Goal: Task Accomplishment & Management: Complete application form

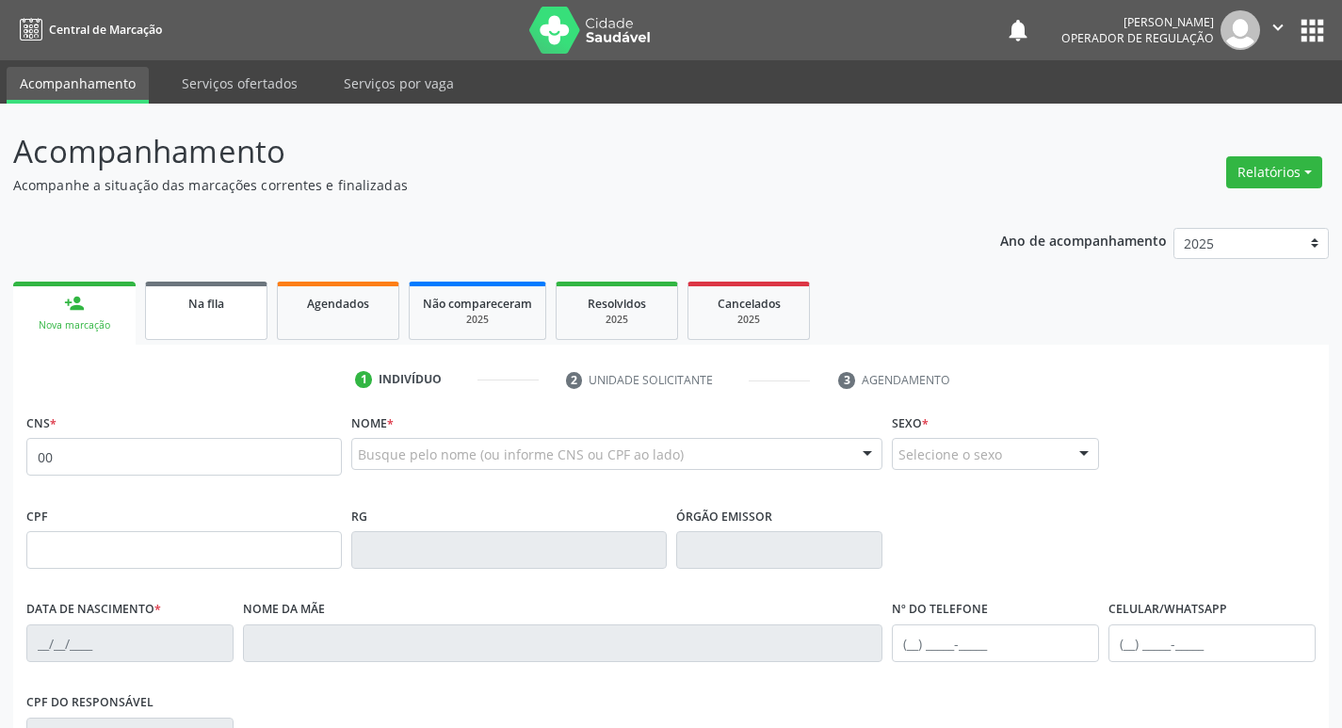
type input "00"
click at [185, 309] on div "Na fila" at bounding box center [206, 303] width 94 height 20
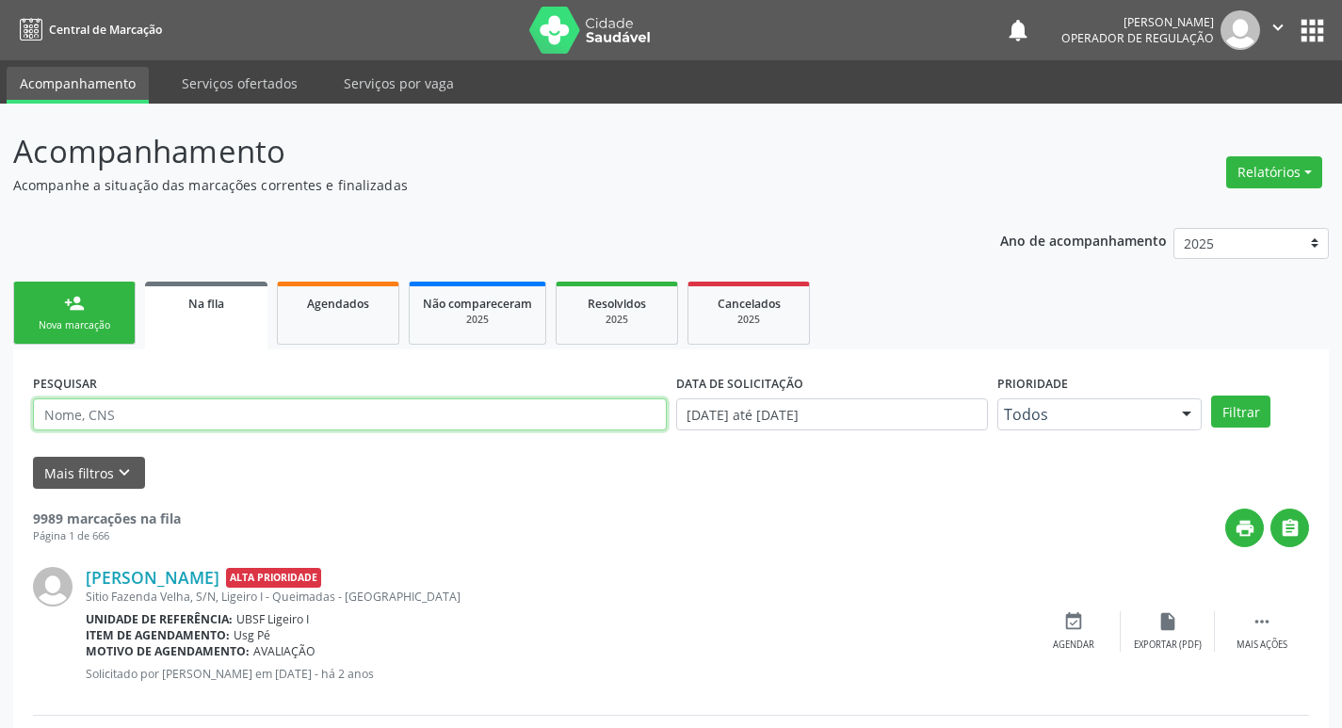
click at [231, 406] on input "text" at bounding box center [350, 414] width 634 height 32
type input "704504303278419"
click at [1211, 395] on button "Filtrar" at bounding box center [1240, 411] width 59 height 32
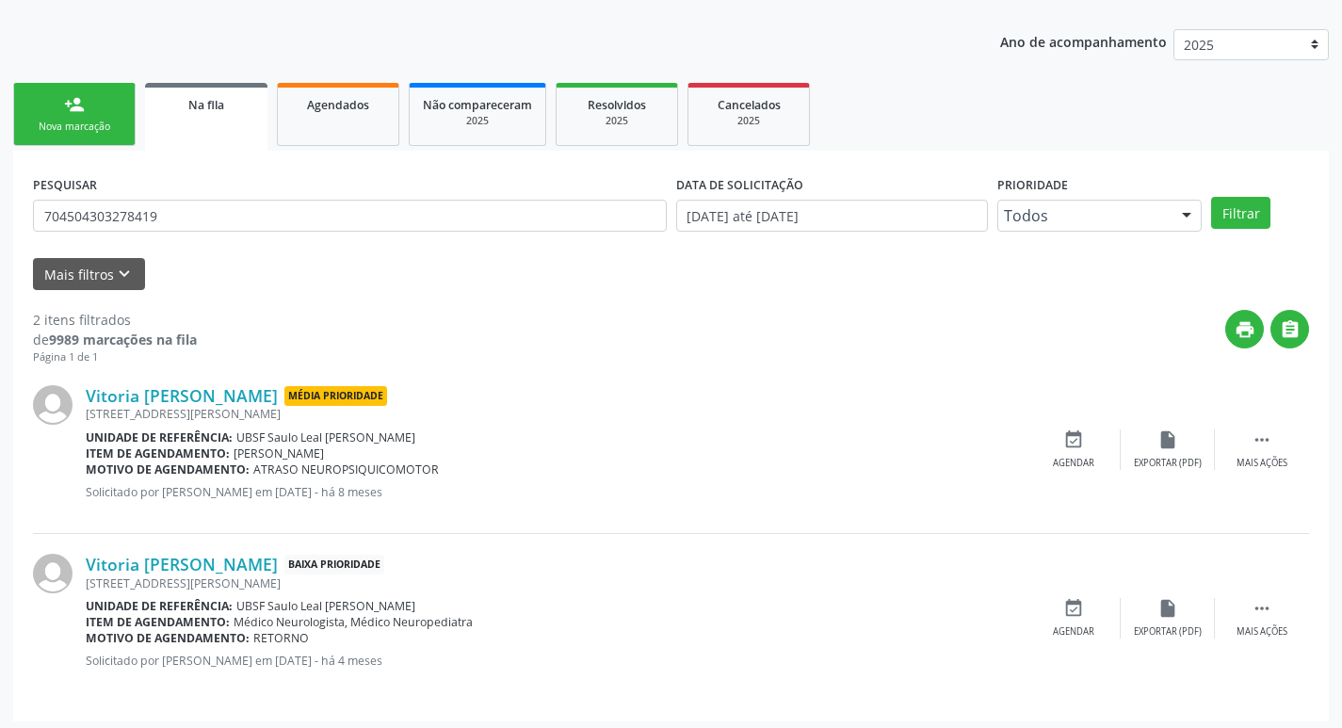
scroll to position [205, 0]
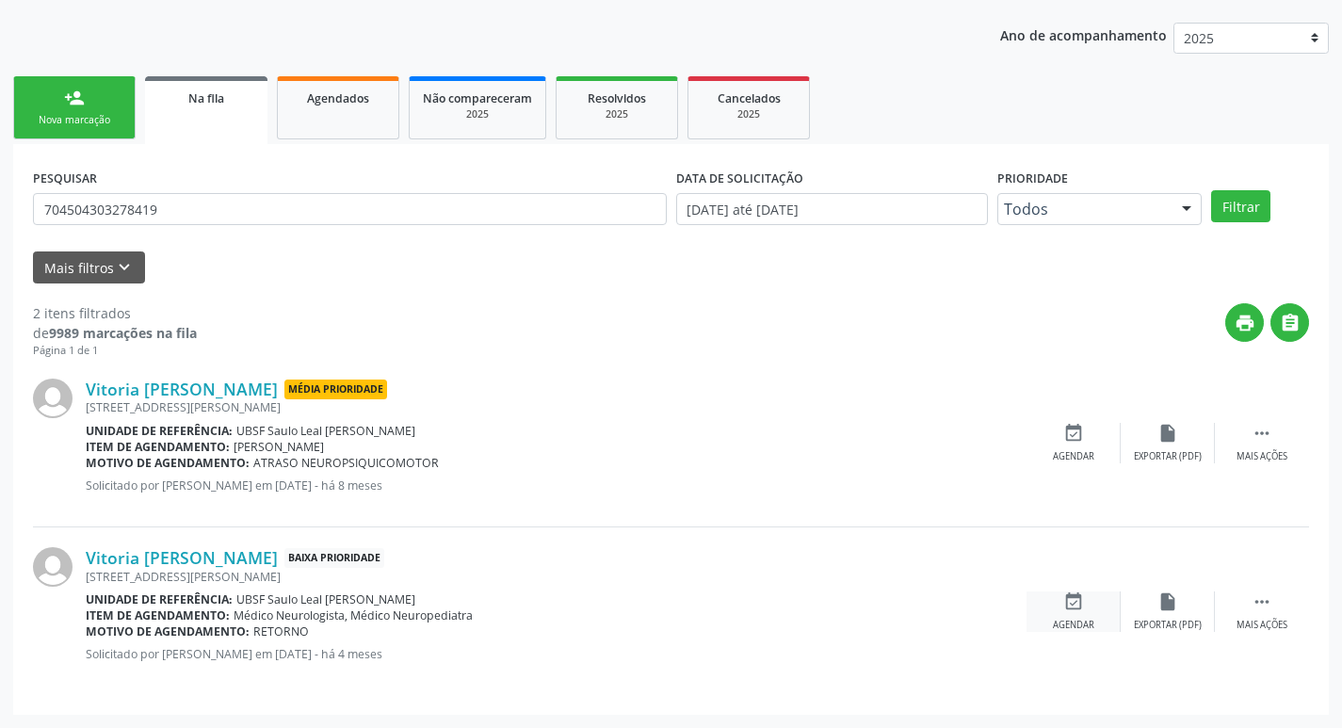
click at [1069, 604] on icon "event_available" at bounding box center [1073, 601] width 21 height 21
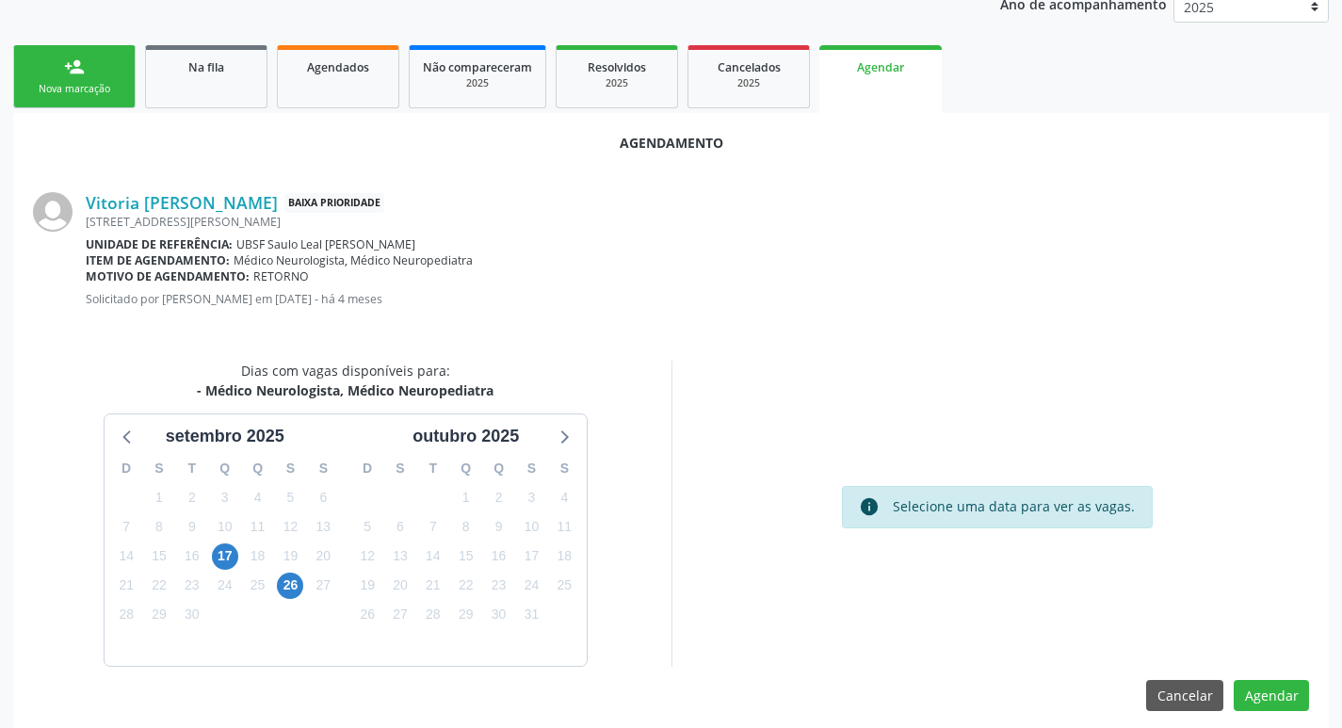
scroll to position [252, 0]
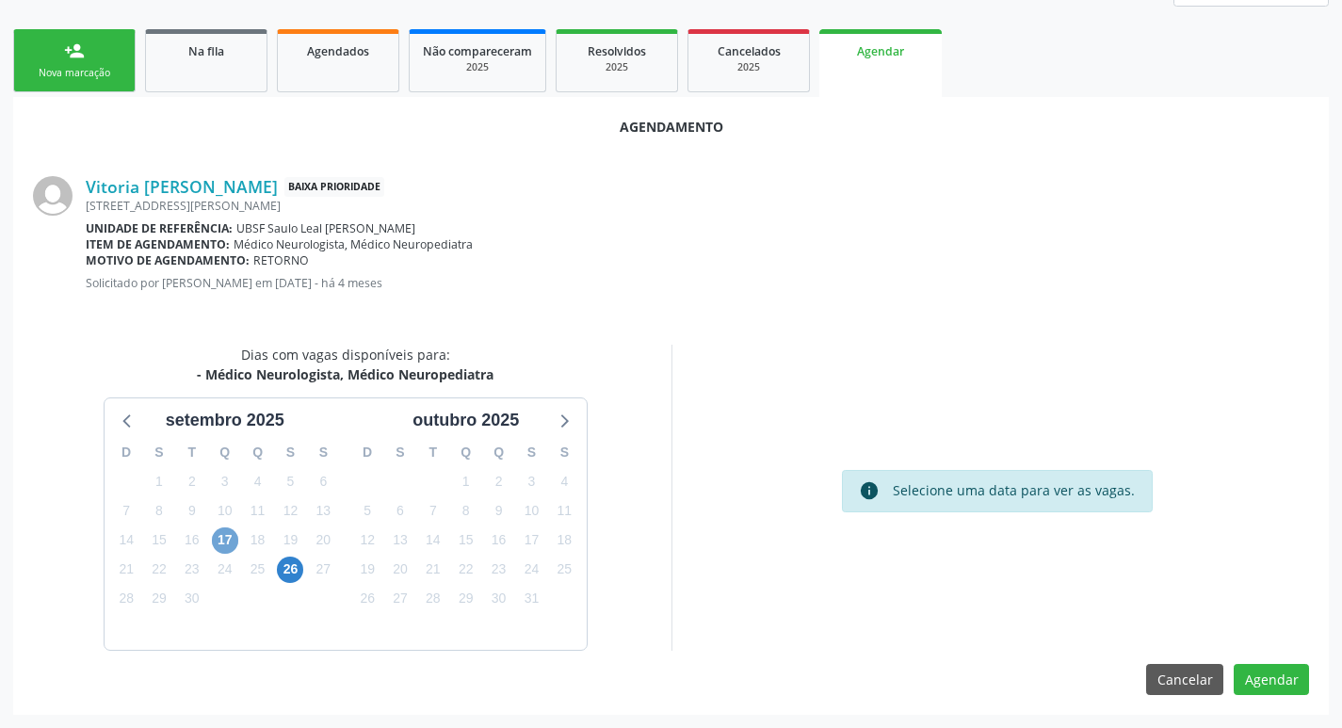
click at [232, 544] on span "17" at bounding box center [225, 540] width 26 height 26
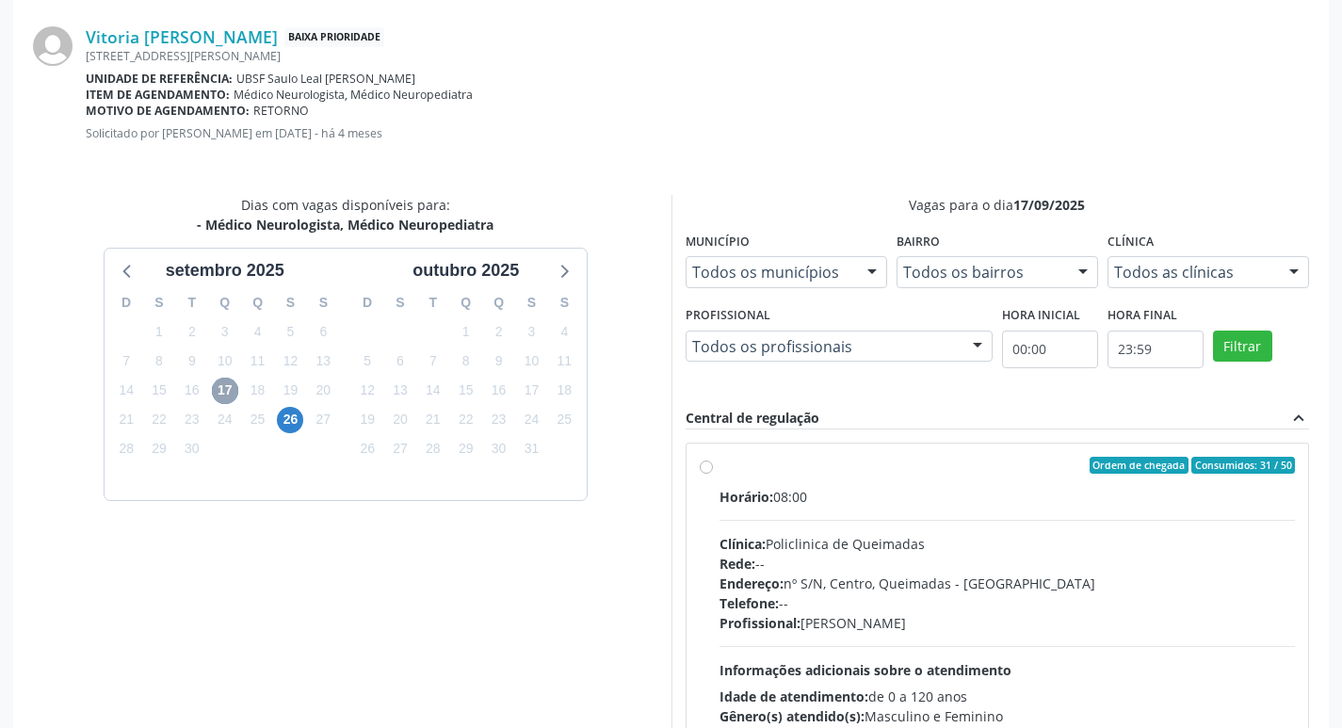
scroll to position [524, 0]
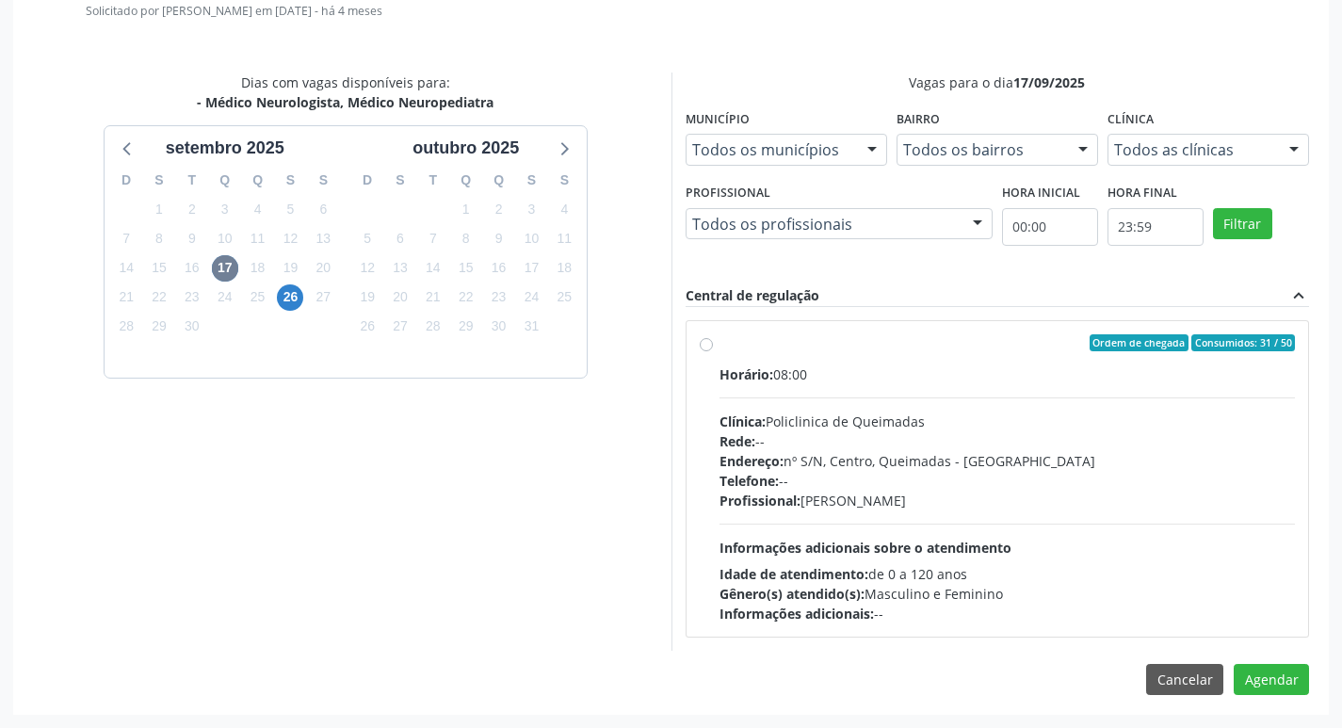
click at [891, 346] on div "Ordem de chegada Consumidos: 31 / 50" at bounding box center [1007, 342] width 576 height 17
click at [713, 346] on input "Ordem de chegada Consumidos: 31 / 50 Horário: 08:00 Clínica: Policlinica de Que…" at bounding box center [706, 342] width 13 height 17
radio input "true"
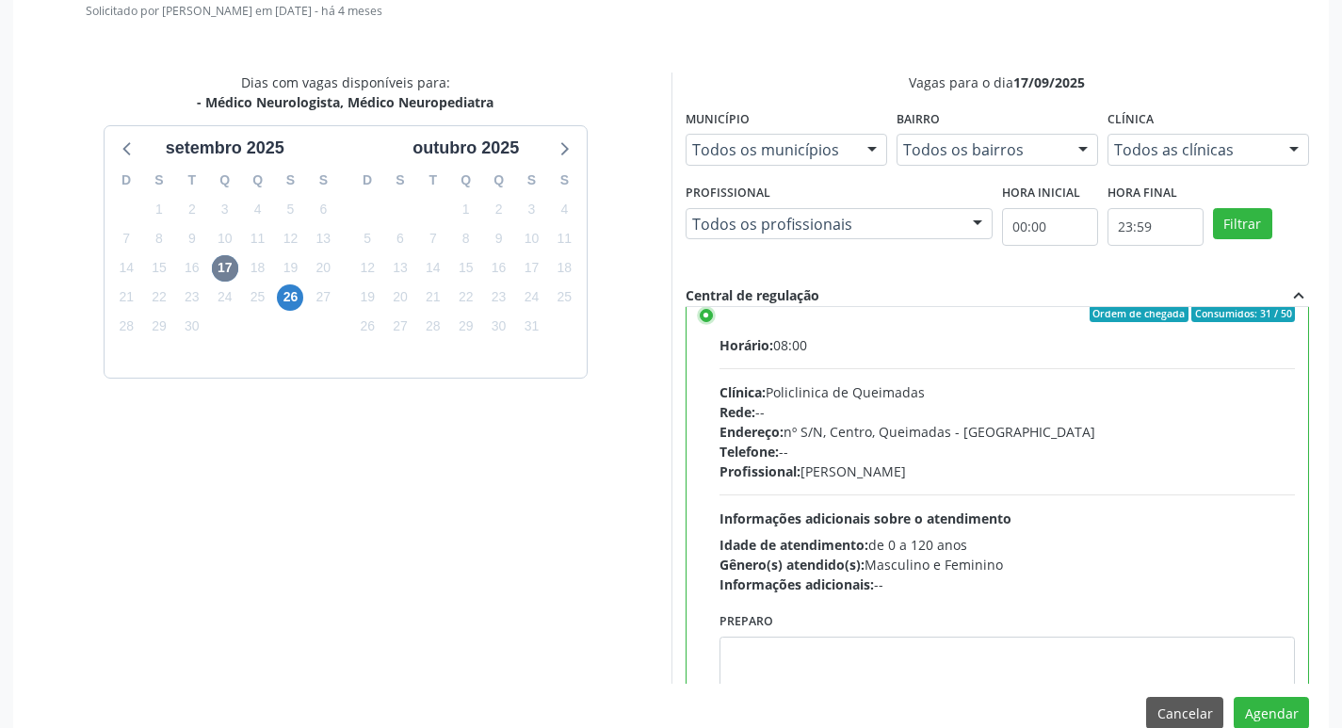
scroll to position [0, 0]
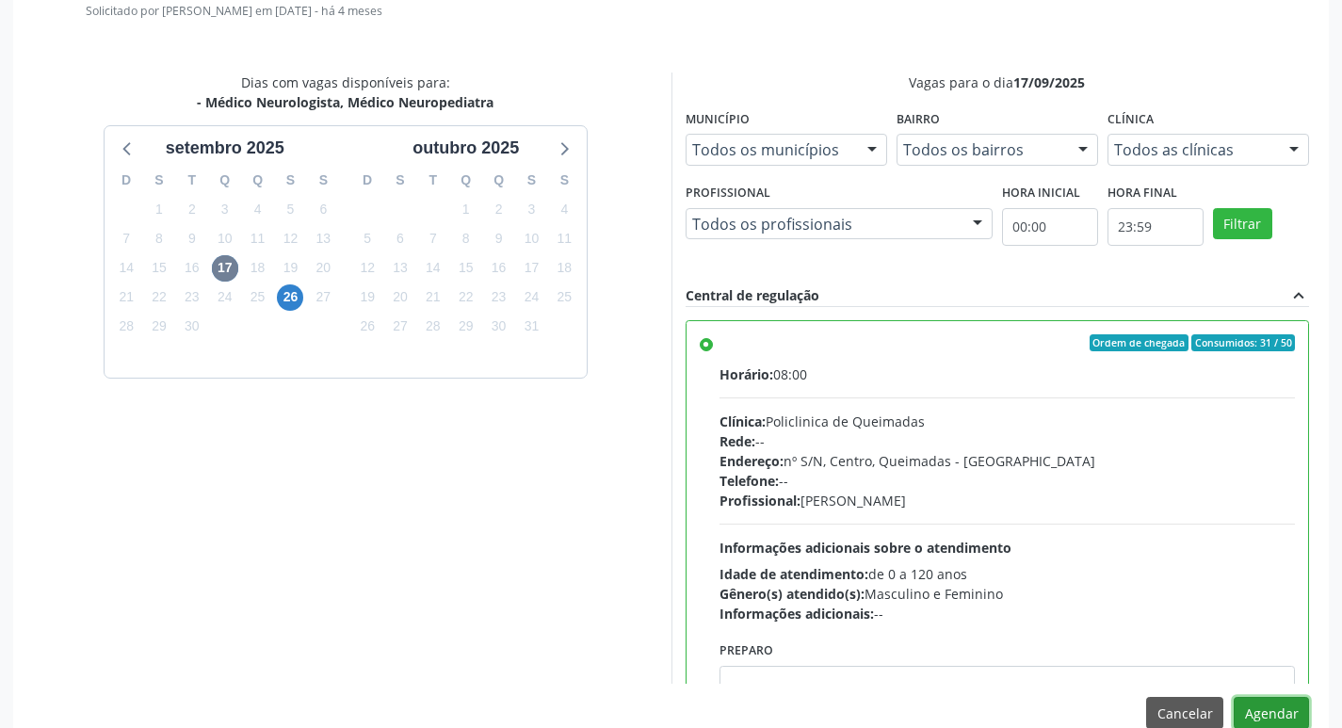
click at [1278, 713] on button "Agendar" at bounding box center [1270, 713] width 75 height 32
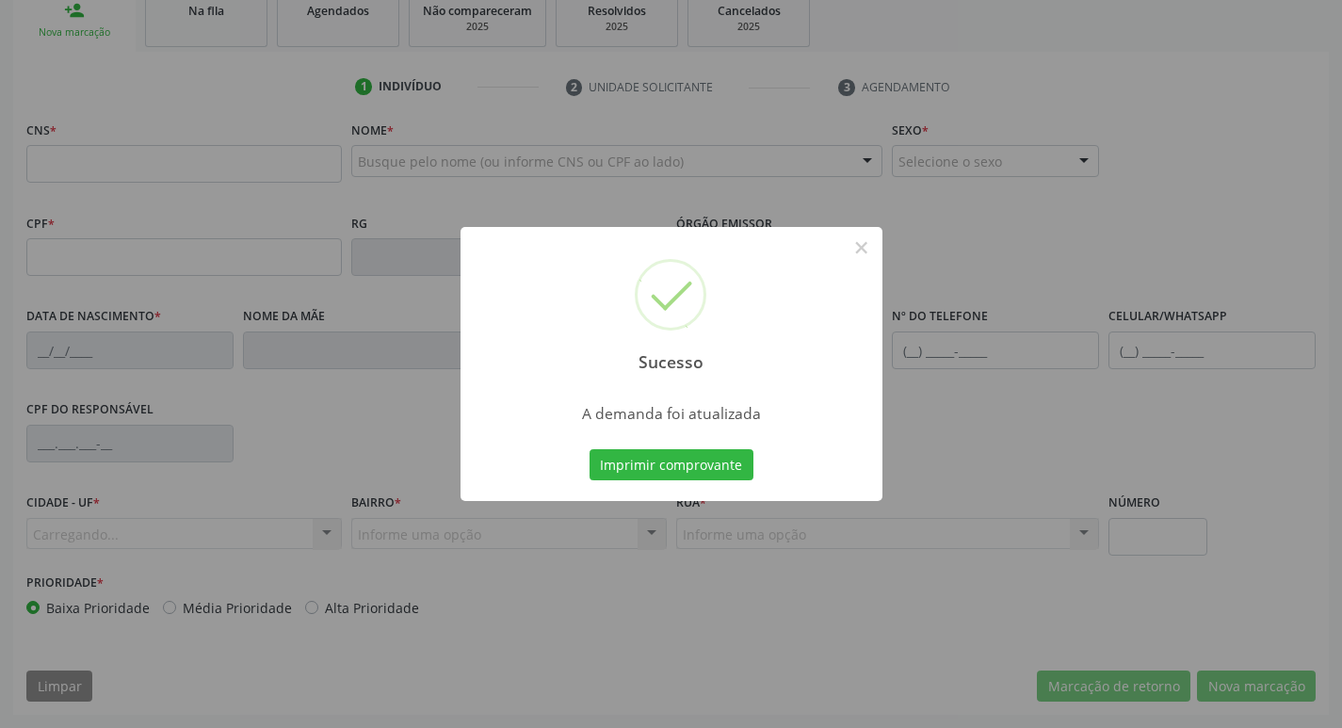
scroll to position [293, 0]
click at [725, 459] on button "Imprimir comprovante" at bounding box center [671, 465] width 164 height 32
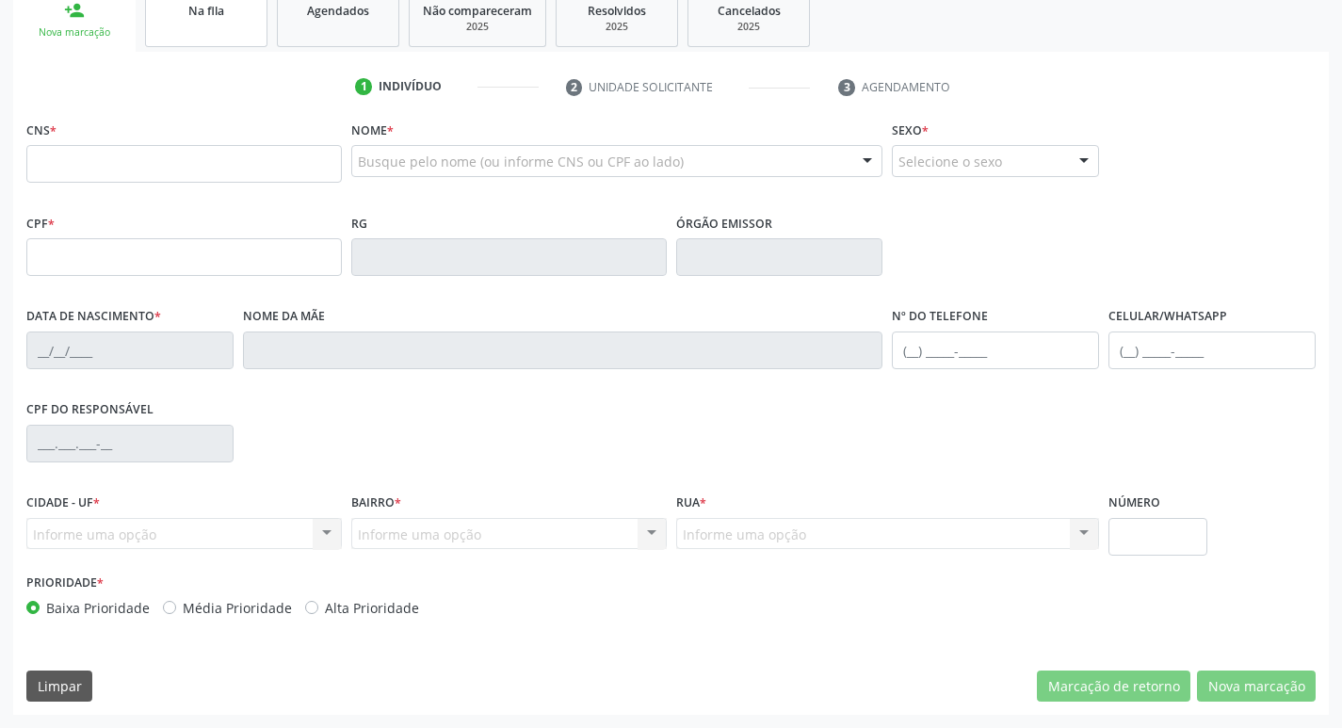
click at [194, 41] on link "Na fila" at bounding box center [206, 18] width 122 height 58
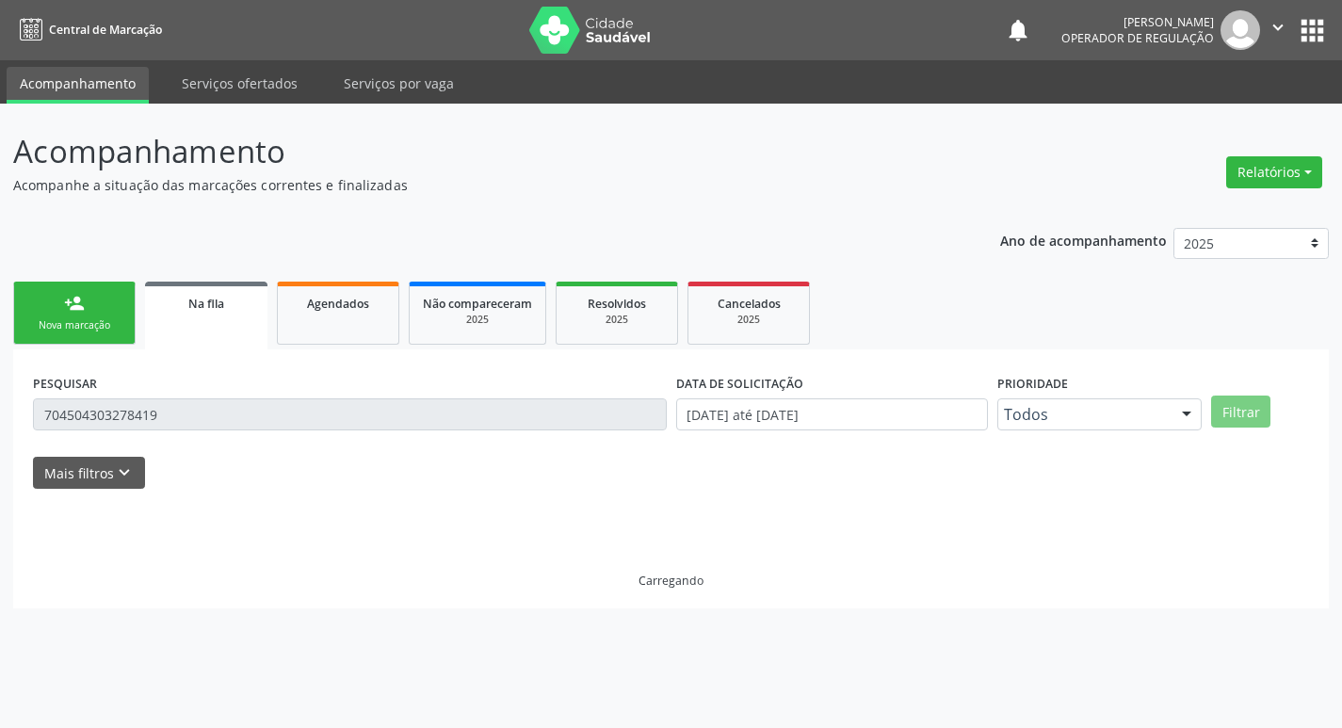
scroll to position [0, 0]
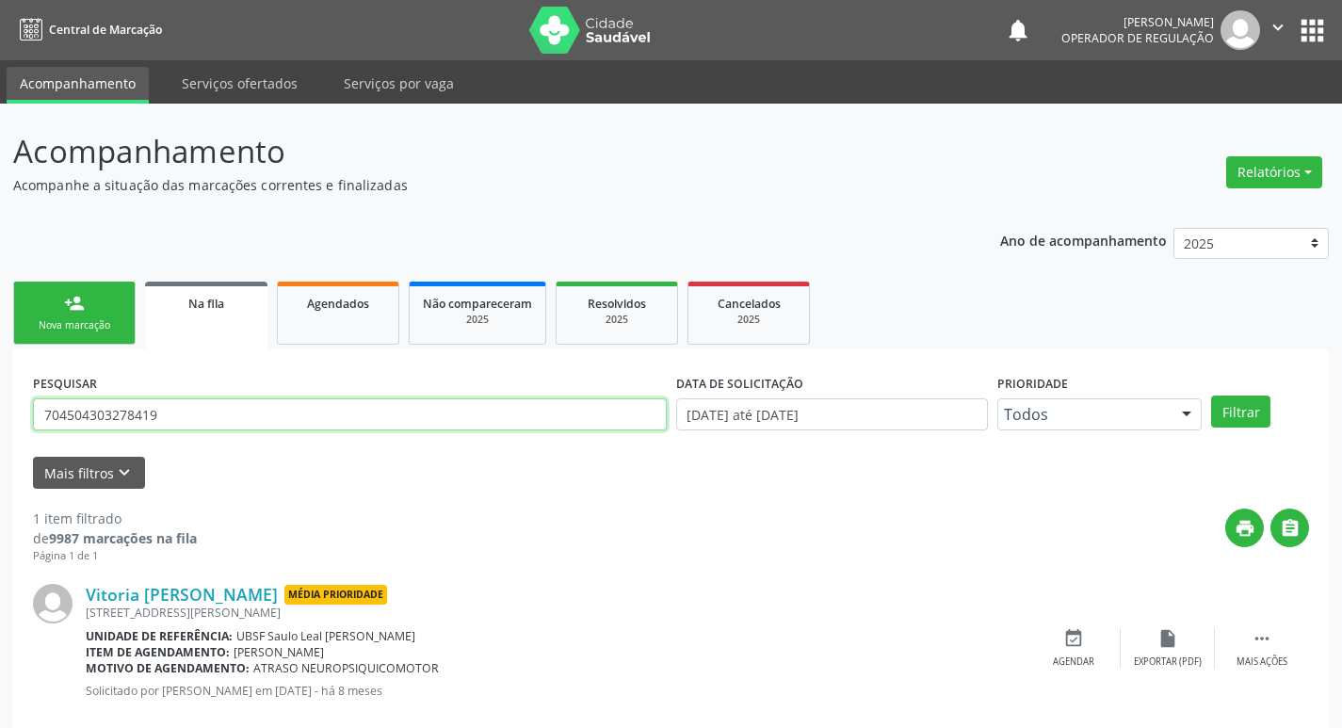
click at [195, 409] on input "704504303278419" at bounding box center [350, 414] width 634 height 32
type input "700102936100619"
click at [1211, 395] on button "Filtrar" at bounding box center [1240, 411] width 59 height 32
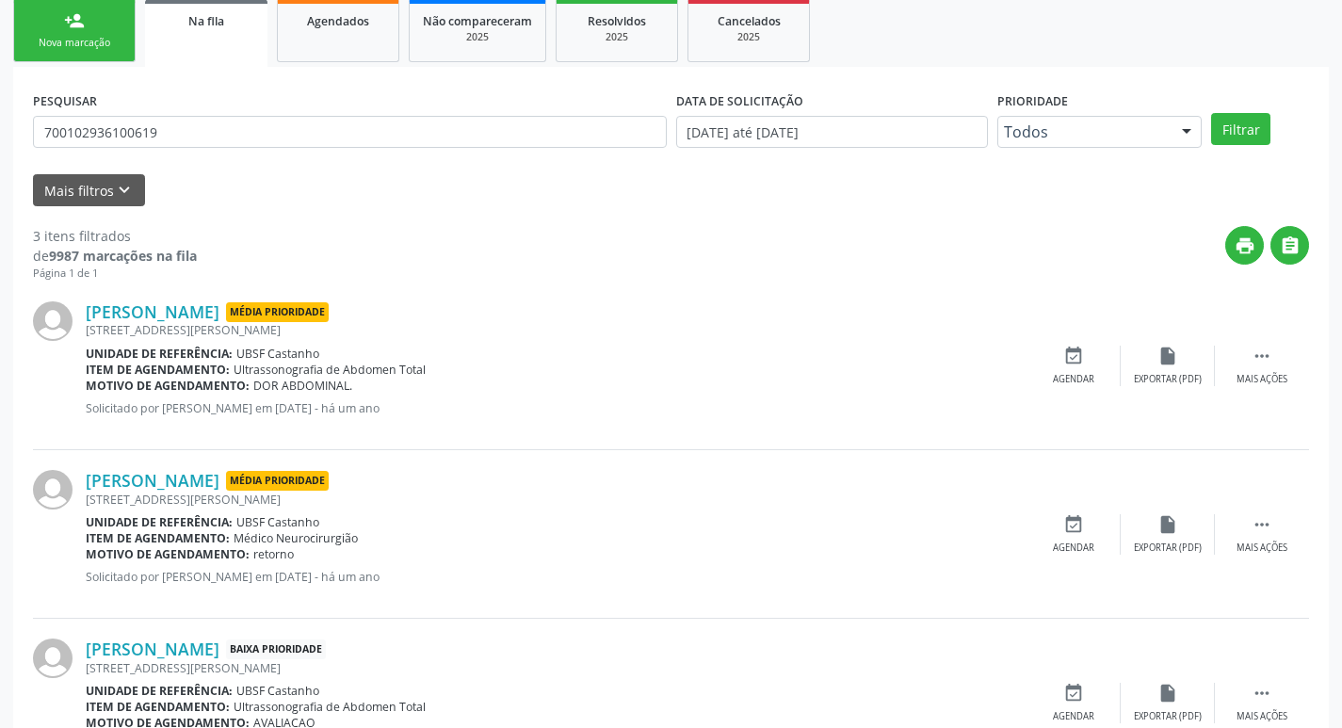
scroll to position [375, 0]
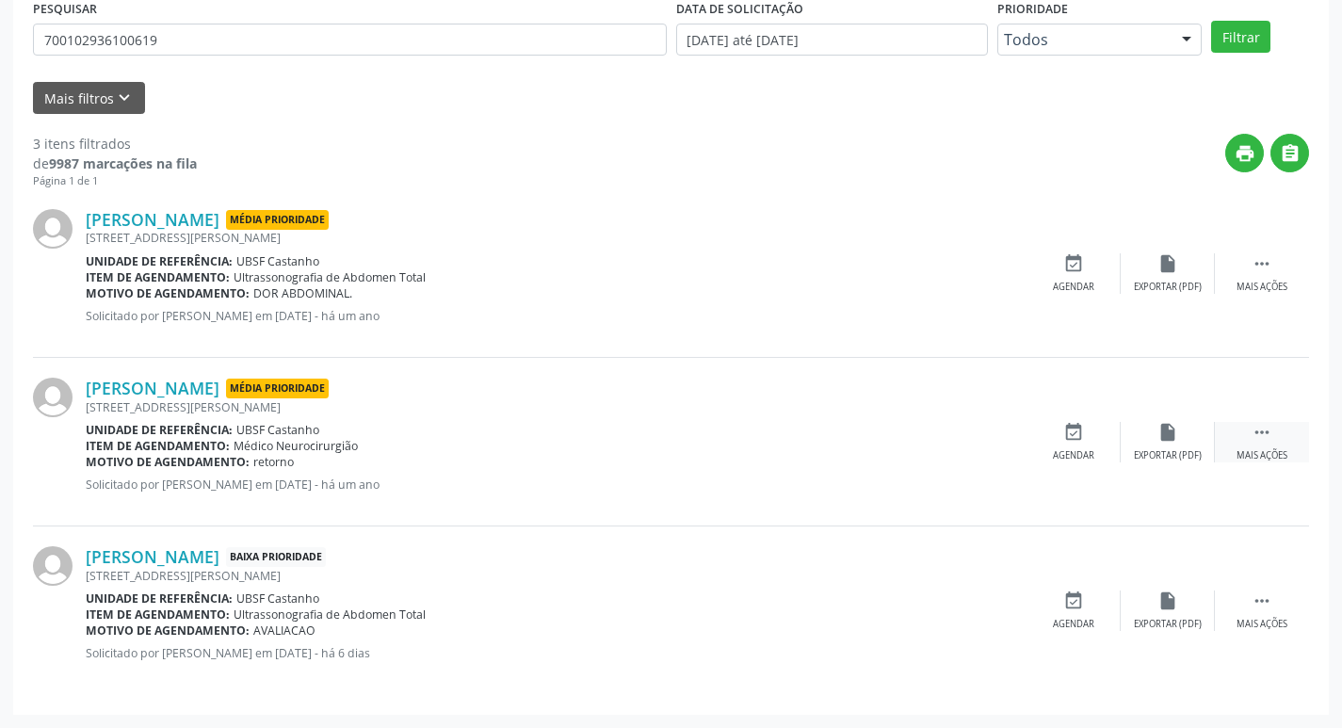
click at [1273, 429] on div " Mais ações" at bounding box center [1262, 442] width 94 height 40
click at [1174, 455] on div "Editar" at bounding box center [1167, 455] width 30 height 13
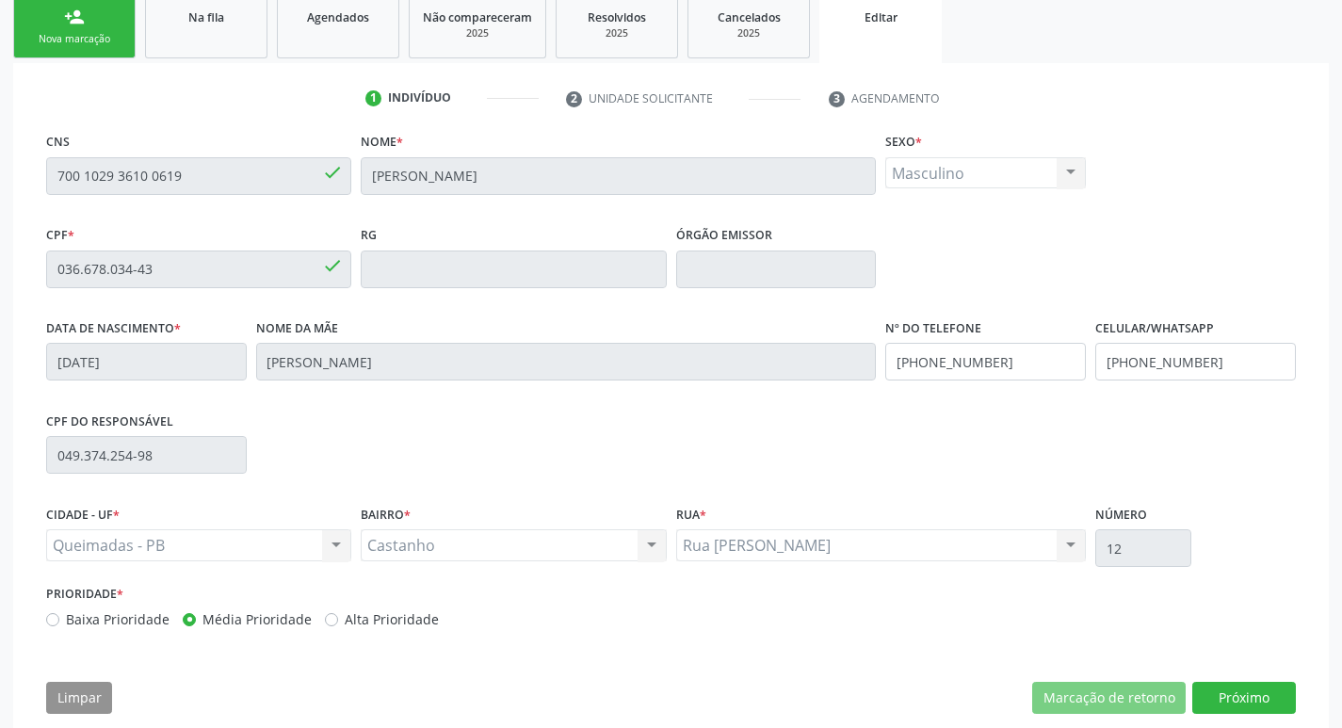
scroll to position [318, 0]
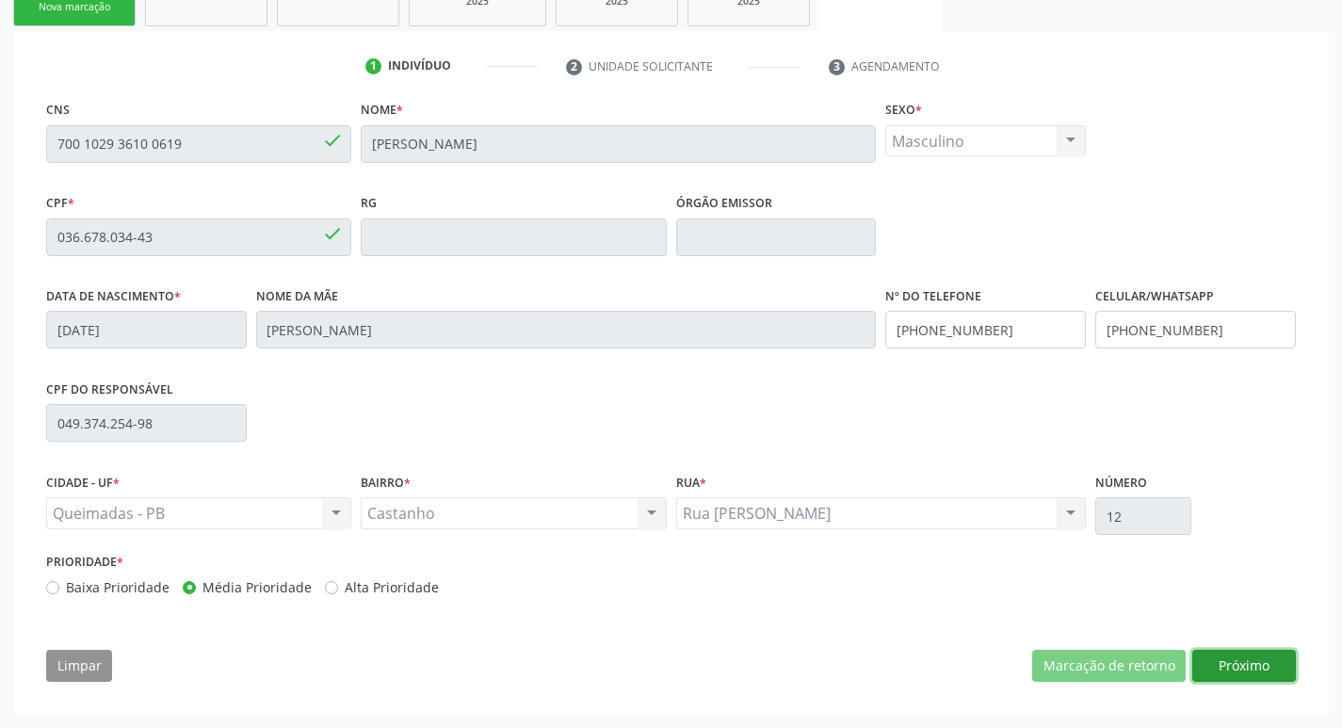
click at [1213, 668] on button "Próximo" at bounding box center [1244, 666] width 104 height 32
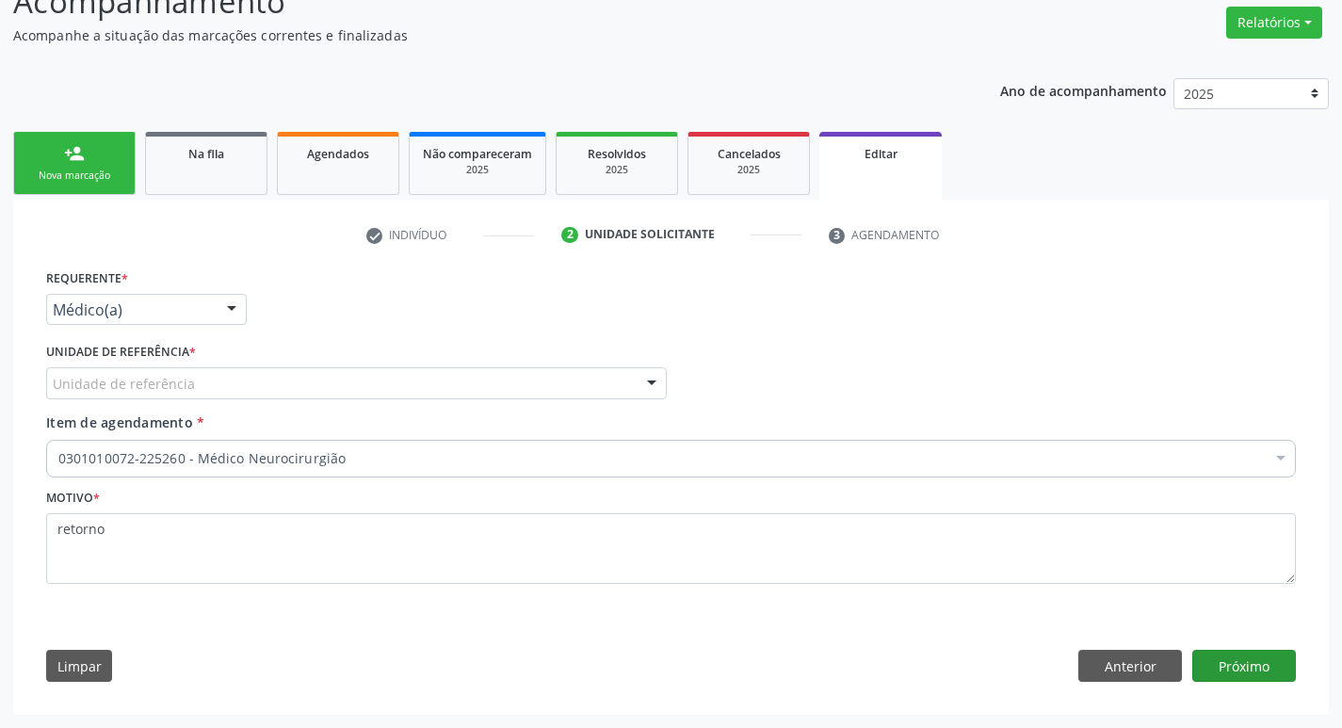
scroll to position [150, 0]
click at [1137, 671] on button "Anterior" at bounding box center [1130, 666] width 104 height 32
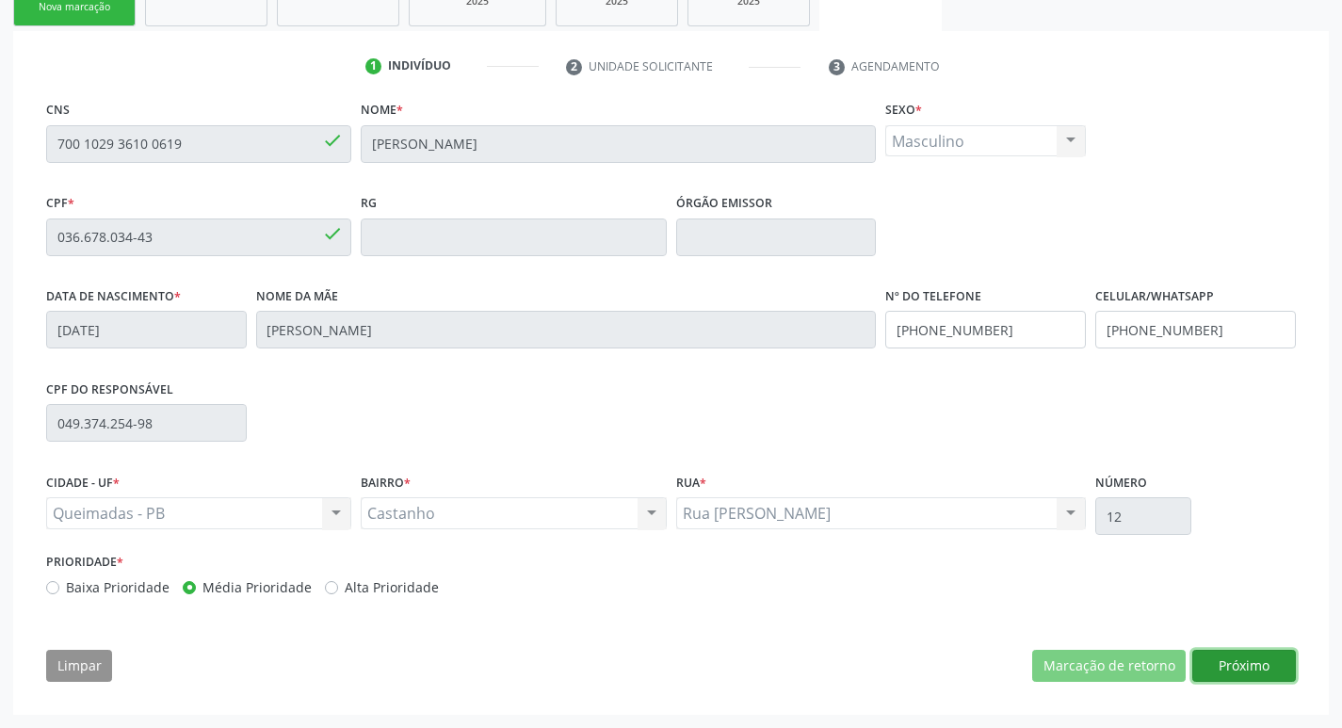
click at [1227, 667] on button "Próximo" at bounding box center [1244, 666] width 104 height 32
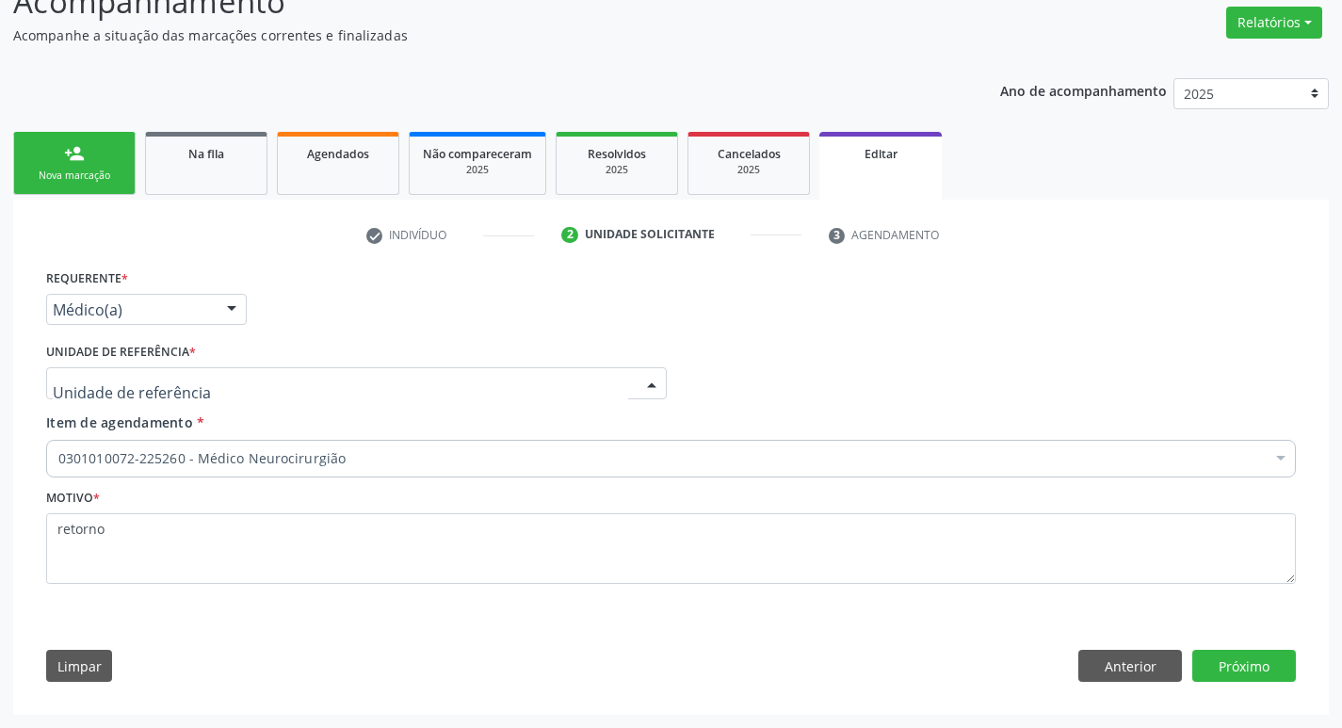
click at [320, 368] on div at bounding box center [356, 383] width 620 height 32
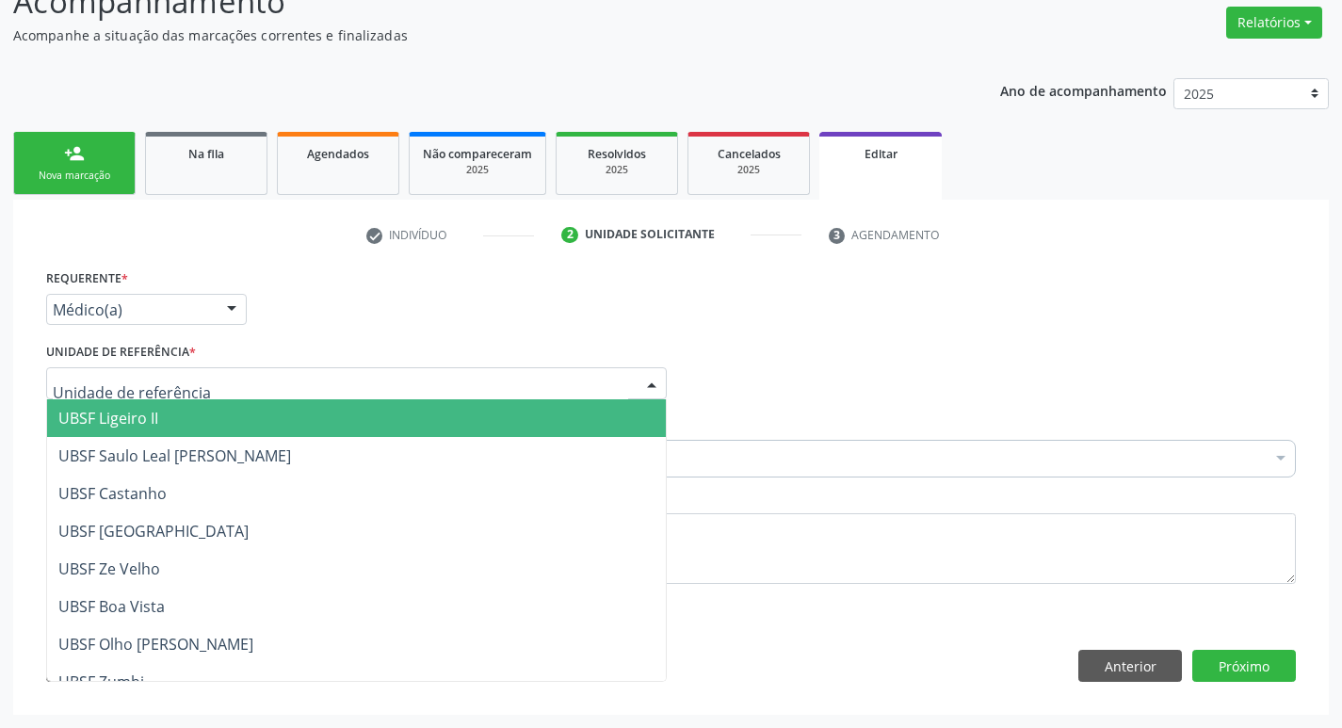
type input "V"
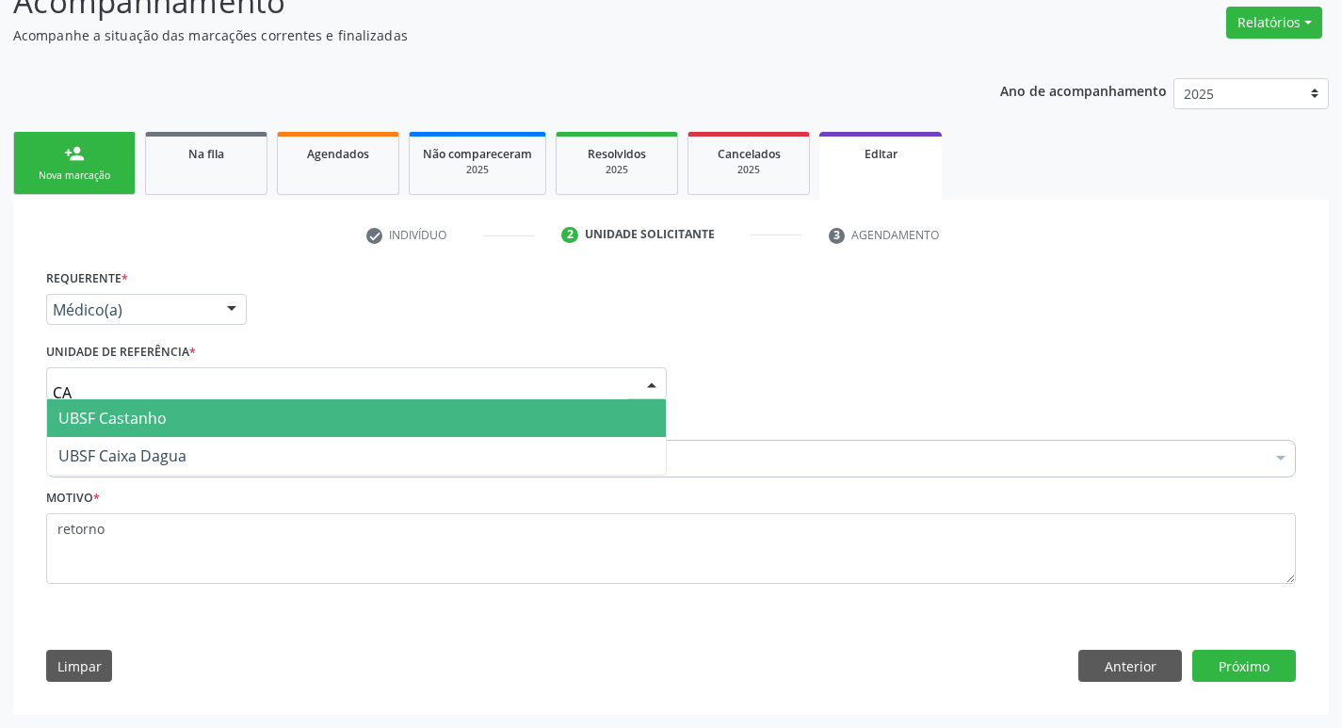
type input "CAS"
click at [249, 411] on span "UBSF Castanho" at bounding box center [356, 418] width 619 height 38
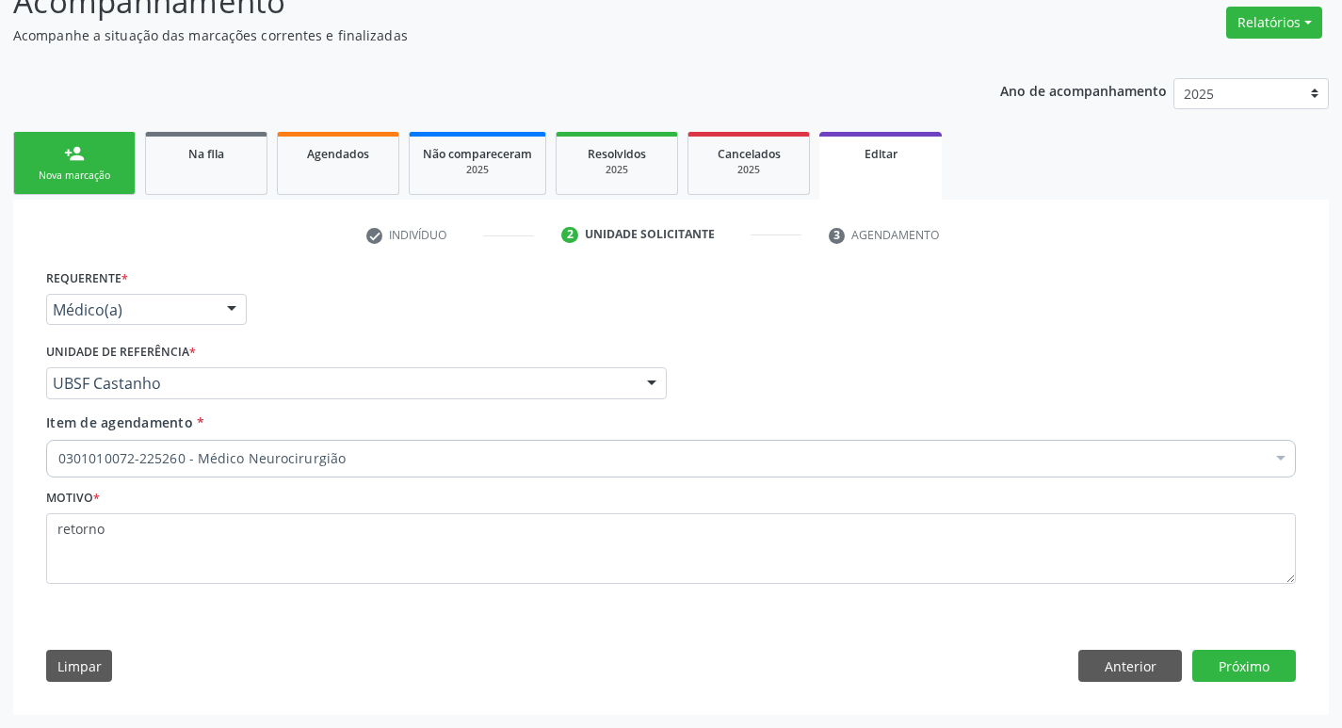
click at [298, 469] on div "0301010072-225260 - Médico Neurocirurgião" at bounding box center [670, 459] width 1249 height 38
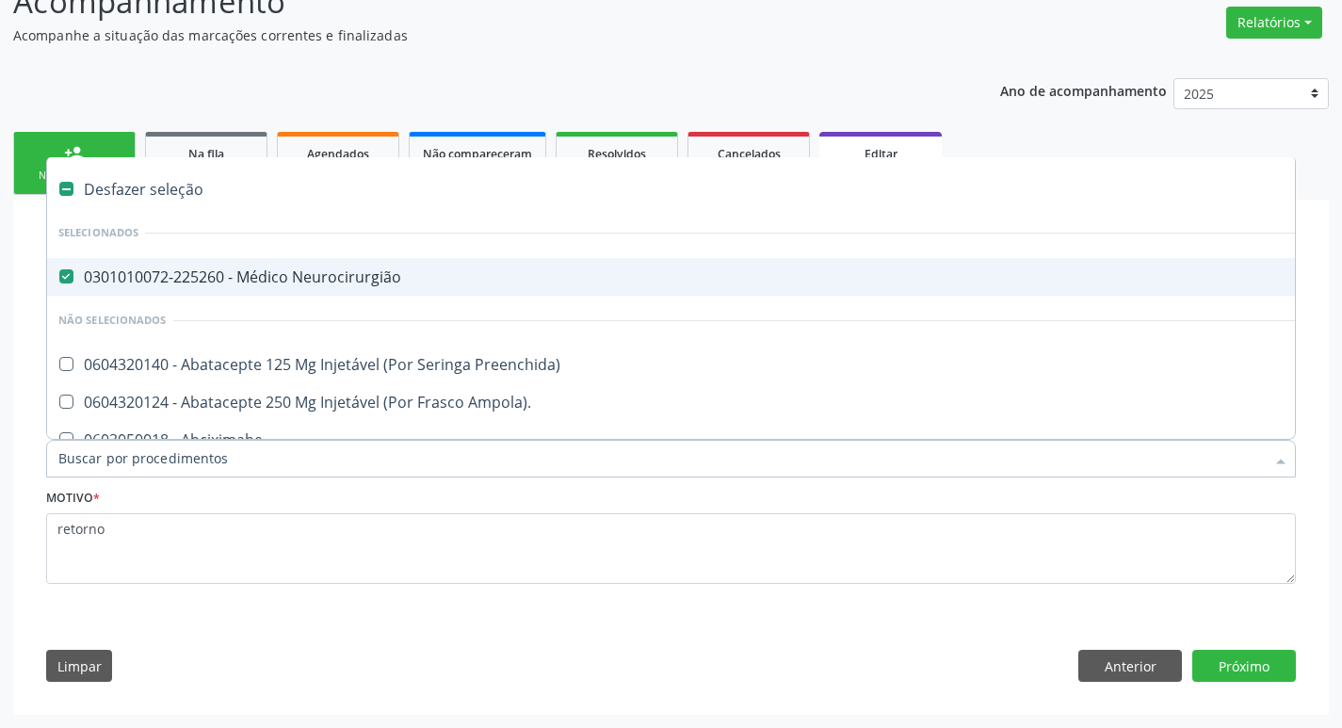
click at [459, 273] on div "0301010072-225260 - Médico Neurocirurgião" at bounding box center [791, 276] width 1466 height 15
checkbox Neurocirurgião "false"
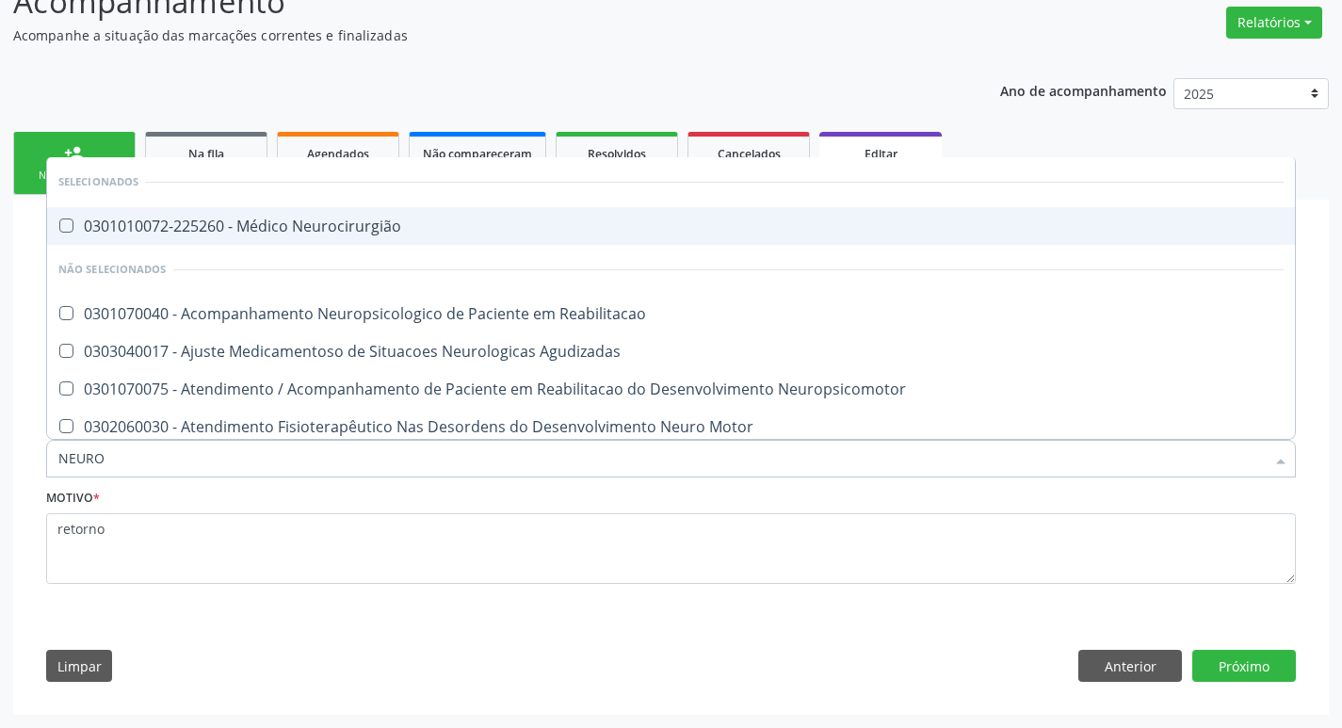
type input "NEUROP"
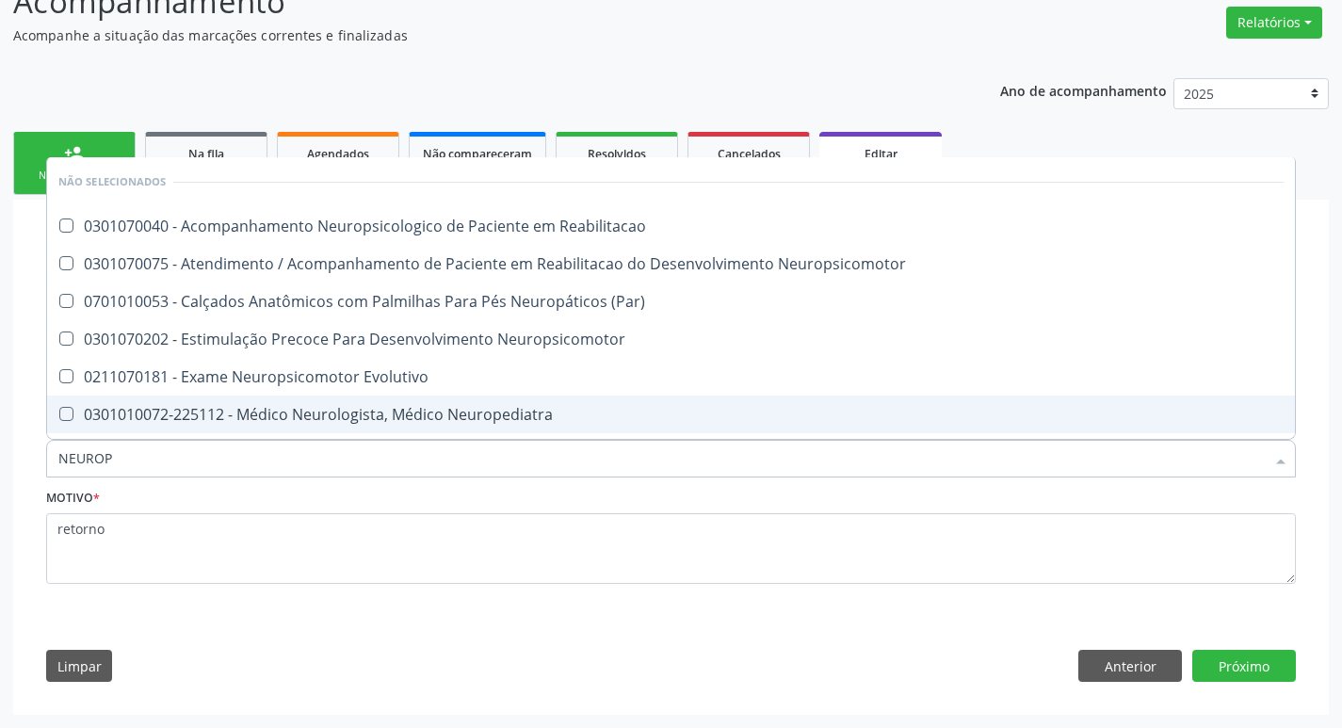
click at [468, 410] on div "0301010072-225112 - Médico Neurologista, Médico Neuropediatra" at bounding box center [670, 414] width 1225 height 15
checkbox Neuropediatra "true"
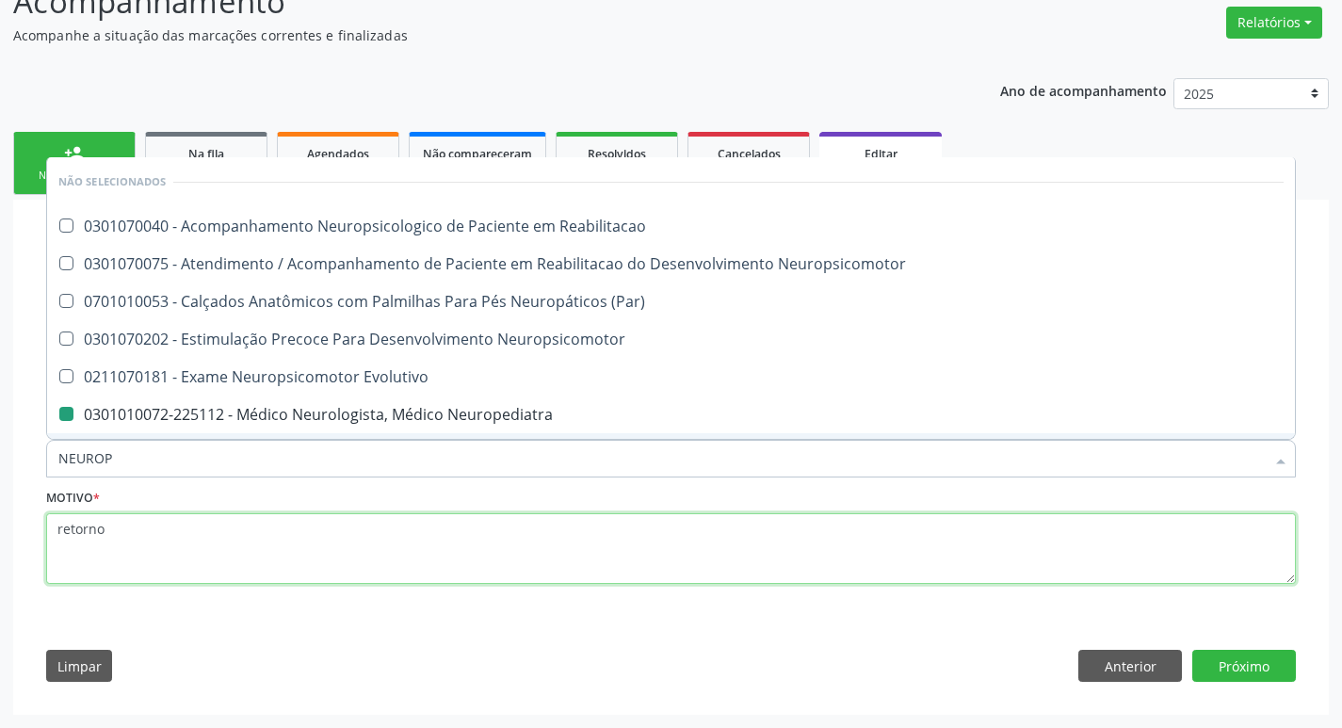
click at [466, 552] on textarea "retorno" at bounding box center [670, 549] width 1249 height 72
checkbox Reabilitacao "true"
checkbox Neuropediatra "false"
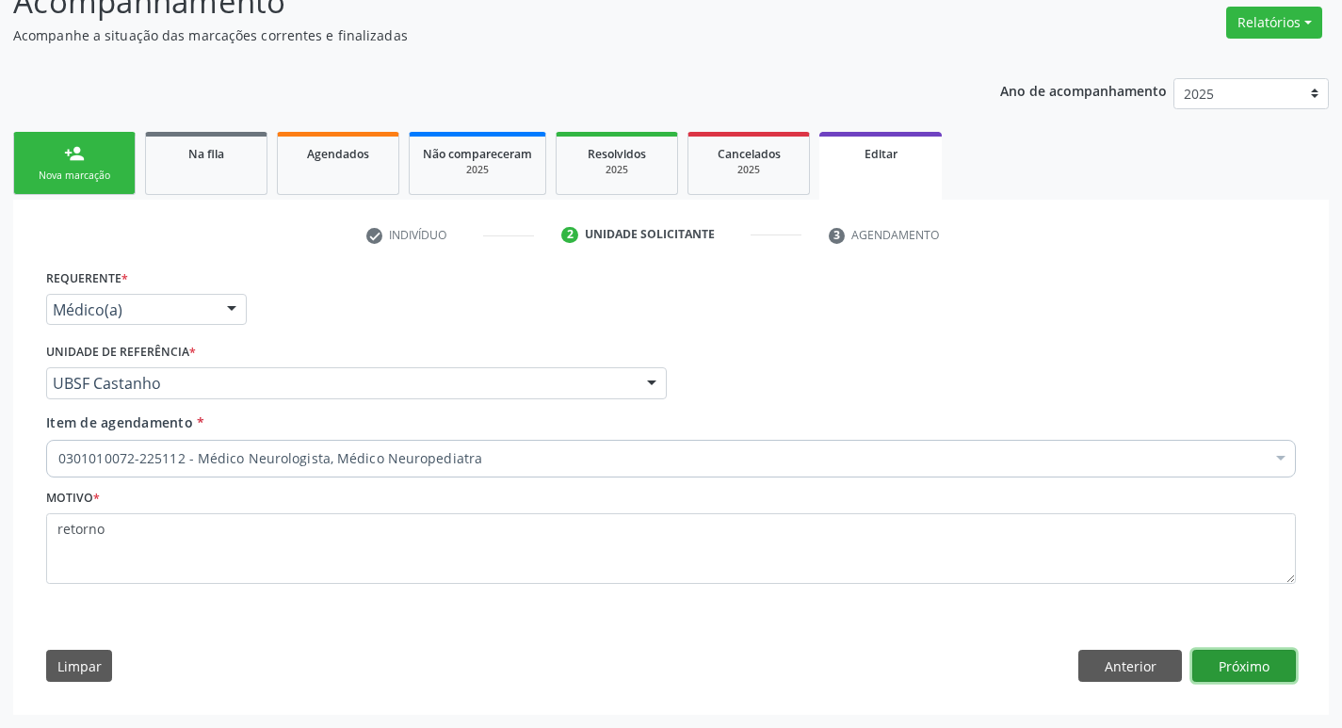
click at [1235, 659] on button "Próximo" at bounding box center [1244, 666] width 104 height 32
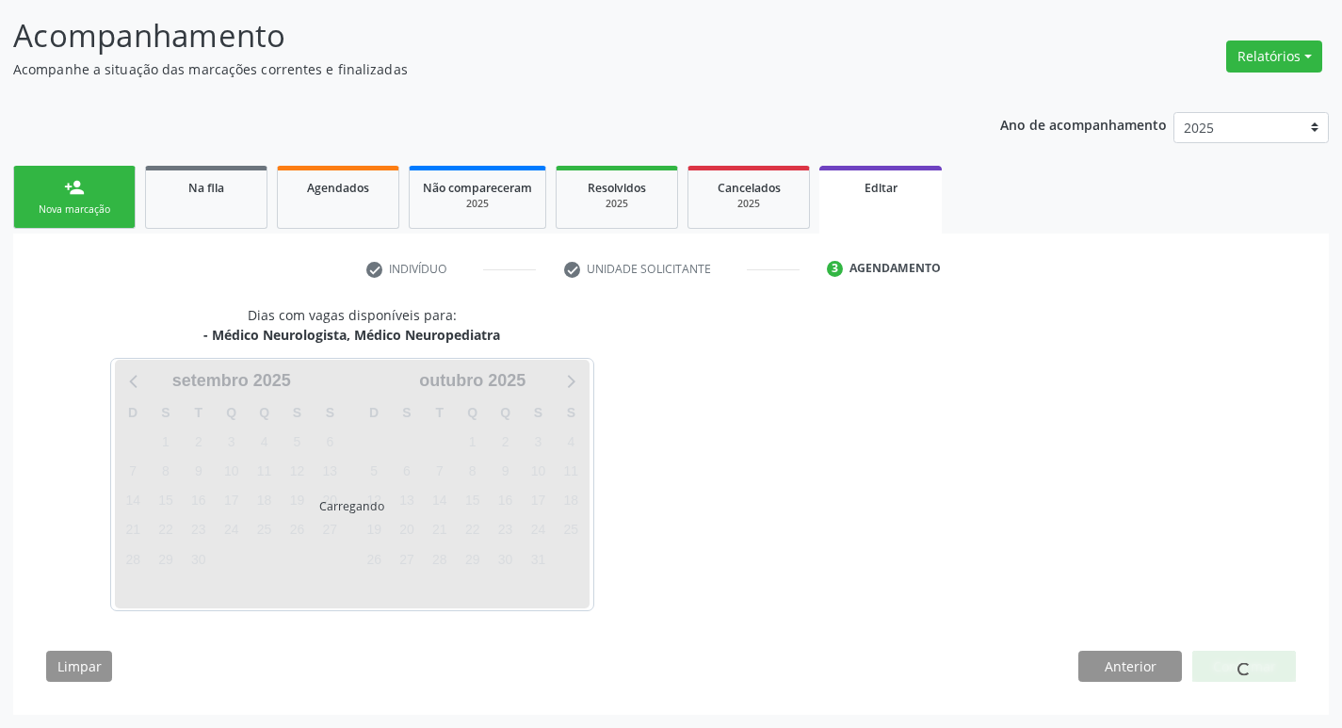
scroll to position [116, 0]
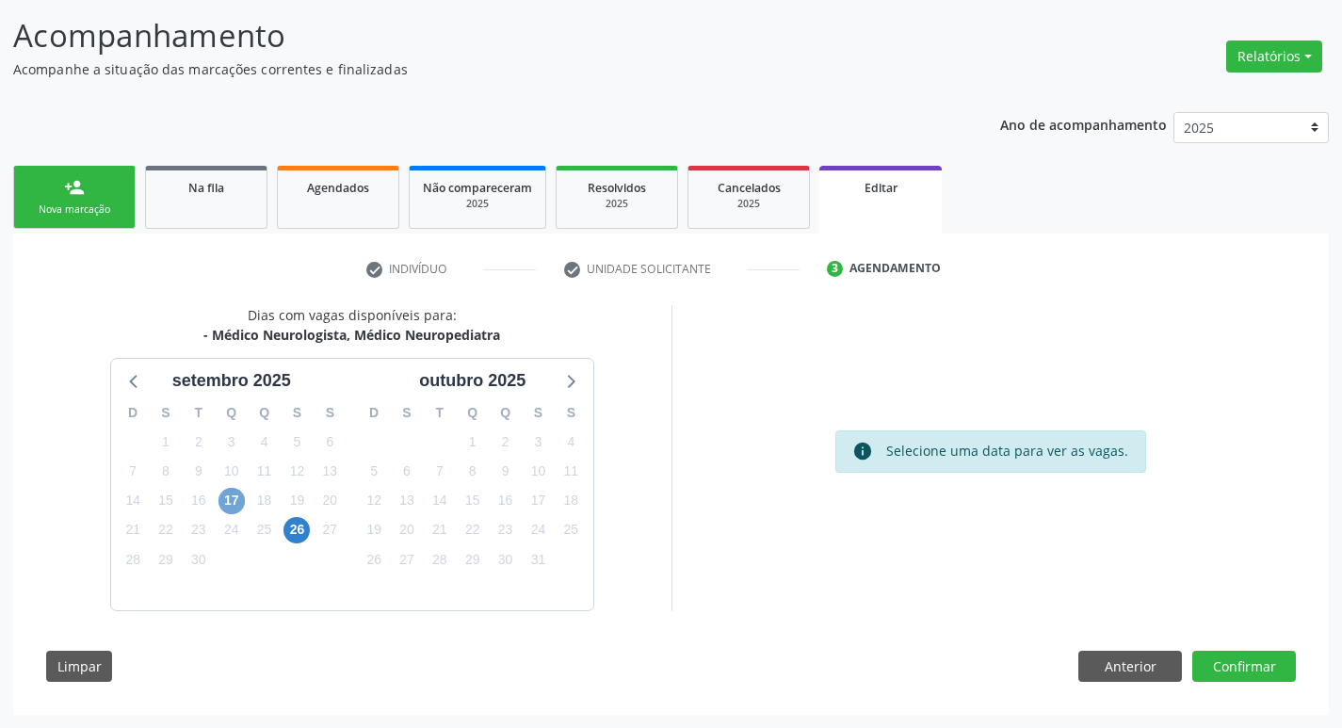
click at [225, 504] on span "17" at bounding box center [231, 501] width 26 height 26
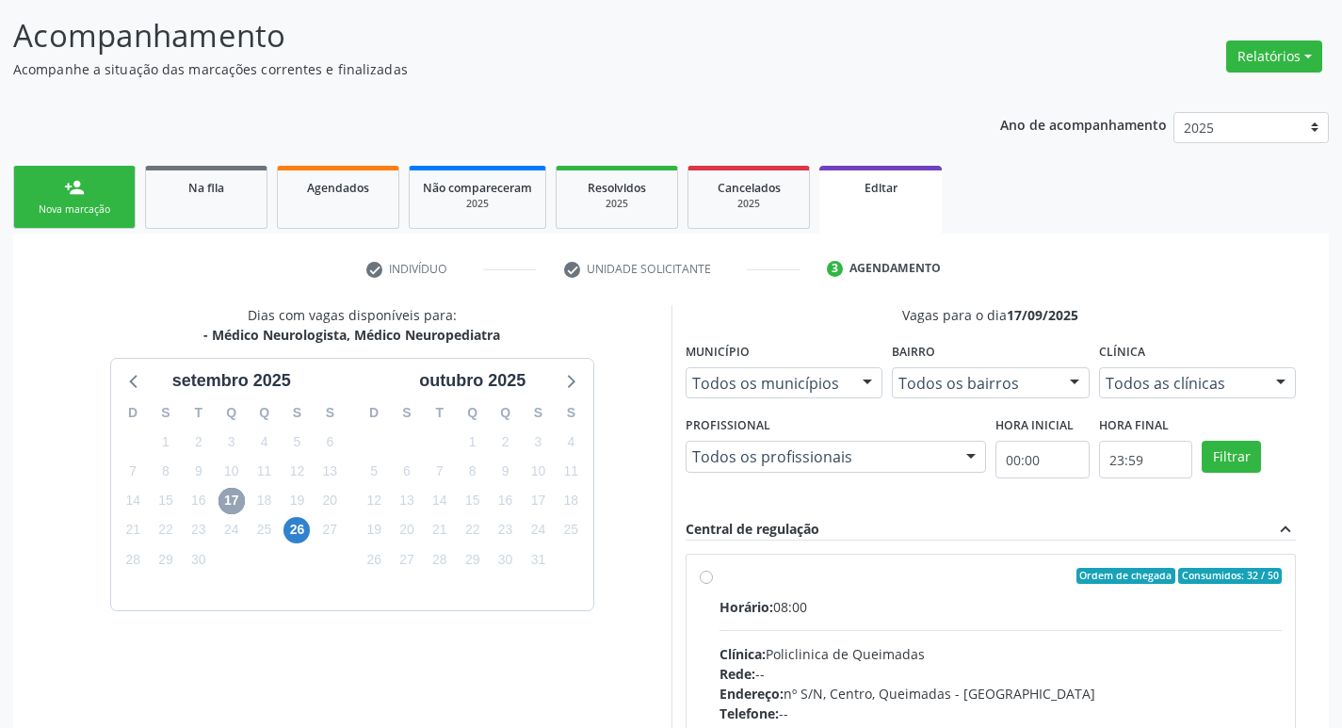
scroll to position [389, 0]
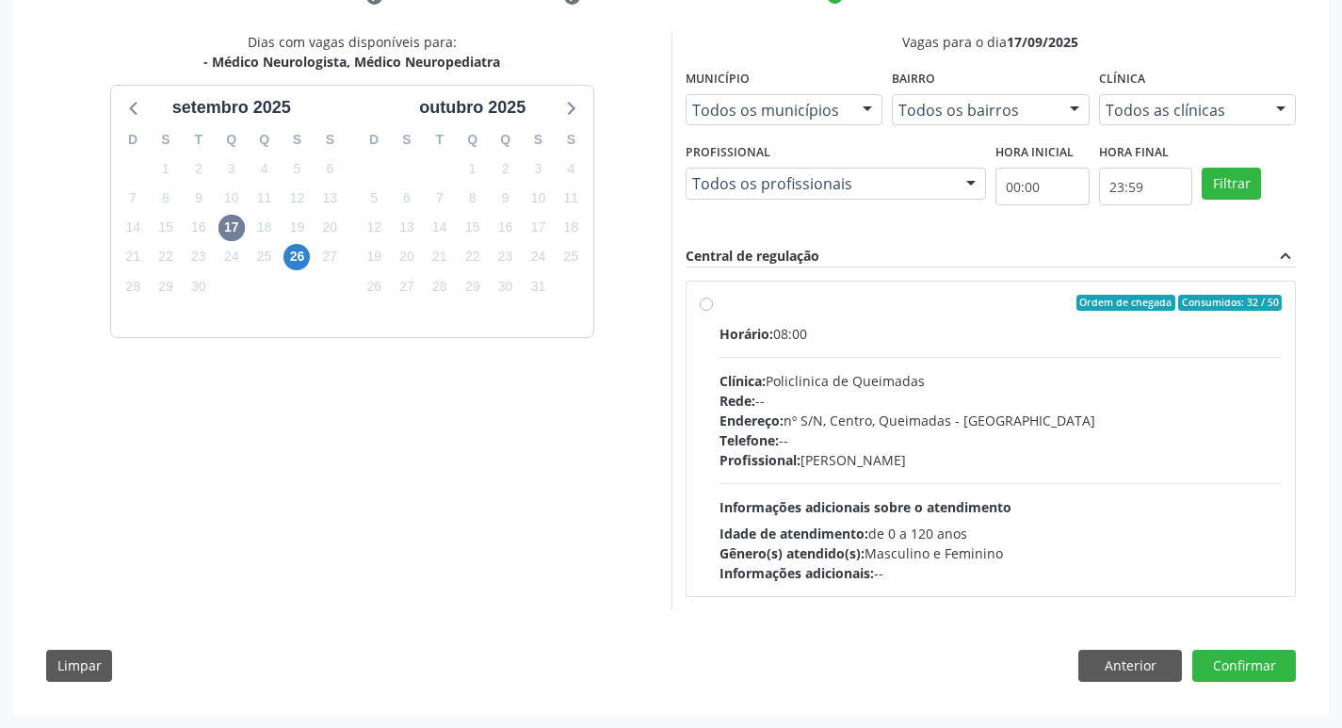
click at [1037, 300] on div "Ordem de chegada Consumidos: 32 / 50" at bounding box center [1000, 303] width 563 height 17
click at [713, 300] on input "Ordem de chegada Consumidos: 32 / 50 Horário: 08:00 Clínica: Policlinica de Que…" at bounding box center [706, 303] width 13 height 17
radio input "true"
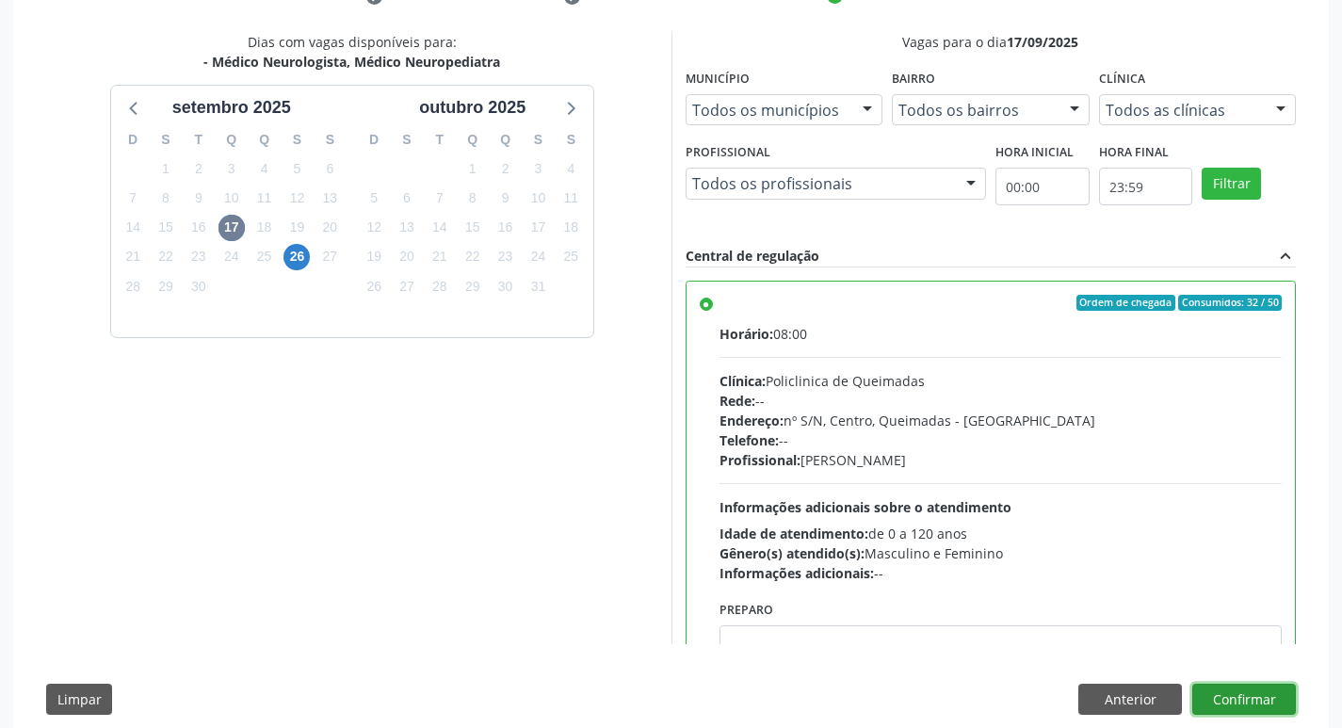
click at [1213, 697] on button "Confirmar" at bounding box center [1244, 700] width 104 height 32
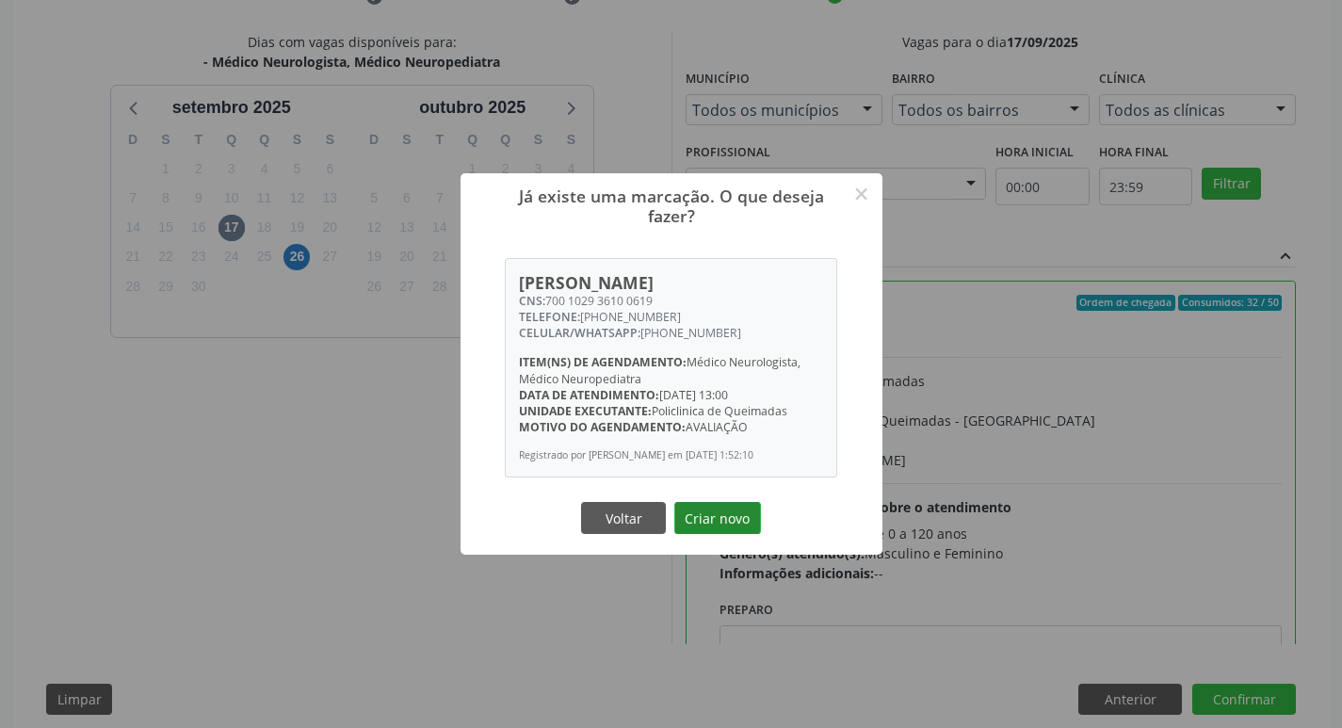
click at [696, 520] on button "Criar novo" at bounding box center [717, 518] width 87 height 32
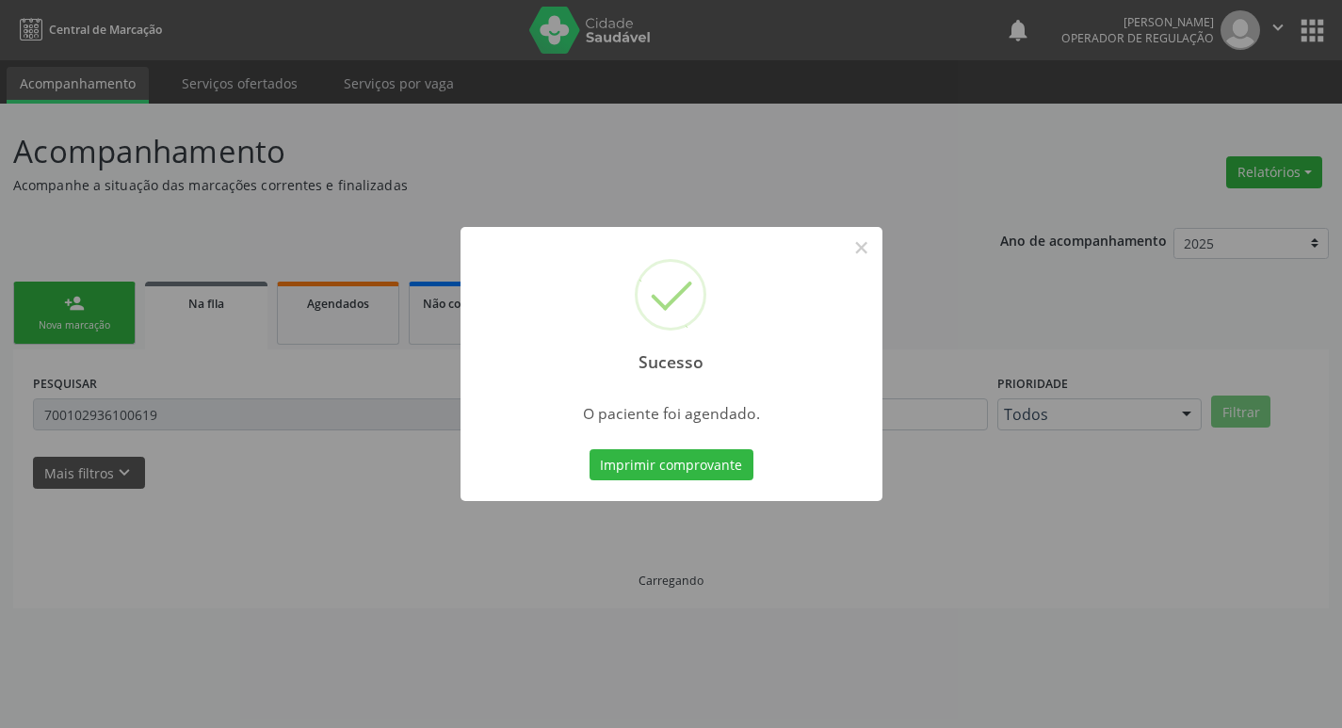
scroll to position [0, 0]
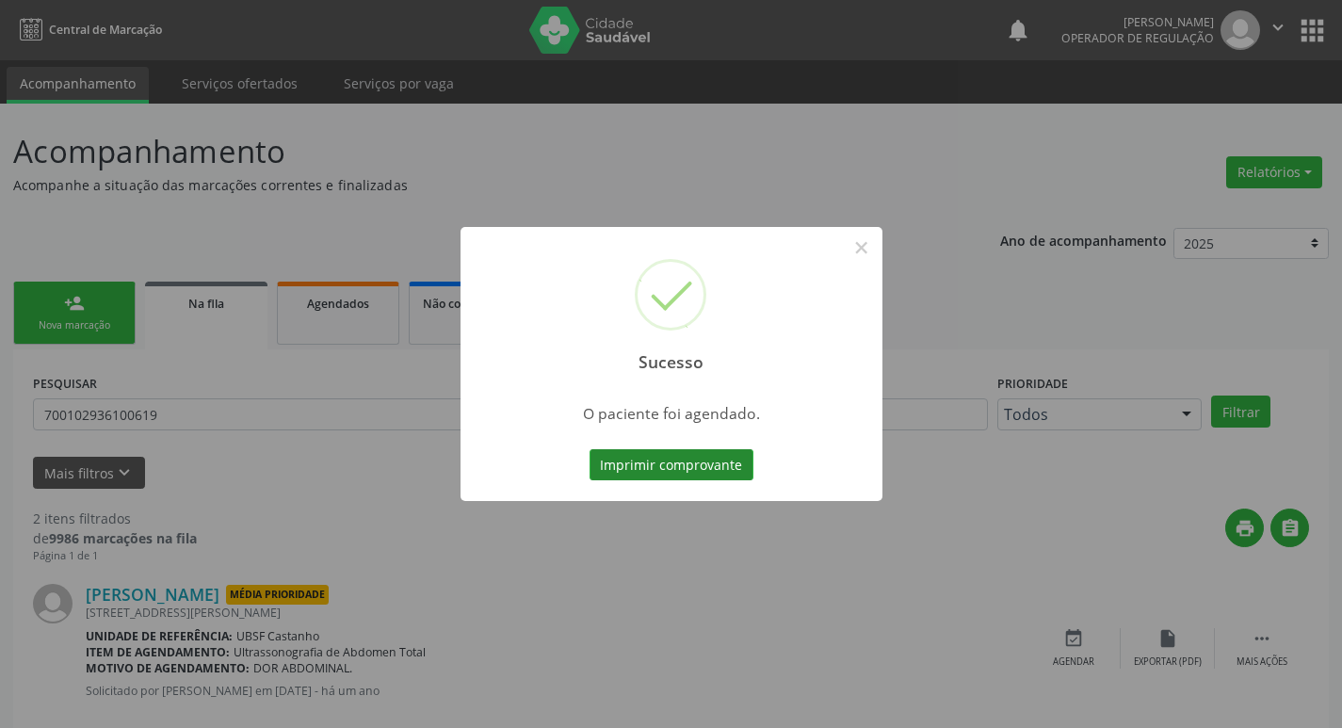
click at [705, 464] on button "Imprimir comprovante" at bounding box center [671, 465] width 164 height 32
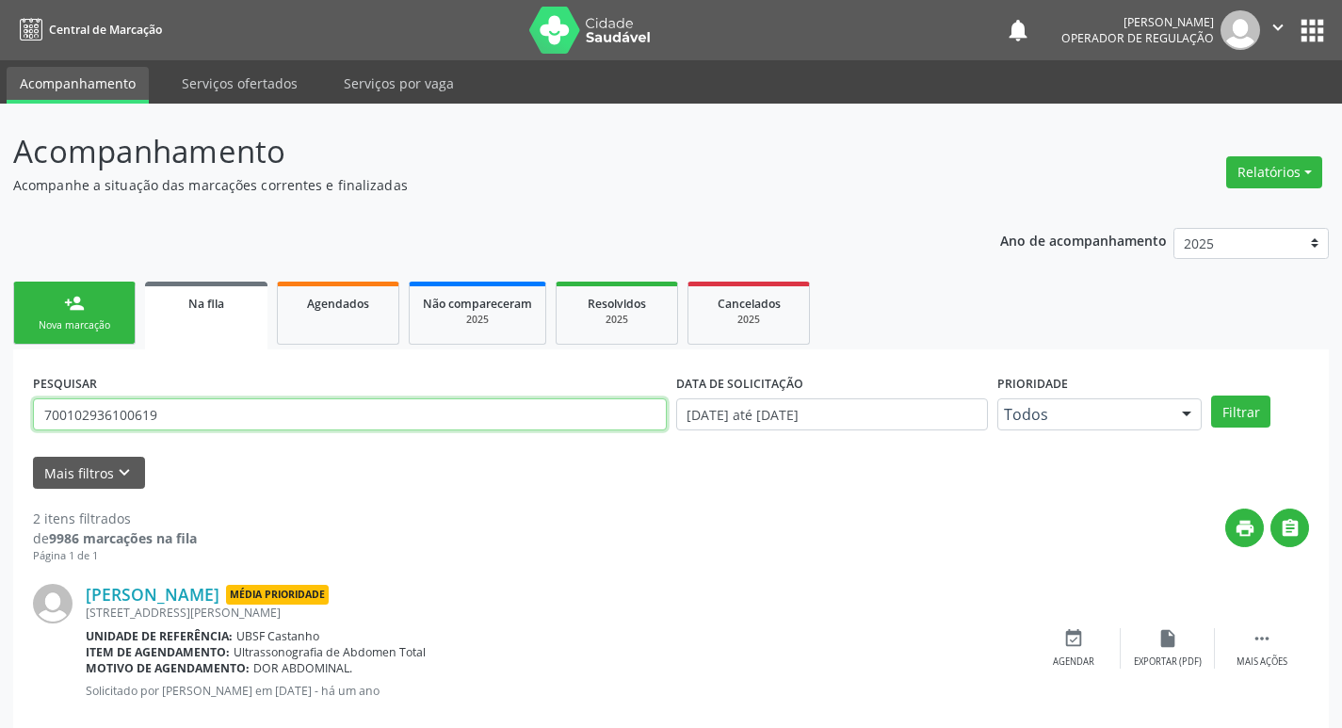
click at [231, 407] on input "700102936100619" at bounding box center [350, 414] width 634 height 32
type input "700001938429510"
click at [1211, 395] on button "Filtrar" at bounding box center [1240, 411] width 59 height 32
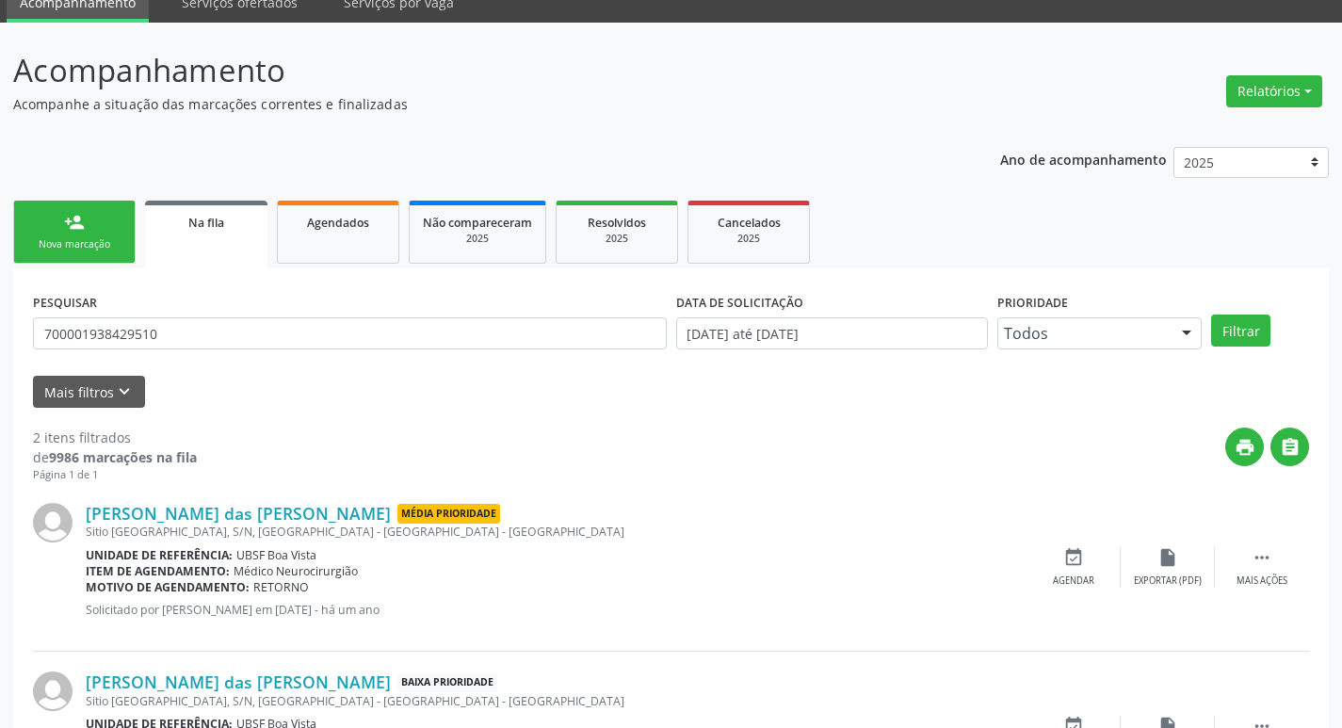
scroll to position [205, 0]
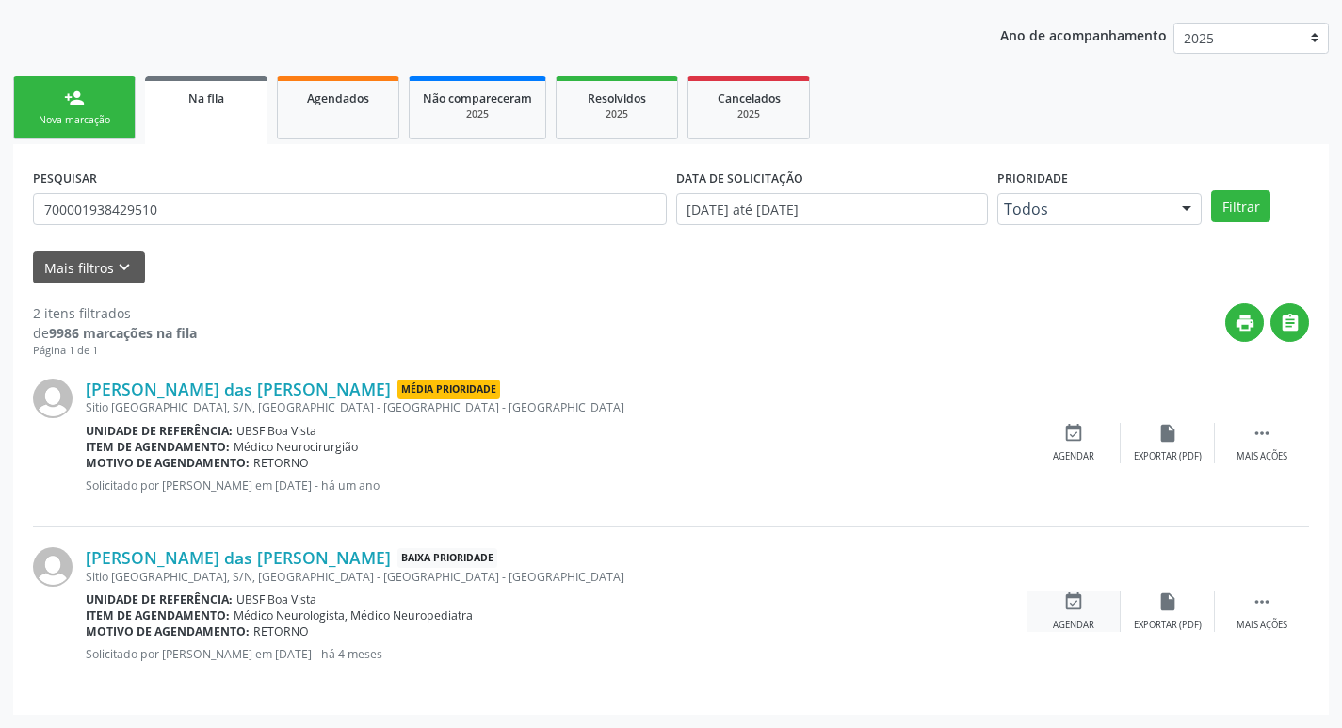
click at [1103, 596] on div "event_available Agendar" at bounding box center [1073, 611] width 94 height 40
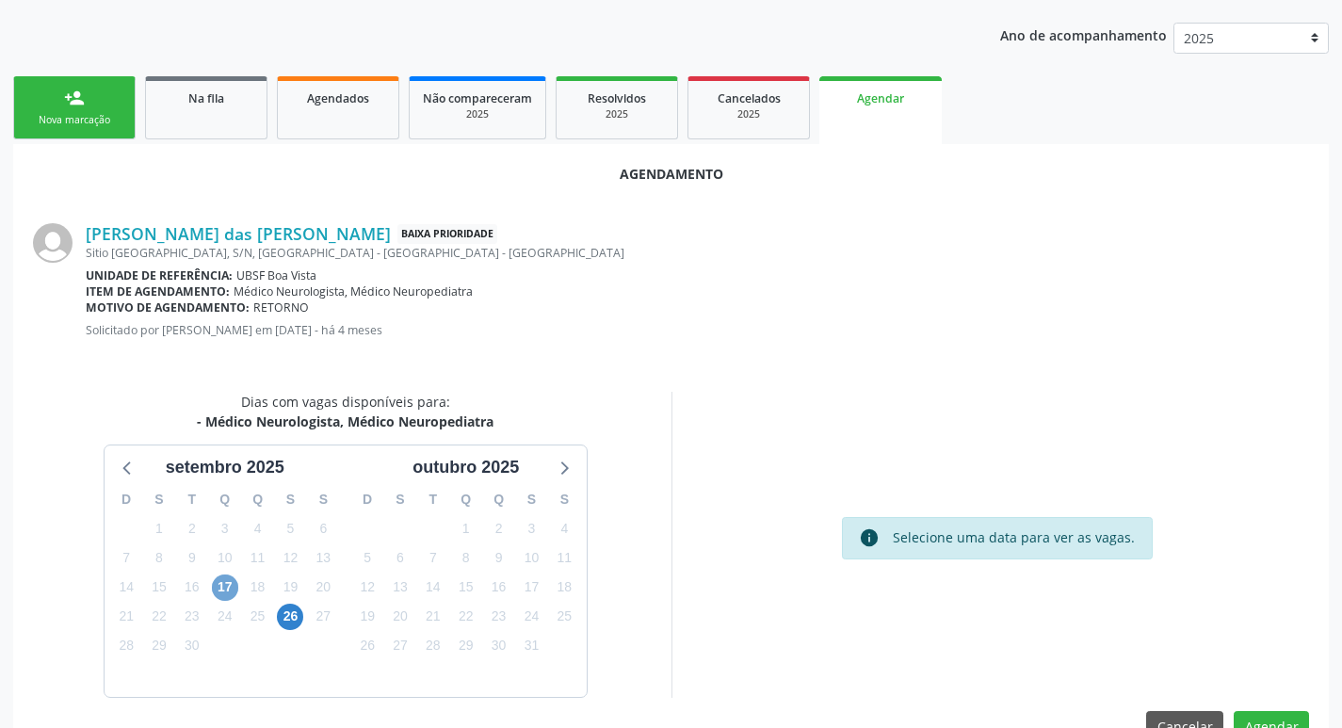
click at [227, 588] on span "17" at bounding box center [225, 587] width 26 height 26
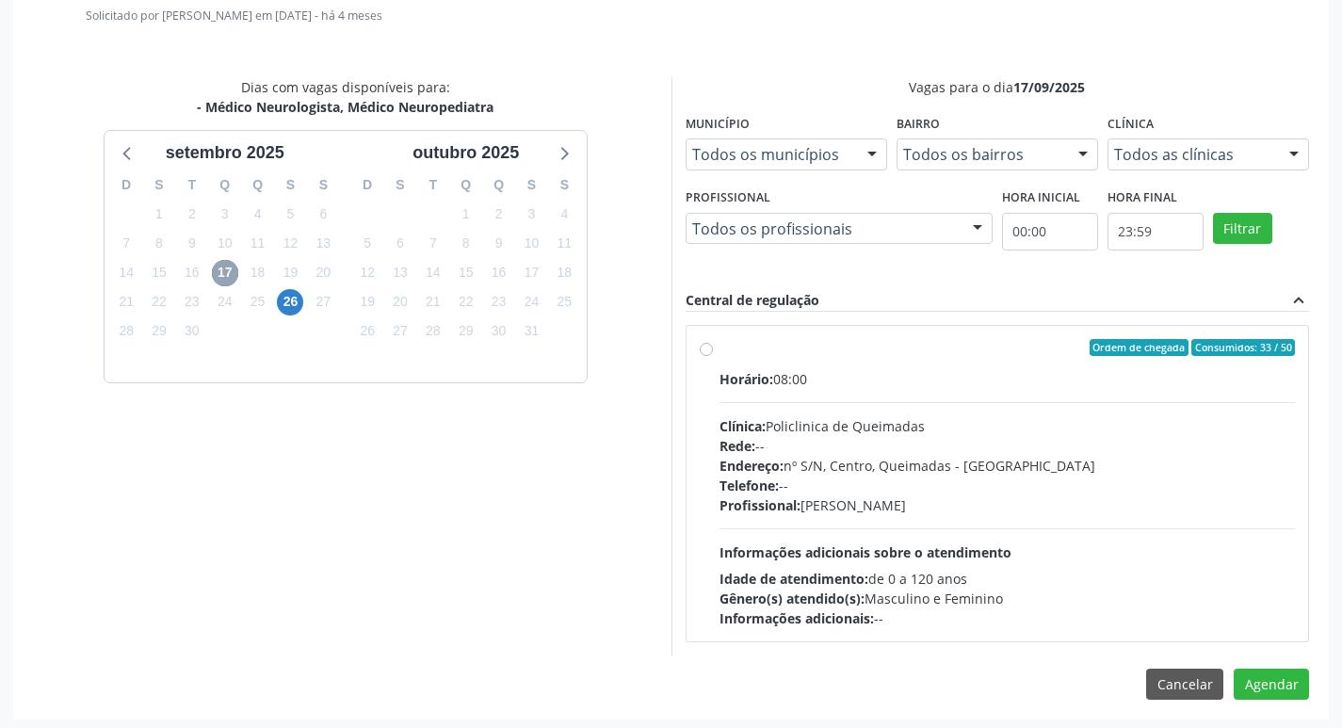
scroll to position [524, 0]
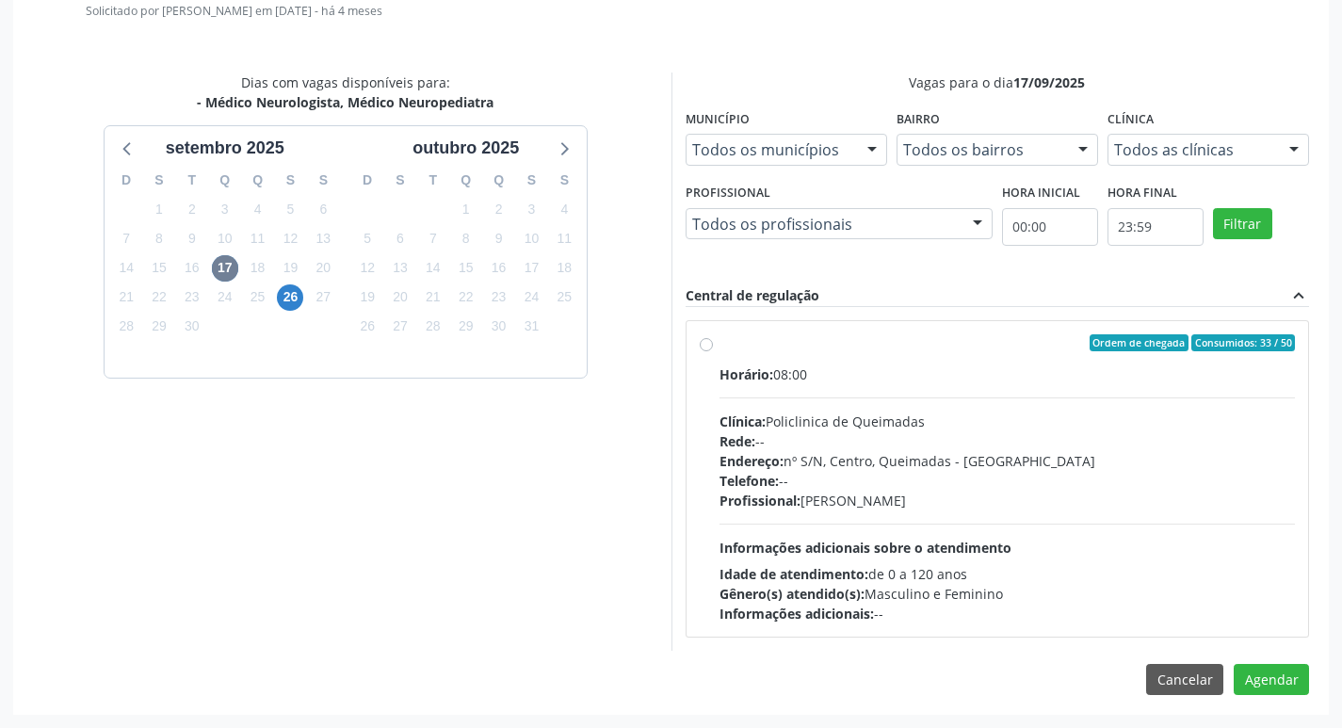
click at [1063, 361] on label "Ordem de chegada Consumidos: 33 / 50 Horário: 08:00 Clínica: Policlinica de Que…" at bounding box center [1007, 478] width 576 height 289
click at [713, 351] on input "Ordem de chegada Consumidos: 33 / 50 Horário: 08:00 Clínica: Policlinica de Que…" at bounding box center [706, 342] width 13 height 17
radio input "true"
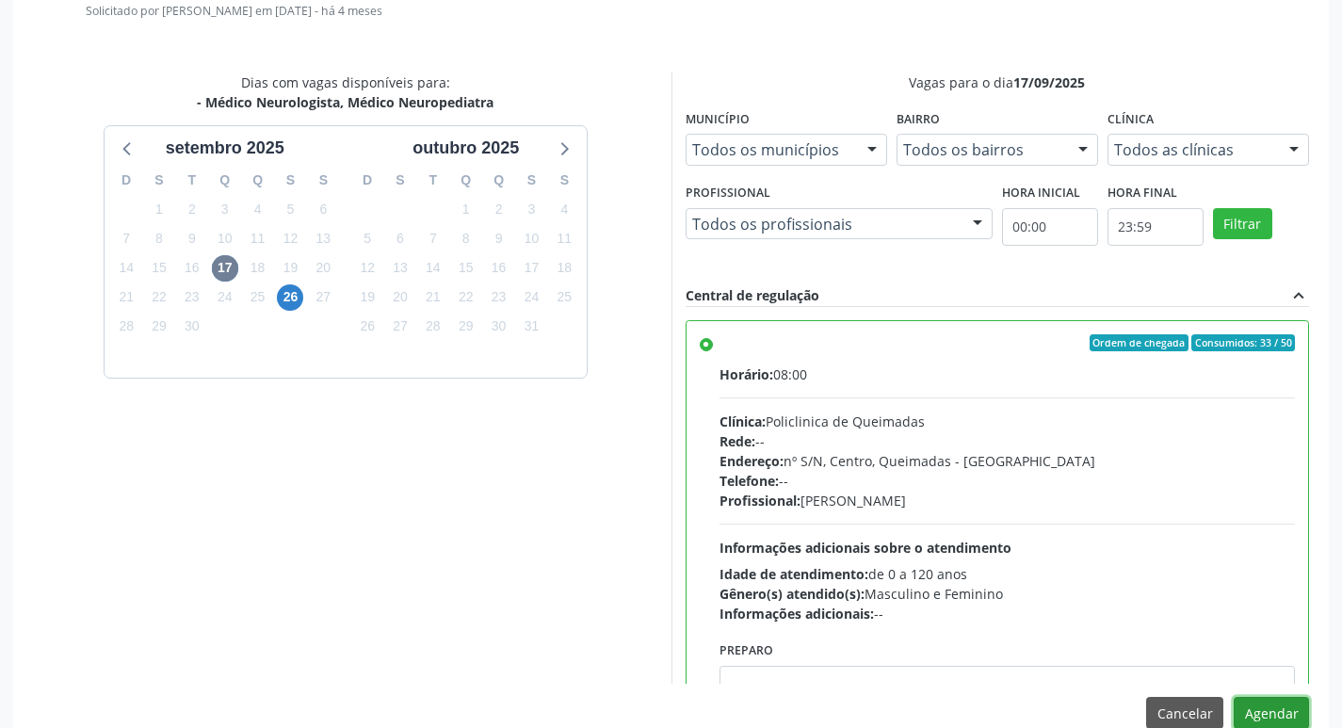
click at [1261, 707] on button "Agendar" at bounding box center [1270, 713] width 75 height 32
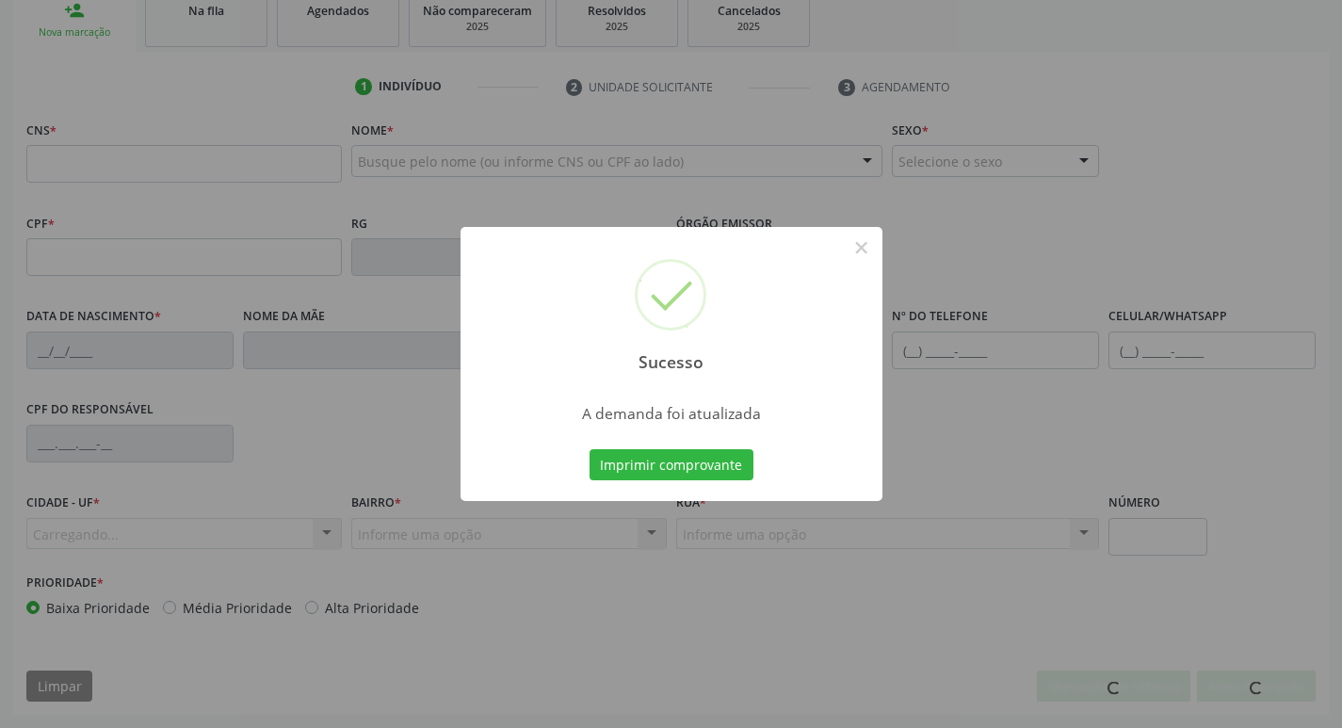
scroll to position [293, 0]
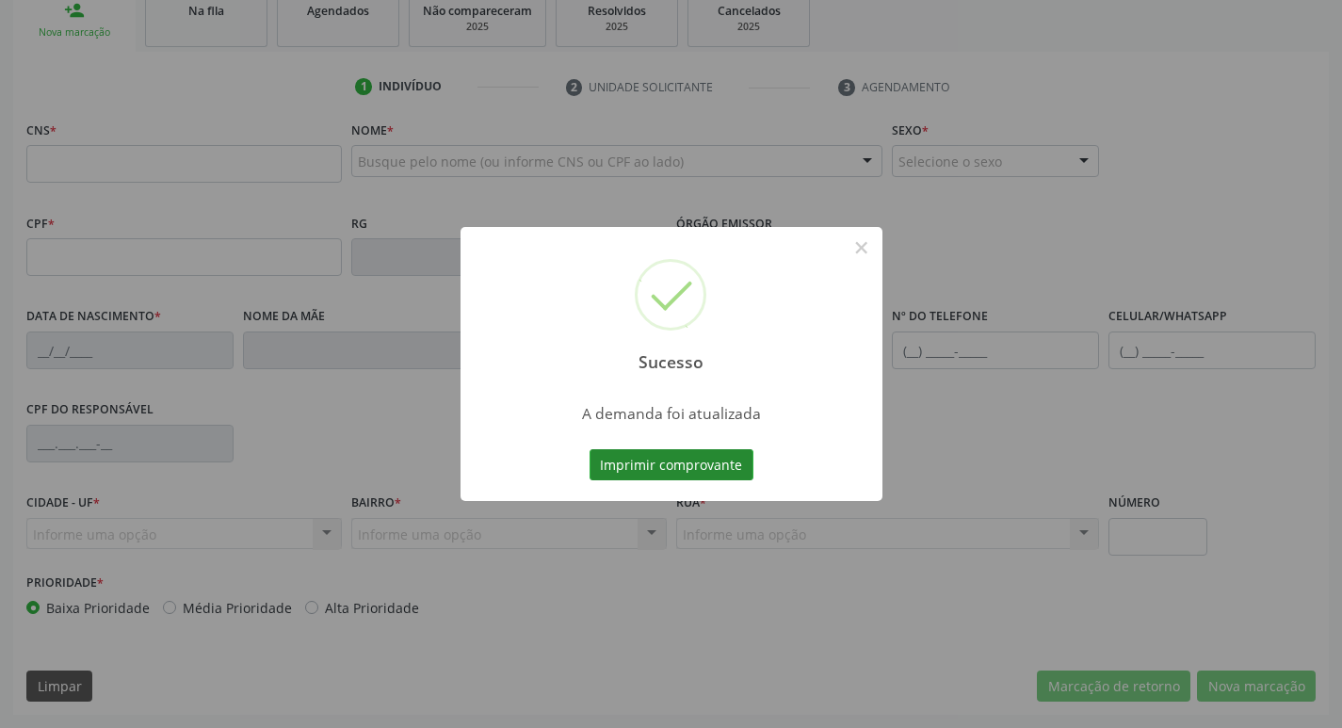
click at [661, 464] on button "Imprimir comprovante" at bounding box center [671, 465] width 164 height 32
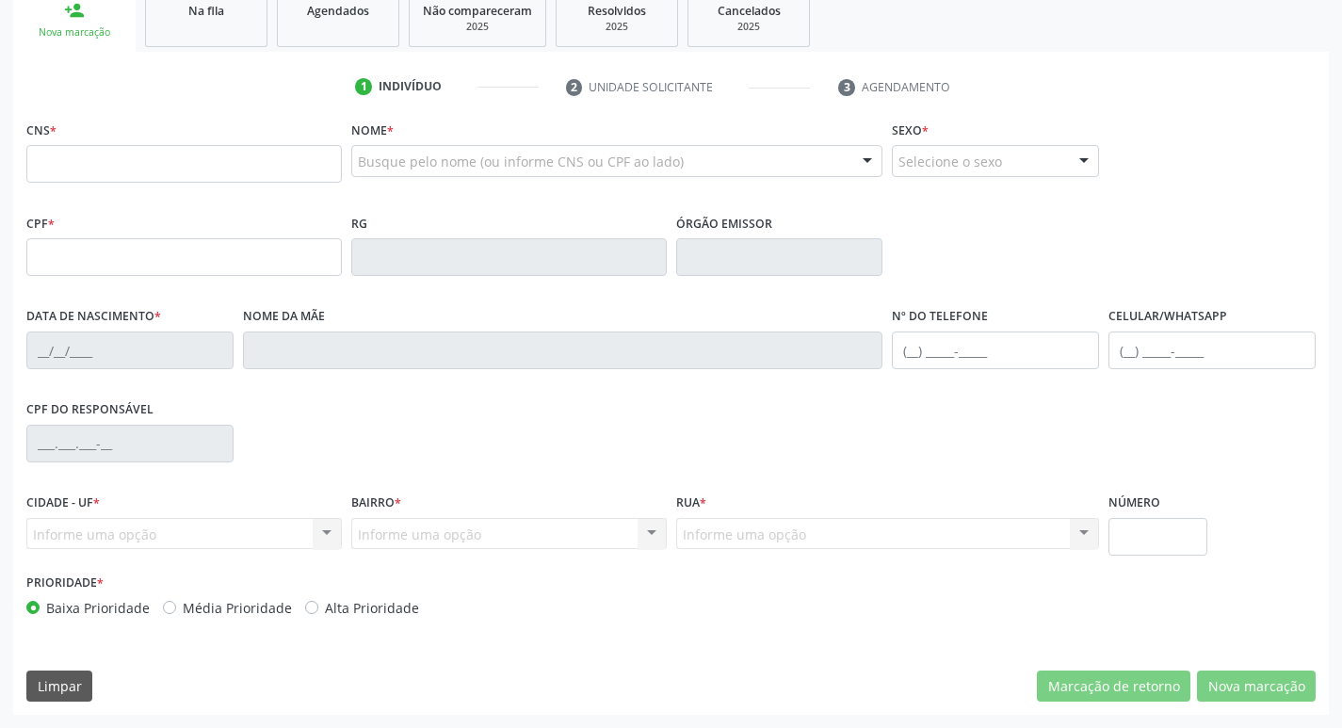
click at [188, 69] on div "1 Indivíduo 2 Unidade solicitante 3 Agendamento CNS * Nome * Busque pelo nome (…" at bounding box center [670, 383] width 1315 height 663
click at [213, 28] on link "Na fila" at bounding box center [206, 18] width 122 height 58
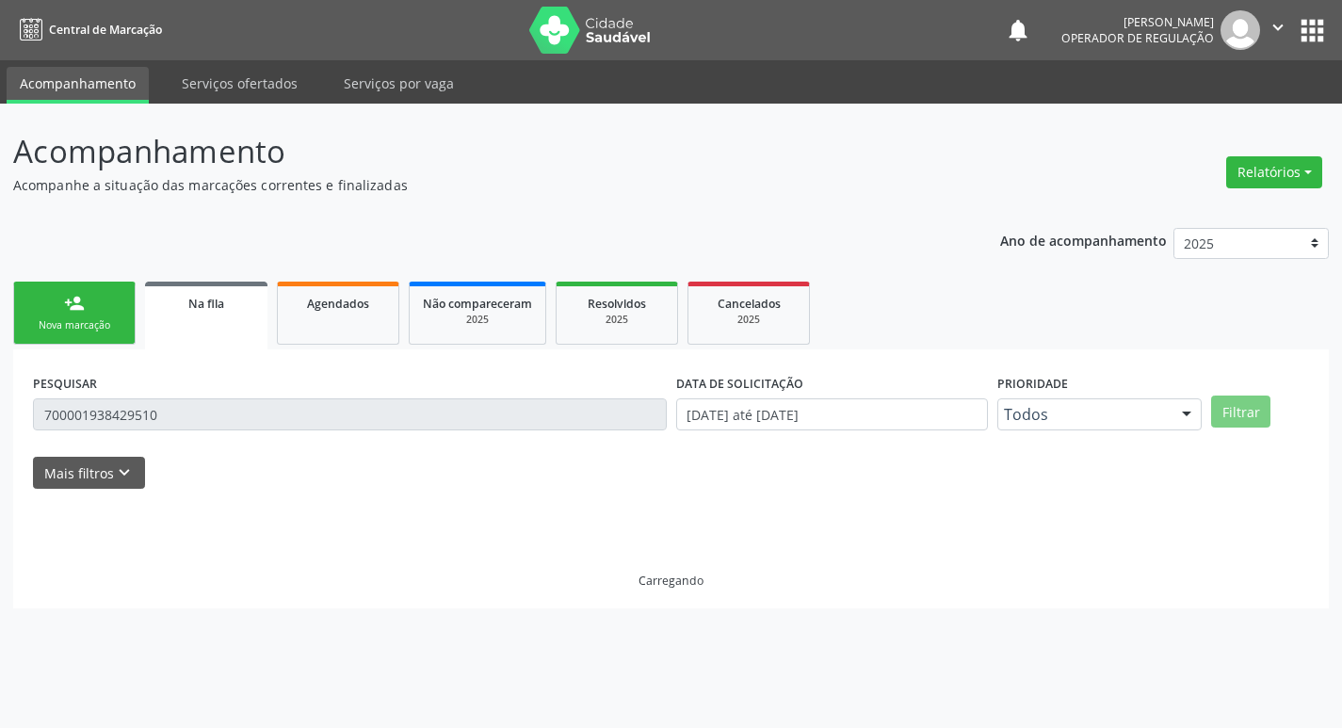
scroll to position [0, 0]
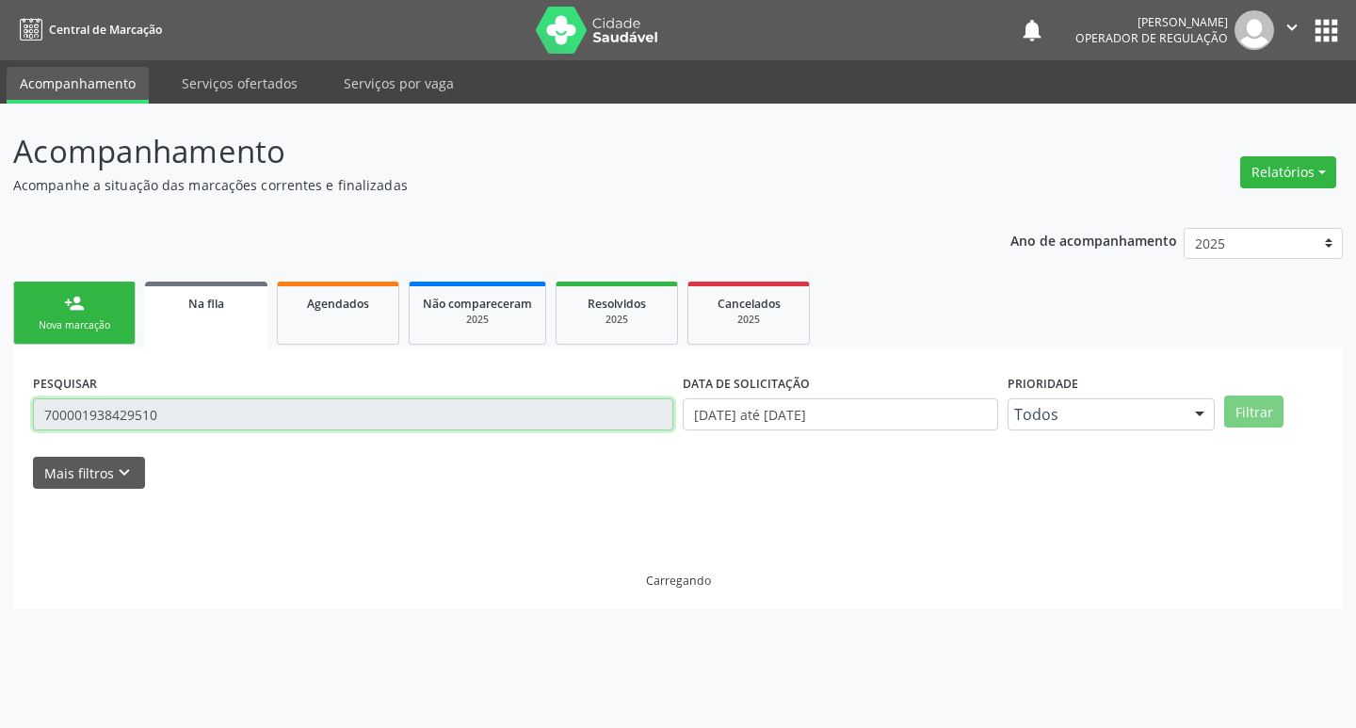
click at [250, 401] on input "700001938429510" at bounding box center [353, 414] width 640 height 32
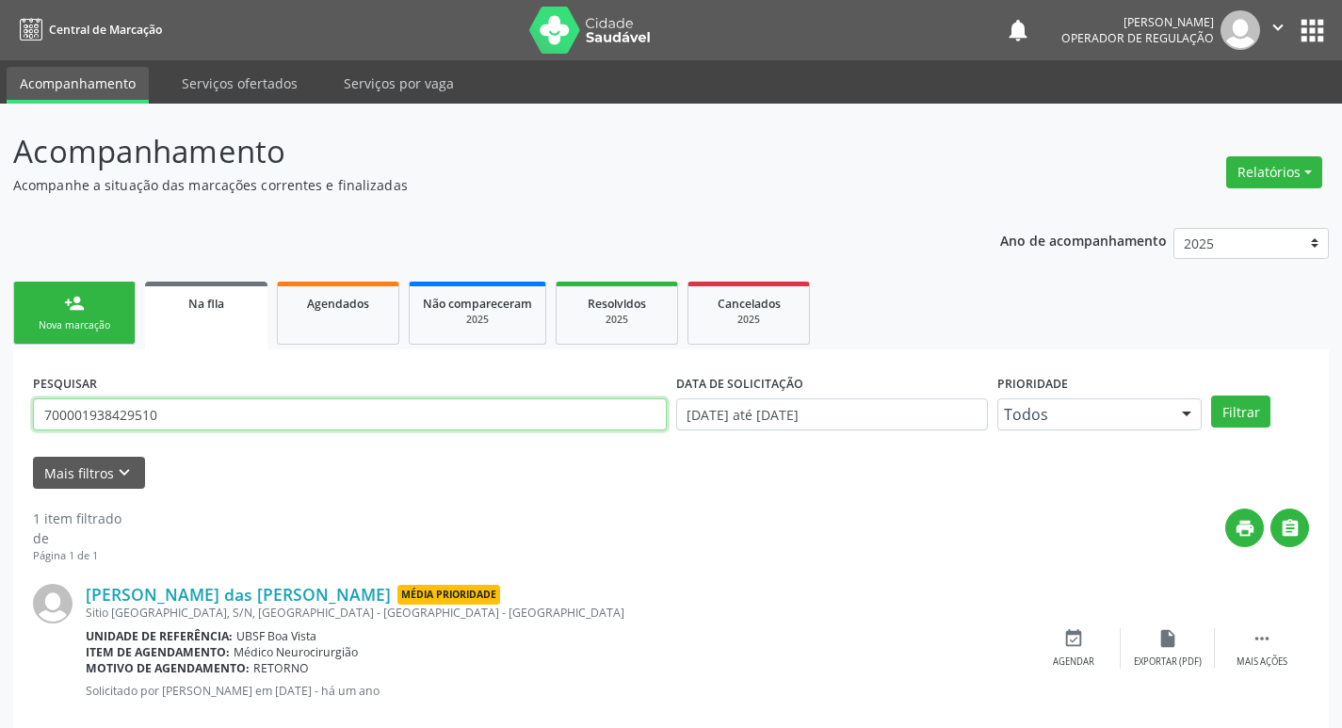
click at [250, 401] on input "700001938429510" at bounding box center [350, 414] width 634 height 32
type input "707404069972178"
click at [1211, 395] on button "Filtrar" at bounding box center [1240, 411] width 59 height 32
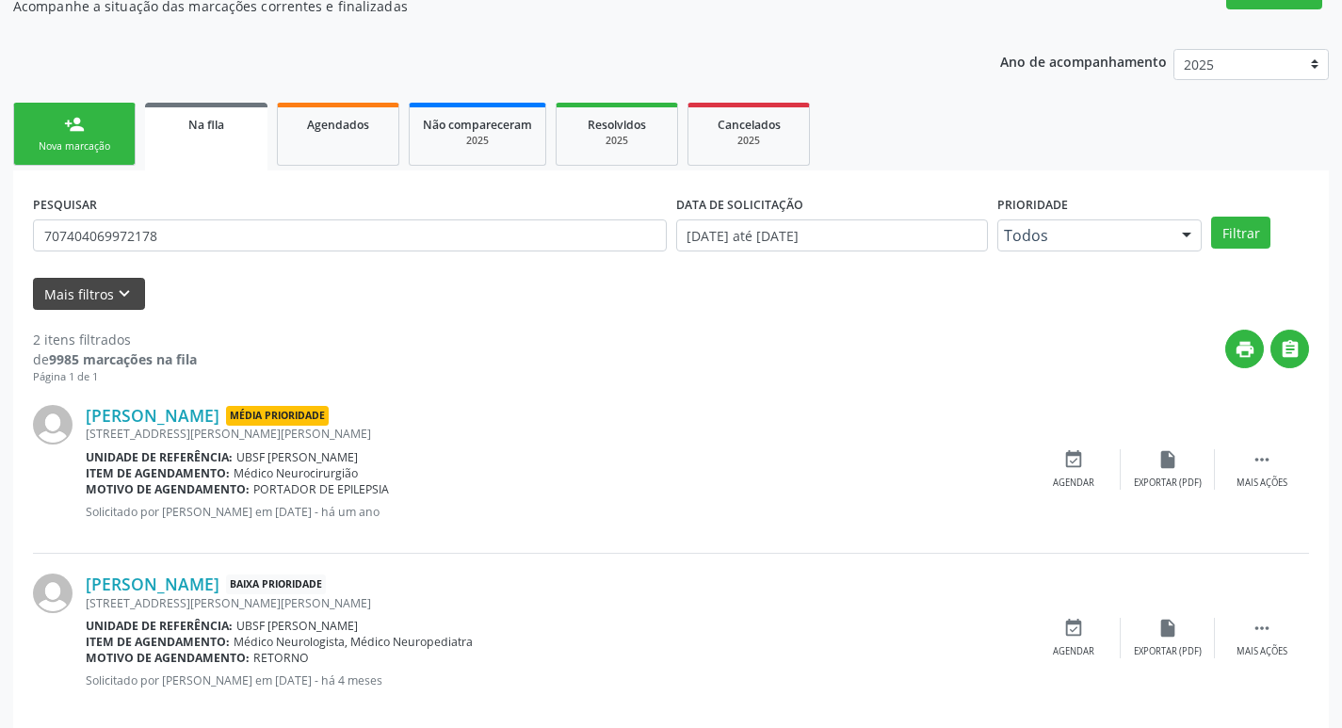
scroll to position [205, 0]
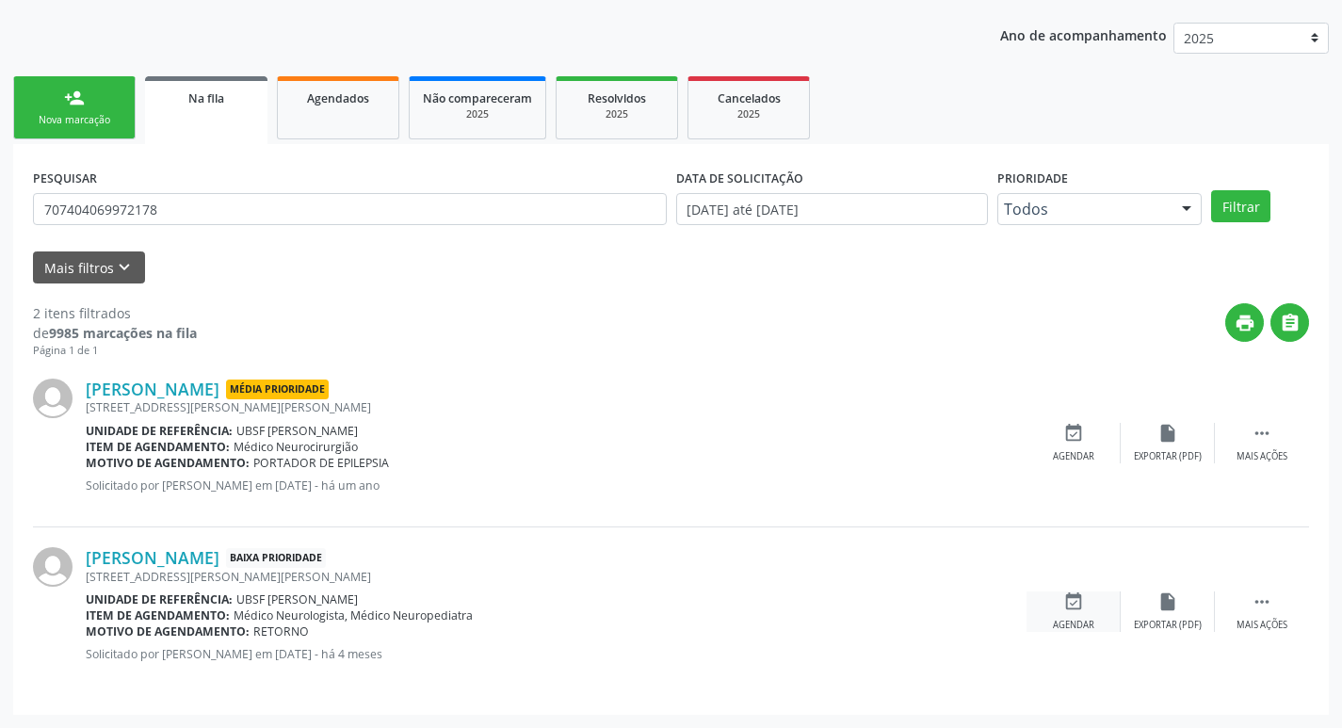
click at [1080, 608] on icon "event_available" at bounding box center [1073, 601] width 21 height 21
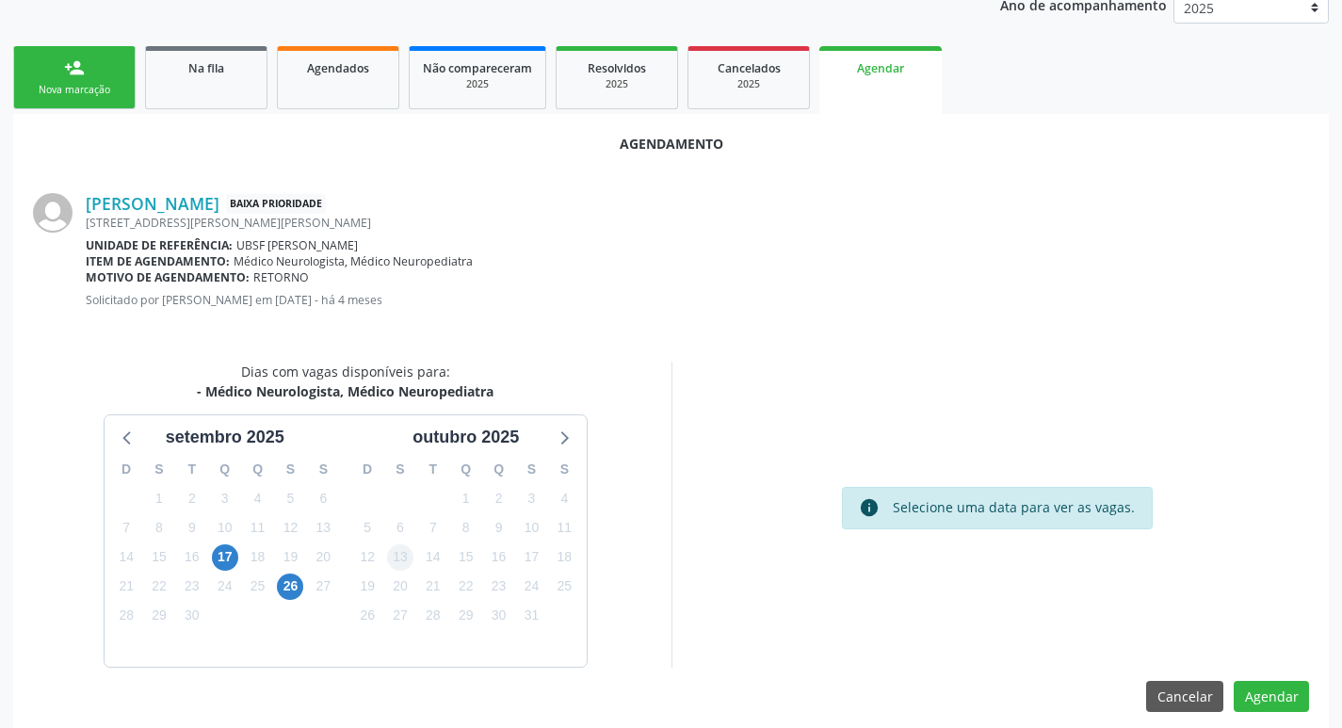
scroll to position [252, 0]
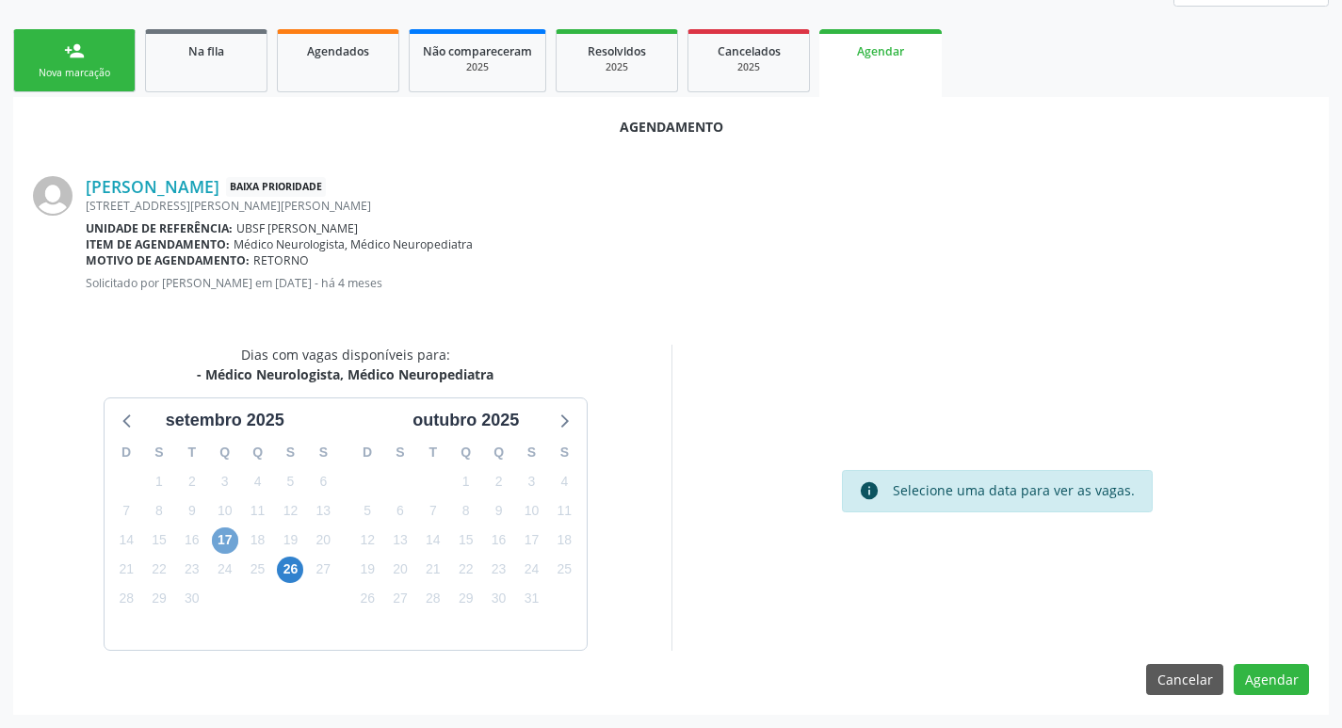
click at [228, 530] on span "17" at bounding box center [225, 540] width 26 height 26
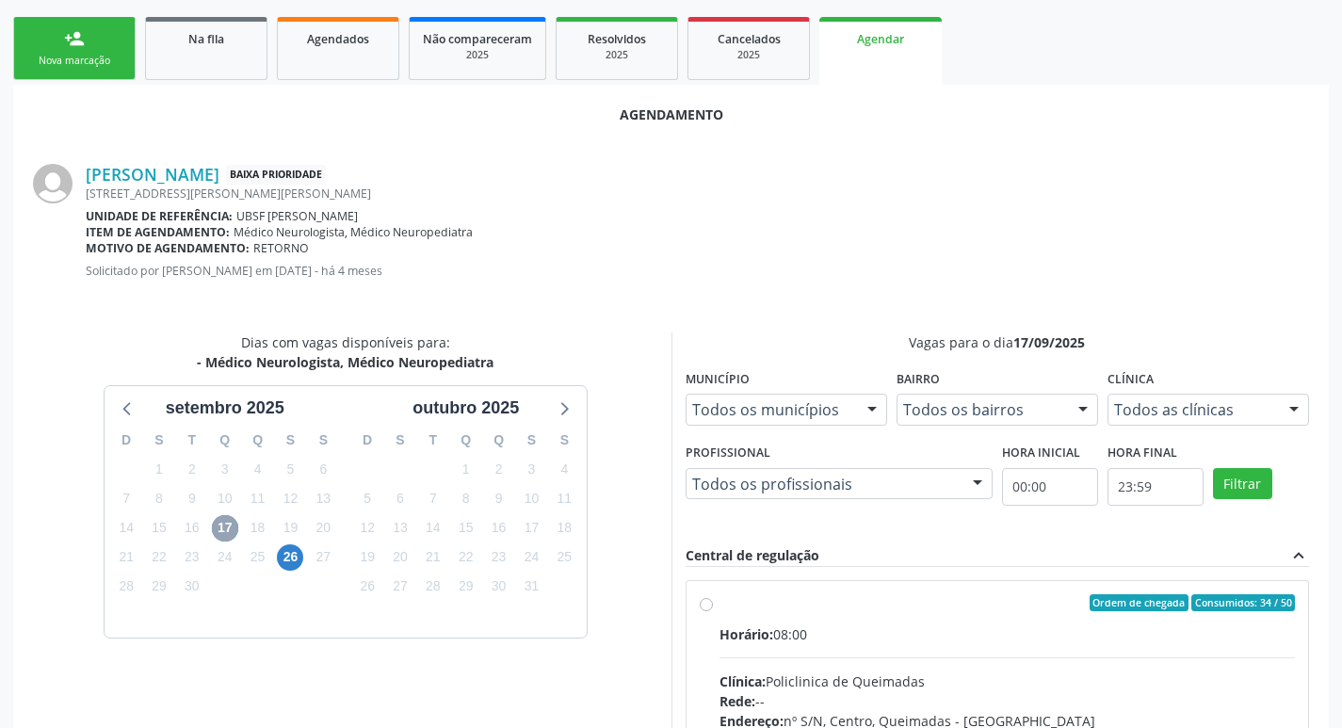
scroll to position [524, 0]
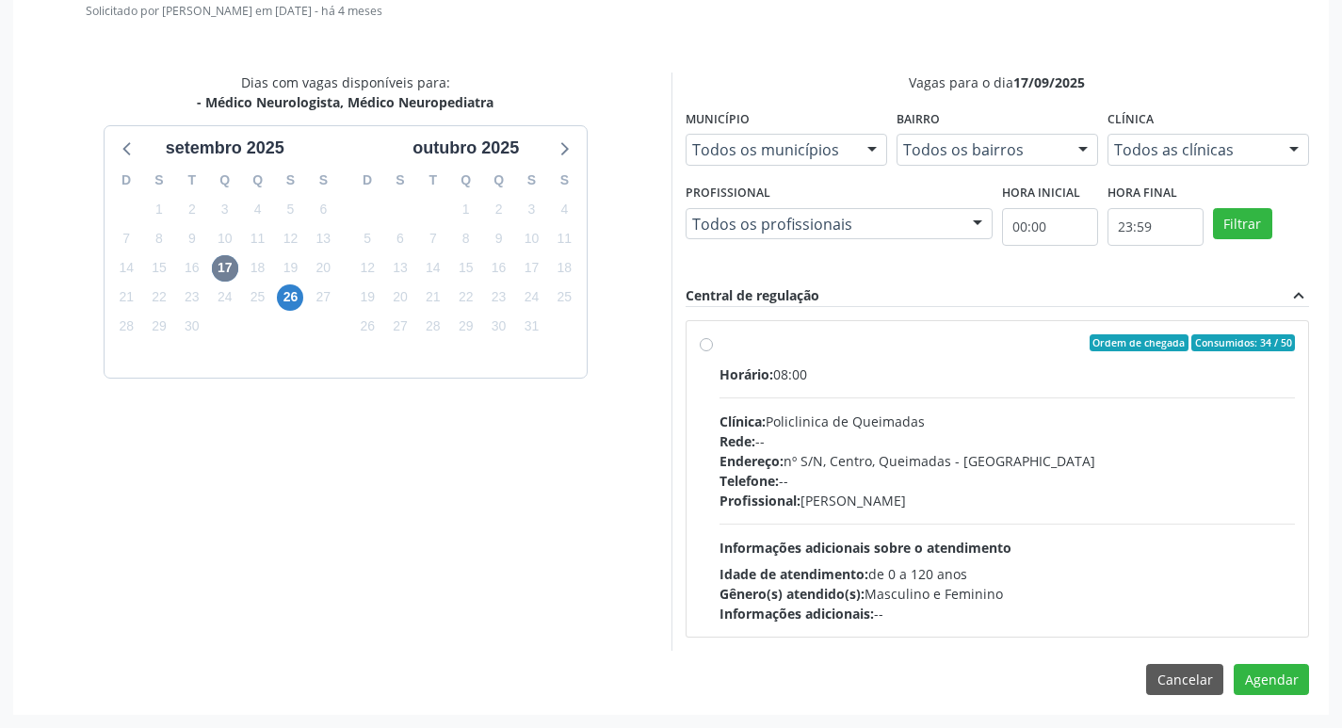
click at [994, 335] on div "Ordem de chegada Consumidos: 34 / 50" at bounding box center [1007, 342] width 576 height 17
click at [713, 335] on input "Ordem de chegada Consumidos: 34 / 50 Horário: 08:00 Clínica: Policlinica de Que…" at bounding box center [706, 342] width 13 height 17
radio input "true"
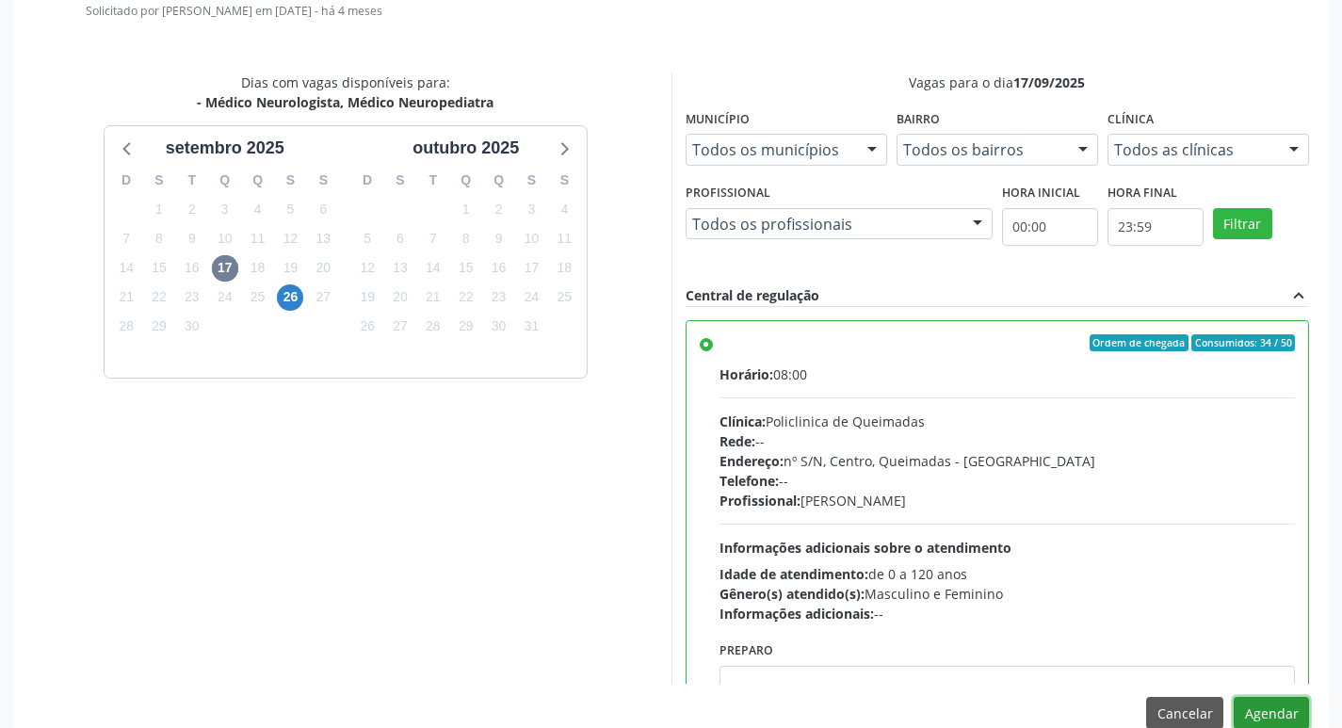
click at [1255, 700] on button "Agendar" at bounding box center [1270, 713] width 75 height 32
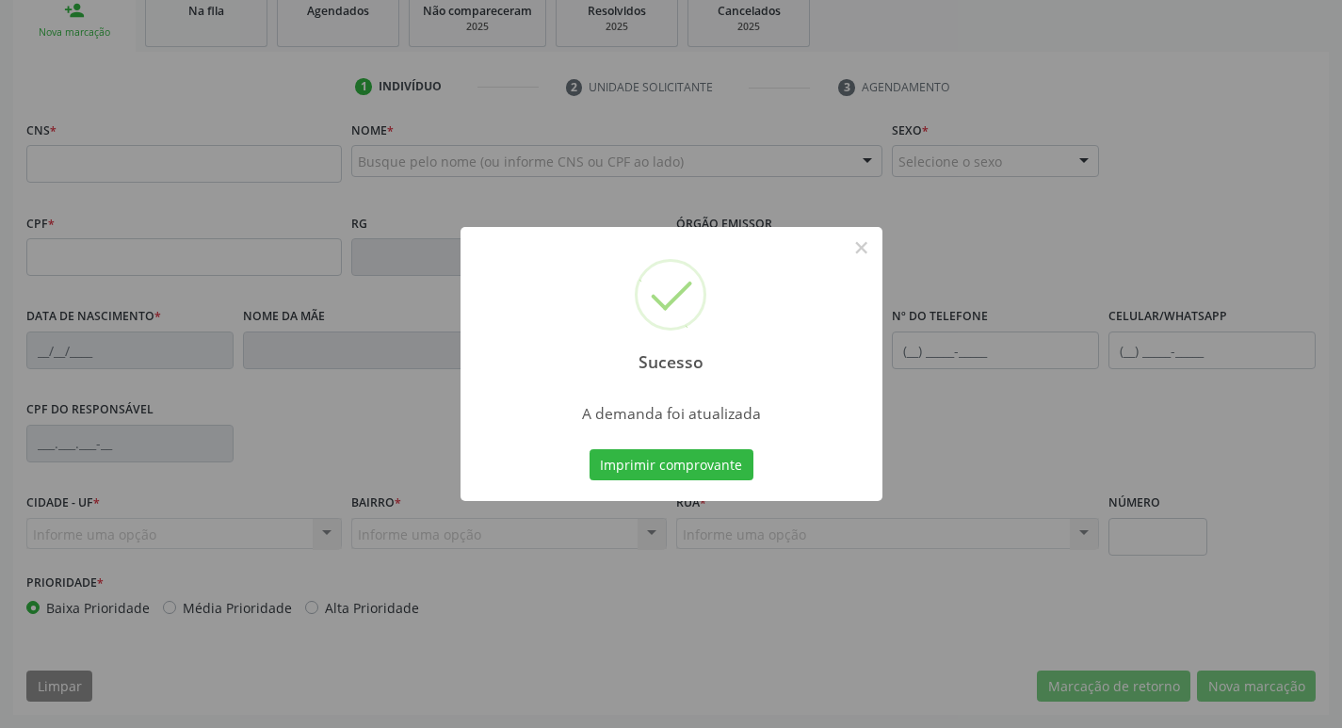
scroll to position [293, 0]
click at [666, 468] on button "Imprimir comprovante" at bounding box center [671, 465] width 164 height 32
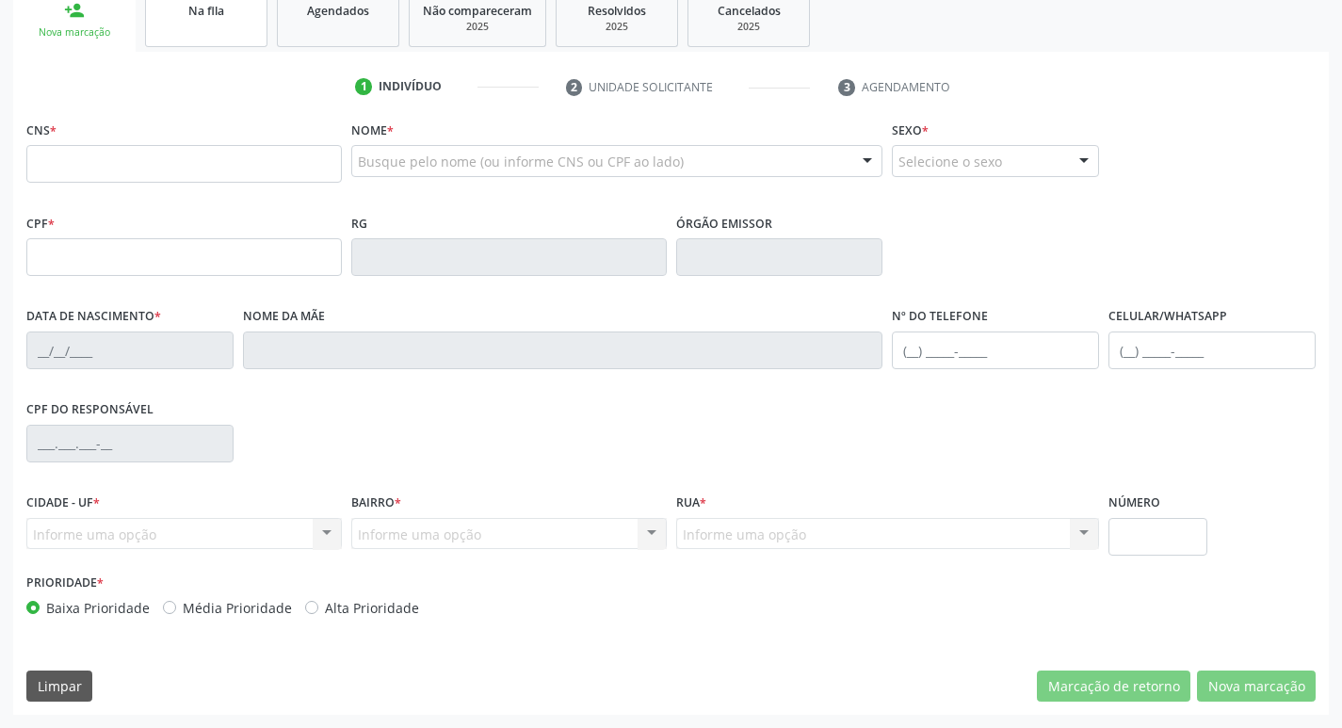
click at [194, 13] on span "Na fila" at bounding box center [206, 11] width 36 height 16
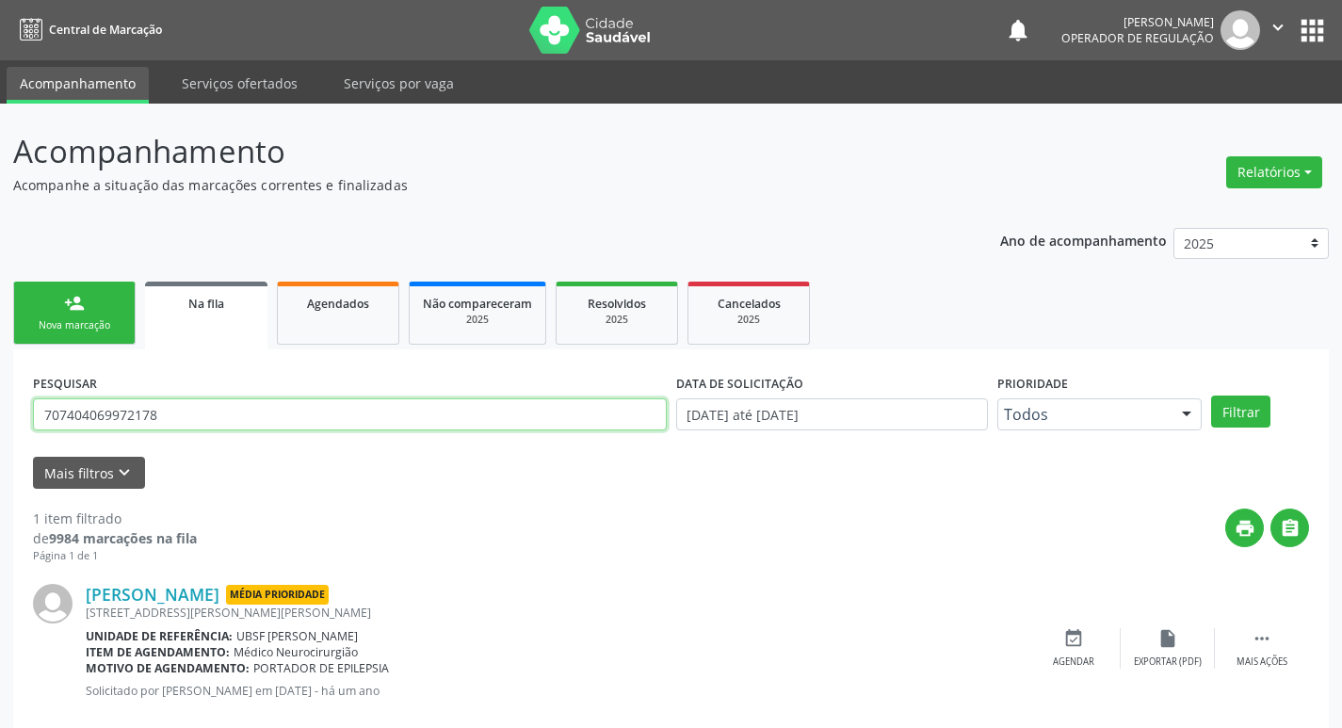
click at [184, 427] on input "707404069972178" at bounding box center [350, 414] width 634 height 32
type input "705007469679052"
click at [1211, 395] on button "Filtrar" at bounding box center [1240, 411] width 59 height 32
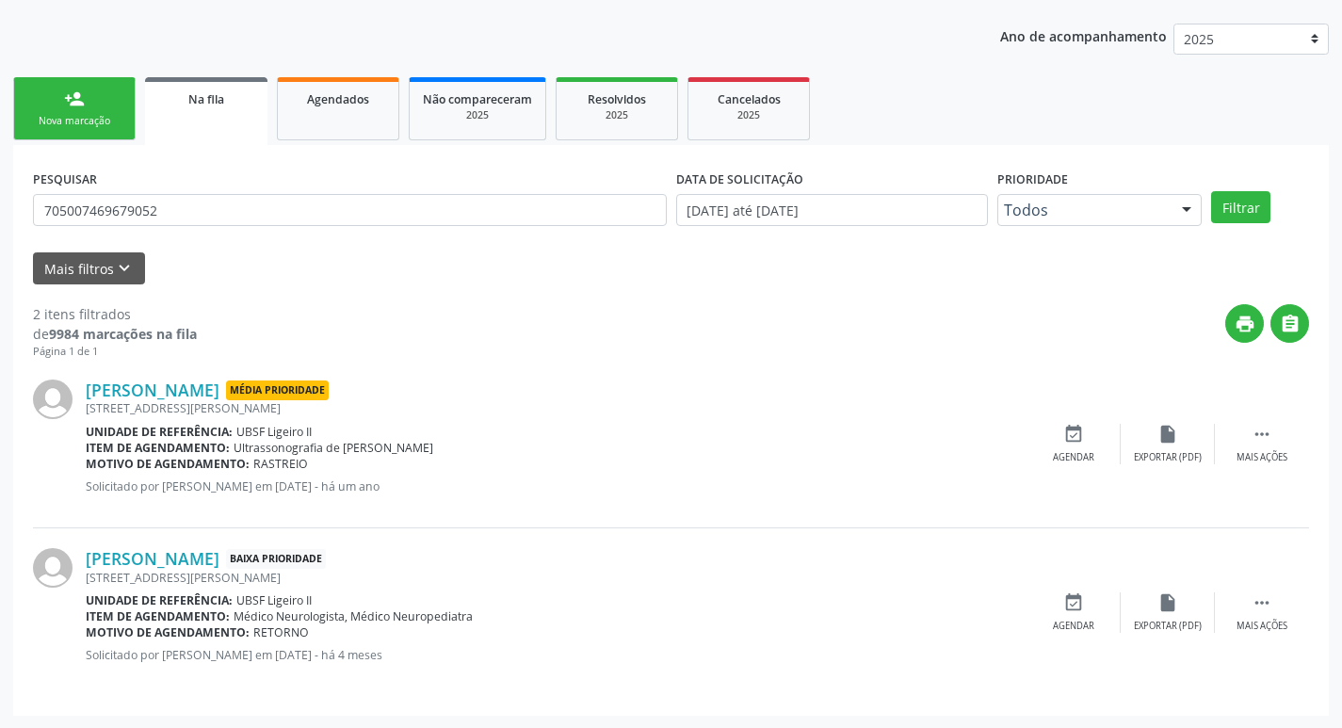
scroll to position [205, 0]
click at [1079, 623] on div "Agendar" at bounding box center [1073, 625] width 41 height 13
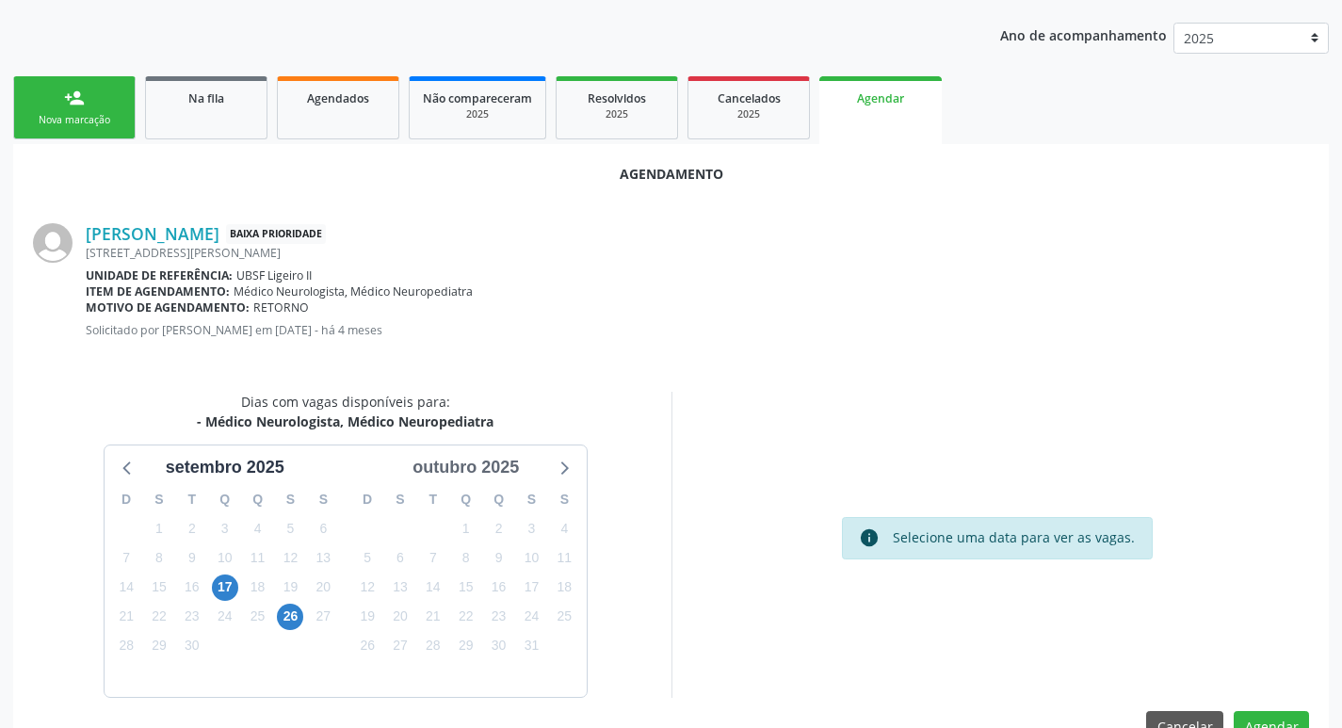
scroll to position [252, 0]
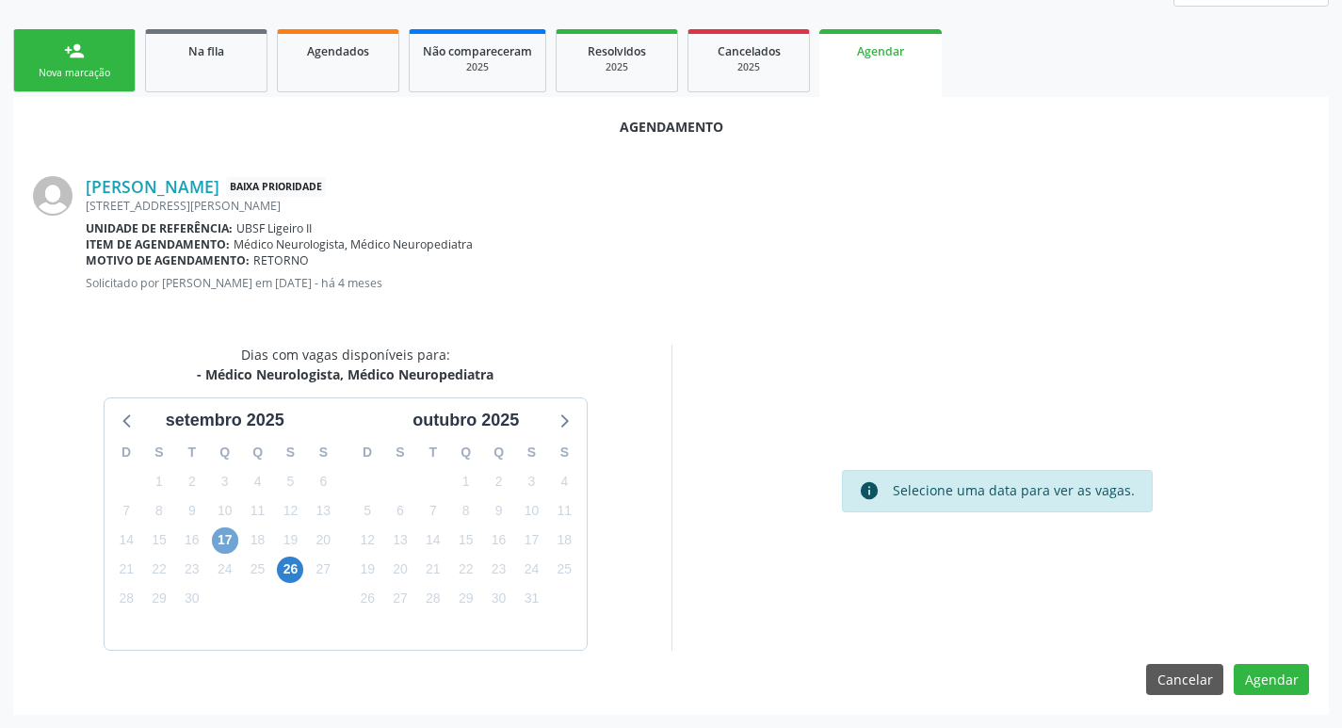
click at [217, 539] on span "17" at bounding box center [225, 540] width 26 height 26
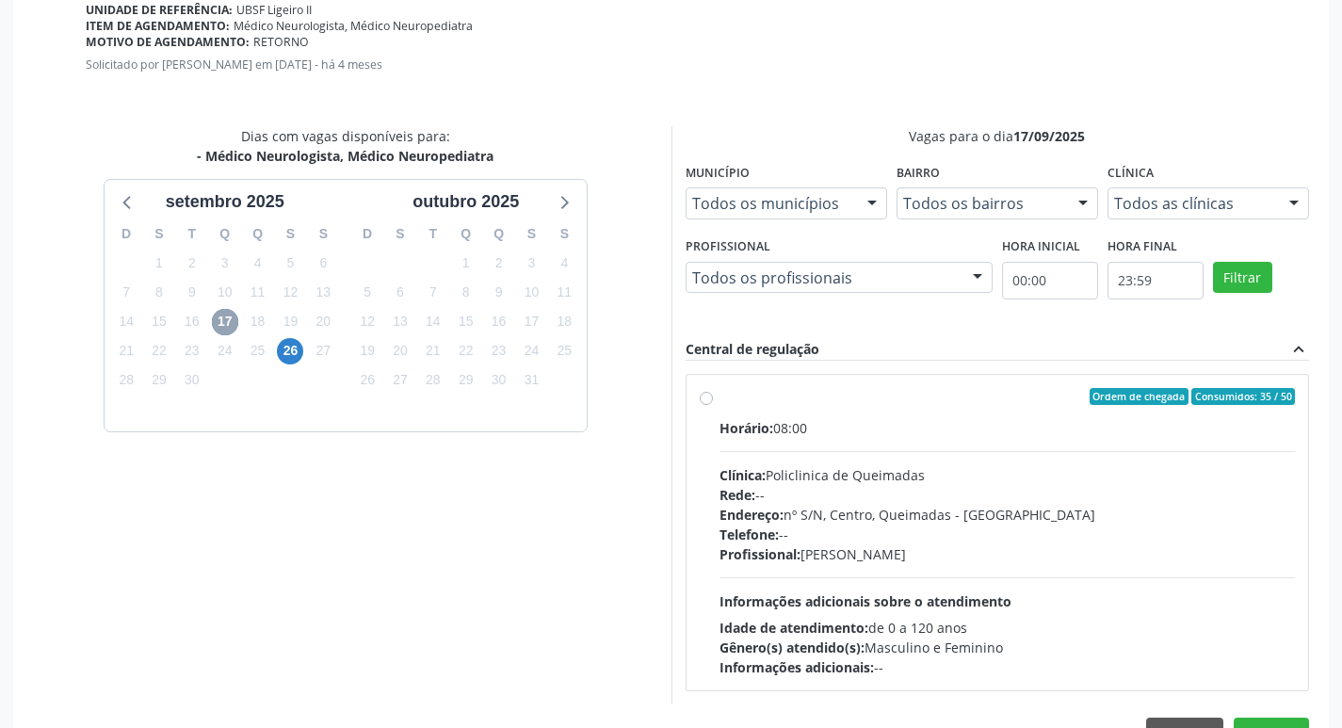
scroll to position [524, 0]
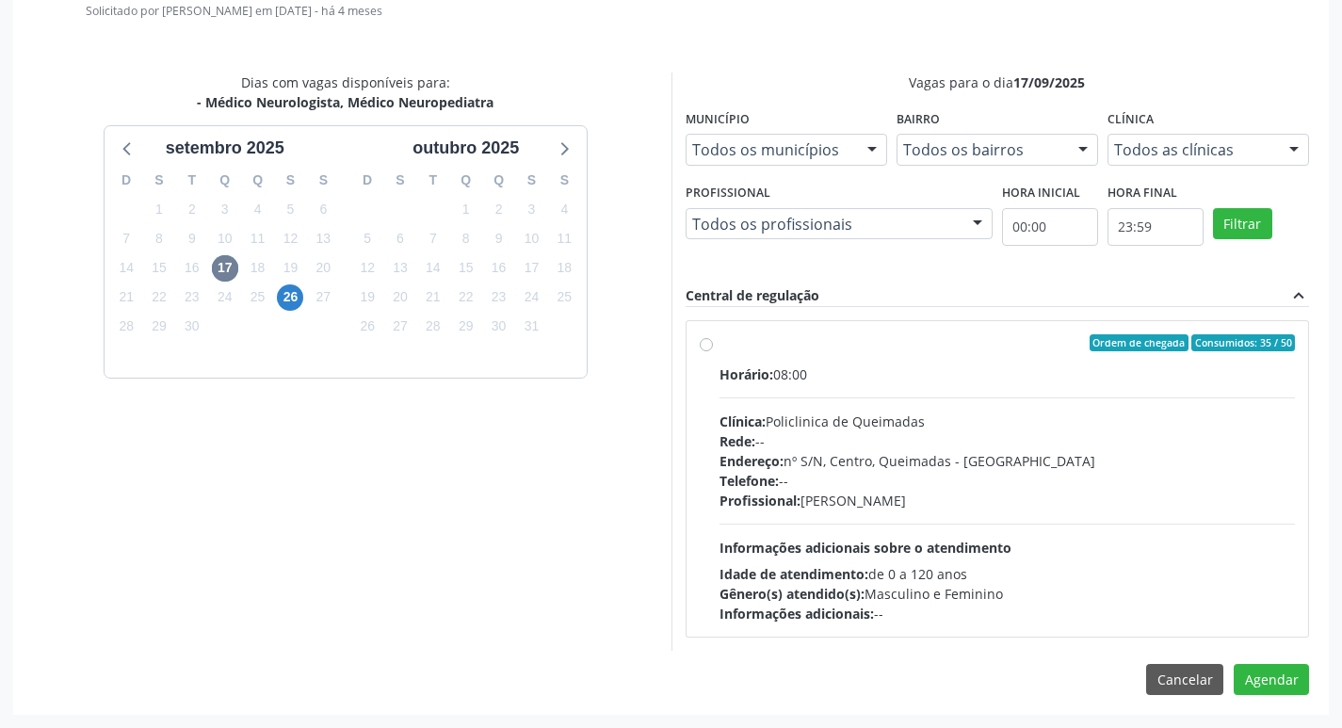
click at [1022, 352] on label "Ordem de chegada Consumidos: 35 / 50 Horário: 08:00 Clínica: Policlinica de Que…" at bounding box center [1007, 478] width 576 height 289
click at [713, 351] on input "Ordem de chegada Consumidos: 35 / 50 Horário: 08:00 Clínica: Policlinica de Que…" at bounding box center [706, 342] width 13 height 17
radio input "true"
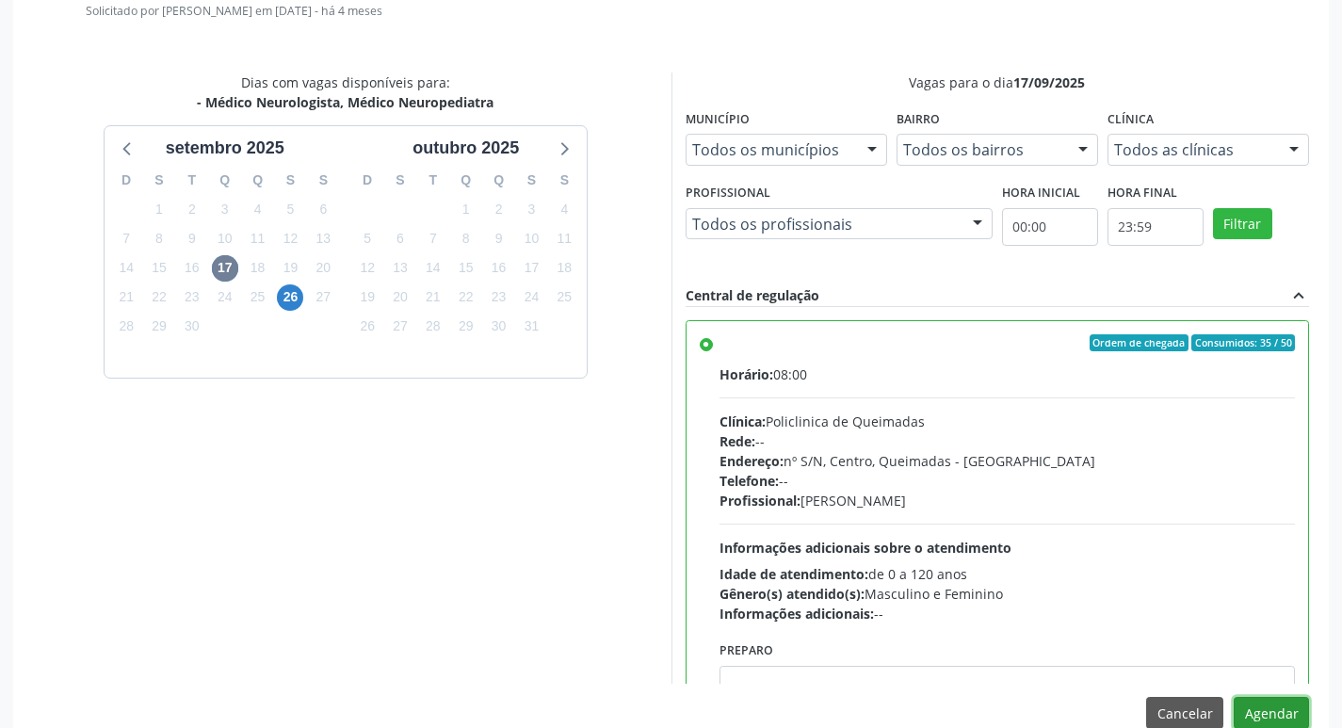
click at [1273, 700] on button "Agendar" at bounding box center [1270, 713] width 75 height 32
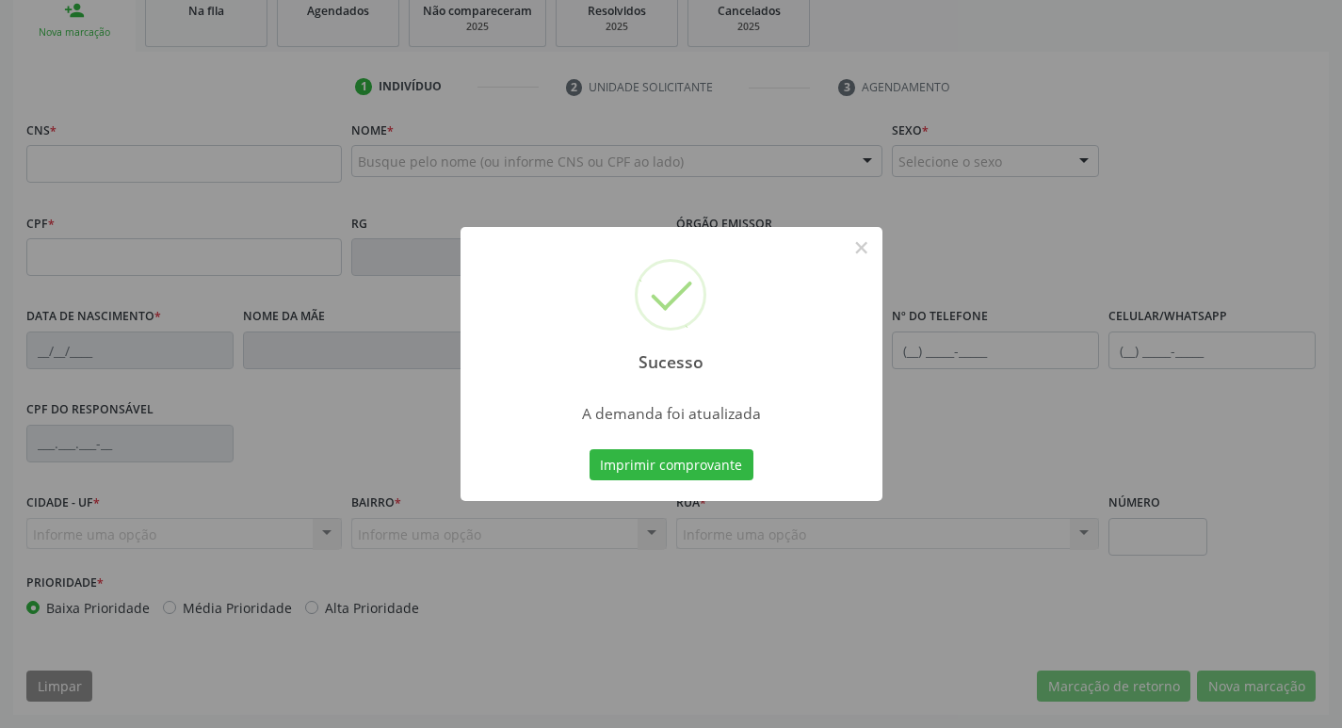
scroll to position [293, 0]
click at [701, 457] on button "Imprimir comprovante" at bounding box center [671, 465] width 164 height 32
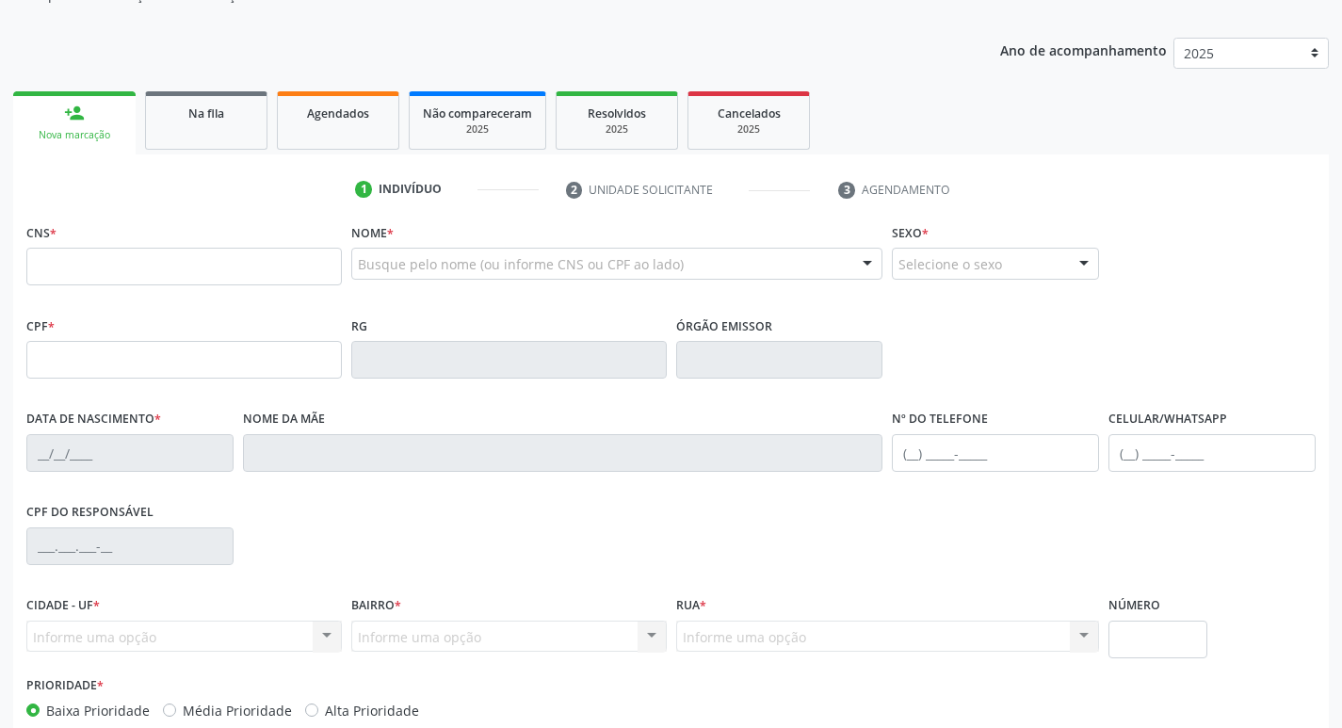
scroll to position [10, 0]
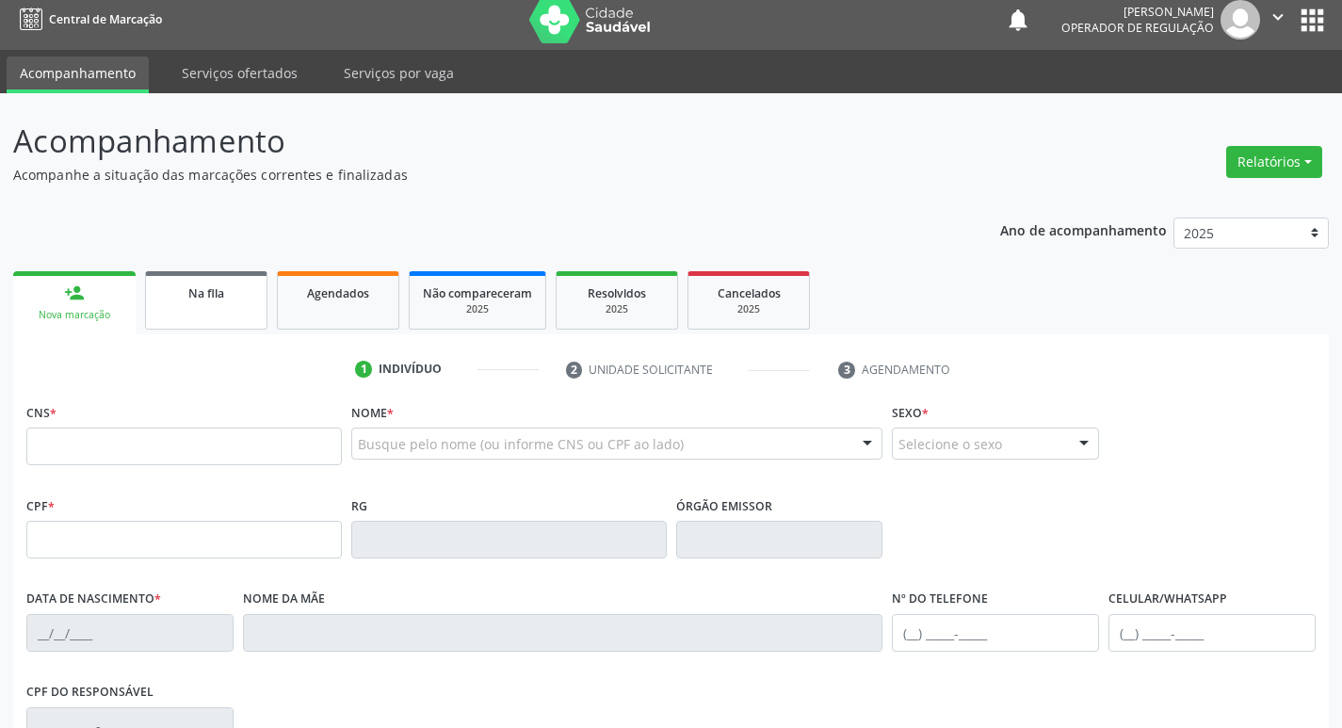
click at [230, 298] on div "Na fila" at bounding box center [206, 292] width 94 height 20
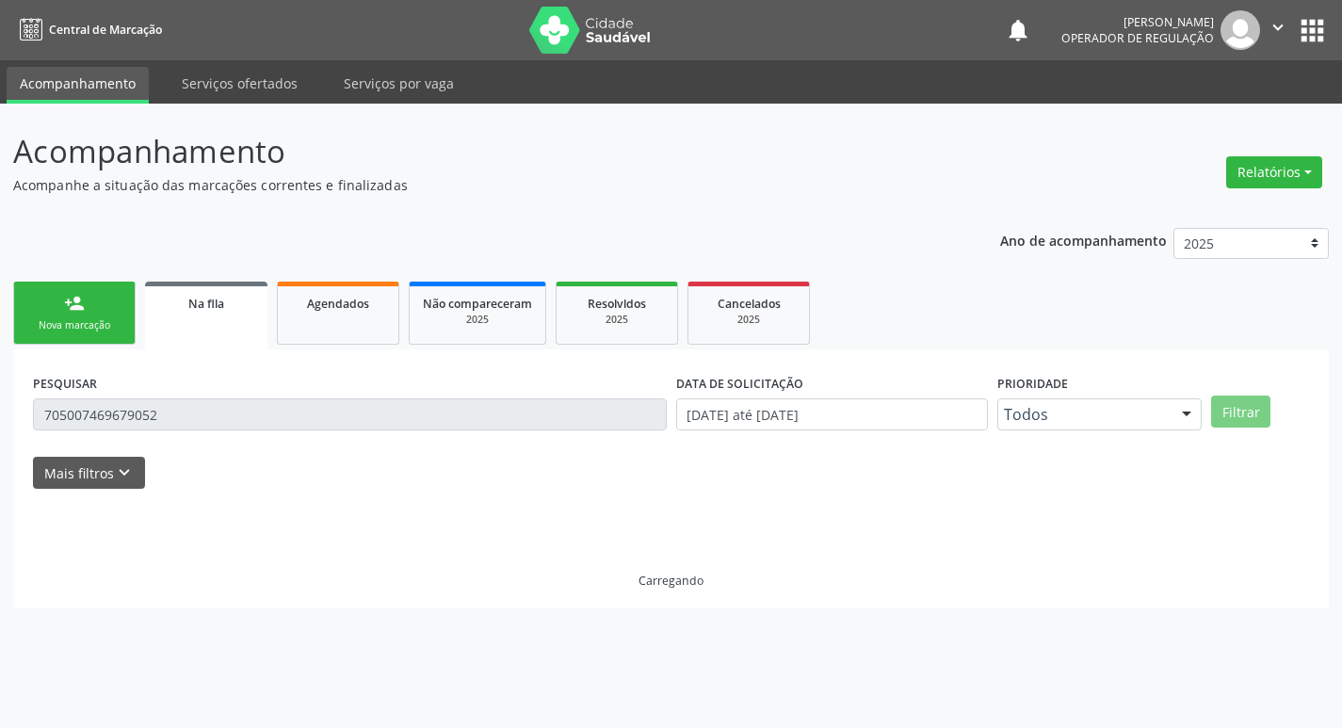
scroll to position [0, 0]
click at [201, 395] on div "PESQUISAR 705007469679052" at bounding box center [353, 405] width 650 height 73
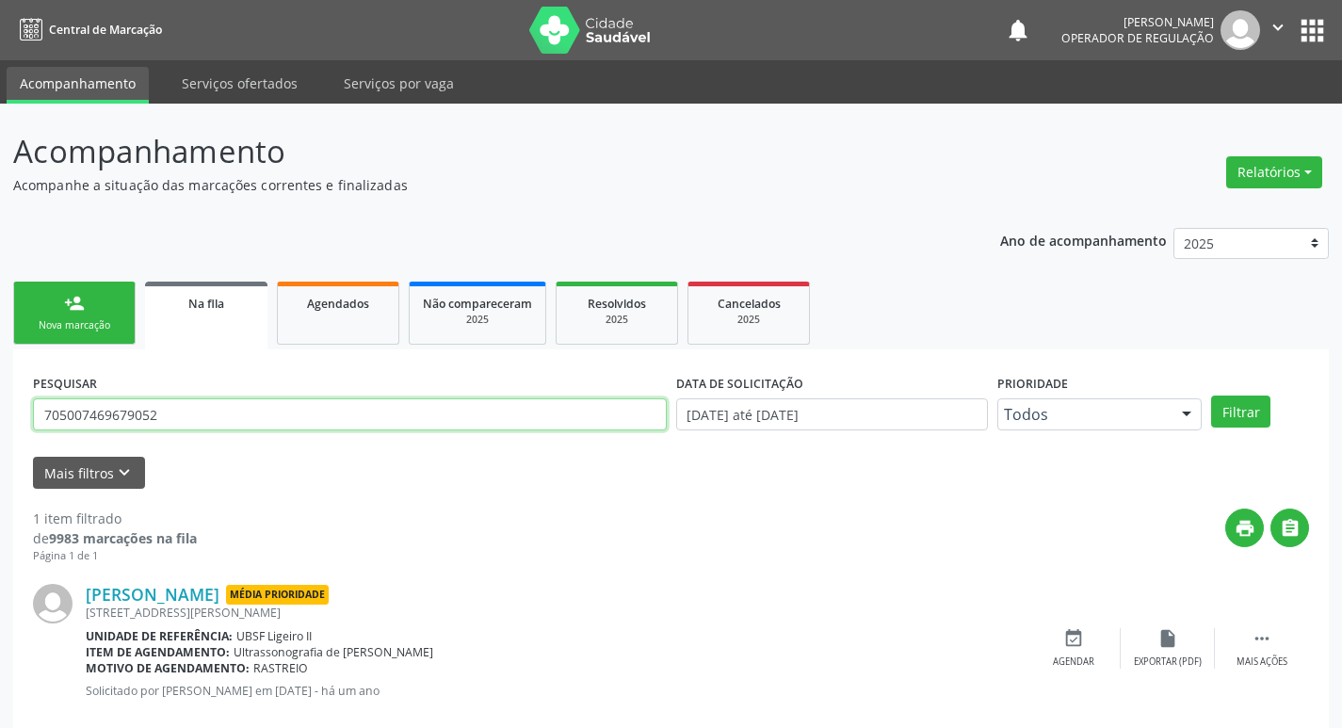
click at [201, 412] on input "705007469679052" at bounding box center [350, 414] width 634 height 32
type input "706805782720723"
click at [1211, 395] on button "Filtrar" at bounding box center [1240, 411] width 59 height 32
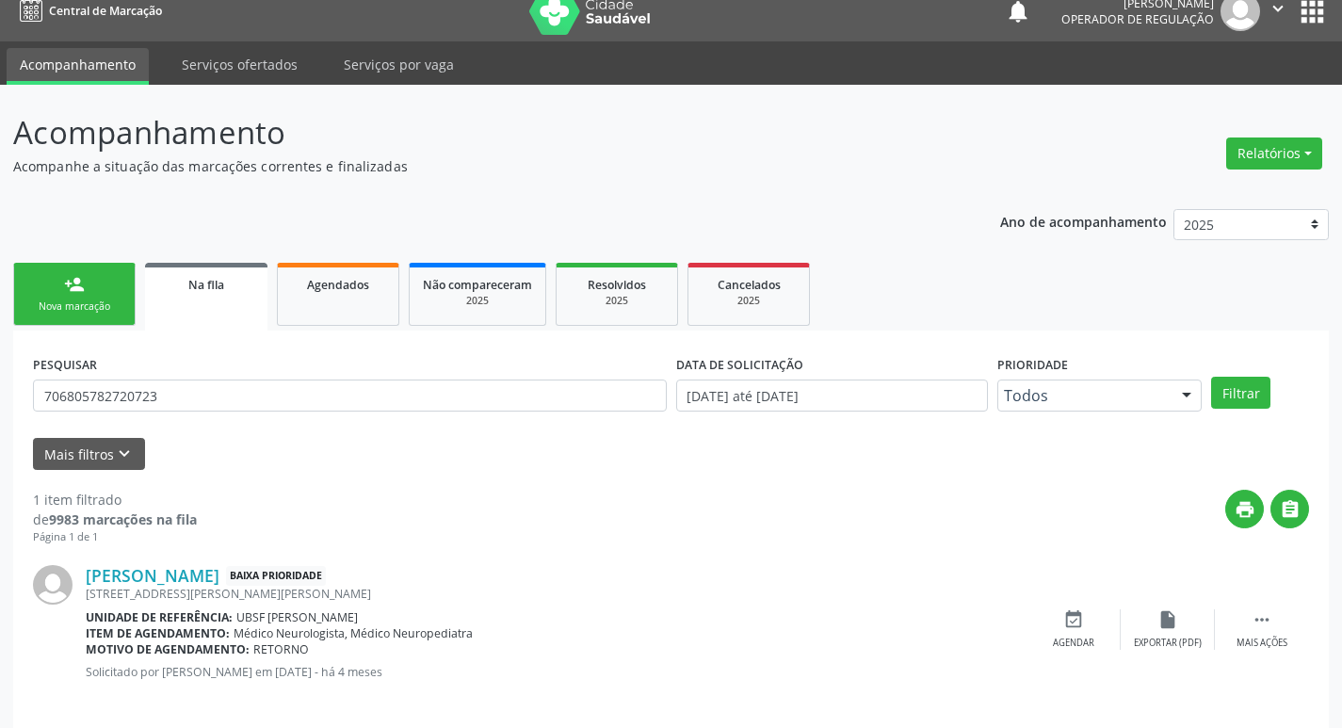
scroll to position [37, 0]
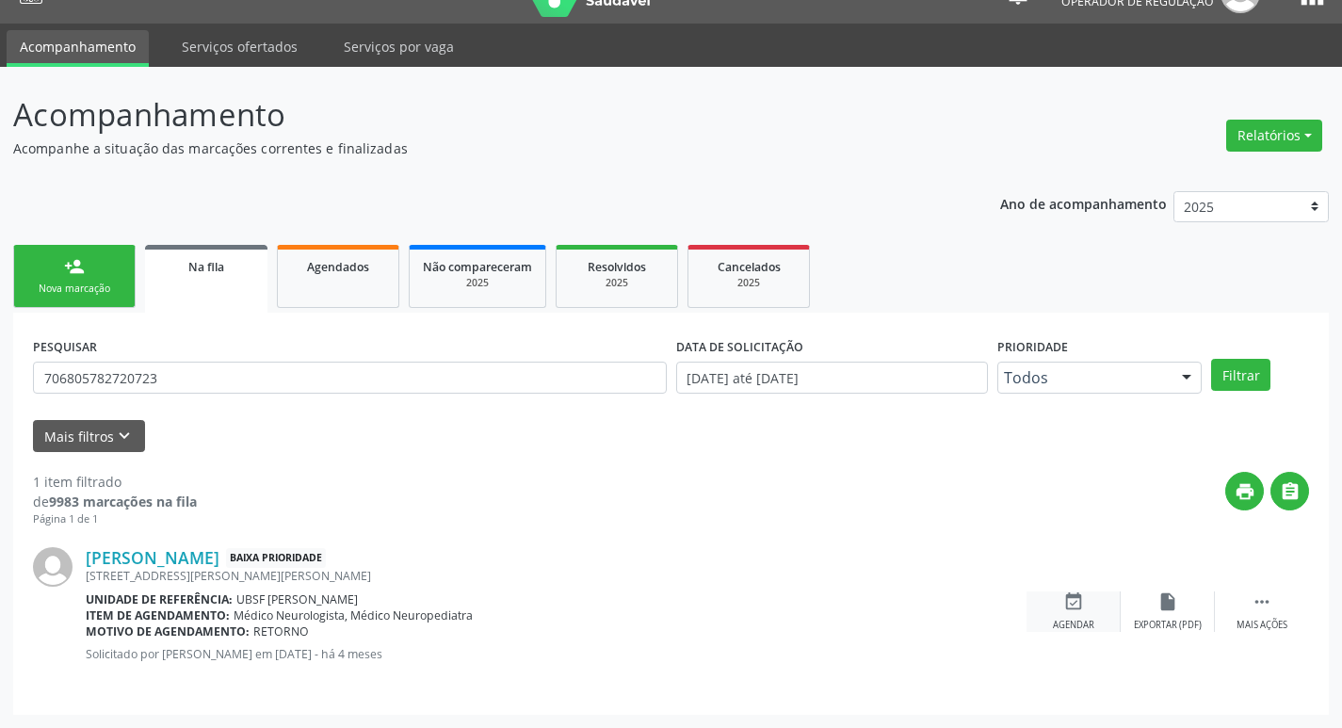
click at [1077, 606] on icon "event_available" at bounding box center [1073, 601] width 21 height 21
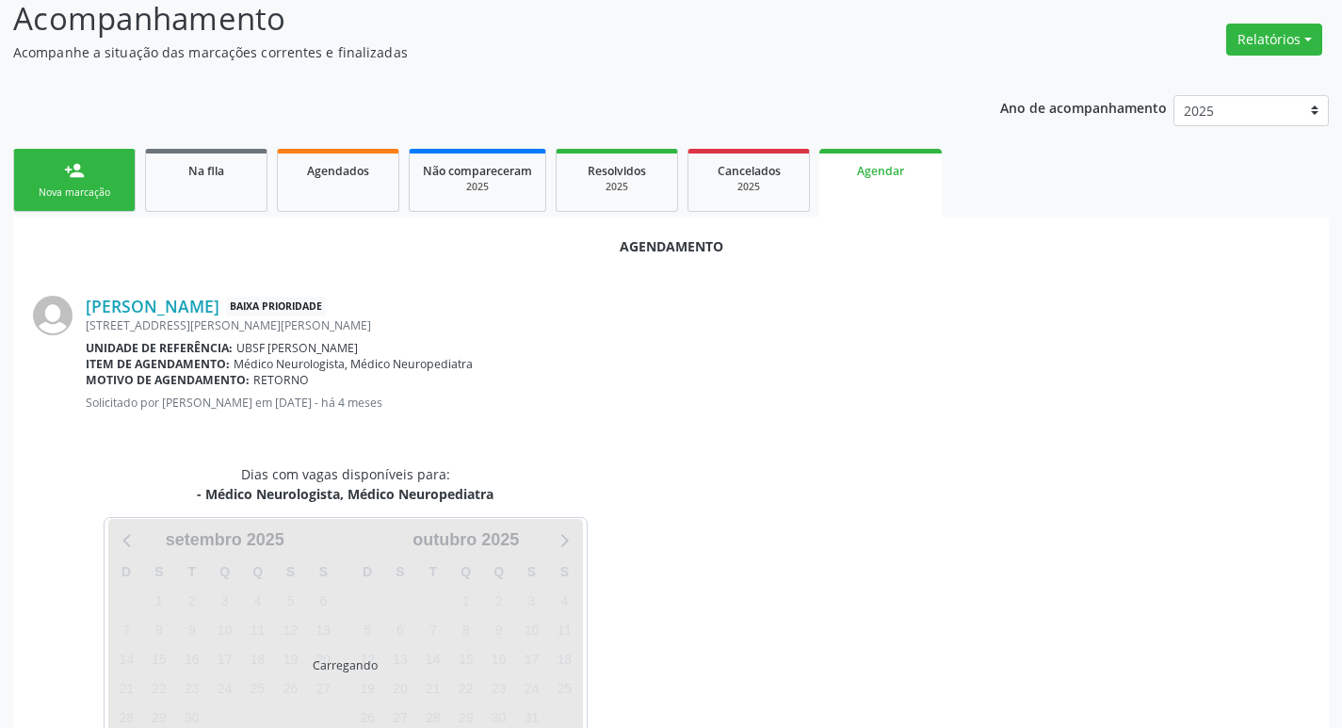
scroll to position [208, 0]
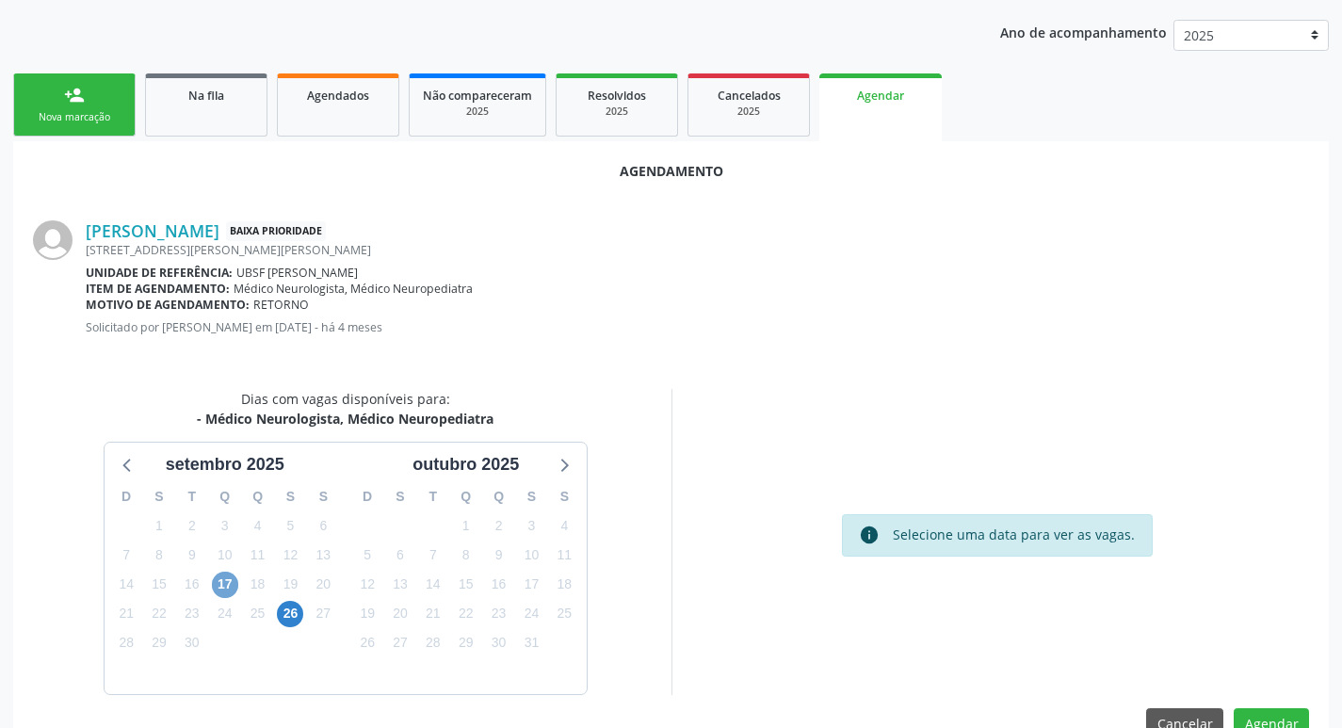
click at [216, 588] on span "17" at bounding box center [225, 585] width 26 height 26
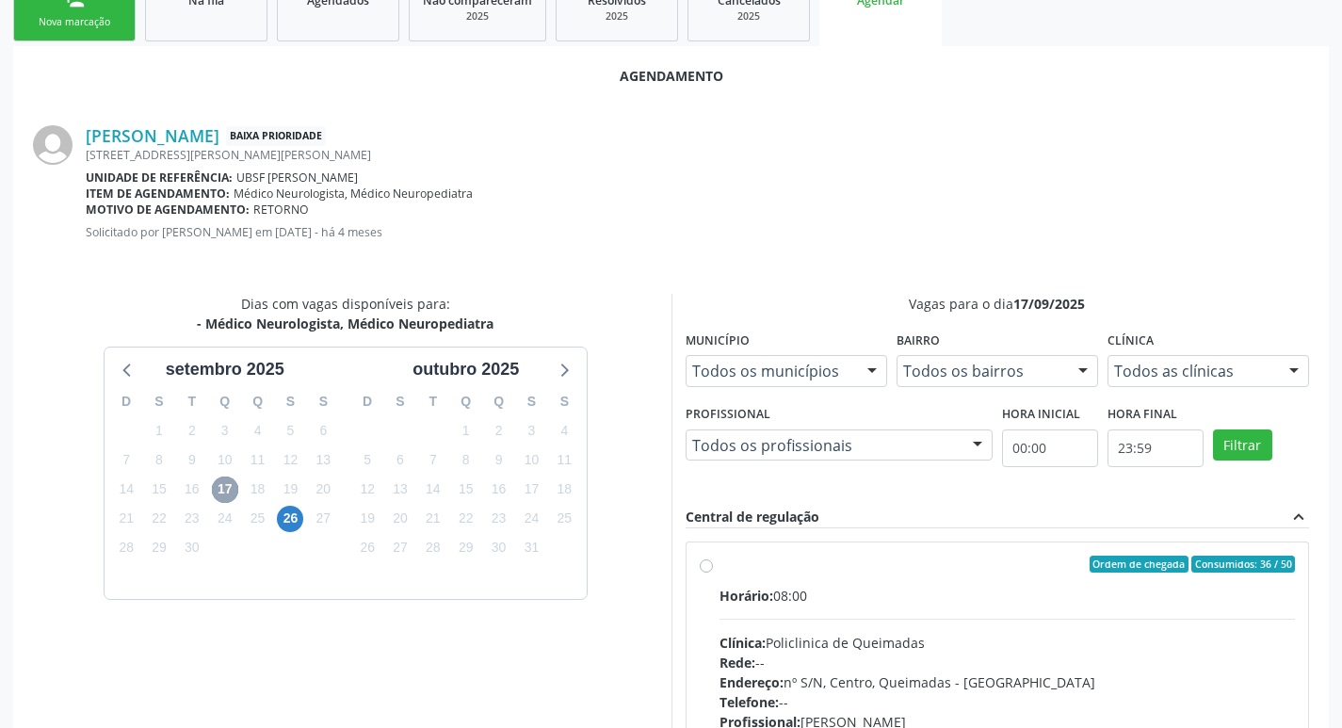
scroll to position [524, 0]
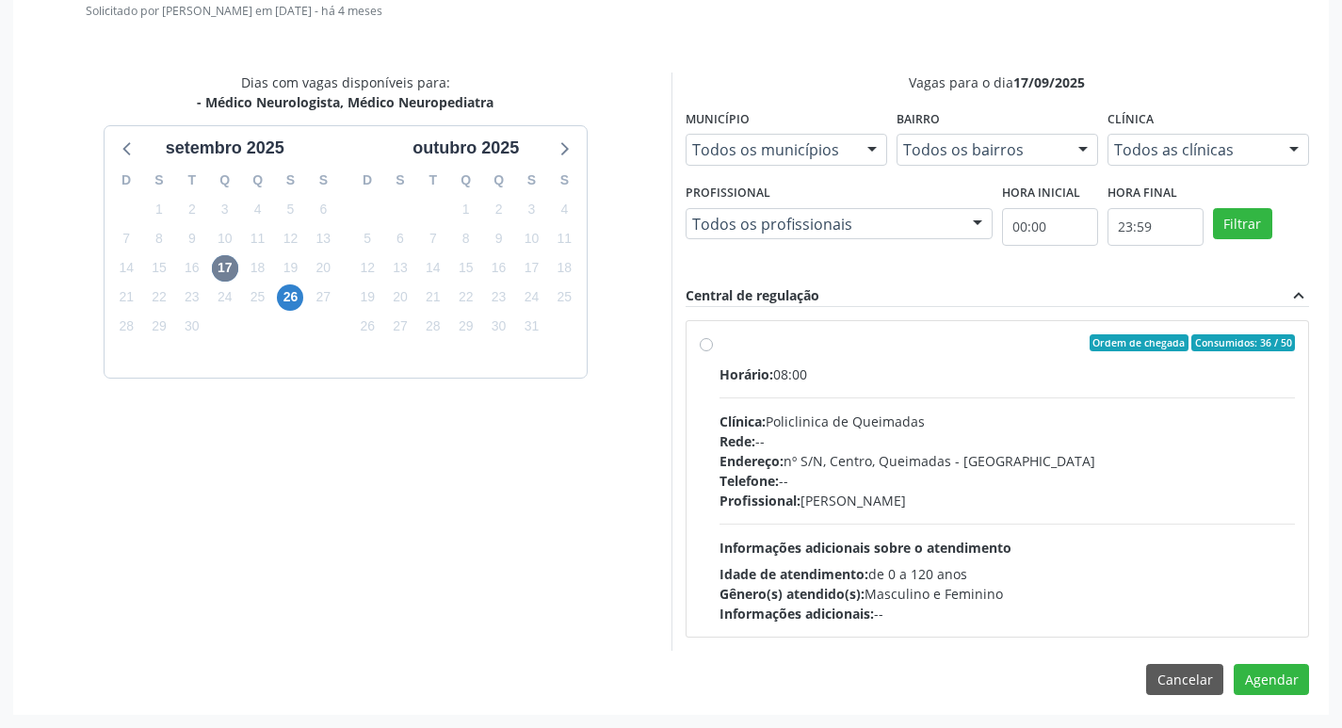
click at [1085, 337] on div "Ordem de chegada Consumidos: 36 / 50" at bounding box center [1007, 342] width 576 height 17
click at [713, 337] on input "Ordem de chegada Consumidos: 36 / 50 Horário: 08:00 Clínica: Policlinica de Que…" at bounding box center [706, 342] width 13 height 17
radio input "true"
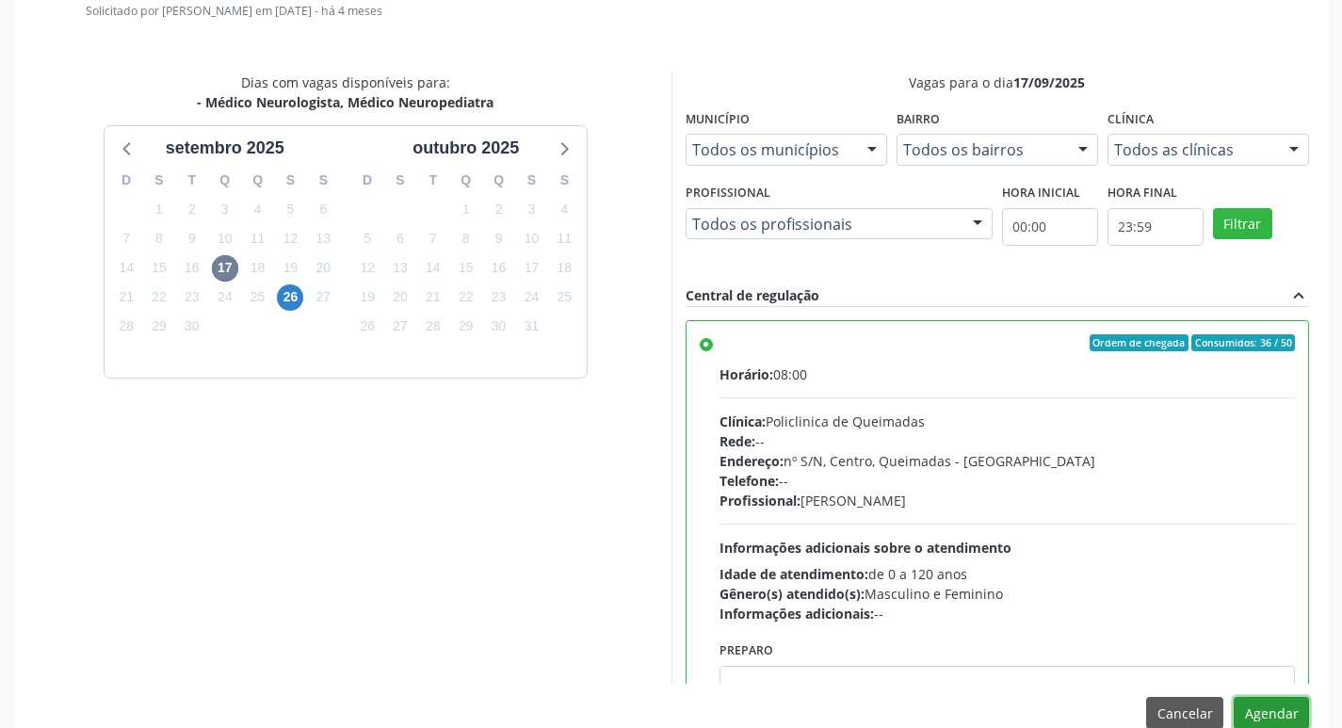
click at [1275, 715] on button "Agendar" at bounding box center [1270, 713] width 75 height 32
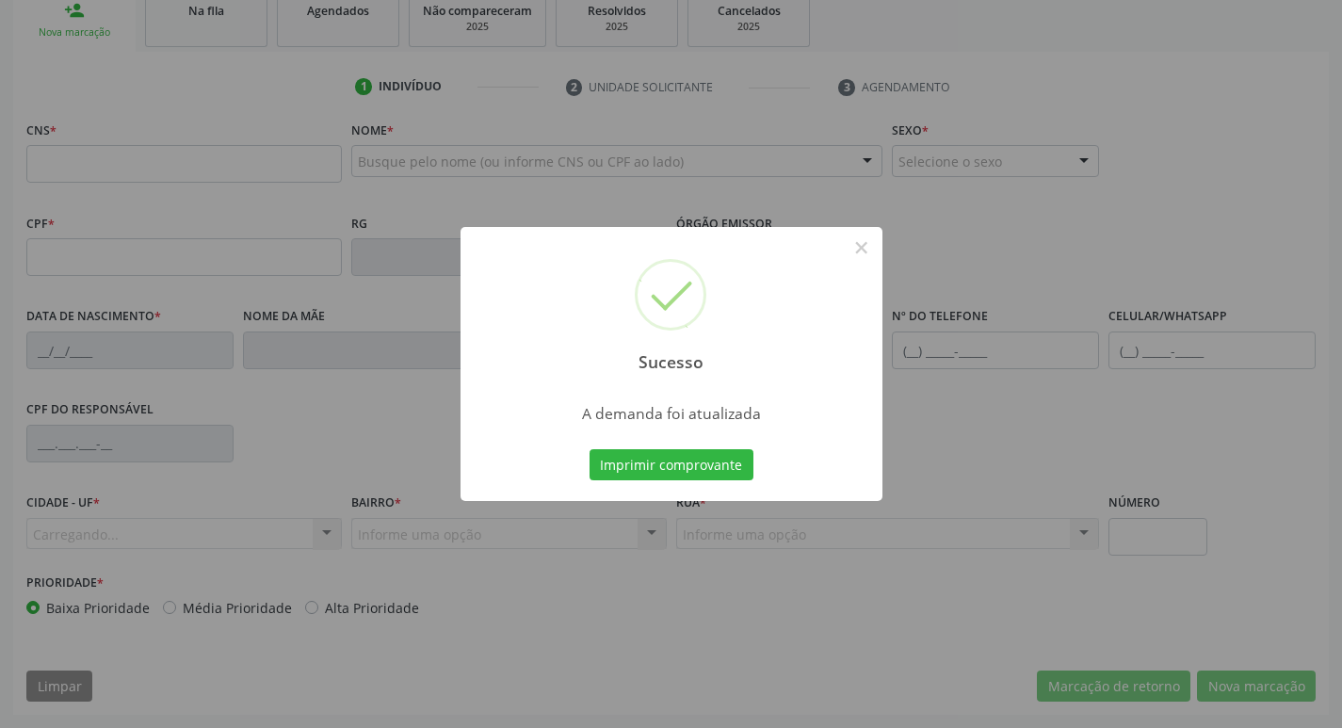
scroll to position [293, 0]
click at [644, 468] on button "Imprimir comprovante" at bounding box center [671, 465] width 164 height 32
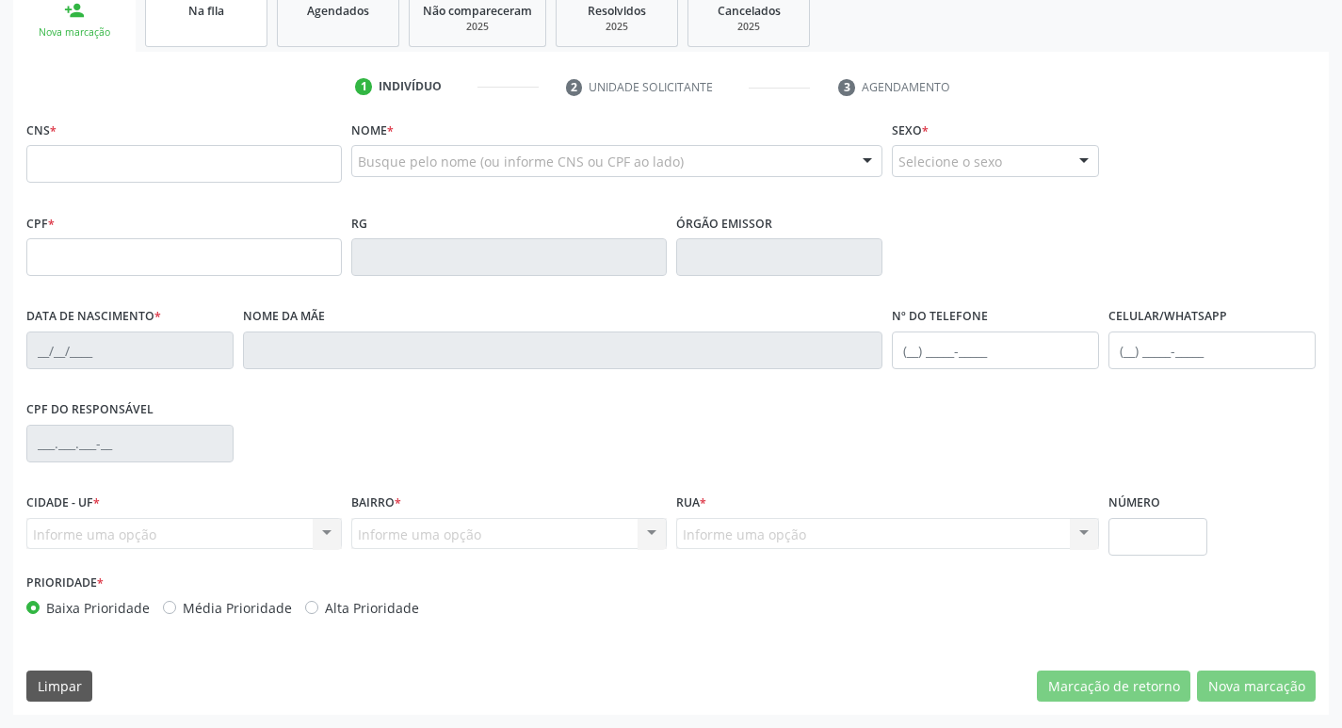
click at [226, 29] on link "Na fila" at bounding box center [206, 18] width 122 height 58
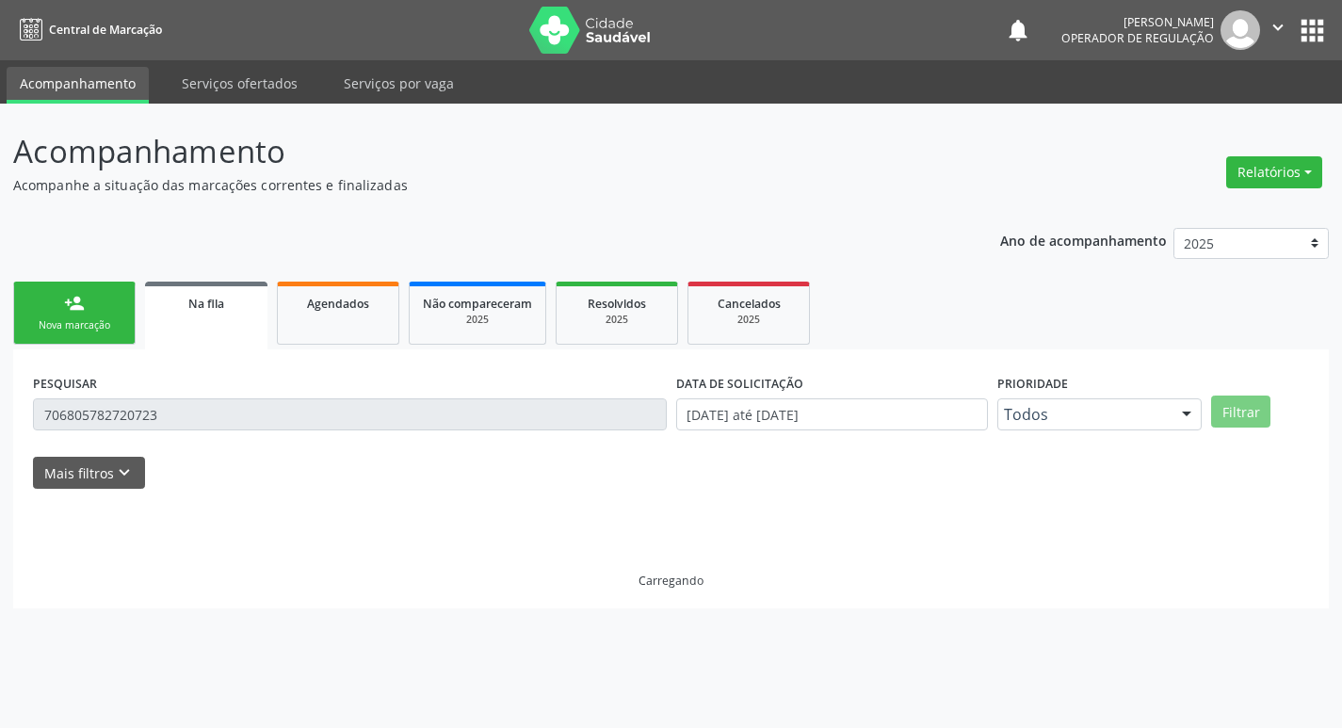
scroll to position [0, 0]
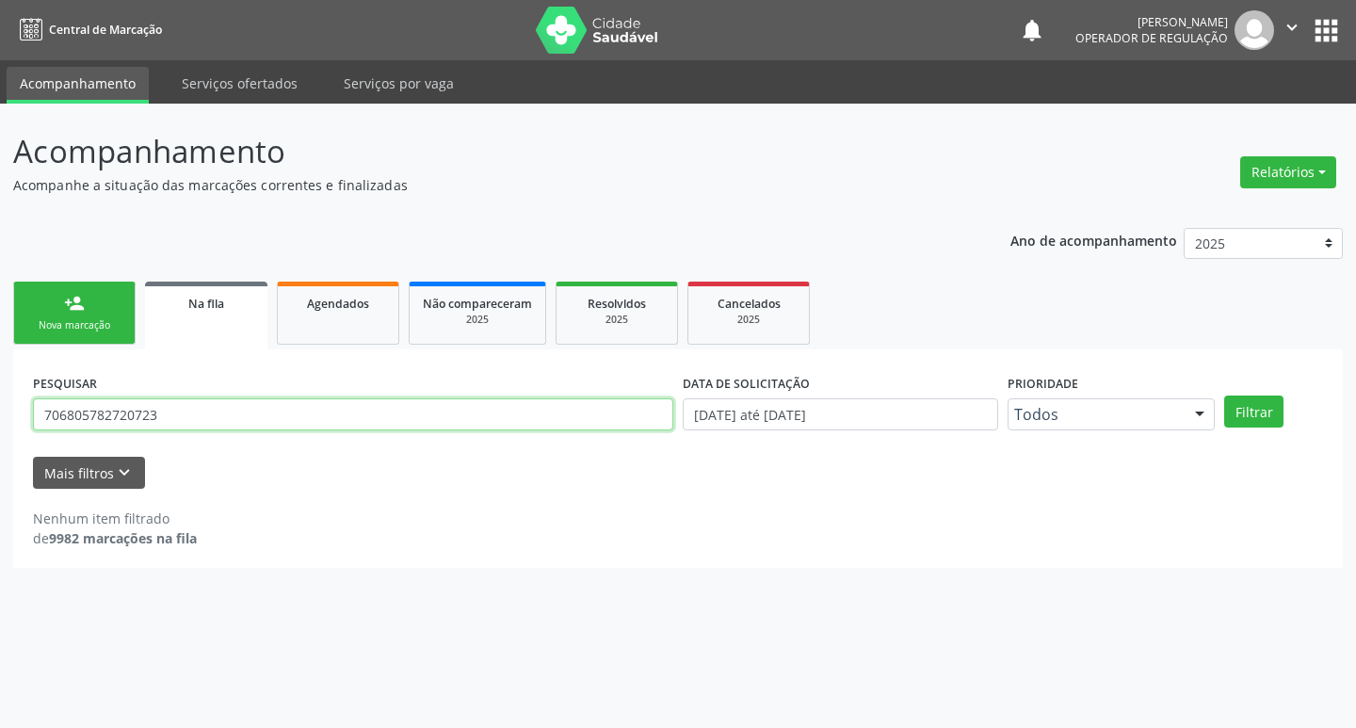
click at [205, 410] on input "706805782720723" at bounding box center [353, 414] width 640 height 32
type input "700503544015552"
click at [1224, 395] on button "Filtrar" at bounding box center [1253, 411] width 59 height 32
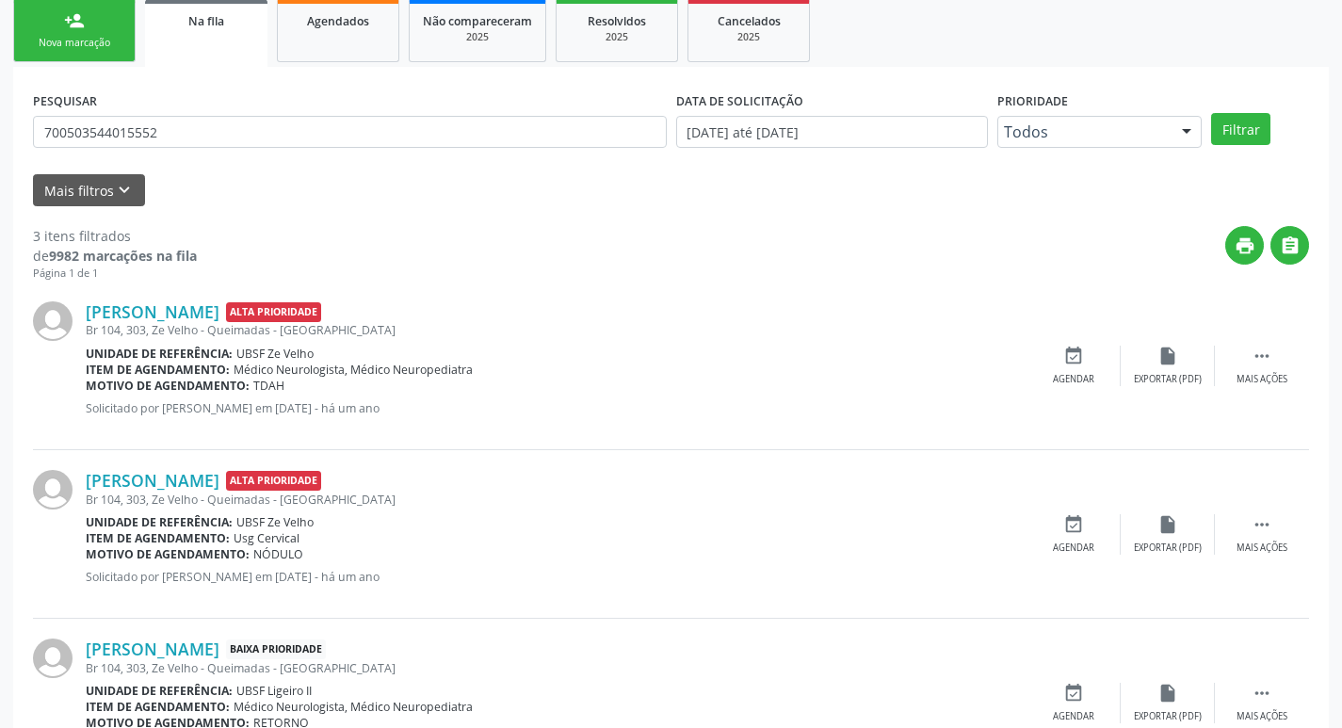
scroll to position [375, 0]
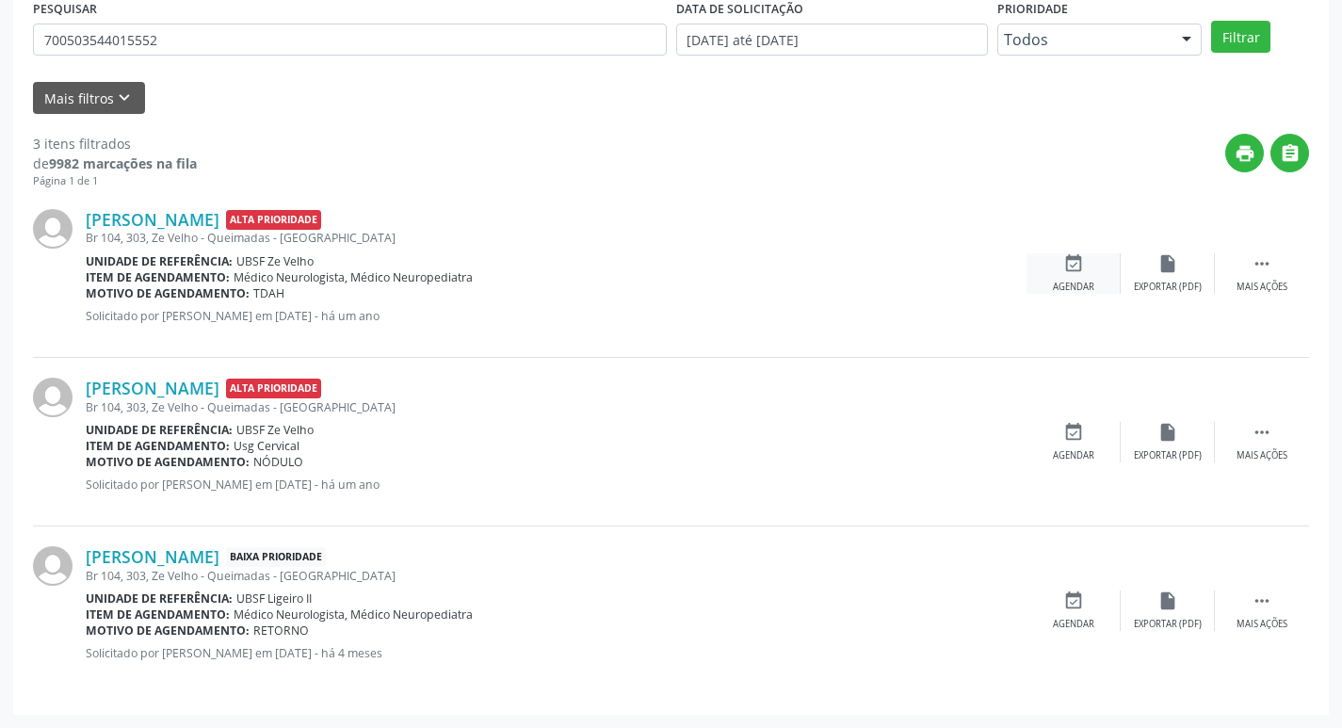
click at [1080, 269] on icon "event_available" at bounding box center [1073, 263] width 21 height 21
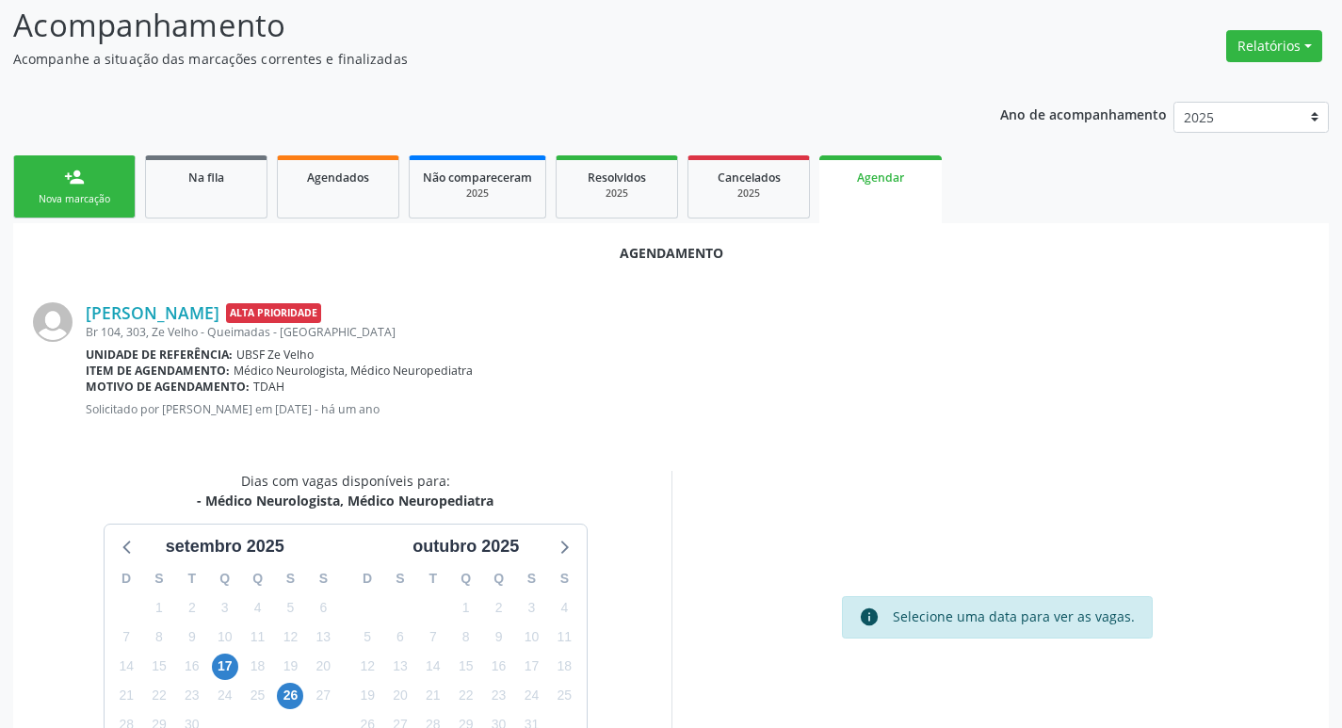
scroll to position [252, 0]
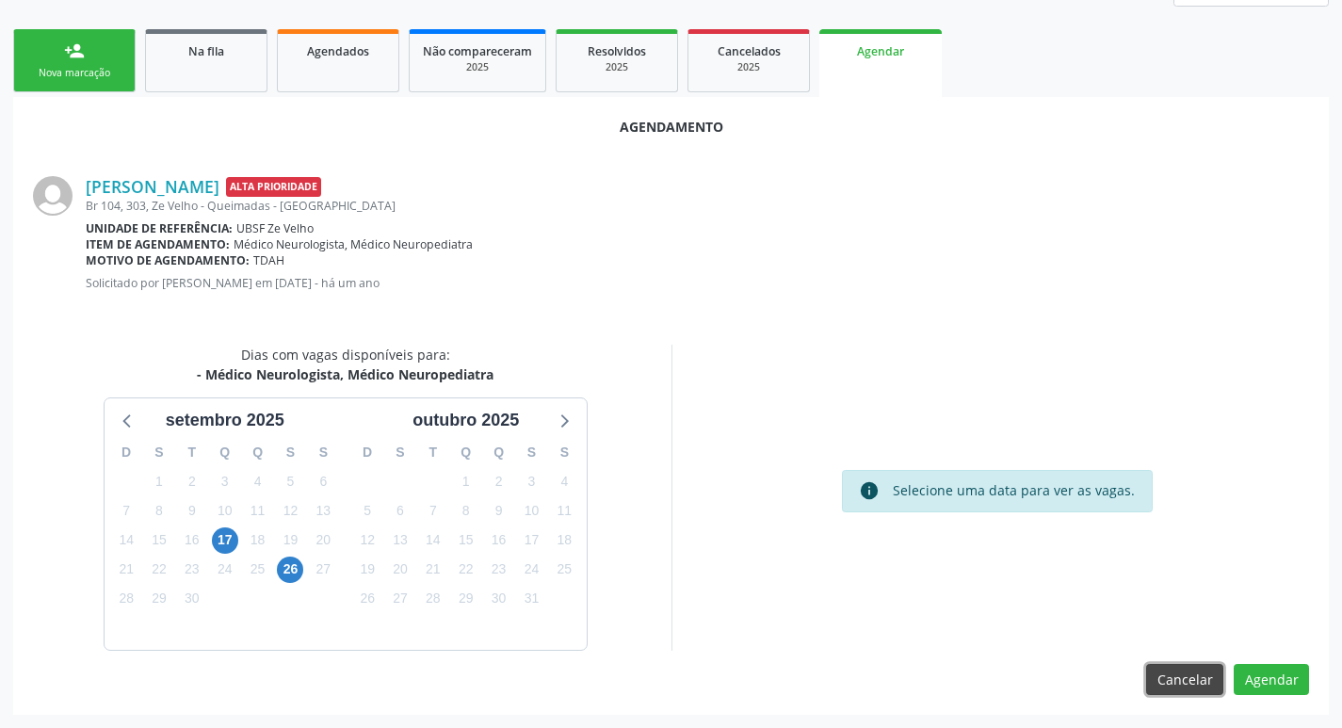
click at [1162, 672] on button "Cancelar" at bounding box center [1184, 680] width 77 height 32
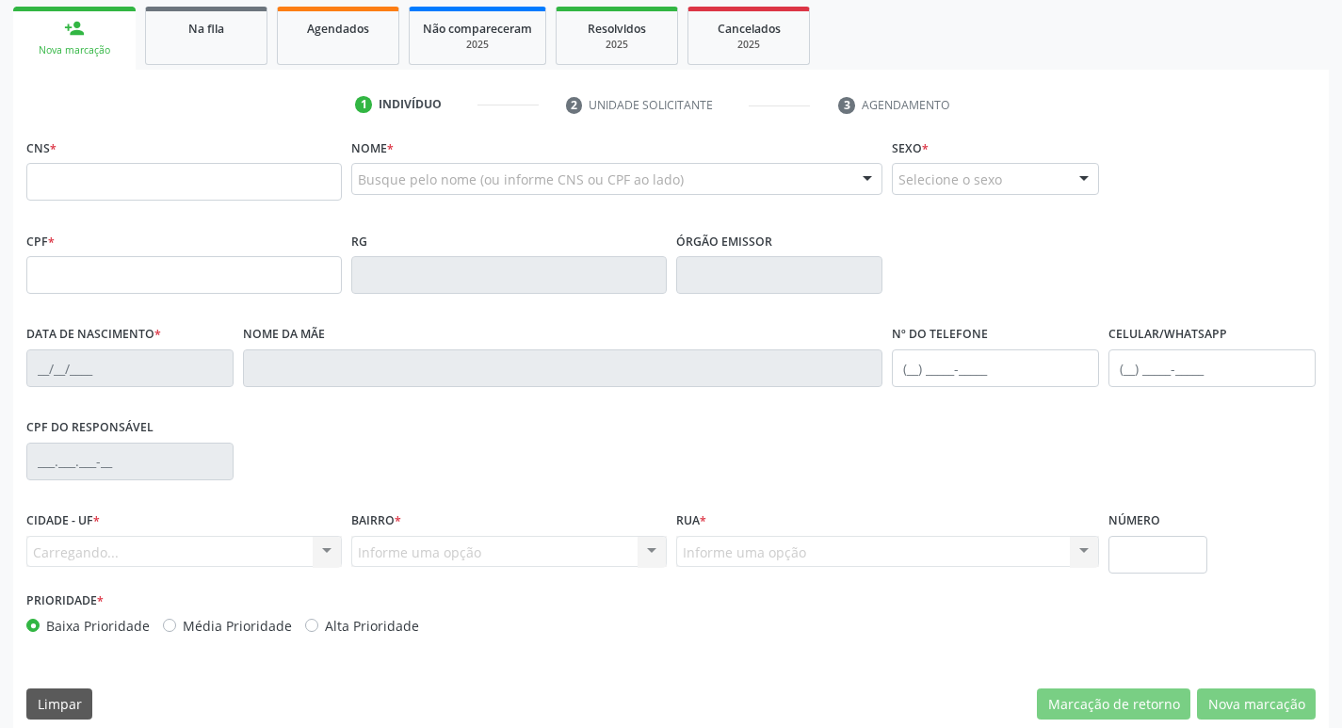
scroll to position [293, 0]
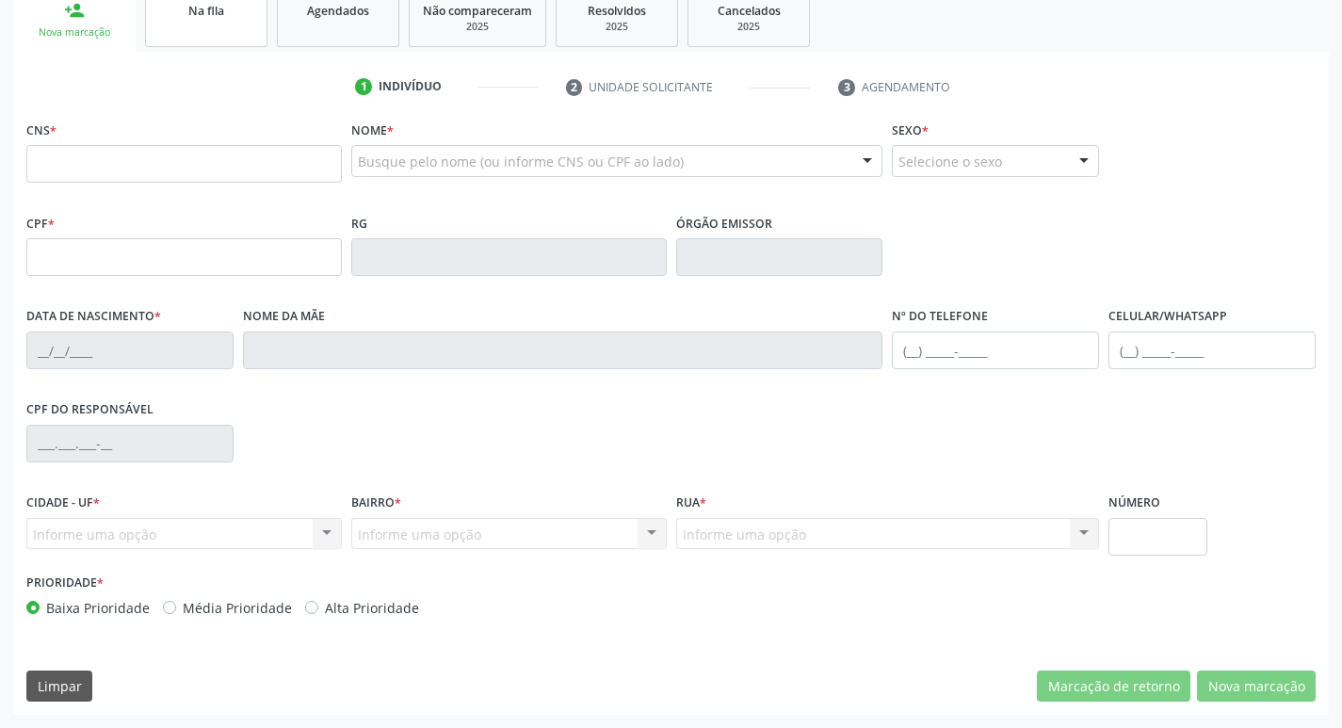
click at [233, 9] on div "Na fila" at bounding box center [206, 10] width 94 height 20
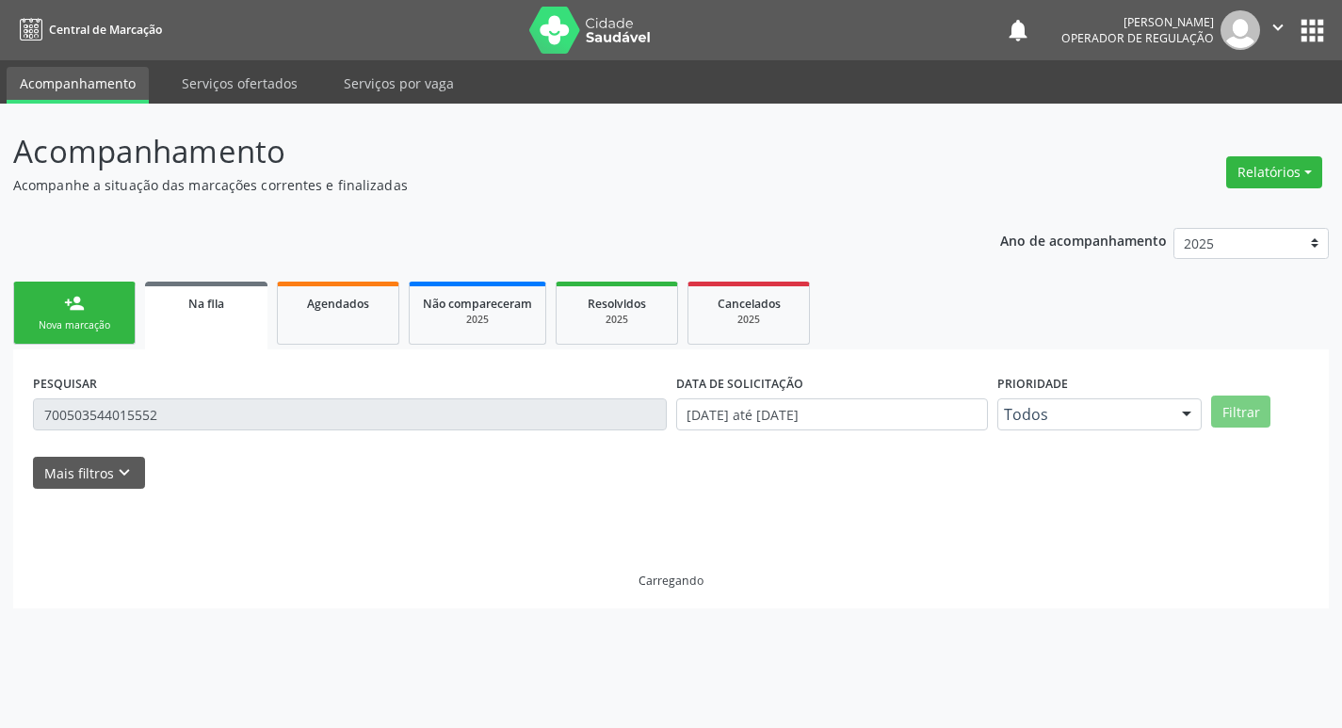
scroll to position [0, 0]
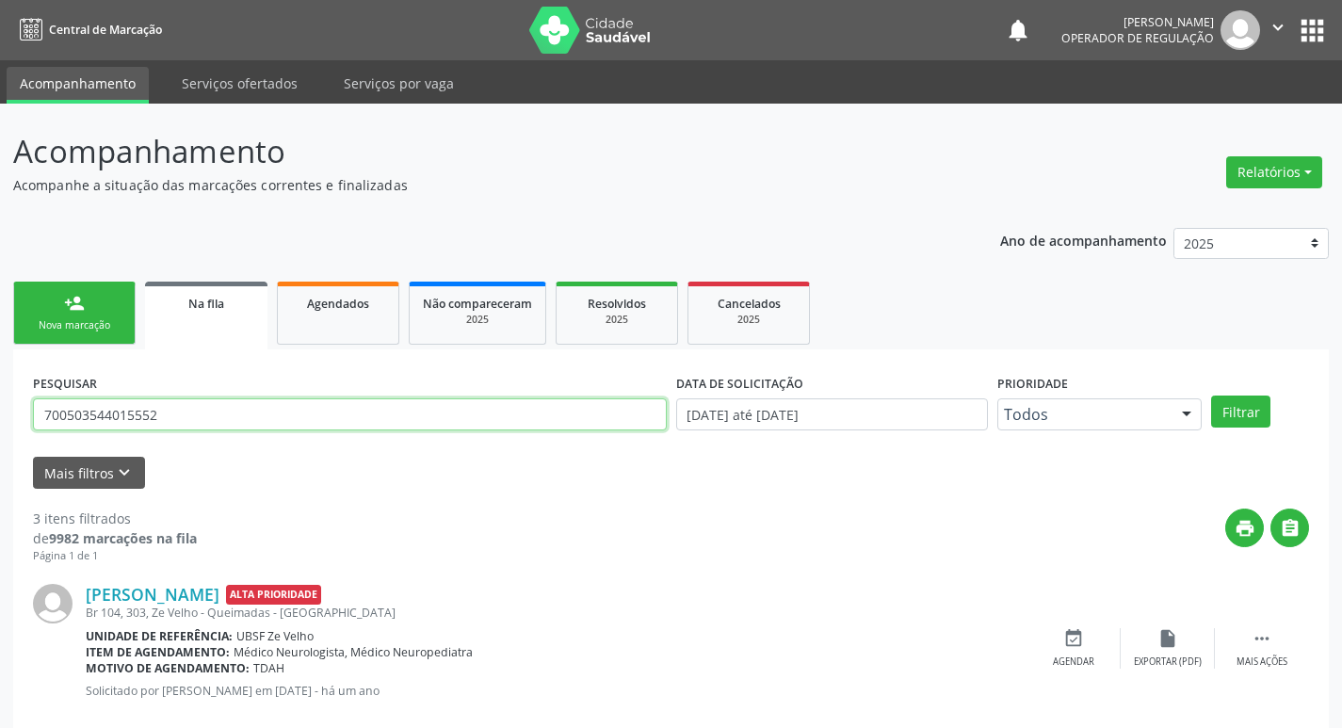
click at [391, 403] on input "700503544015552" at bounding box center [350, 414] width 634 height 32
click at [1211, 395] on button "Filtrar" at bounding box center [1240, 411] width 59 height 32
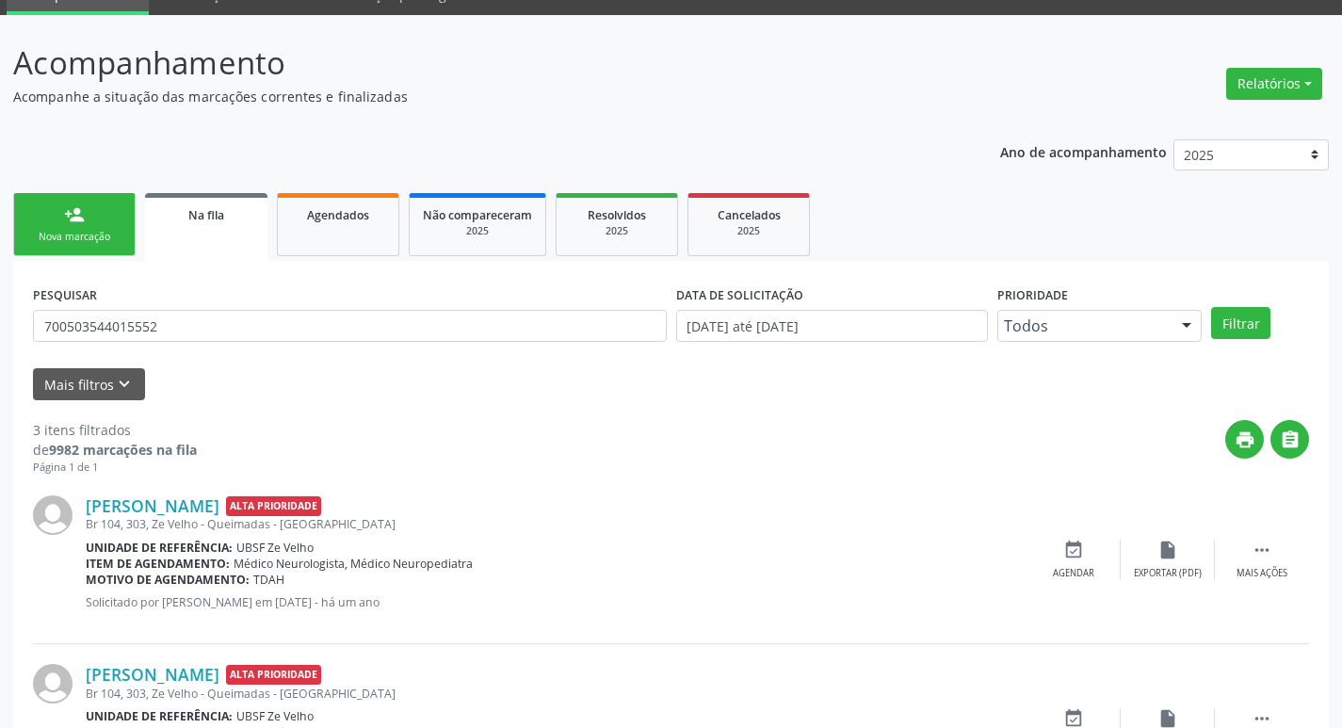
scroll to position [375, 0]
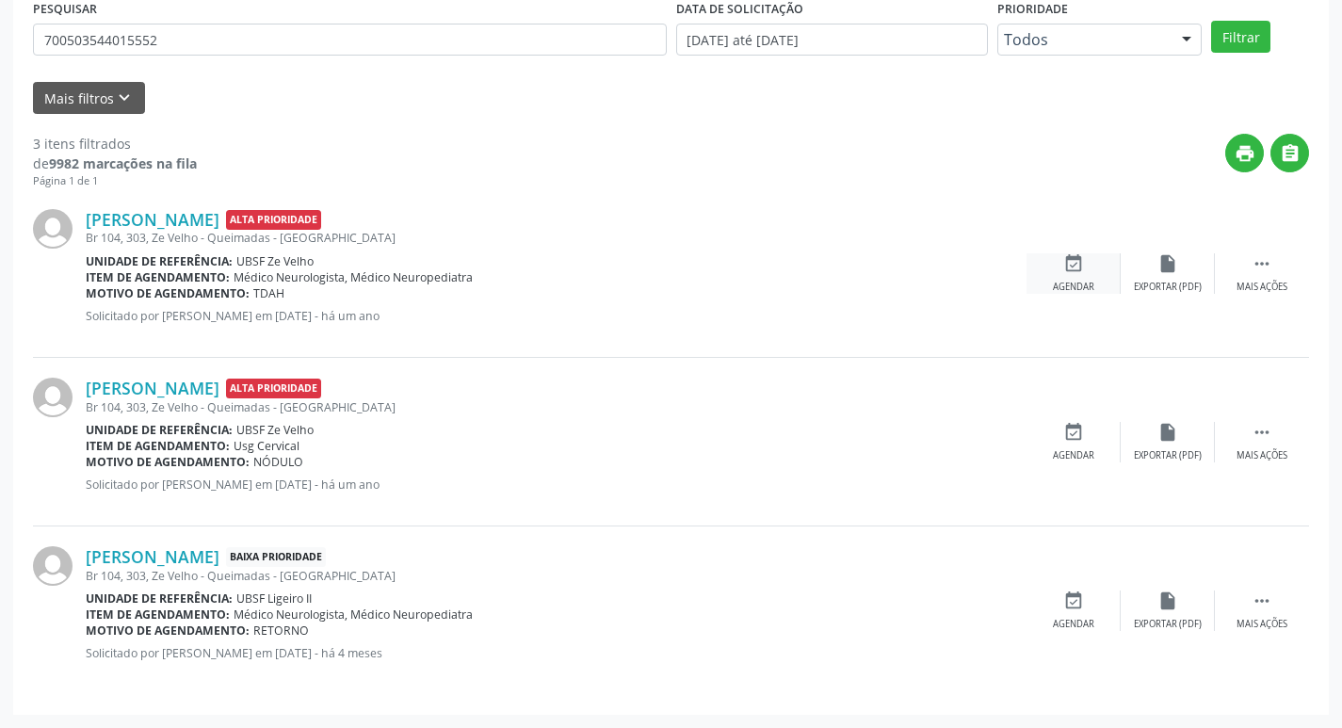
click at [1085, 277] on div "event_available Agendar" at bounding box center [1073, 273] width 94 height 40
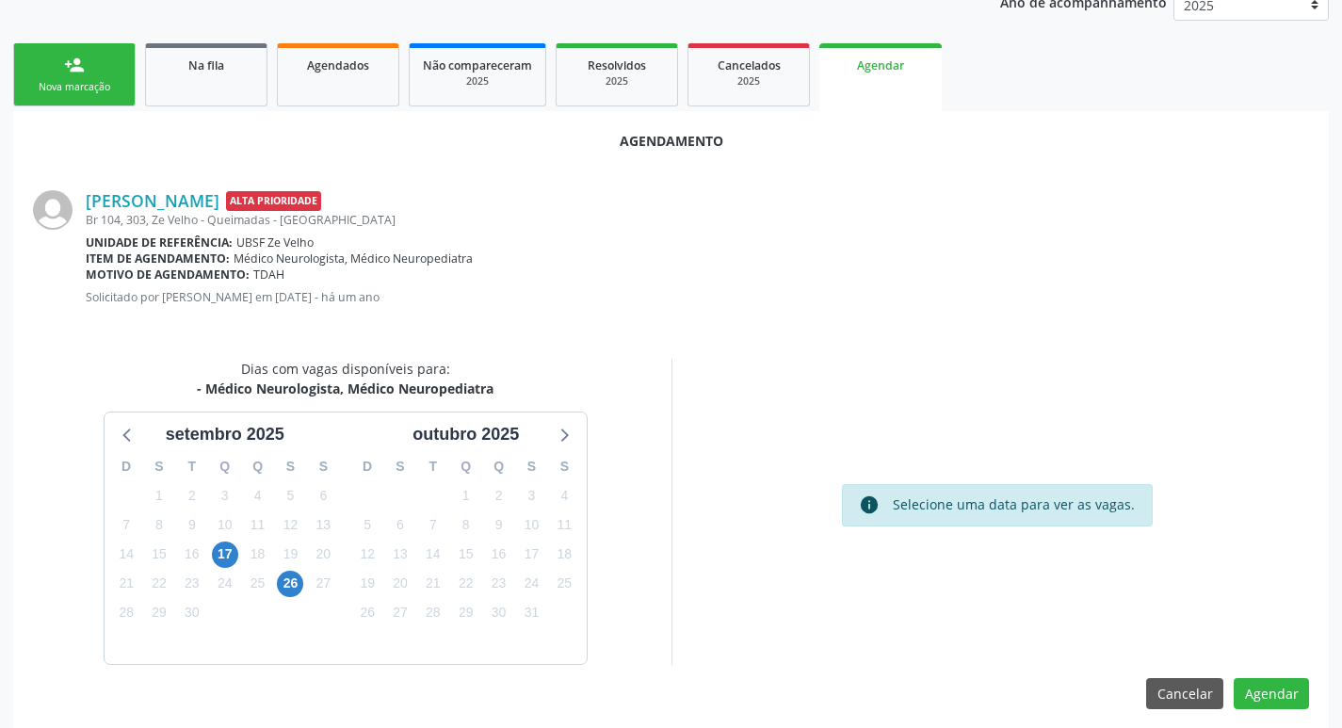
scroll to position [252, 0]
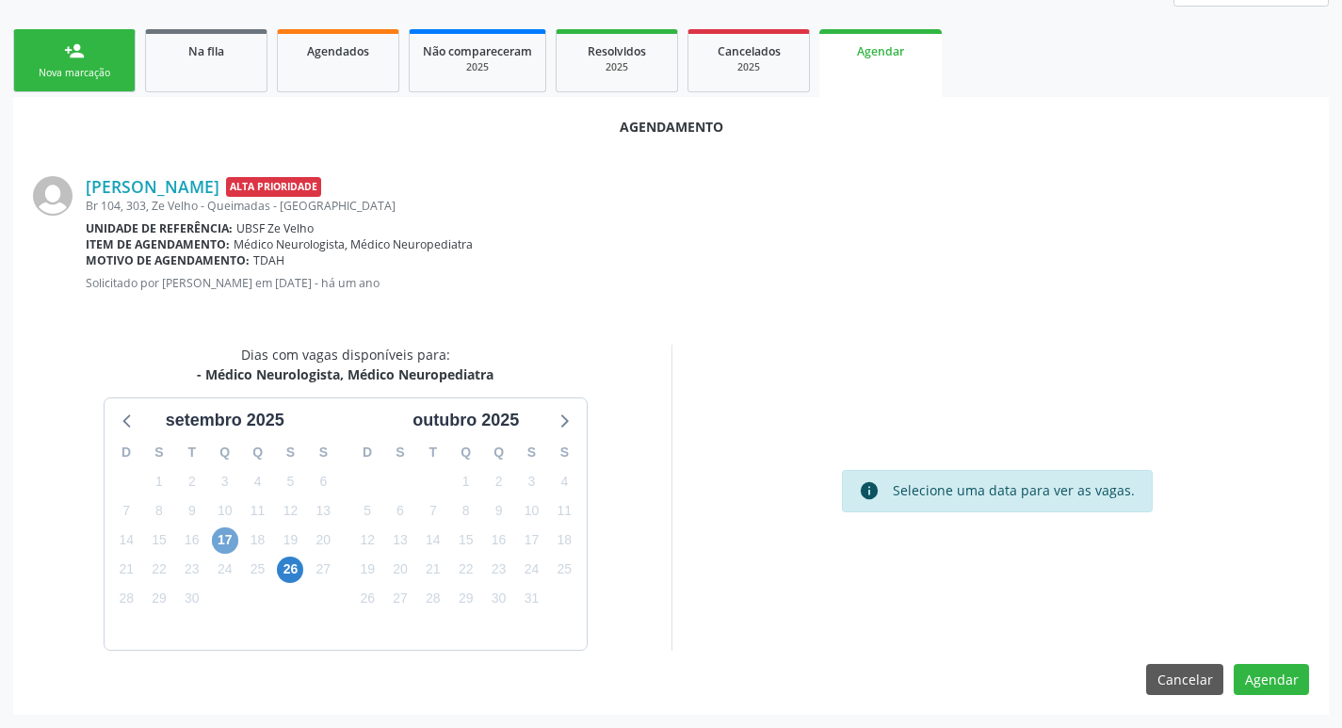
click at [216, 531] on span "17" at bounding box center [225, 540] width 26 height 26
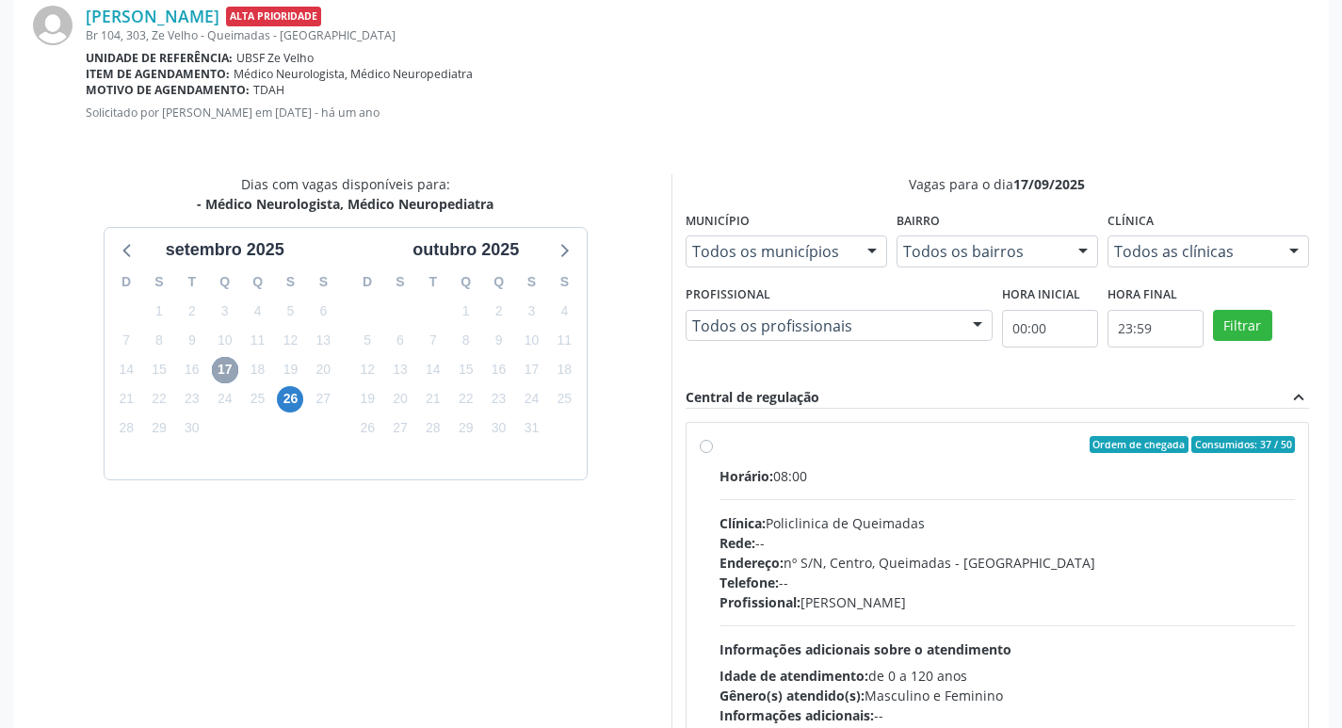
scroll to position [524, 0]
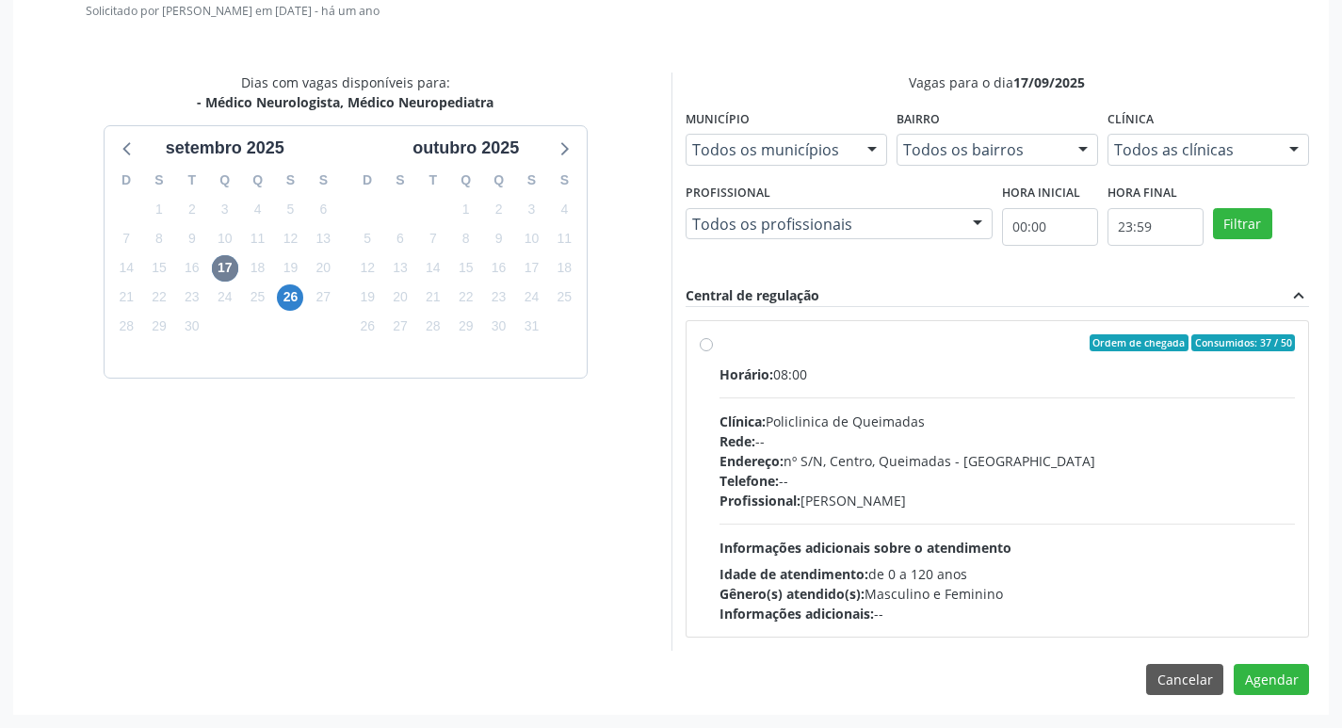
click at [1034, 371] on div "Horário: 08:00" at bounding box center [1007, 374] width 576 height 20
click at [713, 351] on input "Ordem de chegada Consumidos: 37 / 50 Horário: 08:00 Clínica: Policlinica de Que…" at bounding box center [706, 342] width 13 height 17
radio input "true"
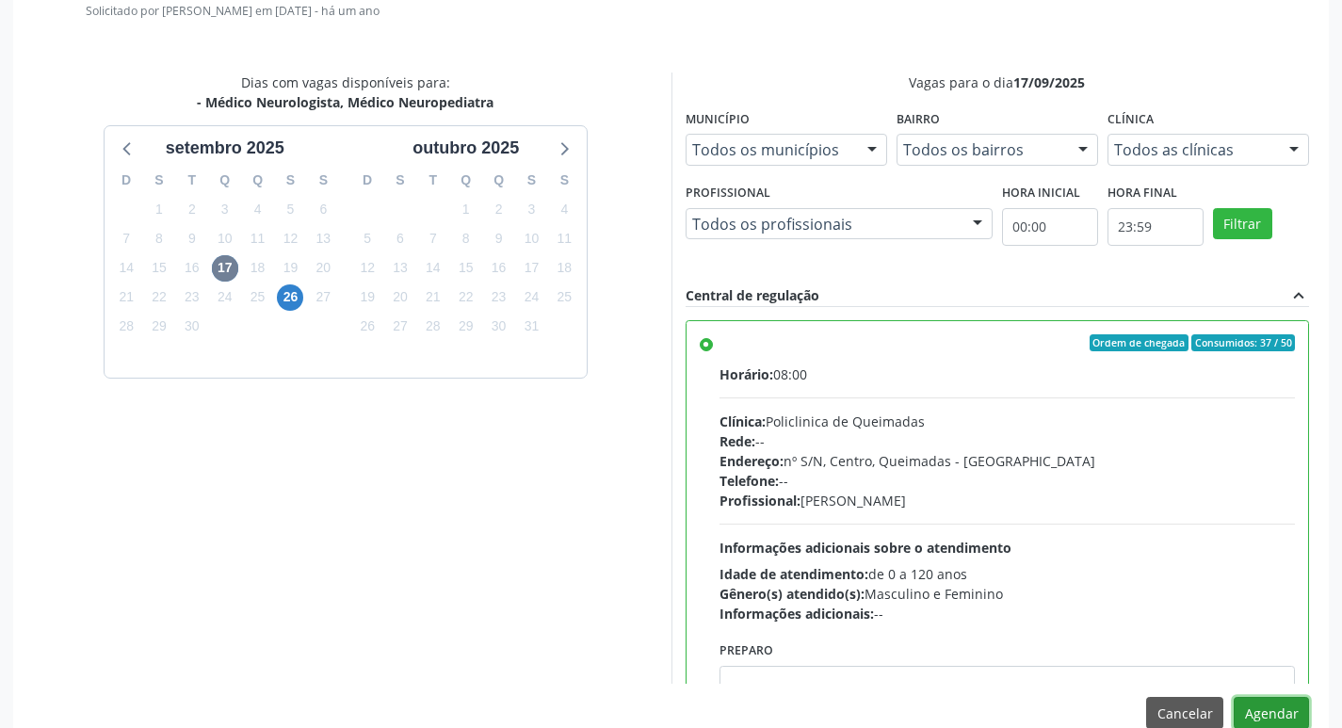
click at [1259, 712] on button "Agendar" at bounding box center [1270, 713] width 75 height 32
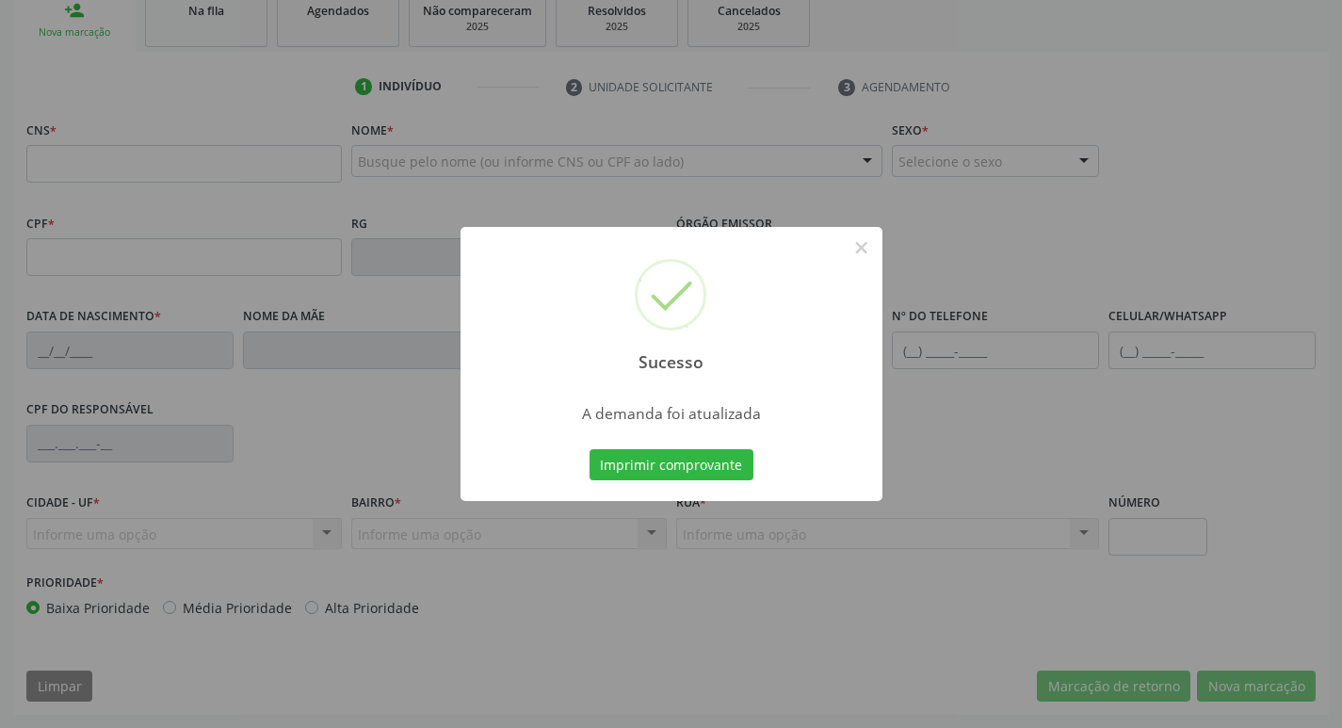
scroll to position [293, 0]
click at [619, 469] on button "Imprimir comprovante" at bounding box center [671, 465] width 164 height 32
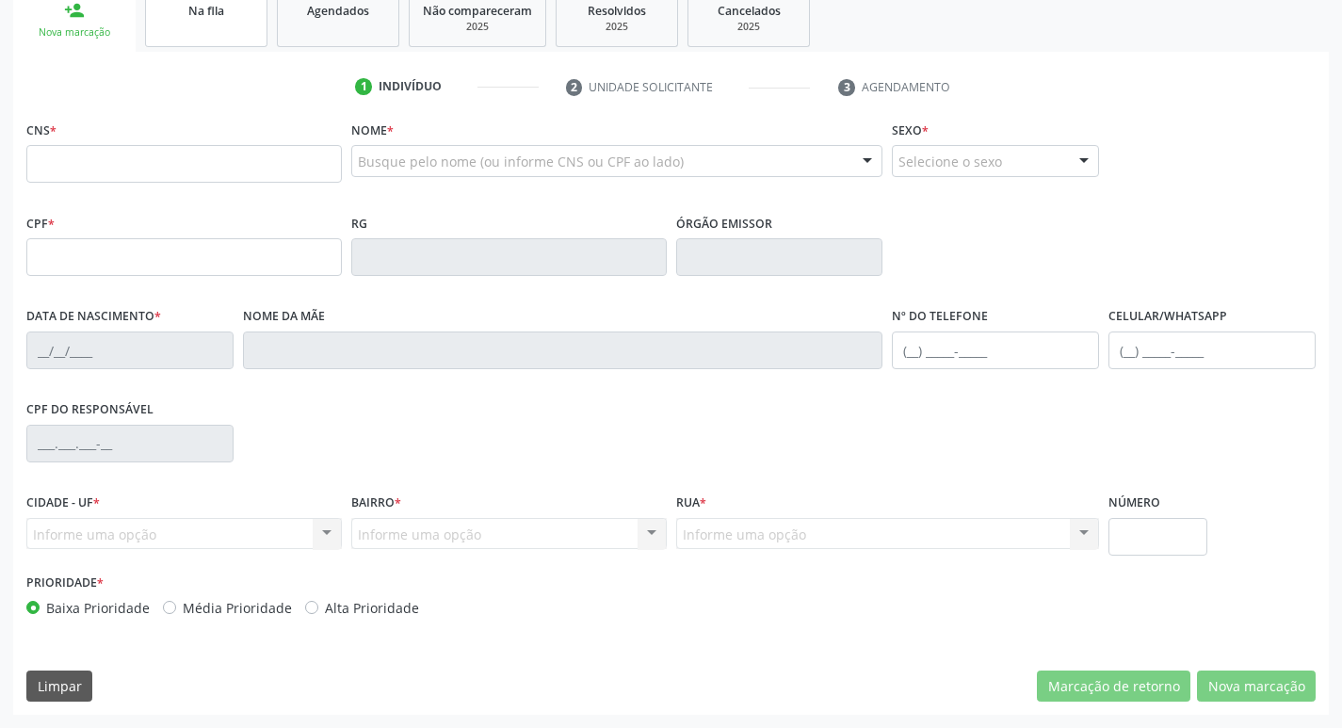
click at [246, 10] on div "Na fila" at bounding box center [206, 10] width 94 height 20
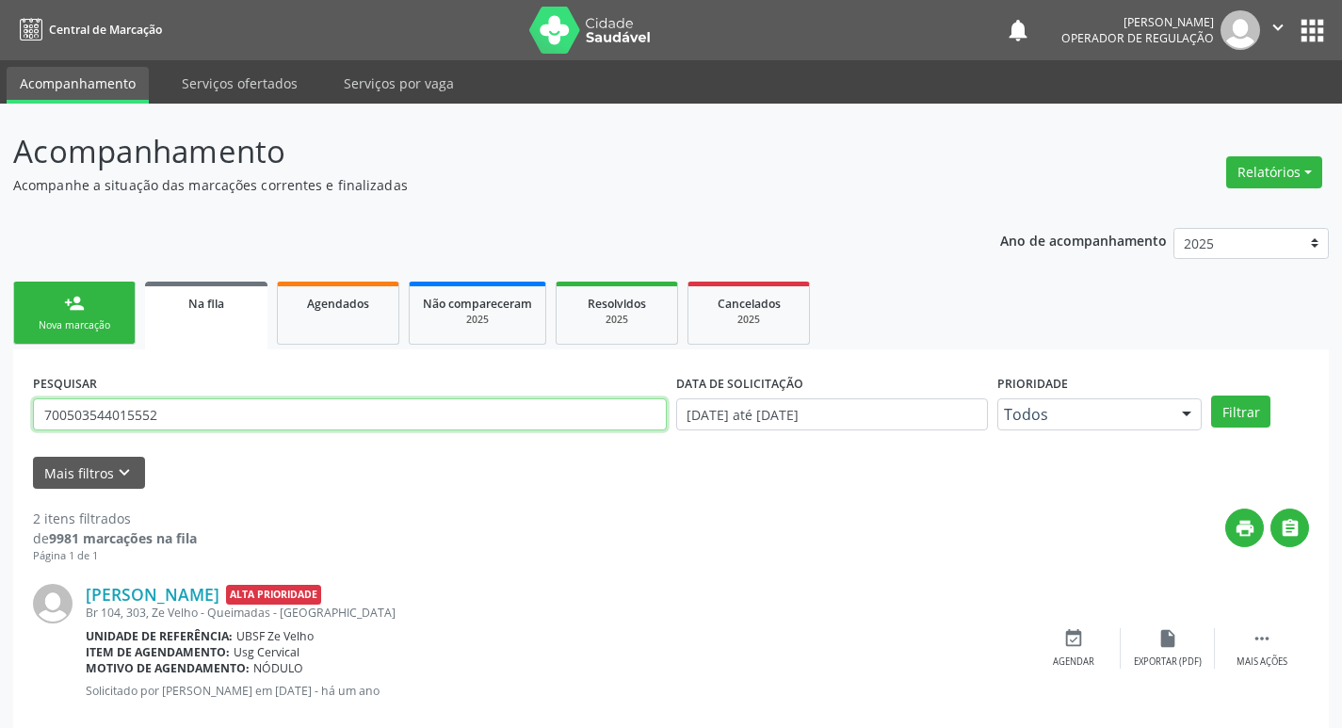
click at [168, 419] on input "700503544015552" at bounding box center [350, 414] width 634 height 32
type input "702405508236829"
click at [1211, 395] on button "Filtrar" at bounding box center [1240, 411] width 59 height 32
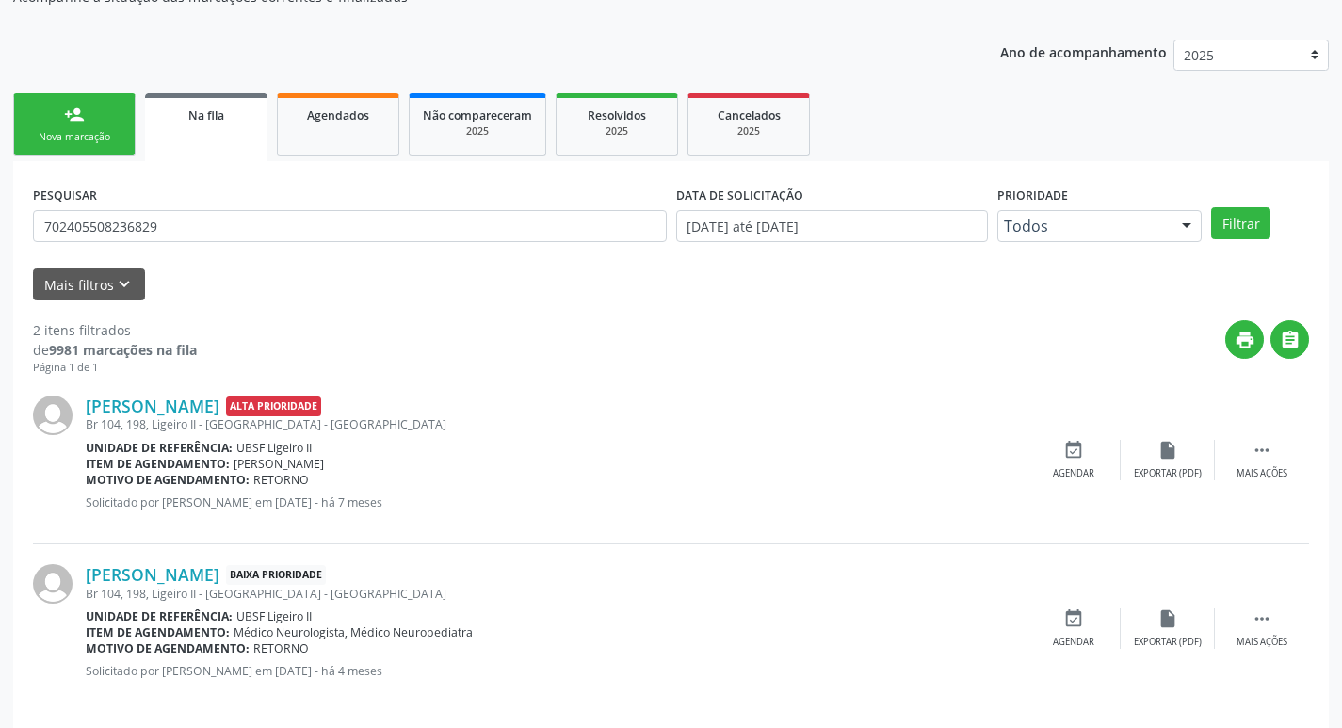
scroll to position [205, 0]
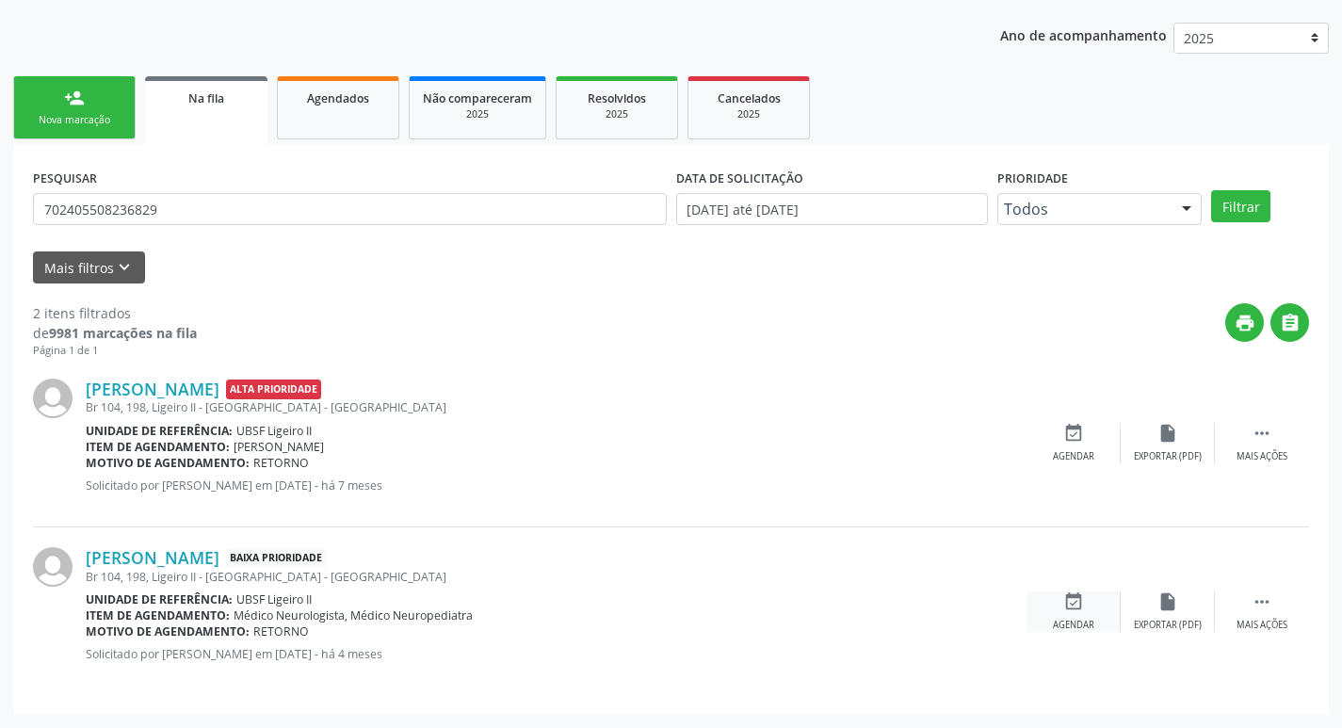
click at [1080, 616] on div "event_available Agendar" at bounding box center [1073, 611] width 94 height 40
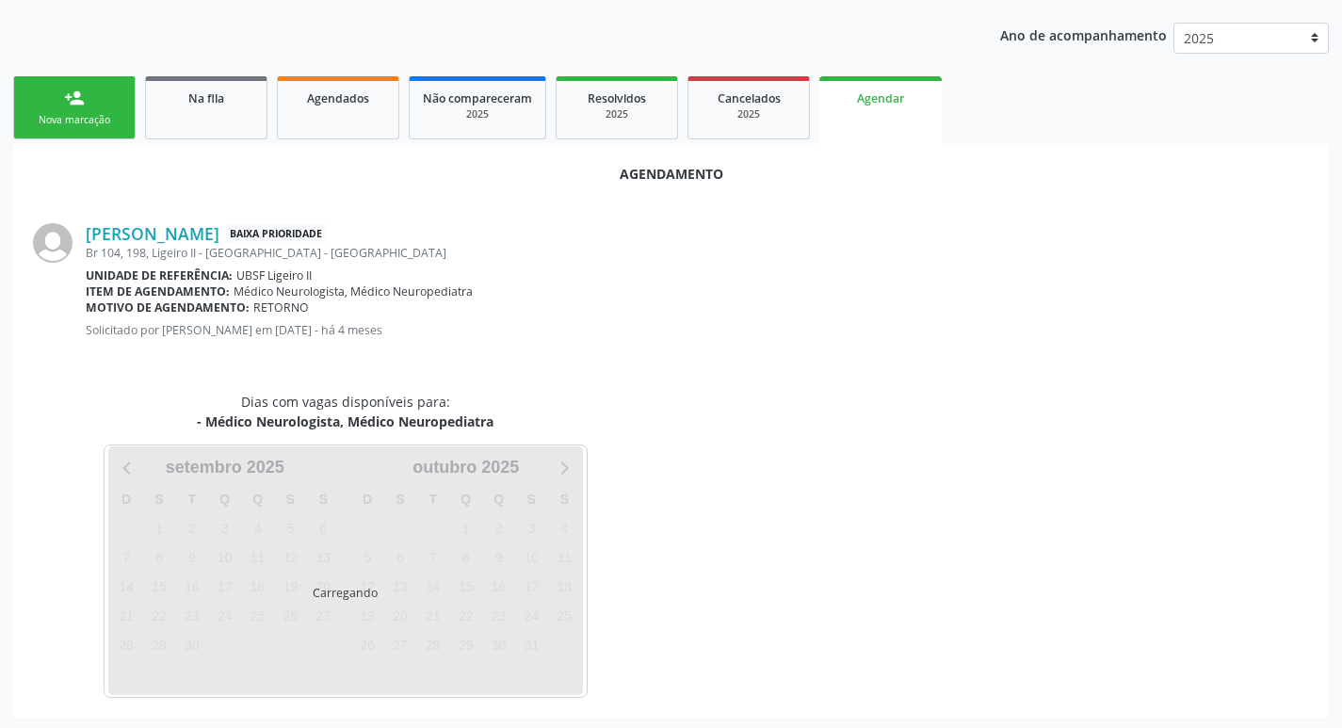
scroll to position [208, 0]
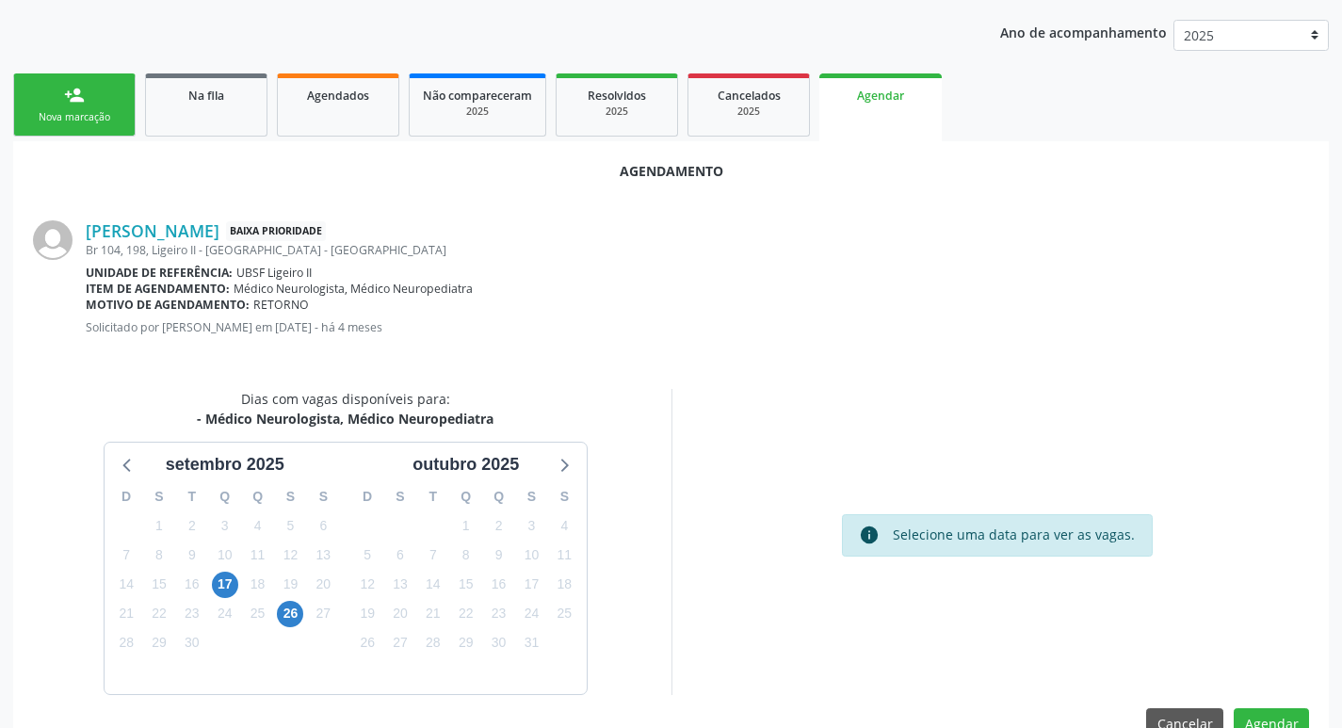
click at [217, 599] on div "24" at bounding box center [225, 613] width 26 height 29
click at [219, 588] on span "17" at bounding box center [225, 585] width 26 height 26
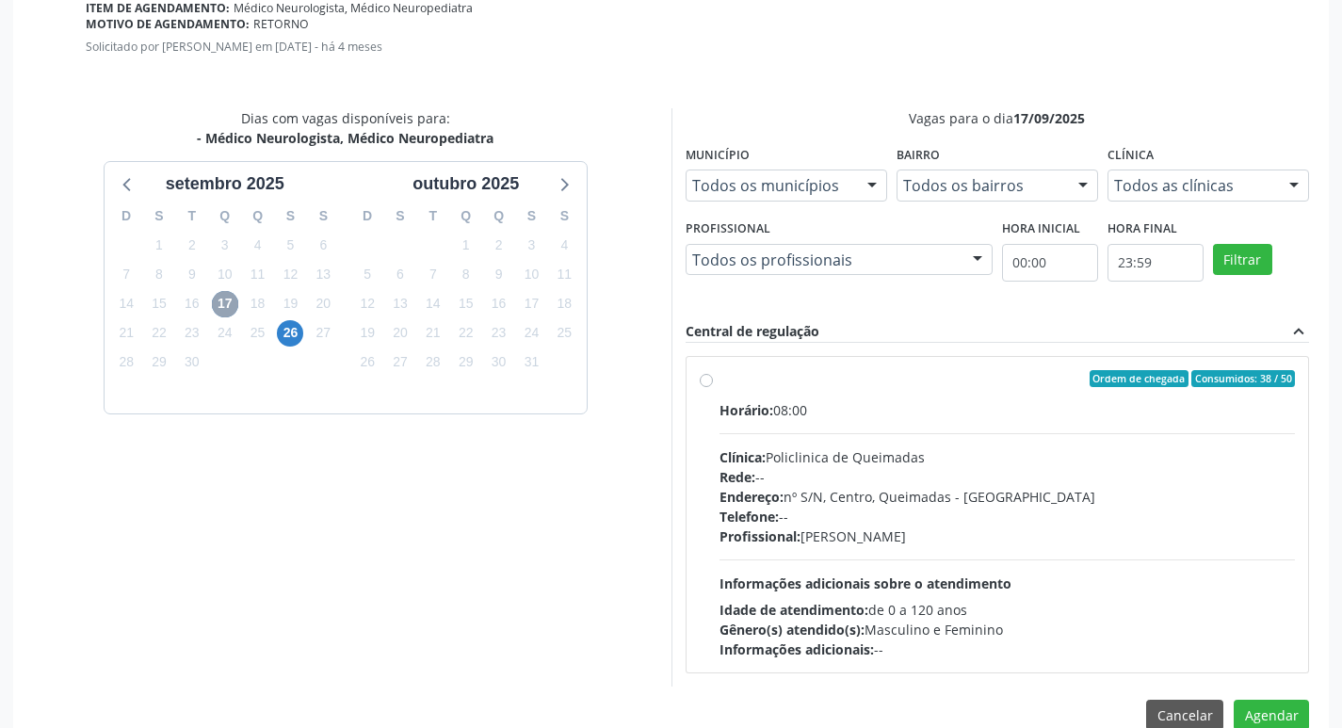
scroll to position [524, 0]
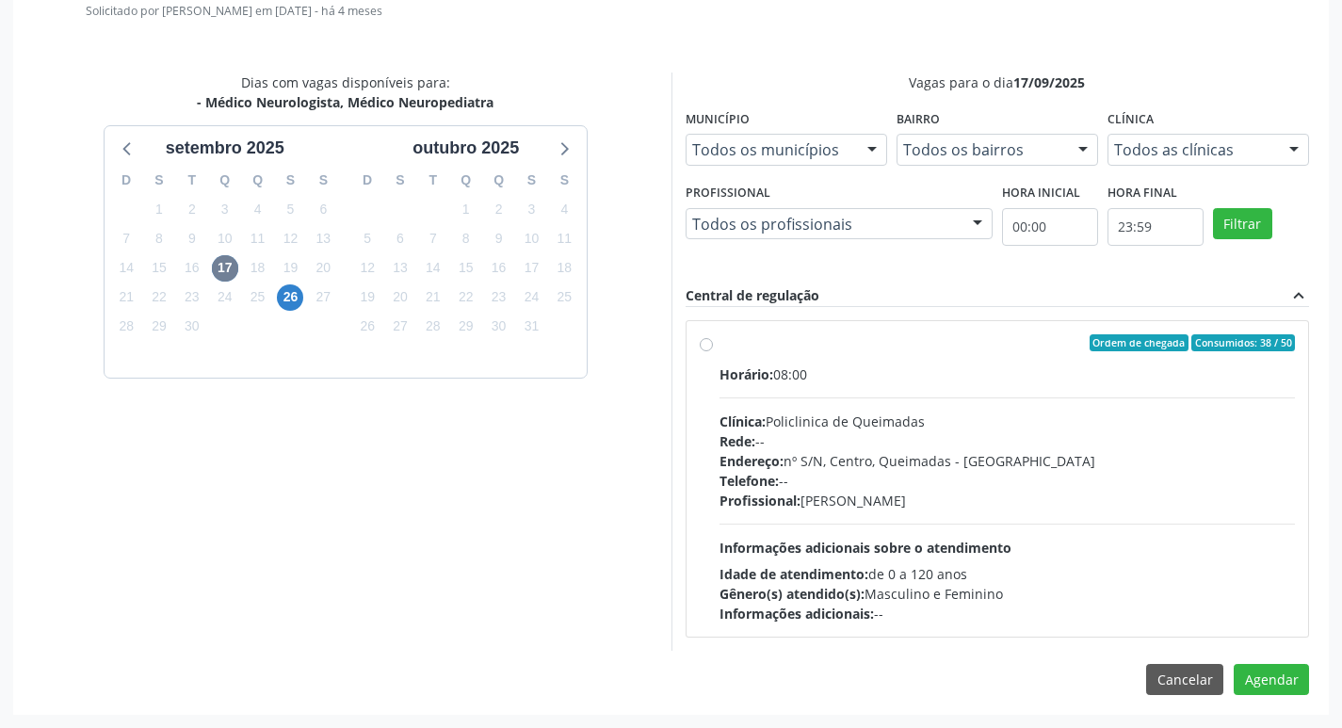
click at [1142, 368] on div "Horário: 08:00" at bounding box center [1007, 374] width 576 height 20
click at [713, 351] on input "Ordem de chegada Consumidos: 38 / 50 Horário: 08:00 Clínica: Policlinica de Que…" at bounding box center [706, 342] width 13 height 17
radio input "true"
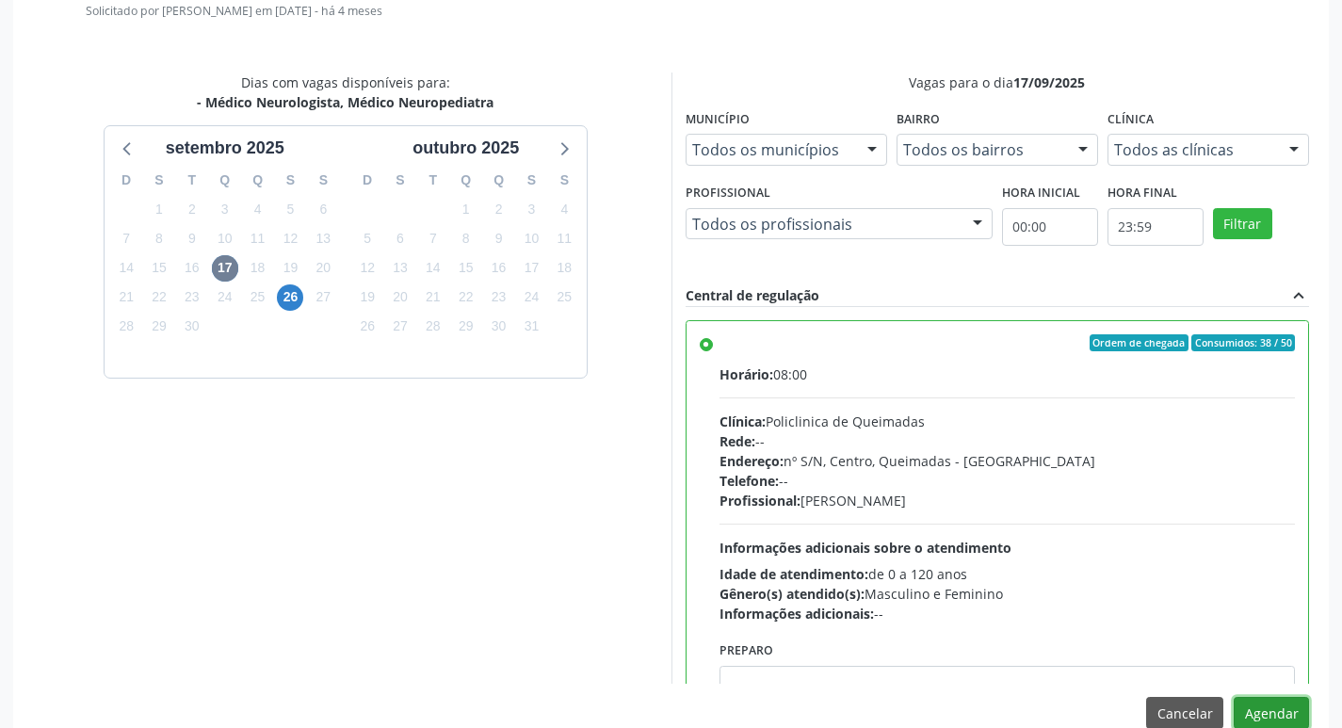
click at [1267, 708] on button "Agendar" at bounding box center [1270, 713] width 75 height 32
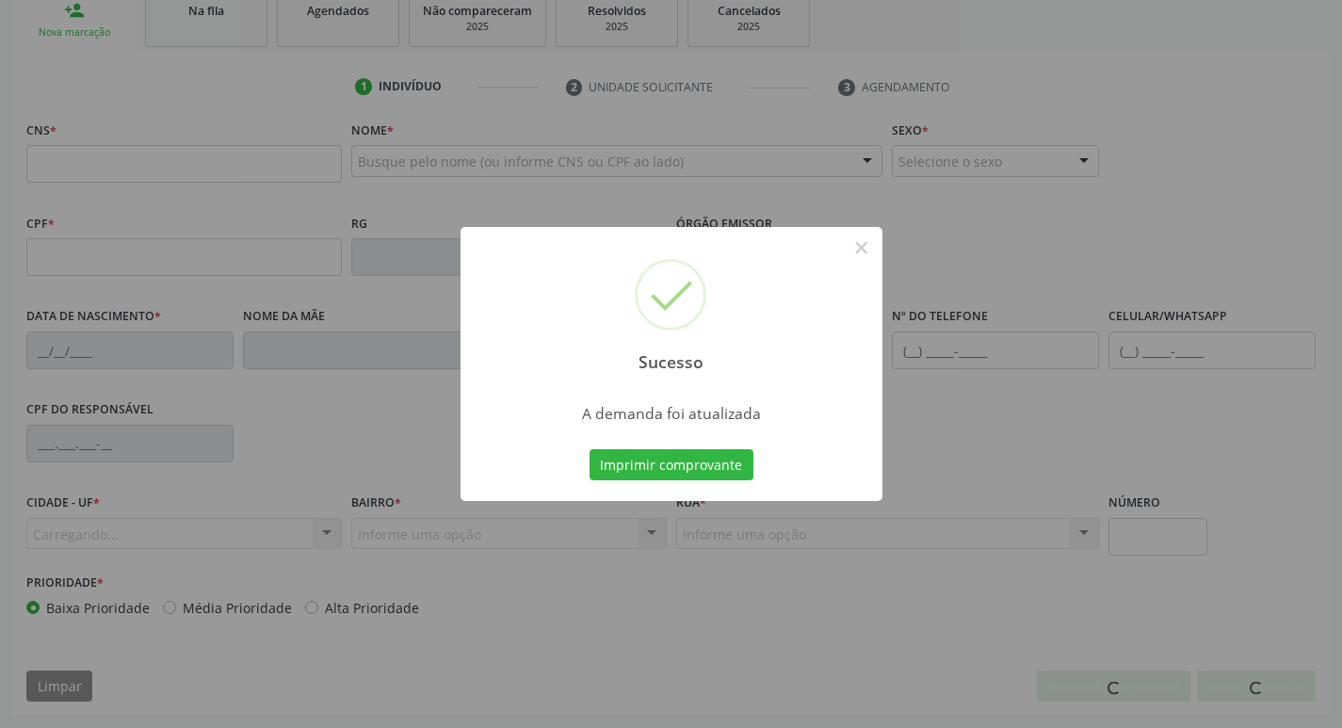
scroll to position [293, 0]
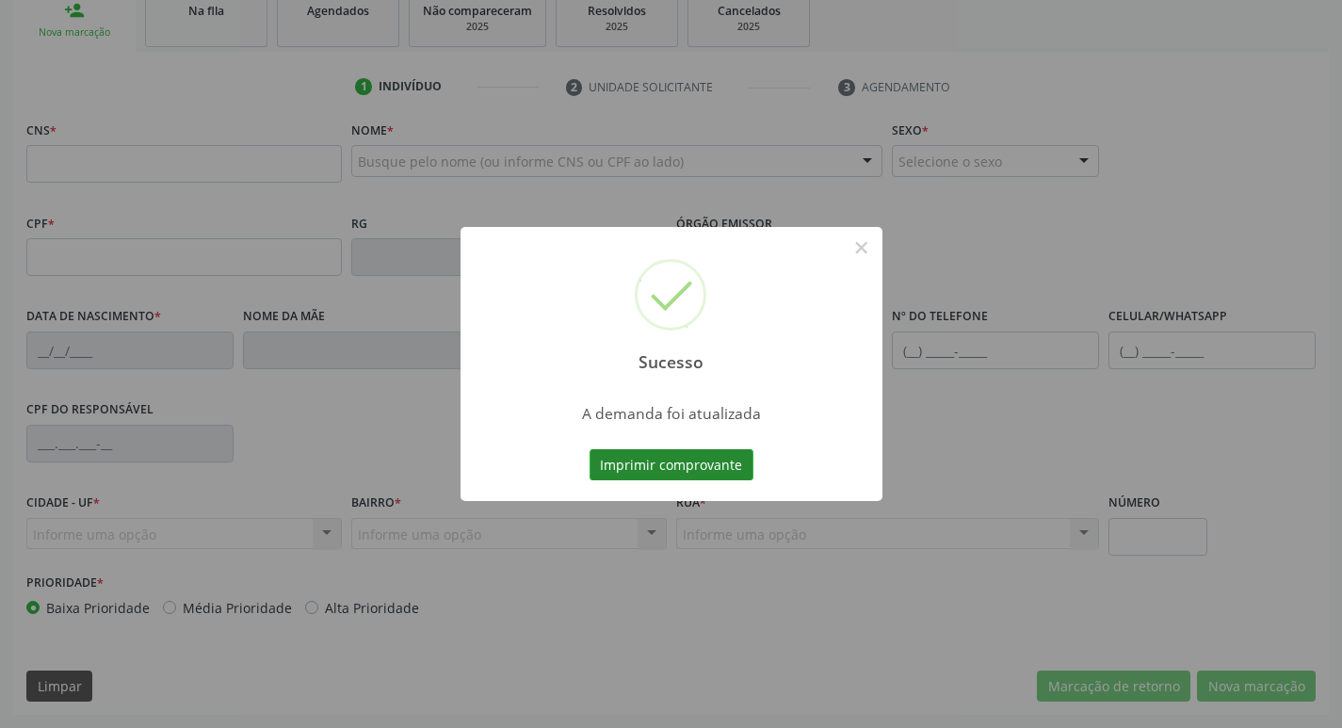
click at [698, 461] on button "Imprimir comprovante" at bounding box center [671, 465] width 164 height 32
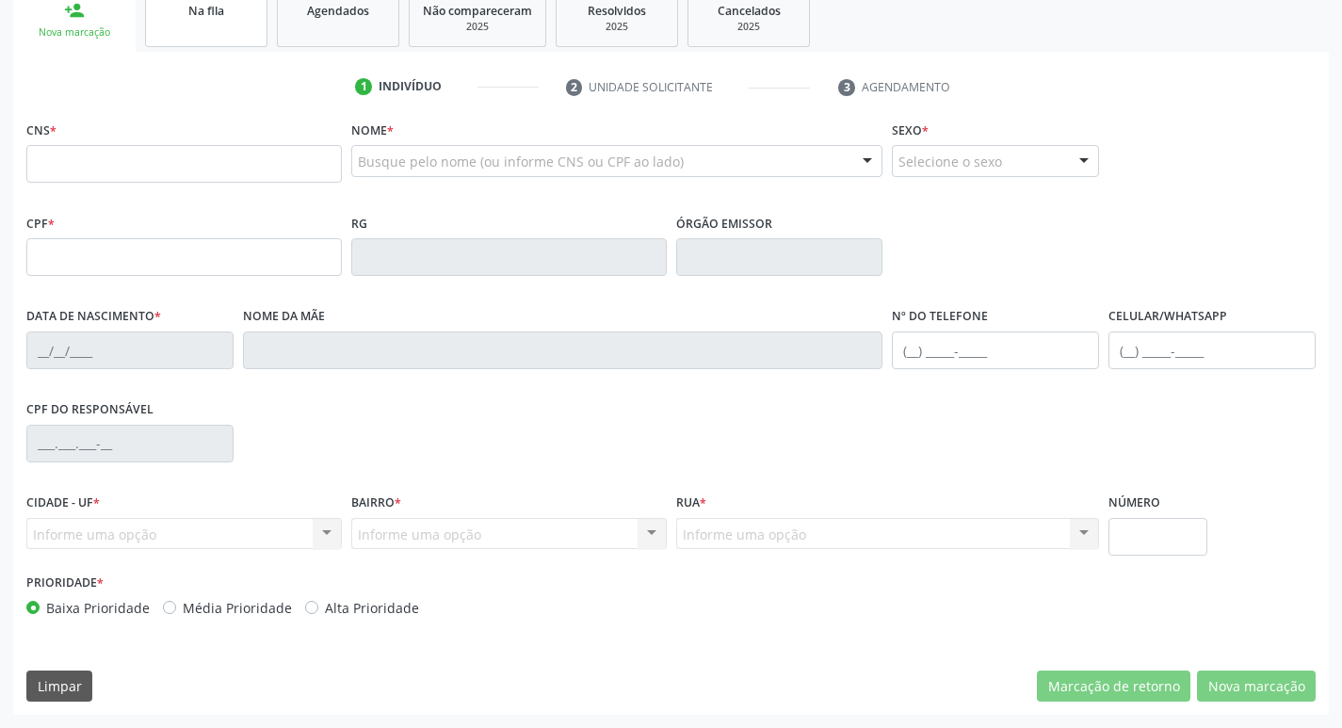
click at [210, 0] on div "Na fila" at bounding box center [206, 10] width 94 height 20
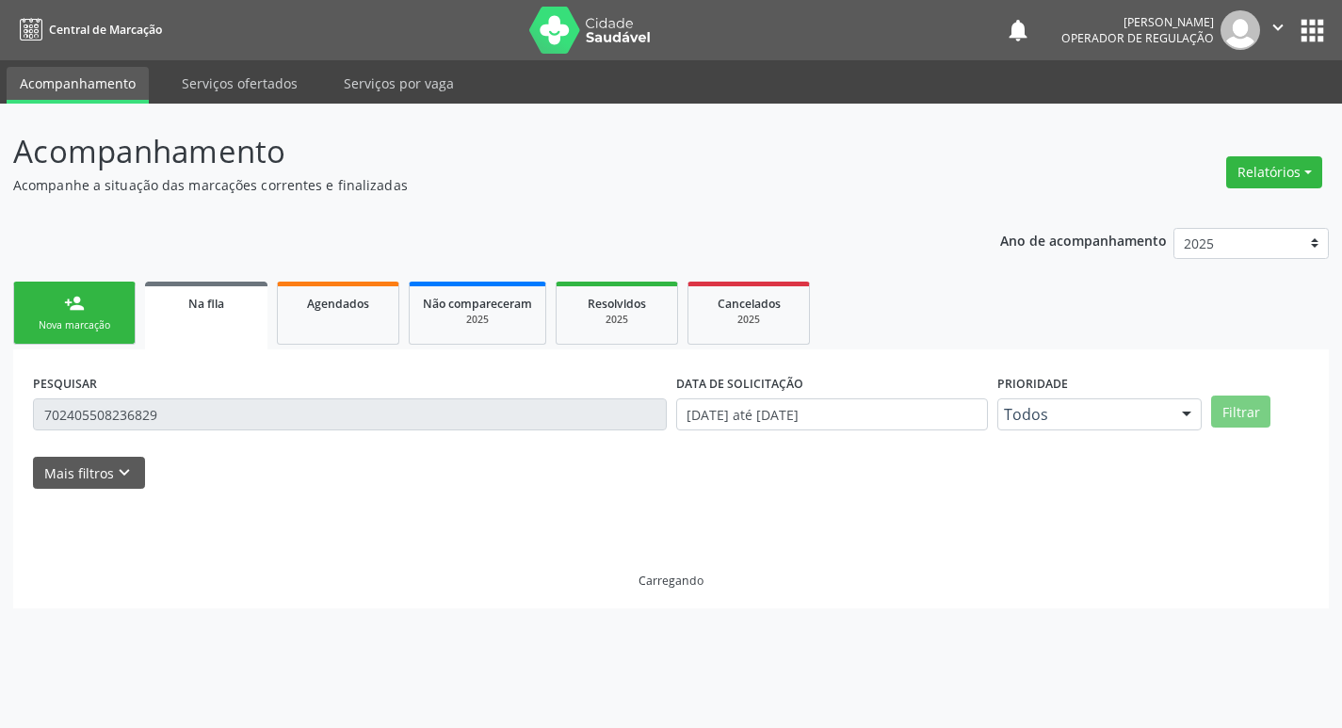
scroll to position [0, 0]
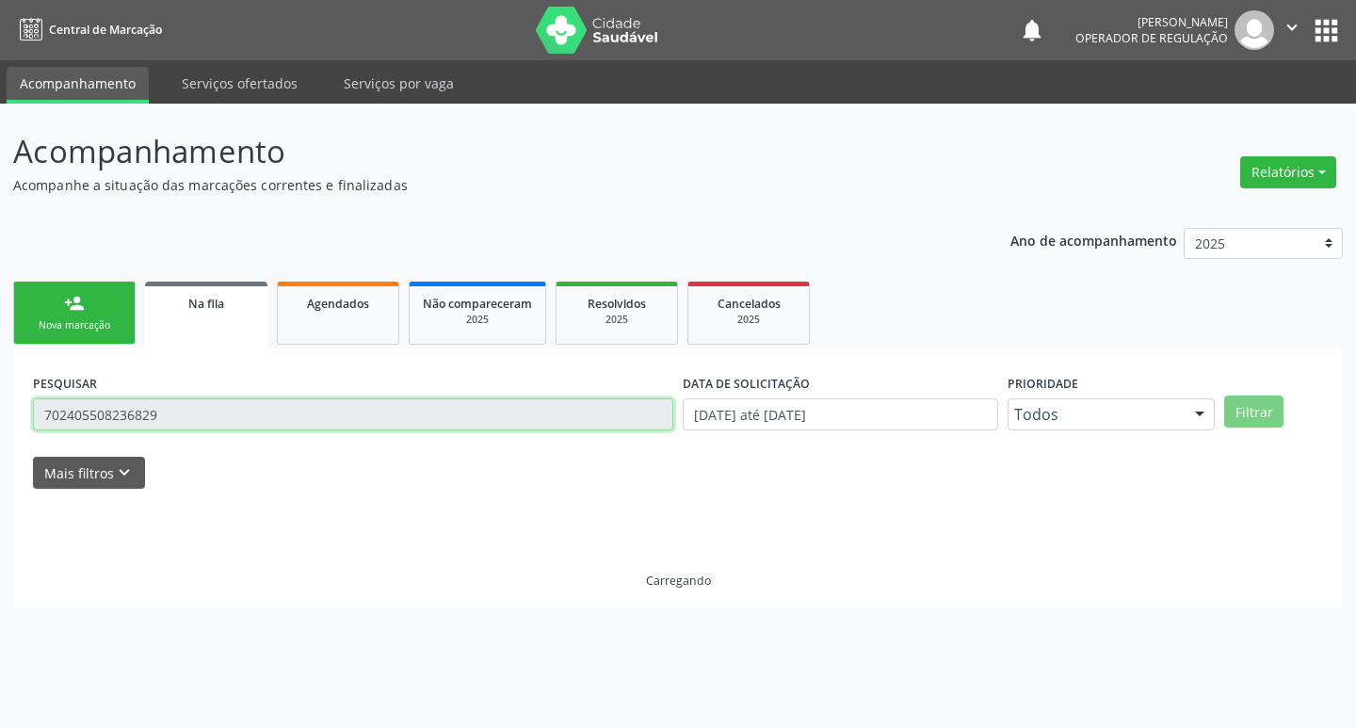
click at [254, 410] on input "702405508236829" at bounding box center [353, 414] width 640 height 32
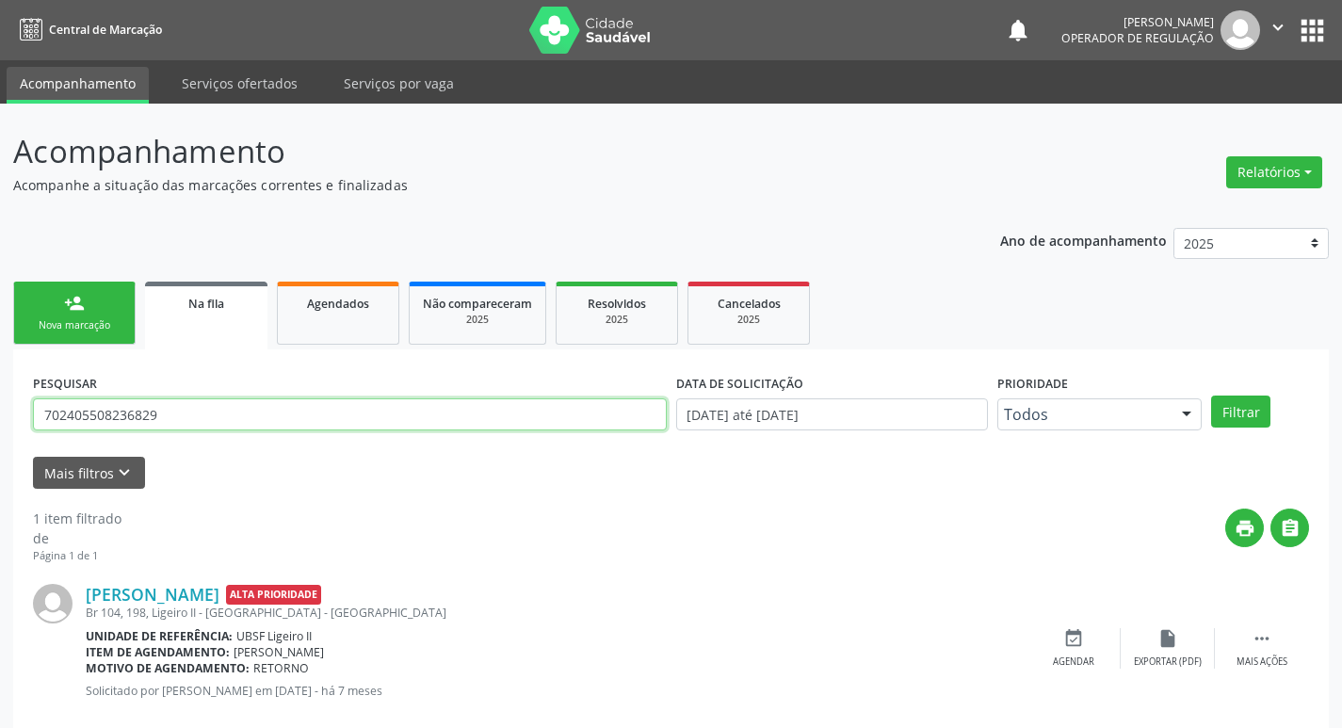
click at [254, 410] on input "702405508236829" at bounding box center [350, 414] width 634 height 32
type input "706900139713838"
click at [1211, 395] on button "Filtrar" at bounding box center [1240, 411] width 59 height 32
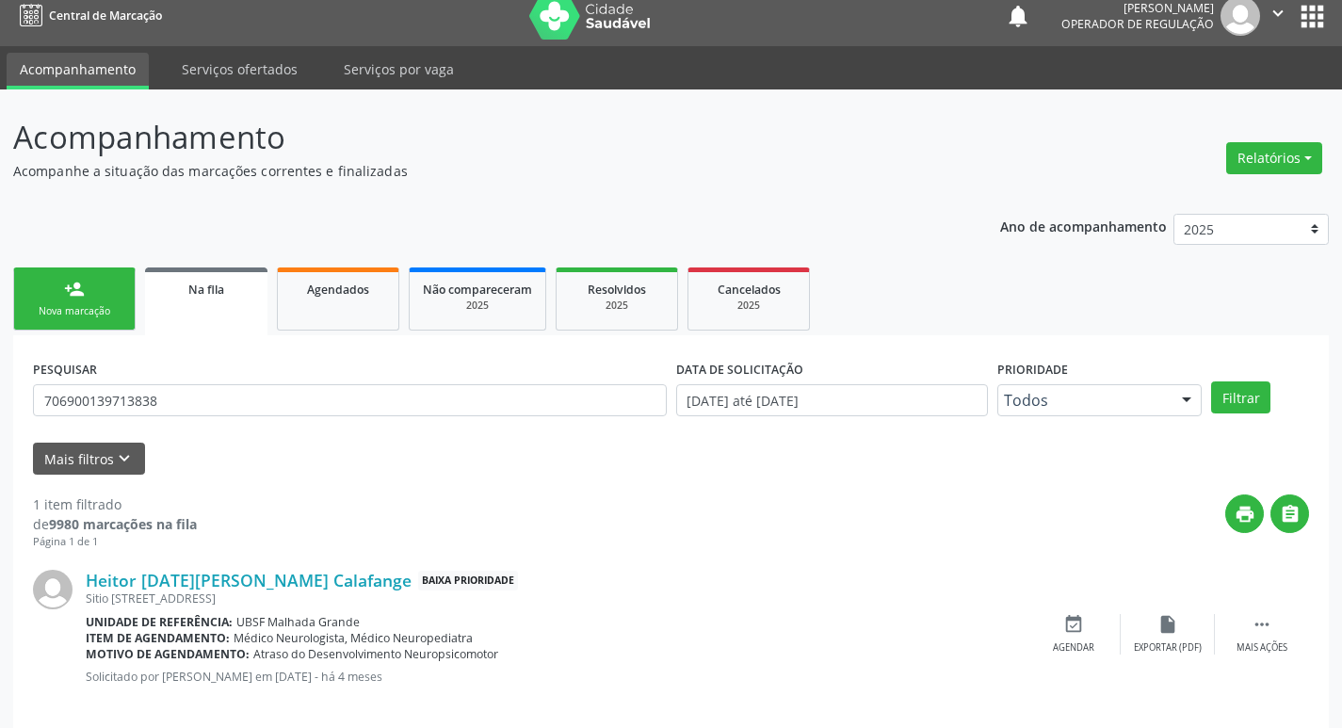
scroll to position [37, 0]
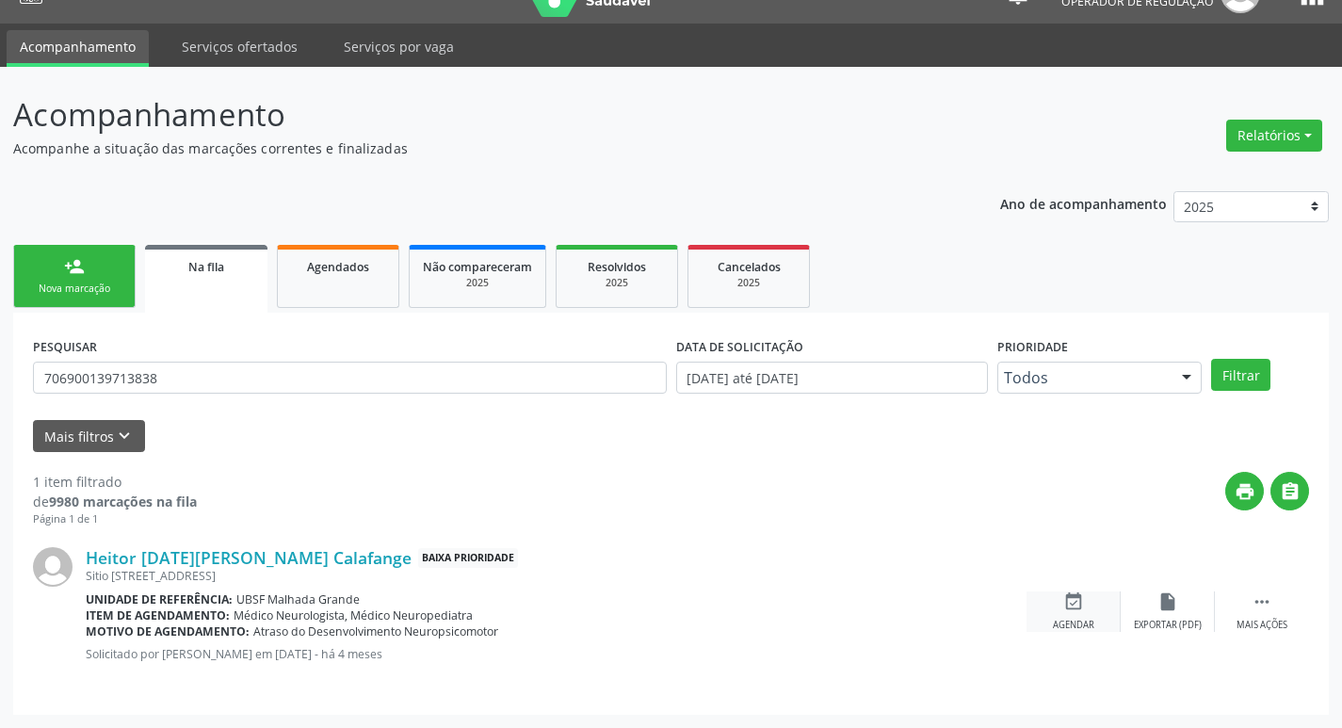
click at [1078, 619] on div "Agendar" at bounding box center [1073, 625] width 41 height 13
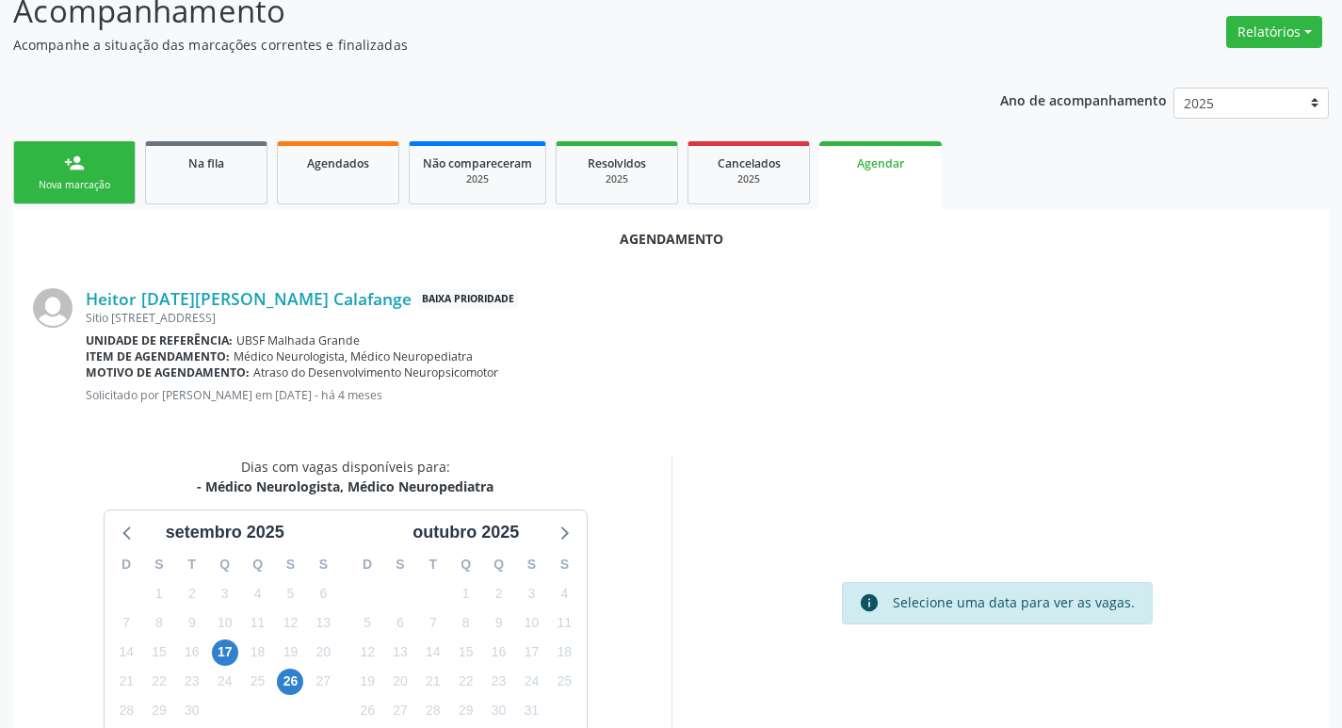
scroll to position [252, 0]
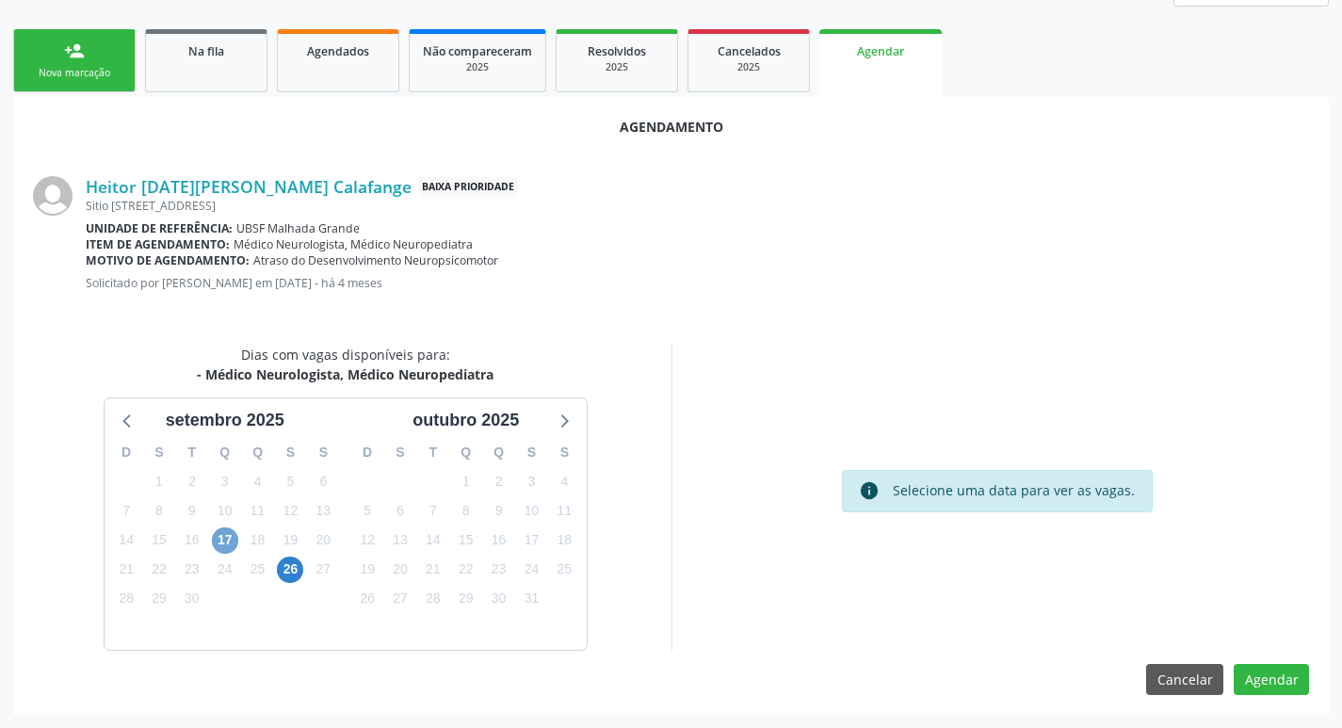
click at [225, 543] on span "17" at bounding box center [225, 540] width 26 height 26
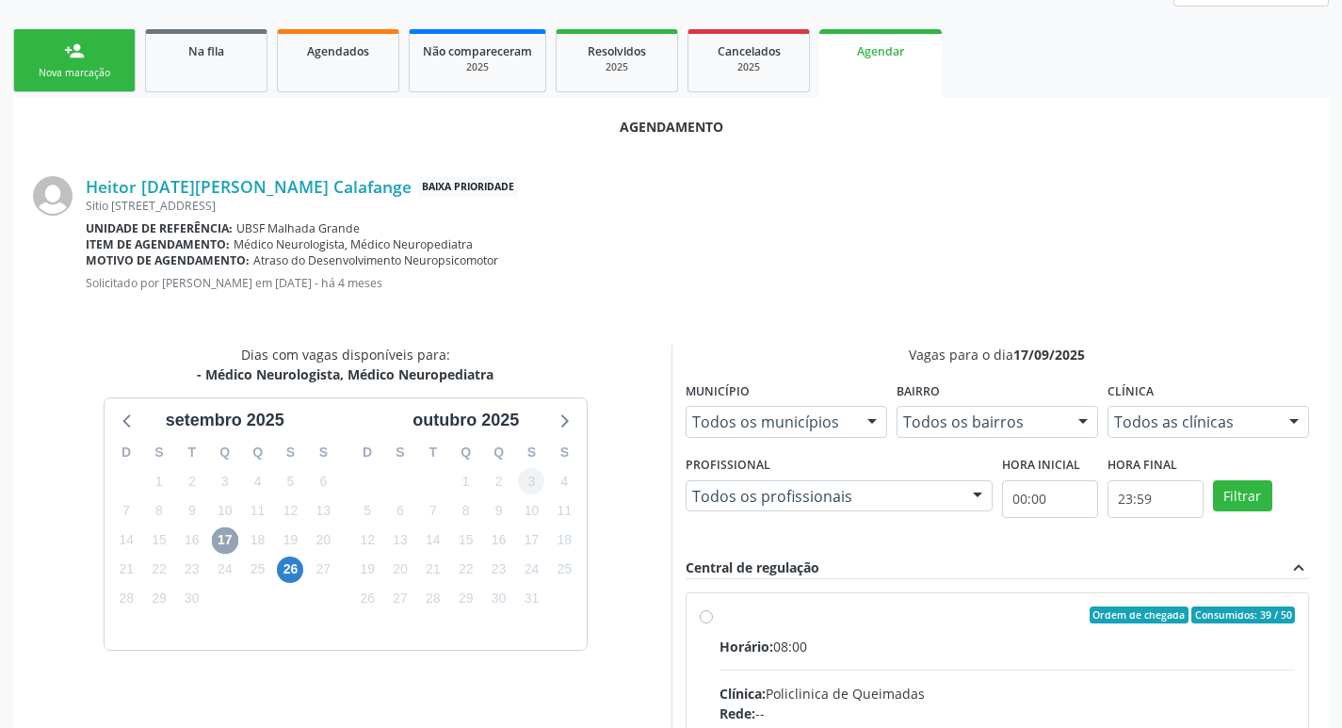
scroll to position [524, 0]
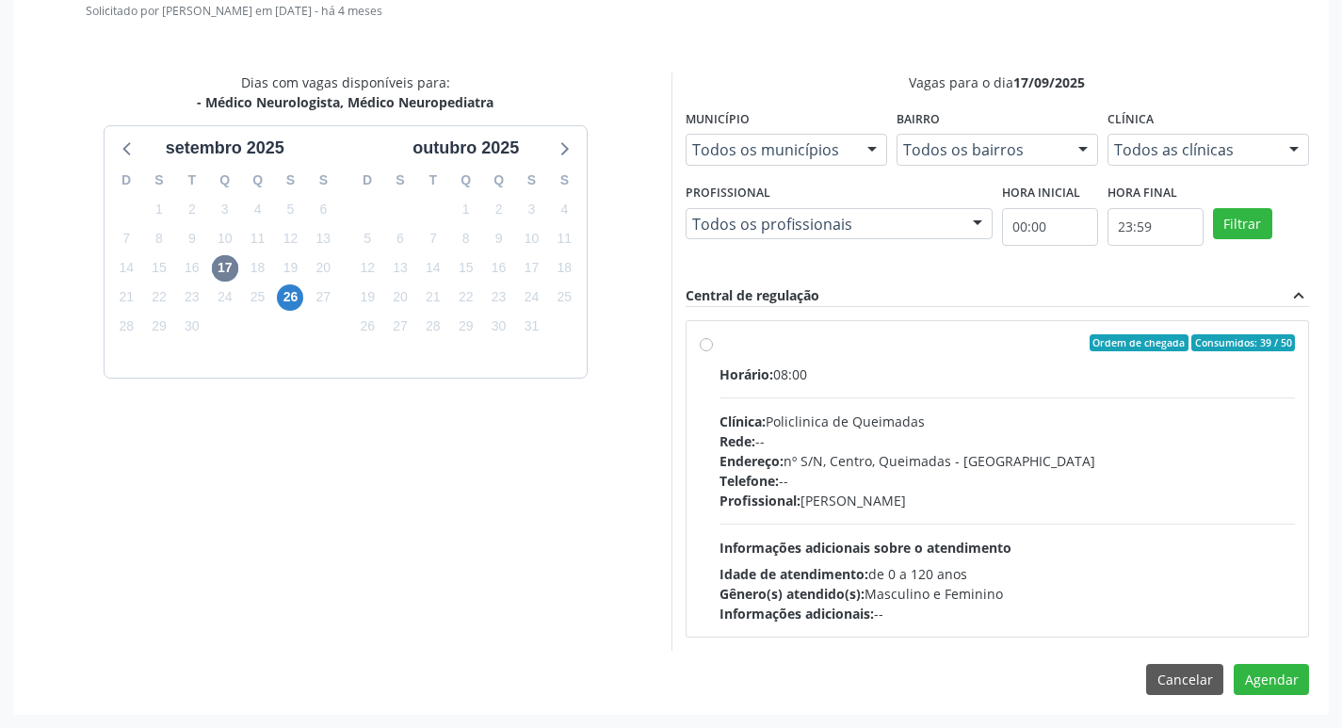
click at [915, 337] on div "Ordem de chegada Consumidos: 39 / 50" at bounding box center [1007, 342] width 576 height 17
click at [713, 337] on input "Ordem de chegada Consumidos: 39 / 50 Horário: 08:00 Clínica: Policlinica de Que…" at bounding box center [706, 342] width 13 height 17
radio input "true"
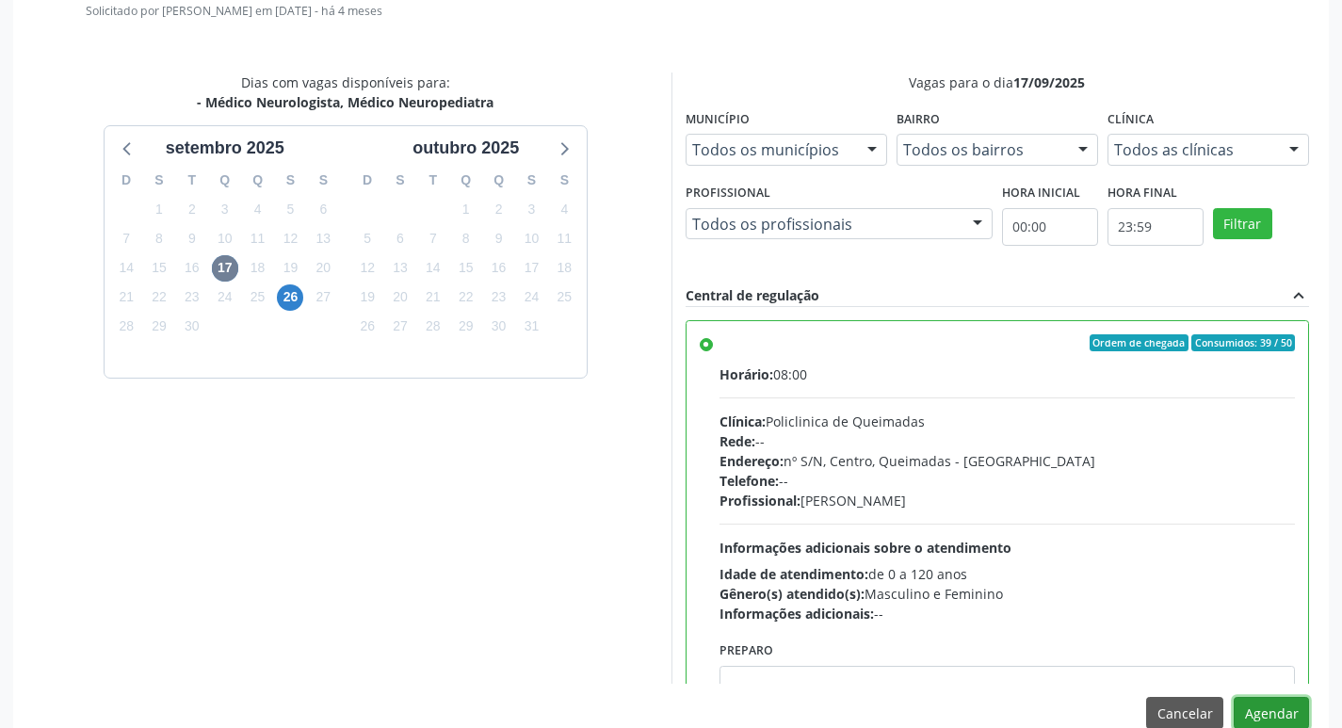
click at [1257, 720] on button "Agendar" at bounding box center [1270, 713] width 75 height 32
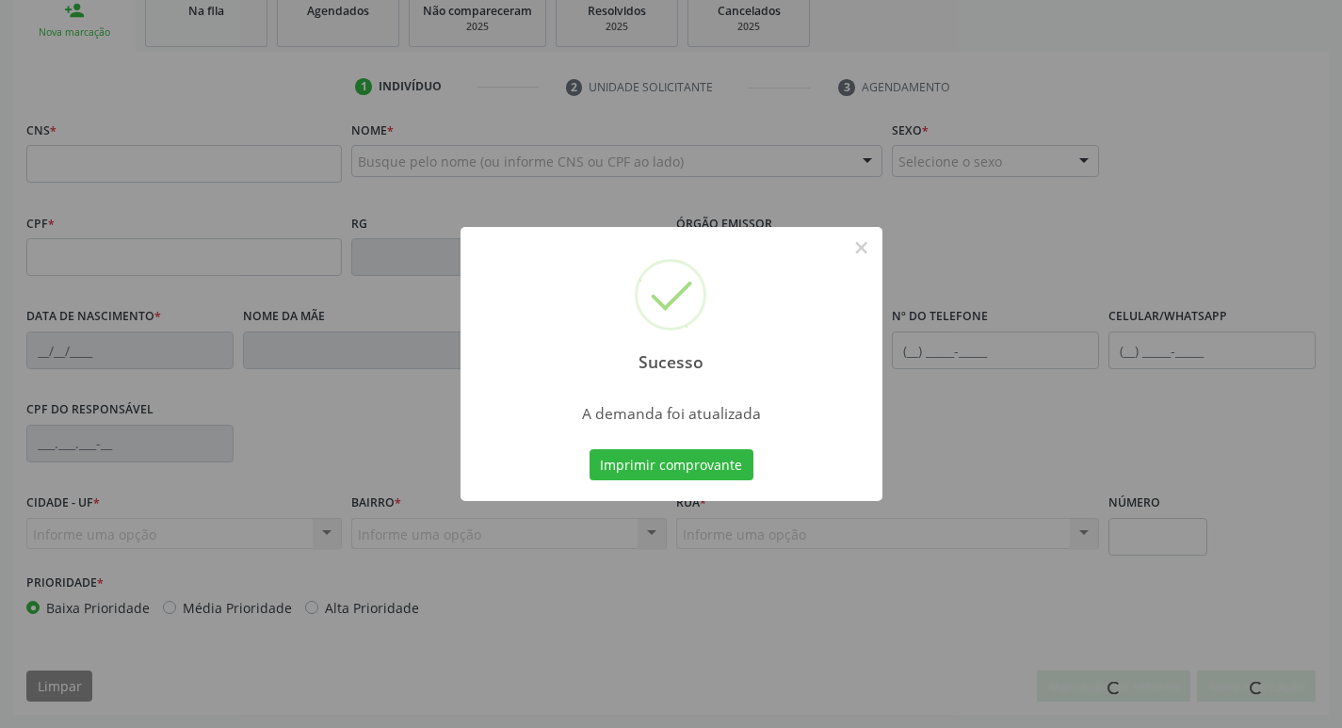
scroll to position [293, 0]
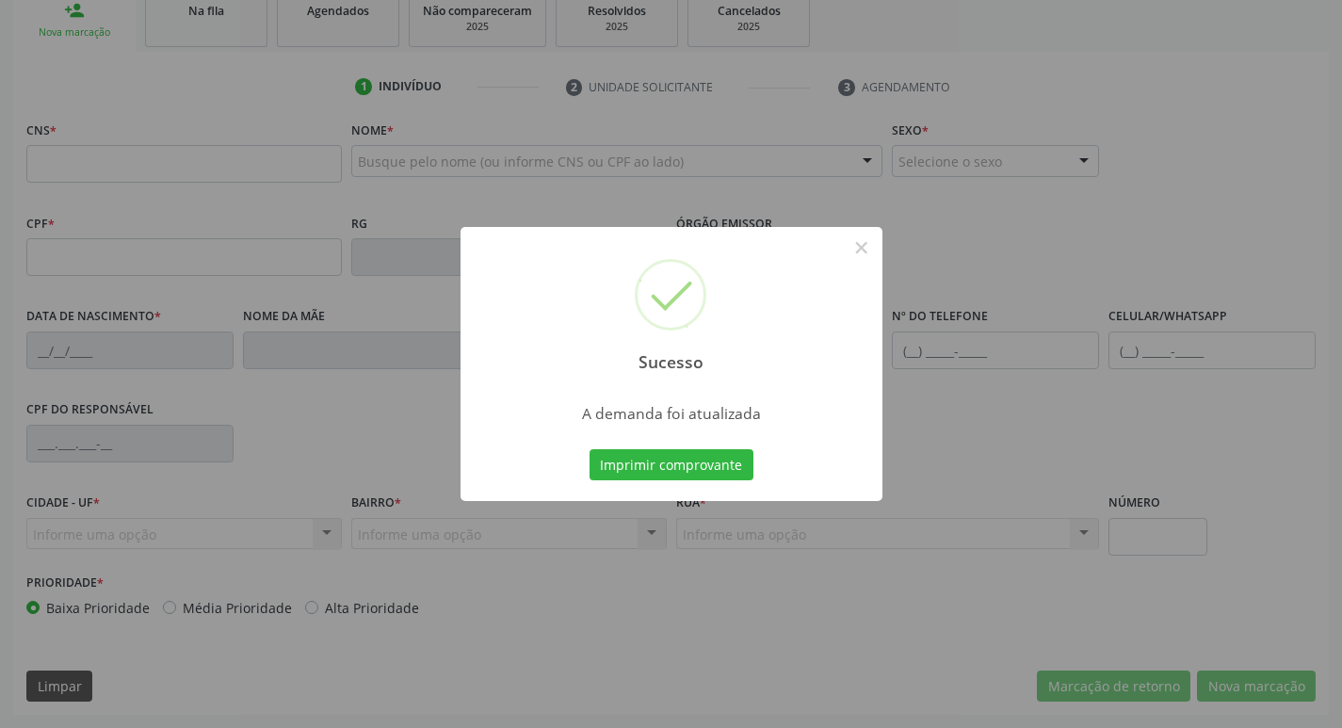
click at [695, 493] on div "Sucesso × A demanda foi atualizada Imprimir comprovante Cancel" at bounding box center [671, 364] width 422 height 275
click at [698, 479] on button "Imprimir comprovante" at bounding box center [671, 465] width 164 height 32
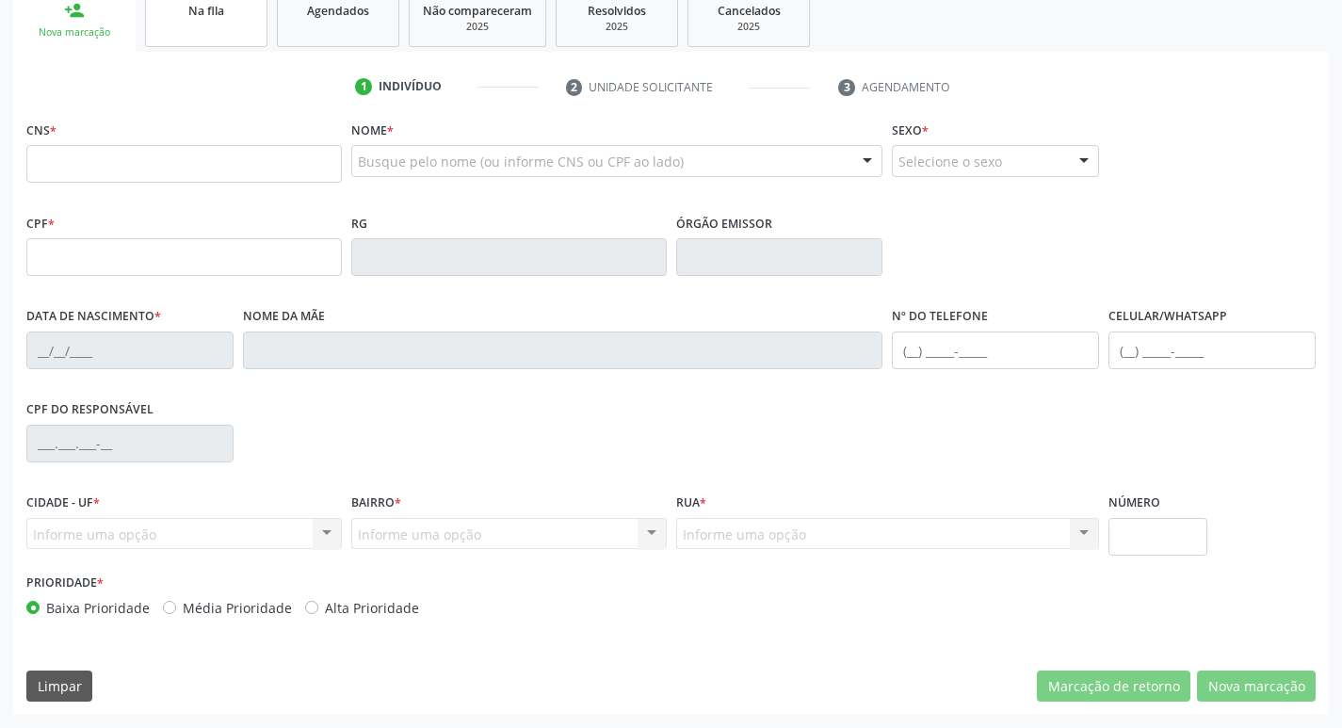
click at [226, 4] on div "Na fila" at bounding box center [206, 10] width 94 height 20
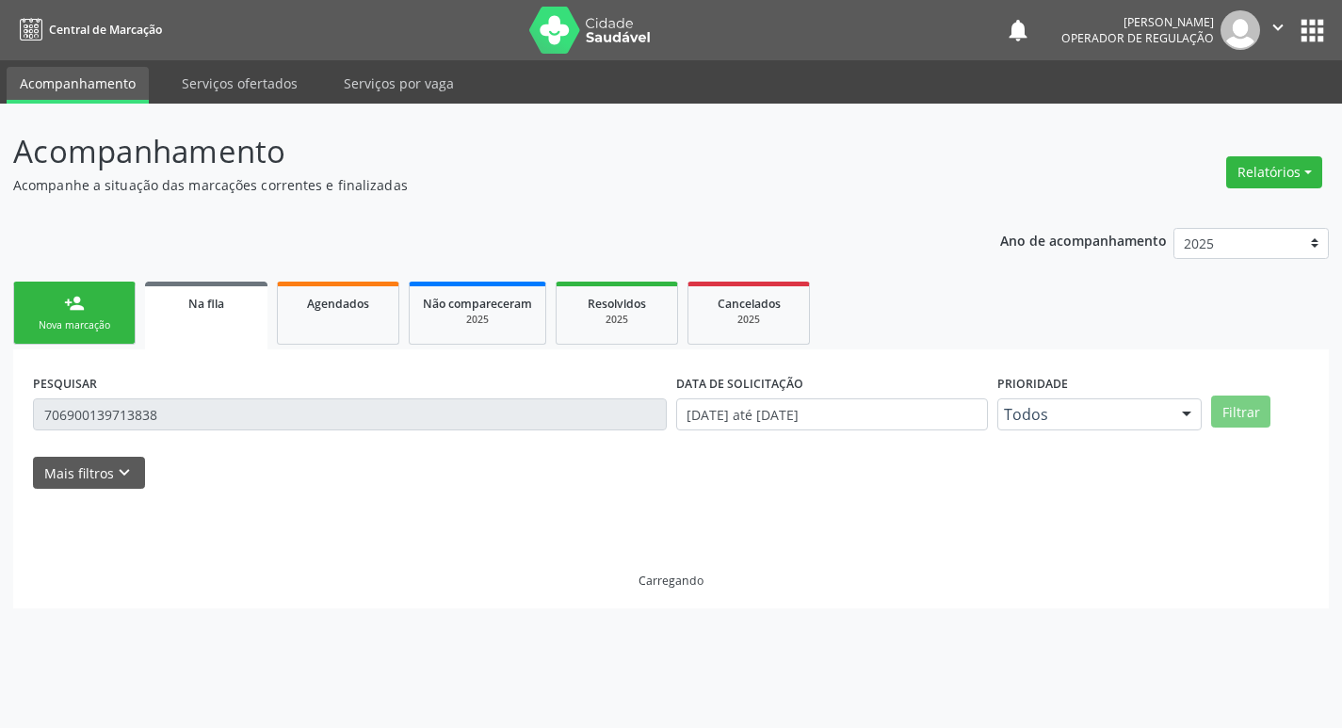
scroll to position [0, 0]
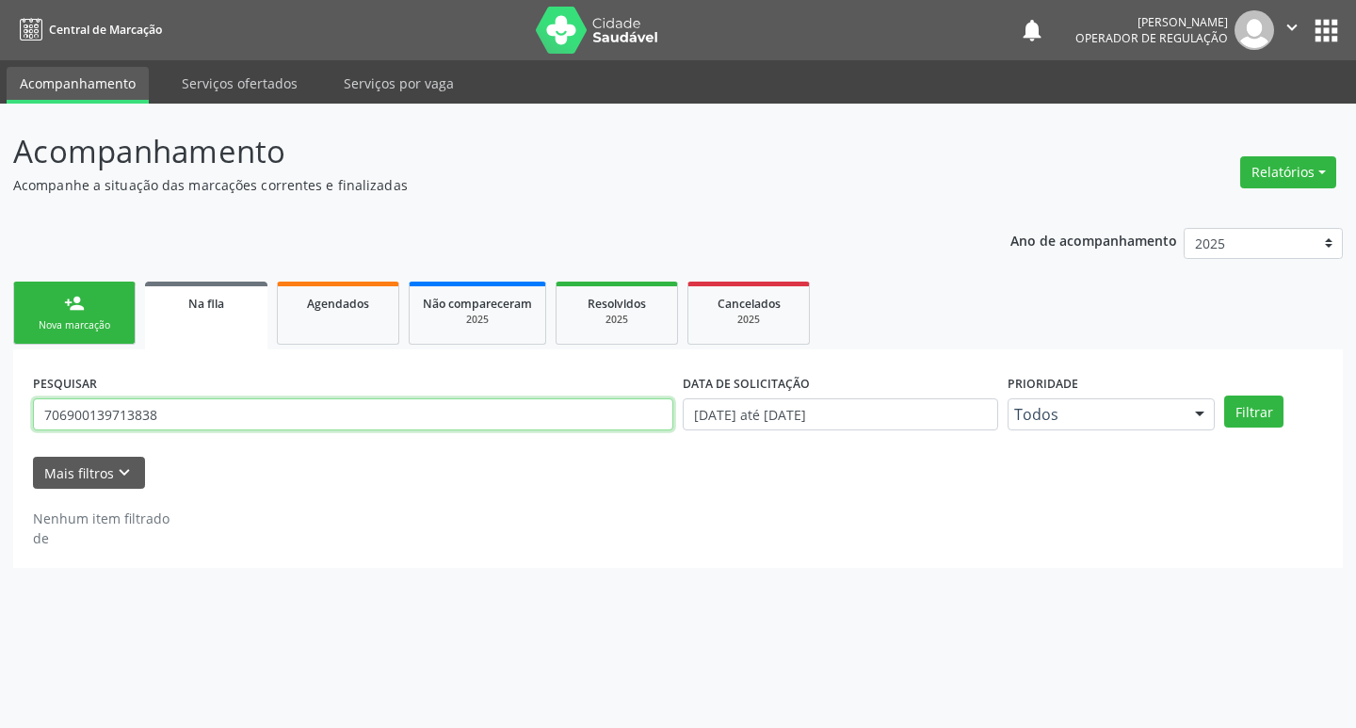
drag, startPoint x: 168, startPoint y: 428, endPoint x: 168, endPoint y: 453, distance: 24.5
click at [168, 453] on form "PESQUISAR 706900139713838 DATA DE SOLICITAÇÃO 01/01/2021 até 02/09/2025 Priorid…" at bounding box center [678, 429] width 1290 height 120
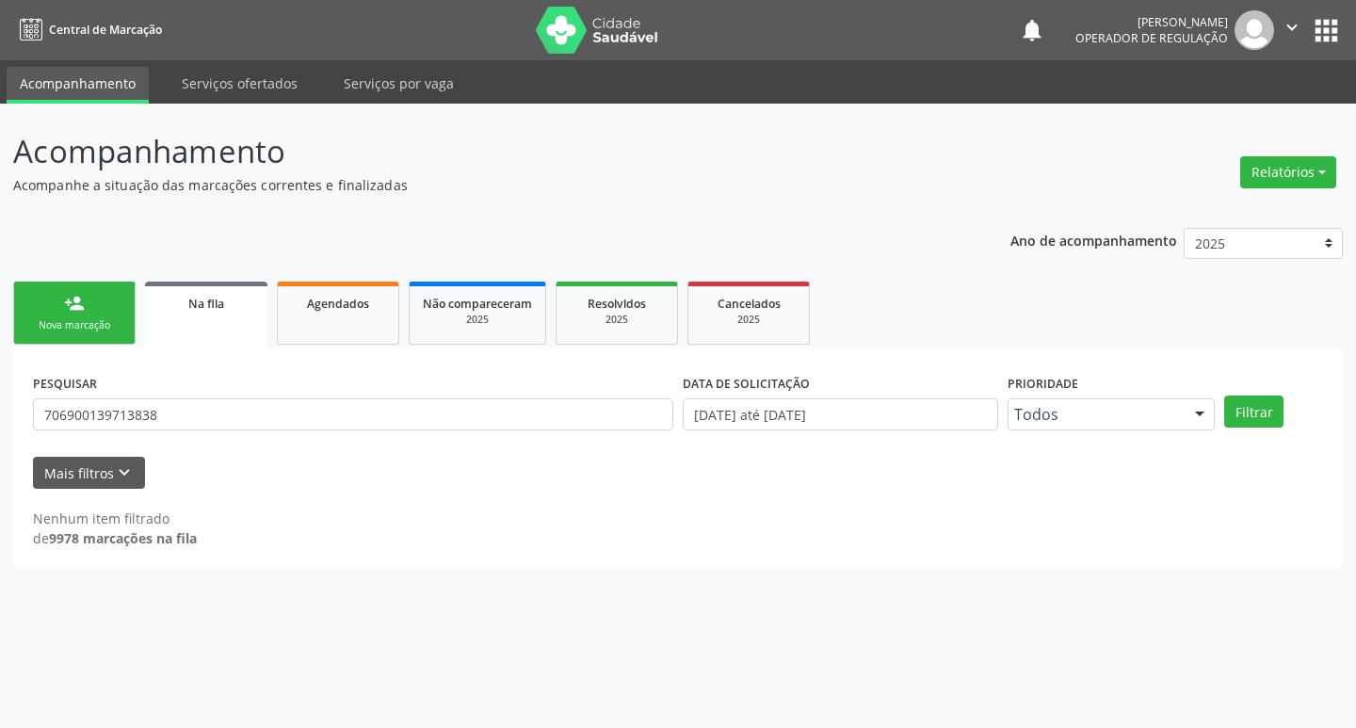
click at [176, 432] on div "PESQUISAR 706900139713838" at bounding box center [353, 405] width 650 height 73
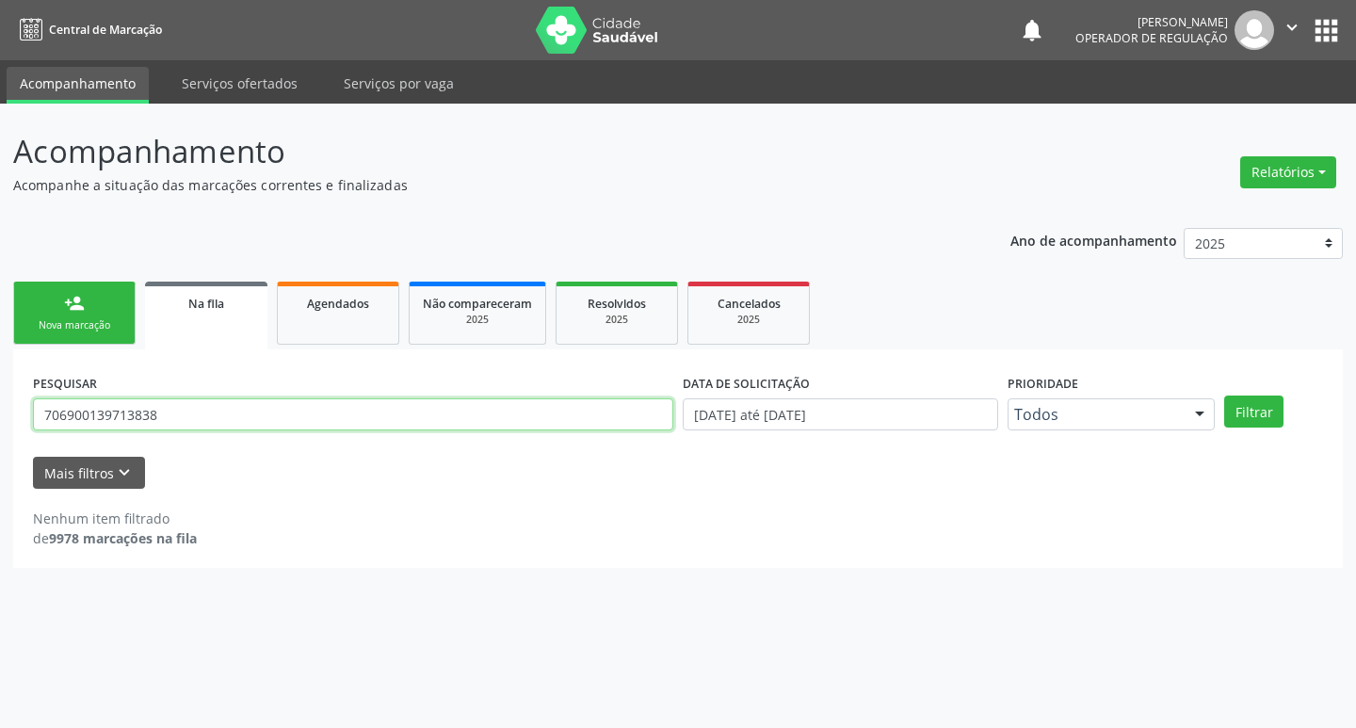
click at [185, 411] on input "706900139713838" at bounding box center [353, 414] width 640 height 32
type input "706507332237899"
click at [1224, 395] on button "Filtrar" at bounding box center [1253, 411] width 59 height 32
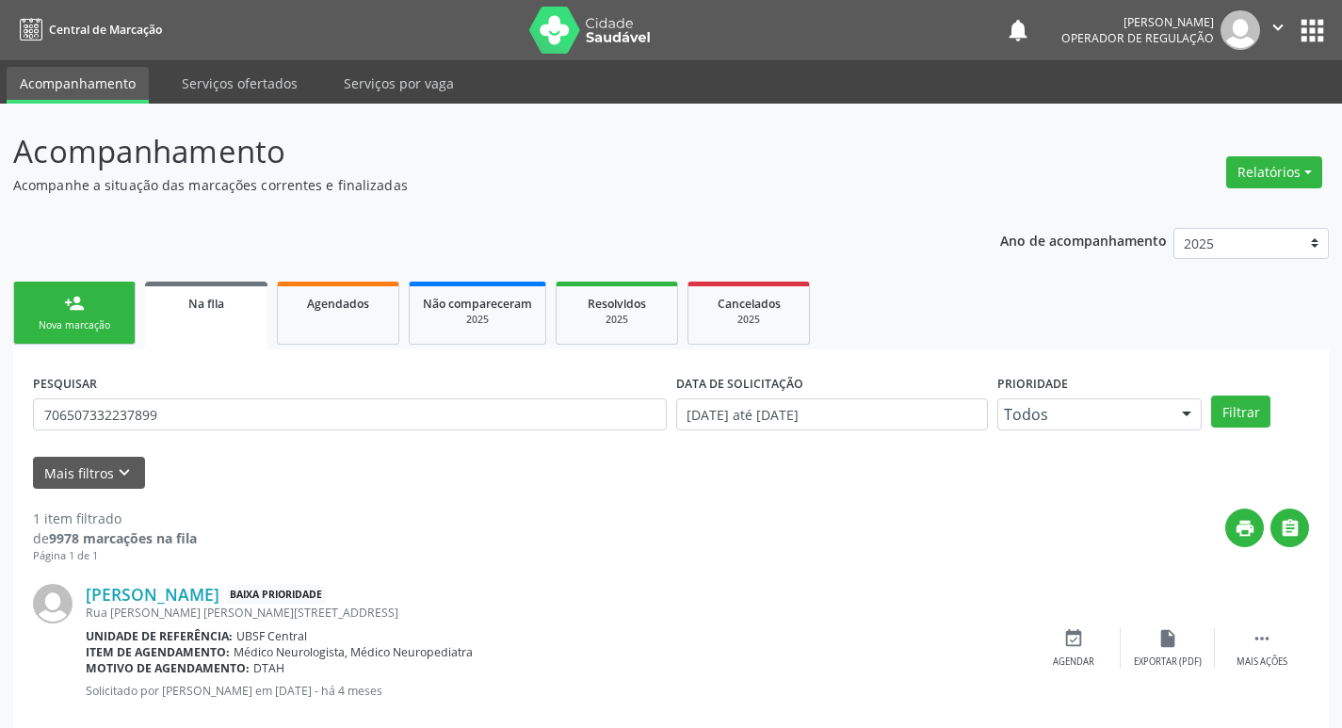
scroll to position [37, 0]
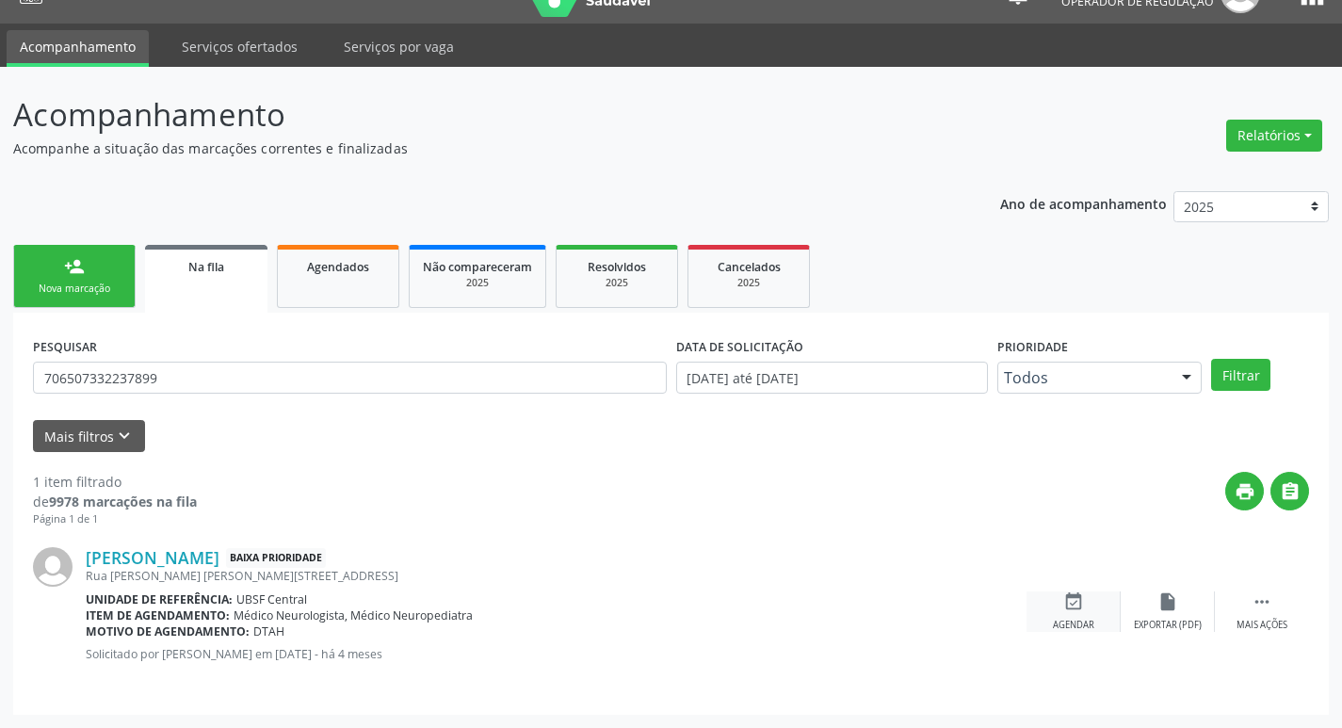
click at [1085, 590] on div "António Bernardo Silva Pereira Baixa Prioridade Rua Vital F. Silva, 89, Centro …" at bounding box center [671, 611] width 1276 height 168
click at [1074, 612] on div "event_available Agendar" at bounding box center [1073, 611] width 94 height 40
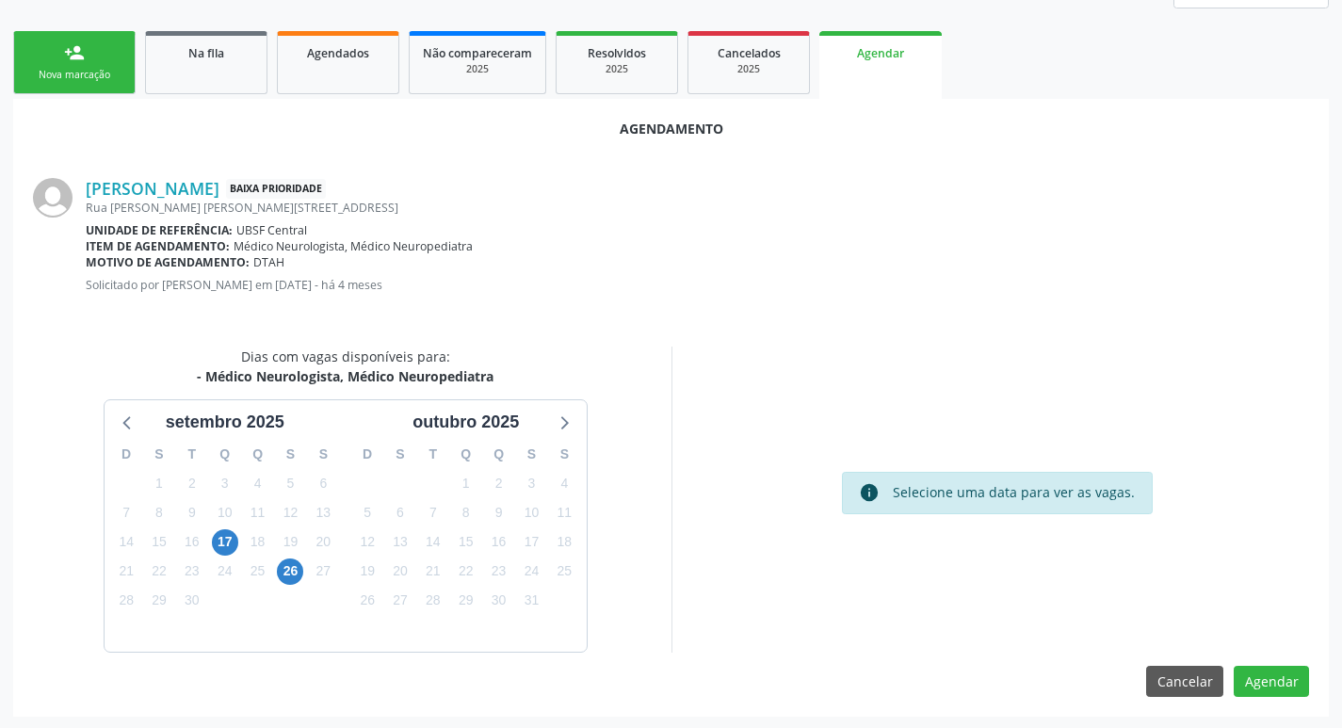
scroll to position [252, 0]
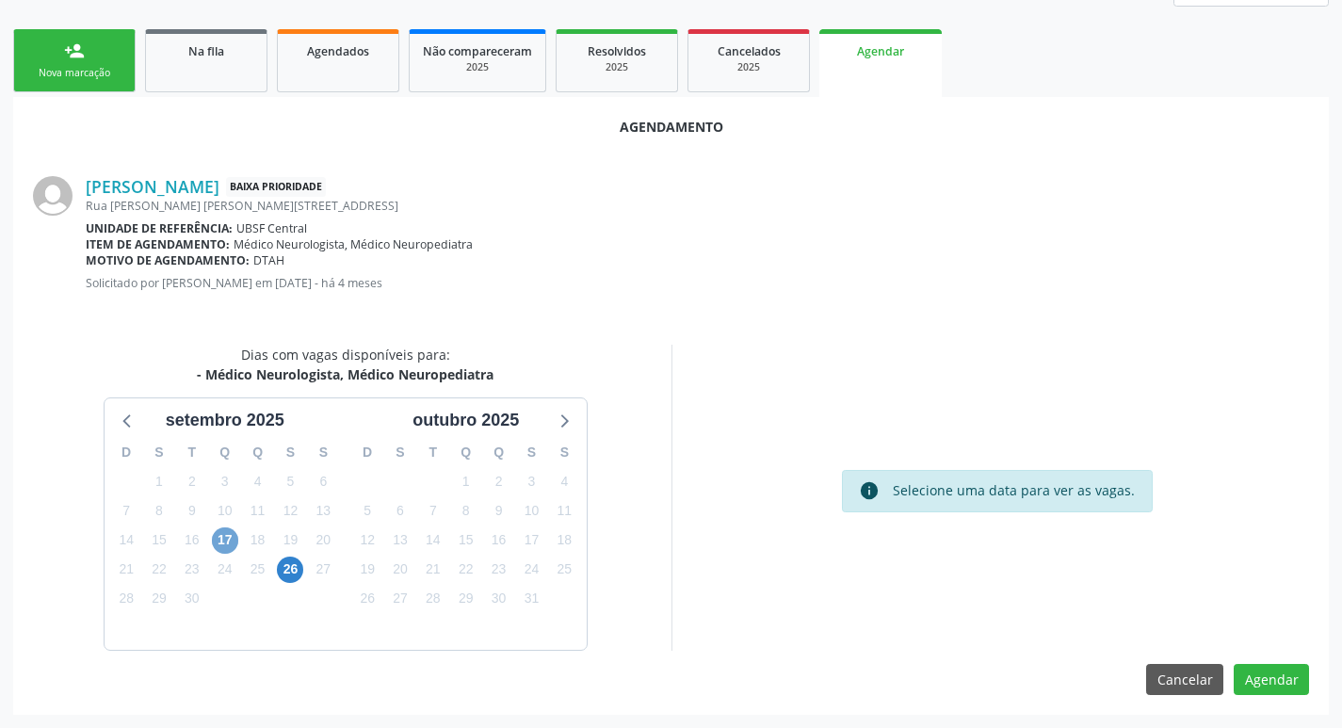
click at [231, 534] on span "17" at bounding box center [225, 540] width 26 height 26
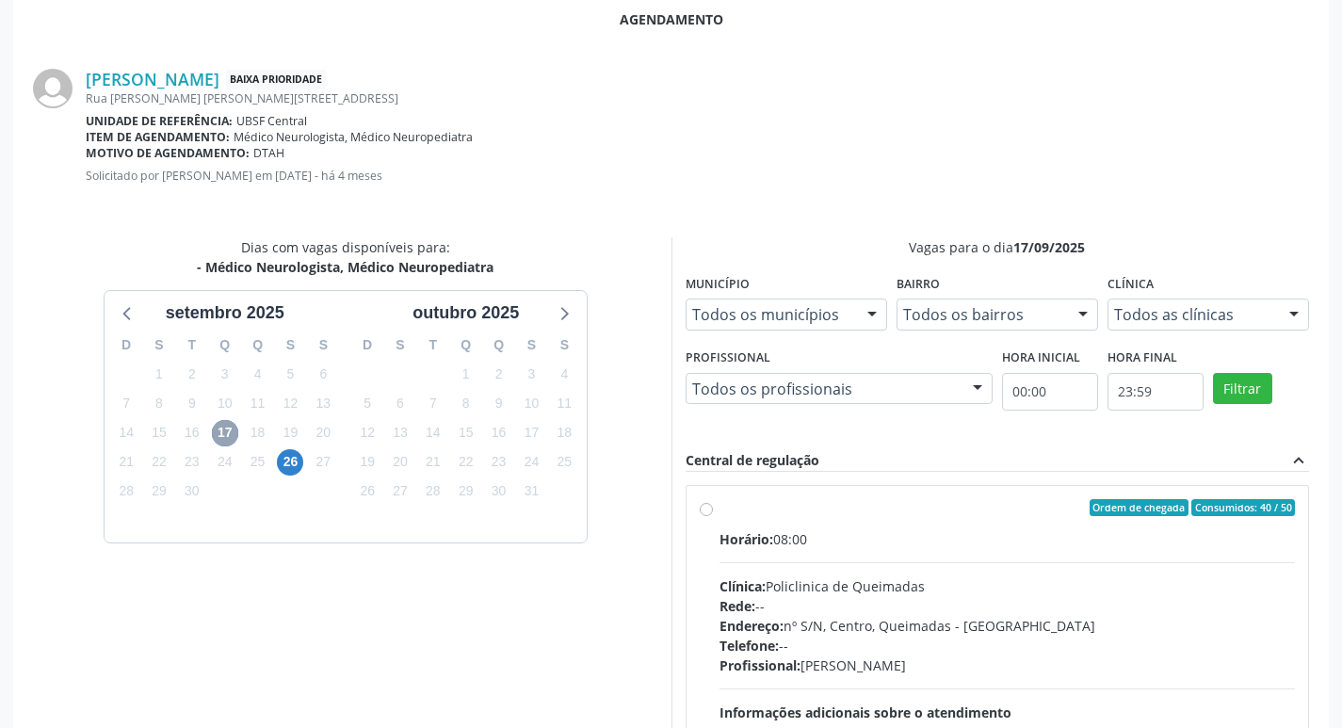
scroll to position [524, 0]
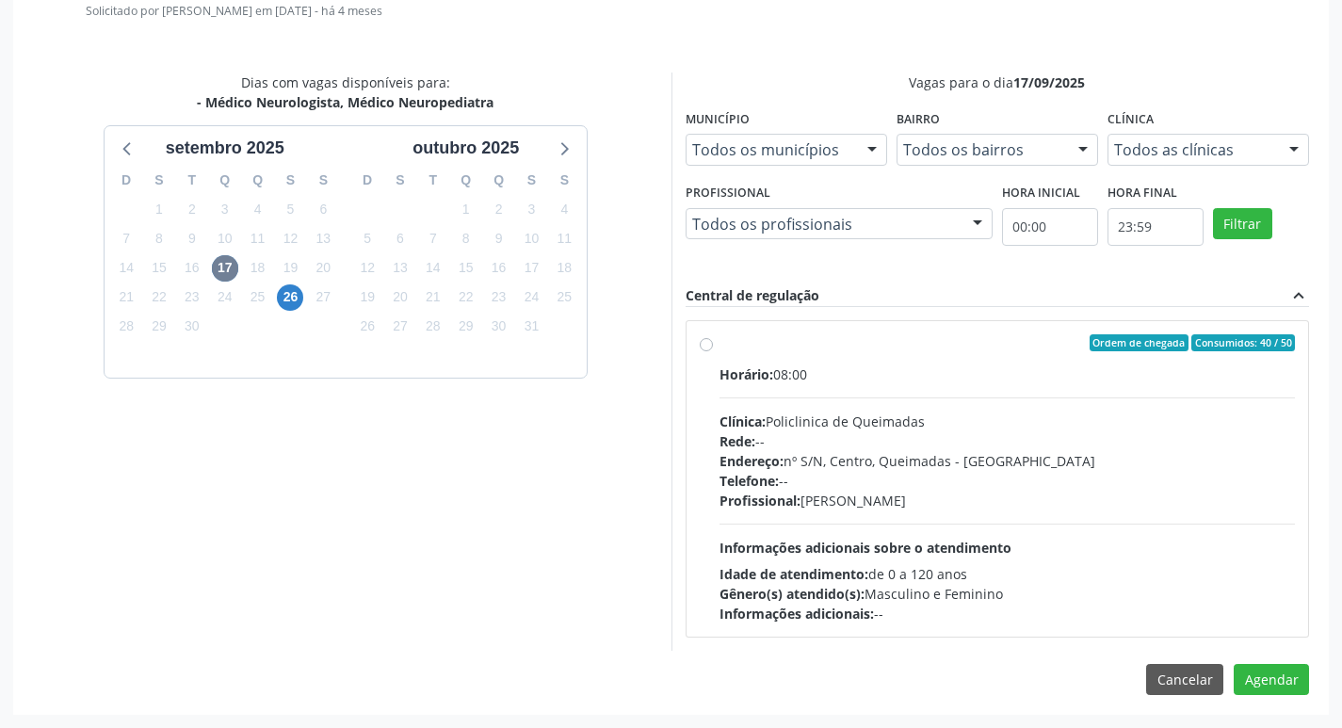
click at [790, 337] on div "Ordem de chegada Consumidos: 40 / 50" at bounding box center [1007, 342] width 576 height 17
click at [713, 337] on input "Ordem de chegada Consumidos: 40 / 50 Horário: 08:00 Clínica: Policlinica de Que…" at bounding box center [706, 342] width 13 height 17
radio input "true"
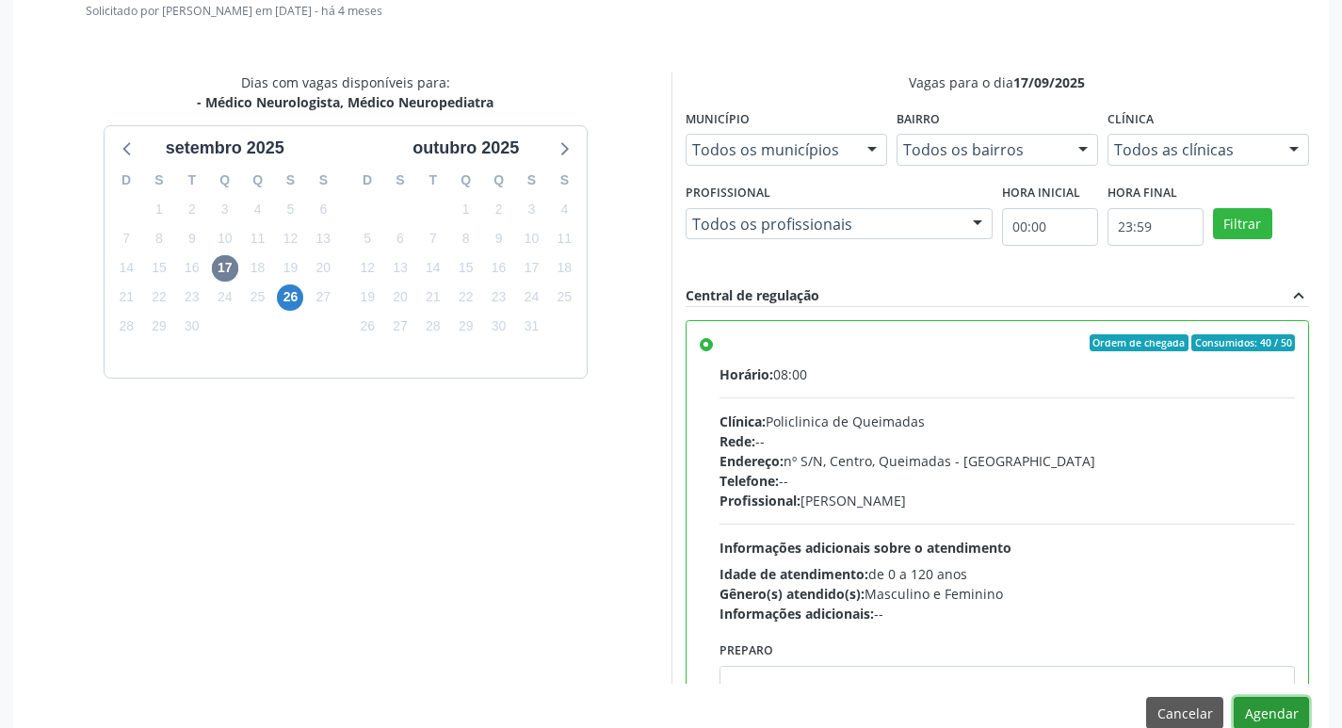
click at [1253, 702] on button "Agendar" at bounding box center [1270, 713] width 75 height 32
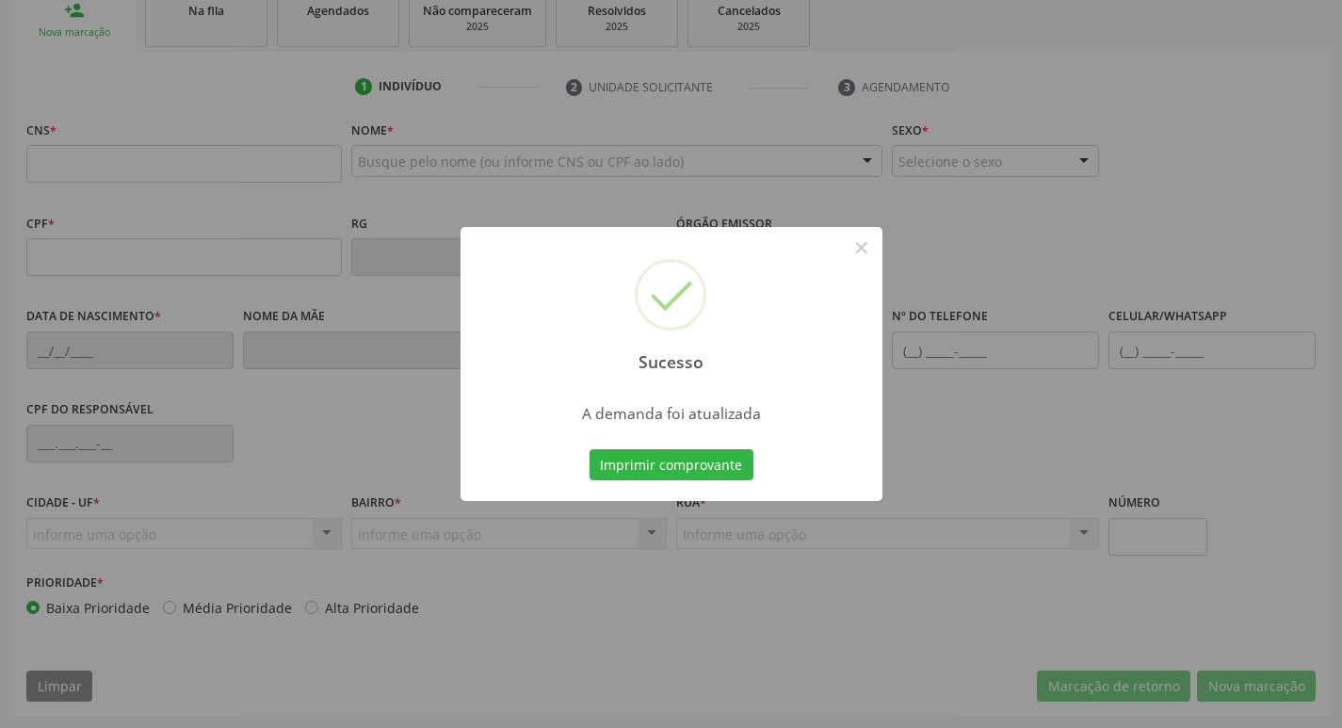
scroll to position [293, 0]
click at [708, 465] on button "Imprimir comprovante" at bounding box center [671, 465] width 164 height 32
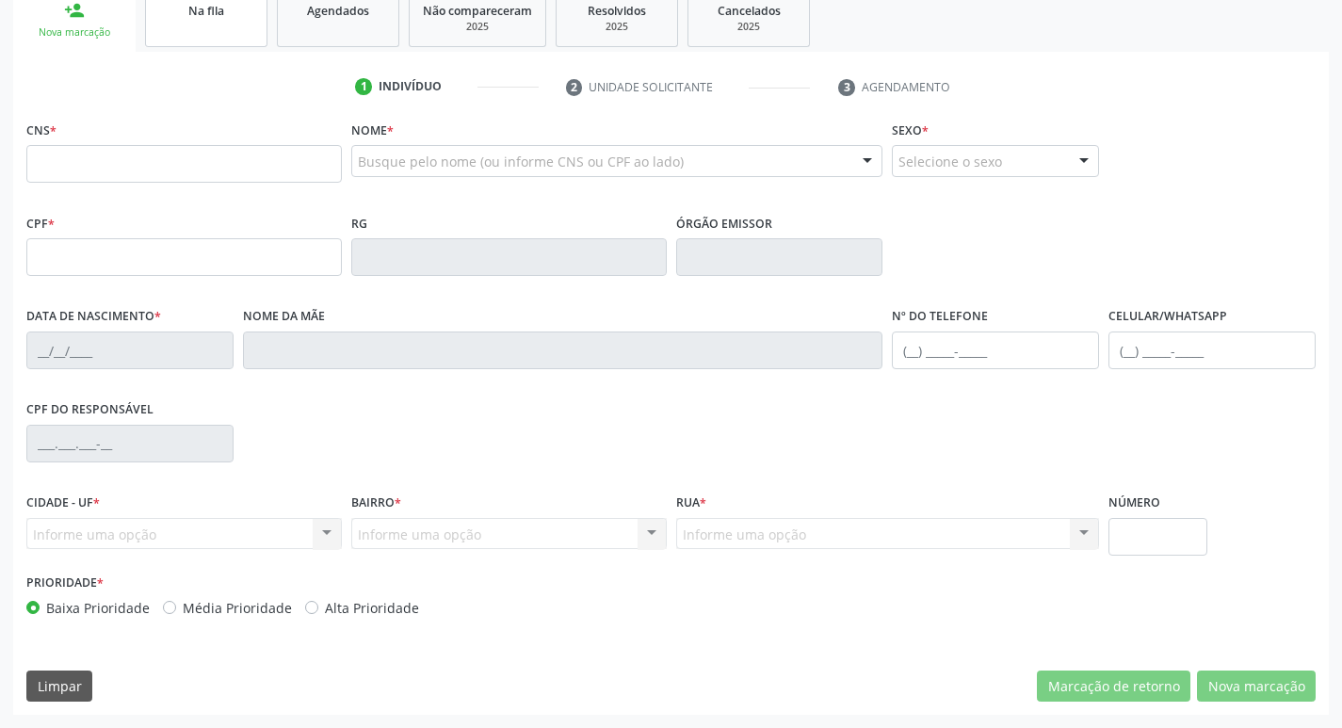
click at [230, 39] on link "Na fila" at bounding box center [206, 18] width 122 height 58
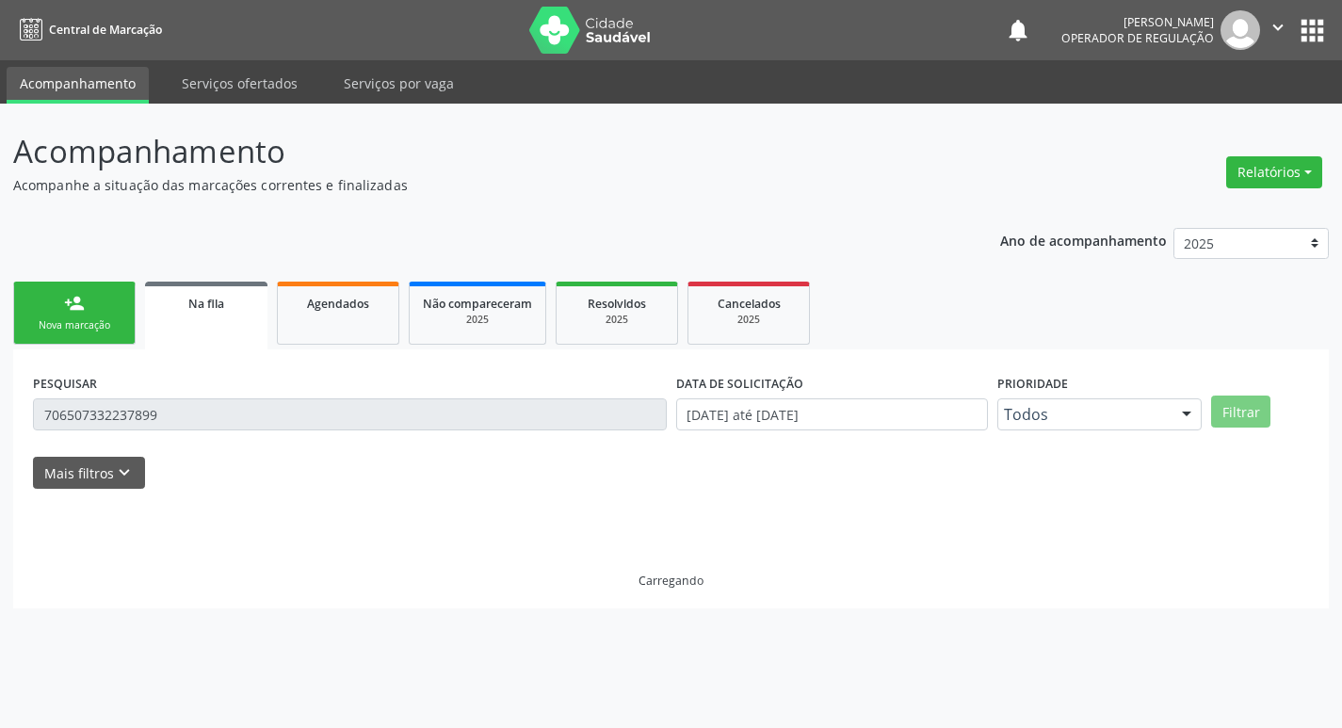
scroll to position [0, 0]
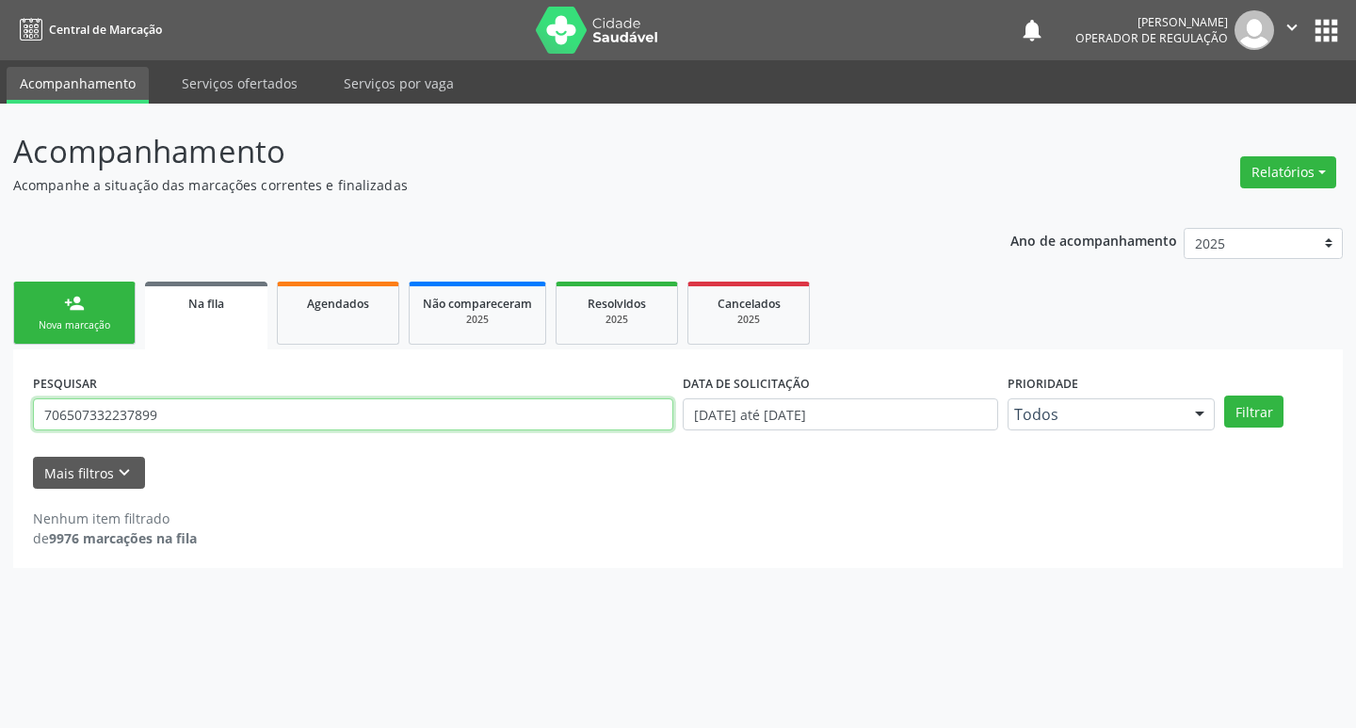
click at [175, 421] on input "706507332237899" at bounding box center [353, 414] width 640 height 32
type input "708203180157443"
click at [1224, 395] on button "Filtrar" at bounding box center [1253, 411] width 59 height 32
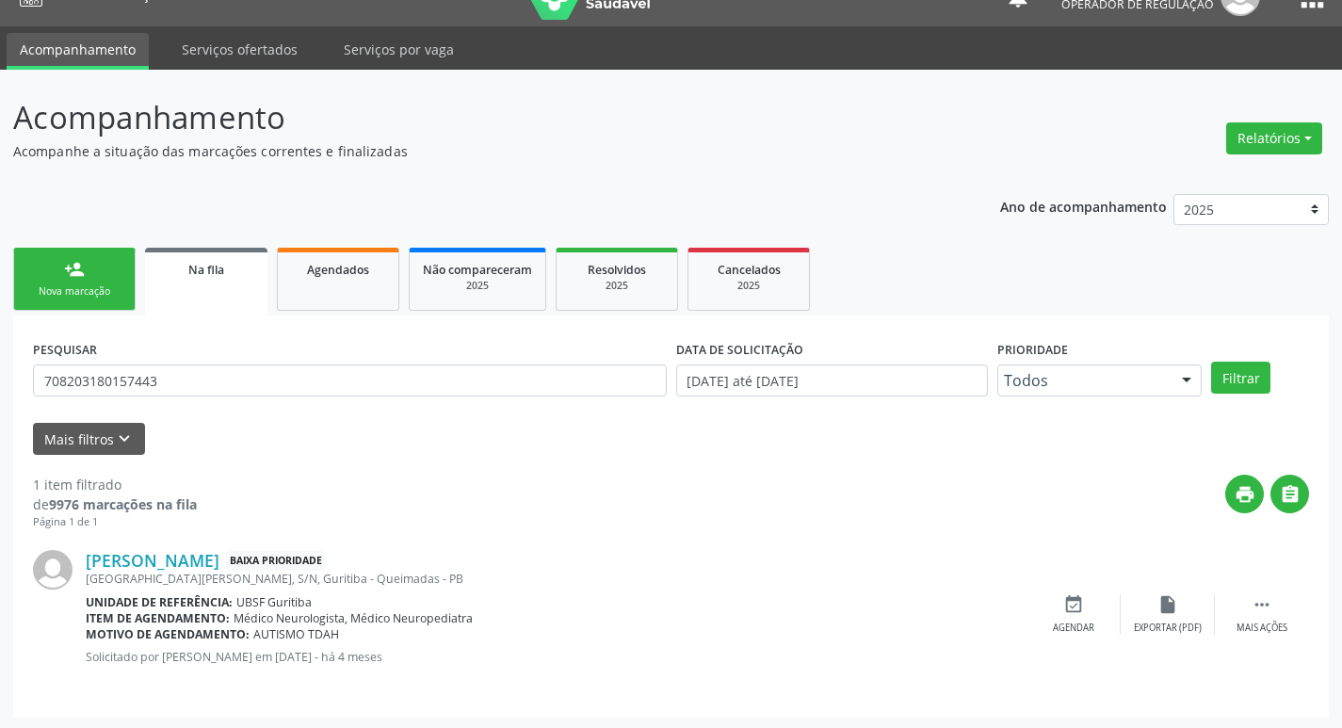
scroll to position [37, 0]
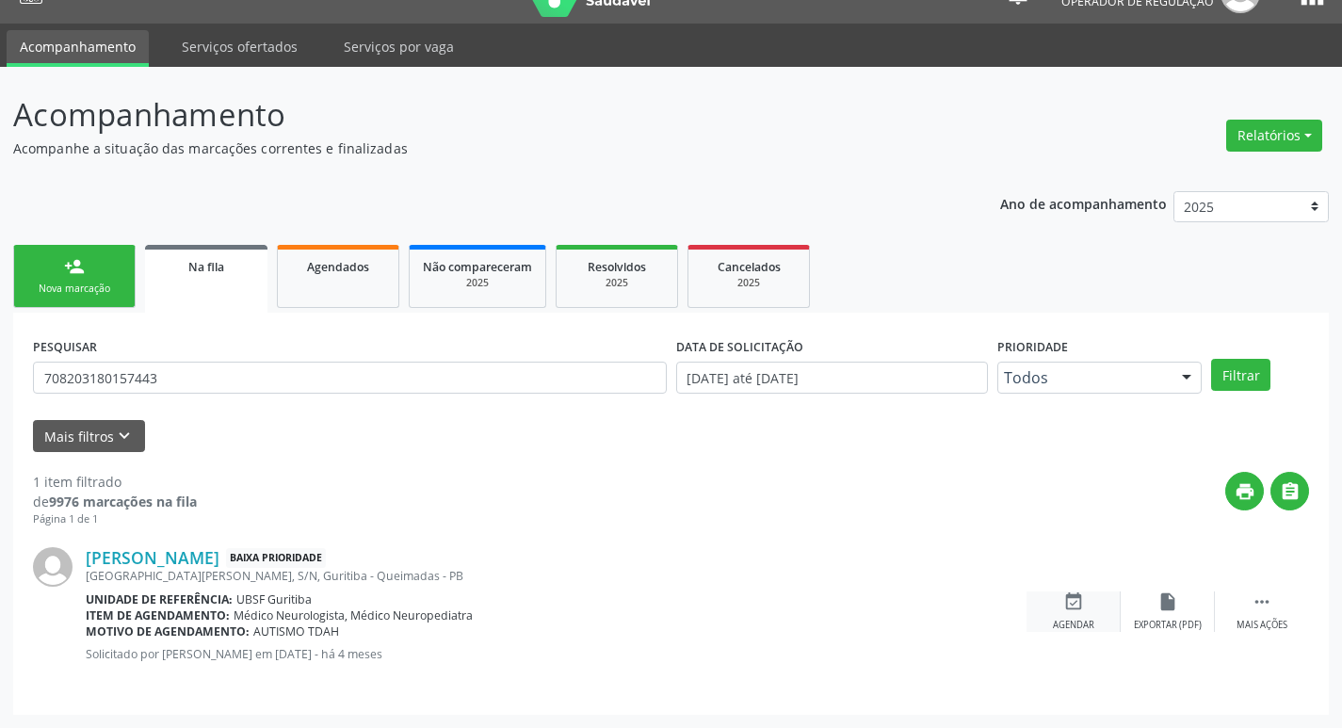
click at [1090, 622] on div "Agendar" at bounding box center [1073, 625] width 41 height 13
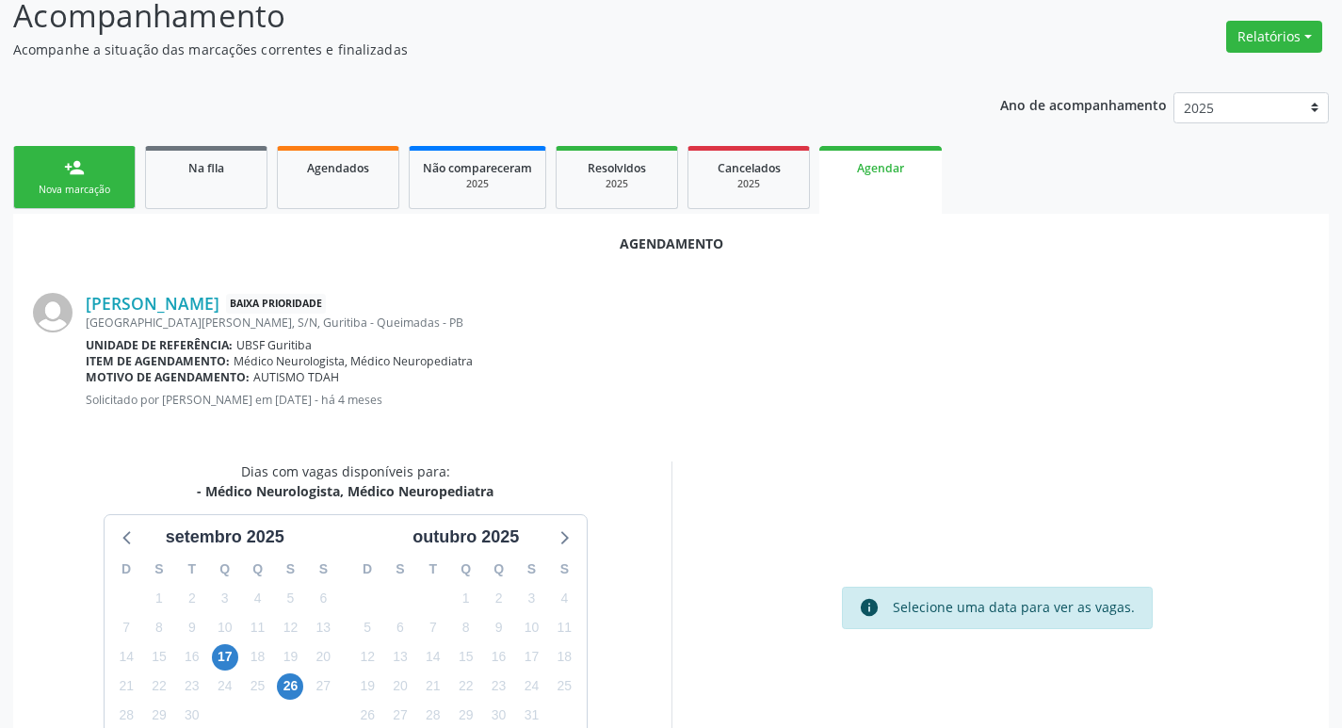
scroll to position [252, 0]
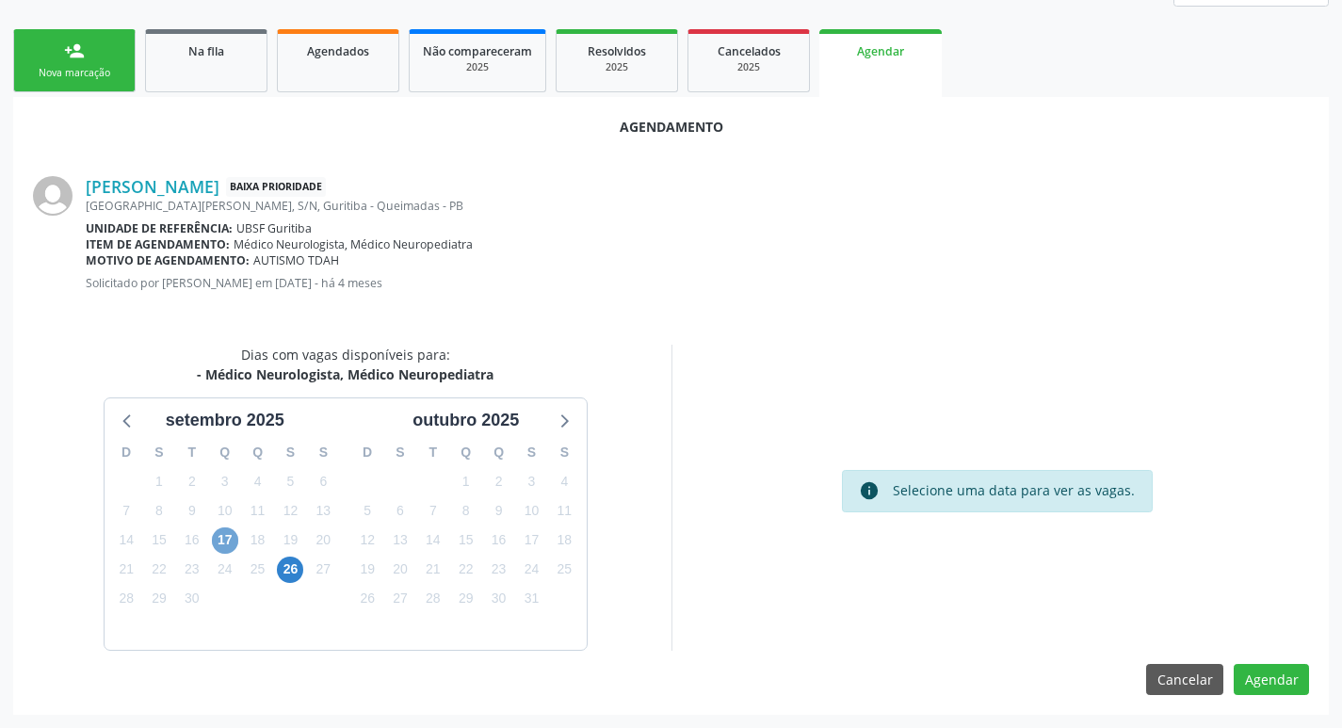
click at [225, 544] on span "17" at bounding box center [225, 540] width 26 height 26
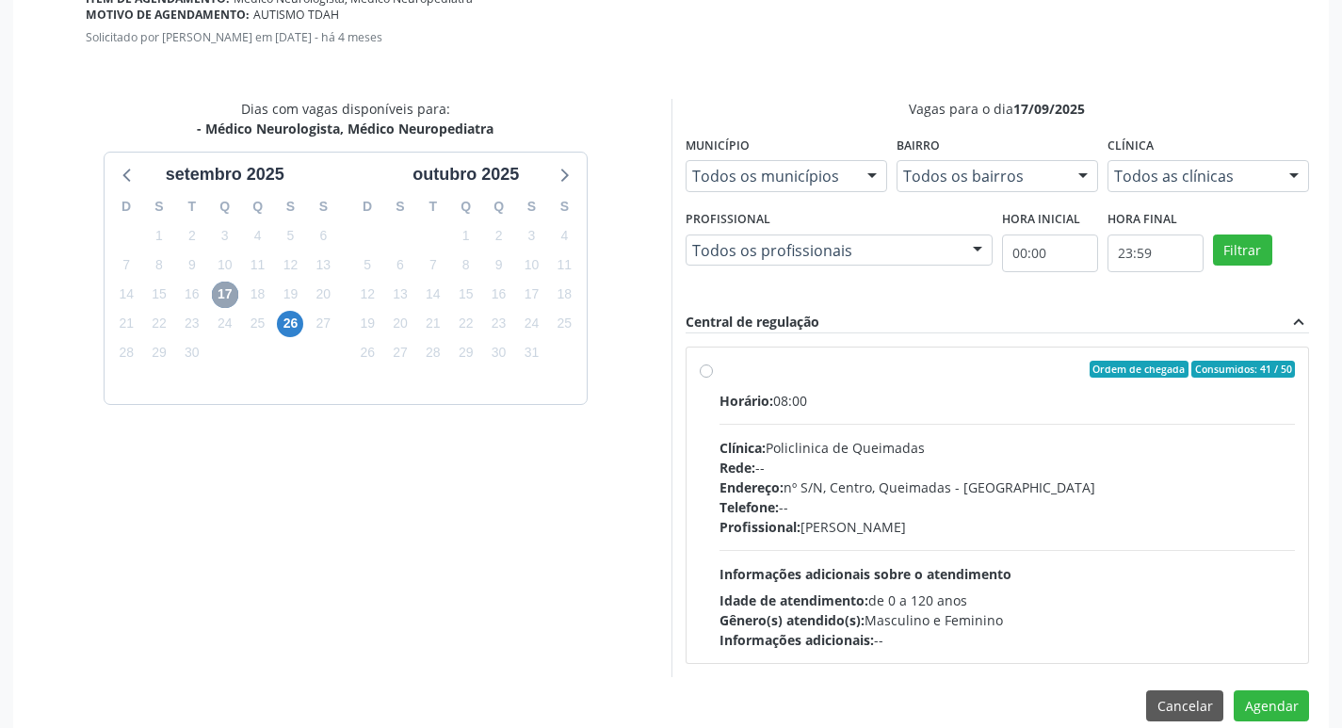
scroll to position [524, 0]
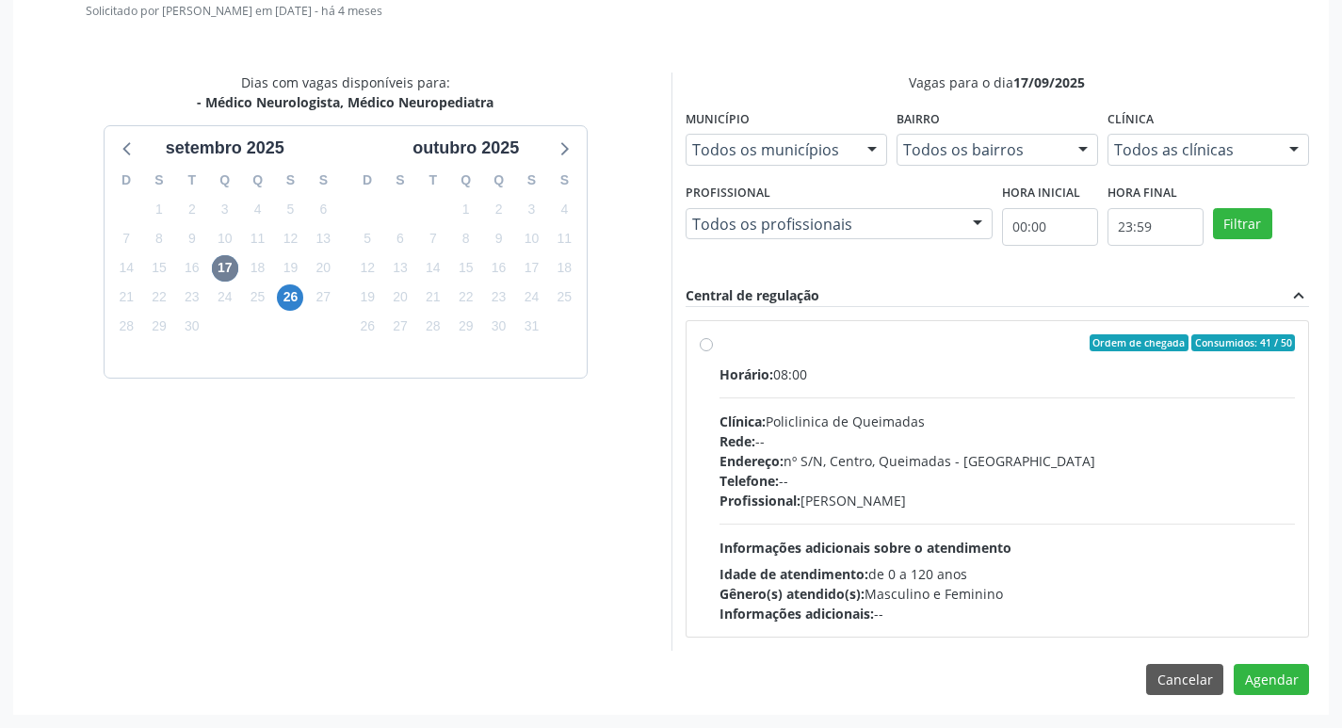
click at [926, 362] on label "Ordem de chegada Consumidos: 41 / 50 Horário: 08:00 Clínica: Policlinica de Que…" at bounding box center [1007, 478] width 576 height 289
click at [713, 351] on input "Ordem de chegada Consumidos: 41 / 50 Horário: 08:00 Clínica: Policlinica de Que…" at bounding box center [706, 342] width 13 height 17
radio input "true"
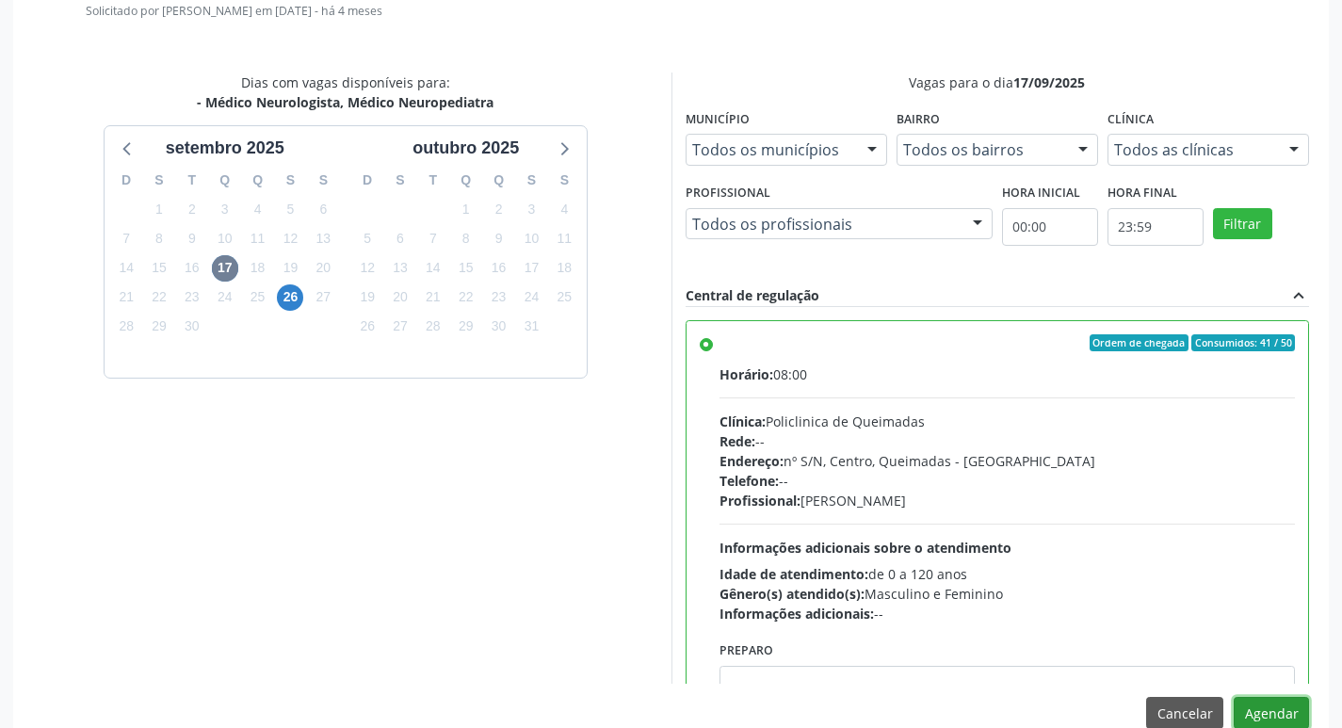
click at [1254, 698] on button "Agendar" at bounding box center [1270, 713] width 75 height 32
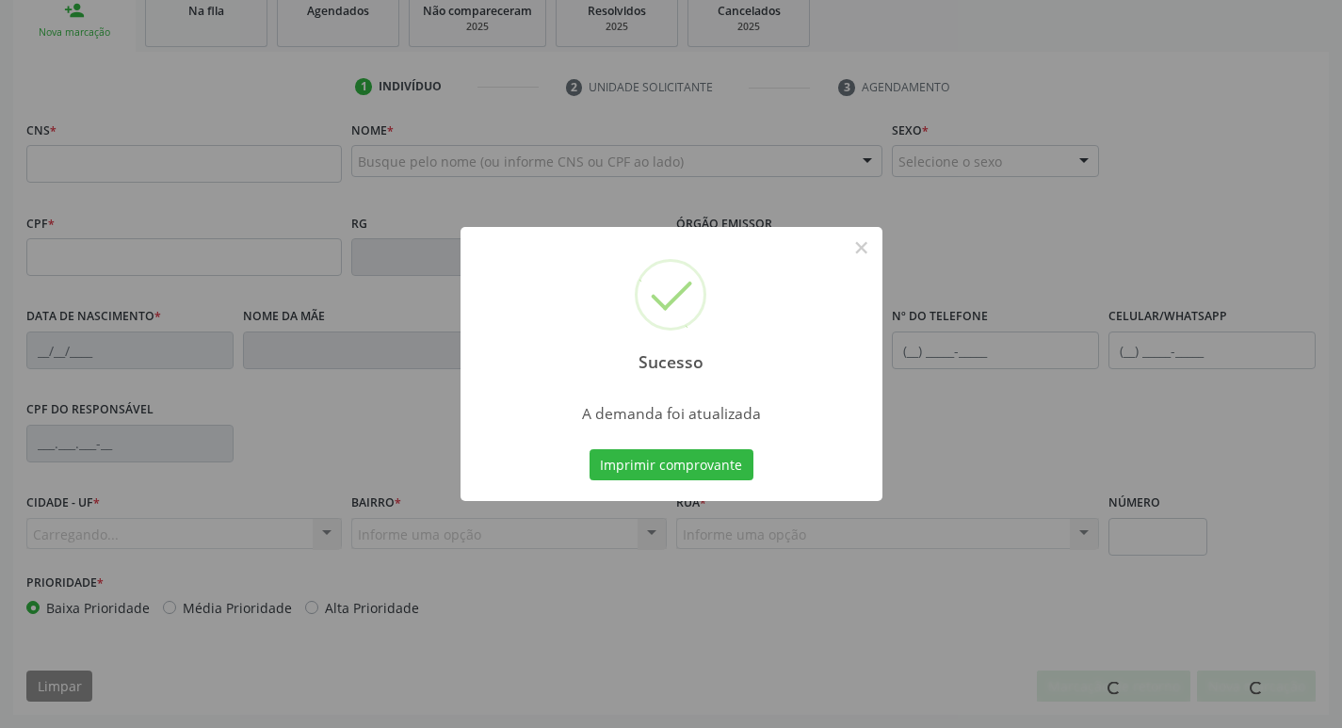
scroll to position [293, 0]
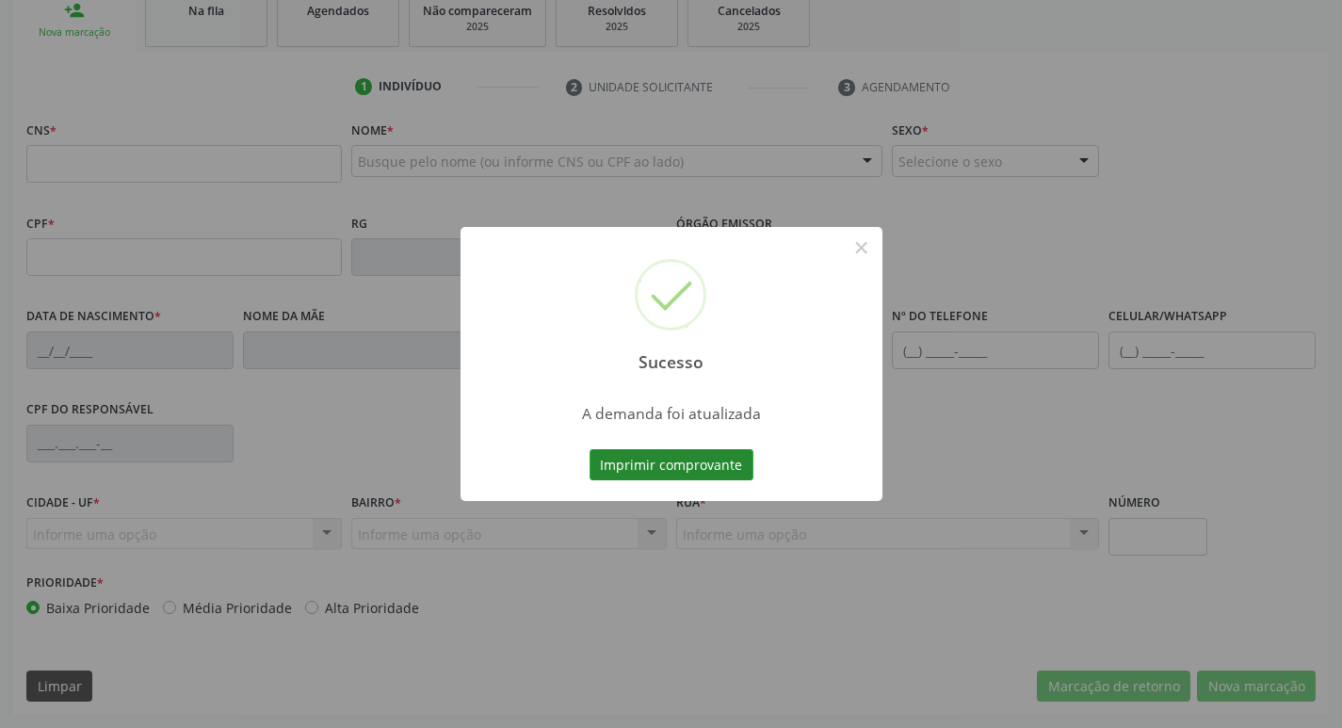
click at [633, 465] on button "Imprimir comprovante" at bounding box center [671, 465] width 164 height 32
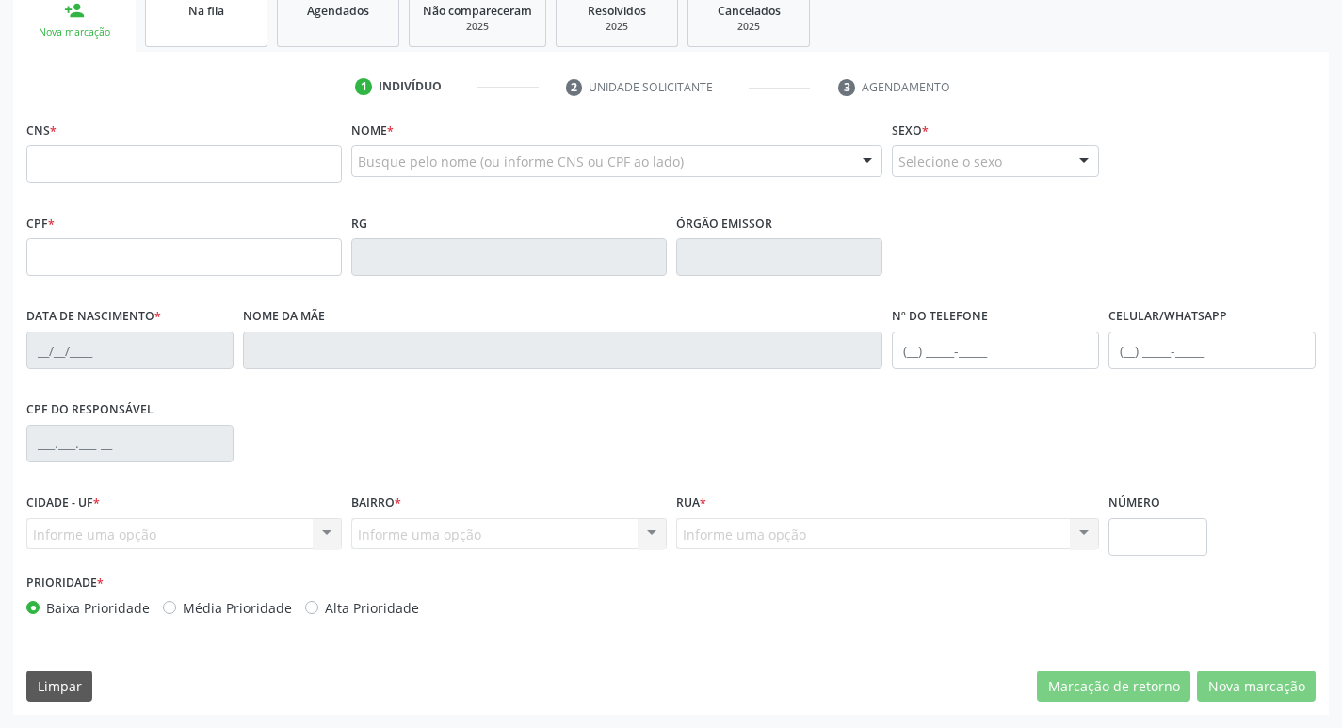
click at [228, 2] on div "Na fila" at bounding box center [206, 10] width 94 height 20
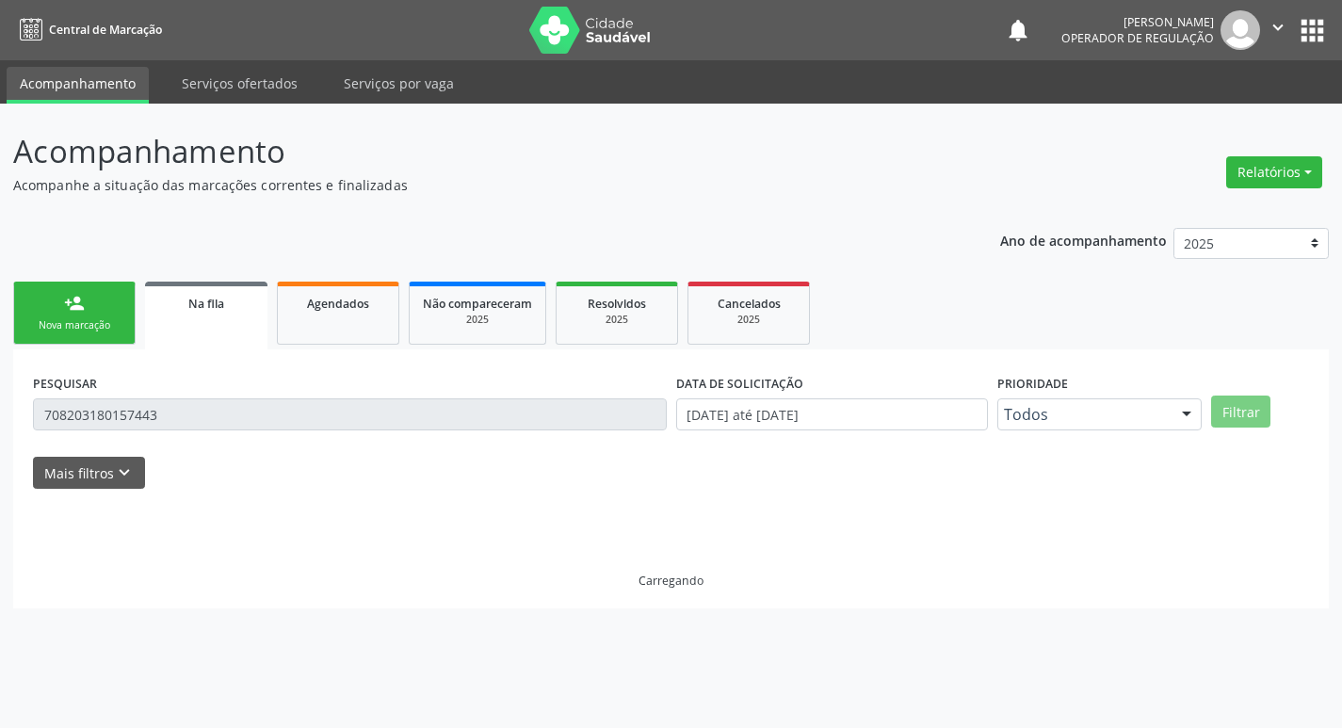
scroll to position [0, 0]
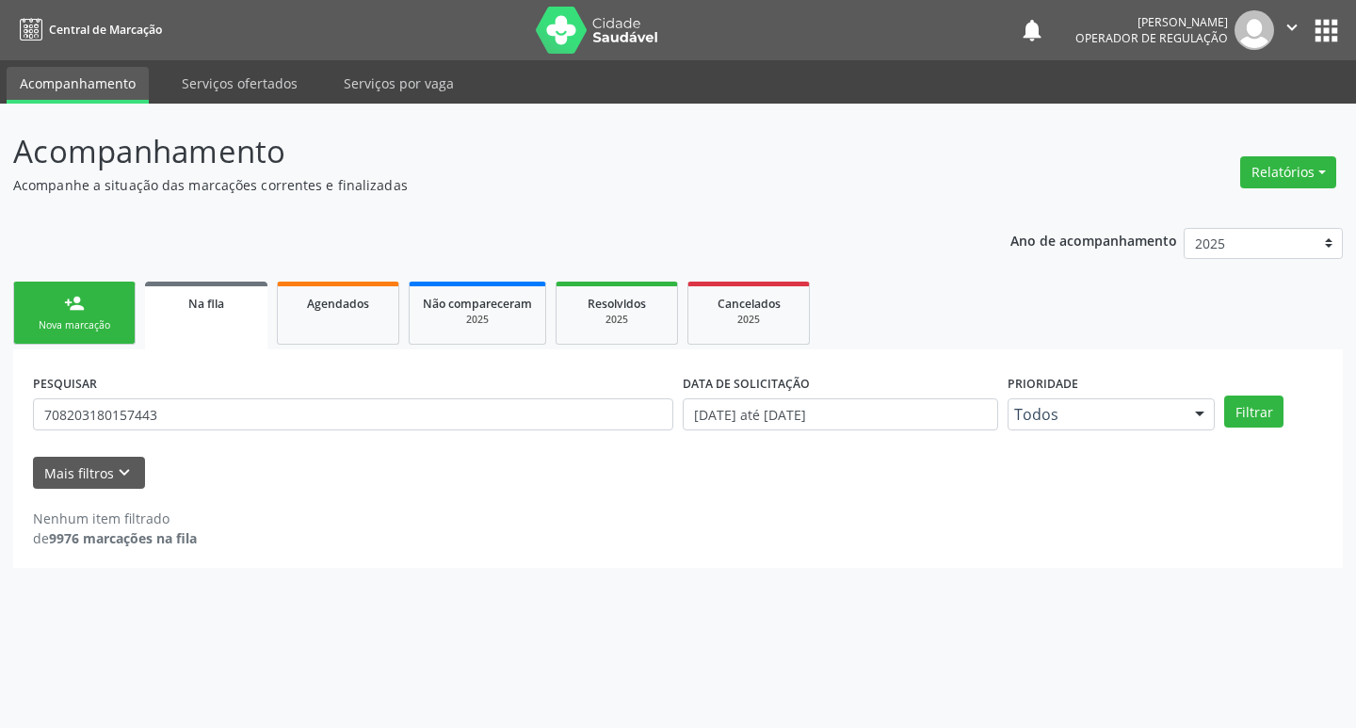
click at [182, 394] on div "PESQUISAR 708203180157443" at bounding box center [353, 405] width 650 height 73
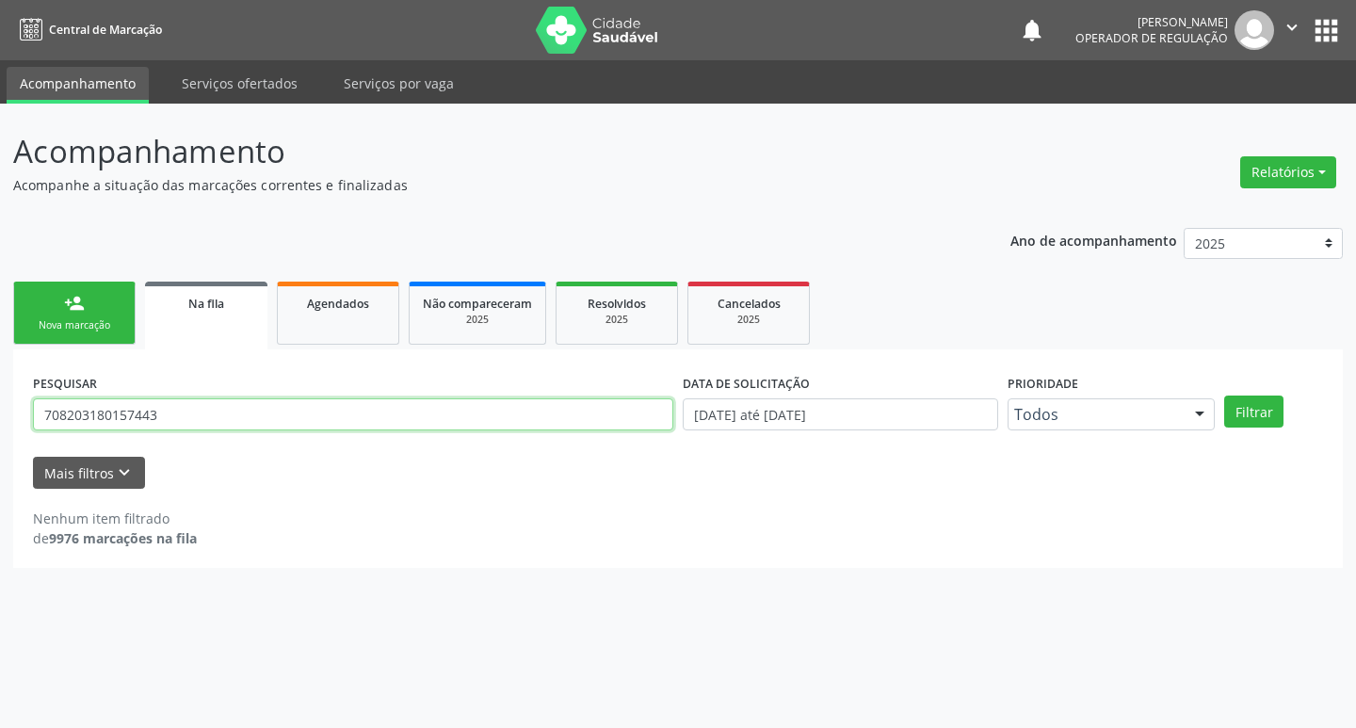
click at [185, 400] on input "708203180157443" at bounding box center [353, 414] width 640 height 32
click at [185, 400] on input "70140461193" at bounding box center [353, 414] width 640 height 32
type input "701404611935638"
click at [1224, 395] on button "Filtrar" at bounding box center [1253, 411] width 59 height 32
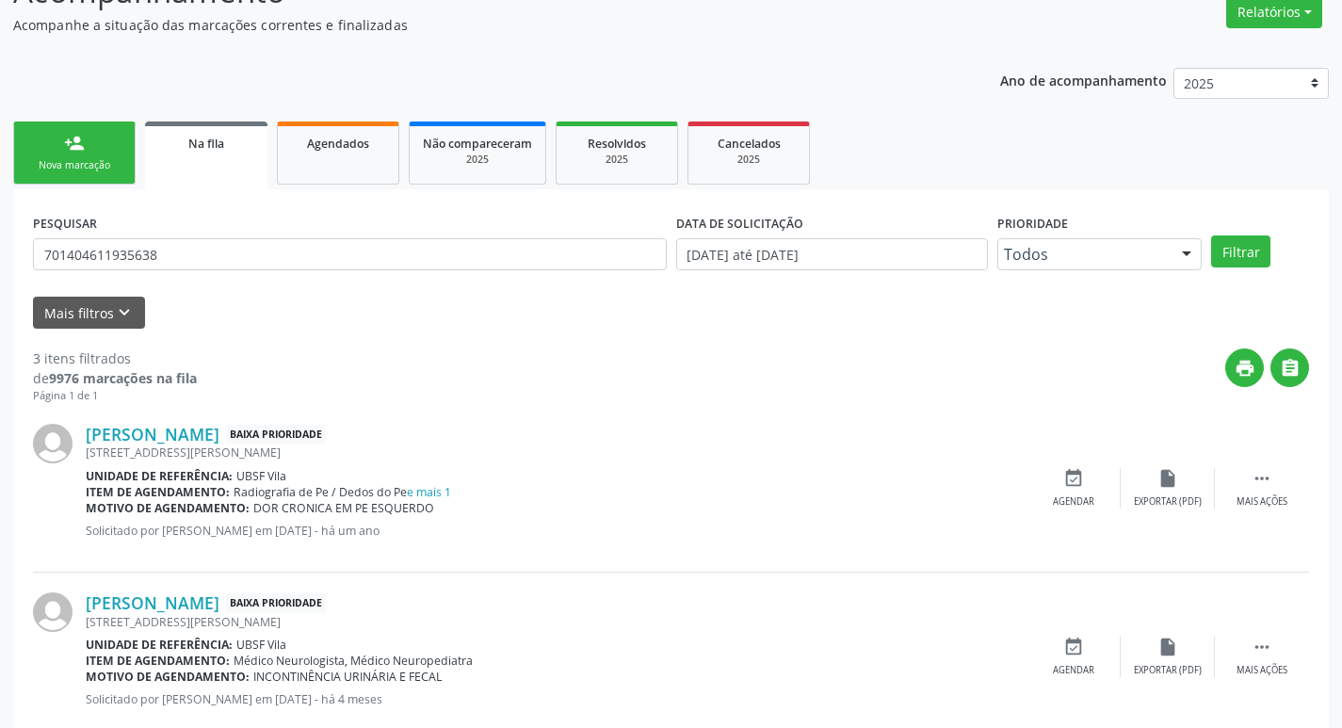
scroll to position [375, 0]
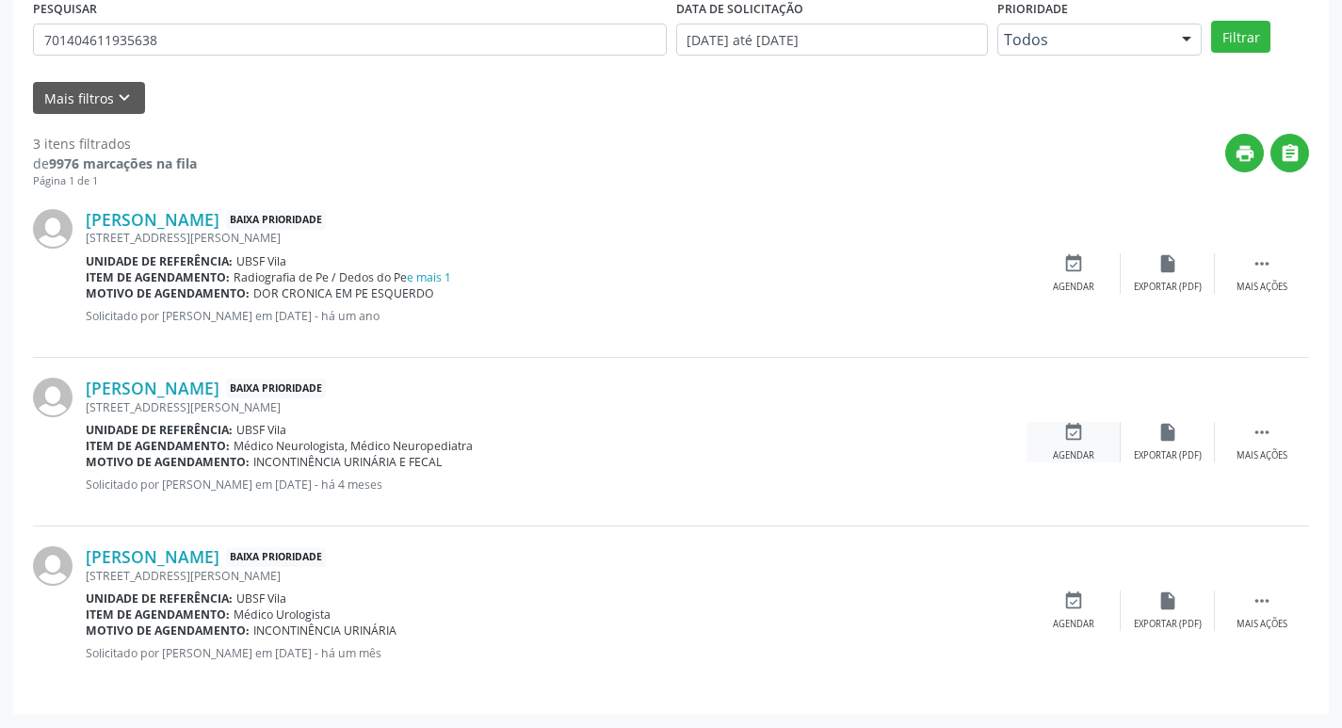
click at [1080, 449] on div "Agendar" at bounding box center [1073, 455] width 41 height 13
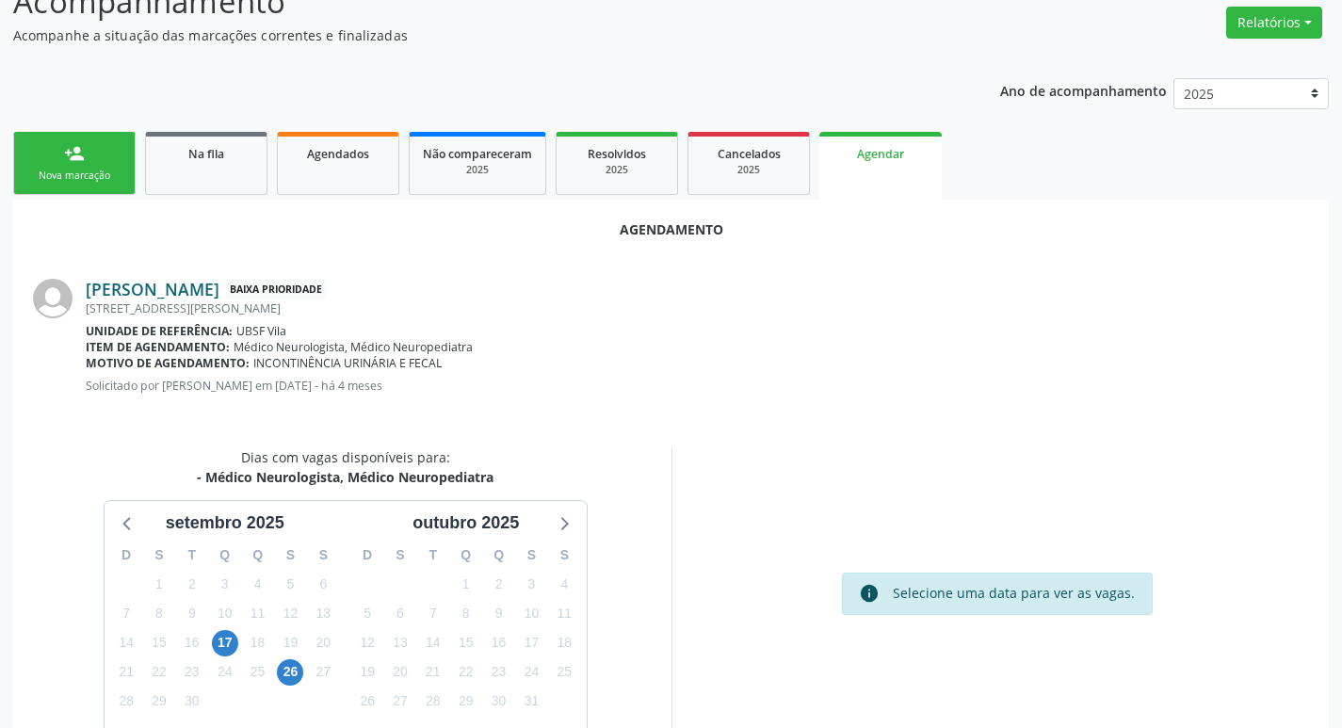
scroll to position [252, 0]
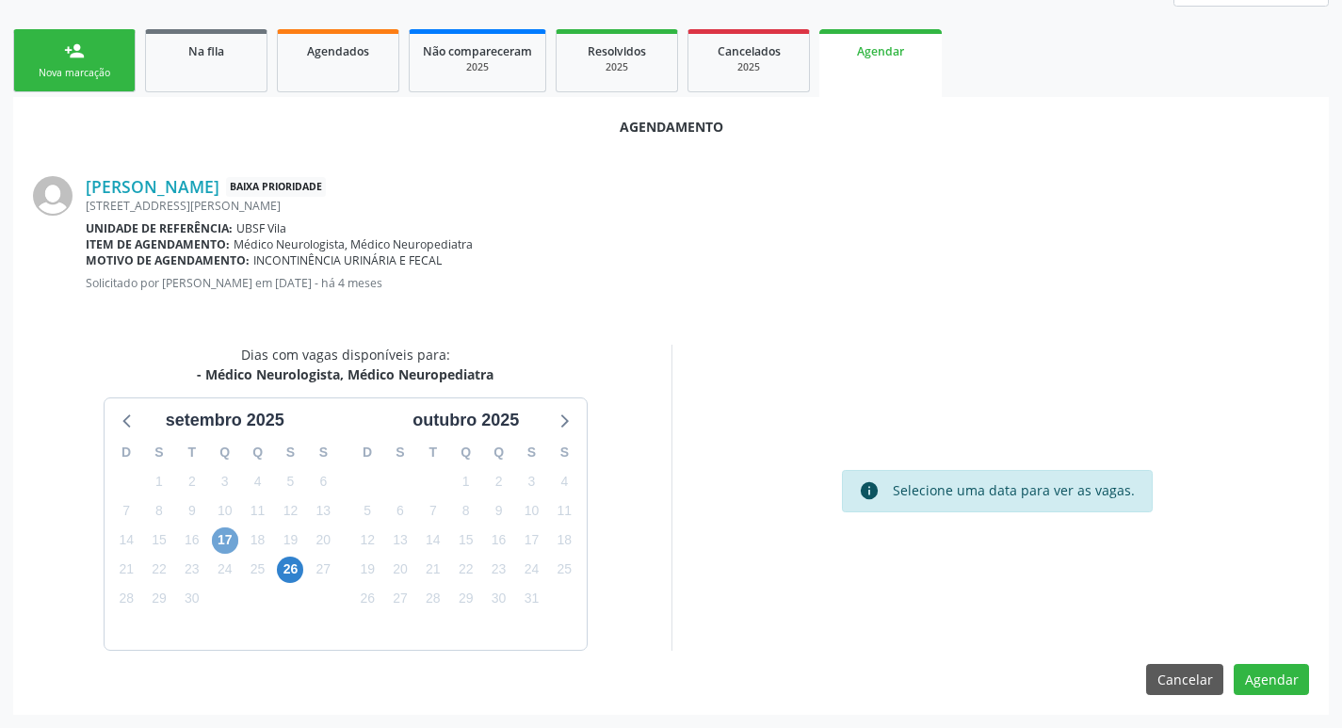
click at [234, 541] on span "17" at bounding box center [225, 540] width 26 height 26
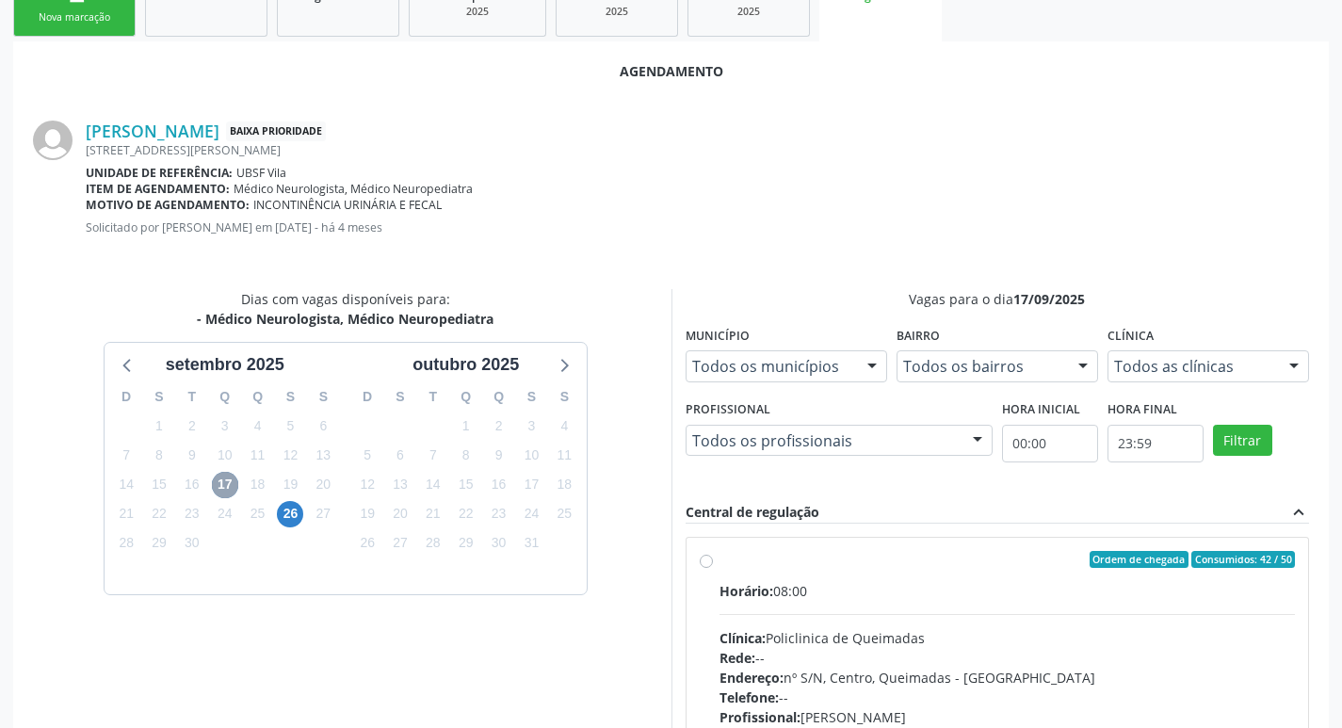
scroll to position [524, 0]
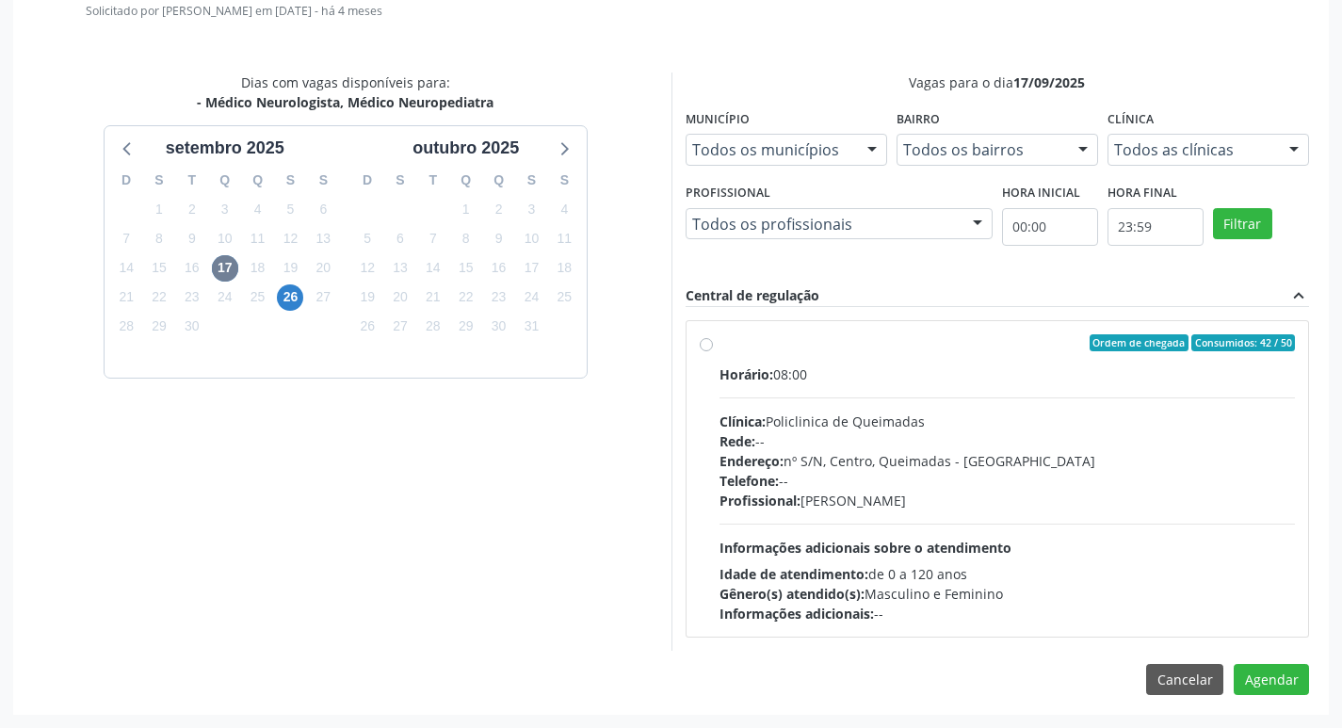
click at [849, 322] on div "Ordem de chegada Consumidos: 42 / 50 Horário: 08:00 Clínica: Policlinica de Que…" at bounding box center [997, 478] width 622 height 315
radio input "true"
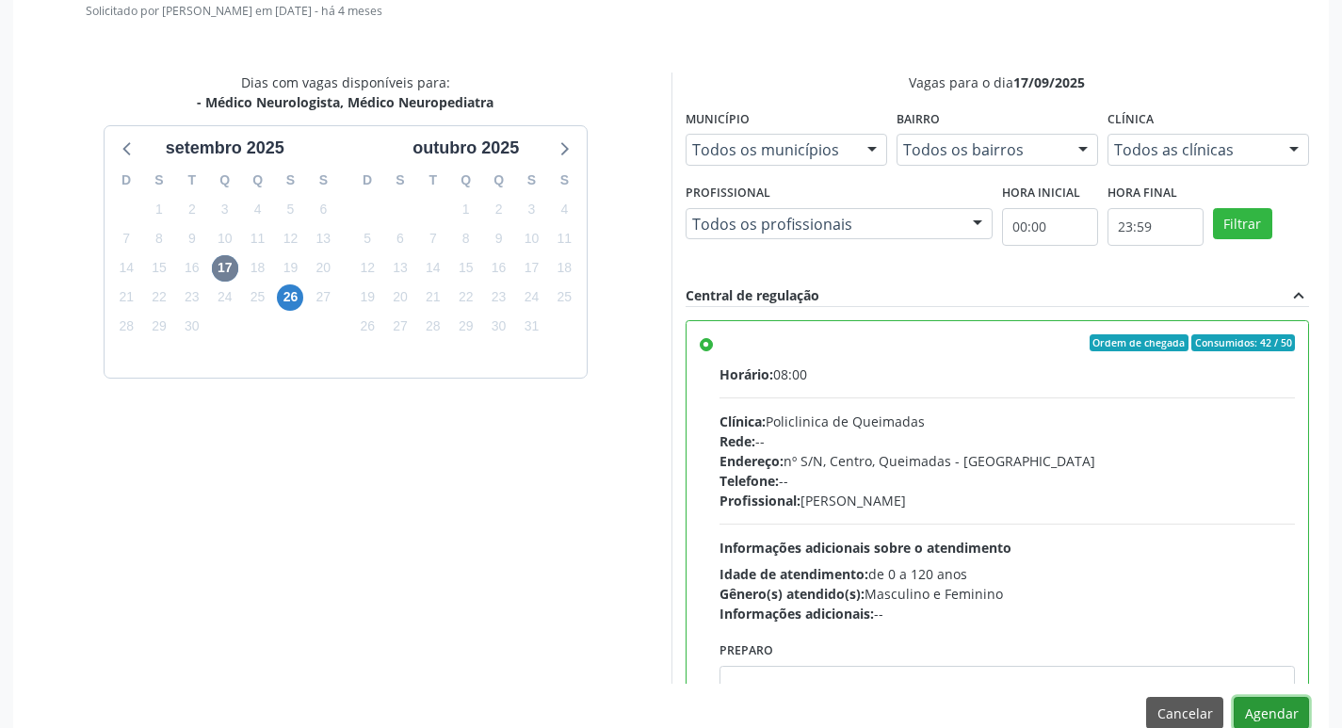
click at [1264, 707] on button "Agendar" at bounding box center [1270, 713] width 75 height 32
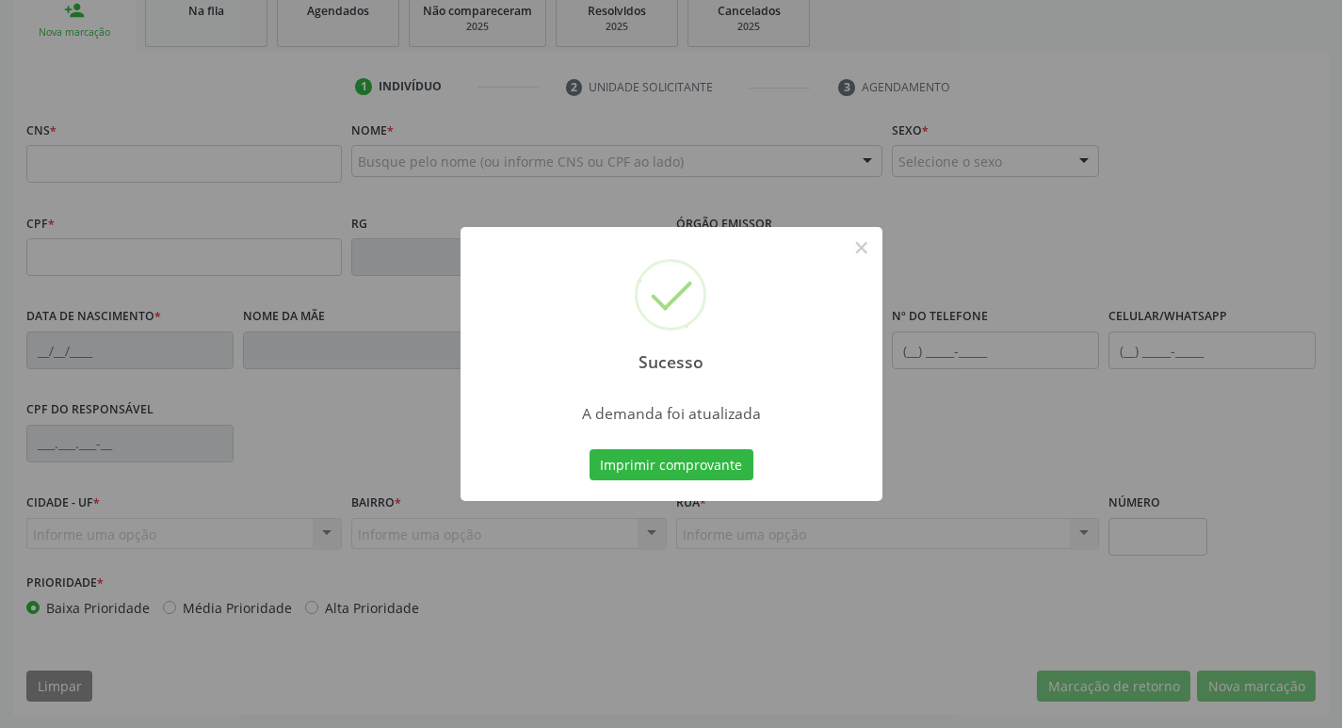
scroll to position [293, 0]
click at [686, 456] on button "Imprimir comprovante" at bounding box center [671, 465] width 164 height 32
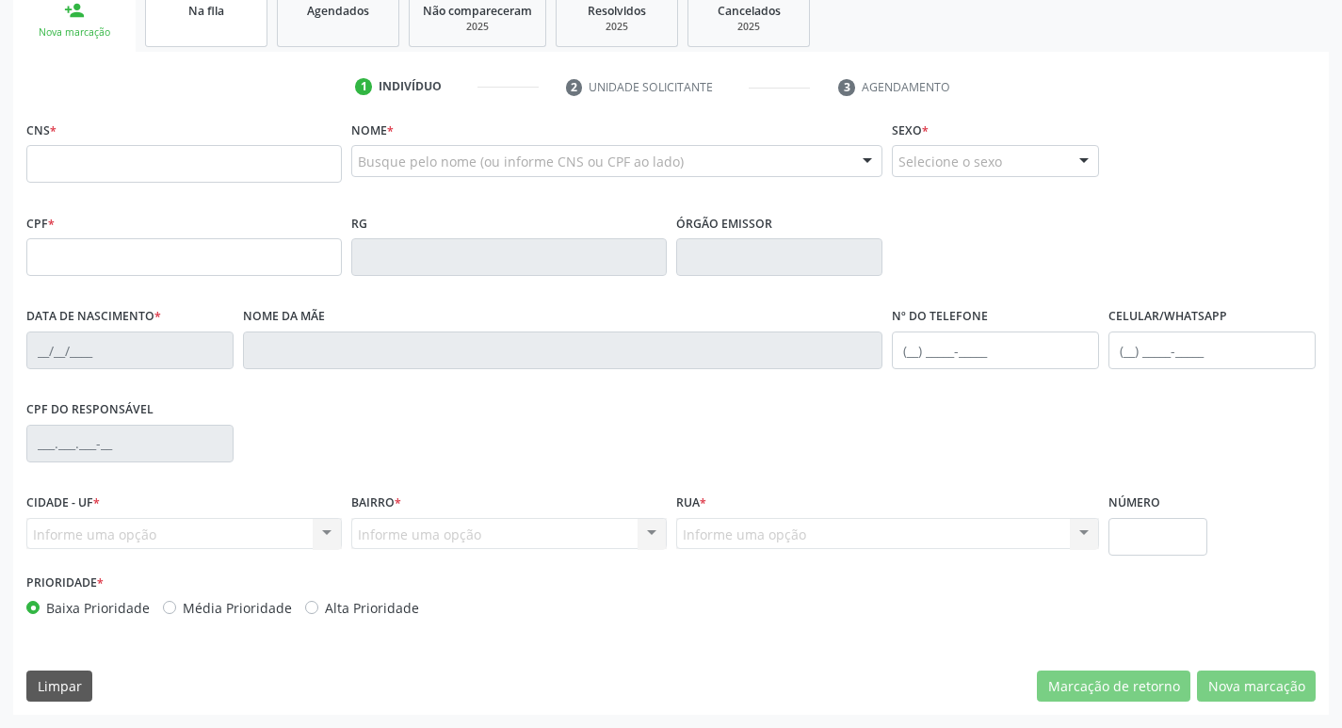
click at [263, 33] on link "Na fila" at bounding box center [206, 18] width 122 height 58
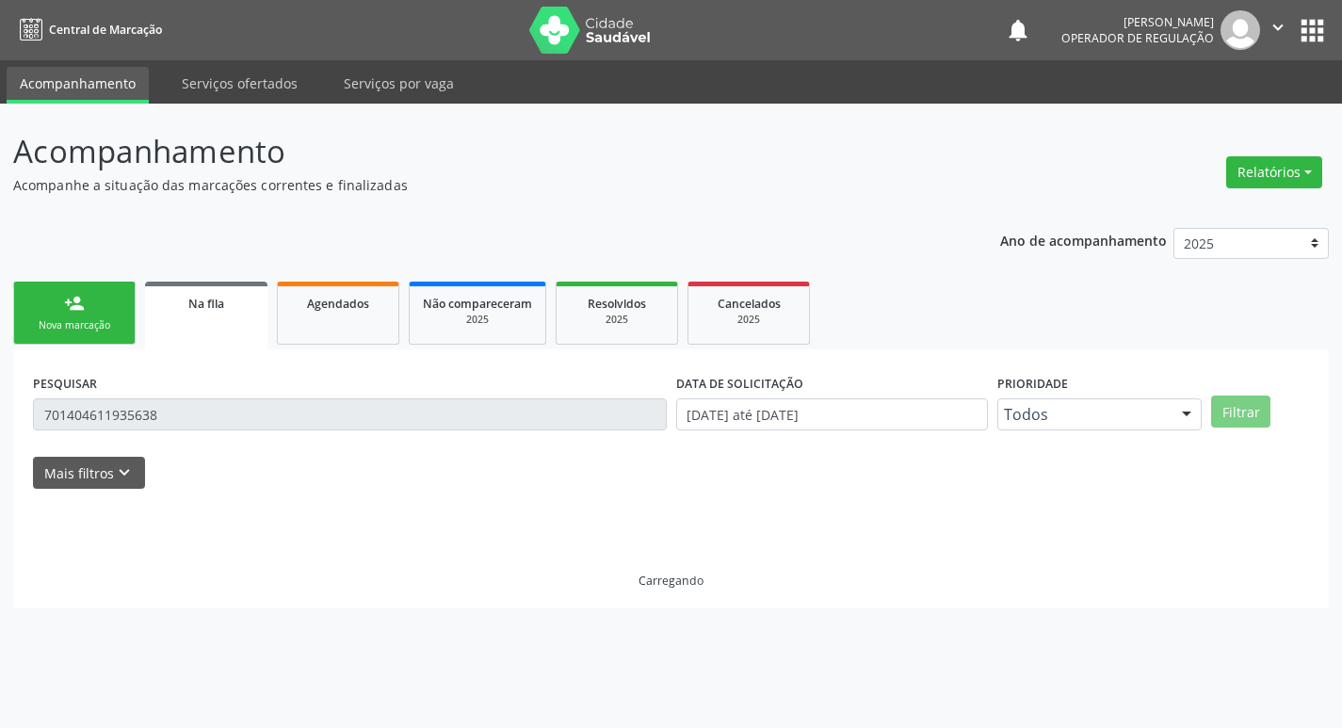
scroll to position [0, 0]
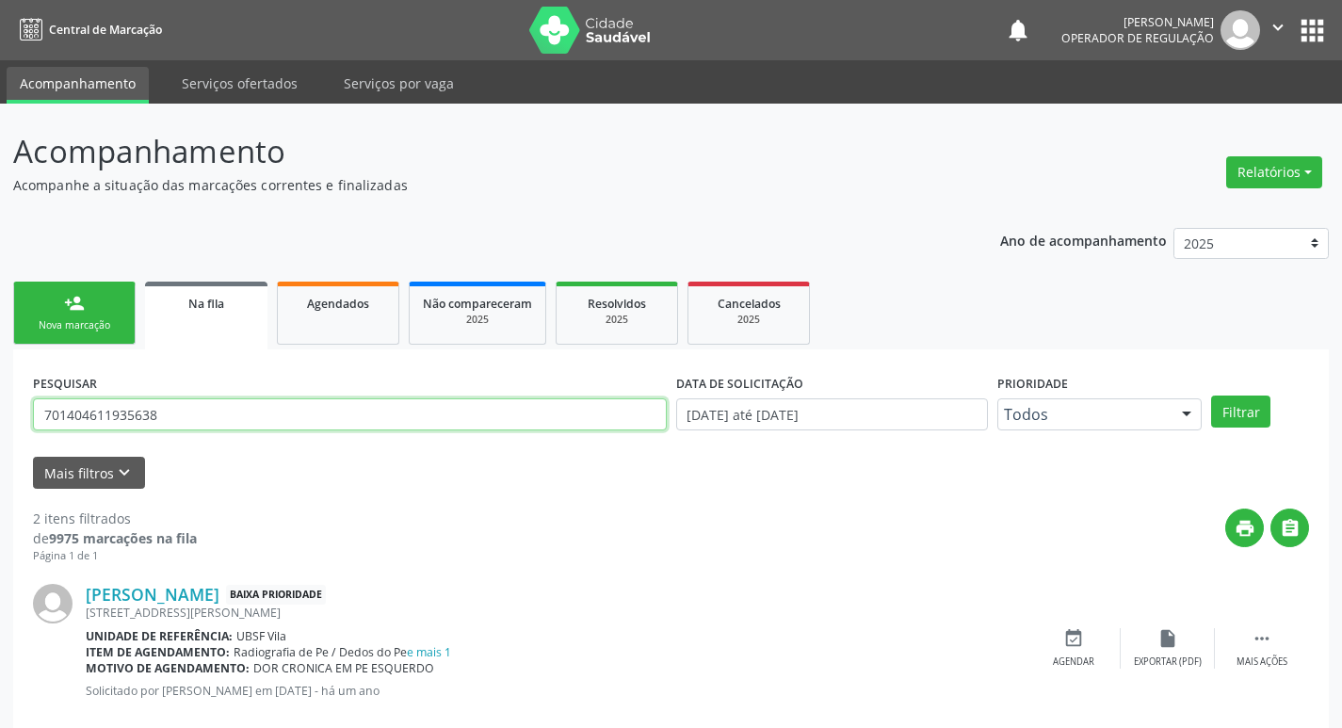
click at [257, 419] on input "701404611935638" at bounding box center [350, 414] width 634 height 32
type input "7"
type input "705604442046418"
click at [1211, 395] on button "Filtrar" at bounding box center [1240, 411] width 59 height 32
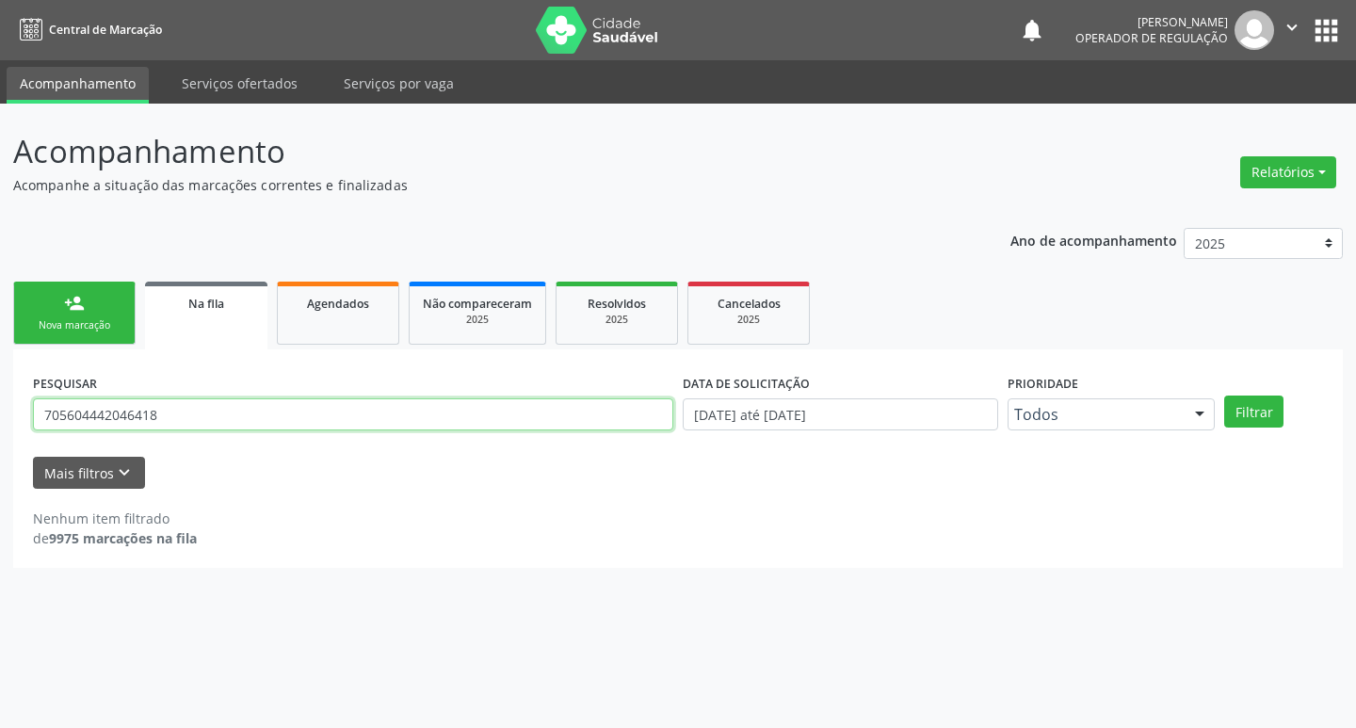
drag, startPoint x: 265, startPoint y: 419, endPoint x: 0, endPoint y: 466, distance: 268.7
click at [0, 466] on div "Acompanhamento Acompanhe a situação das marcações correntes e finalizadas Relat…" at bounding box center [678, 416] width 1356 height 624
type input "705604445046418"
click at [1224, 395] on button "Filtrar" at bounding box center [1253, 411] width 59 height 32
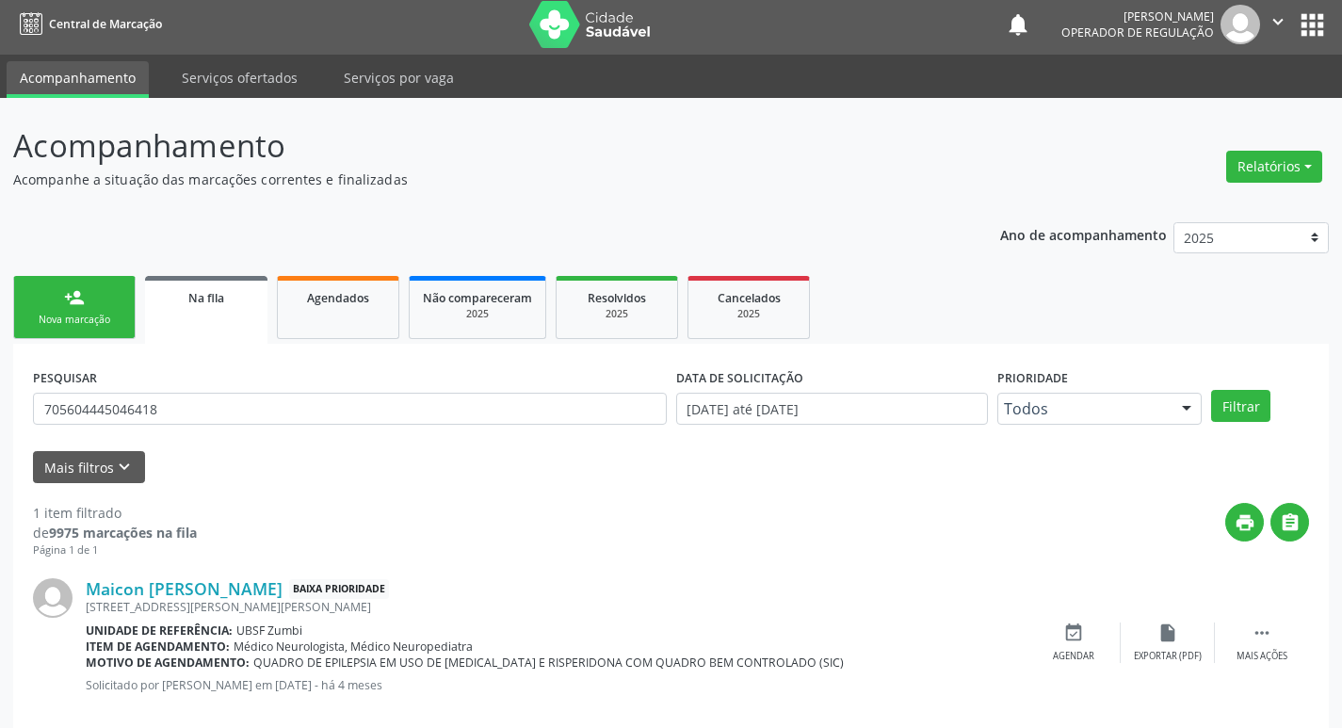
scroll to position [37, 0]
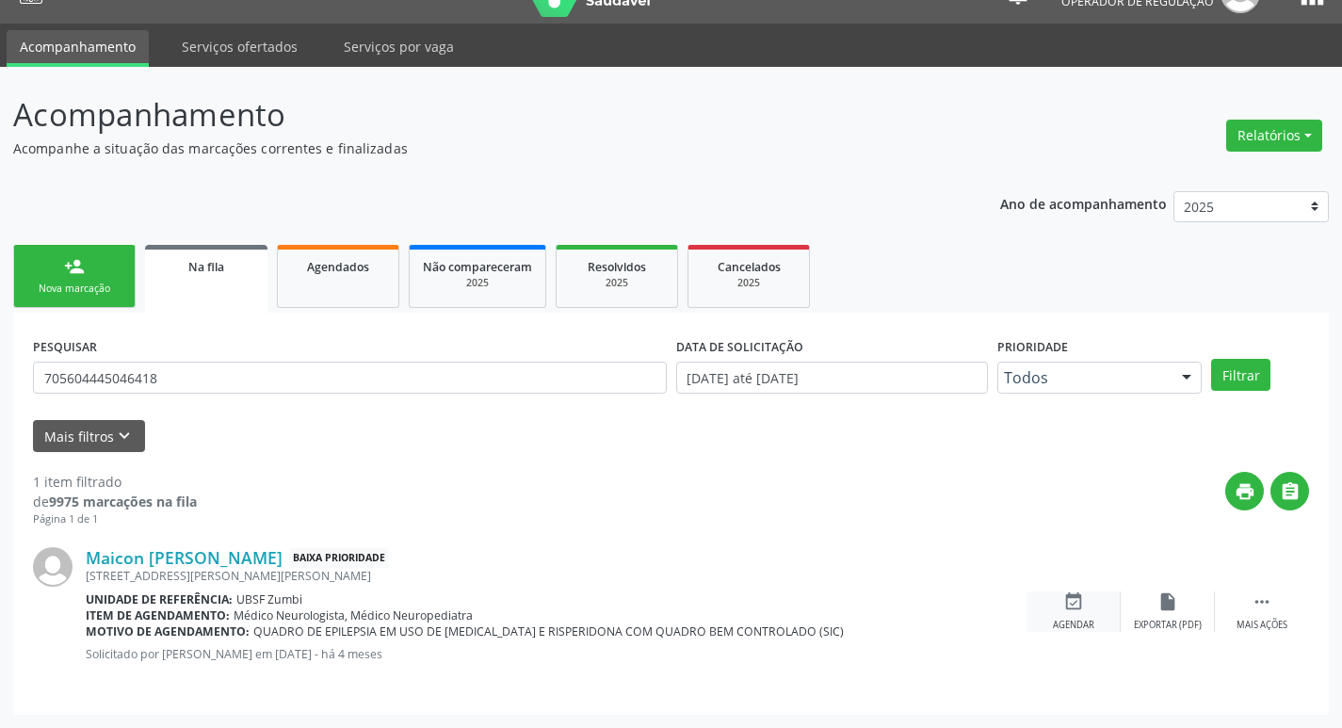
click at [1056, 609] on div "event_available Agendar" at bounding box center [1073, 611] width 94 height 40
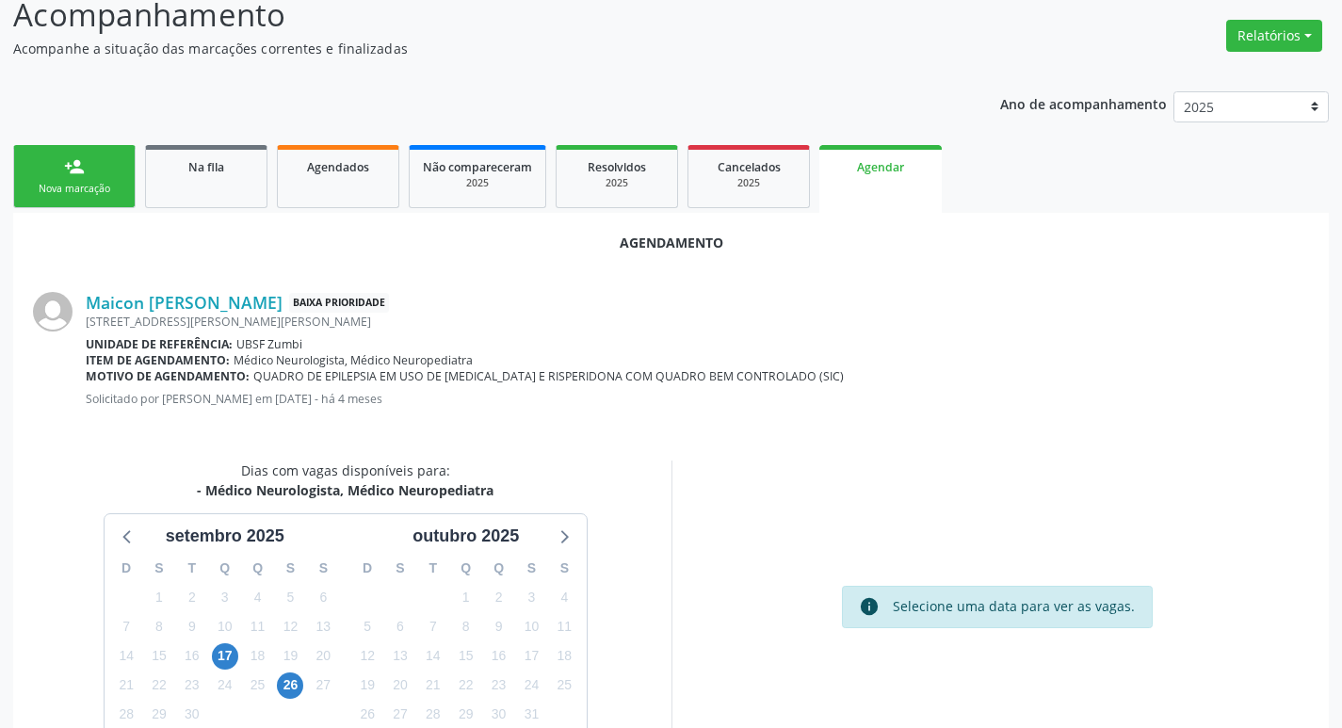
scroll to position [252, 0]
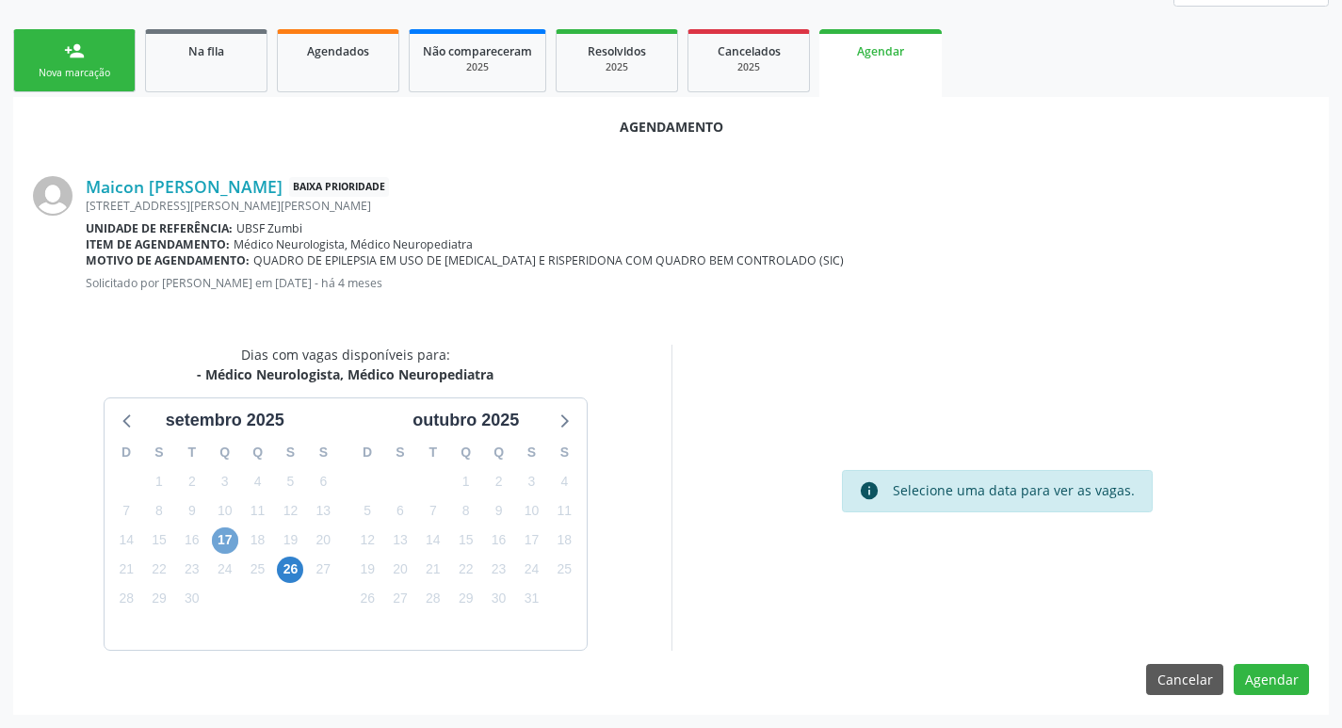
click at [213, 543] on span "17" at bounding box center [225, 540] width 26 height 26
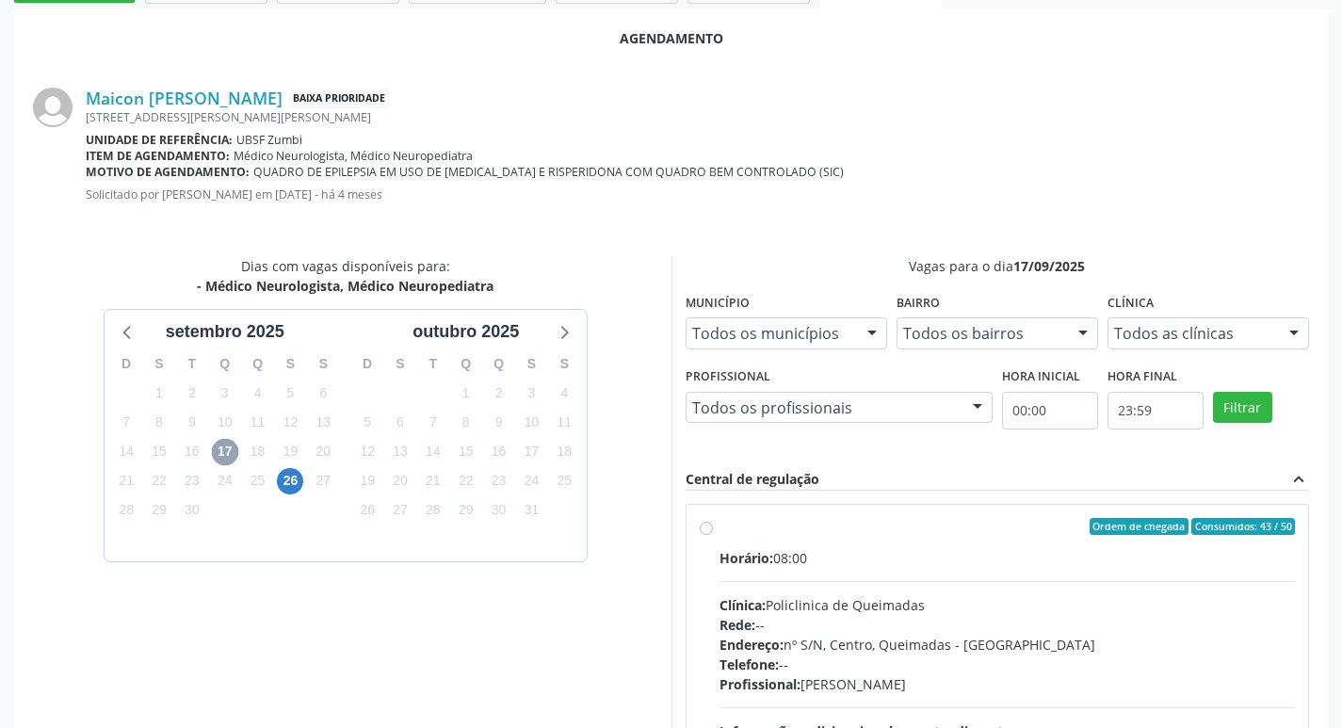
scroll to position [524, 0]
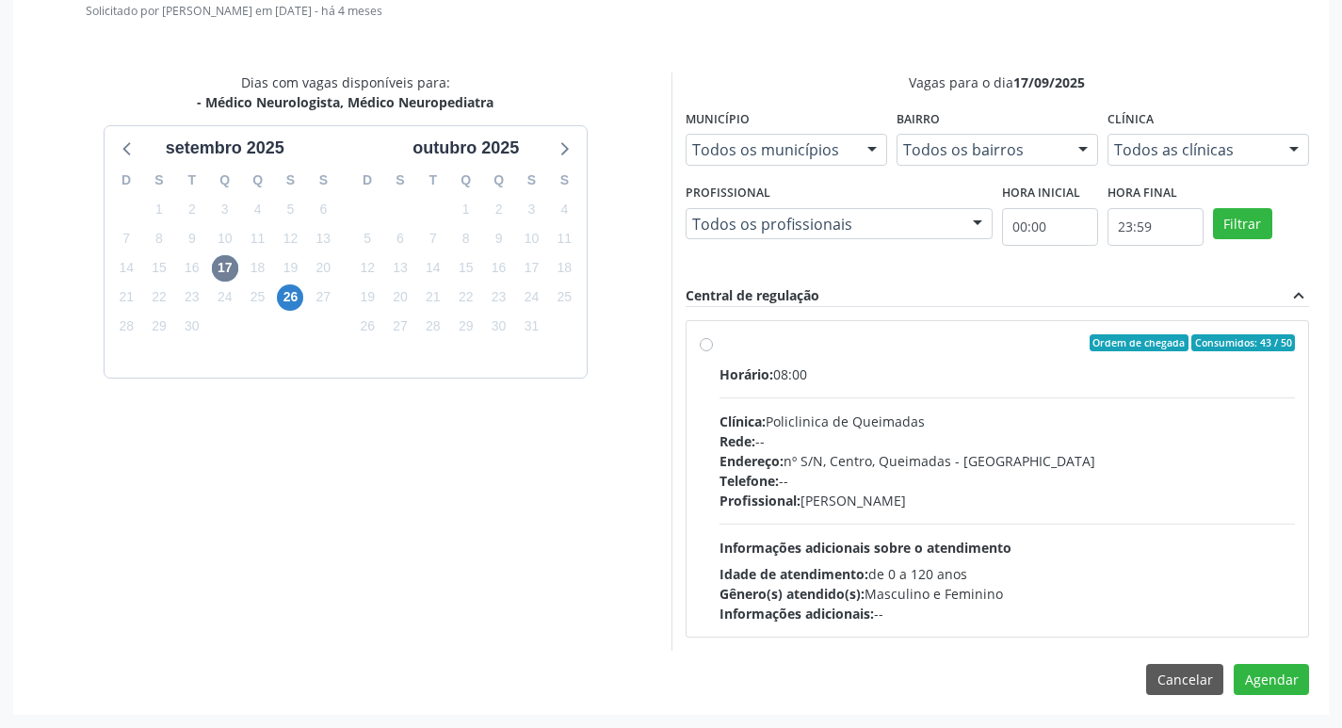
click at [913, 360] on label "Ordem de chegada Consumidos: 43 / 50 Horário: 08:00 Clínica: Policlinica de Que…" at bounding box center [1007, 478] width 576 height 289
click at [713, 351] on input "Ordem de chegada Consumidos: 43 / 50 Horário: 08:00 Clínica: Policlinica de Que…" at bounding box center [706, 342] width 13 height 17
radio input "true"
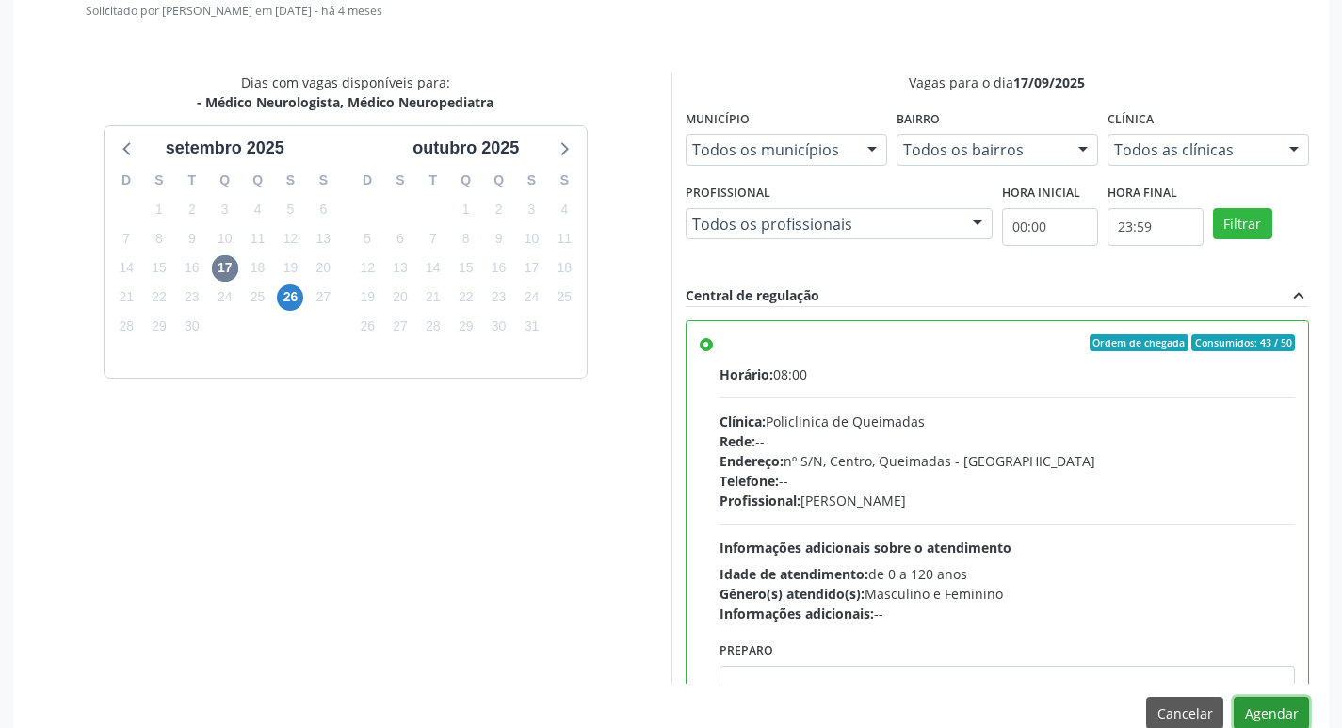
click at [1266, 709] on button "Agendar" at bounding box center [1270, 713] width 75 height 32
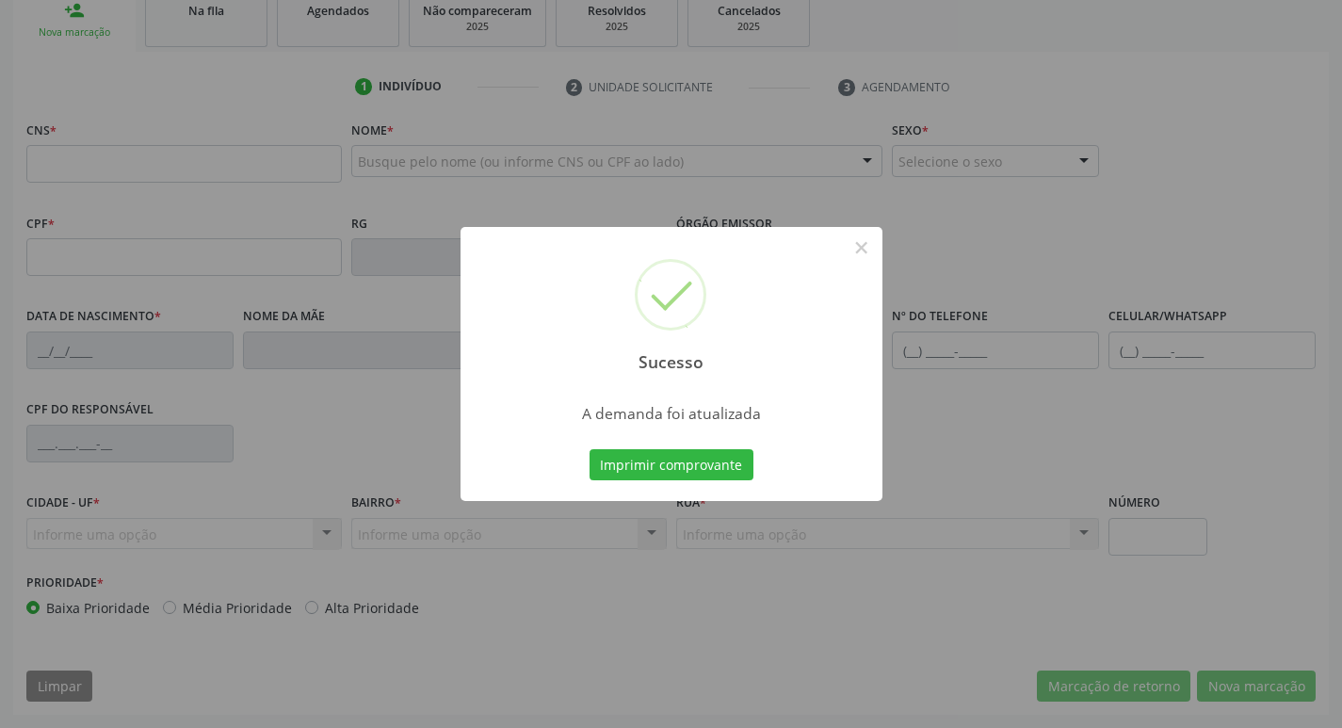
scroll to position [293, 0]
click at [660, 464] on button "Imprimir comprovante" at bounding box center [671, 465] width 164 height 32
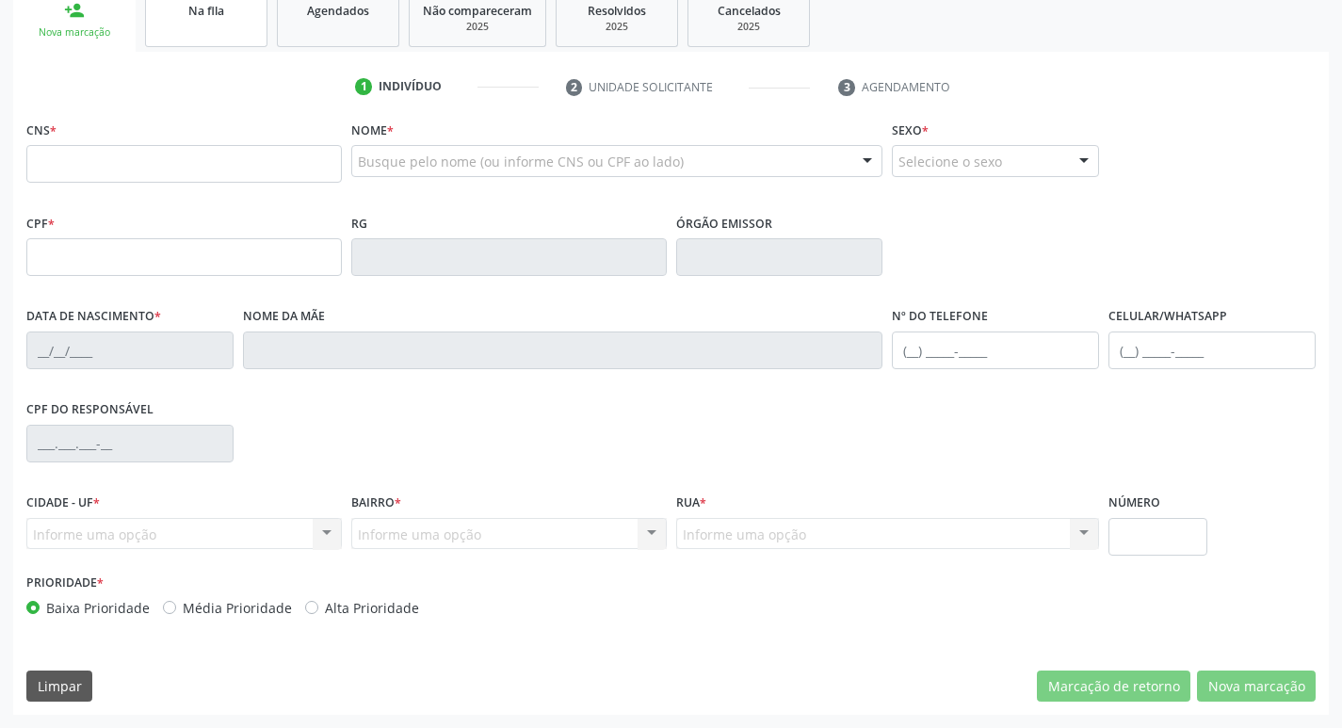
click at [180, 24] on link "Na fila" at bounding box center [206, 18] width 122 height 58
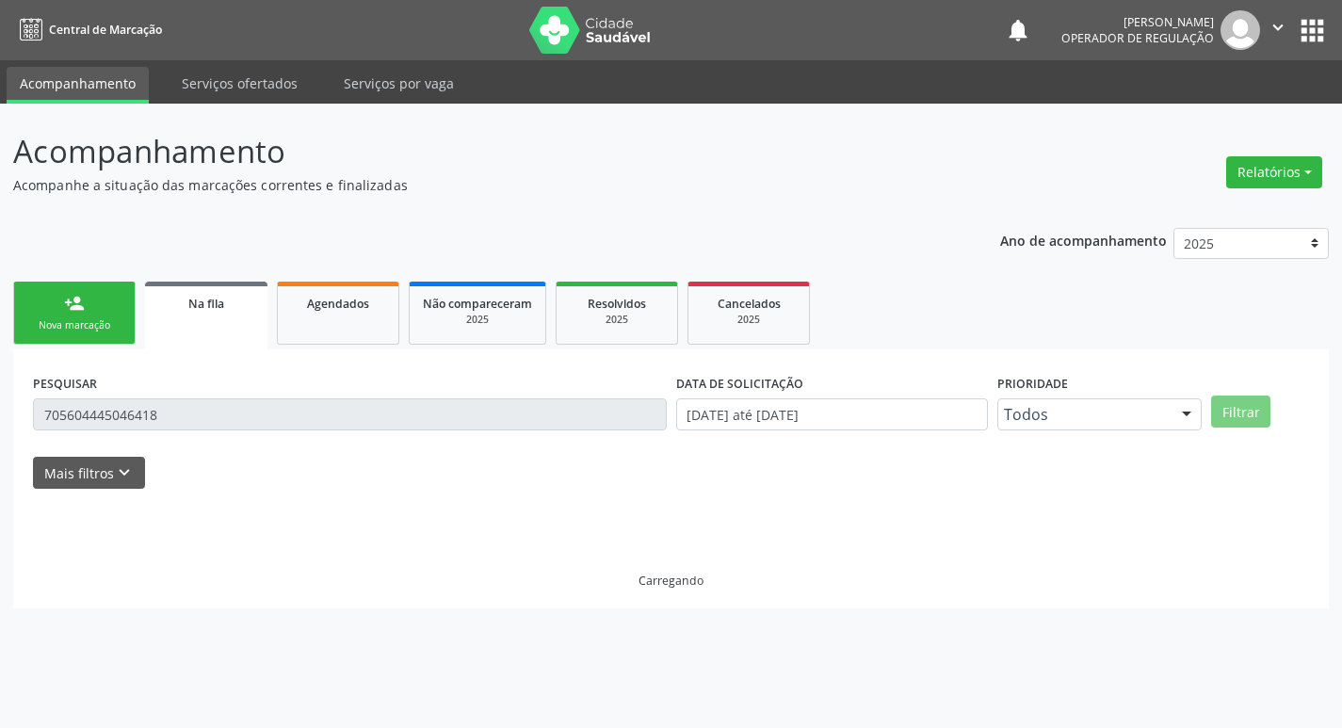
scroll to position [0, 0]
click at [216, 380] on div "PESQUISAR 705604445046418" at bounding box center [353, 405] width 650 height 73
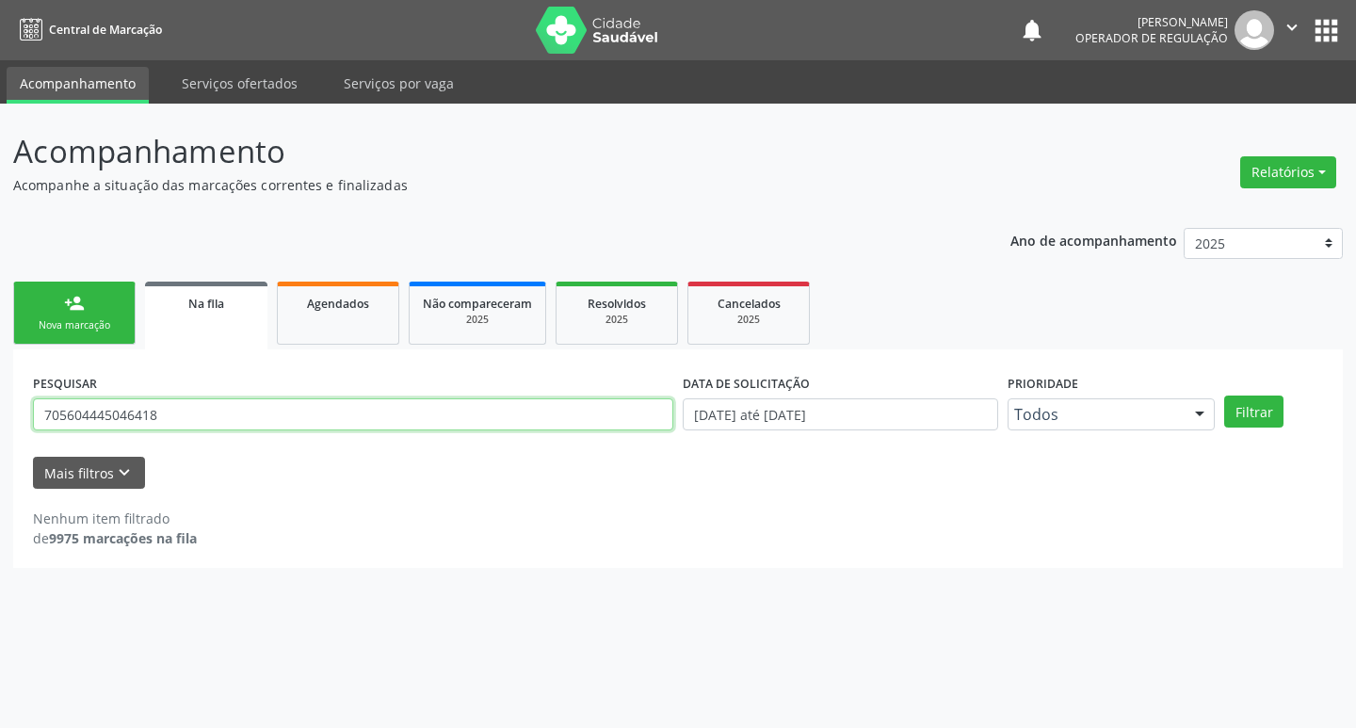
click at [221, 421] on input "705604445046418" at bounding box center [353, 414] width 640 height 32
type input "708201603414647"
click at [1224, 395] on button "Filtrar" at bounding box center [1253, 411] width 59 height 32
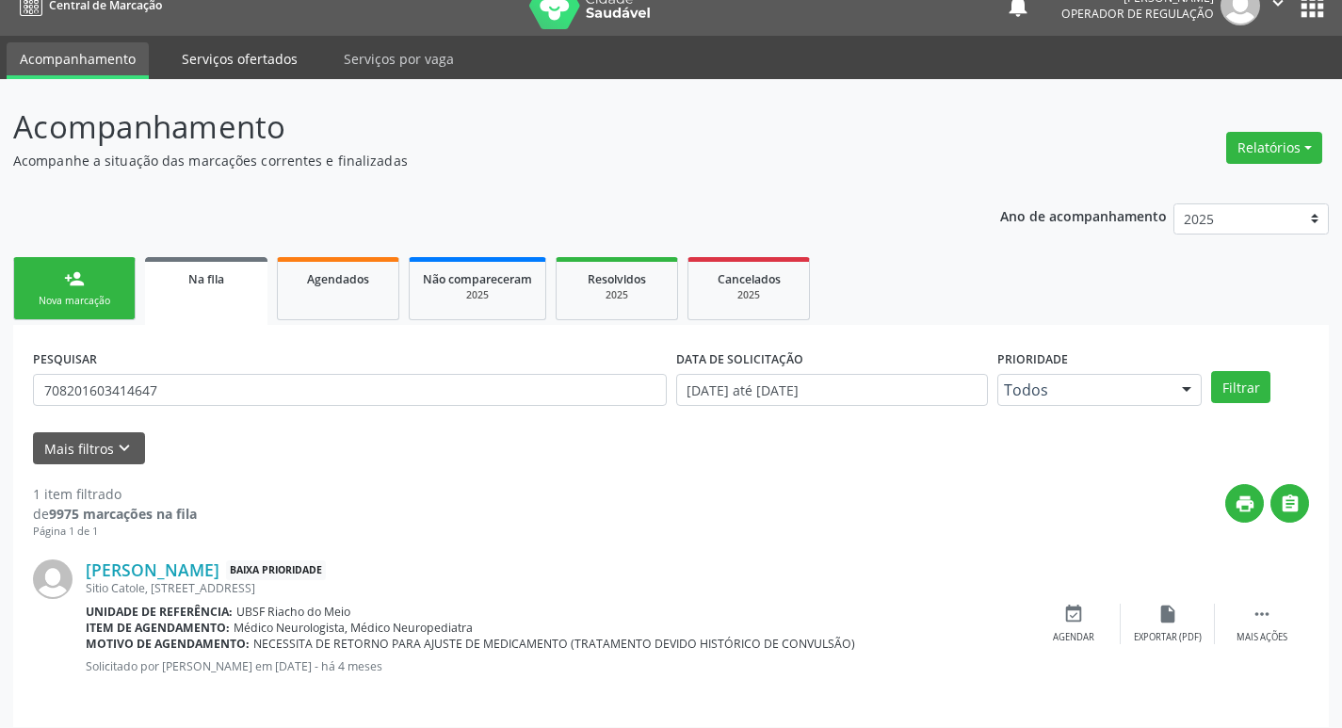
scroll to position [37, 0]
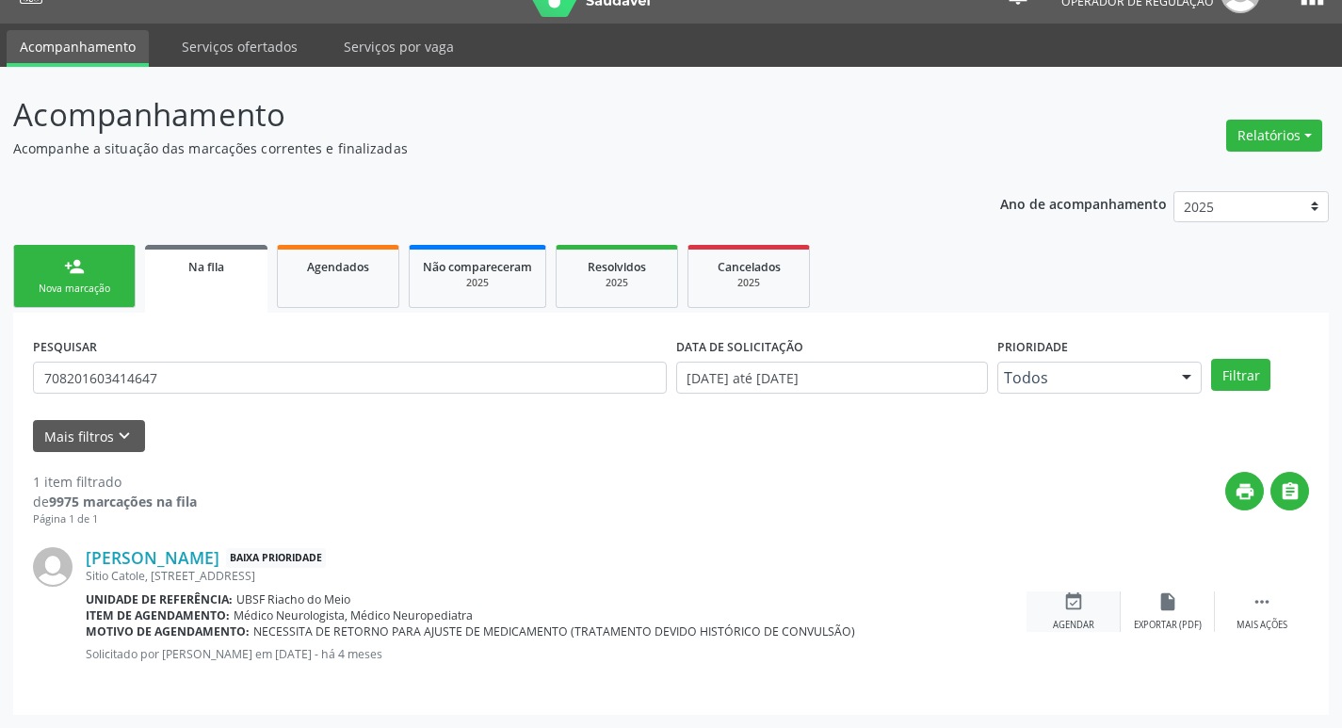
click at [1074, 611] on icon "event_available" at bounding box center [1073, 601] width 21 height 21
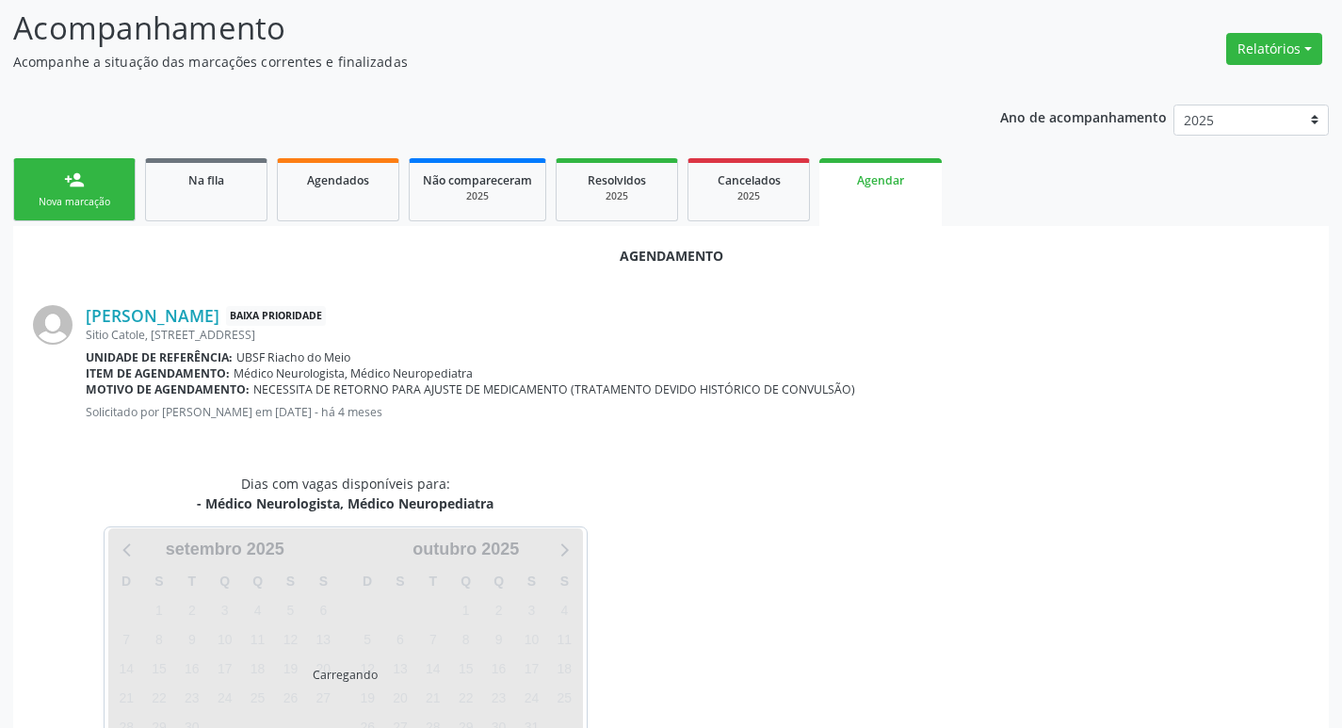
scroll to position [208, 0]
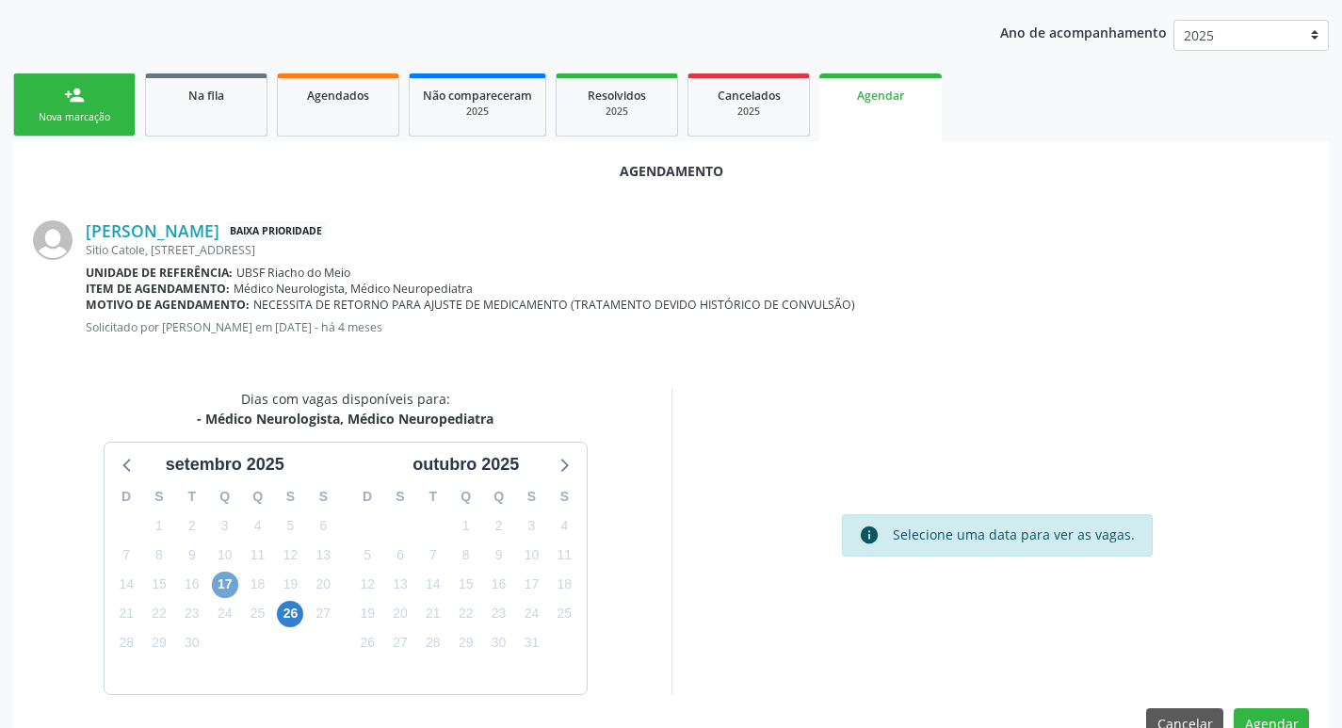
click at [226, 589] on span "17" at bounding box center [225, 585] width 26 height 26
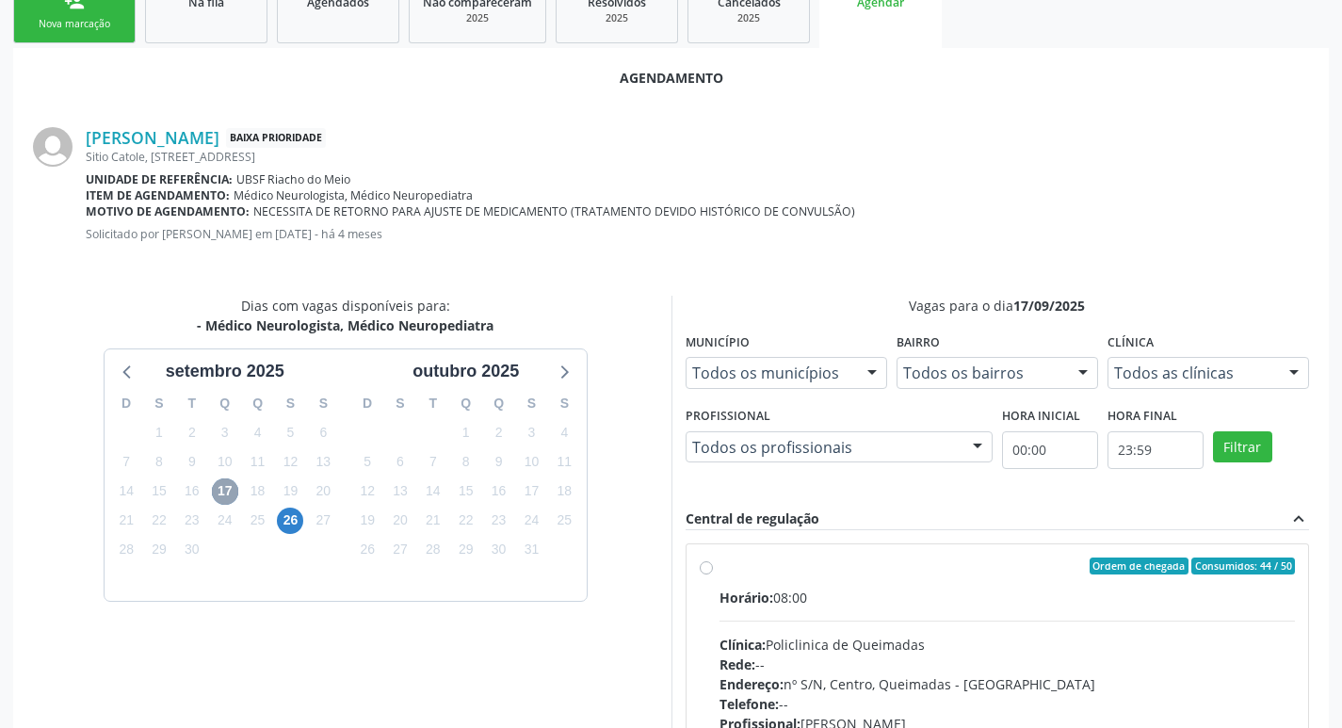
scroll to position [524, 0]
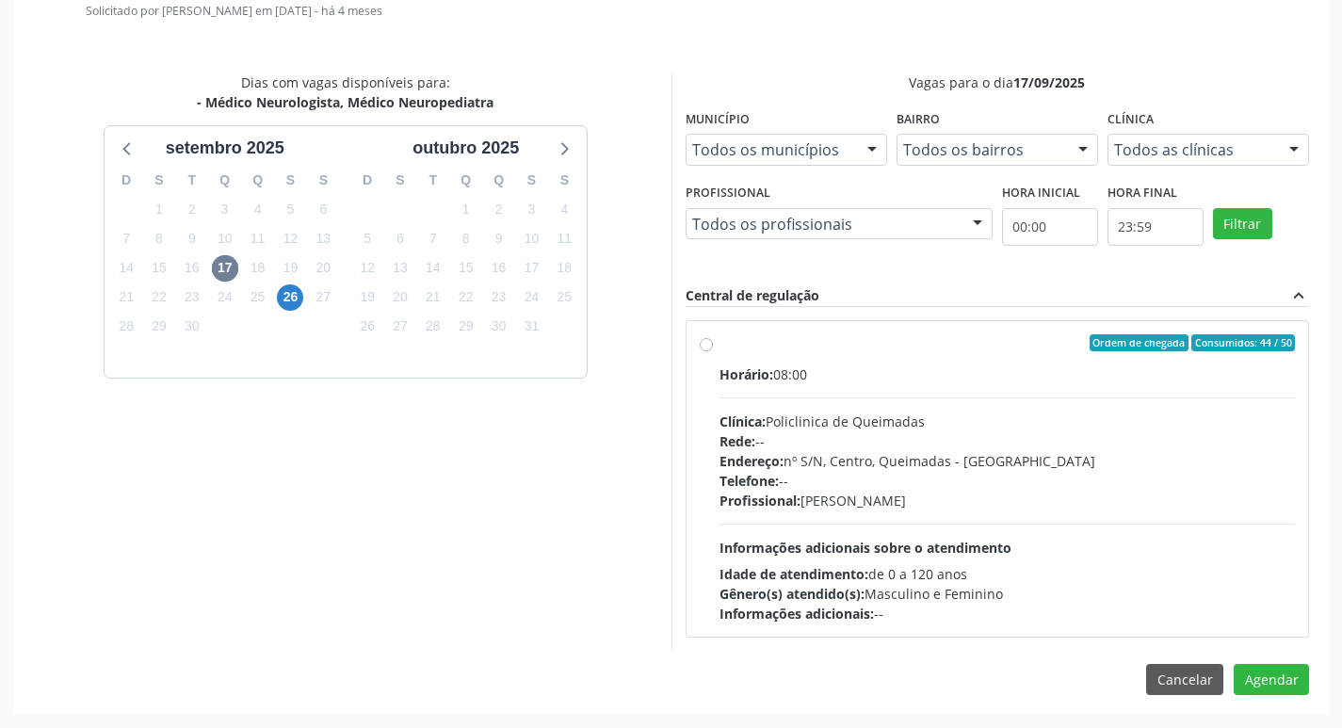
click at [738, 368] on span "Horário:" at bounding box center [746, 374] width 54 height 18
click at [713, 351] on input "Ordem de chegada Consumidos: 44 / 50 Horário: 08:00 Clínica: Policlinica de Que…" at bounding box center [706, 342] width 13 height 17
radio input "true"
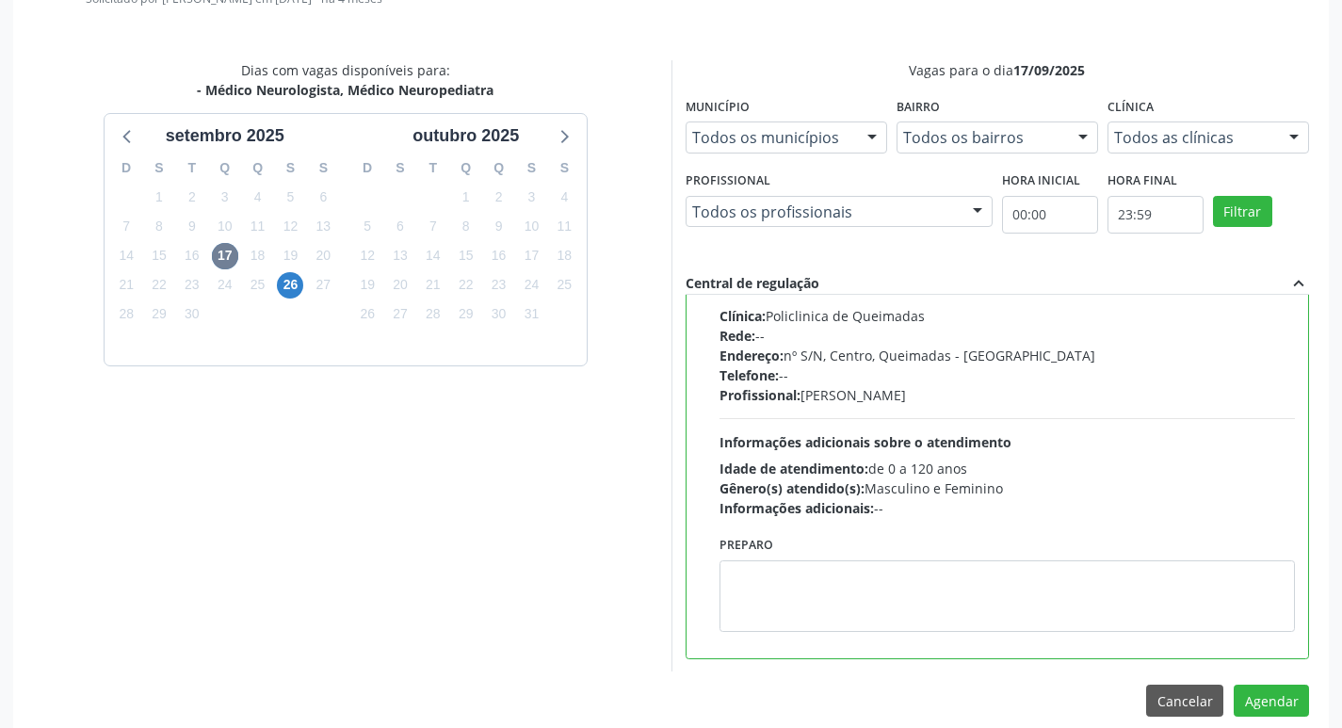
scroll to position [558, 0]
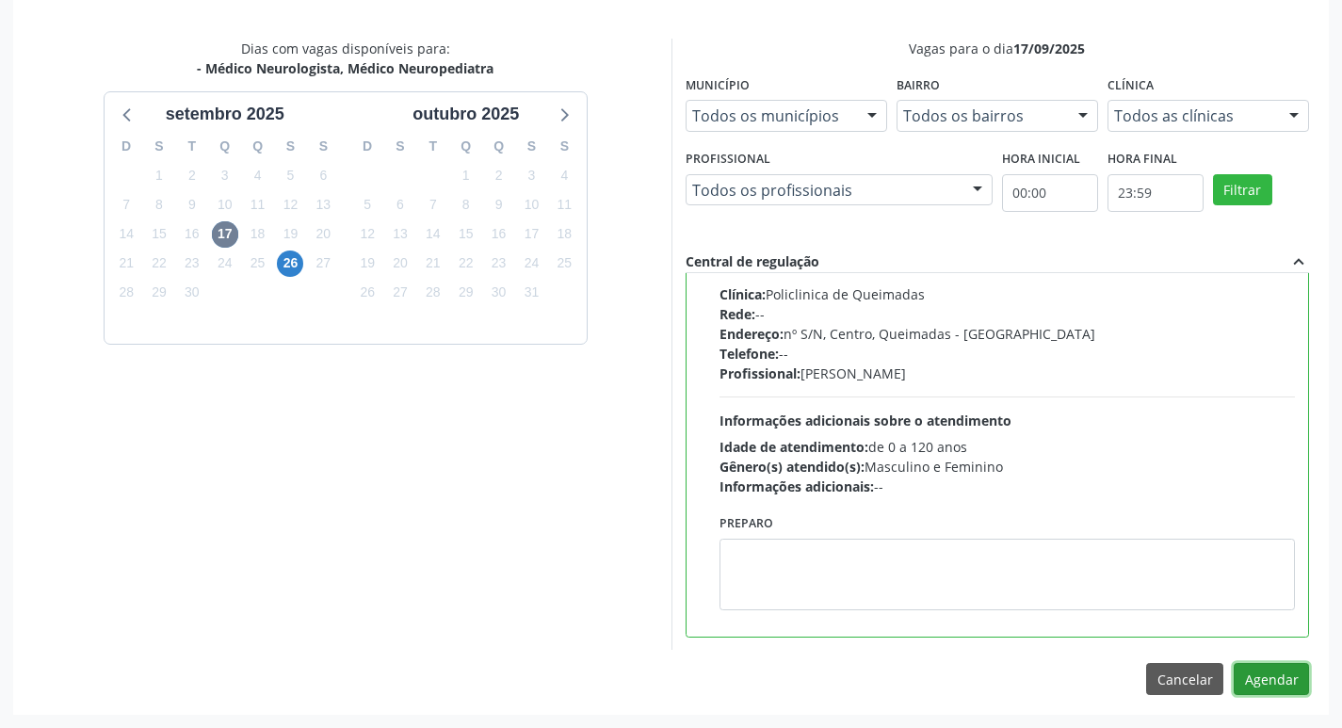
click at [1272, 681] on button "Agendar" at bounding box center [1270, 679] width 75 height 32
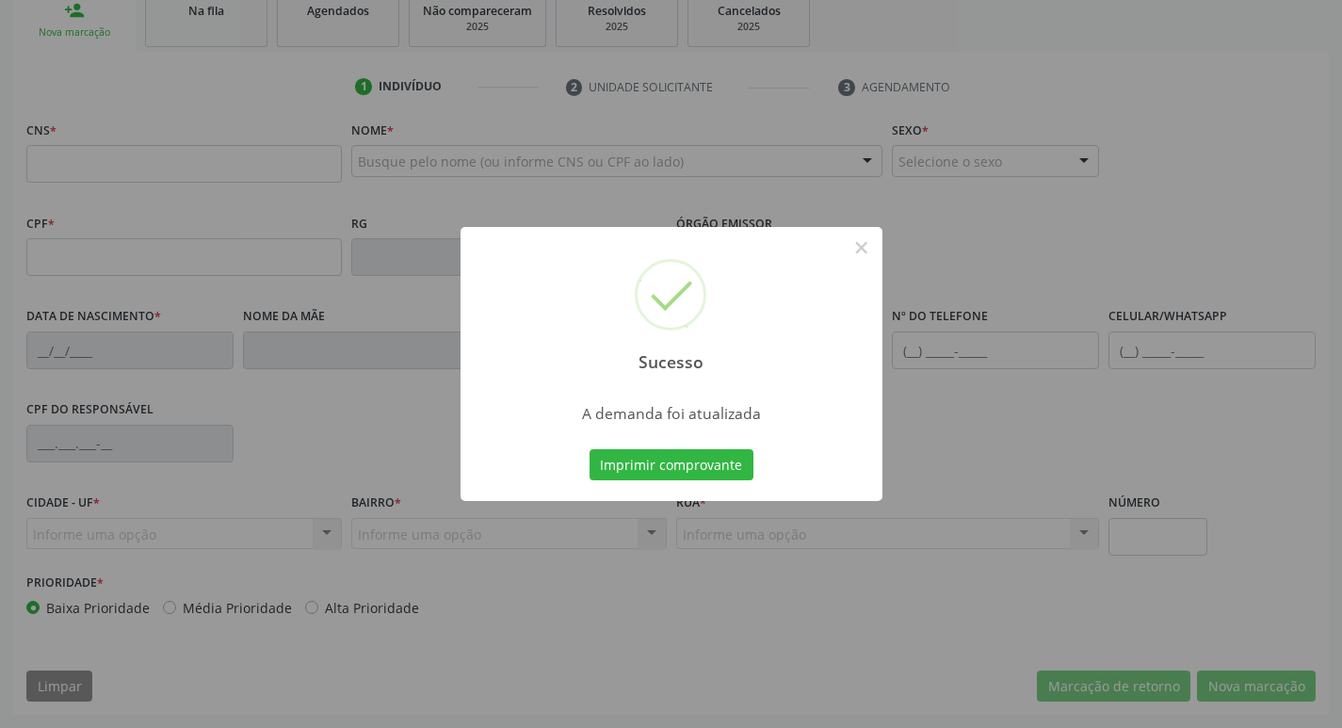
scroll to position [293, 0]
click at [670, 445] on div "Imprimir comprovante Cancel" at bounding box center [671, 465] width 172 height 40
click at [669, 462] on button "Imprimir comprovante" at bounding box center [671, 465] width 164 height 32
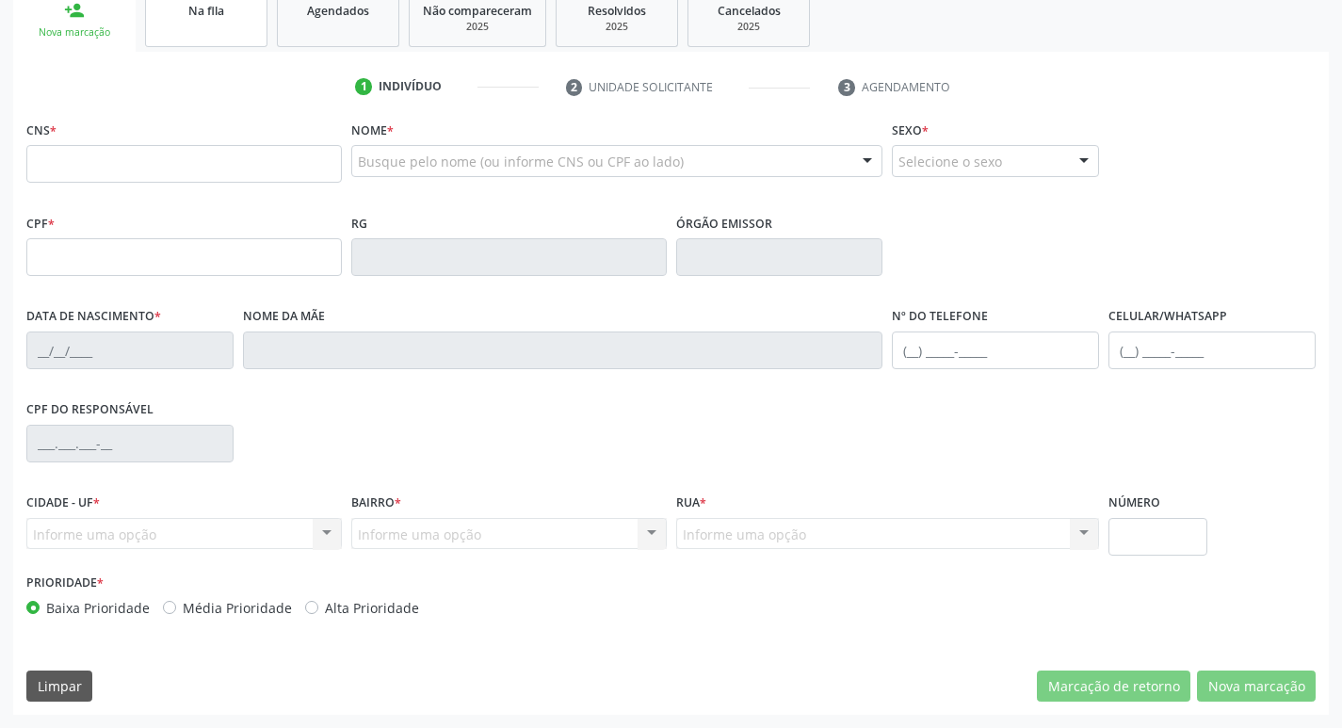
click at [229, 18] on div "Na fila" at bounding box center [206, 10] width 94 height 20
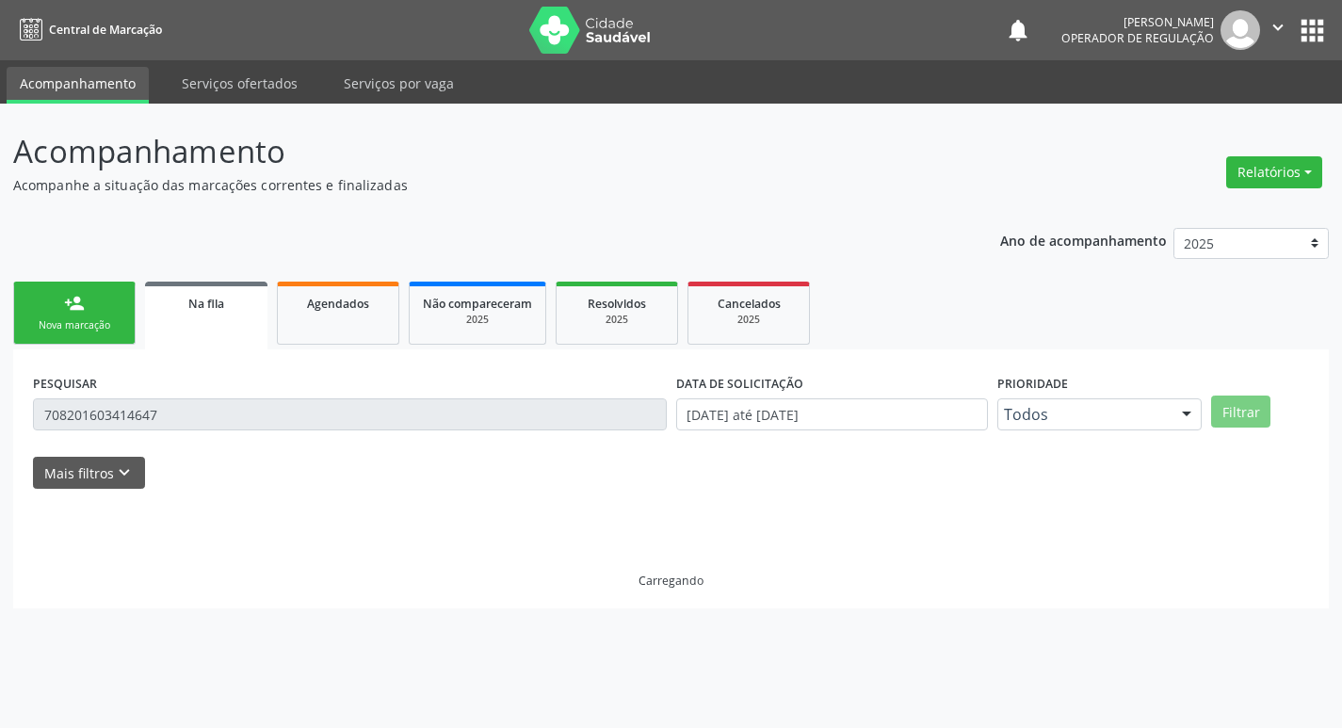
scroll to position [0, 0]
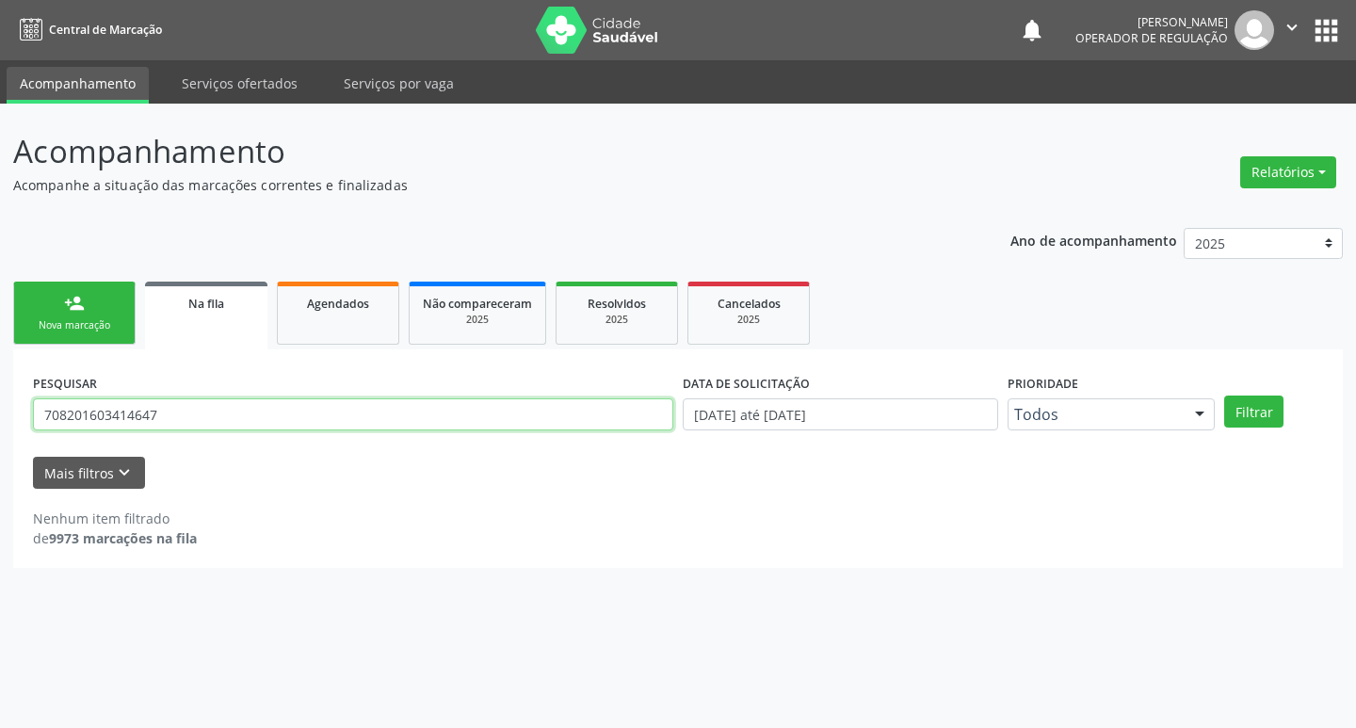
click at [217, 424] on input "708201603414647" at bounding box center [353, 414] width 640 height 32
type input "700508541581152"
click at [1224, 395] on button "Filtrar" at bounding box center [1253, 411] width 59 height 32
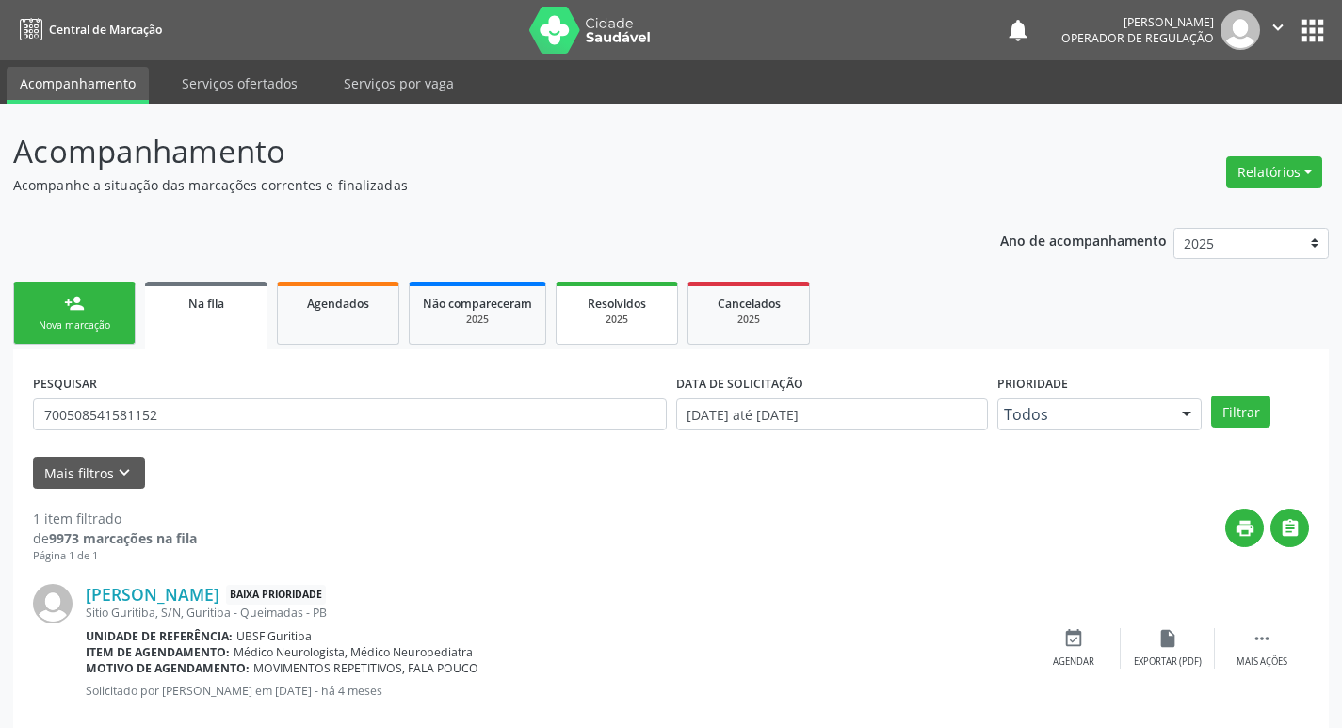
scroll to position [37, 0]
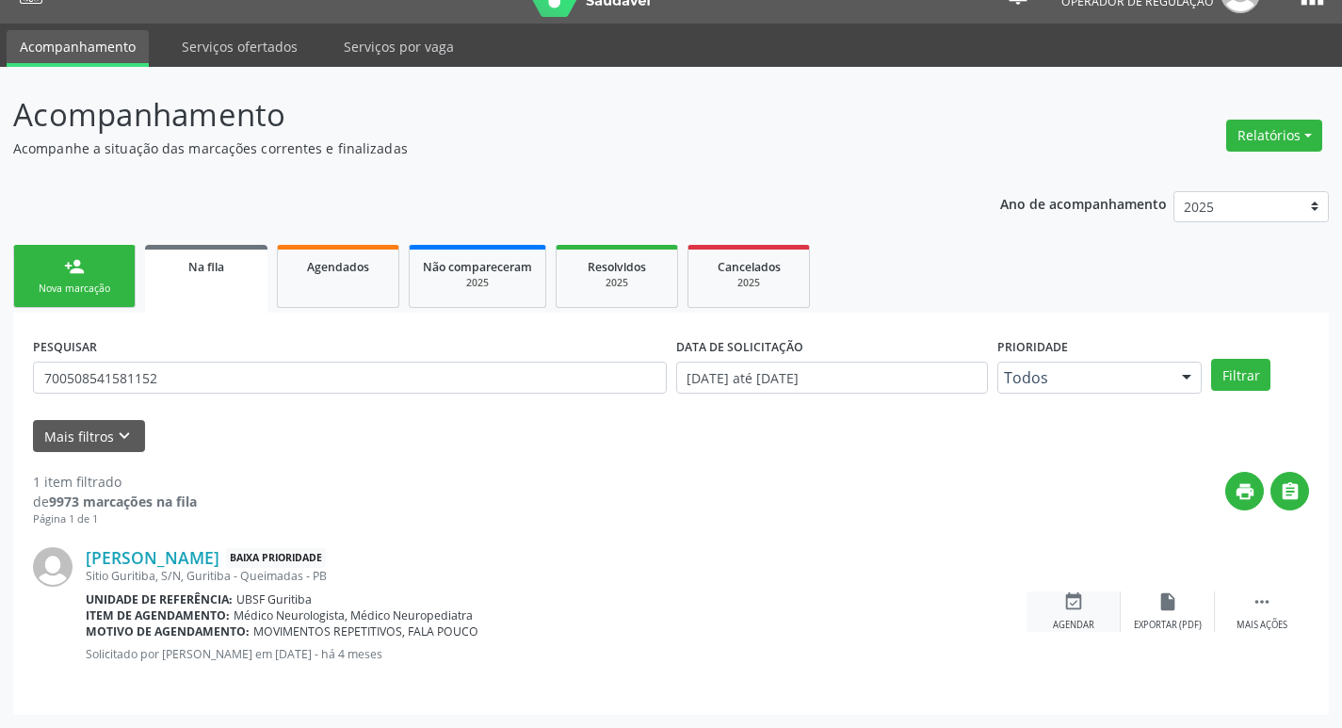
click at [1077, 619] on div "Agendar" at bounding box center [1073, 625] width 41 height 13
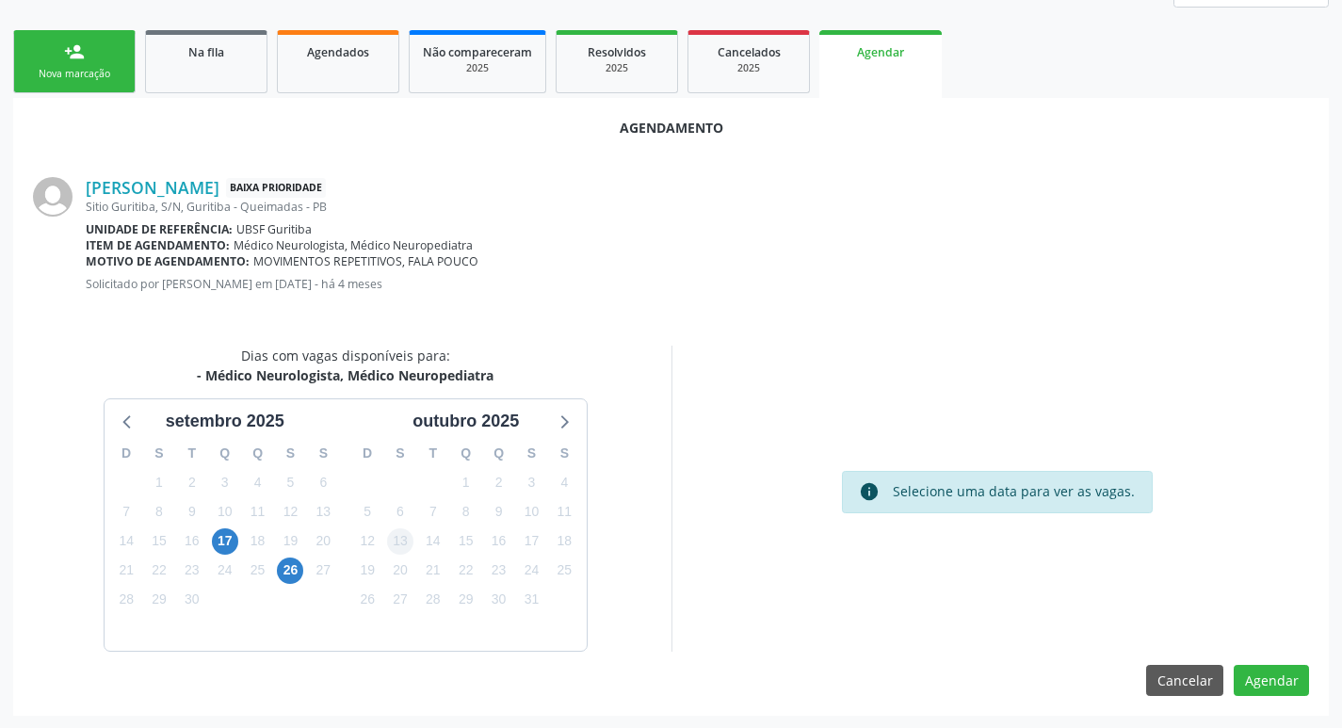
scroll to position [252, 0]
click at [212, 542] on span "17" at bounding box center [225, 540] width 26 height 26
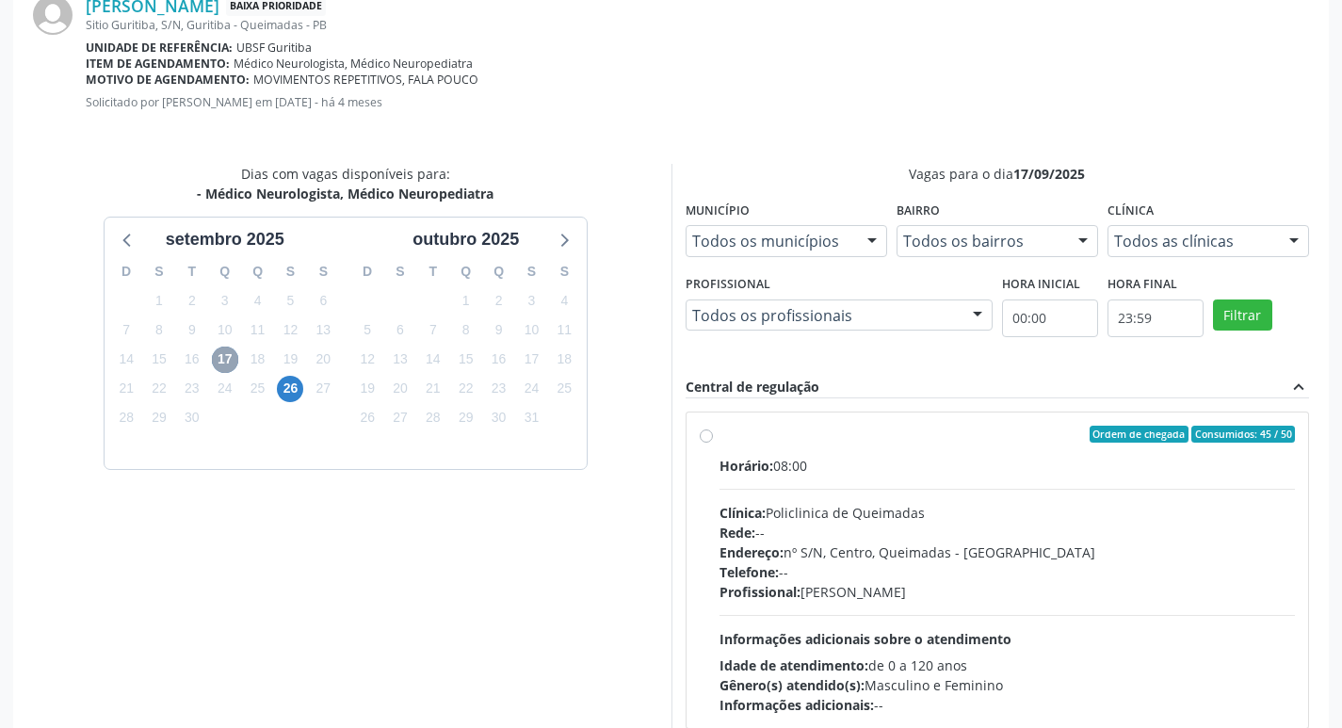
scroll to position [524, 0]
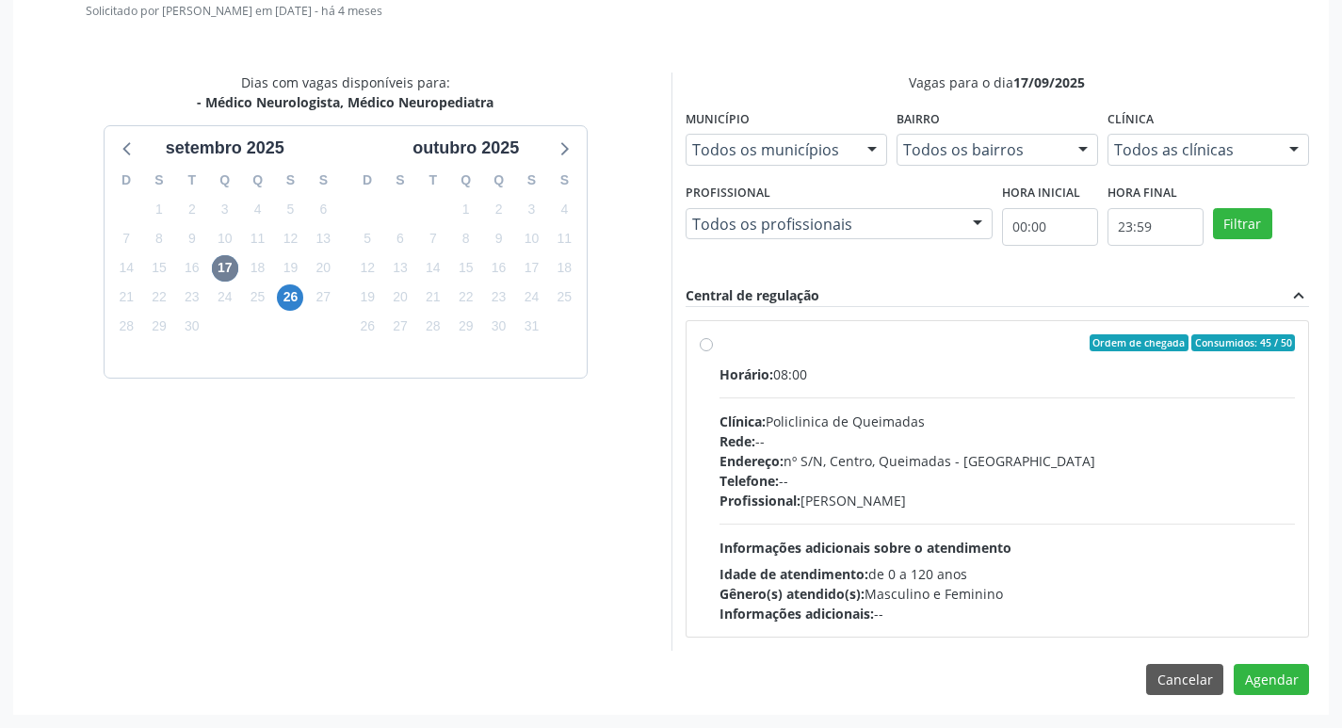
click at [1068, 362] on label "Ordem de chegada Consumidos: 45 / 50 Horário: 08:00 Clínica: Policlinica de Que…" at bounding box center [1007, 478] width 576 height 289
click at [713, 351] on input "Ordem de chegada Consumidos: 45 / 50 Horário: 08:00 Clínica: Policlinica de Que…" at bounding box center [706, 342] width 13 height 17
radio input "true"
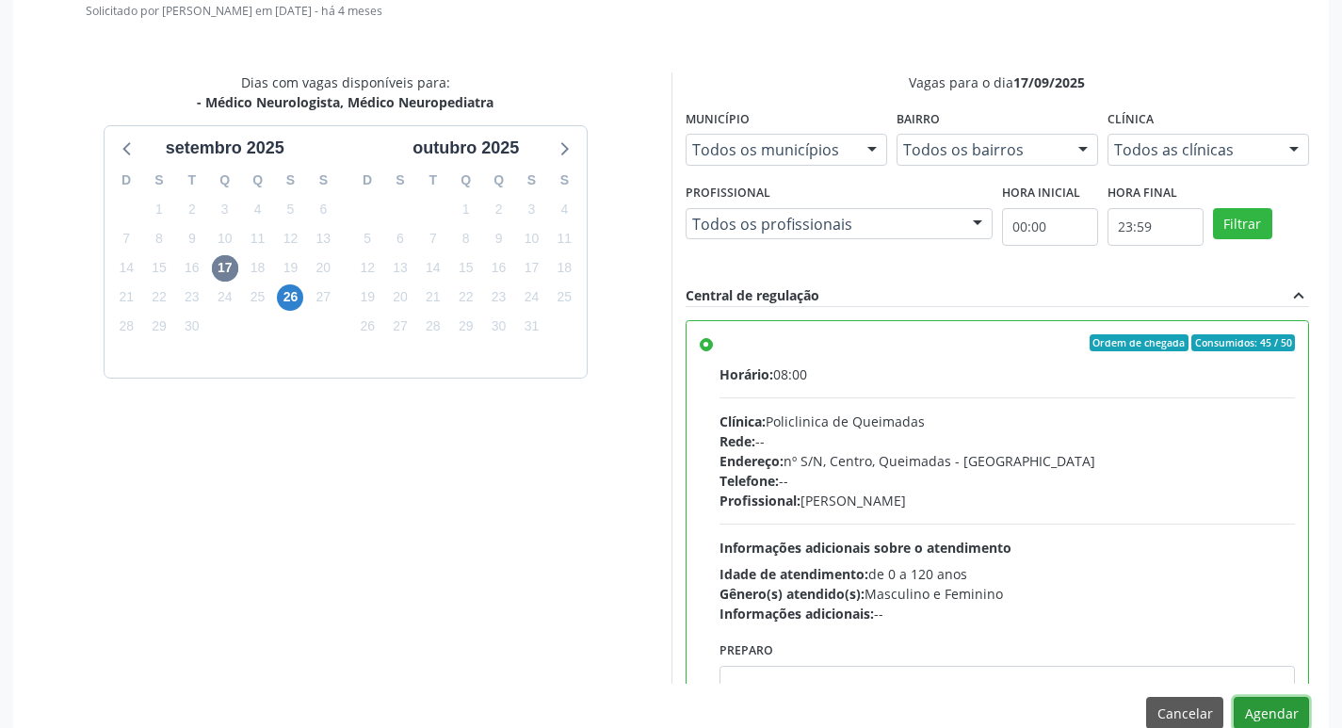
click at [1279, 700] on button "Agendar" at bounding box center [1270, 713] width 75 height 32
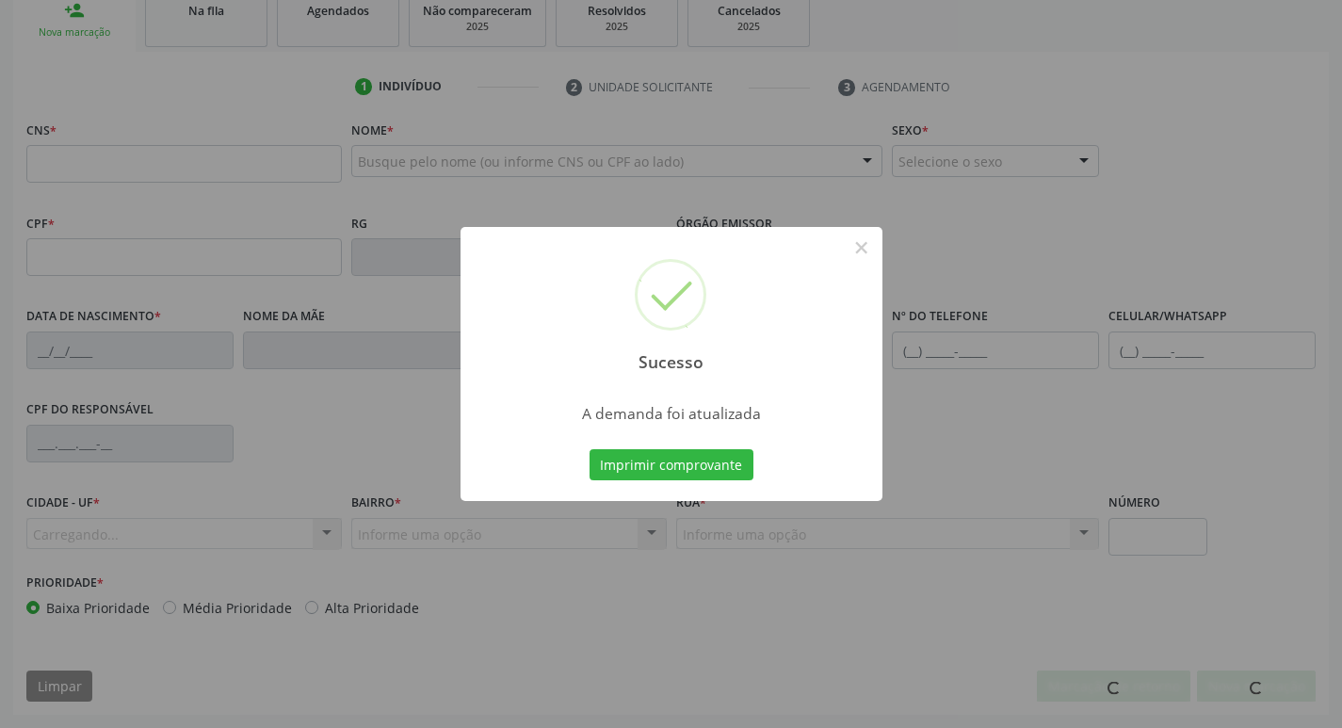
scroll to position [293, 0]
click at [726, 467] on button "Imprimir comprovante" at bounding box center [671, 465] width 164 height 32
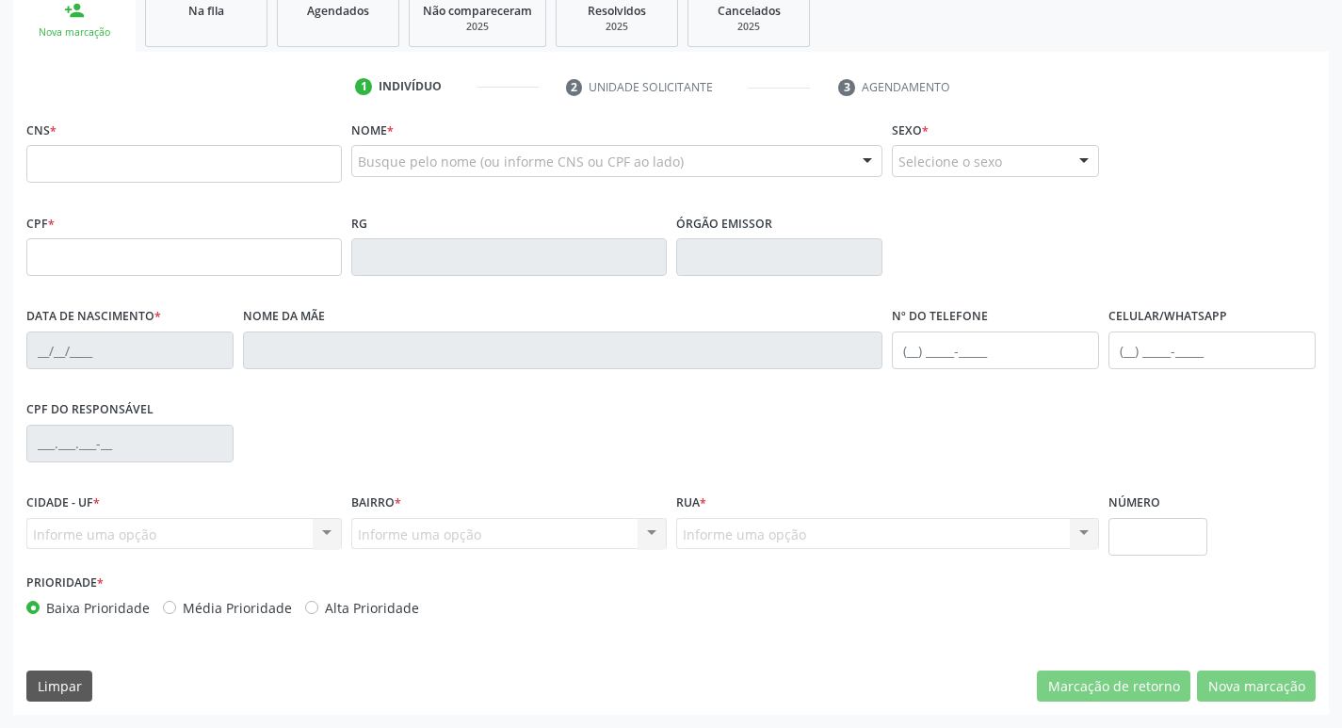
click at [206, 48] on ul "person_add Nova marcação Na fila Agendados Não compareceram 2025 Resolvidos 202…" at bounding box center [670, 18] width 1315 height 68
click at [213, 32] on link "Na fila" at bounding box center [206, 18] width 122 height 58
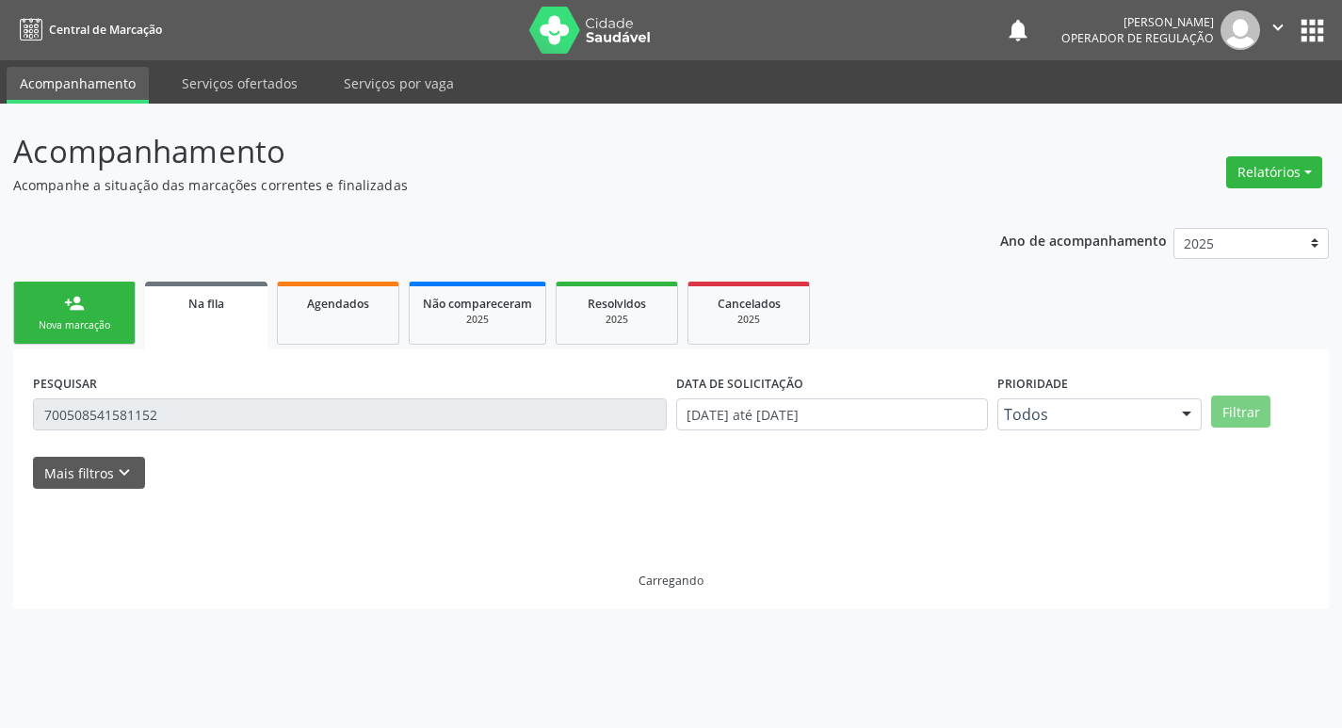
scroll to position [0, 0]
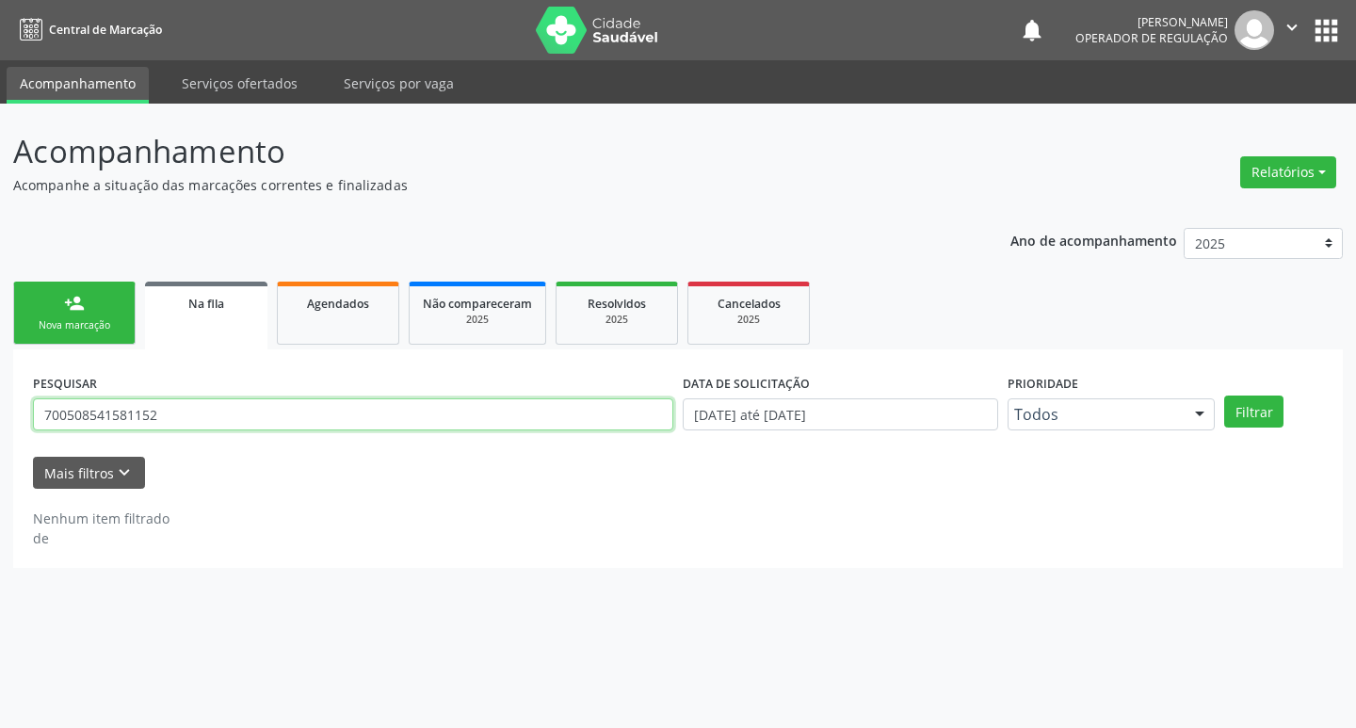
click at [238, 418] on input "700508541581152" at bounding box center [353, 414] width 640 height 32
type input "704309501290292"
click at [1224, 395] on button "Filtrar" at bounding box center [1253, 411] width 59 height 32
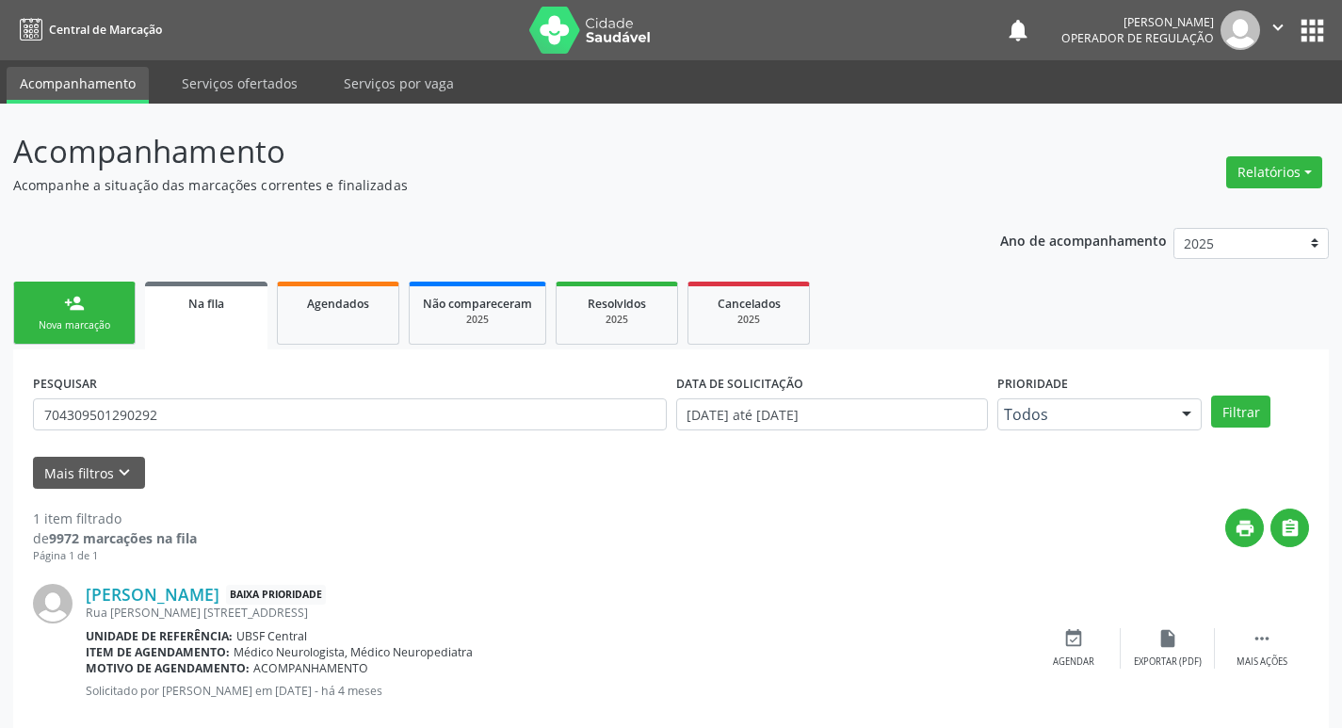
scroll to position [37, 0]
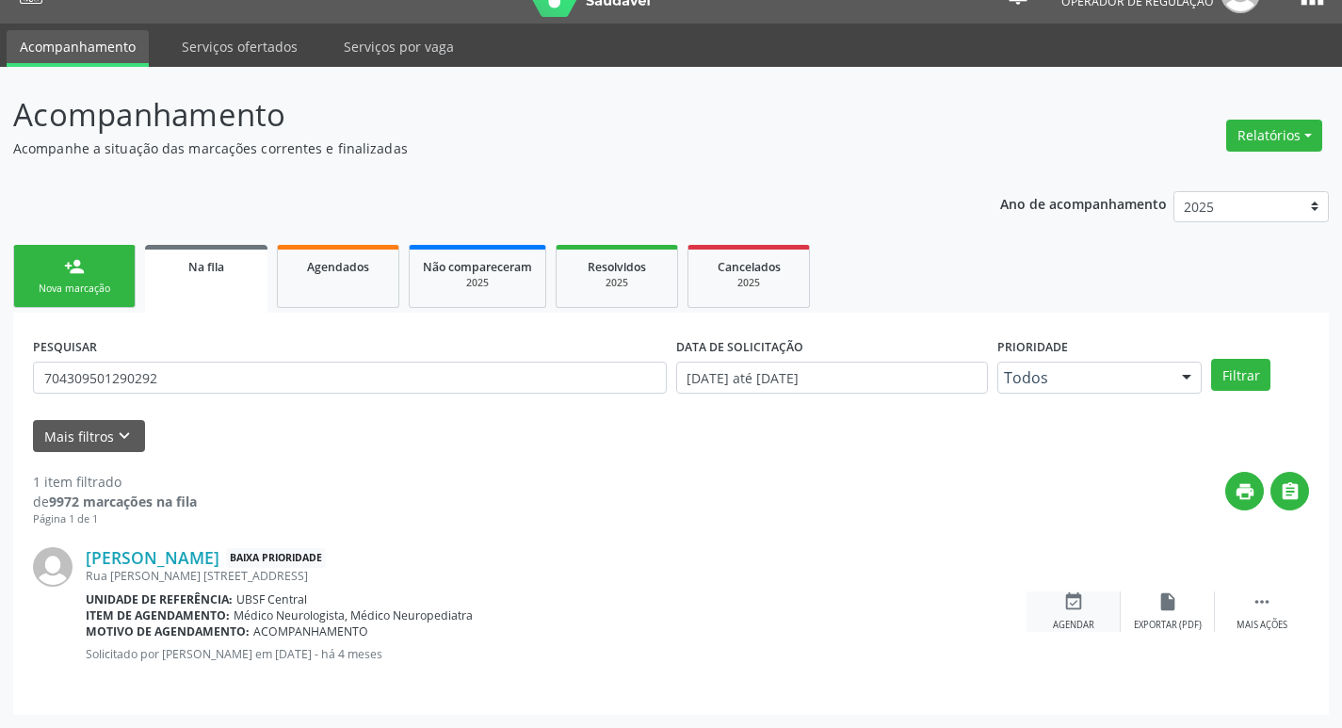
click at [1076, 620] on div "Agendar" at bounding box center [1073, 625] width 41 height 13
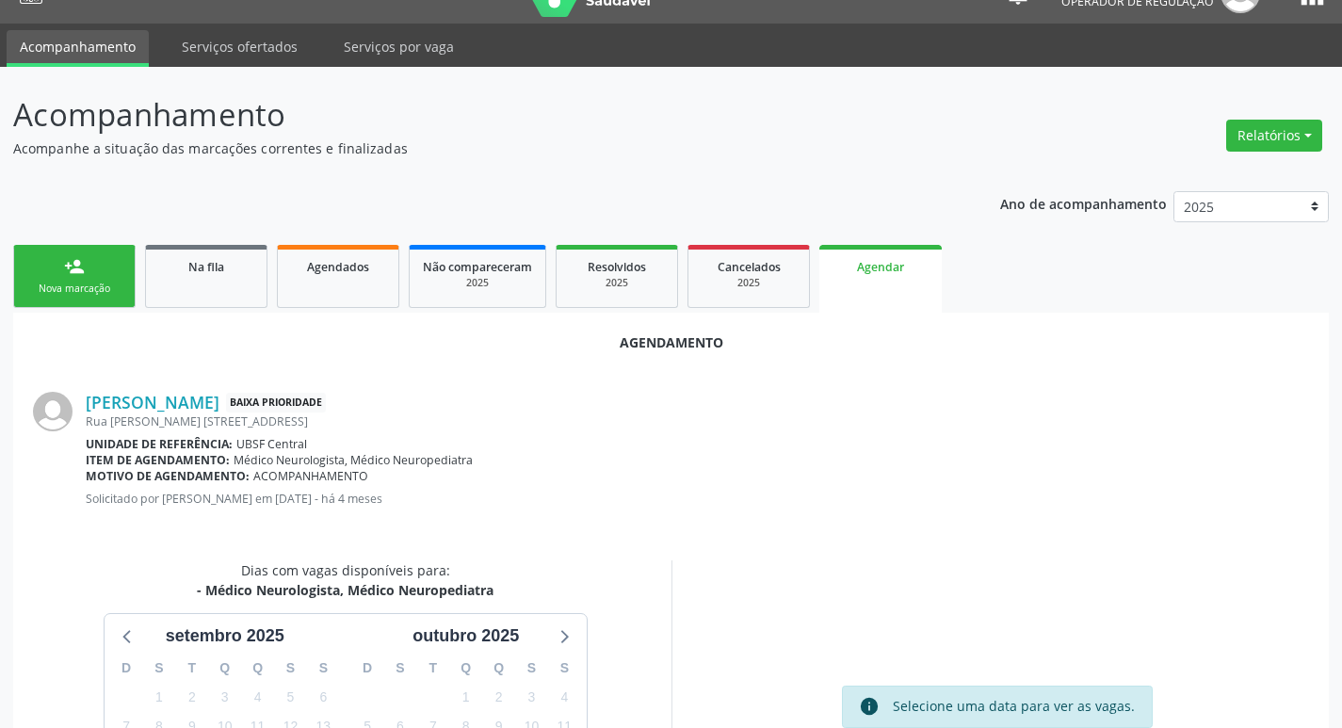
scroll to position [252, 0]
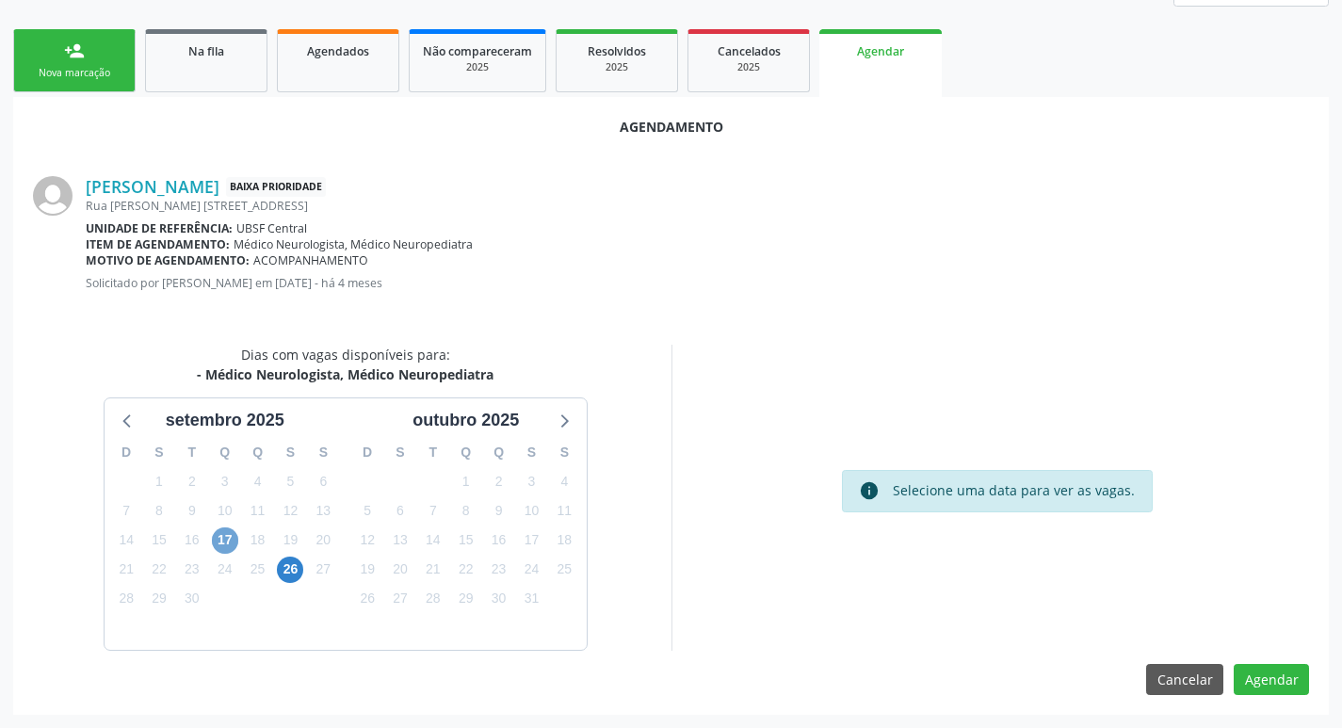
click at [223, 531] on span "17" at bounding box center [225, 540] width 26 height 26
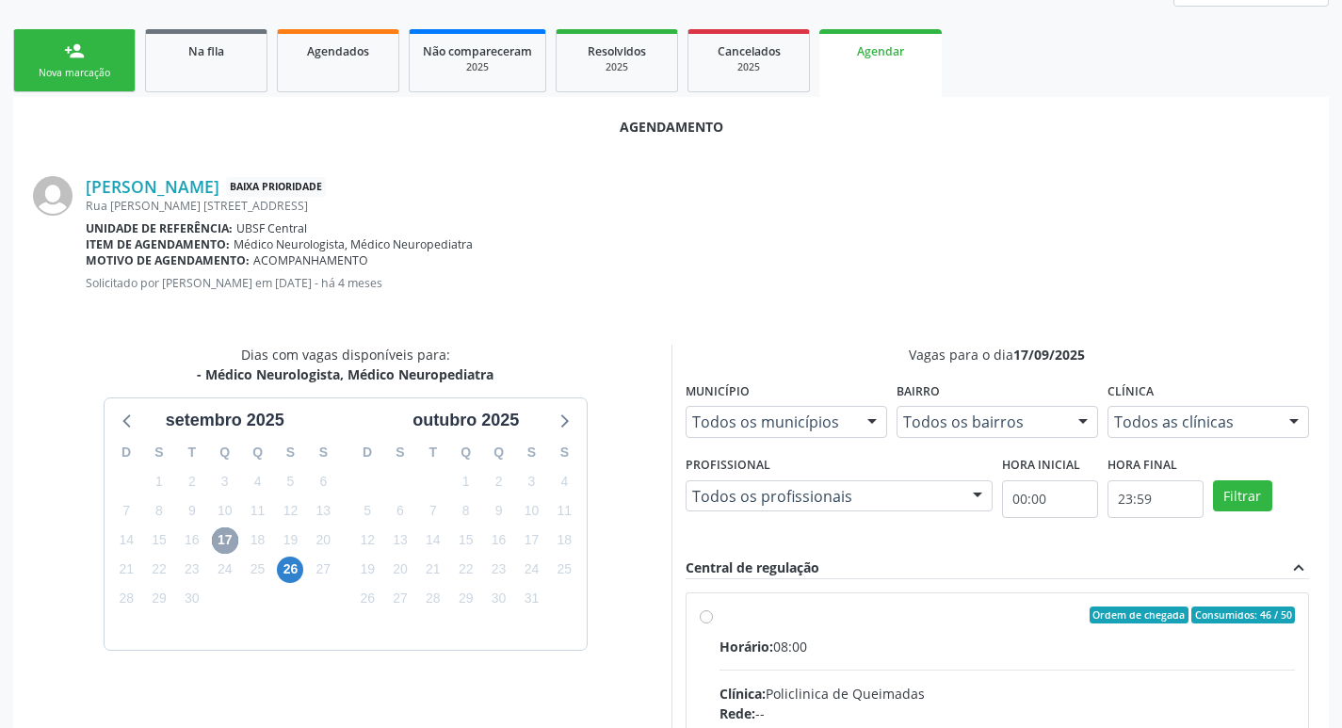
scroll to position [524, 0]
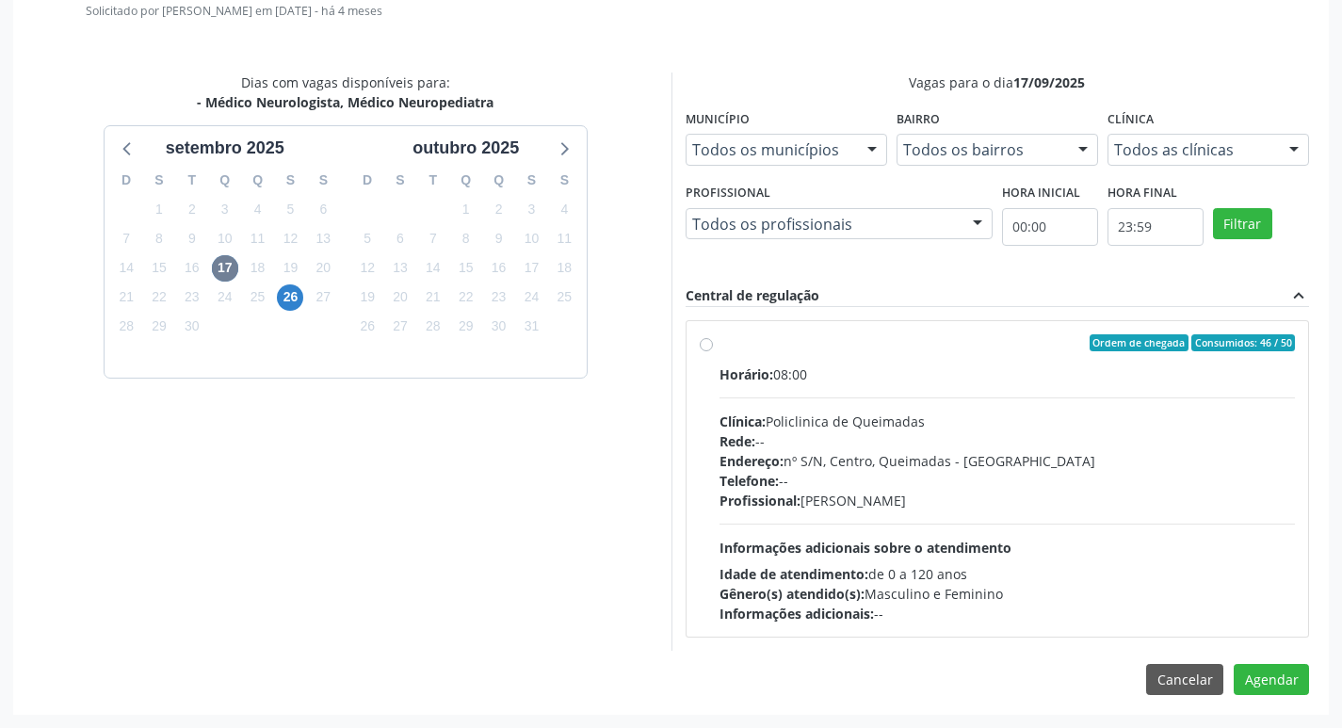
drag, startPoint x: 994, startPoint y: 342, endPoint x: 1021, endPoint y: 386, distance: 51.5
click at [993, 343] on div "Ordem de chegada Consumidos: 46 / 50" at bounding box center [1007, 342] width 576 height 17
click at [713, 343] on input "Ordem de chegada Consumidos: 46 / 50 Horário: 08:00 Clínica: Policlinica de Que…" at bounding box center [706, 342] width 13 height 17
radio input "true"
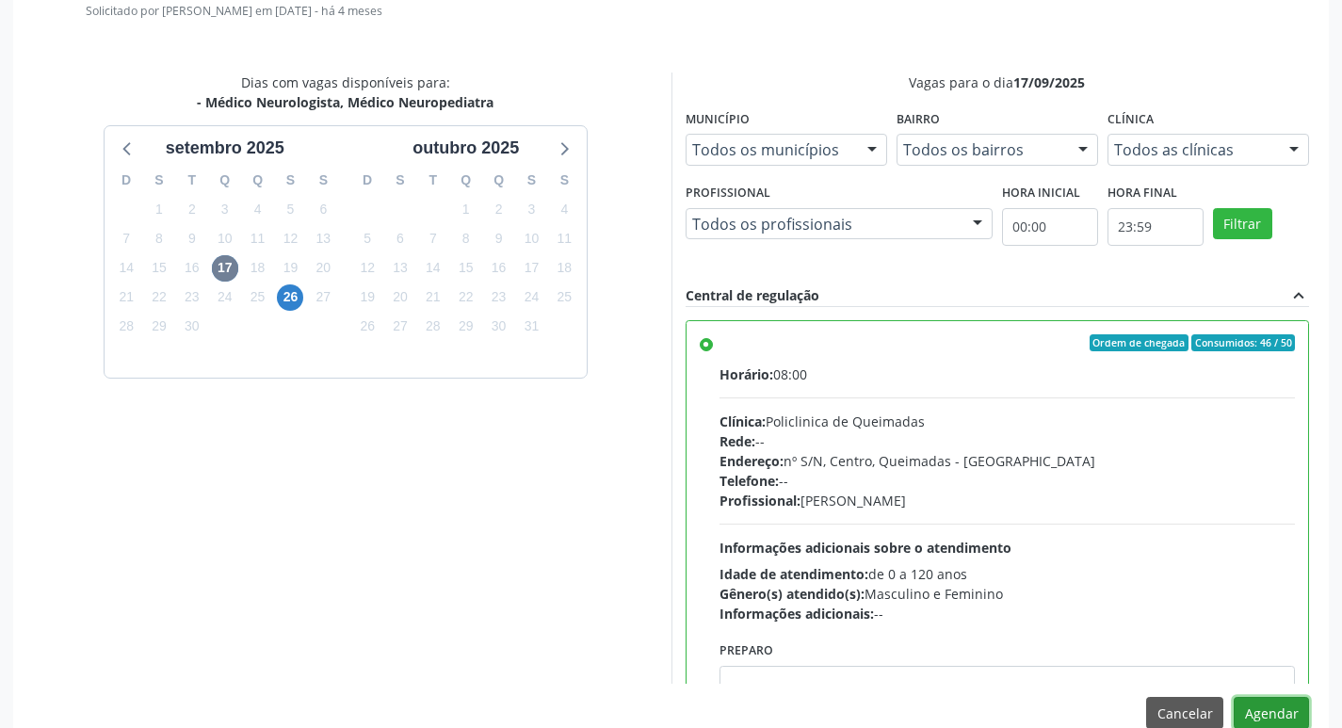
click at [1257, 707] on button "Agendar" at bounding box center [1270, 713] width 75 height 32
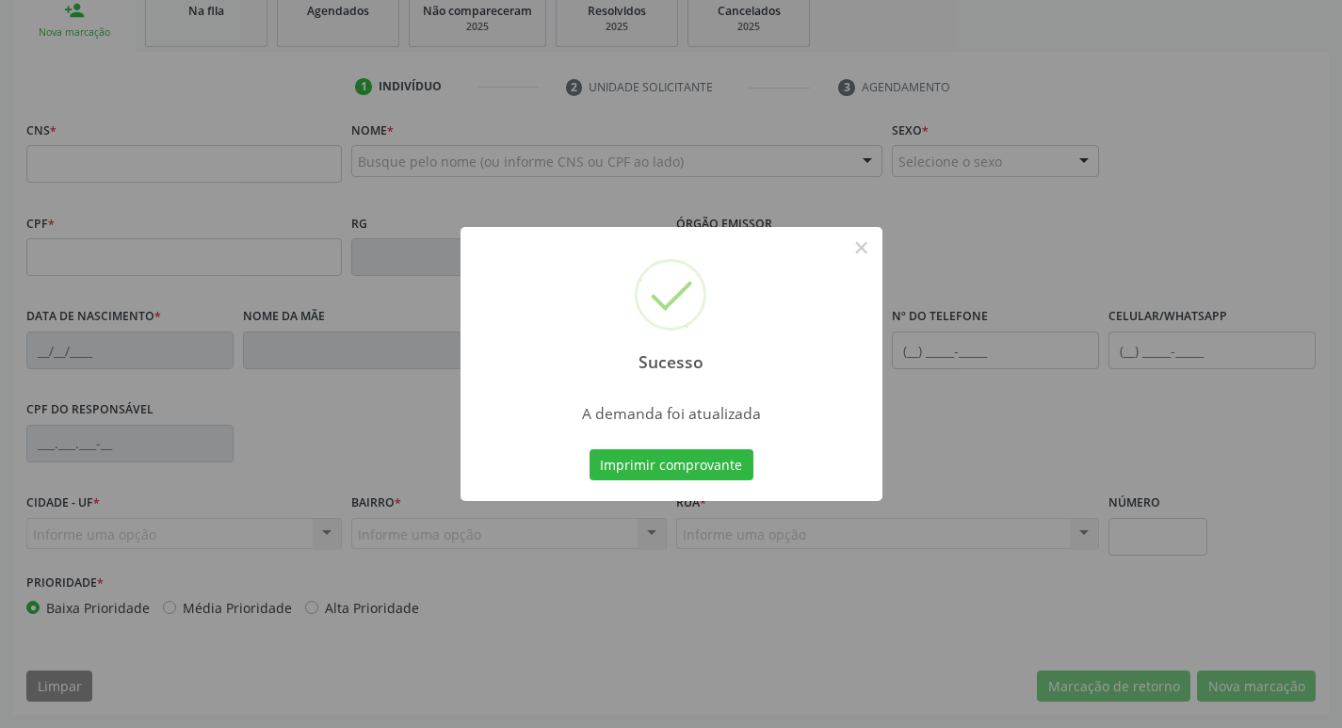
scroll to position [293, 0]
click at [673, 454] on button "Imprimir comprovante" at bounding box center [671, 465] width 164 height 32
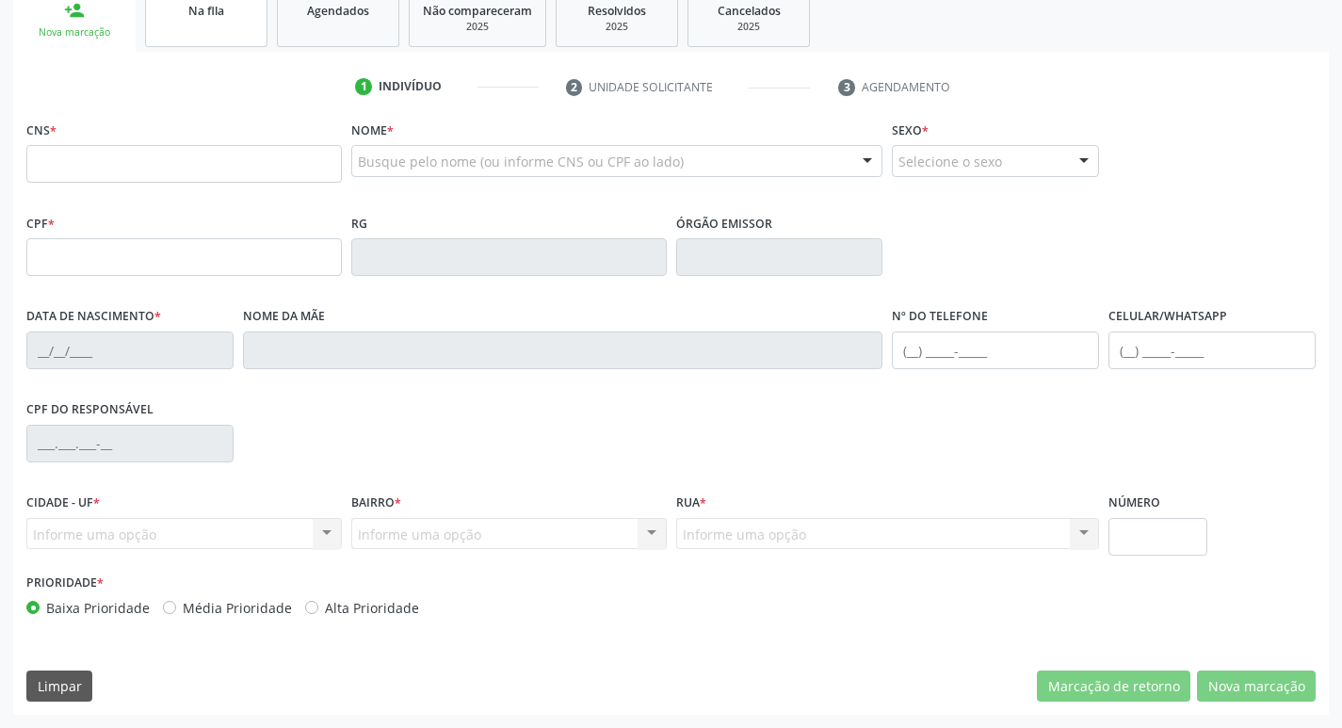
click at [249, 40] on link "Na fila" at bounding box center [206, 18] width 122 height 58
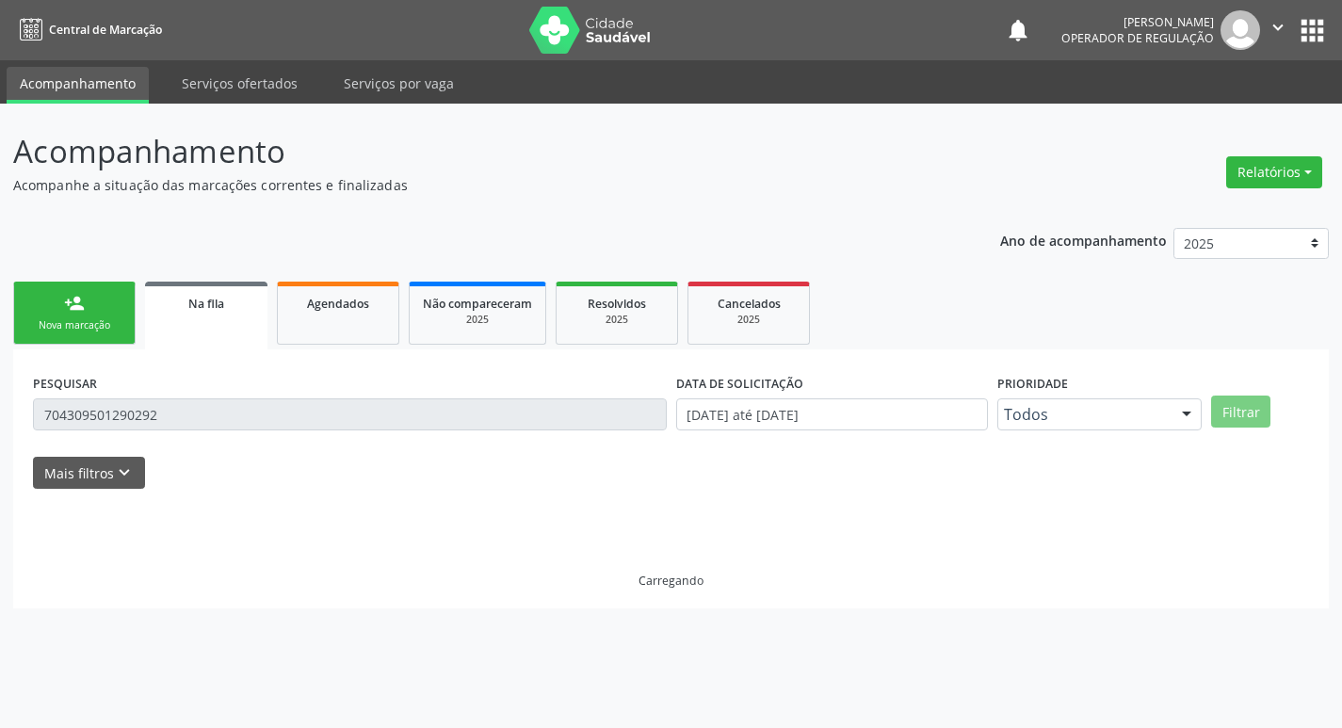
scroll to position [0, 0]
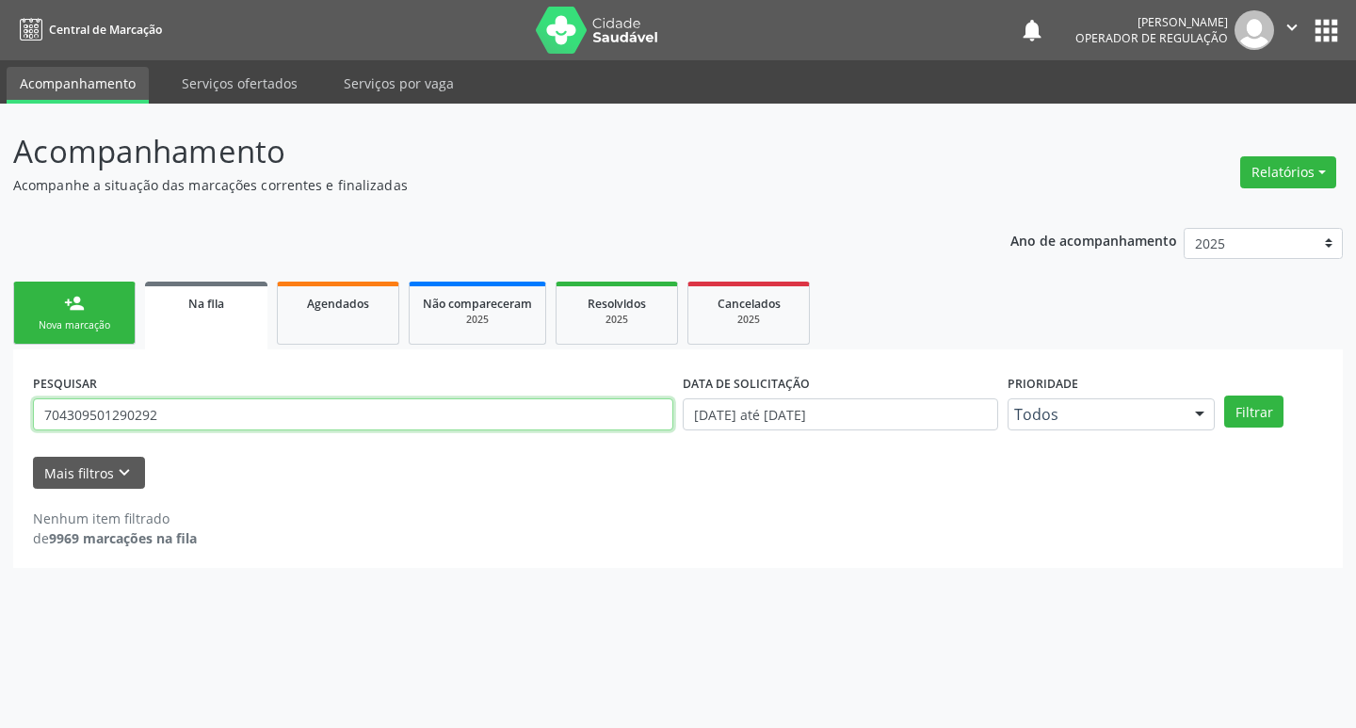
click at [209, 428] on input "704309501290292" at bounding box center [353, 414] width 640 height 32
type input "703404217038114"
click at [1224, 395] on button "Filtrar" at bounding box center [1253, 411] width 59 height 32
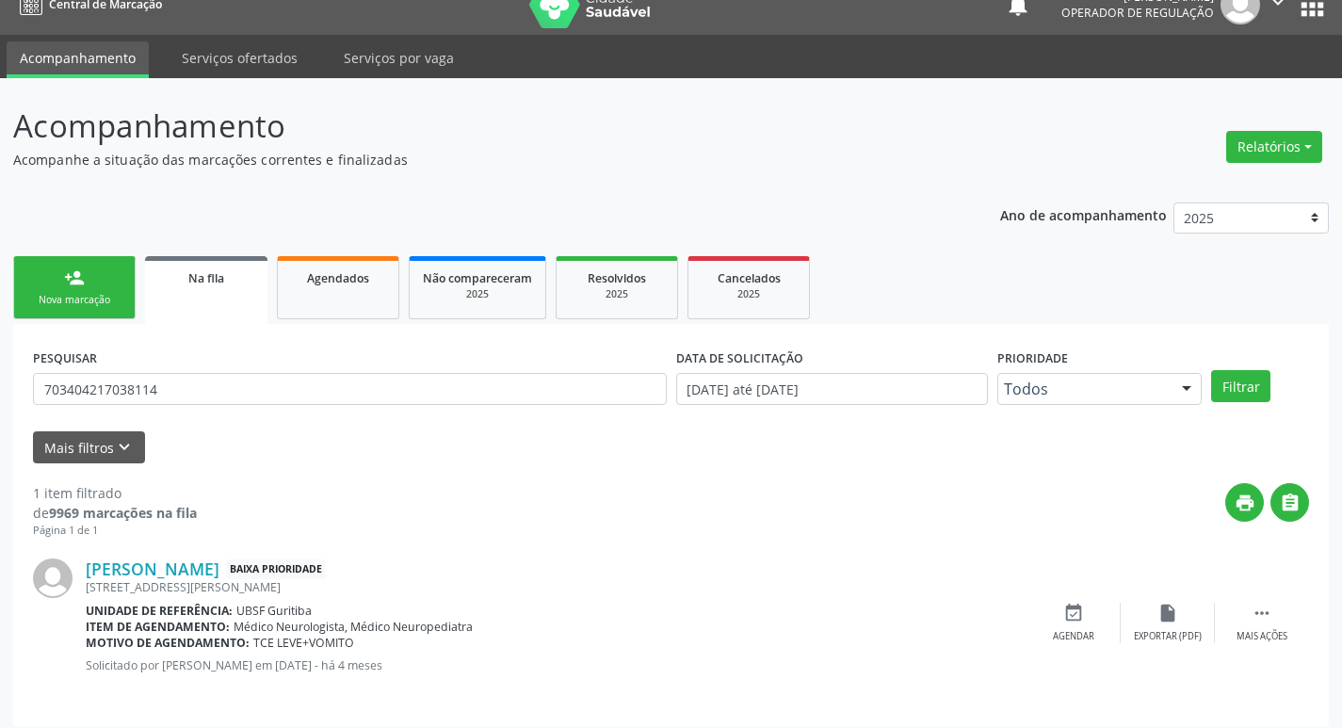
scroll to position [37, 0]
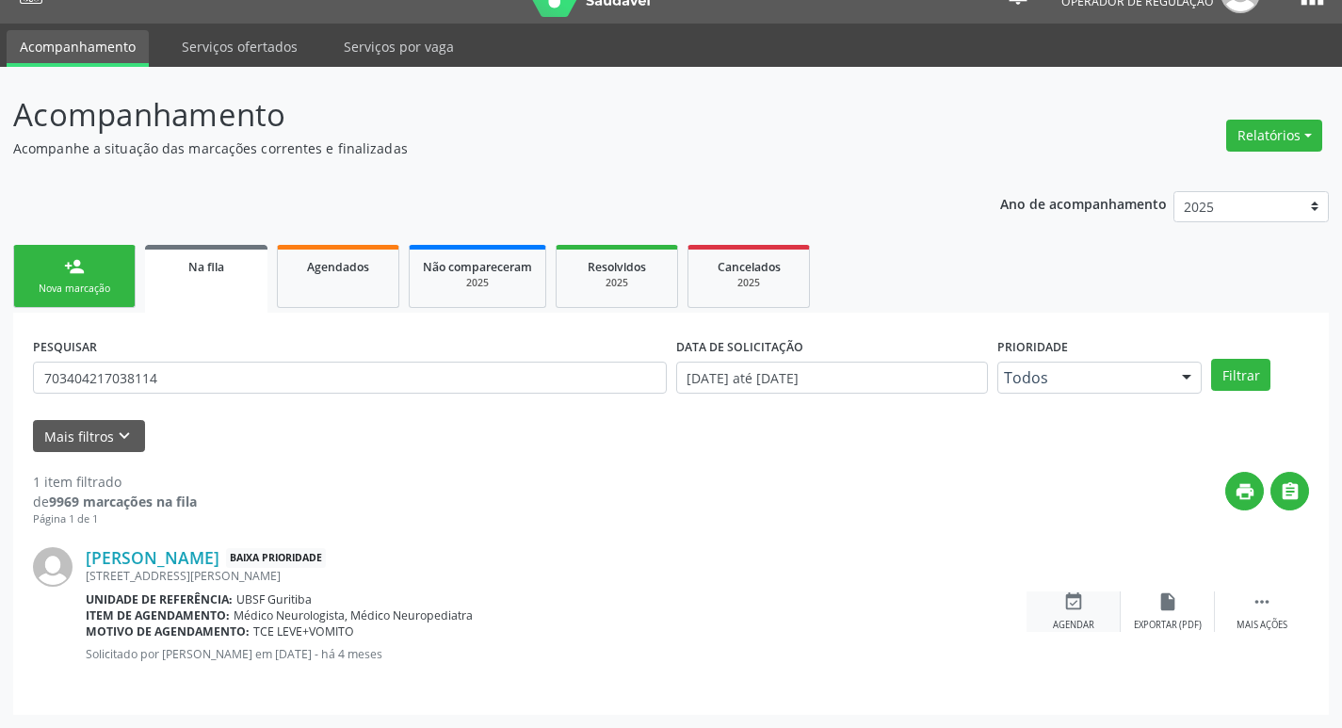
click at [1099, 615] on div "event_available Agendar" at bounding box center [1073, 611] width 94 height 40
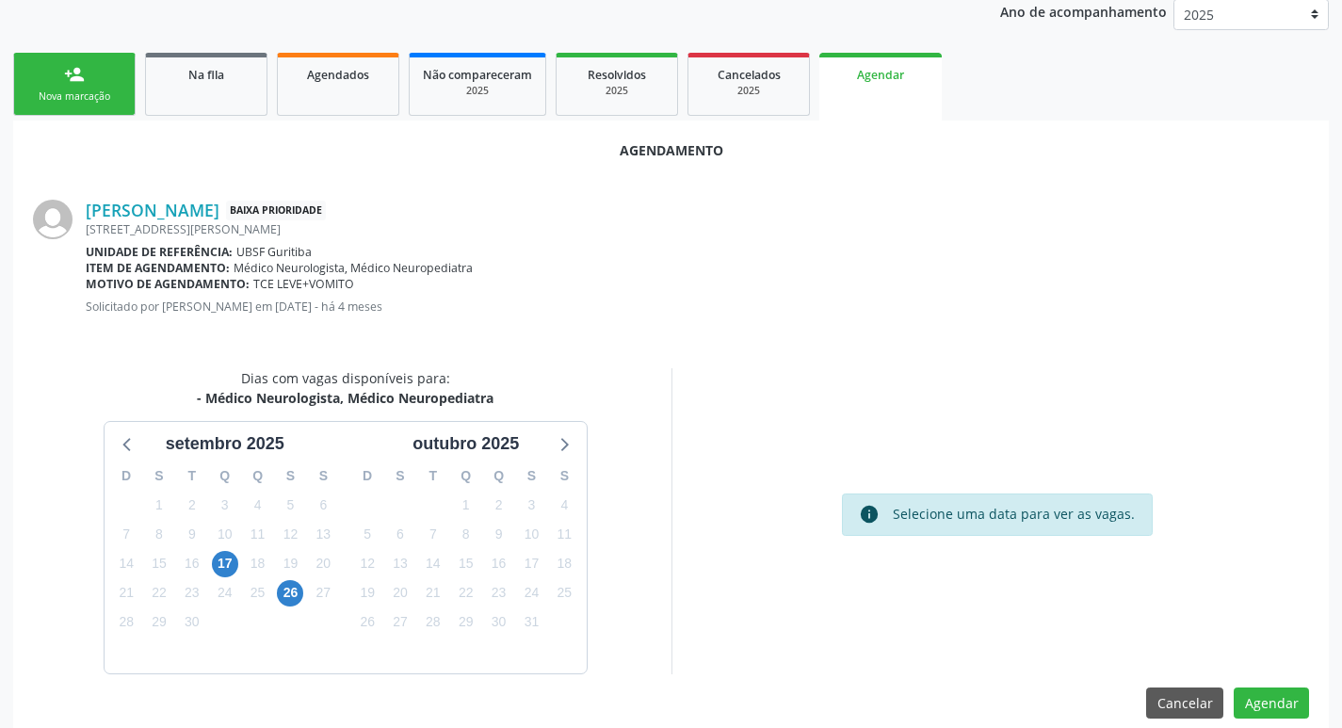
scroll to position [252, 0]
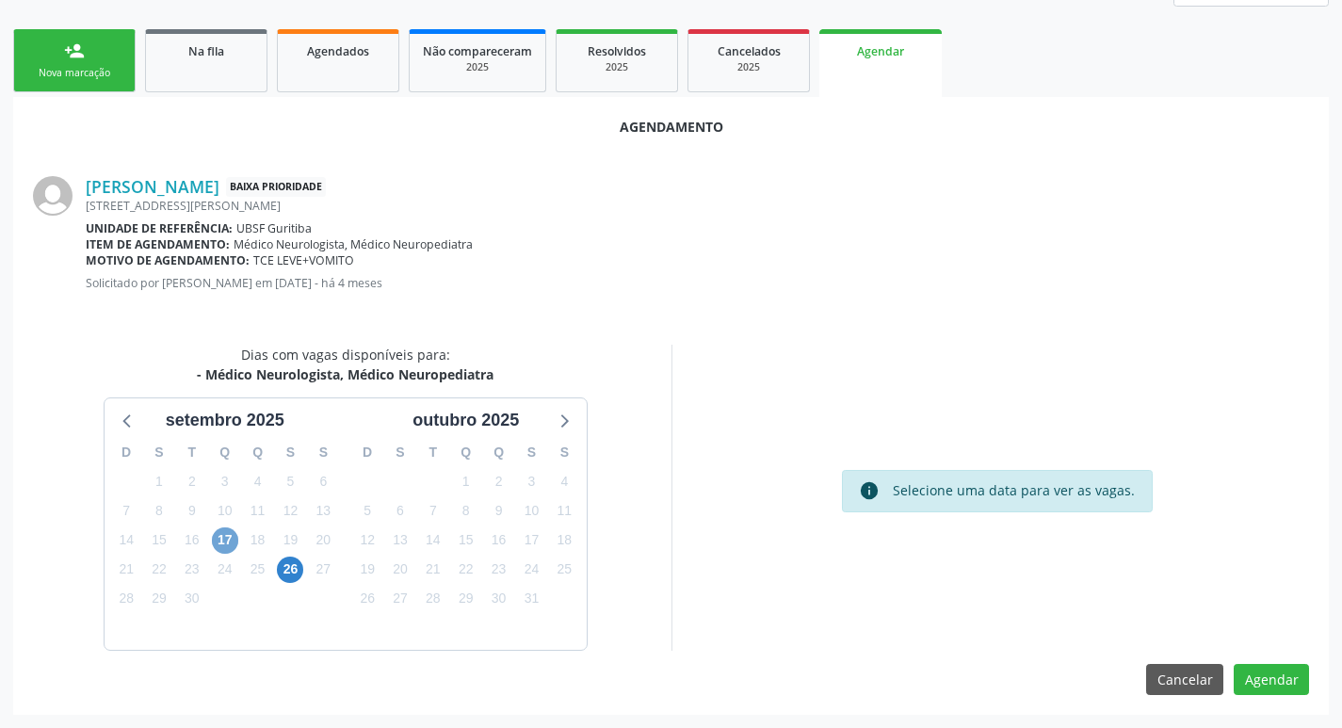
click at [227, 538] on span "17" at bounding box center [225, 540] width 26 height 26
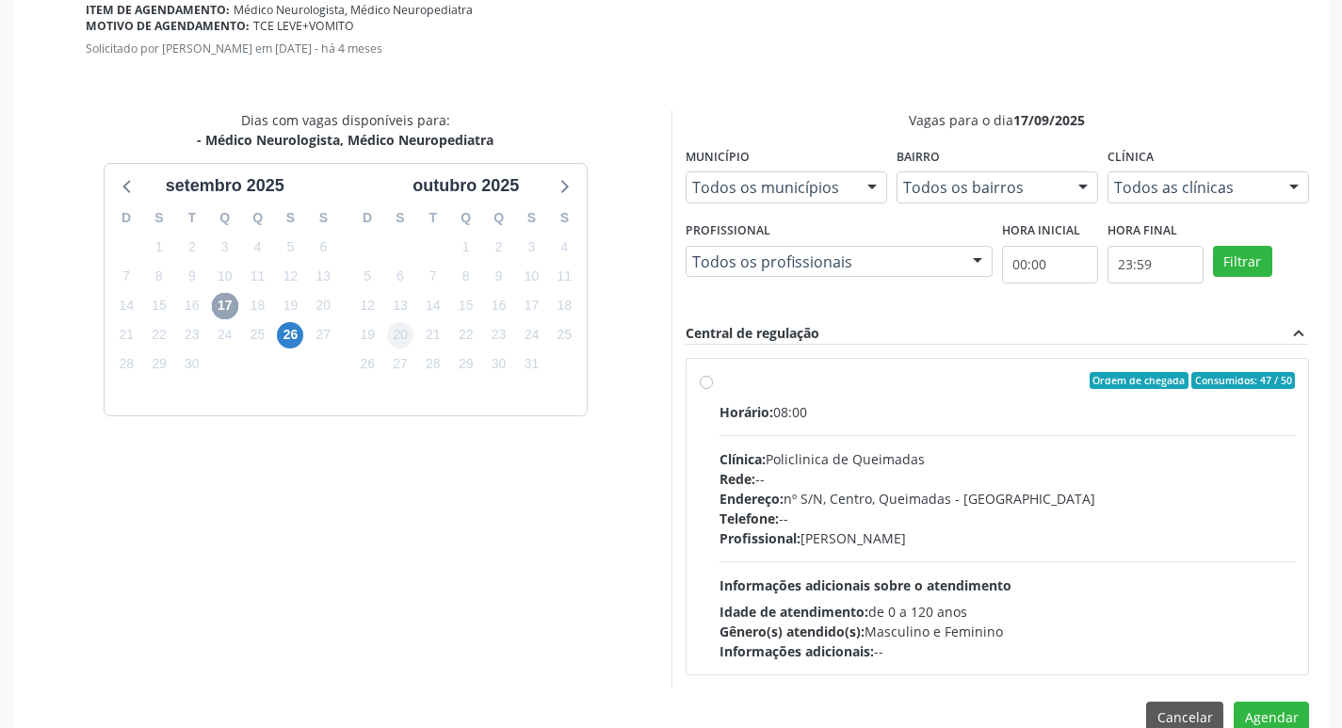
scroll to position [524, 0]
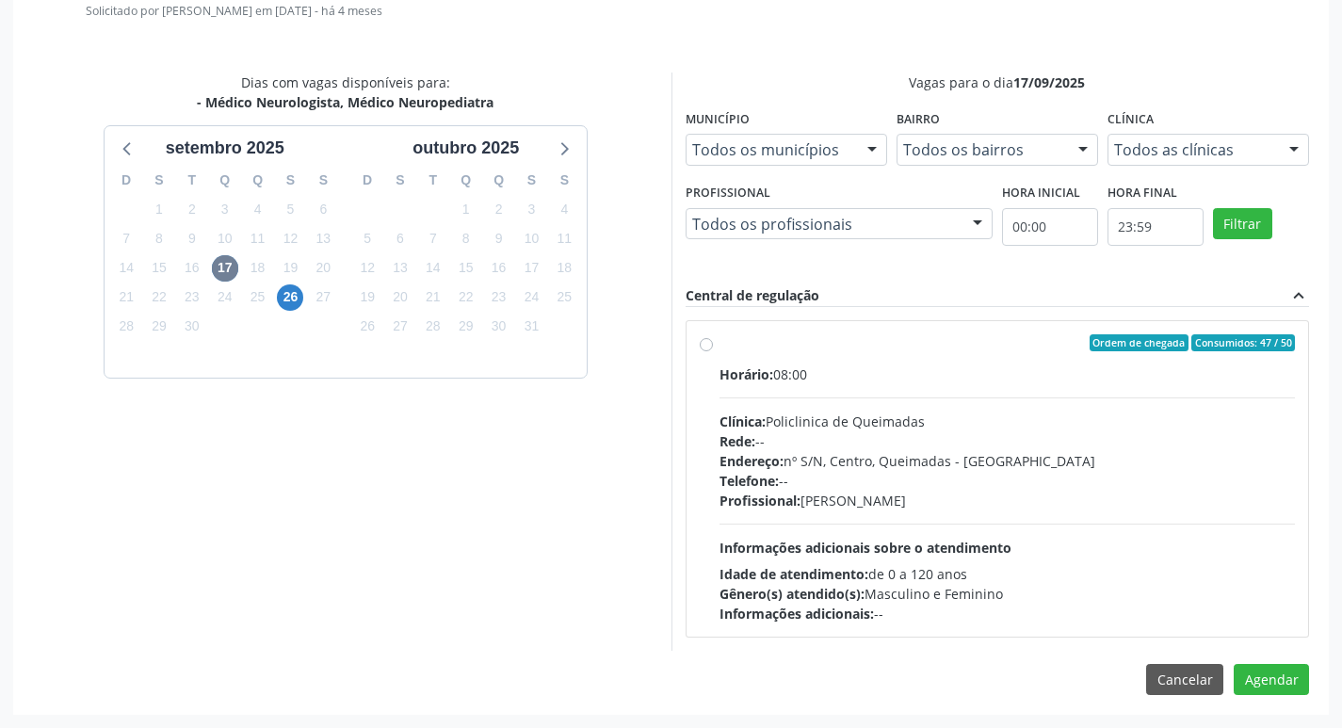
click at [910, 361] on label "Ordem de chegada Consumidos: 47 / 50 Horário: 08:00 Clínica: Policlinica de Que…" at bounding box center [1007, 478] width 576 height 289
click at [713, 351] on input "Ordem de chegada Consumidos: 47 / 50 Horário: 08:00 Clínica: Policlinica de Que…" at bounding box center [706, 342] width 13 height 17
radio input "true"
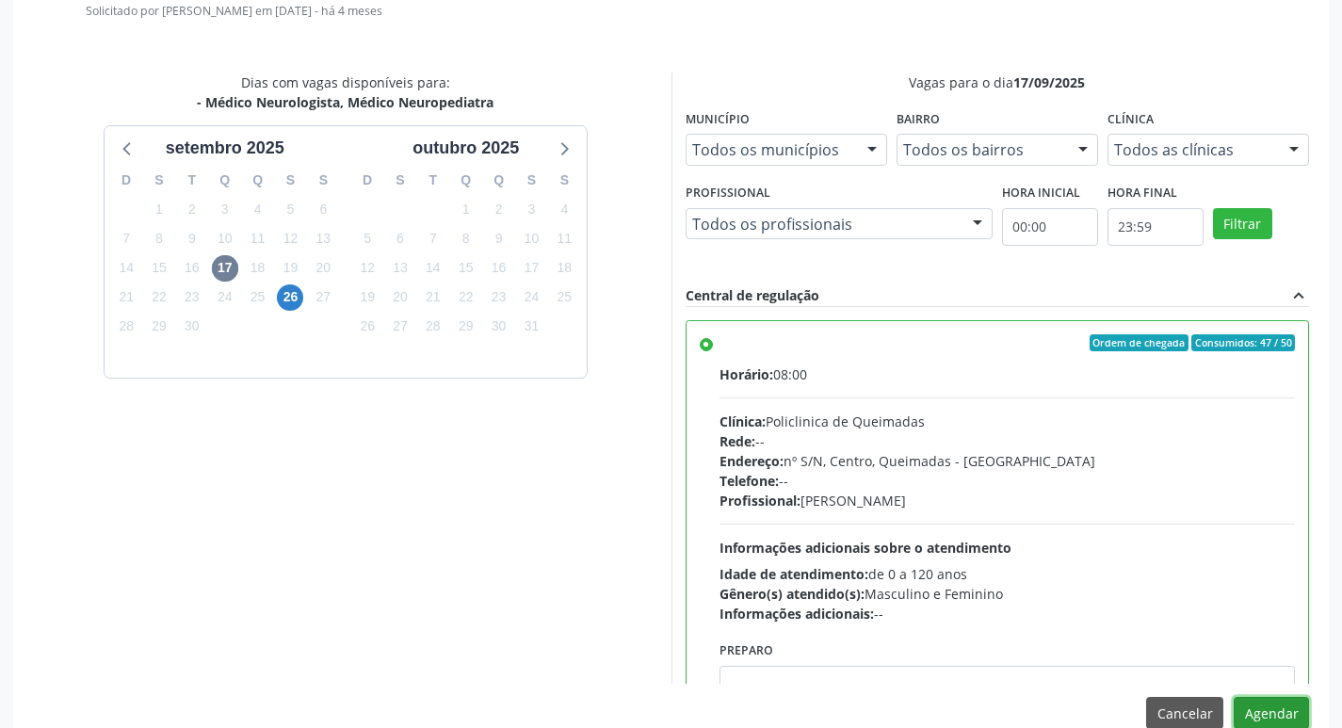
click at [1256, 714] on button "Agendar" at bounding box center [1270, 713] width 75 height 32
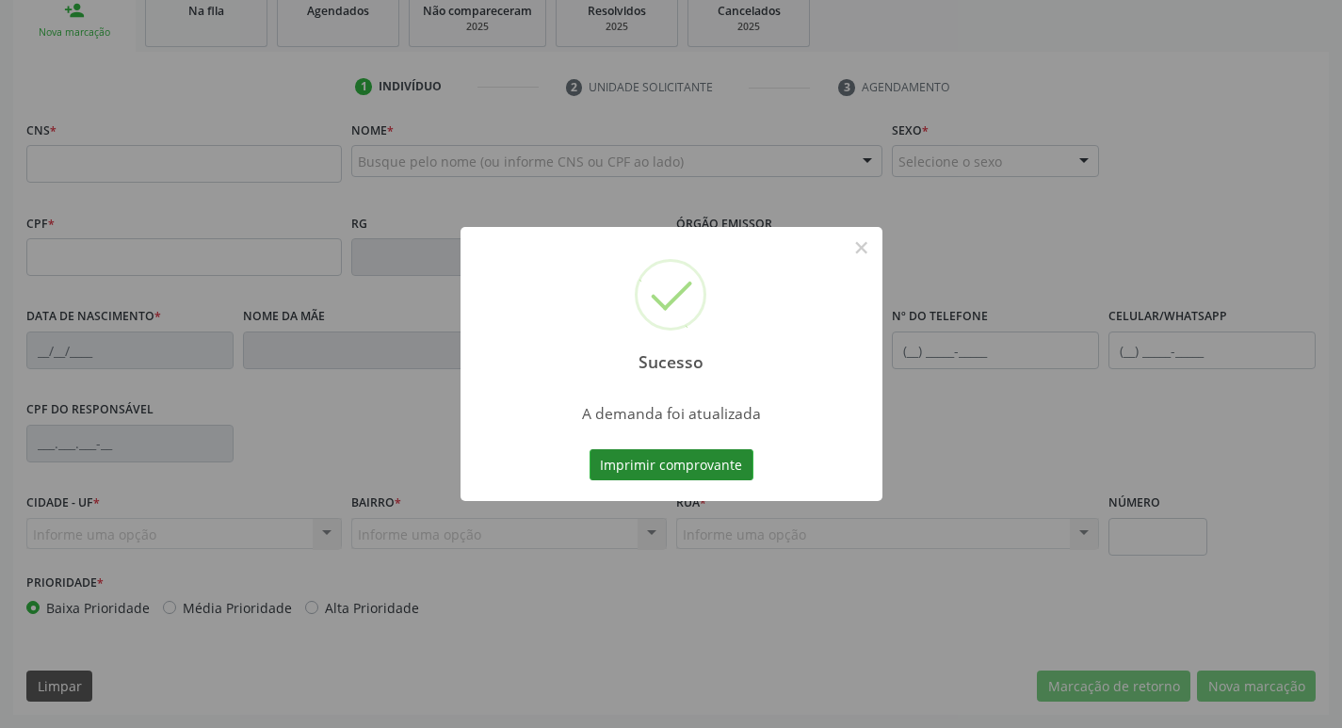
click at [661, 461] on button "Imprimir comprovante" at bounding box center [671, 465] width 164 height 32
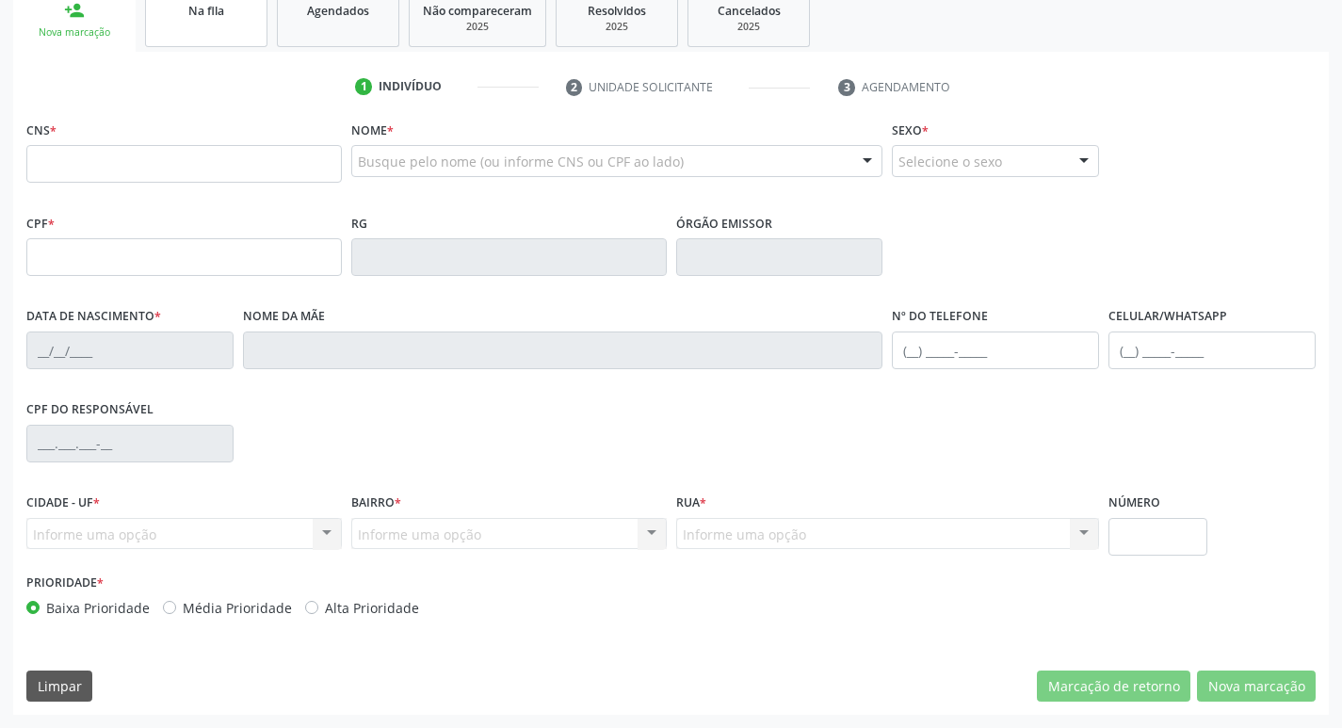
click at [174, 20] on link "Na fila" at bounding box center [206, 18] width 122 height 58
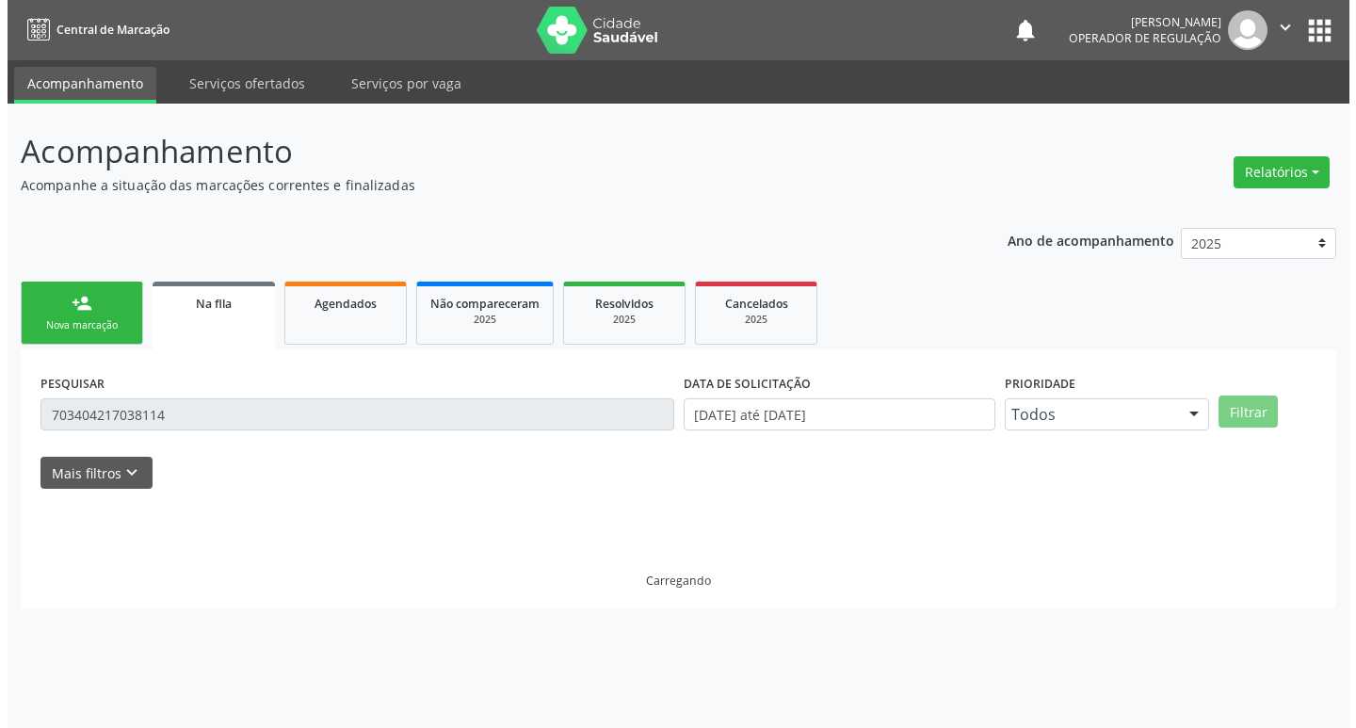
scroll to position [0, 0]
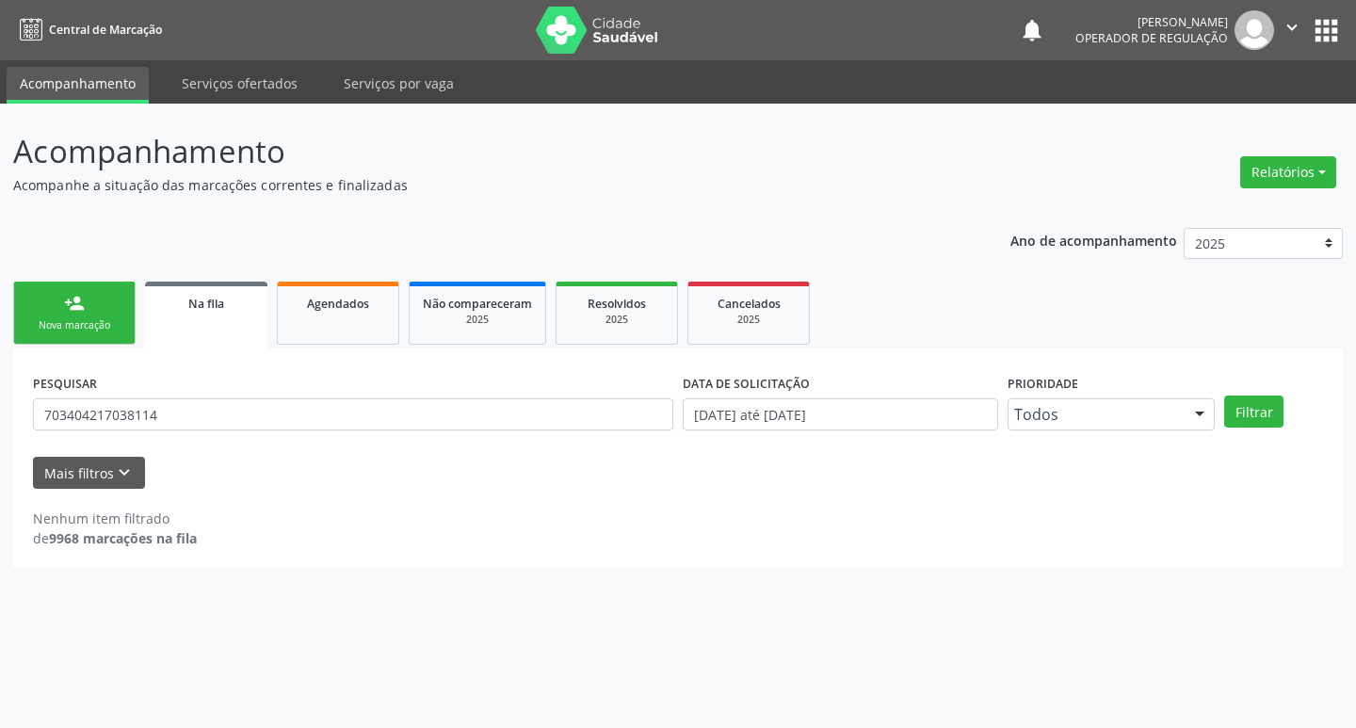
click at [257, 434] on div "PESQUISAR 703404217038114" at bounding box center [353, 405] width 650 height 73
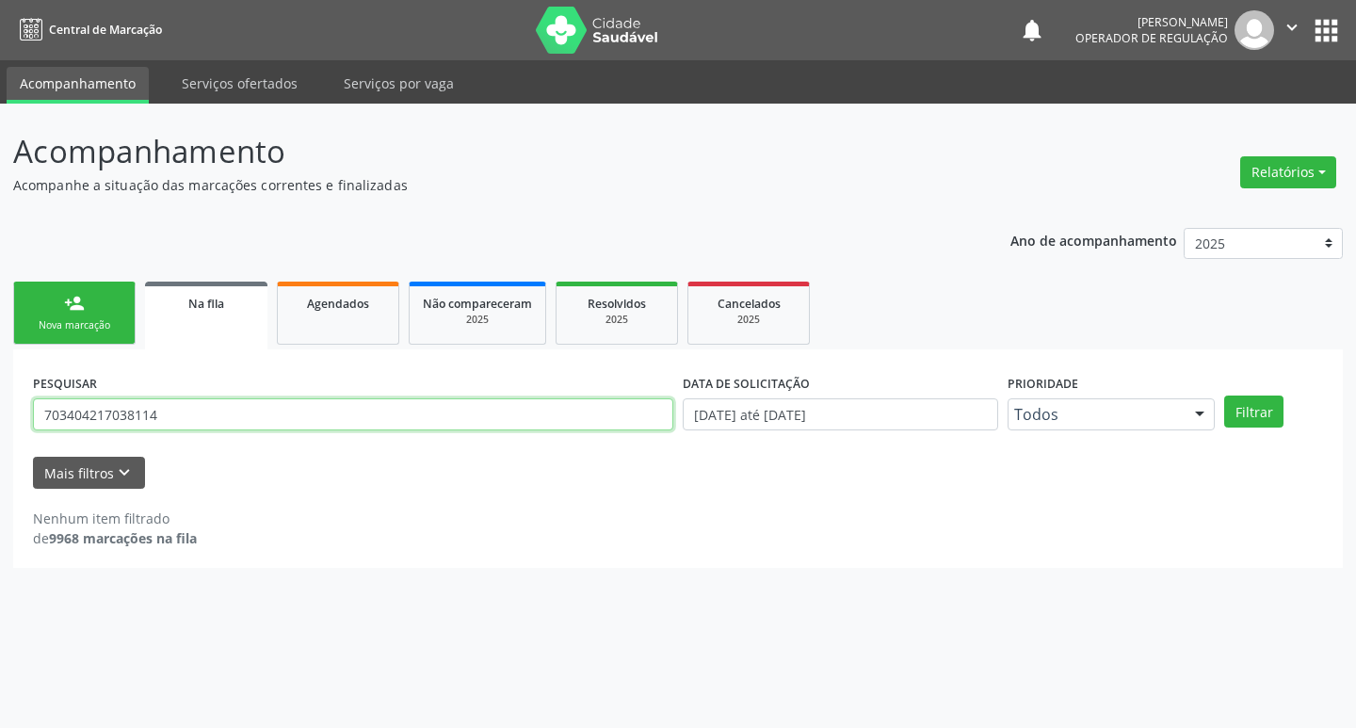
click at [250, 415] on input "703404217038114" at bounding box center [353, 414] width 640 height 32
type input "705803433505533"
click at [1224, 395] on button "Filtrar" at bounding box center [1253, 411] width 59 height 32
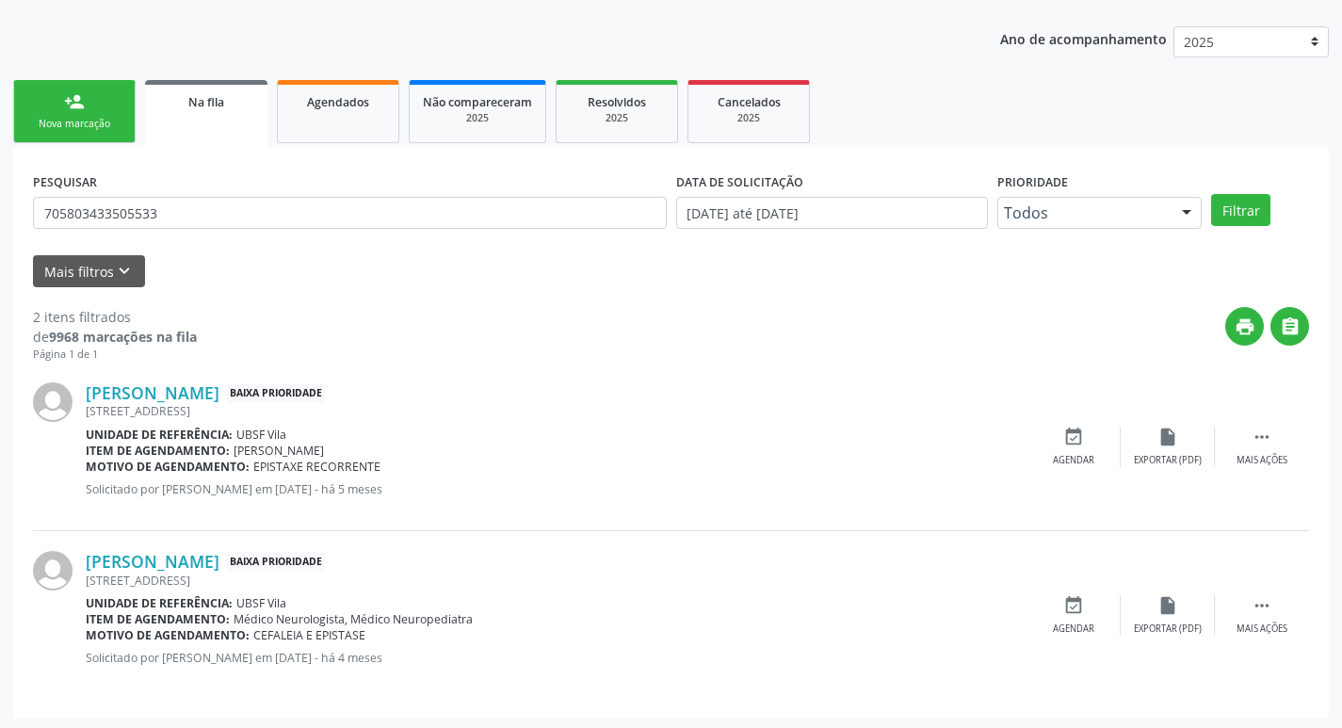
scroll to position [205, 0]
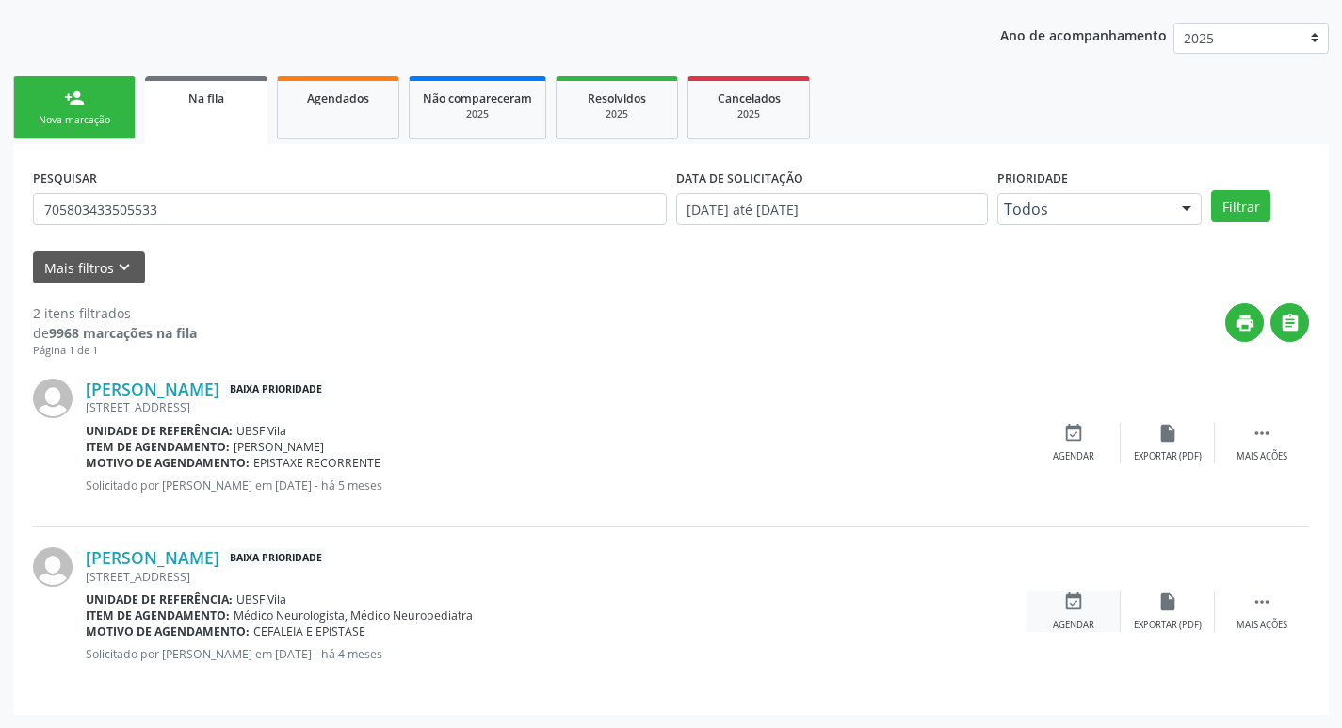
click at [1084, 616] on div "event_available Agendar" at bounding box center [1073, 611] width 94 height 40
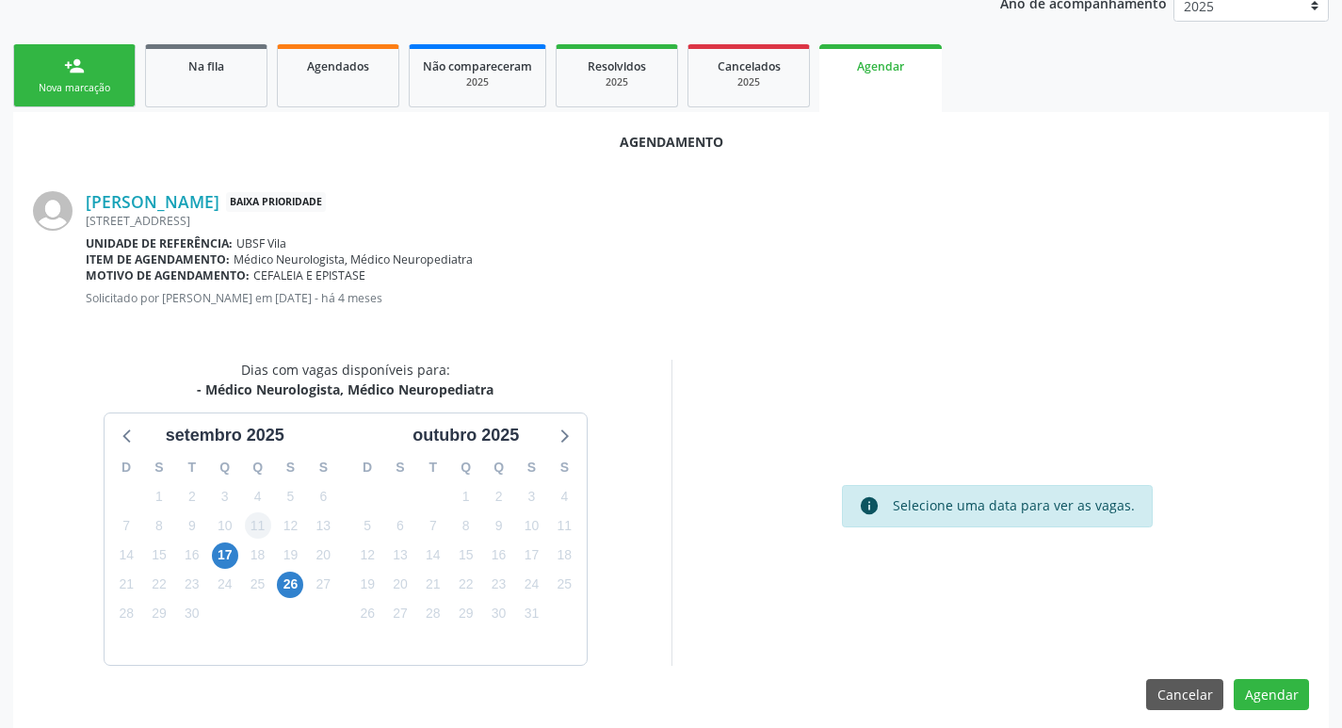
scroll to position [252, 0]
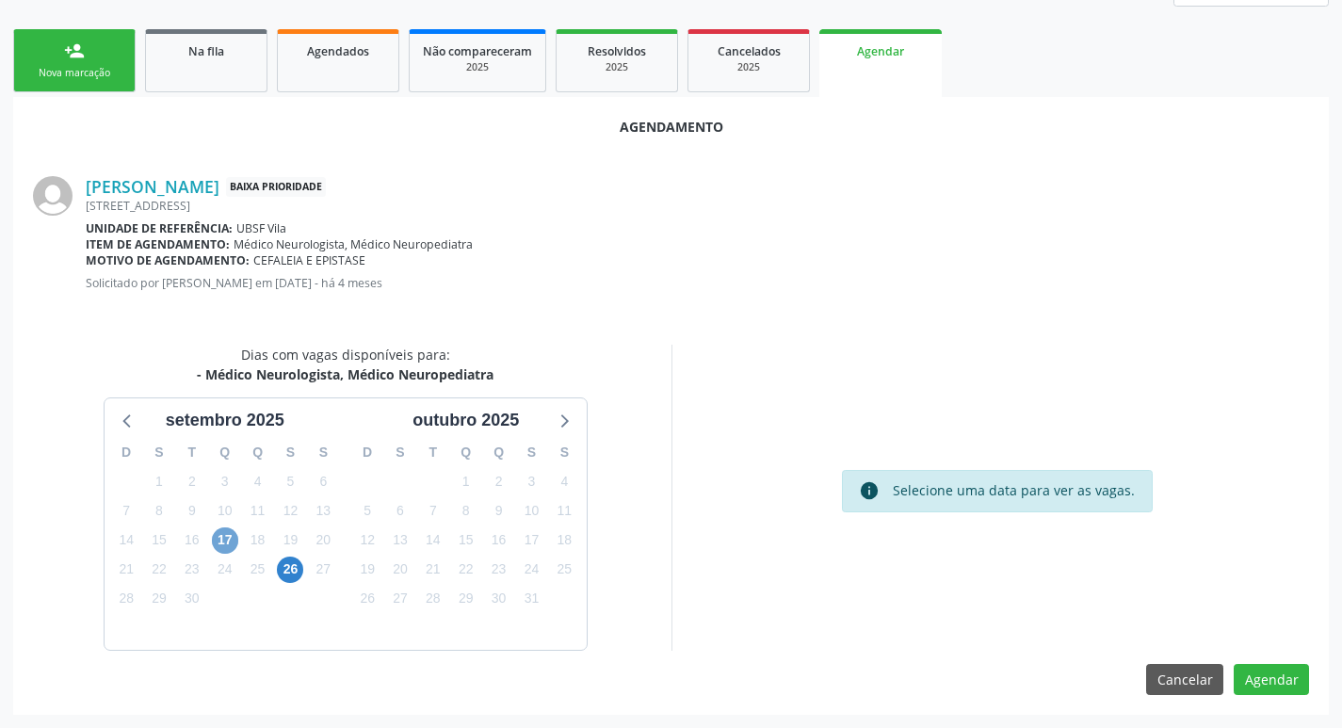
click at [232, 534] on span "17" at bounding box center [225, 540] width 26 height 26
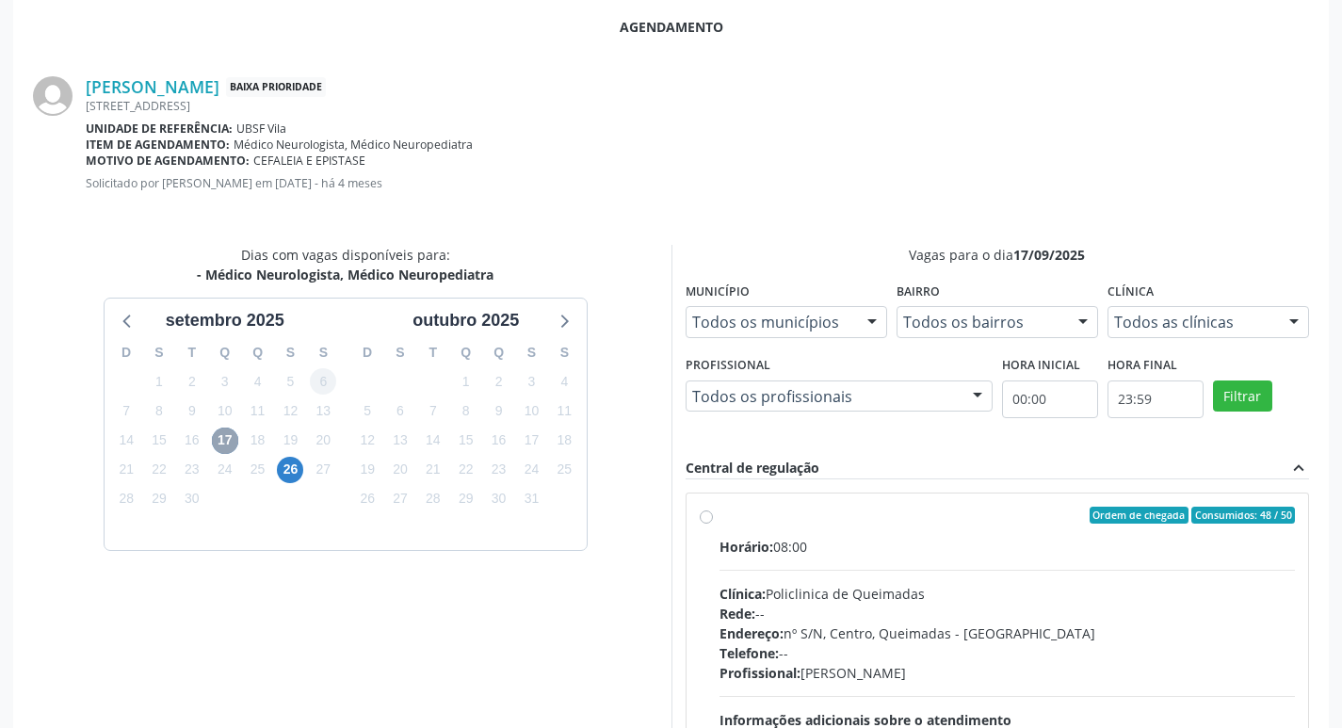
scroll to position [524, 0]
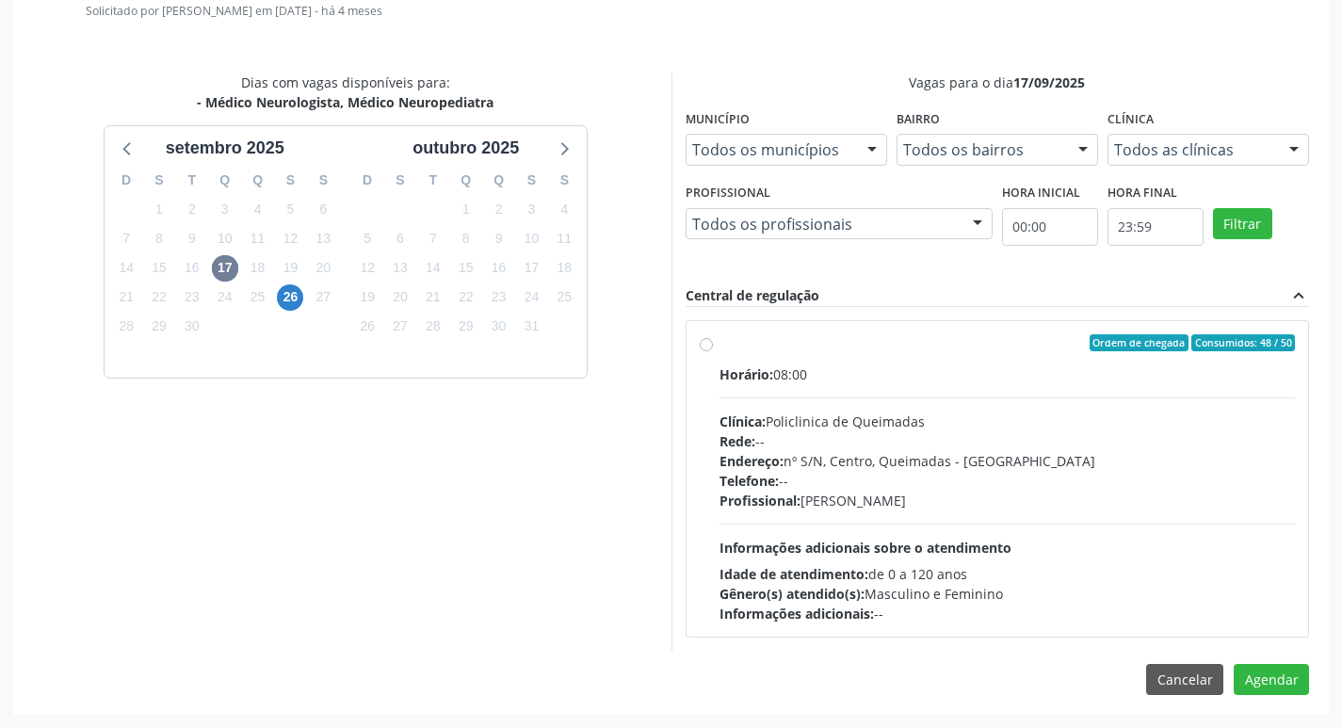
click at [897, 360] on label "Ordem de chegada Consumidos: 48 / 50 Horário: 08:00 Clínica: Policlinica de Que…" at bounding box center [1007, 478] width 576 height 289
click at [713, 351] on input "Ordem de chegada Consumidos: 48 / 50 Horário: 08:00 Clínica: Policlinica de Que…" at bounding box center [706, 342] width 13 height 17
radio input "true"
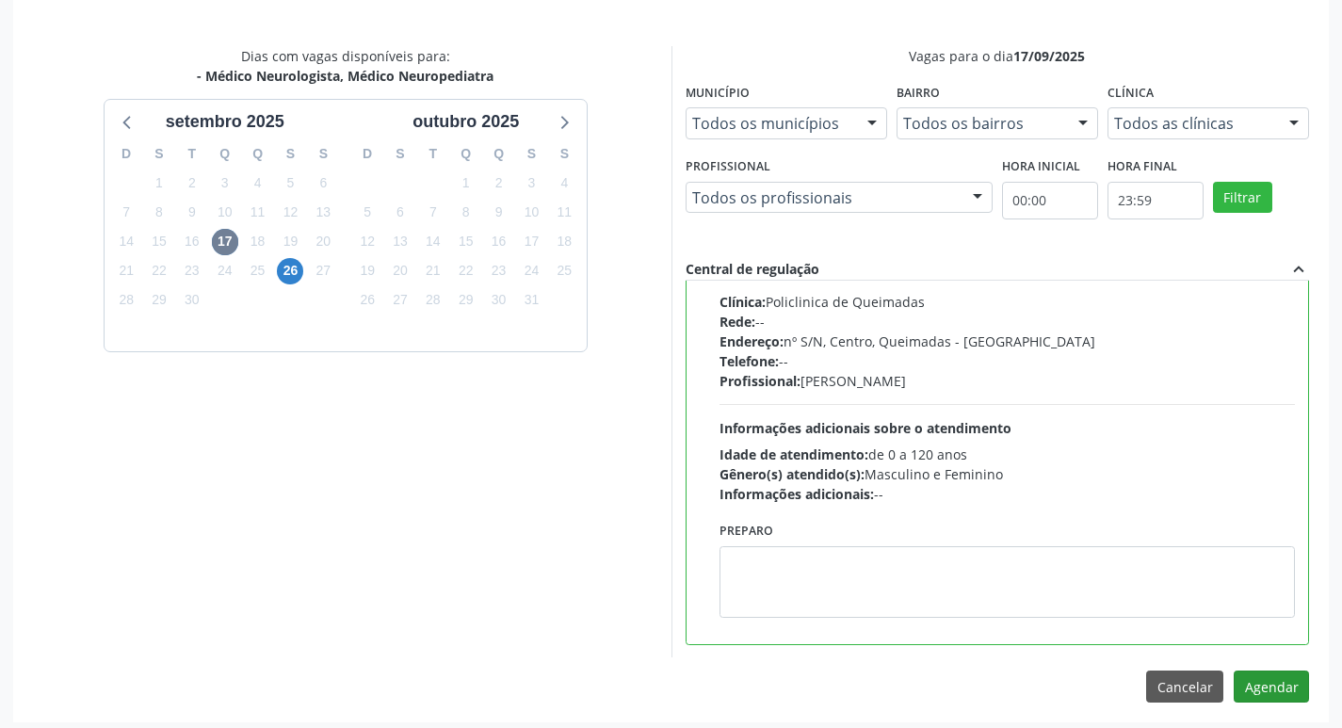
scroll to position [558, 0]
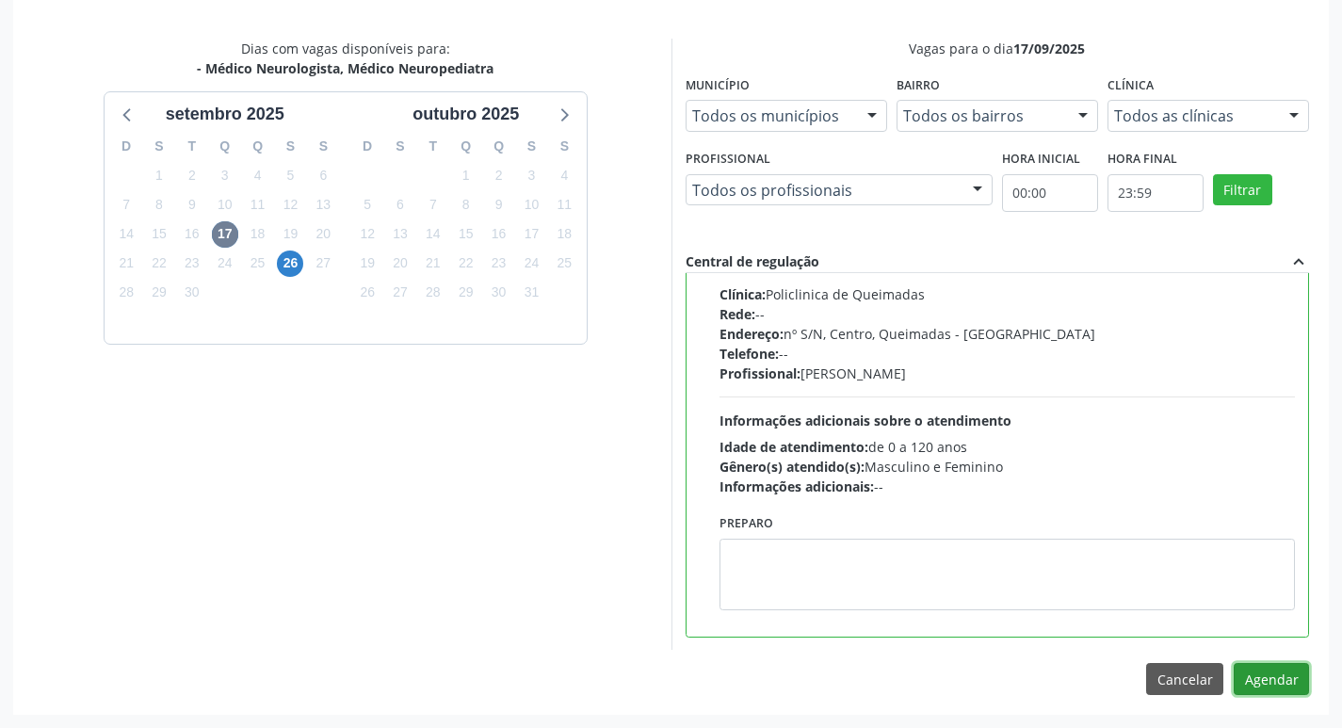
click at [1285, 684] on button "Agendar" at bounding box center [1270, 679] width 75 height 32
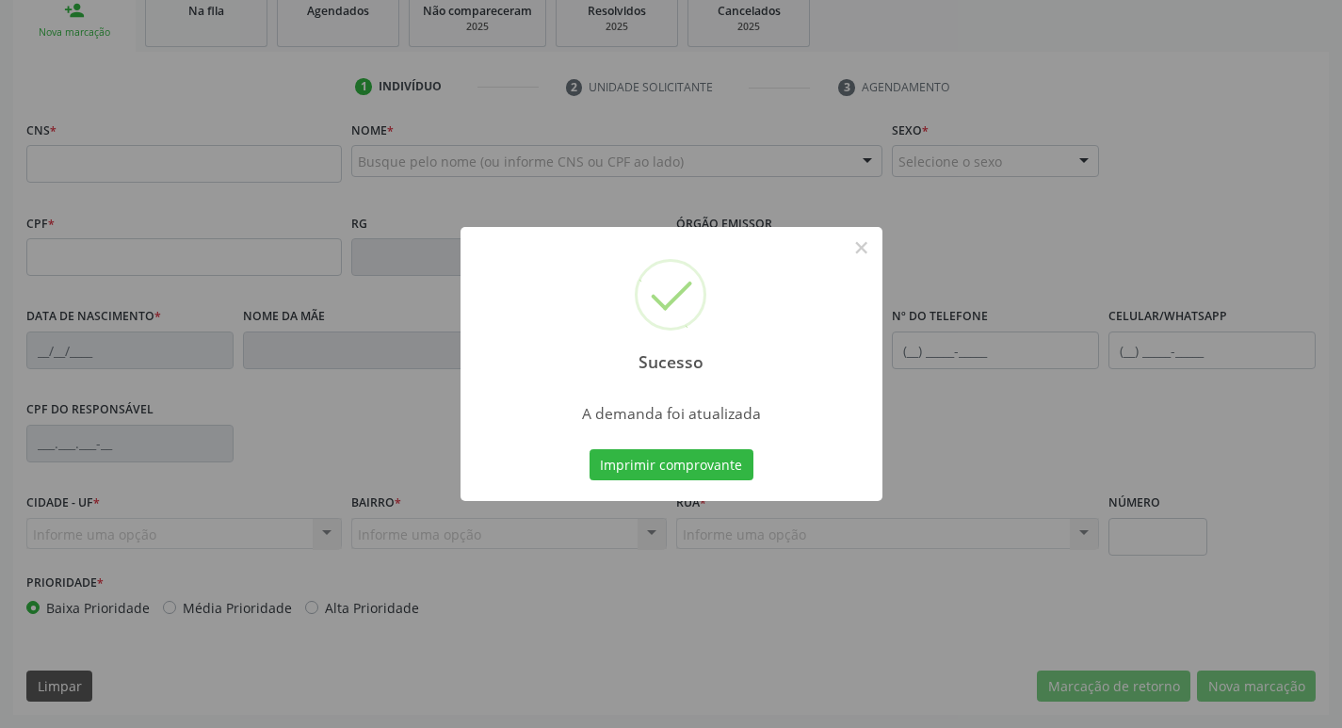
scroll to position [293, 0]
click at [727, 465] on button "Imprimir comprovante" at bounding box center [671, 465] width 164 height 32
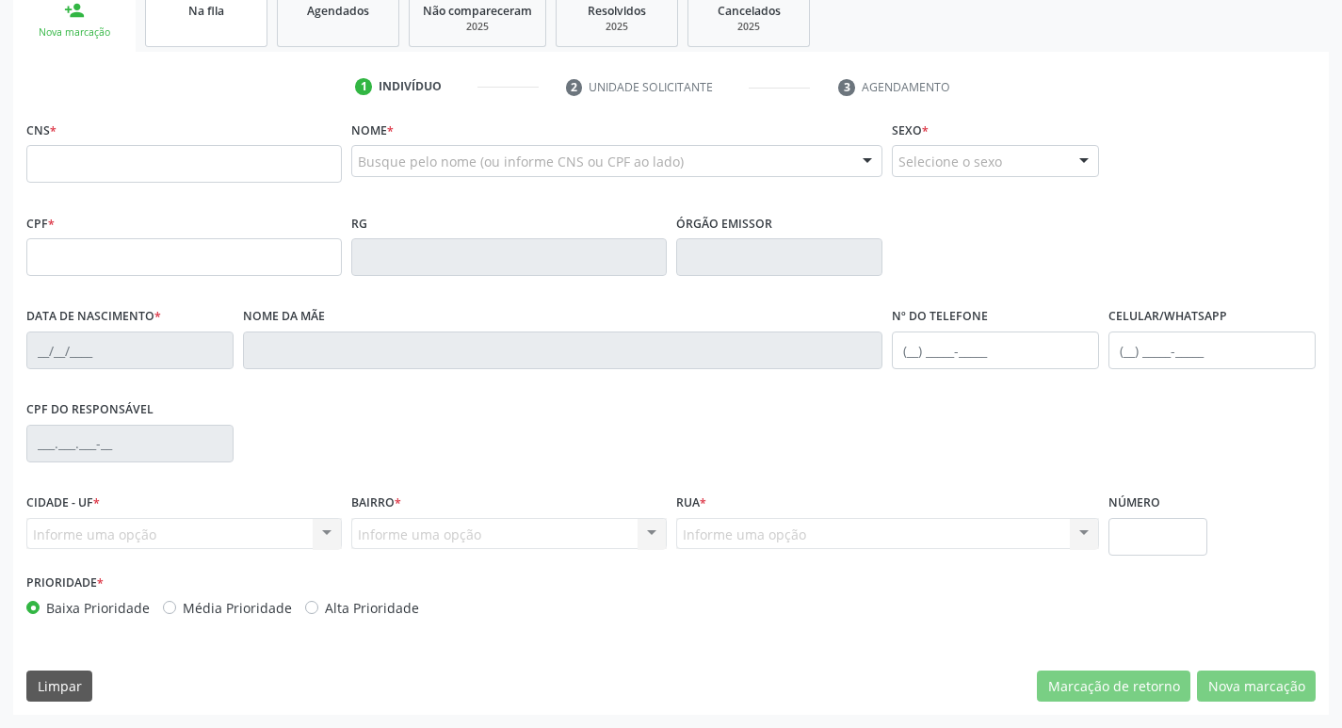
click at [235, 34] on link "Na fila" at bounding box center [206, 18] width 122 height 58
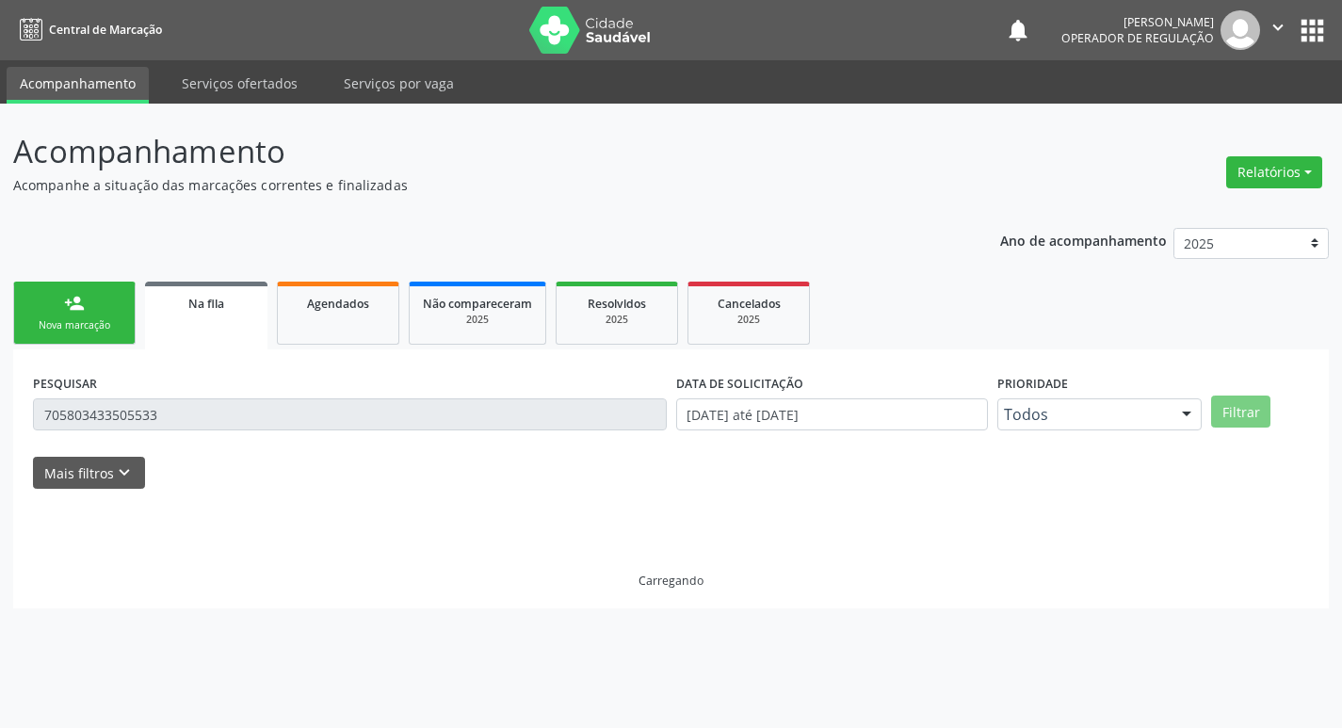
scroll to position [0, 0]
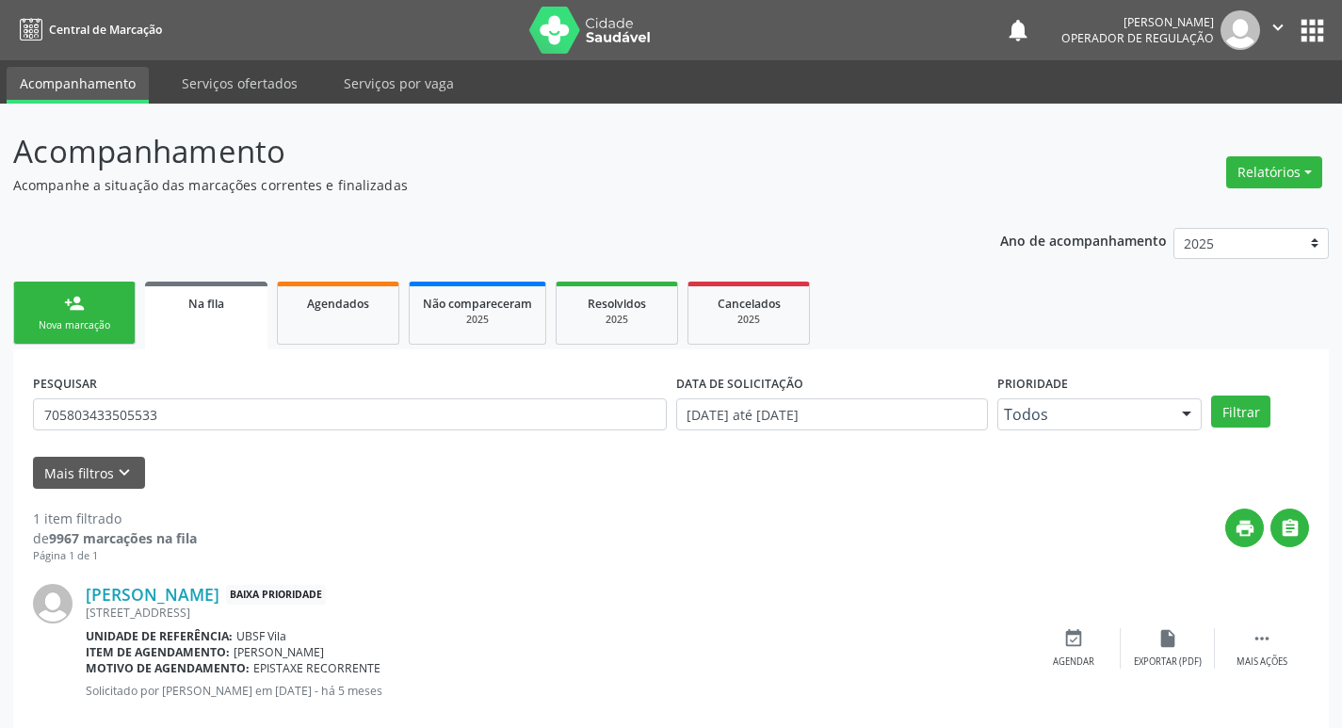
click at [189, 432] on div "PESQUISAR 705803433505533" at bounding box center [349, 405] width 643 height 73
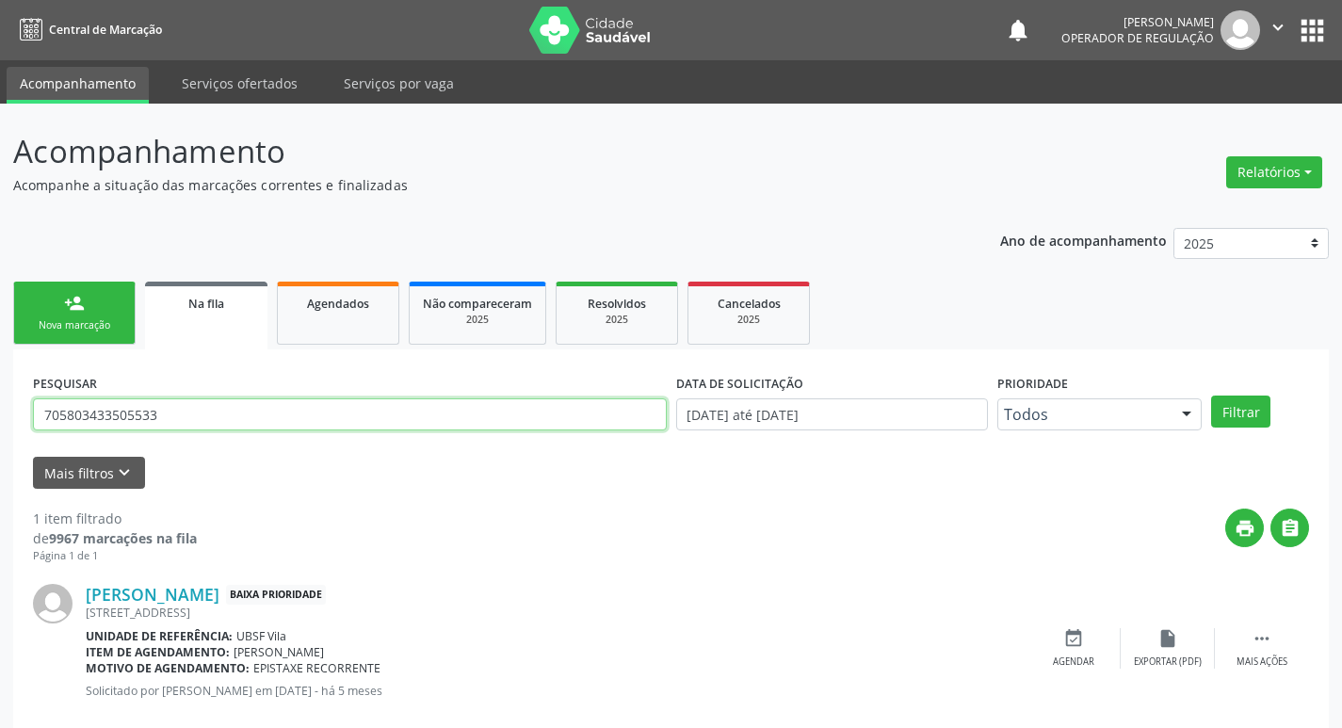
click at [199, 409] on input "705803433505533" at bounding box center [350, 414] width 634 height 32
type input "702506360436139"
click at [1211, 395] on button "Filtrar" at bounding box center [1240, 411] width 59 height 32
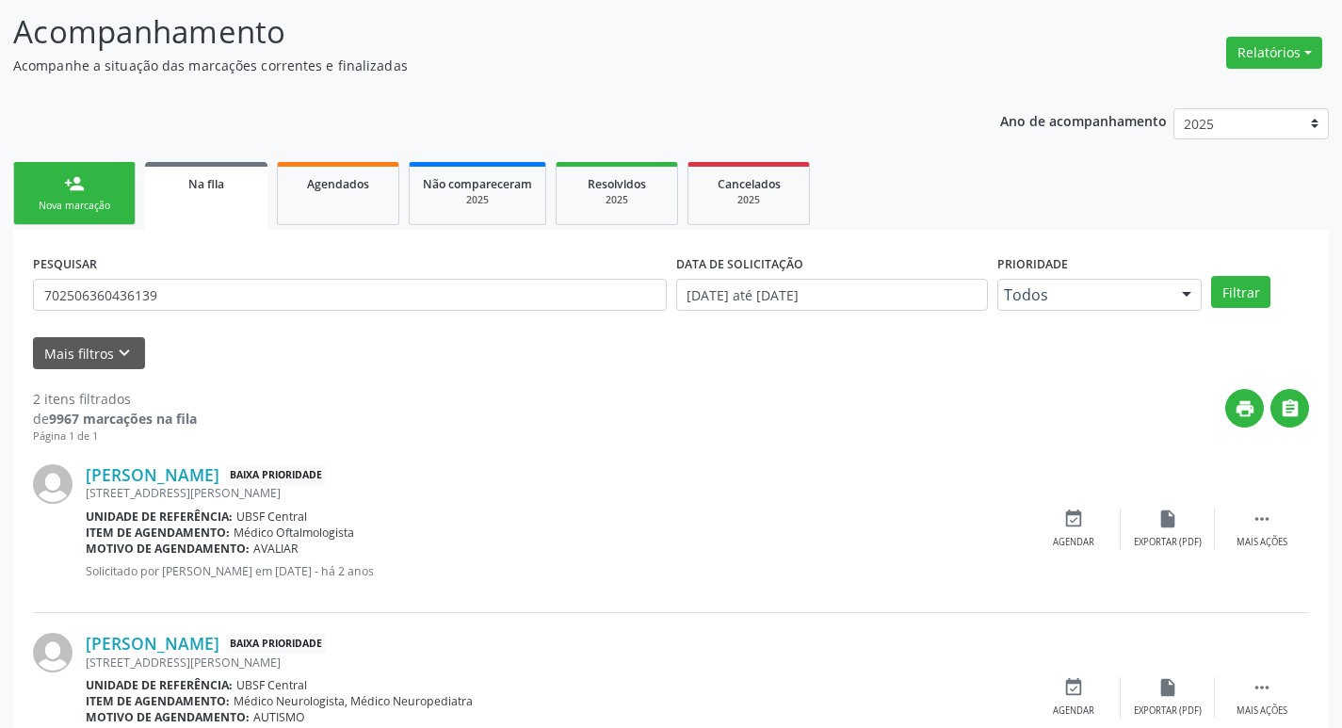
scroll to position [205, 0]
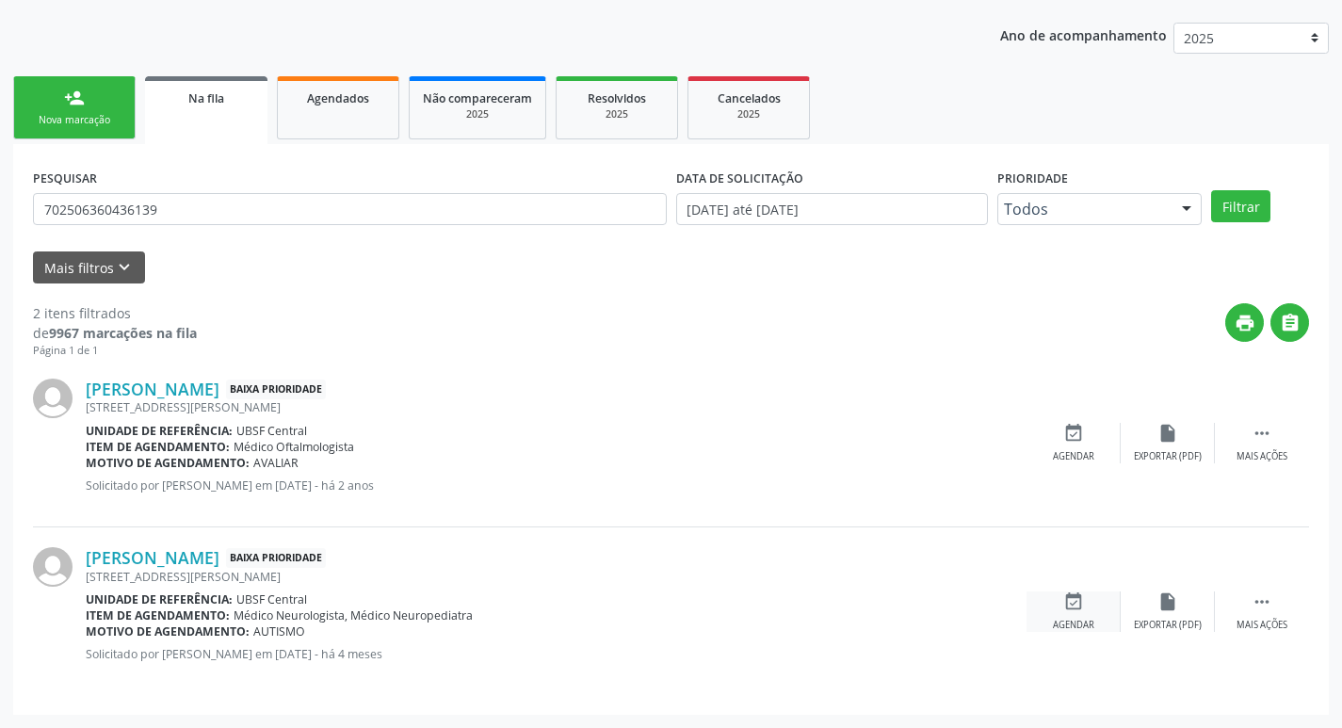
click at [1077, 606] on icon "event_available" at bounding box center [1073, 601] width 21 height 21
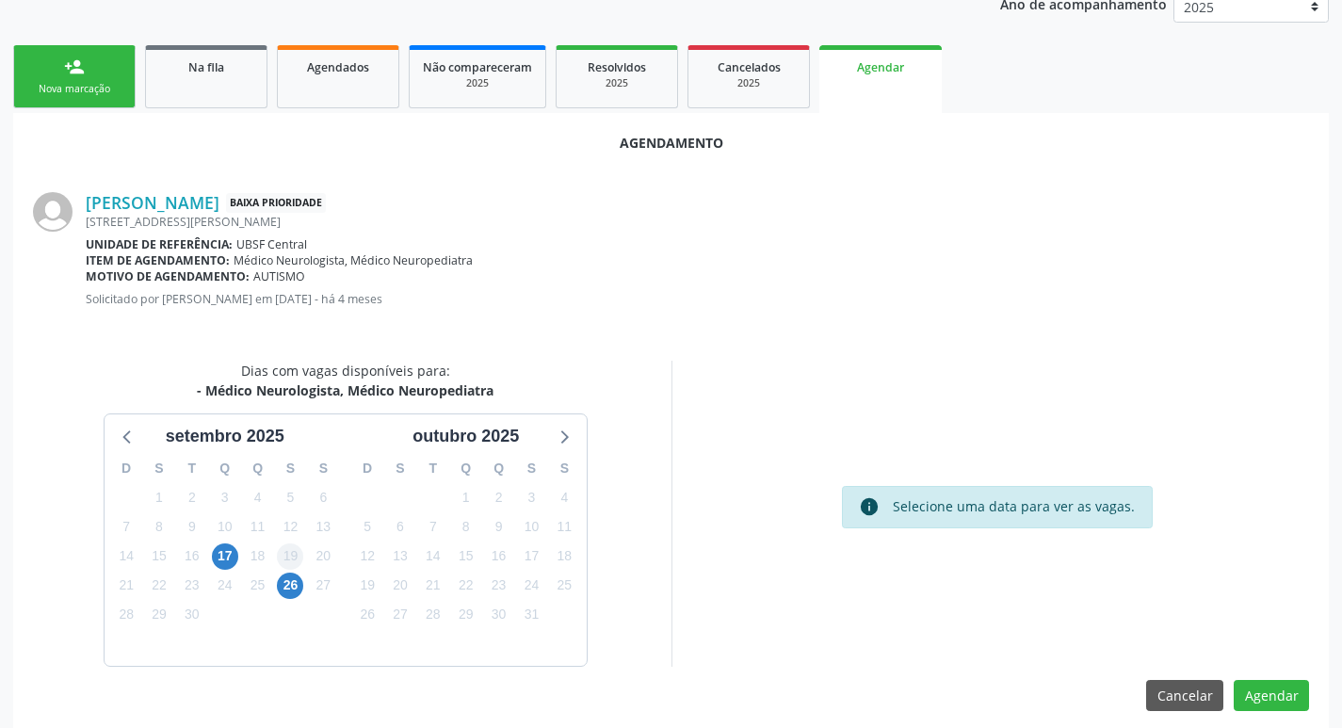
scroll to position [252, 0]
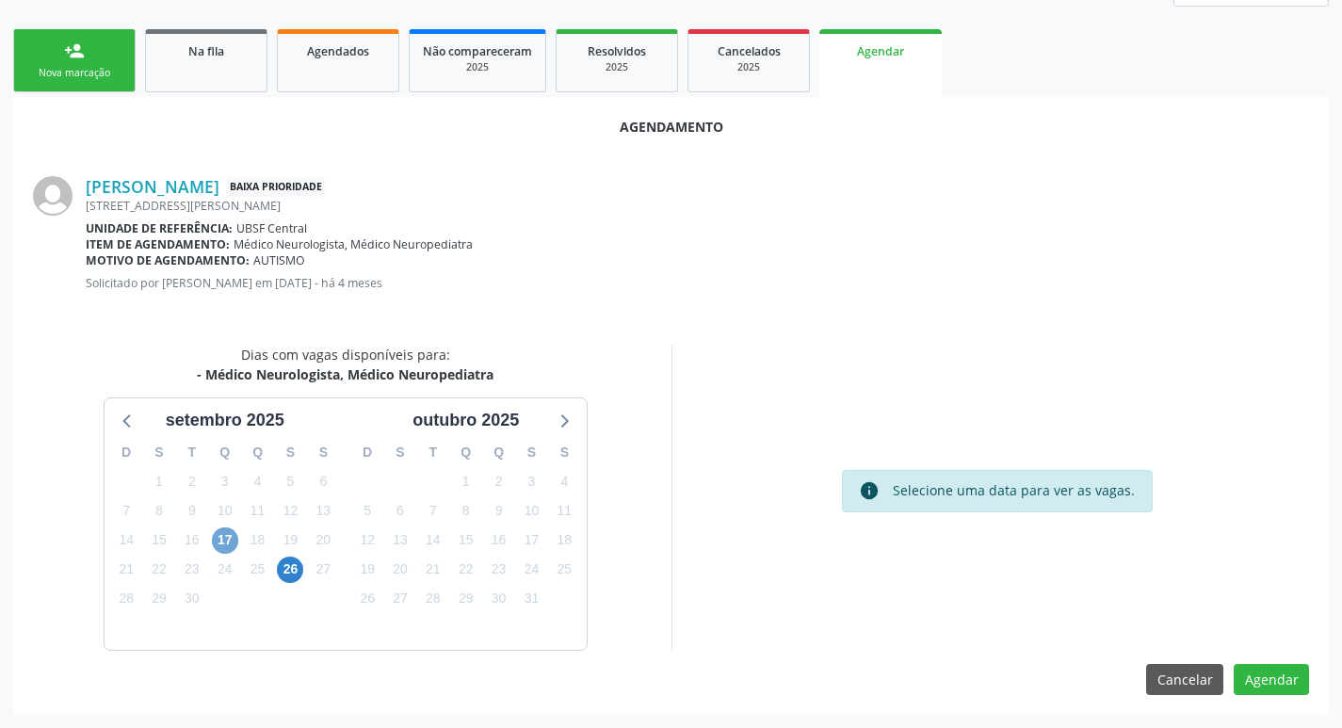
click at [216, 539] on span "17" at bounding box center [225, 540] width 26 height 26
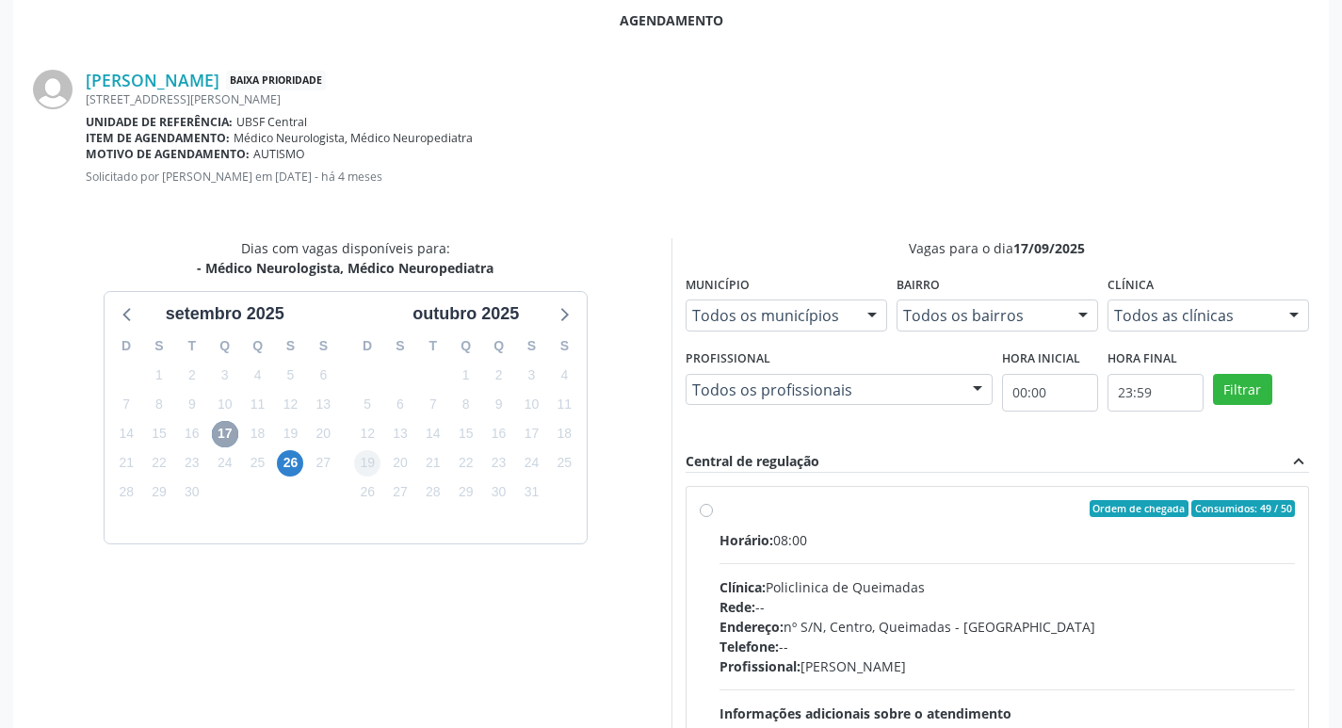
scroll to position [524, 0]
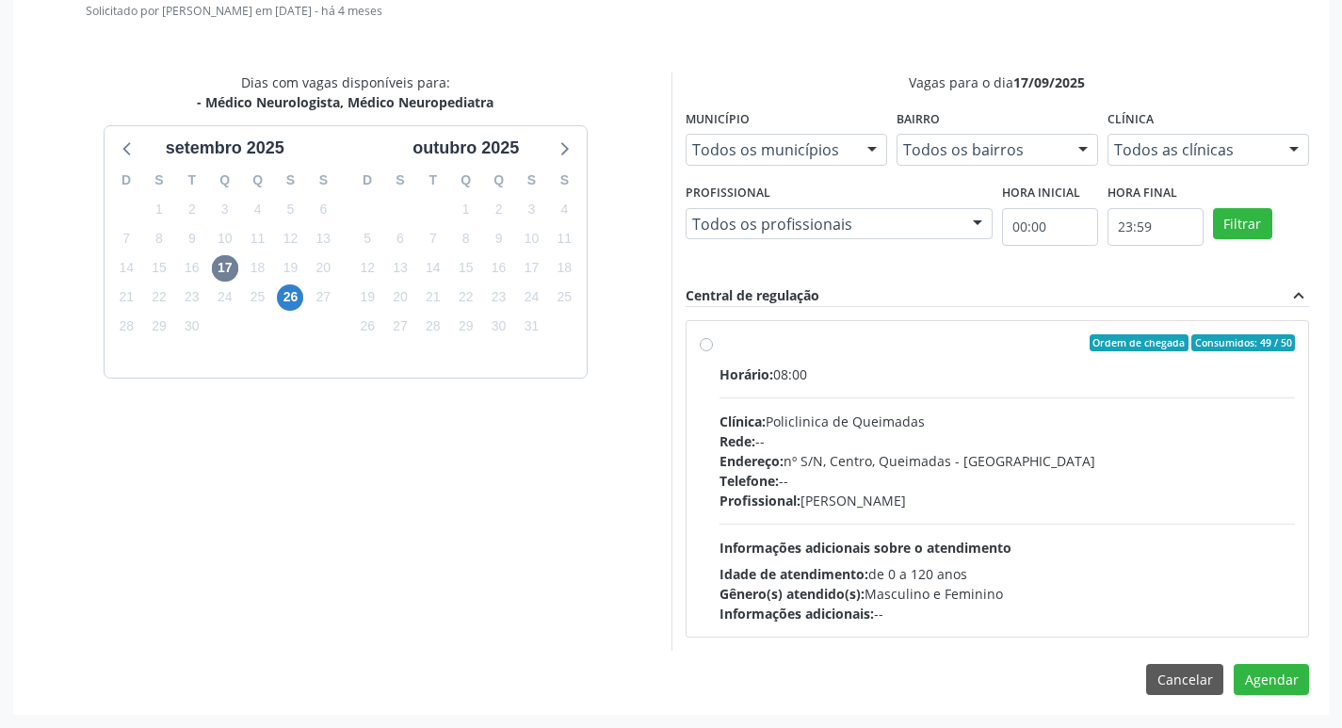
click at [1135, 379] on div "Horário: 08:00" at bounding box center [1007, 374] width 576 height 20
click at [713, 351] on input "Ordem de chegada Consumidos: 49 / 50 Horário: 08:00 Clínica: Policlinica de Que…" at bounding box center [706, 342] width 13 height 17
radio input "true"
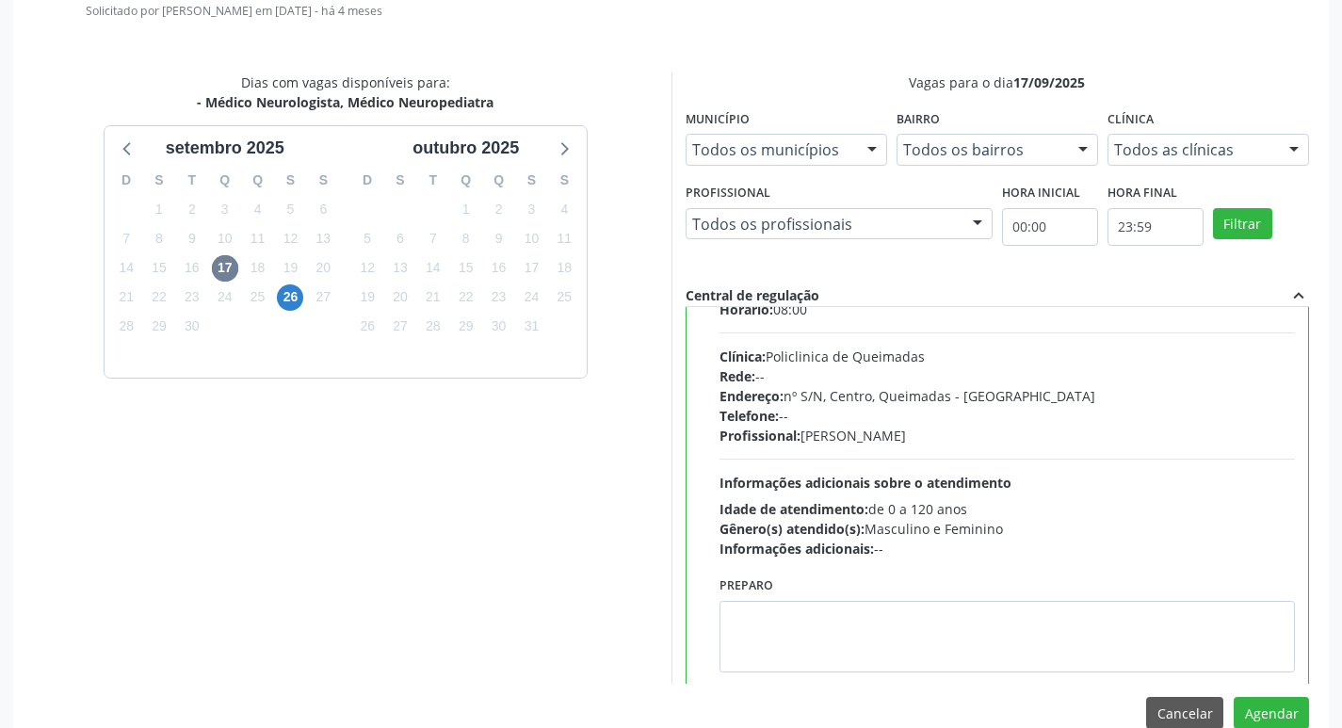
scroll to position [93, 0]
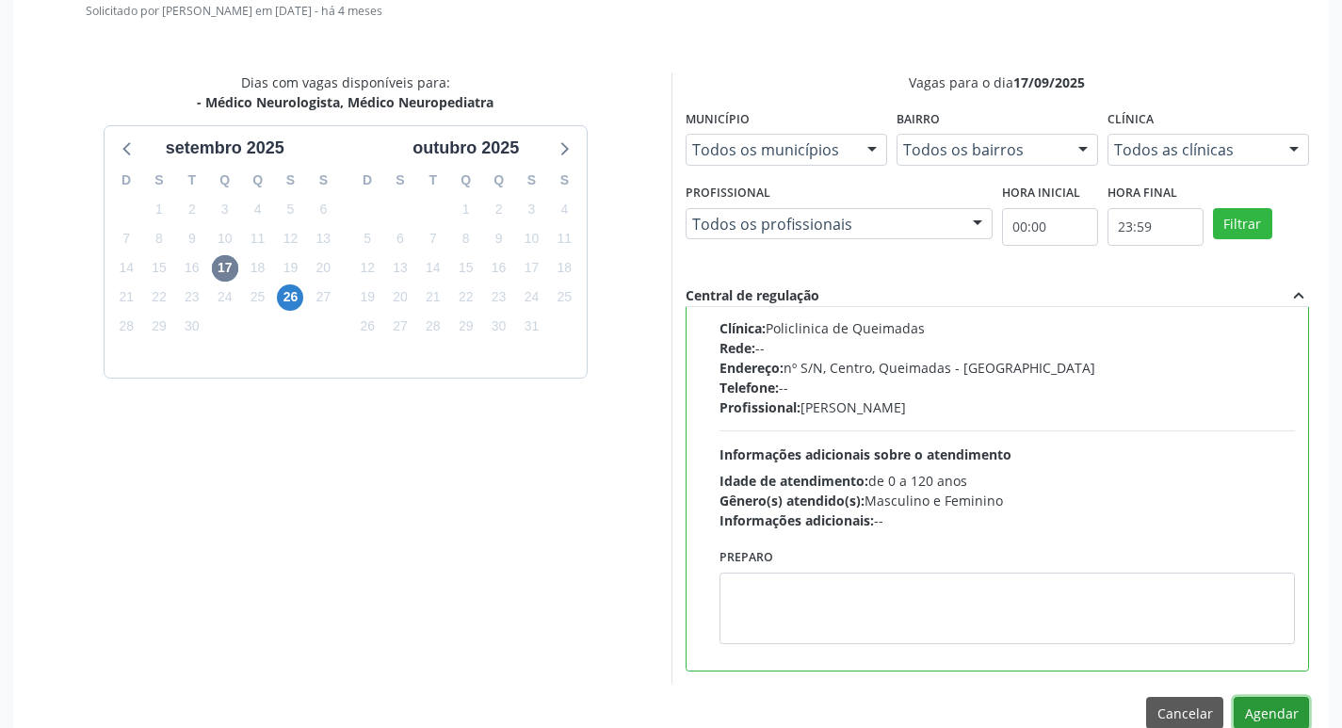
click at [1276, 715] on button "Agendar" at bounding box center [1270, 713] width 75 height 32
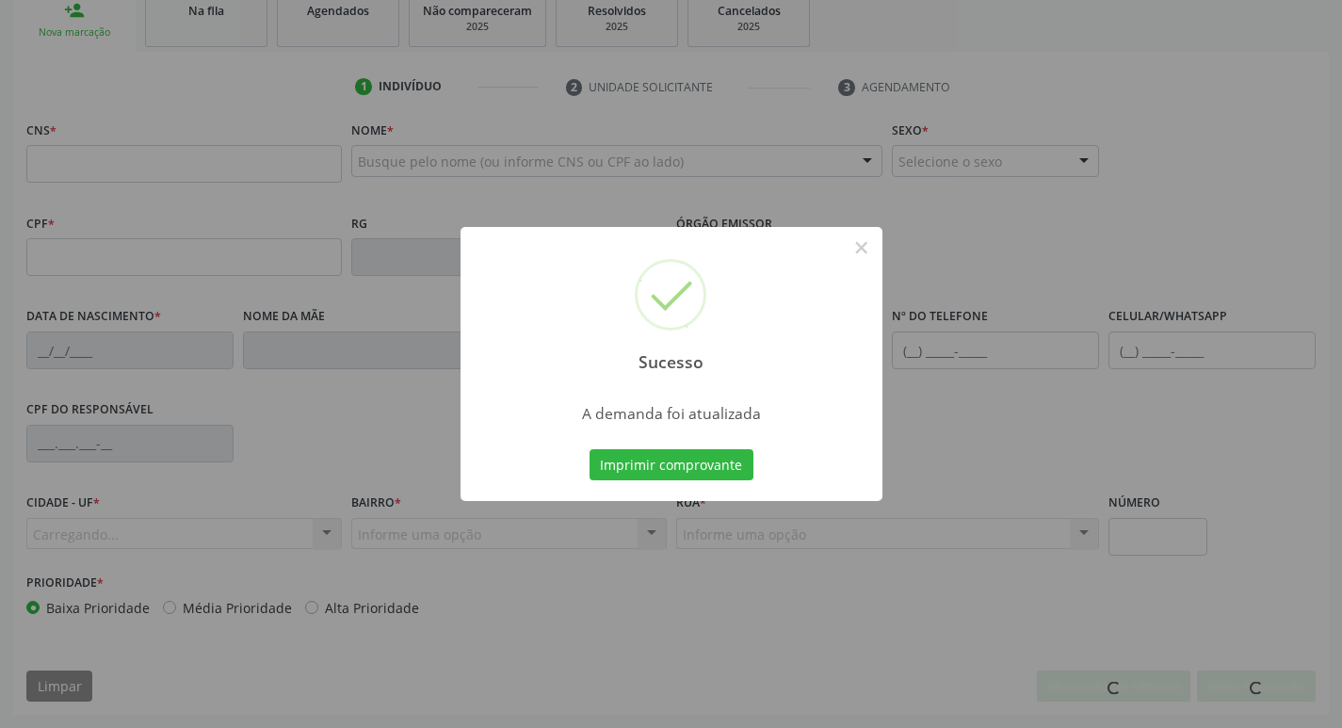
scroll to position [293, 0]
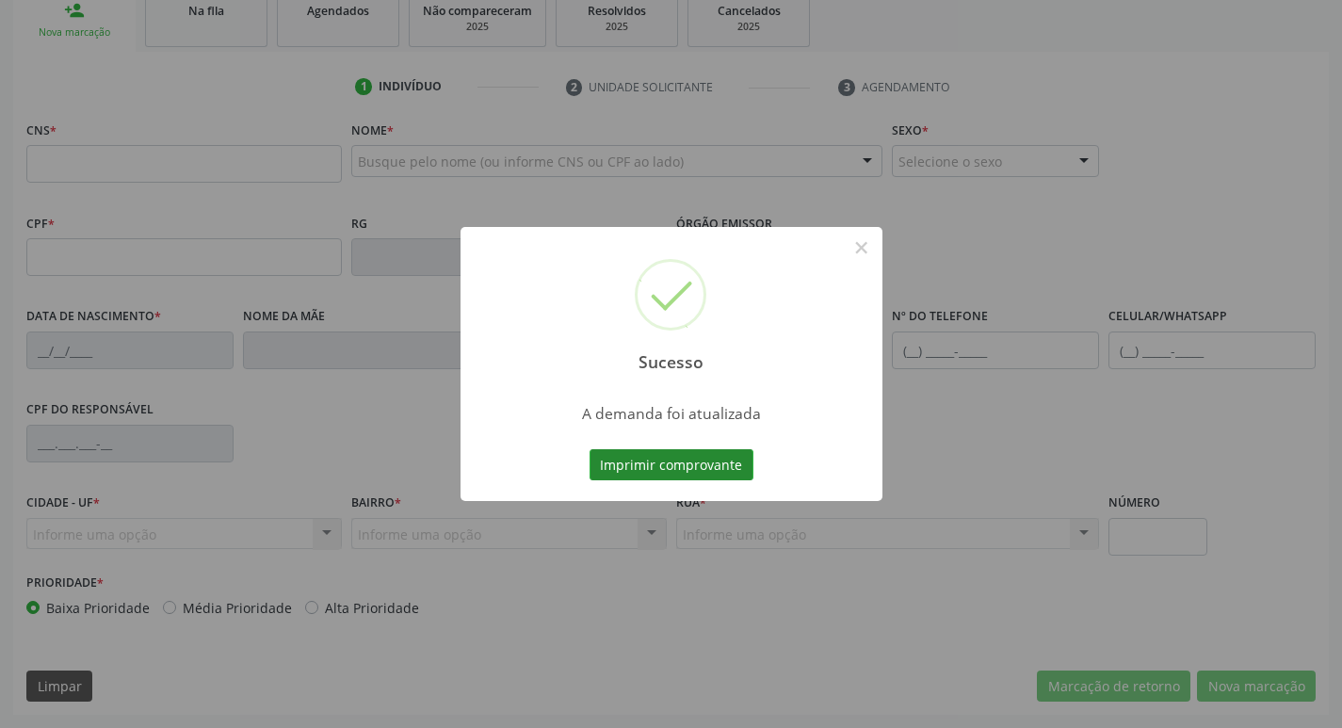
click at [686, 465] on button "Imprimir comprovante" at bounding box center [671, 465] width 164 height 32
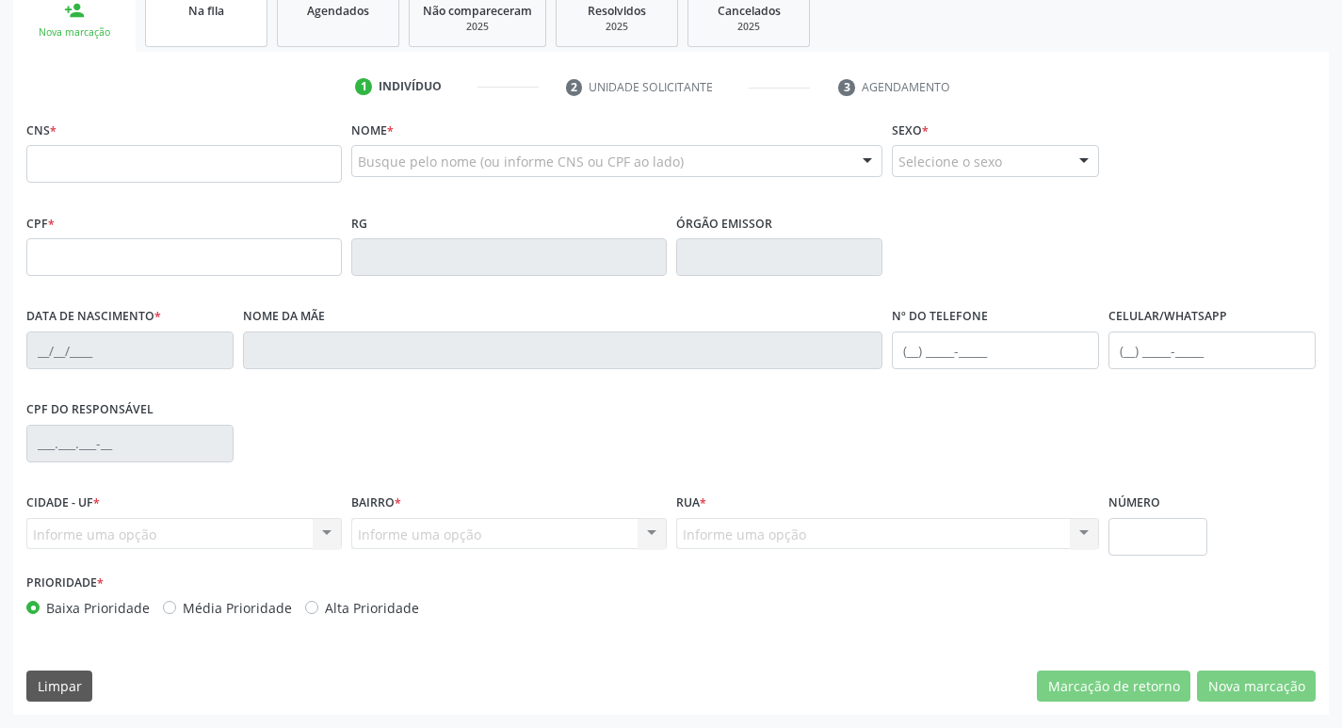
click at [226, 25] on link "Na fila" at bounding box center [206, 18] width 122 height 58
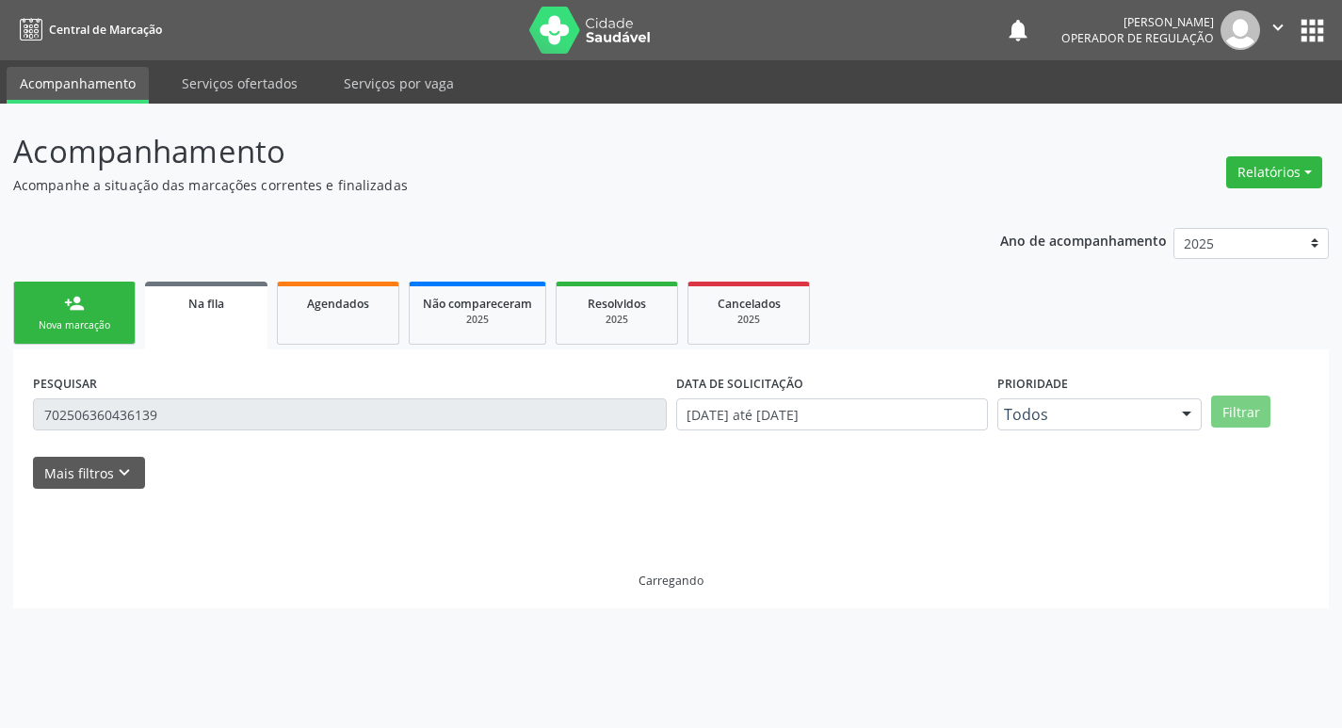
scroll to position [0, 0]
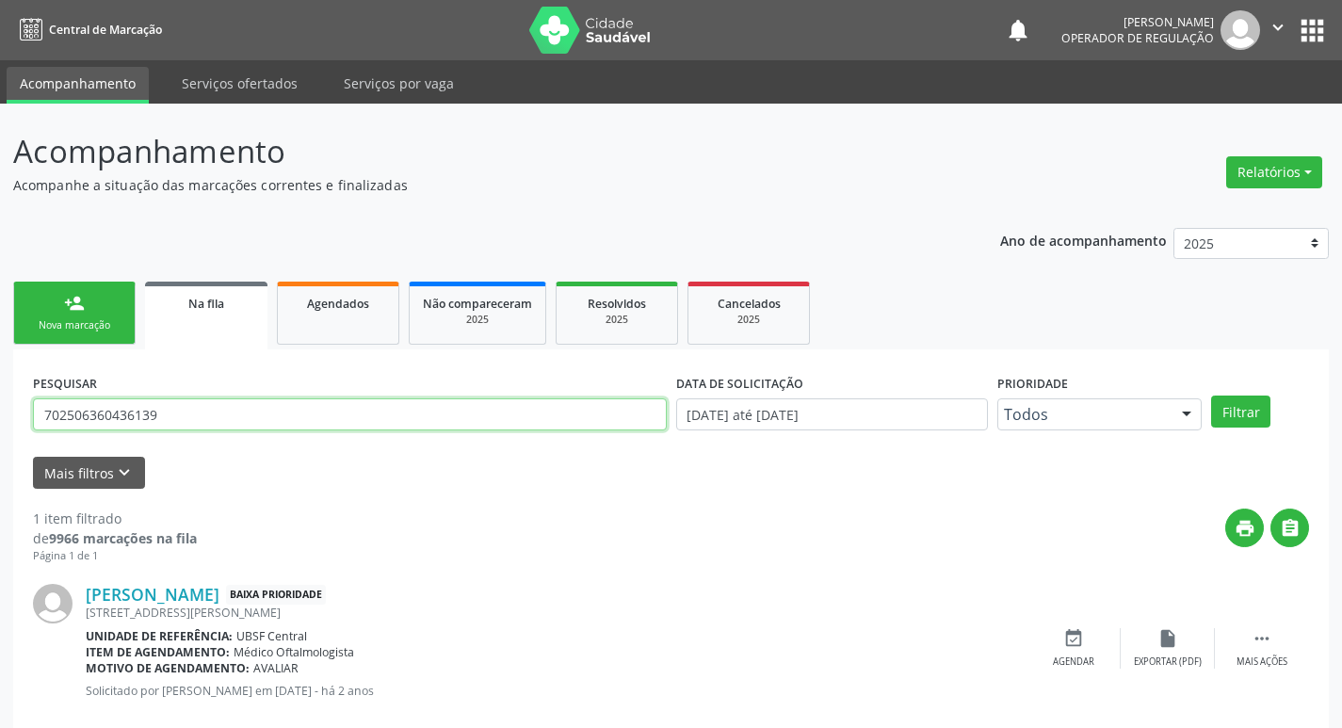
click at [196, 419] on input "702506360436139" at bounding box center [350, 414] width 634 height 32
type input "704602607219029"
click at [1211, 395] on button "Filtrar" at bounding box center [1240, 411] width 59 height 32
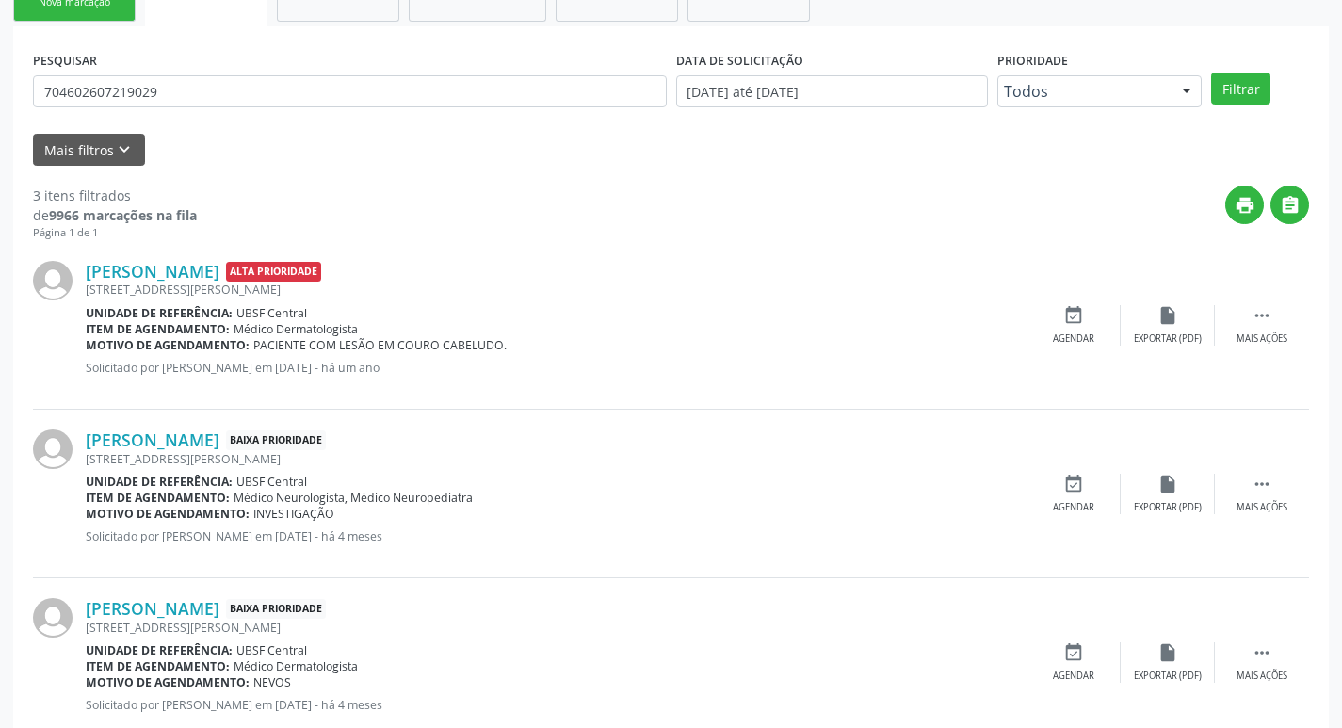
scroll to position [375, 0]
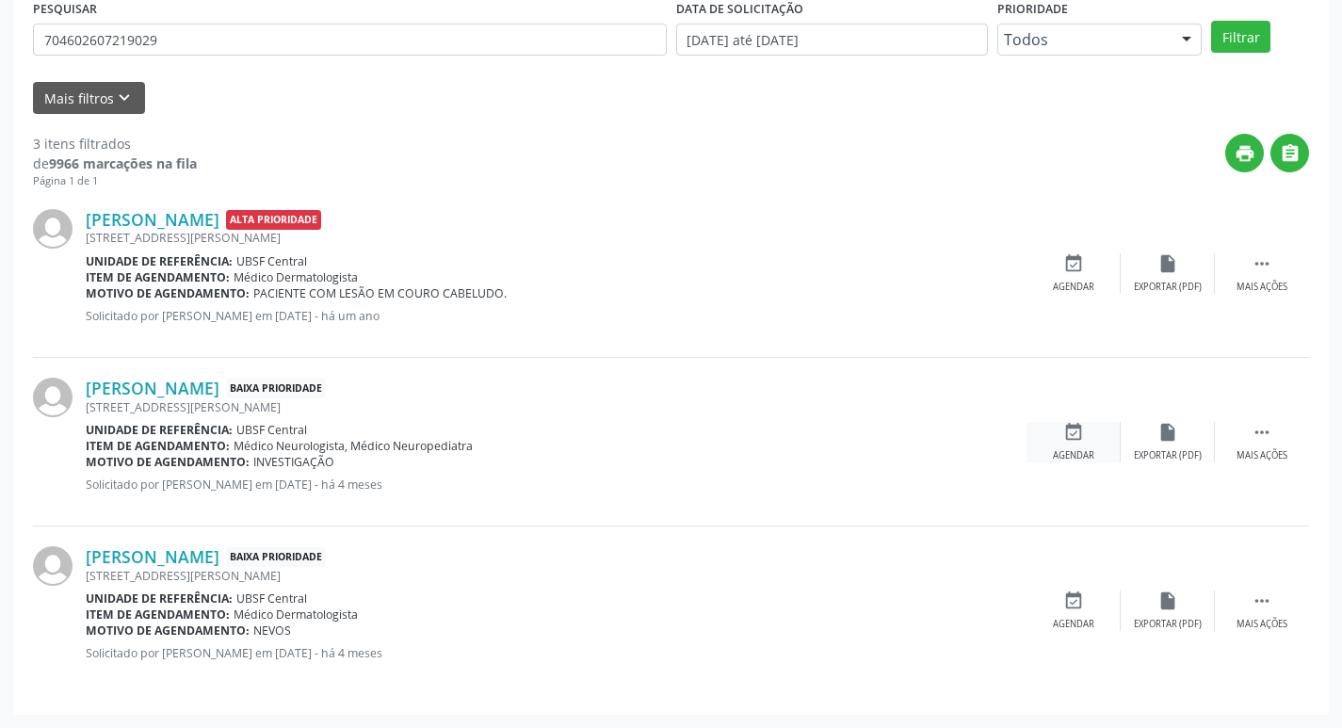
click at [1069, 449] on div "Agendar" at bounding box center [1073, 455] width 41 height 13
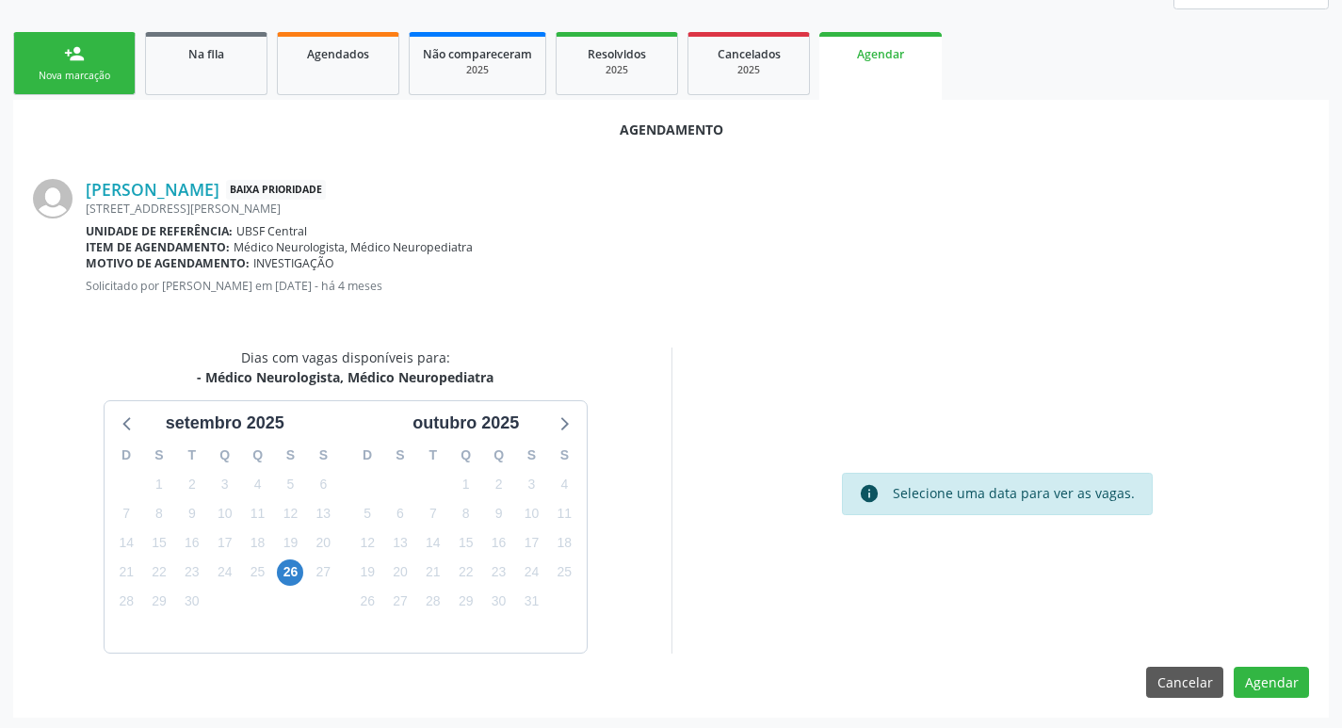
scroll to position [252, 0]
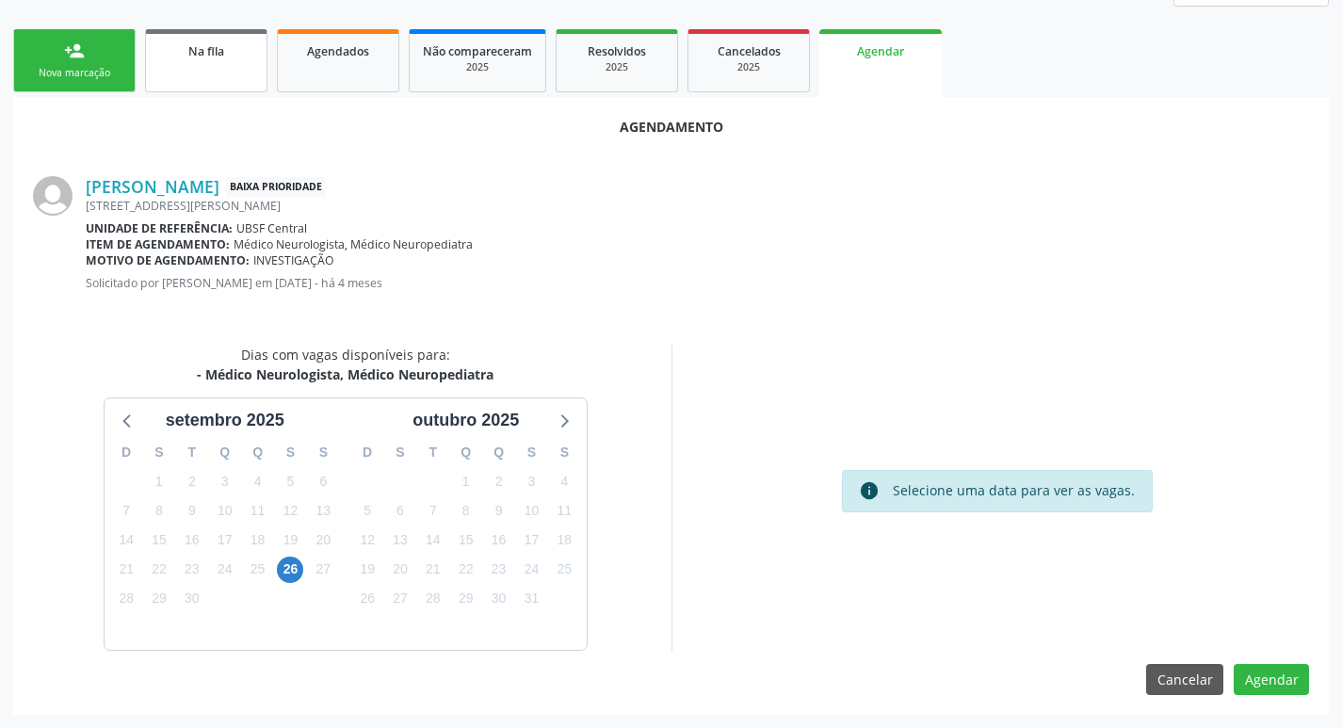
click at [192, 67] on link "Na fila" at bounding box center [206, 60] width 122 height 63
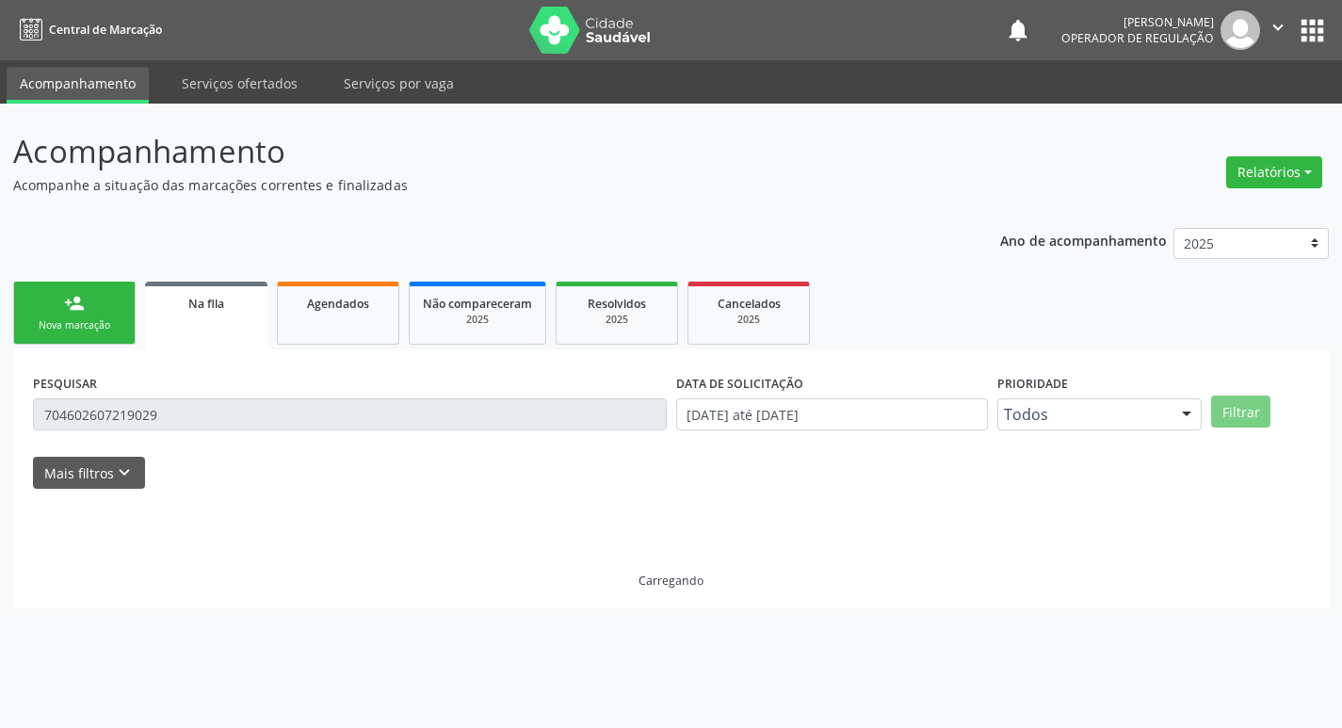
scroll to position [0, 0]
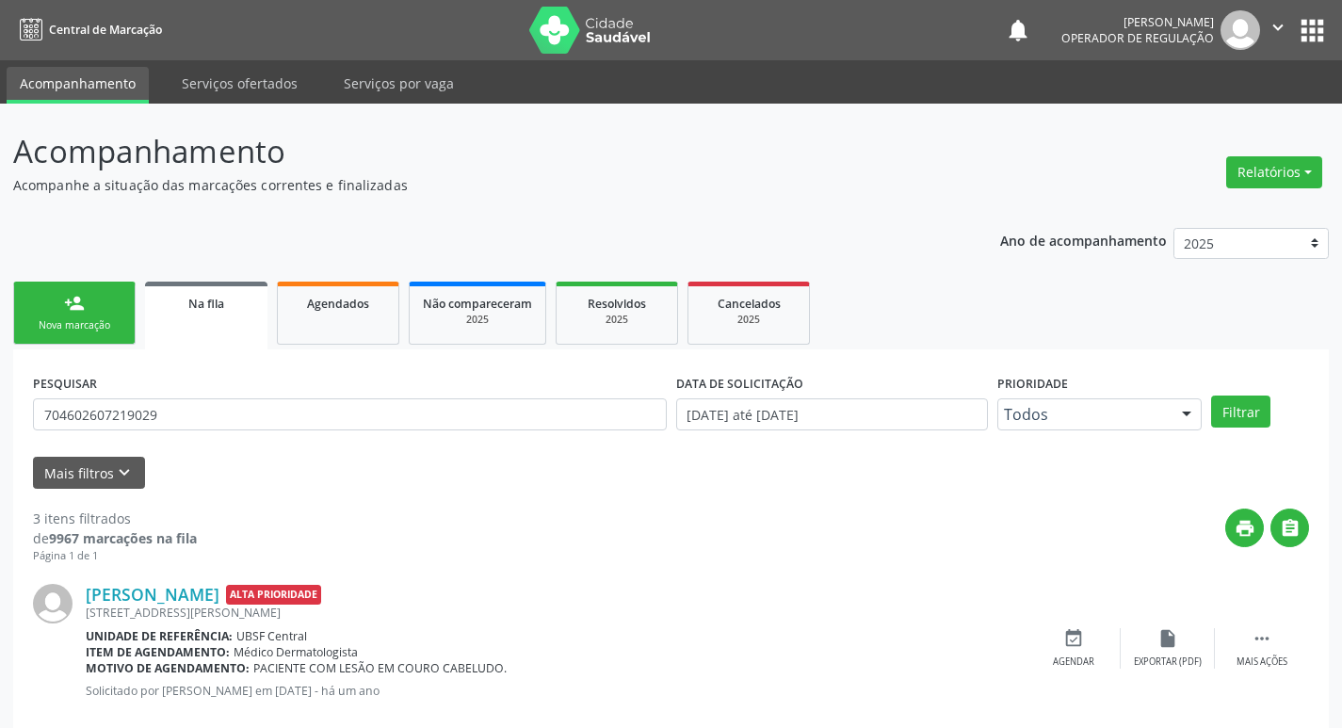
click at [198, 395] on div "PESQUISAR 704602607219029" at bounding box center [349, 405] width 643 height 73
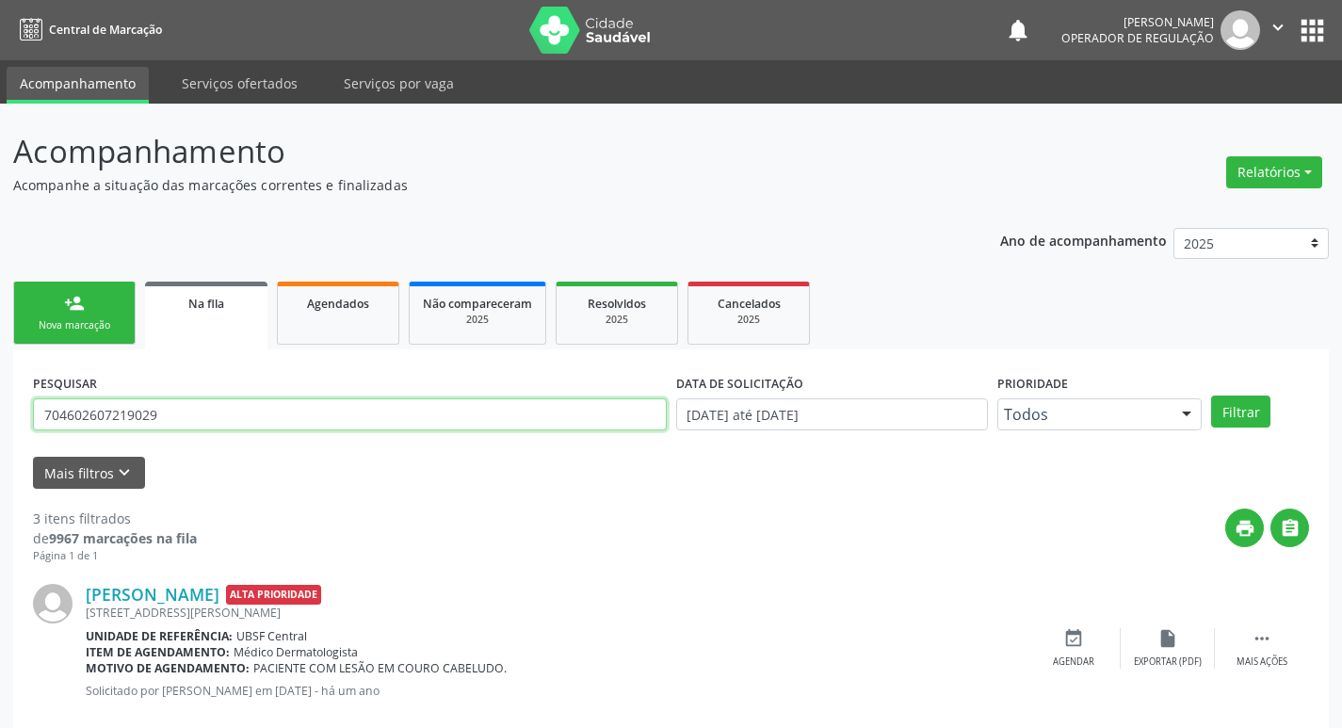
click at [198, 412] on input "704602607219029" at bounding box center [350, 414] width 634 height 32
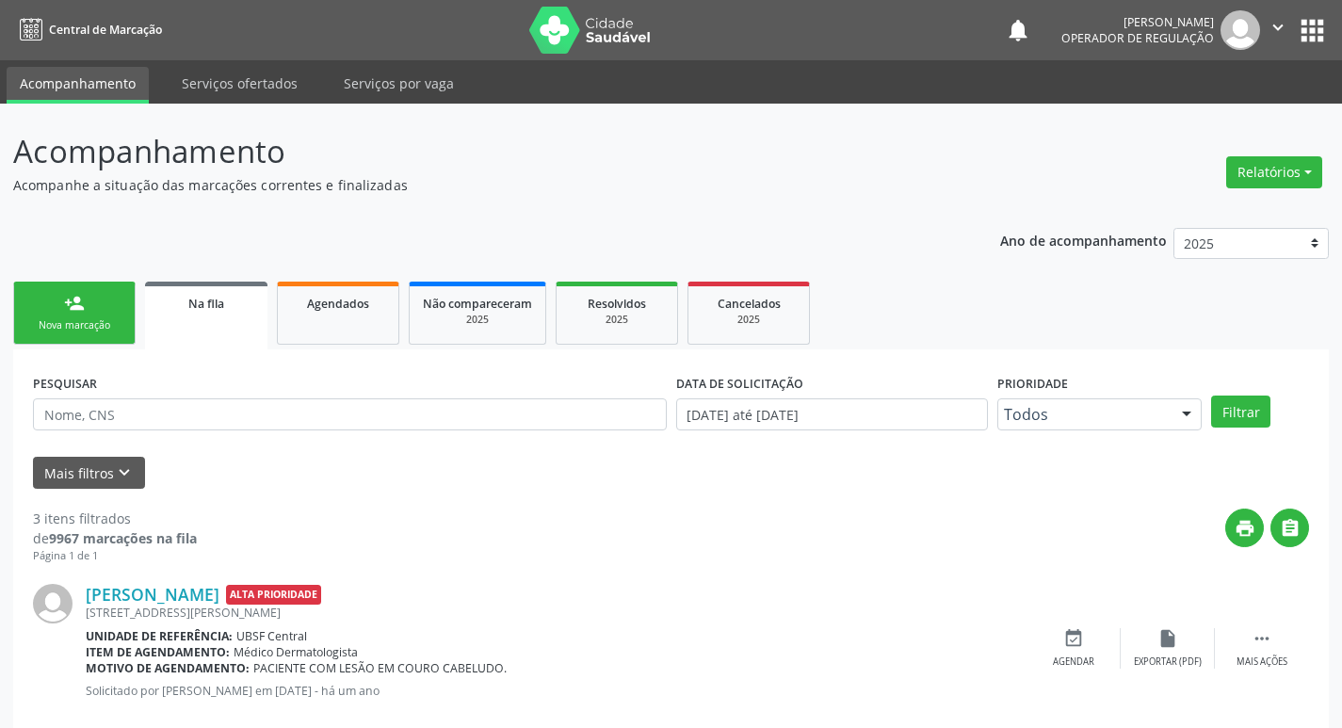
click at [43, 300] on link "person_add Nova marcação" at bounding box center [74, 313] width 122 height 63
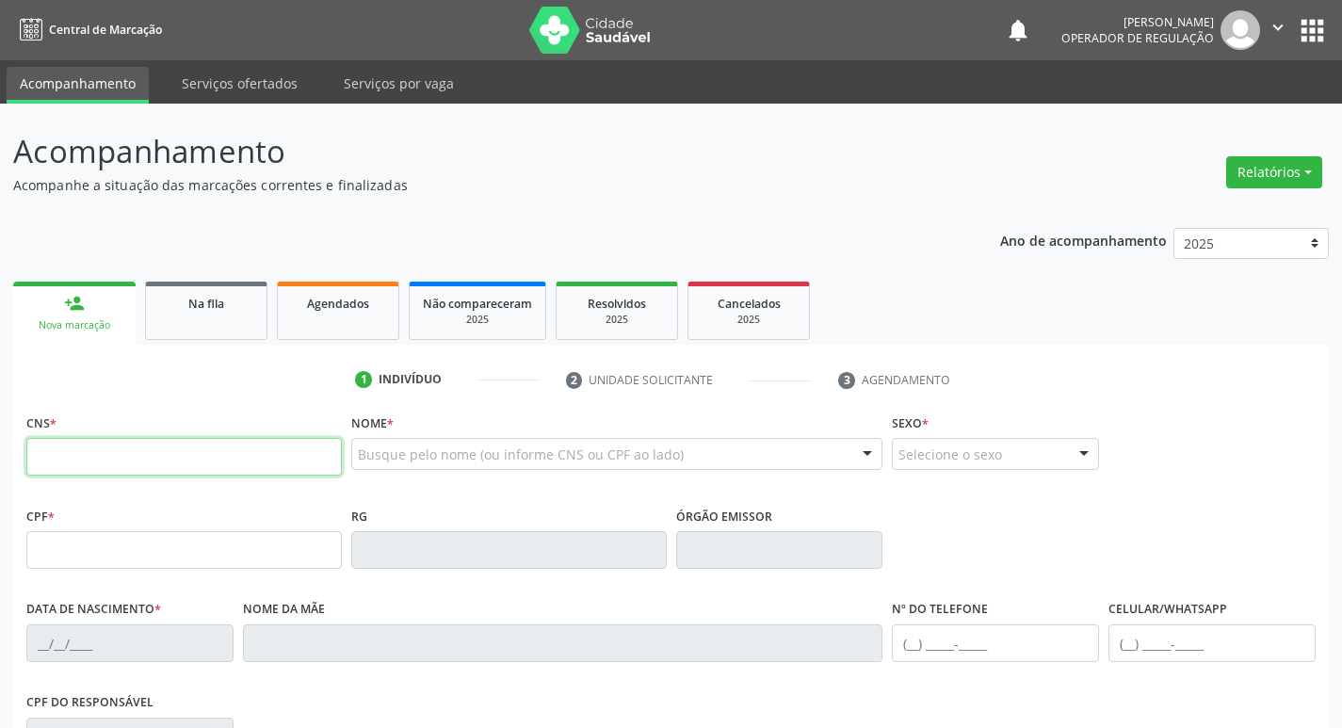
click at [134, 464] on input "text" at bounding box center [183, 457] width 315 height 38
type input "705 0002 1177 3455"
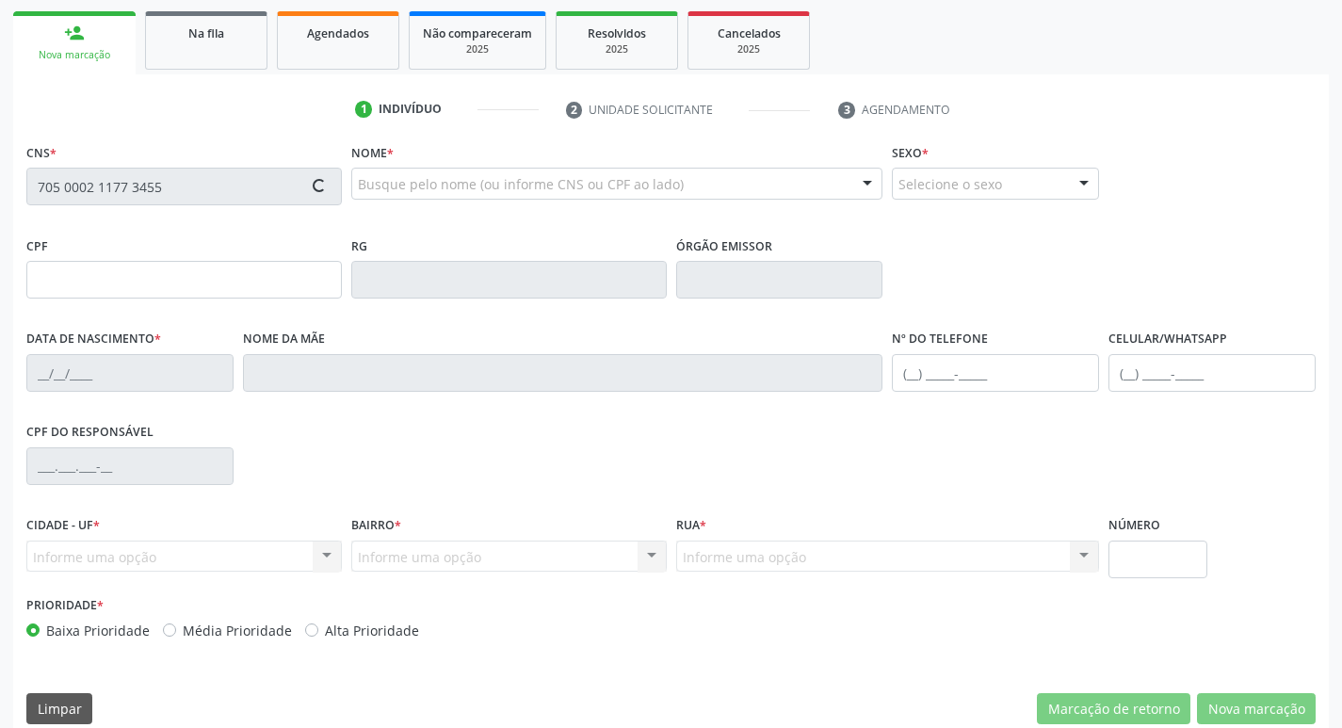
scroll to position [293, 0]
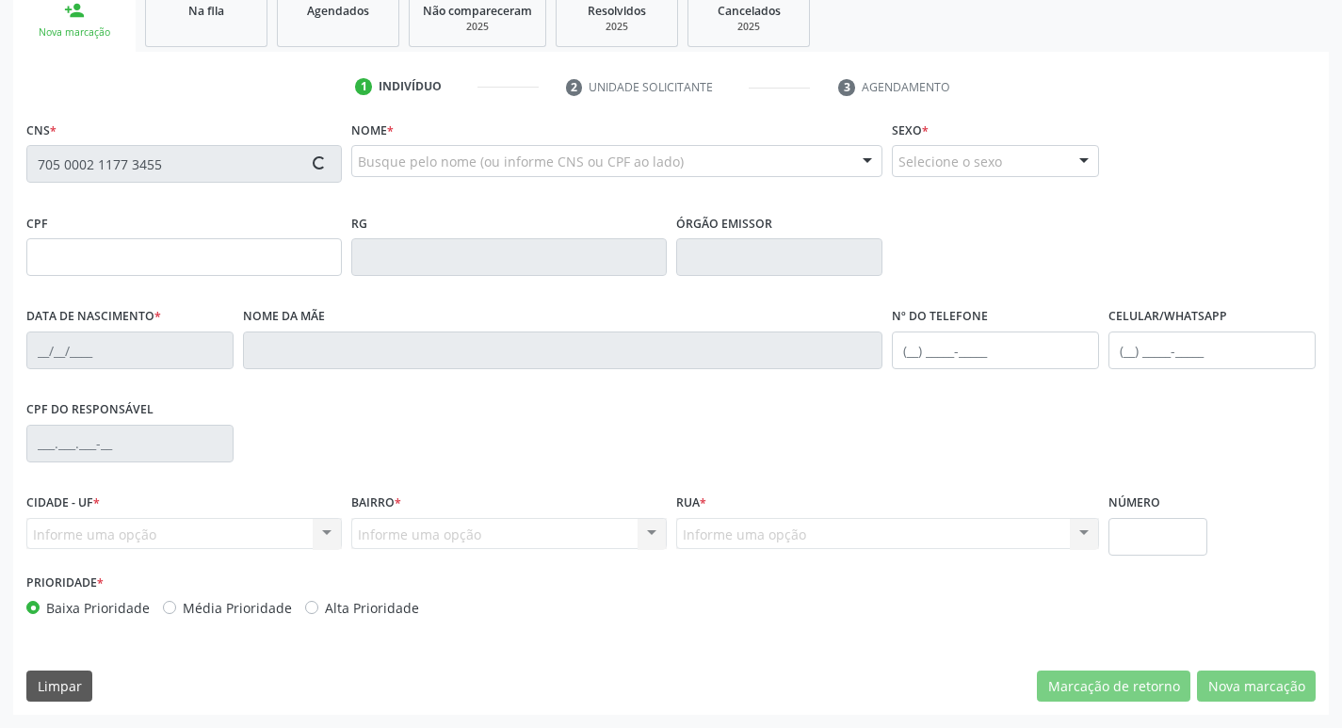
type input "077.775.854-79"
type input "[DATE]"
type input "[PERSON_NAME]"
type input "[PHONE_NUMBER]"
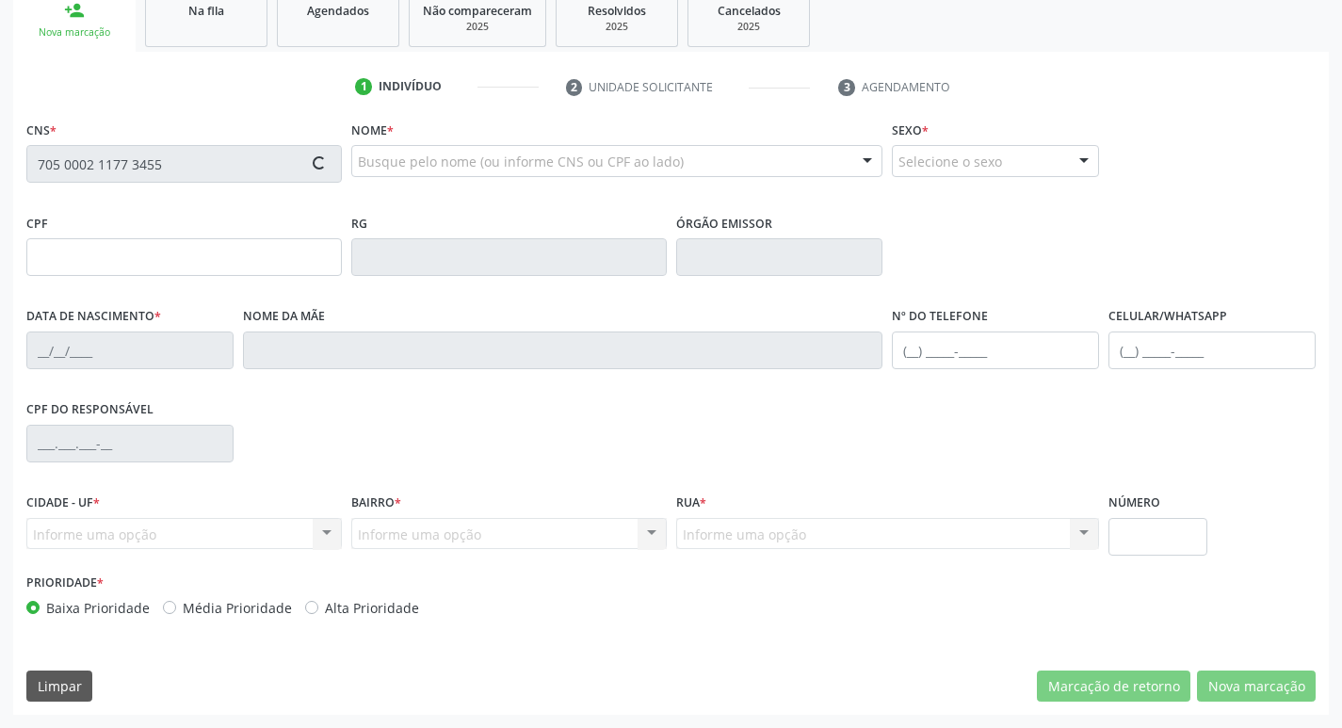
type input "S/N"
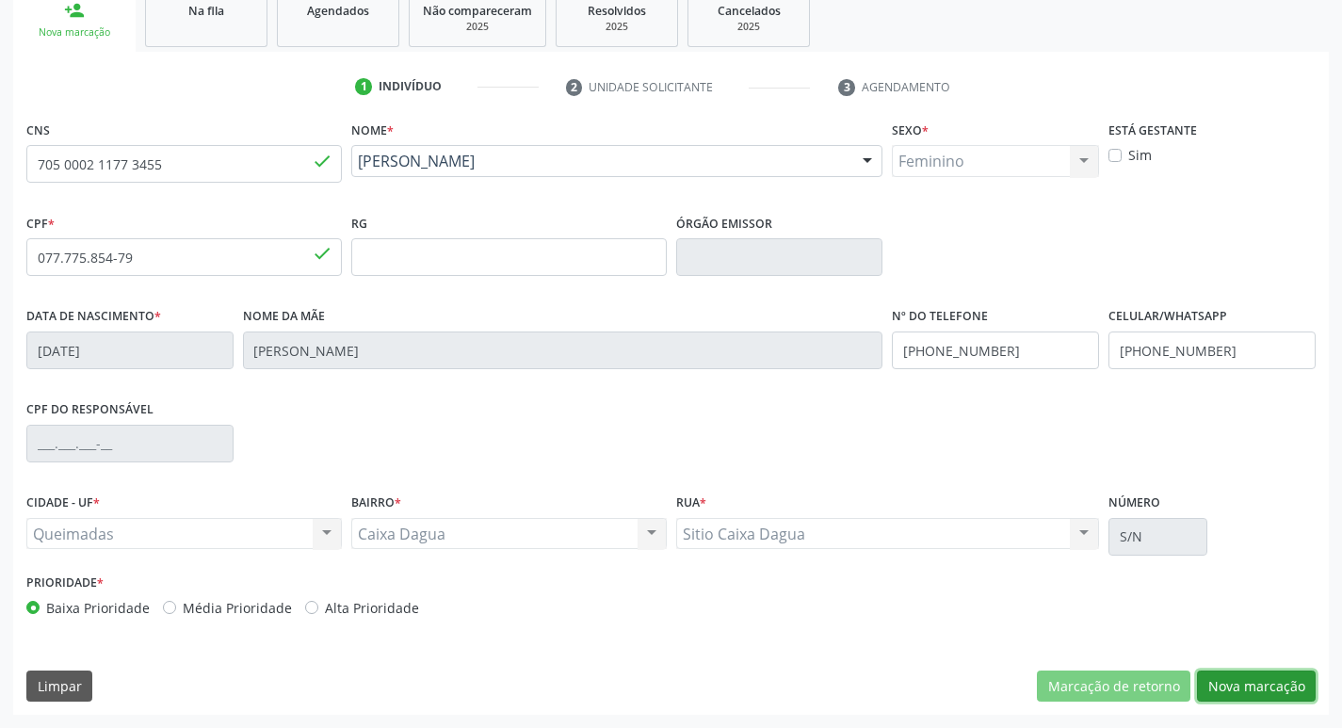
click at [1238, 676] on button "Nova marcação" at bounding box center [1256, 686] width 119 height 32
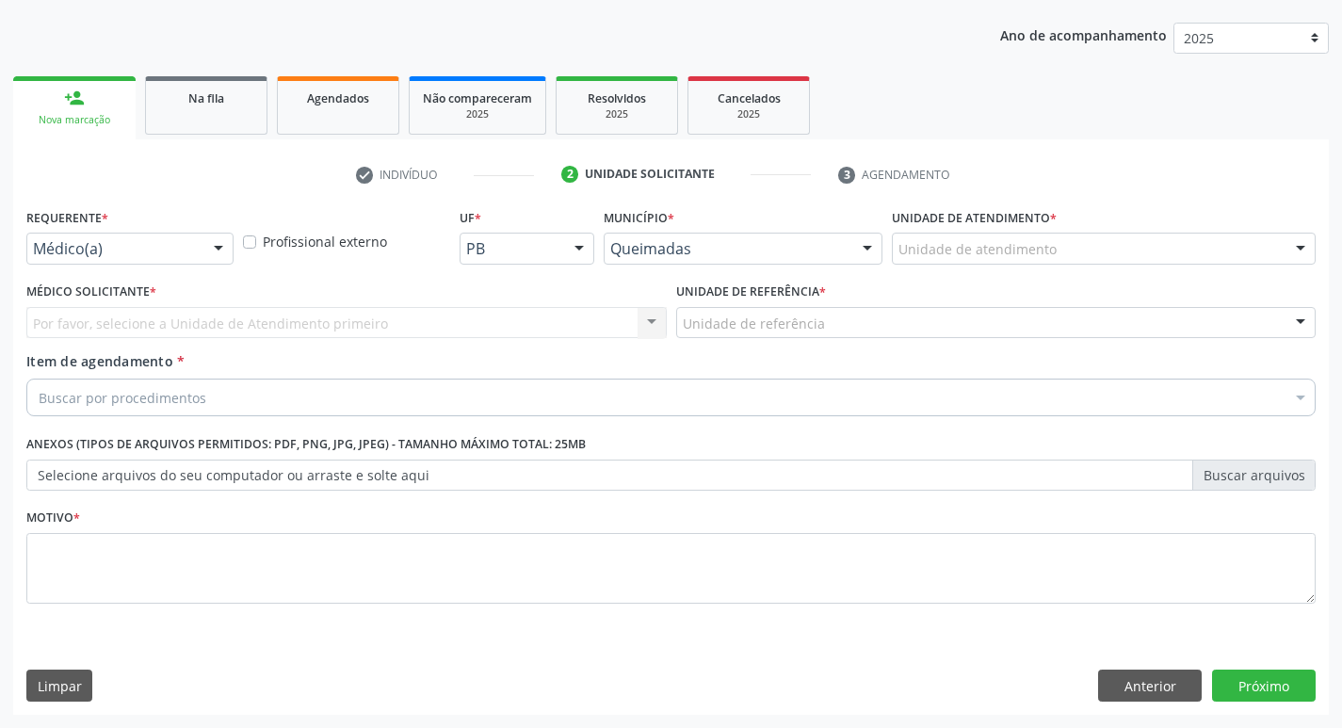
scroll to position [205, 0]
drag, startPoint x: 237, startPoint y: 197, endPoint x: 228, endPoint y: 214, distance: 19.4
click at [234, 205] on div "check Indivíduo 2 Unidade solicitante 3 Agendamento CNS 705 0002 1177 3455 done…" at bounding box center [670, 437] width 1315 height 556
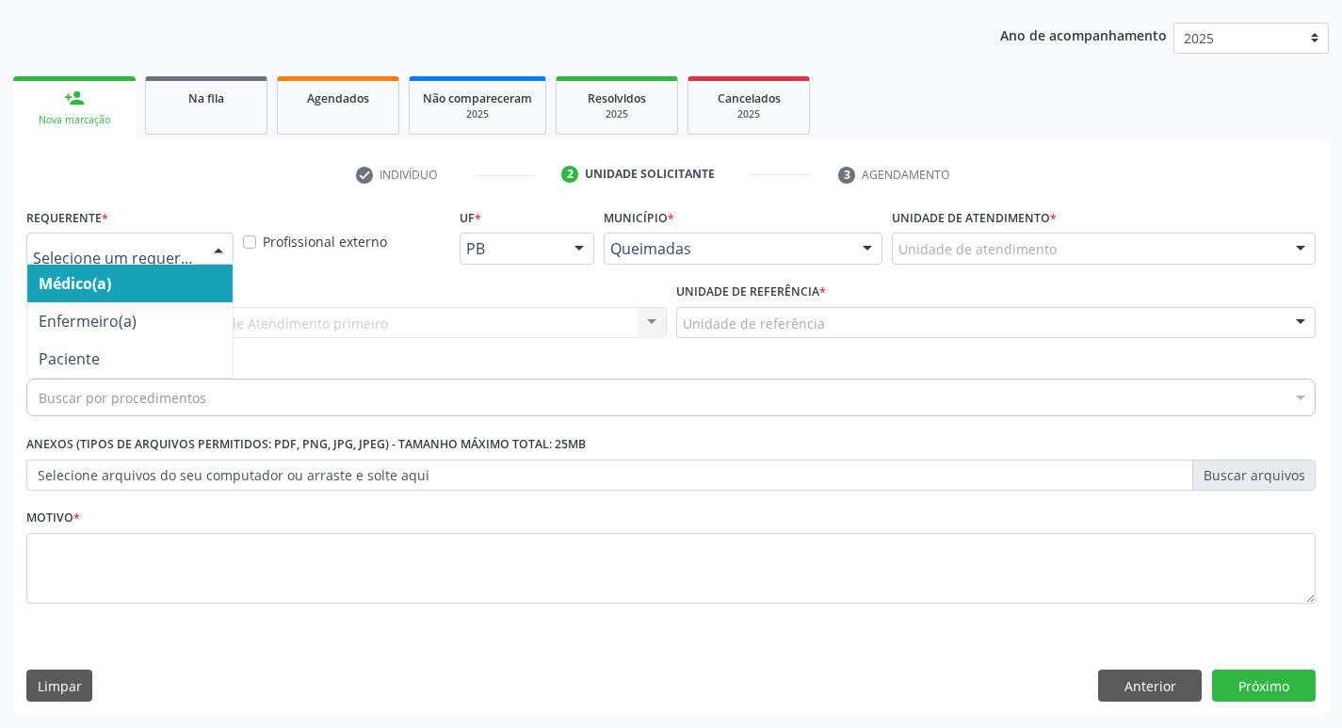
click at [200, 247] on div at bounding box center [129, 249] width 207 height 32
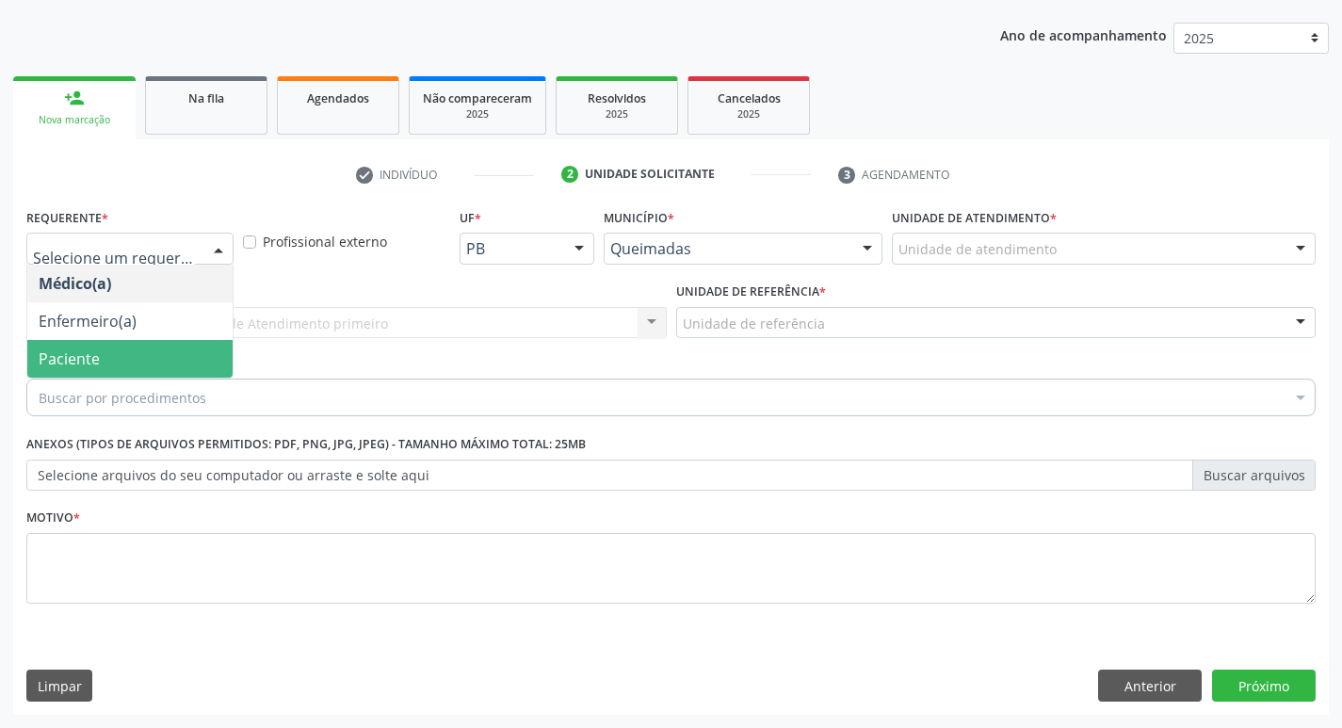
click at [77, 359] on span "Paciente" at bounding box center [69, 358] width 61 height 21
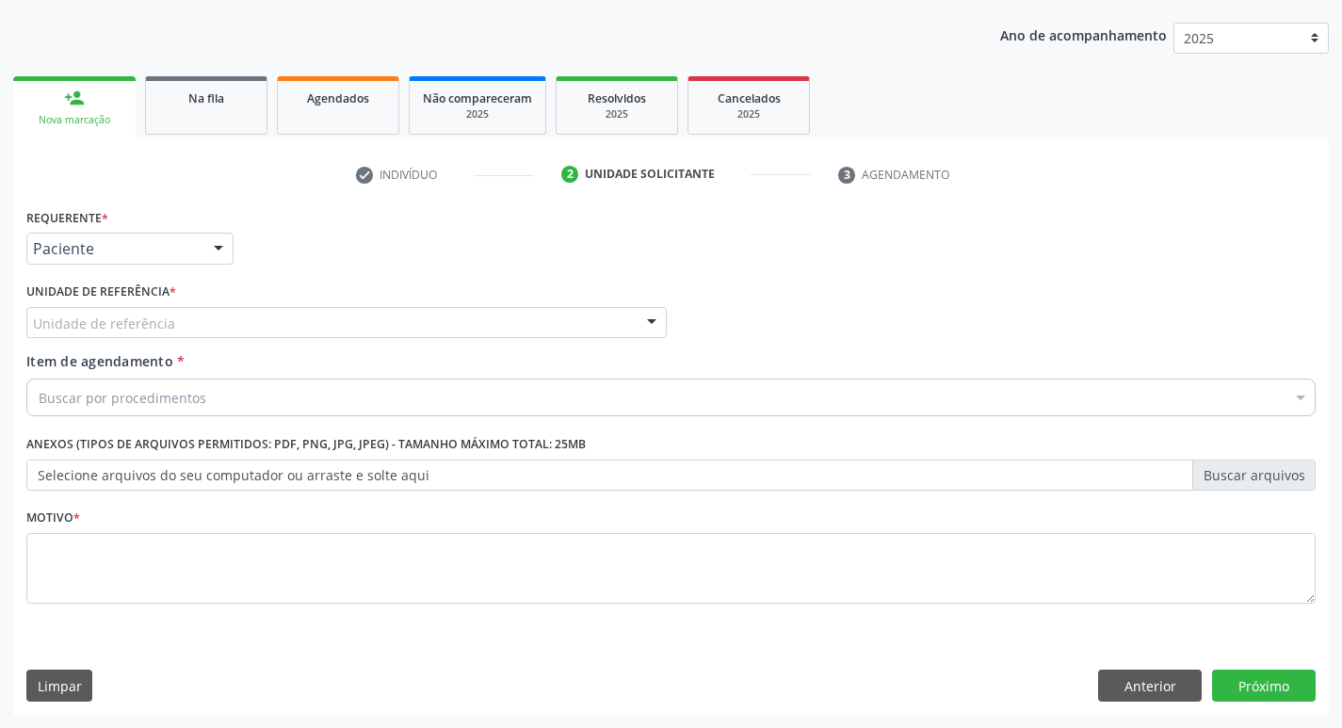
click at [108, 307] on div "Unidade de referência" at bounding box center [346, 323] width 640 height 32
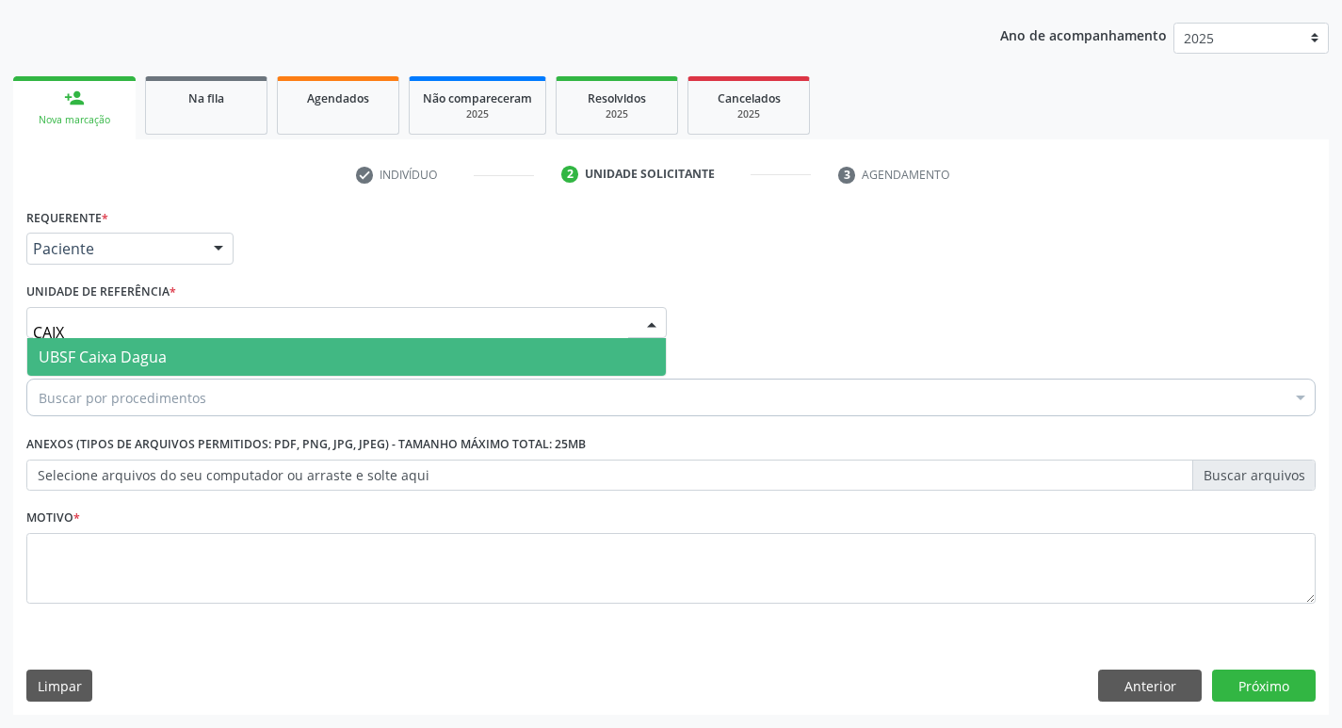
type input "CAIXA"
click at [108, 356] on span "UBSF Caixa Dagua" at bounding box center [103, 356] width 128 height 21
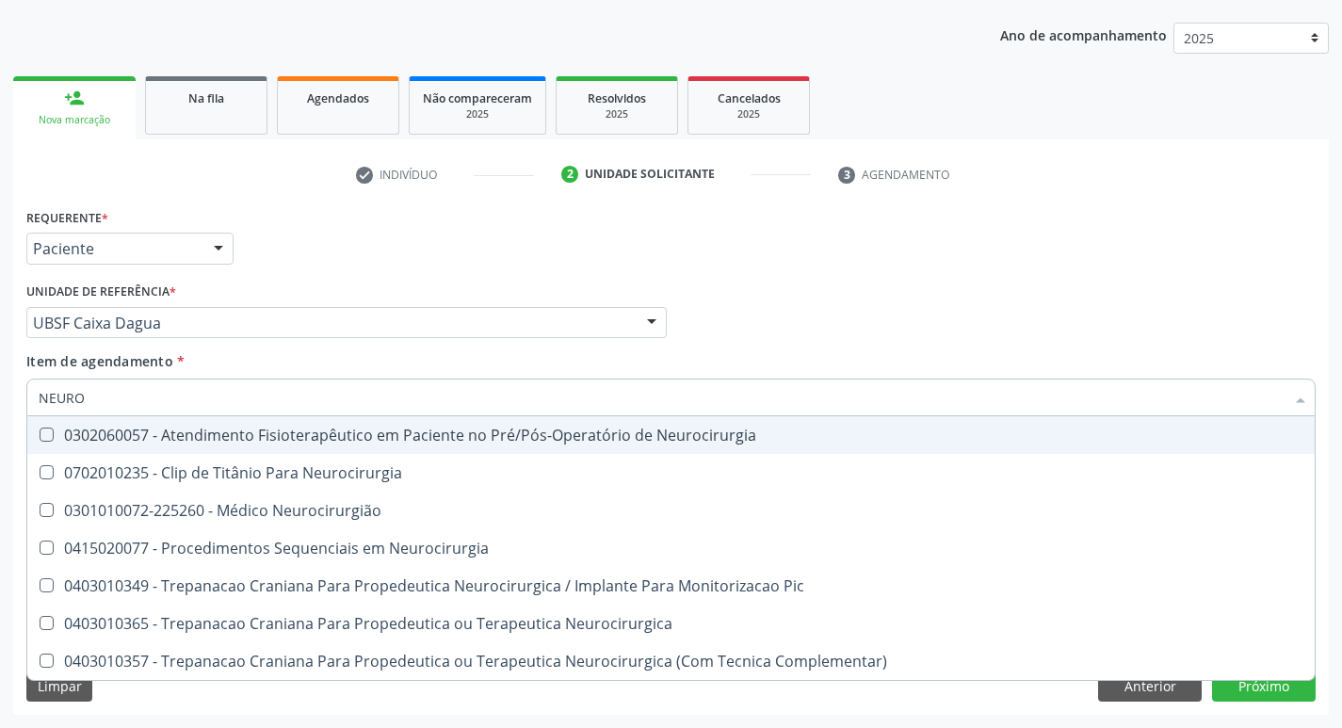
type input "NEUROC"
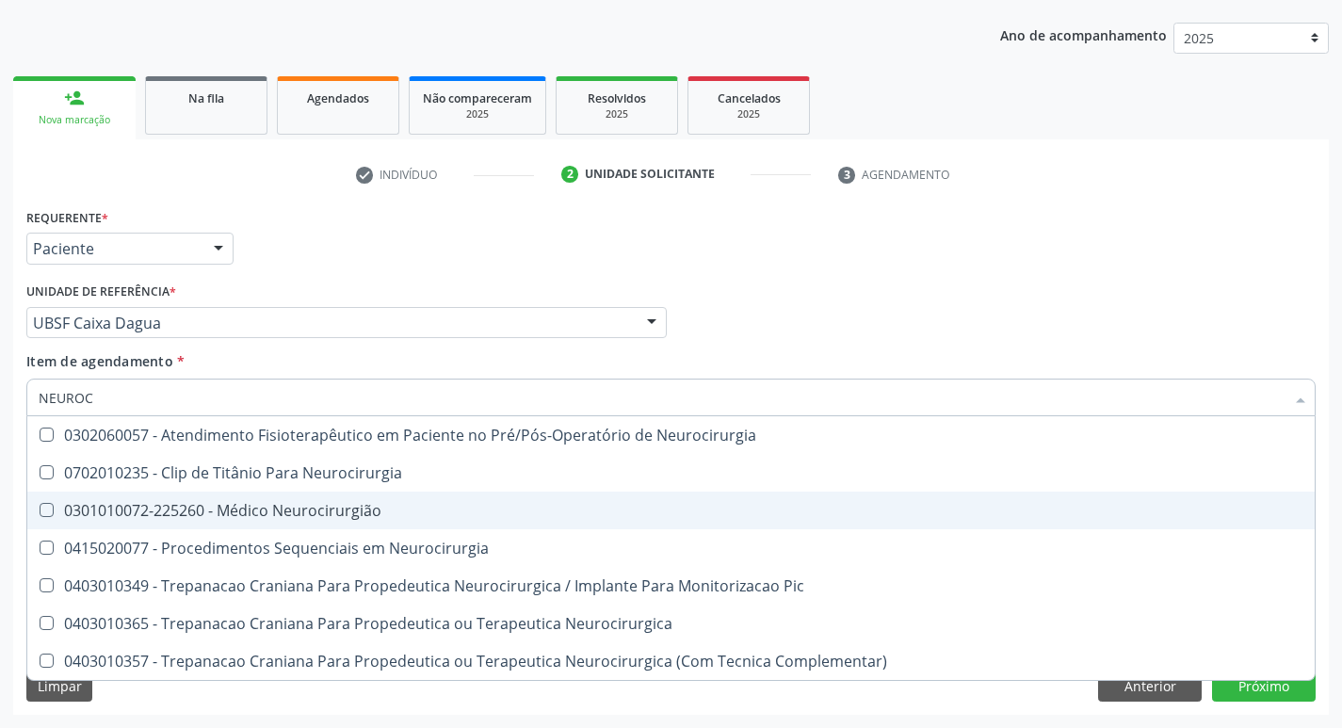
click at [223, 515] on div "0301010072-225260 - Médico Neurocirurgião" at bounding box center [671, 510] width 1264 height 15
checkbox Neurocirurgião "true"
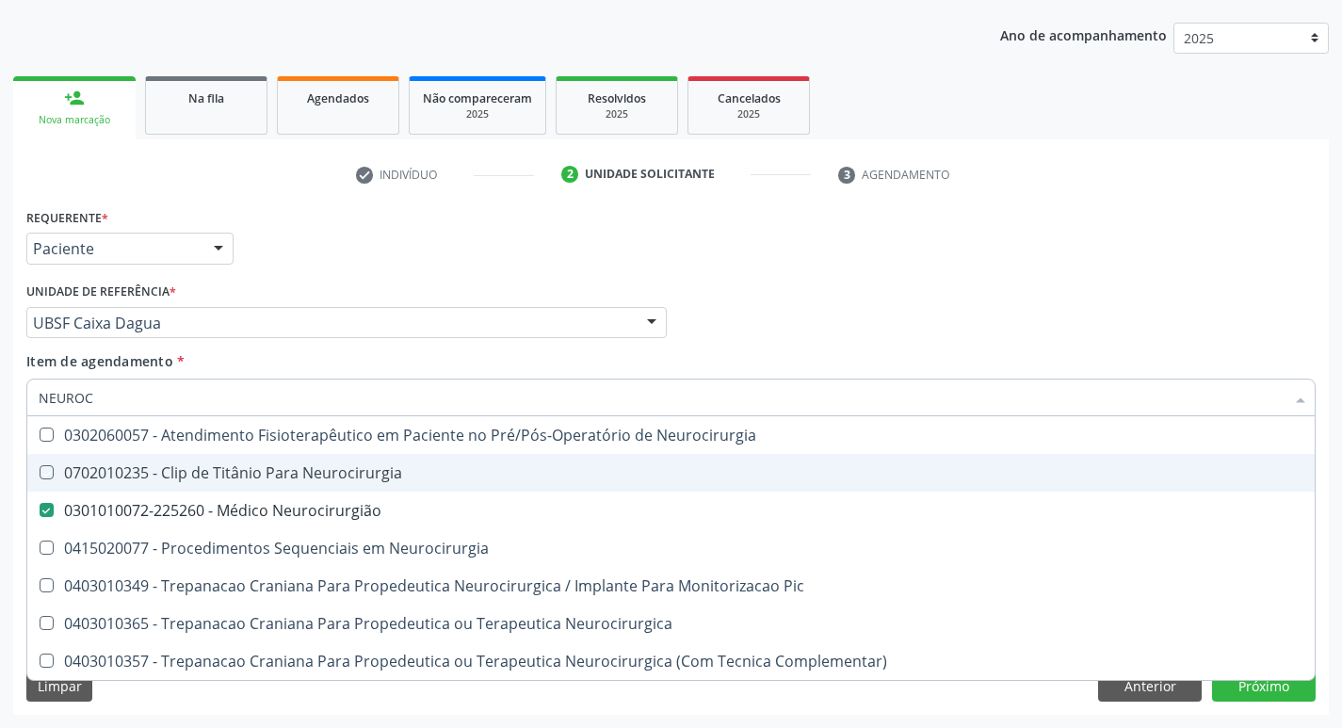
click at [548, 208] on div "Requerente * Paciente Médico(a) Enfermeiro(a) Paciente Nenhum resultado encontr…" at bounding box center [671, 239] width 1298 height 73
checkbox Neurocirurgia "true"
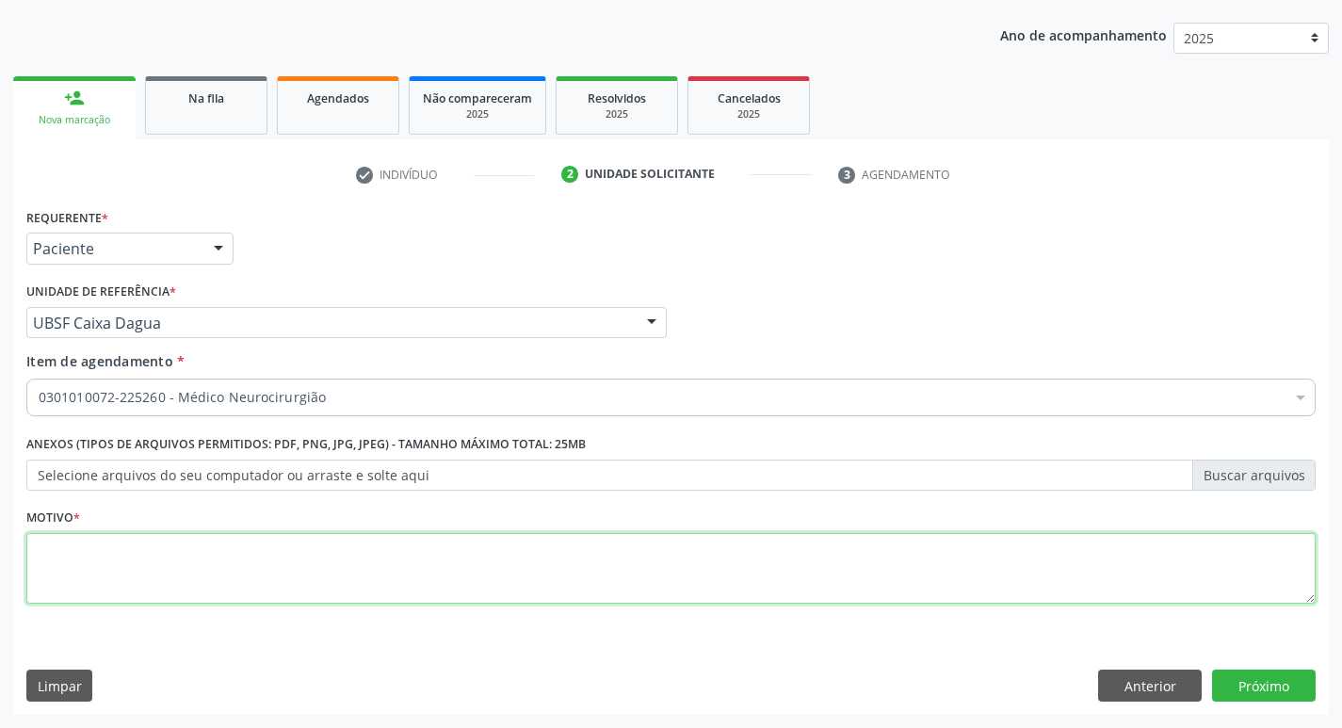
click at [284, 575] on textarea at bounding box center [670, 569] width 1289 height 72
type textarea "AVALIAÇÃO"
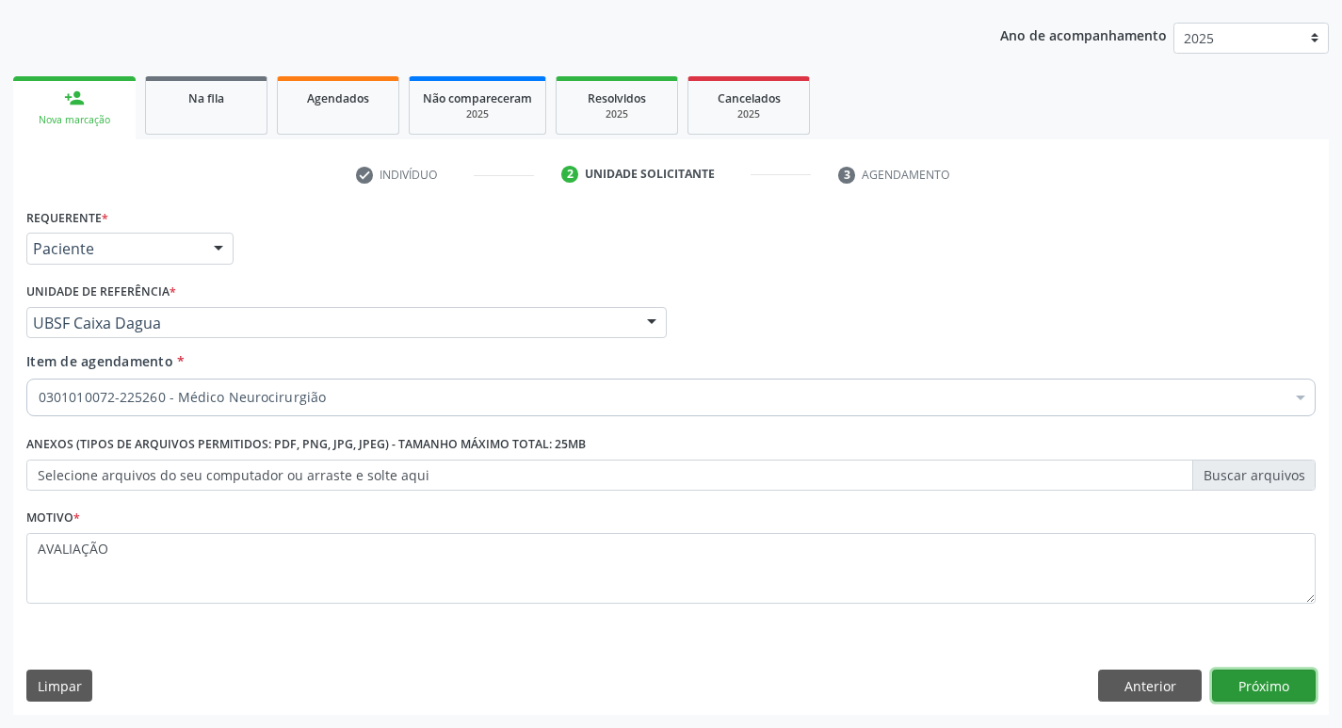
click at [1266, 689] on button "Próximo" at bounding box center [1264, 685] width 104 height 32
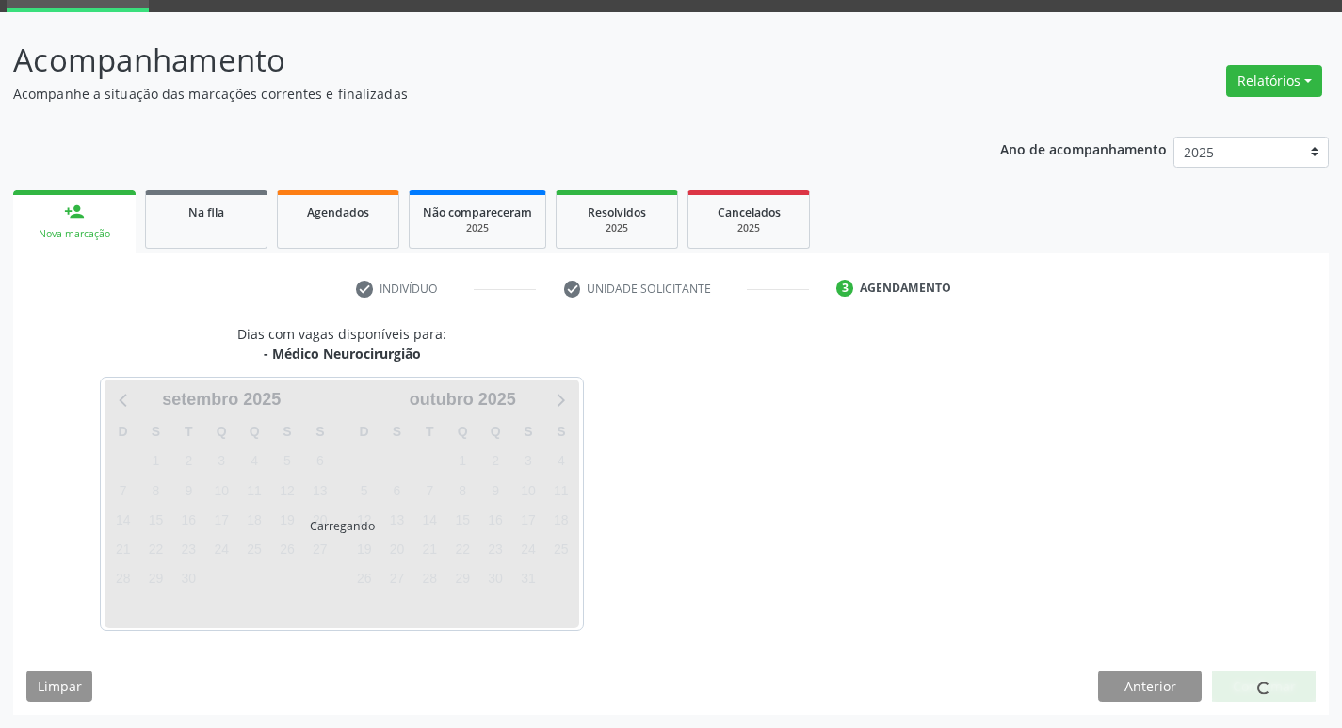
scroll to position [91, 0]
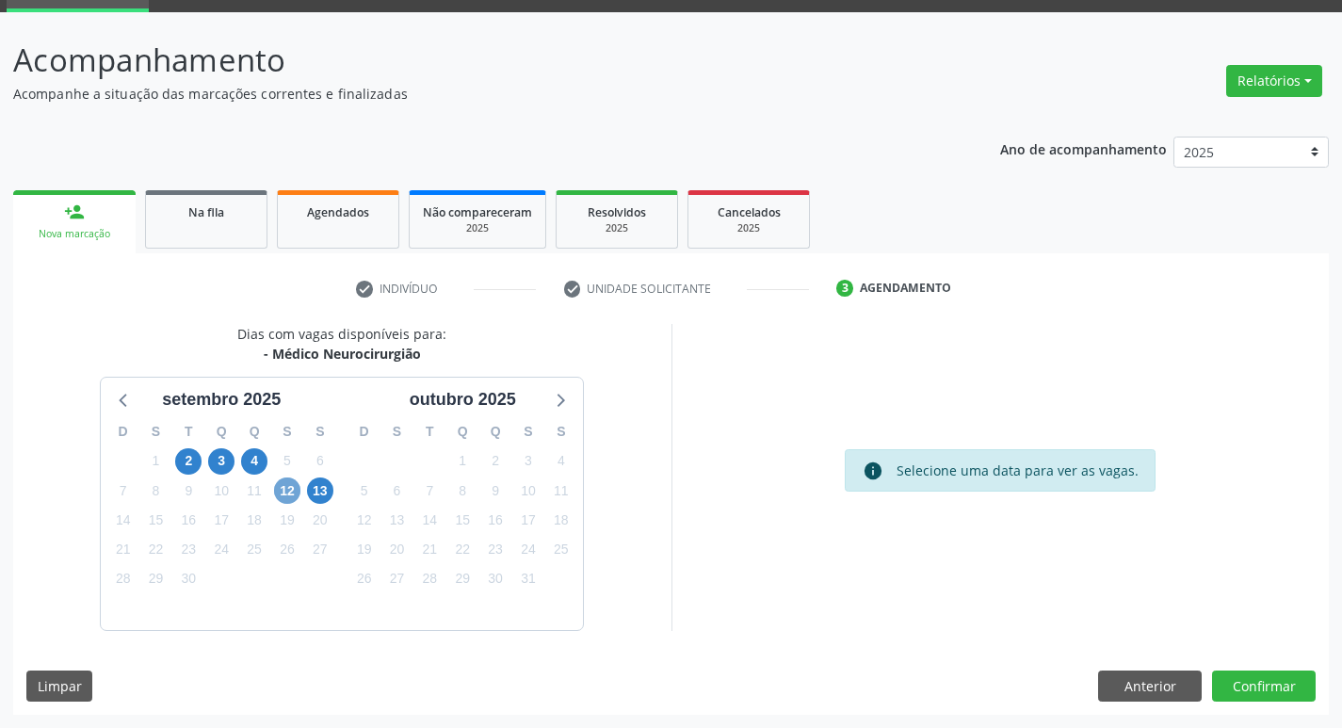
click at [286, 491] on span "12" at bounding box center [287, 490] width 26 height 26
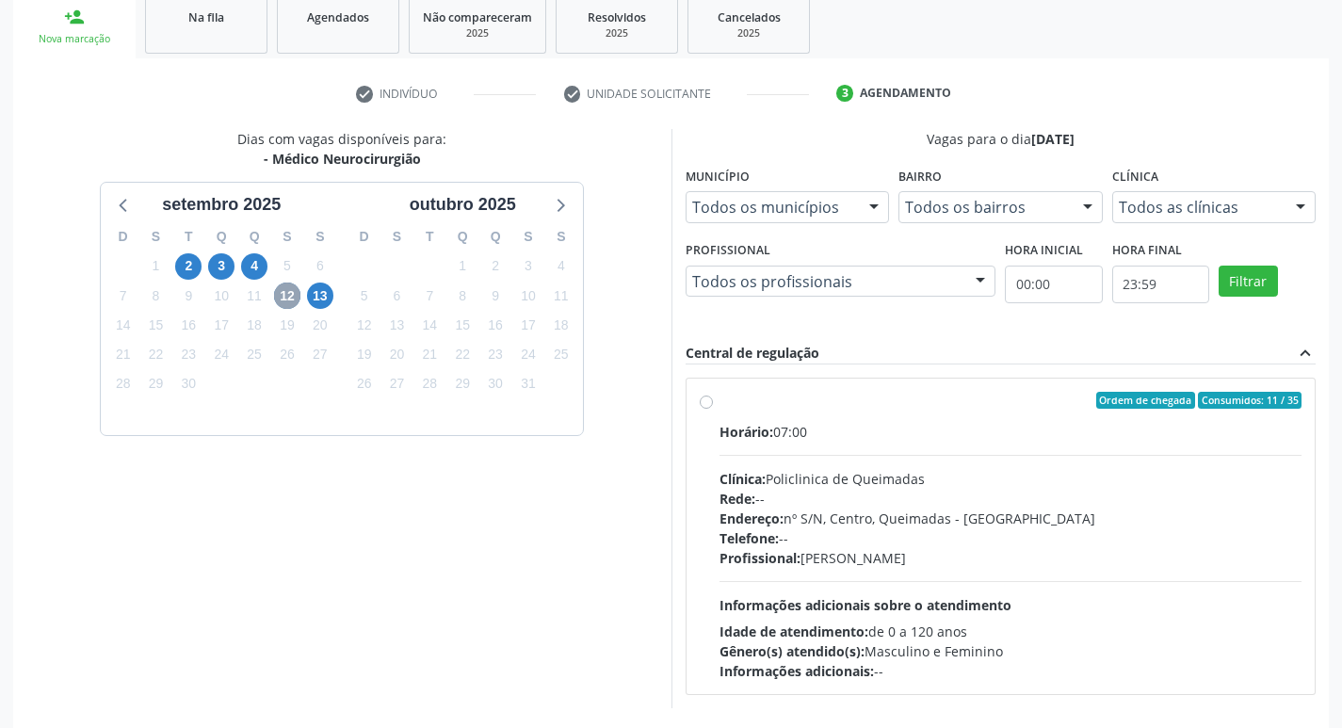
scroll to position [363, 0]
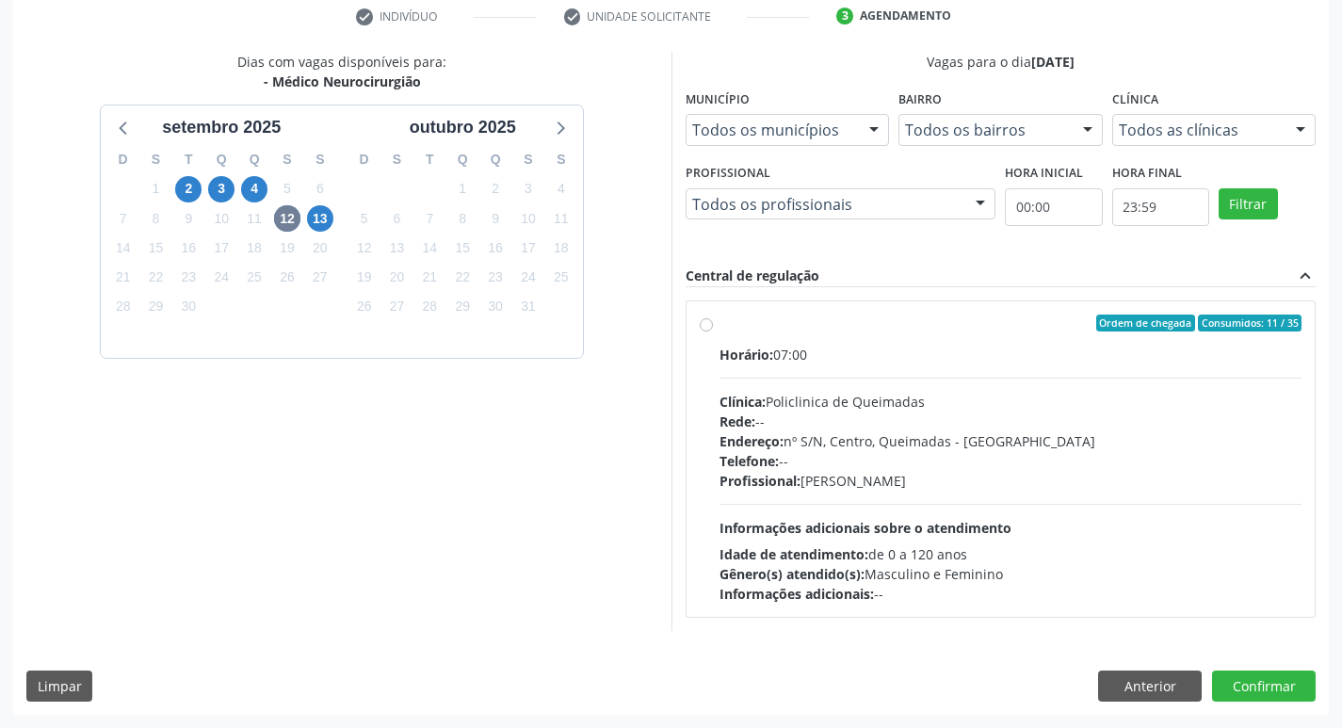
click at [826, 315] on div "Ordem de chegada Consumidos: 11 / 35" at bounding box center [1010, 322] width 583 height 17
click at [713, 315] on input "Ordem de chegada Consumidos: 11 / 35 Horário: 07:00 Clínica: Policlinica de Que…" at bounding box center [706, 322] width 13 height 17
radio input "true"
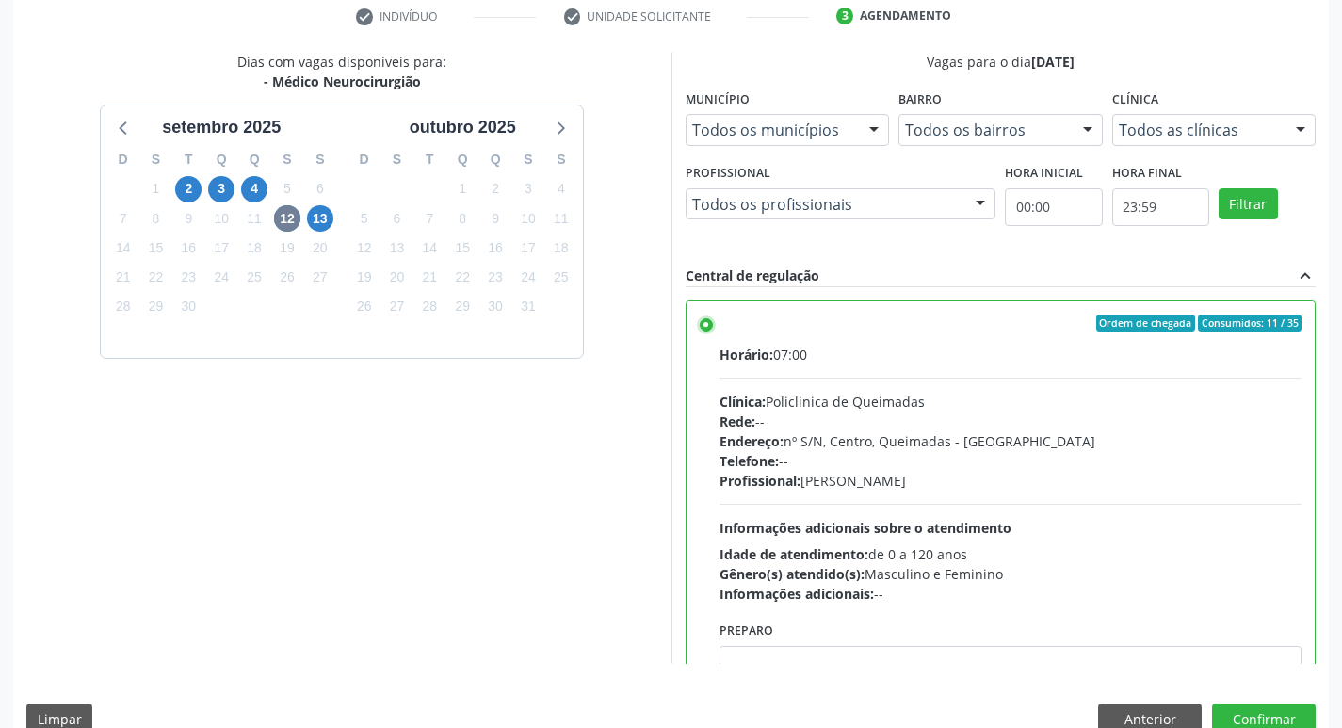
scroll to position [397, 0]
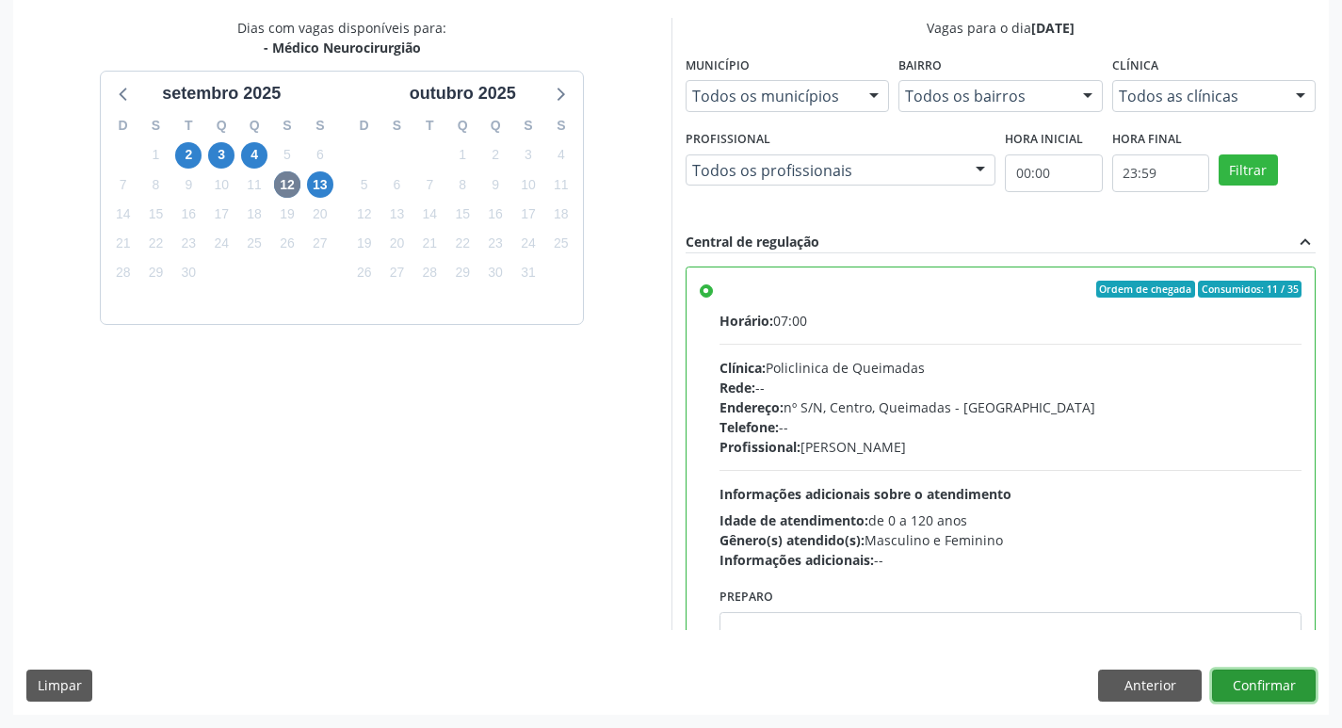
click at [1293, 686] on button "Confirmar" at bounding box center [1264, 685] width 104 height 32
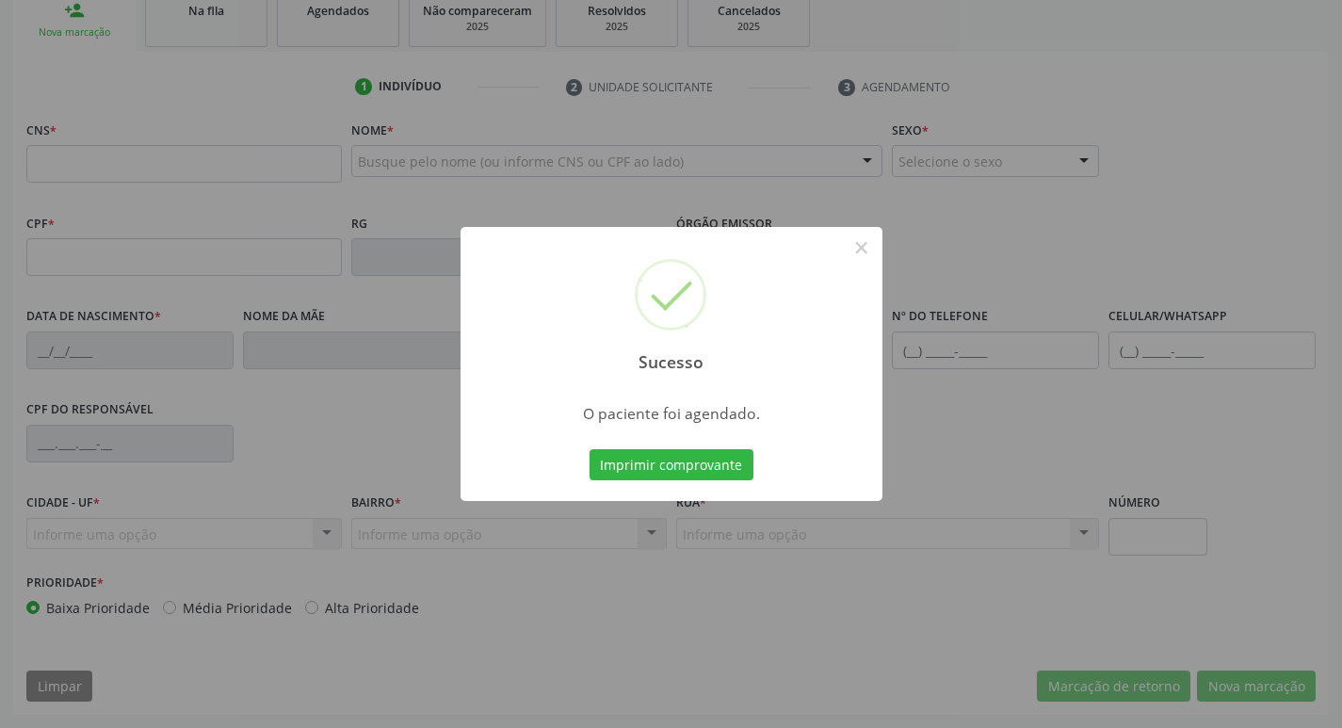
scroll to position [293, 0]
click at [701, 461] on button "Imprimir comprovante" at bounding box center [671, 465] width 164 height 32
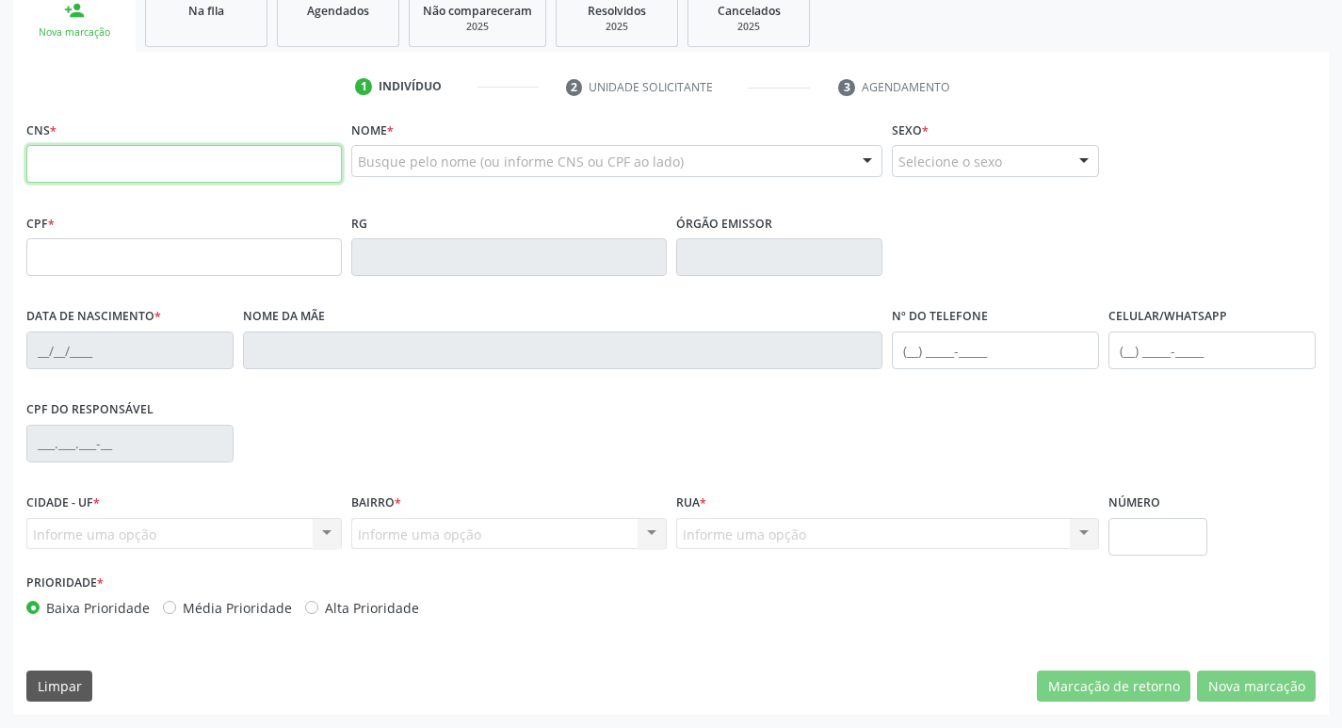
click at [230, 167] on input "text" at bounding box center [183, 164] width 315 height 38
type input "703 4016 1492 2700"
type input "381.003.802-44"
type input "25/02/1971"
type input "Maria do Carmo Belardino"
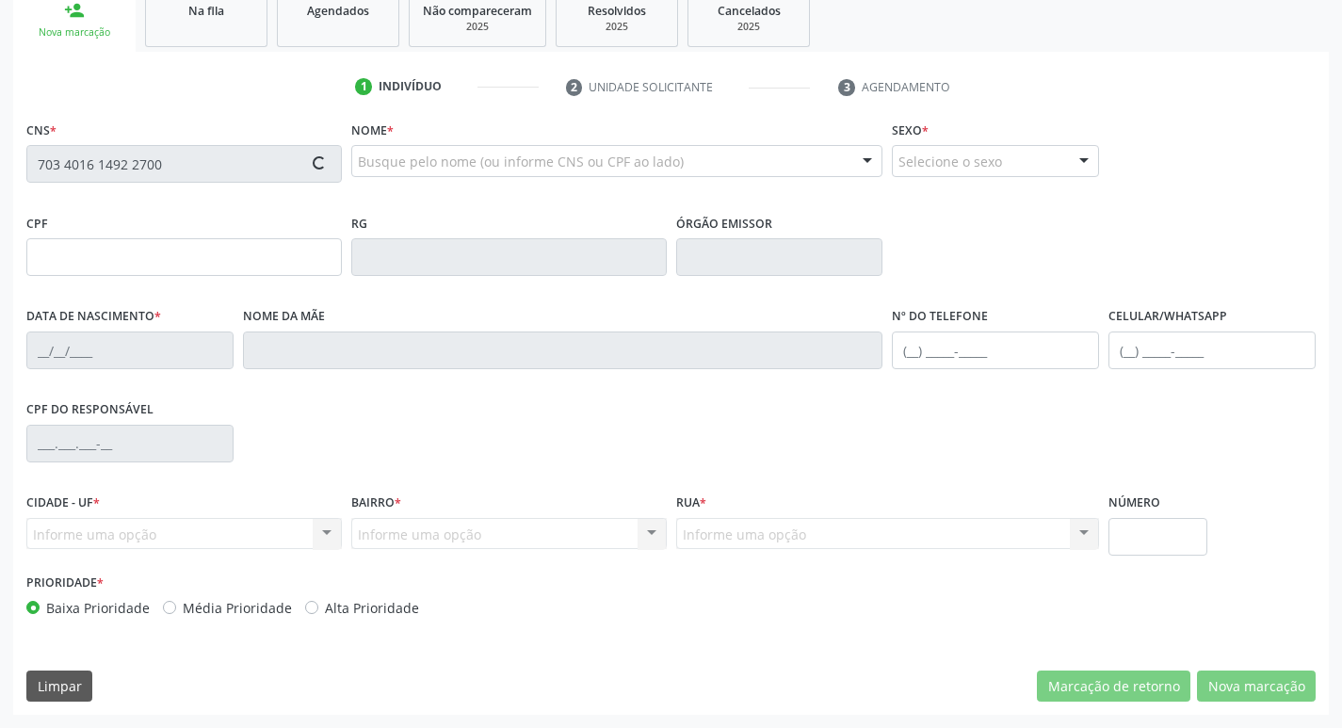
type input "(83) 98899-6168"
type input "170"
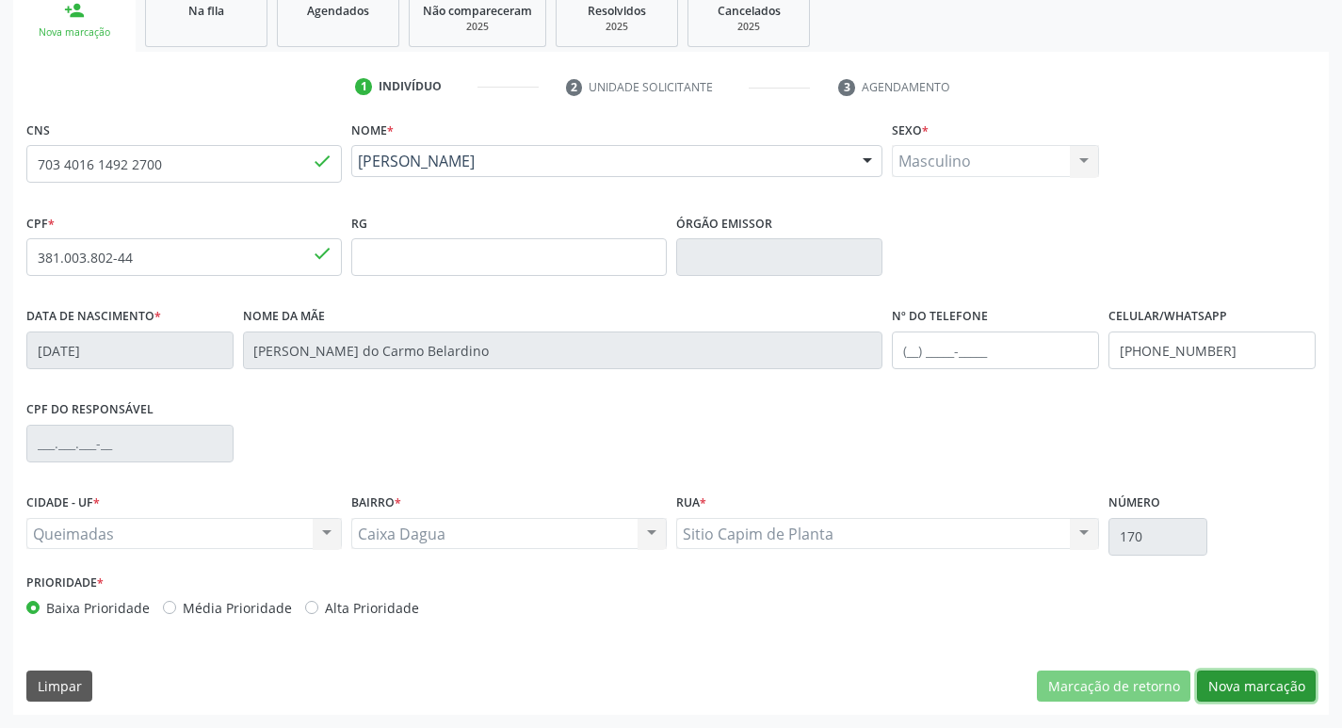
click at [1263, 693] on button "Nova marcação" at bounding box center [1256, 686] width 119 height 32
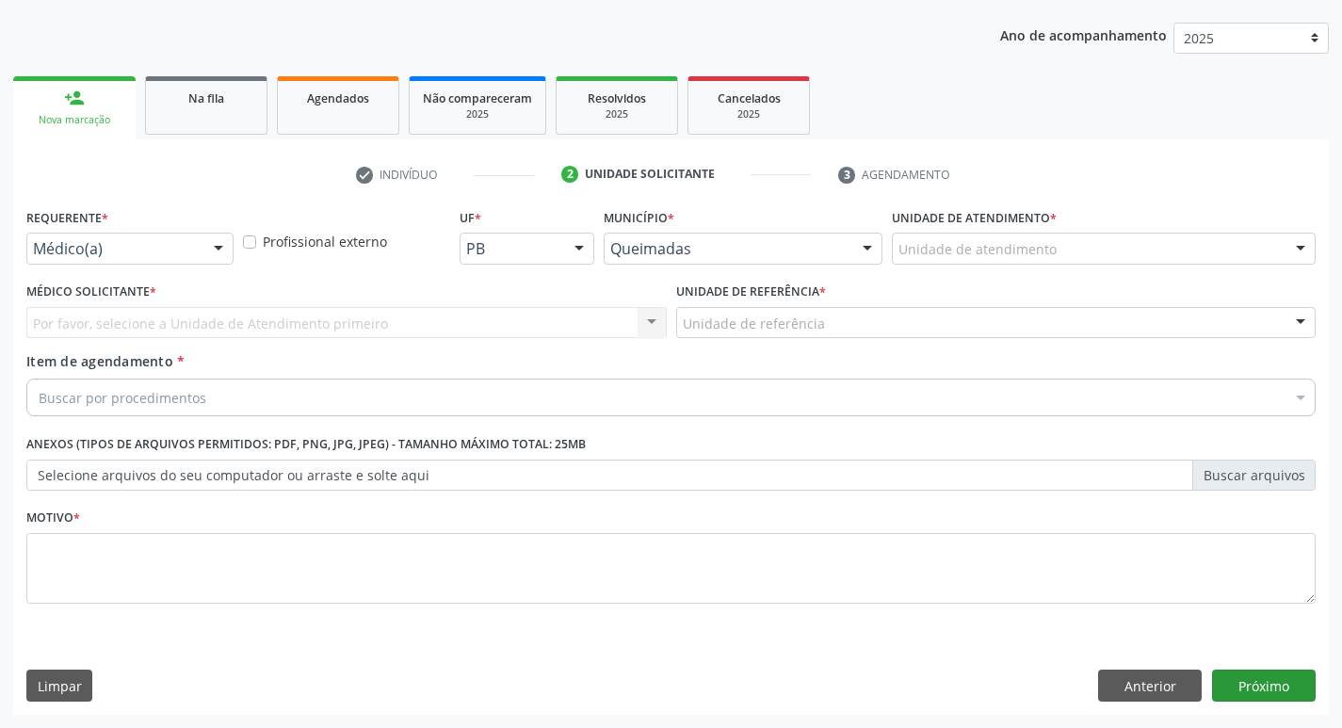
scroll to position [205, 0]
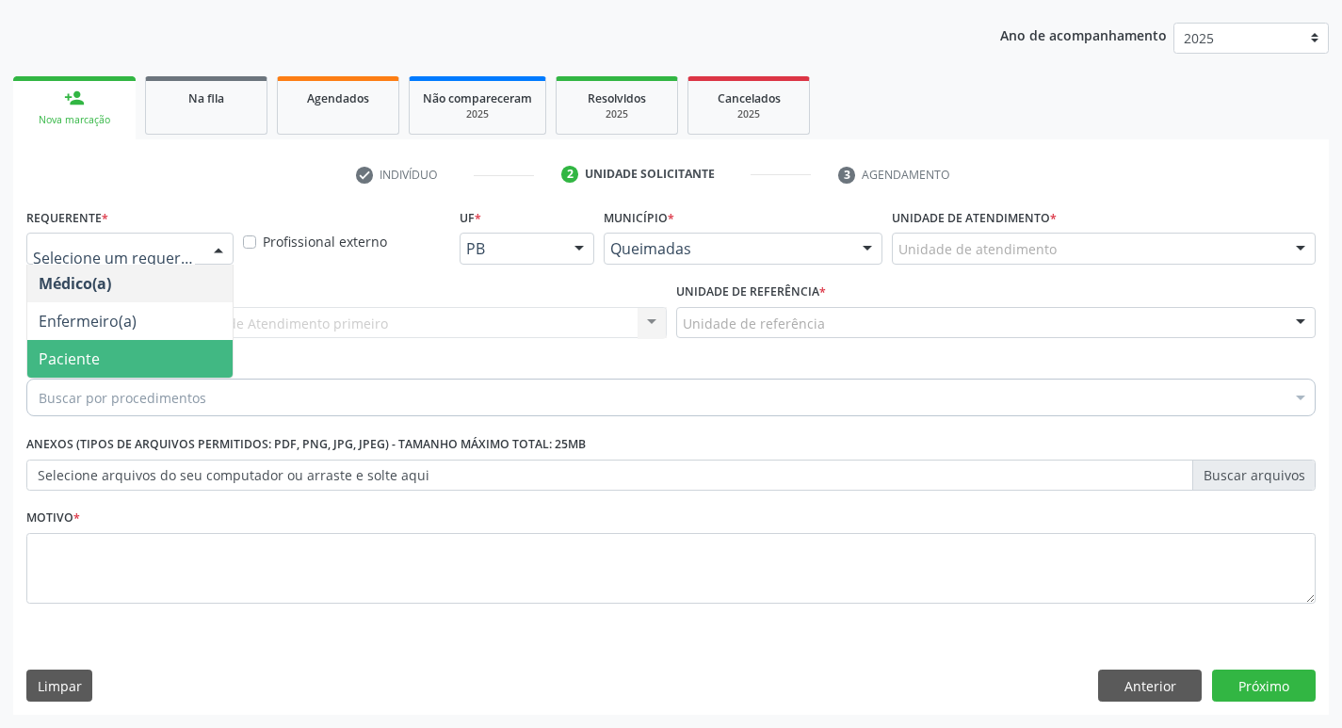
click at [153, 365] on span "Paciente" at bounding box center [129, 359] width 205 height 38
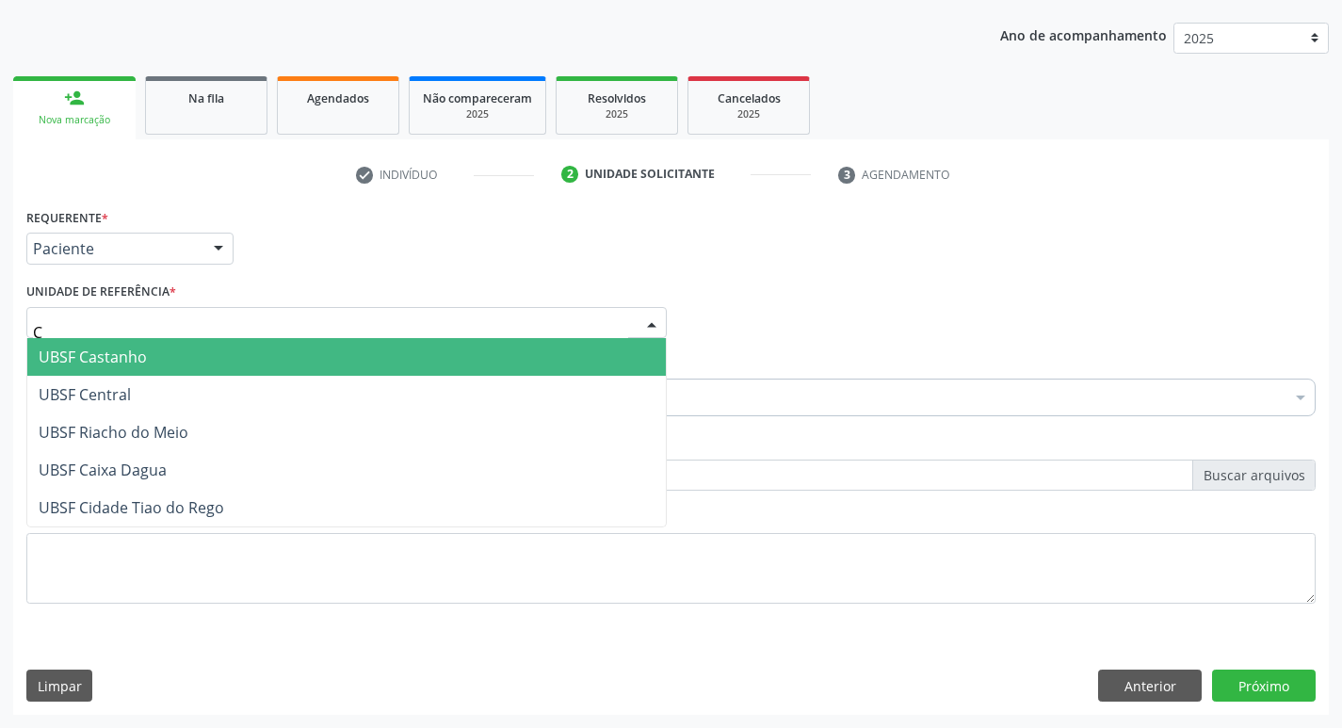
type input "CA"
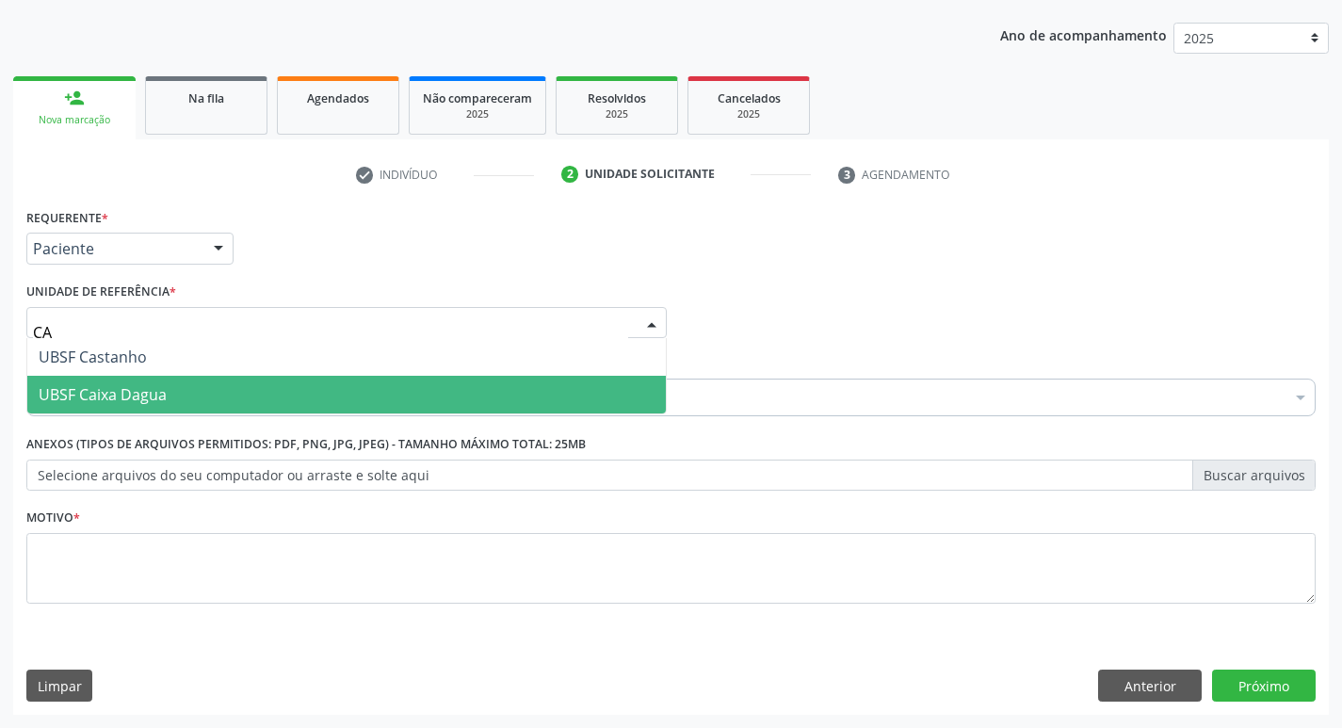
click at [189, 399] on span "UBSF Caixa Dagua" at bounding box center [346, 395] width 638 height 38
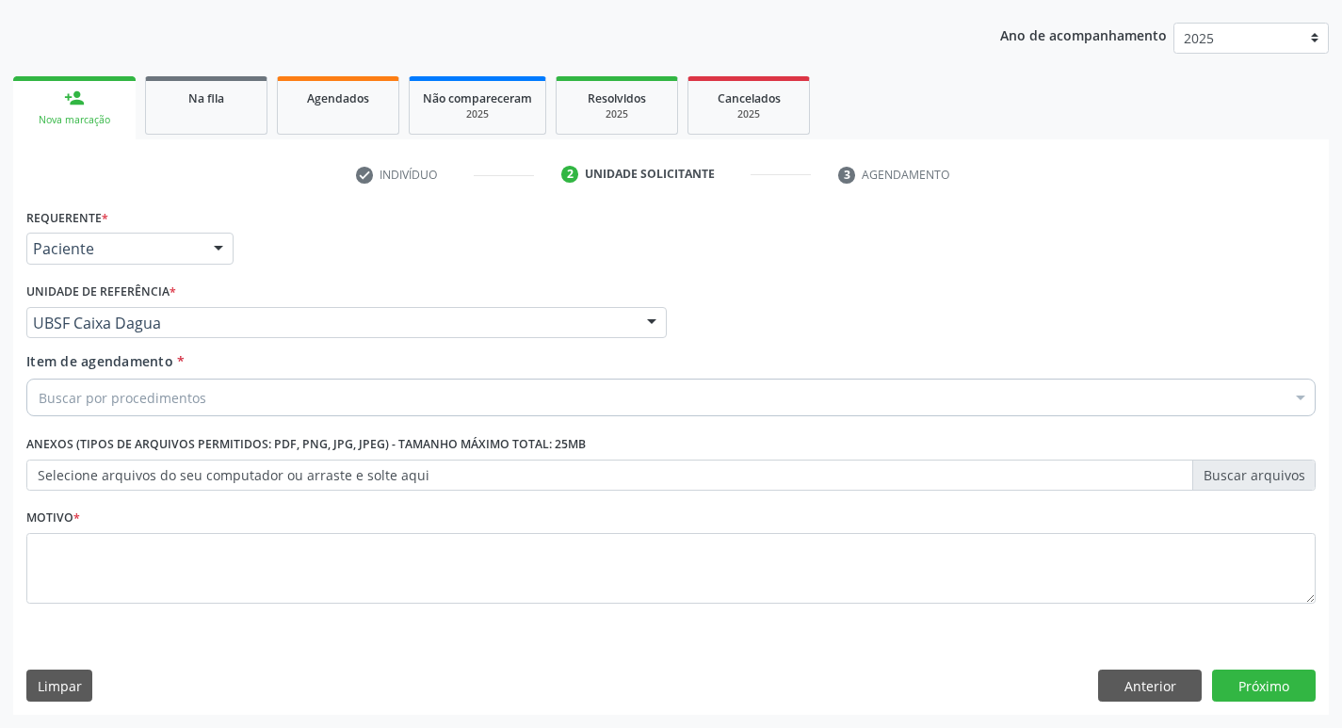
click at [189, 408] on div "Buscar por procedimentos" at bounding box center [670, 397] width 1289 height 38
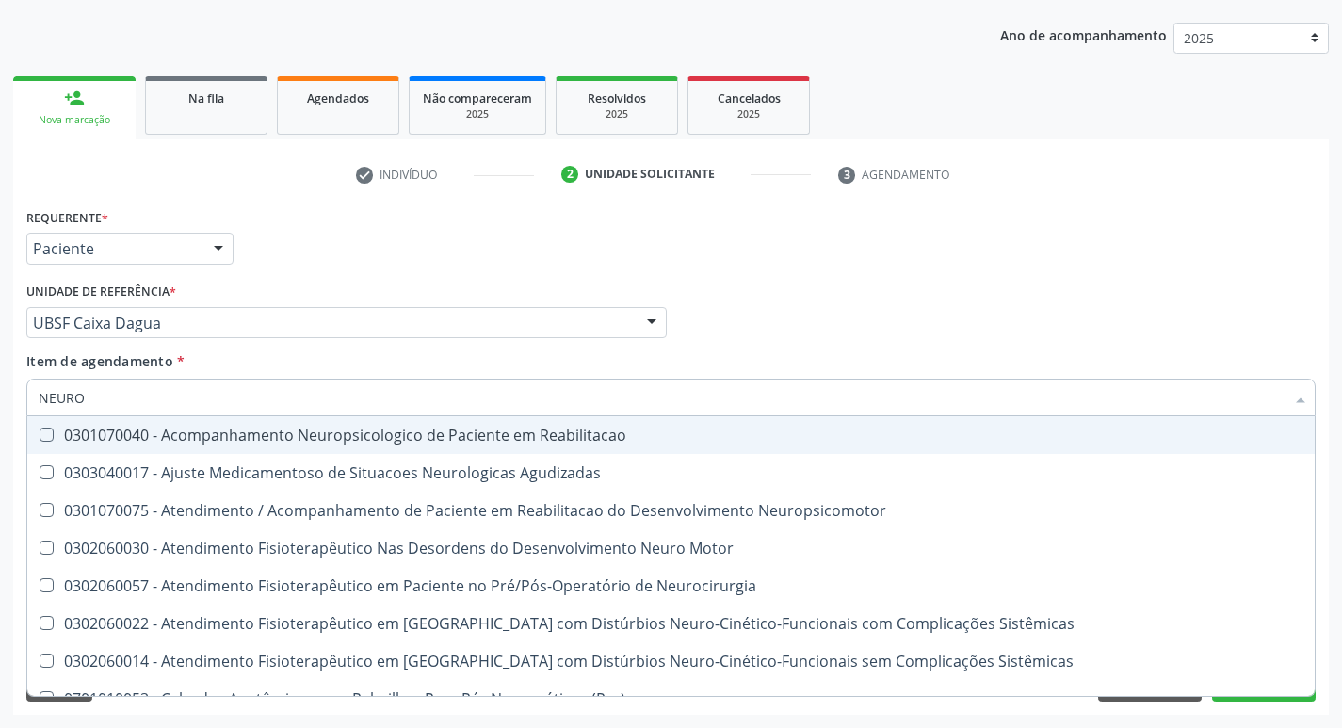
type input "NEUROC"
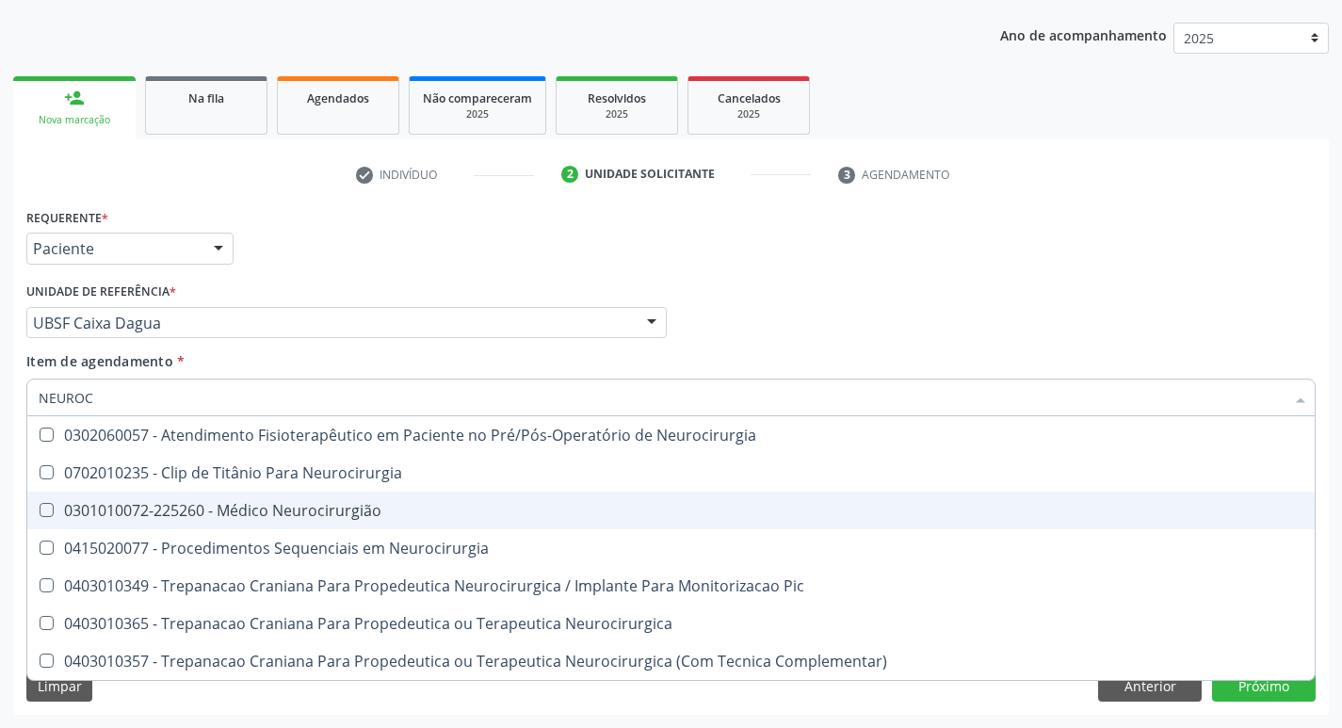
click at [262, 523] on span "0301010072-225260 - Médico Neurocirurgião" at bounding box center [670, 510] width 1287 height 38
checkbox Neurocirurgião "true"
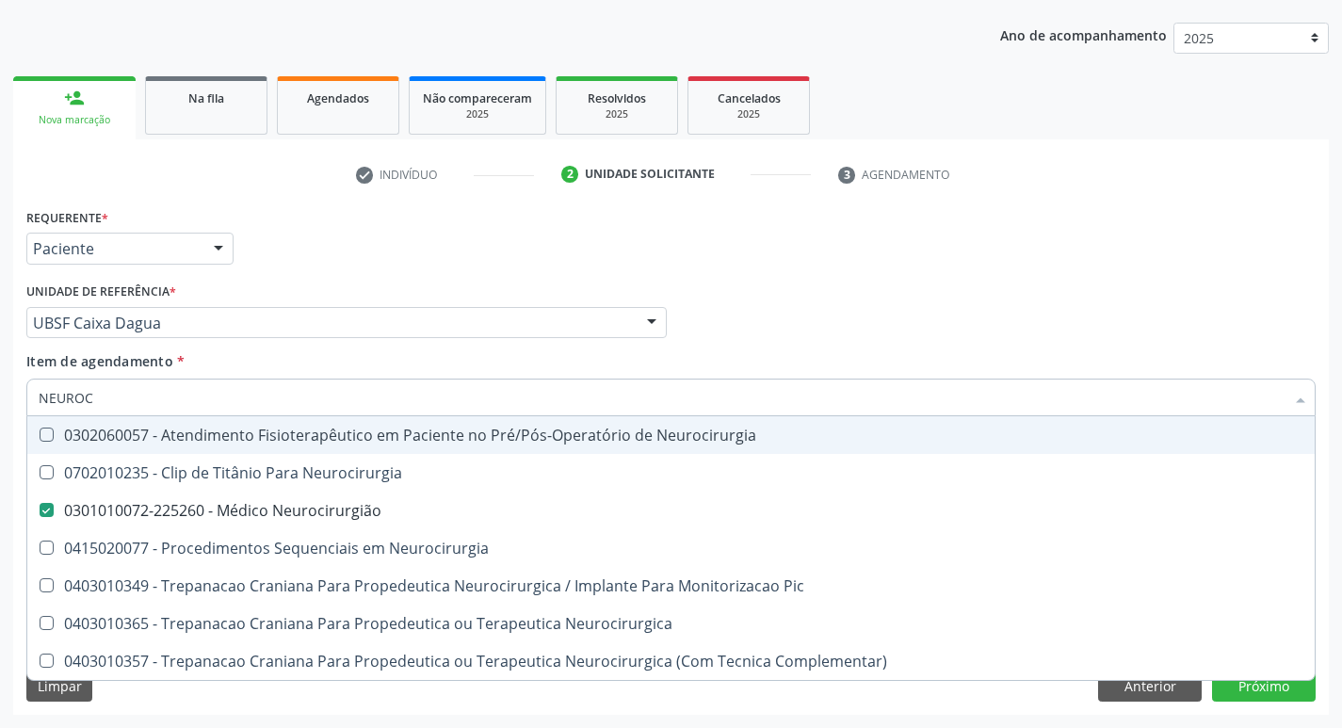
click at [1149, 237] on div "Requerente * Paciente Médico(a) Enfermeiro(a) Paciente Nenhum resultado encontr…" at bounding box center [671, 239] width 1298 height 73
checkbox Neurocirurgia "true"
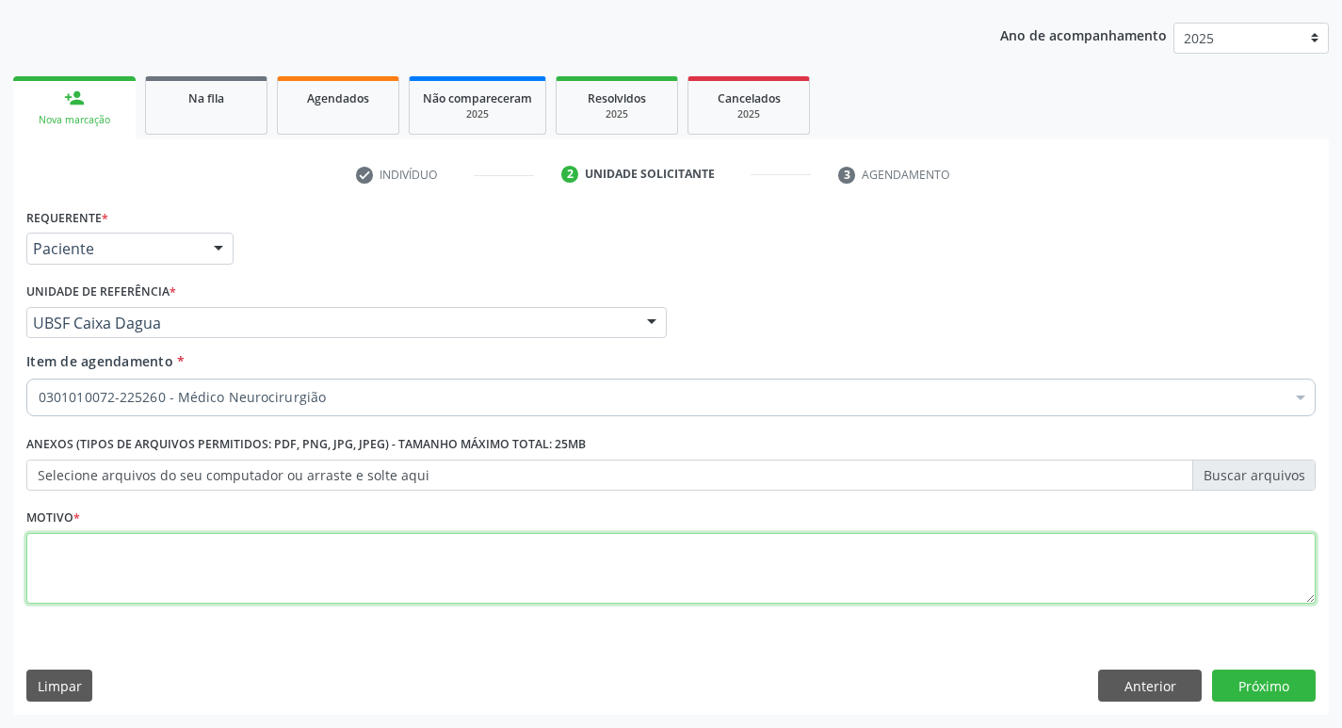
click at [285, 539] on textarea at bounding box center [670, 569] width 1289 height 72
type textarea "AVALIAÇÃO"
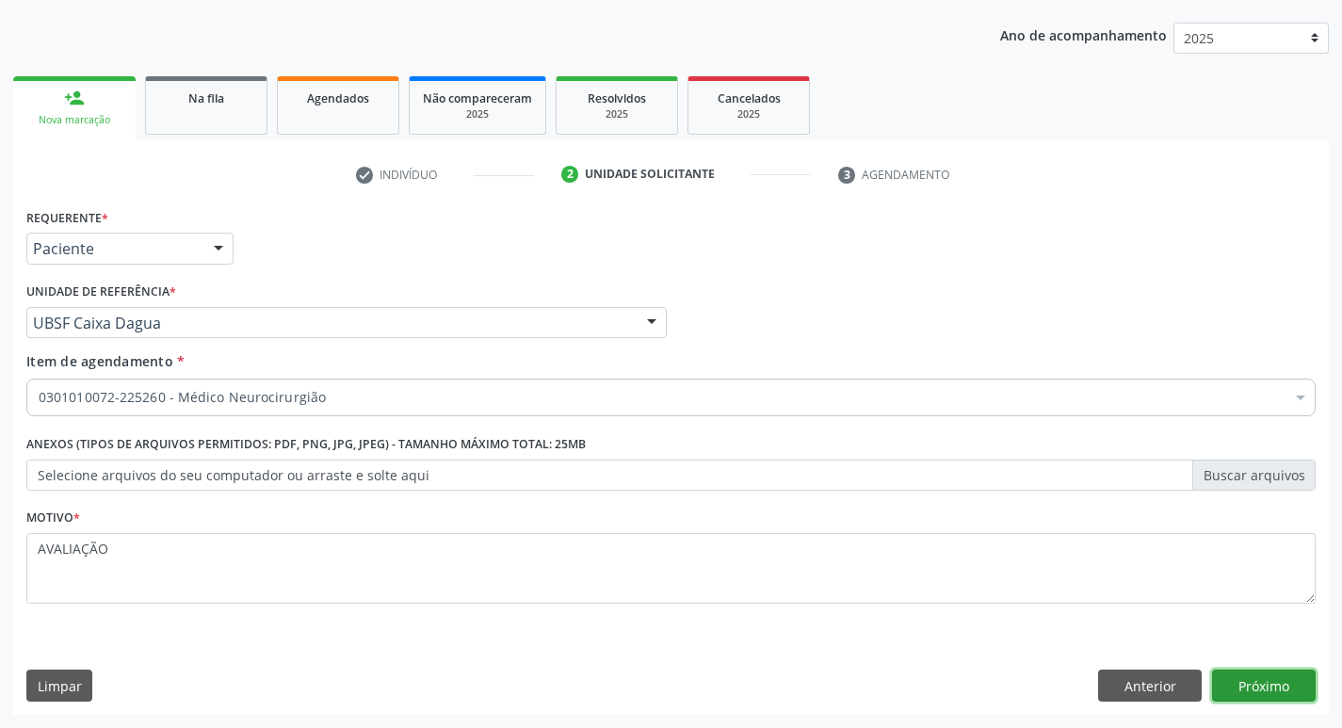
click at [1289, 691] on button "Próximo" at bounding box center [1264, 685] width 104 height 32
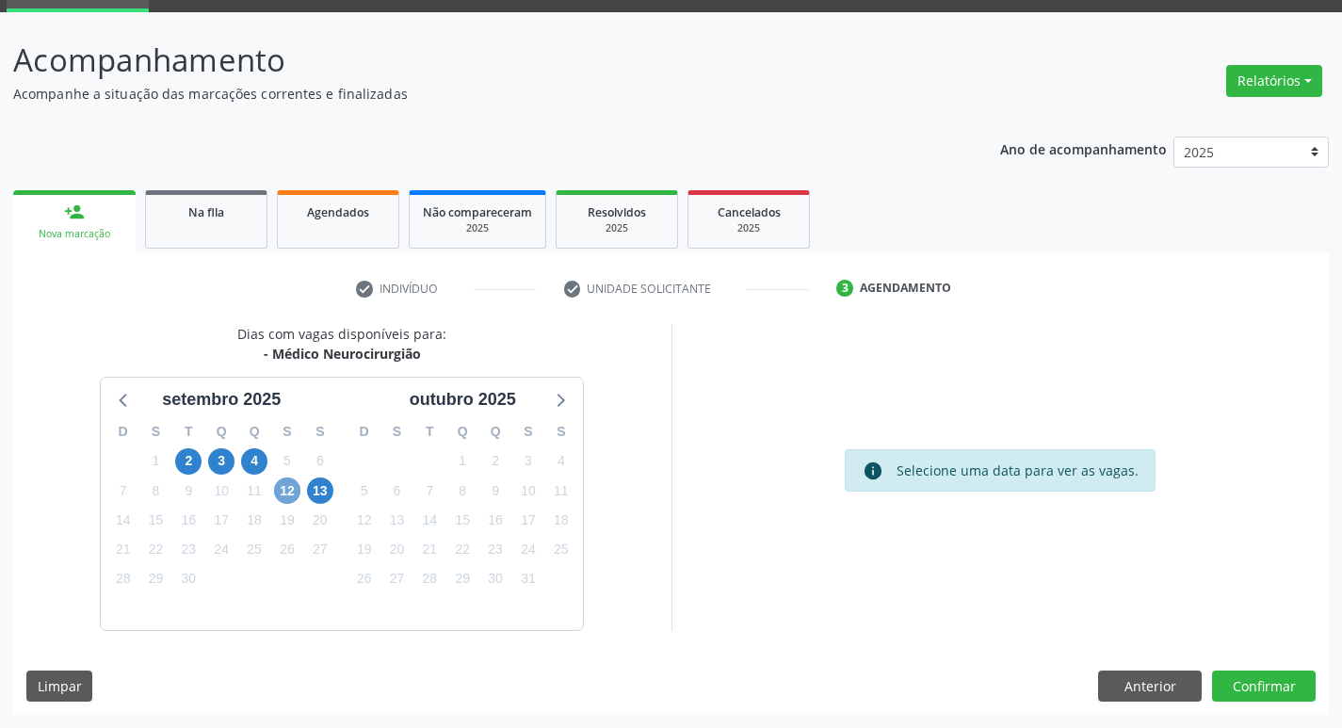
click at [286, 491] on span "12" at bounding box center [287, 490] width 26 height 26
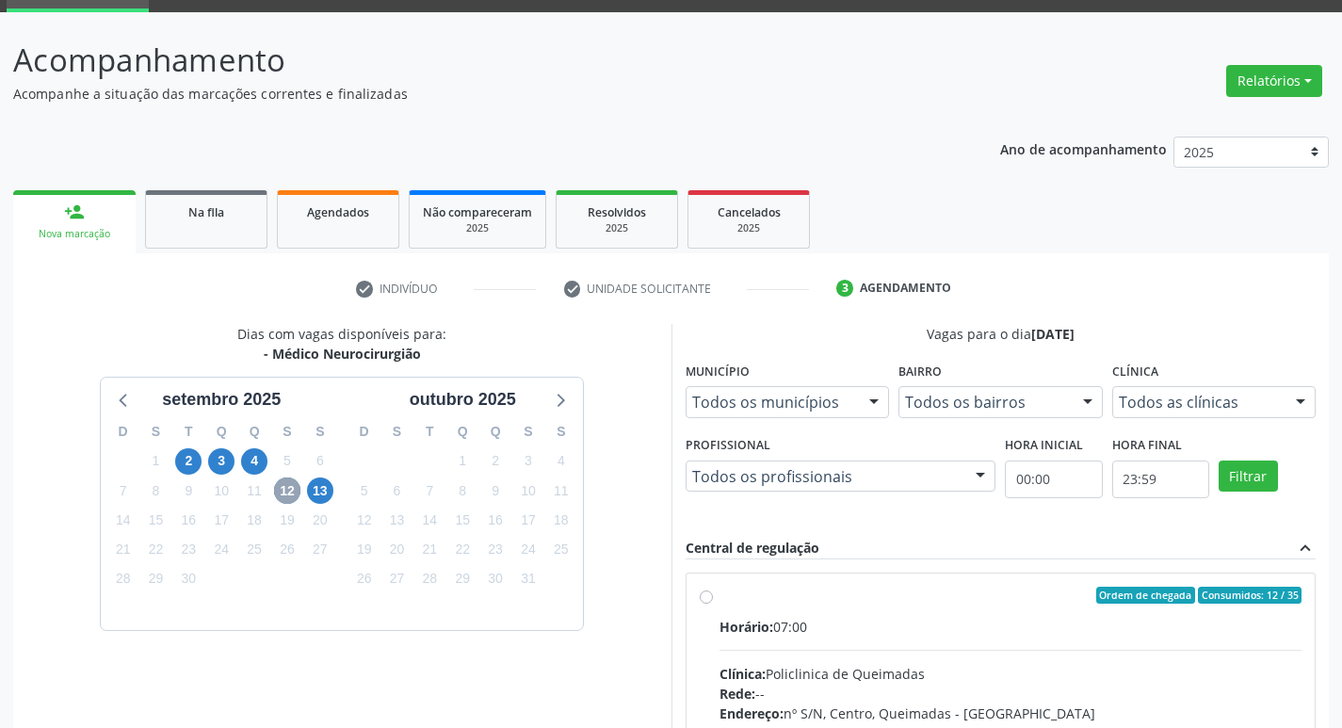
scroll to position [363, 0]
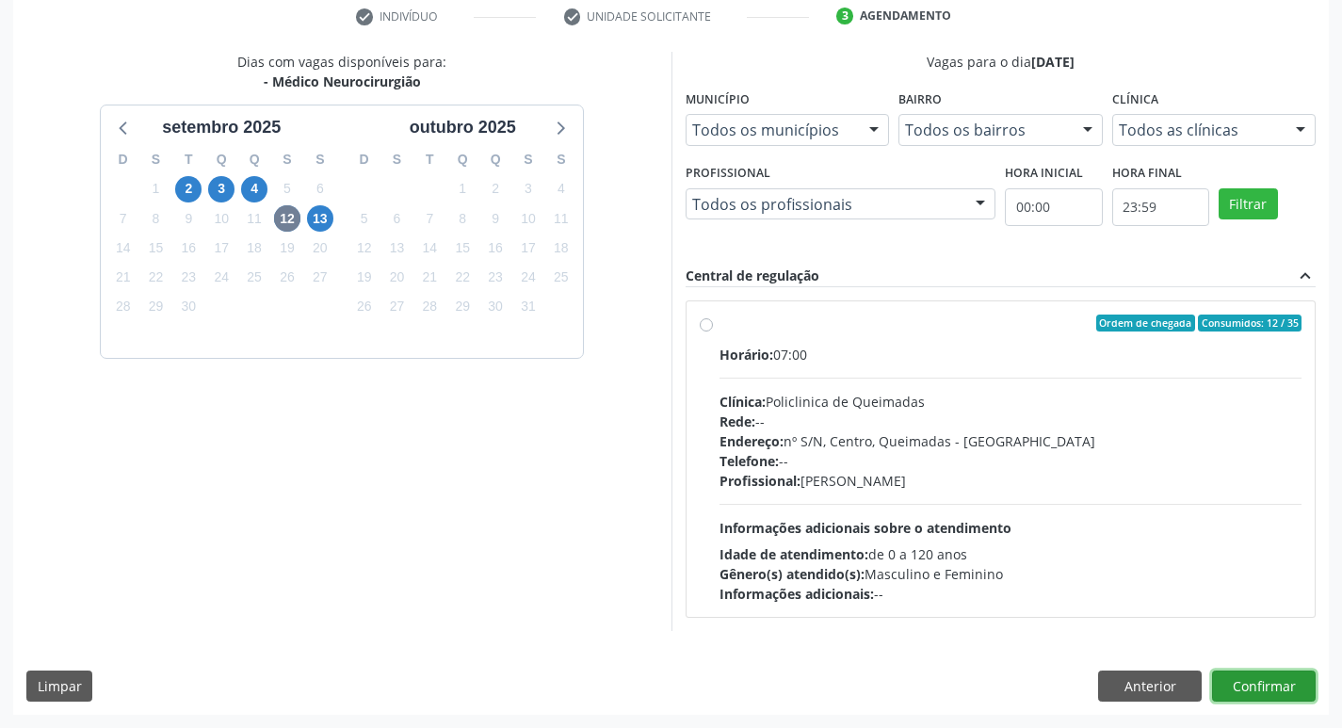
click at [1279, 676] on button "Confirmar" at bounding box center [1264, 686] width 104 height 32
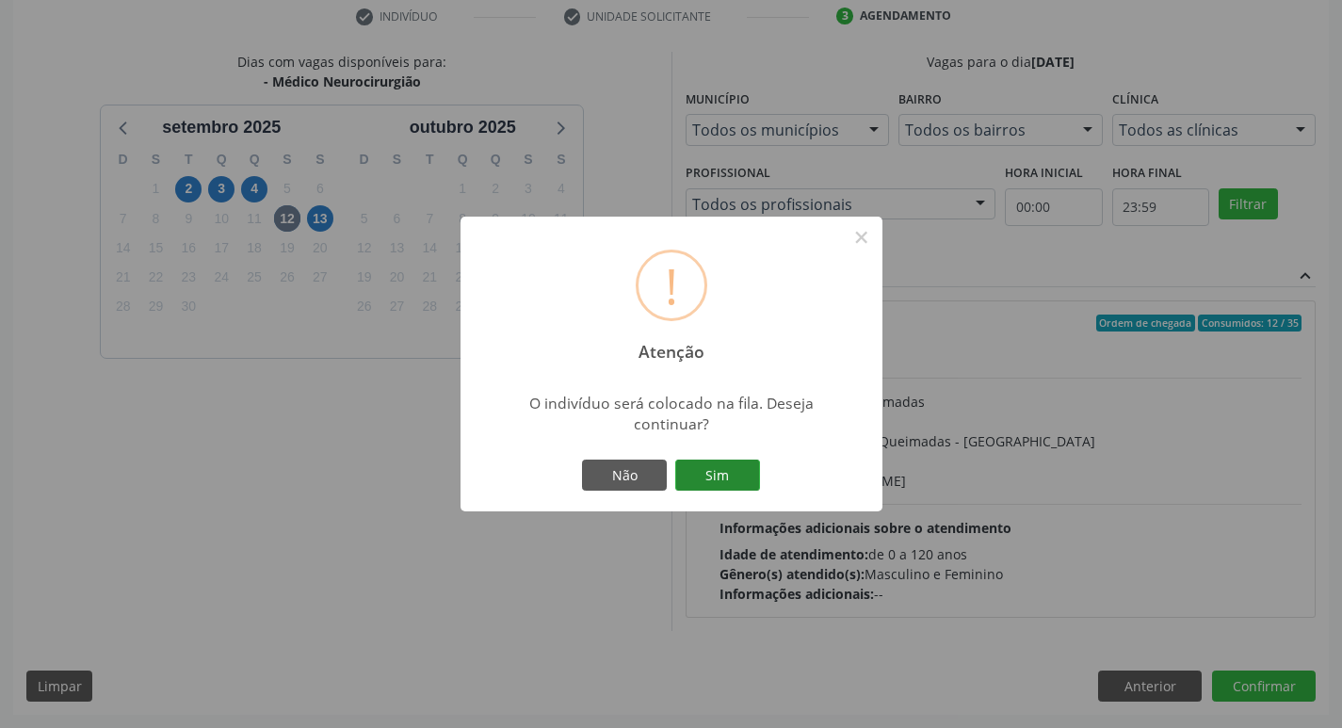
click at [717, 478] on button "Sim" at bounding box center [717, 475] width 85 height 32
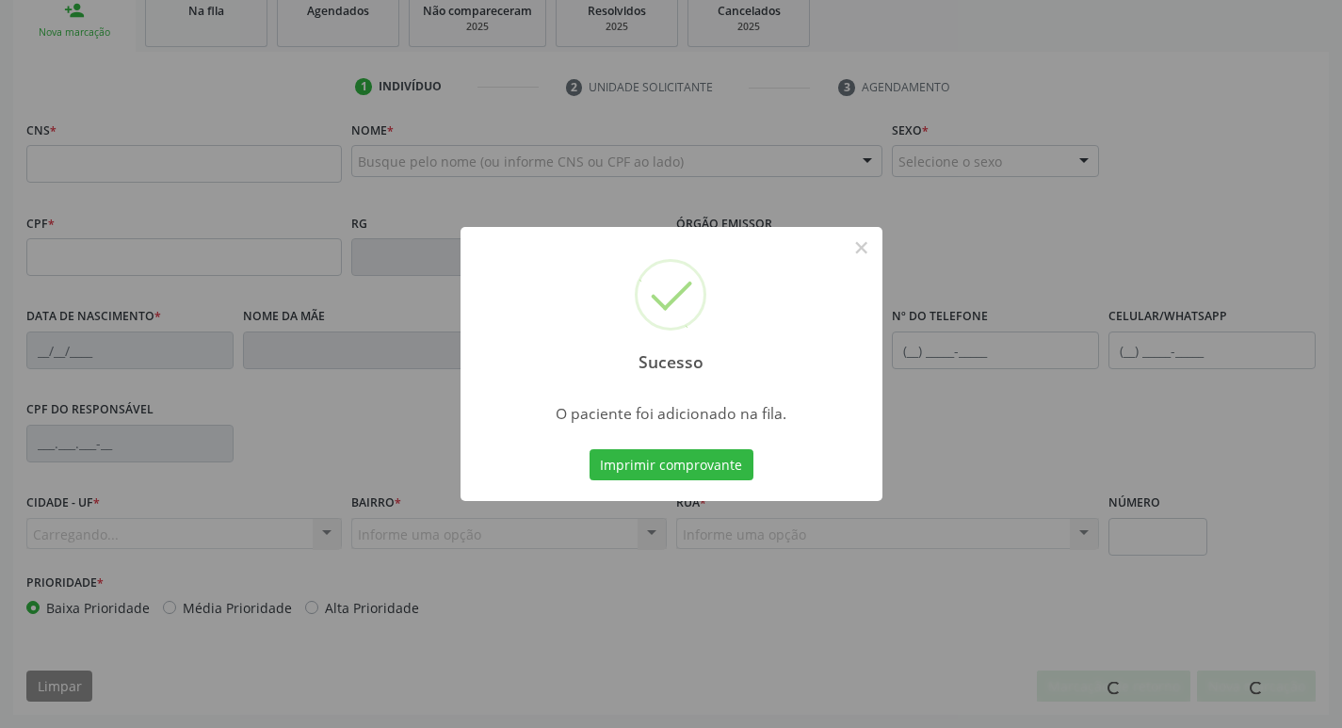
scroll to position [293, 0]
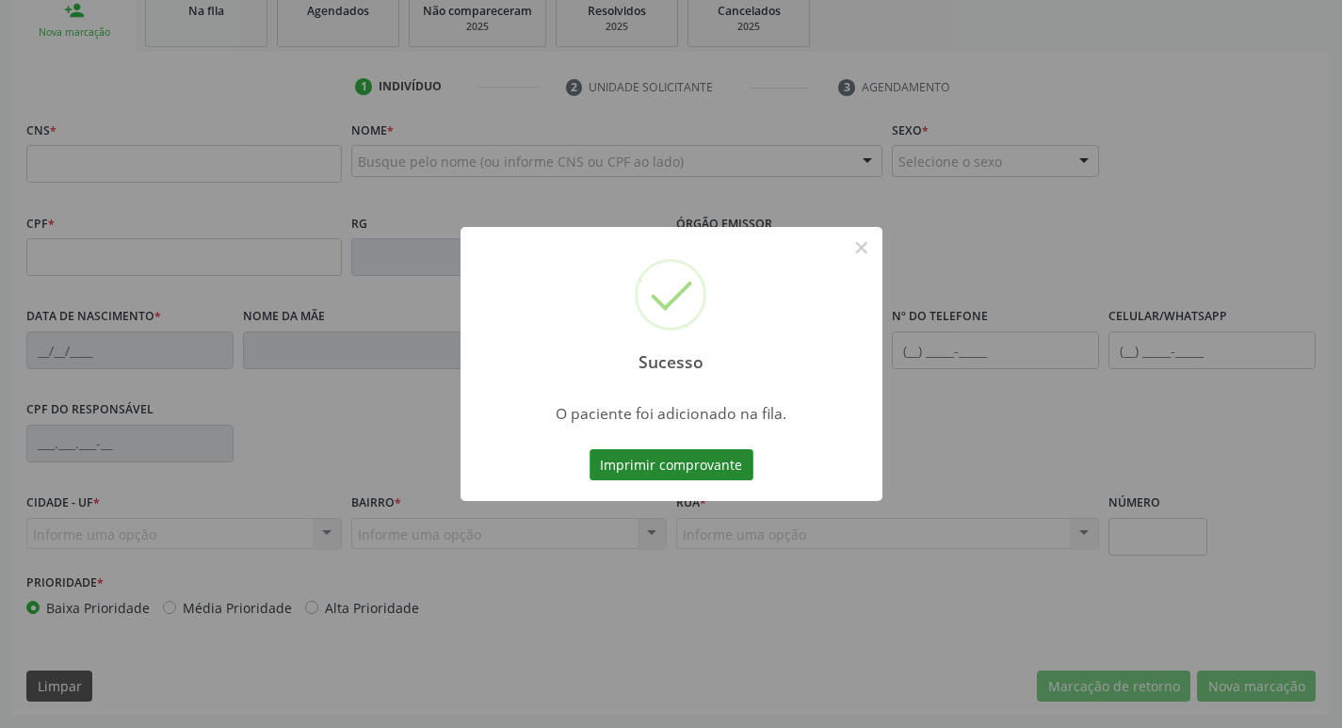
click at [653, 453] on button "Imprimir comprovante" at bounding box center [671, 465] width 164 height 32
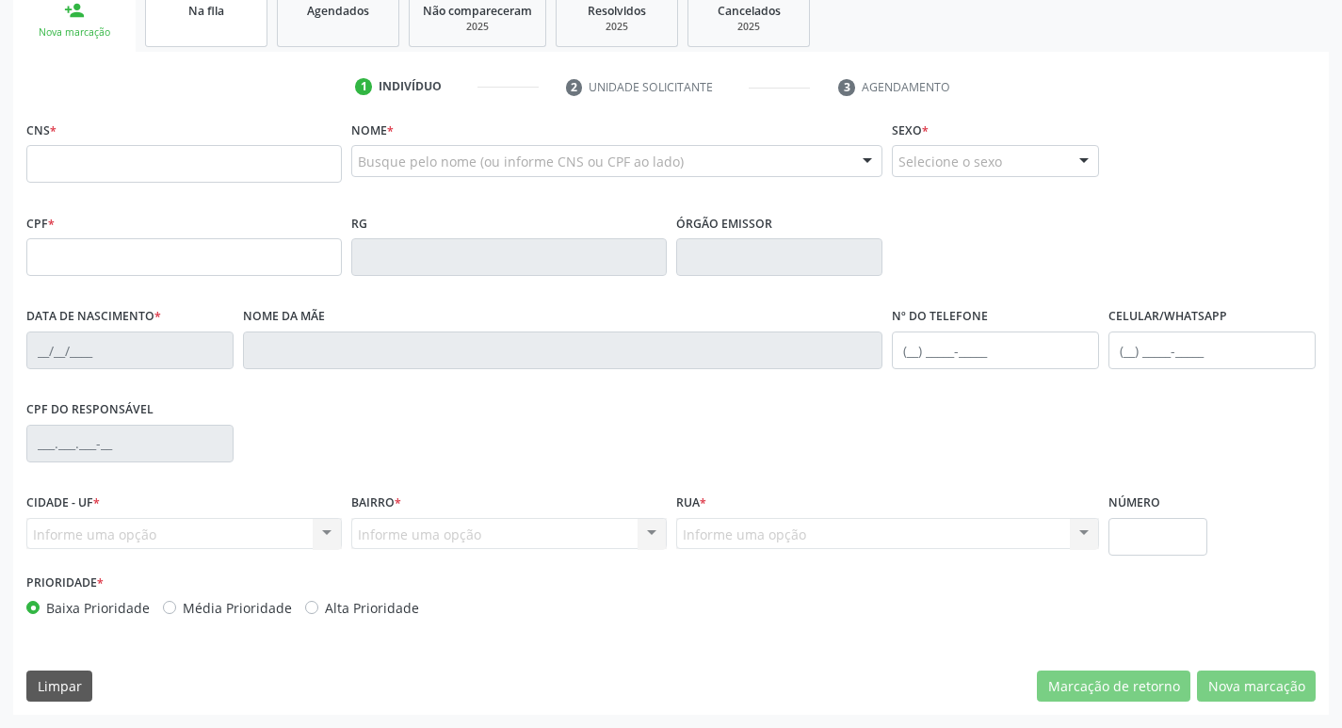
scroll to position [10, 0]
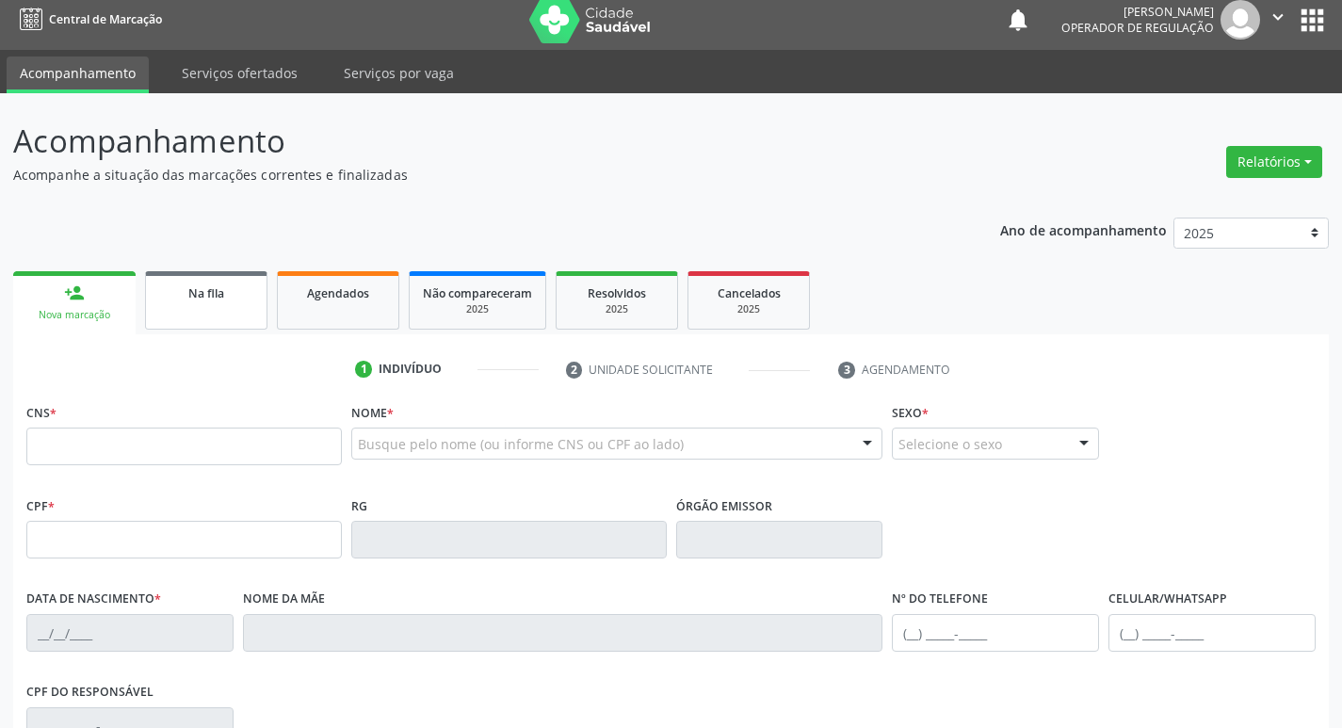
click at [265, 305] on link "Na fila" at bounding box center [206, 300] width 122 height 58
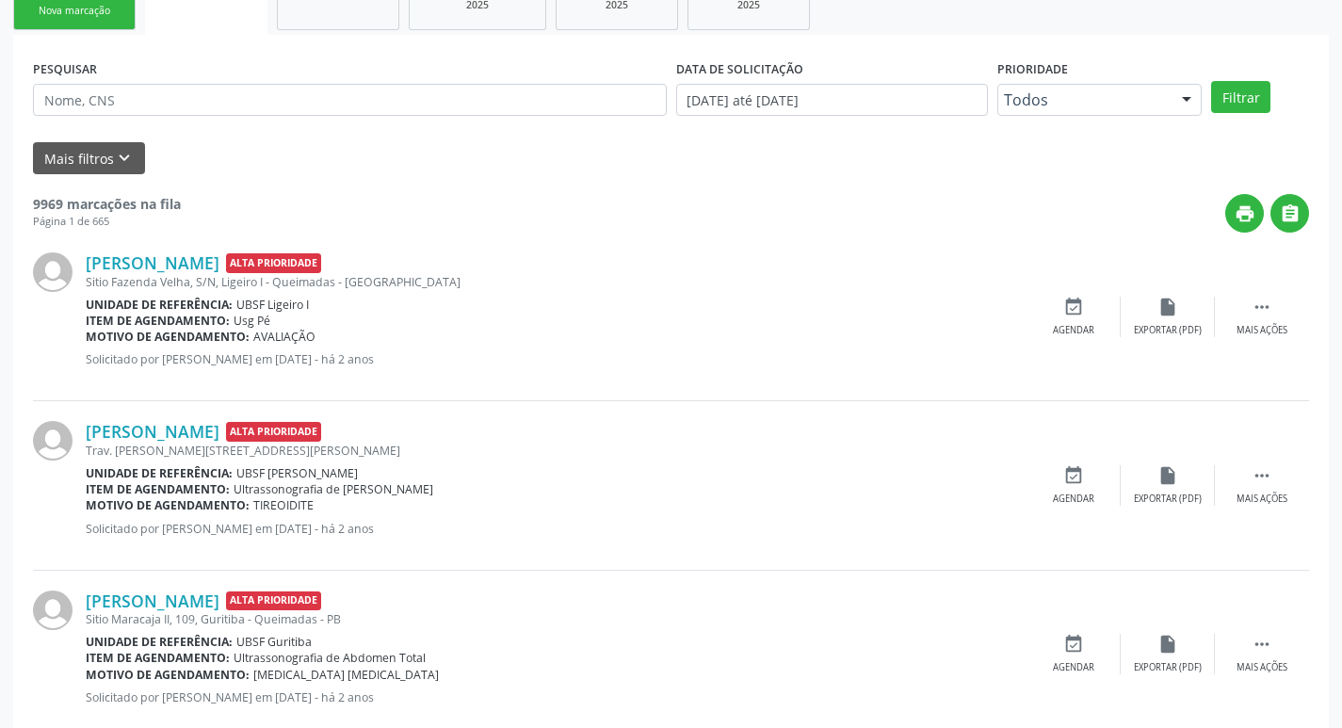
scroll to position [377, 0]
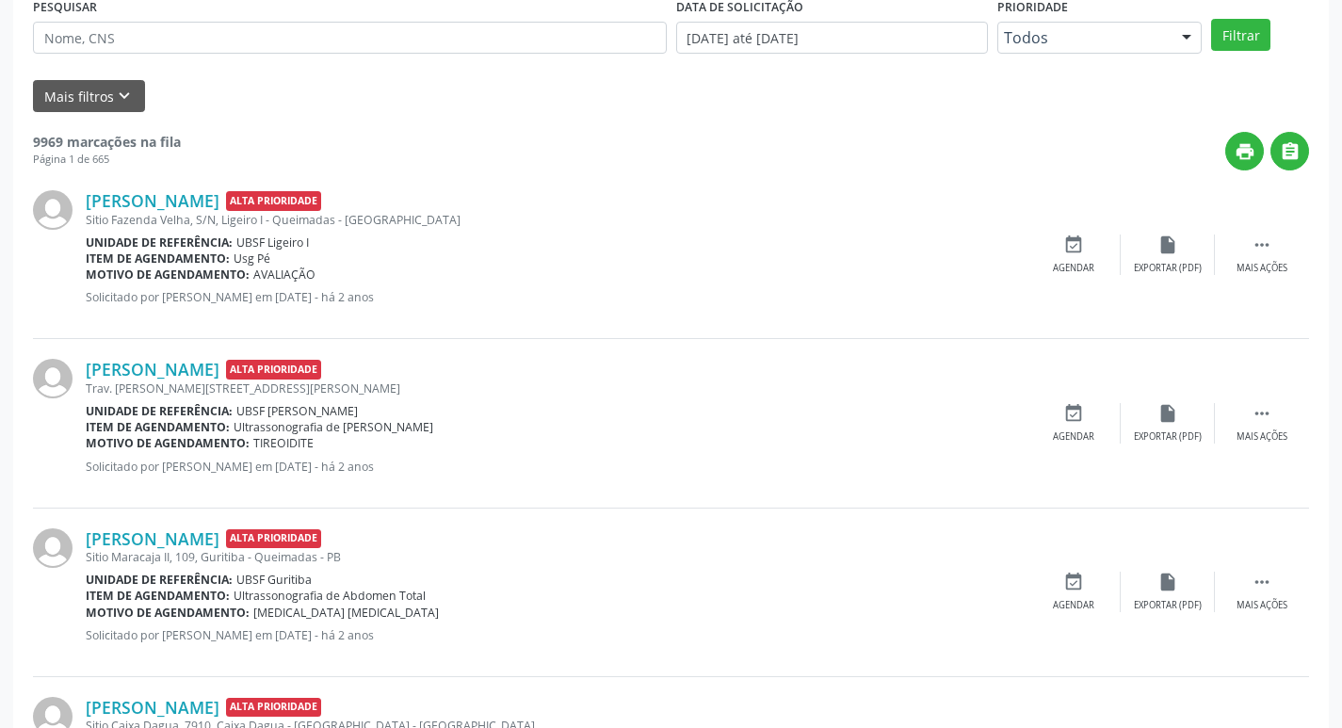
click at [156, 60] on div "PESQUISAR" at bounding box center [349, 28] width 643 height 73
click at [164, 40] on input "text" at bounding box center [350, 38] width 634 height 32
paste input "703 4016 1492 2700"
type input "703 4016 1492 2700"
click at [1211, 19] on button "Filtrar" at bounding box center [1240, 35] width 59 height 32
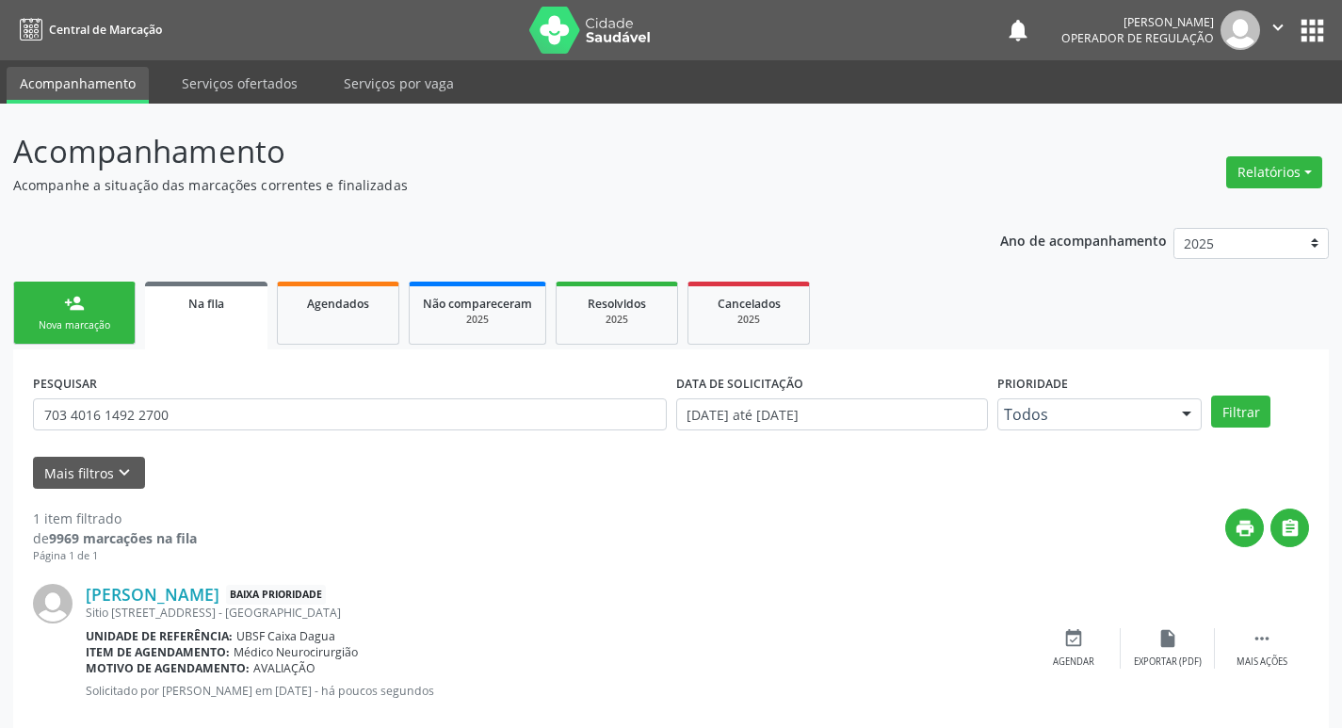
scroll to position [37, 0]
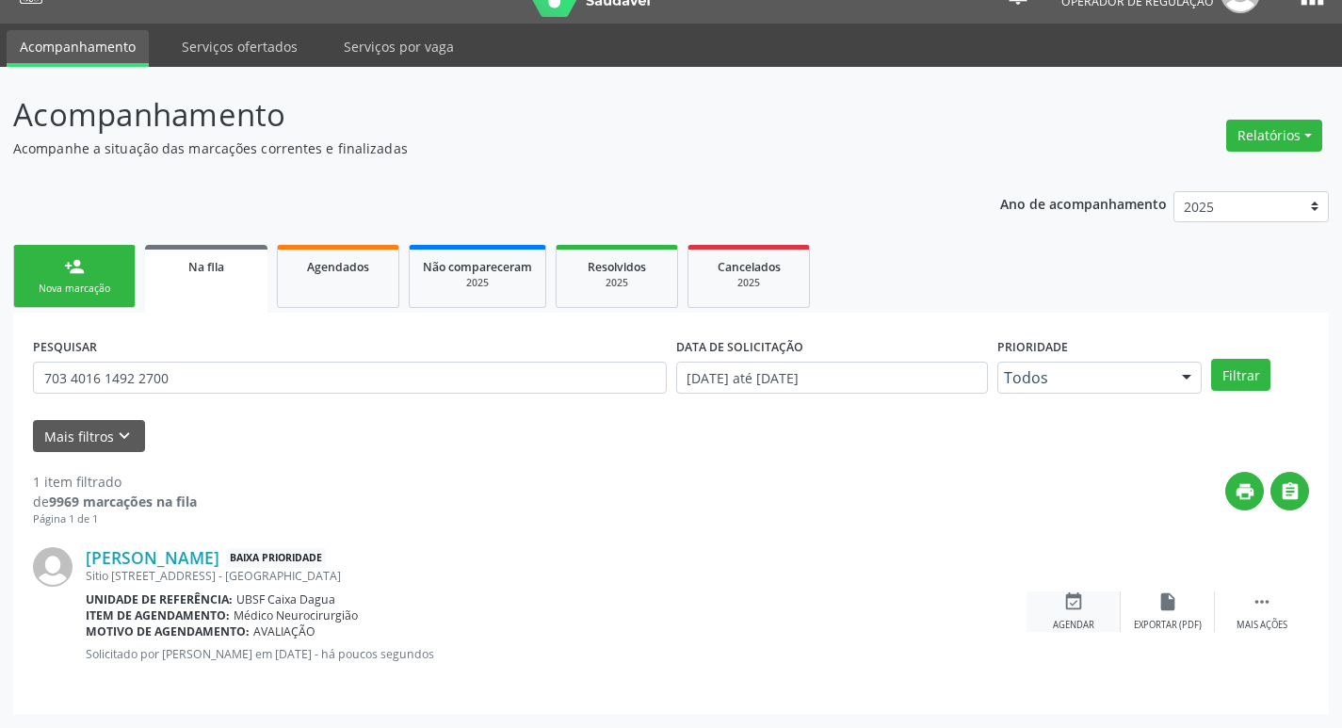
click at [1079, 622] on div "Agendar" at bounding box center [1073, 625] width 41 height 13
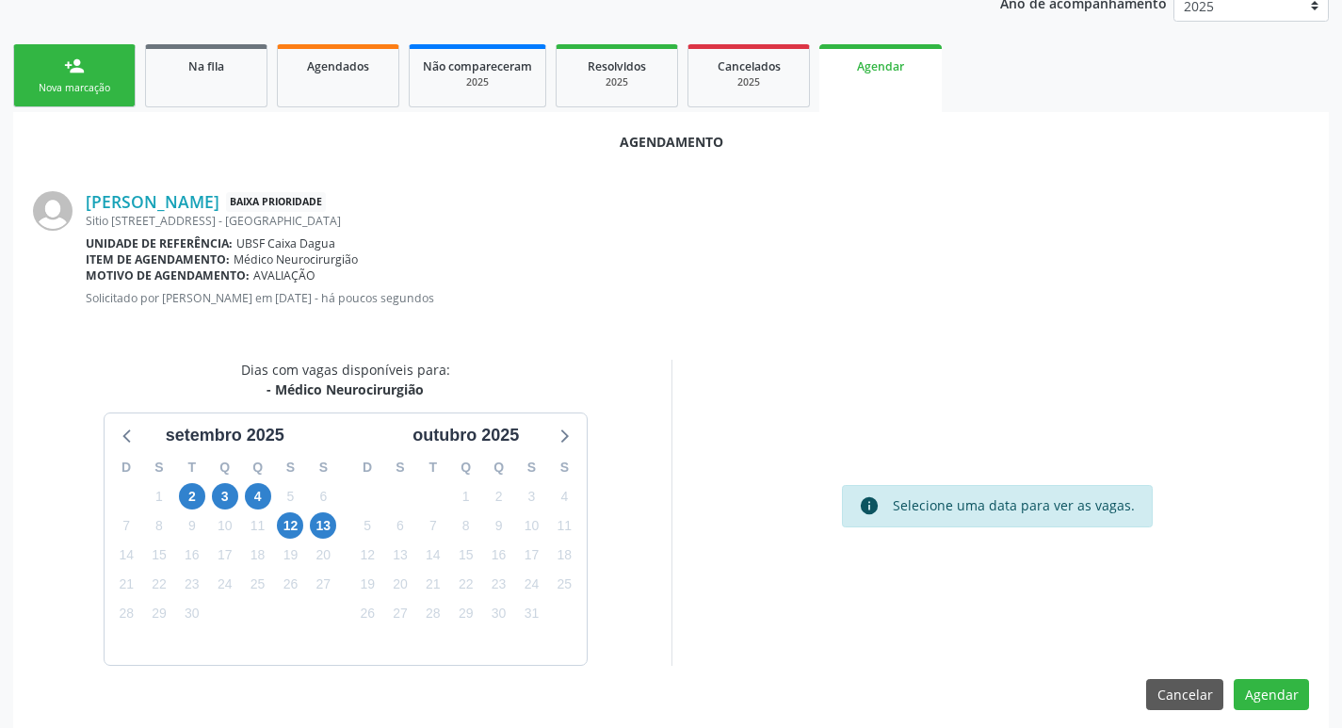
scroll to position [252, 0]
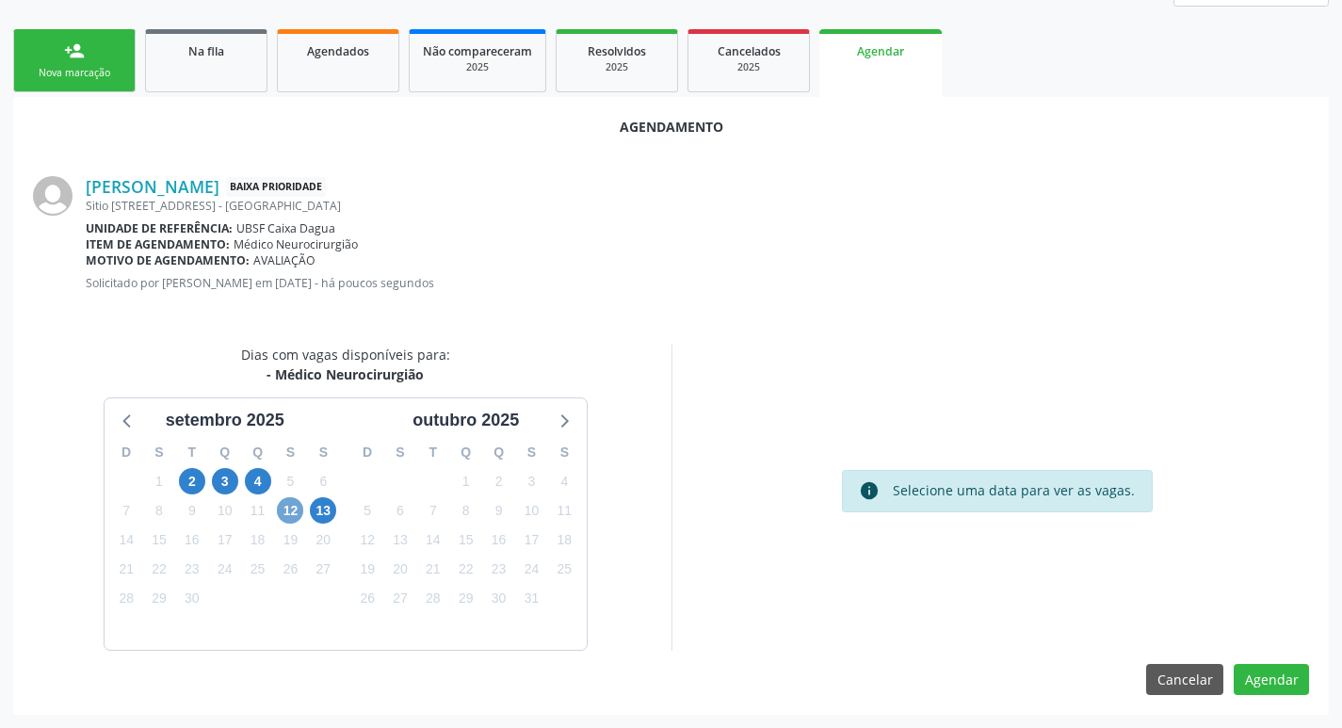
click at [296, 510] on span "12" at bounding box center [290, 510] width 26 height 26
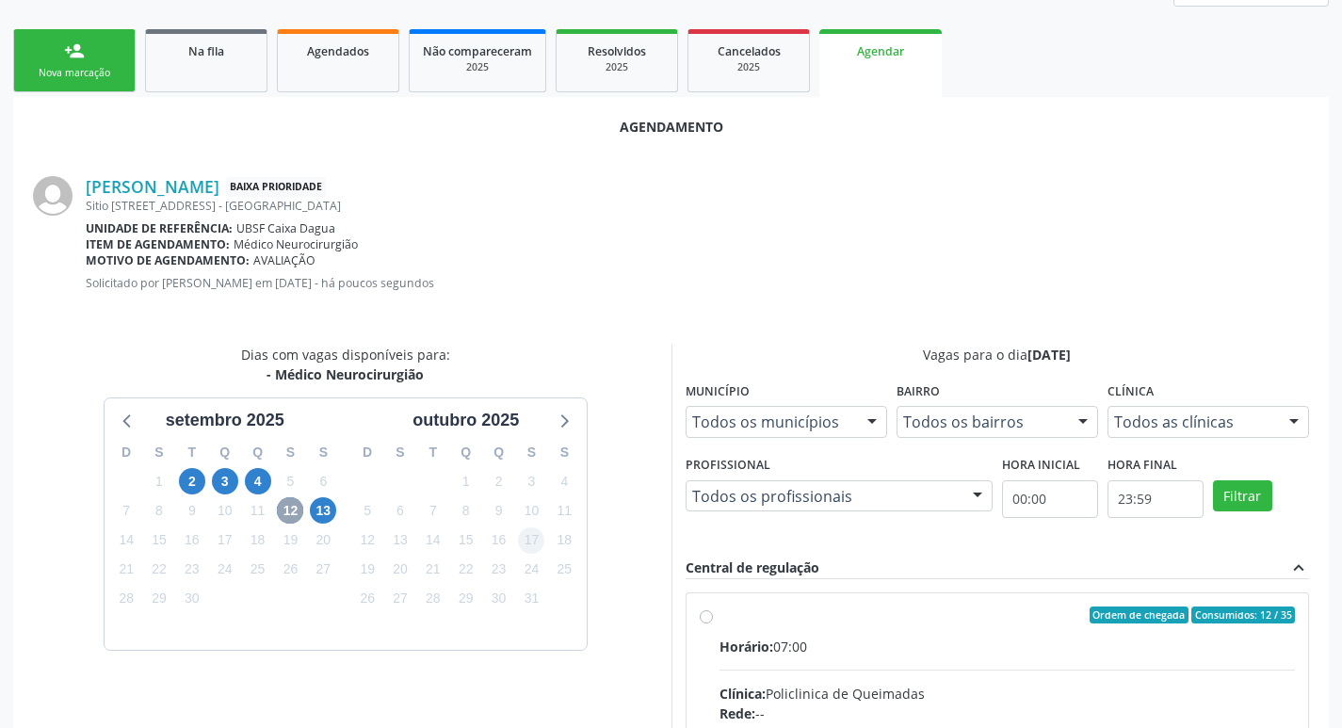
scroll to position [524, 0]
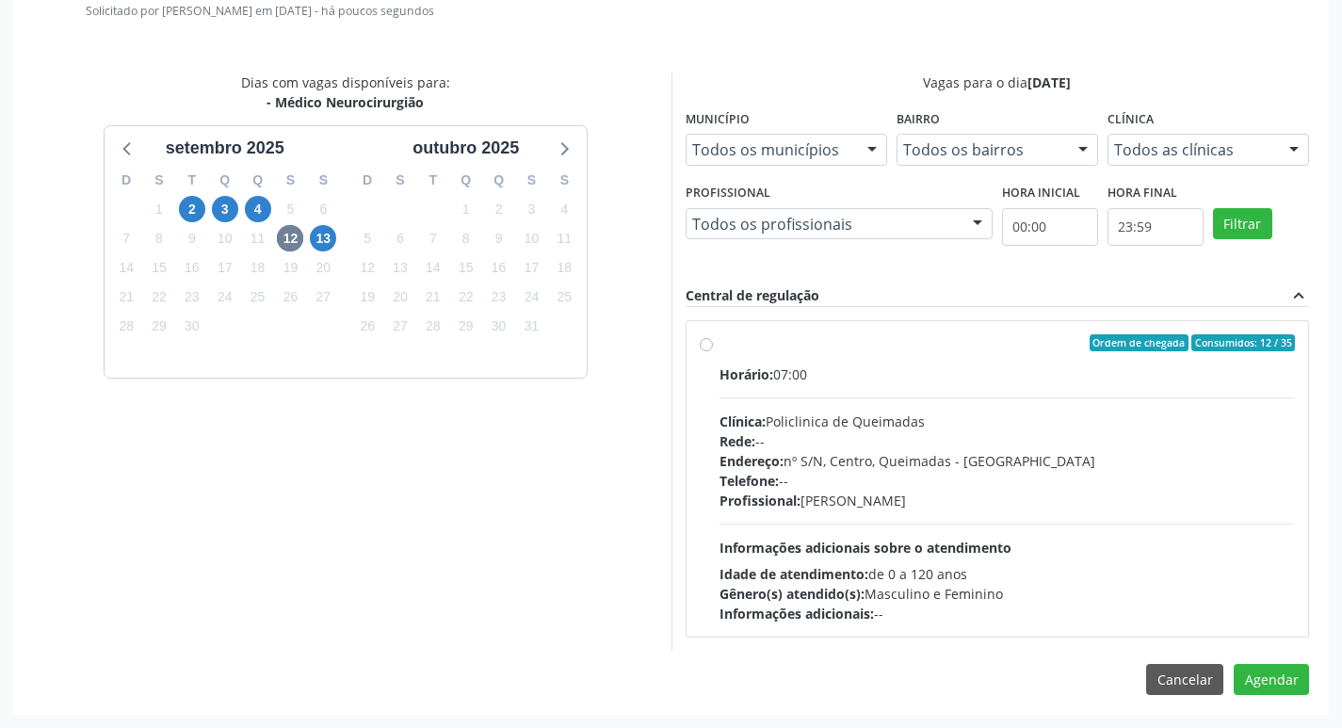
click at [890, 337] on div "Ordem de chegada Consumidos: 12 / 35" at bounding box center [1007, 342] width 576 height 17
click at [713, 337] on input "Ordem de chegada Consumidos: 12 / 35 Horário: 07:00 Clínica: Policlinica de Que…" at bounding box center [706, 342] width 13 height 17
radio input "true"
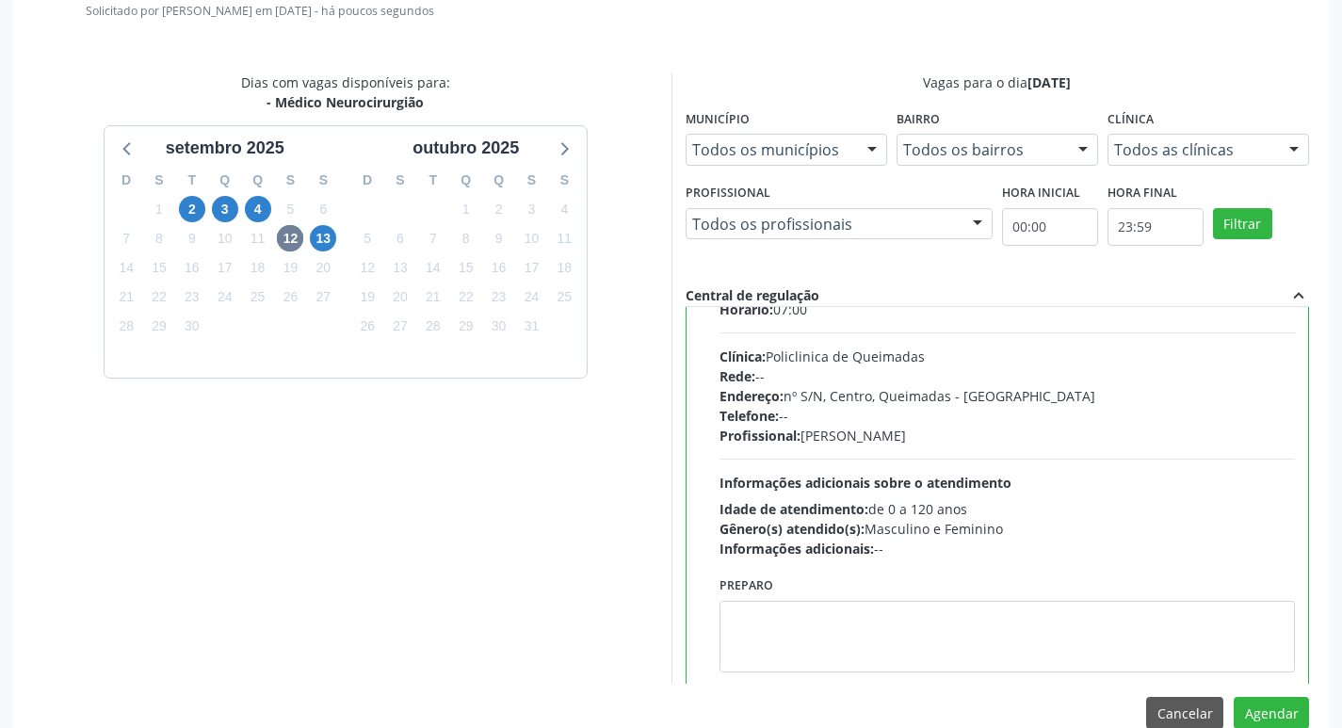
scroll to position [93, 0]
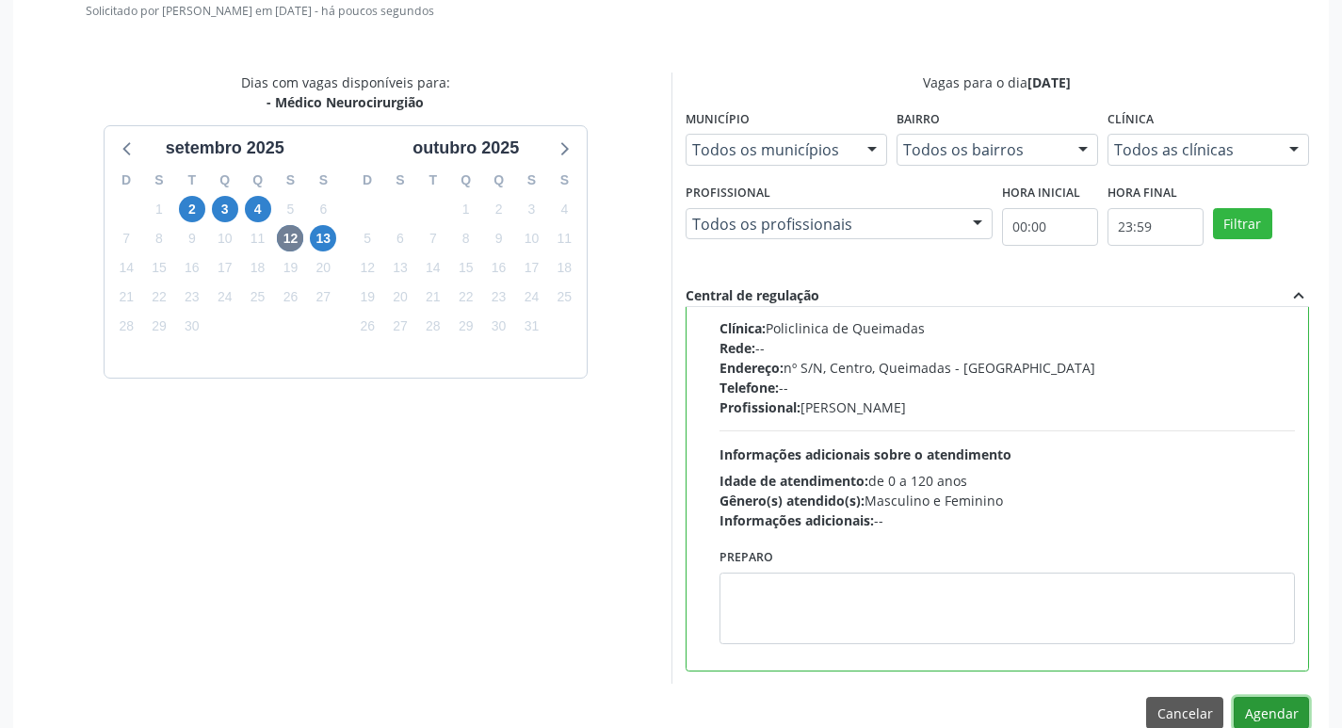
click at [1279, 717] on button "Agendar" at bounding box center [1270, 713] width 75 height 32
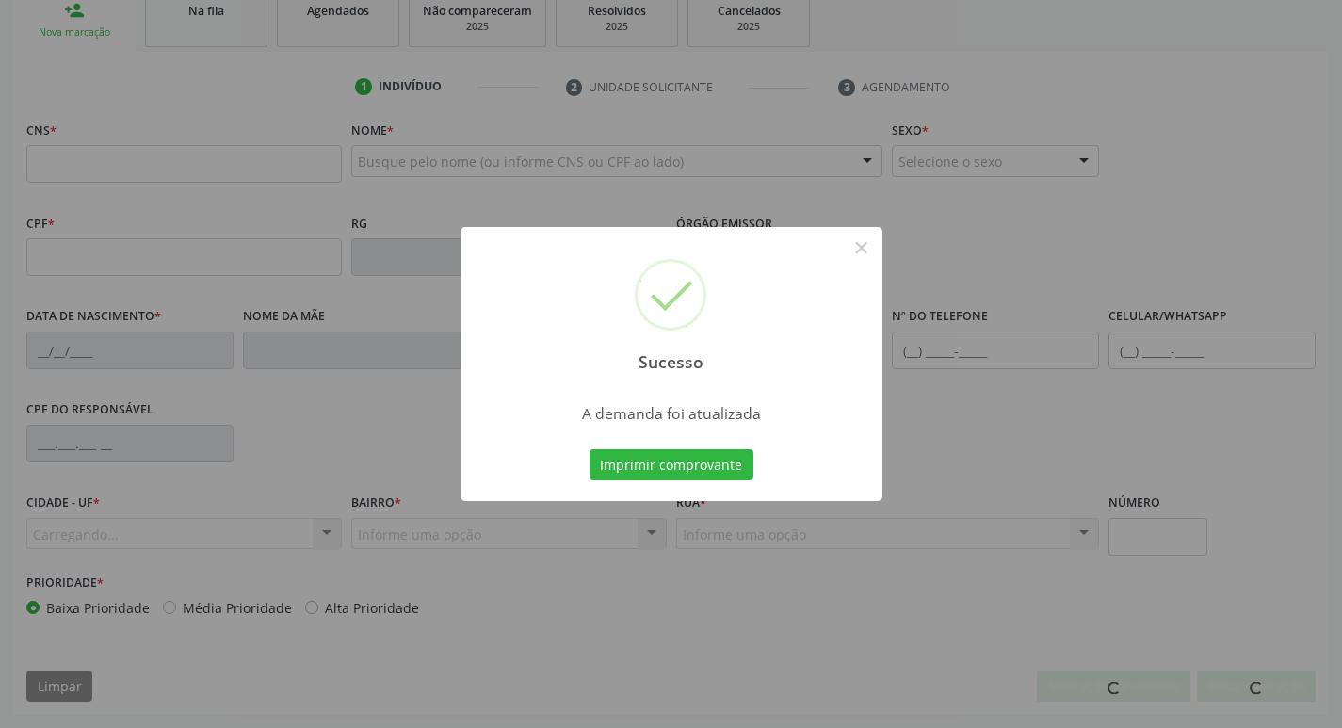
scroll to position [293, 0]
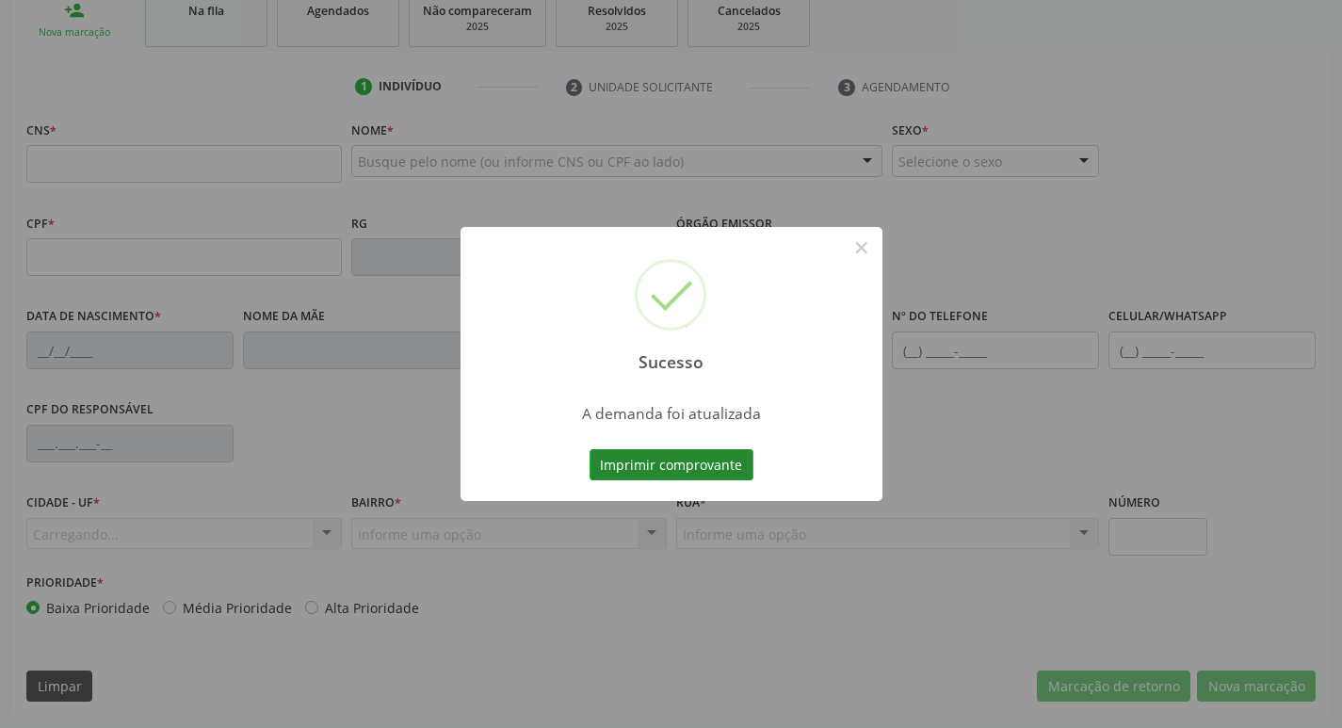
click at [654, 471] on button "Imprimir comprovante" at bounding box center [671, 465] width 164 height 32
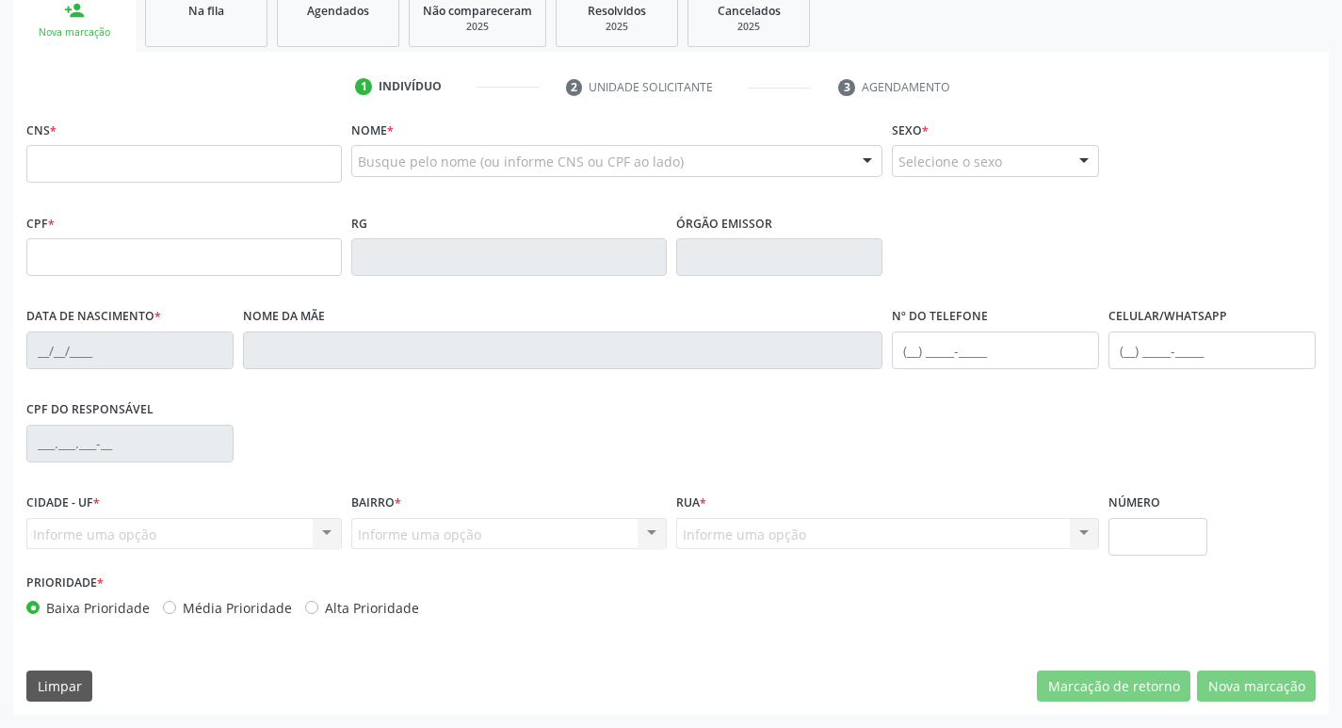
scroll to position [199, 0]
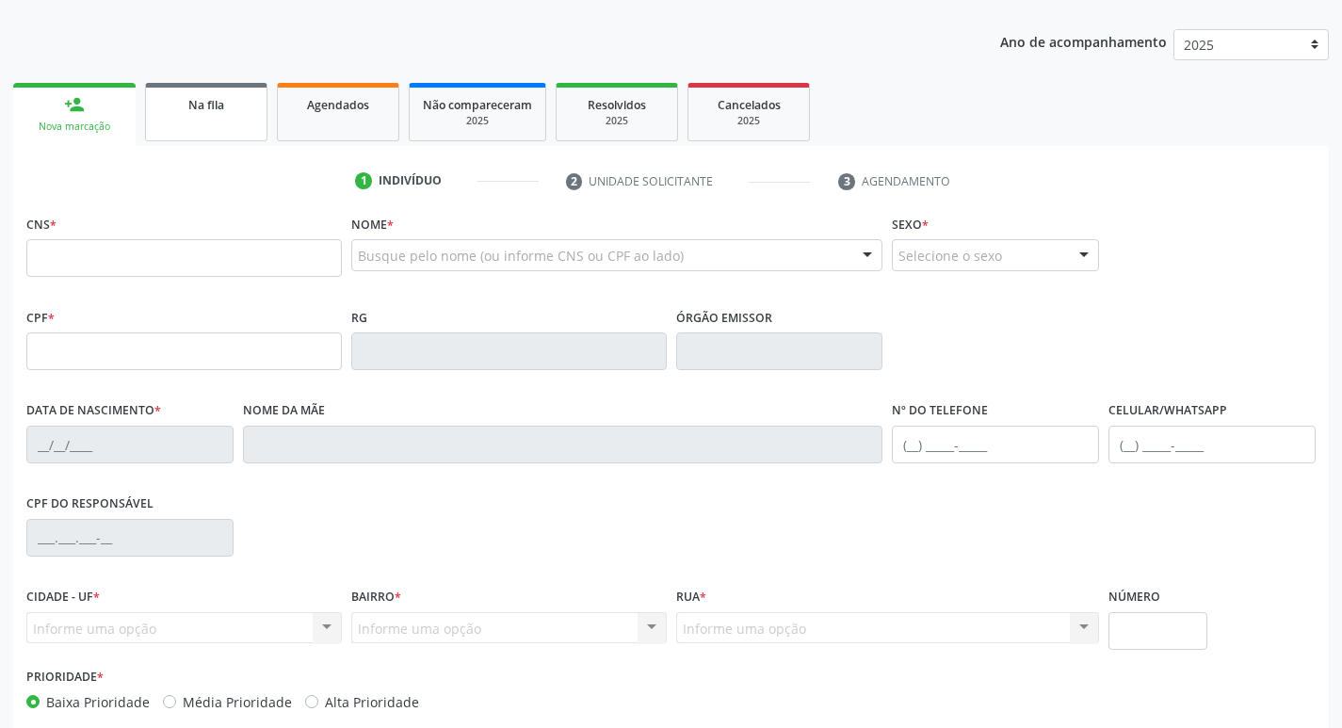
click at [247, 103] on div "Na fila" at bounding box center [206, 104] width 94 height 20
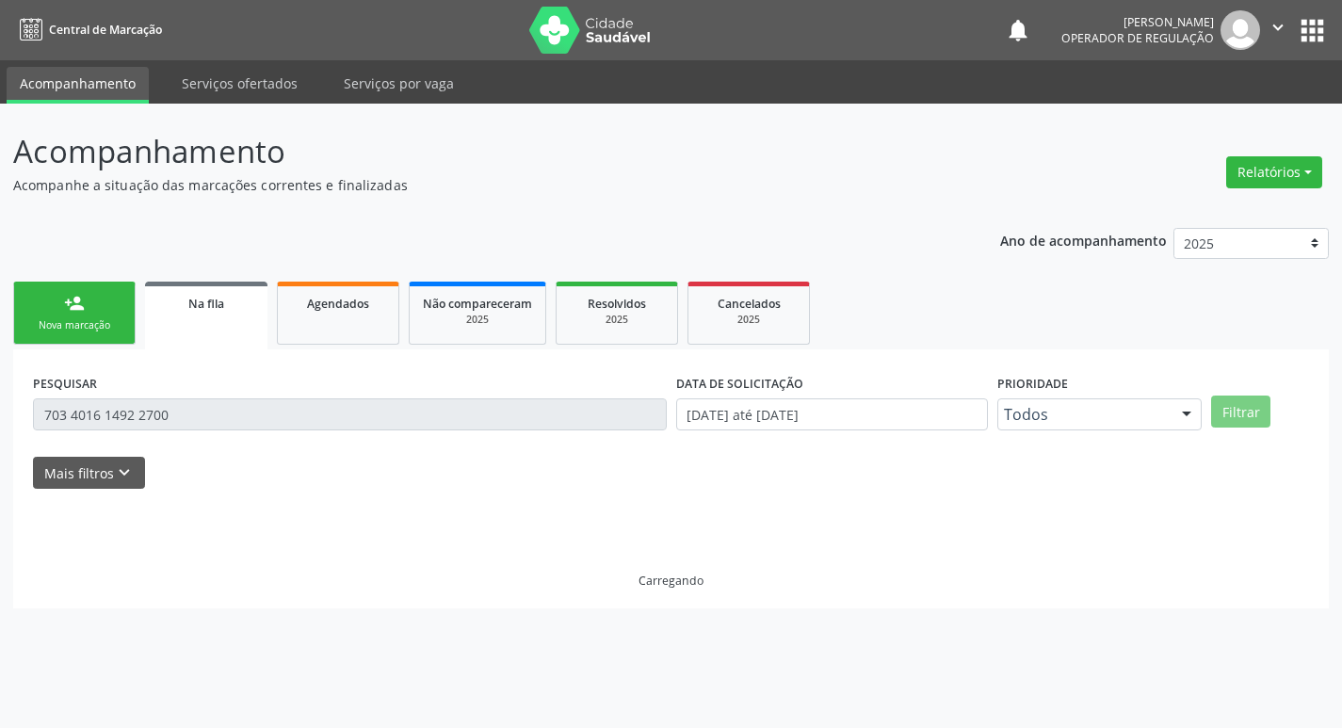
scroll to position [0, 0]
click at [109, 317] on link "person_add Nova marcação" at bounding box center [74, 313] width 122 height 63
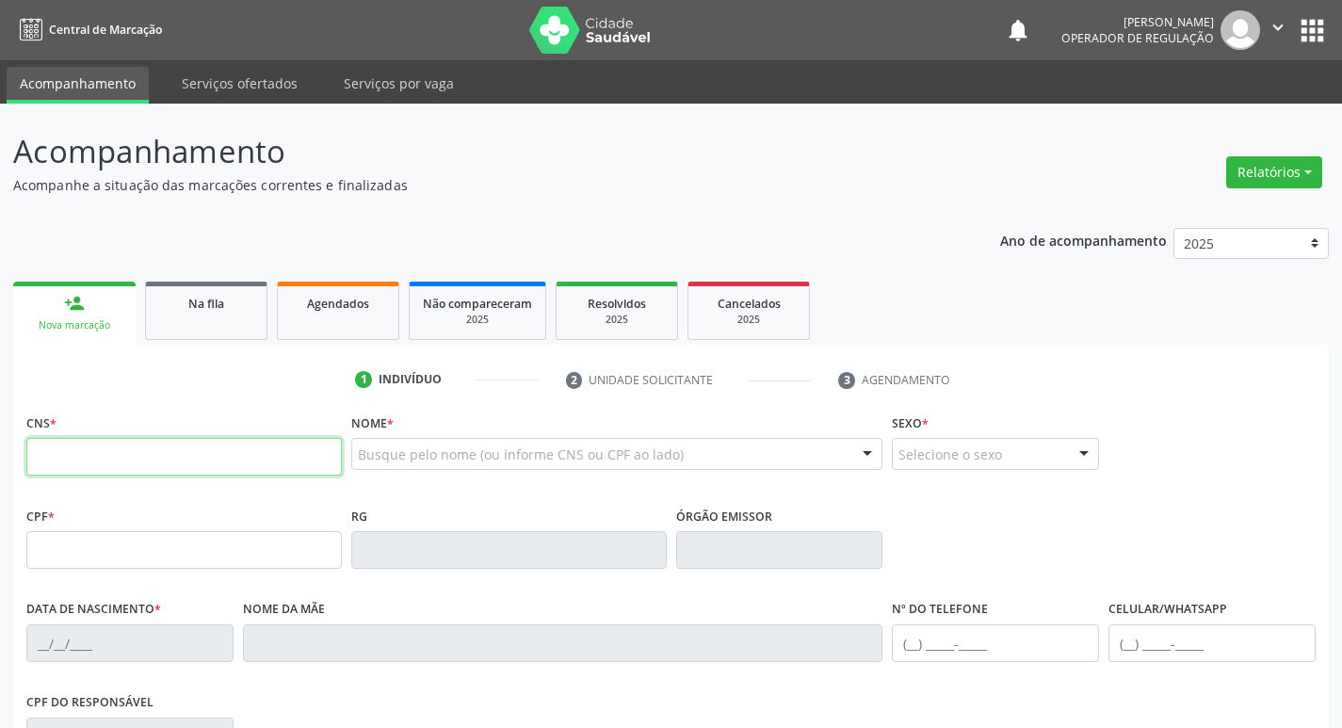
click at [208, 446] on input "text" at bounding box center [183, 457] width 315 height 38
type input "700 6069 9075 3462"
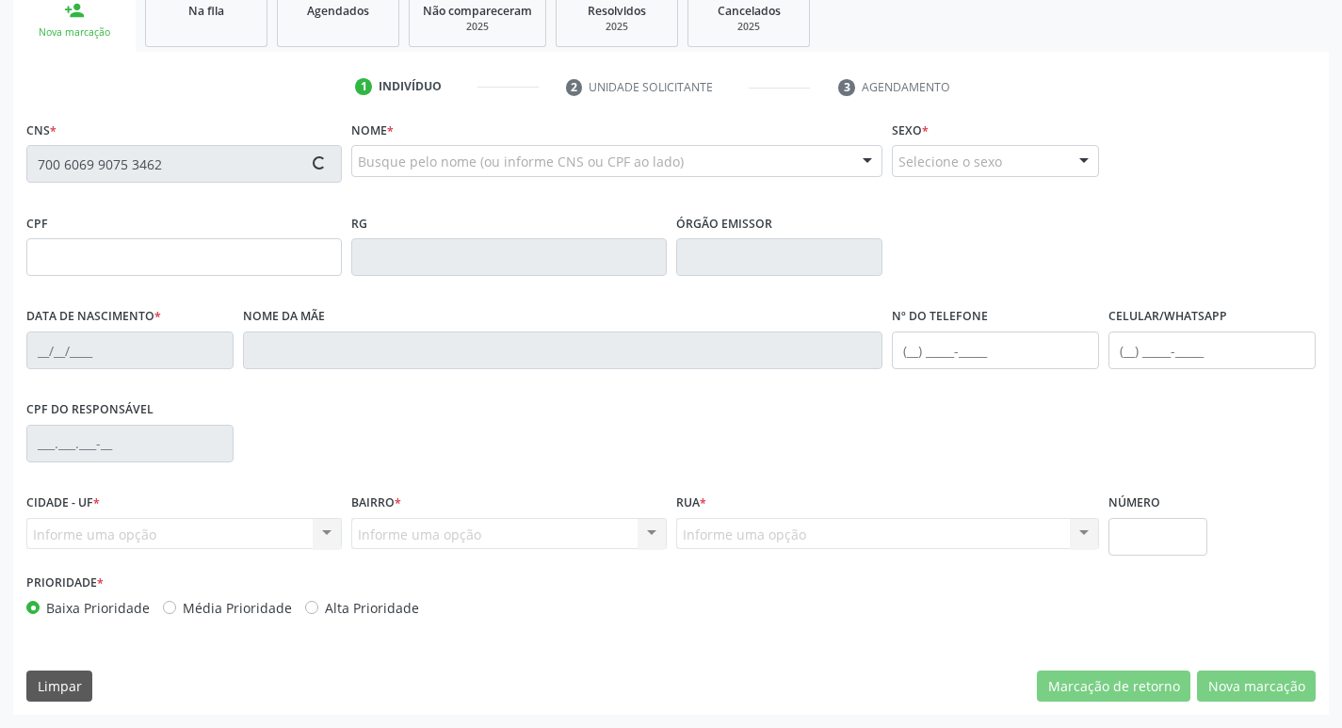
type input "058.084.344-08"
type input "05/01/1983"
type input "Maria de Fátima Silva Maciel"
type input "(83) 99182-7643"
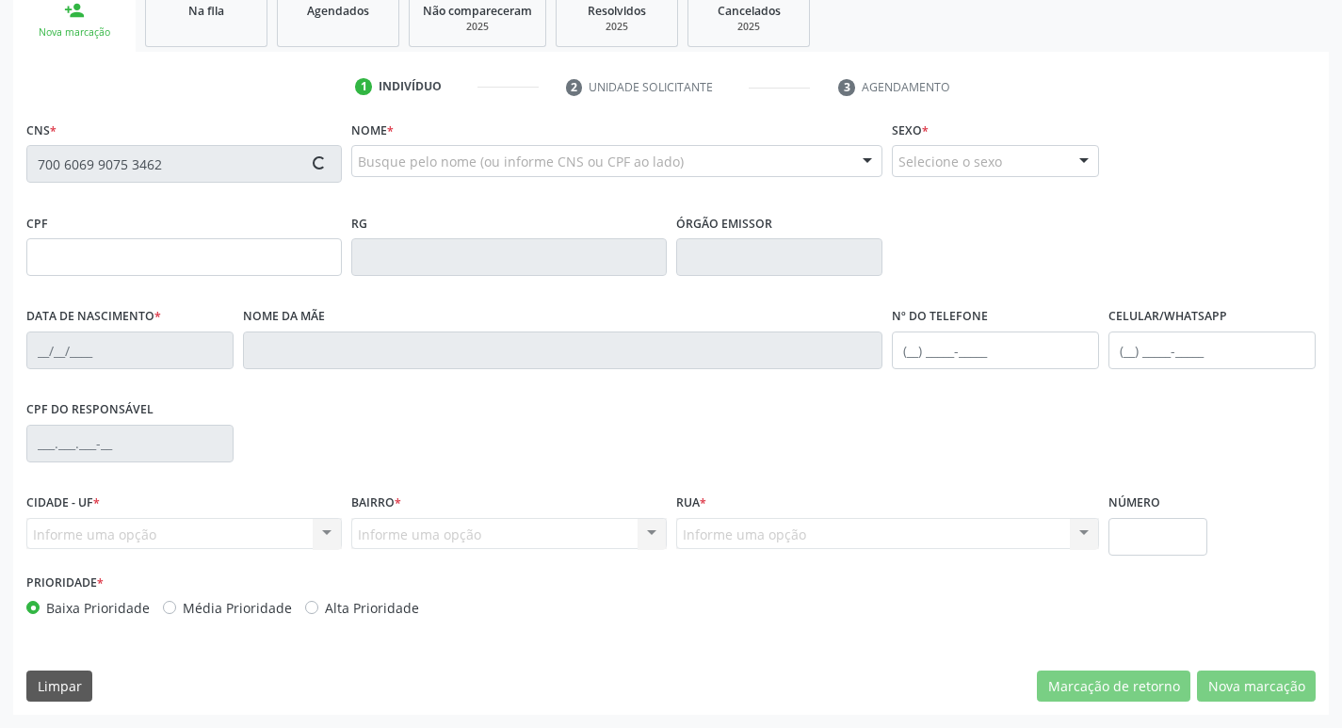
type input "048.760.074-62"
type input "7"
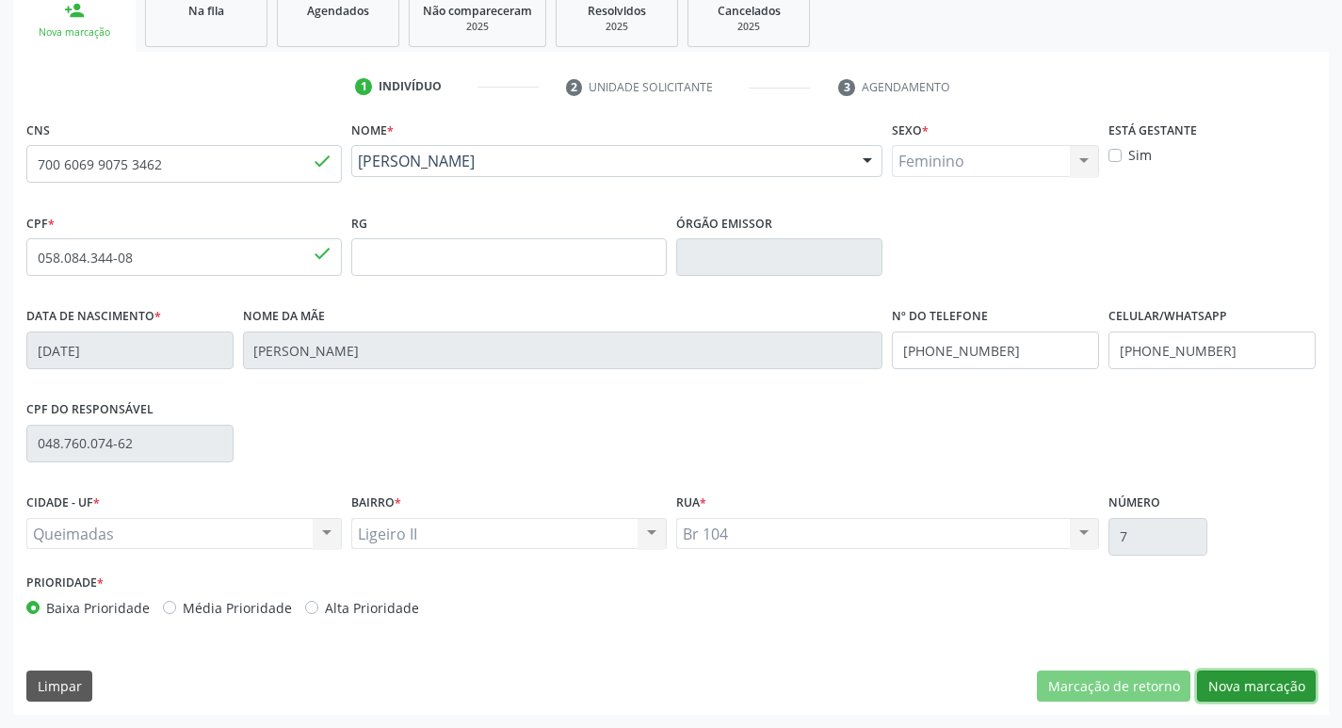
click at [1279, 686] on button "Nova marcação" at bounding box center [1256, 686] width 119 height 32
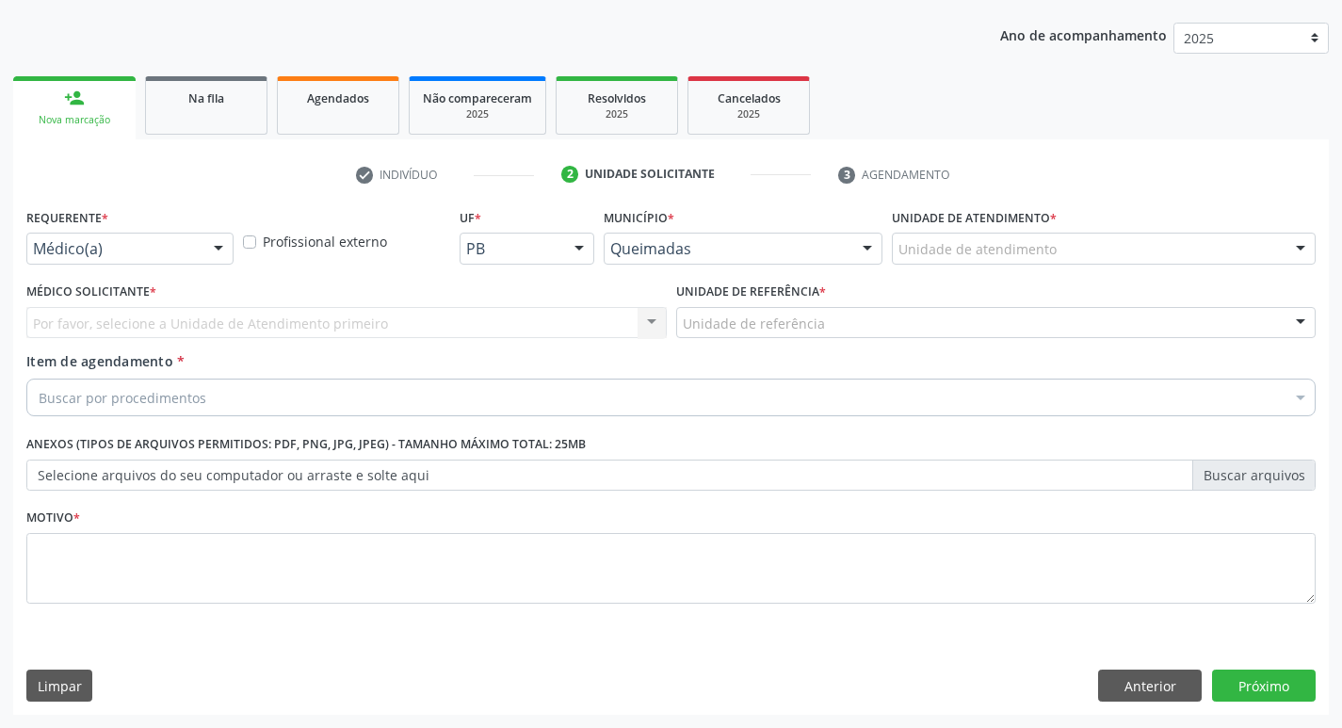
scroll to position [205, 0]
click at [189, 230] on div "Requerente * Médico(a) Médico(a) Enfermeiro(a) Paciente Nenhum resultado encont…" at bounding box center [129, 233] width 207 height 60
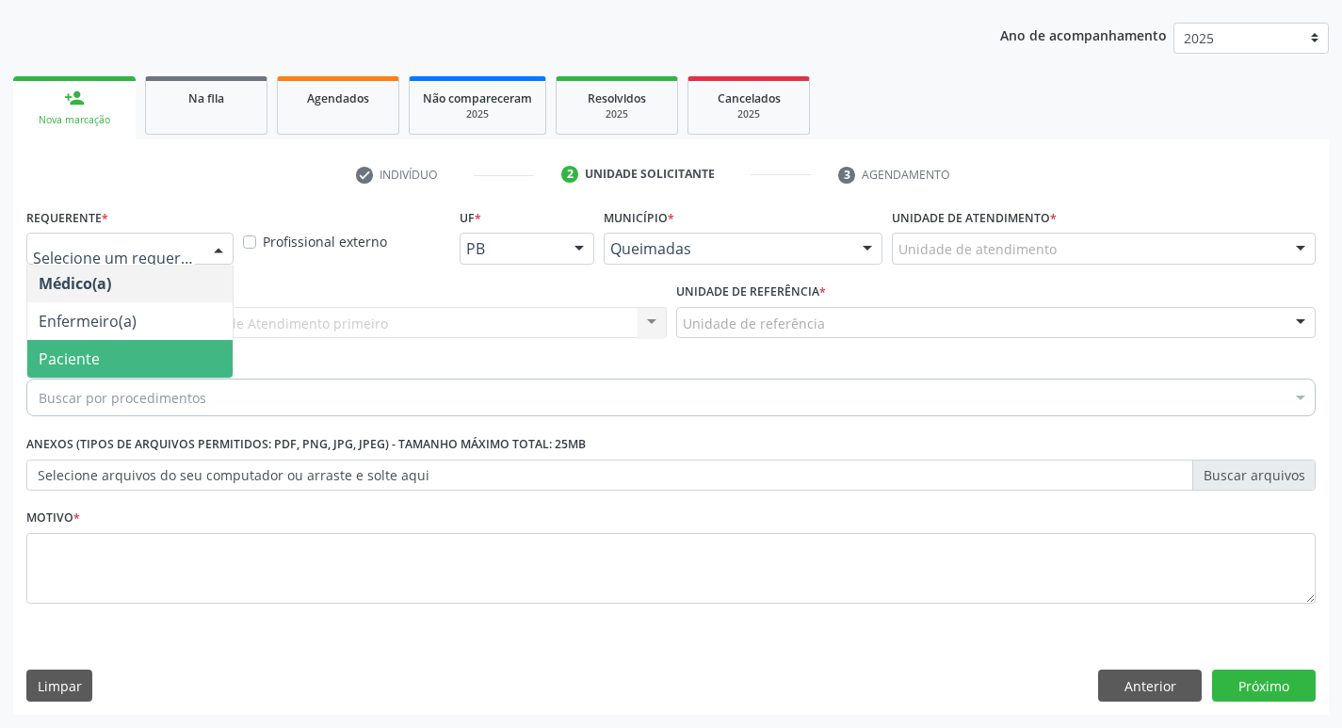
click at [130, 348] on span "Paciente" at bounding box center [129, 359] width 205 height 38
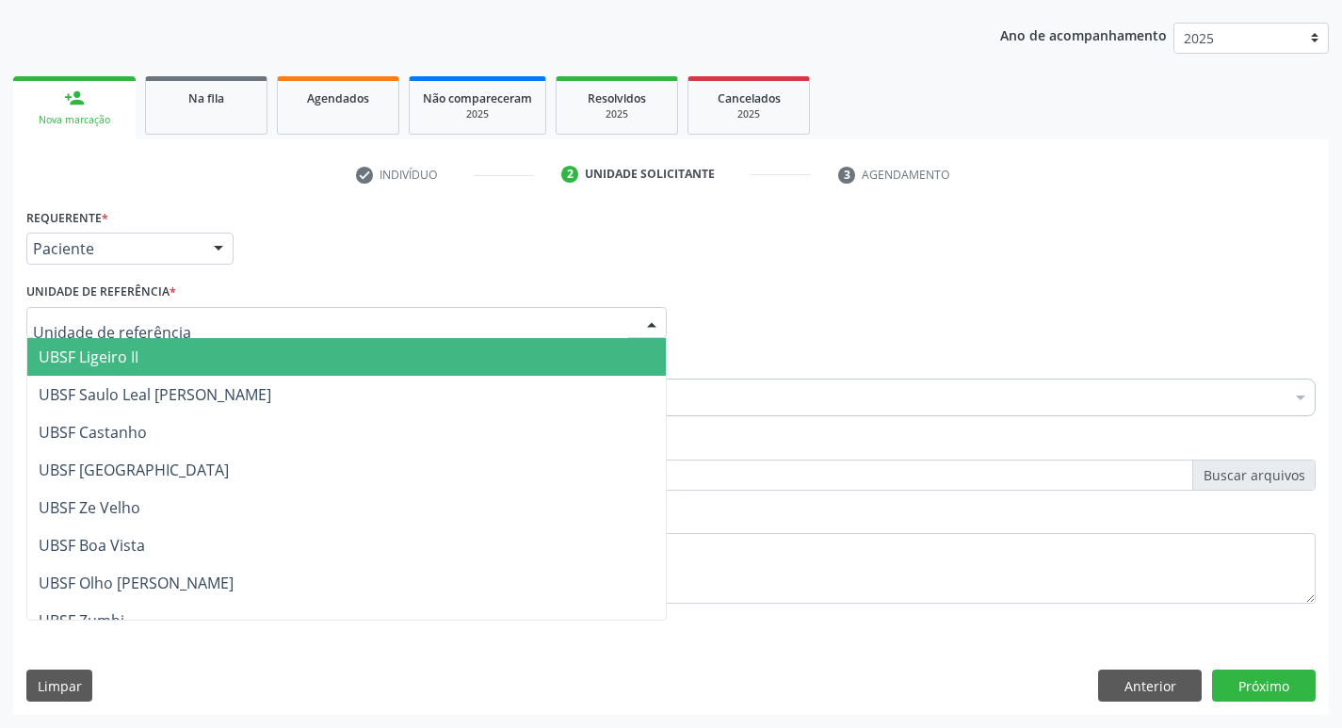
click at [135, 347] on span "UBSF Ligeiro II" at bounding box center [89, 356] width 100 height 21
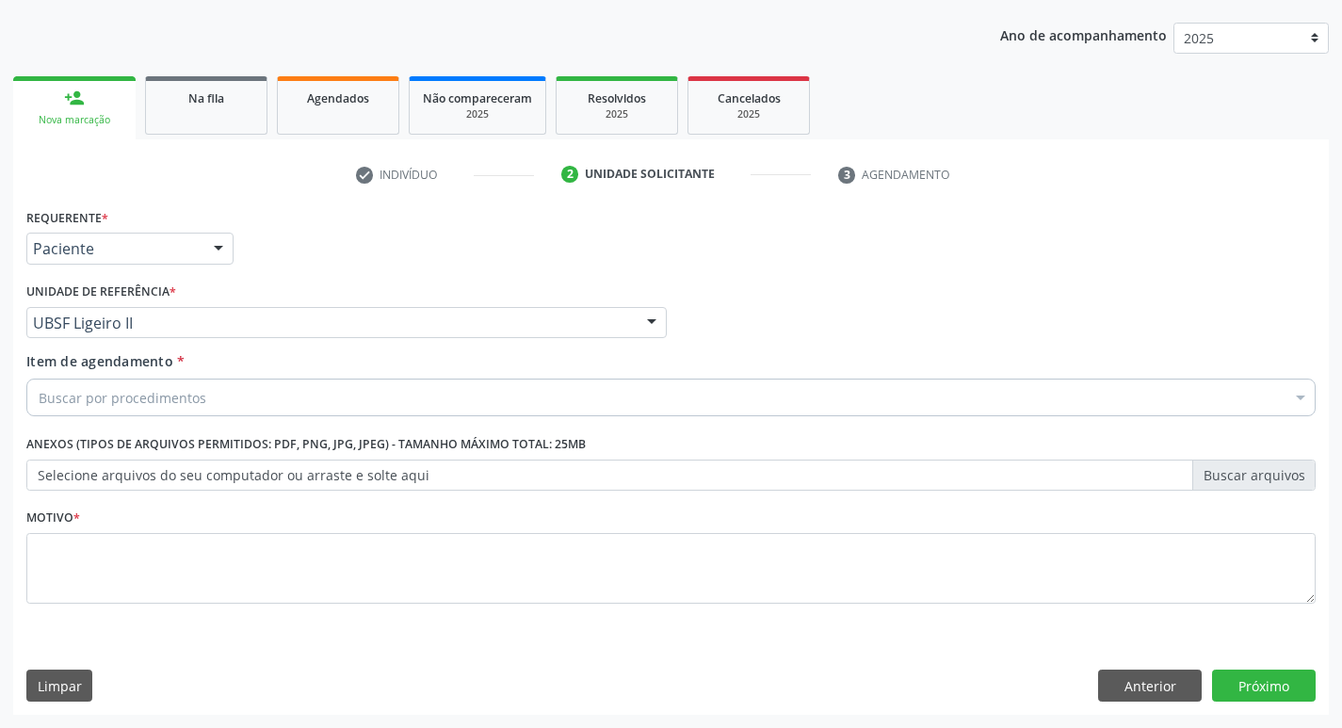
click at [126, 368] on span "Item de agendamento" at bounding box center [99, 361] width 147 height 18
click at [39, 378] on input "Item de agendamento *" at bounding box center [39, 397] width 0 height 38
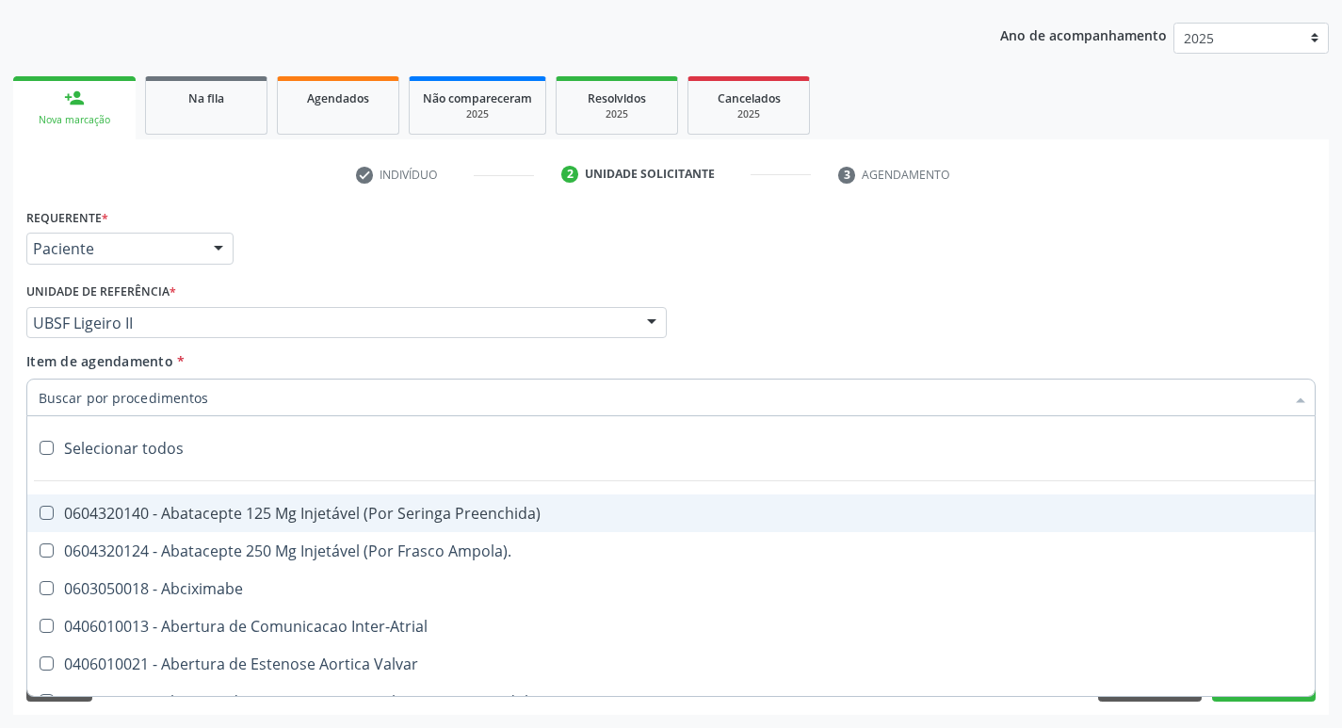
click at [124, 387] on input "Item de agendamento *" at bounding box center [662, 397] width 1246 height 38
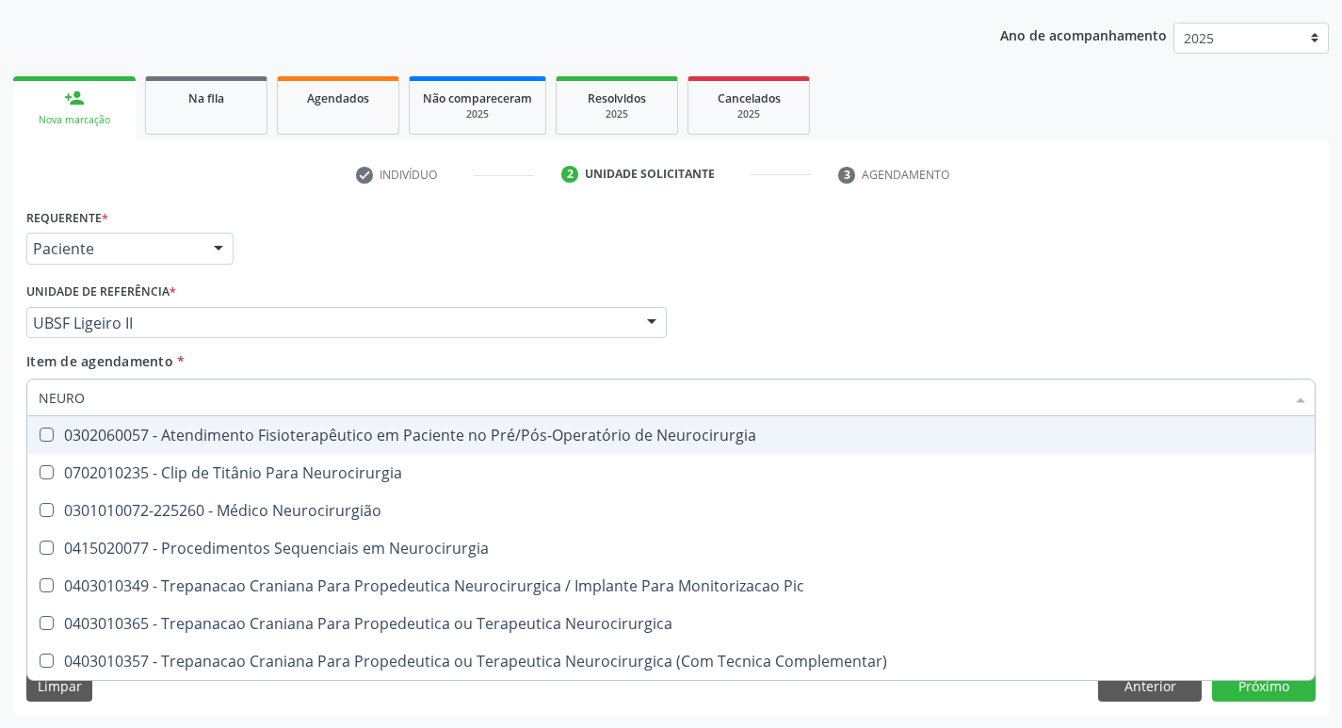
type input "NEUROC"
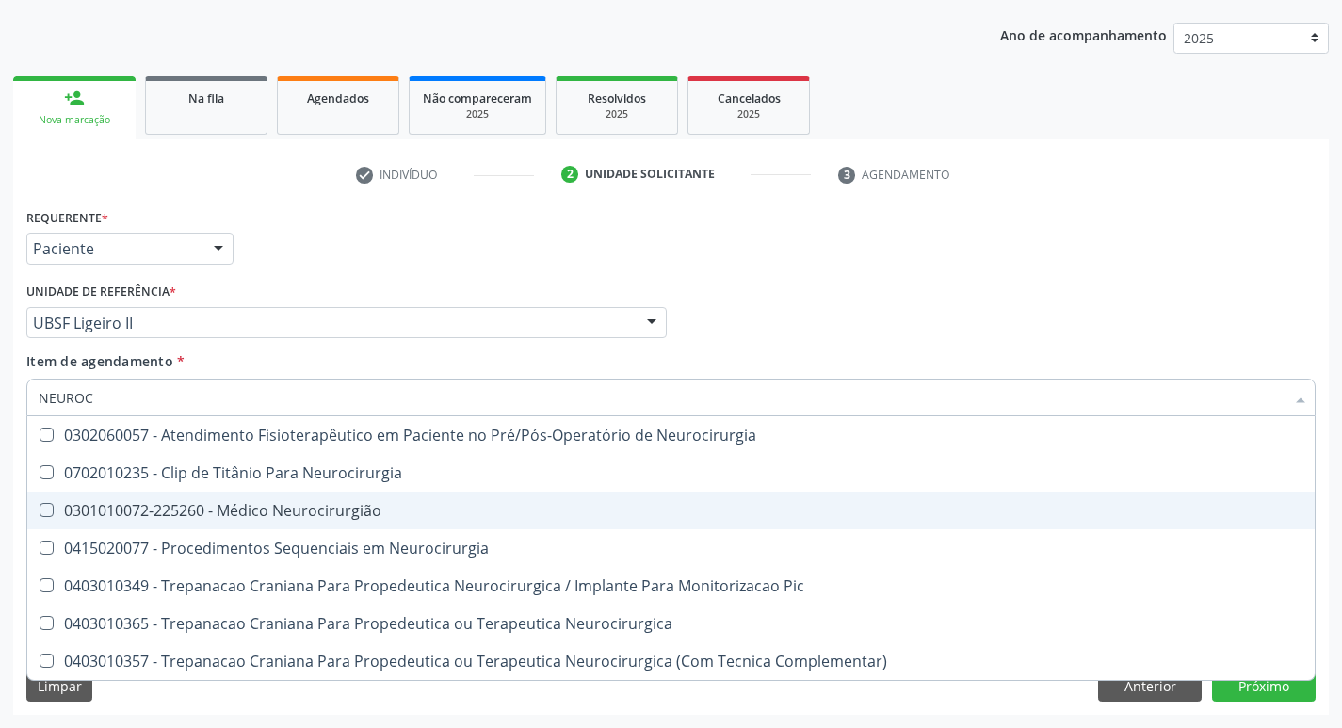
click at [197, 506] on div "0301010072-225260 - Médico Neurocirurgião" at bounding box center [671, 510] width 1264 height 15
checkbox Neurocirurgião "true"
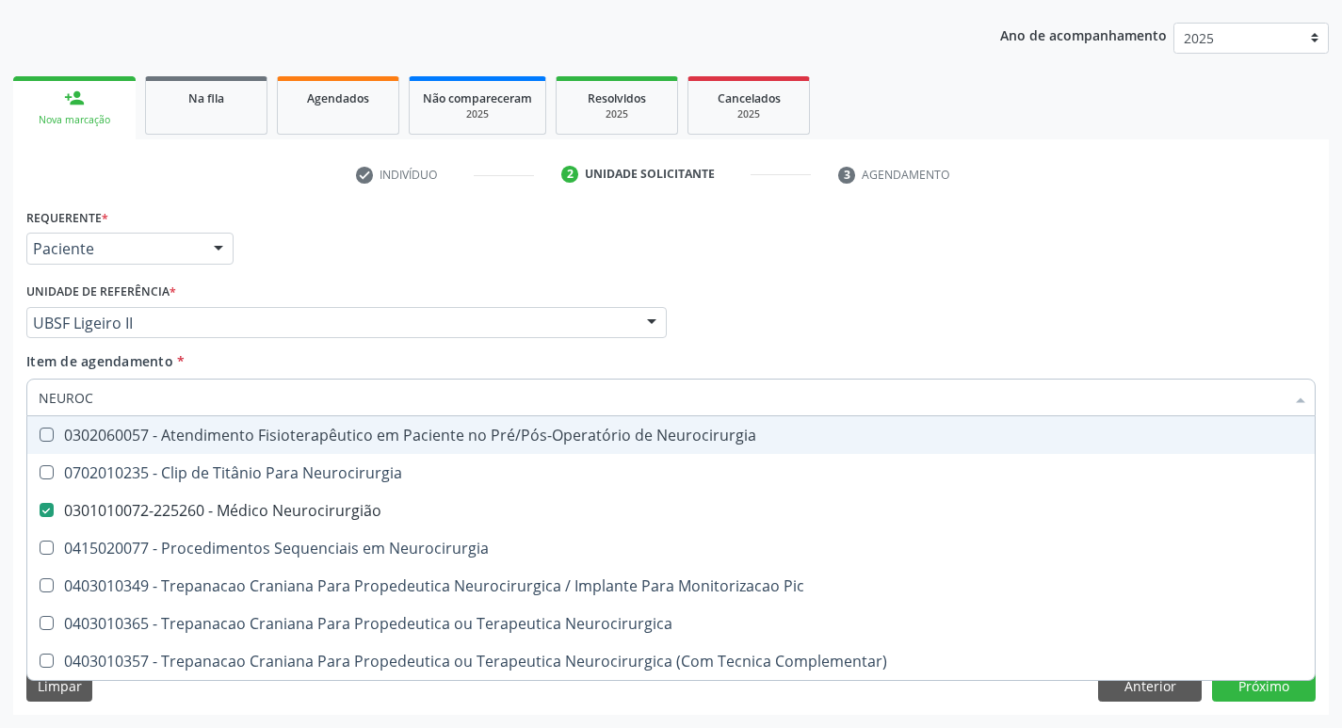
click at [505, 222] on div "Requerente * Paciente Médico(a) Enfermeiro(a) Paciente Nenhum resultado encontr…" at bounding box center [671, 239] width 1298 height 73
checkbox Neurocirurgia "true"
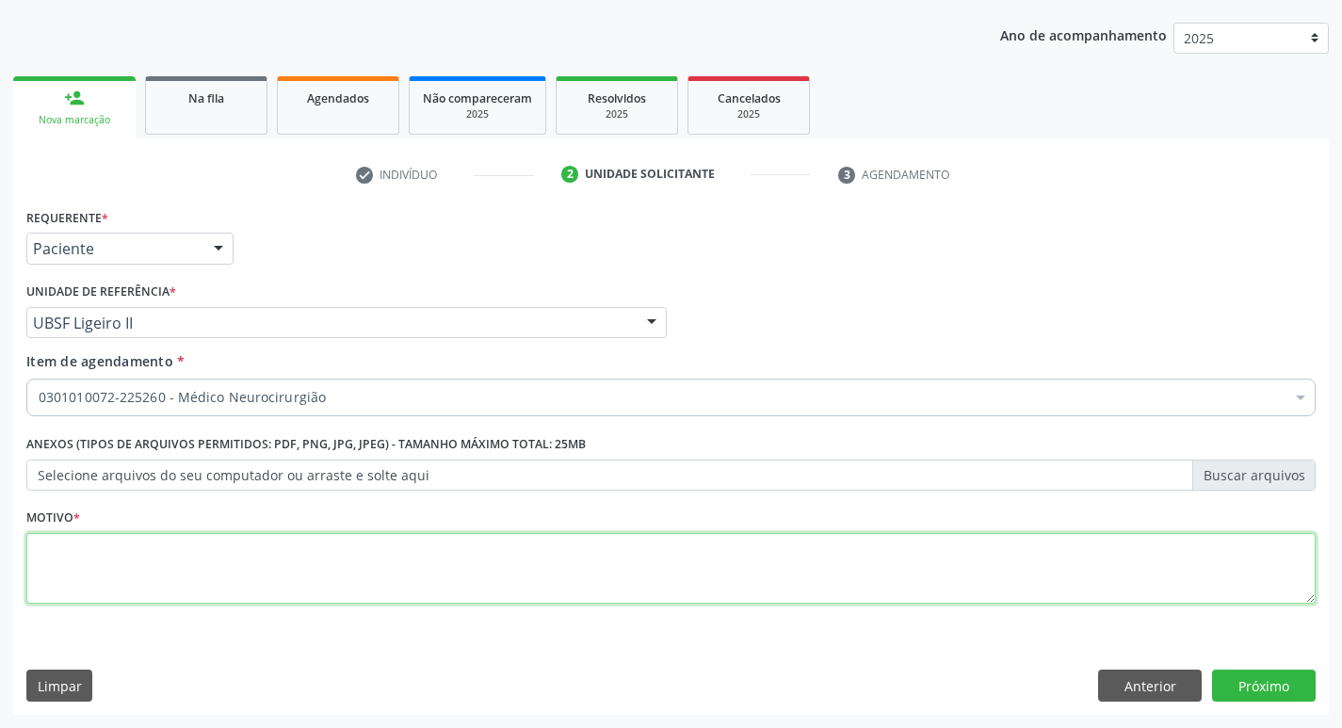
click at [253, 568] on textarea at bounding box center [670, 569] width 1289 height 72
type textarea "AVALIAÇÃO"
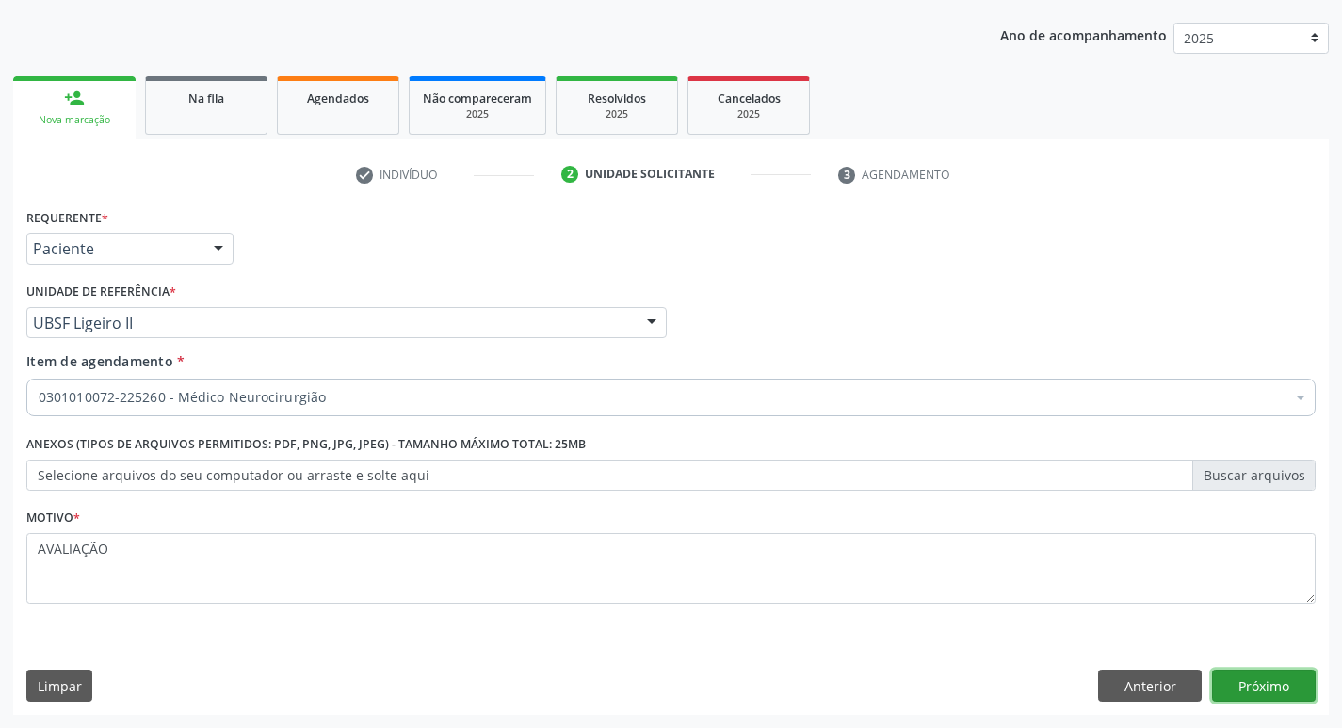
click at [1244, 690] on button "Próximo" at bounding box center [1264, 685] width 104 height 32
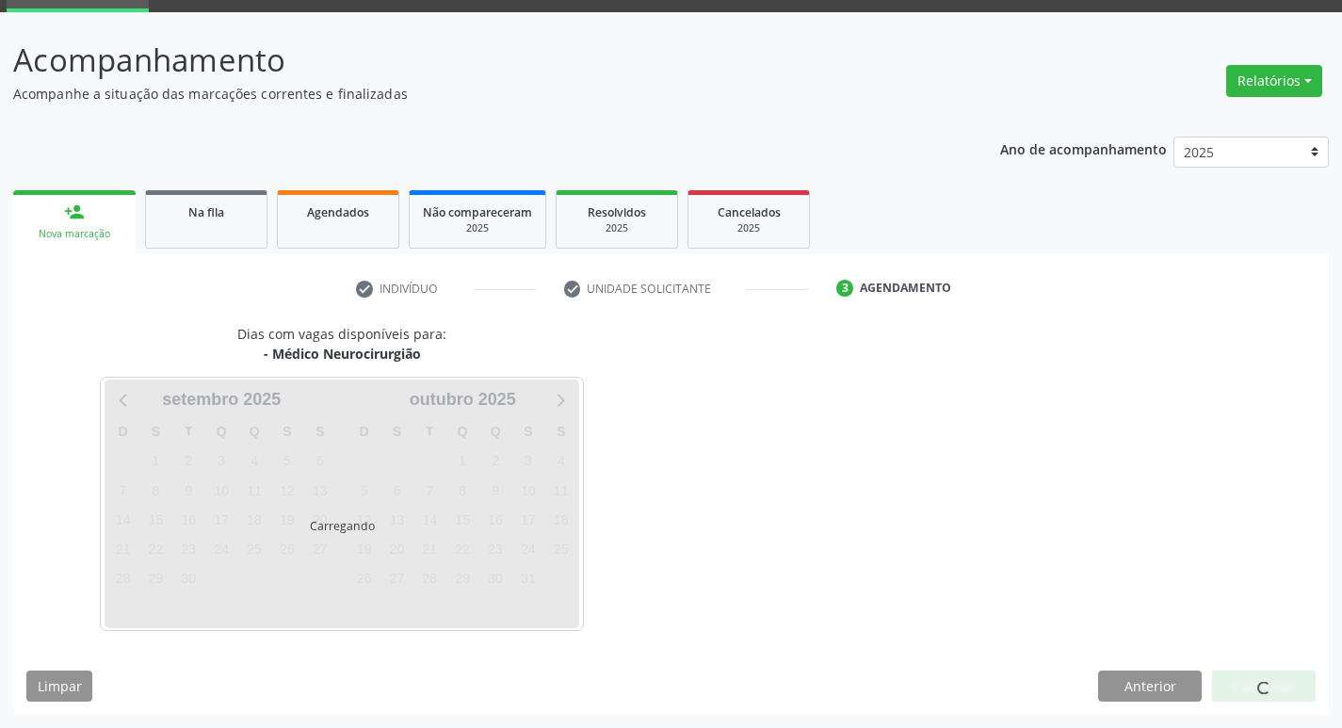
scroll to position [91, 0]
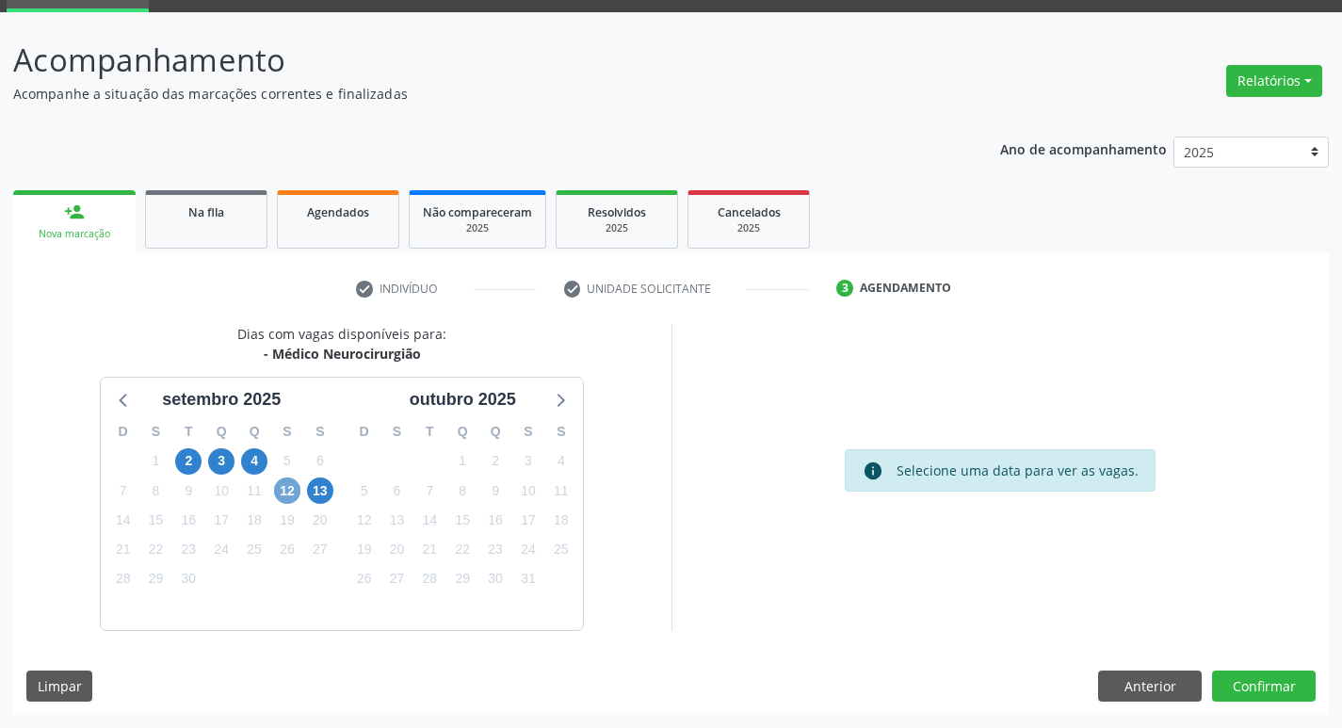
click at [295, 496] on span "12" at bounding box center [287, 490] width 26 height 26
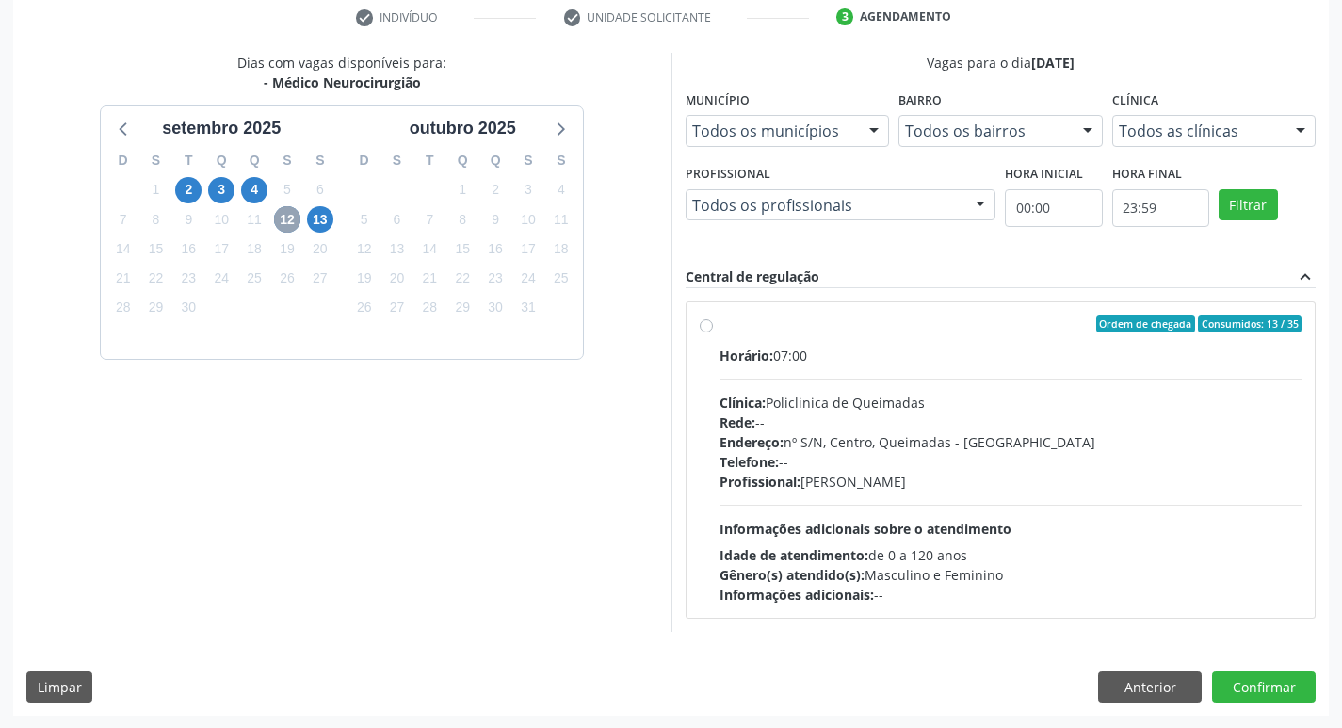
scroll to position [363, 0]
click at [1004, 328] on div "Ordem de chegada Consumidos: 13 / 35" at bounding box center [1010, 322] width 583 height 17
click at [713, 328] on input "Ordem de chegada Consumidos: 13 / 35 Horário: 07:00 Clínica: Policlinica de Que…" at bounding box center [706, 322] width 13 height 17
radio input "true"
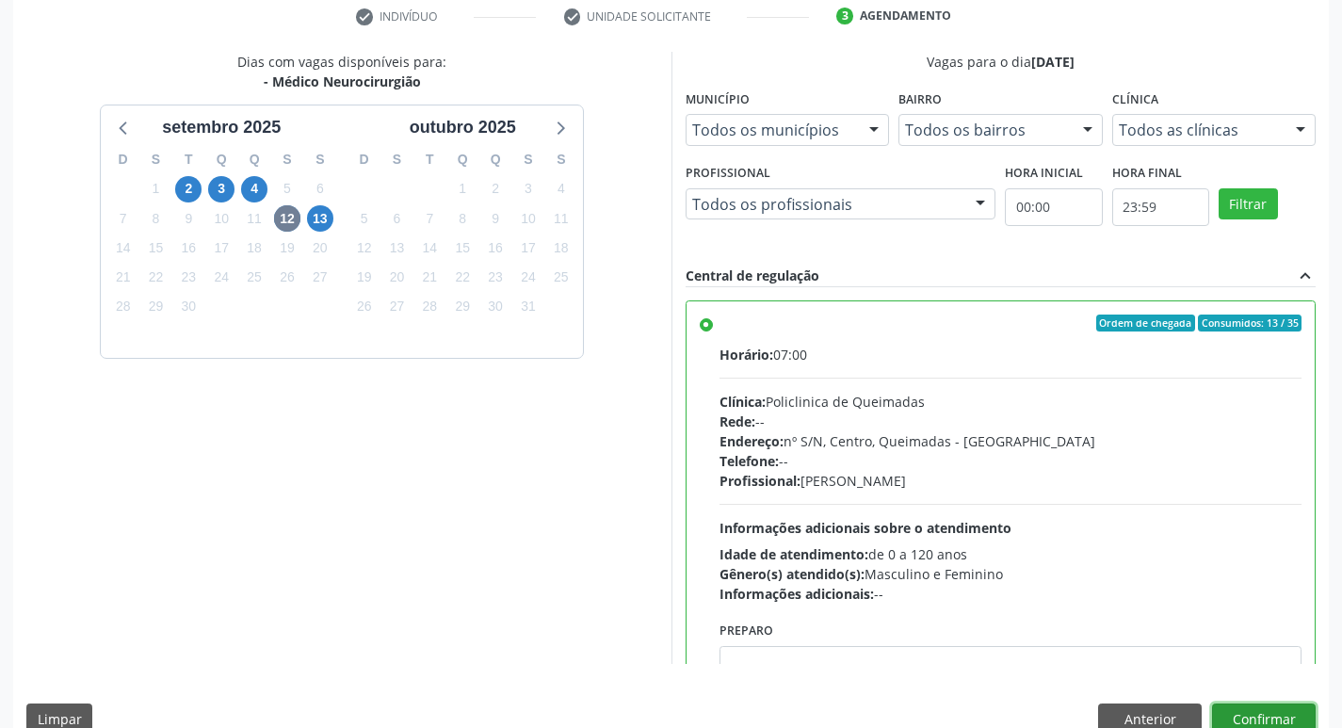
click at [1245, 708] on button "Confirmar" at bounding box center [1264, 719] width 104 height 32
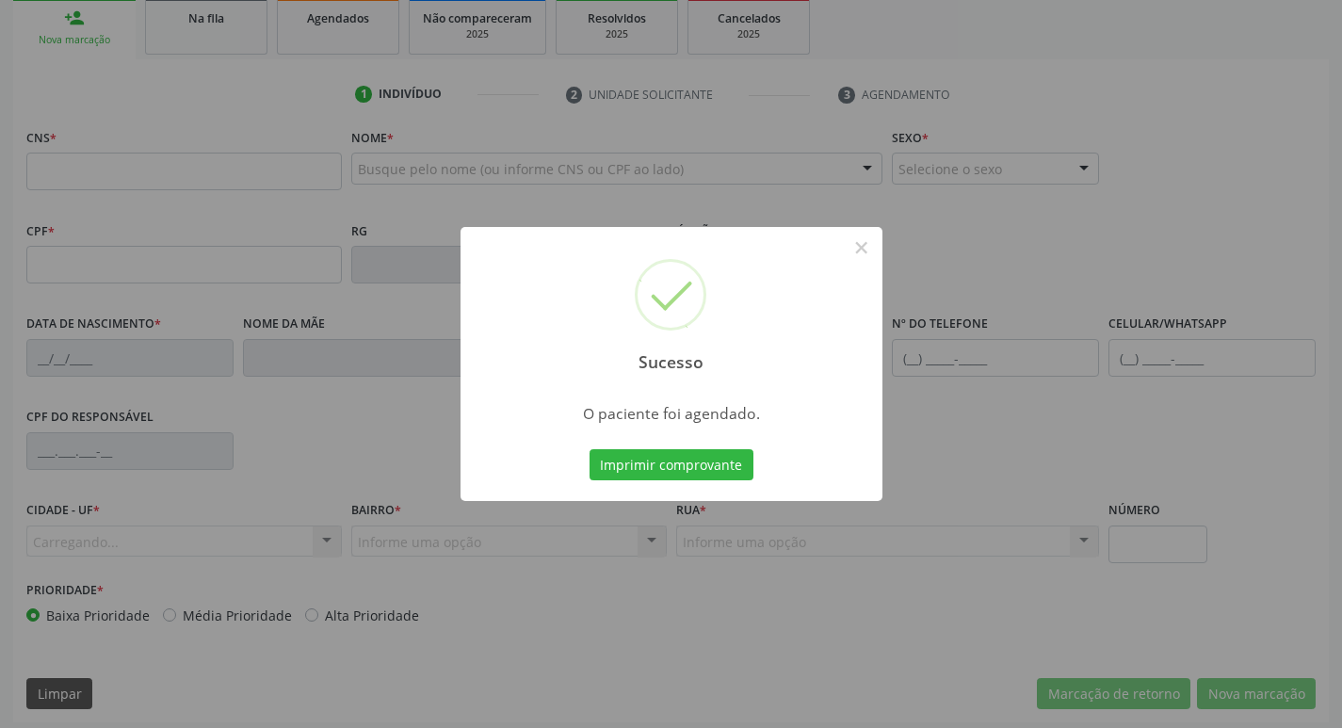
scroll to position [293, 0]
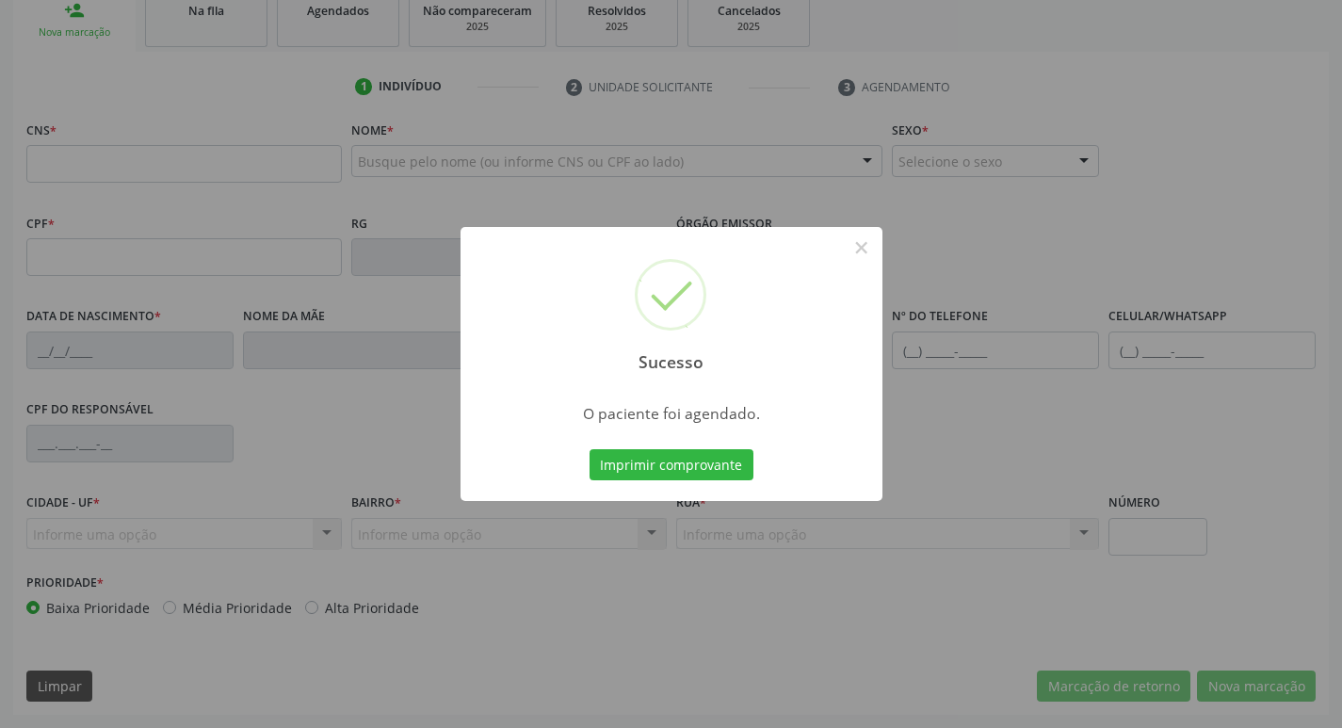
click at [632, 446] on div "Imprimir comprovante Cancel" at bounding box center [671, 465] width 172 height 40
click at [637, 460] on button "Imprimir comprovante" at bounding box center [671, 465] width 164 height 32
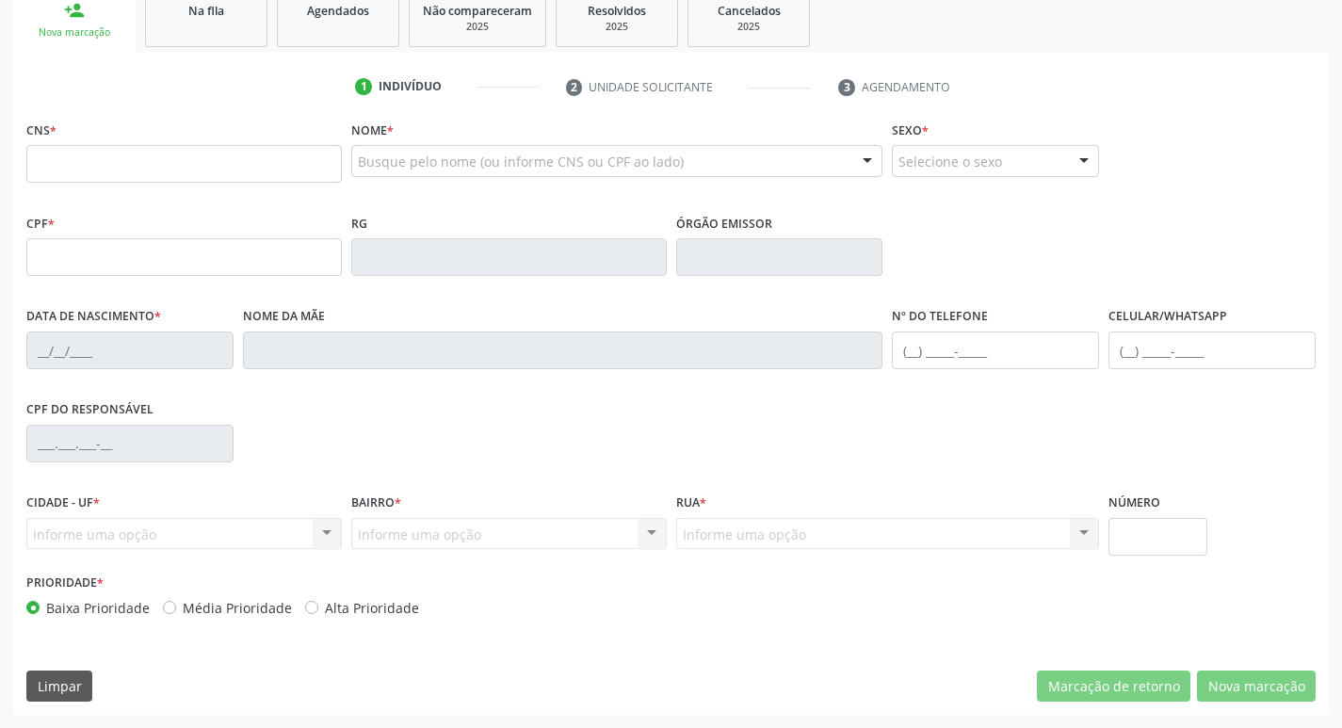
click at [236, 52] on div "1 Indivíduo 2 Unidade solicitante 3 Agendamento CNS * Nome * Busque pelo nome (…" at bounding box center [670, 383] width 1315 height 663
drag, startPoint x: 138, startPoint y: 172, endPoint x: 149, endPoint y: 112, distance: 61.1
click at [138, 172] on input "text" at bounding box center [183, 164] width 315 height 38
type input "706 2025 7251 9064"
type input "601.870.934-15"
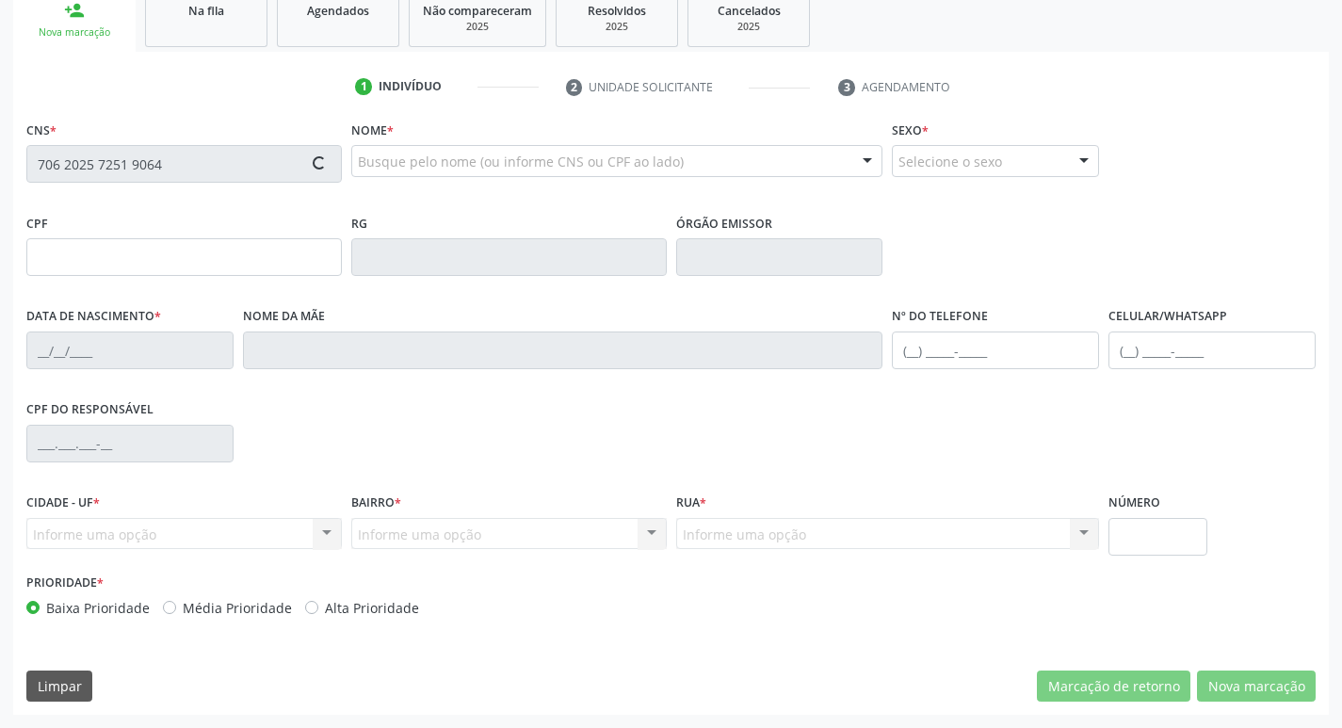
type input "22/02/1967"
type input "Maria José da Costa Delfino"
type input "(83) 99337-6837"
type input "424.875.444-49"
type input "638"
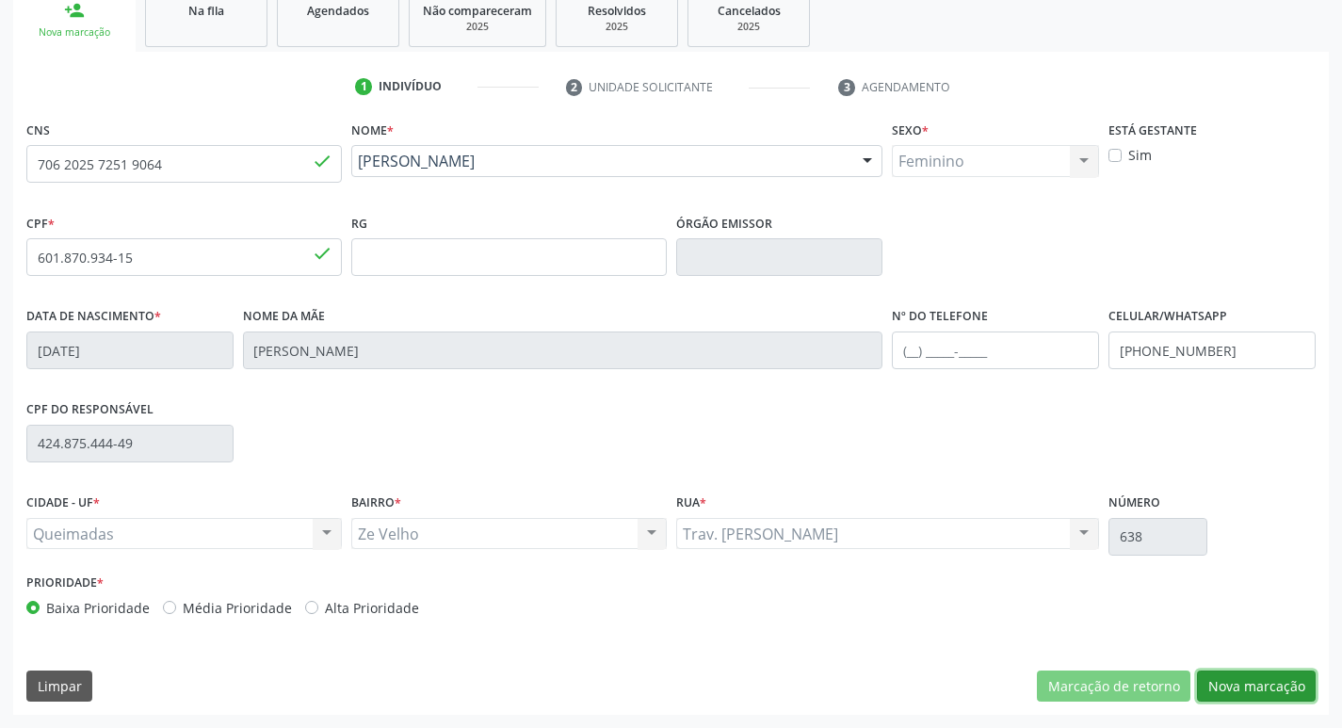
click at [1280, 684] on button "Nova marcação" at bounding box center [1256, 686] width 119 height 32
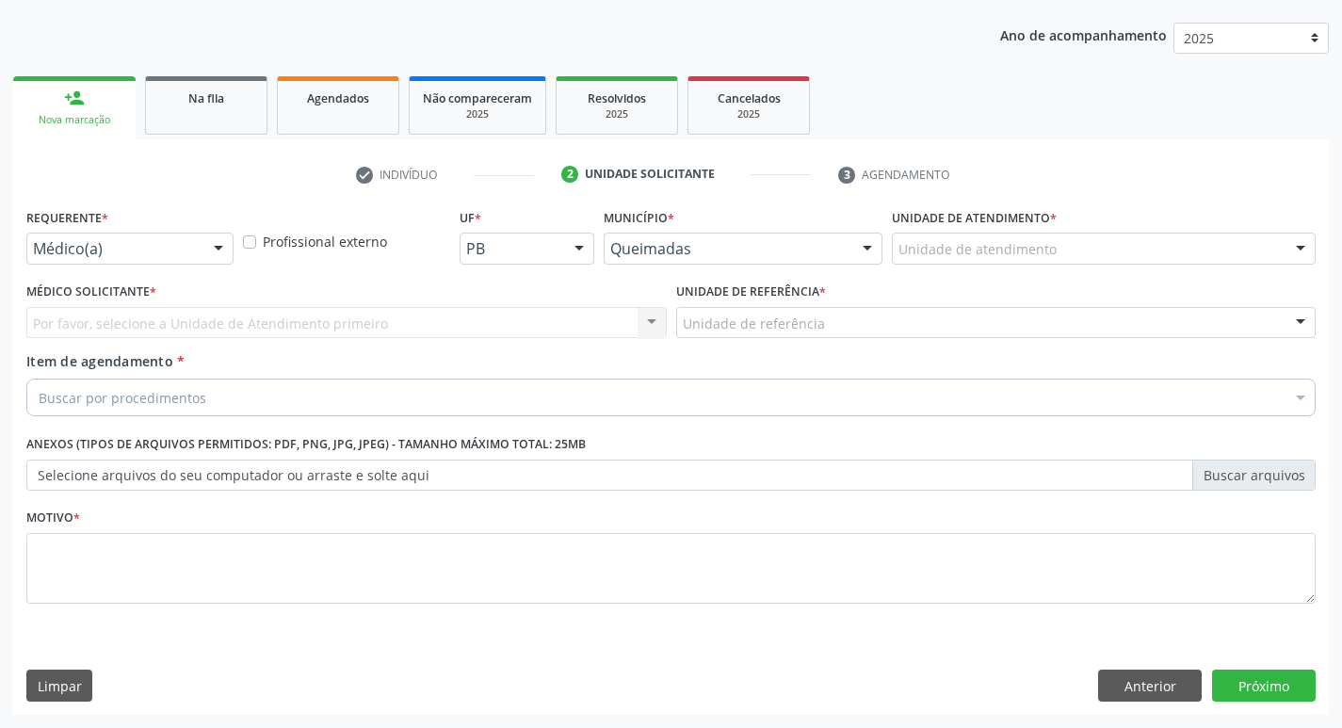
scroll to position [205, 0]
click at [208, 233] on div "Médico(a) Médico(a) Enfermeiro(a) Paciente Nenhum resultado encontrado para: " …" at bounding box center [129, 249] width 207 height 32
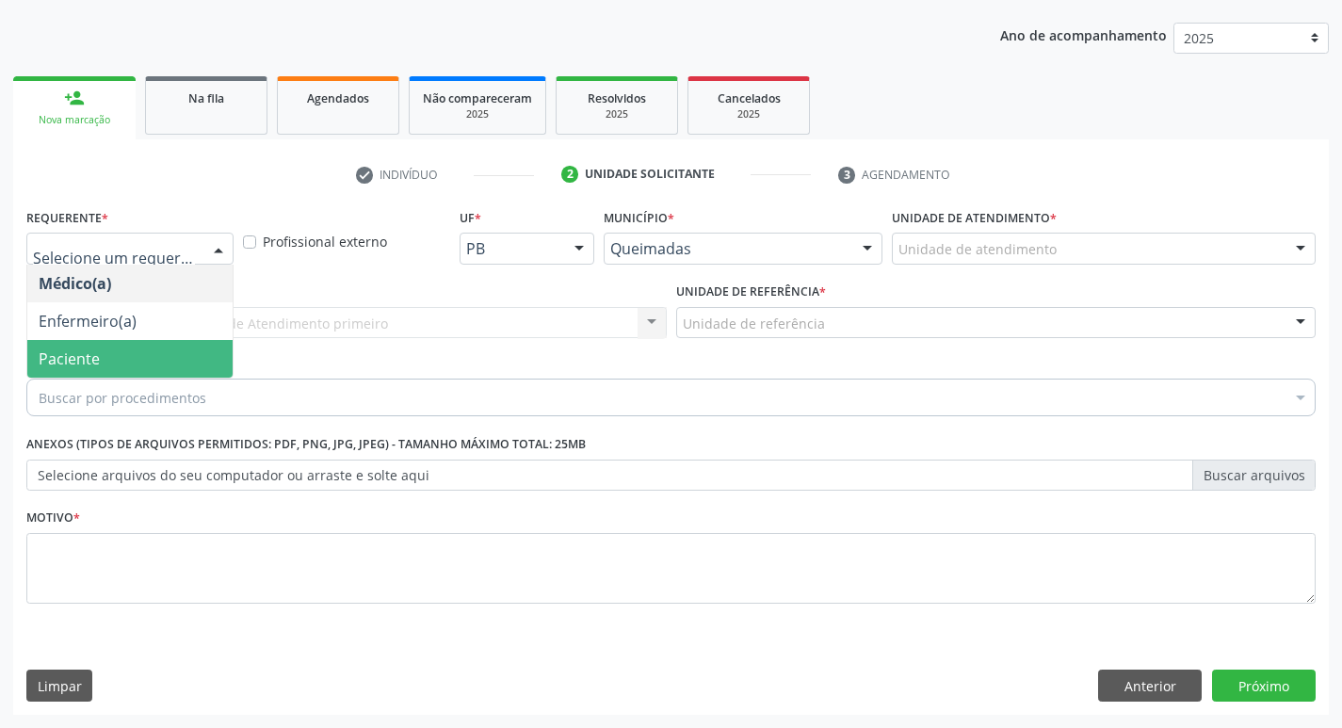
click at [147, 347] on span "Paciente" at bounding box center [129, 359] width 205 height 38
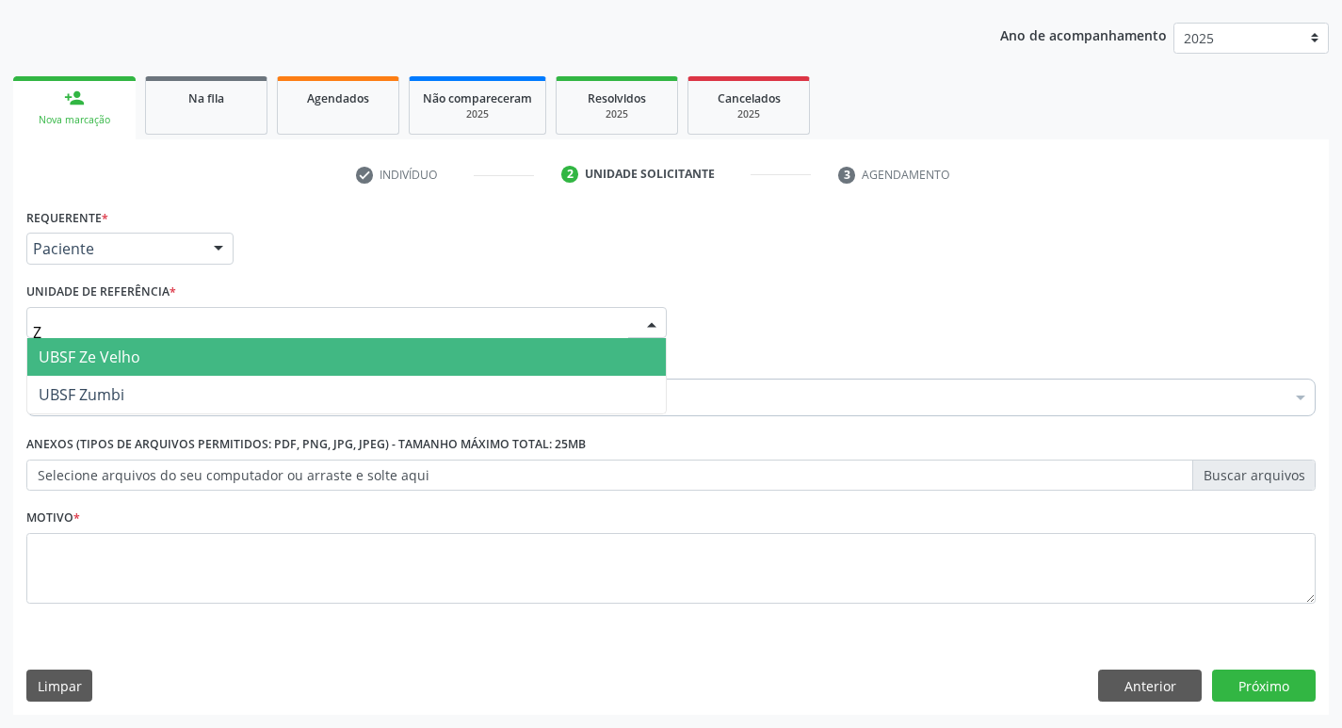
type input "ZE"
click at [143, 352] on span "UBSF Ze Velho" at bounding box center [346, 357] width 638 height 38
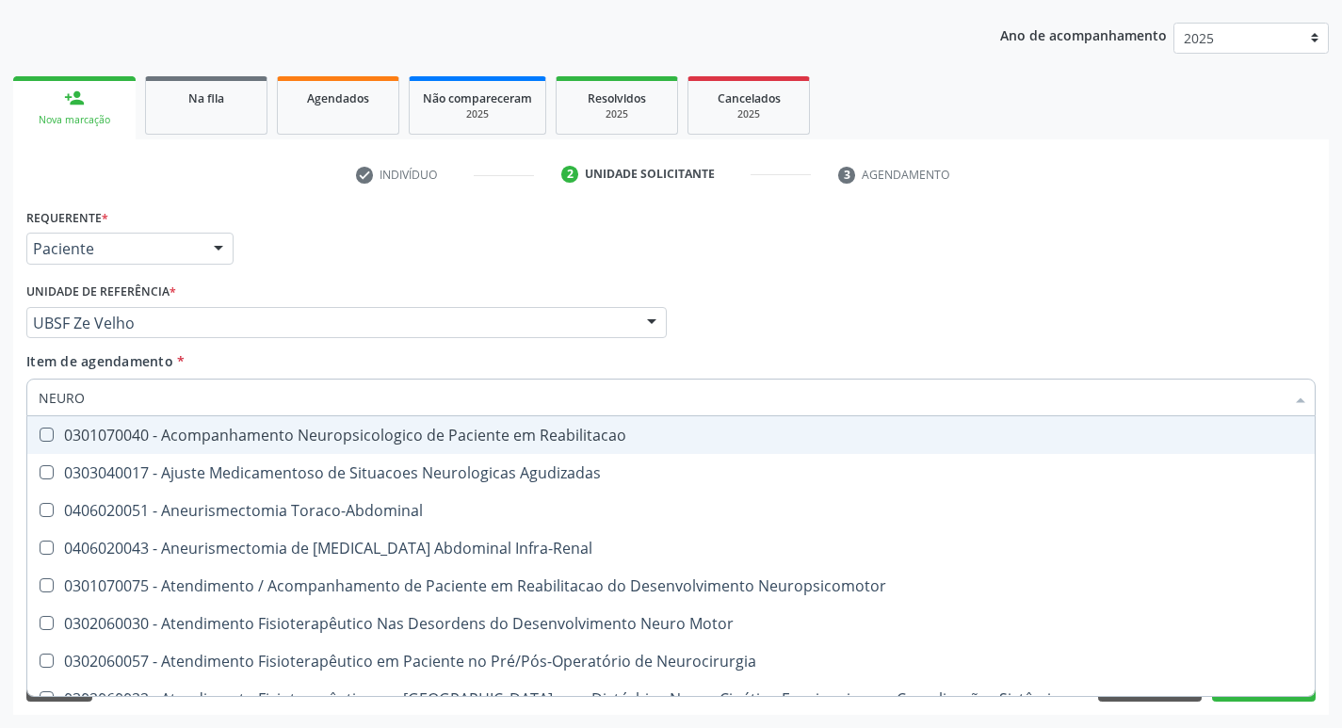
type input "NEUROC"
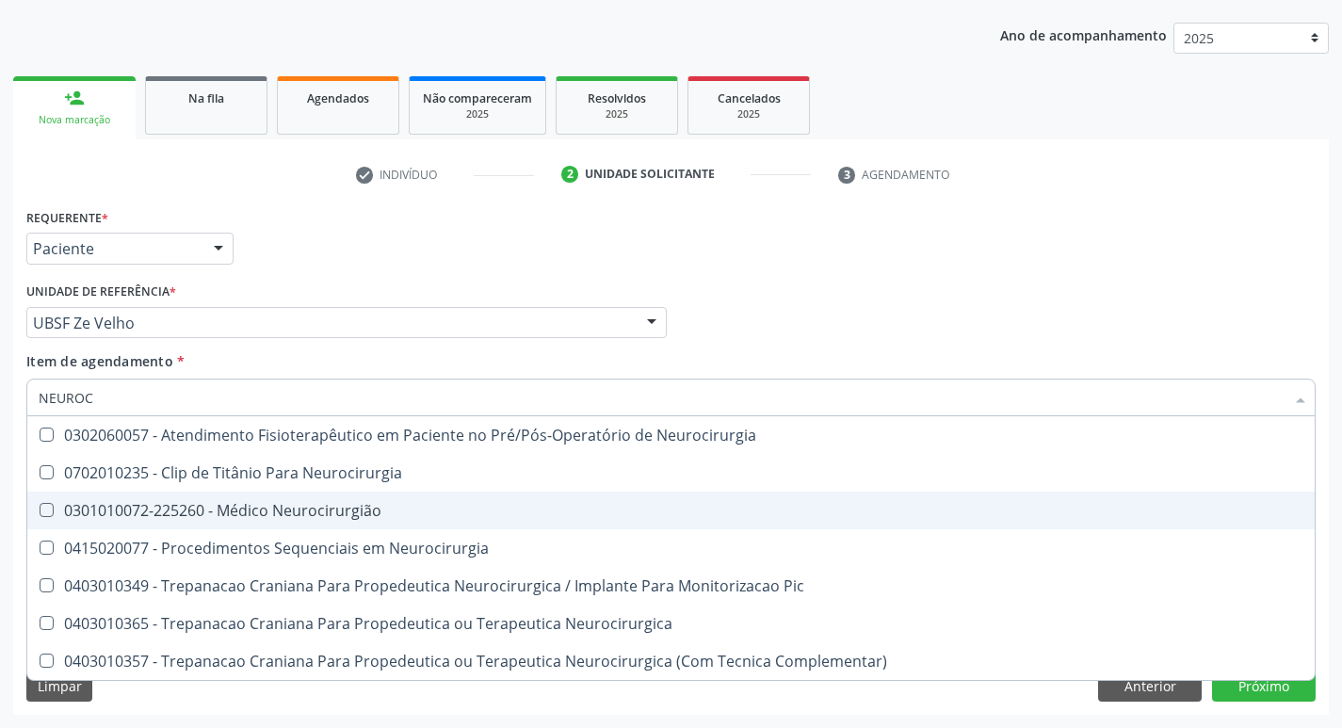
click at [182, 503] on div "0301010072-225260 - Médico Neurocirurgião" at bounding box center [671, 510] width 1264 height 15
checkbox Neurocirurgião "true"
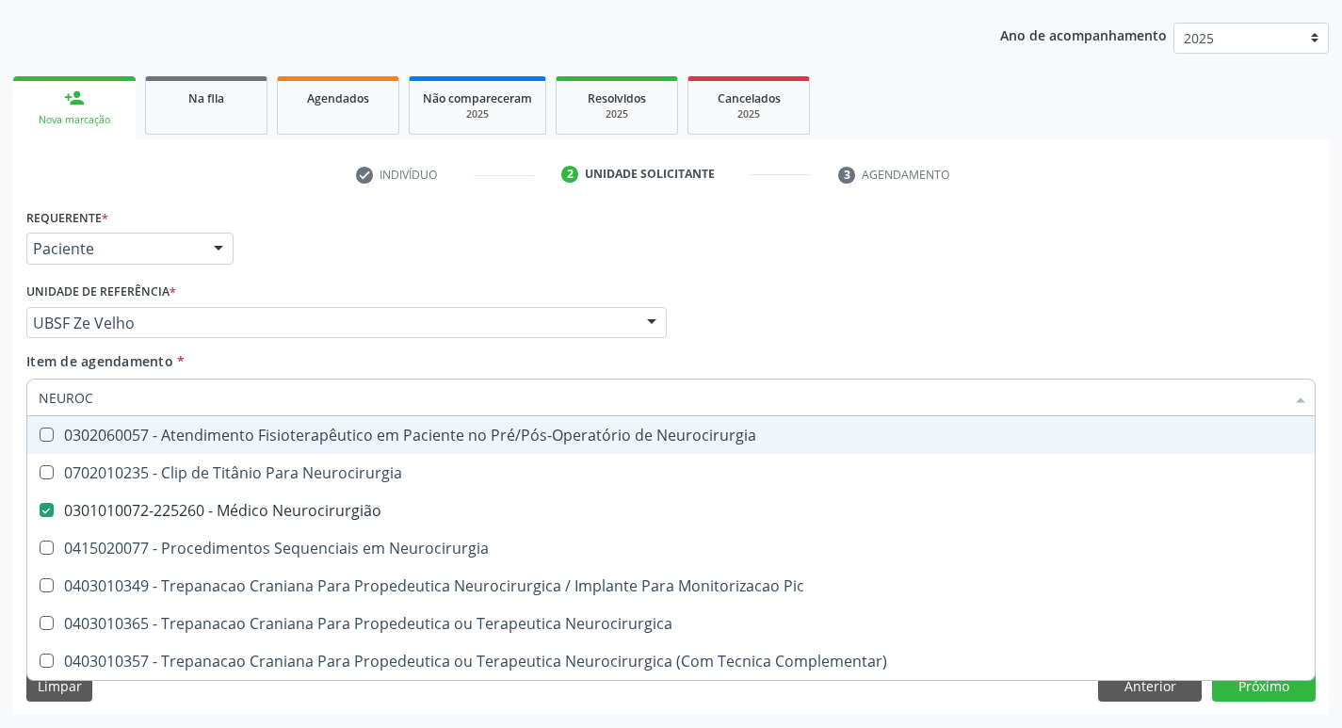
click at [430, 264] on div "Requerente * Paciente Médico(a) Enfermeiro(a) Paciente Nenhum resultado encontr…" at bounding box center [671, 239] width 1298 height 73
click at [1147, 221] on div "Requerente * Paciente Médico(a) Enfermeiro(a) Paciente Nenhum resultado encontr…" at bounding box center [671, 239] width 1298 height 73
checkbox Neurocirurgia "true"
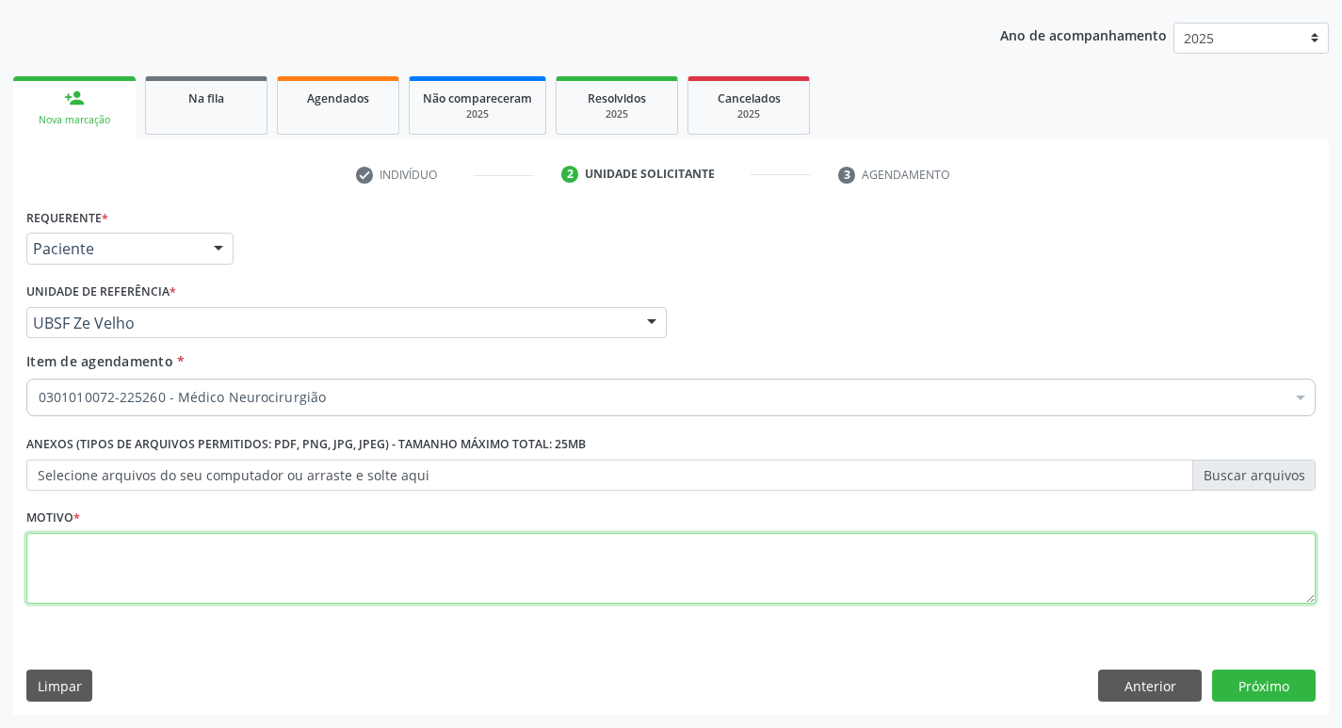
click at [162, 595] on textarea at bounding box center [670, 569] width 1289 height 72
type textarea "AVALIAÇÃO"
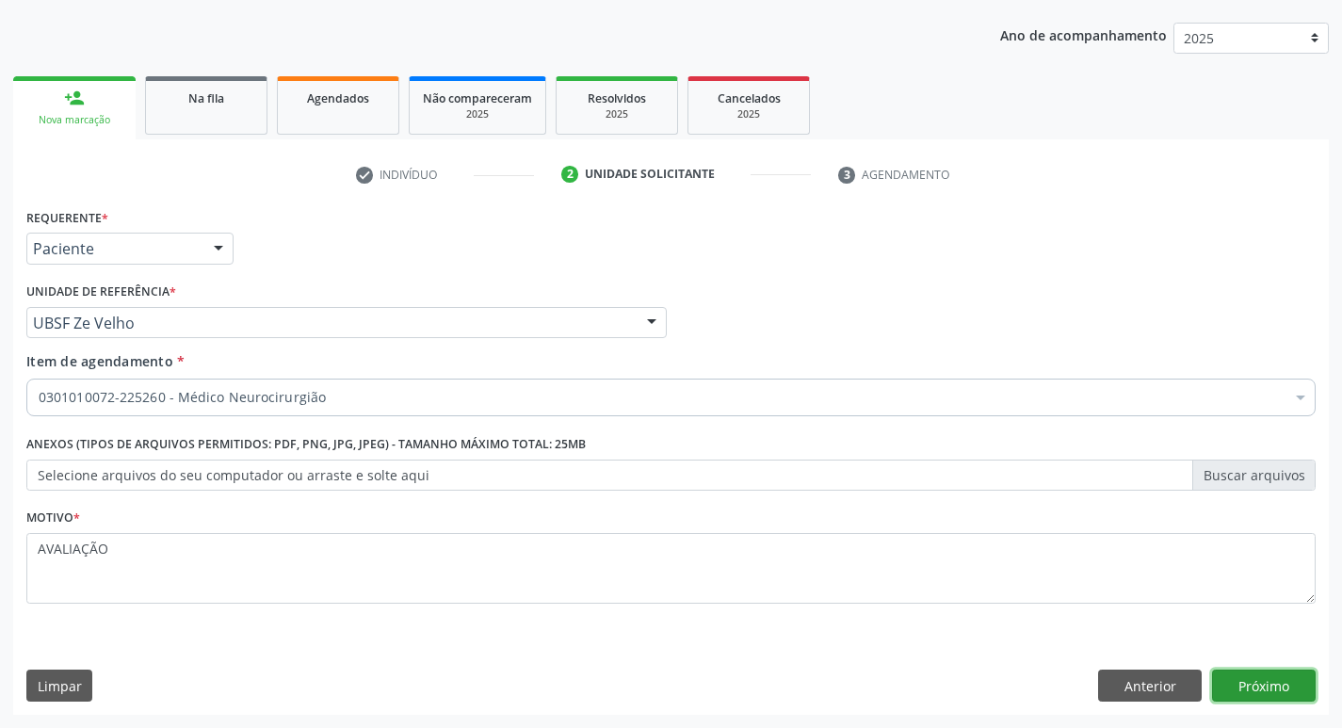
click at [1270, 682] on button "Próximo" at bounding box center [1264, 685] width 104 height 32
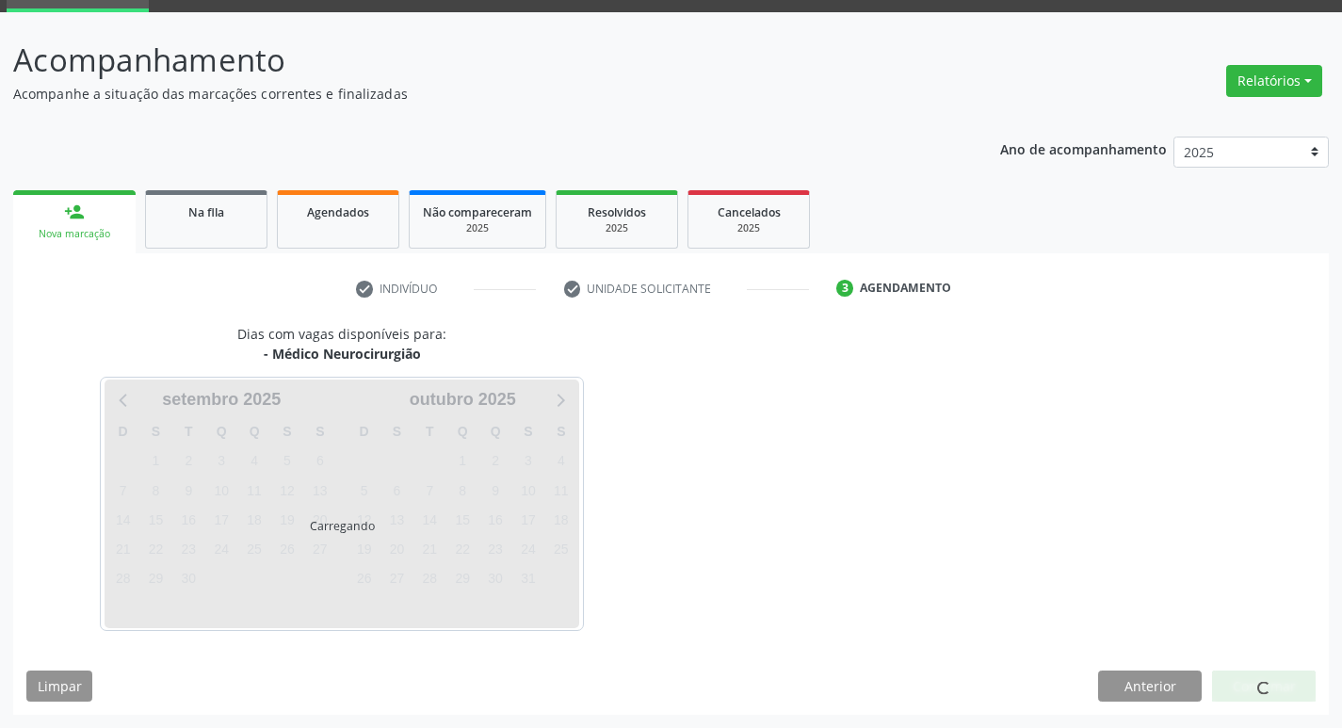
scroll to position [91, 0]
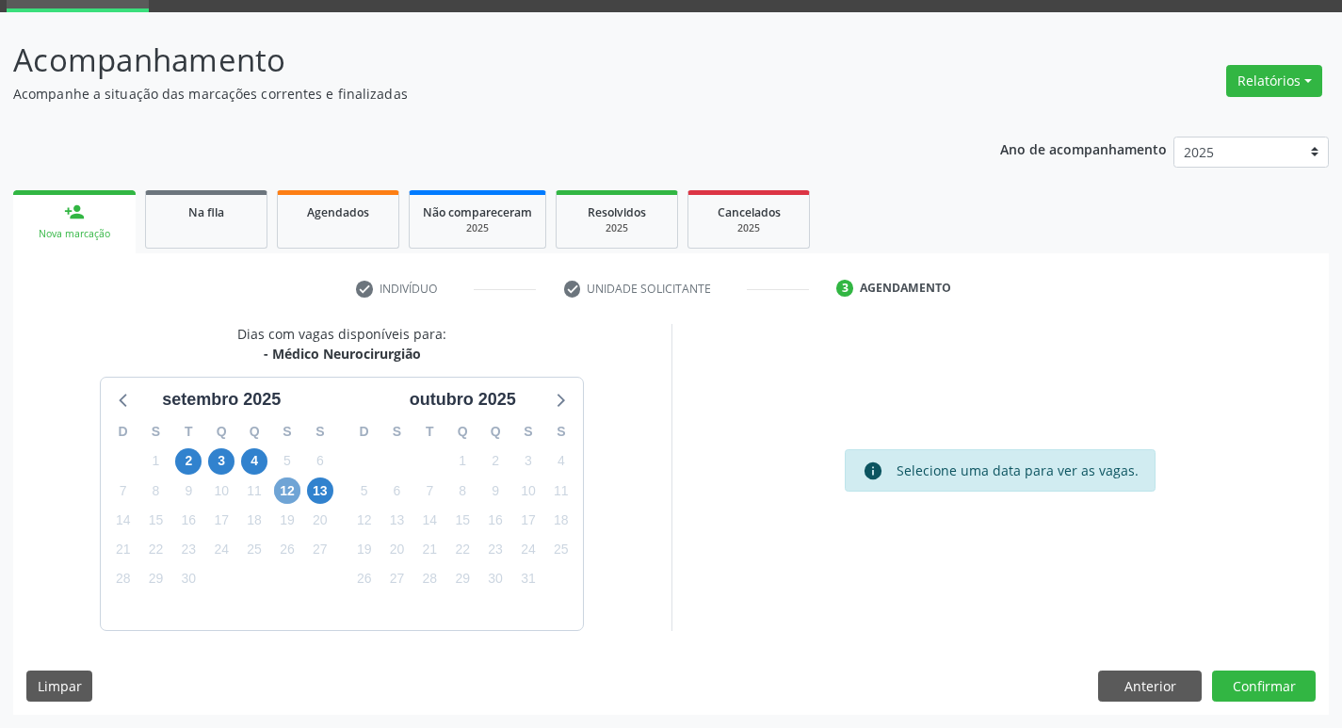
click at [294, 493] on span "12" at bounding box center [287, 490] width 26 height 26
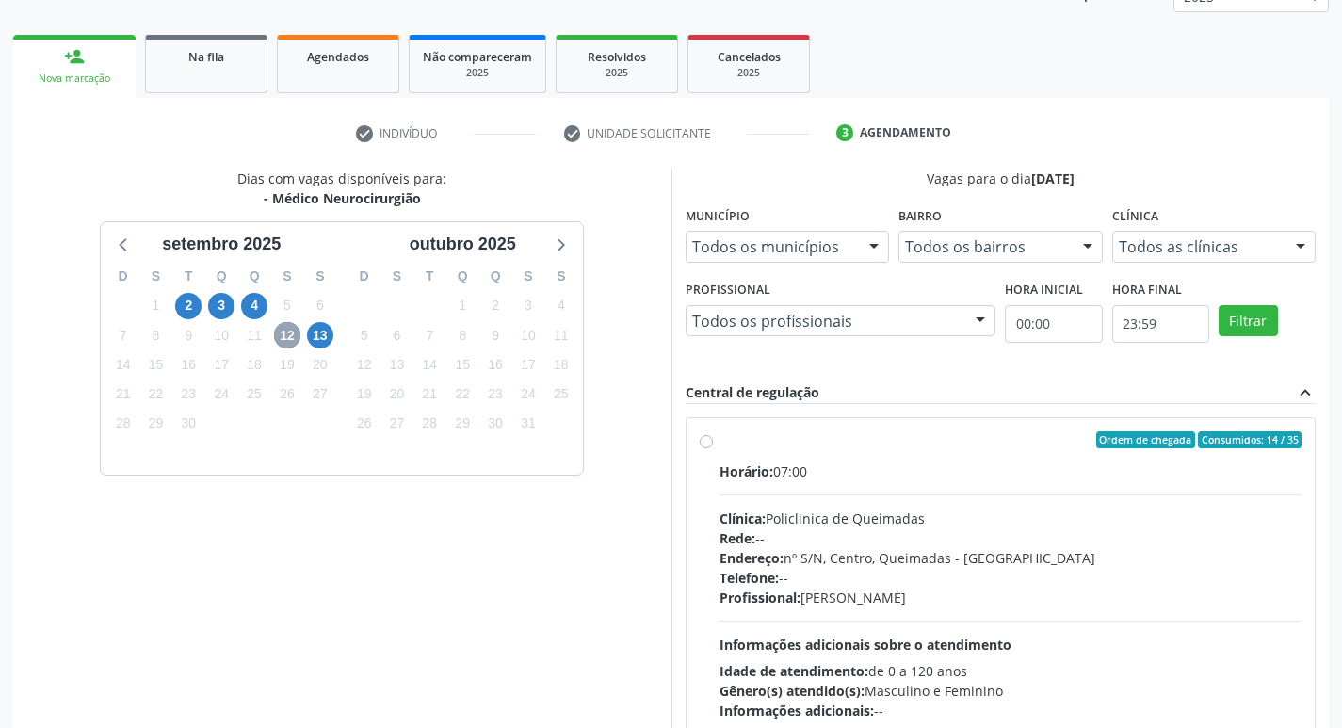
scroll to position [280, 0]
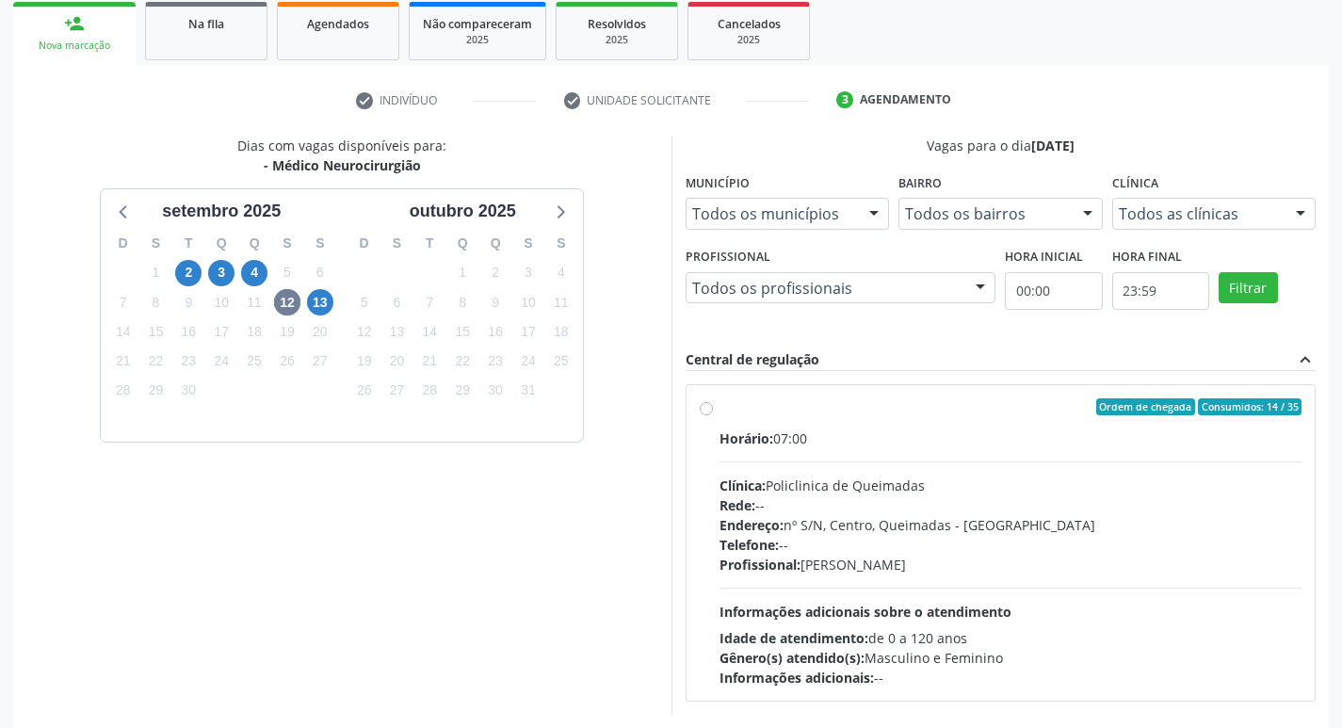
click at [1058, 391] on div "Ordem de chegada Consumidos: 14 / 35 Horário: 07:00 Clínica: Policlinica de Que…" at bounding box center [1000, 542] width 629 height 315
radio input "true"
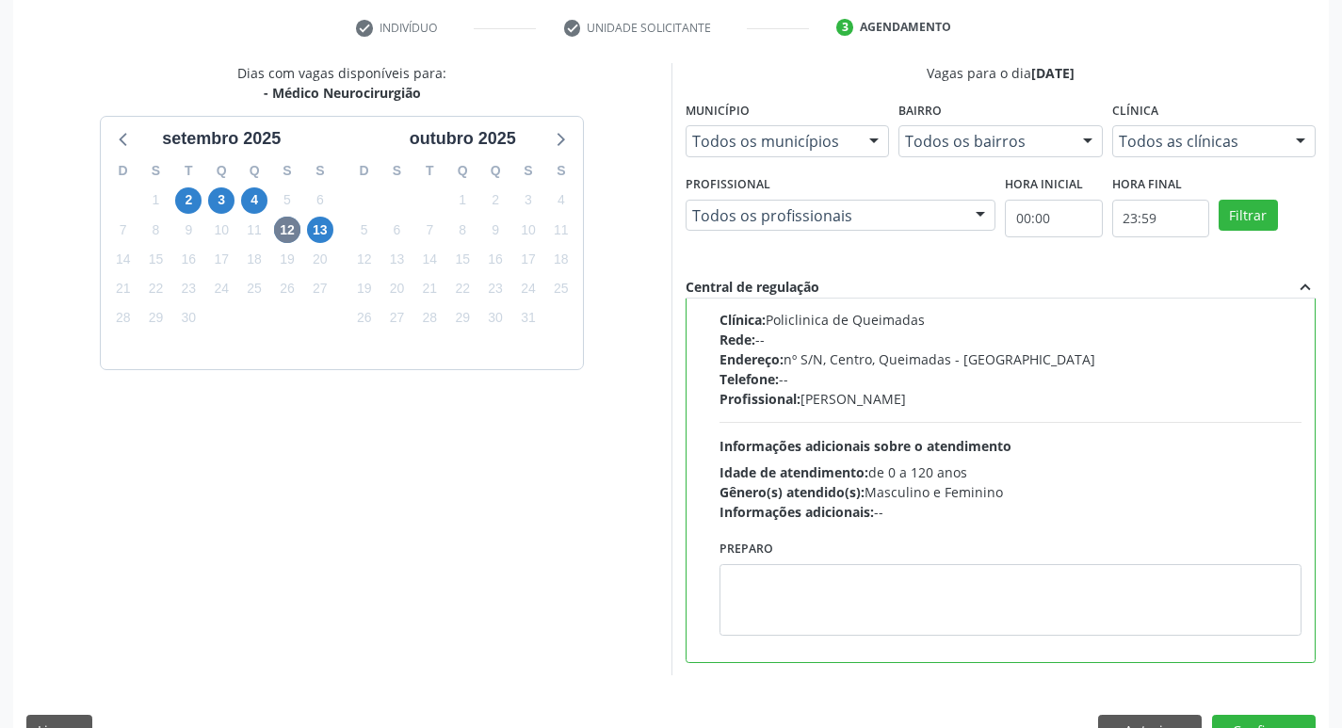
scroll to position [397, 0]
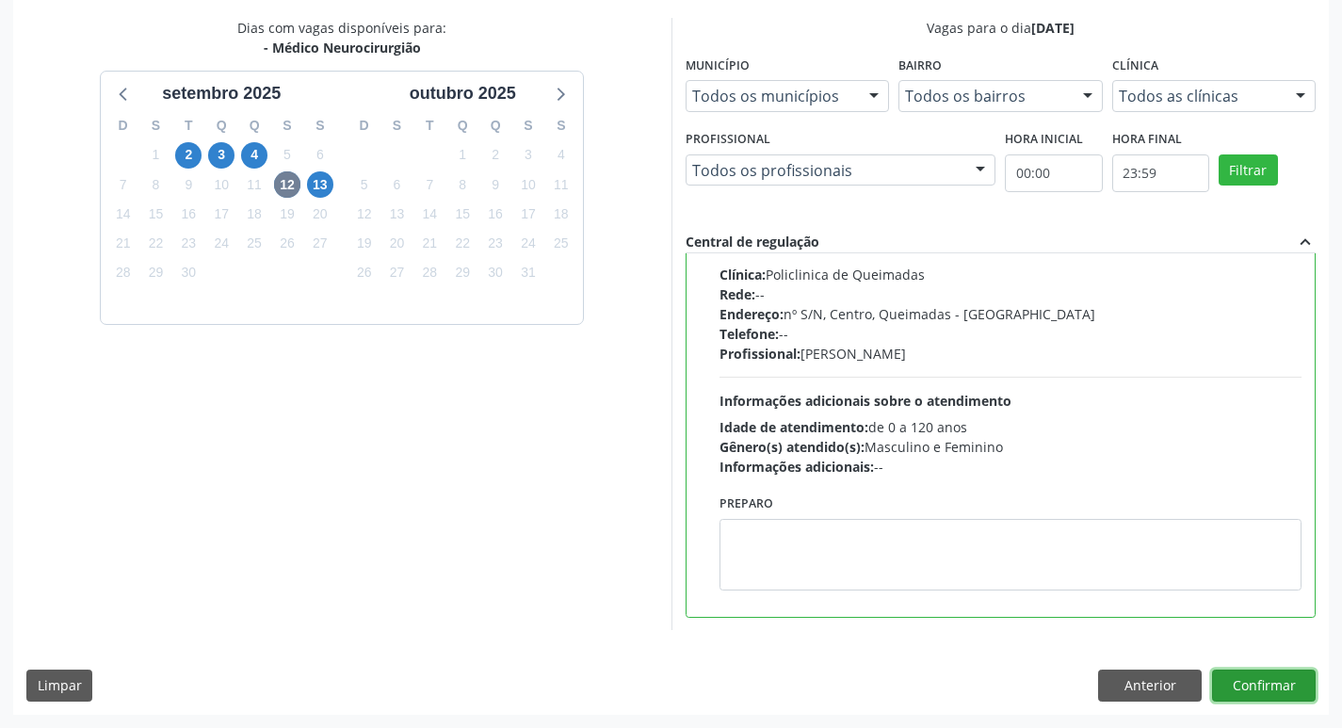
click at [1237, 677] on button "Confirmar" at bounding box center [1264, 685] width 104 height 32
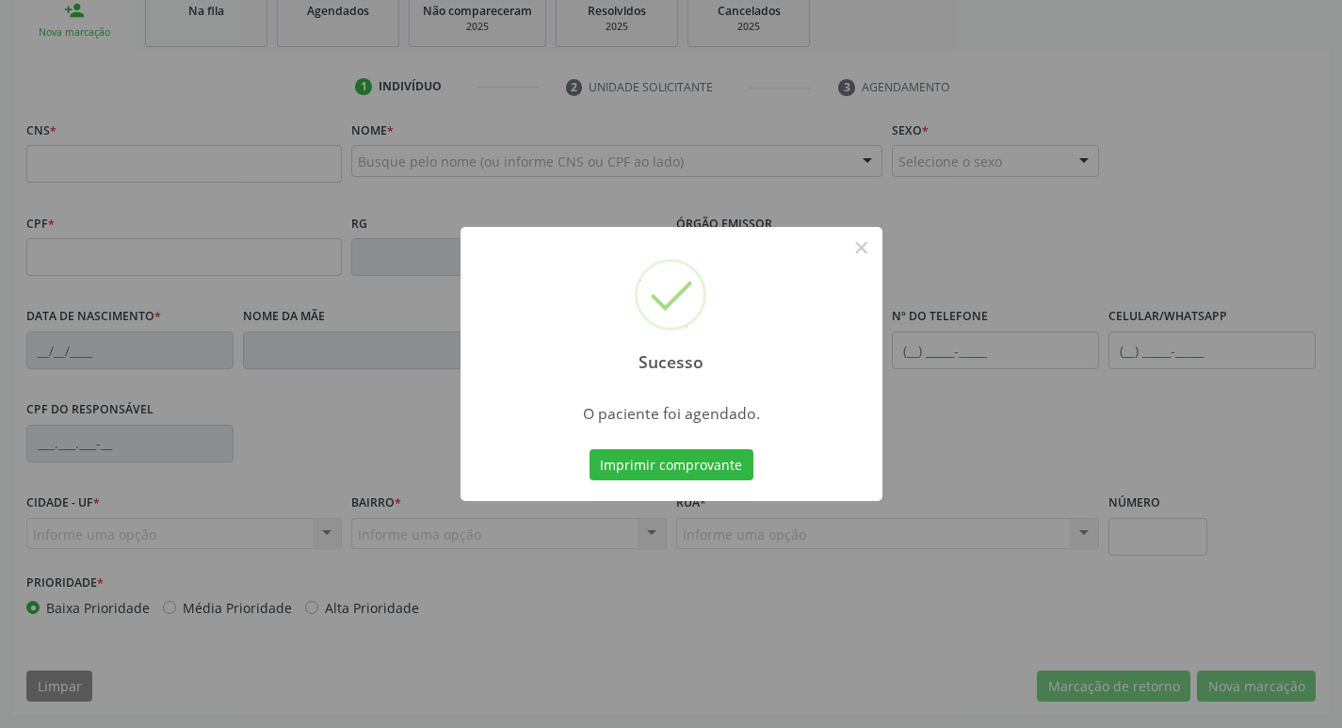
scroll to position [293, 0]
click at [715, 455] on button "Imprimir comprovante" at bounding box center [671, 465] width 164 height 32
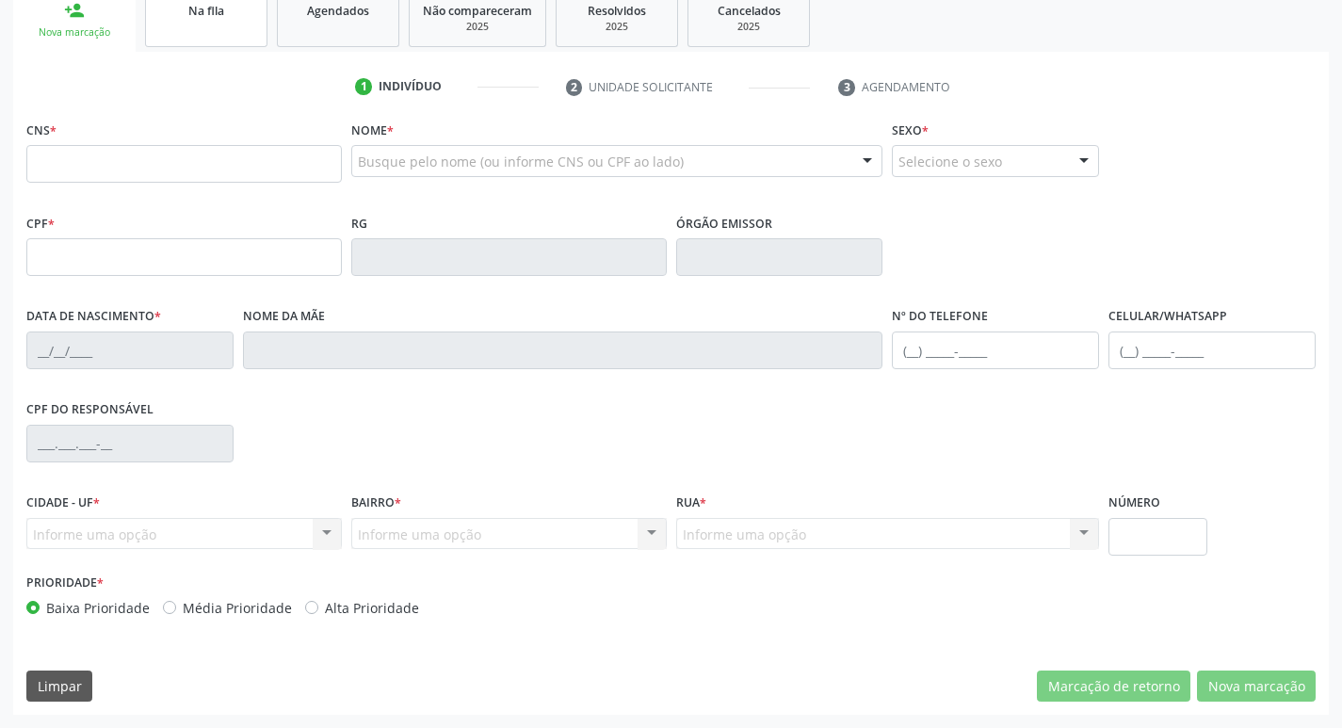
click at [214, 41] on link "Na fila" at bounding box center [206, 18] width 122 height 58
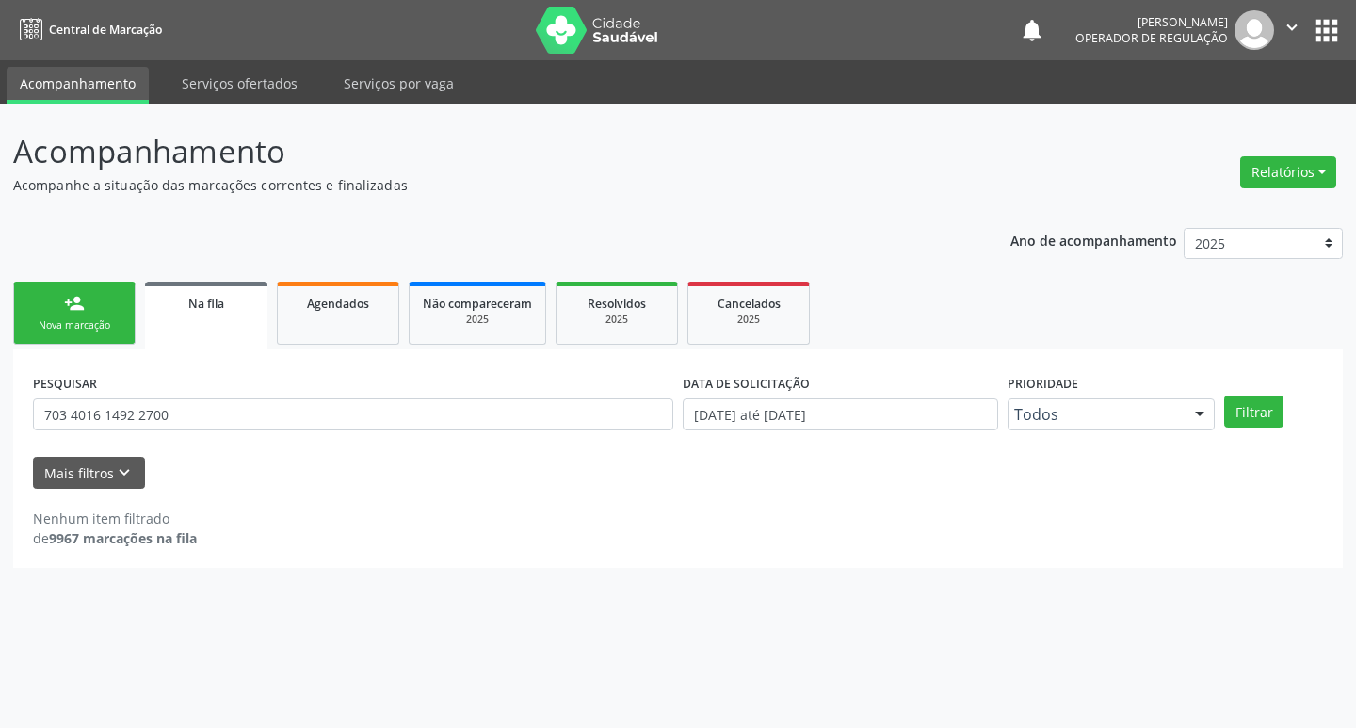
click at [96, 322] on div "Nova marcação" at bounding box center [74, 325] width 94 height 14
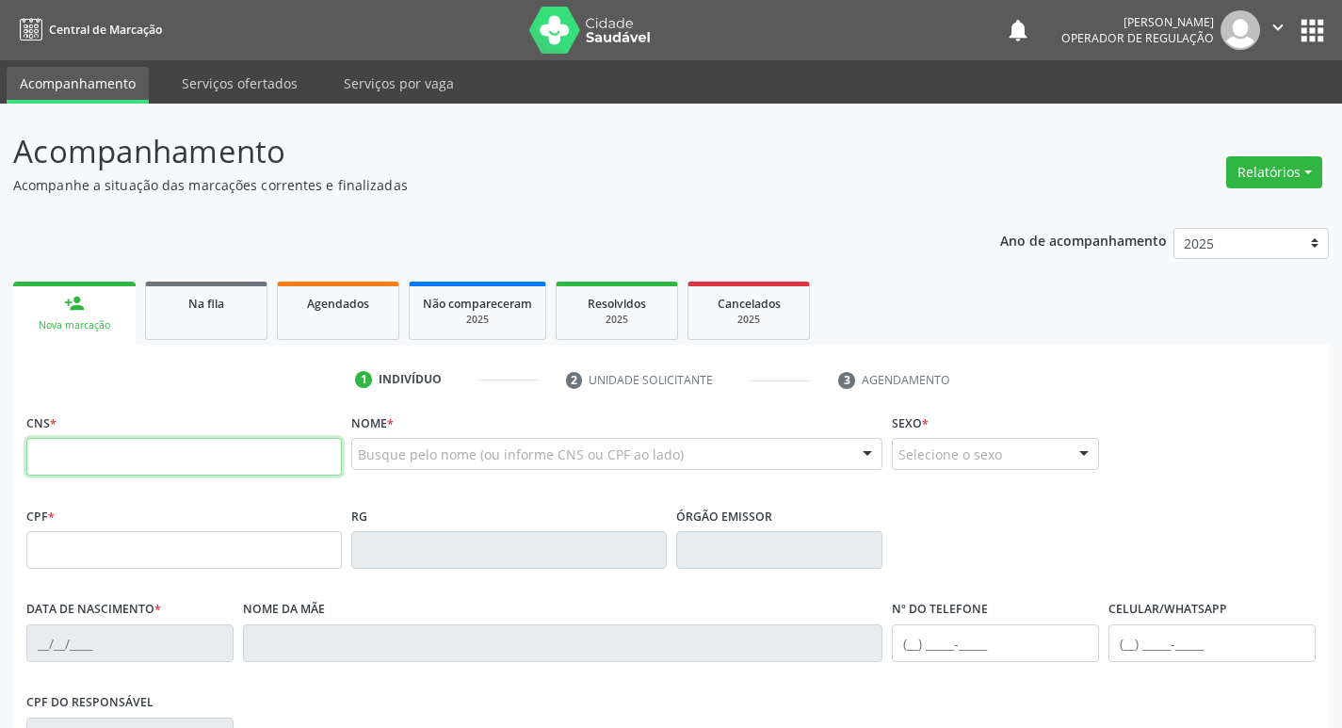
click at [137, 441] on input "text" at bounding box center [183, 457] width 315 height 38
type input "702 6037 2445 0341"
type input "874.284.404-59"
type input "06/01/1973"
type input "Severina Maria da Silva"
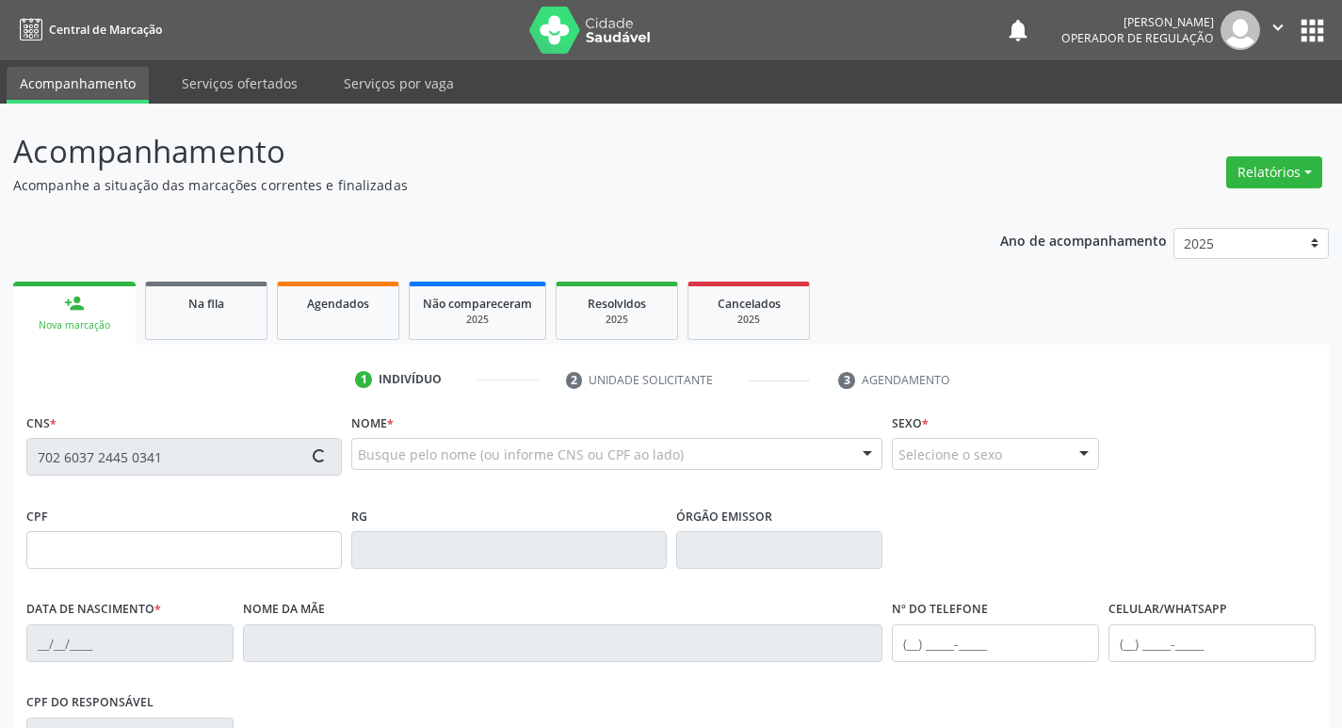
type input "(83) 99186-7768"
type input "996.643.564-68"
type input "S/N"
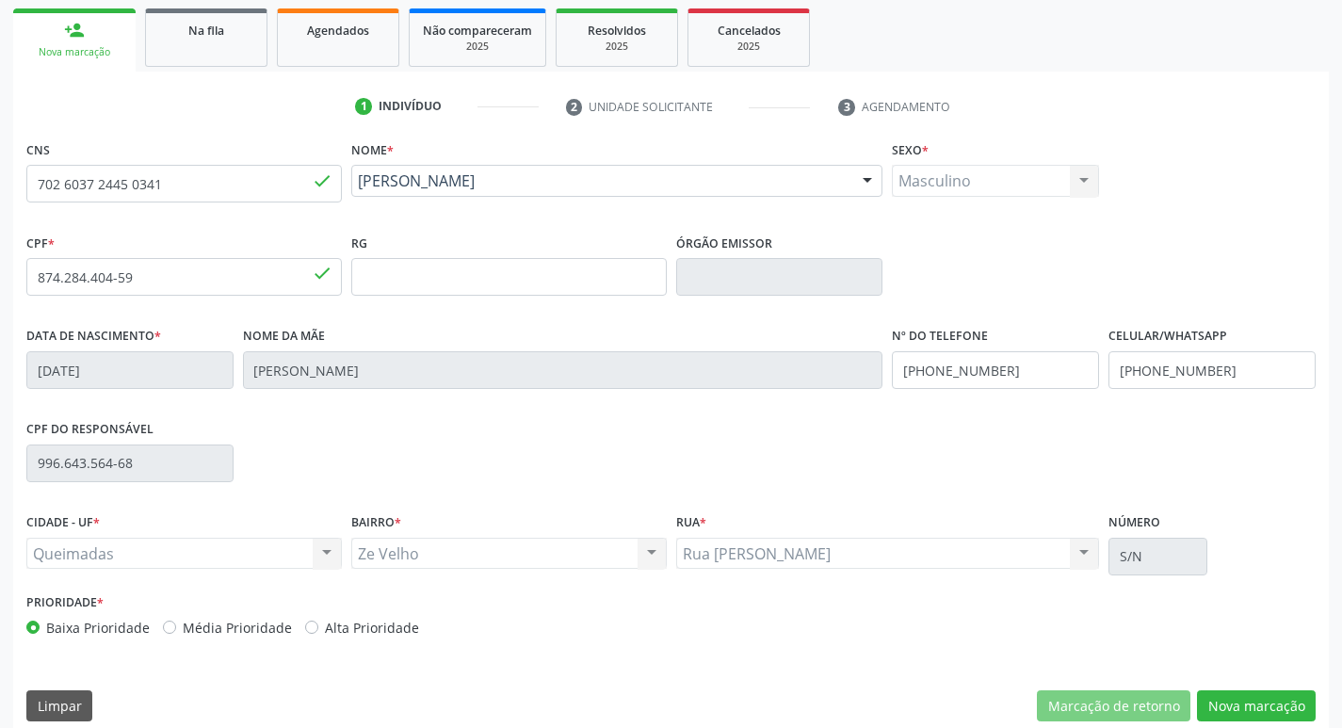
scroll to position [293, 0]
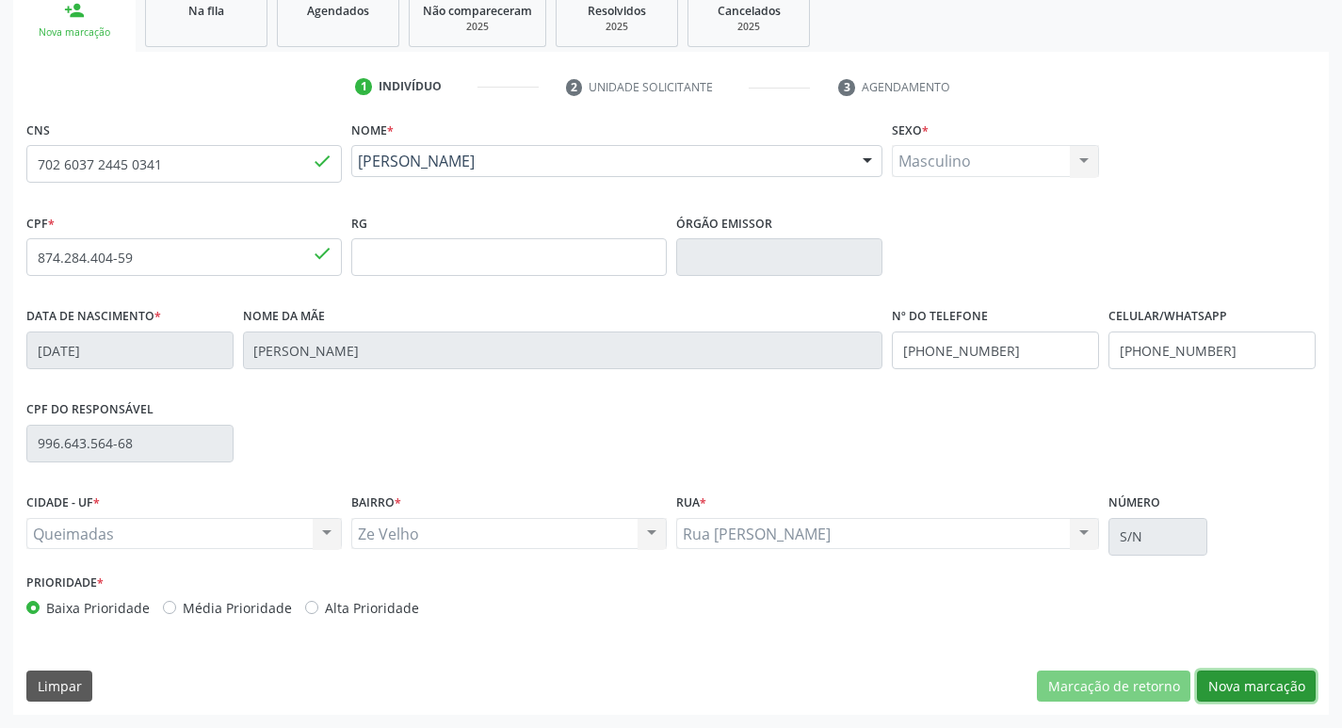
click at [1239, 688] on button "Nova marcação" at bounding box center [1256, 686] width 119 height 32
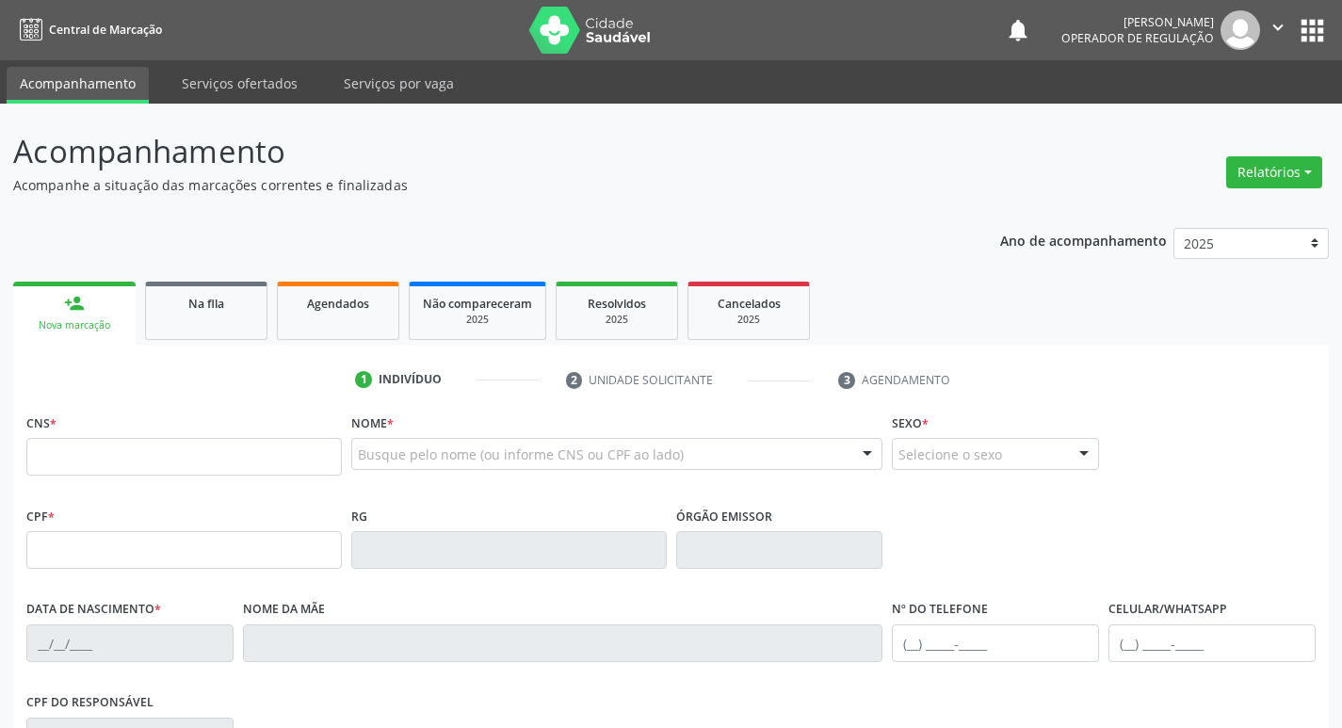
scroll to position [293, 0]
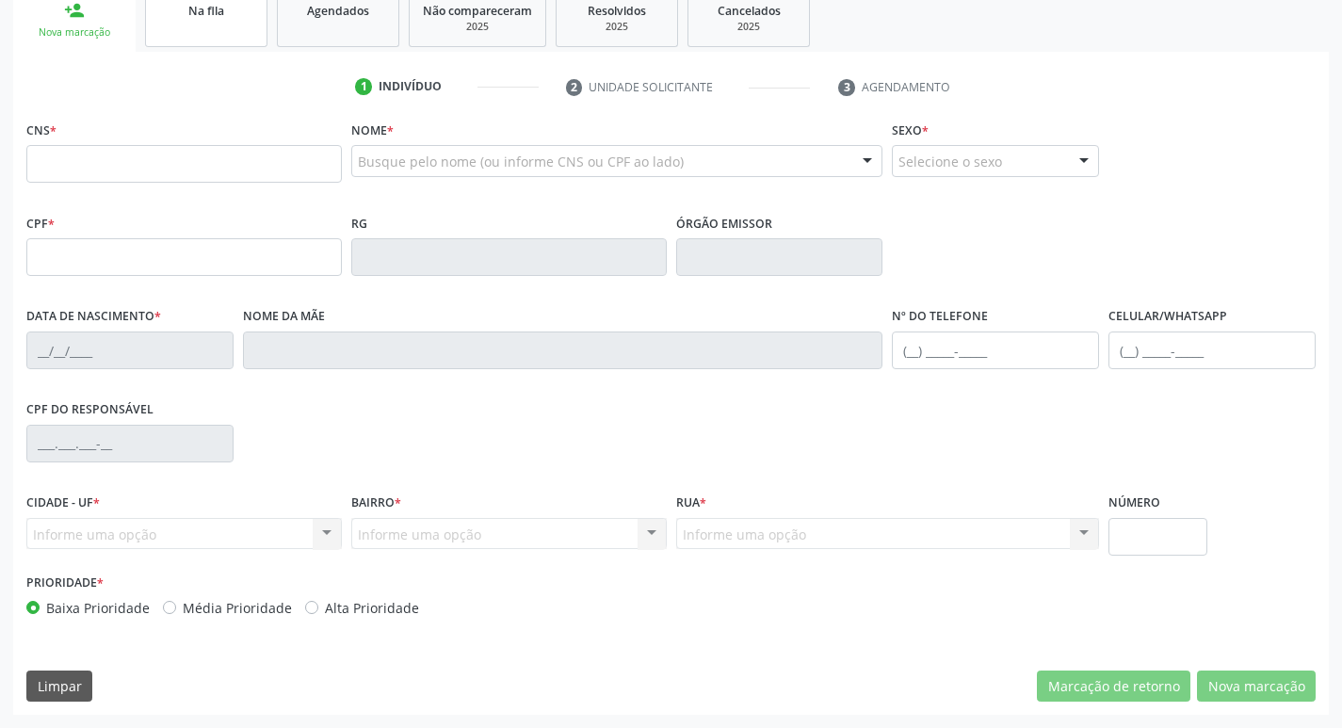
click at [229, 23] on link "Na fila" at bounding box center [206, 18] width 122 height 58
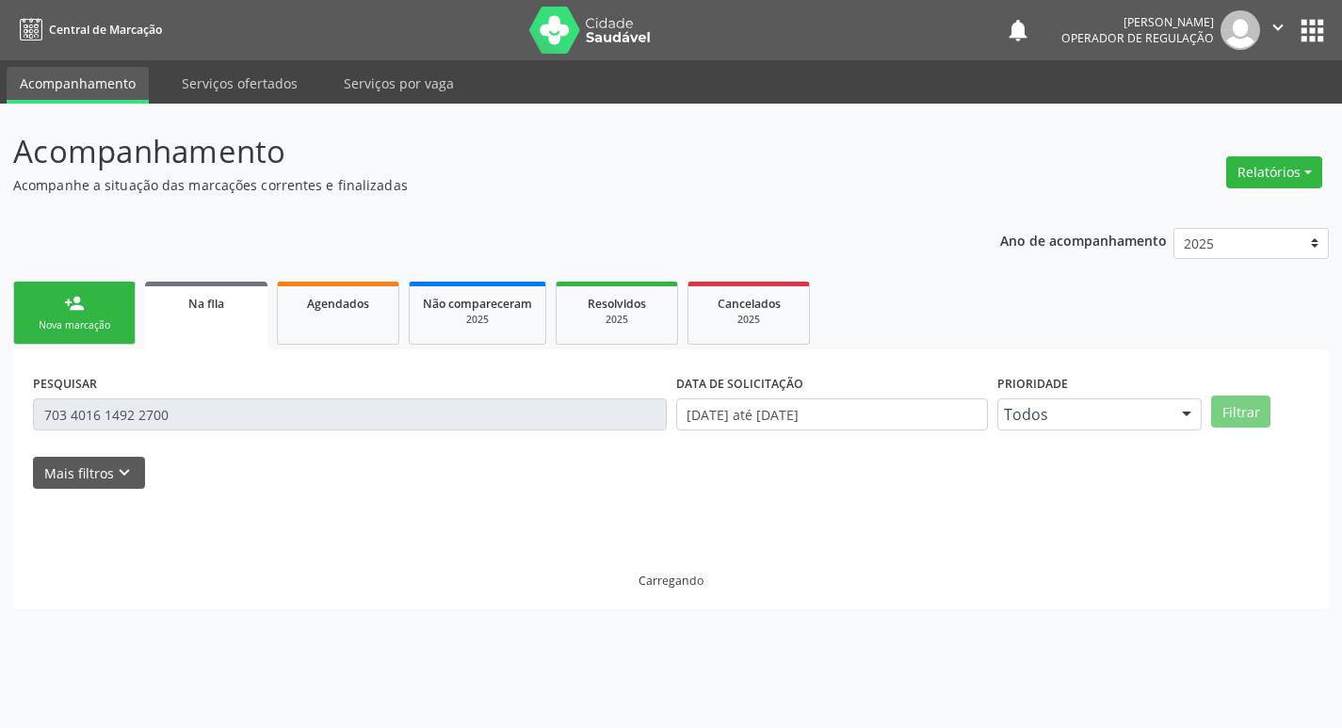
scroll to position [0, 0]
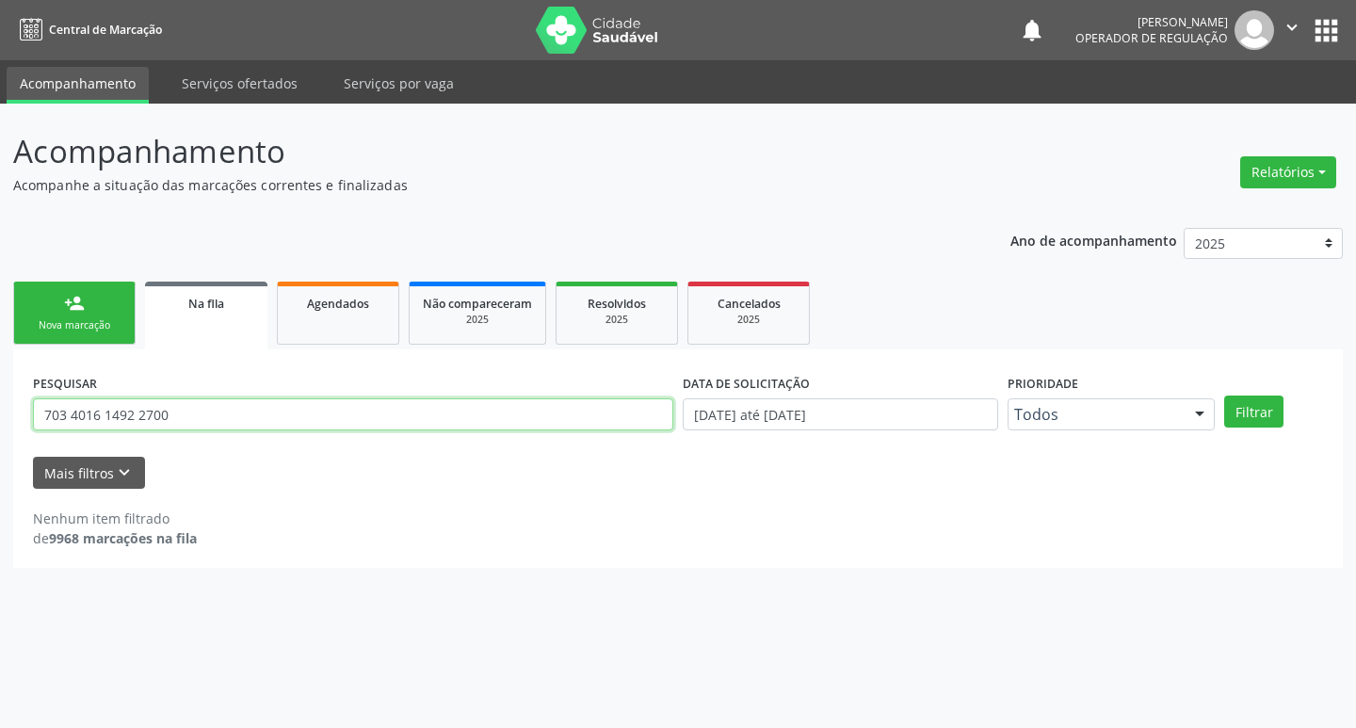
click at [256, 419] on input "703 4016 1492 2700" at bounding box center [353, 414] width 640 height 32
type input "7"
type input "700008426796707"
click at [1224, 395] on button "Filtrar" at bounding box center [1253, 411] width 59 height 32
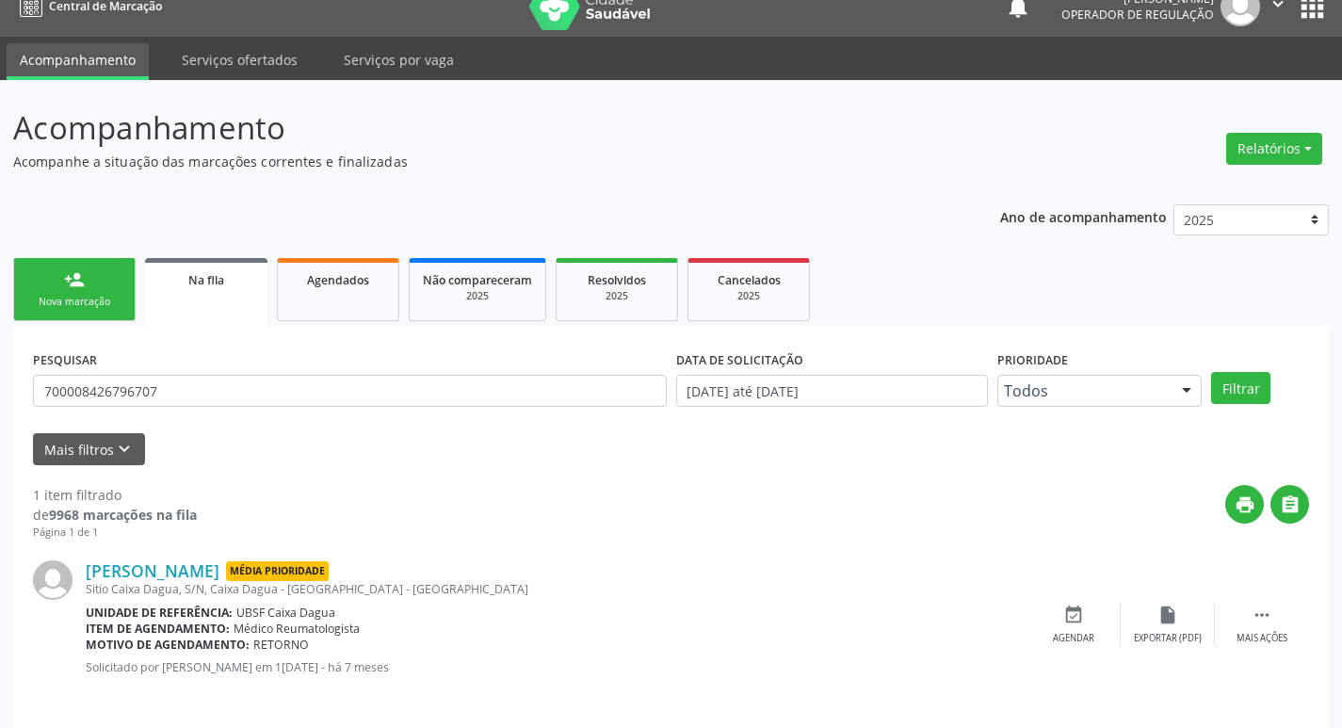
scroll to position [37, 0]
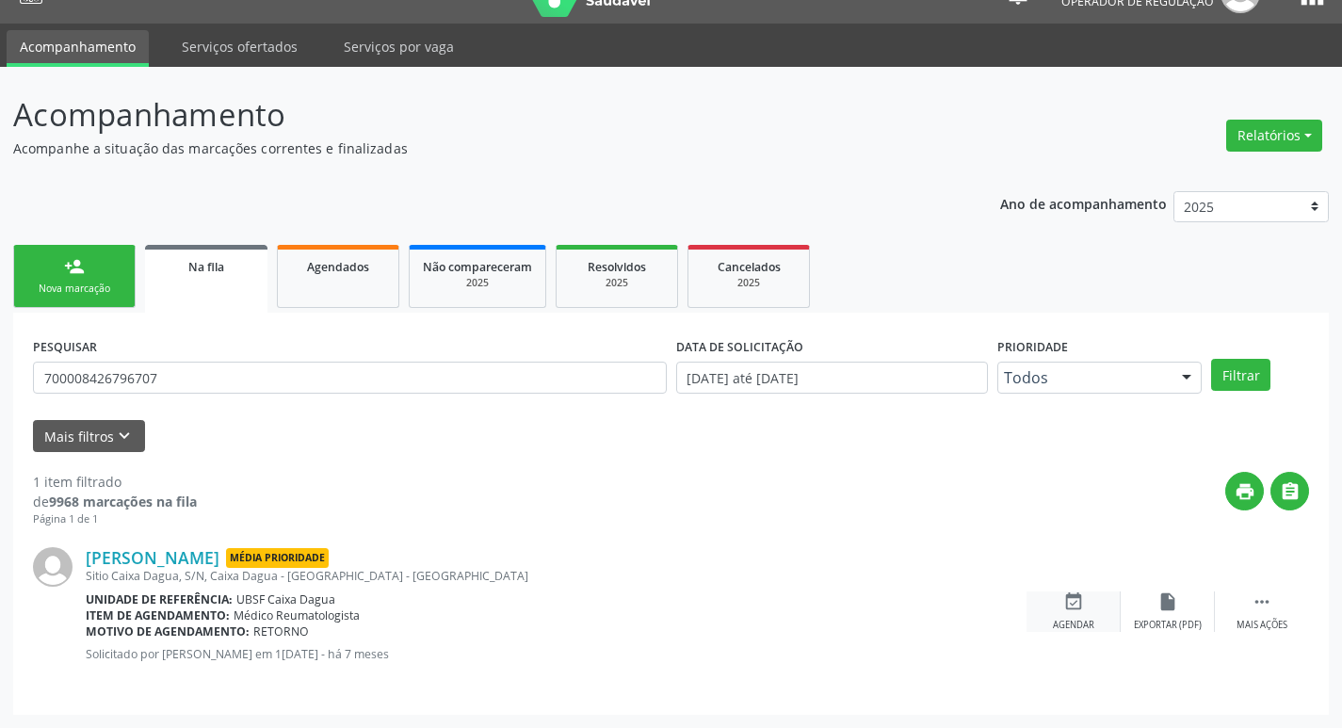
click at [1053, 613] on div "event_available Agendar" at bounding box center [1073, 611] width 94 height 40
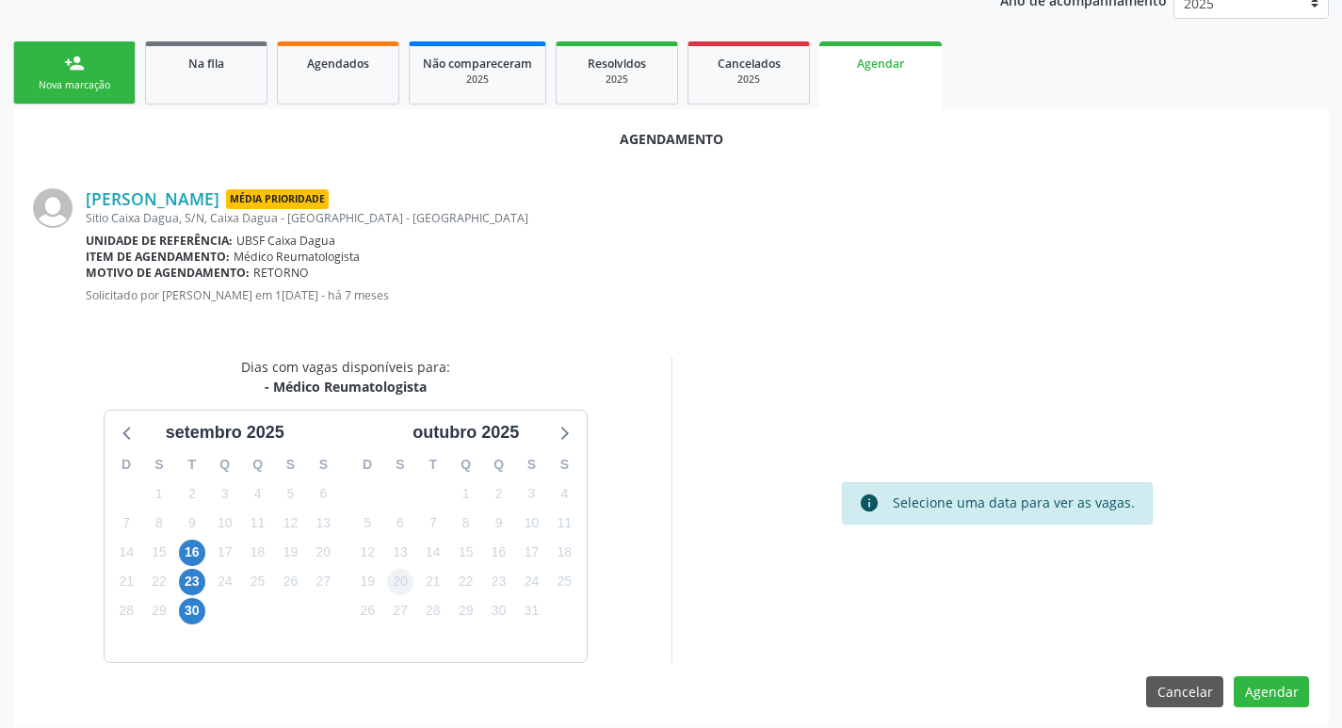
scroll to position [252, 0]
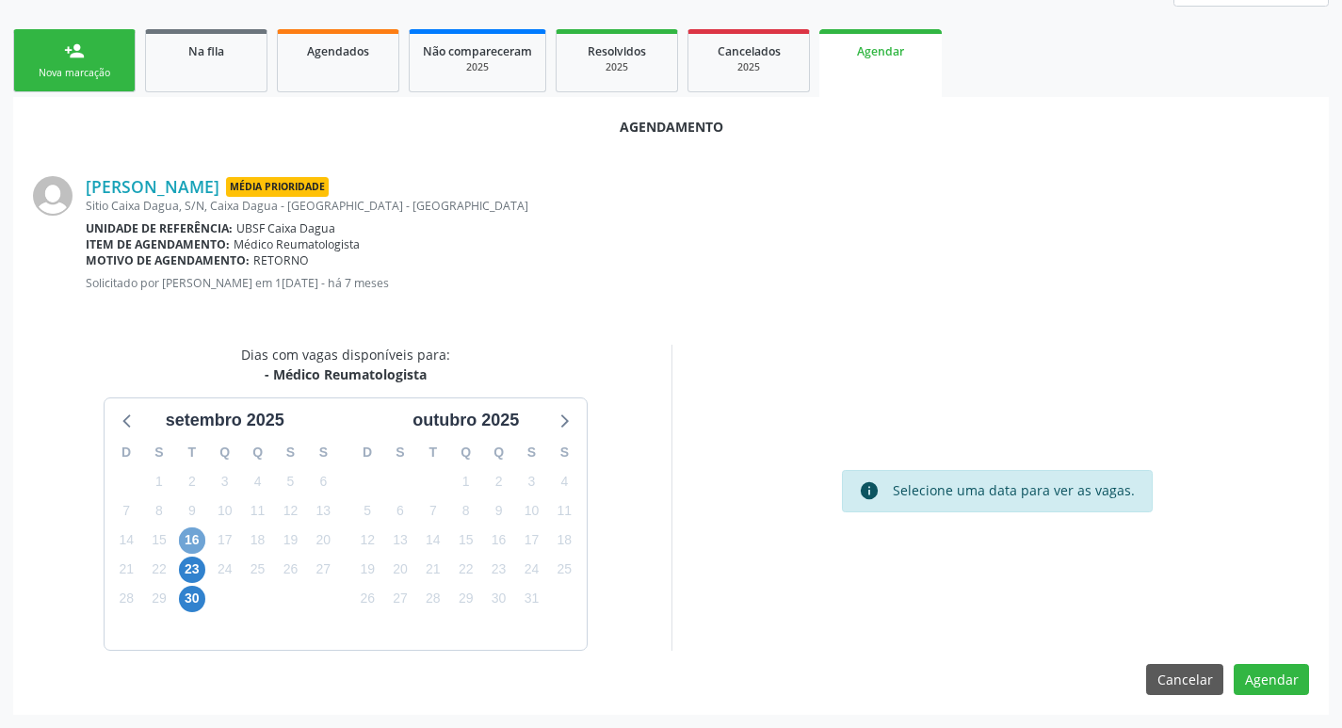
click at [195, 548] on span "16" at bounding box center [192, 540] width 26 height 26
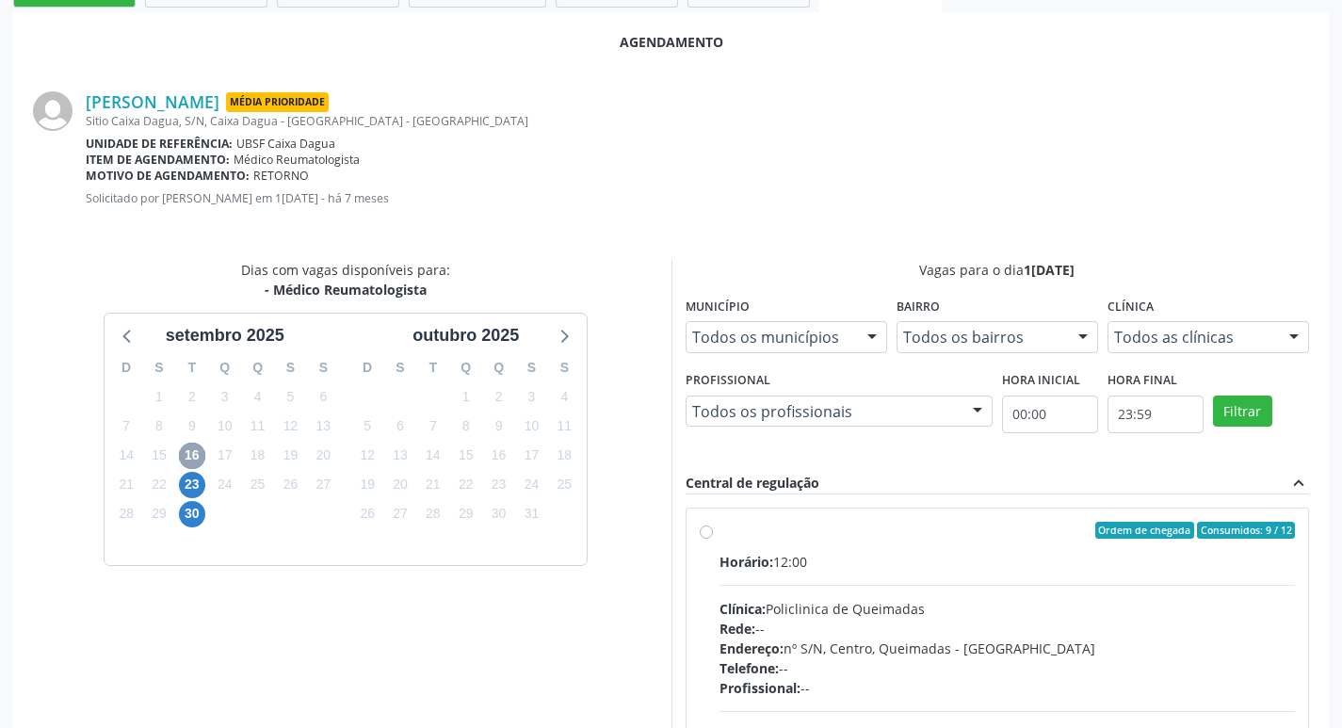
scroll to position [524, 0]
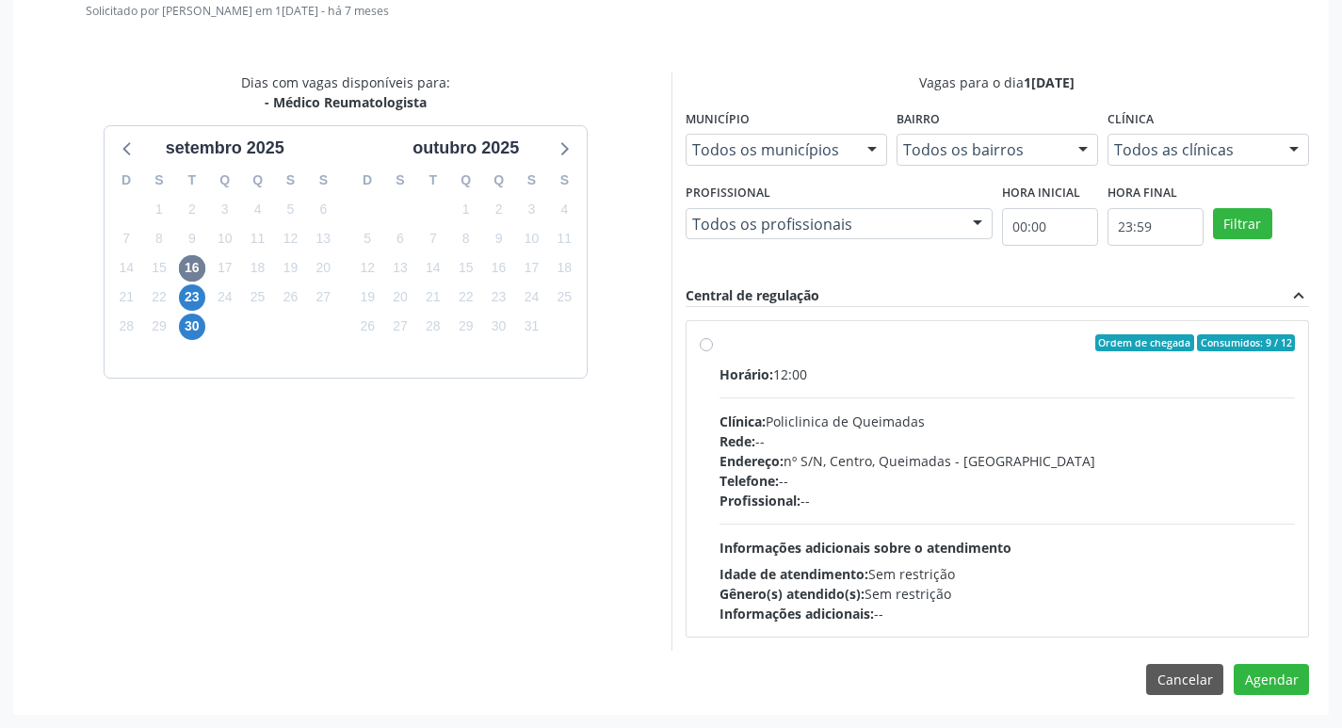
click at [1096, 383] on div "Horário: 12:00" at bounding box center [1007, 374] width 576 height 20
click at [713, 351] on input "Ordem de chegada Consumidos: 9 / 12 Horário: 12:00 Clínica: Policlinica de Quei…" at bounding box center [706, 342] width 13 height 17
radio input "true"
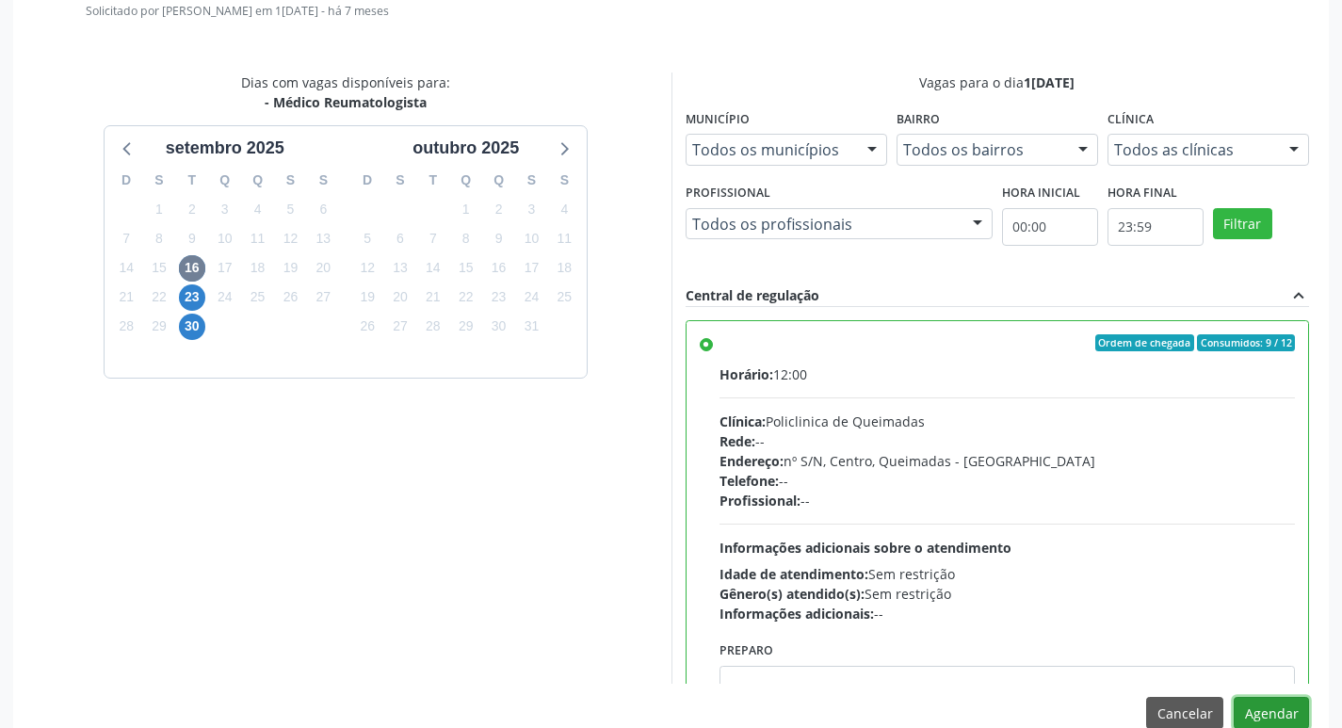
click at [1266, 717] on button "Agendar" at bounding box center [1270, 713] width 75 height 32
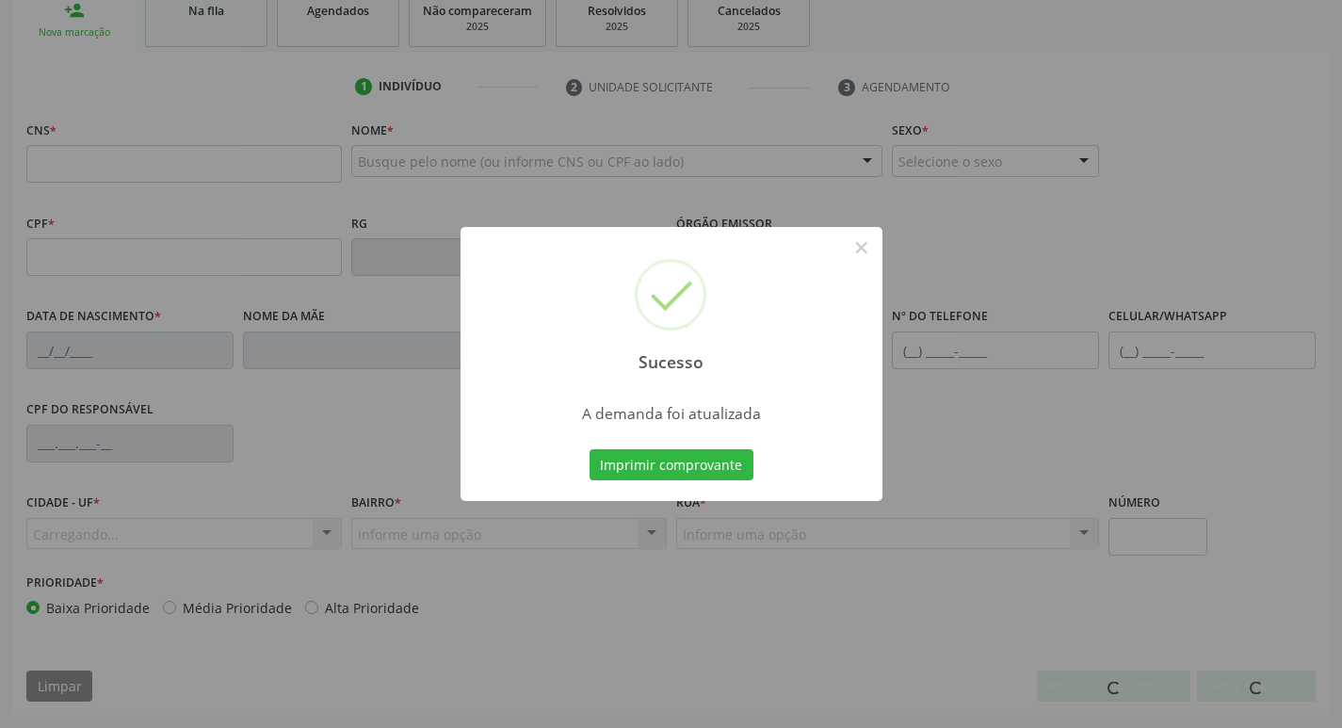
scroll to position [293, 0]
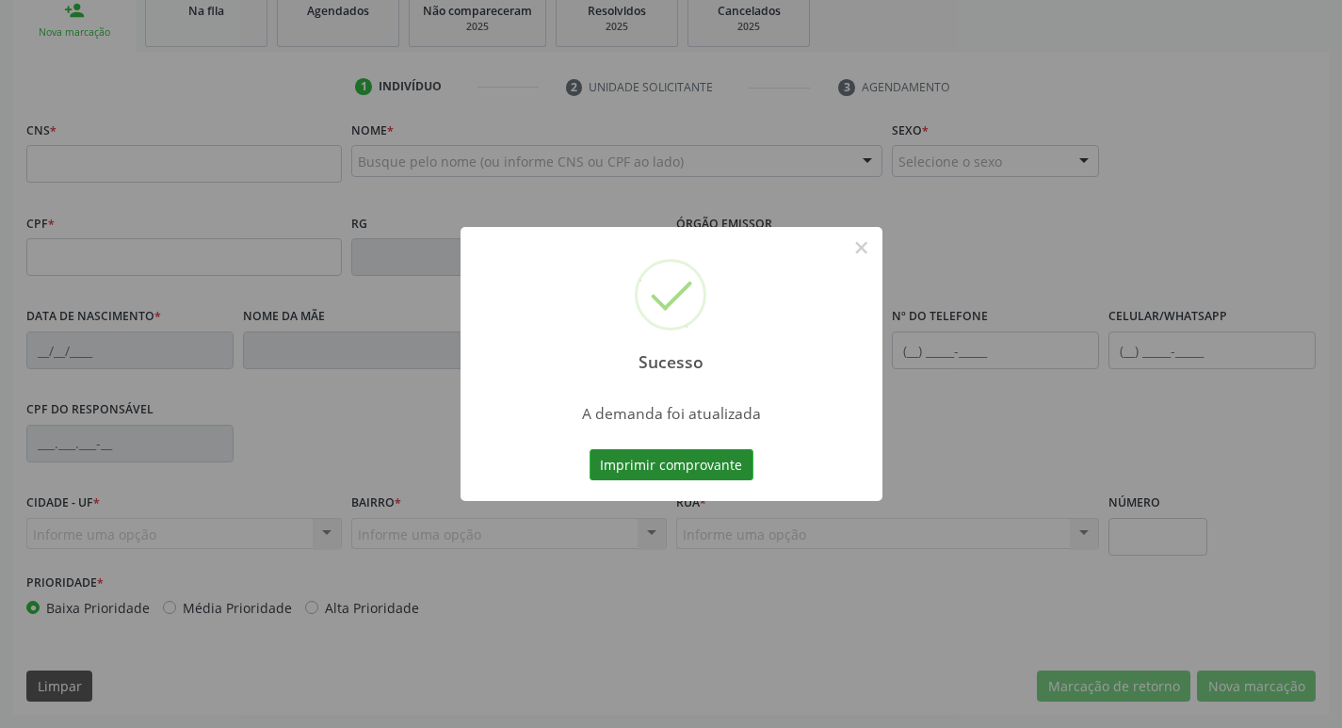
click at [626, 453] on button "Imprimir comprovante" at bounding box center [671, 465] width 164 height 32
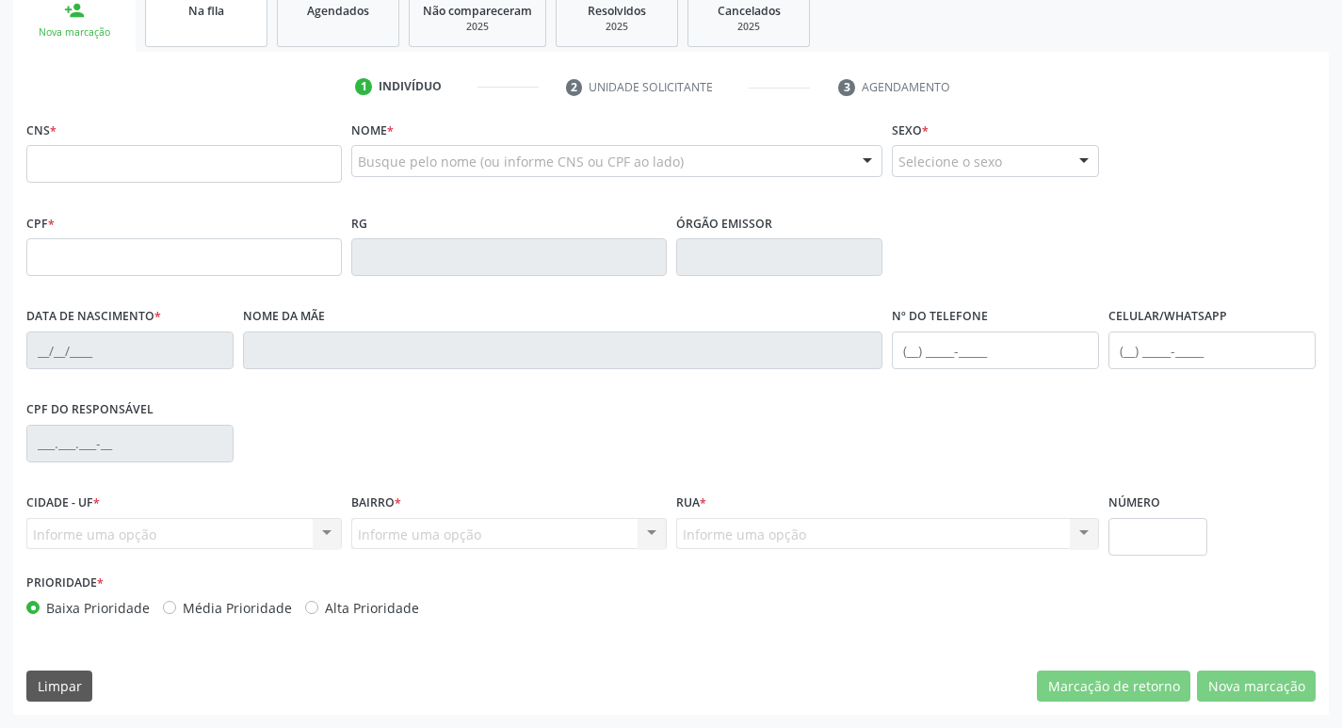
click at [225, 43] on link "Na fila" at bounding box center [206, 18] width 122 height 58
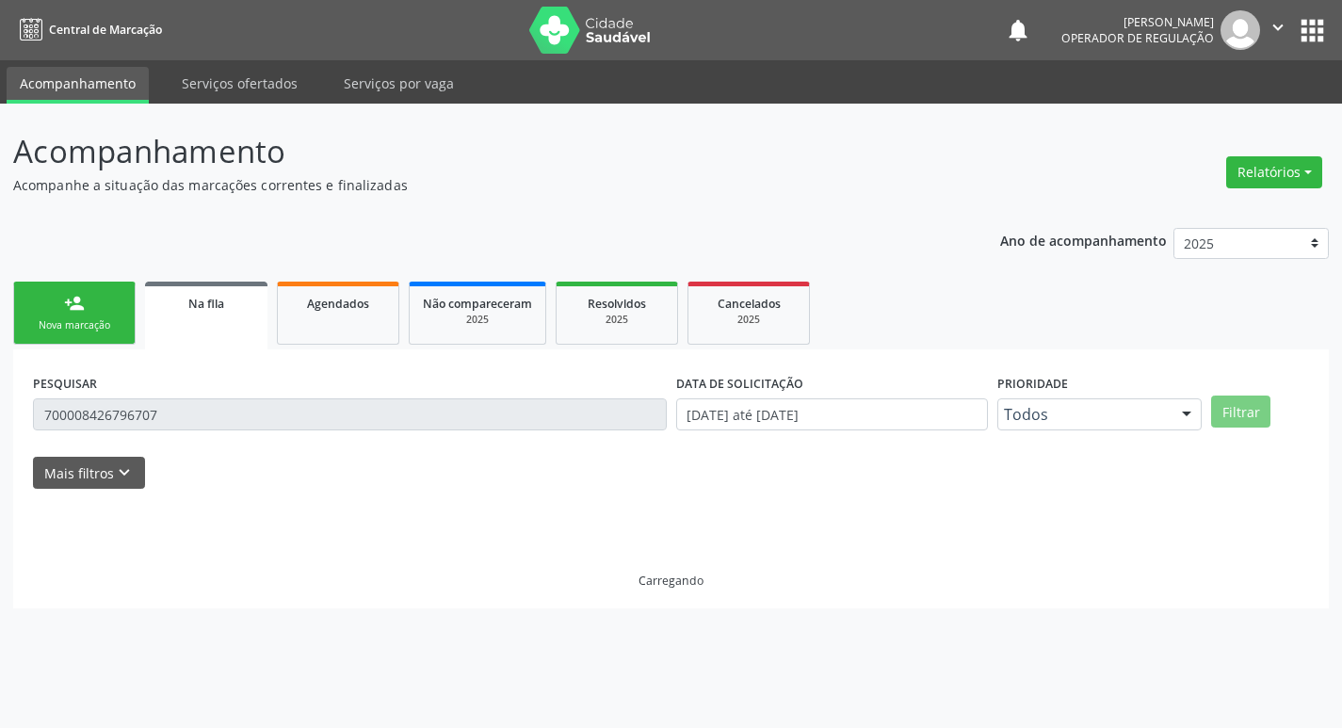
scroll to position [0, 0]
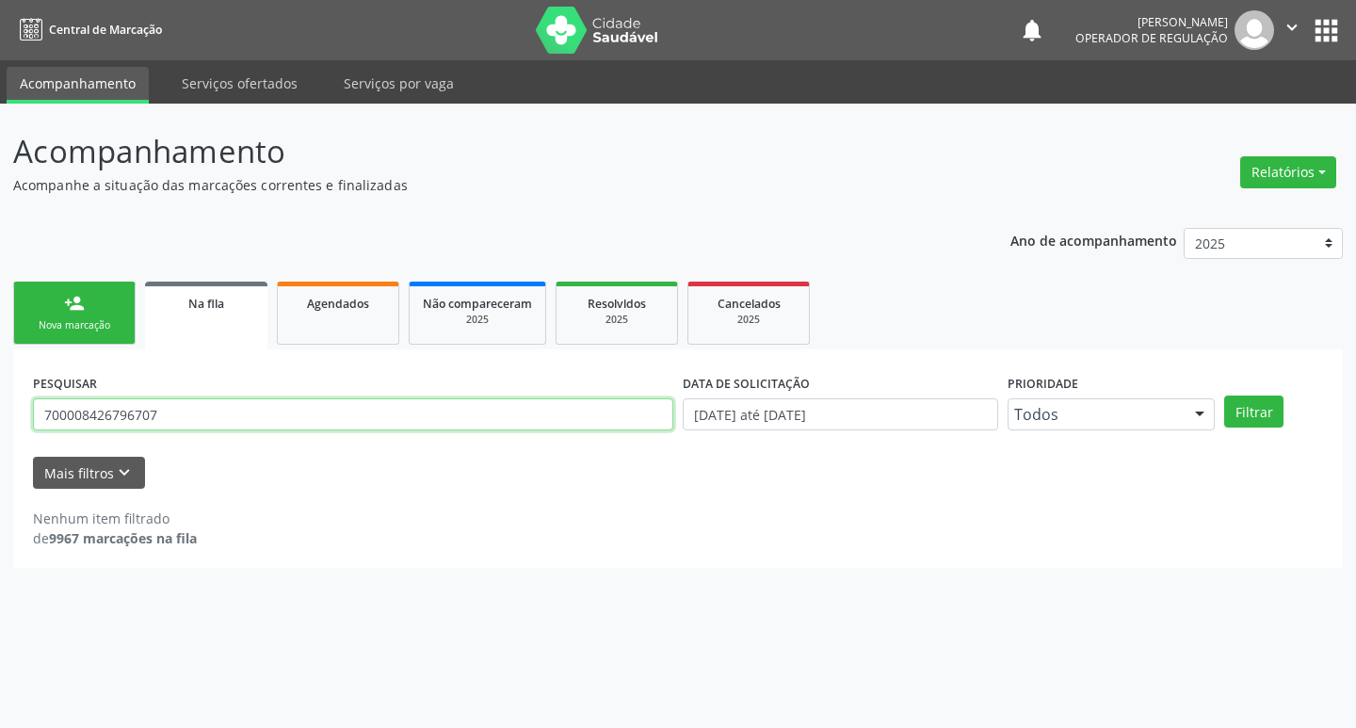
click at [230, 417] on input "700008426796707" at bounding box center [353, 414] width 640 height 32
type input "706204078285963"
click at [1224, 395] on button "Filtrar" at bounding box center [1253, 411] width 59 height 32
click at [162, 411] on input "706204078285963" at bounding box center [353, 414] width 640 height 32
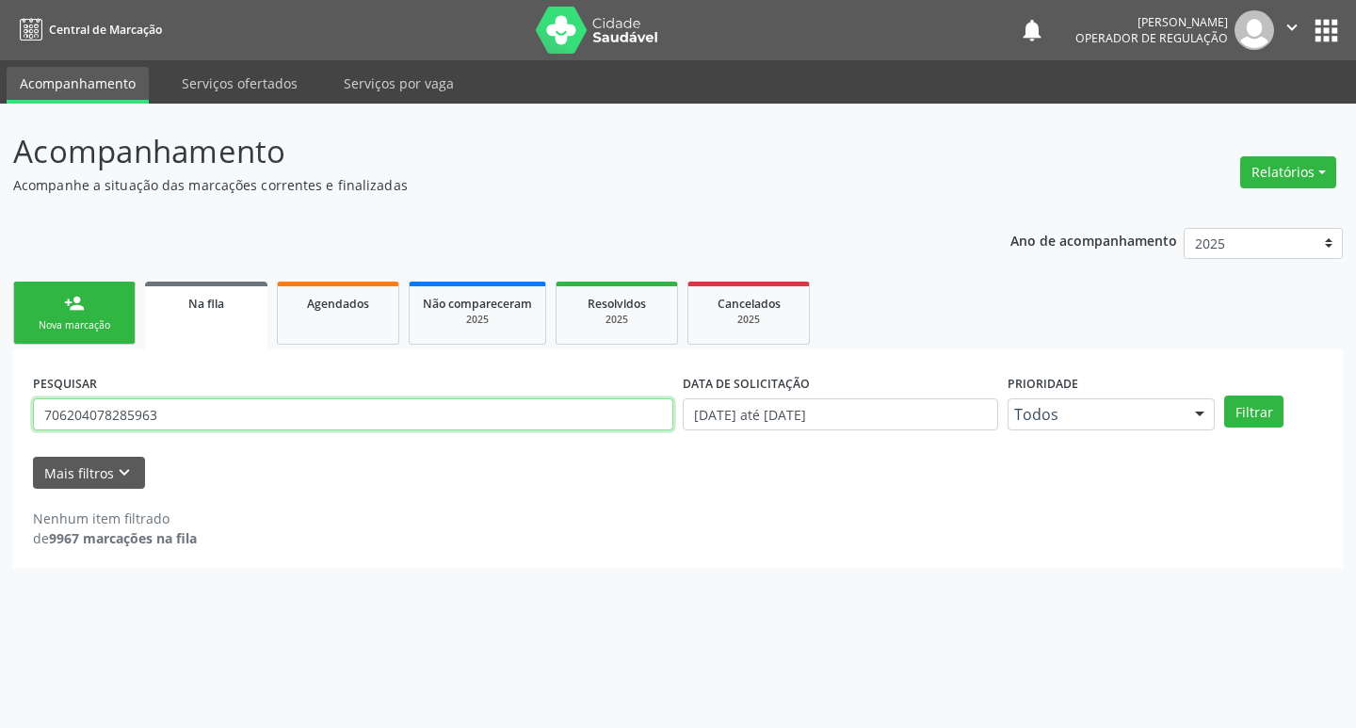
click at [160, 411] on input "706204078285963" at bounding box center [353, 414] width 640 height 32
type input "706204078285963"
click at [1224, 395] on button "Filtrar" at bounding box center [1253, 411] width 59 height 32
click at [208, 422] on input "706204078285963" at bounding box center [353, 414] width 640 height 32
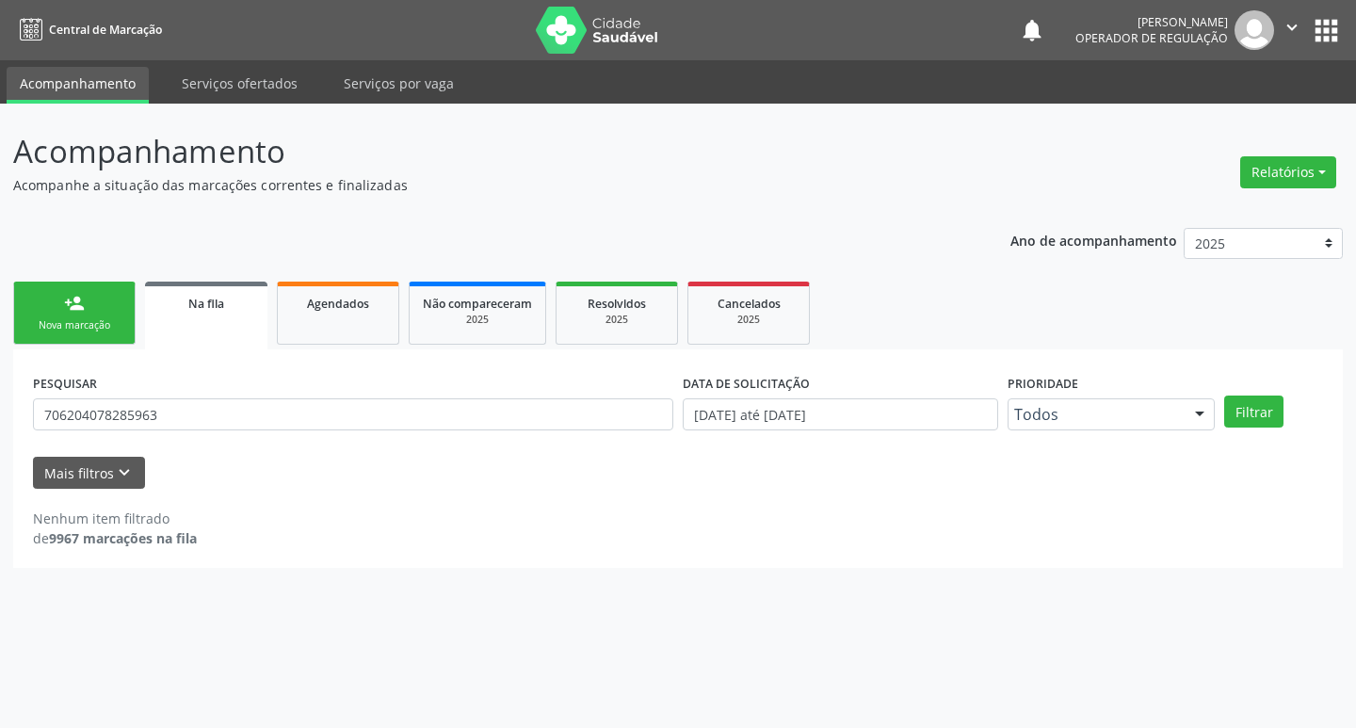
click at [82, 333] on link "person_add Nova marcação" at bounding box center [74, 313] width 122 height 63
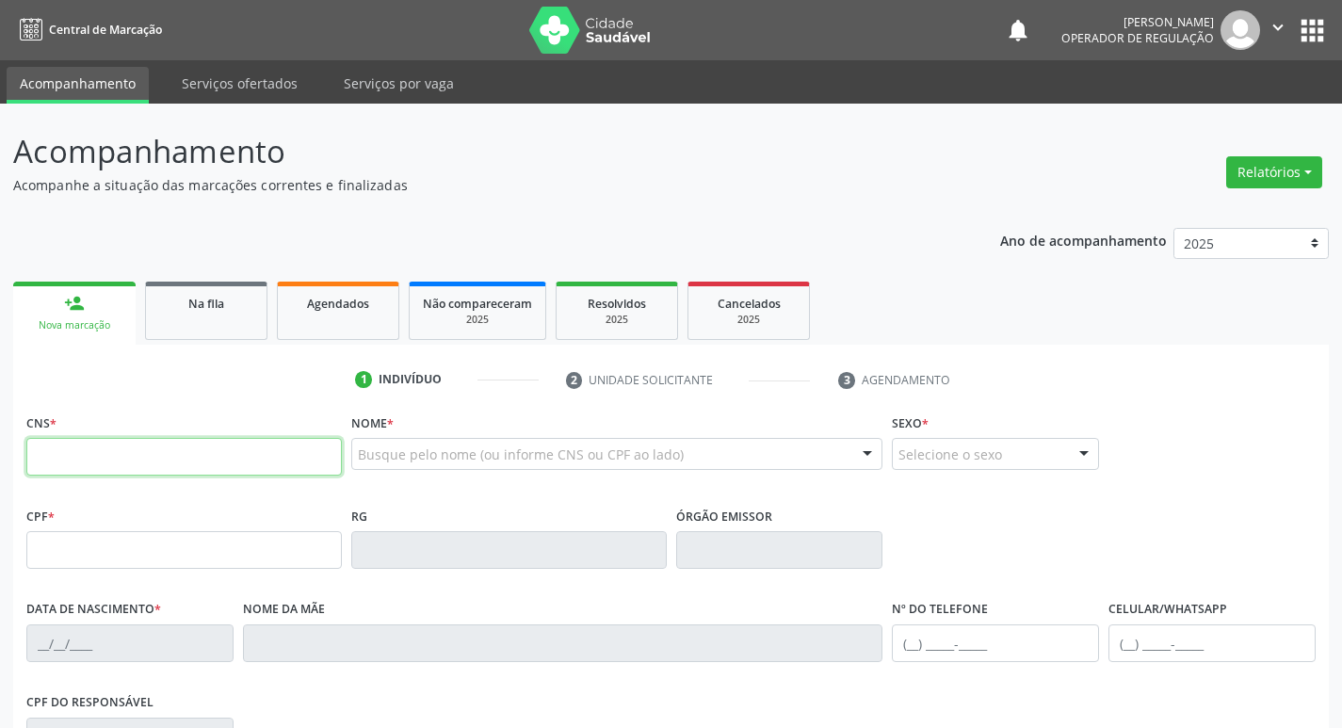
click at [97, 465] on input "text" at bounding box center [183, 457] width 315 height 38
paste input "706 2040 7828 5963"
type input "706 2040 7828 5963"
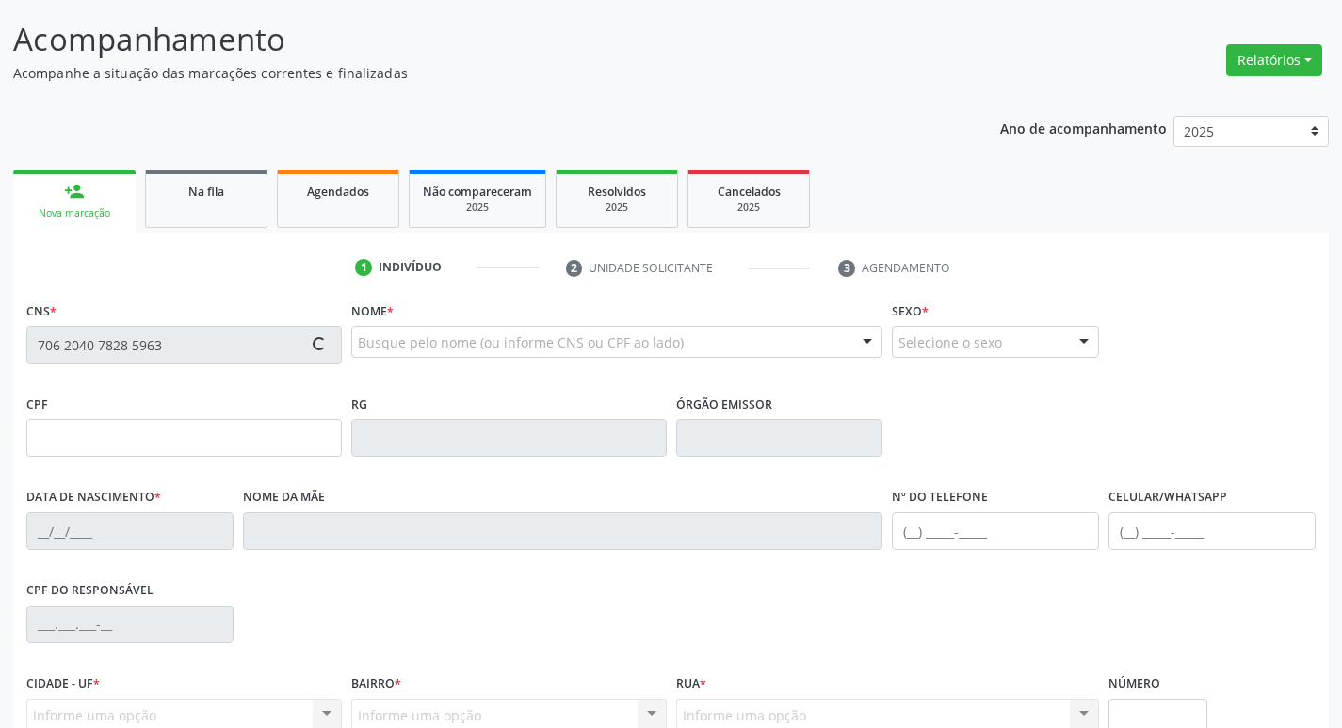
type input "050.893.134-74"
type input "19/12/1951"
type input "Maria José da Conceição"
type input "(83) 99195-4901"
type input "56"
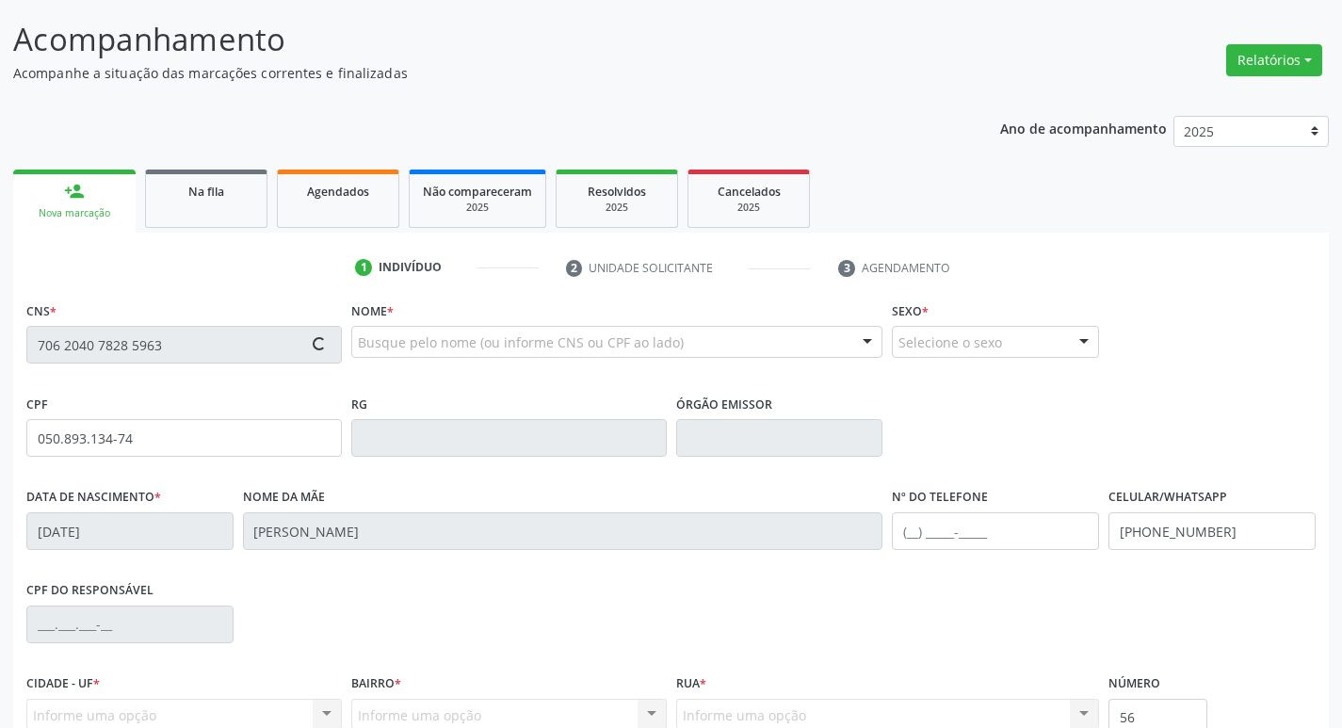
scroll to position [293, 0]
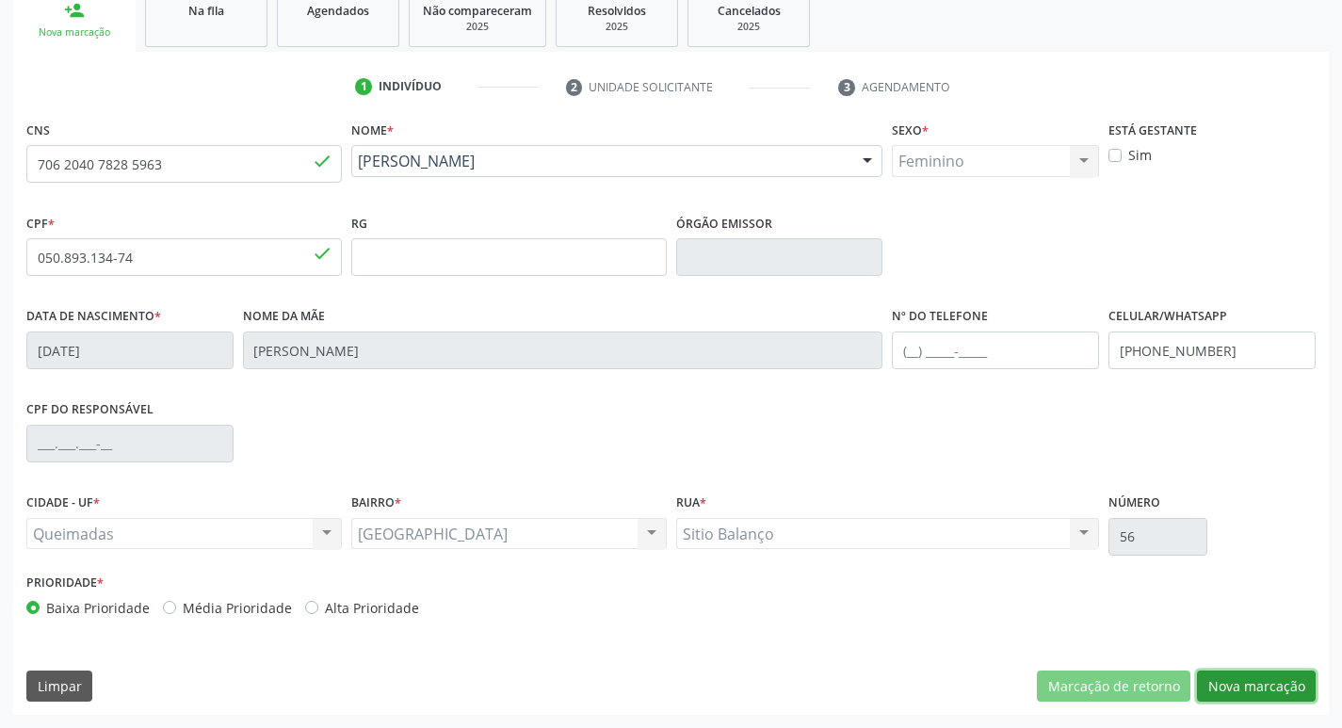
click at [1289, 694] on button "Nova marcação" at bounding box center [1256, 686] width 119 height 32
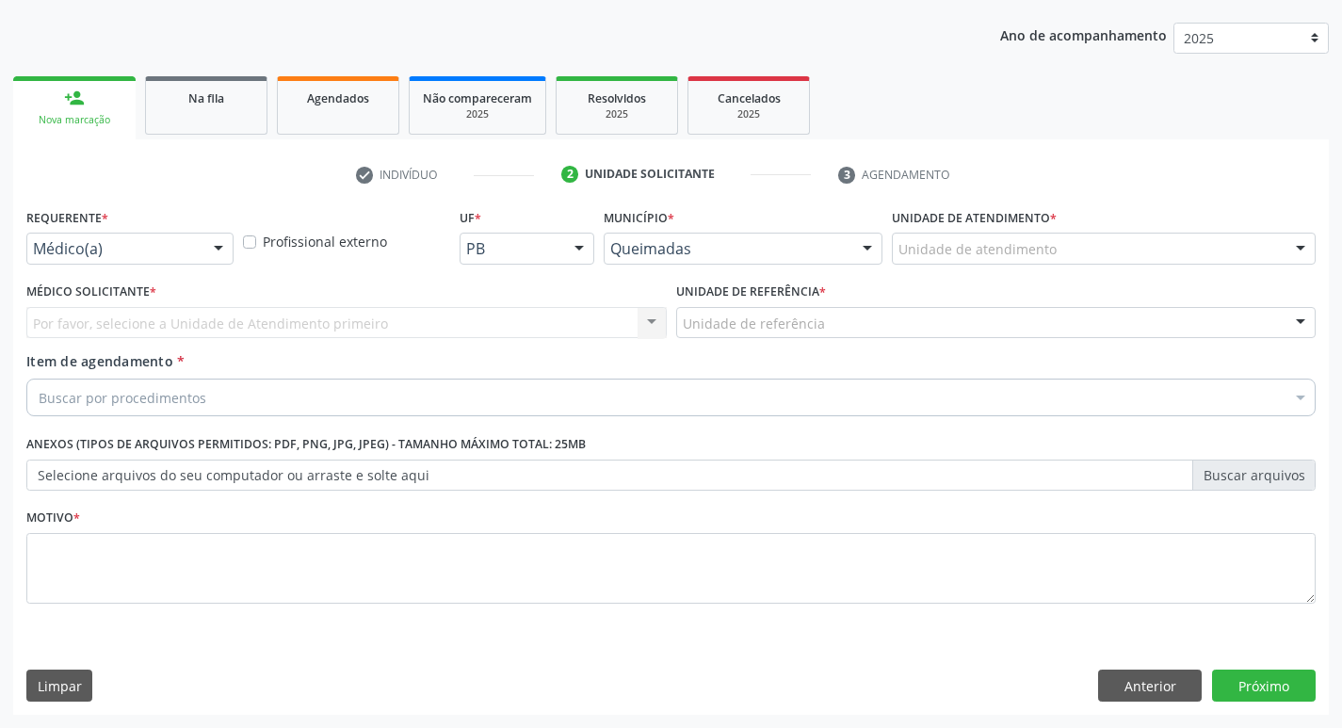
scroll to position [205, 0]
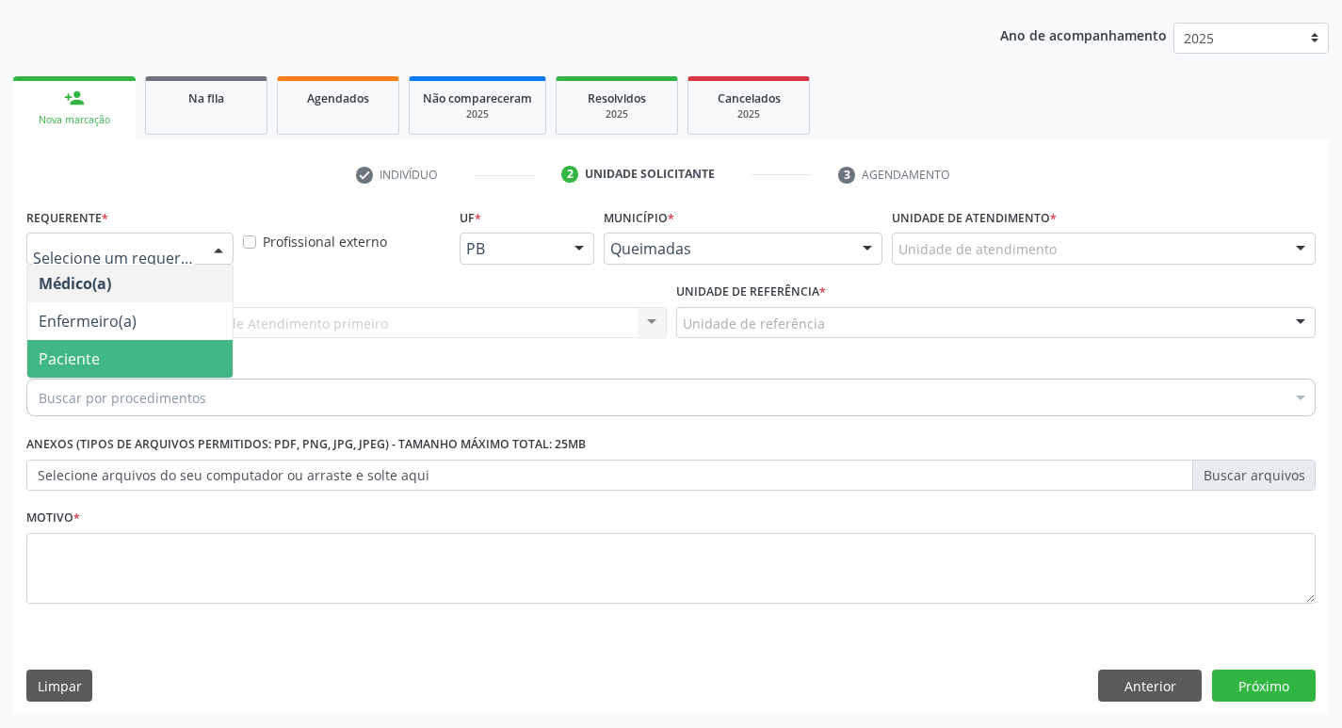
click at [95, 376] on span "Paciente" at bounding box center [129, 359] width 205 height 38
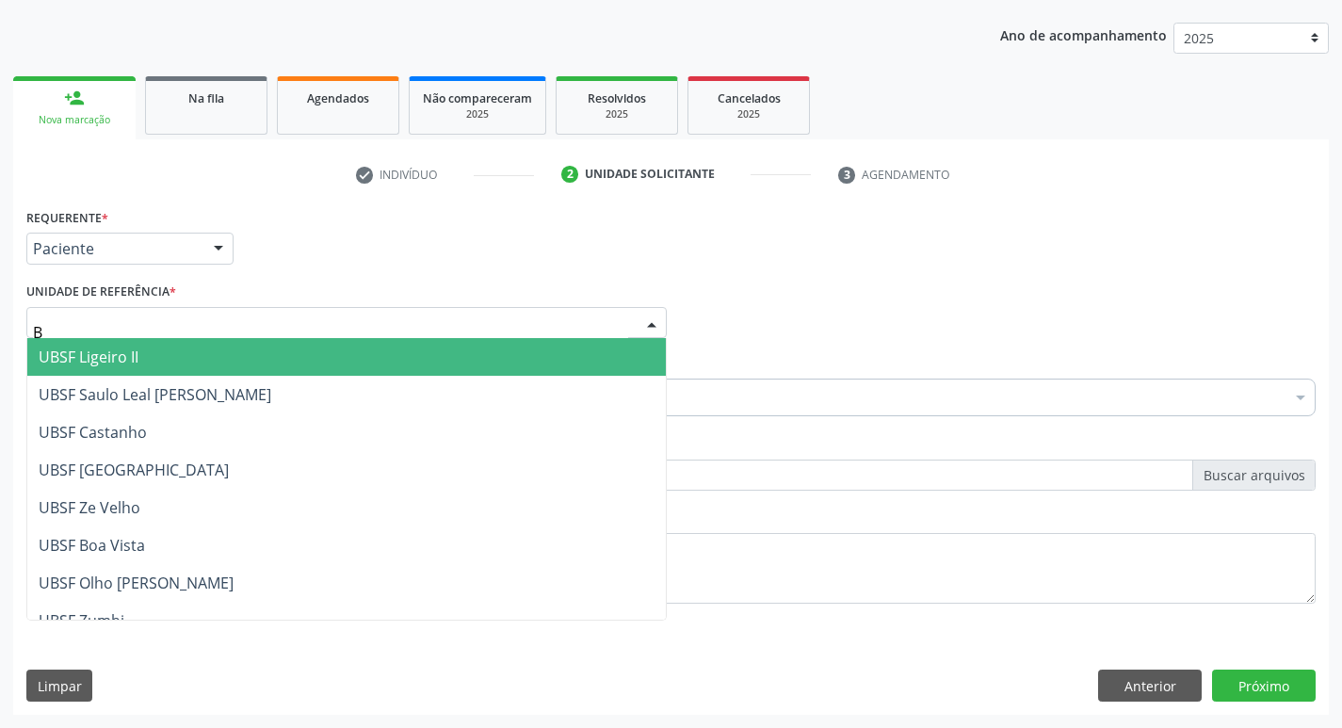
type input "BA"
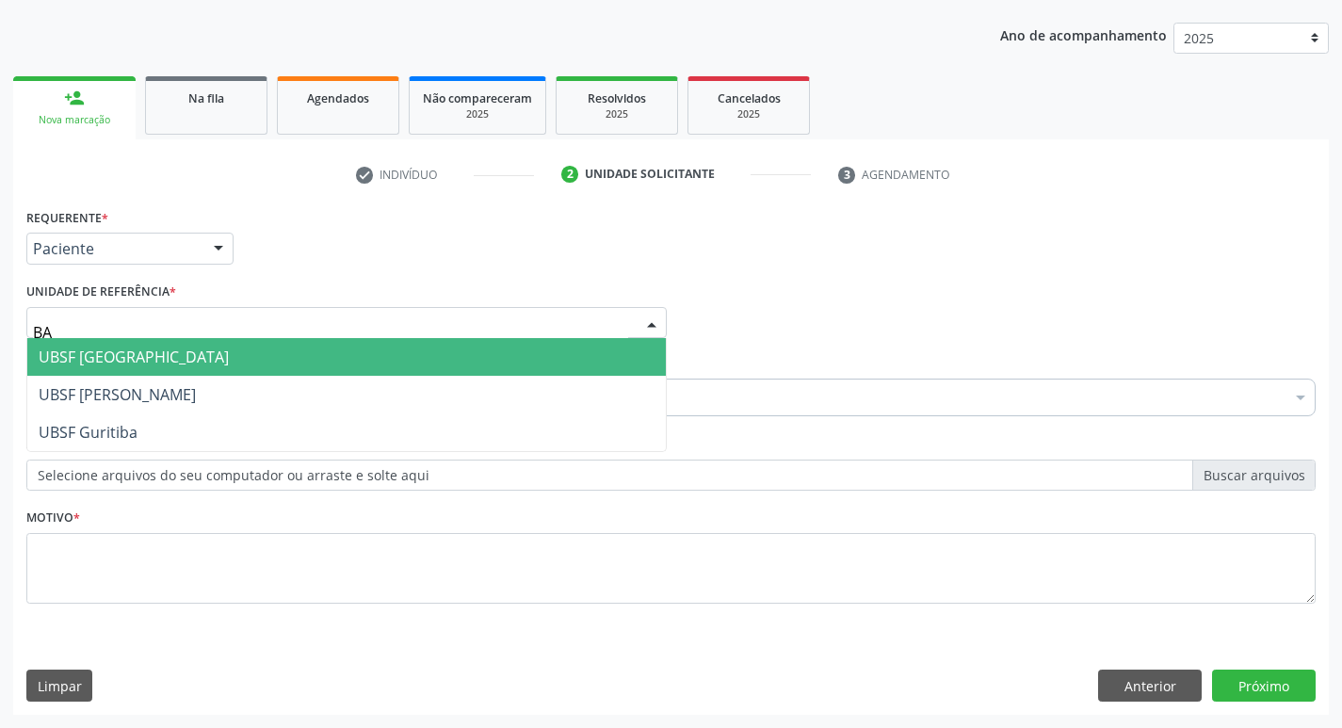
click at [112, 369] on span "UBSF [GEOGRAPHIC_DATA]" at bounding box center [346, 357] width 638 height 38
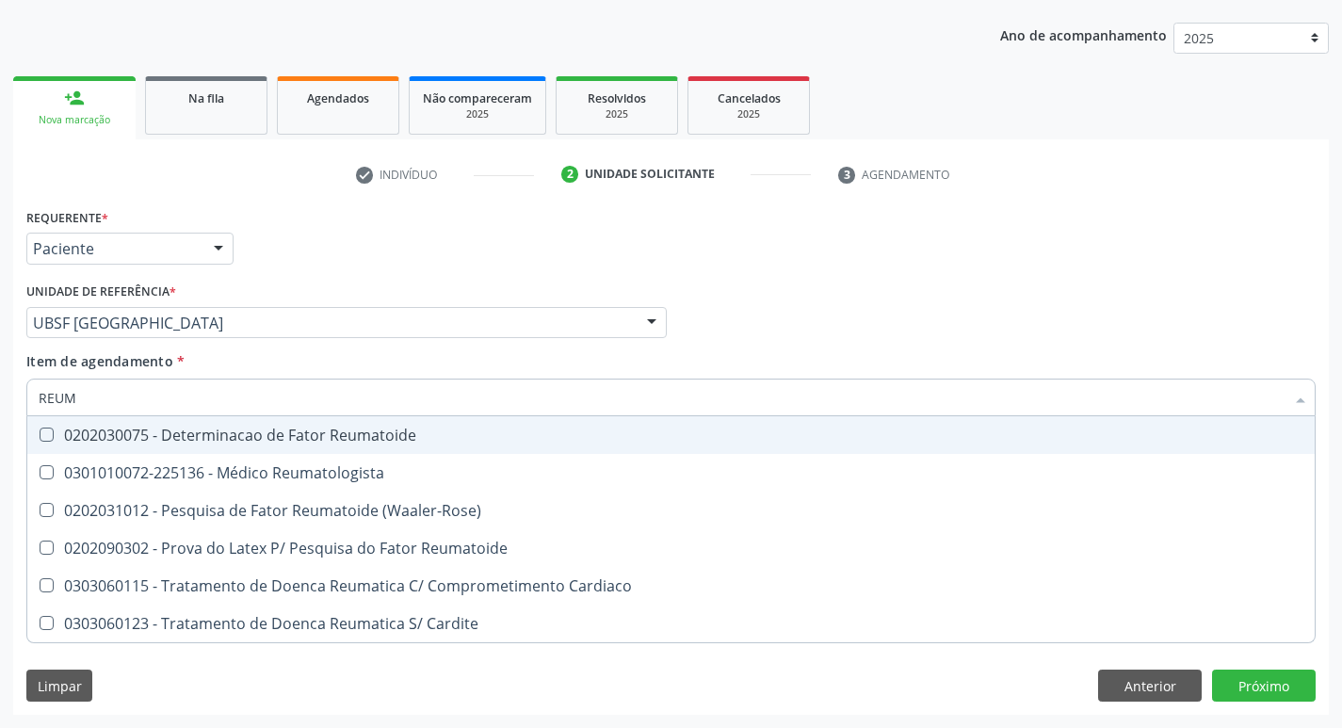
type input "REUMA"
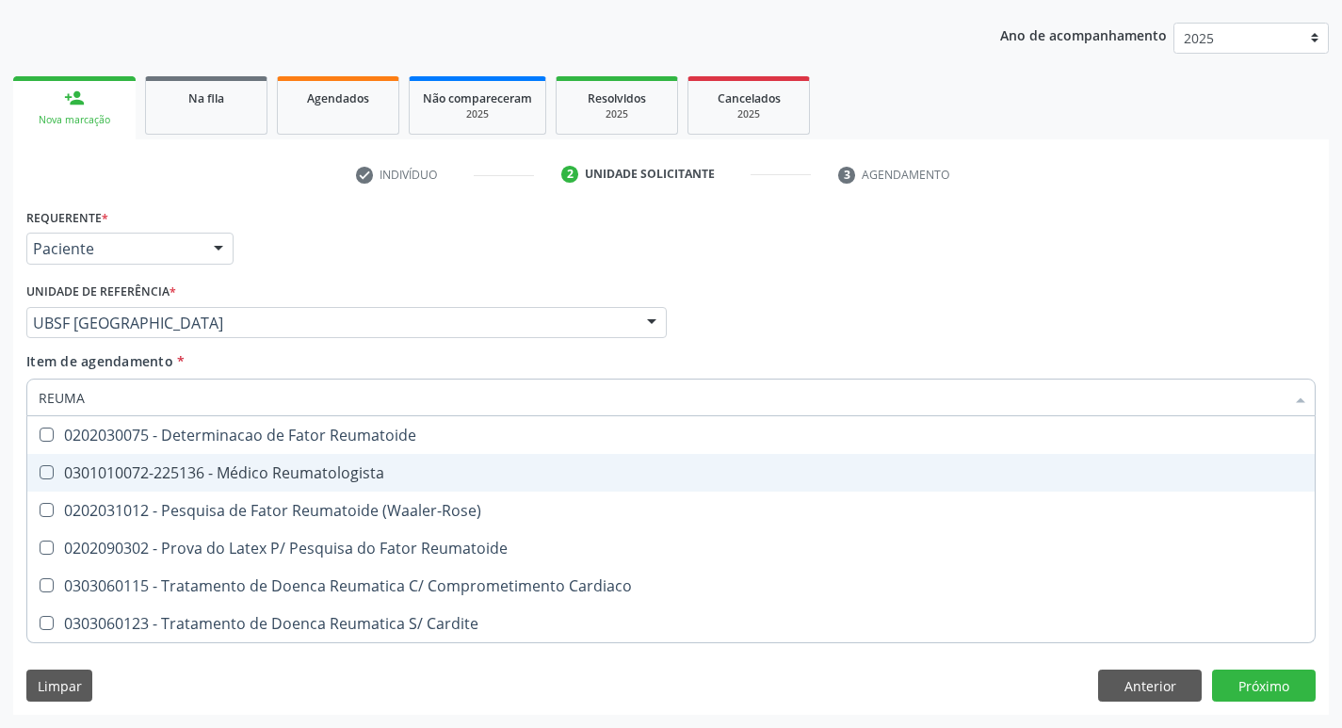
click at [134, 469] on div "0301010072-225136 - Médico Reumatologista" at bounding box center [671, 472] width 1264 height 15
checkbox Reumatologista "true"
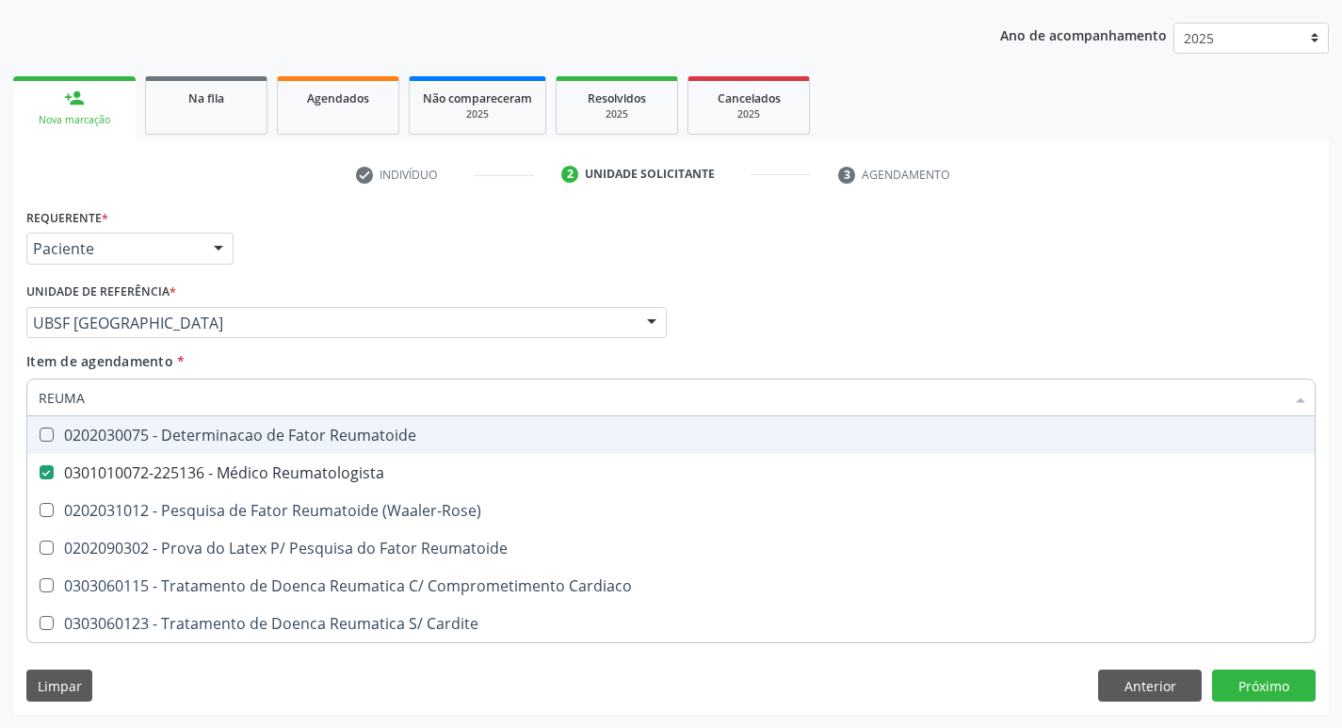
click at [504, 249] on div "Requerente * Paciente Médico(a) Enfermeiro(a) Paciente Nenhum resultado encontr…" at bounding box center [671, 239] width 1298 height 73
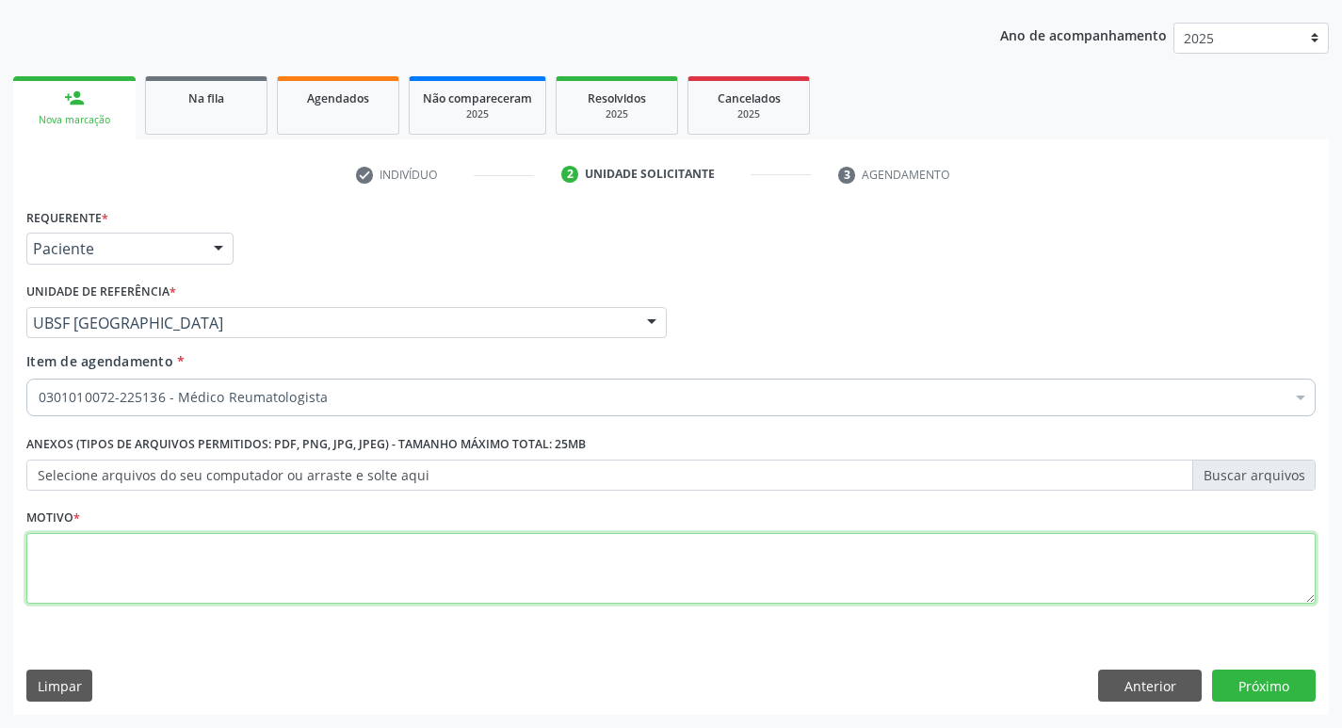
click at [210, 574] on textarea at bounding box center [670, 569] width 1289 height 72
type textarea "RETORNO"
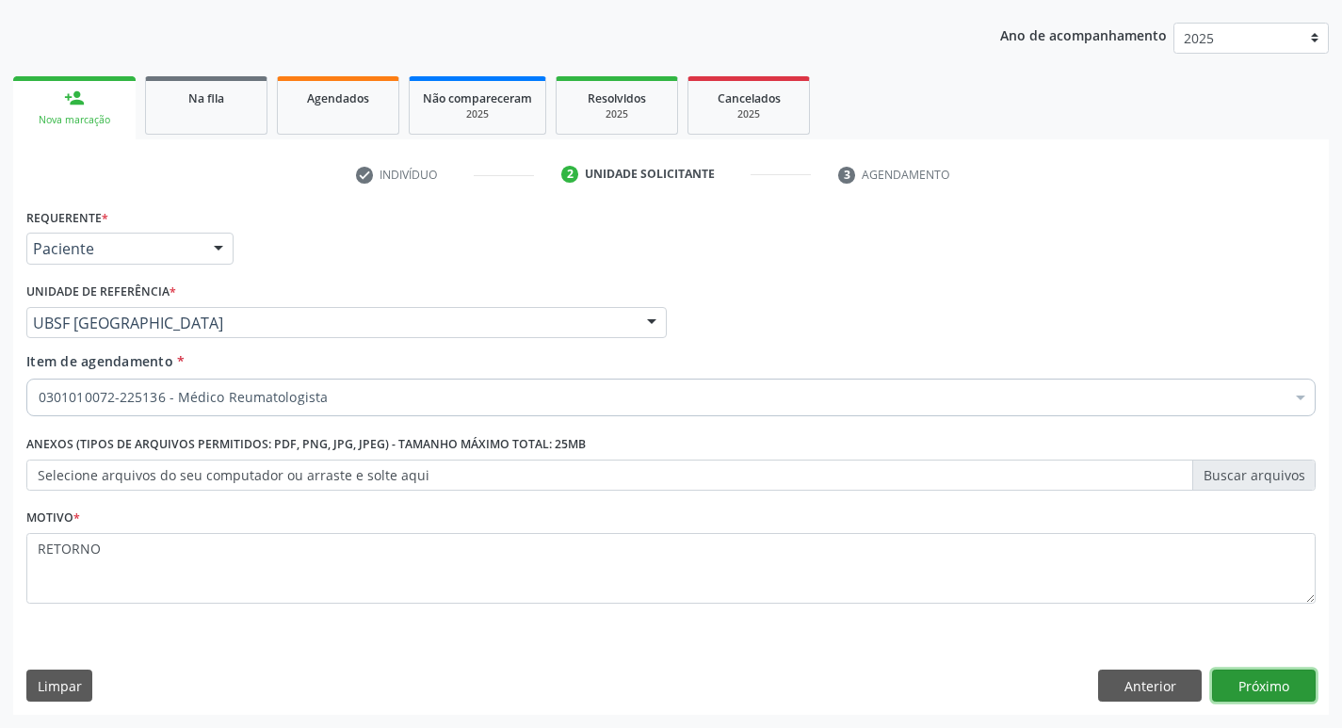
click at [1232, 687] on button "Próximo" at bounding box center [1264, 685] width 104 height 32
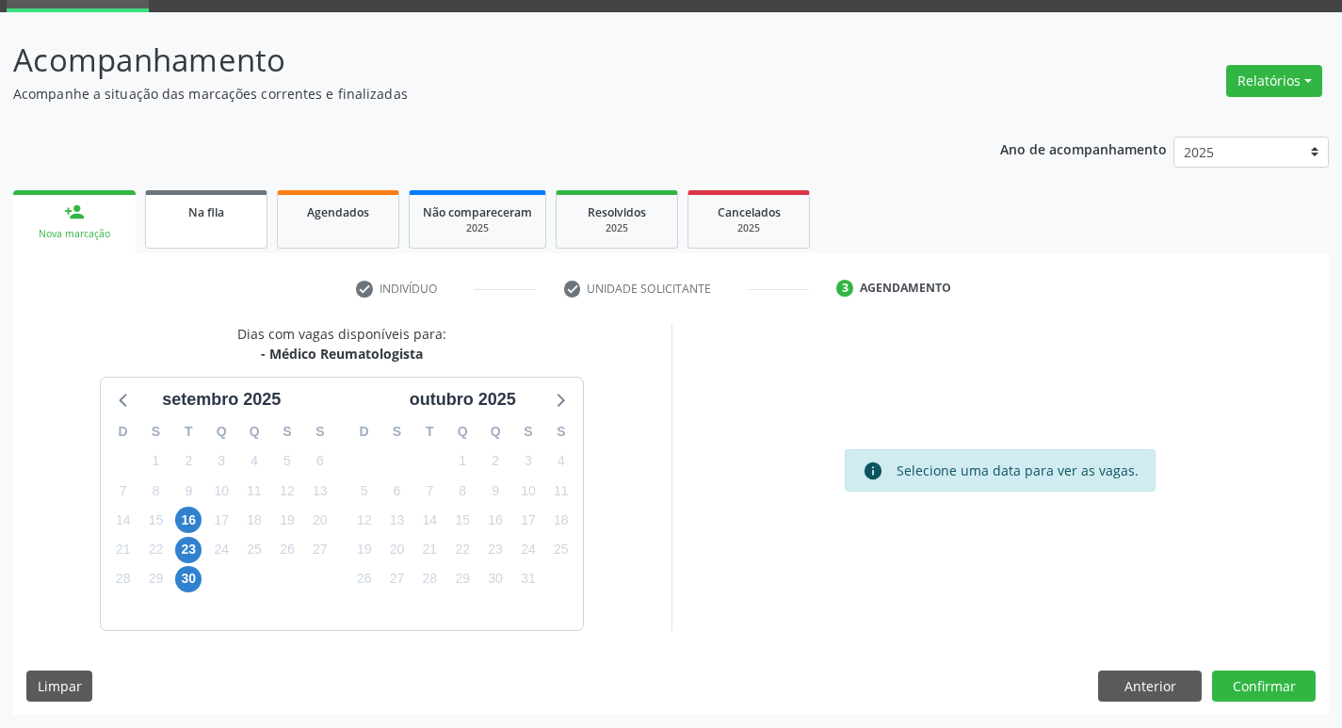
click at [204, 209] on span "Na fila" at bounding box center [206, 212] width 36 height 16
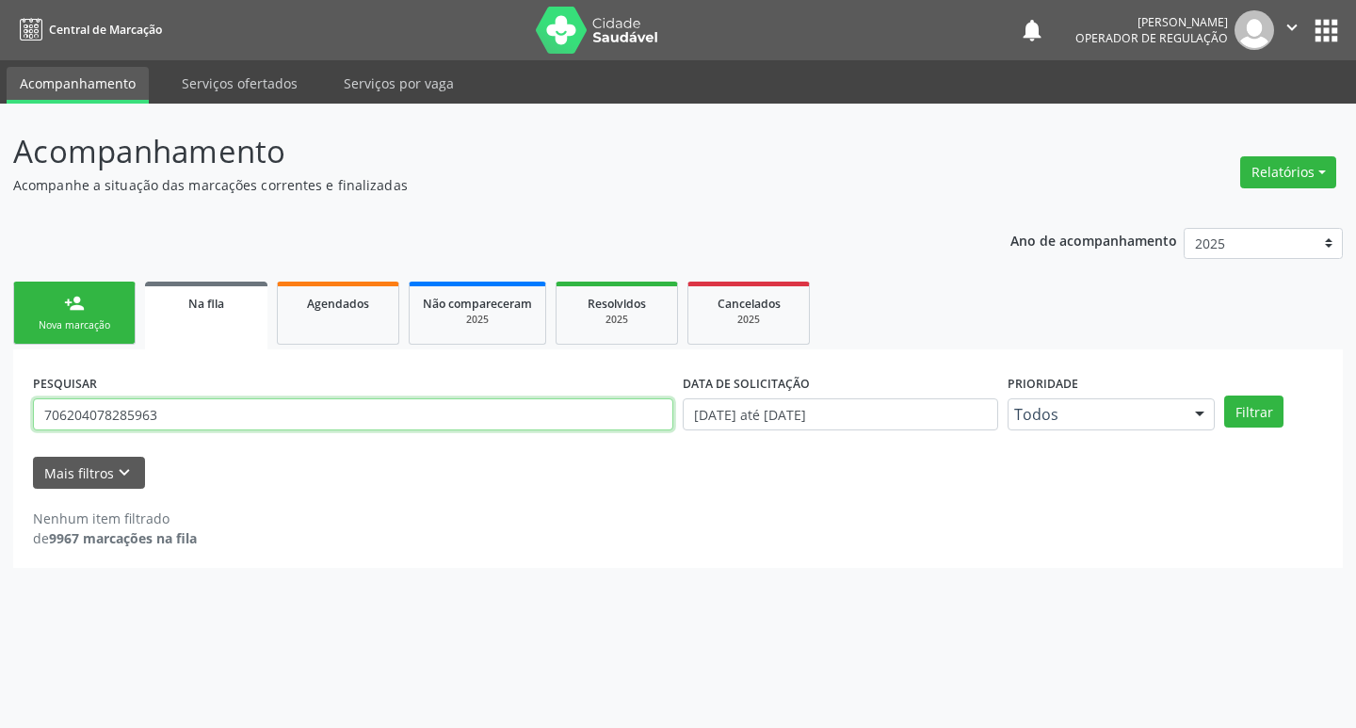
click at [198, 408] on input "706204078285963" at bounding box center [353, 414] width 640 height 32
click at [198, 409] on input "706204078285963" at bounding box center [353, 414] width 640 height 32
type input "700008321554703"
click at [1224, 395] on button "Filtrar" at bounding box center [1253, 411] width 59 height 32
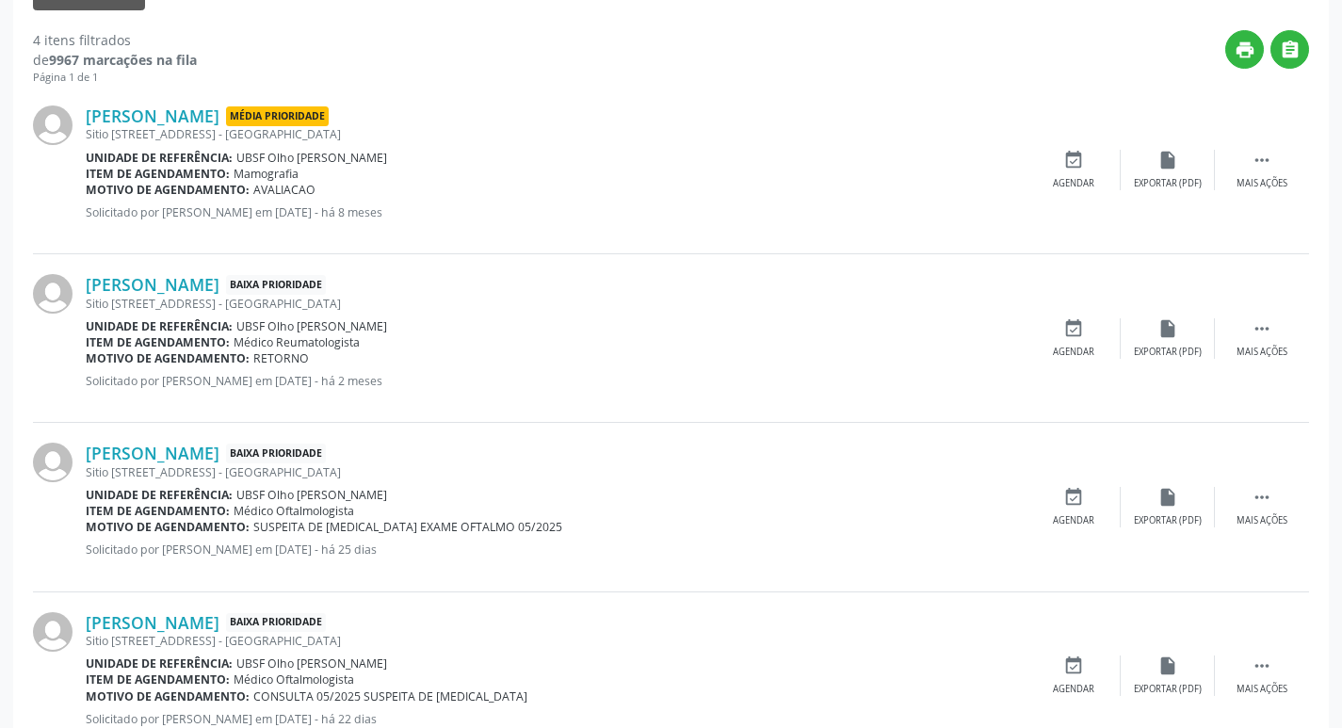
scroll to position [543, 0]
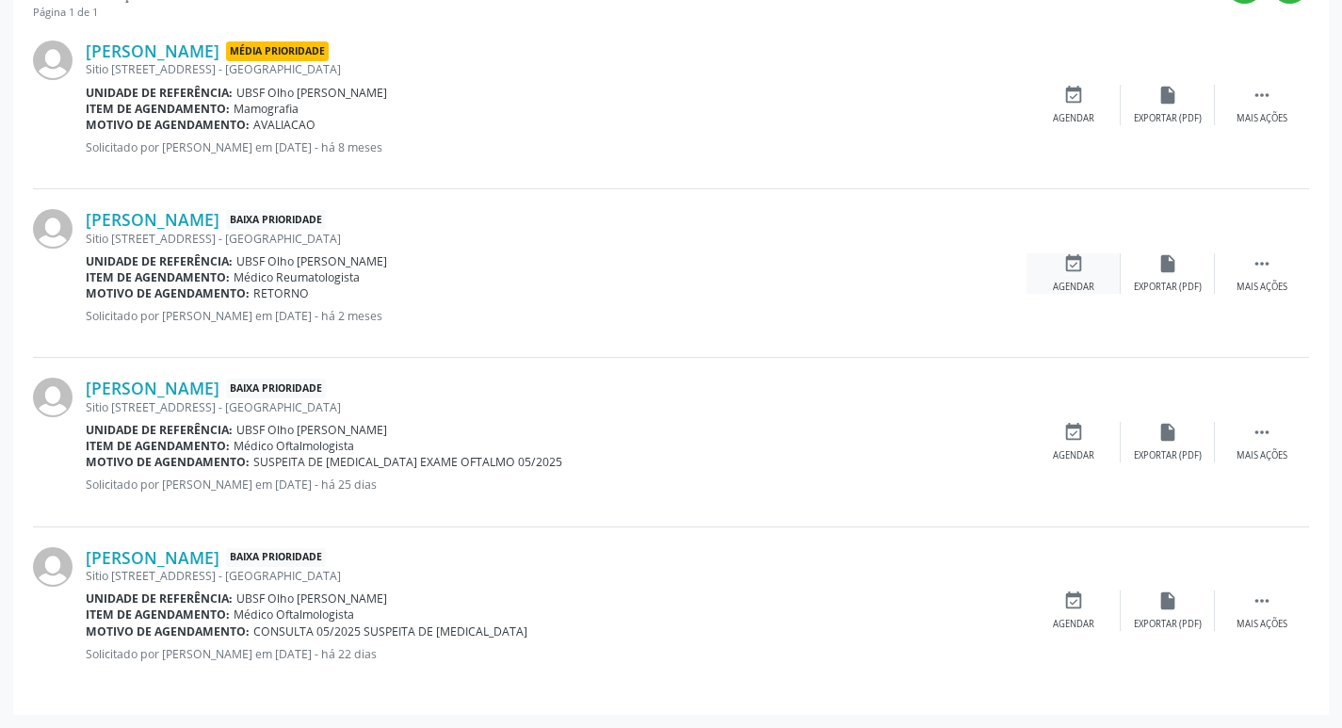
click at [1066, 266] on icon "event_available" at bounding box center [1073, 263] width 21 height 21
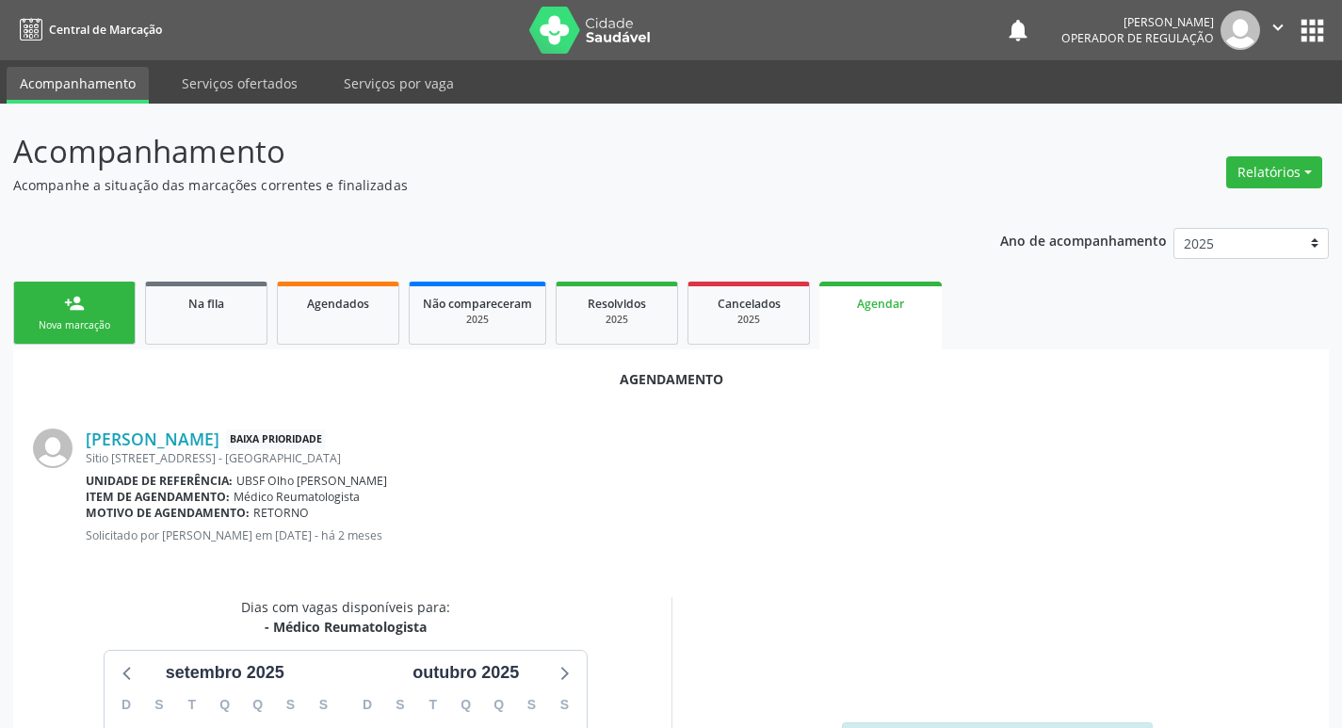
scroll to position [208, 0]
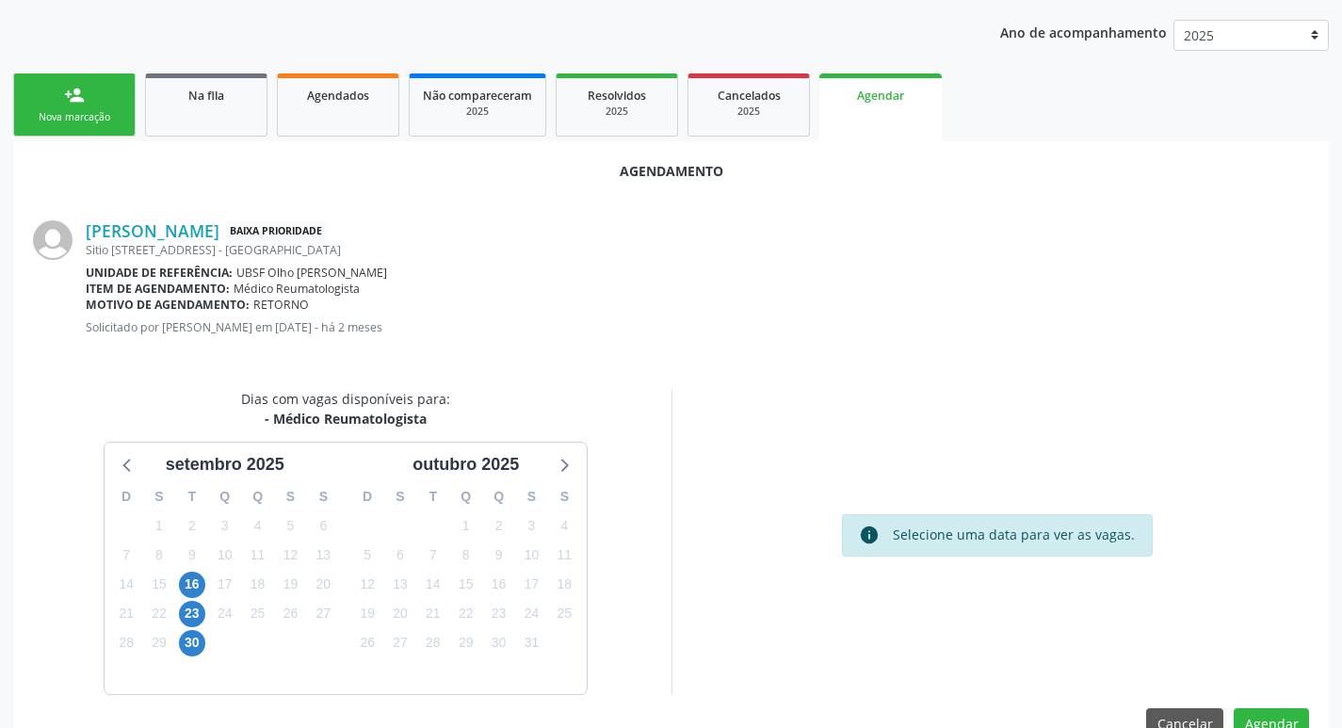
click at [207, 580] on div "16" at bounding box center [191, 584] width 33 height 29
click at [201, 581] on span "16" at bounding box center [192, 585] width 26 height 26
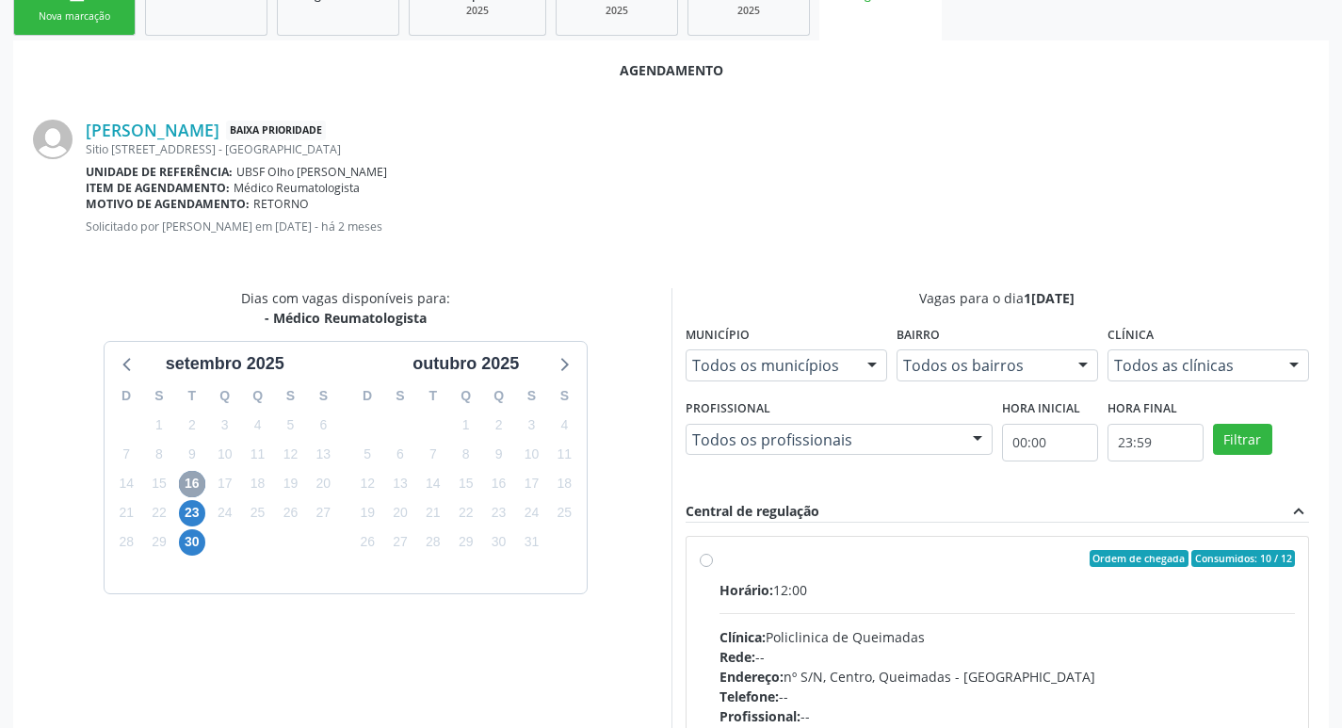
scroll to position [524, 0]
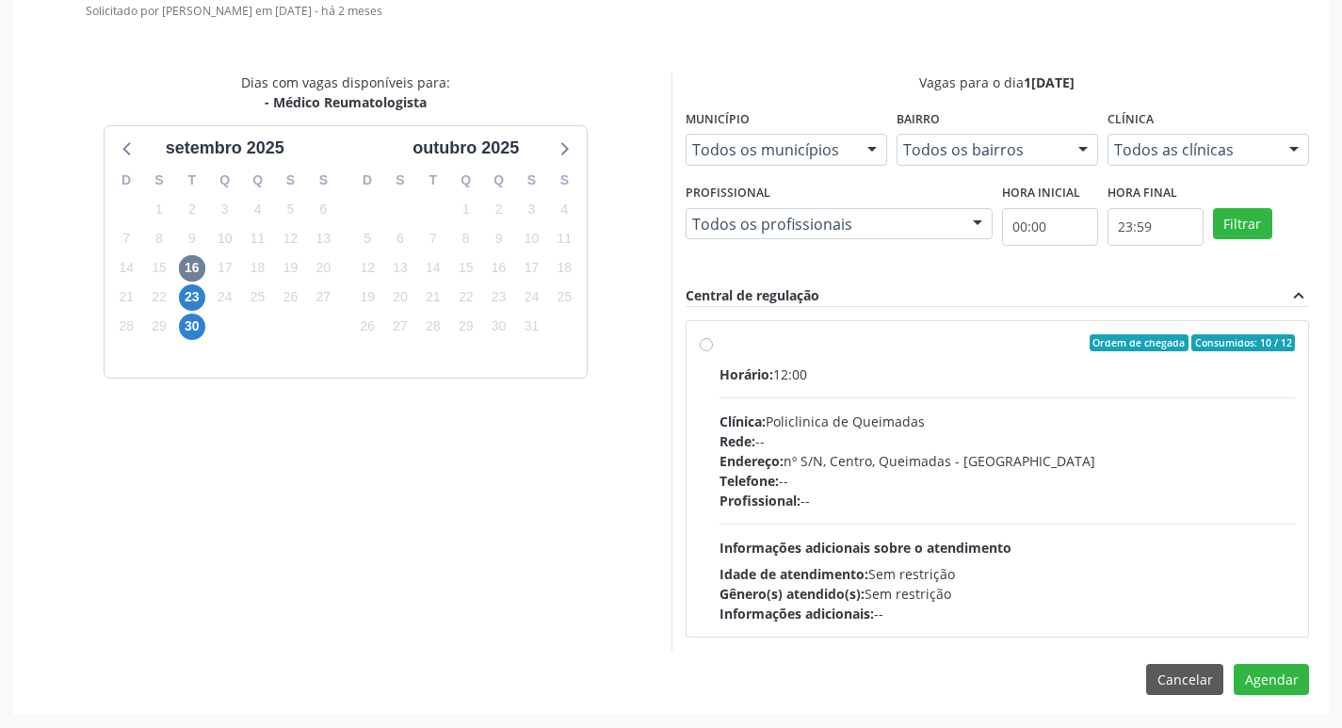
click at [986, 359] on label "Ordem de chegada Consumidos: 10 / 12 Horário: 12:00 Clínica: Policlinica de Que…" at bounding box center [1007, 478] width 576 height 289
click at [713, 351] on input "Ordem de chegada Consumidos: 10 / 12 Horário: 12:00 Clínica: Policlinica de Que…" at bounding box center [706, 342] width 13 height 17
radio input "true"
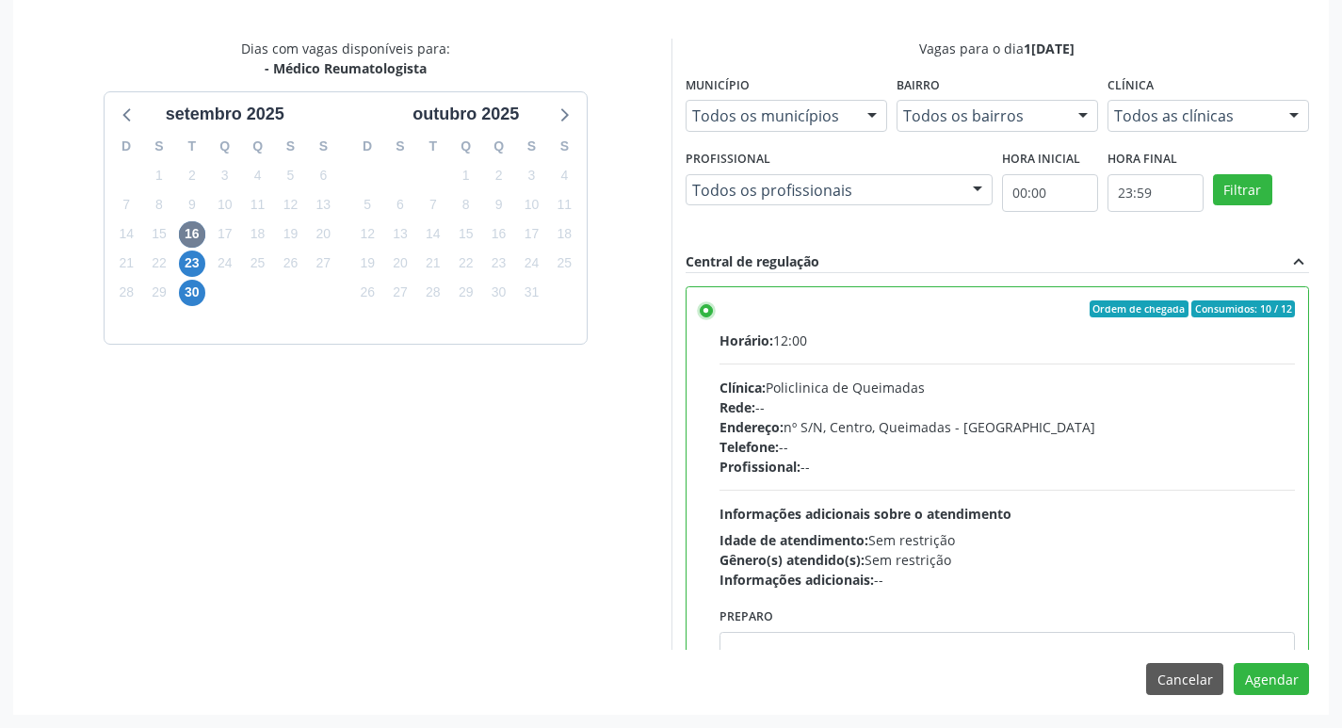
scroll to position [93, 0]
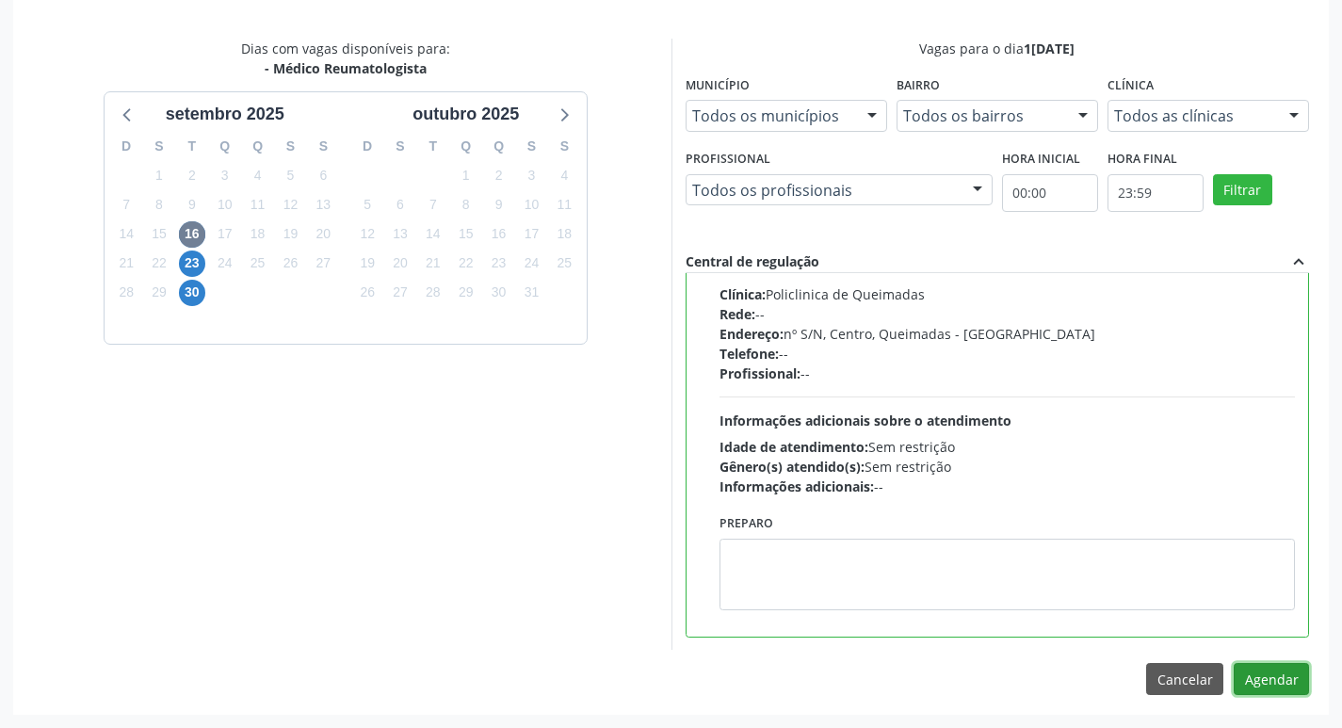
click at [1286, 679] on button "Agendar" at bounding box center [1270, 679] width 75 height 32
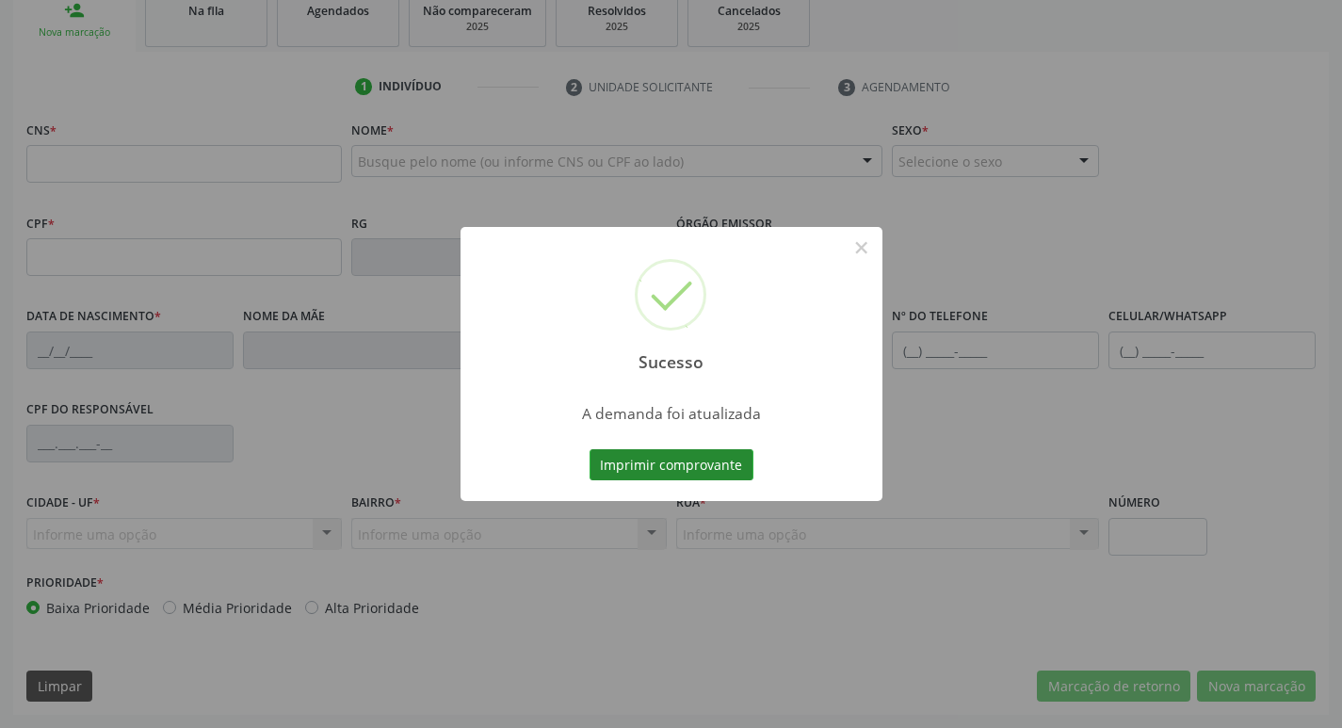
scroll to position [293, 0]
click at [720, 469] on button "Imprimir comprovante" at bounding box center [671, 465] width 164 height 32
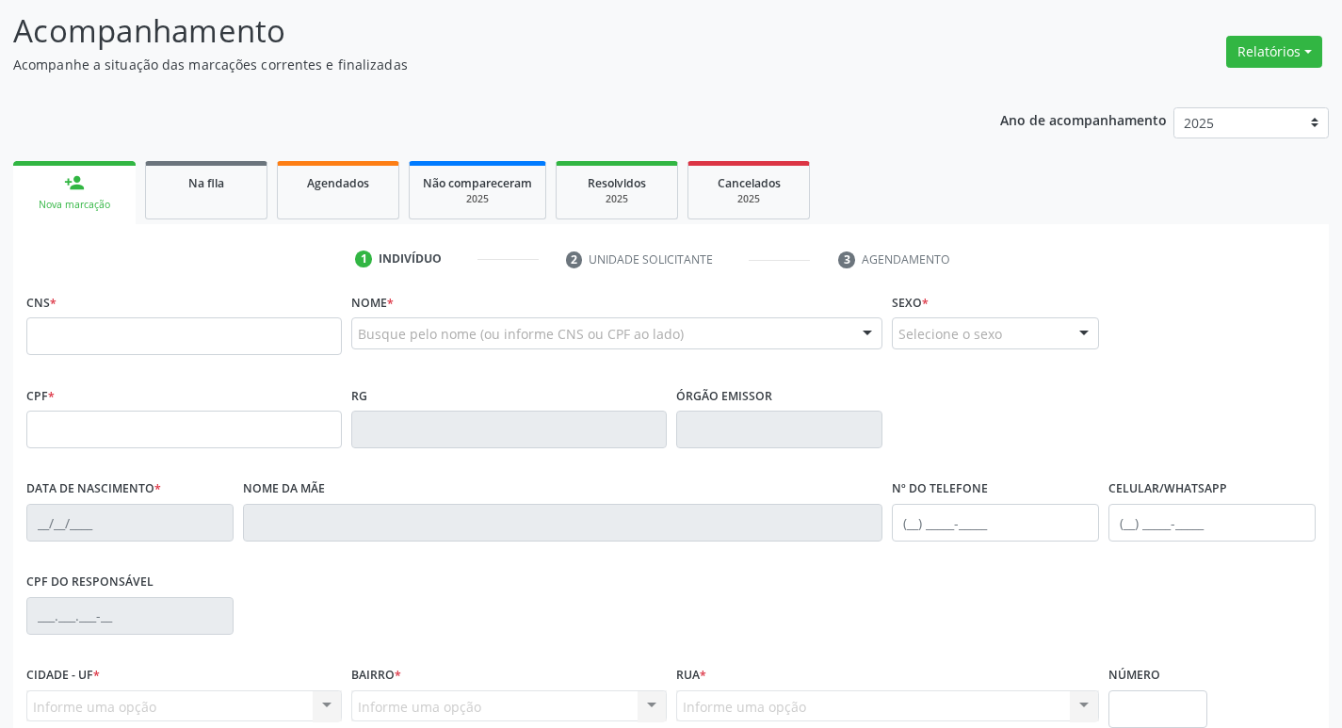
scroll to position [105, 0]
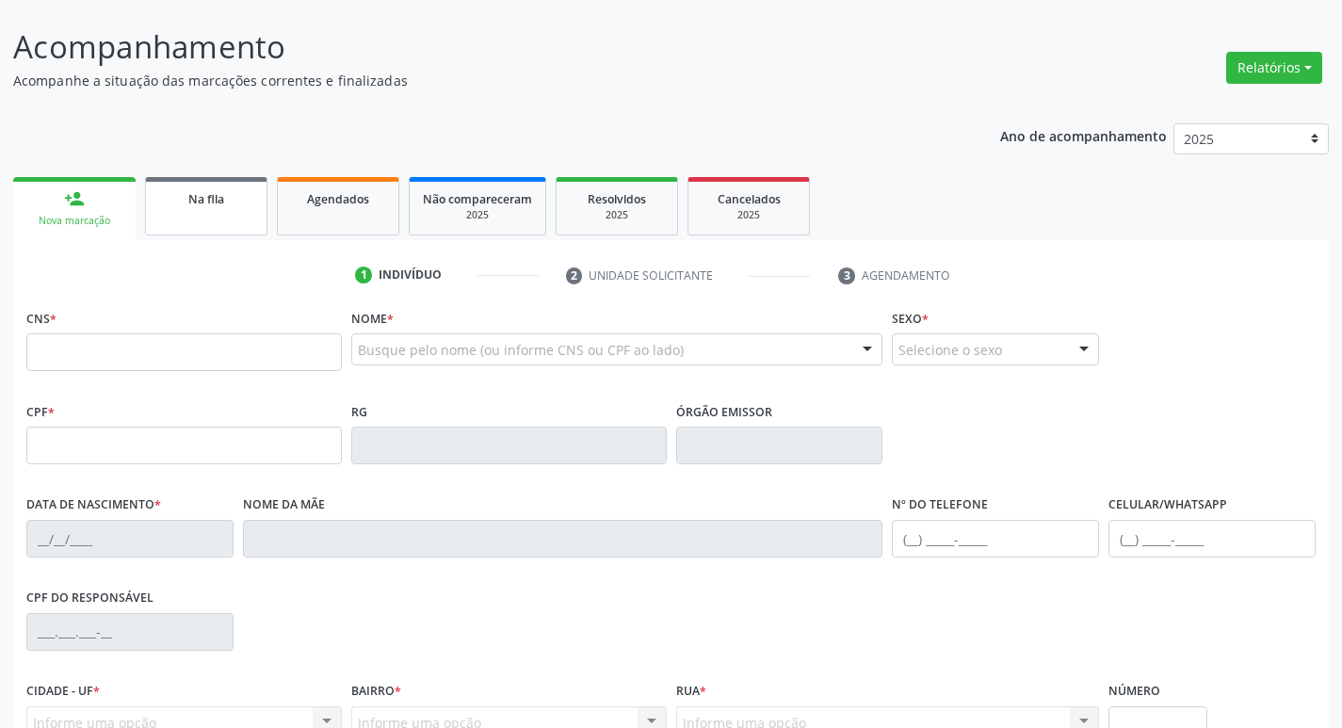
click at [218, 214] on link "Na fila" at bounding box center [206, 206] width 122 height 58
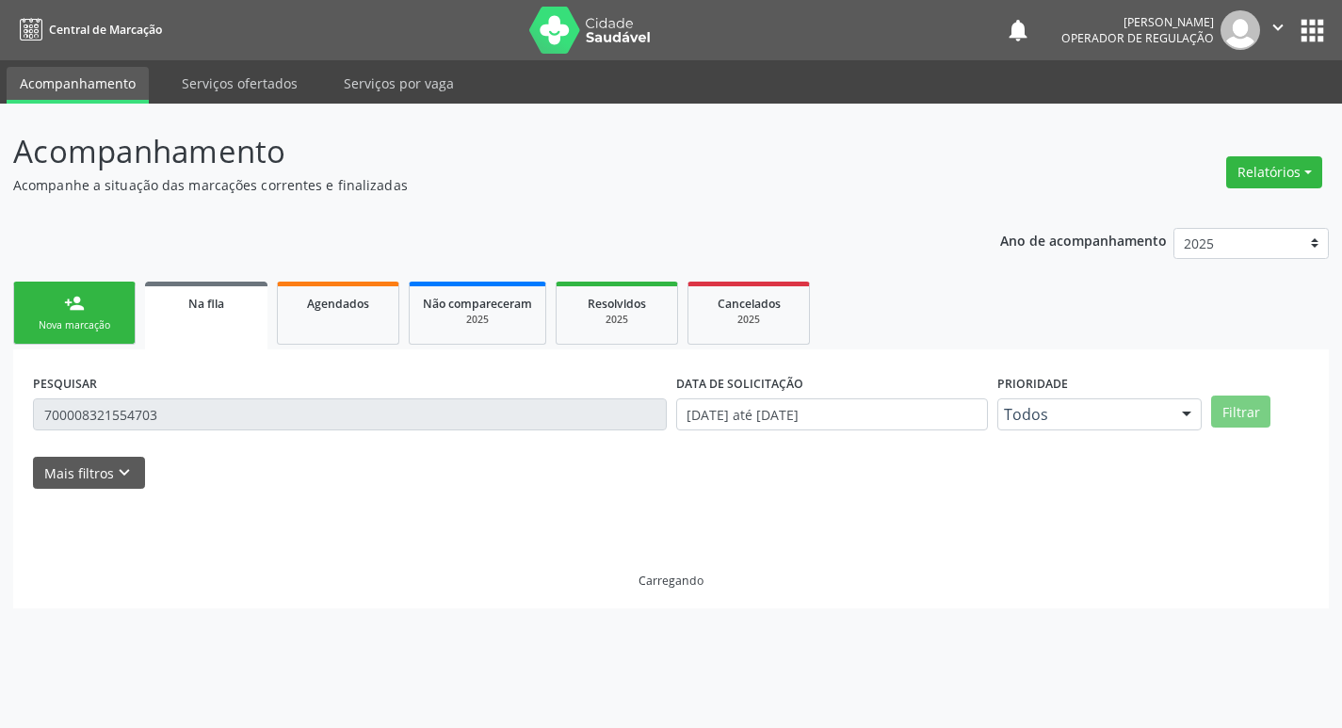
scroll to position [0, 0]
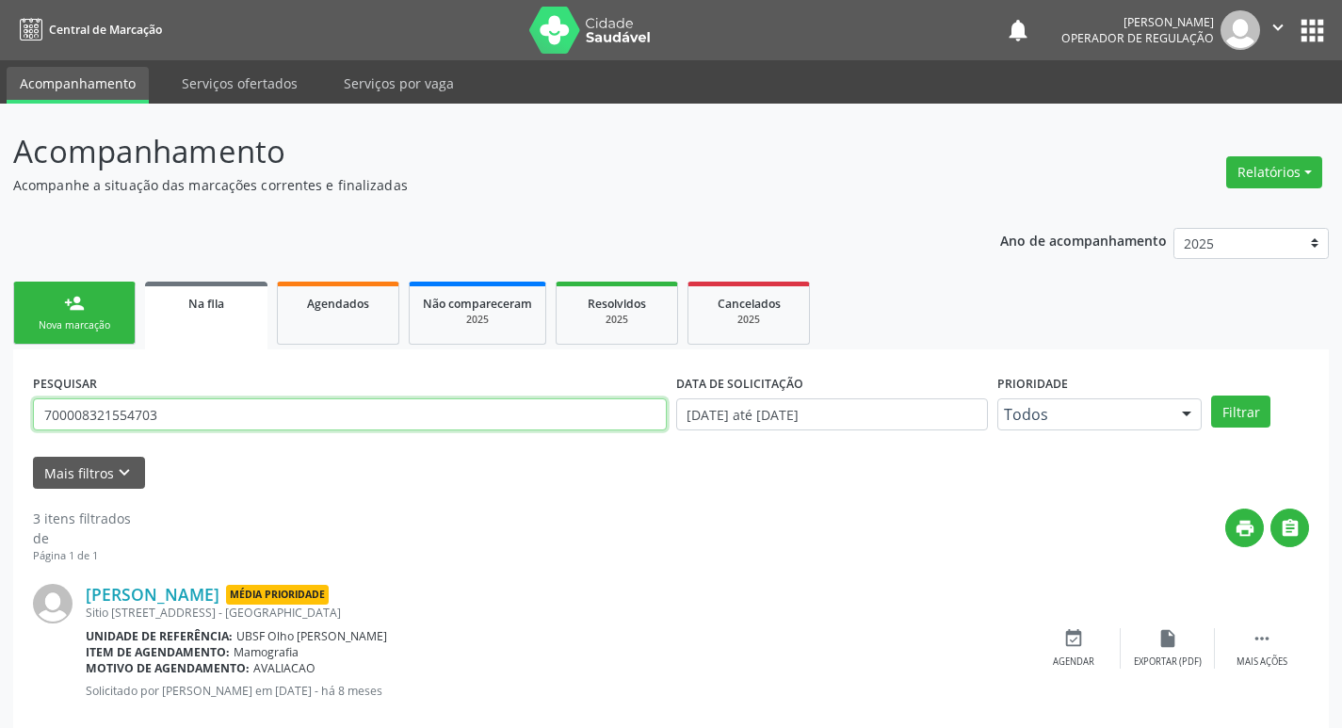
click at [230, 412] on input "700008321554703" at bounding box center [350, 414] width 634 height 32
type input "702609266068840"
click at [1211, 395] on button "Filtrar" at bounding box center [1240, 411] width 59 height 32
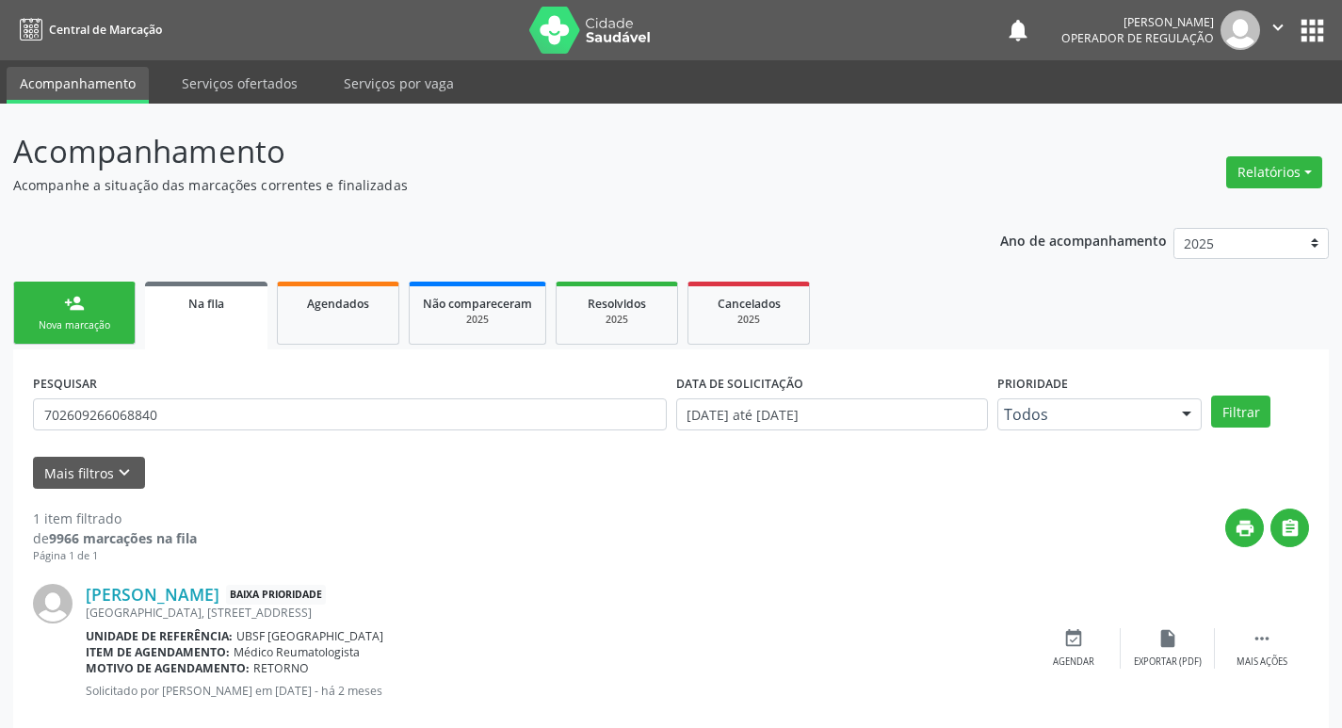
click at [1114, 626] on div "Angelica Gomes Albuquerque Baixa Prioridade Sitio Baixa Verde, 116, Baixa Verde…" at bounding box center [671, 648] width 1276 height 168
click at [1096, 636] on div "event_available Agendar" at bounding box center [1073, 648] width 94 height 40
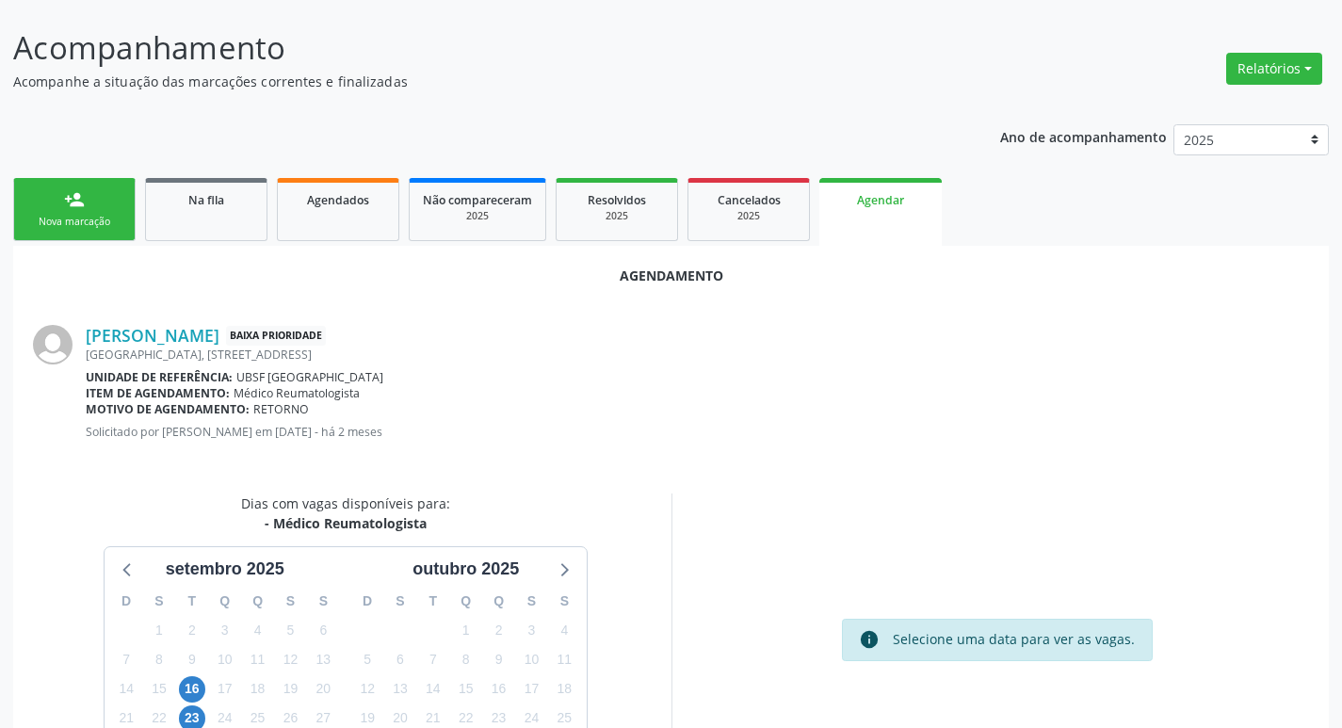
scroll to position [252, 0]
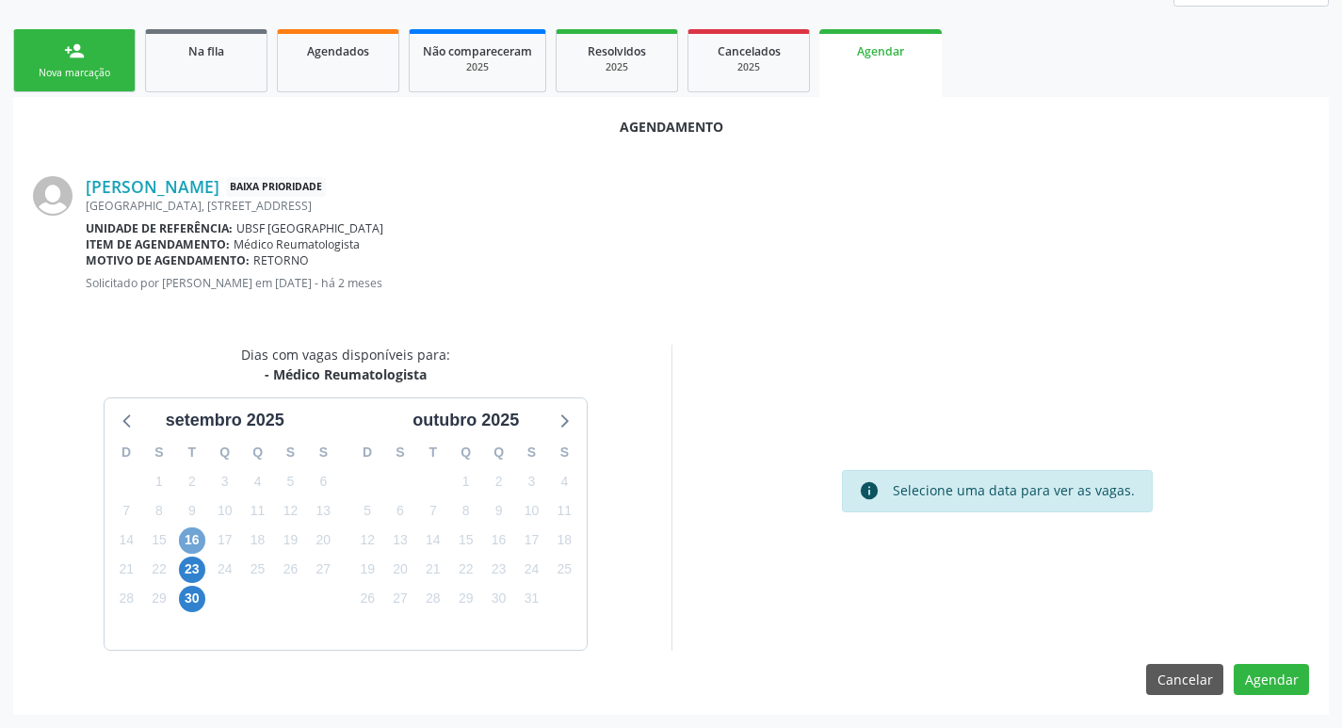
click at [192, 541] on span "16" at bounding box center [192, 540] width 26 height 26
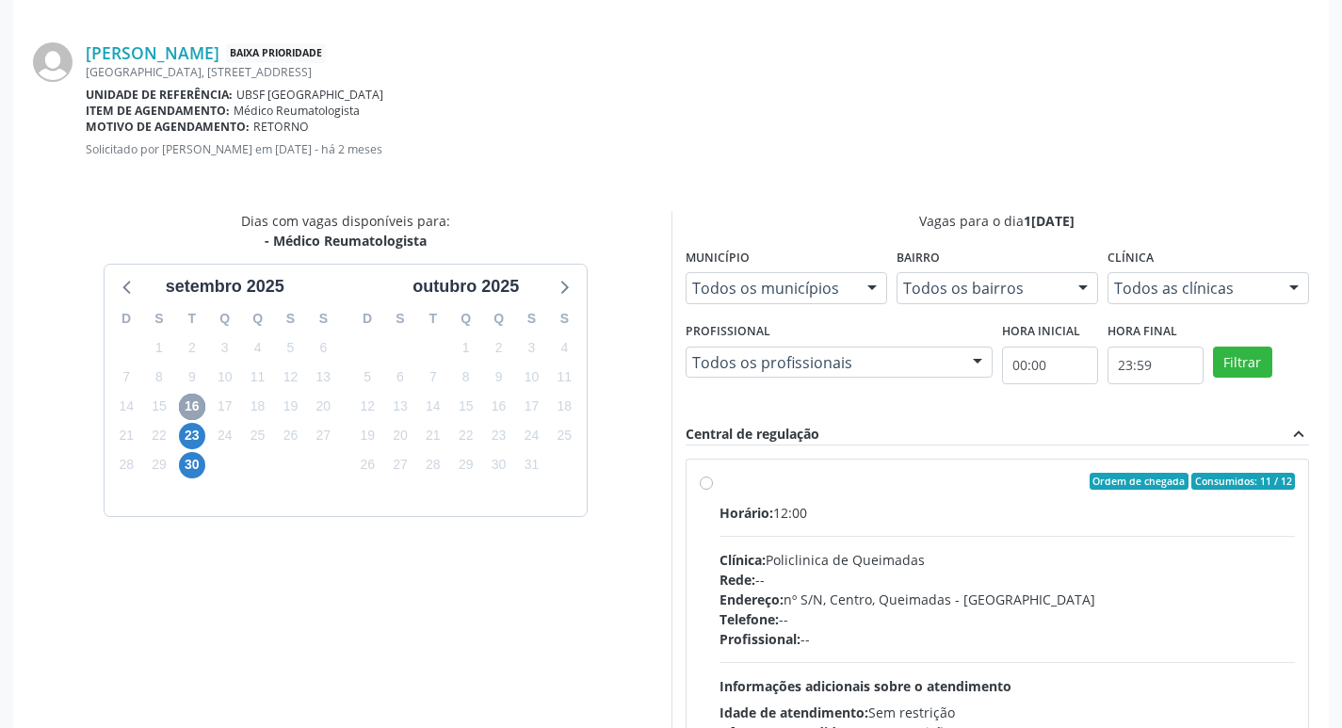
scroll to position [524, 0]
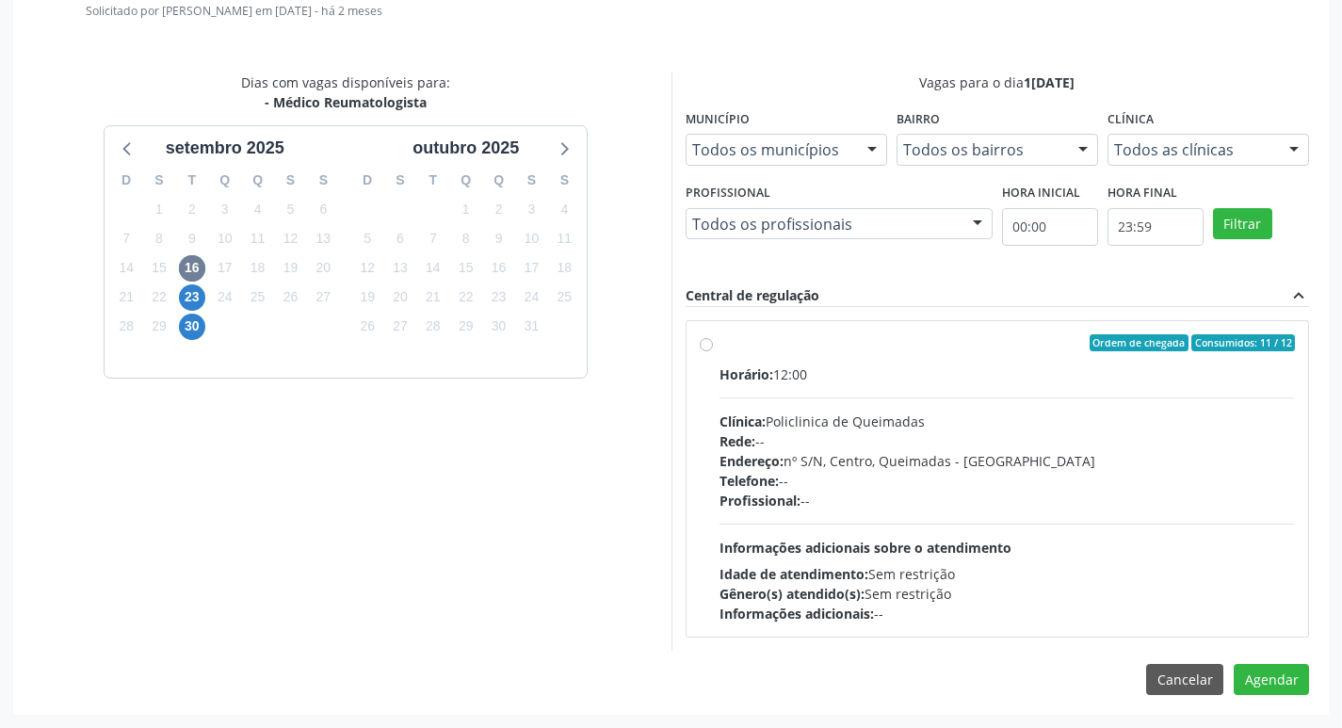
click at [856, 328] on div "Ordem de chegada Consumidos: 11 / 12 Horário: 12:00 Clínica: Policlinica de Que…" at bounding box center [997, 478] width 622 height 315
radio input "true"
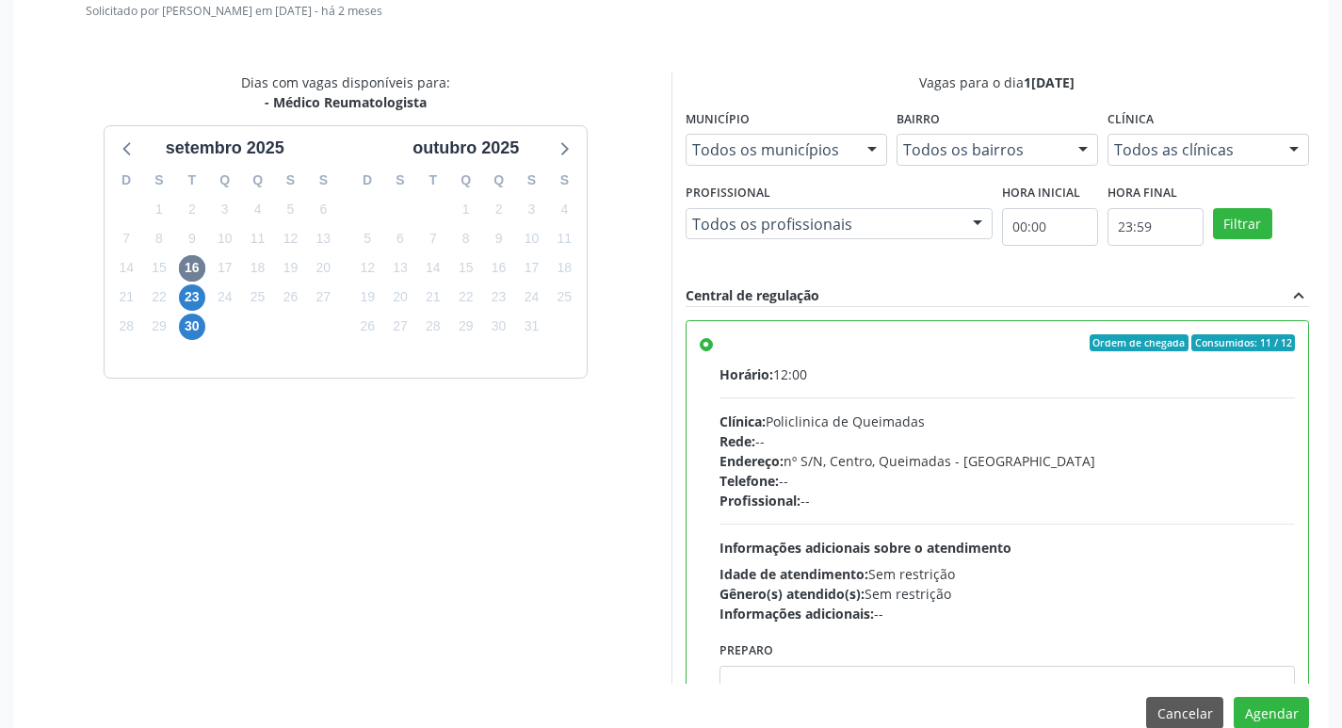
scroll to position [93, 0]
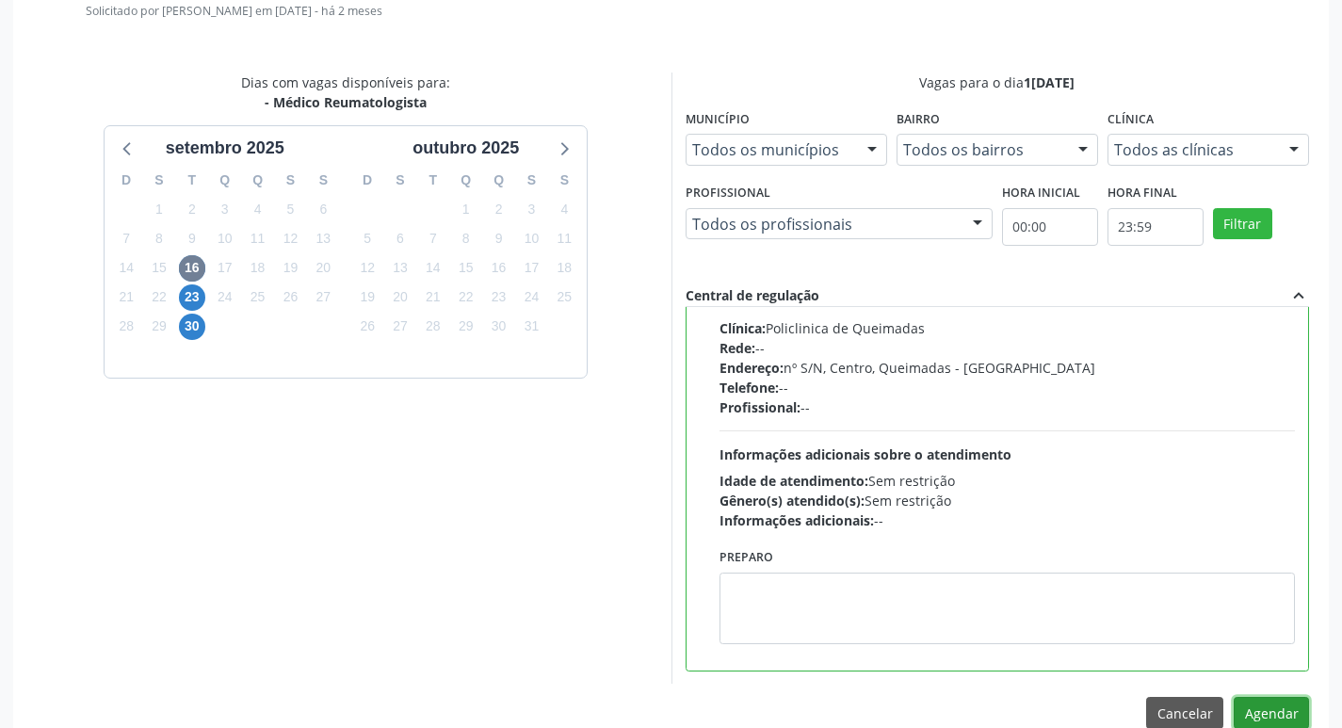
click at [1274, 703] on button "Agendar" at bounding box center [1270, 713] width 75 height 32
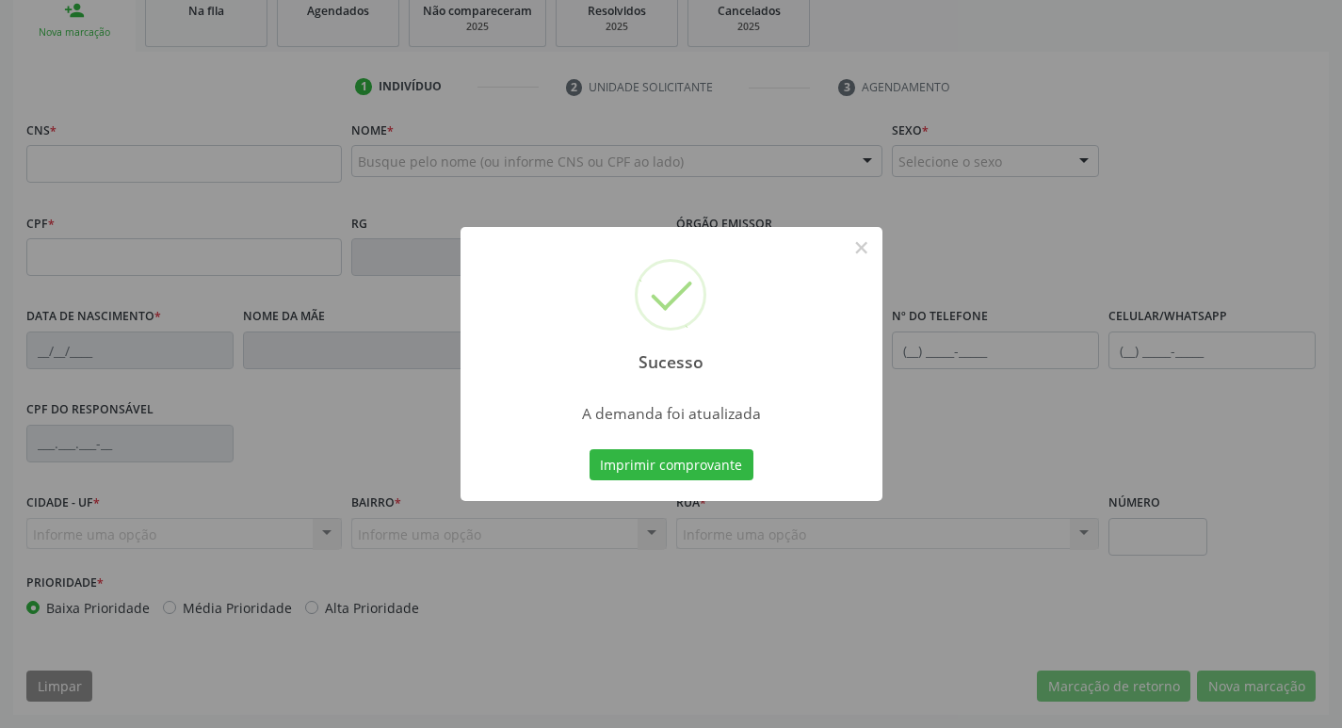
scroll to position [293, 0]
click at [676, 471] on button "Imprimir comprovante" at bounding box center [671, 465] width 164 height 32
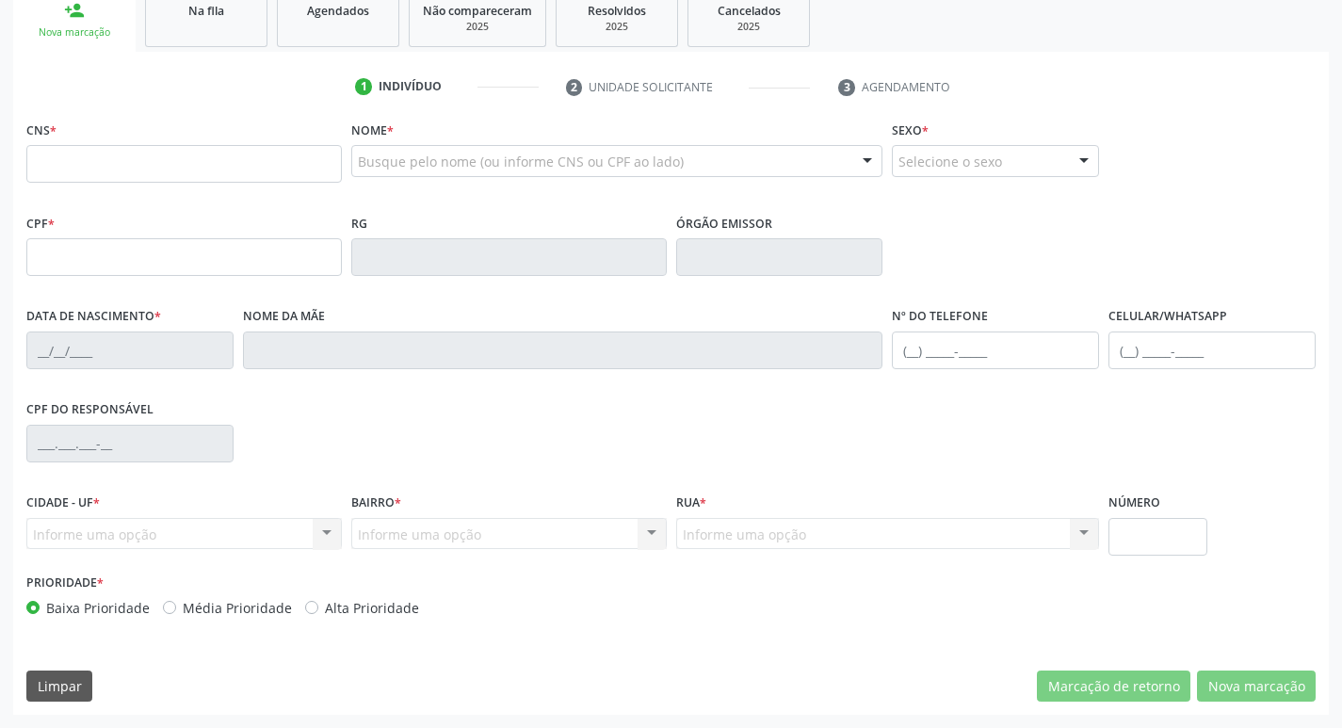
click at [237, 57] on div "1 Indivíduo 2 Unidade solicitante 3 Agendamento CNS * Nome * Busque pelo nome (…" at bounding box center [670, 383] width 1315 height 663
click at [242, 17] on div "Na fila" at bounding box center [206, 10] width 94 height 20
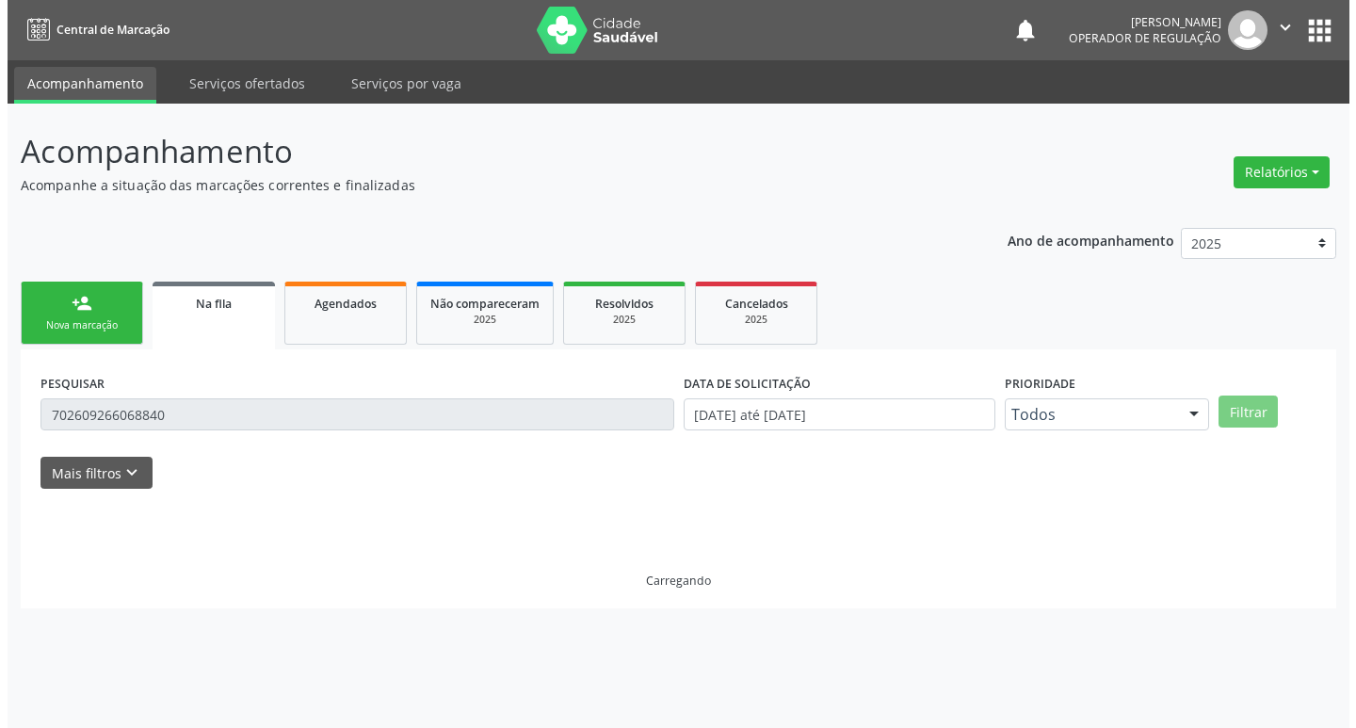
scroll to position [0, 0]
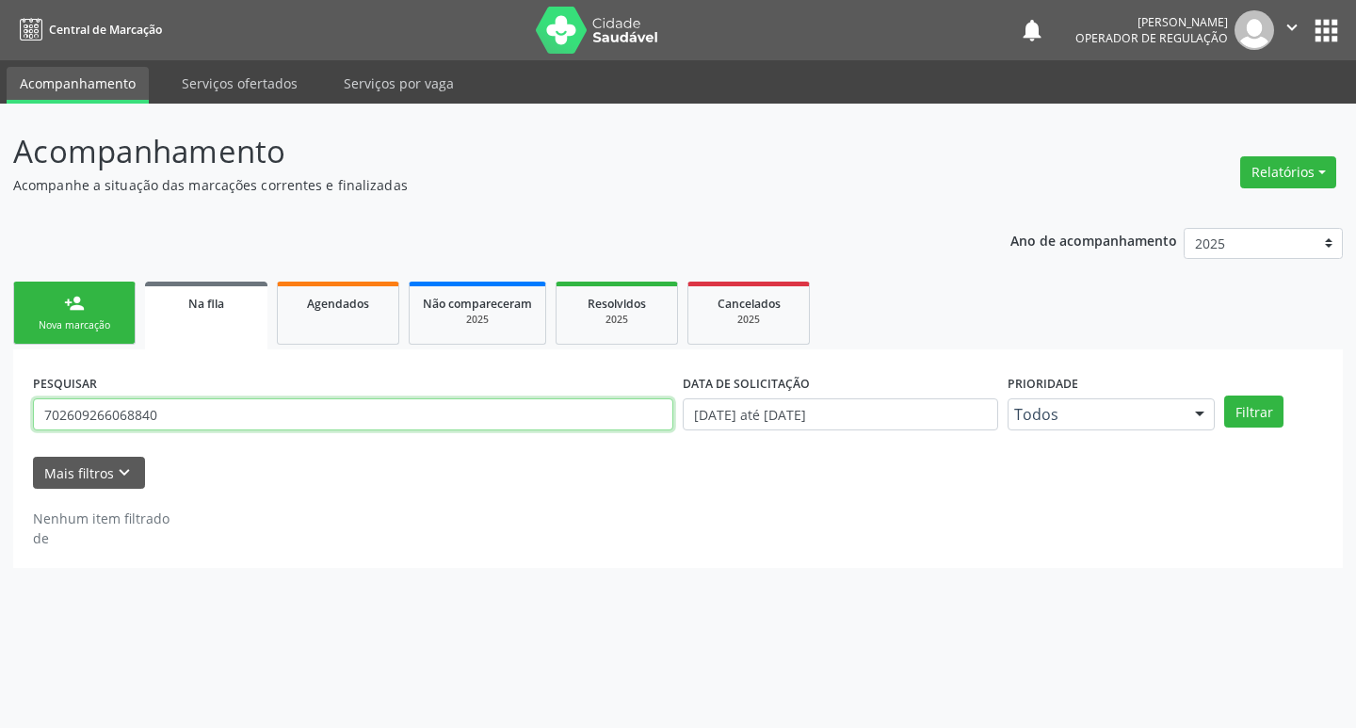
click at [223, 417] on input "702609266068840" at bounding box center [353, 414] width 640 height 32
type input "709606687377879"
click at [1224, 395] on button "Filtrar" at bounding box center [1253, 411] width 59 height 32
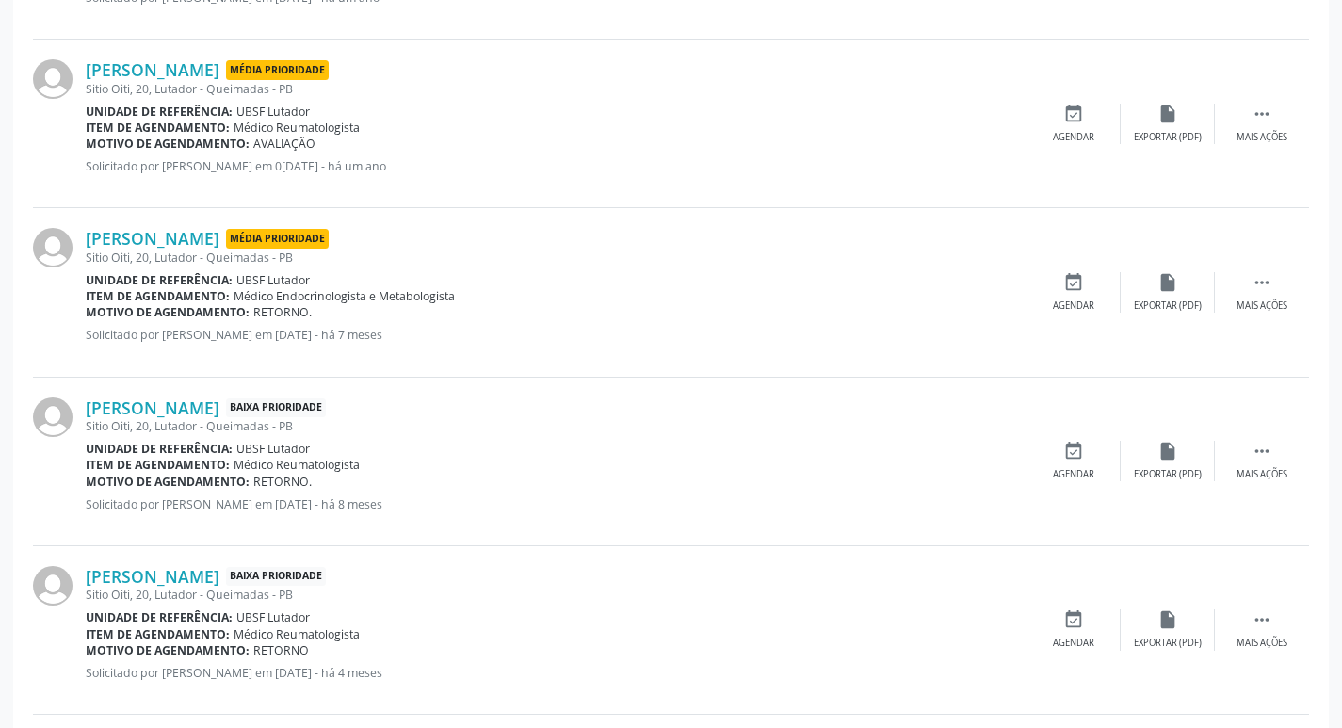
scroll to position [753, 0]
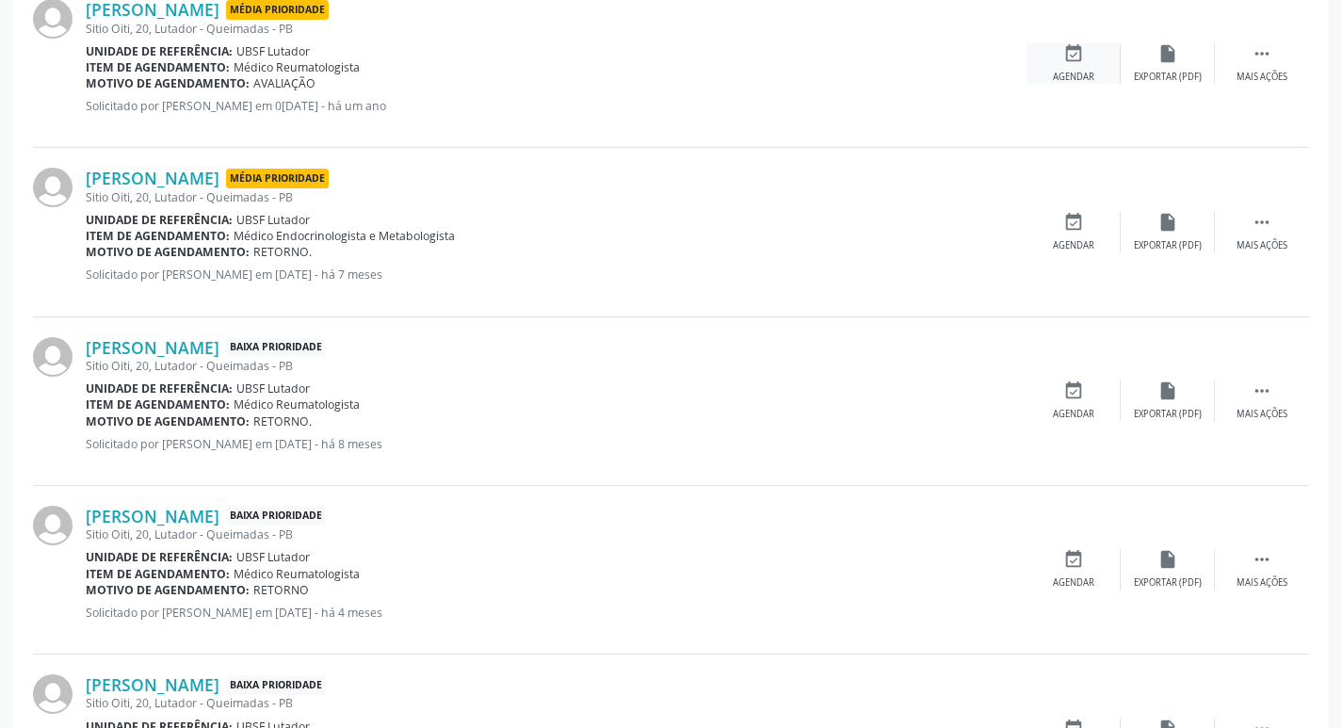
click at [1072, 55] on icon "event_available" at bounding box center [1073, 53] width 21 height 21
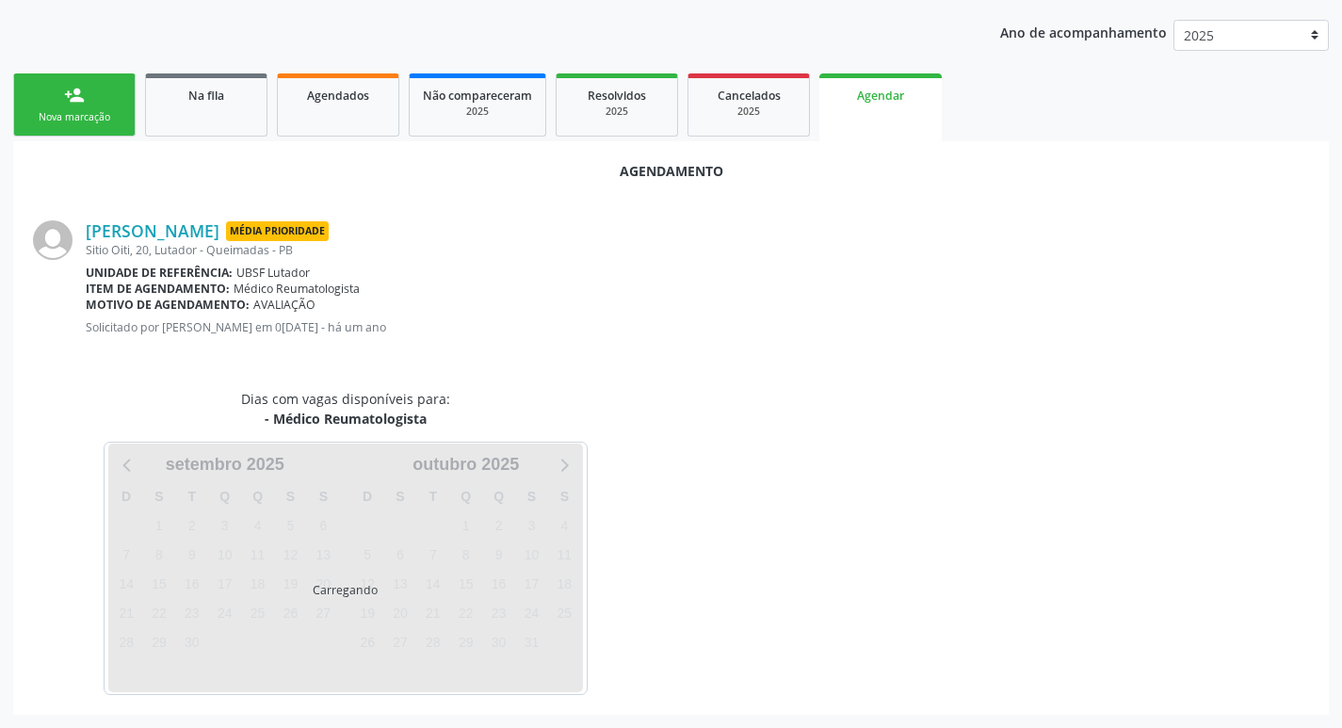
scroll to position [252, 0]
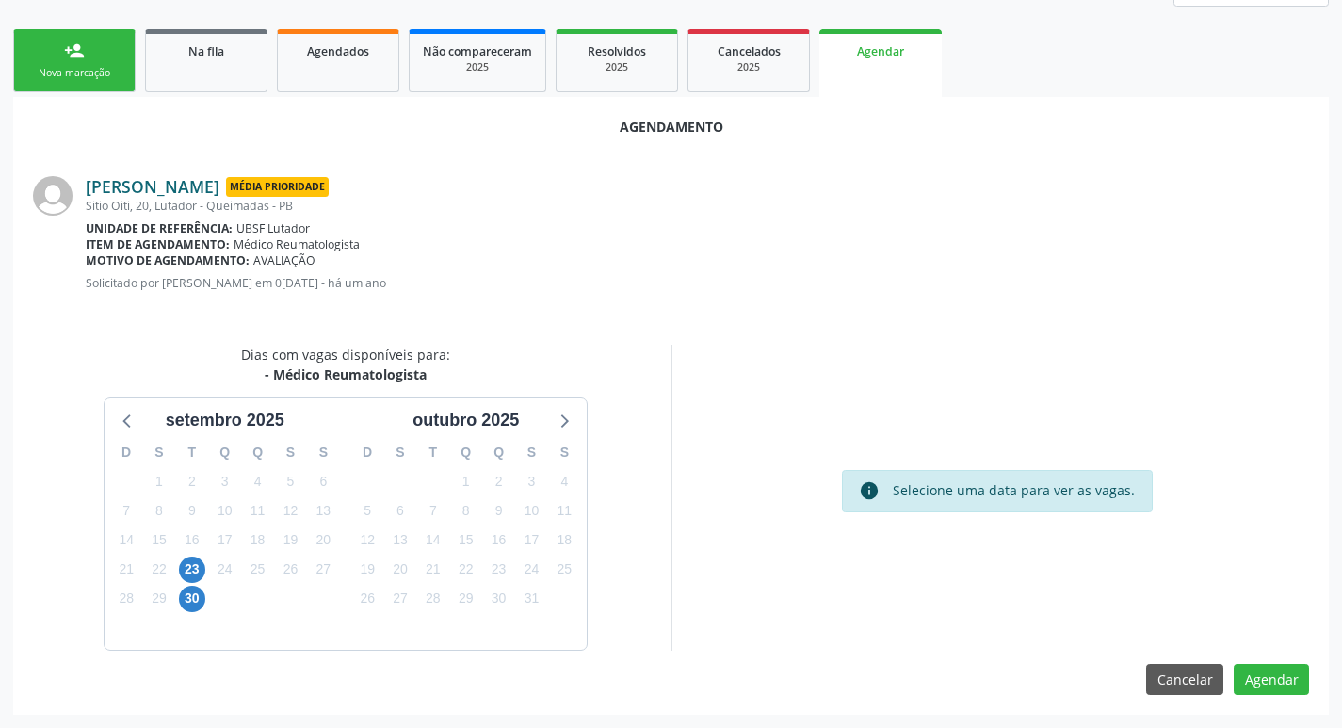
click at [219, 183] on link "Denice Maria da Silva" at bounding box center [153, 186] width 134 height 21
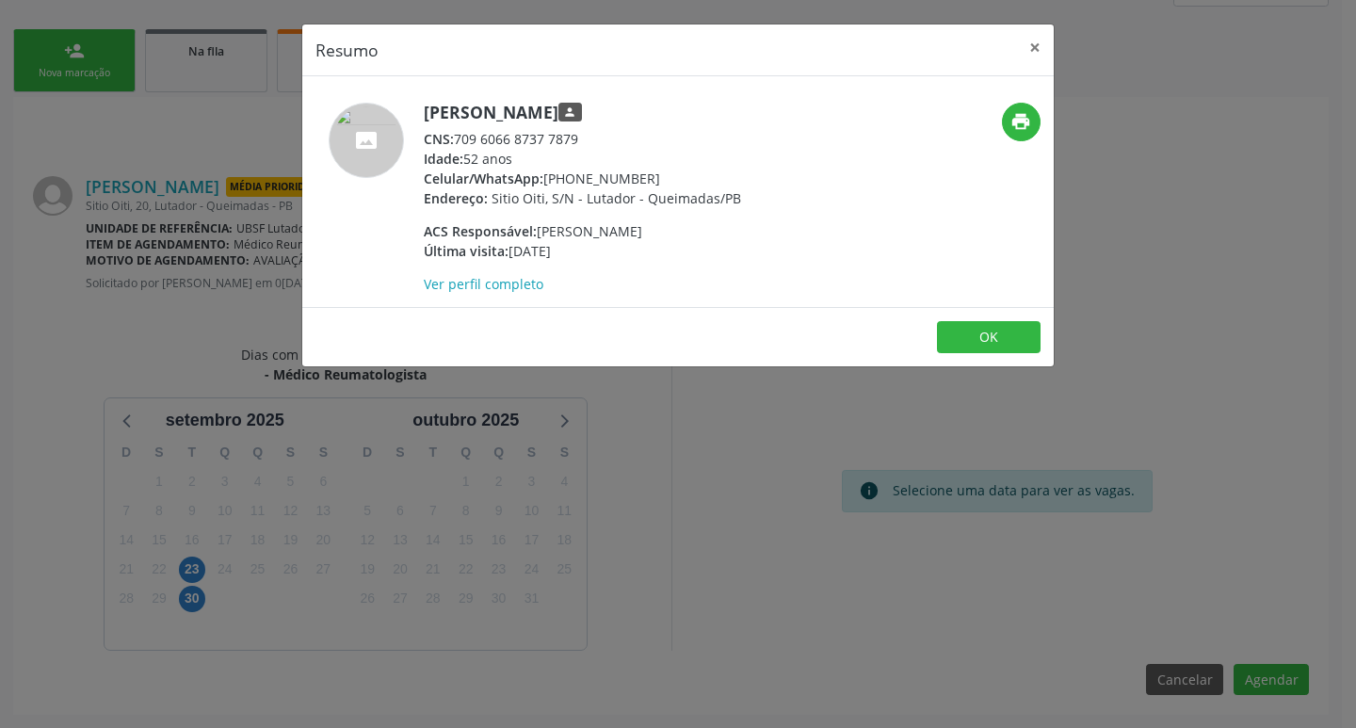
drag, startPoint x: 459, startPoint y: 134, endPoint x: 590, endPoint y: 144, distance: 131.3
click at [590, 144] on div "CNS: 709 6066 8737 7879" at bounding box center [582, 139] width 317 height 20
copy div "709 6066 8737 7879"
click at [179, 83] on div "Resumo × Denice Maria da Silva person CNS: 709 6066 8737 7879 Idade: 52 anos Ce…" at bounding box center [678, 364] width 1356 height 728
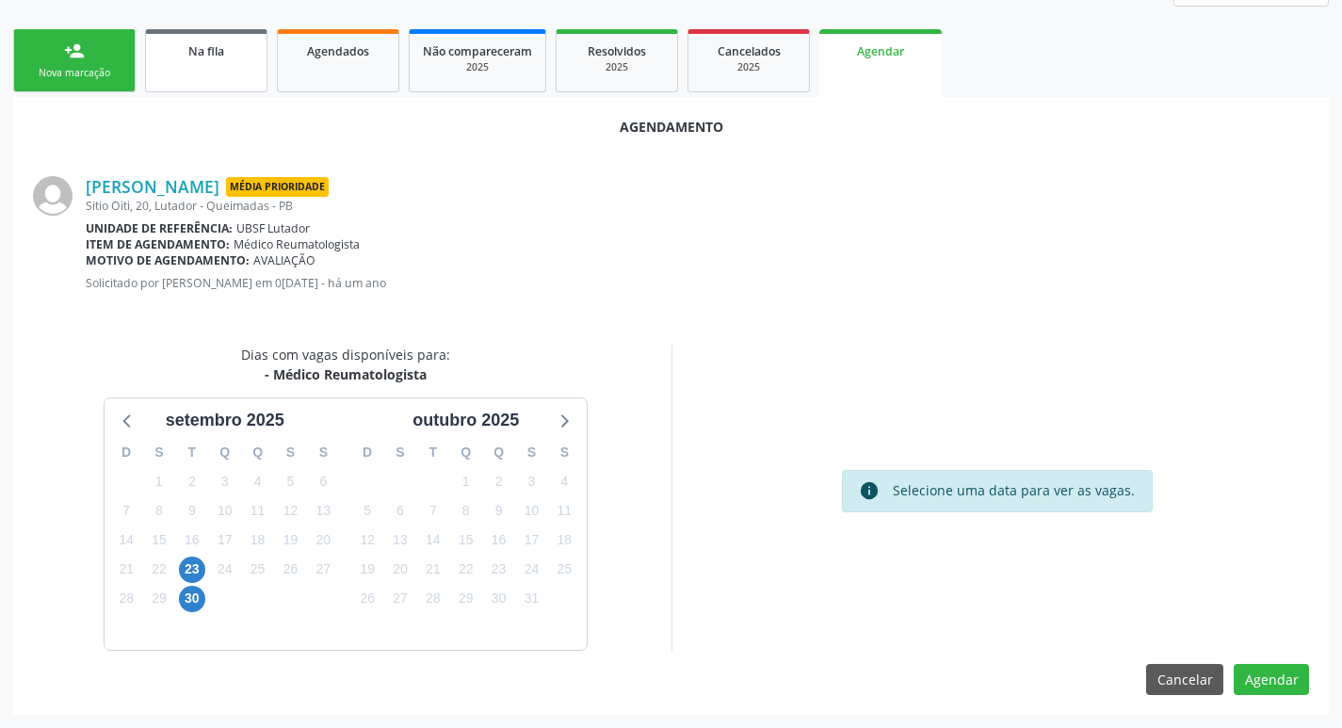
click at [181, 77] on link "Na fila" at bounding box center [206, 60] width 122 height 63
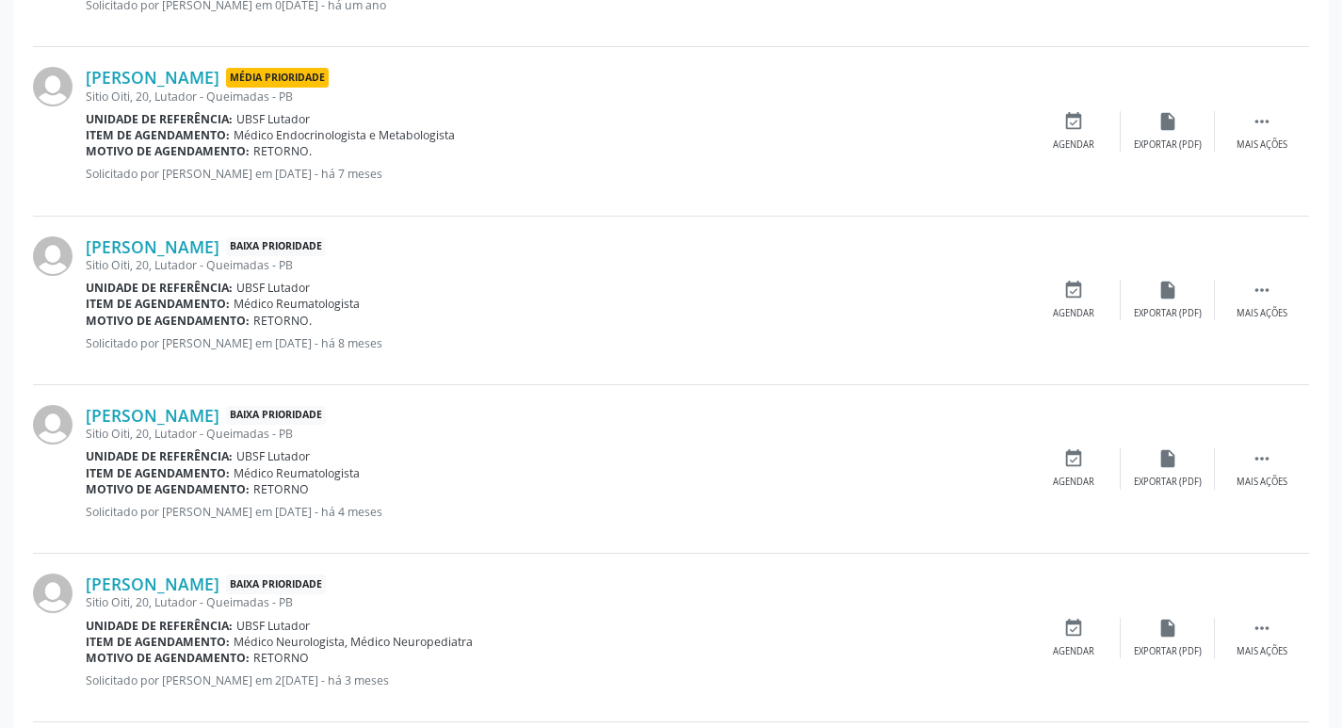
scroll to position [1049, 0]
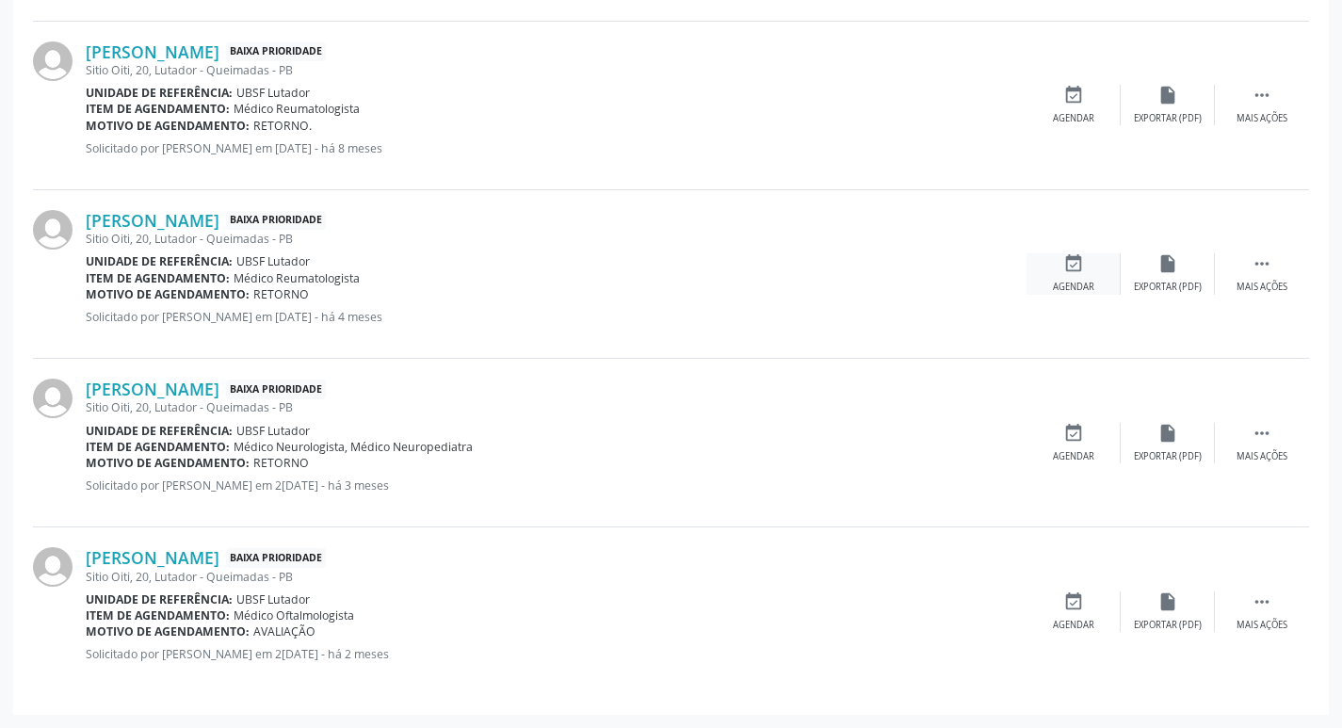
click at [1078, 266] on icon "event_available" at bounding box center [1073, 263] width 21 height 21
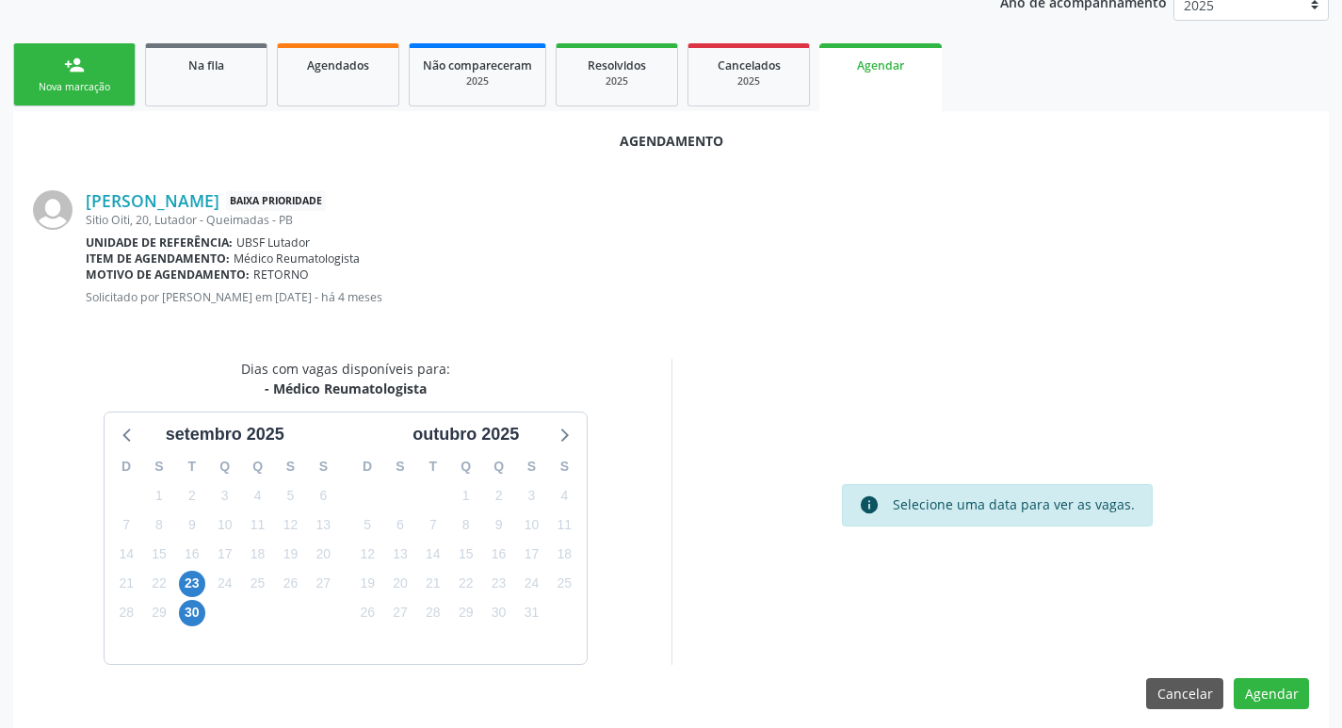
scroll to position [252, 0]
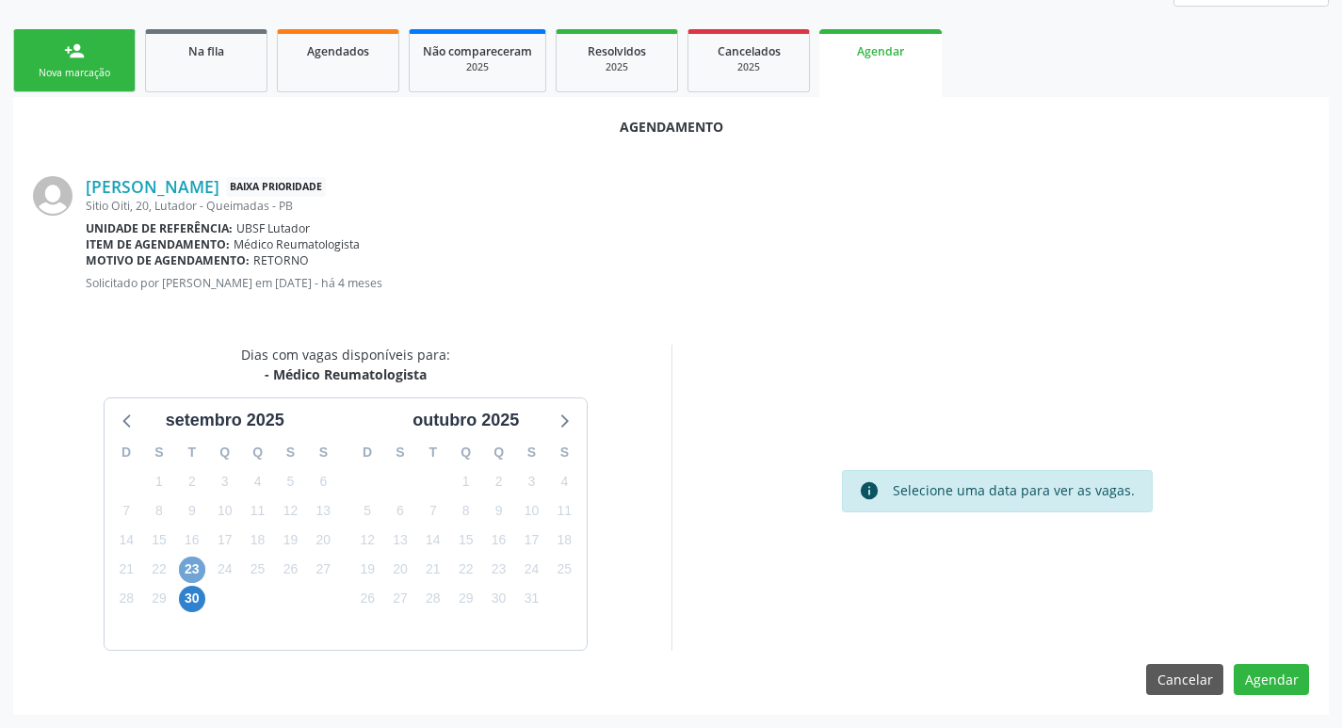
click at [188, 573] on span "23" at bounding box center [192, 569] width 26 height 26
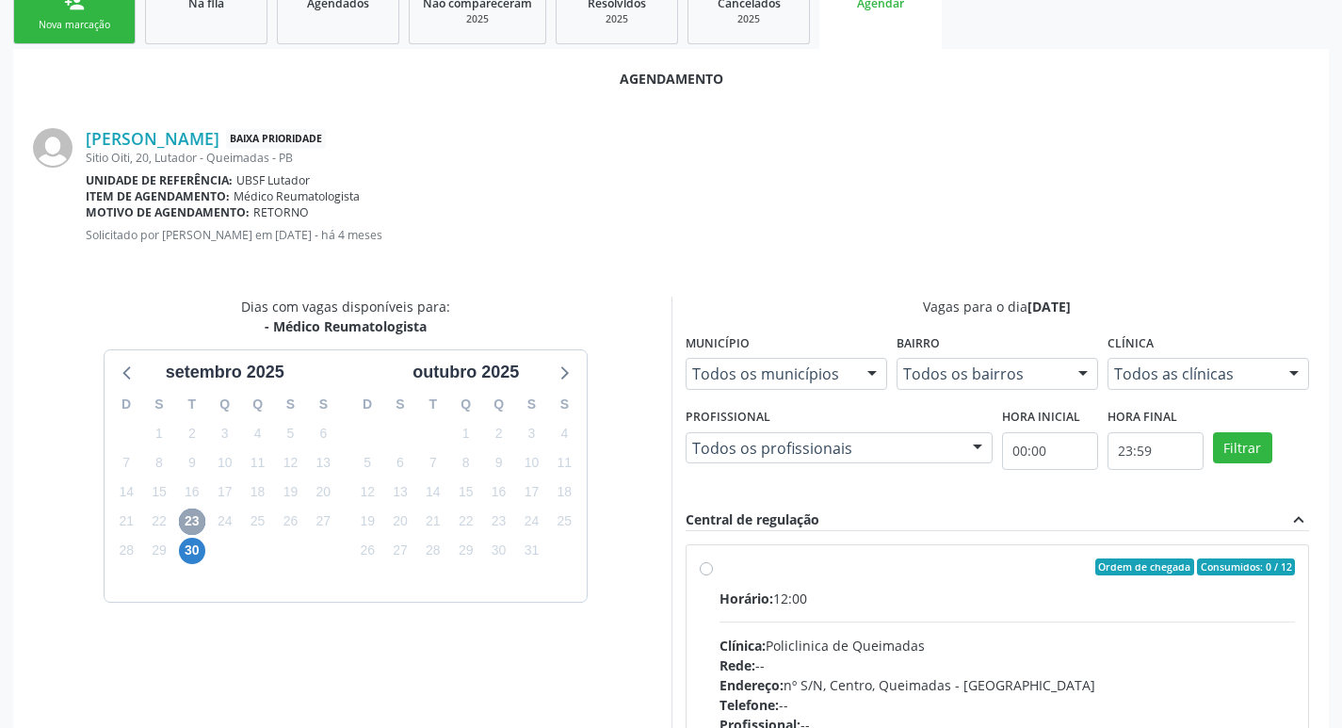
scroll to position [346, 0]
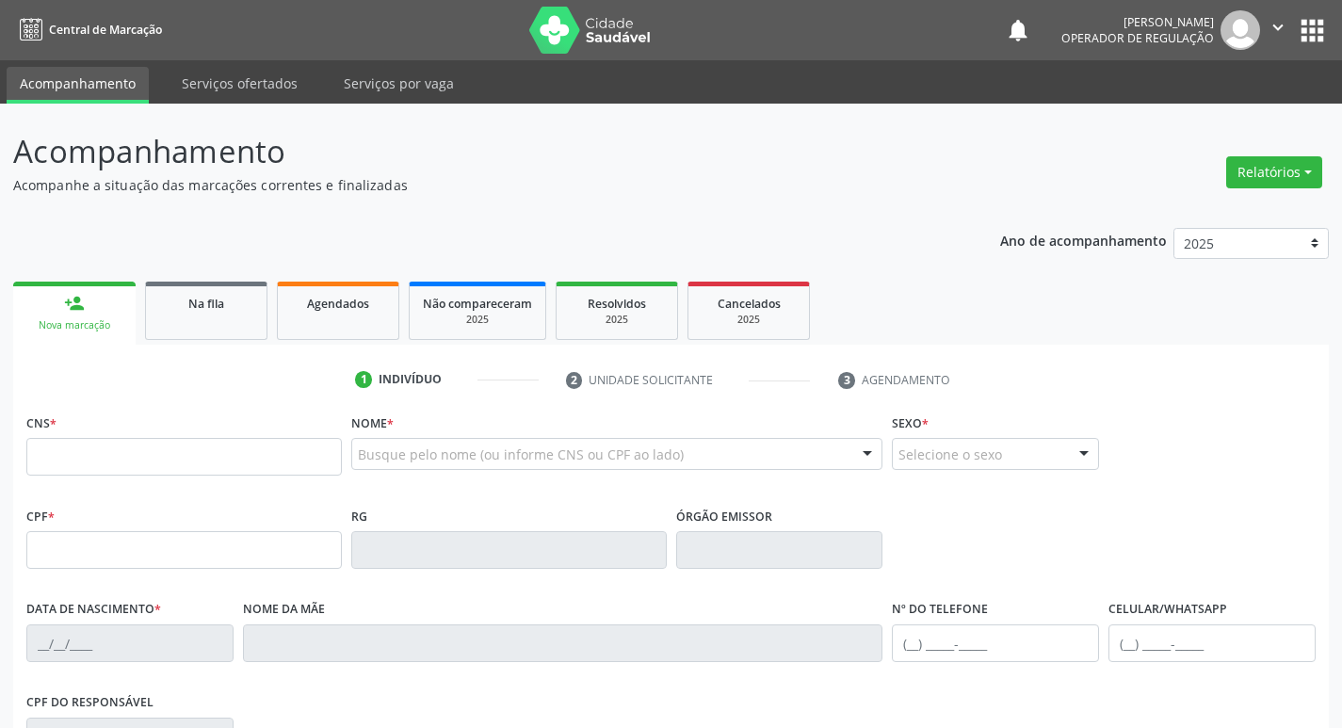
scroll to position [282, 0]
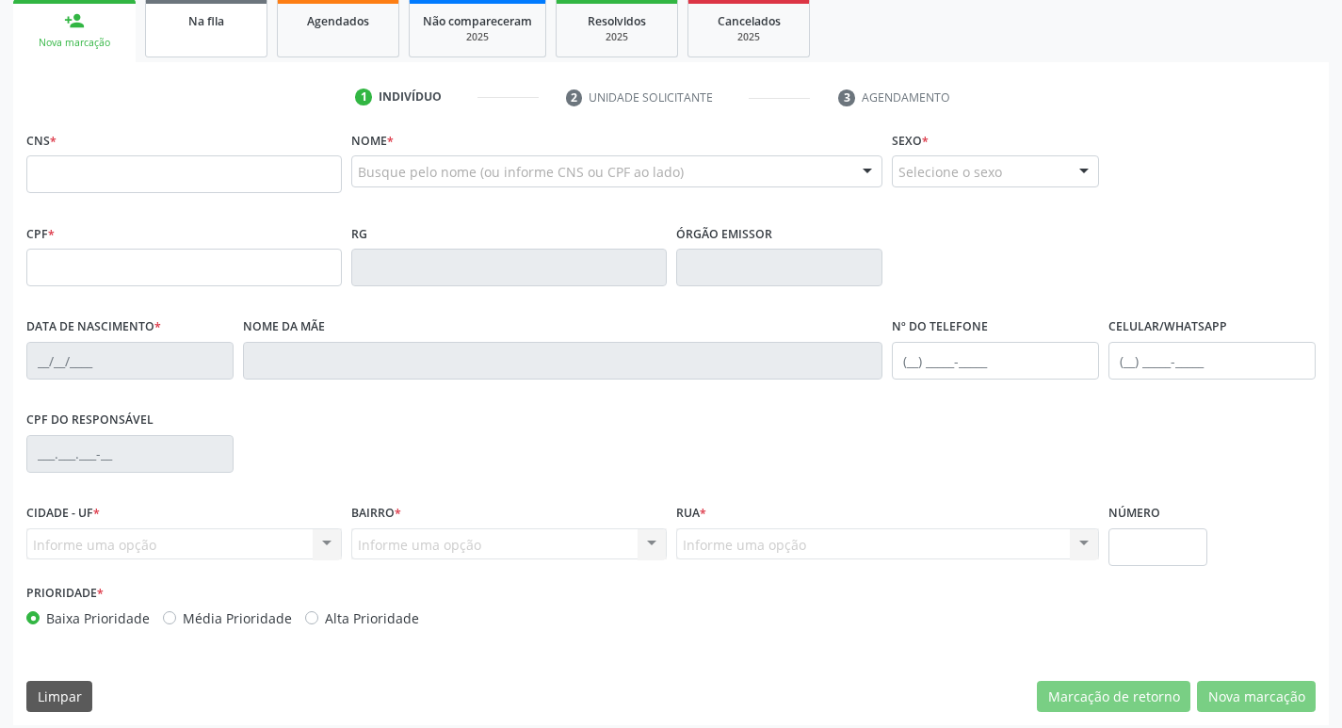
click at [236, 40] on link "Na fila" at bounding box center [206, 28] width 122 height 58
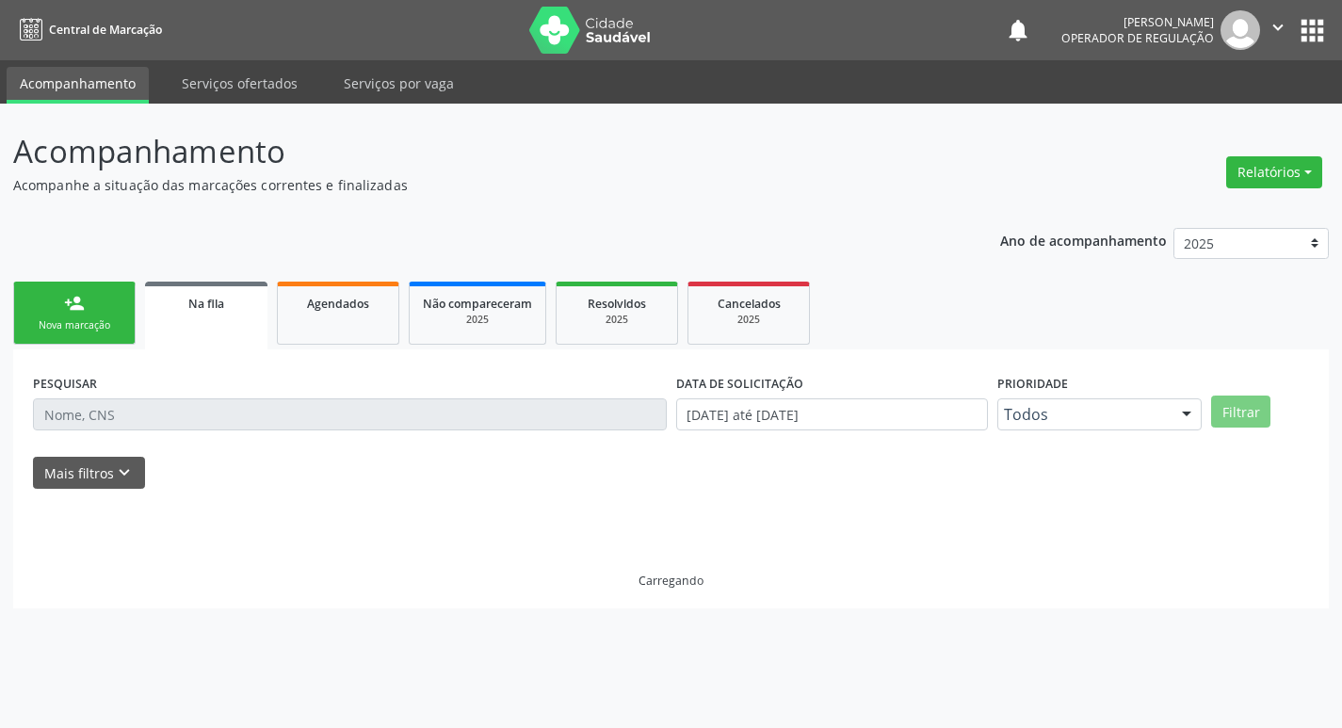
scroll to position [0, 0]
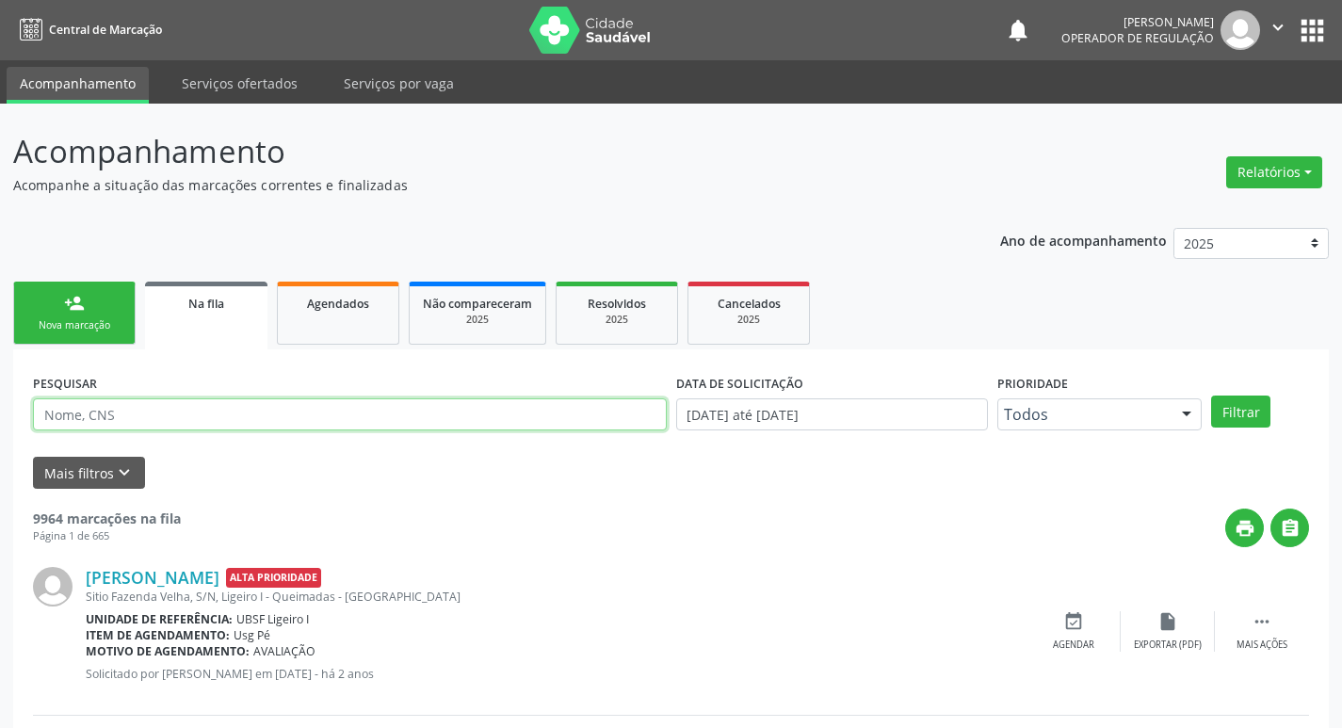
click at [206, 415] on input "text" at bounding box center [350, 414] width 634 height 32
paste input "709 6066 8737 7879"
type input "709 6066 8737 7879"
click at [1211, 395] on button "Filtrar" at bounding box center [1240, 411] width 59 height 32
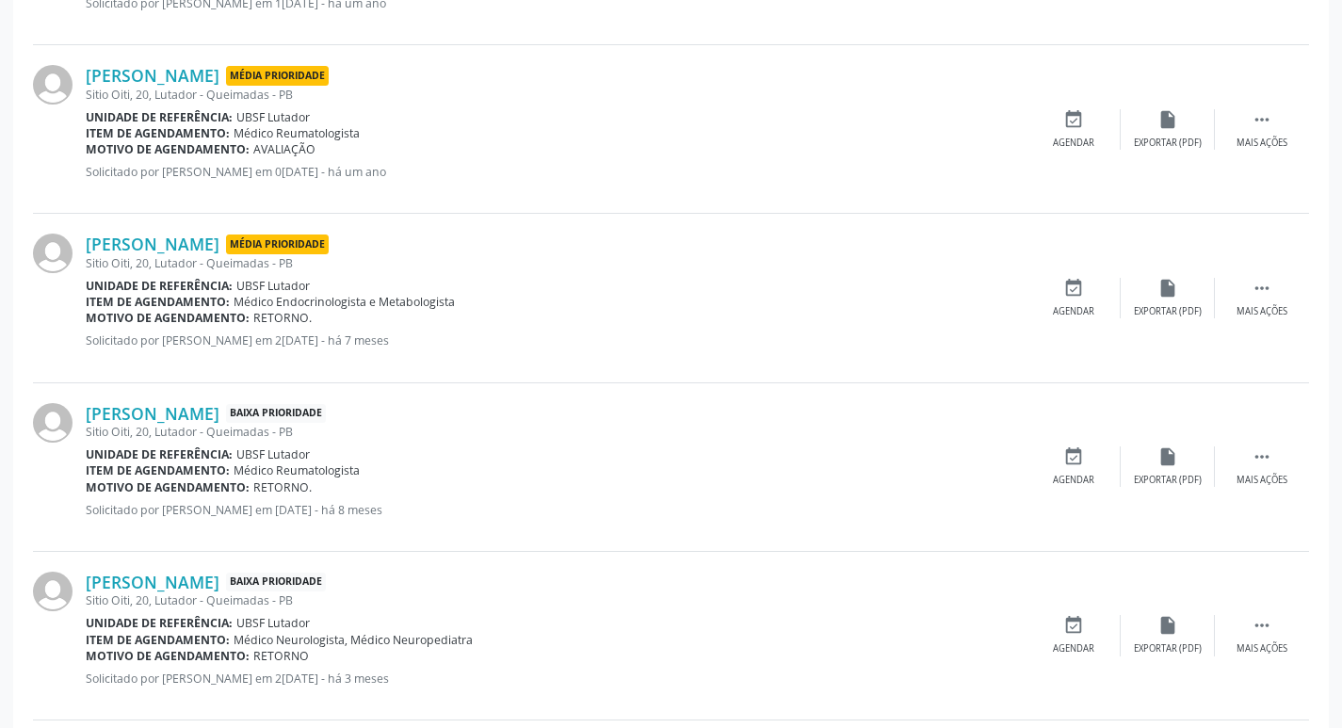
scroll to position [880, 0]
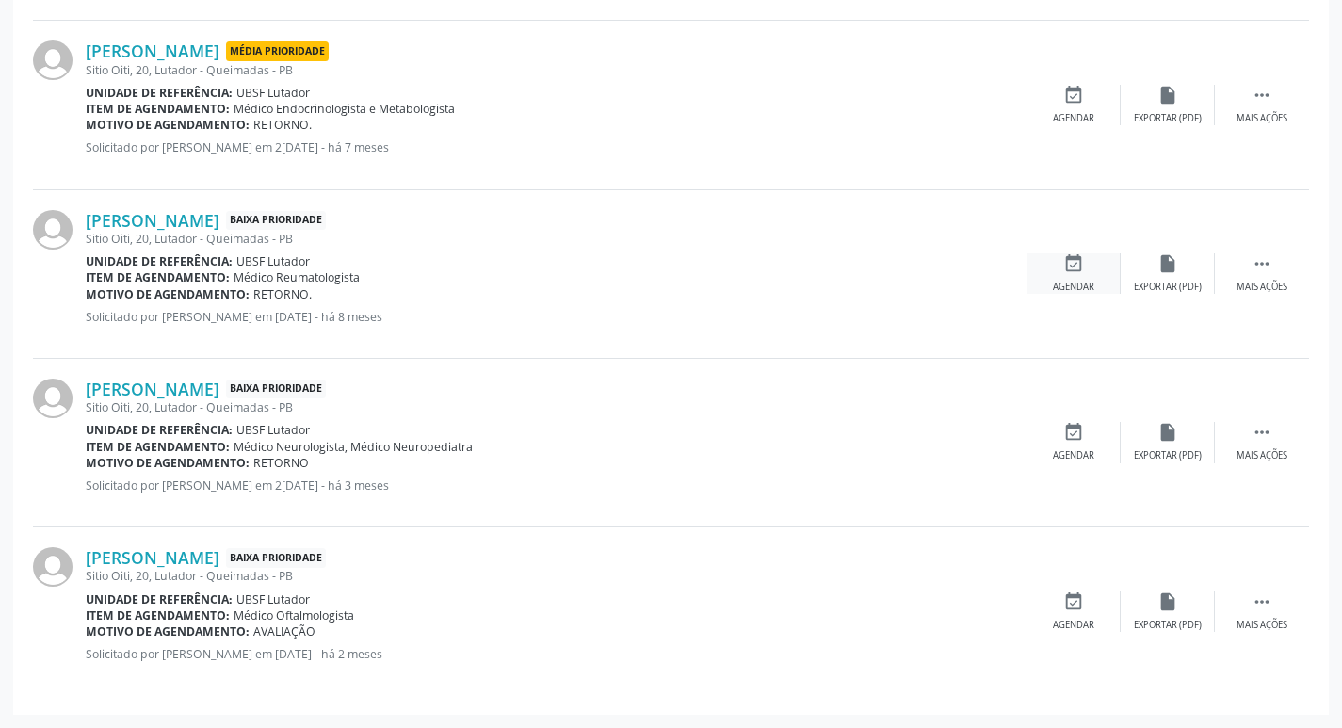
click at [1073, 267] on icon "event_available" at bounding box center [1073, 263] width 21 height 21
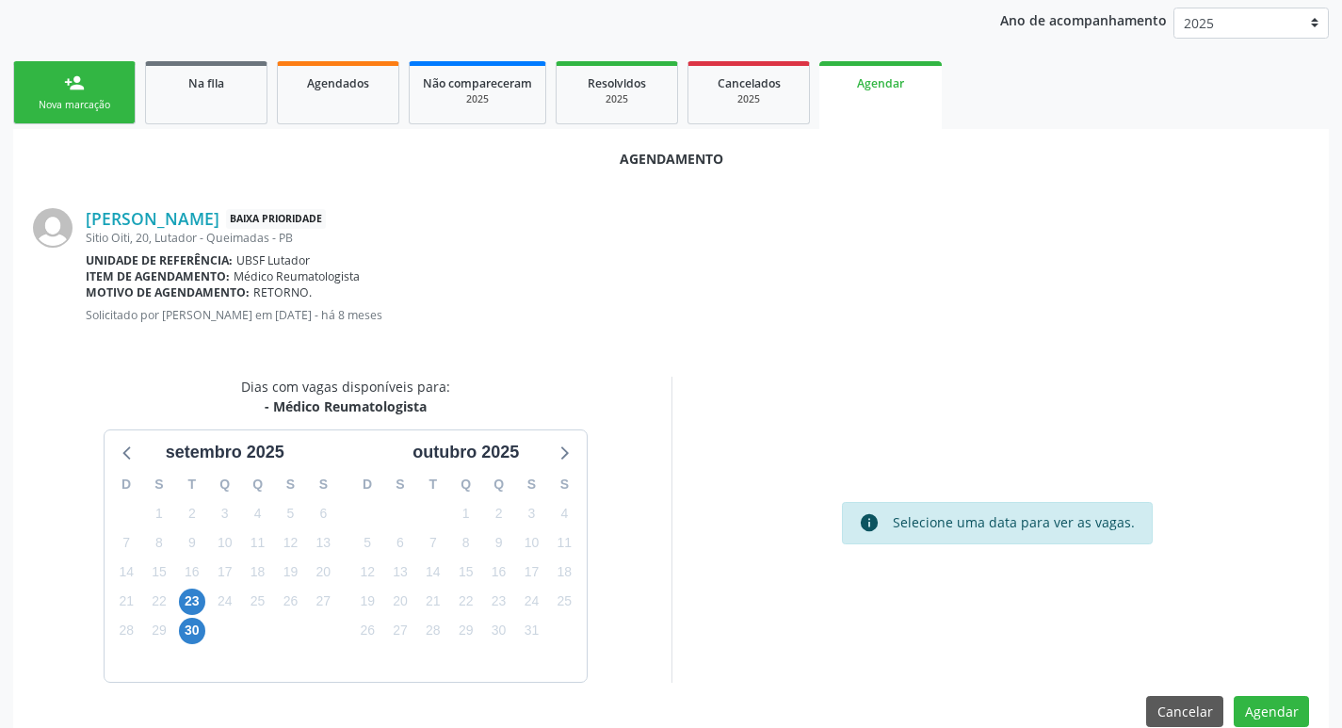
scroll to position [252, 0]
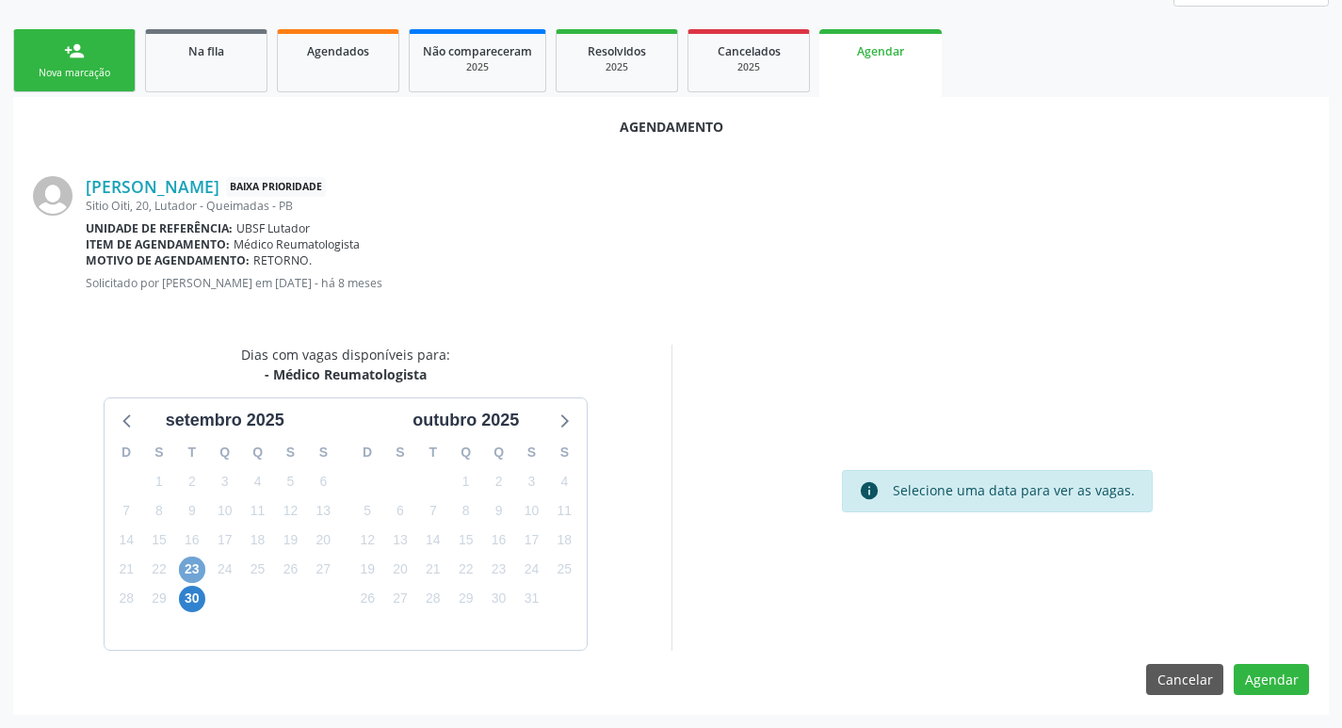
click at [182, 572] on span "23" at bounding box center [192, 569] width 26 height 26
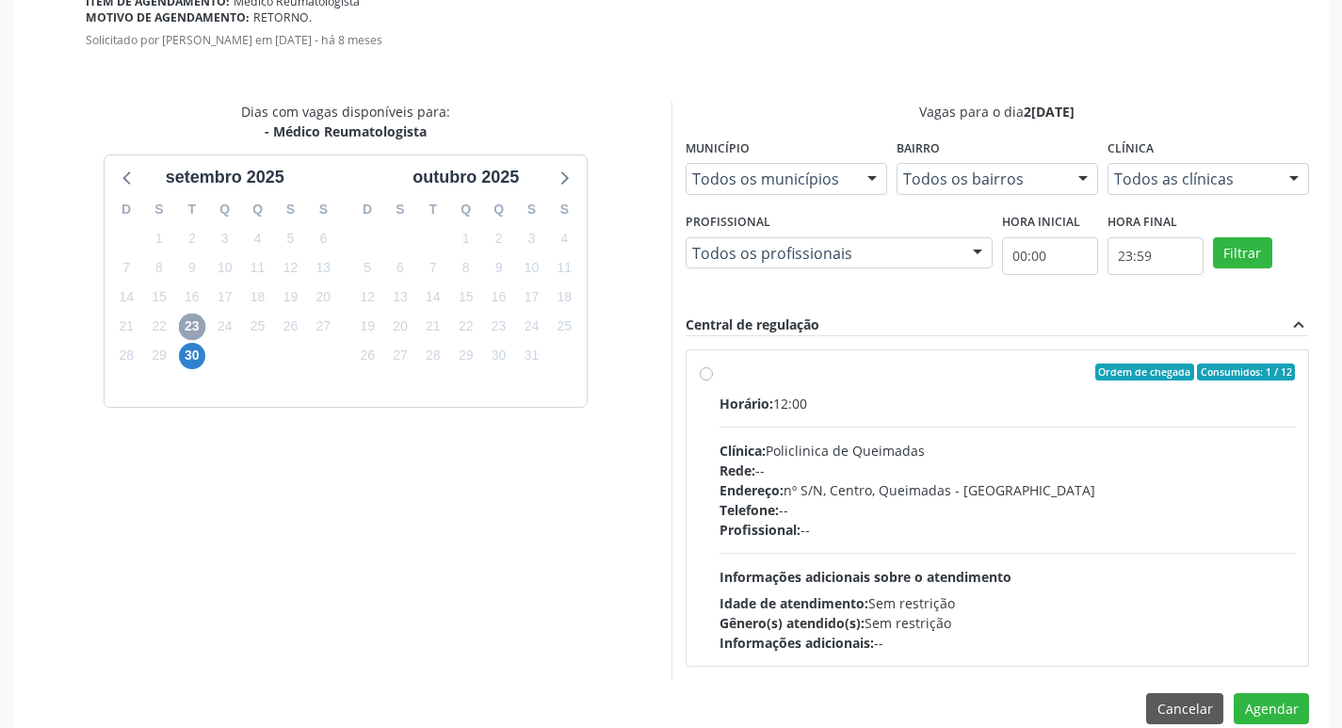
scroll to position [524, 0]
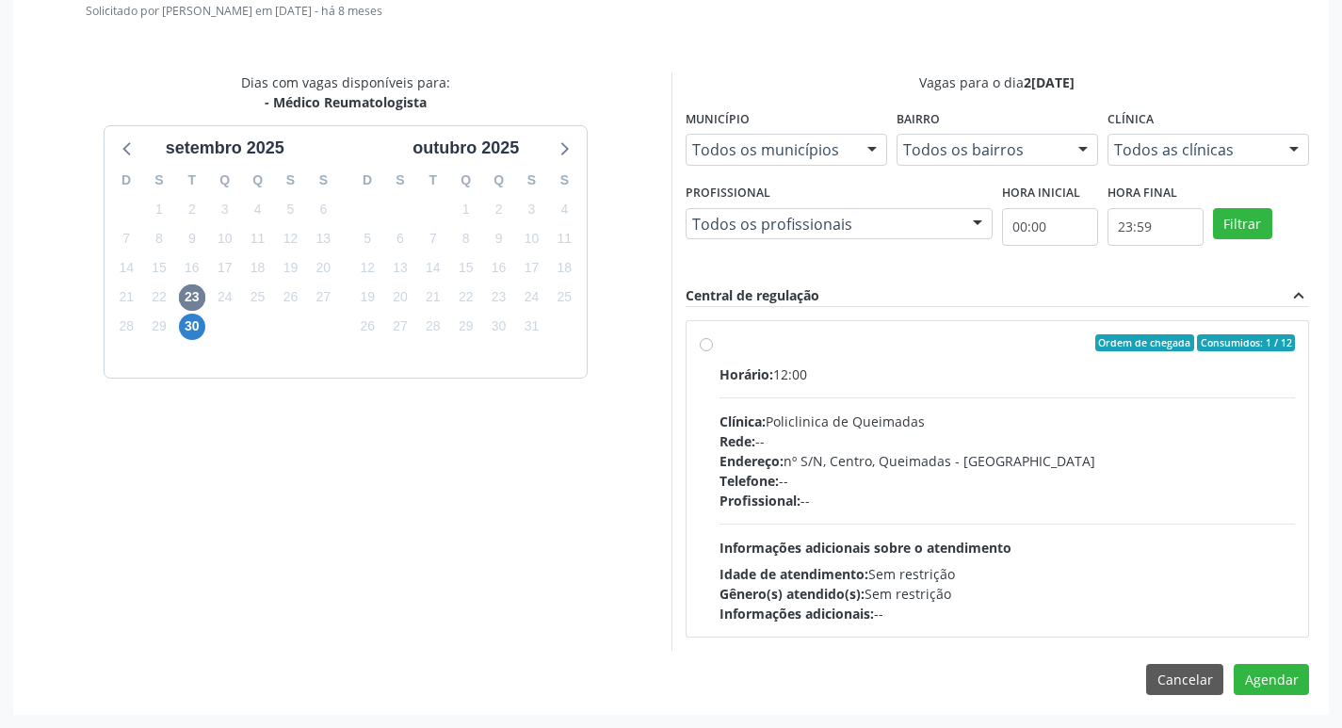
click at [986, 346] on div "Ordem de chegada Consumidos: 1 / 12" at bounding box center [1007, 342] width 576 height 17
click at [713, 346] on input "Ordem de chegada Consumidos: 1 / 12 Horário: 12:00 Clínica: Policlinica de Quei…" at bounding box center [706, 342] width 13 height 17
radio input "true"
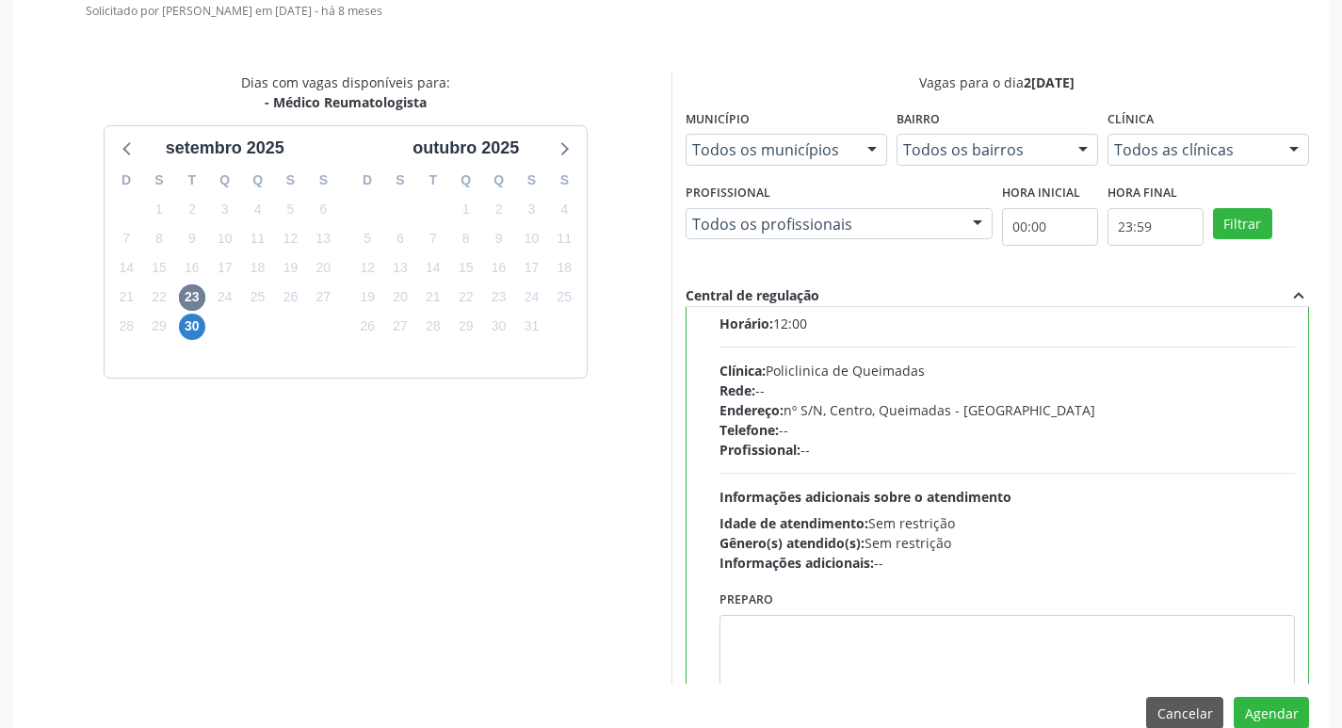
scroll to position [93, 0]
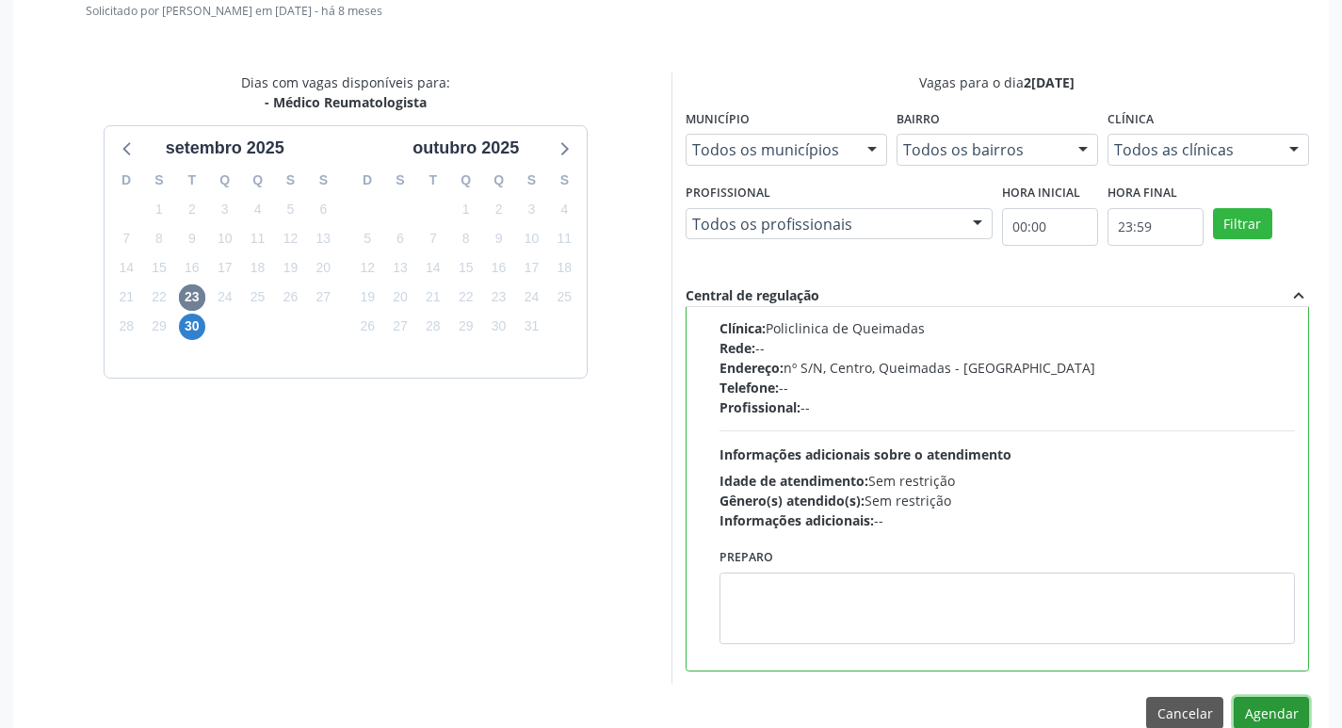
click at [1264, 721] on button "Agendar" at bounding box center [1270, 713] width 75 height 32
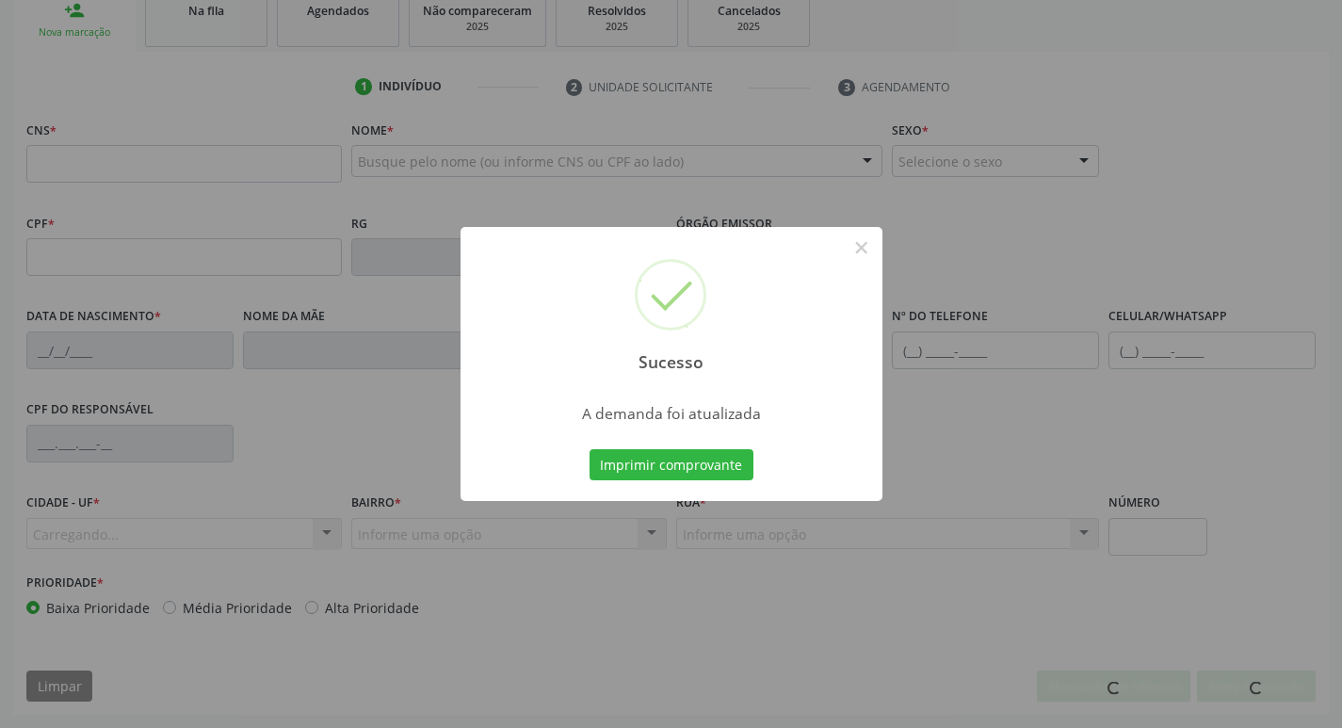
scroll to position [293, 0]
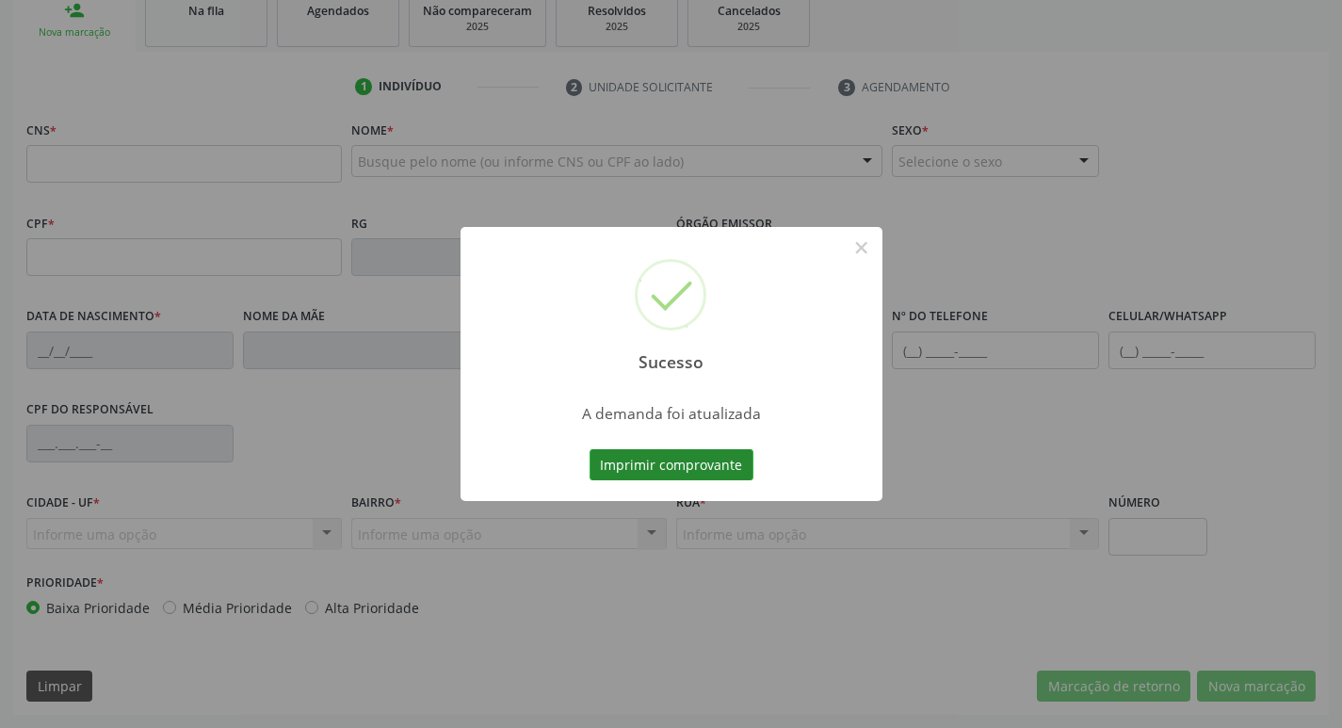
click at [683, 459] on button "Imprimir comprovante" at bounding box center [671, 465] width 164 height 32
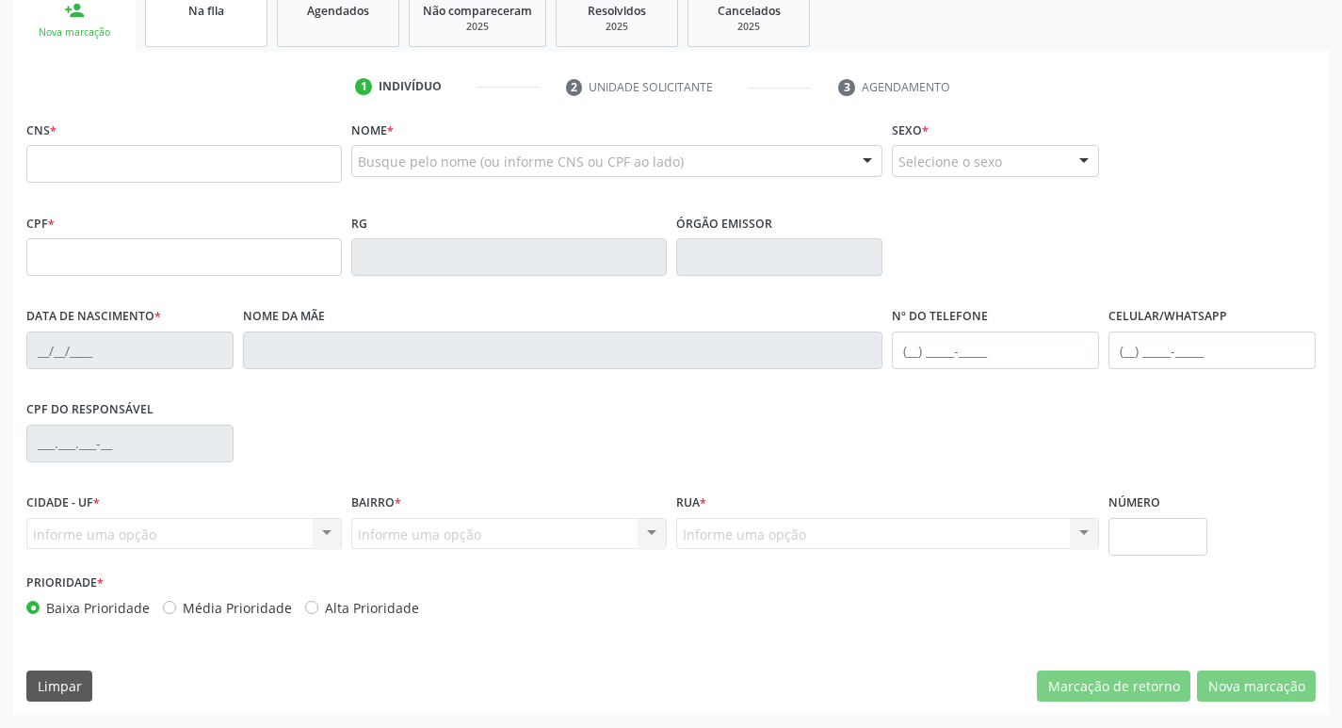
click at [195, 25] on link "Na fila" at bounding box center [206, 18] width 122 height 58
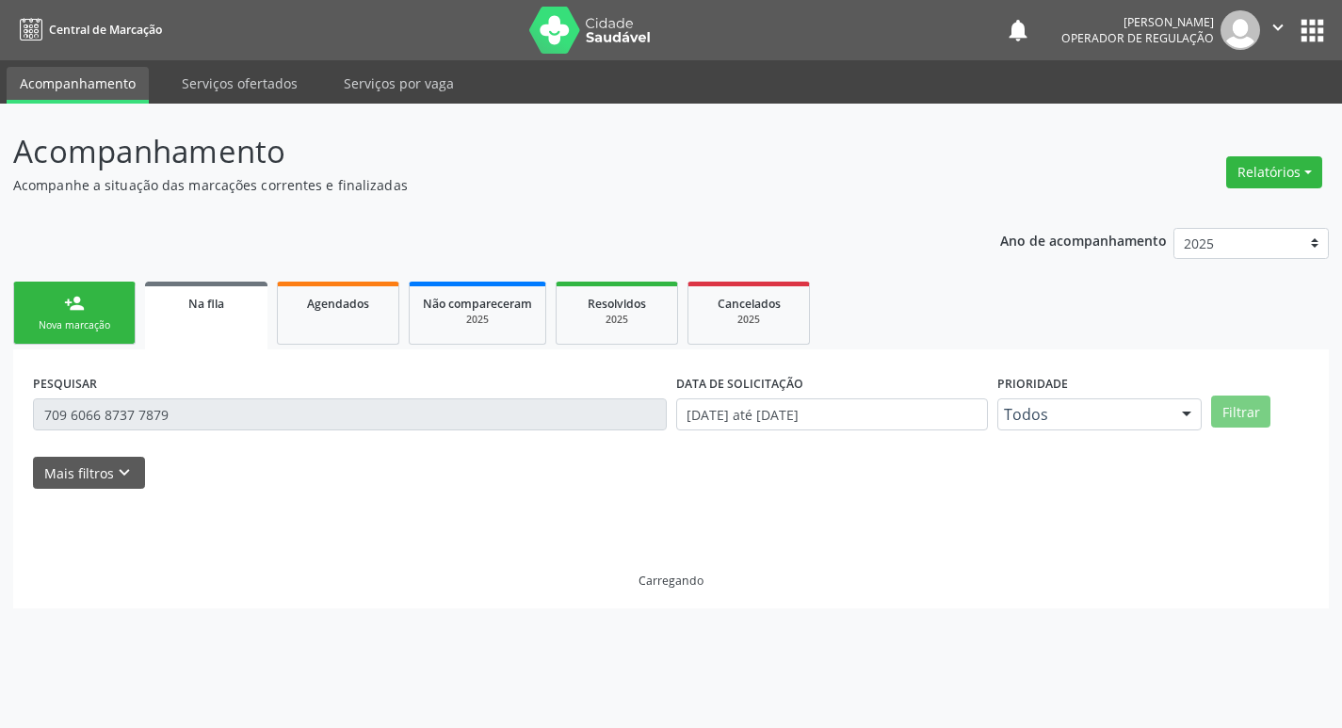
scroll to position [0, 0]
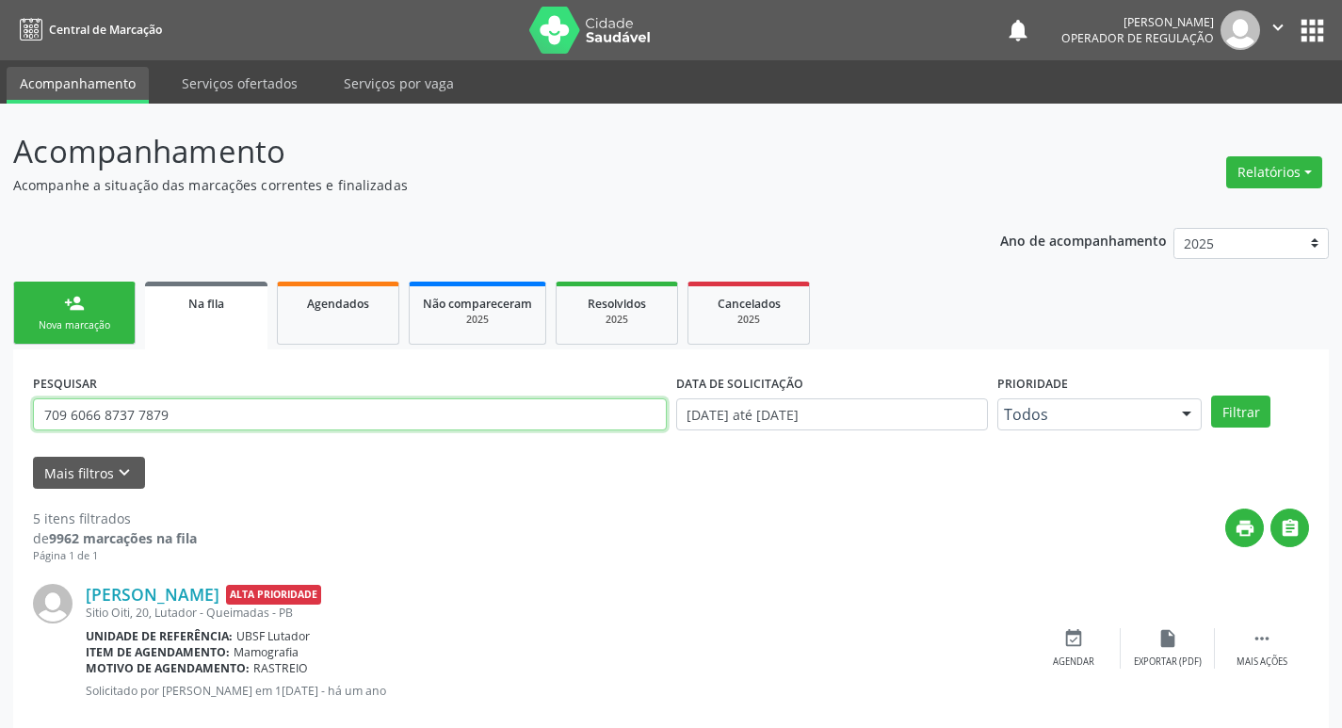
click at [209, 423] on input "709 6066 8737 7879" at bounding box center [350, 414] width 634 height 32
type input "7"
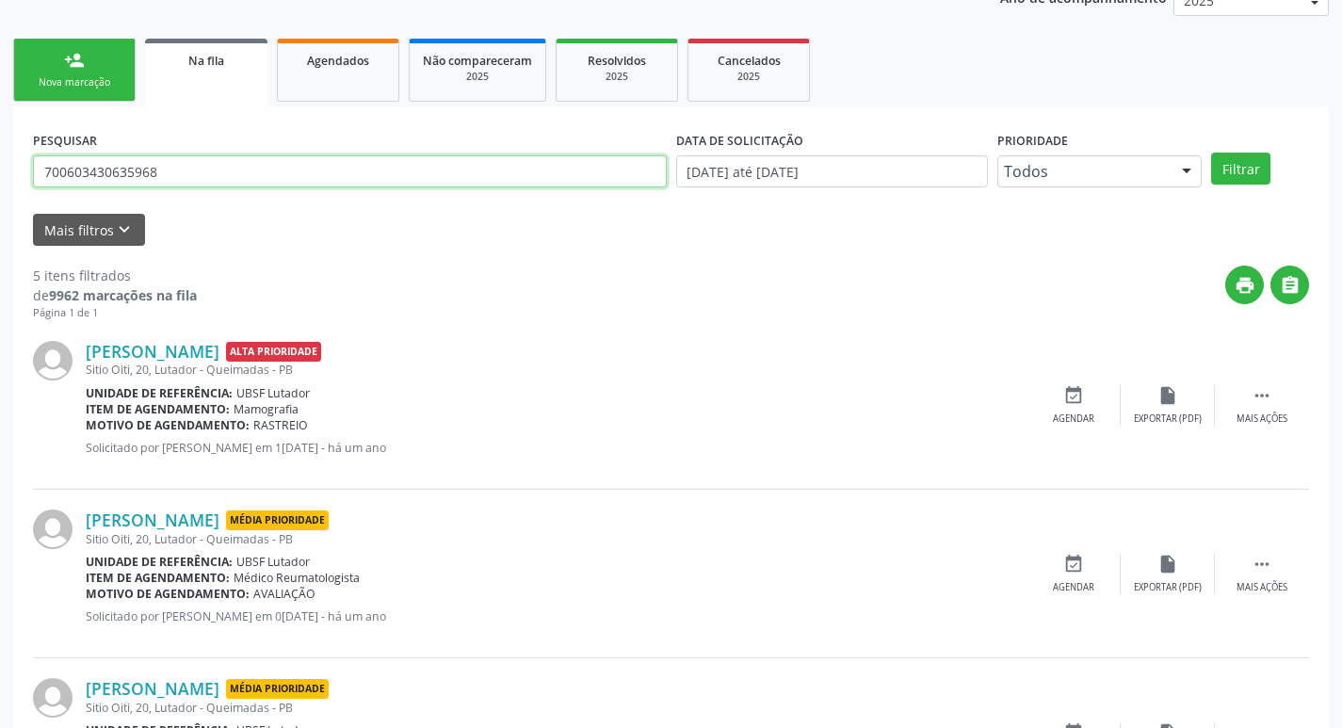
scroll to position [565, 0]
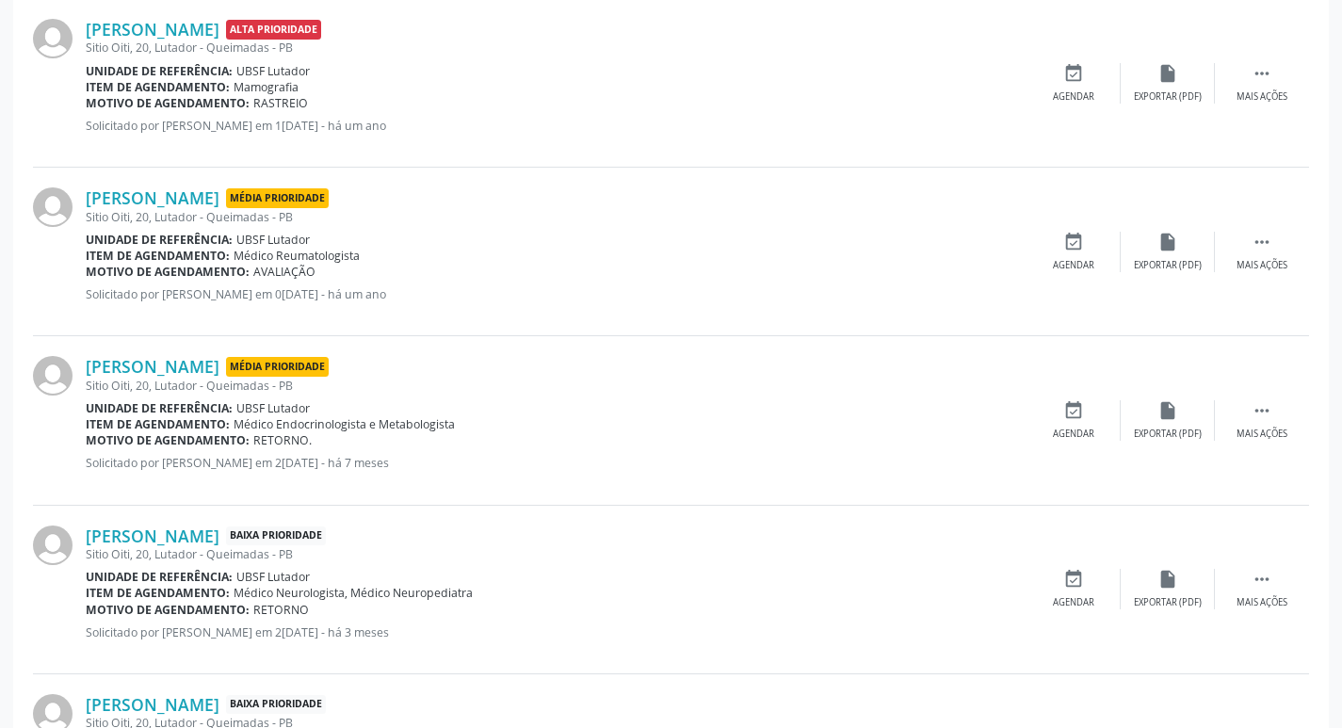
type input "700603430635968"
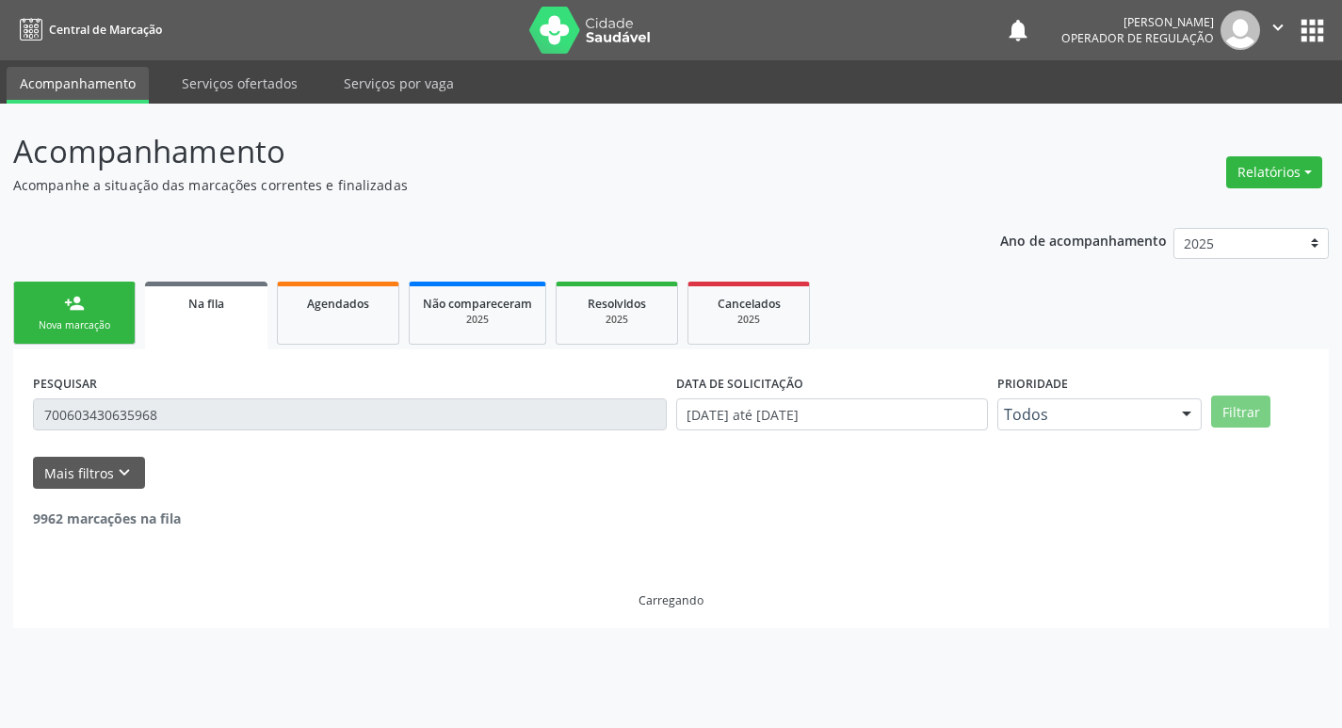
scroll to position [0, 0]
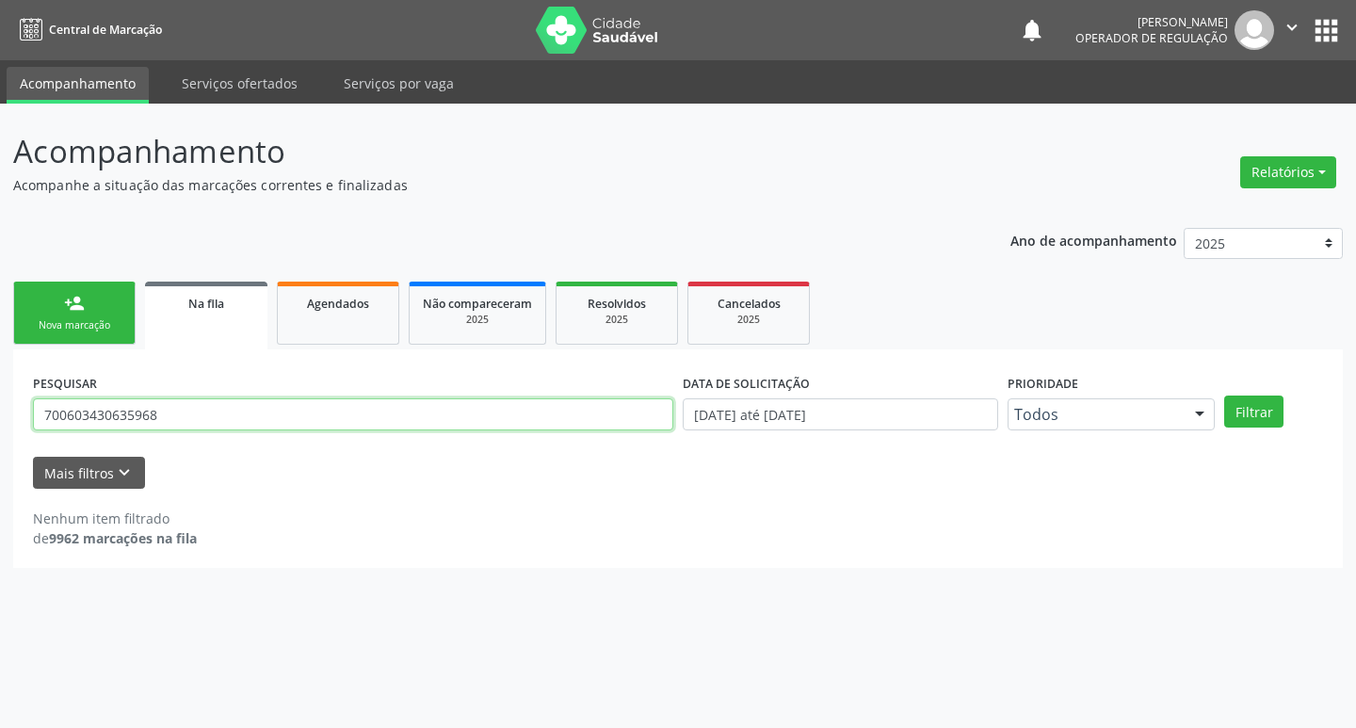
click at [265, 403] on input "700603430635968" at bounding box center [353, 414] width 640 height 32
type input "700603430635968"
click at [1224, 395] on button "Filtrar" at bounding box center [1253, 411] width 59 height 32
click at [193, 417] on input "700603430635968" at bounding box center [353, 414] width 640 height 32
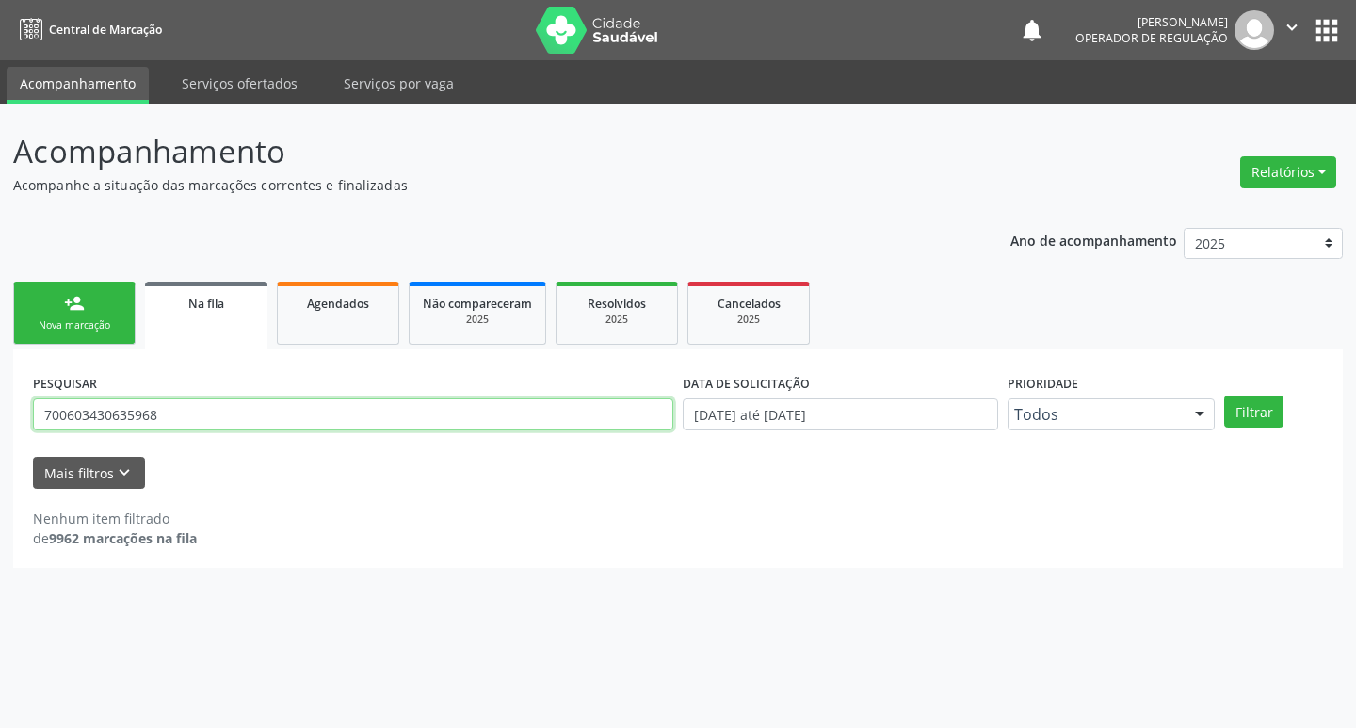
click at [193, 417] on input "700603430635968" at bounding box center [353, 414] width 640 height 32
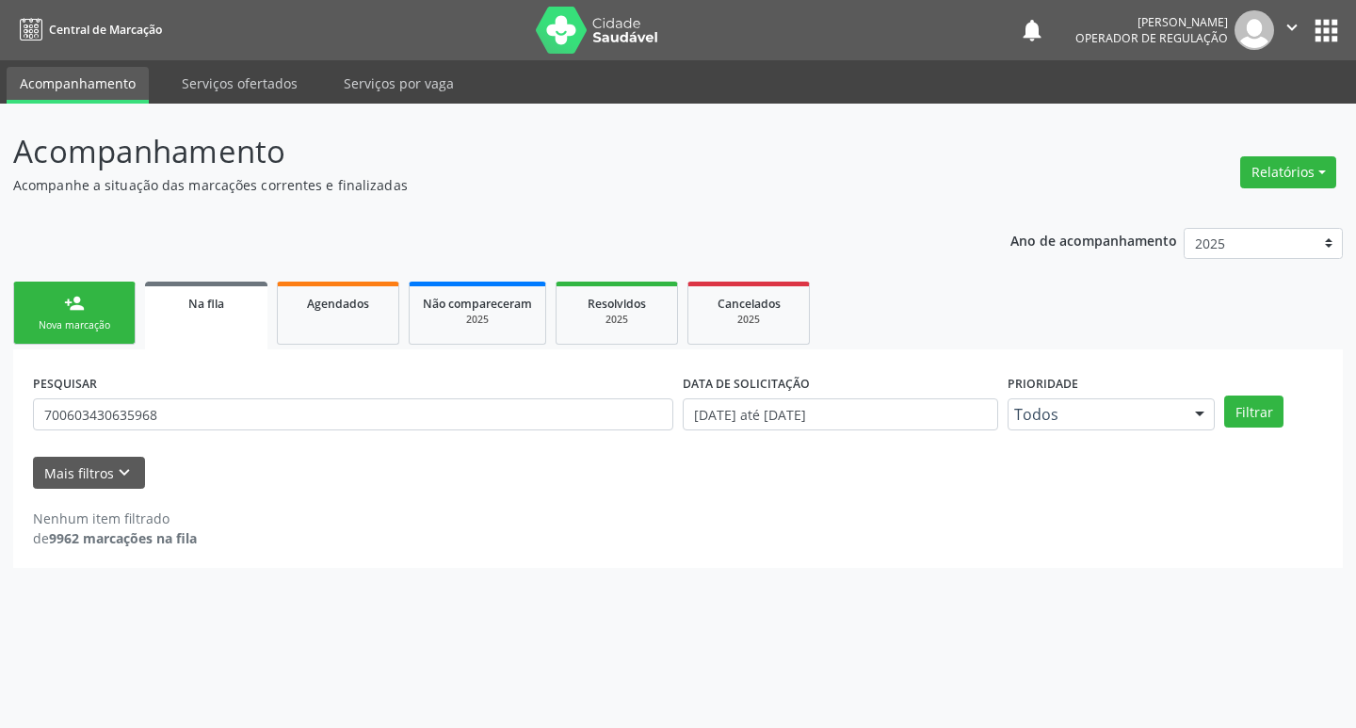
click at [80, 303] on div "person_add" at bounding box center [74, 303] width 21 height 21
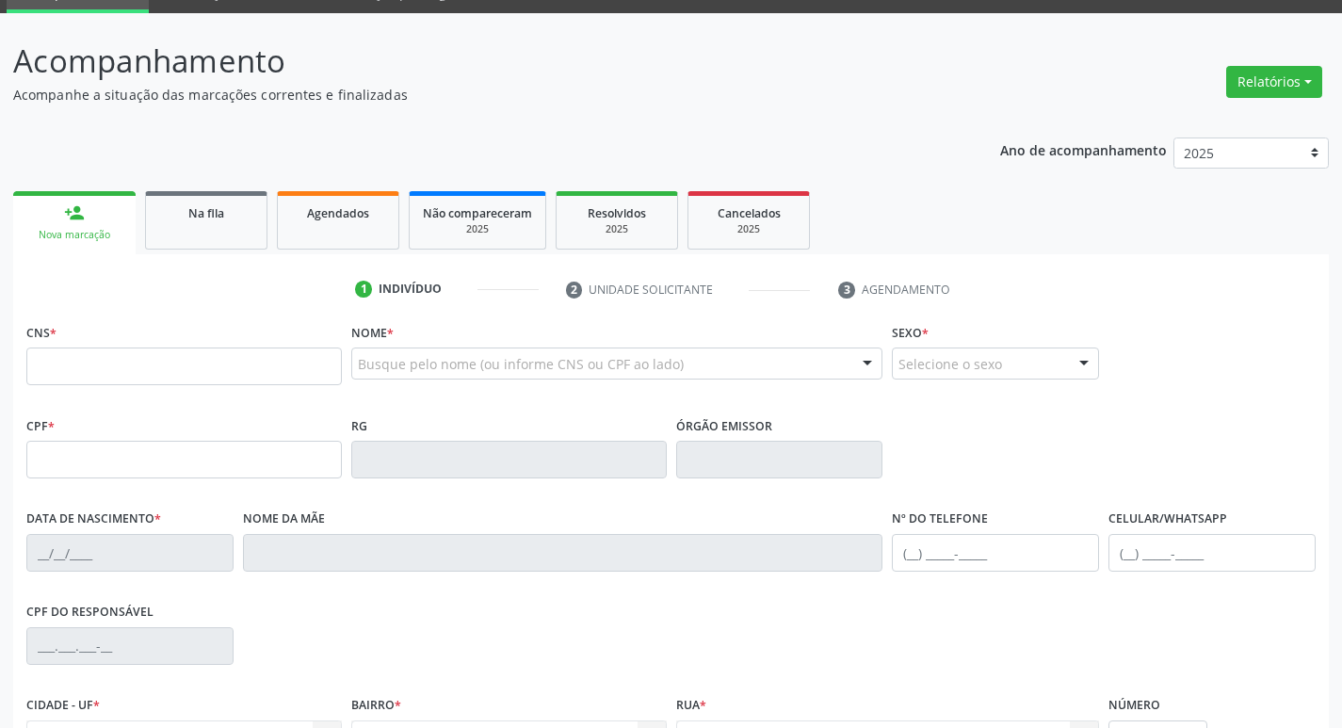
scroll to position [282, 0]
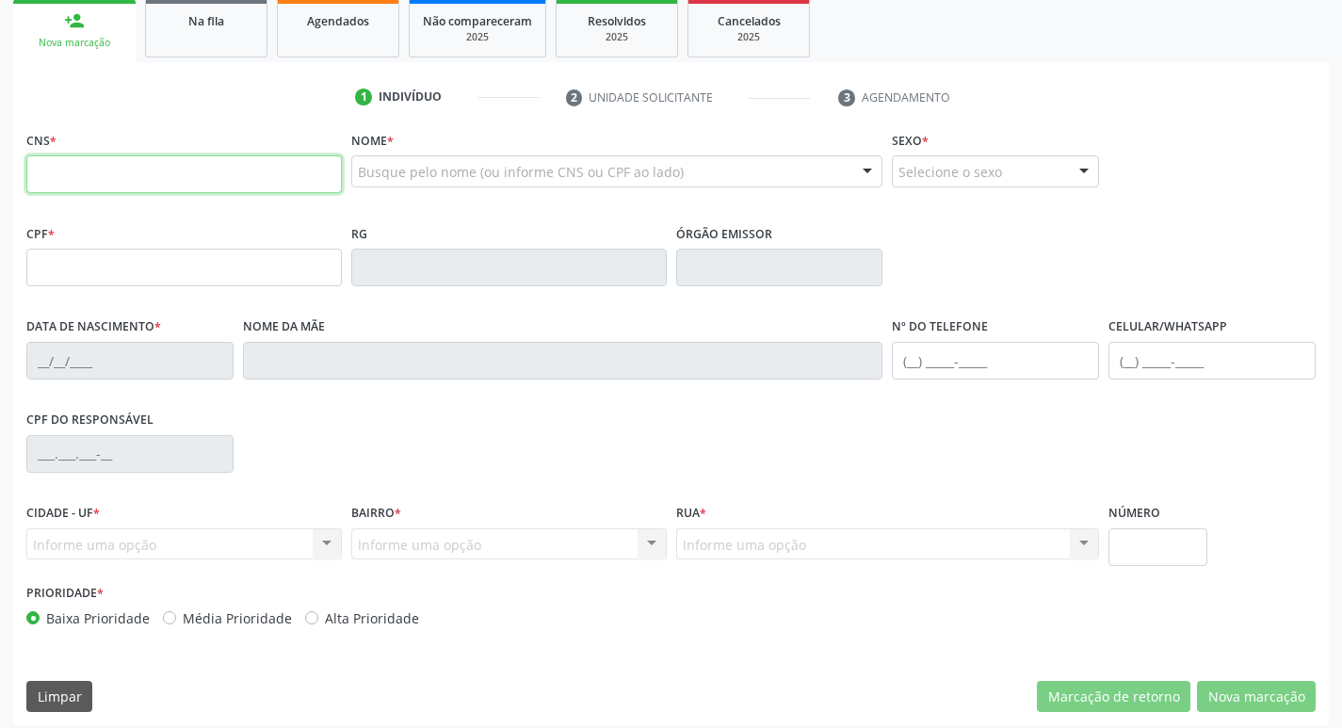
click at [248, 169] on input "text" at bounding box center [183, 174] width 315 height 38
paste input "700 6034 3063 5968"
type input "700 6034 3063 5968"
type input "304.259.214-68"
type input "10/07/1959"
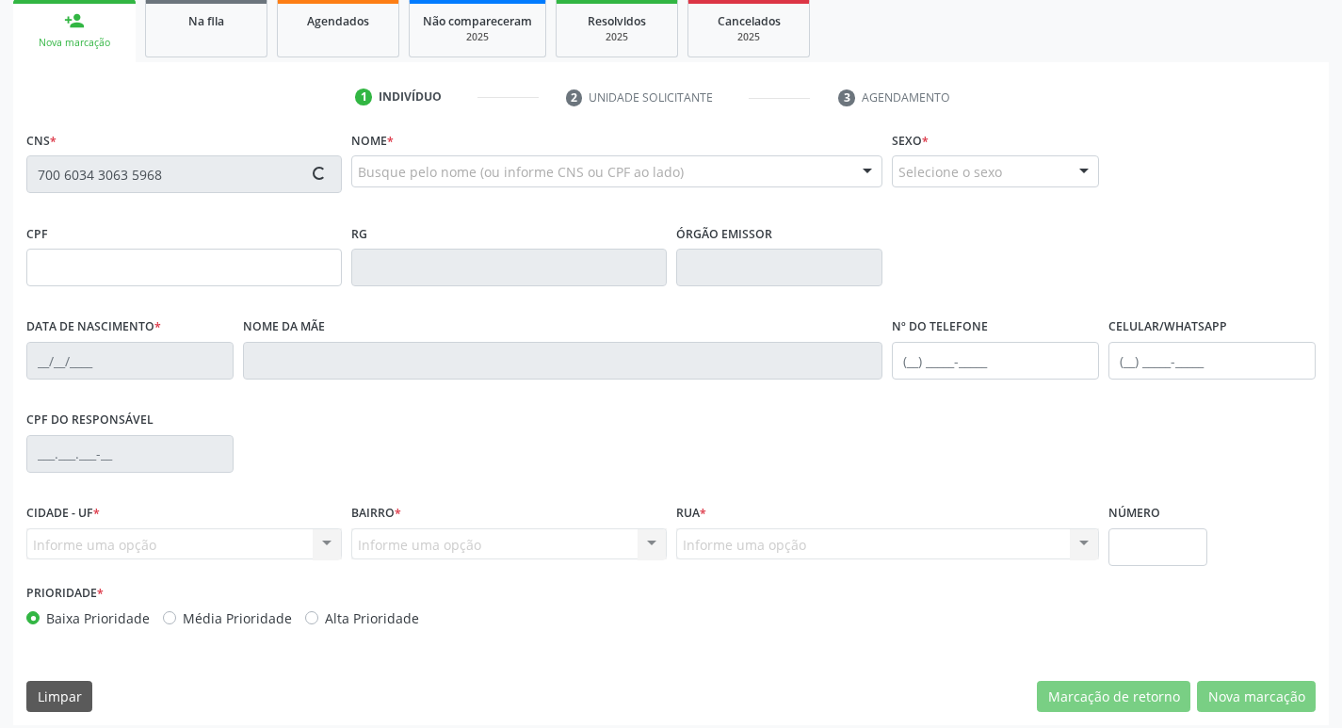
type input "Maria das Dores Silva"
type input "(83) 99408-2215"
type input "S/N"
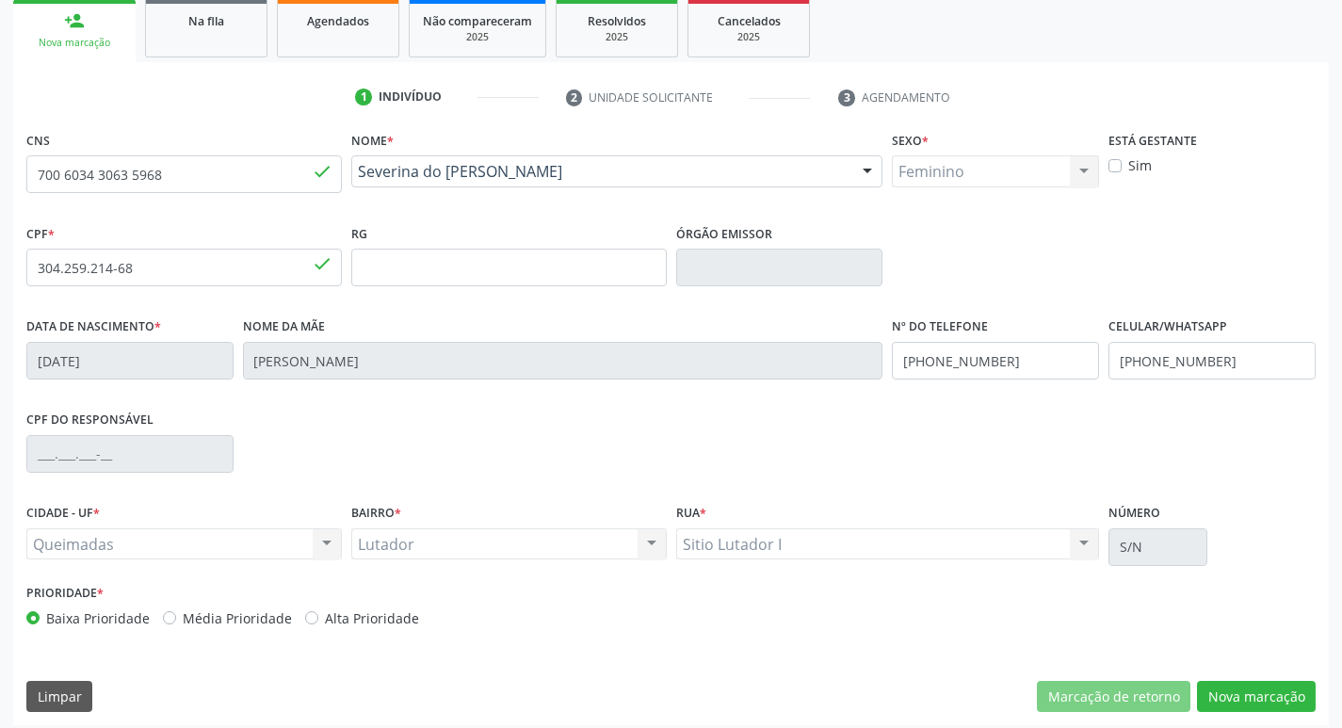
scroll to position [293, 0]
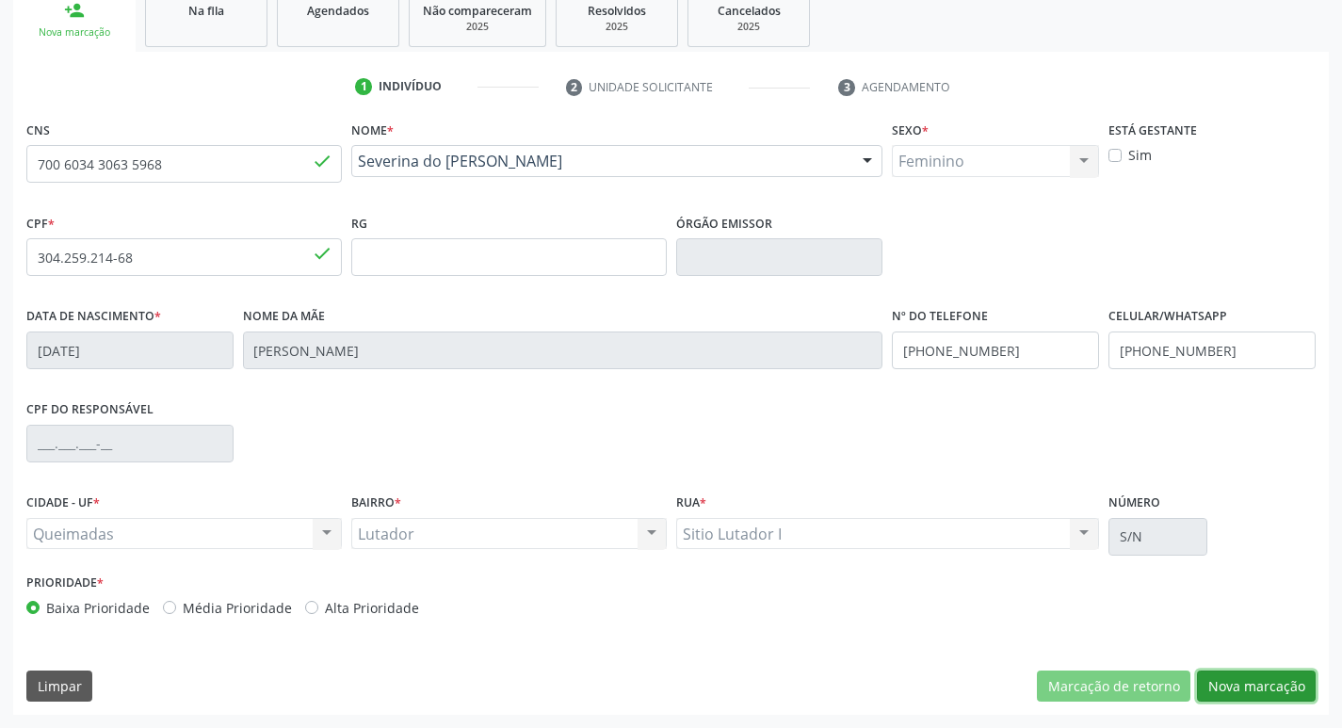
click at [1249, 681] on button "Nova marcação" at bounding box center [1256, 686] width 119 height 32
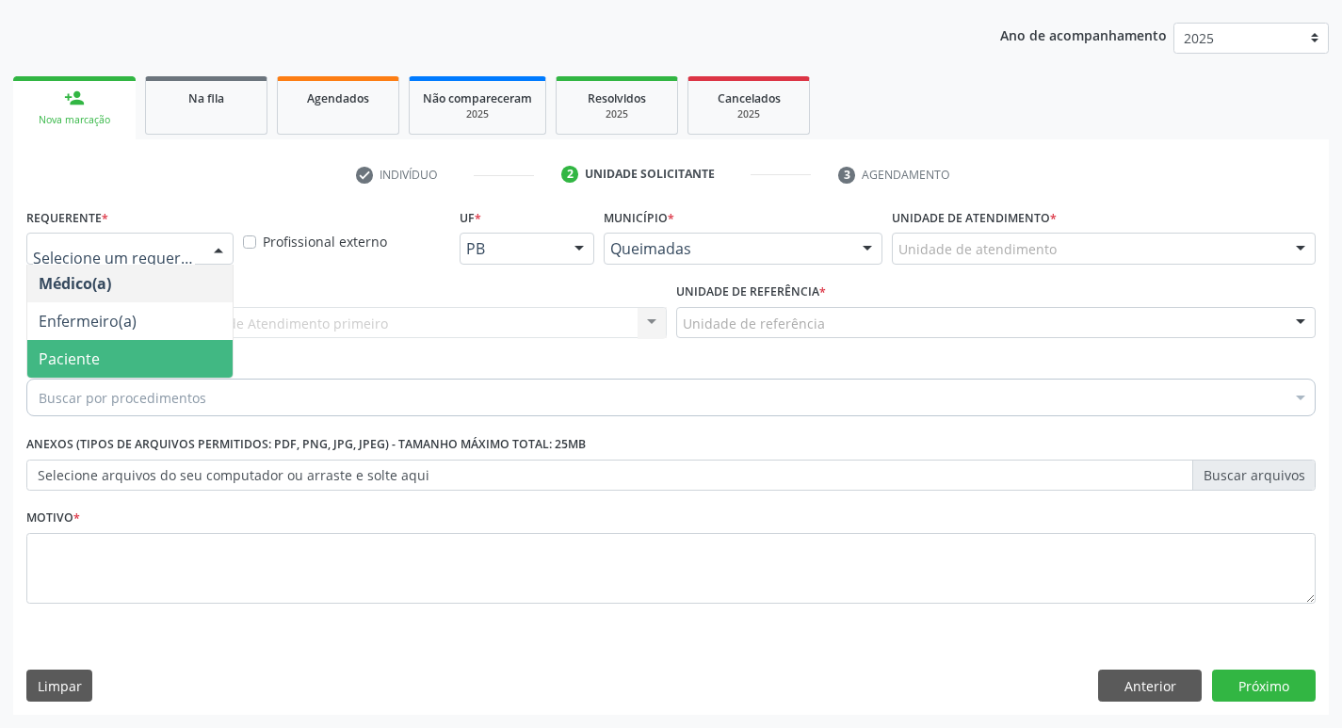
click at [94, 362] on span "Paciente" at bounding box center [69, 358] width 61 height 21
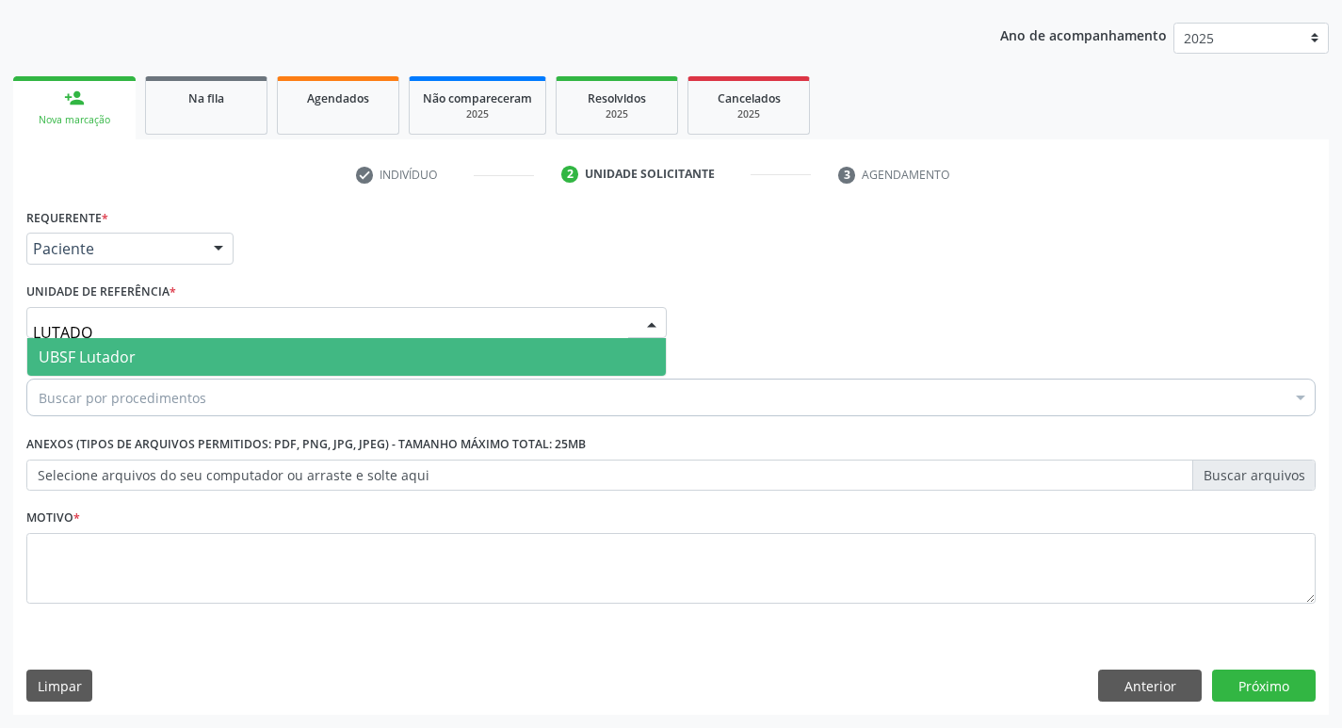
type input "LUTADOR"
click at [121, 358] on span "UBSF Lutador" at bounding box center [87, 356] width 97 height 21
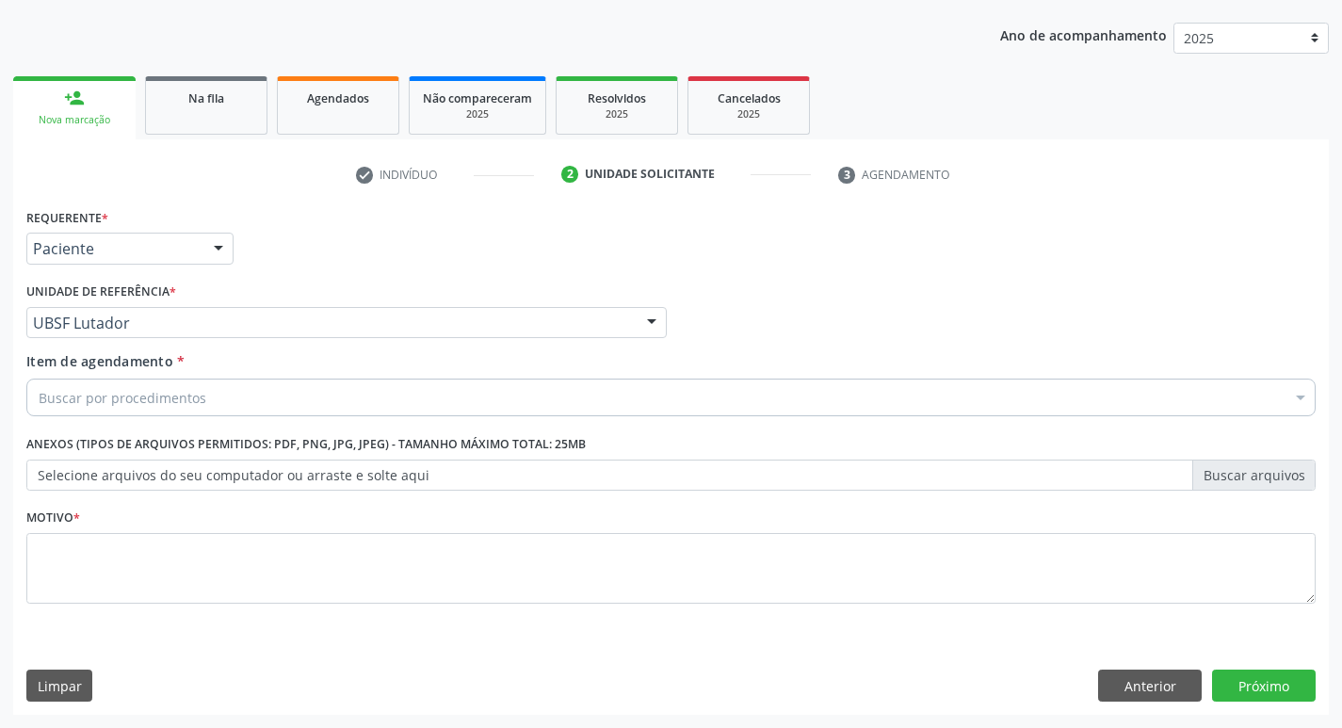
click at [111, 410] on div "Buscar por procedimentos" at bounding box center [670, 397] width 1289 height 38
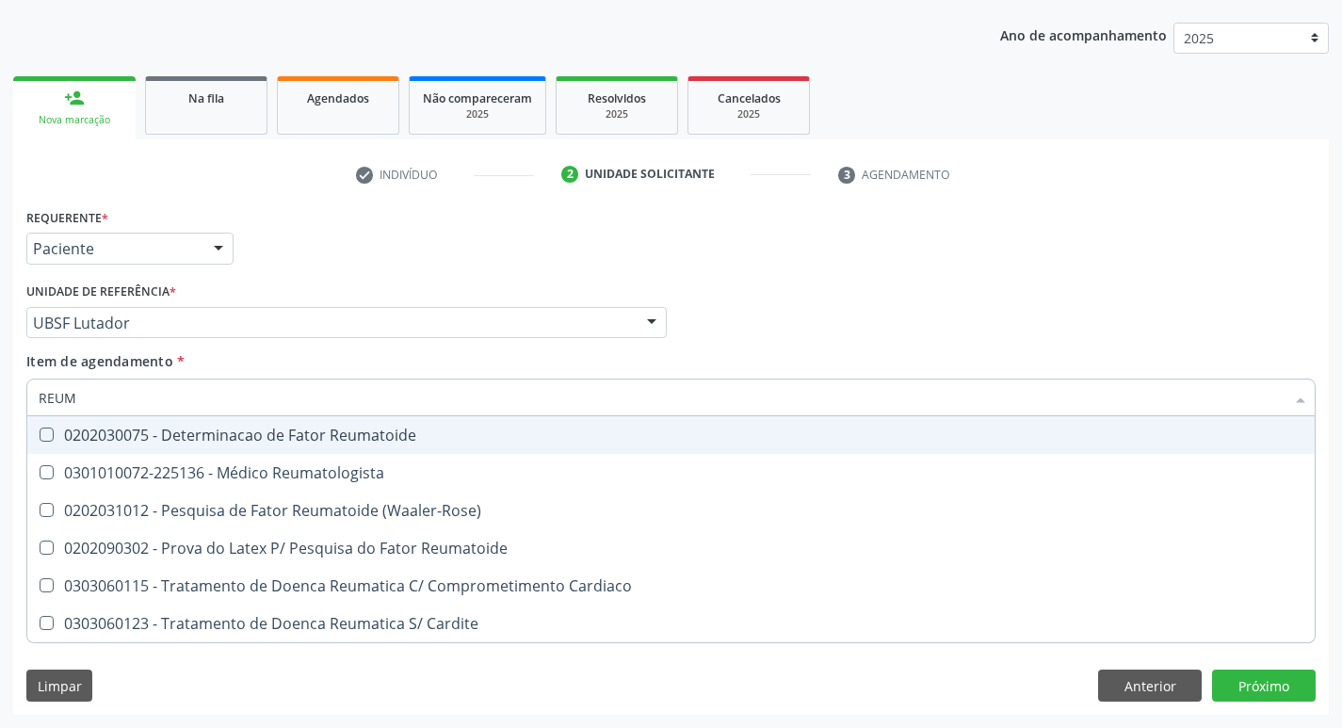
type input "REUMA"
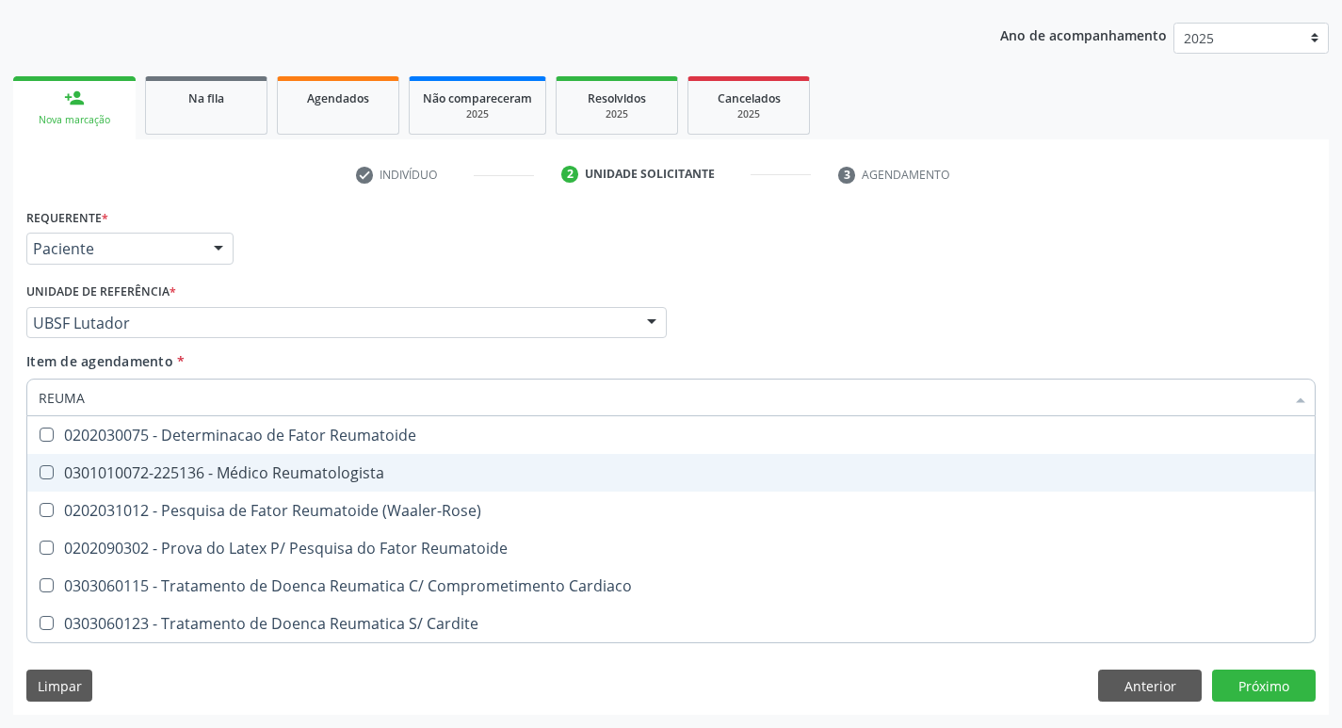
click at [242, 473] on div "0301010072-225136 - Médico Reumatologista" at bounding box center [671, 472] width 1264 height 15
checkbox Reumatologista "true"
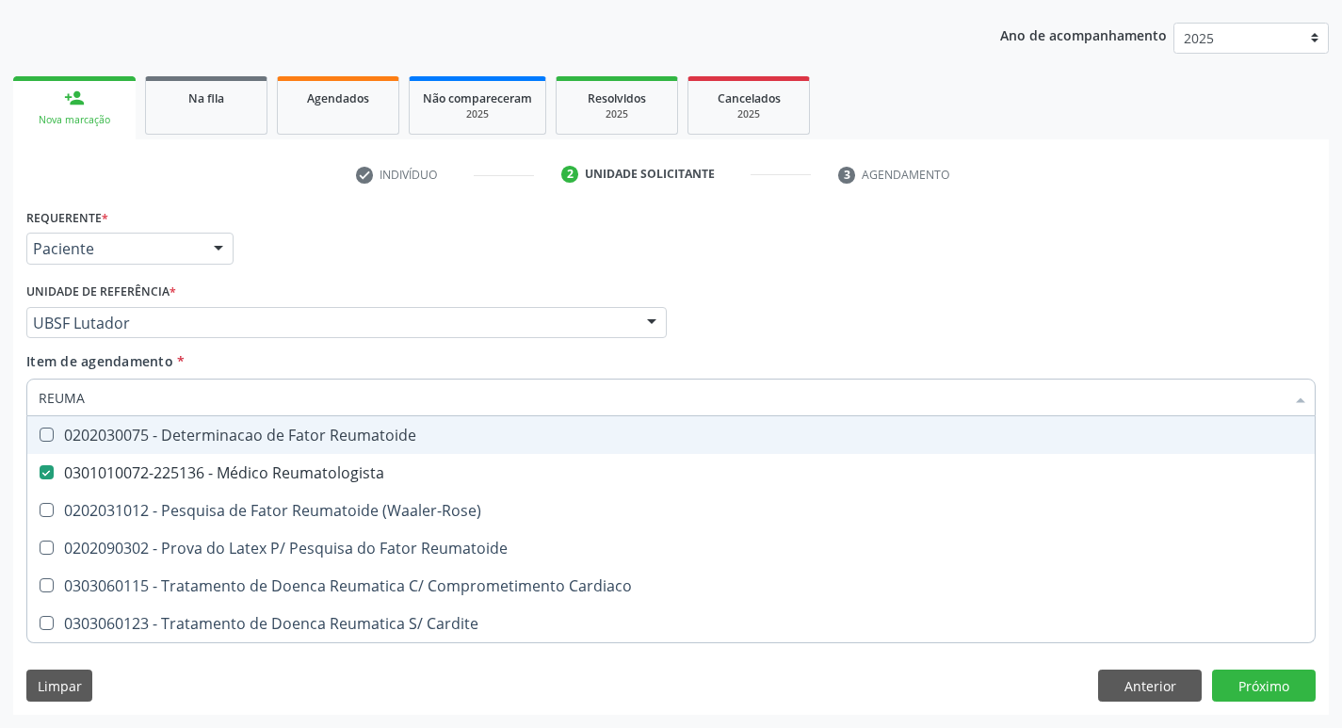
click at [327, 240] on div "Requerente * Paciente Médico(a) Enfermeiro(a) Paciente Nenhum resultado encontr…" at bounding box center [671, 239] width 1298 height 73
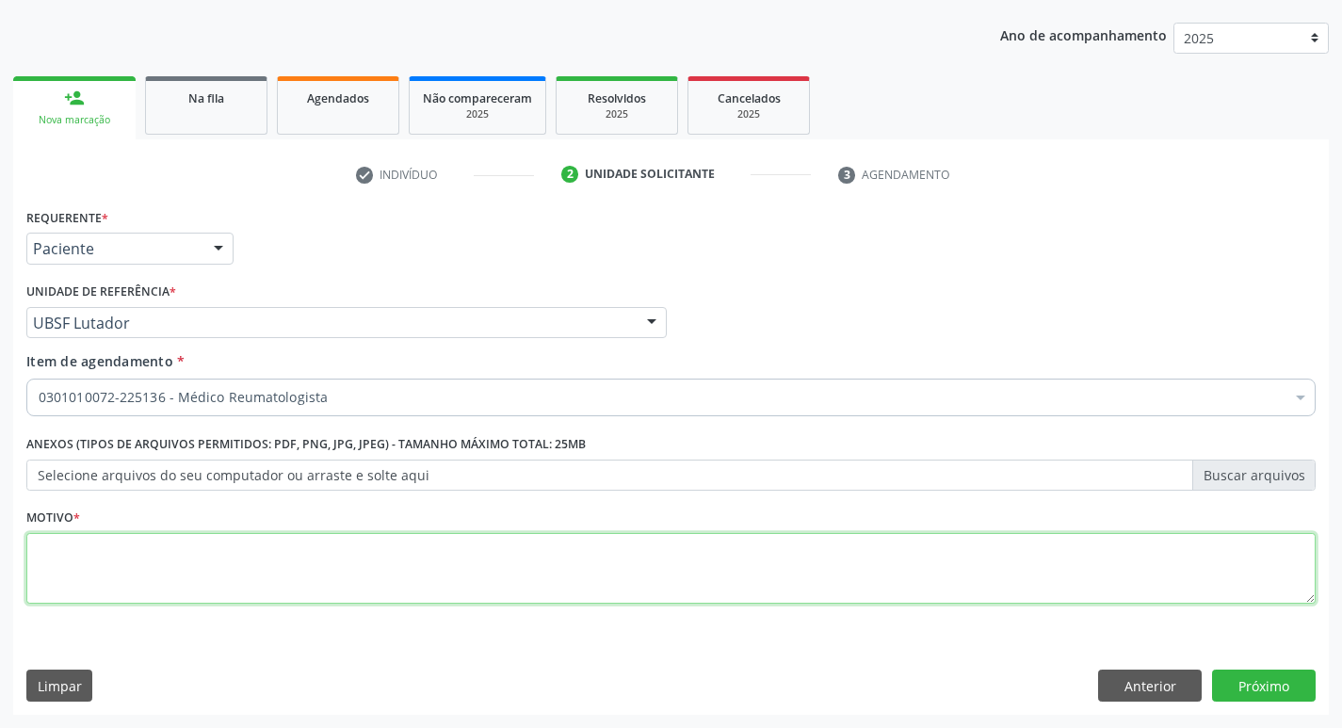
click at [143, 571] on textarea at bounding box center [670, 569] width 1289 height 72
type textarea "RETORNO"
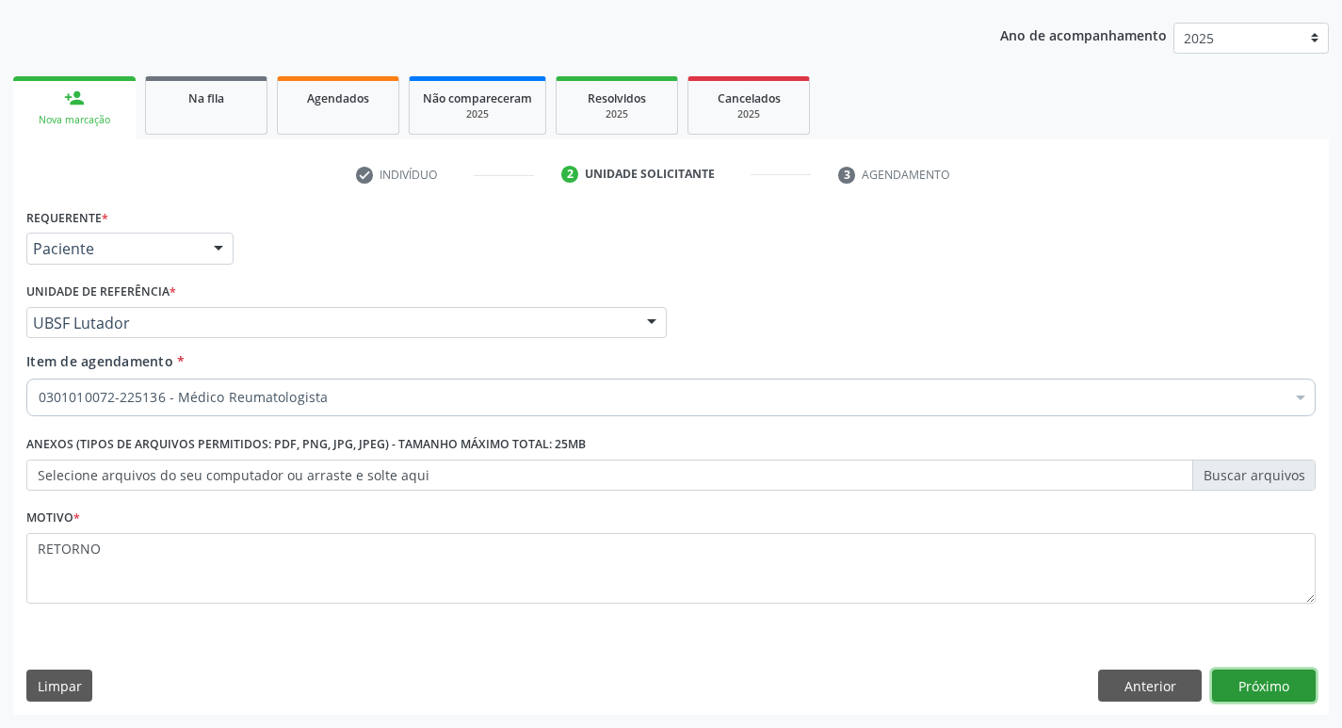
click at [1245, 674] on button "Próximo" at bounding box center [1264, 685] width 104 height 32
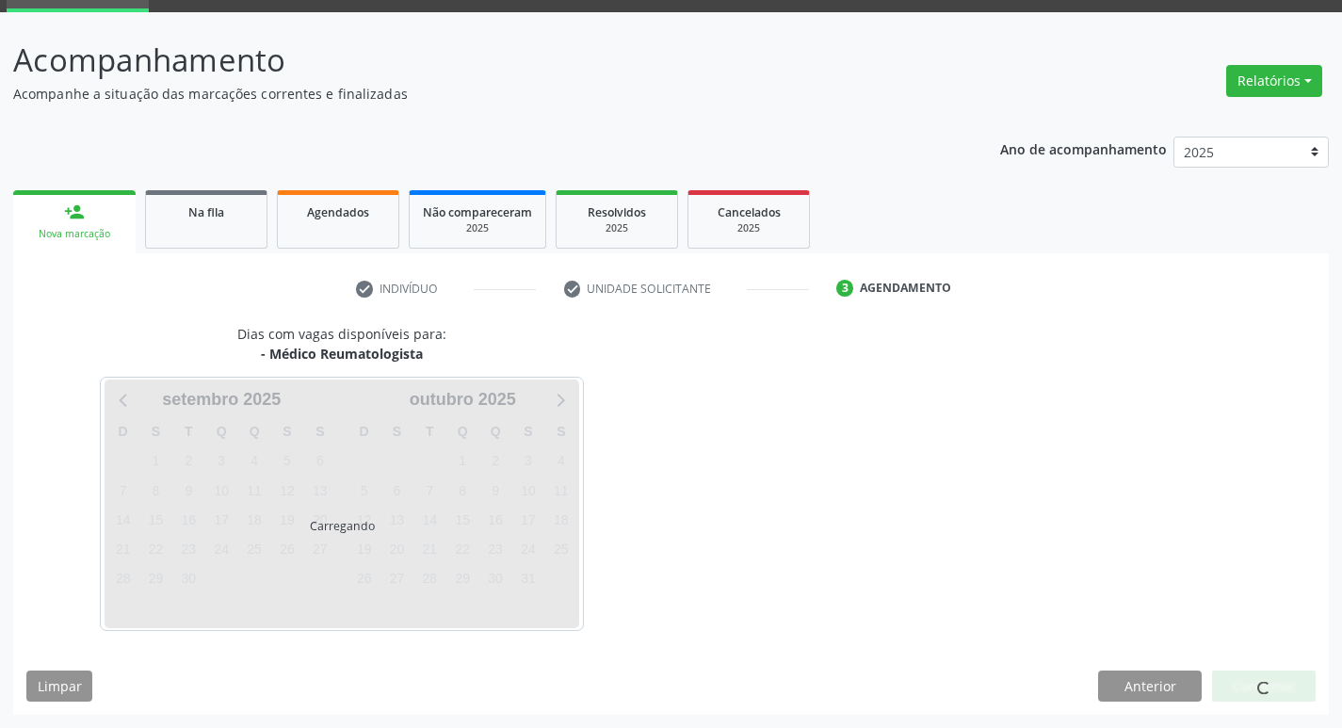
scroll to position [91, 0]
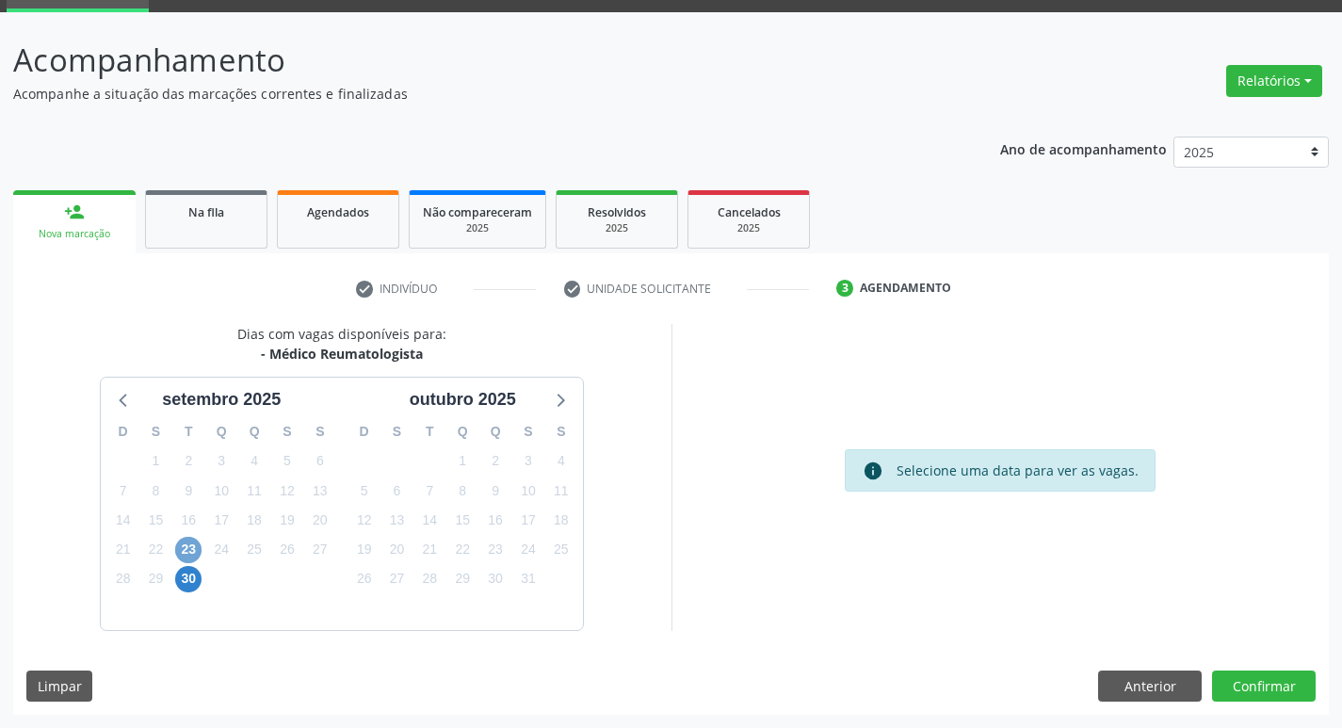
click at [194, 545] on span "23" at bounding box center [188, 550] width 26 height 26
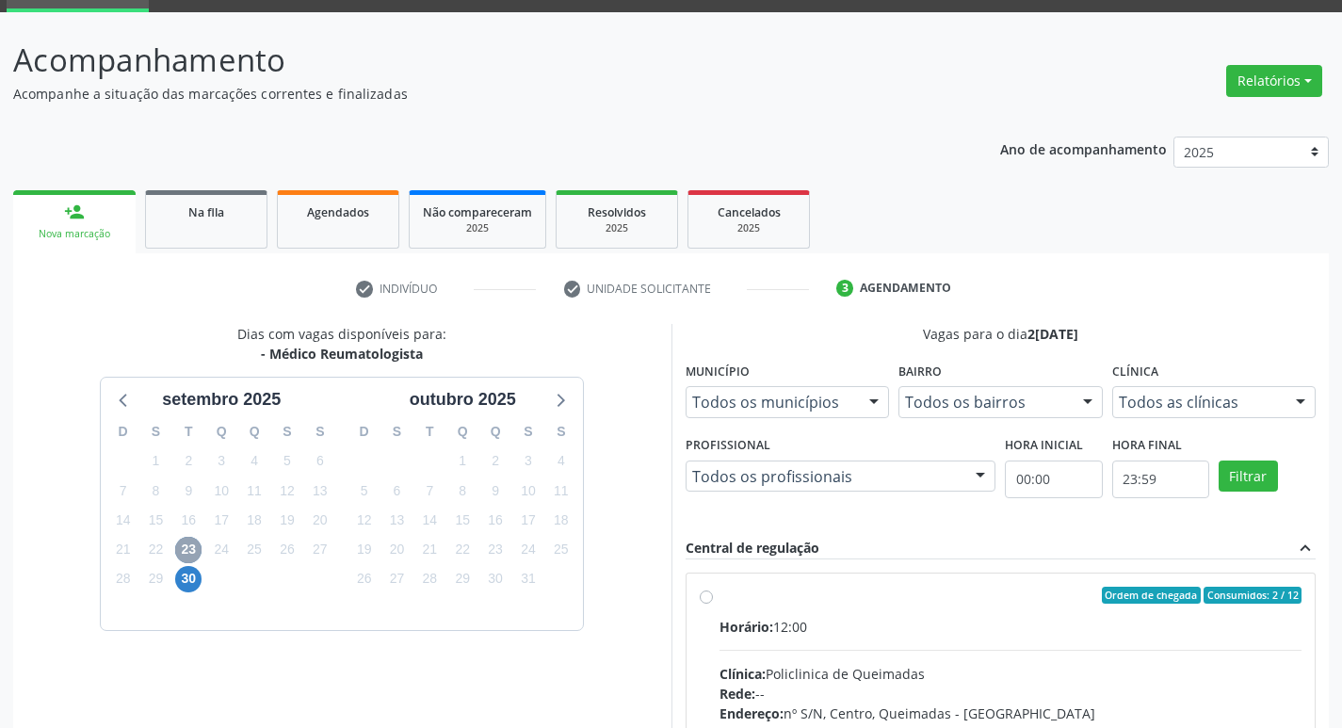
scroll to position [363, 0]
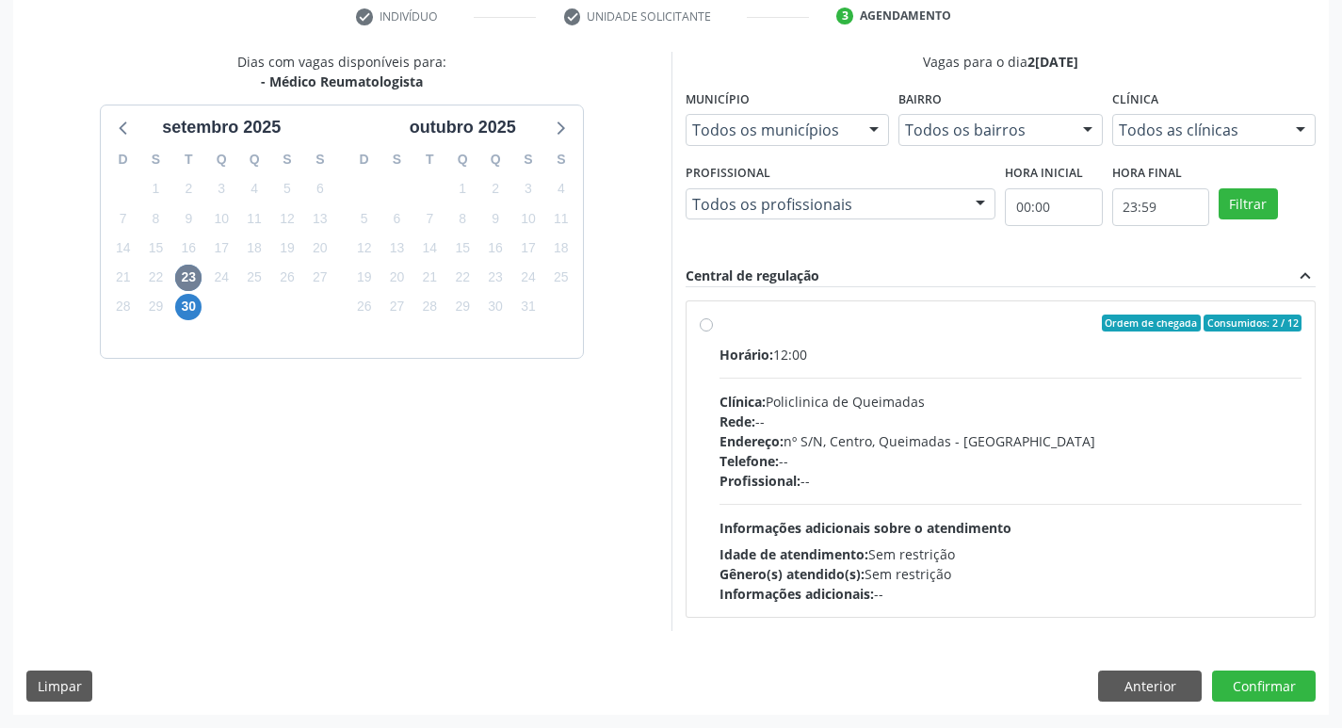
click at [945, 328] on div "Ordem de chegada Consumidos: 2 / 12" at bounding box center [1010, 322] width 583 height 17
click at [713, 328] on input "Ordem de chegada Consumidos: 2 / 12 Horário: 12:00 Clínica: Policlinica de Quei…" at bounding box center [706, 322] width 13 height 17
radio input "true"
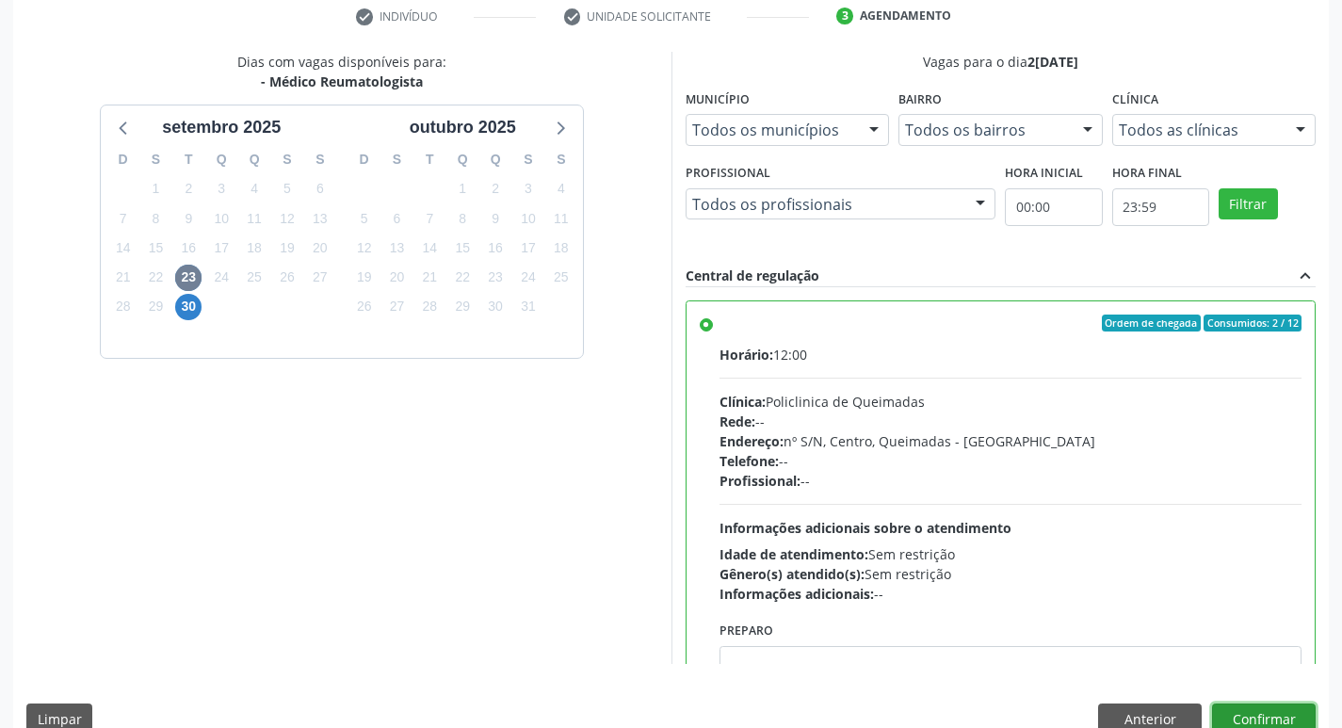
click at [1267, 714] on button "Confirmar" at bounding box center [1264, 719] width 104 height 32
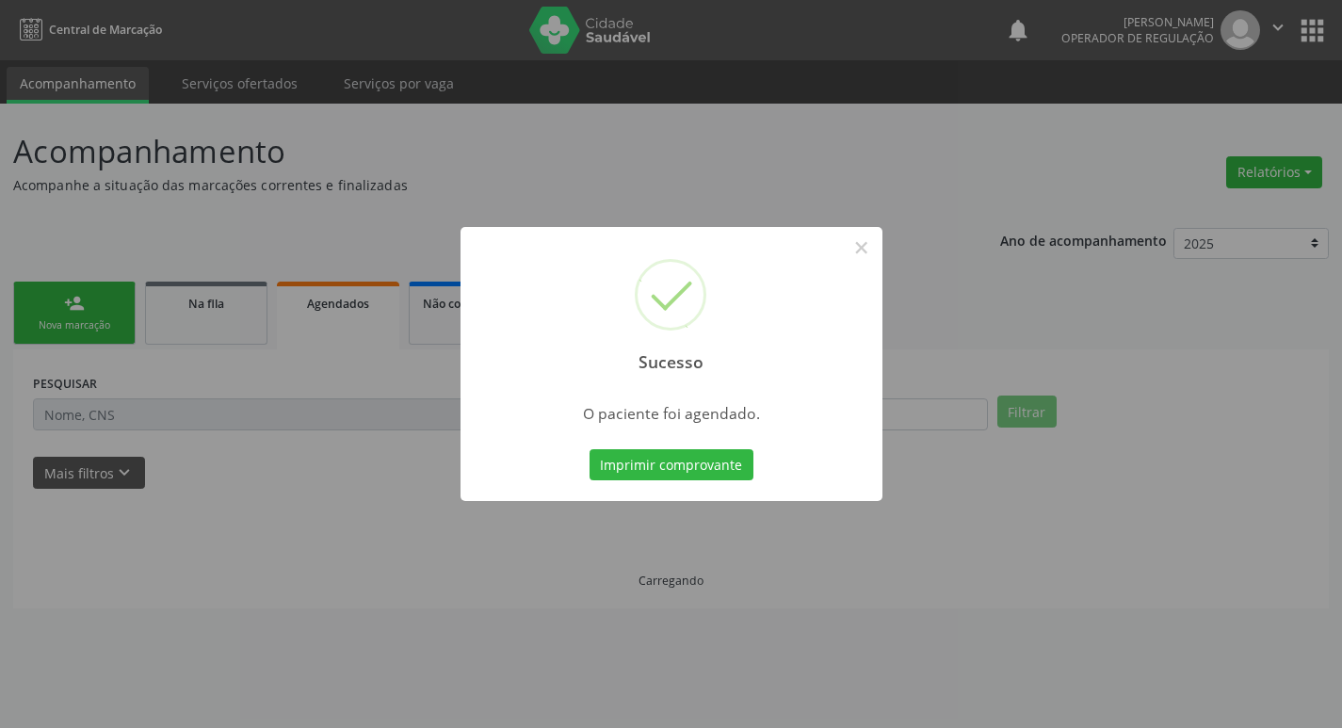
scroll to position [0, 0]
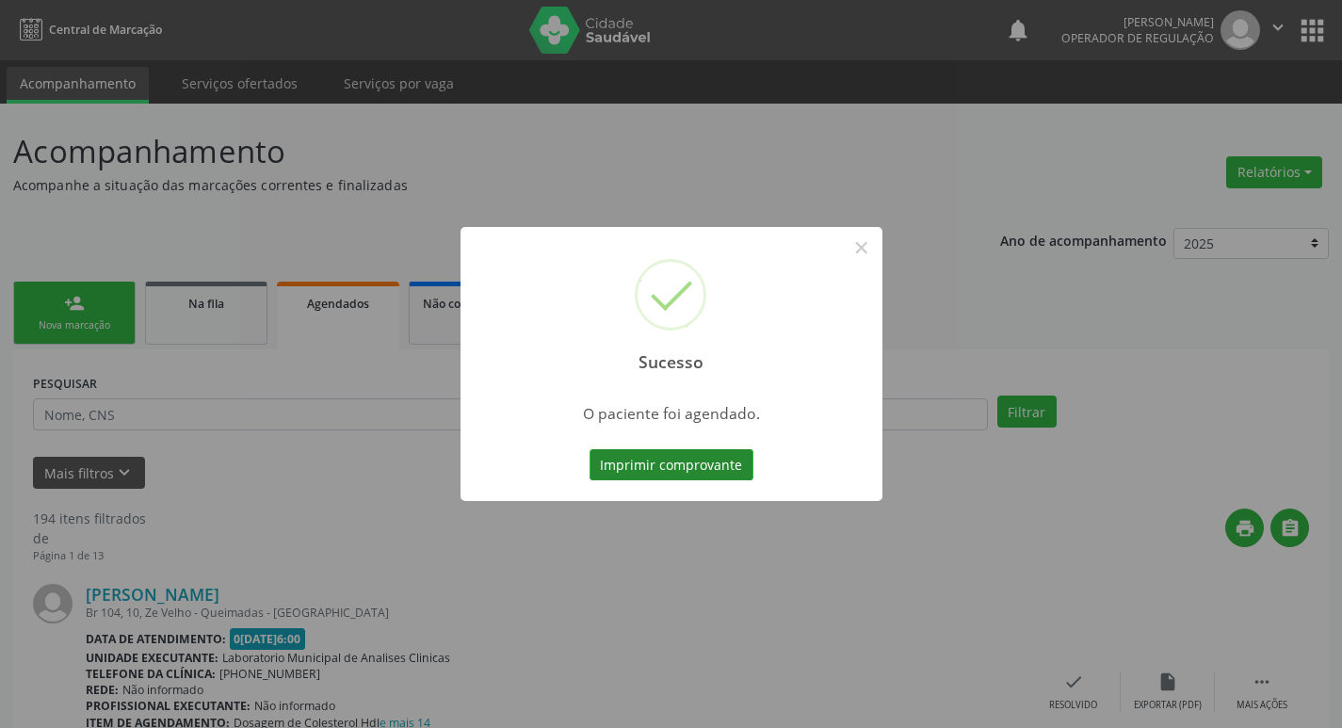
click at [664, 463] on button "Imprimir comprovante" at bounding box center [671, 465] width 164 height 32
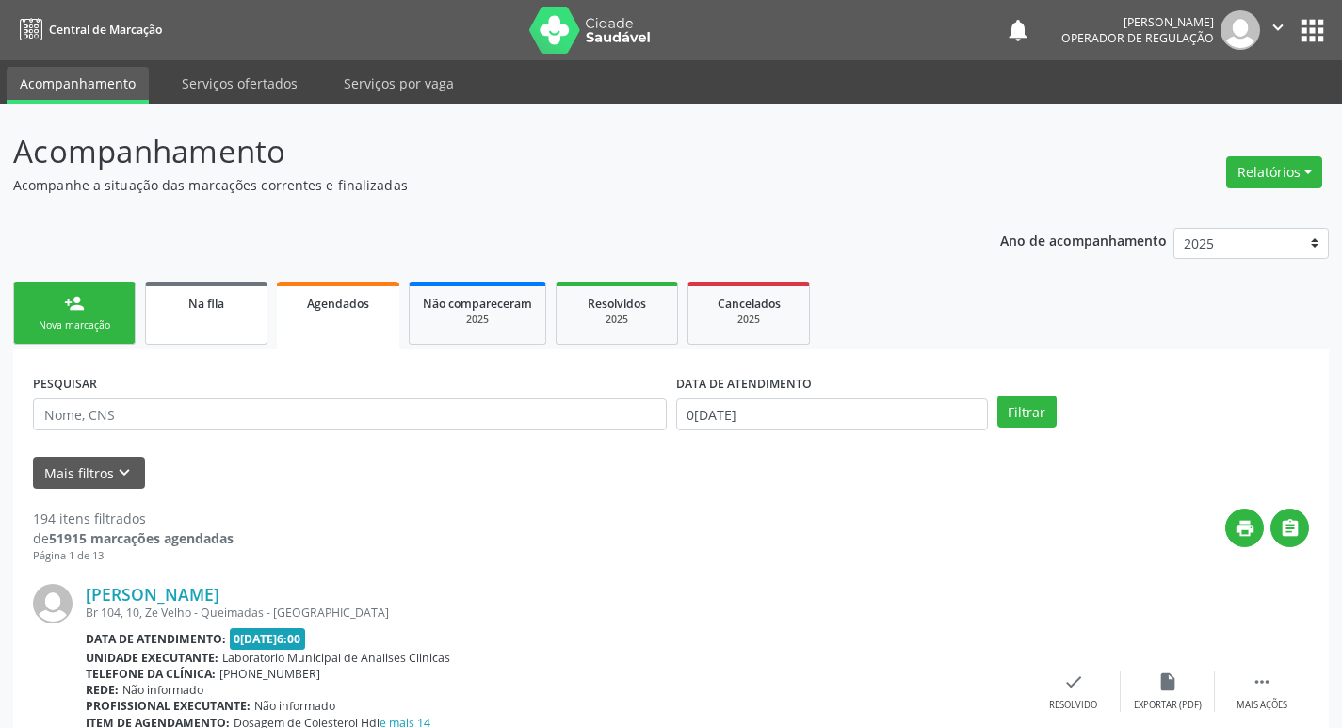
click at [178, 311] on div "Na fila" at bounding box center [206, 303] width 94 height 20
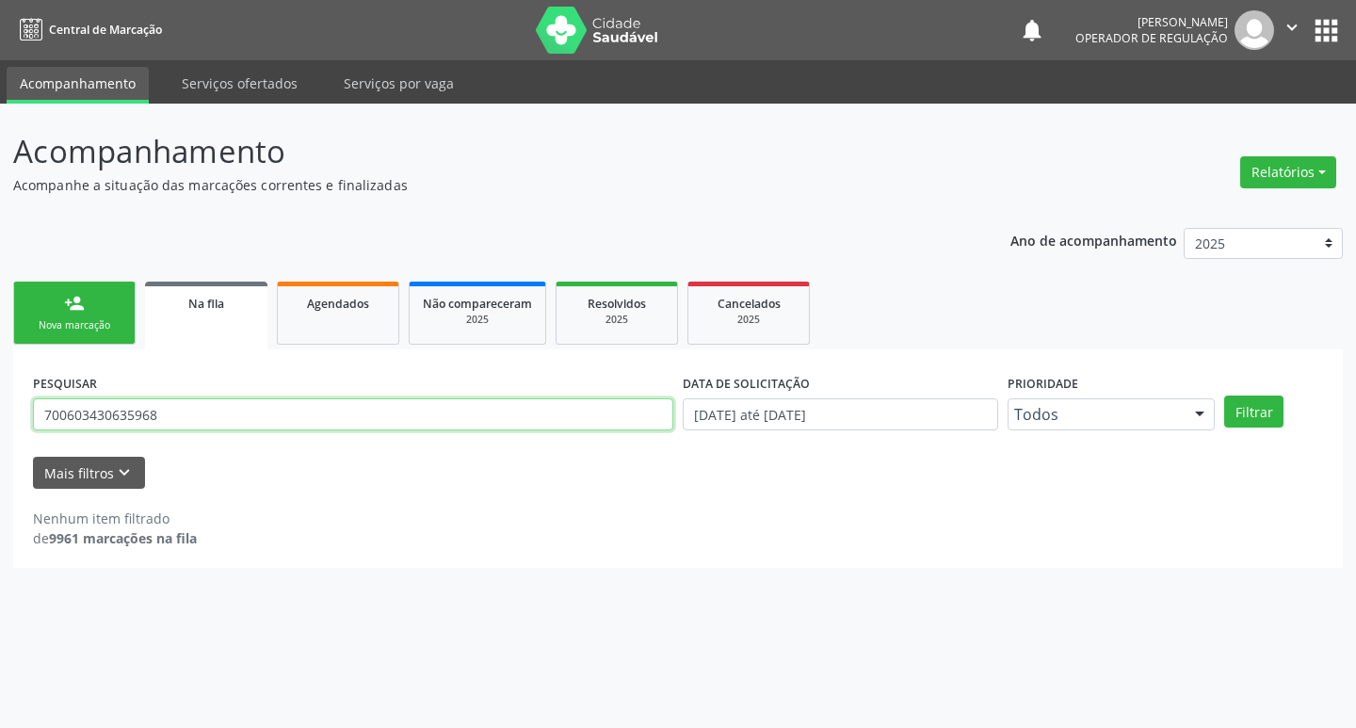
click at [226, 401] on input "700603430635968" at bounding box center [353, 414] width 640 height 32
type input "701104355181180"
click at [1224, 395] on button "Filtrar" at bounding box center [1253, 411] width 59 height 32
click at [296, 411] on input "701104355181180" at bounding box center [353, 414] width 640 height 32
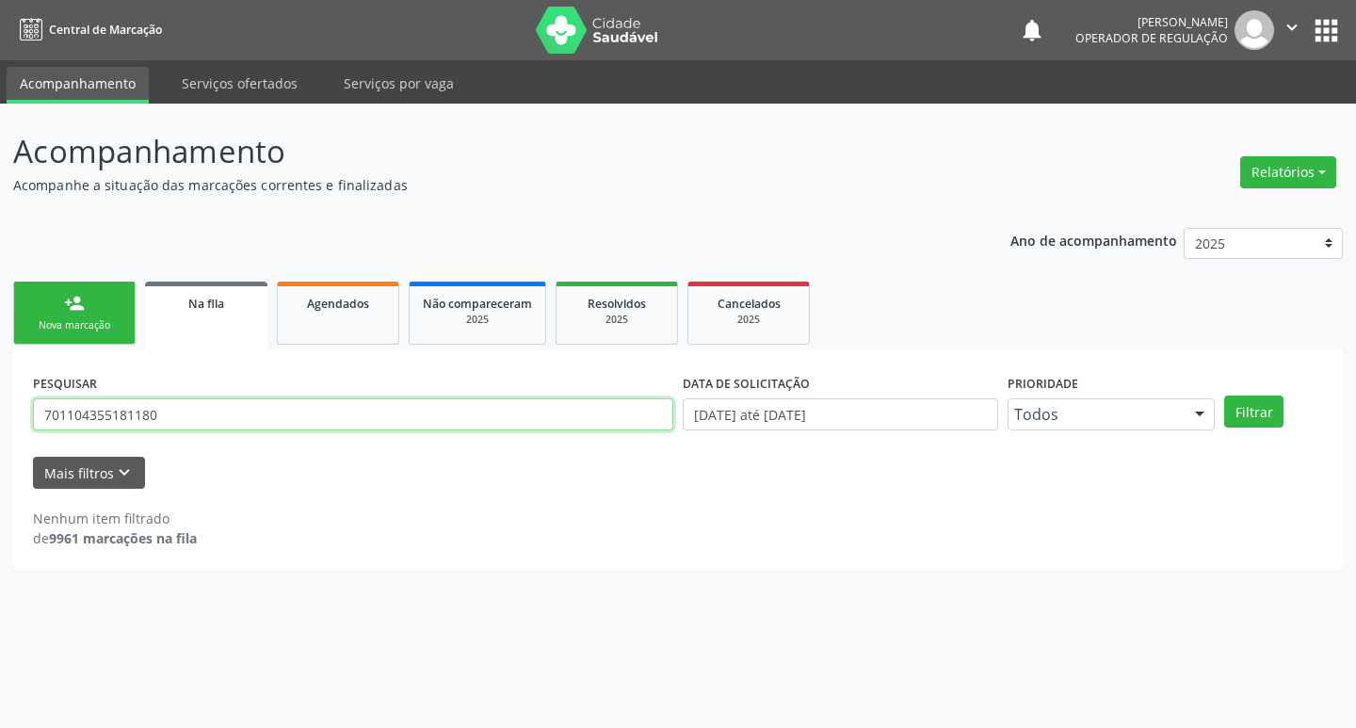
click at [296, 411] on input "701104355181180" at bounding box center [353, 414] width 640 height 32
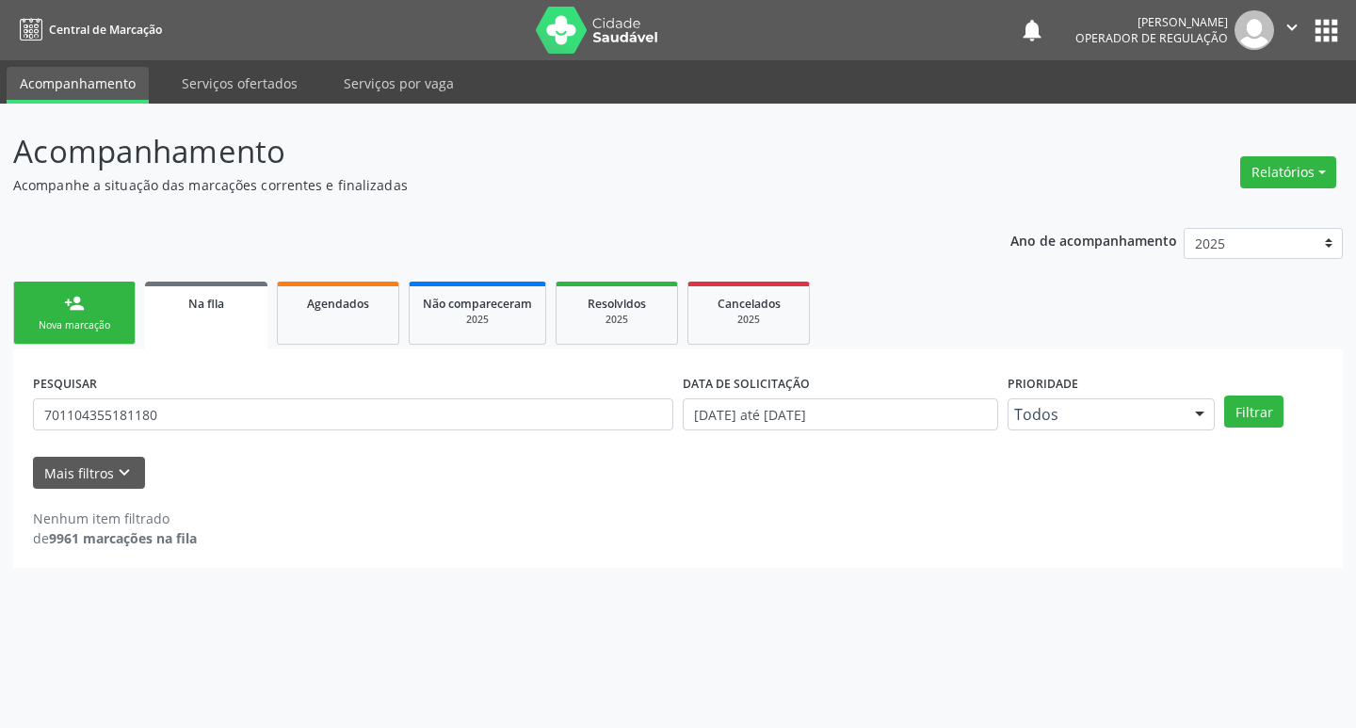
click at [334, 278] on ul "person_add Nova marcação Na fila Agendados Não compareceram 2025 Resolvidos 202…" at bounding box center [677, 313] width 1329 height 72
click at [332, 293] on div "Agendados" at bounding box center [338, 303] width 94 height 20
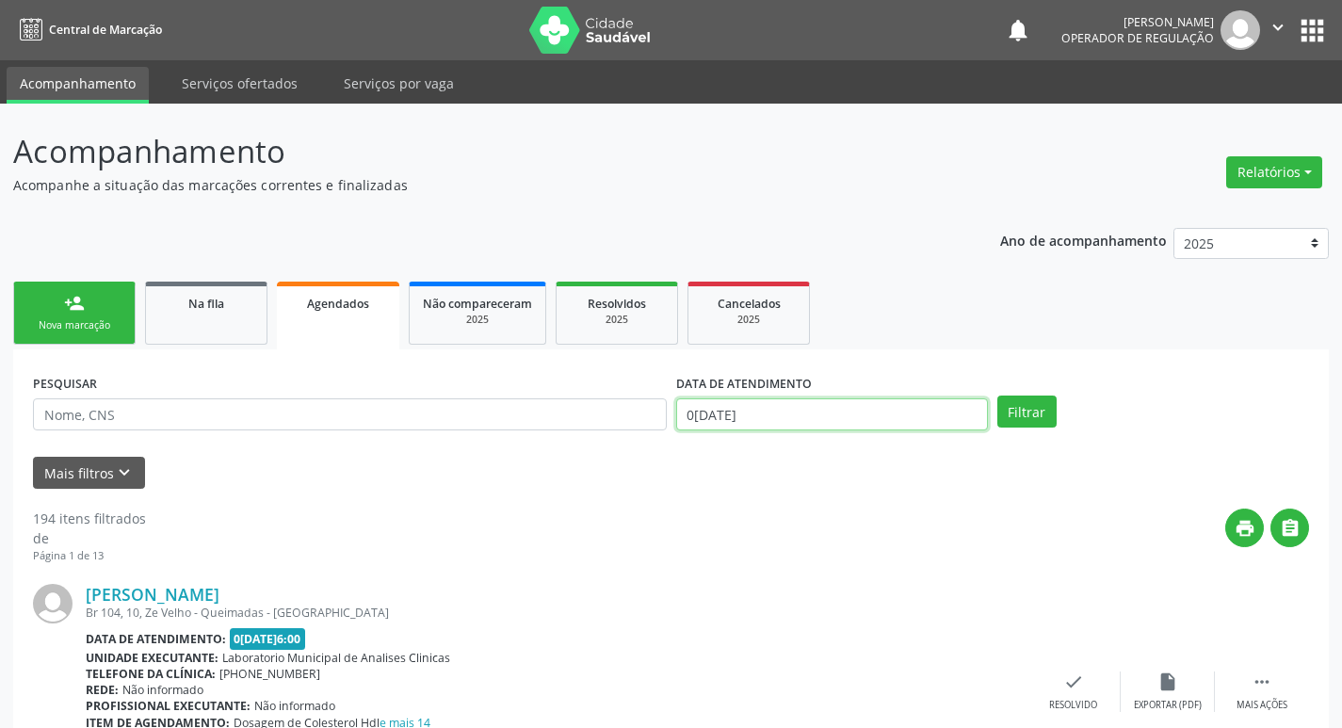
click at [763, 422] on input "02/09/2025" at bounding box center [832, 414] width 312 height 32
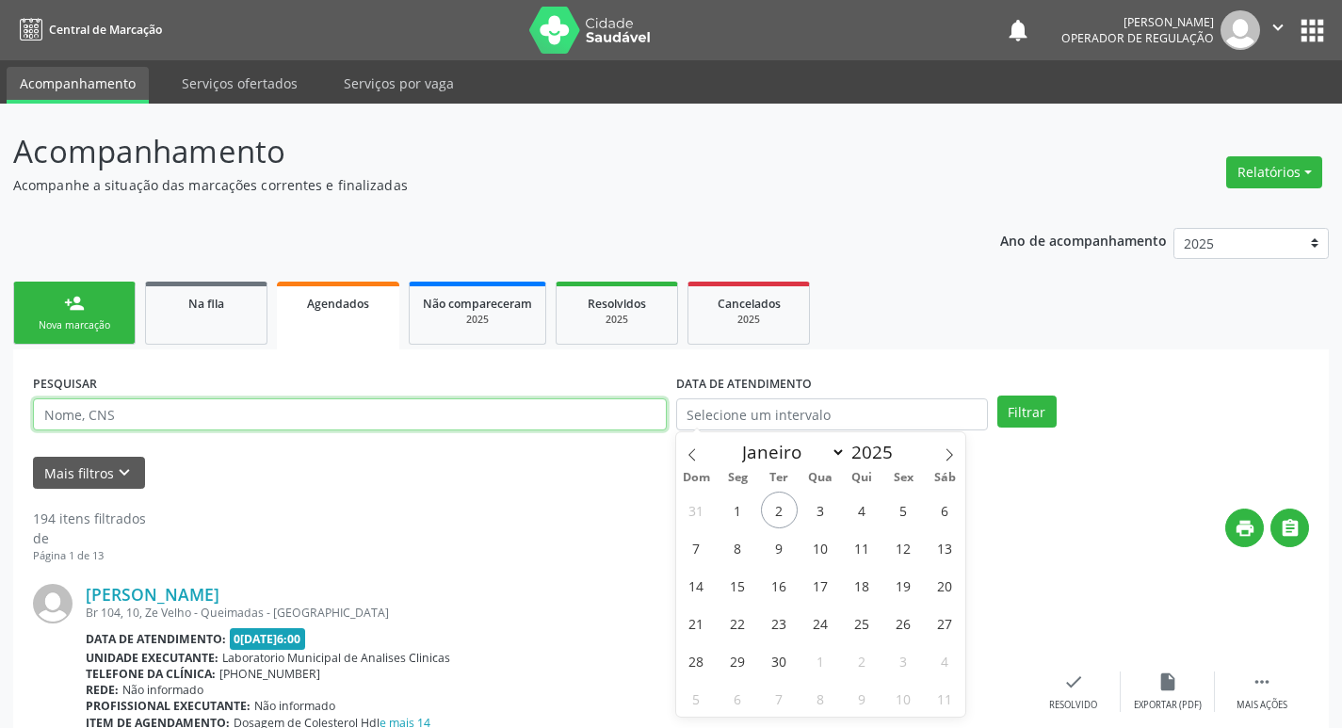
click at [233, 426] on input "text" at bounding box center [350, 414] width 634 height 32
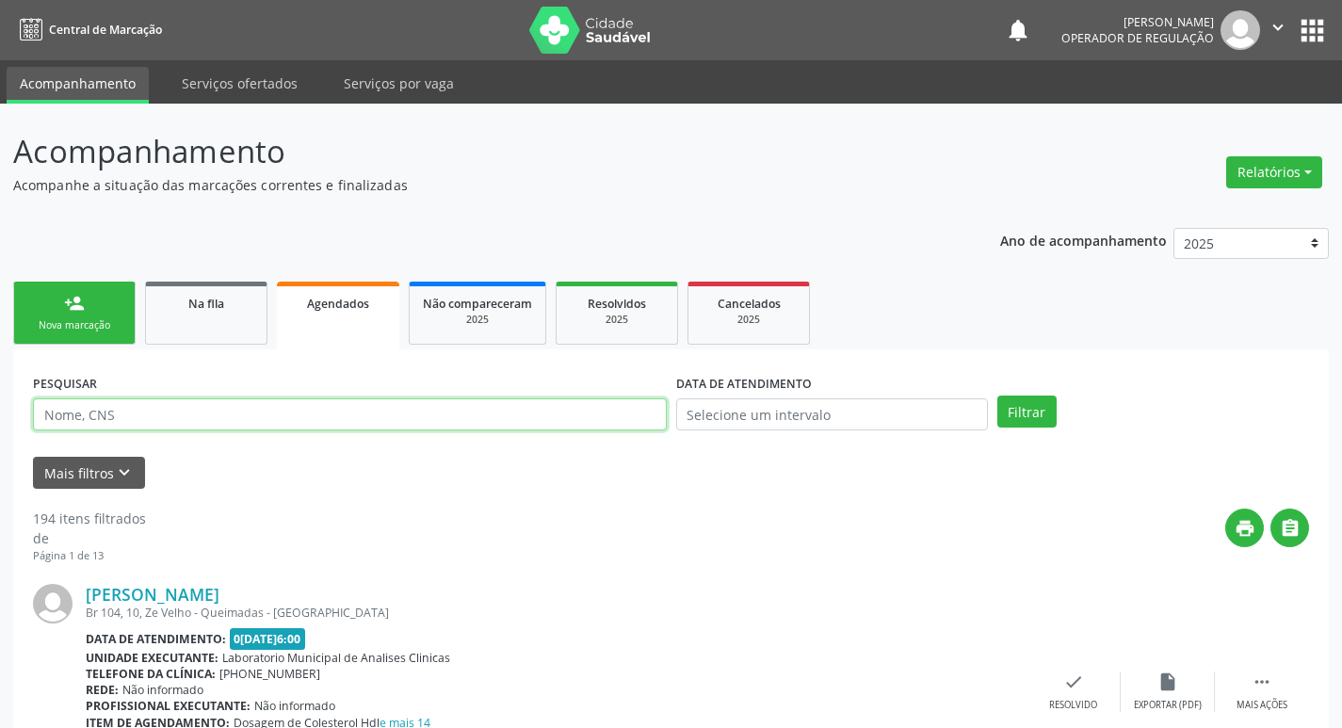
paste input "701104355181180"
type input "701104355181180"
click at [997, 395] on button "Filtrar" at bounding box center [1026, 411] width 59 height 32
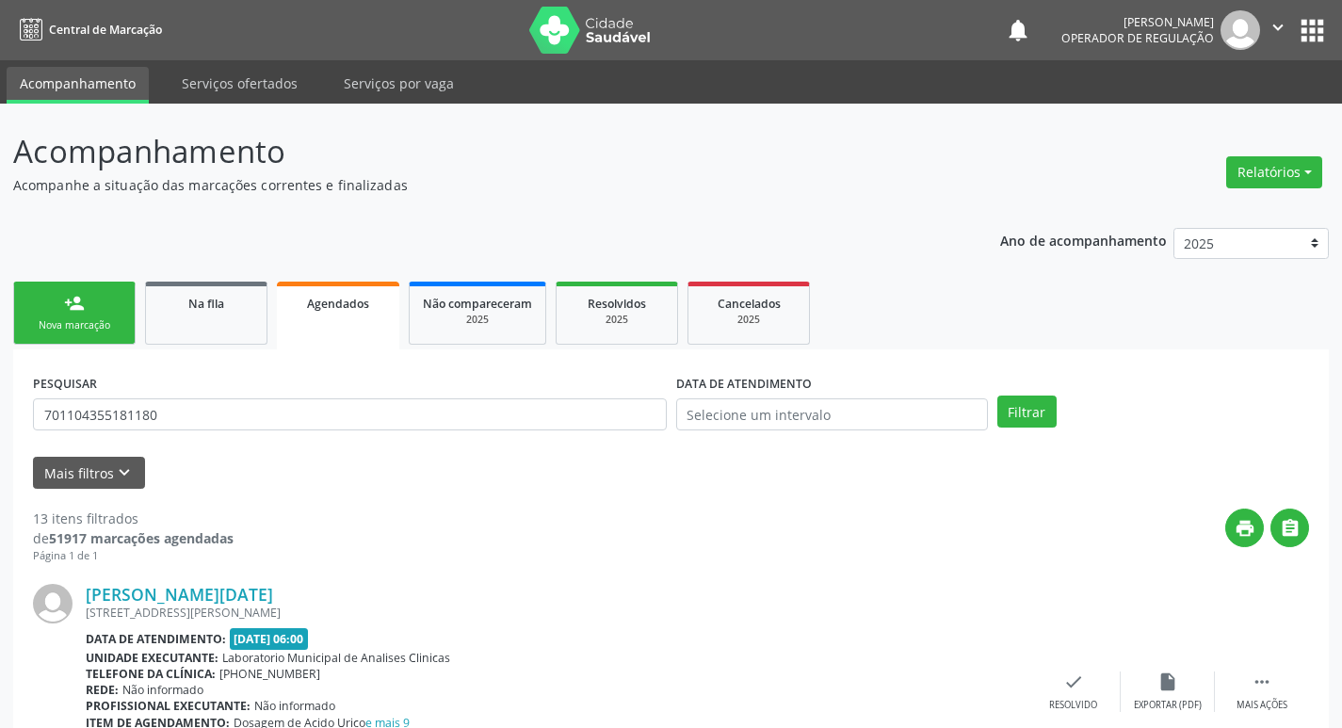
click at [108, 283] on link "person_add Nova marcação" at bounding box center [74, 313] width 122 height 63
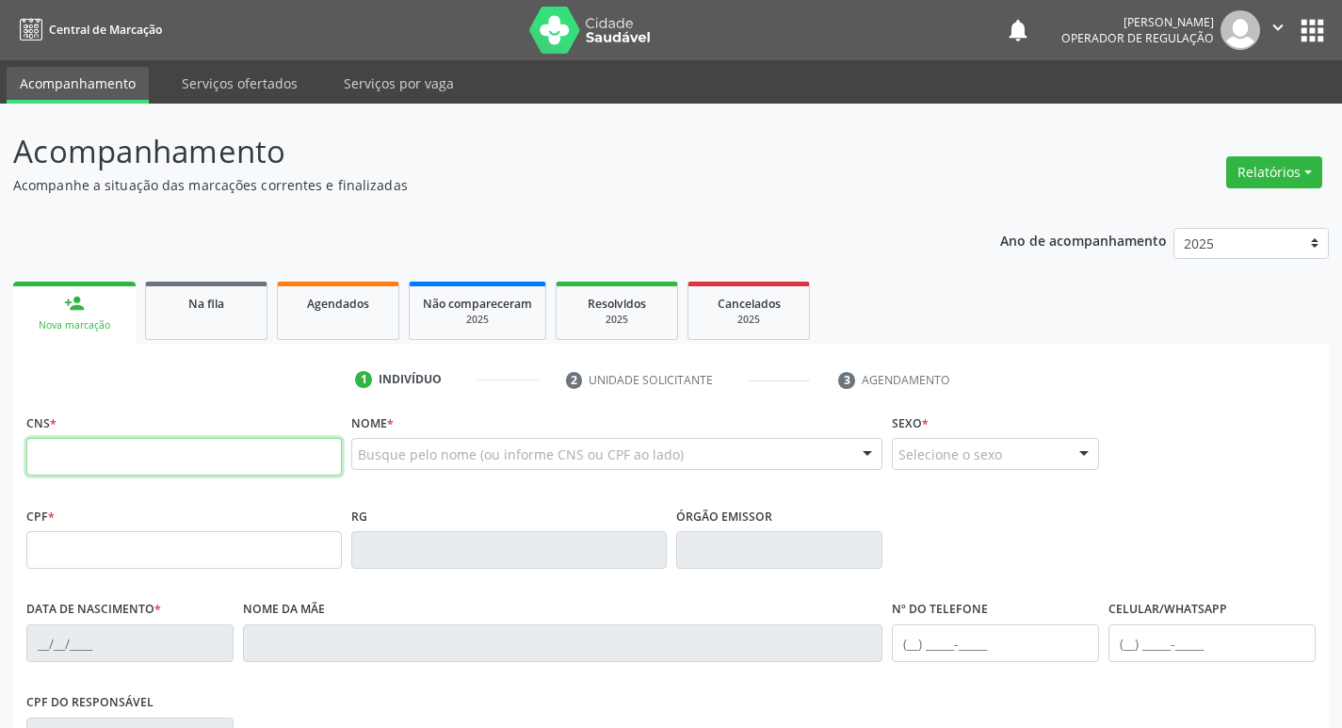
click at [148, 475] on input "text" at bounding box center [183, 457] width 315 height 38
paste input "701 1043 5518 1180"
type input "701 1043 5518 1180"
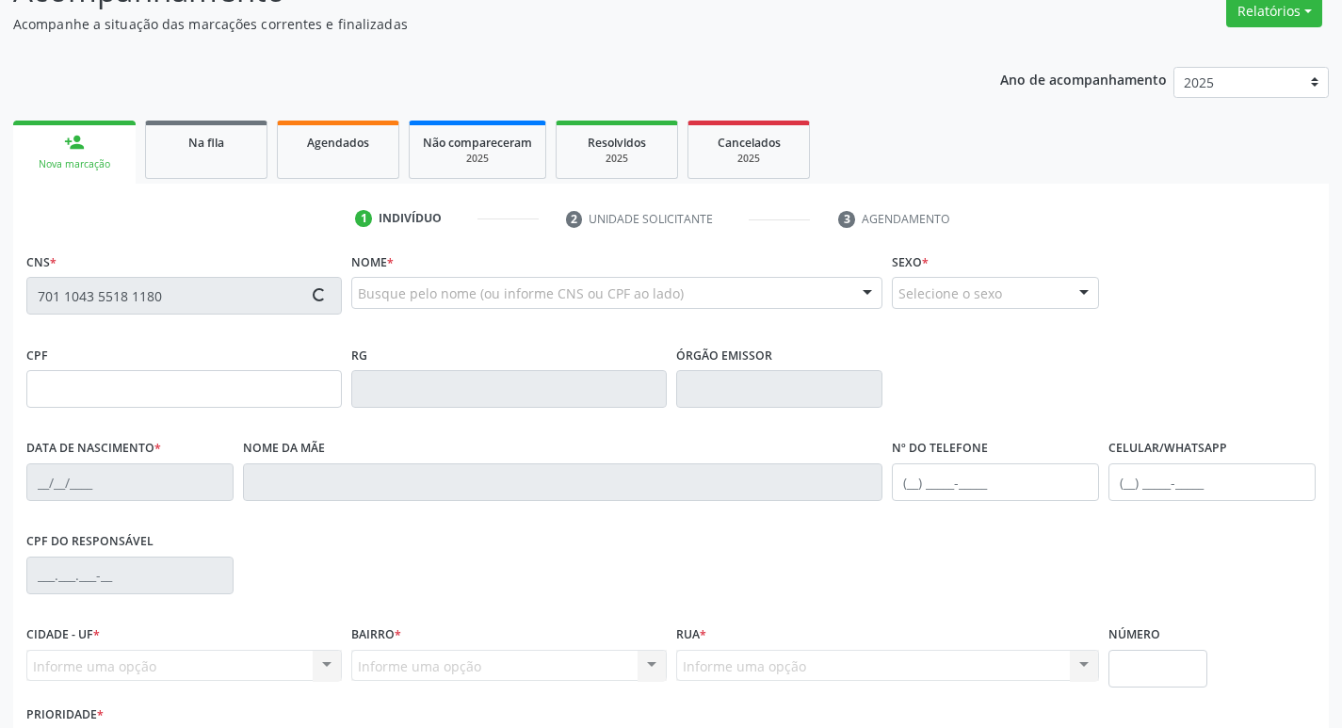
type input "094.217.517-44"
type input "04/06/1982"
type input "Maria Lúcia de Souza"
type input "(83) 99339-5852"
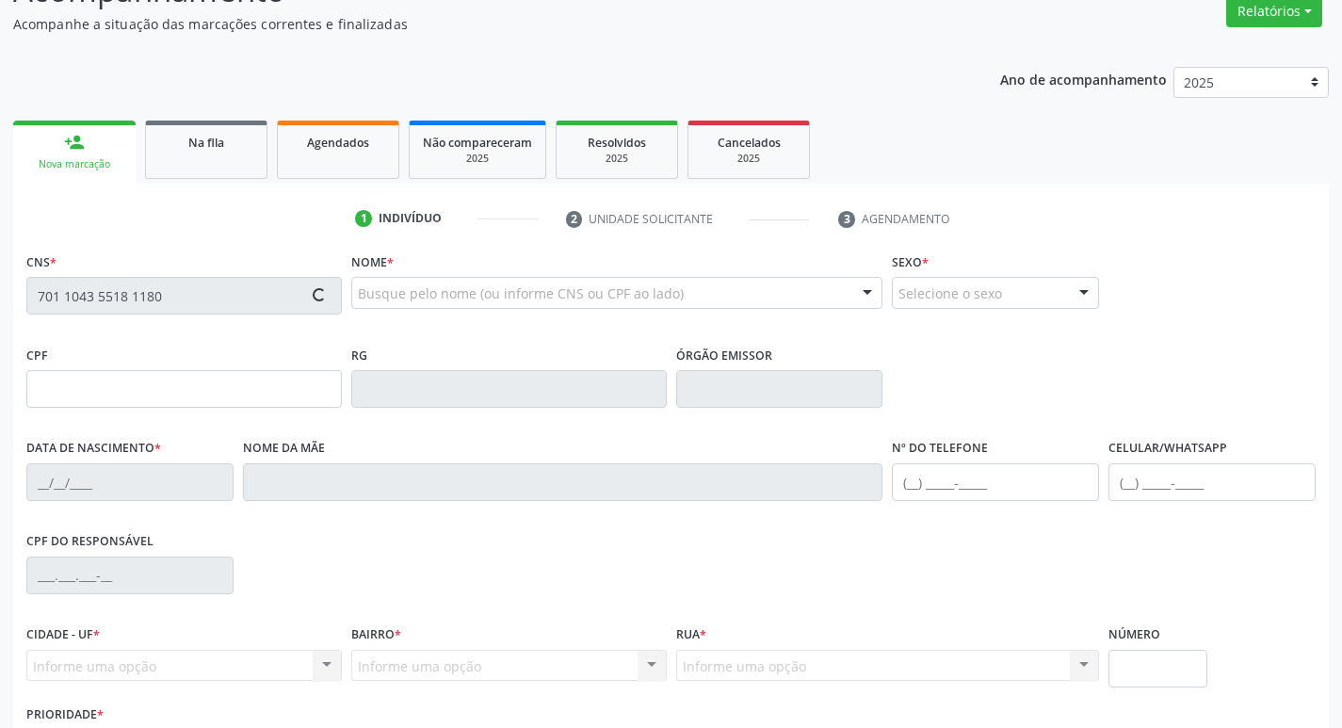
type input "1199"
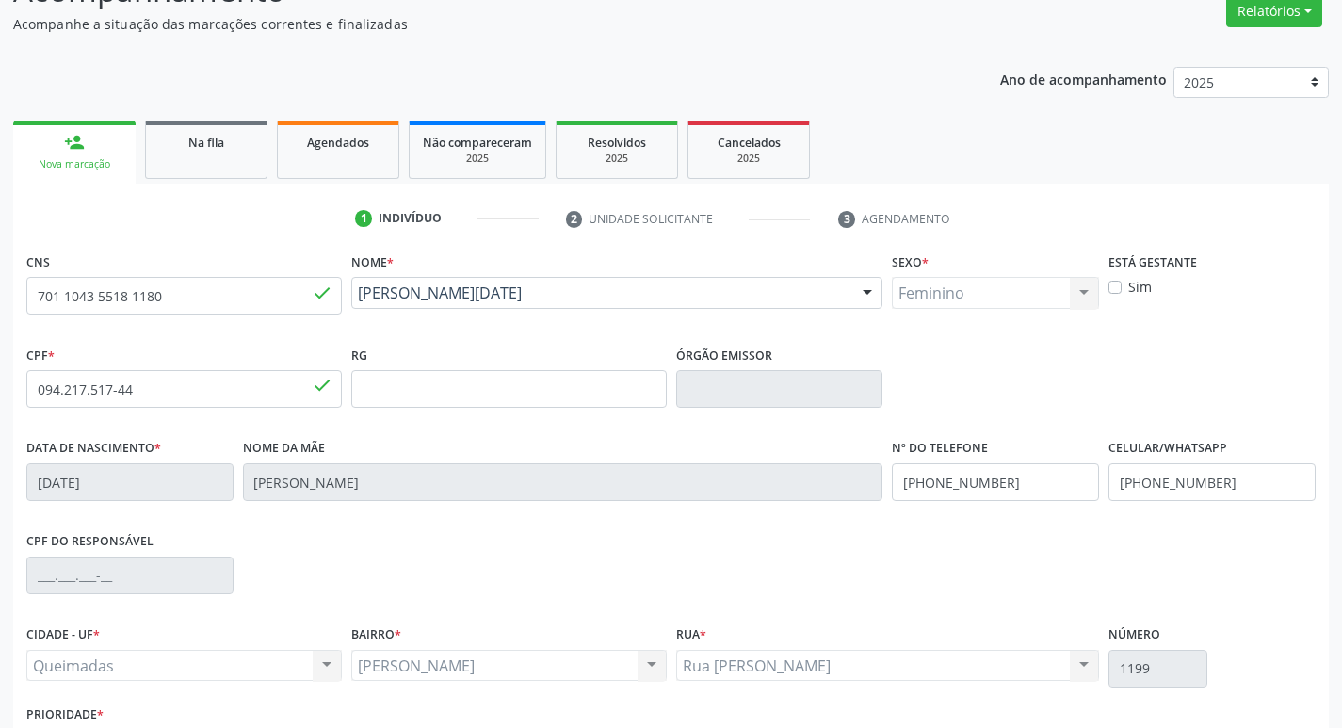
scroll to position [293, 0]
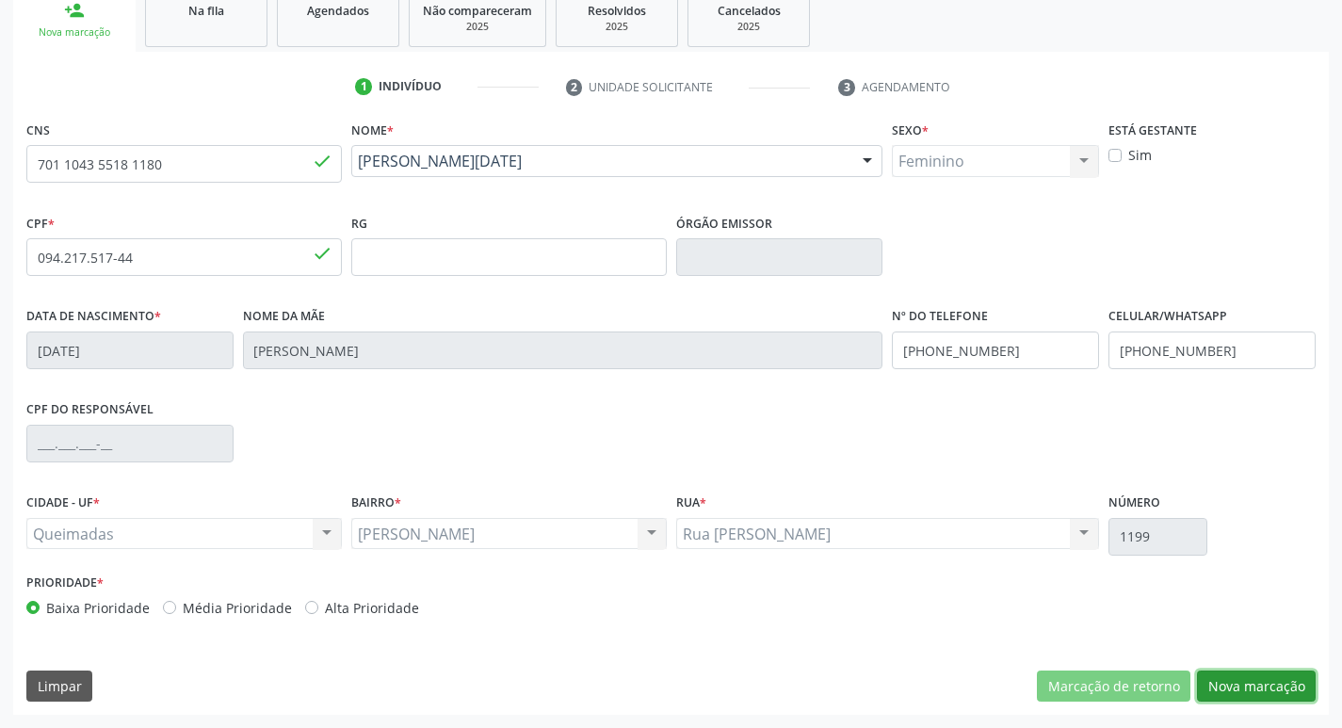
click at [1247, 690] on button "Nova marcação" at bounding box center [1256, 686] width 119 height 32
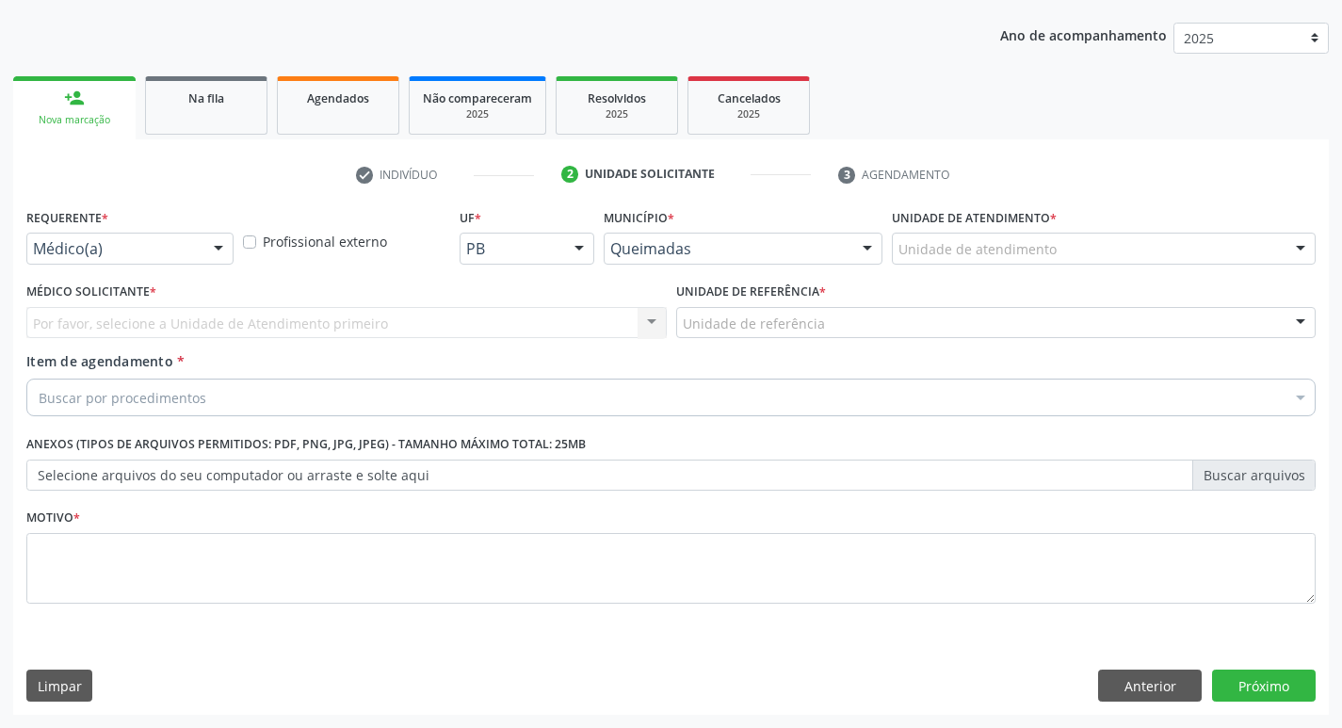
scroll to position [205, 0]
click at [208, 248] on div at bounding box center [218, 249] width 28 height 32
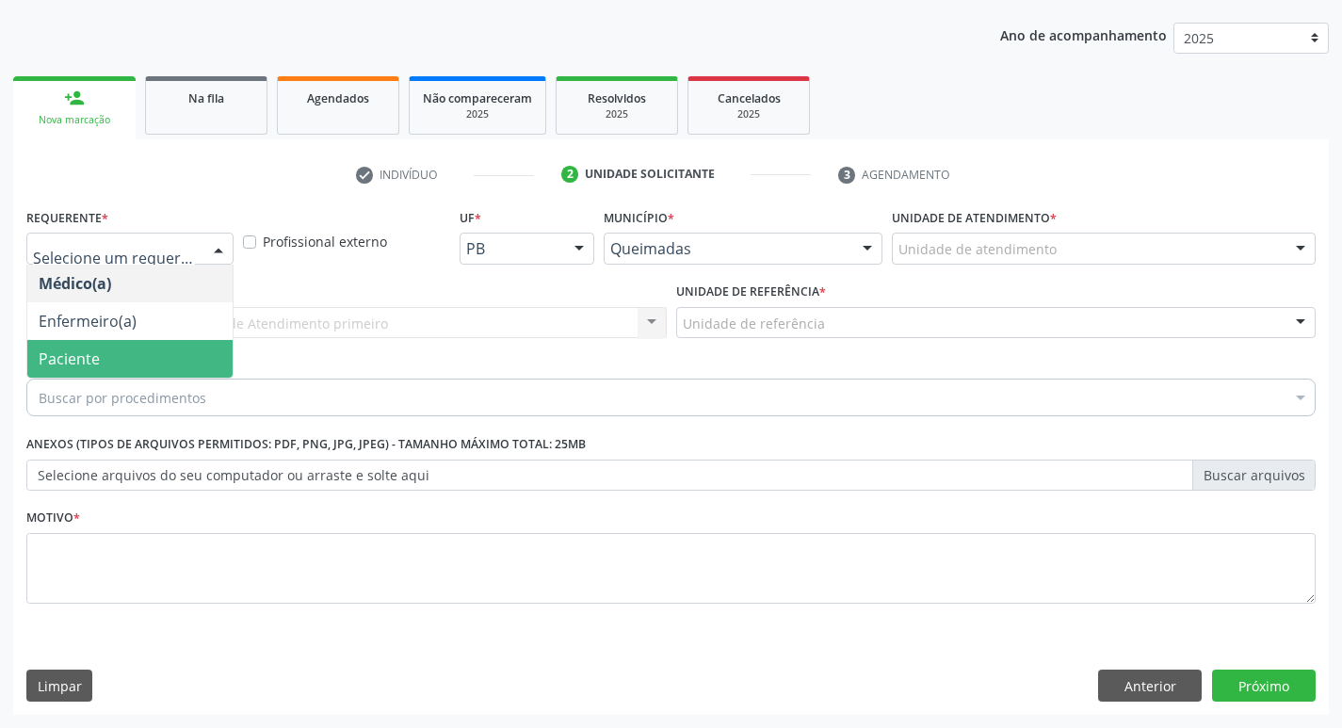
click at [149, 367] on span "Paciente" at bounding box center [129, 359] width 205 height 38
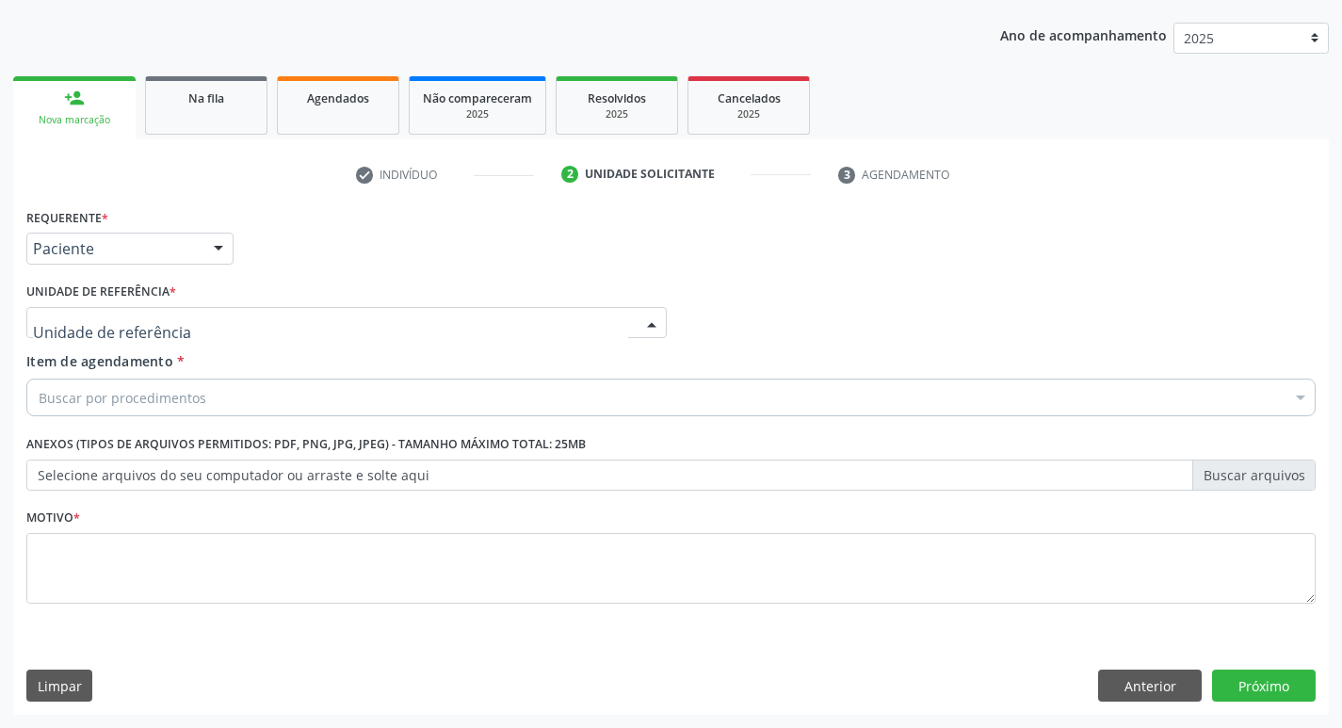
click at [160, 338] on div "UBSF Ligeiro II UBSF Saulo Leal Ernesto de Melo UBSF Castanho UBSF Baixa Verde …" at bounding box center [346, 323] width 640 height 32
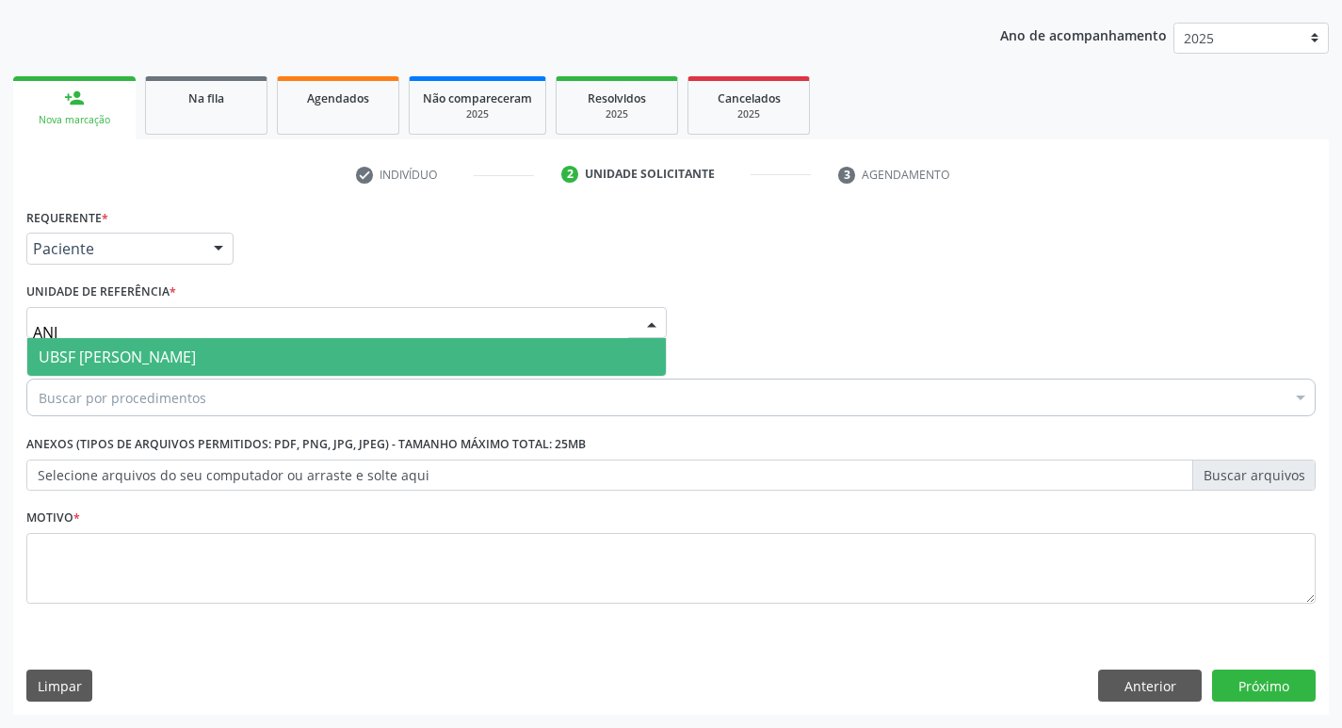
type input "ANIB"
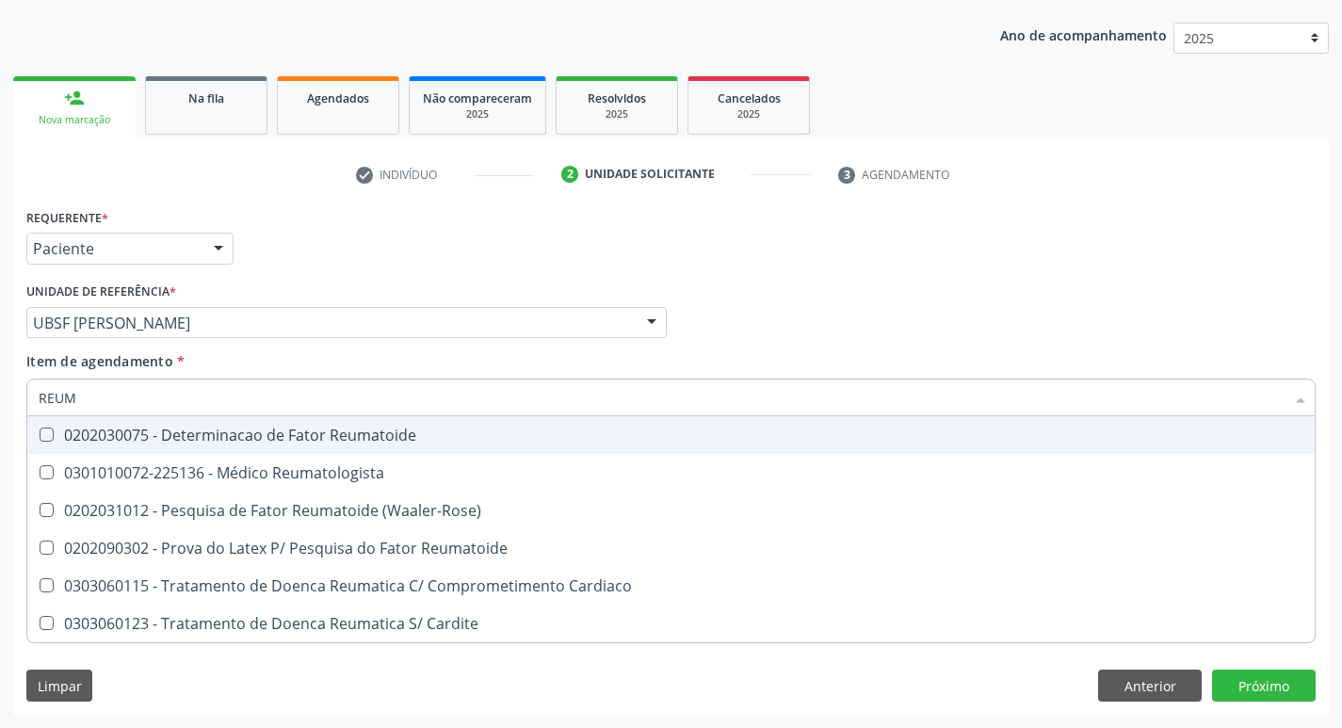
type input "REUMA"
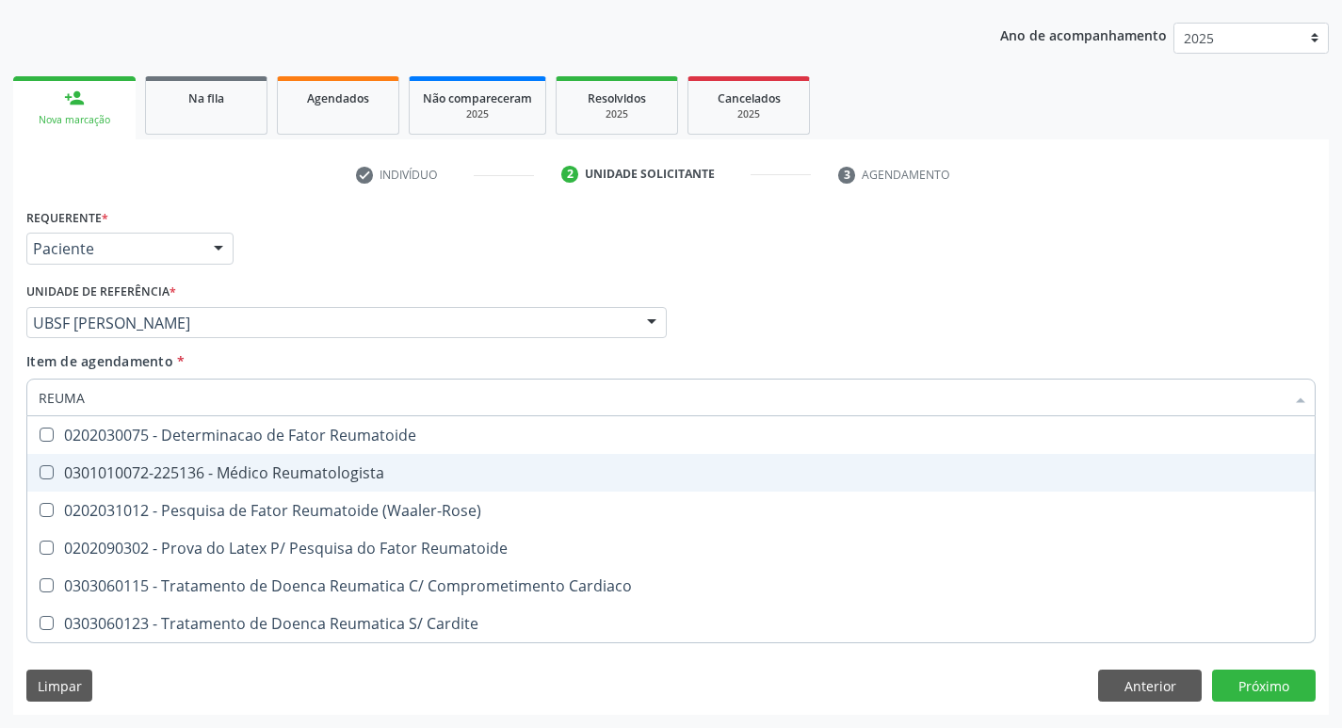
click at [167, 471] on div "0301010072-225136 - Médico Reumatologista" at bounding box center [671, 472] width 1264 height 15
checkbox Reumatologista "true"
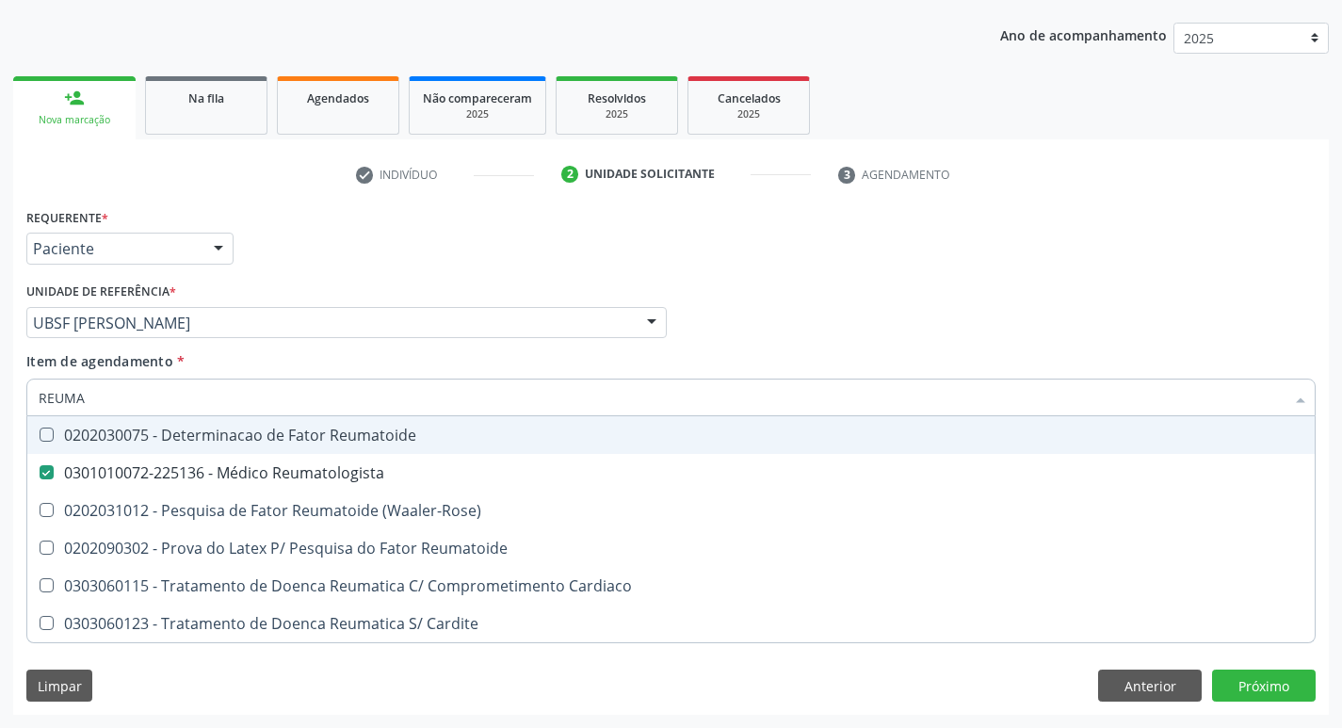
drag, startPoint x: 411, startPoint y: 230, endPoint x: 367, endPoint y: 292, distance: 76.3
click at [411, 229] on div "Requerente * Paciente Médico(a) Enfermeiro(a) Paciente Nenhum resultado encontr…" at bounding box center [671, 239] width 1298 height 73
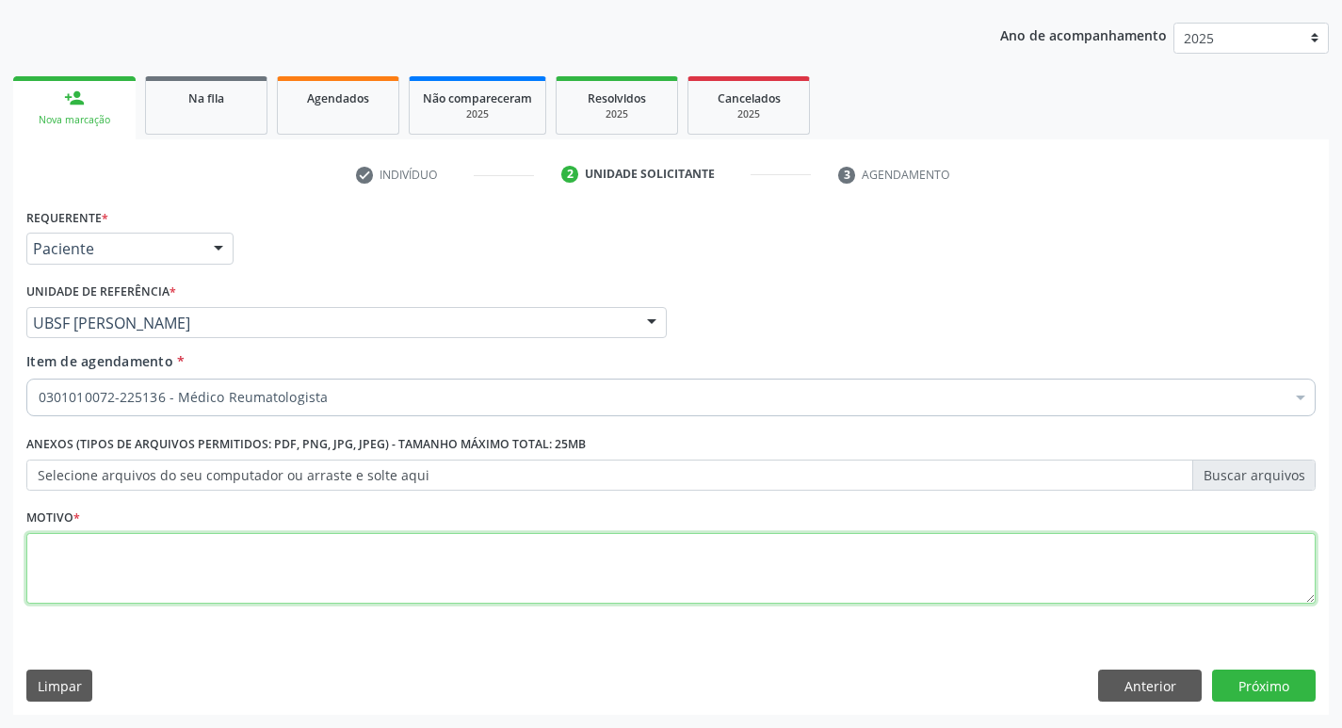
click at [162, 556] on textarea at bounding box center [670, 569] width 1289 height 72
type textarea "RETORNO"
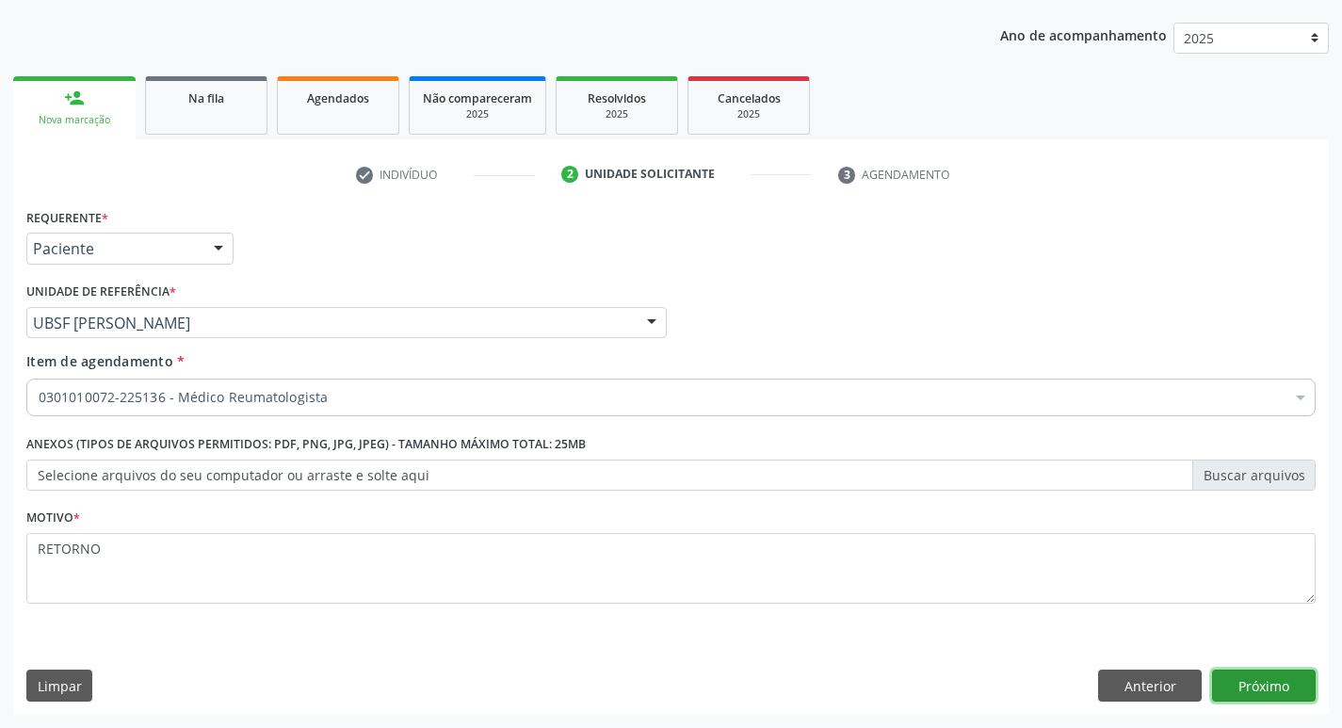
click at [1269, 687] on button "Próximo" at bounding box center [1264, 685] width 104 height 32
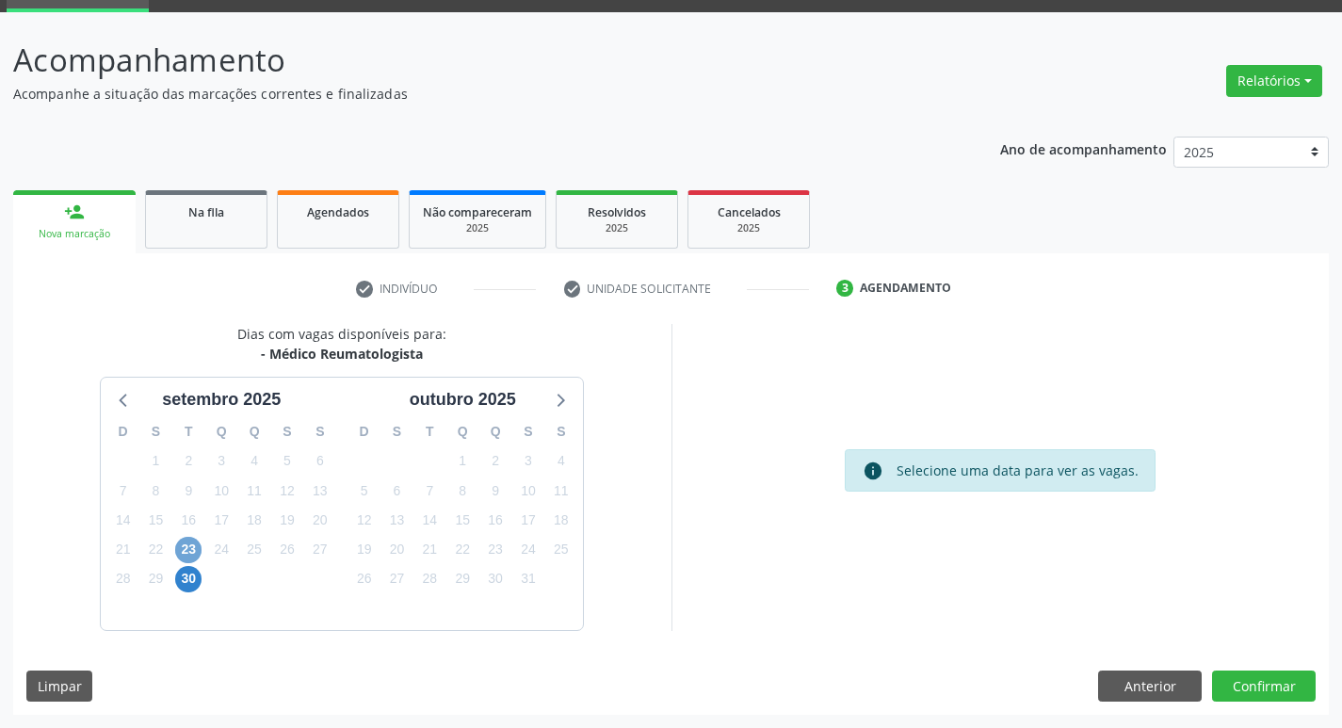
click at [185, 548] on span "23" at bounding box center [188, 550] width 26 height 26
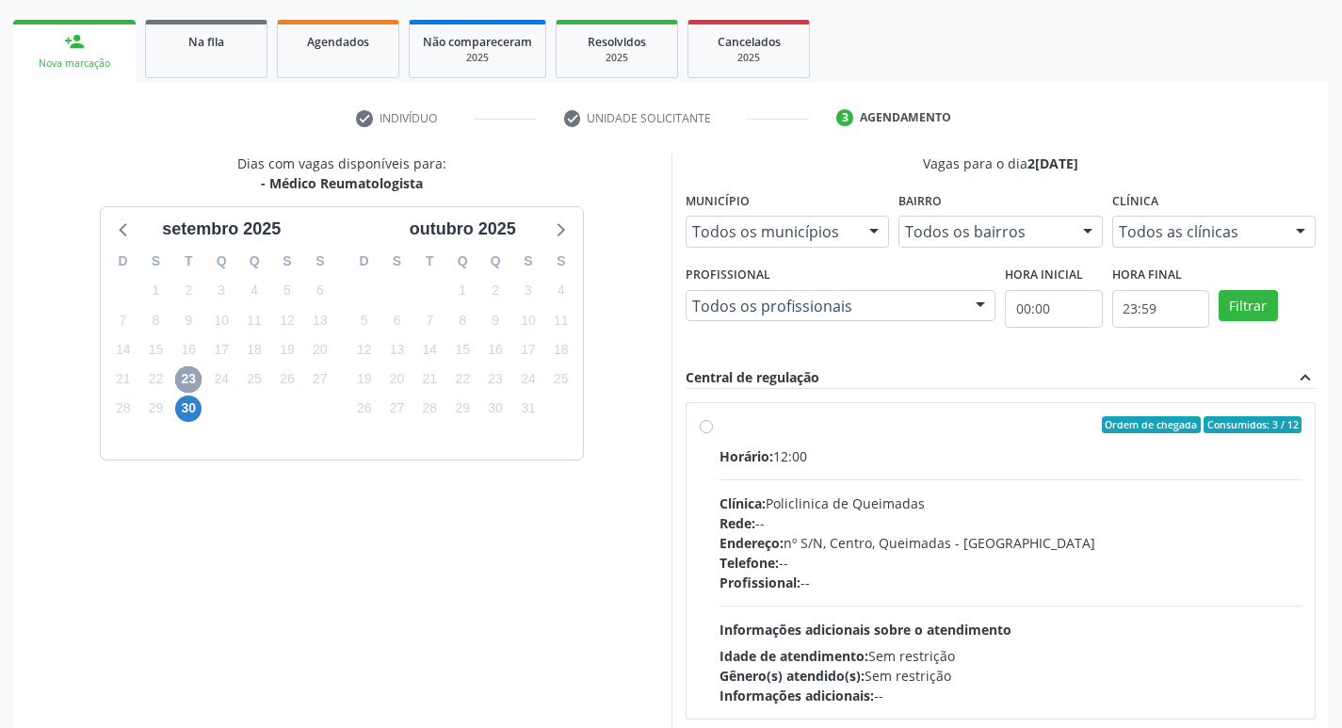
scroll to position [363, 0]
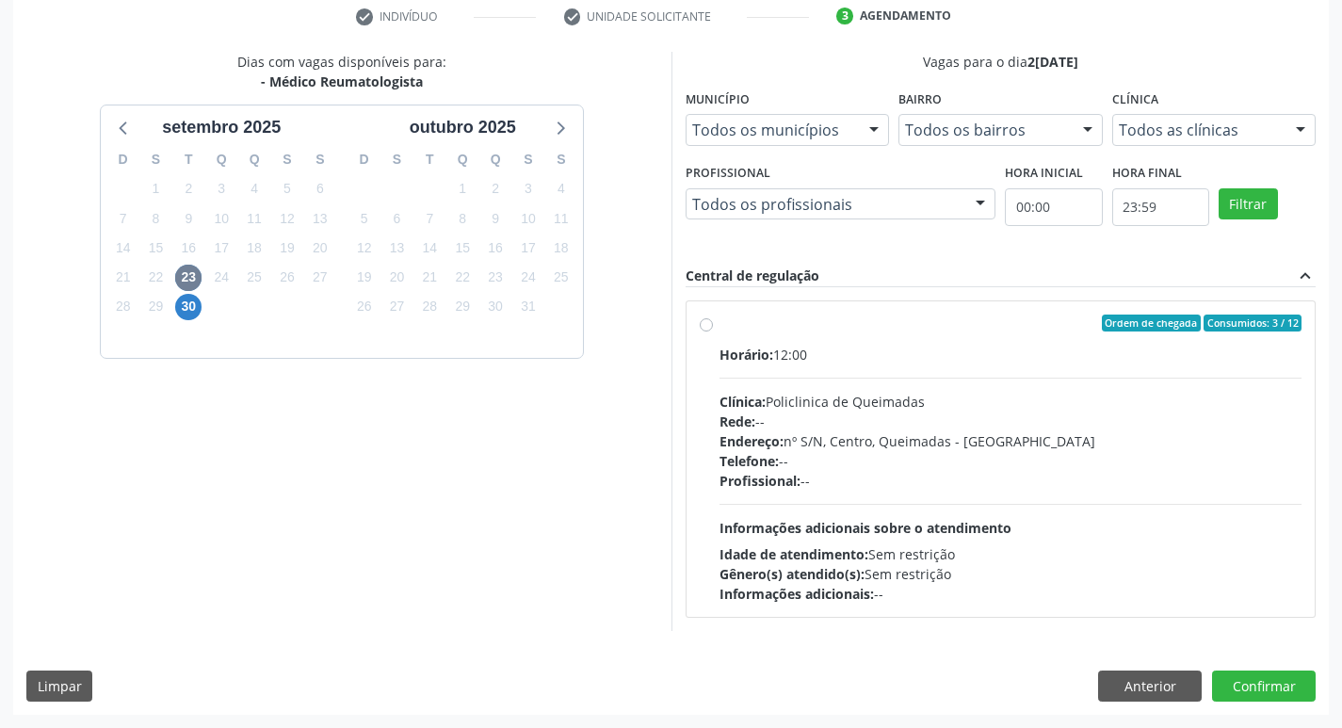
click at [939, 348] on div "Horário: 12:00" at bounding box center [1010, 355] width 583 height 20
click at [713, 331] on input "Ordem de chegada Consumidos: 3 / 12 Horário: 12:00 Clínica: Policlinica de Quei…" at bounding box center [706, 322] width 13 height 17
radio input "true"
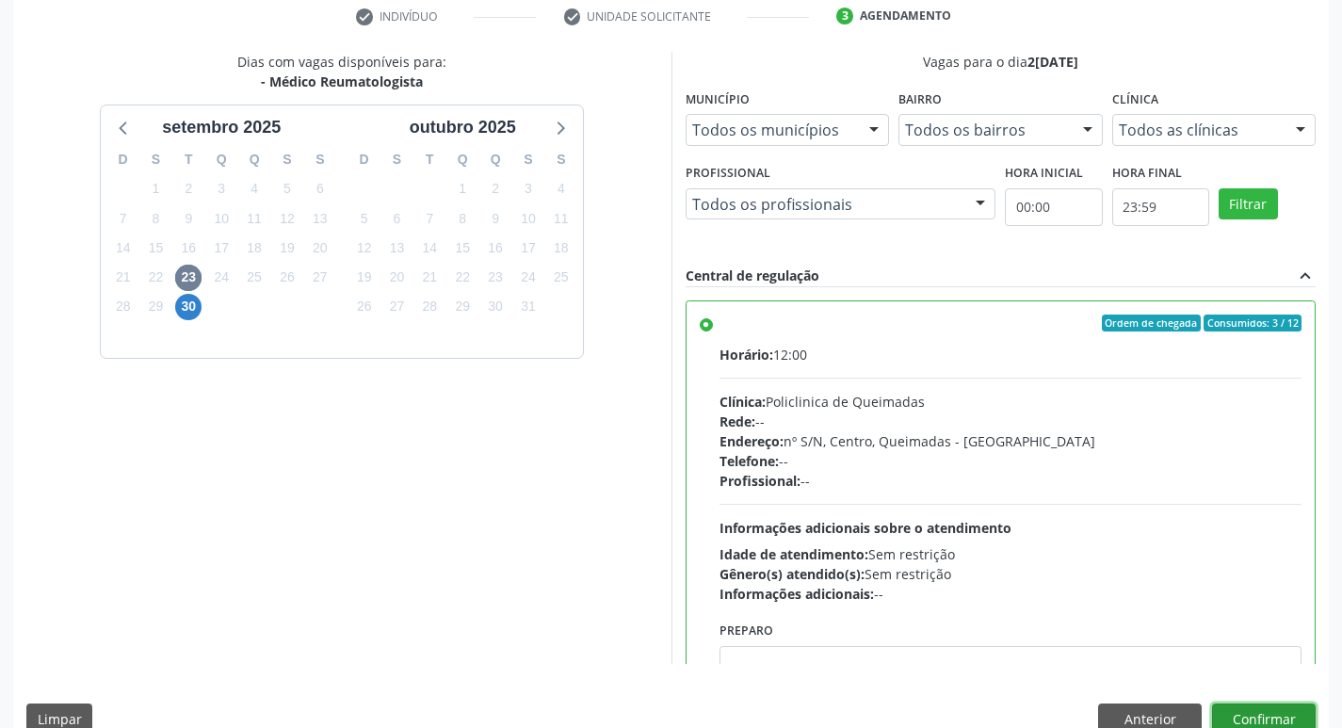
click at [1263, 725] on button "Confirmar" at bounding box center [1264, 719] width 104 height 32
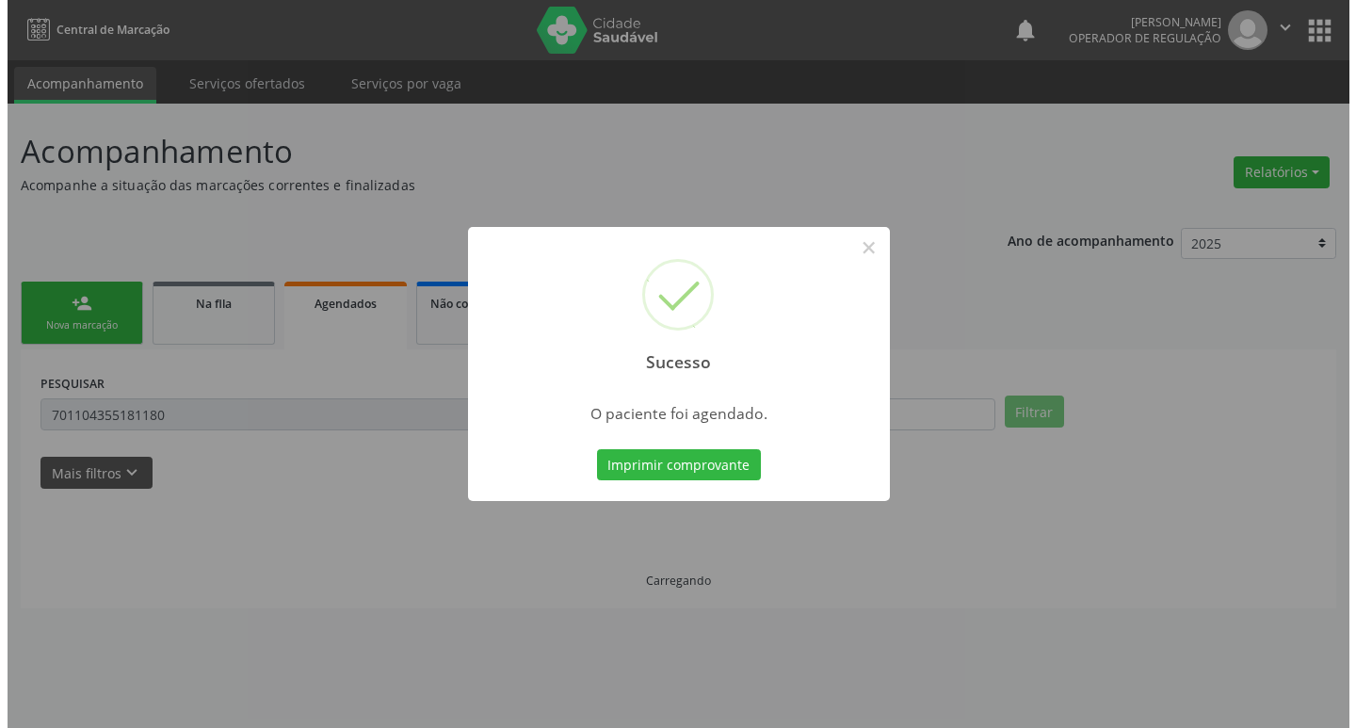
scroll to position [0, 0]
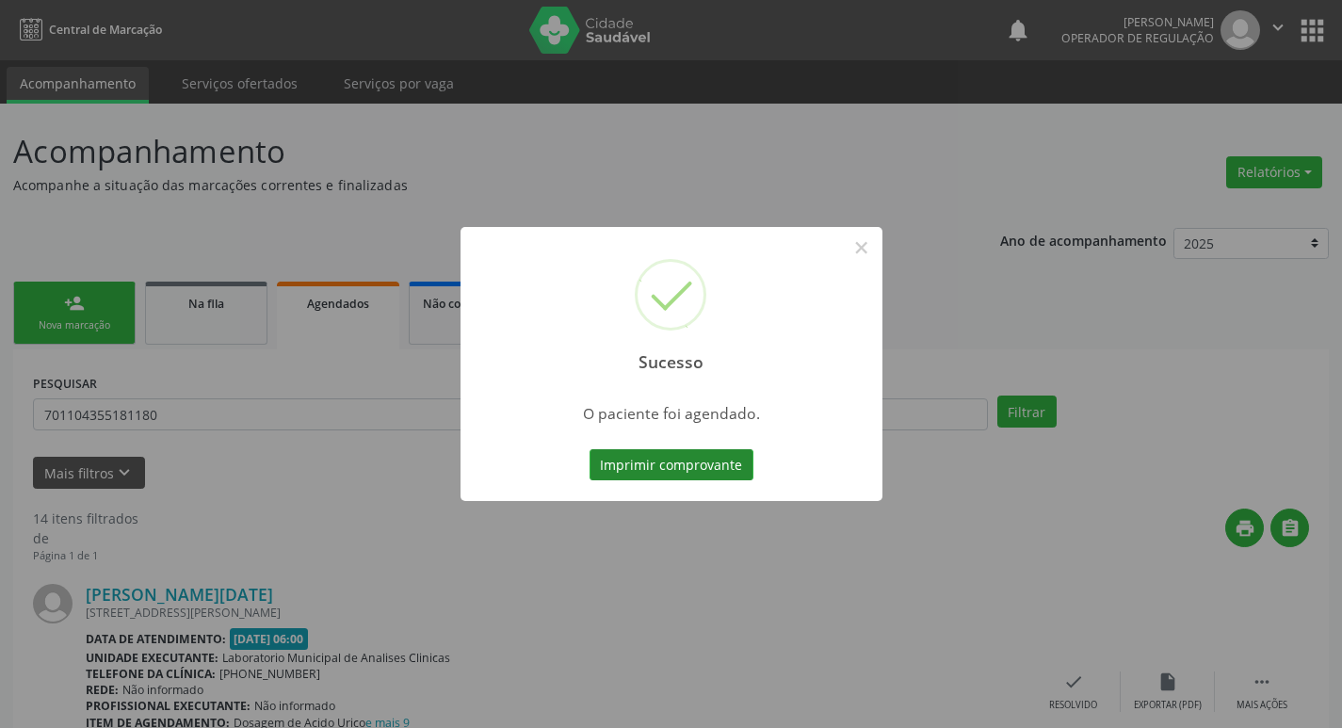
click at [699, 460] on button "Imprimir comprovante" at bounding box center [671, 465] width 164 height 32
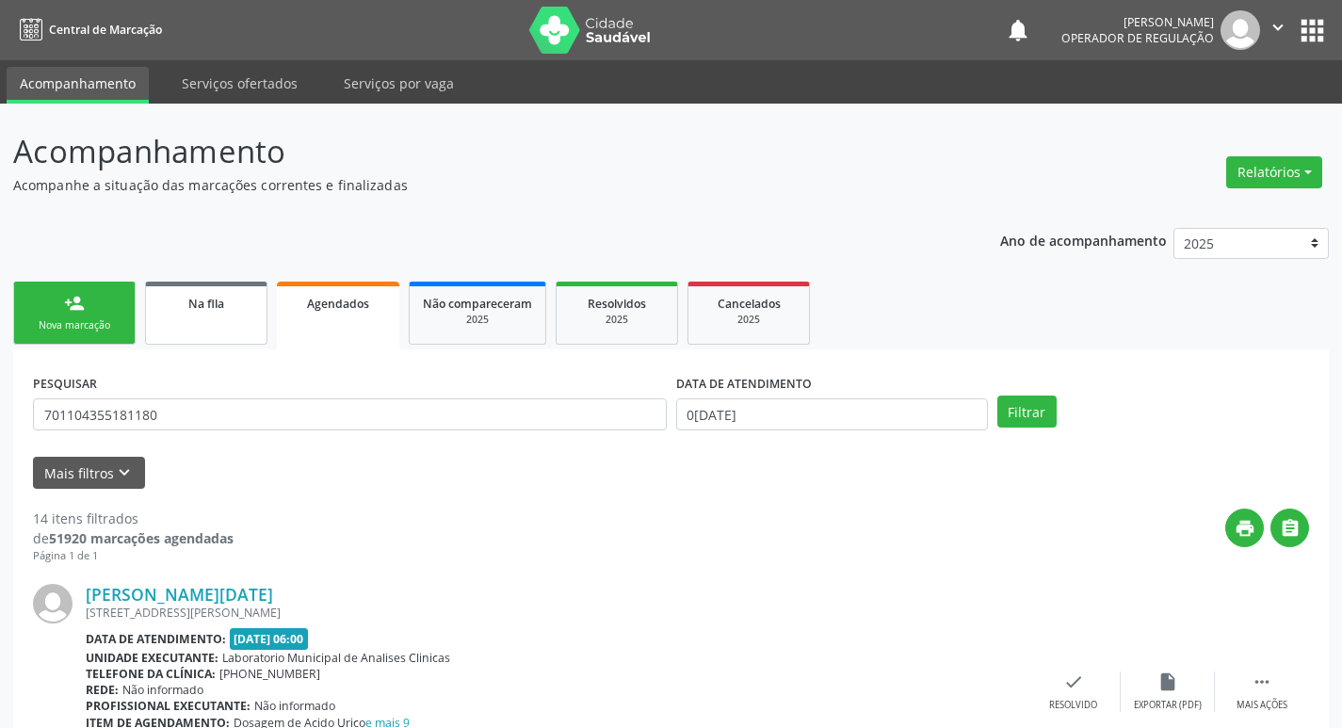
click at [192, 316] on link "Na fila" at bounding box center [206, 313] width 122 height 63
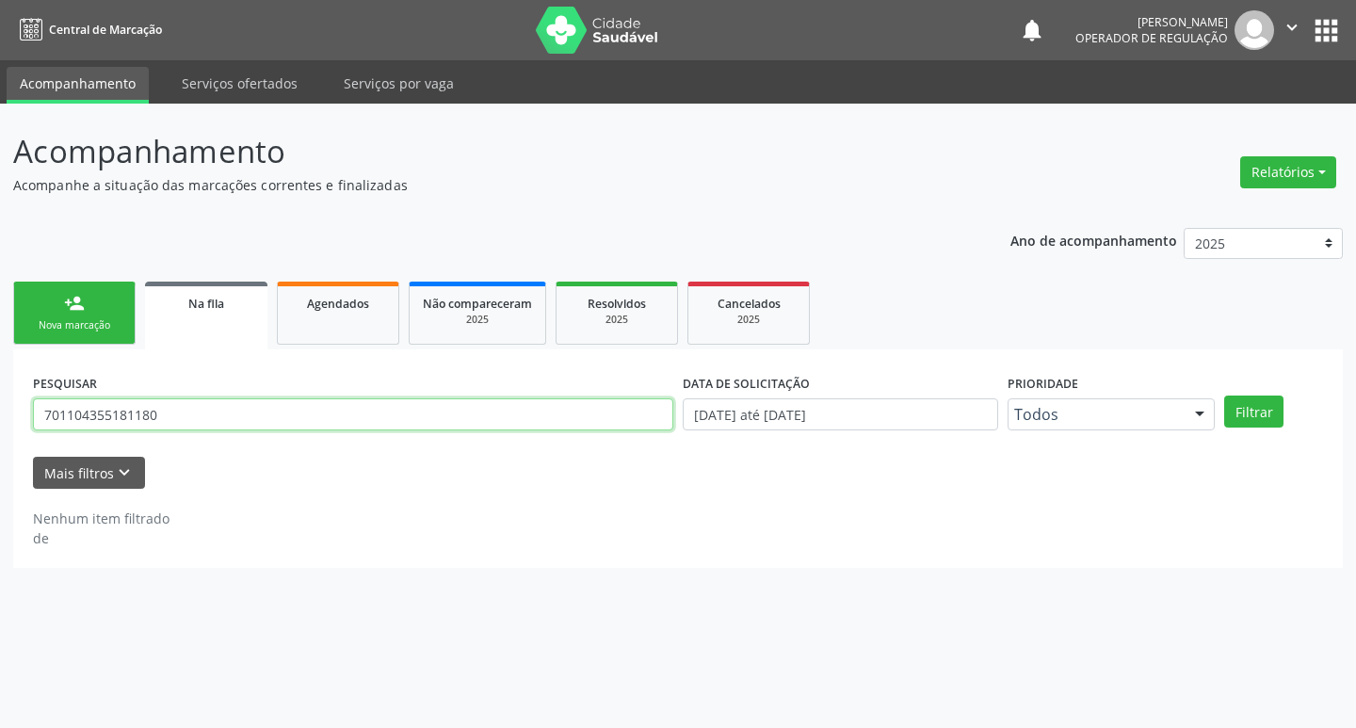
click at [185, 426] on input "701104355181180" at bounding box center [353, 414] width 640 height 32
type input "705006451153252"
click at [1224, 395] on button "Filtrar" at bounding box center [1253, 411] width 59 height 32
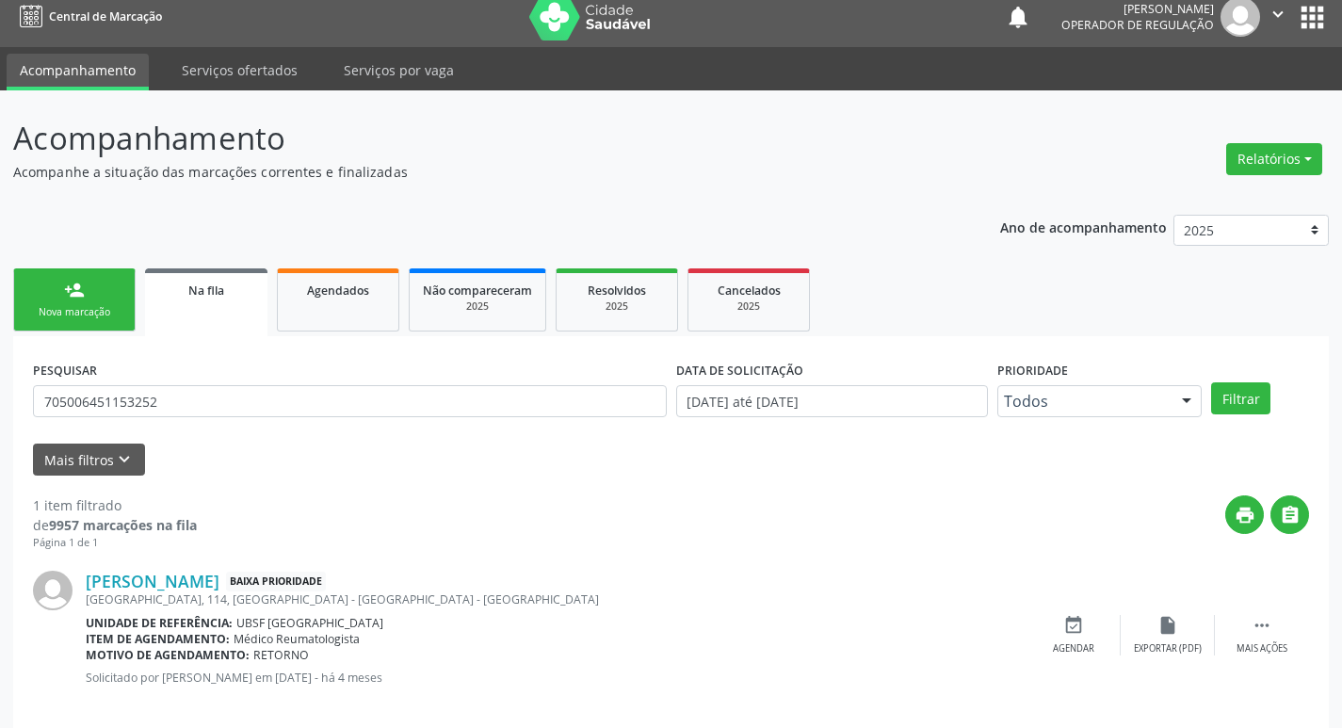
scroll to position [37, 0]
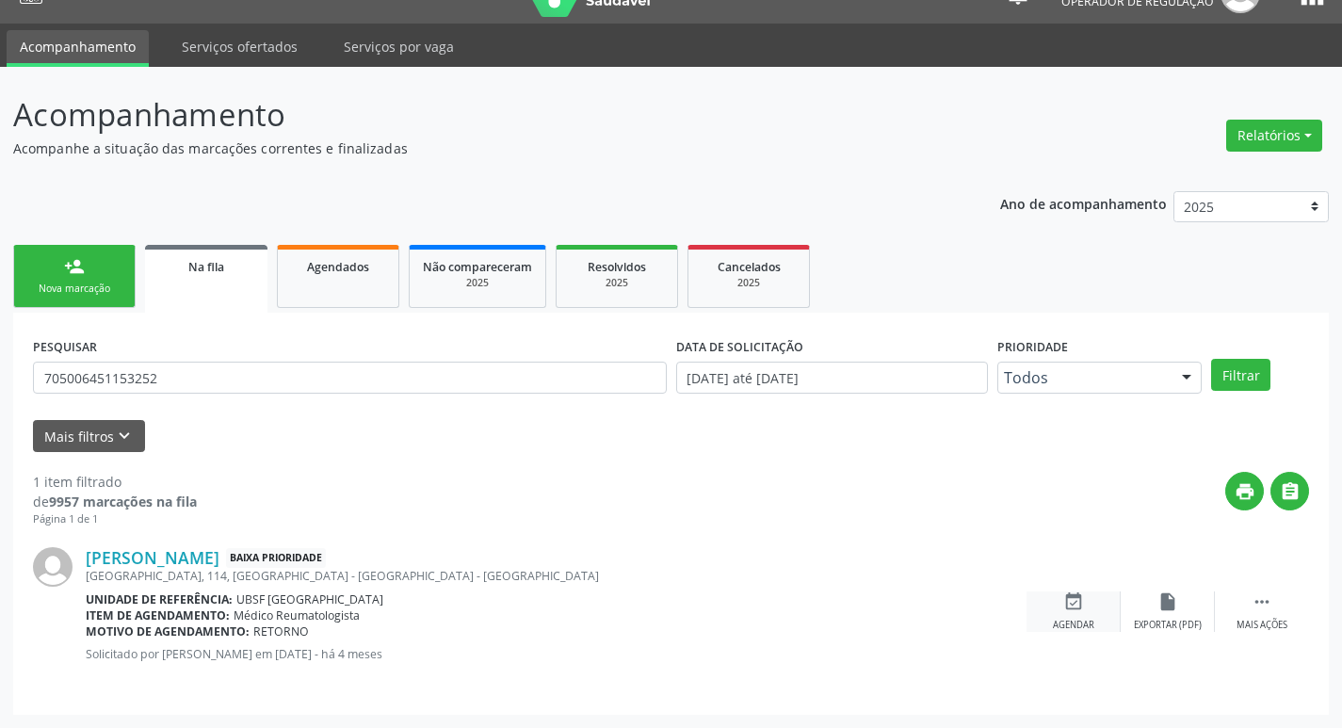
click at [1071, 623] on div "Agendar" at bounding box center [1073, 625] width 41 height 13
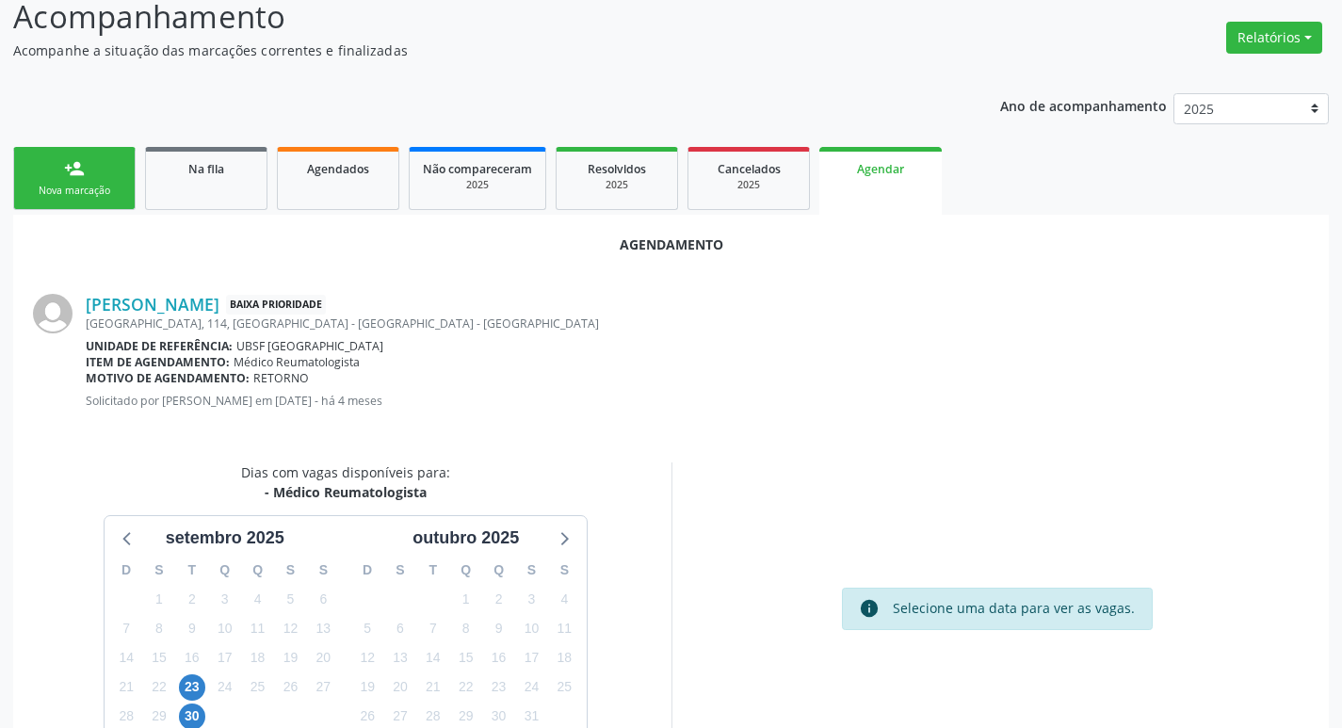
scroll to position [252, 0]
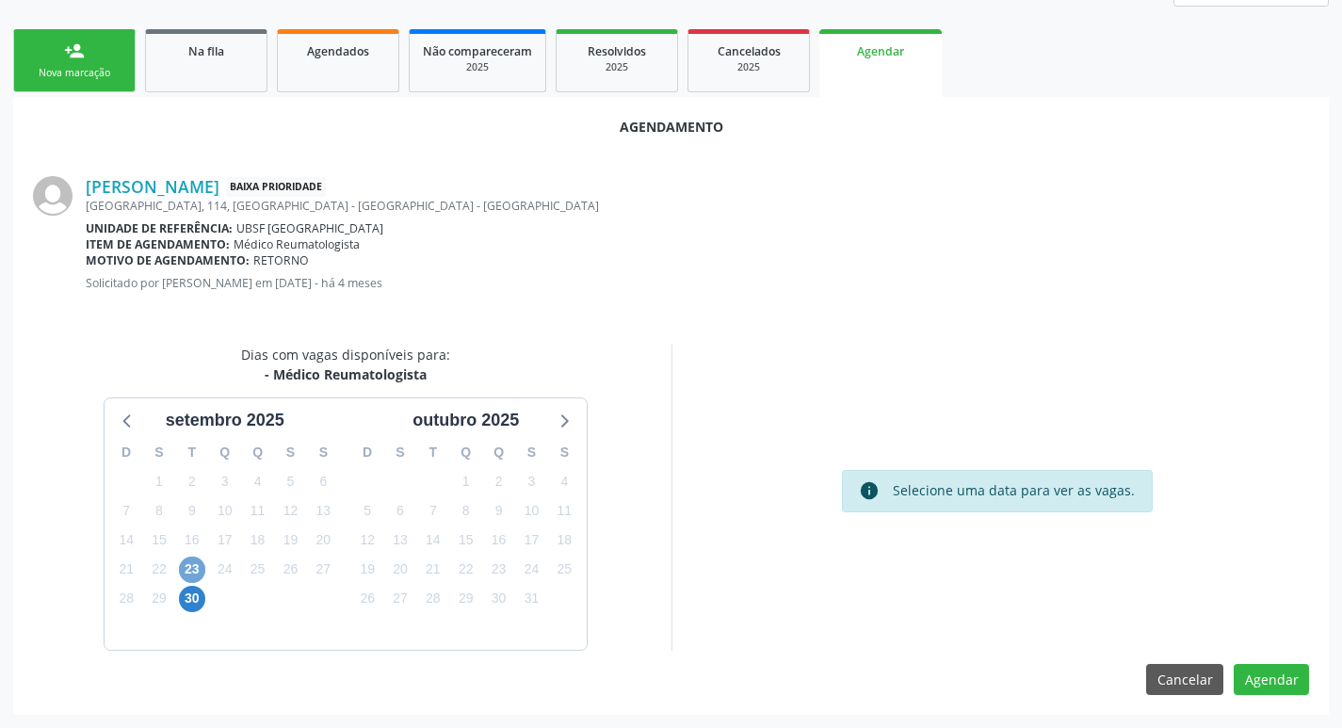
click at [190, 569] on span "23" at bounding box center [192, 569] width 26 height 26
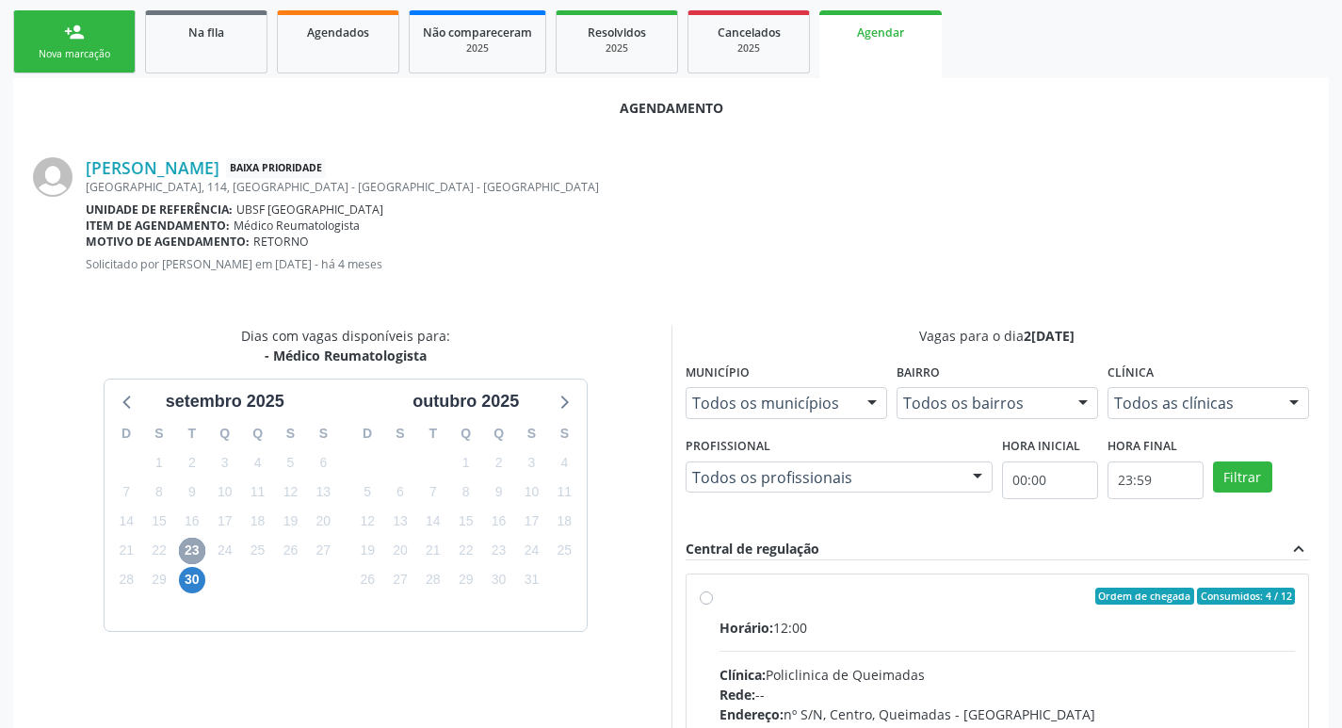
scroll to position [524, 0]
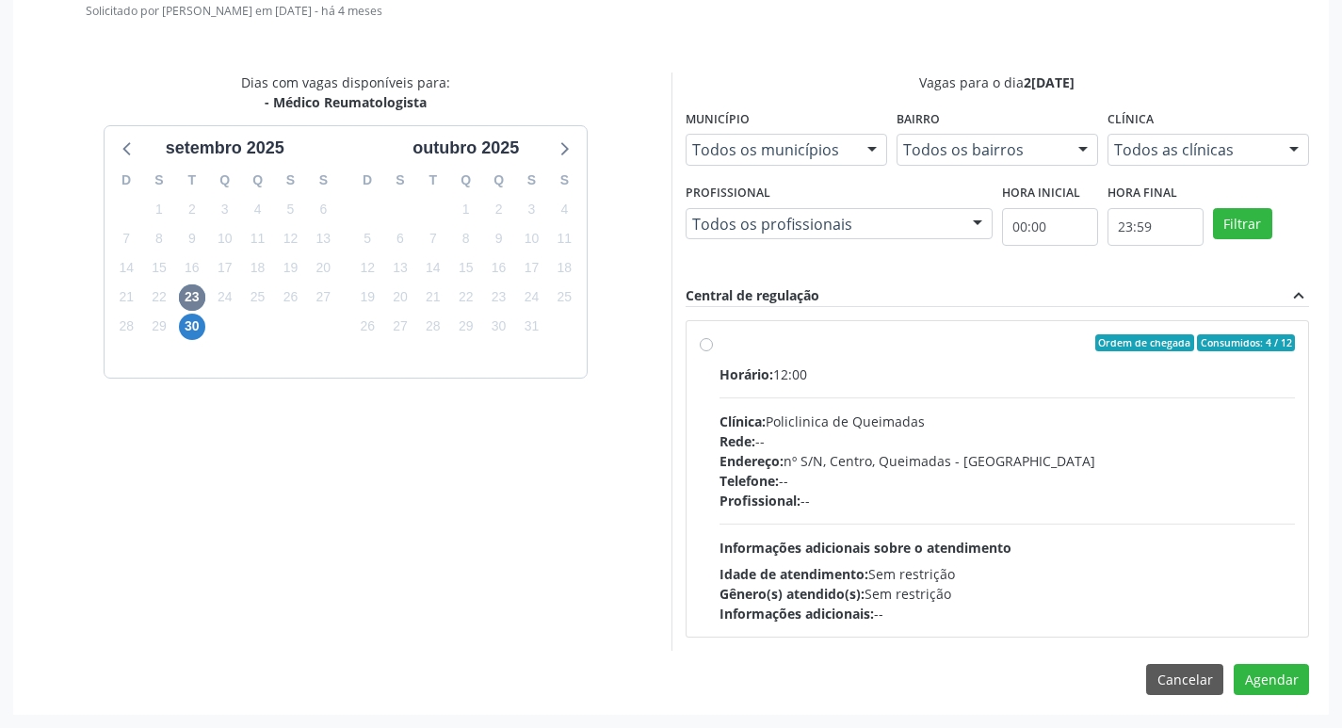
click at [982, 358] on label "Ordem de chegada Consumidos: 4 / 12 Horário: 12:00 Clínica: Policlinica de Quei…" at bounding box center [1007, 478] width 576 height 289
click at [713, 351] on input "Ordem de chegada Consumidos: 4 / 12 Horário: 12:00 Clínica: Policlinica de Quei…" at bounding box center [706, 342] width 13 height 17
radio input "true"
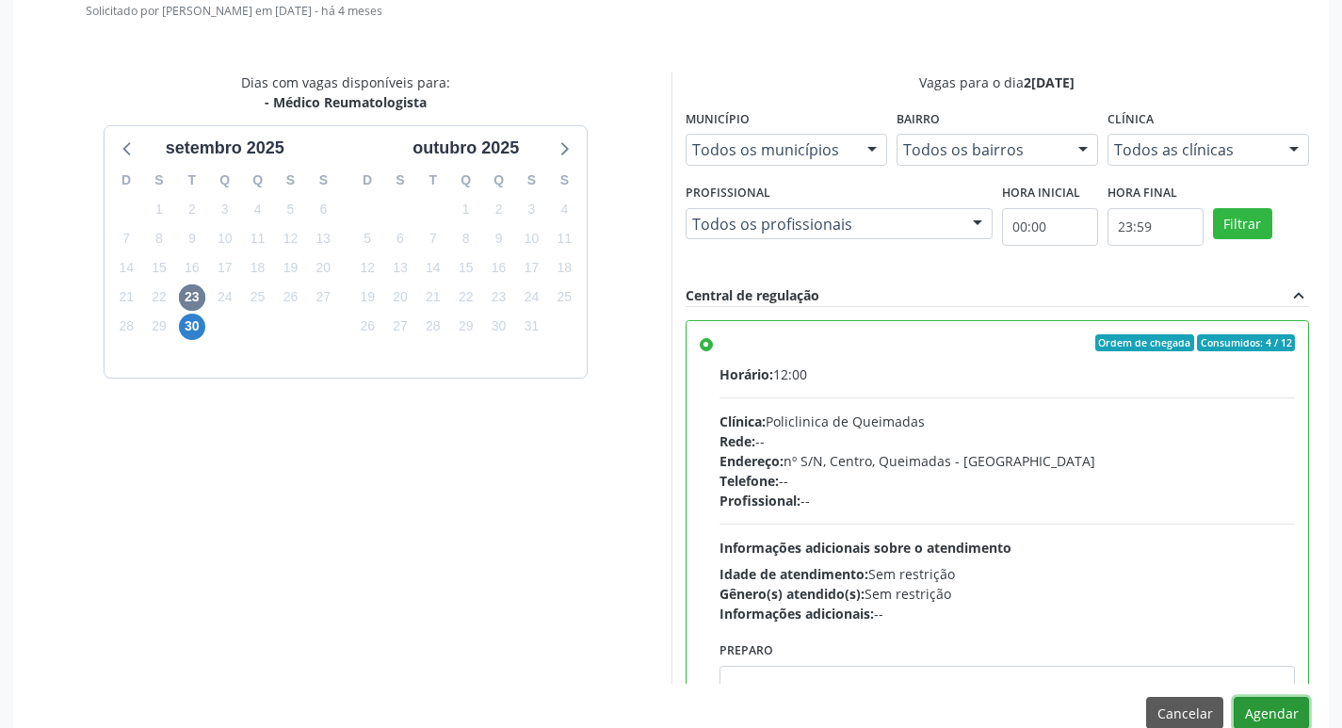
click at [1264, 710] on button "Agendar" at bounding box center [1270, 713] width 75 height 32
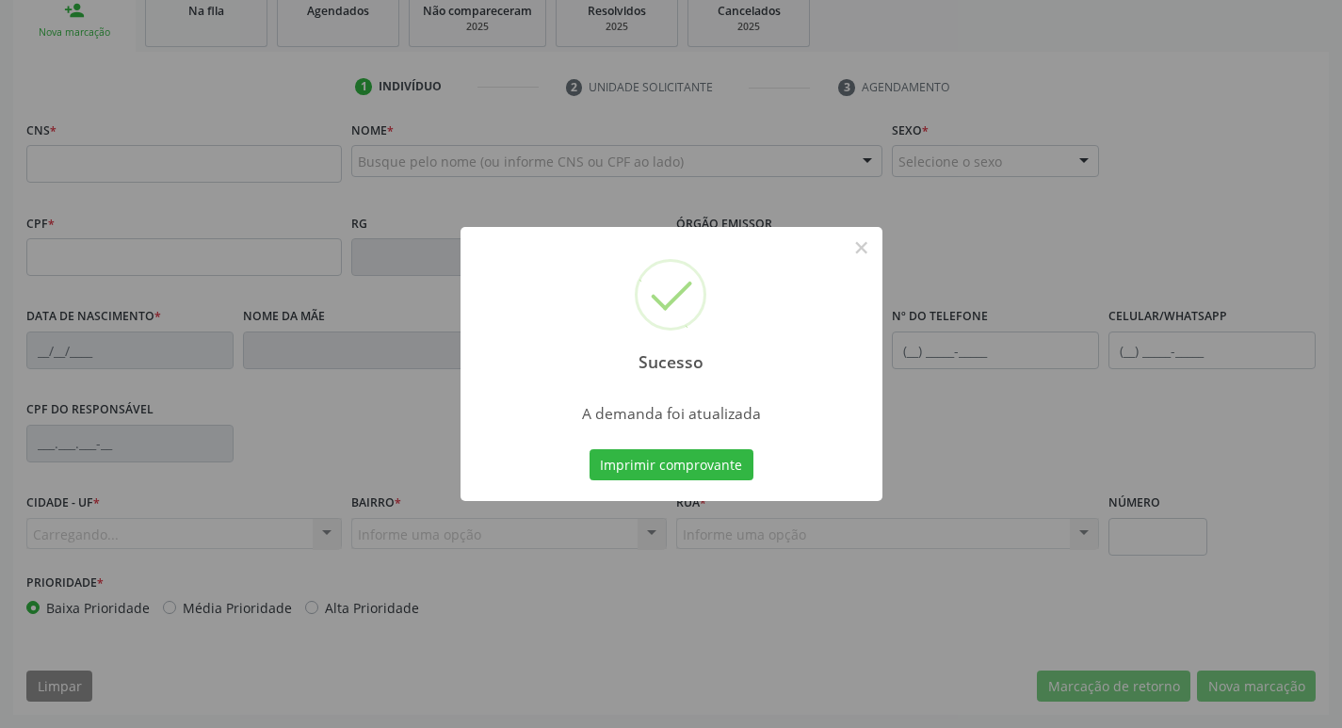
scroll to position [293, 0]
click at [662, 457] on button "Imprimir comprovante" at bounding box center [671, 465] width 164 height 32
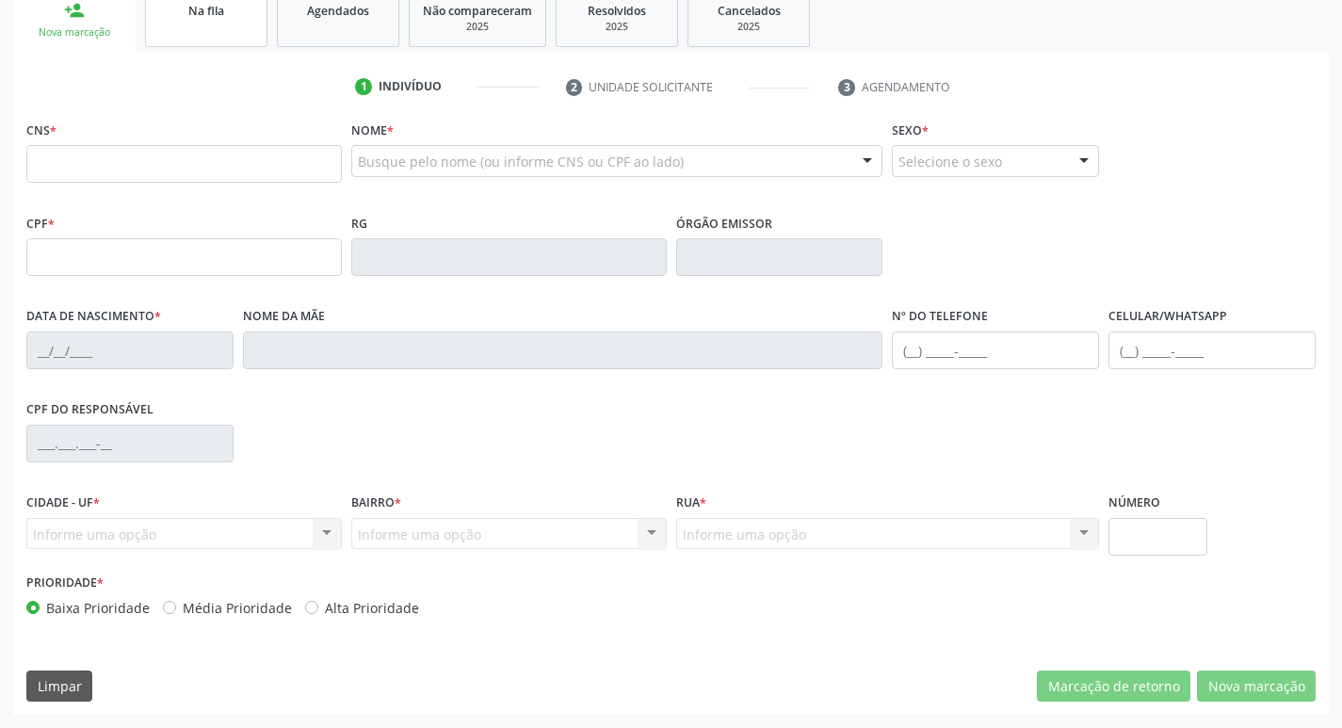
click at [209, 27] on link "Na fila" at bounding box center [206, 18] width 122 height 58
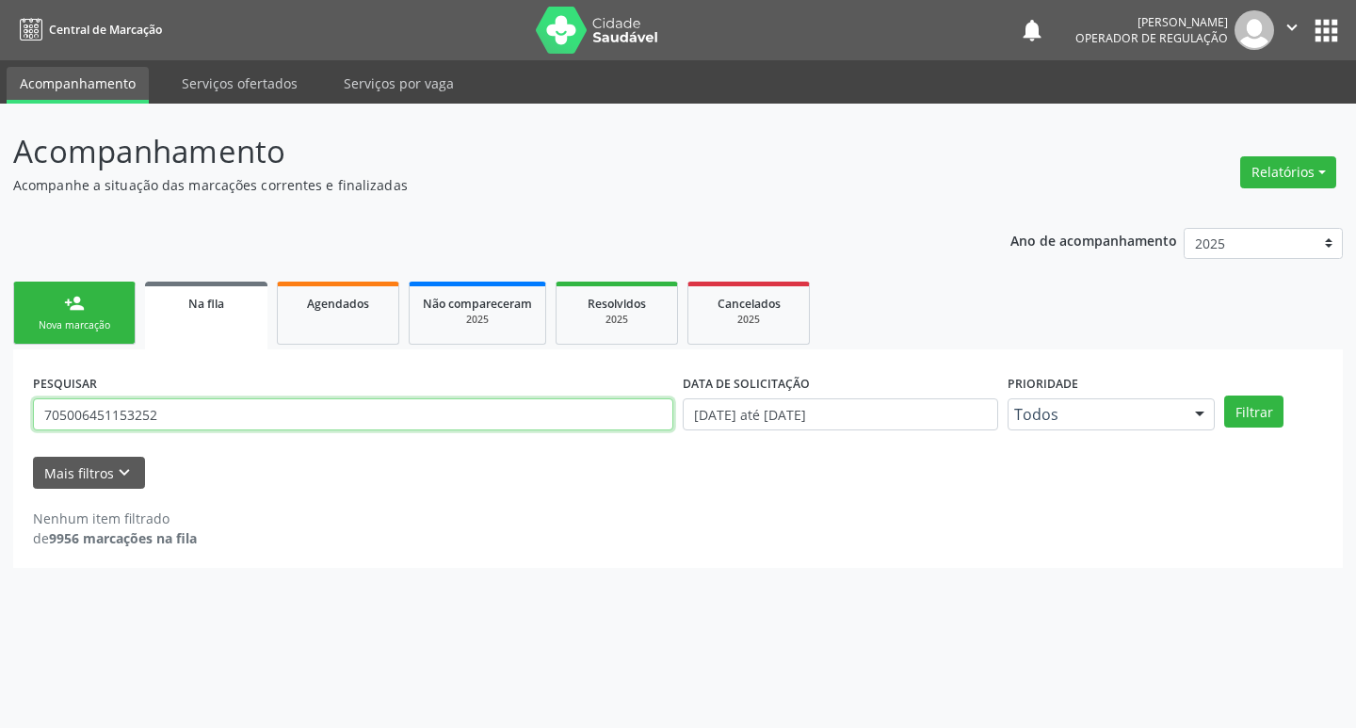
click at [186, 417] on input "705006451153252" at bounding box center [353, 414] width 640 height 32
type input "700009820191402"
click at [1224, 395] on button "Filtrar" at bounding box center [1253, 411] width 59 height 32
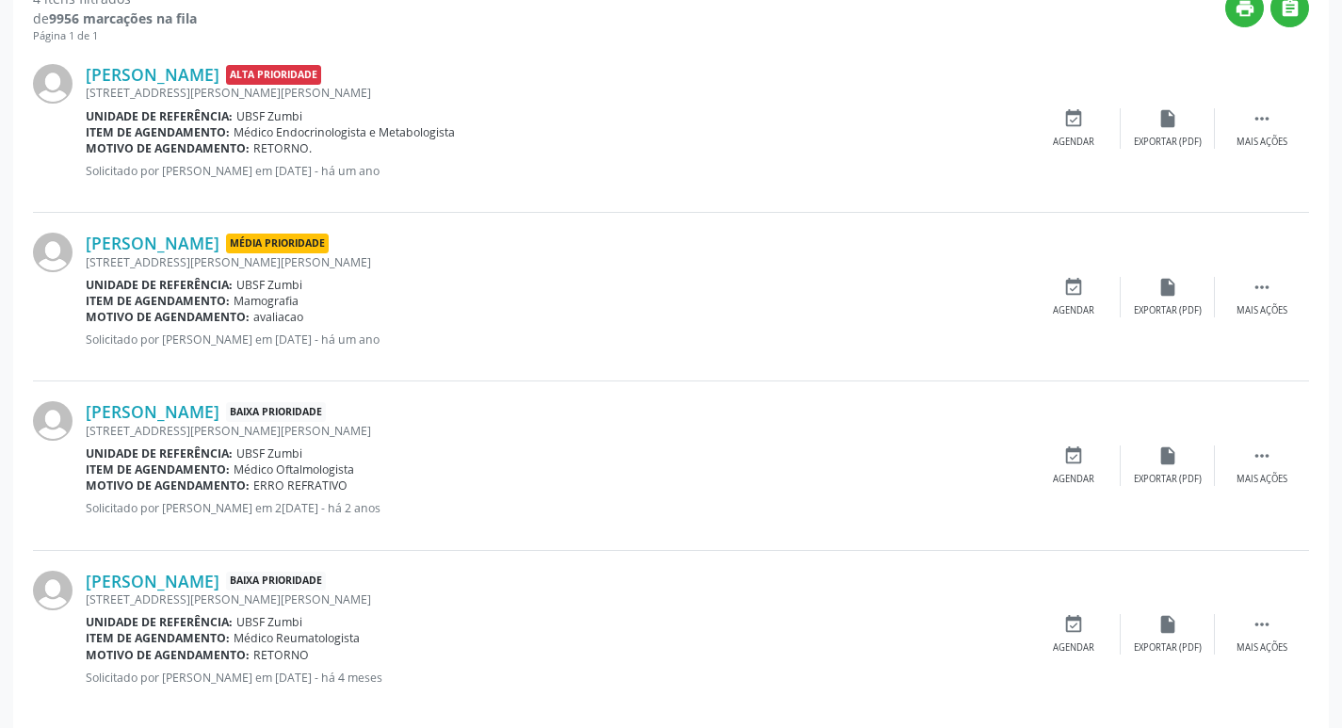
scroll to position [543, 0]
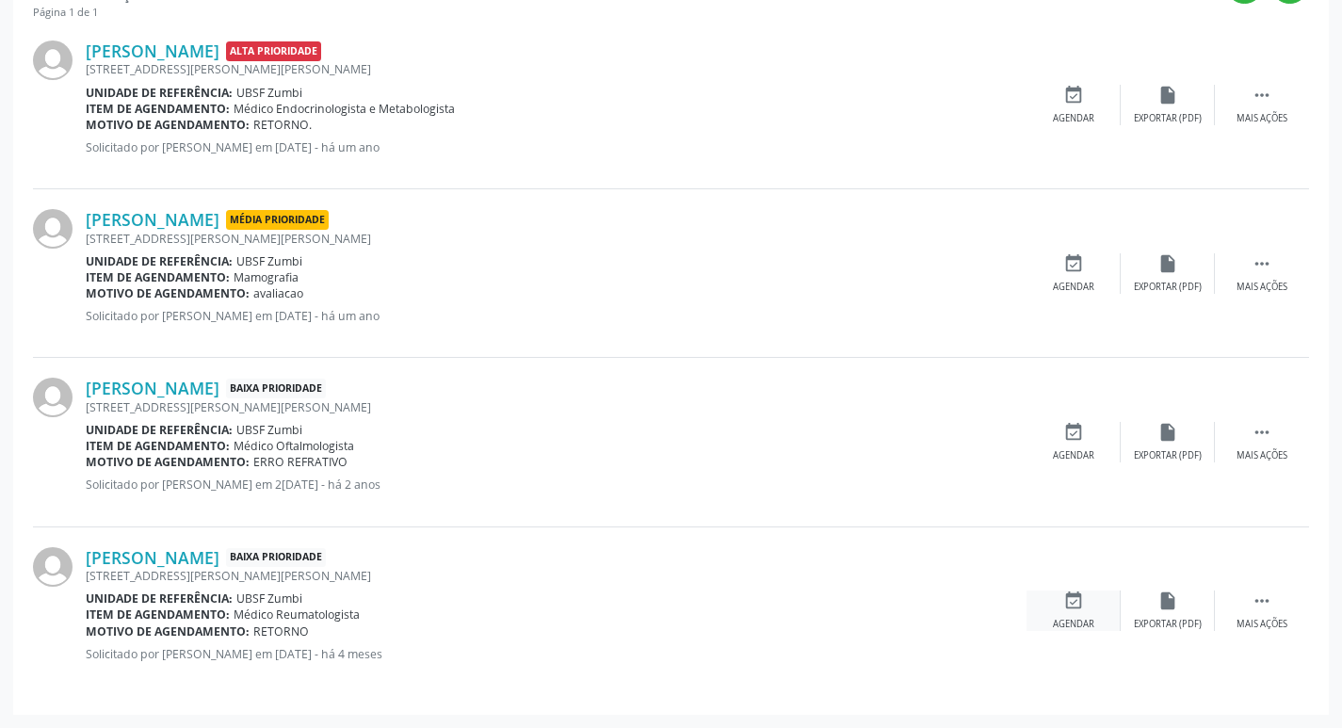
click at [1091, 628] on div "Agendar" at bounding box center [1073, 624] width 41 height 13
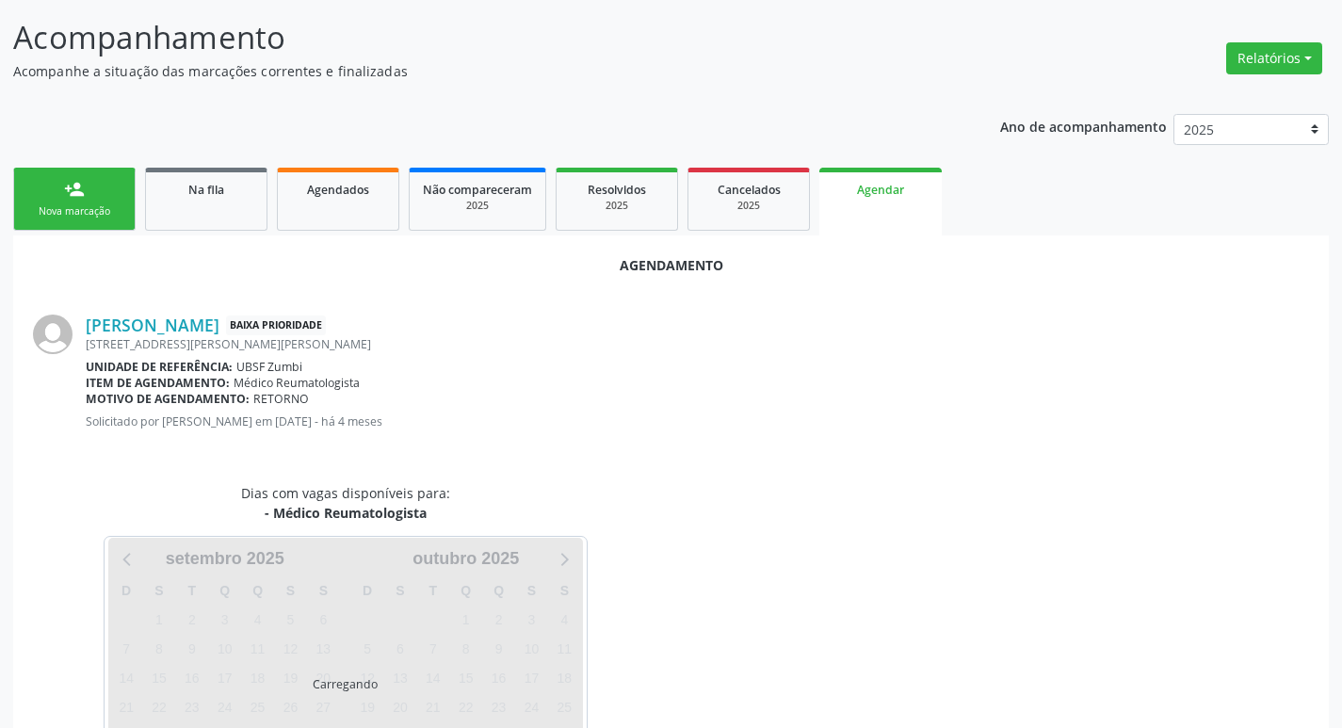
scroll to position [208, 0]
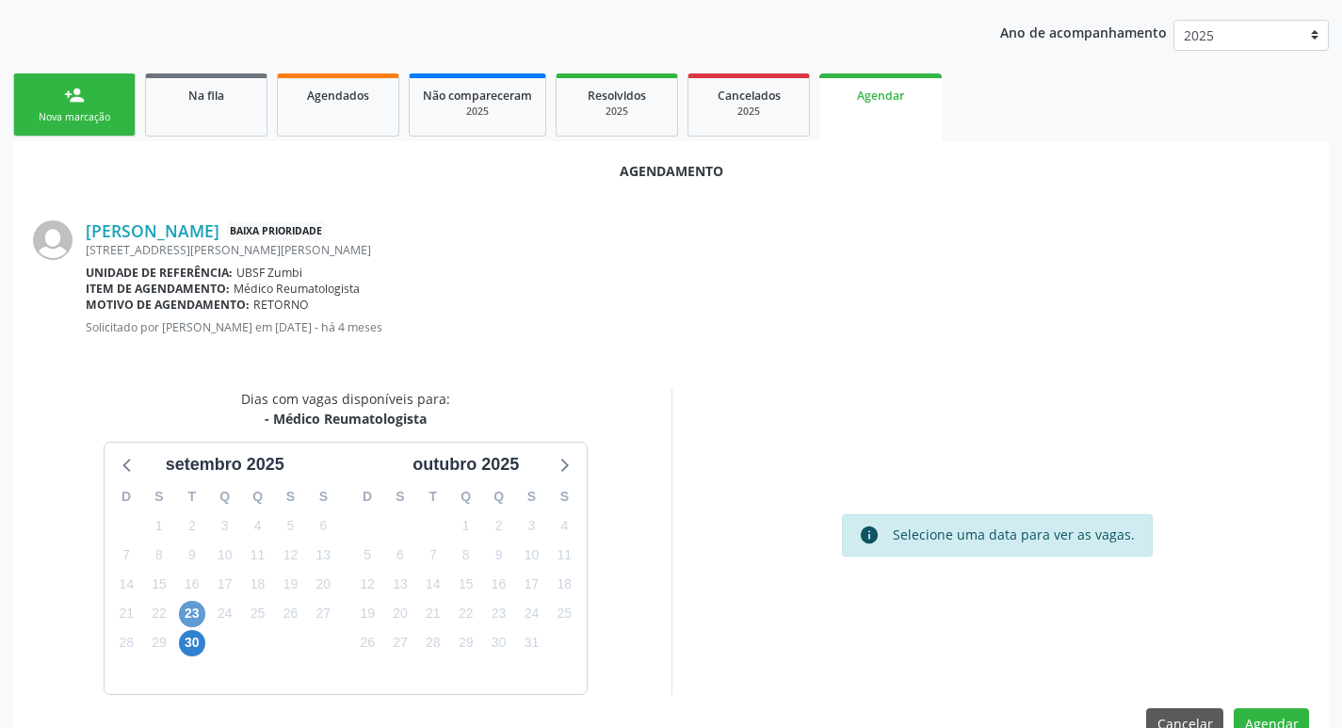
click at [180, 607] on div "23" at bounding box center [192, 613] width 26 height 29
click at [189, 609] on span "23" at bounding box center [192, 614] width 26 height 26
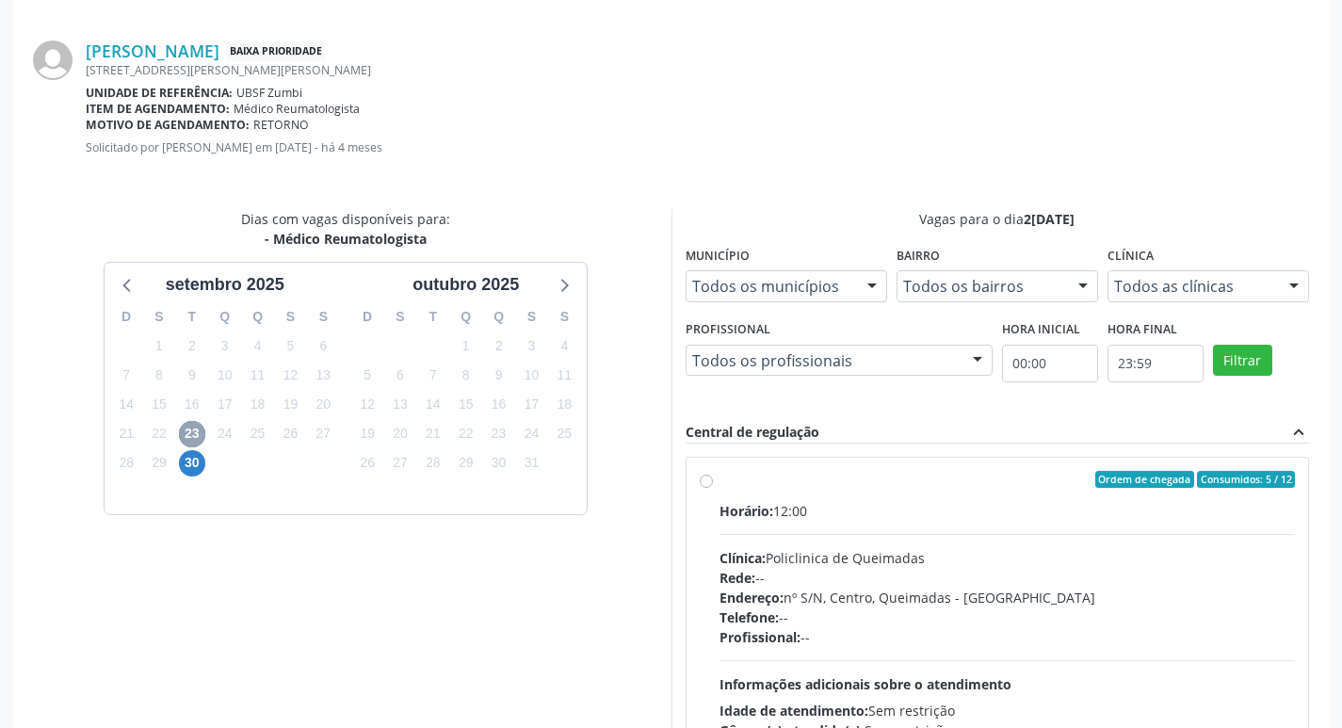
scroll to position [524, 0]
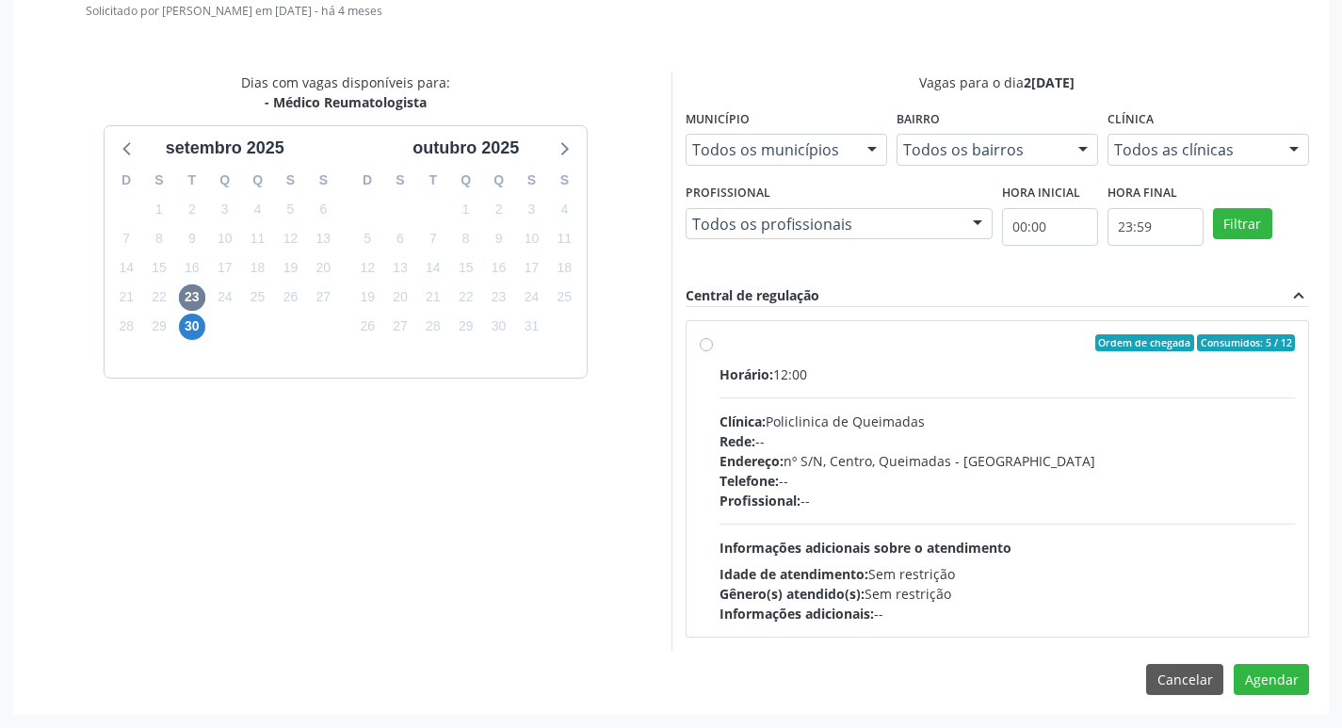
click at [906, 340] on div "Ordem de chegada Consumidos: 5 / 12" at bounding box center [1007, 342] width 576 height 17
click at [713, 340] on input "Ordem de chegada Consumidos: 5 / 12 Horário: 12:00 Clínica: Policlinica de Quei…" at bounding box center [706, 342] width 13 height 17
radio input "true"
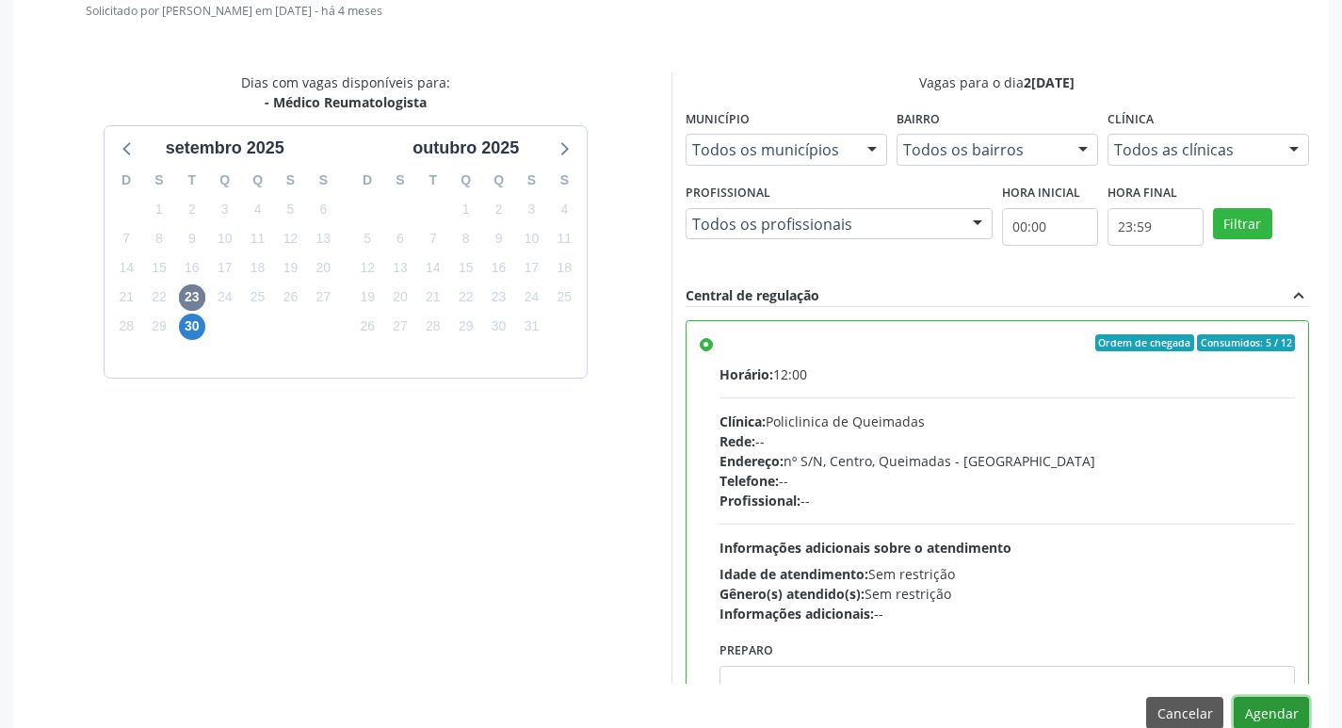
click at [1261, 717] on button "Agendar" at bounding box center [1270, 713] width 75 height 32
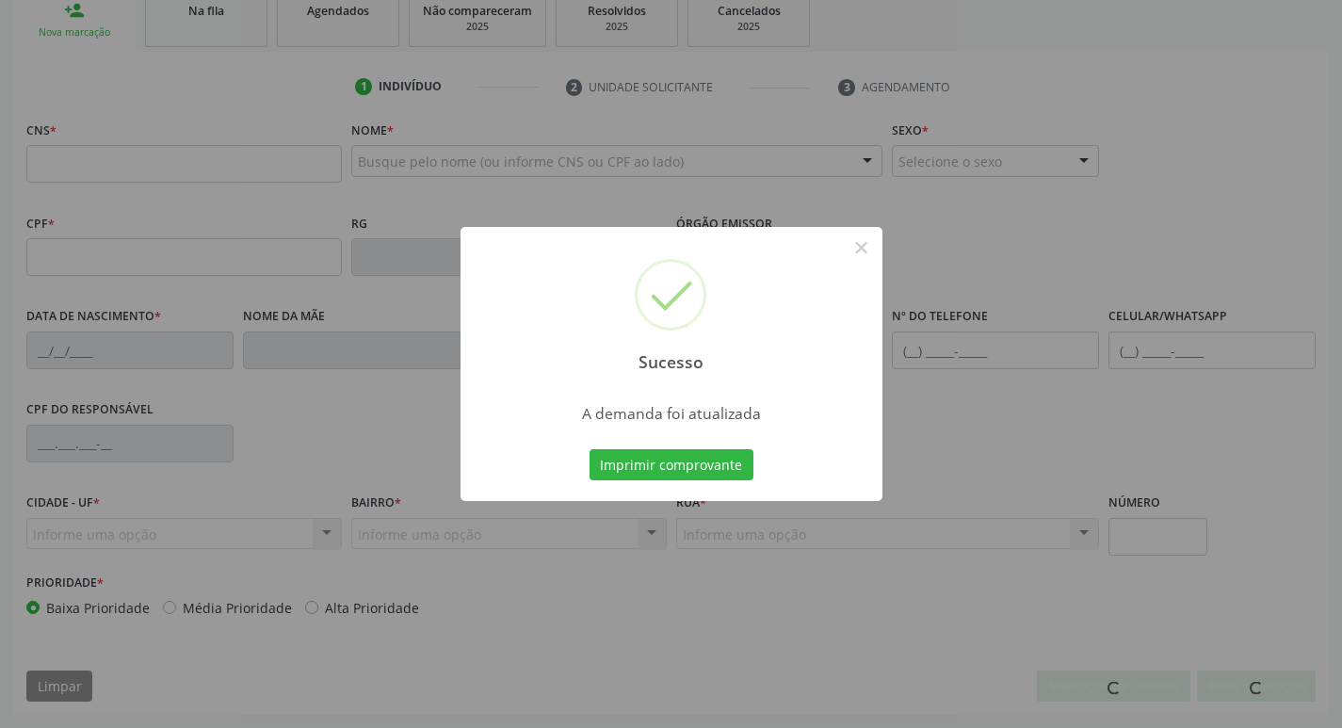
scroll to position [259, 0]
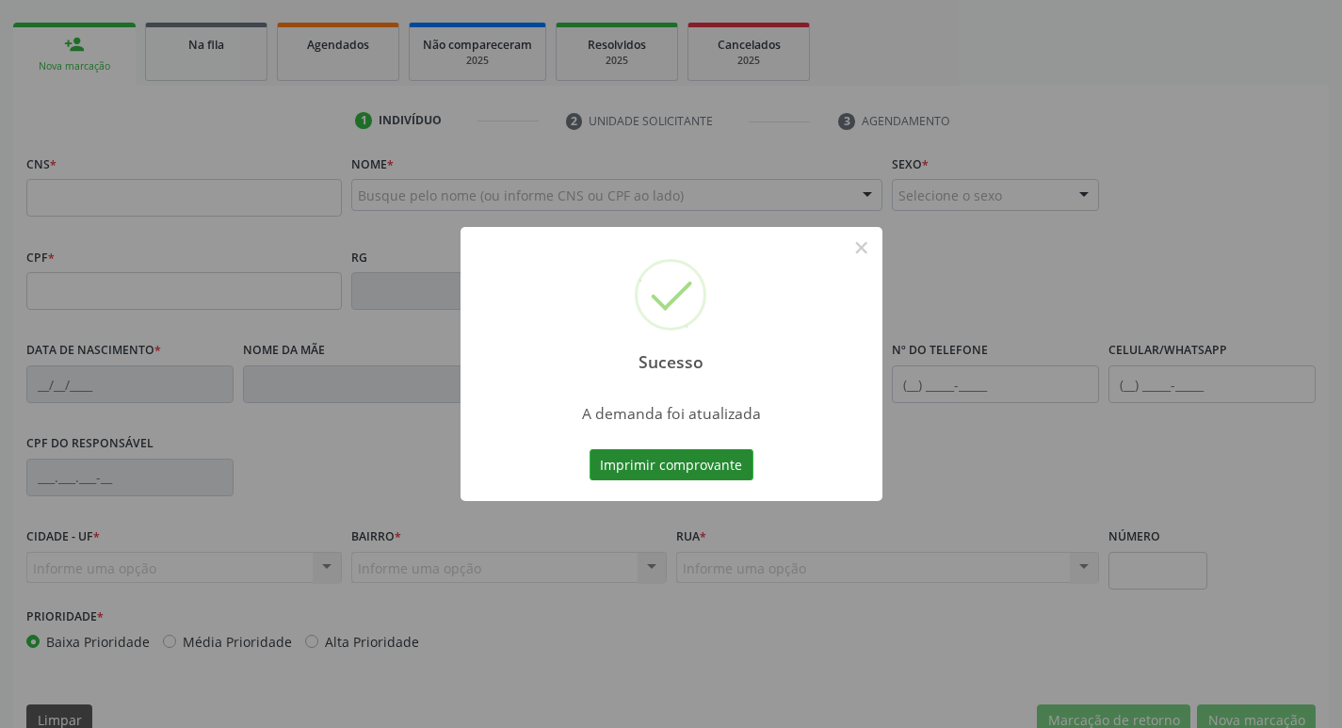
click at [685, 474] on button "Imprimir comprovante" at bounding box center [671, 465] width 164 height 32
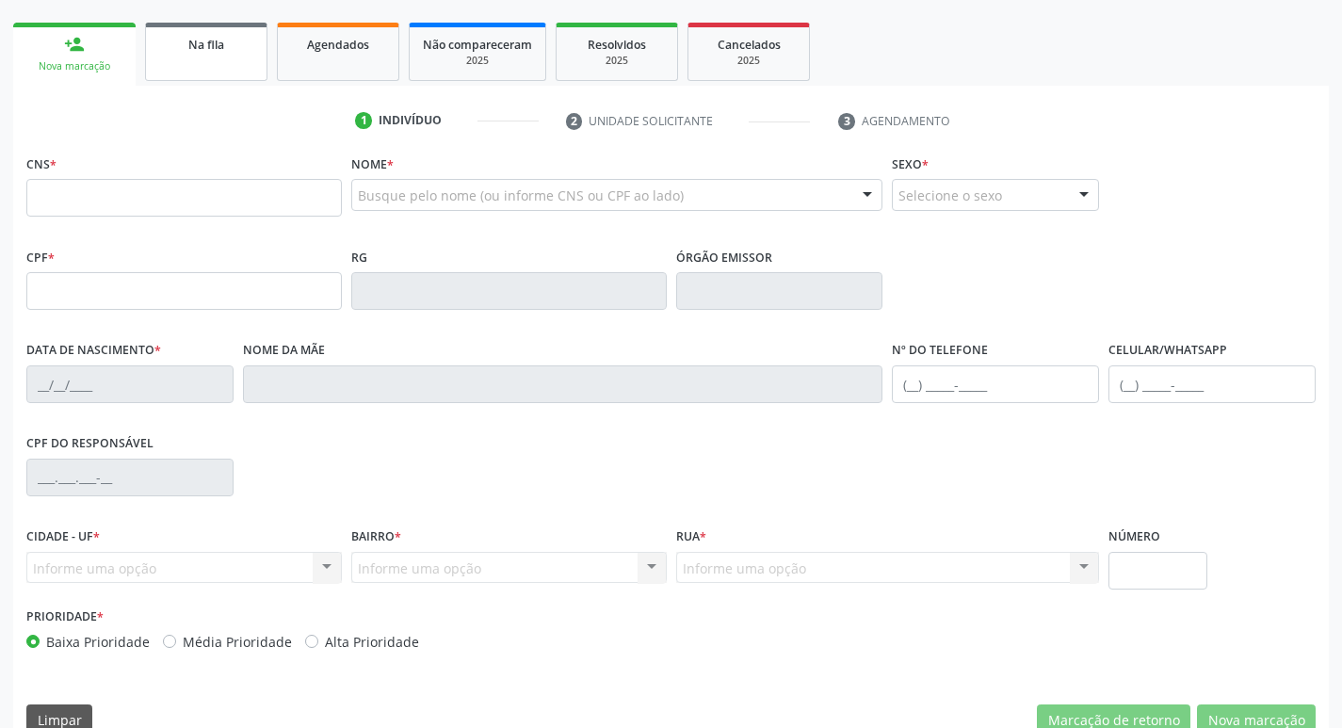
click at [228, 62] on link "Na fila" at bounding box center [206, 52] width 122 height 58
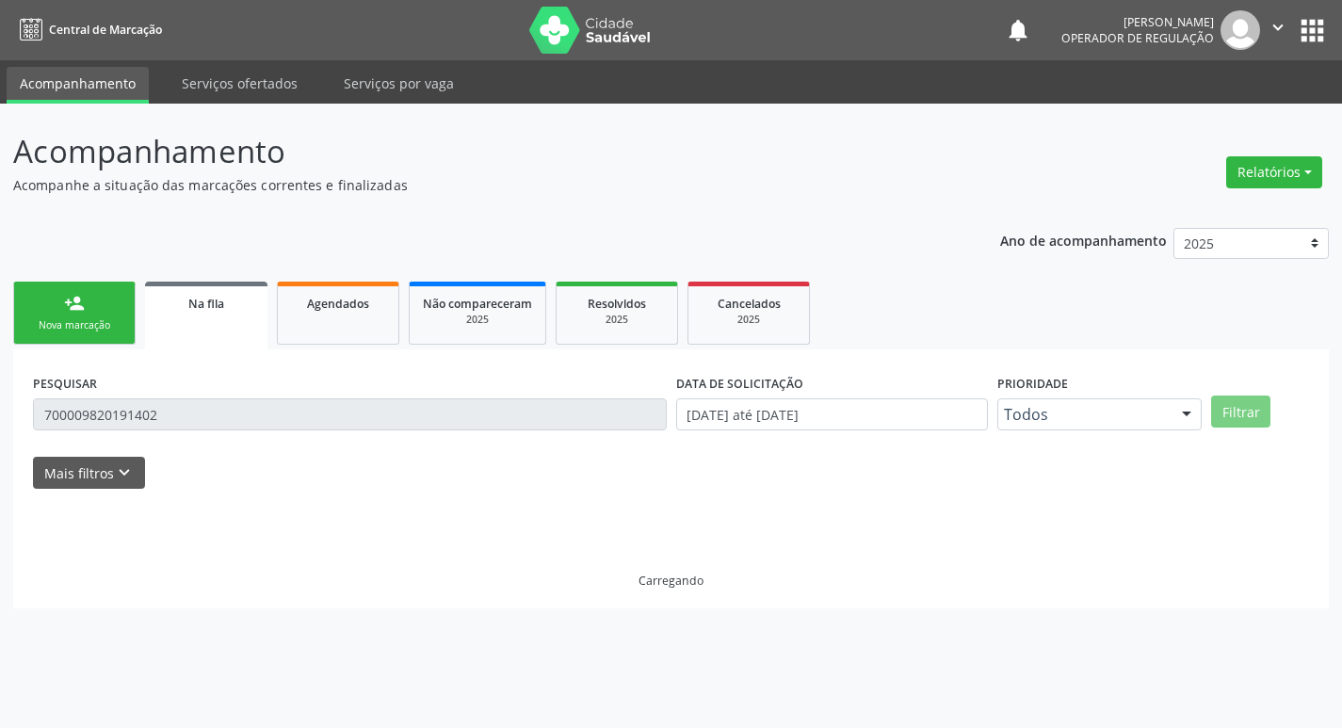
scroll to position [0, 0]
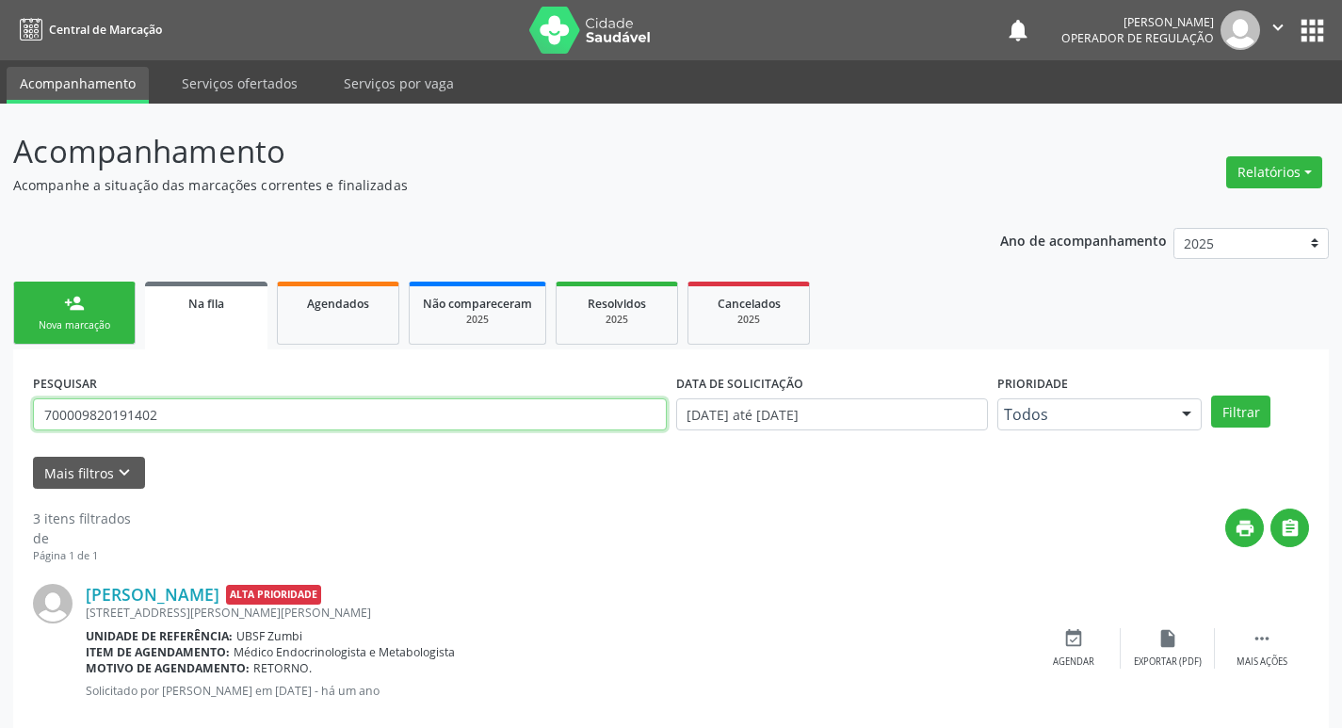
click at [324, 421] on input "700009820191402" at bounding box center [350, 414] width 634 height 32
type input "702108700930296"
click at [1211, 395] on button "Filtrar" at bounding box center [1240, 411] width 59 height 32
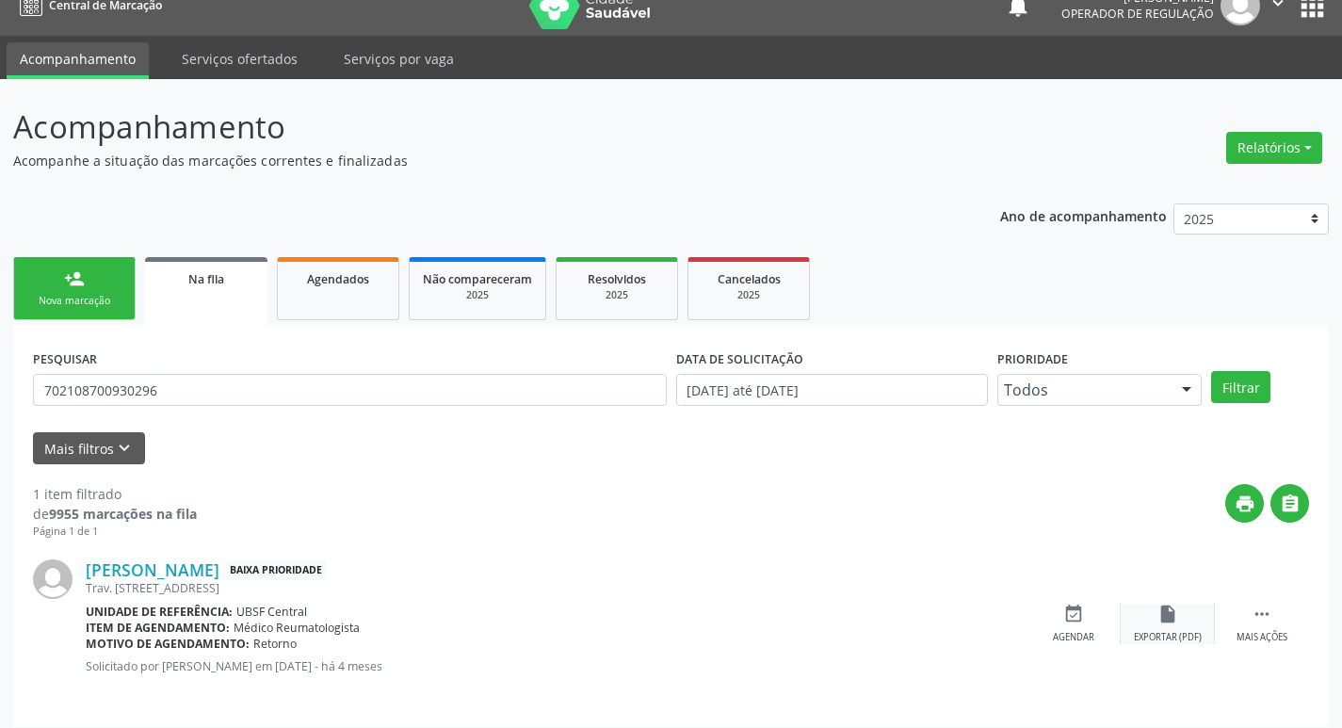
scroll to position [37, 0]
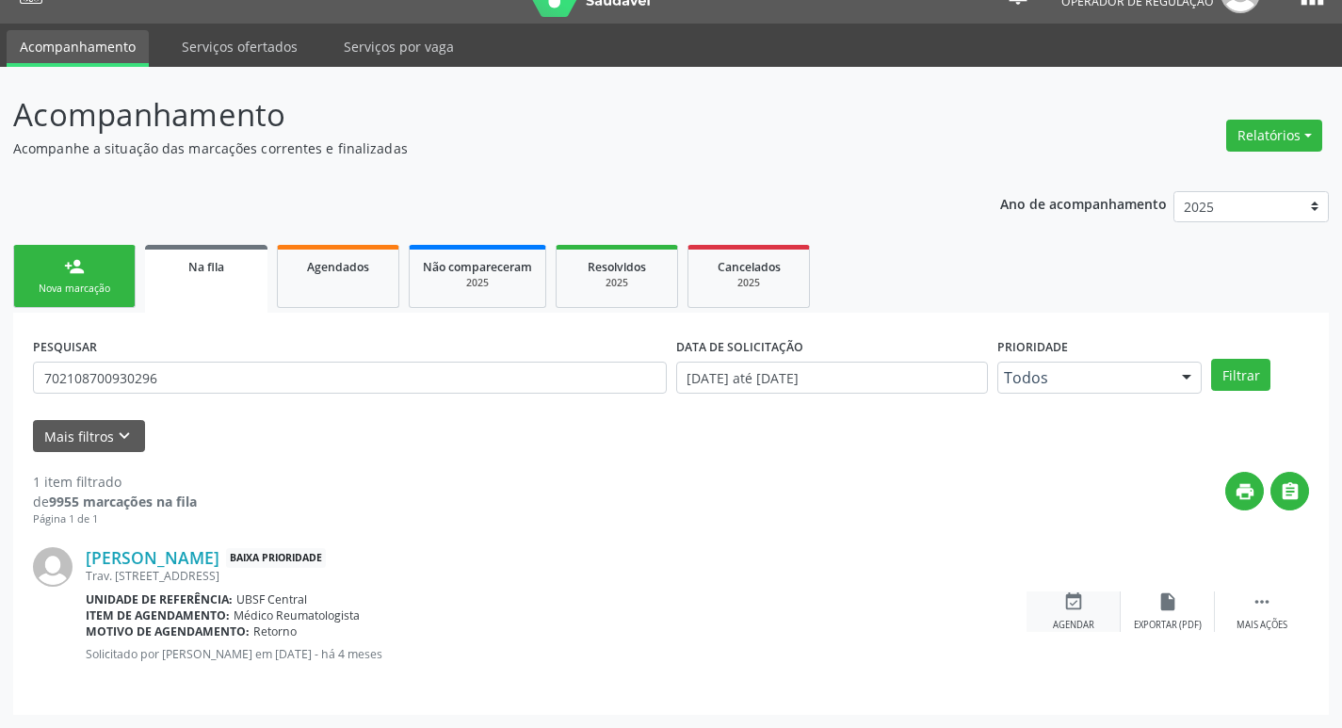
click at [1087, 601] on div "event_available Agendar" at bounding box center [1073, 611] width 94 height 40
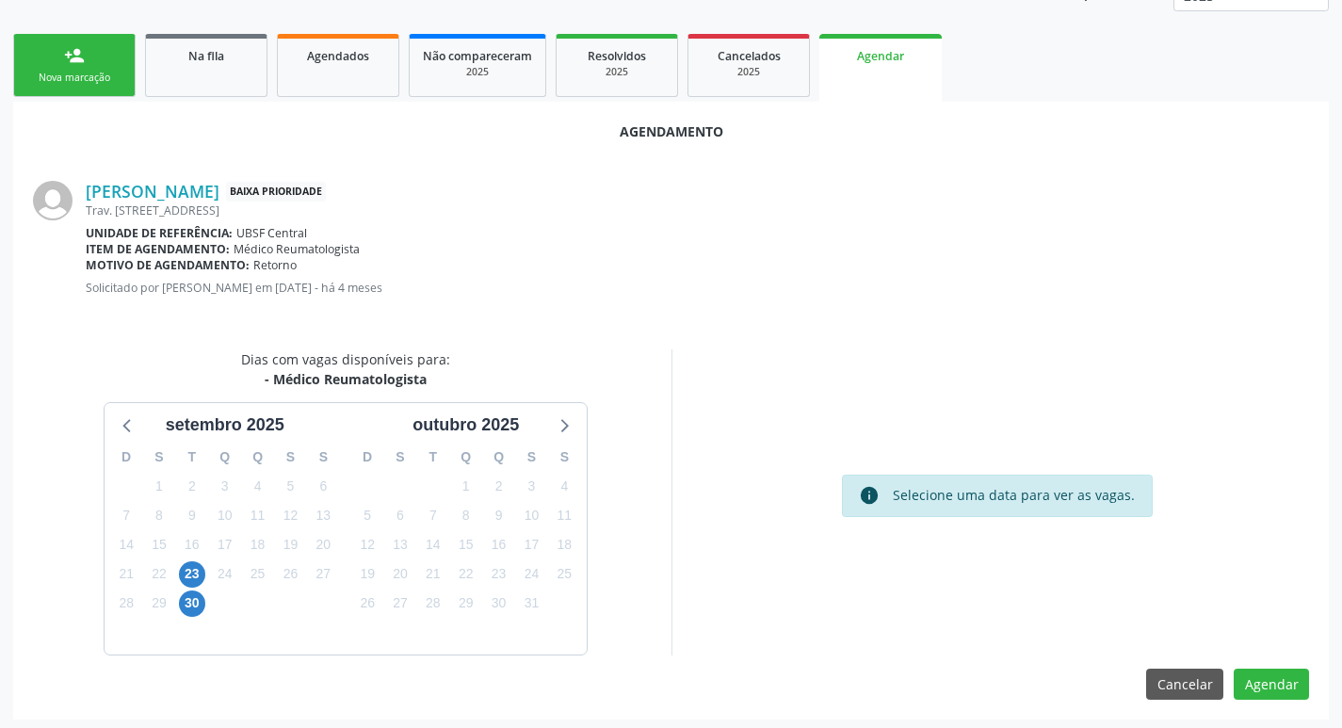
scroll to position [252, 0]
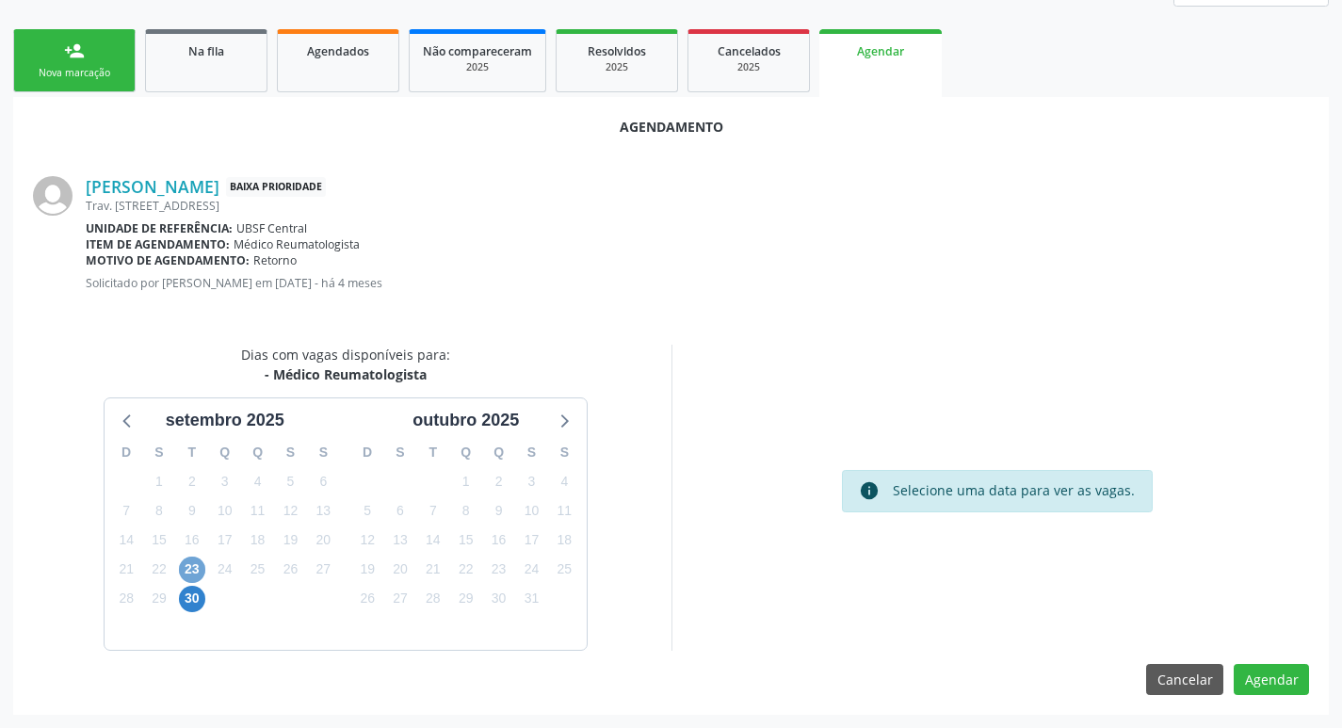
click at [183, 566] on span "23" at bounding box center [192, 569] width 26 height 26
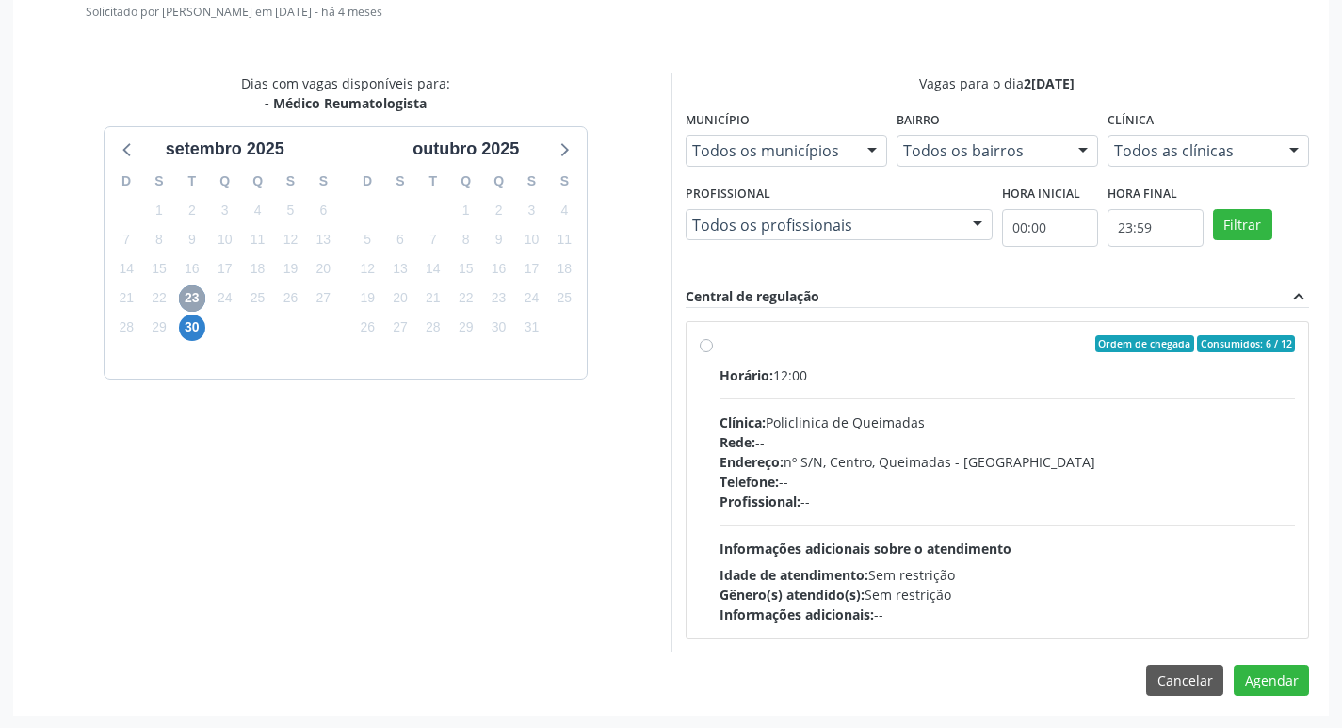
scroll to position [524, 0]
click at [889, 346] on div "Ordem de chegada Consumidos: 6 / 12" at bounding box center [1007, 342] width 576 height 17
click at [713, 346] on input "Ordem de chegada Consumidos: 6 / 12 Horário: 12:00 Clínica: Policlinica de Quei…" at bounding box center [706, 342] width 13 height 17
radio input "true"
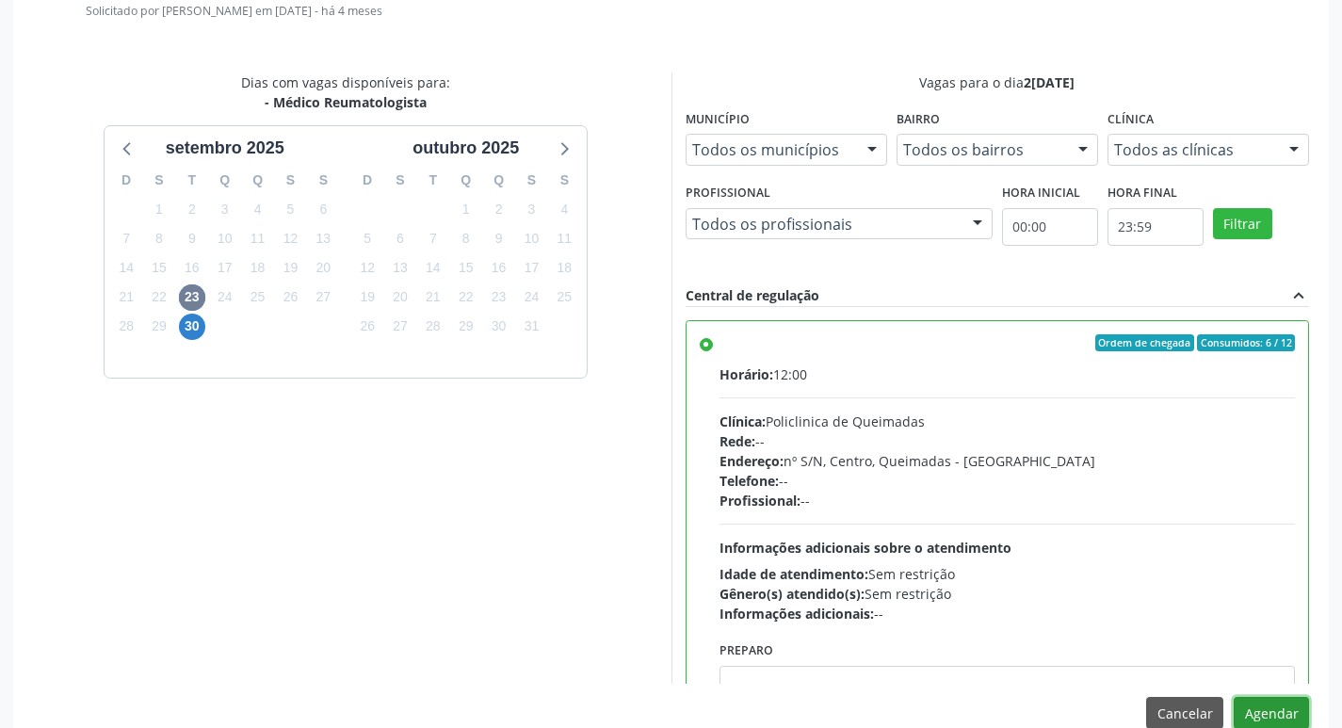
click at [1264, 711] on button "Agendar" at bounding box center [1270, 713] width 75 height 32
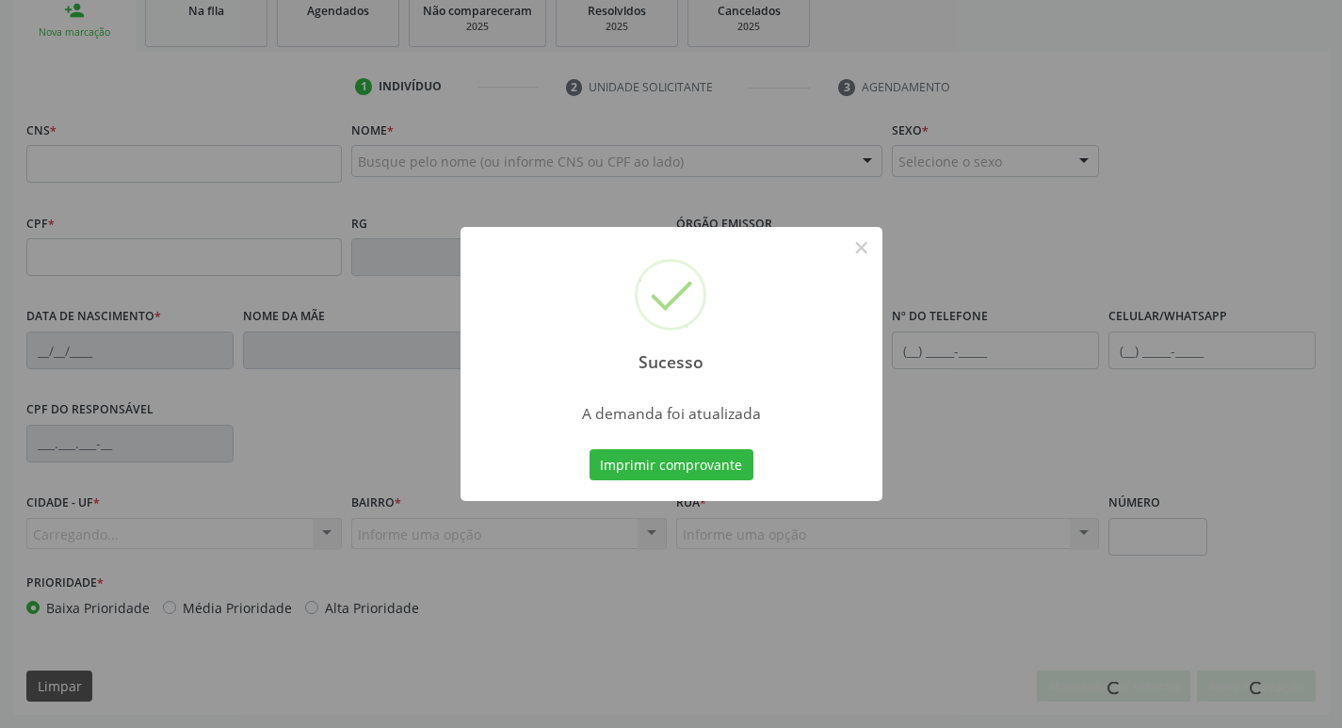
scroll to position [293, 0]
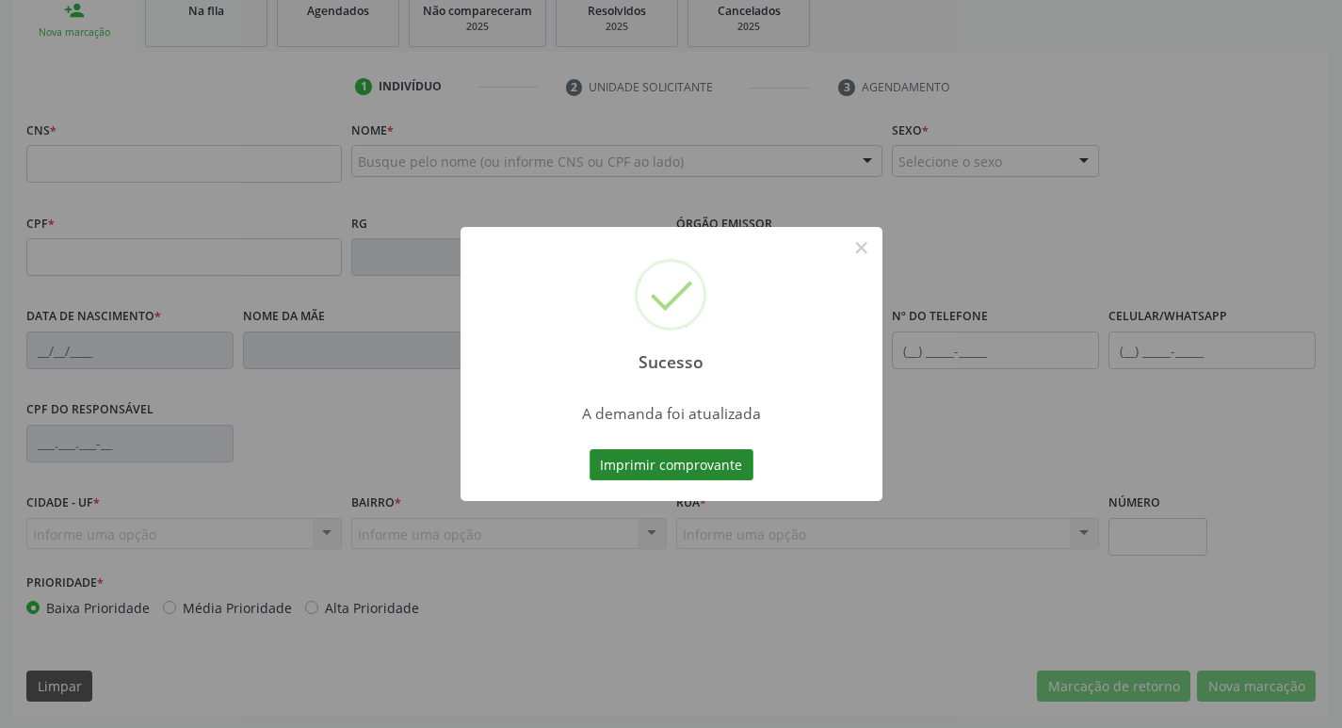
click at [646, 474] on button "Imprimir comprovante" at bounding box center [671, 465] width 164 height 32
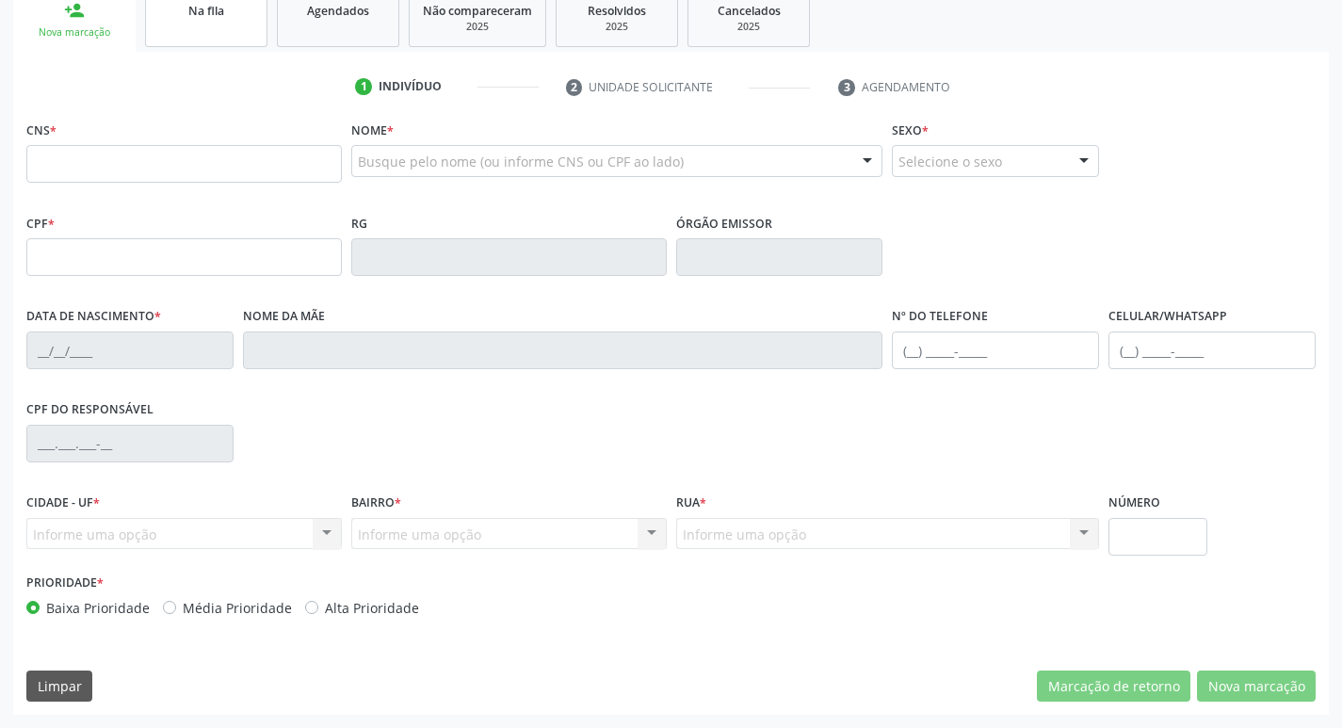
click at [220, 7] on span "Na fila" at bounding box center [206, 11] width 36 height 16
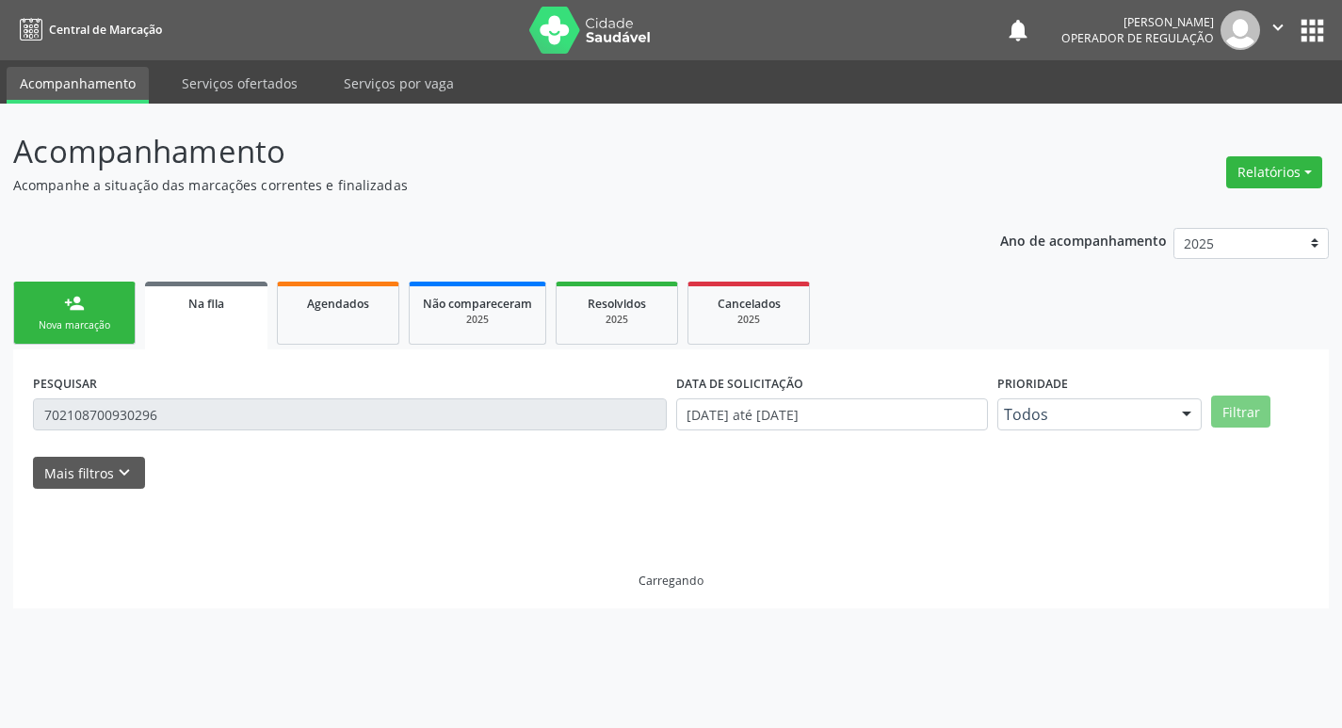
scroll to position [0, 0]
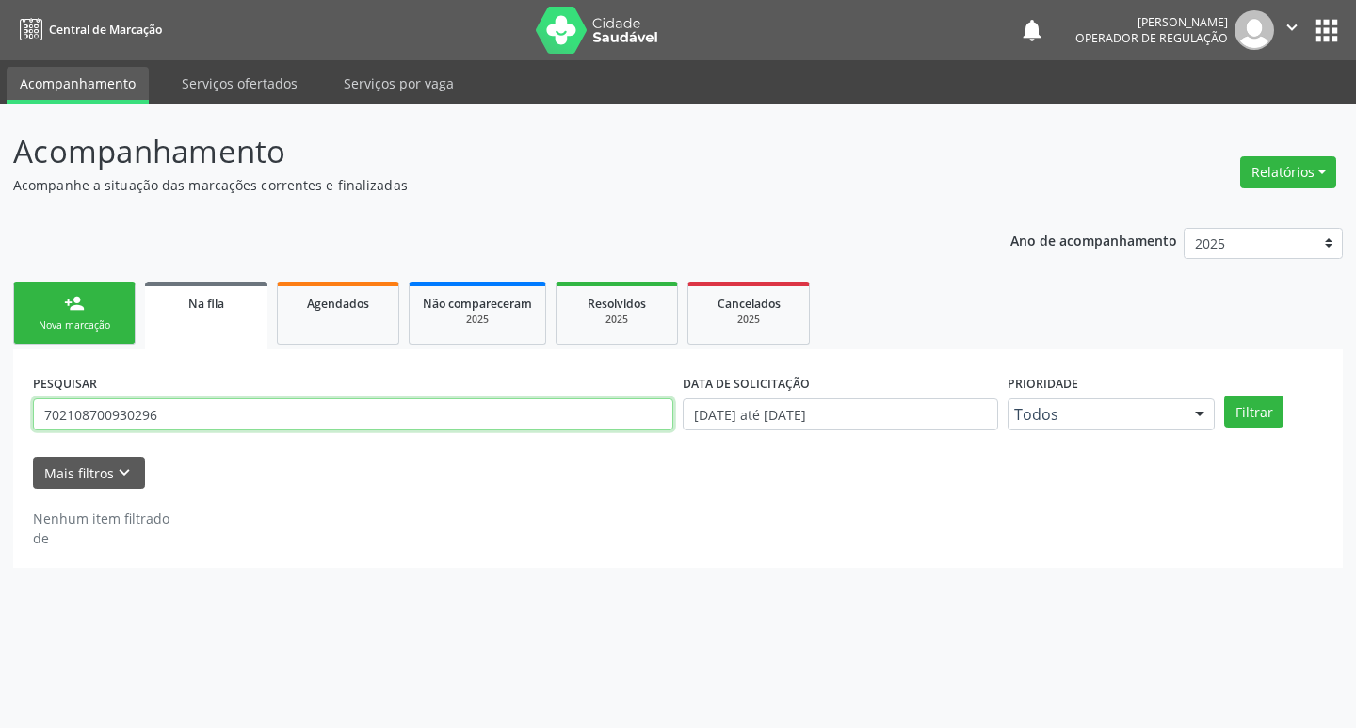
click at [177, 411] on input "702108700930296" at bounding box center [353, 414] width 640 height 32
type input "702300001422020"
click at [1224, 395] on button "Filtrar" at bounding box center [1253, 411] width 59 height 32
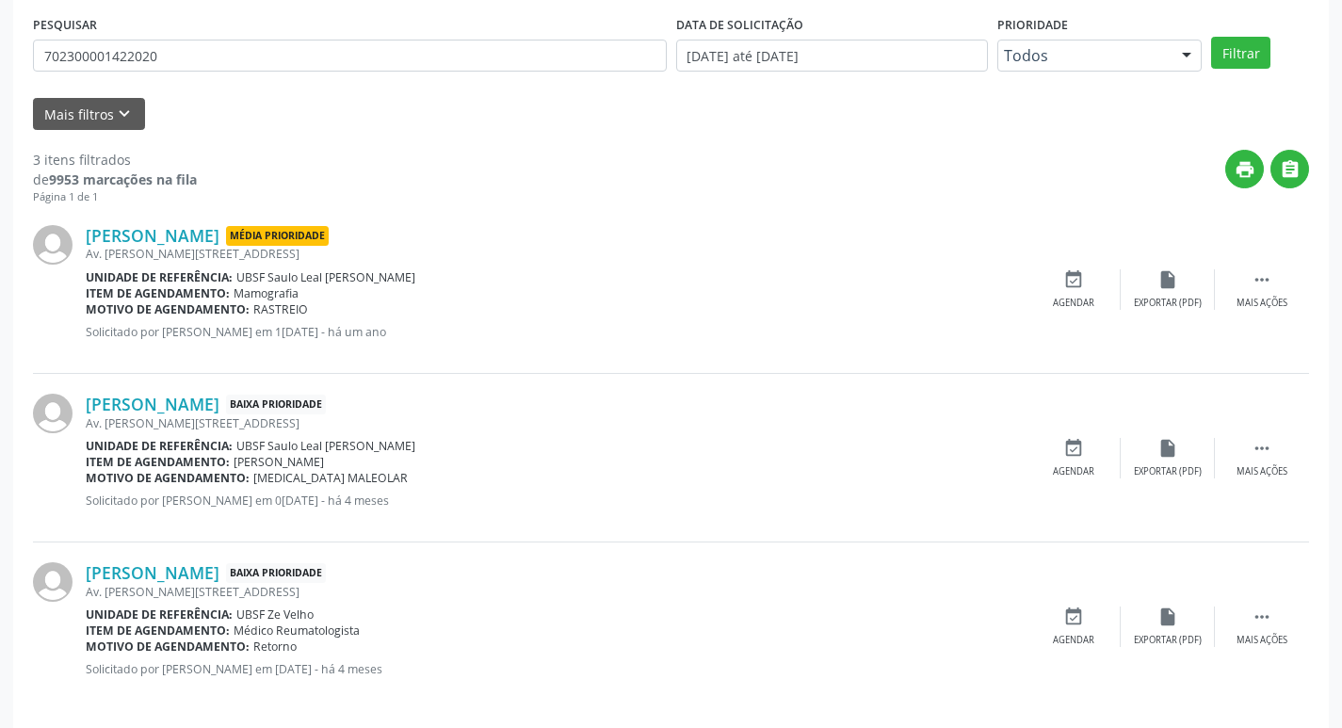
scroll to position [375, 0]
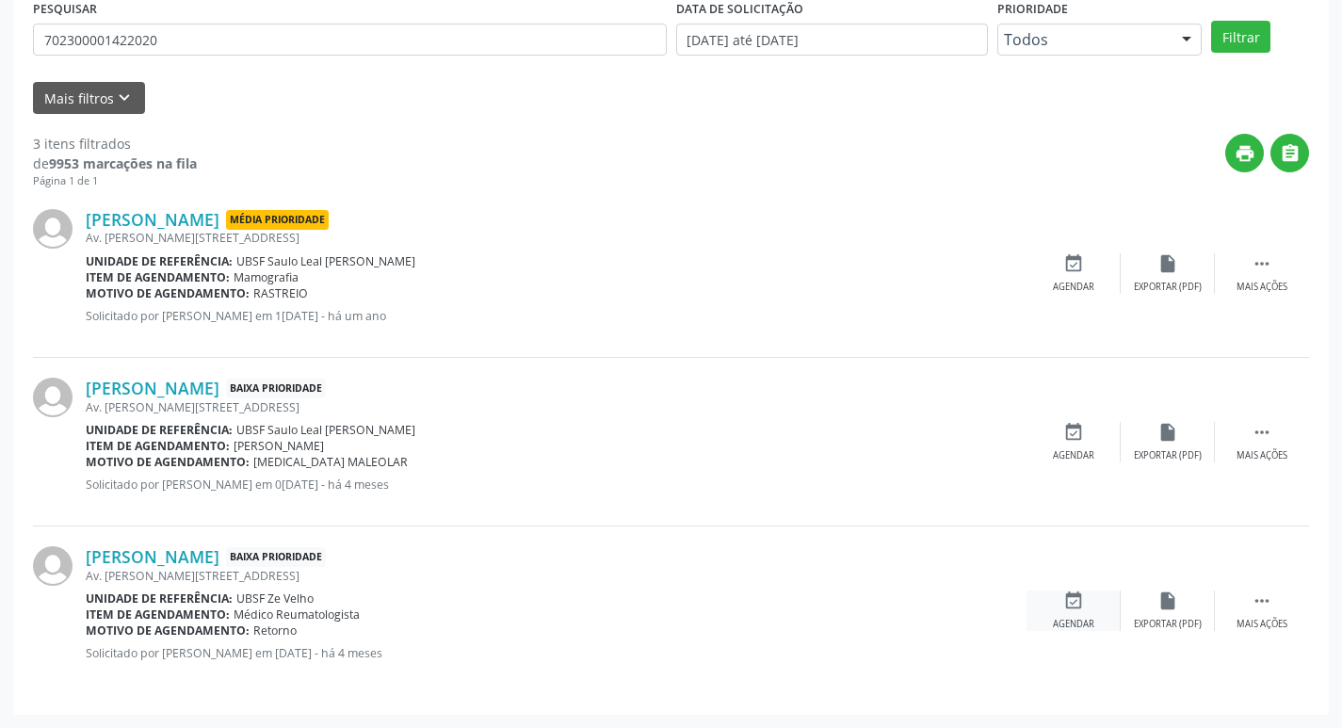
click at [1084, 615] on div "event_available Agendar" at bounding box center [1073, 610] width 94 height 40
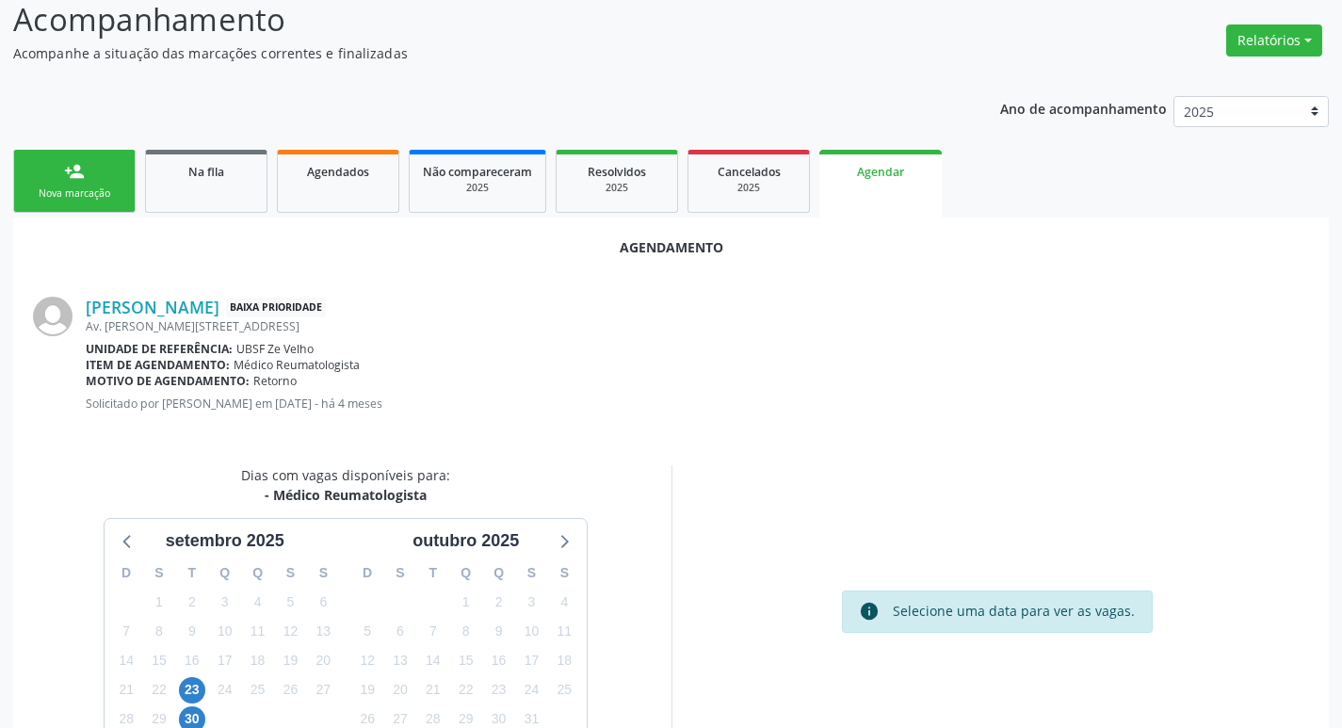
scroll to position [252, 0]
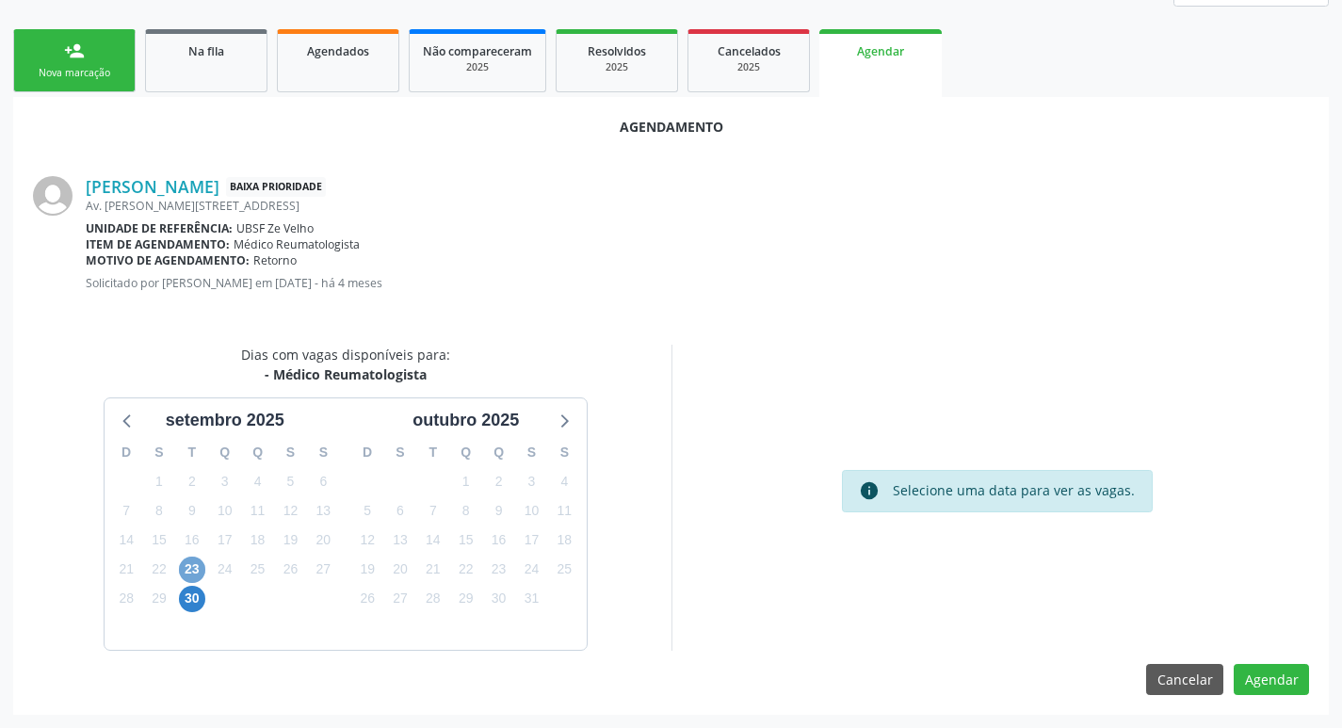
click at [185, 577] on span "23" at bounding box center [192, 569] width 26 height 26
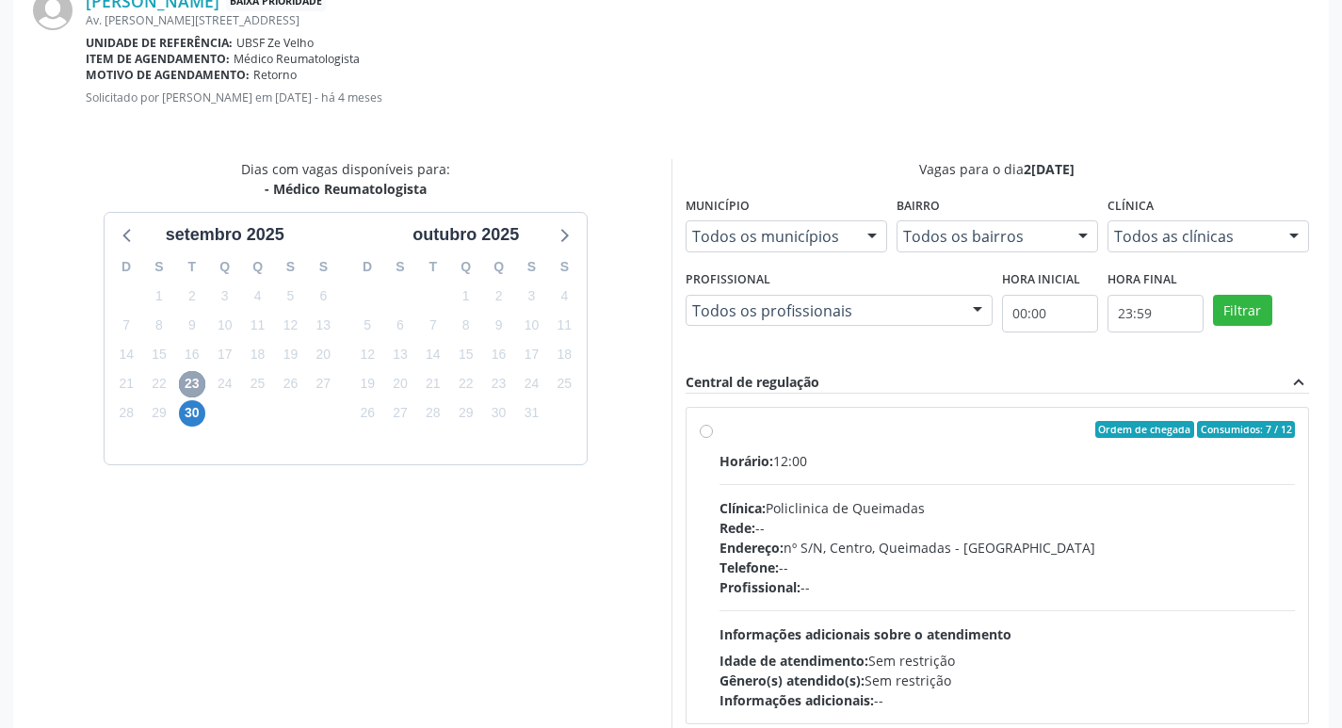
scroll to position [524, 0]
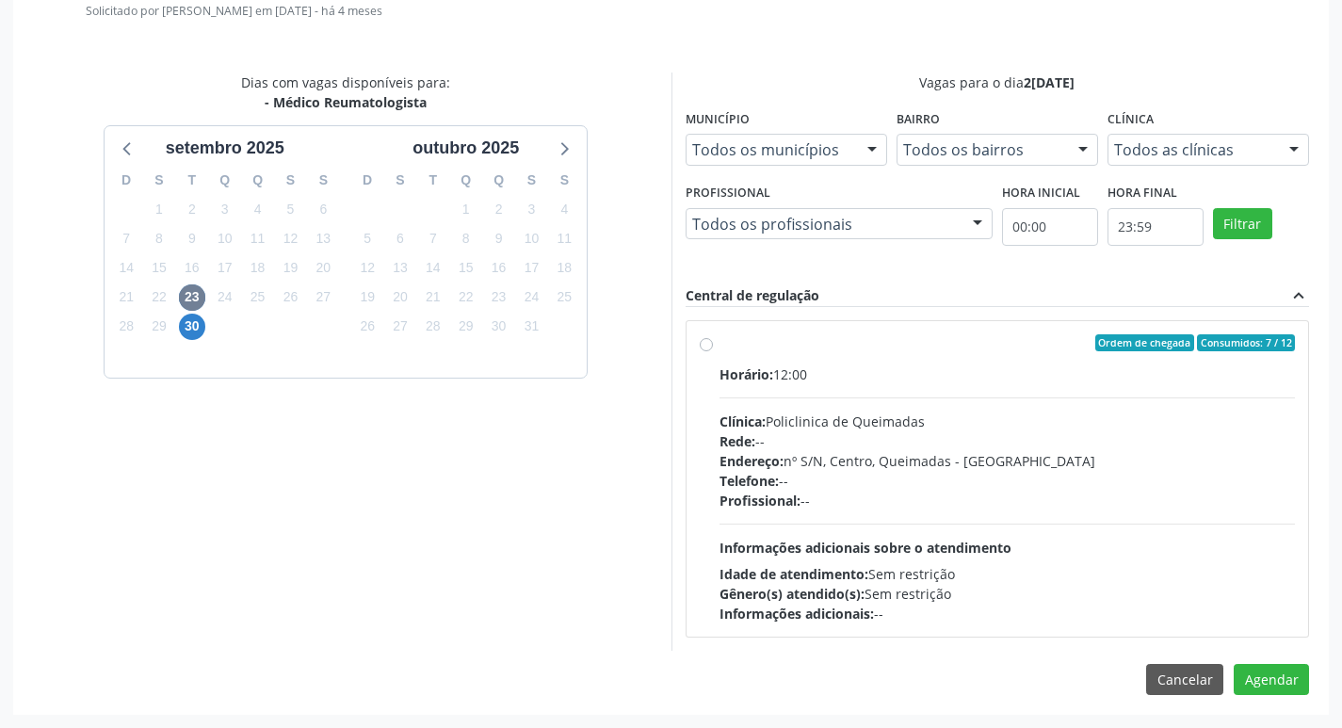
click at [1072, 375] on div "Horário: 12:00" at bounding box center [1007, 374] width 576 height 20
click at [713, 351] on input "Ordem de chegada Consumidos: 7 / 12 Horário: 12:00 Clínica: Policlinica de Quei…" at bounding box center [706, 342] width 13 height 17
radio input "true"
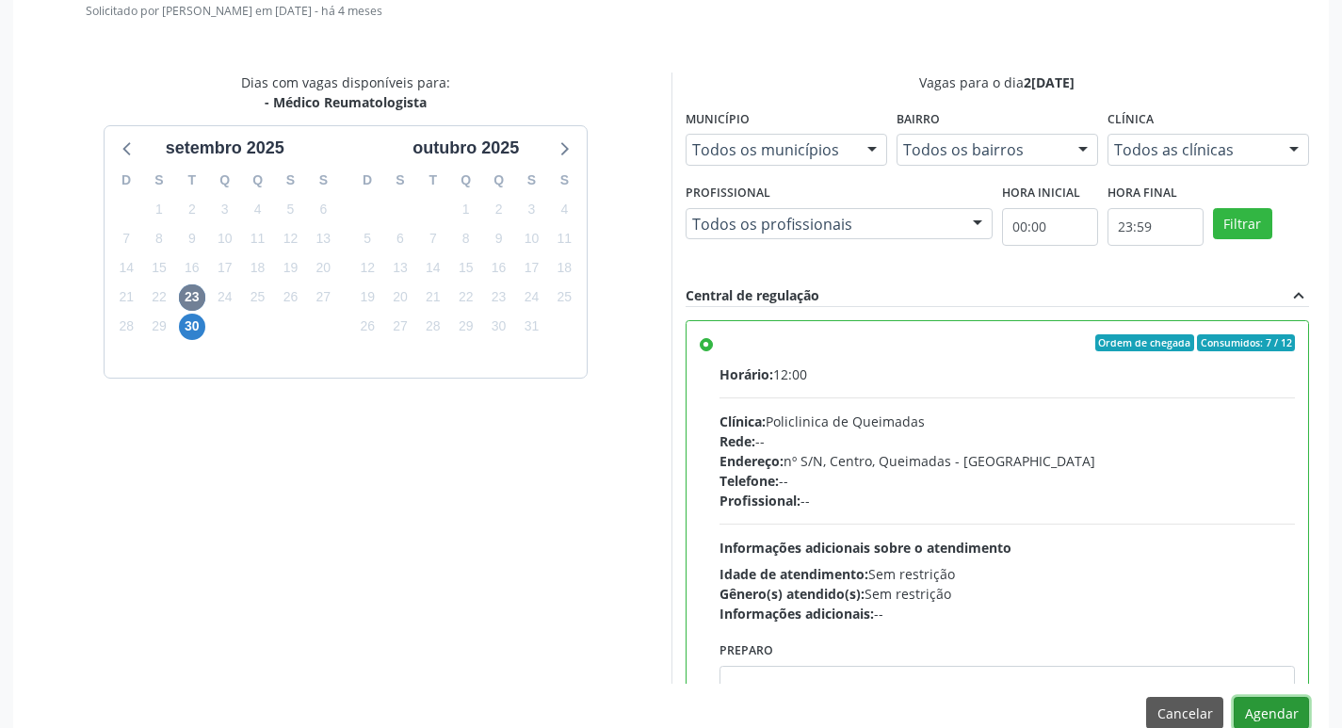
click at [1240, 703] on button "Agendar" at bounding box center [1270, 713] width 75 height 32
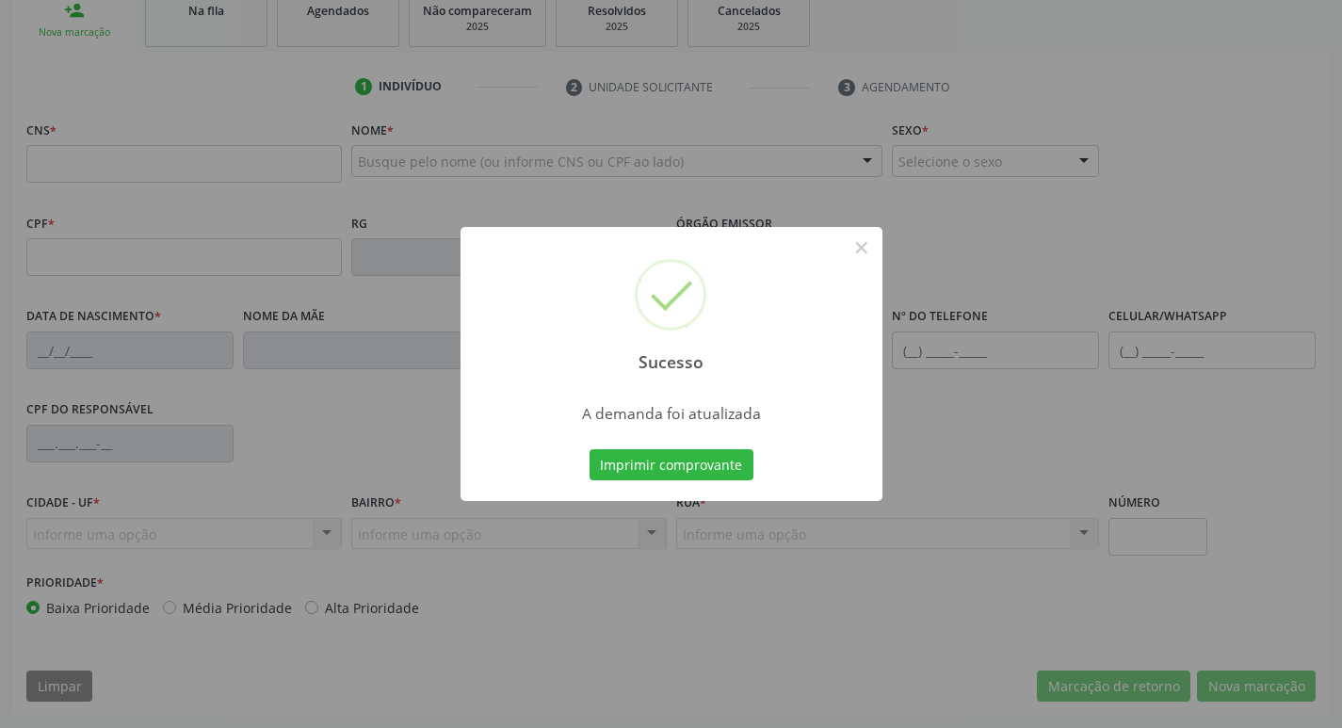
scroll to position [293, 0]
click at [657, 455] on button "Imprimir comprovante" at bounding box center [671, 465] width 164 height 32
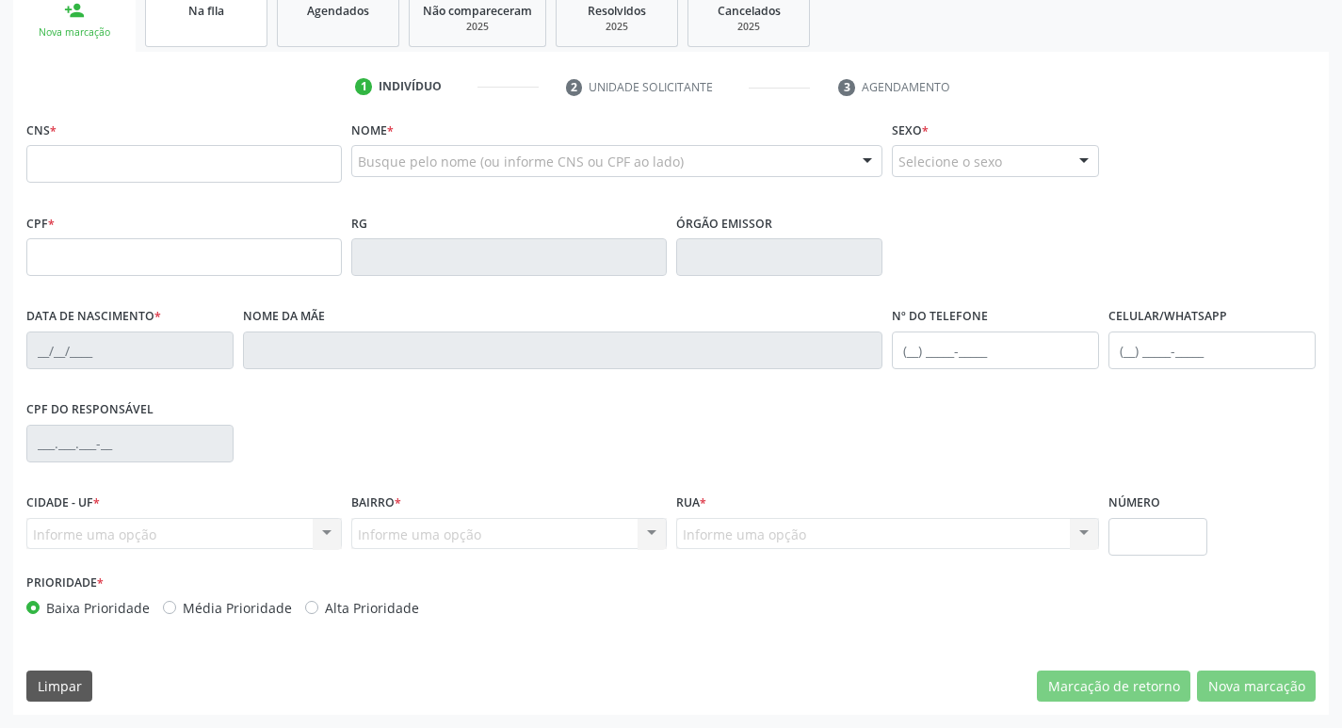
click at [231, 22] on link "Na fila" at bounding box center [206, 18] width 122 height 58
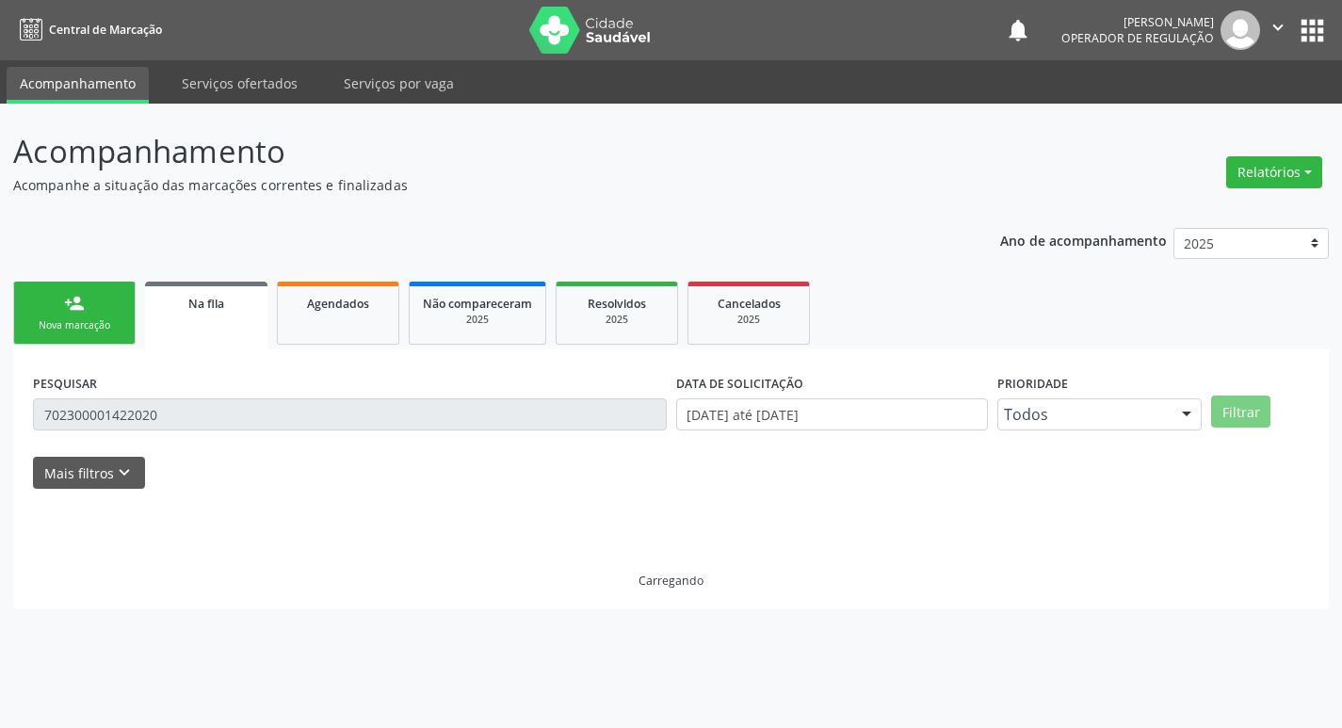
scroll to position [0, 0]
click at [343, 439] on div "PESQUISAR 702300001422020" at bounding box center [353, 405] width 650 height 73
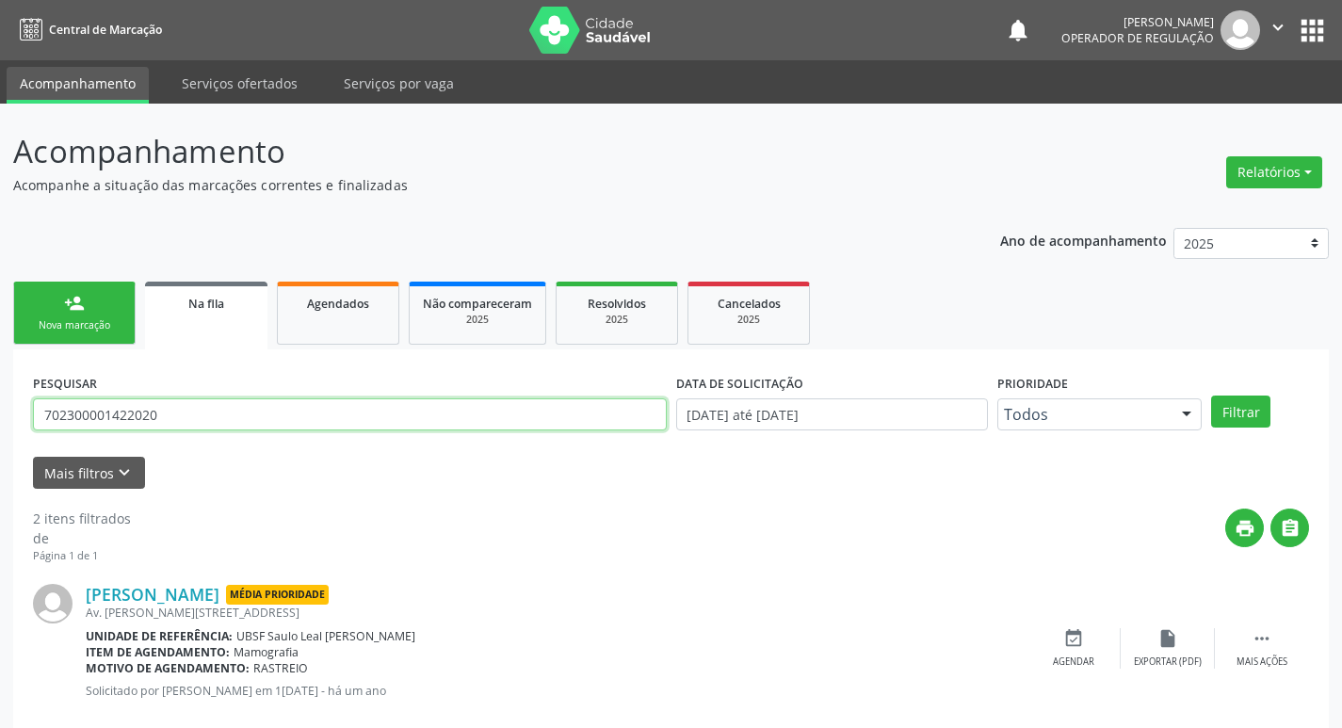
click at [350, 426] on input "702300001422020" at bounding box center [350, 414] width 634 height 32
type input "704609688131921"
click at [1211, 395] on button "Filtrar" at bounding box center [1240, 411] width 59 height 32
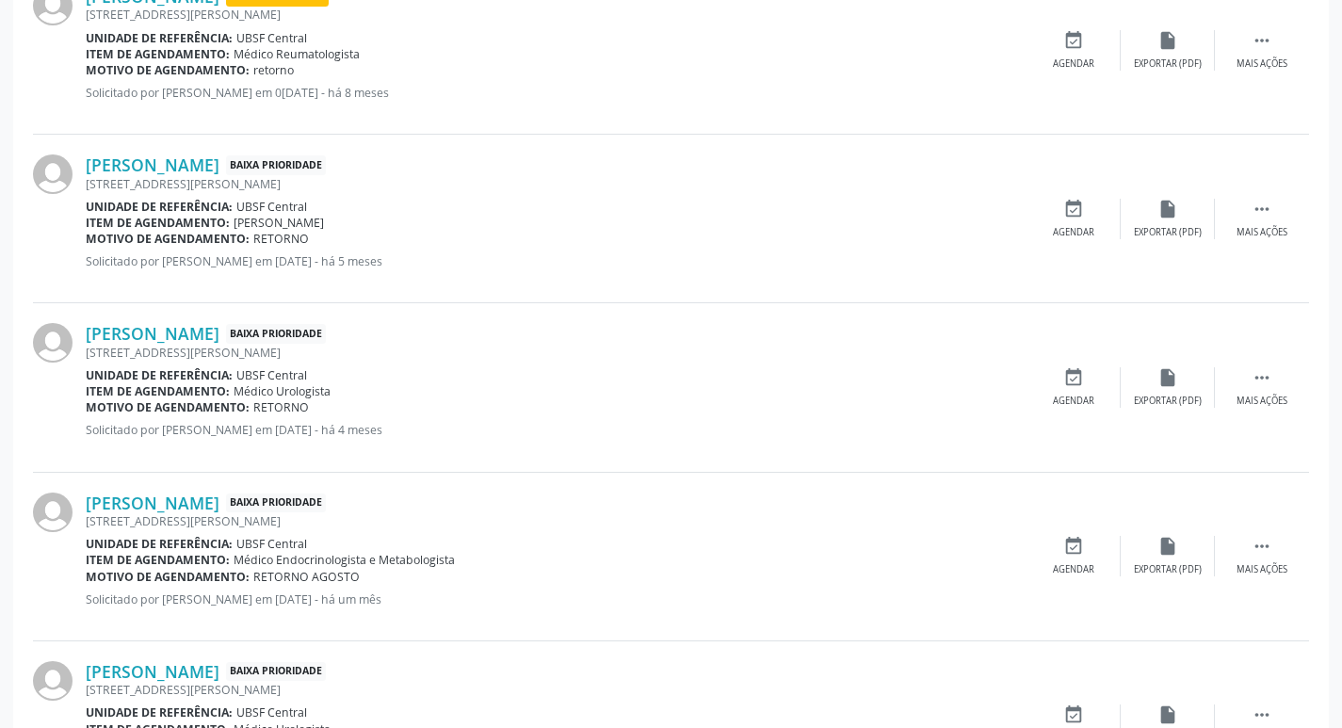
scroll to position [504, 0]
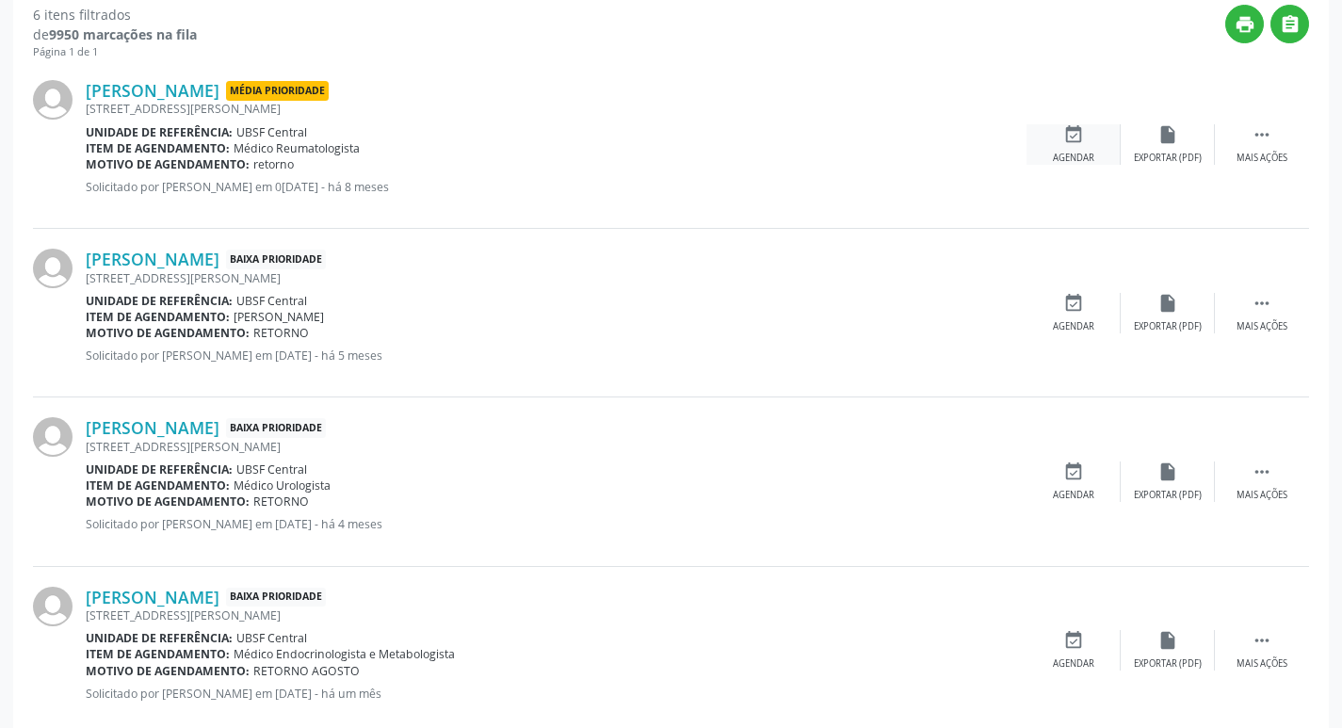
click at [1073, 135] on icon "event_available" at bounding box center [1073, 134] width 21 height 21
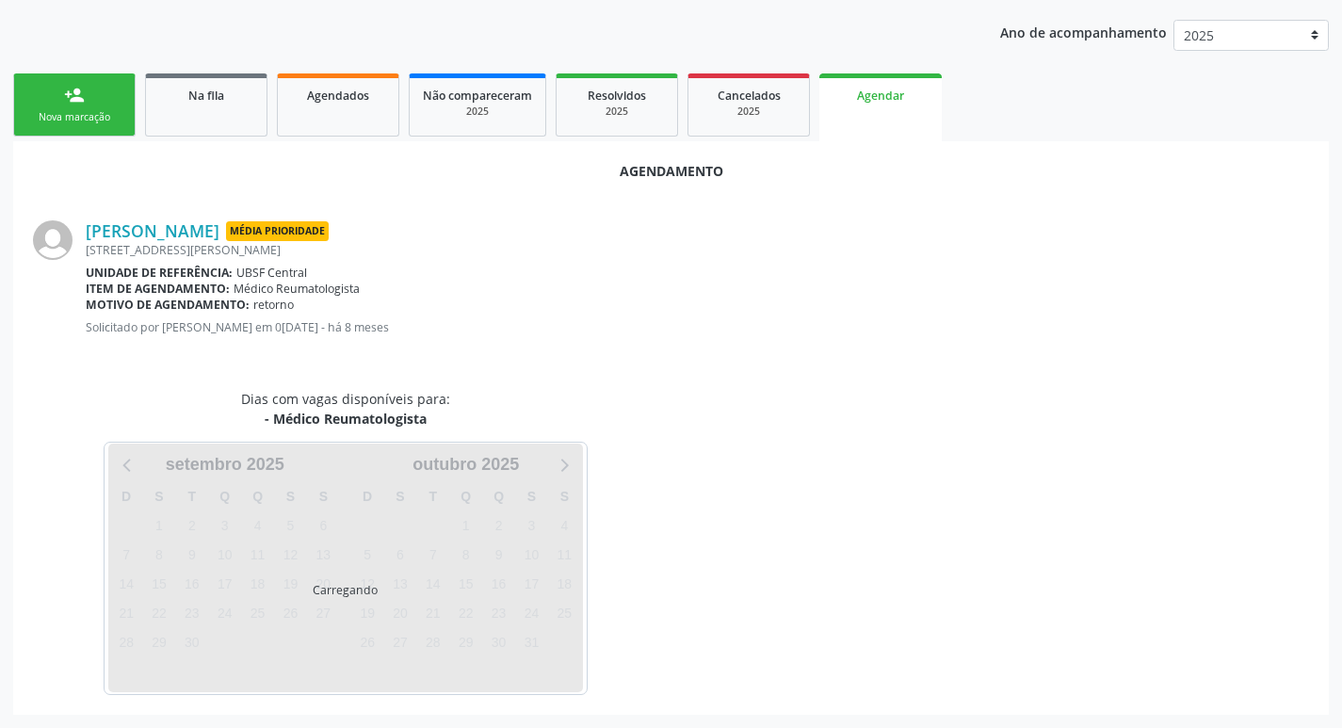
scroll to position [252, 0]
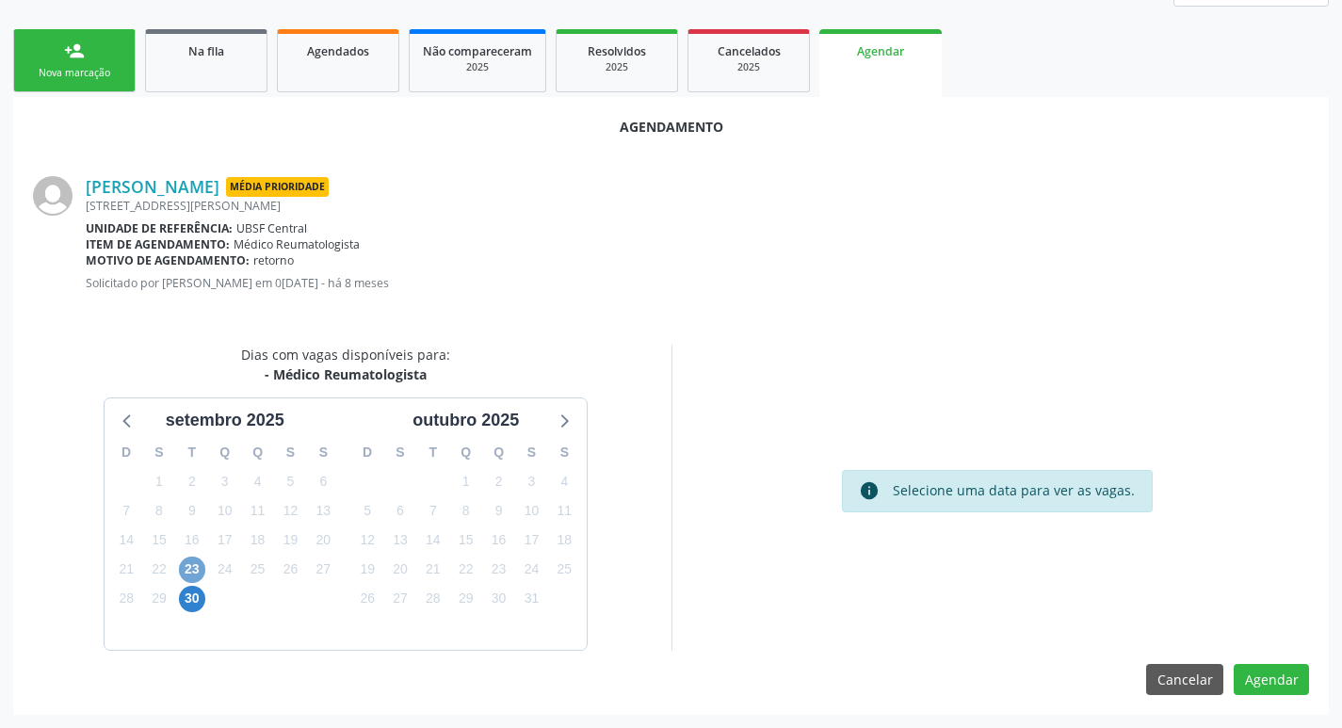
click at [190, 565] on span "23" at bounding box center [192, 569] width 26 height 26
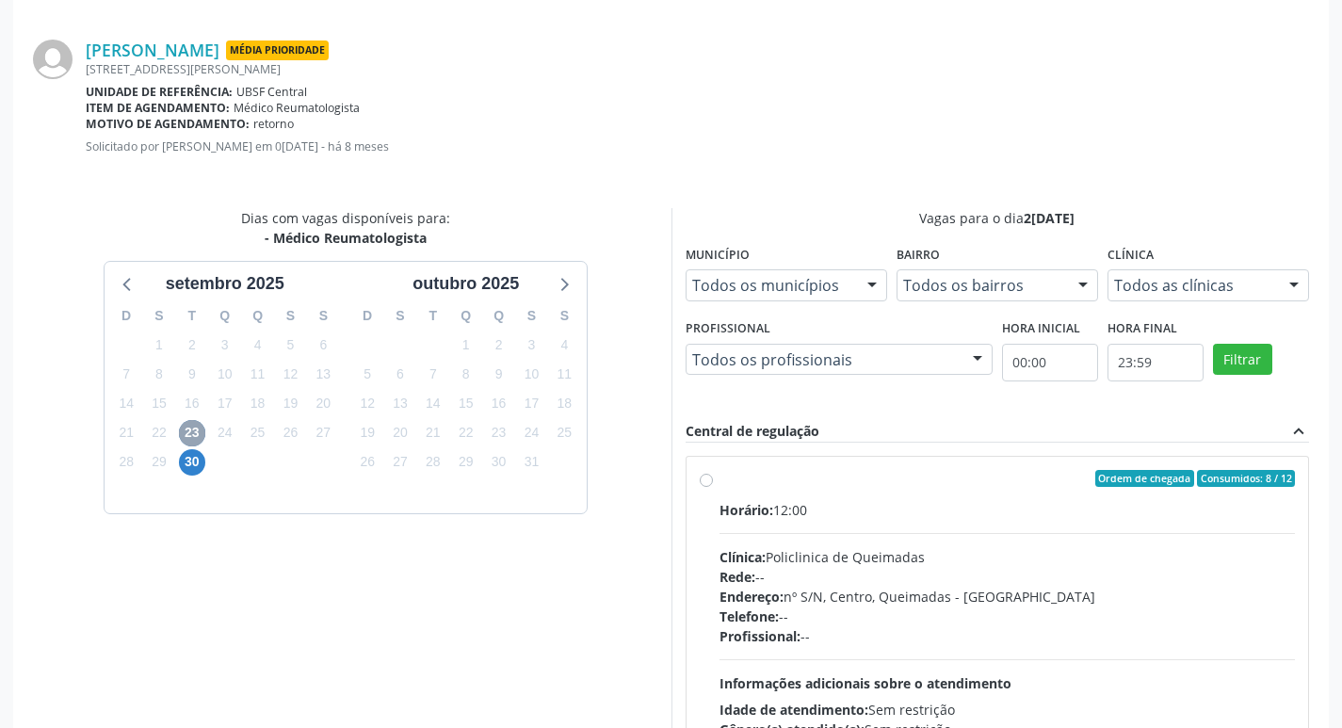
scroll to position [524, 0]
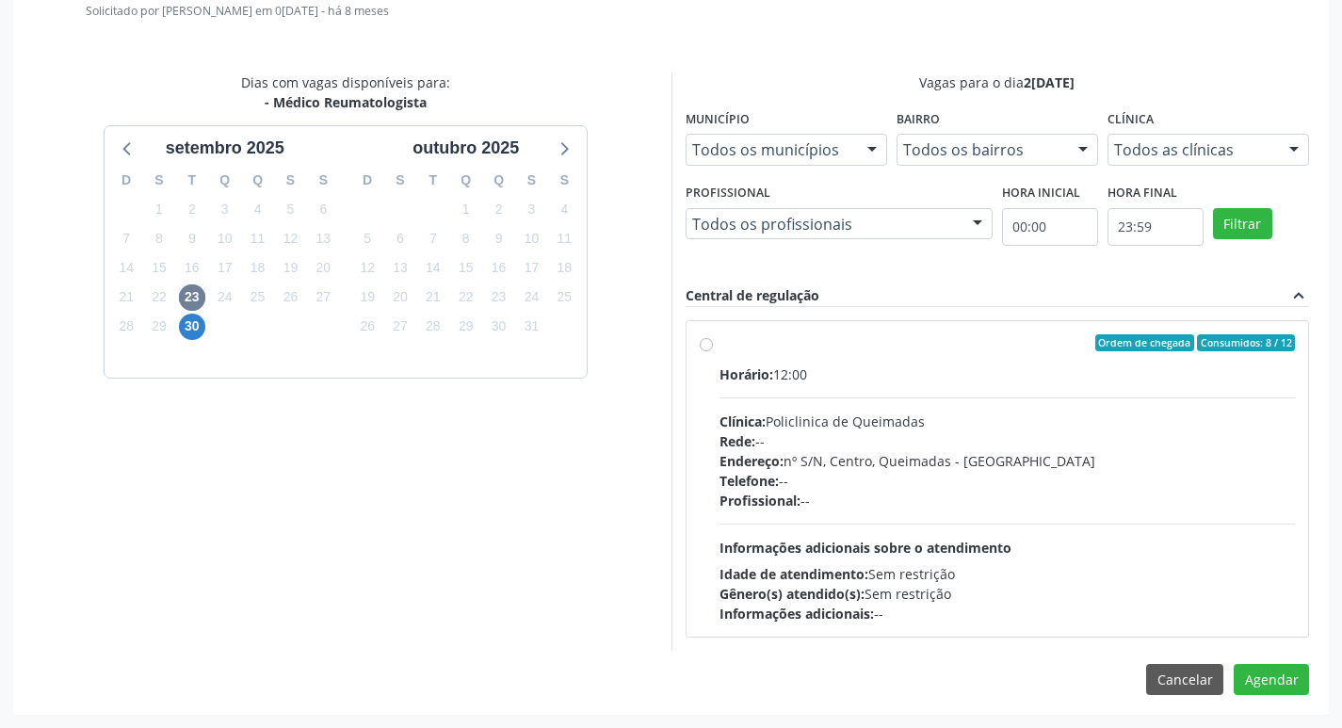
click at [976, 347] on div "Ordem de chegada Consumidos: 8 / 12" at bounding box center [1007, 342] width 576 height 17
click at [713, 347] on input "Ordem de chegada Consumidos: 8 / 12 Horário: 12:00 Clínica: Policlinica de Quei…" at bounding box center [706, 342] width 13 height 17
radio input "true"
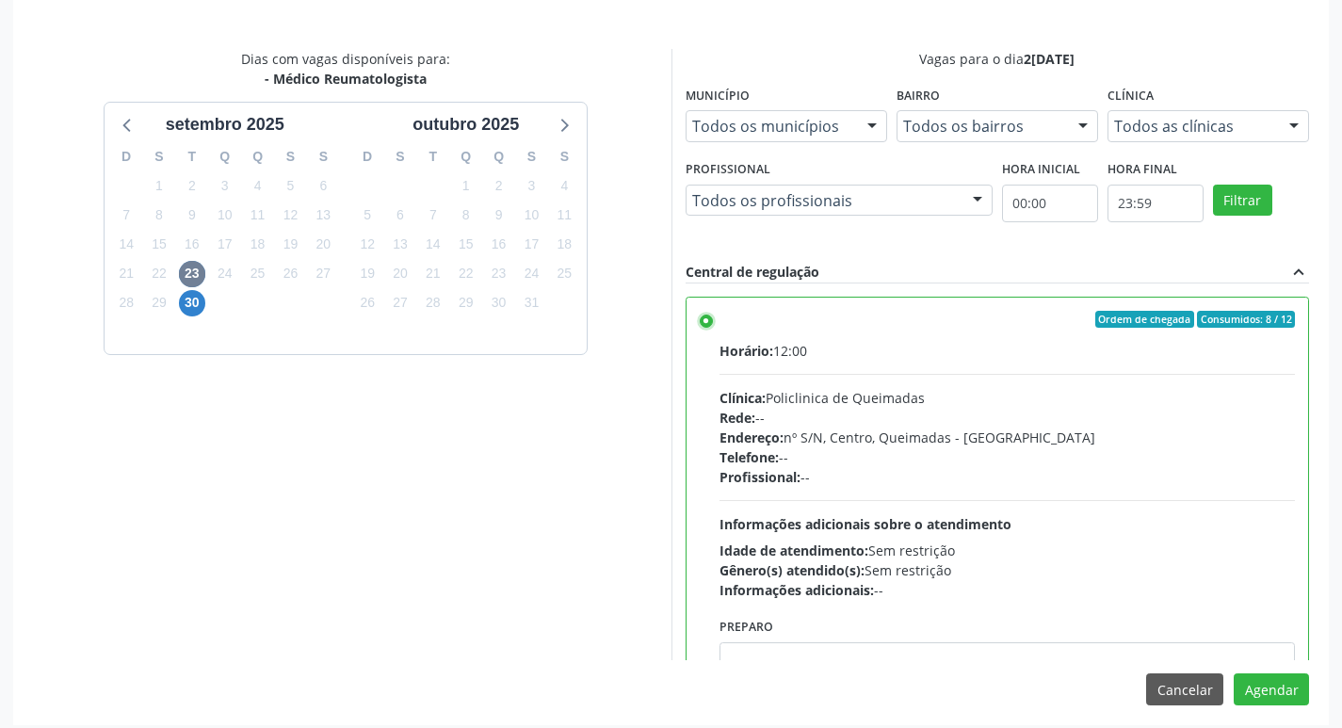
scroll to position [558, 0]
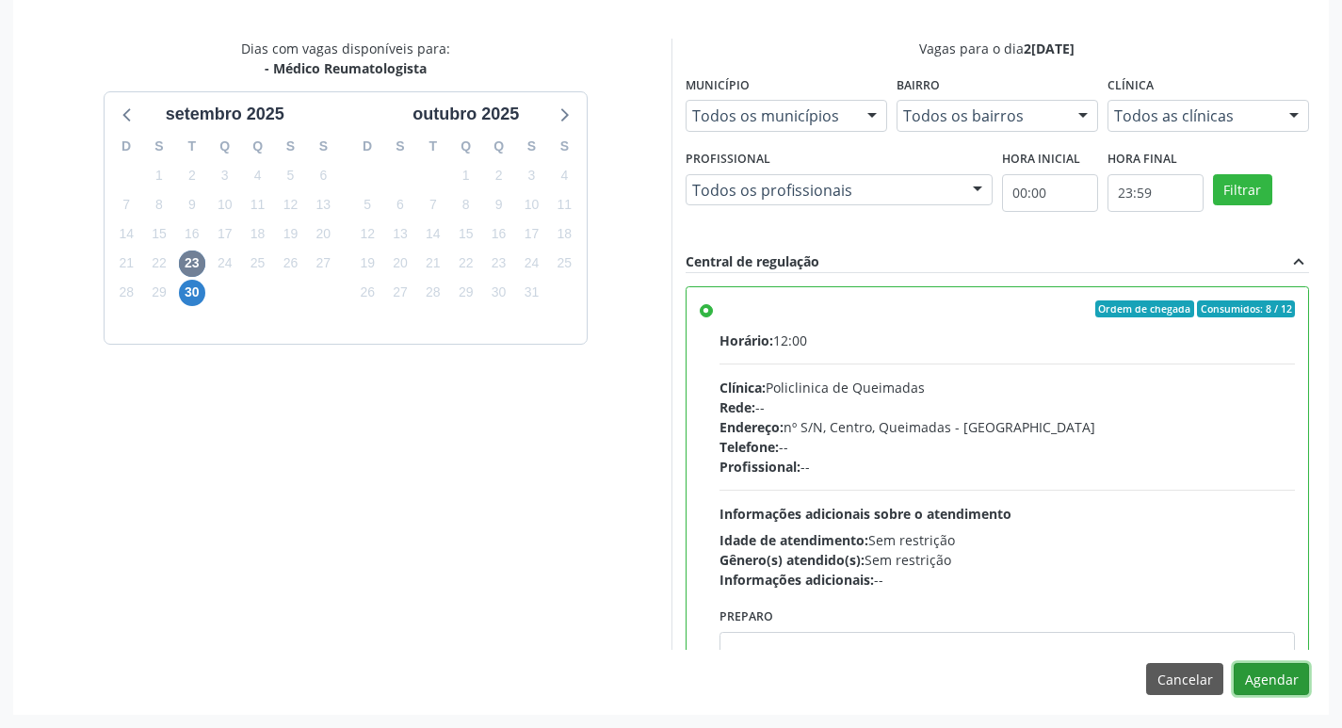
click at [1289, 674] on button "Agendar" at bounding box center [1270, 679] width 75 height 32
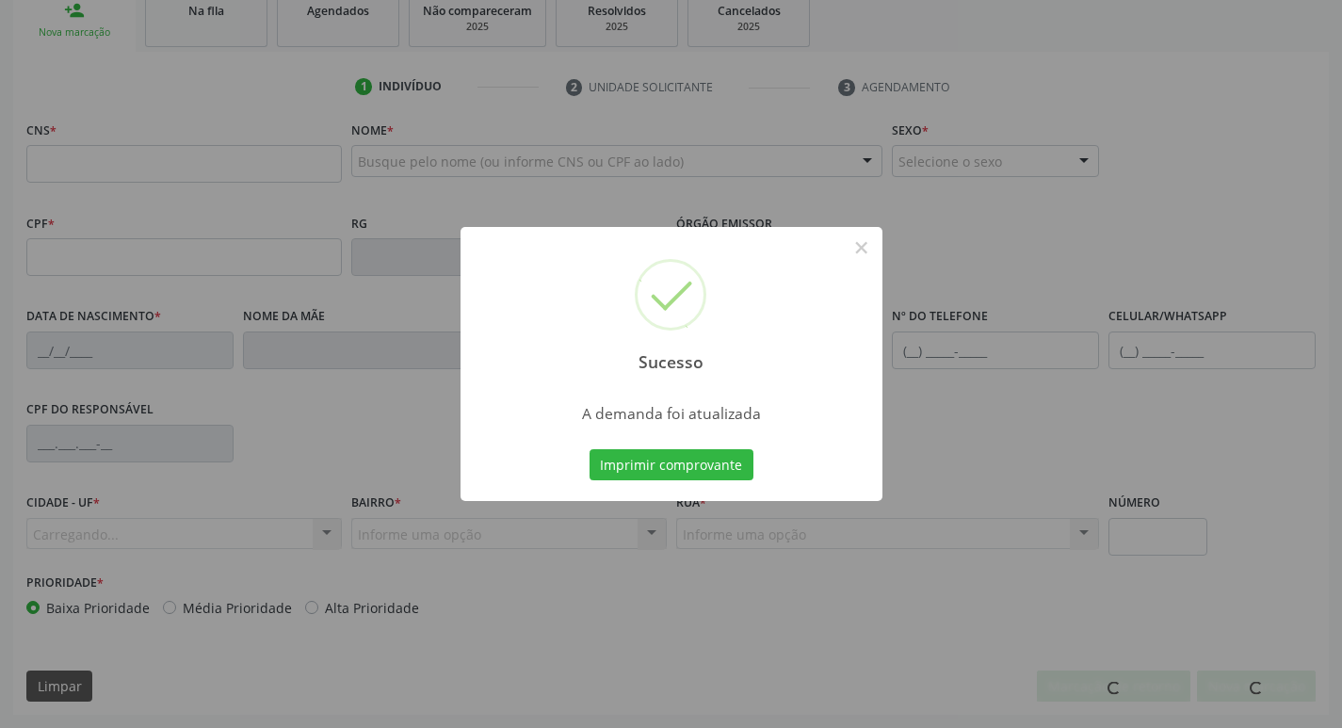
scroll to position [293, 0]
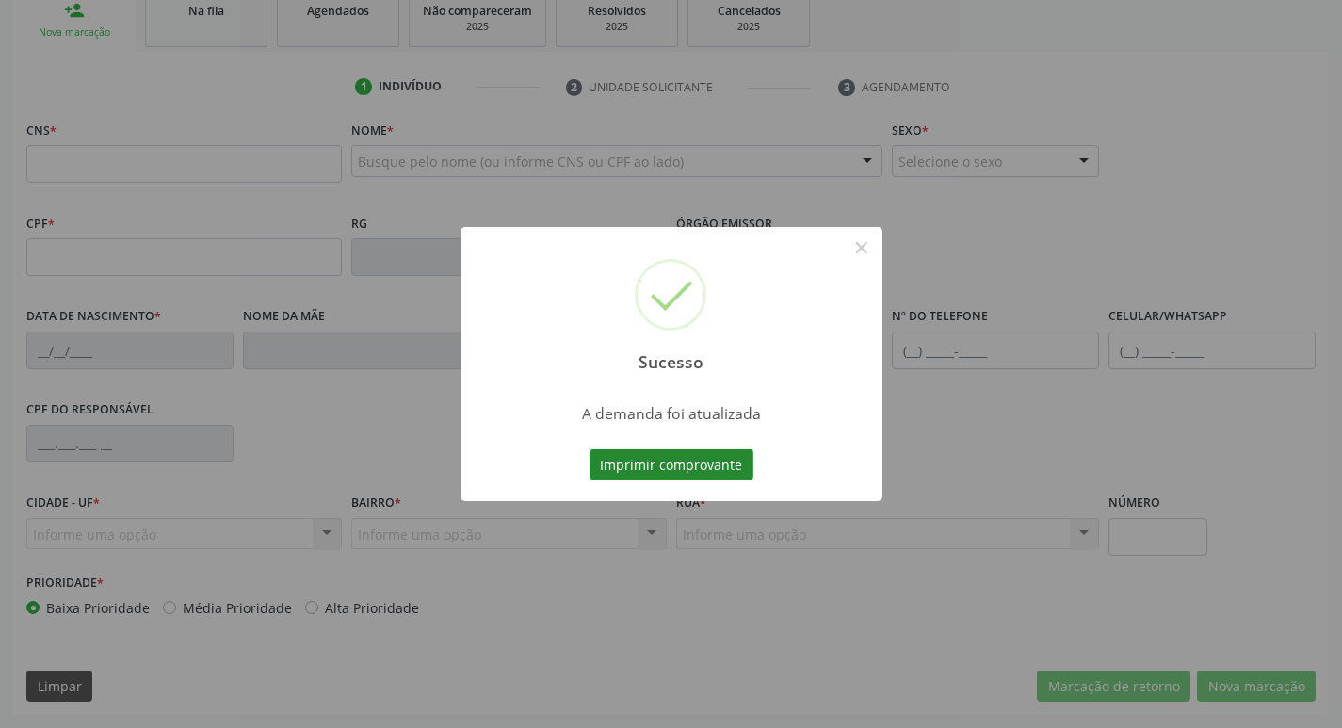
click at [739, 466] on button "Imprimir comprovante" at bounding box center [671, 465] width 164 height 32
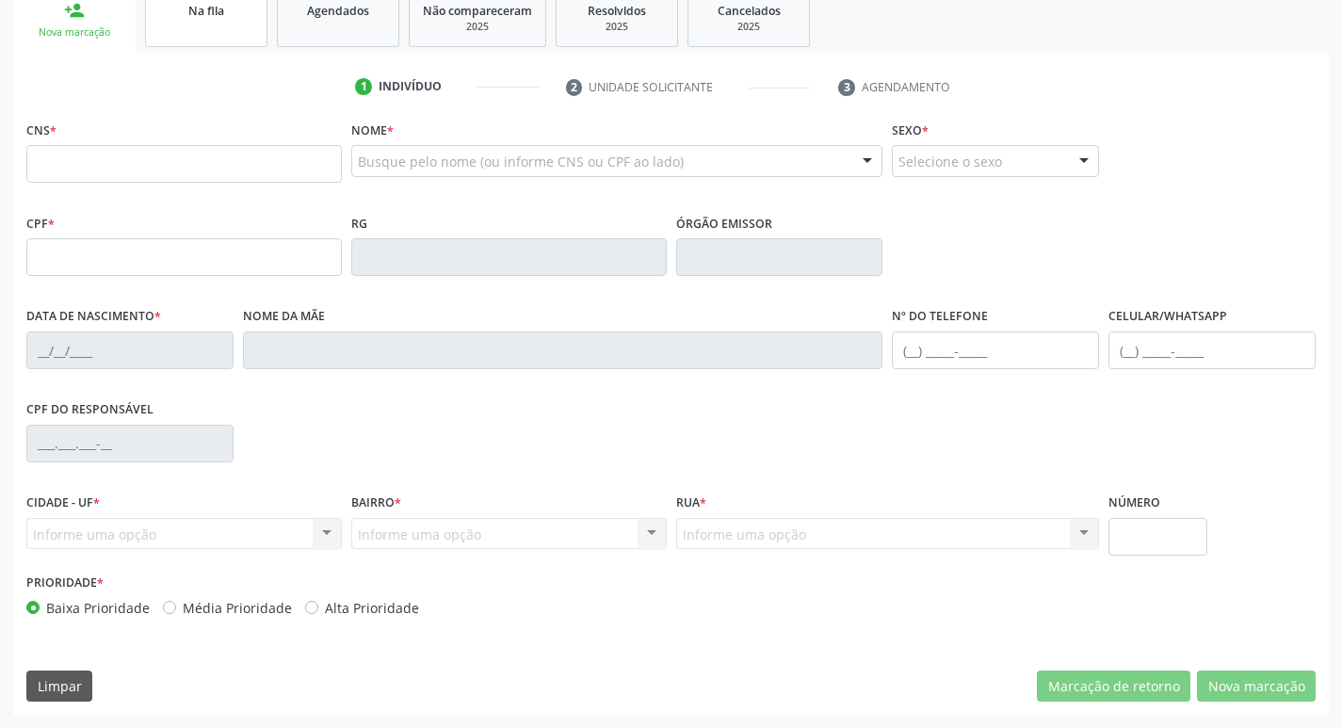
click at [165, 18] on div "Na fila" at bounding box center [206, 10] width 94 height 20
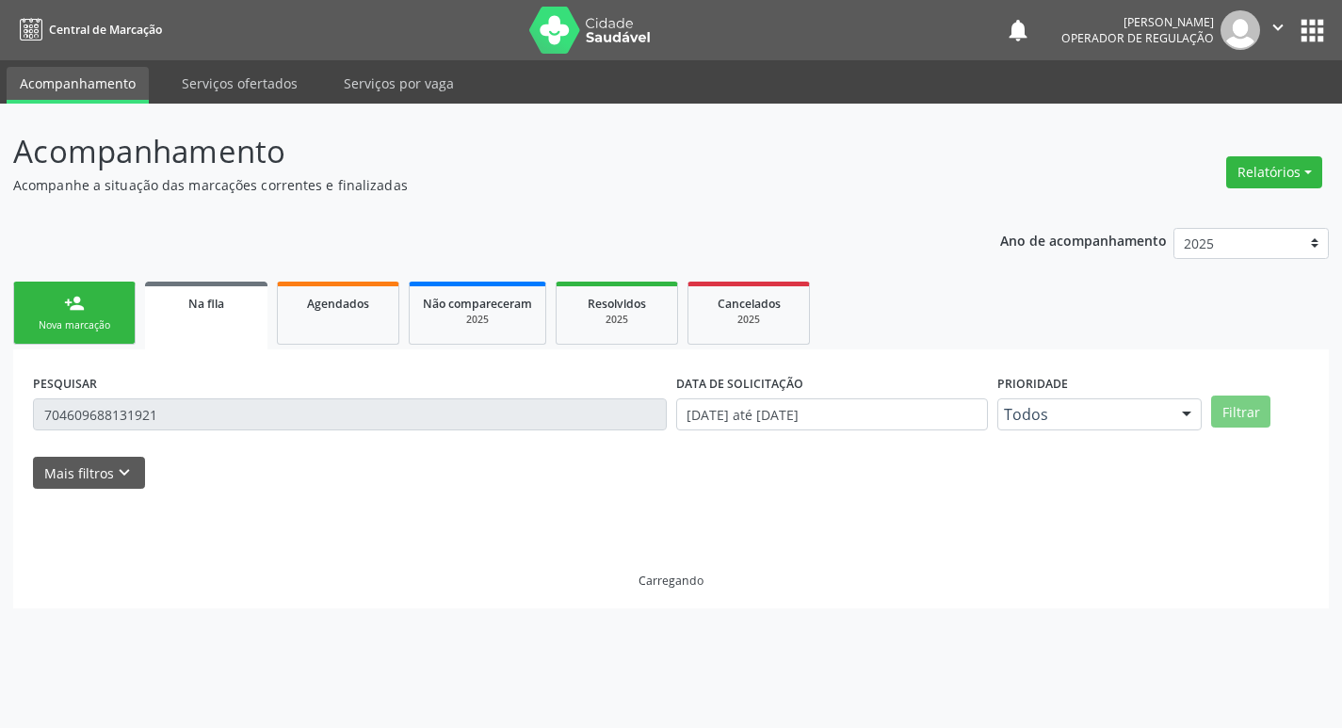
scroll to position [0, 0]
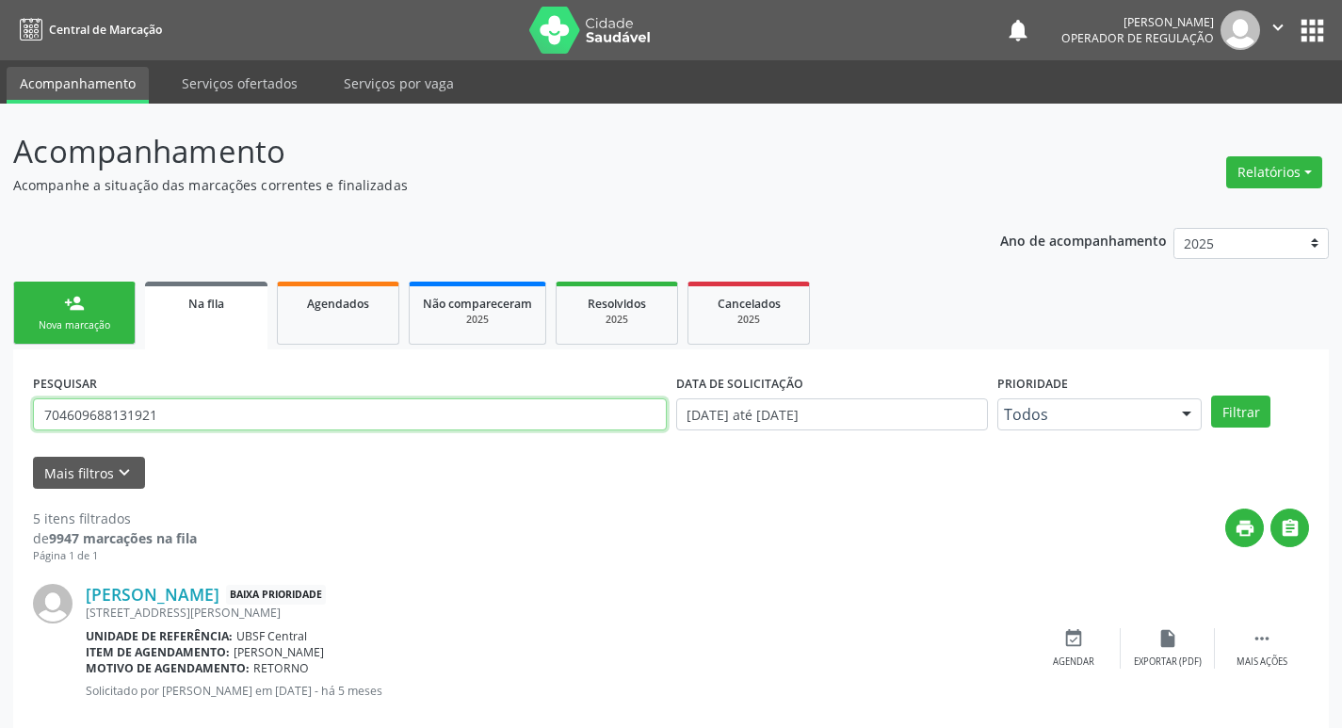
click at [256, 399] on input "704609688131921" at bounding box center [350, 414] width 634 height 32
type input "700509186513656"
click at [1211, 395] on button "Filtrar" at bounding box center [1240, 411] width 59 height 32
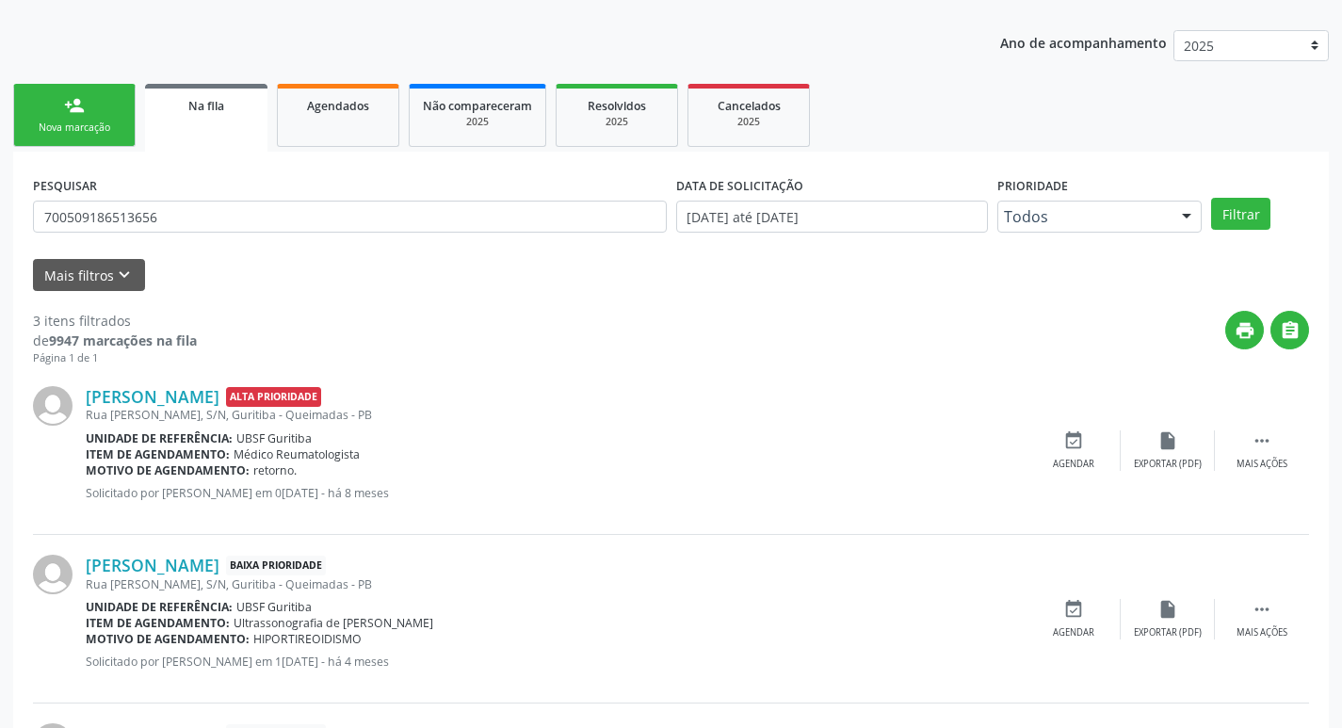
scroll to position [375, 0]
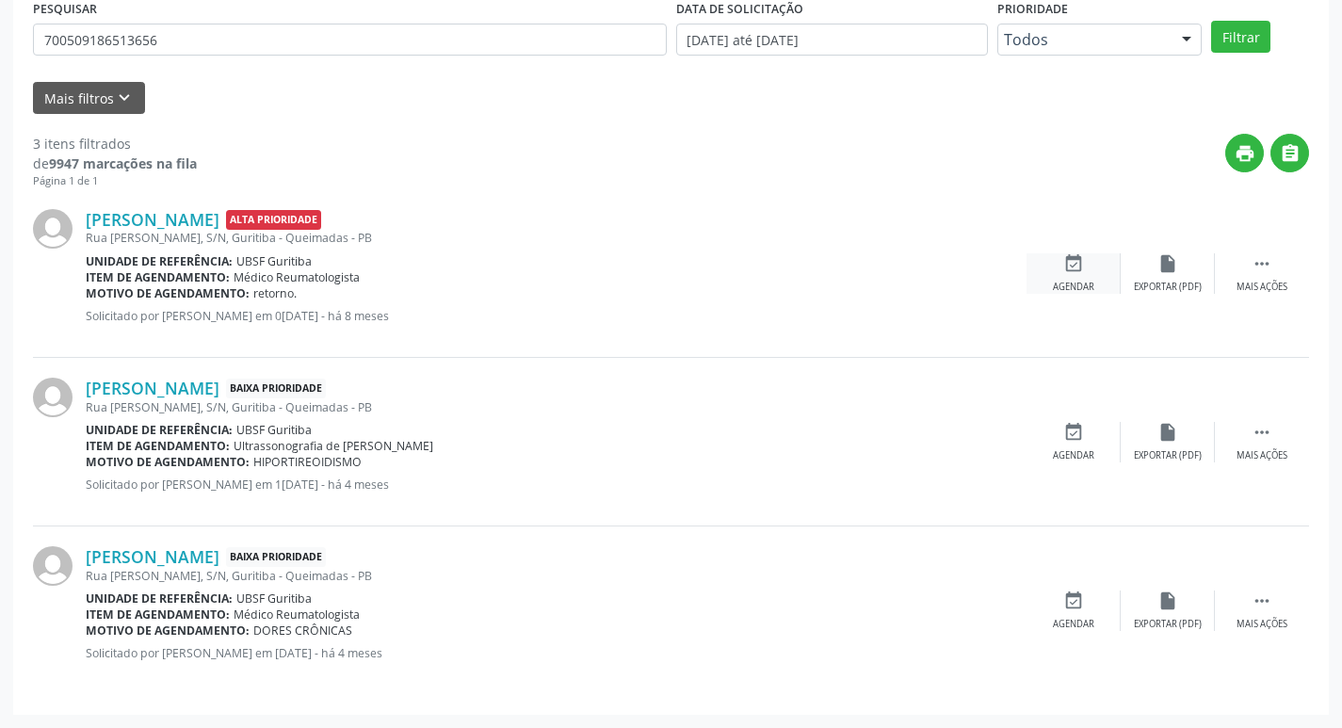
click at [1068, 276] on div "event_available Agendar" at bounding box center [1073, 273] width 94 height 40
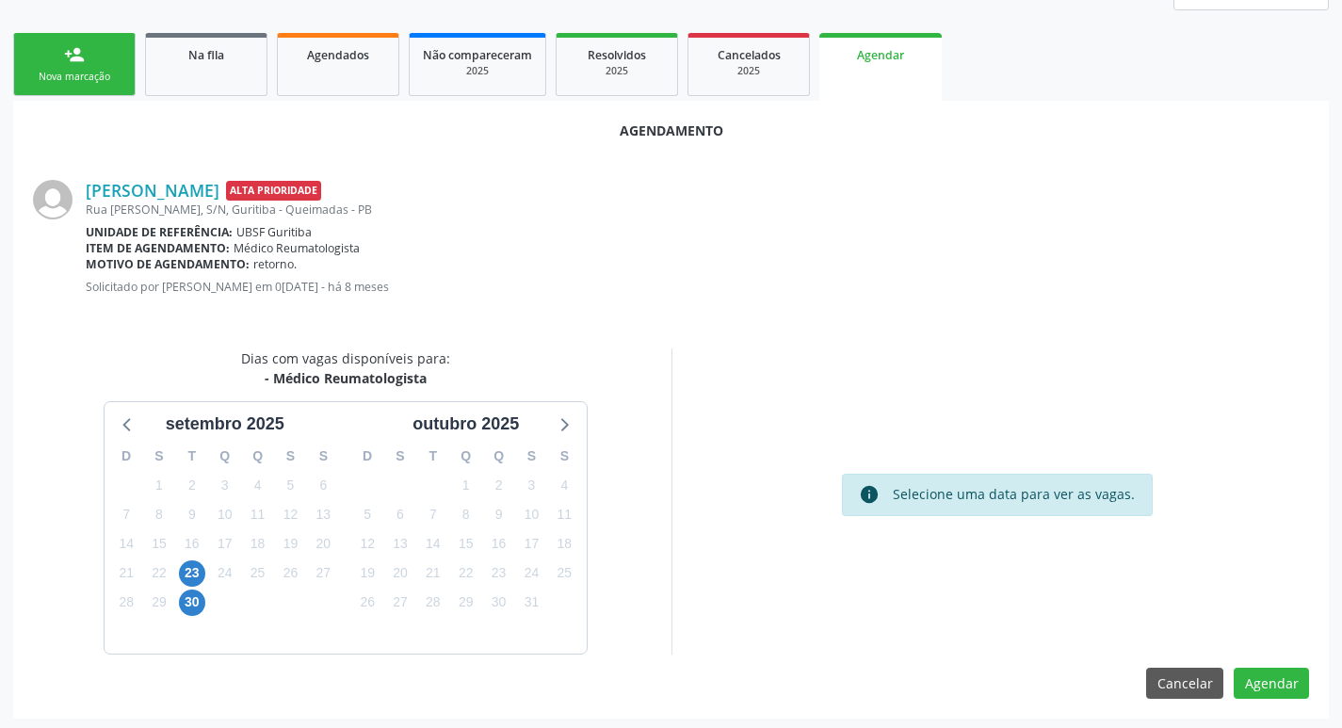
scroll to position [252, 0]
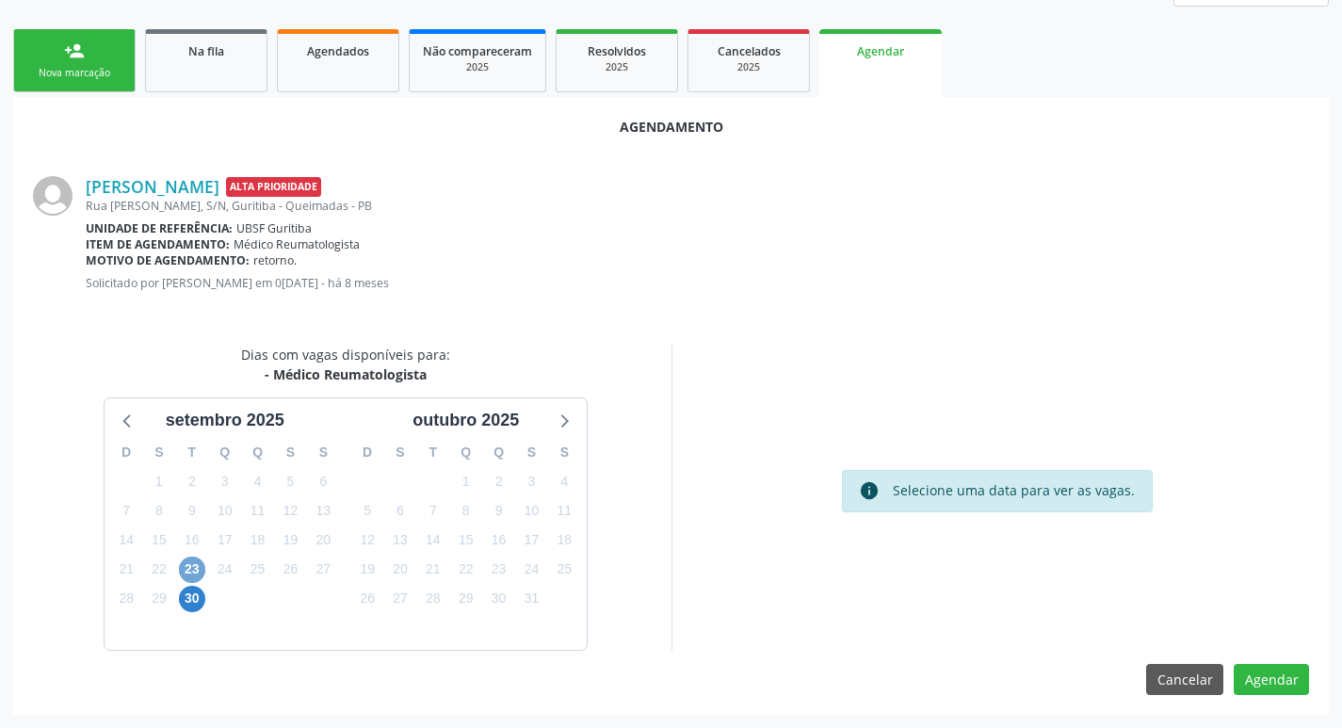
click at [180, 568] on span "23" at bounding box center [192, 569] width 26 height 26
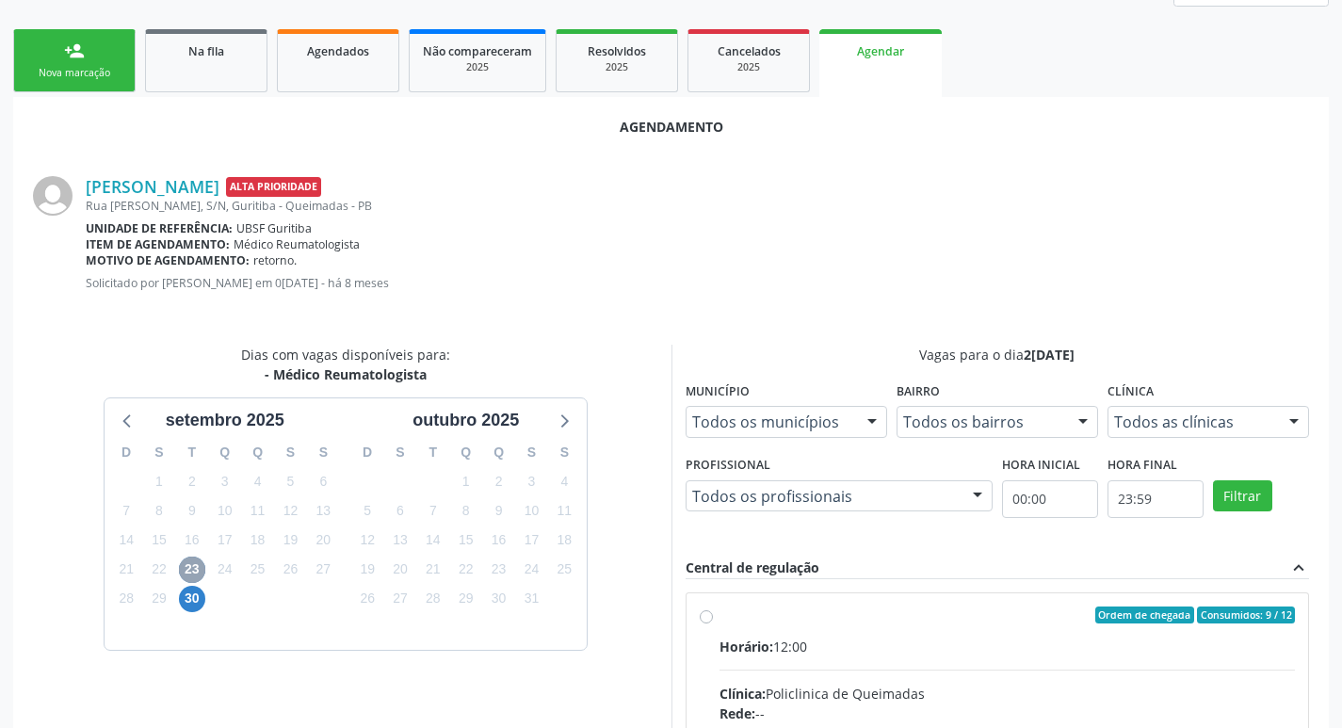
scroll to position [346, 0]
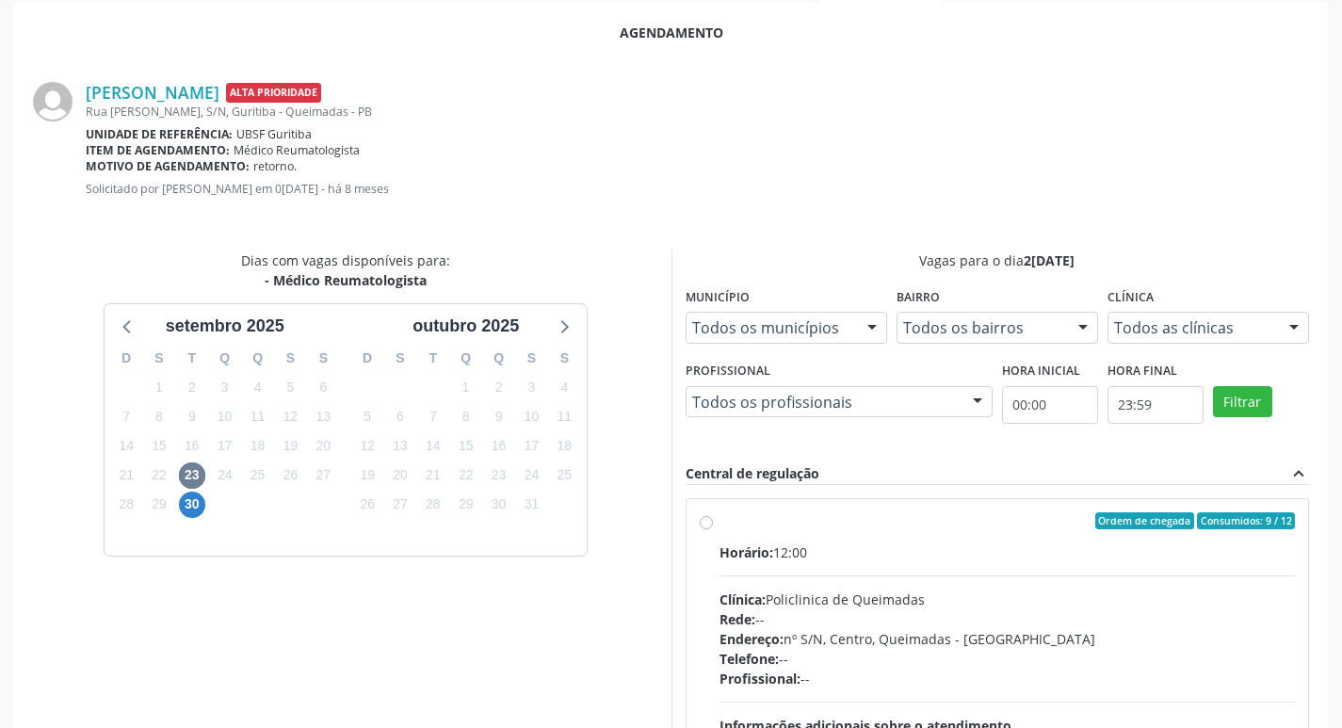
click at [824, 544] on div "Horário: 12:00" at bounding box center [1007, 552] width 576 height 20
click at [713, 529] on input "Ordem de chegada Consumidos: 9 / 12 Horário: 12:00 Clínica: Policlinica de Quei…" at bounding box center [706, 520] width 13 height 17
radio input "true"
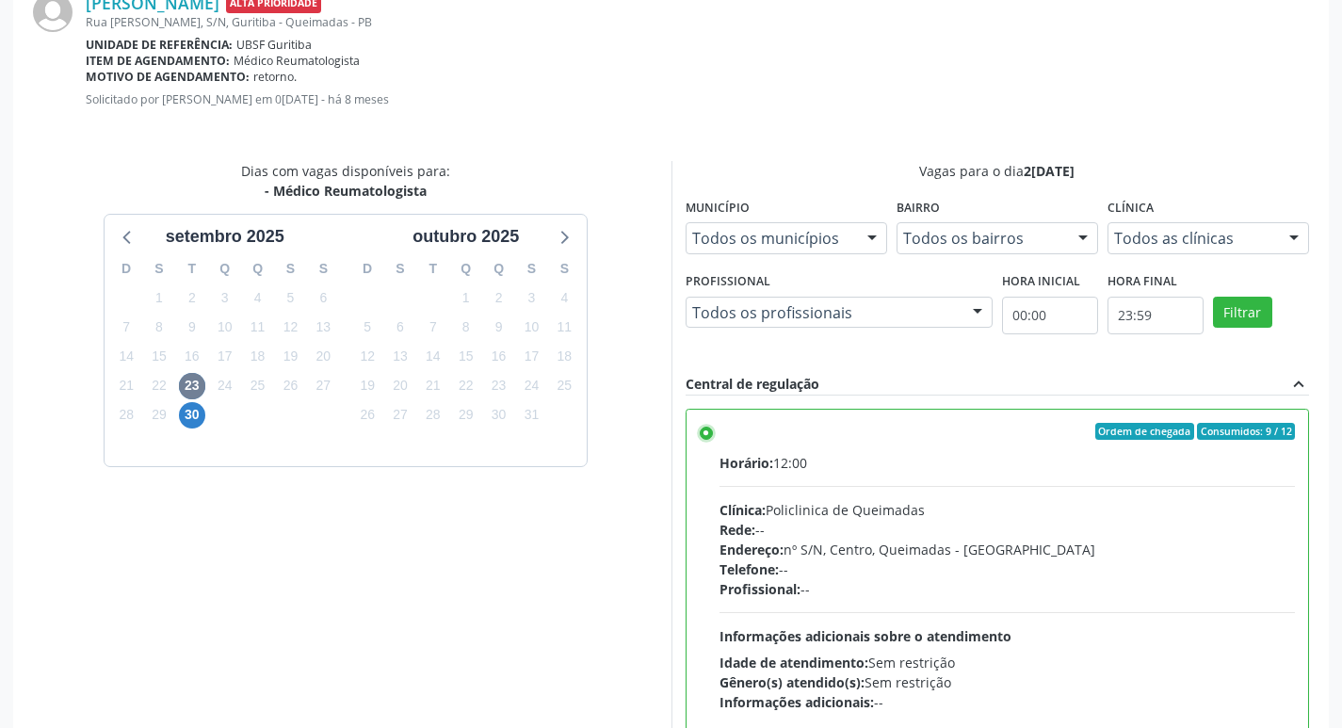
scroll to position [558, 0]
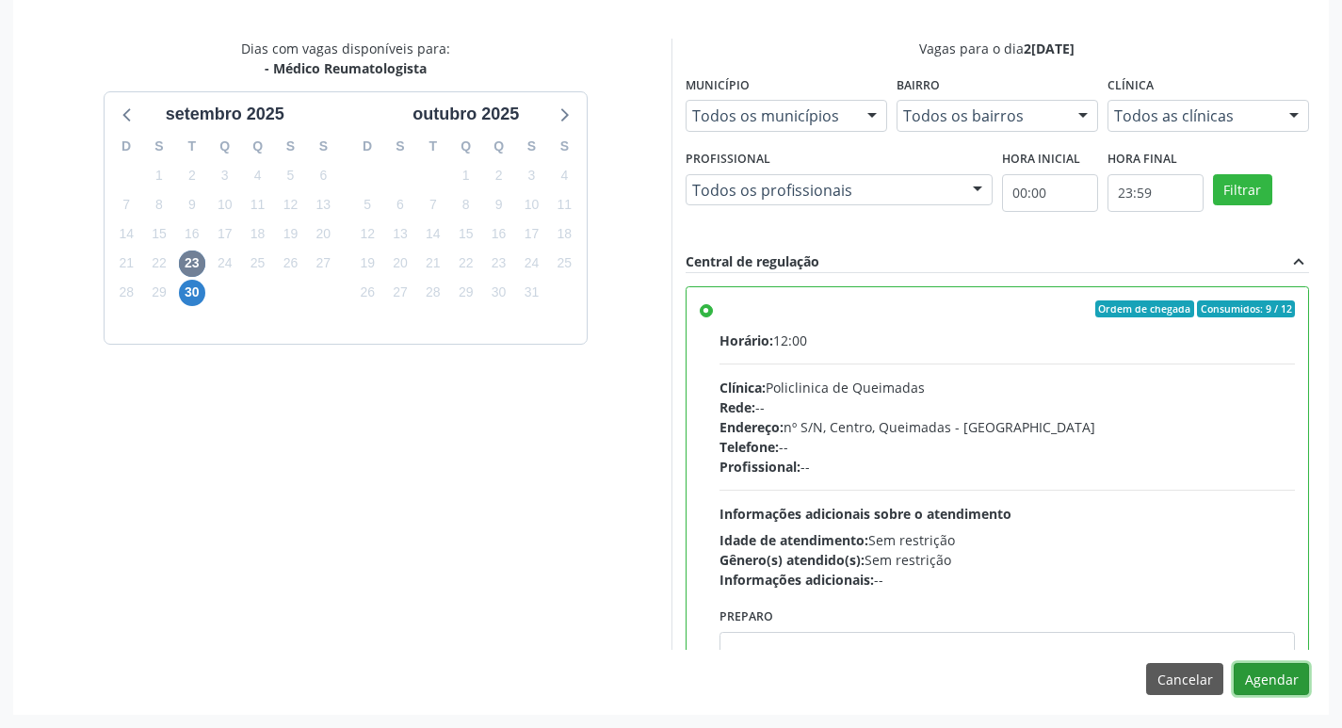
click at [1271, 677] on button "Agendar" at bounding box center [1270, 679] width 75 height 32
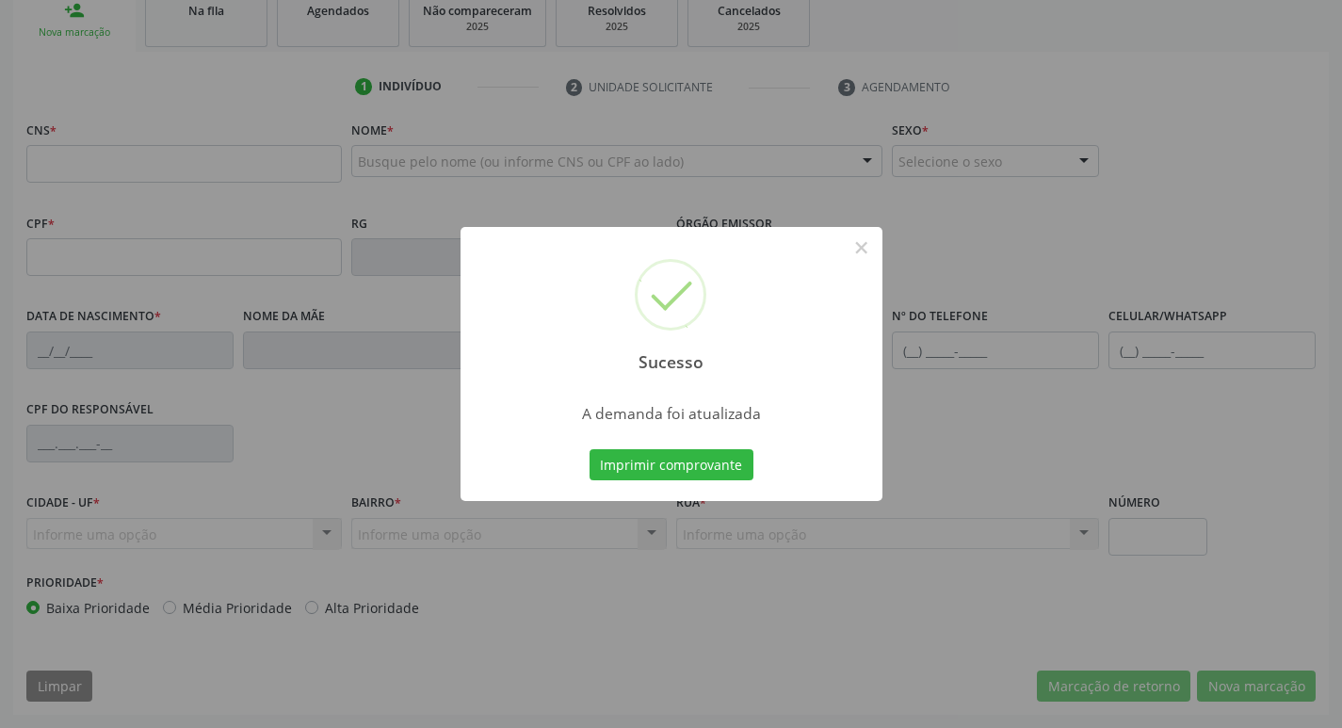
scroll to position [293, 0]
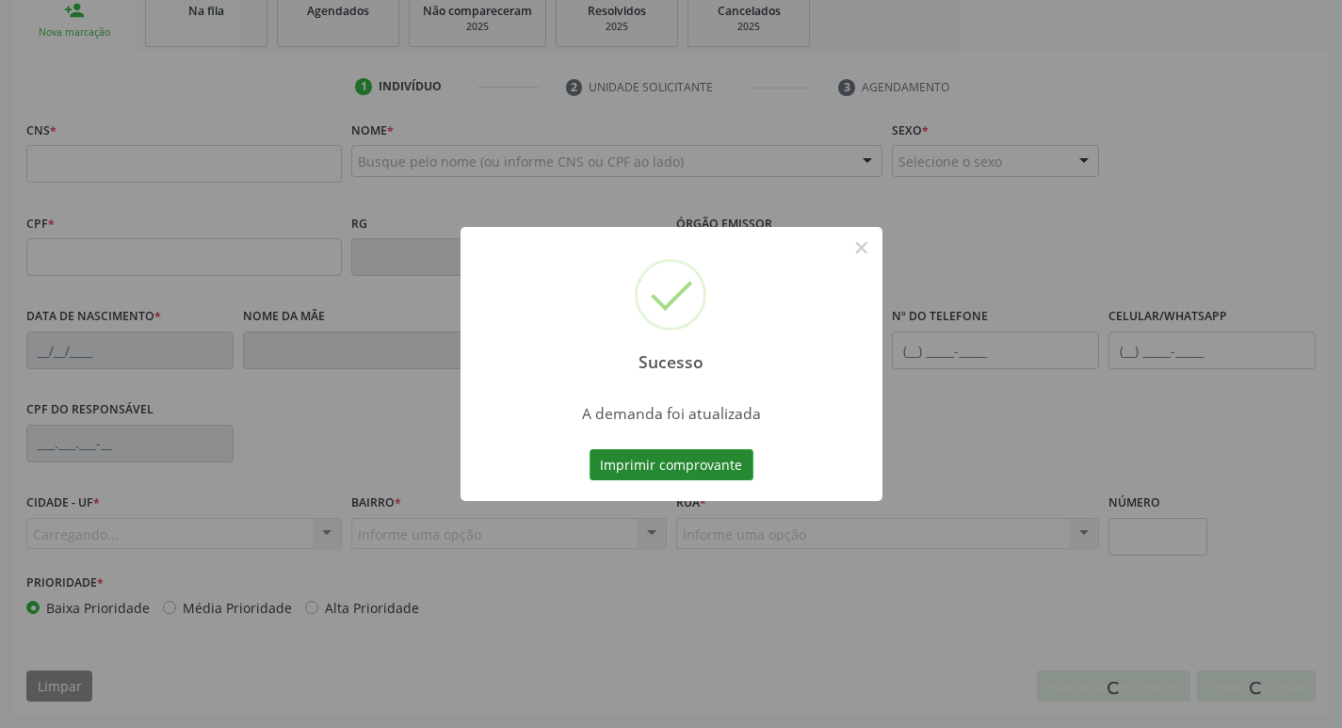
click at [722, 460] on button "Imprimir comprovante" at bounding box center [671, 465] width 164 height 32
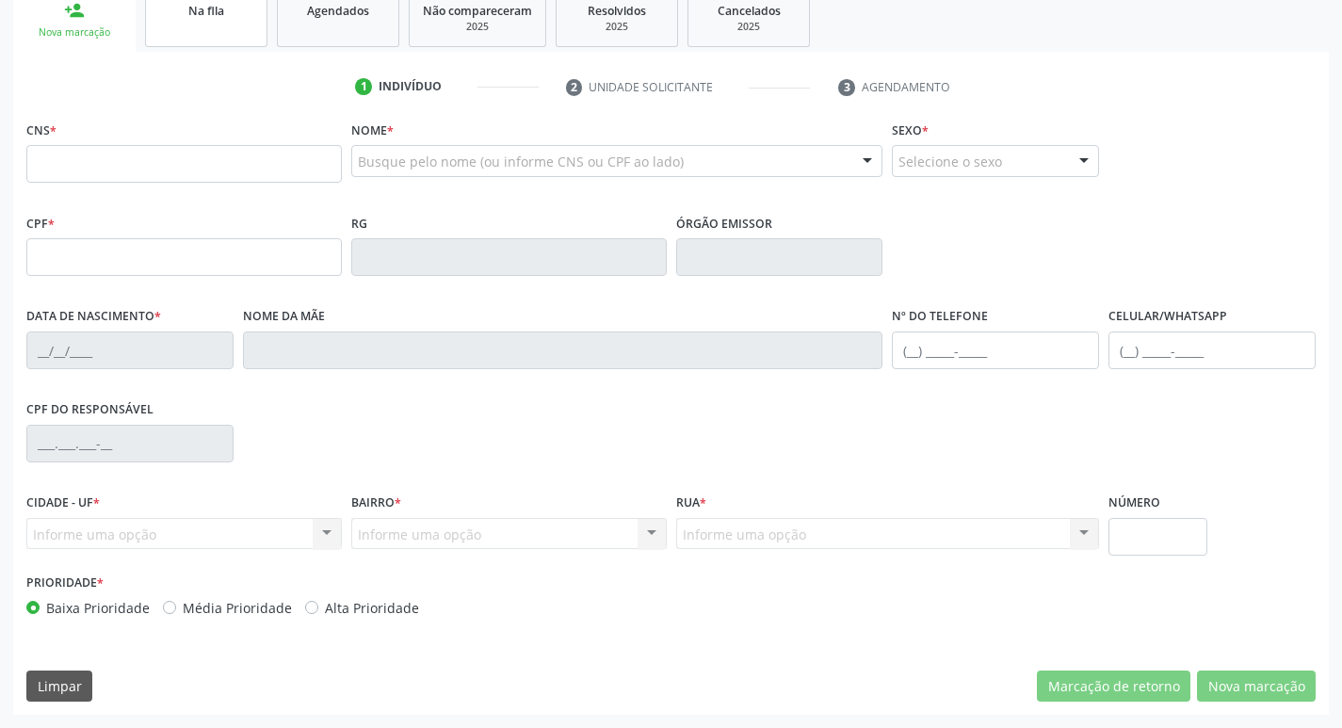
click at [209, 33] on link "Na fila" at bounding box center [206, 18] width 122 height 58
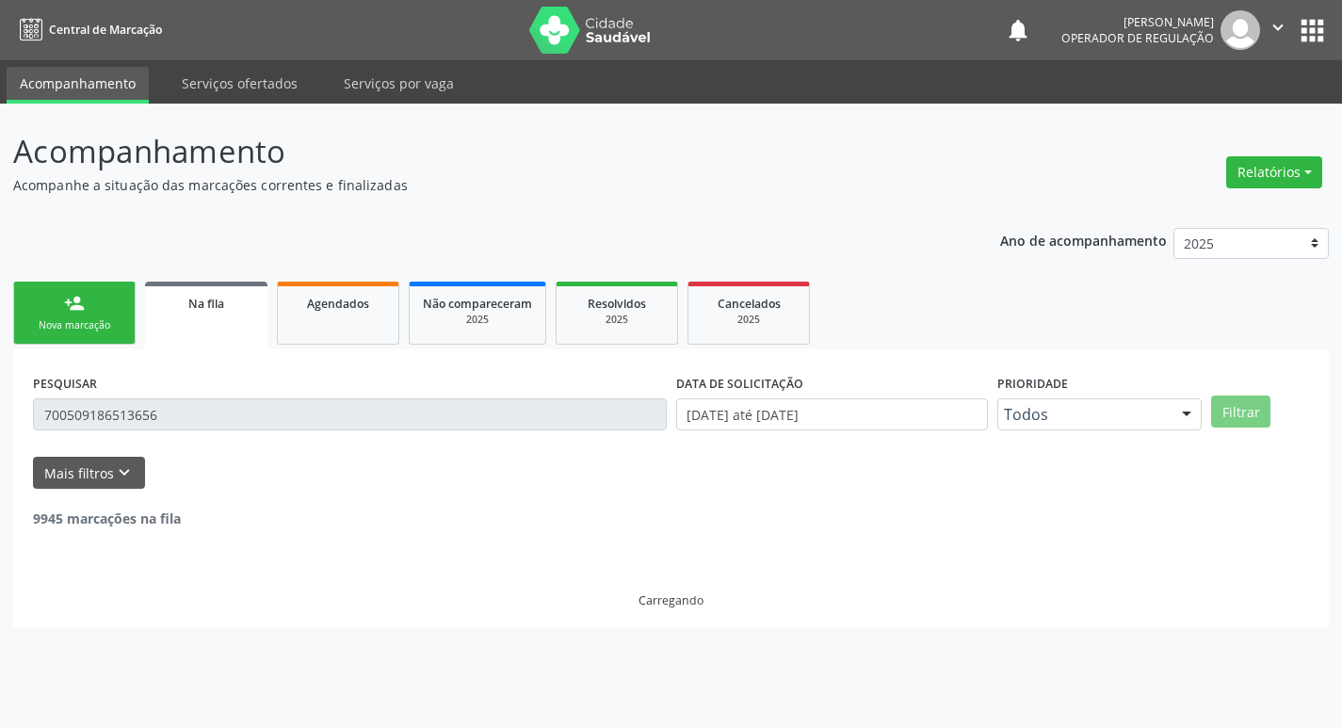
click at [154, 435] on div "PESQUISAR 700509186513656" at bounding box center [349, 405] width 643 height 73
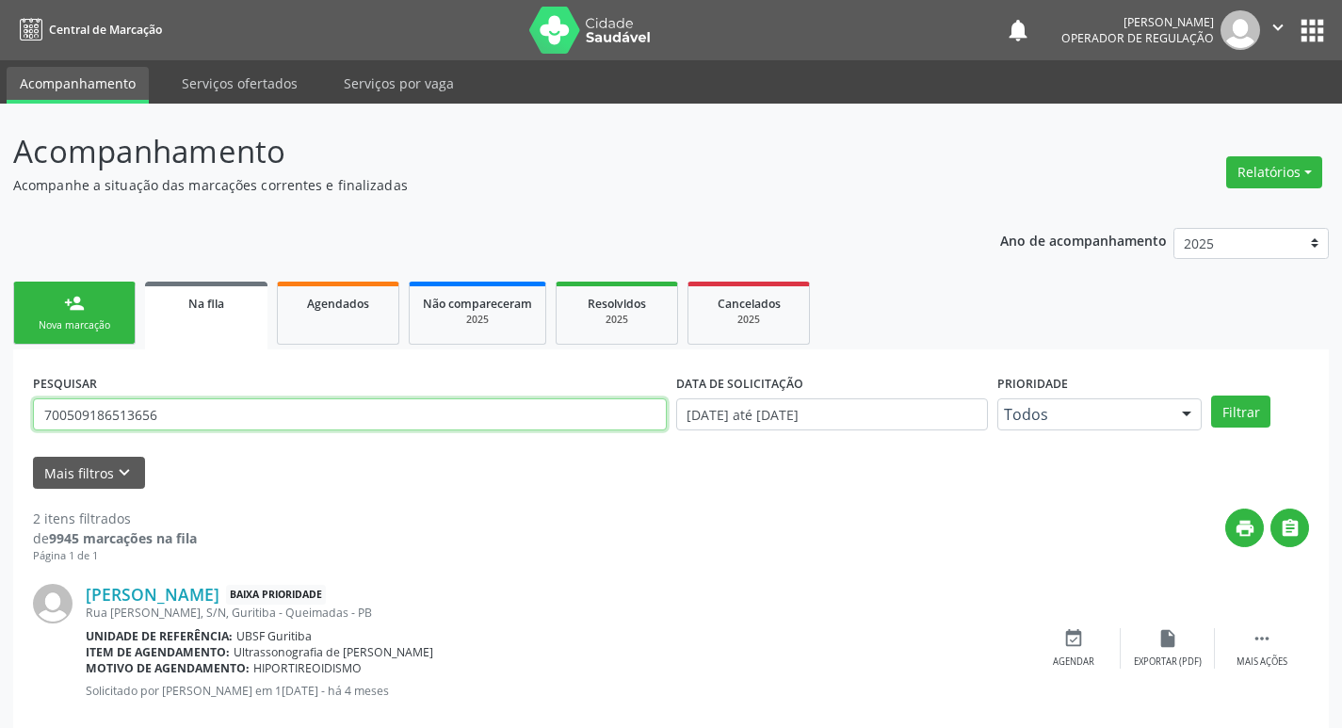
click at [169, 415] on input "700509186513656" at bounding box center [350, 414] width 634 height 32
type input "706006346634945"
click at [1211, 395] on button "Filtrar" at bounding box center [1240, 411] width 59 height 32
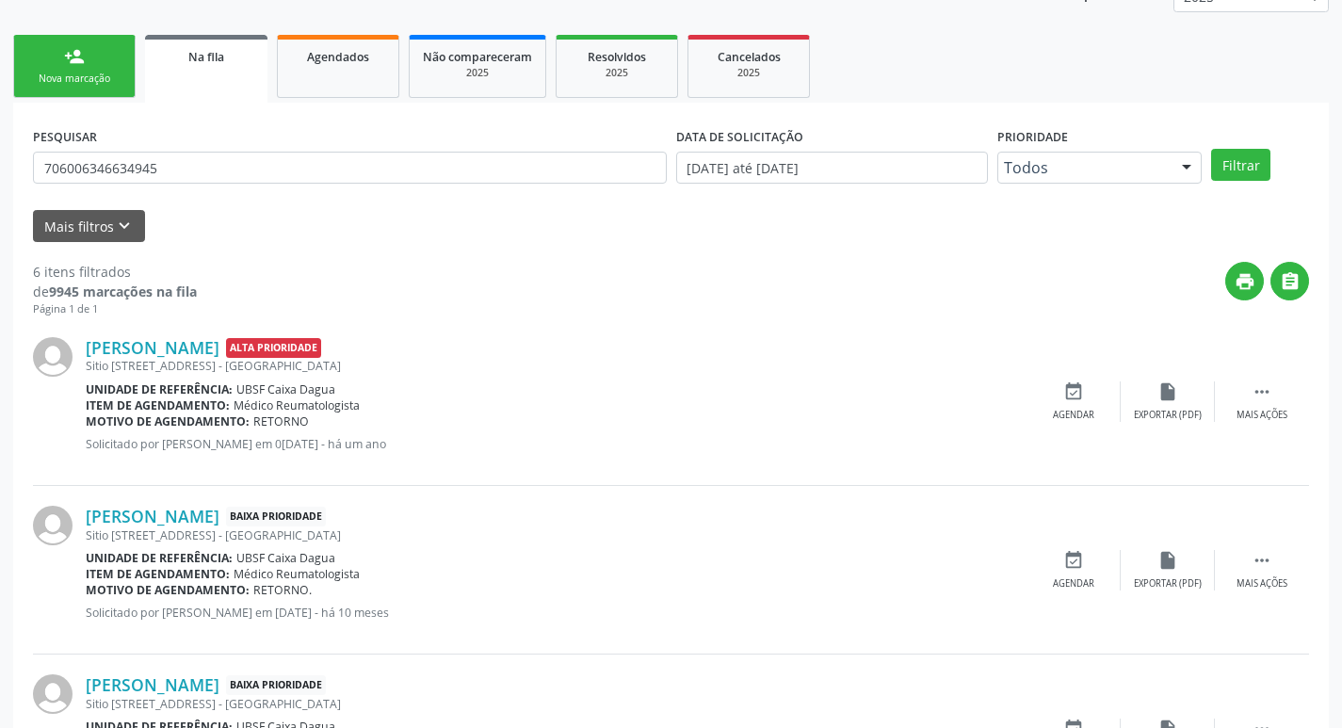
scroll to position [471, 0]
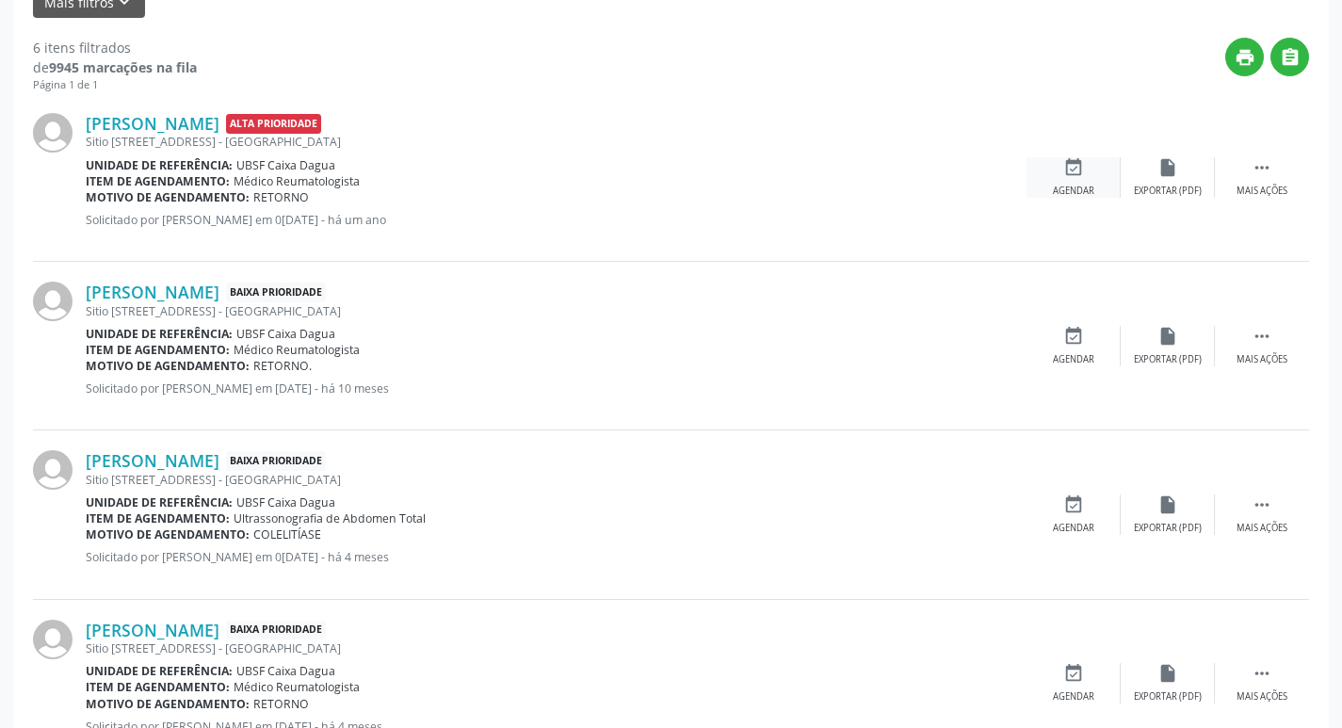
click at [1086, 173] on div "event_available Agendar" at bounding box center [1073, 177] width 94 height 40
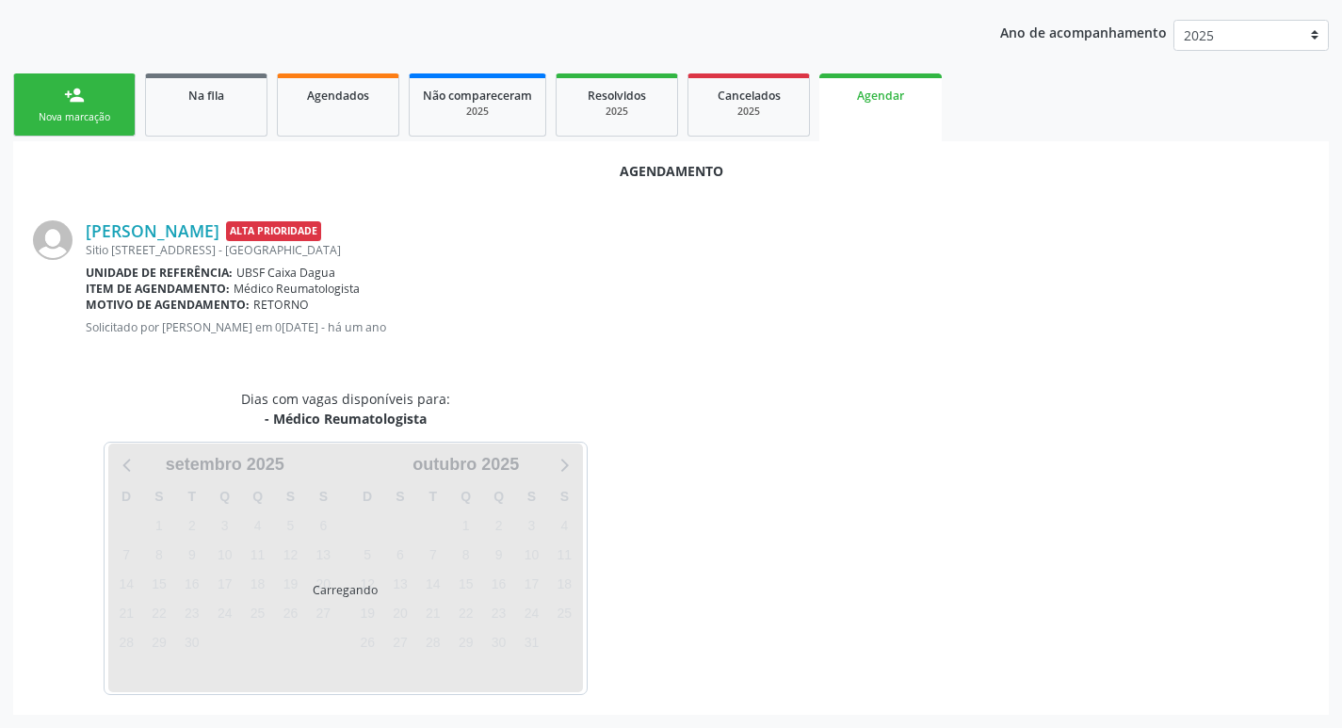
scroll to position [252, 0]
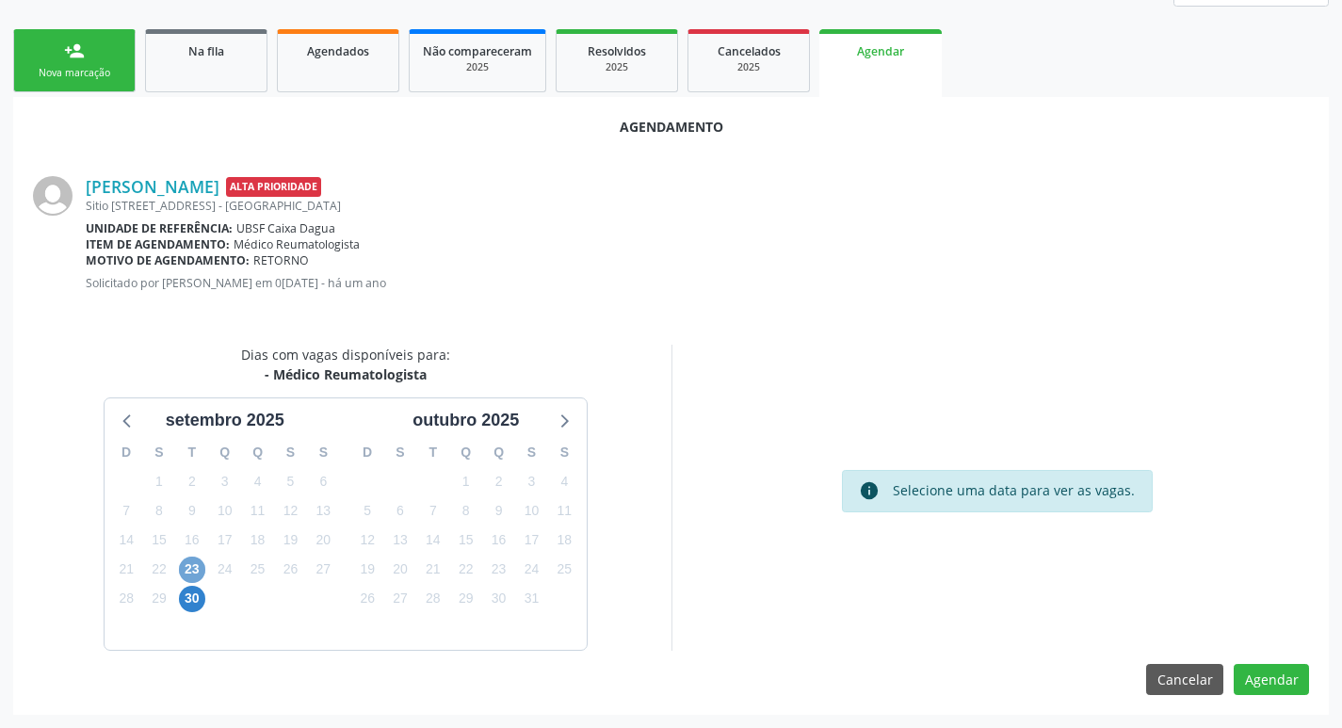
click at [201, 571] on span "23" at bounding box center [192, 569] width 26 height 26
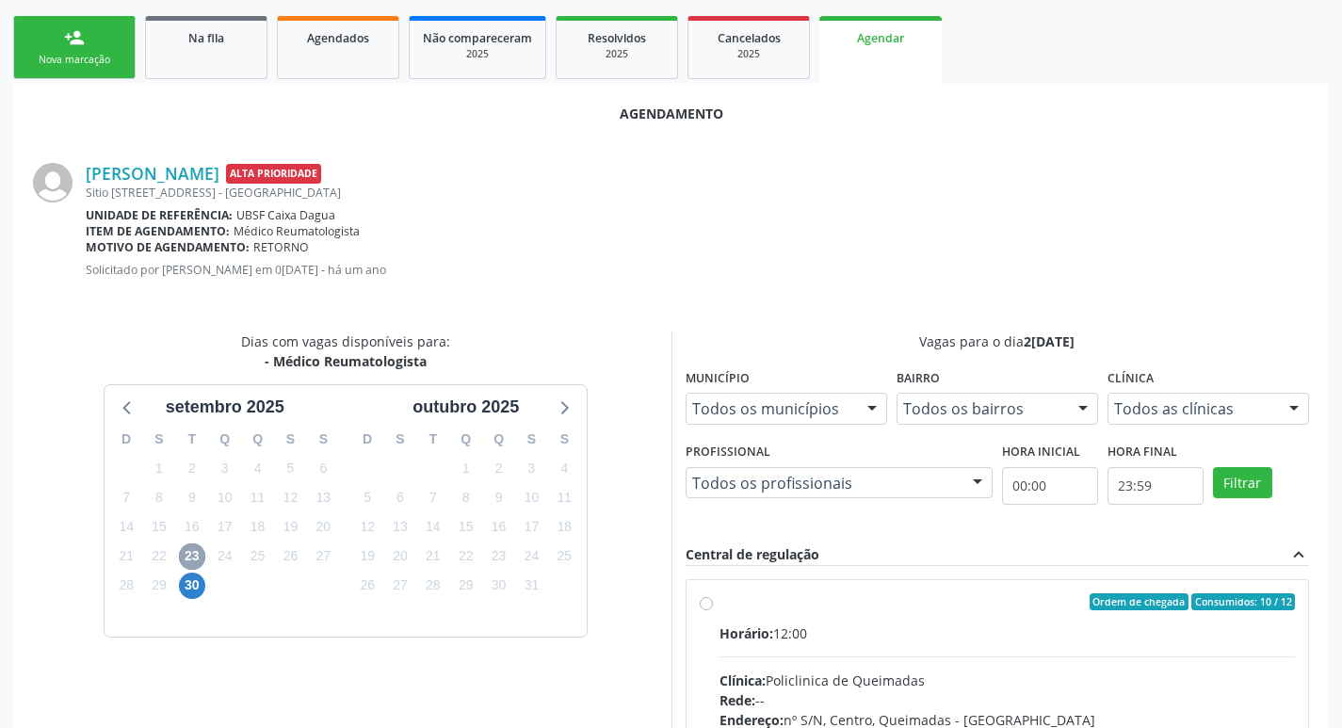
scroll to position [524, 0]
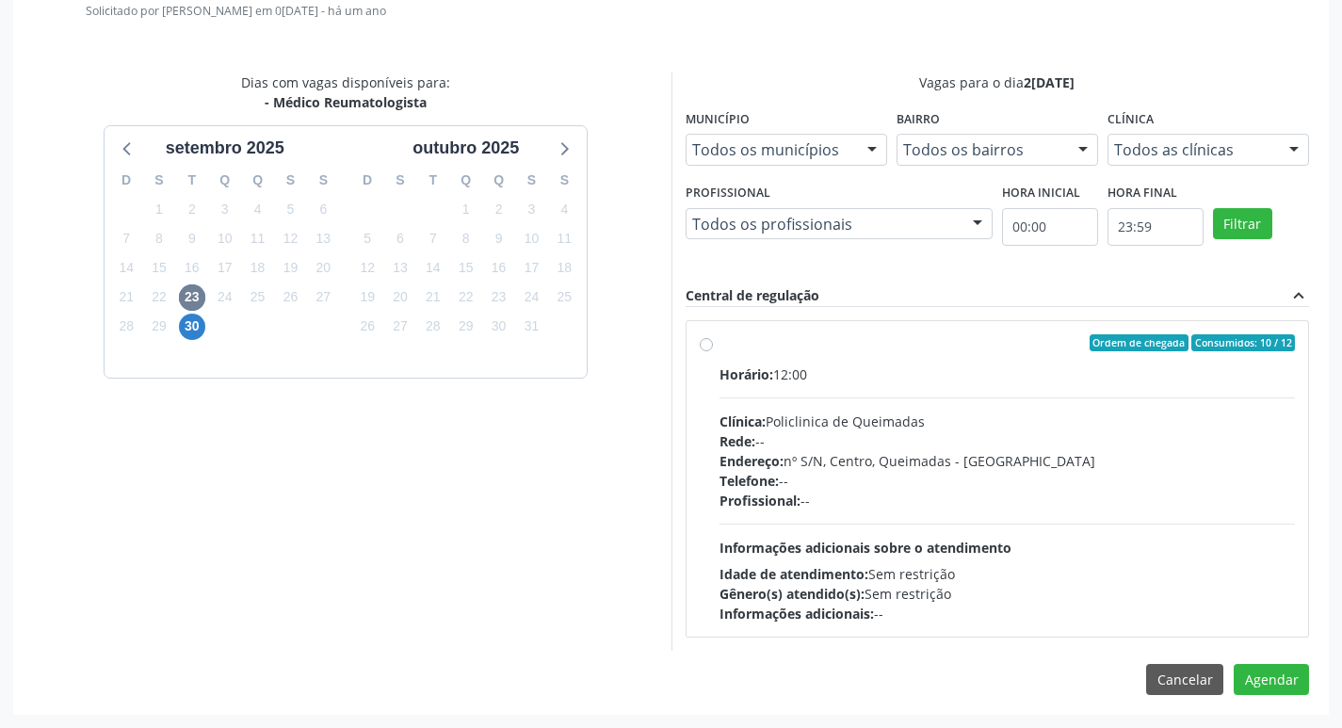
click at [804, 350] on div "Ordem de chegada Consumidos: 10 / 12" at bounding box center [1007, 342] width 576 height 17
click at [713, 350] on input "Ordem de chegada Consumidos: 10 / 12 Horário: 12:00 Clínica: Policlinica de Que…" at bounding box center [706, 342] width 13 height 17
radio input "true"
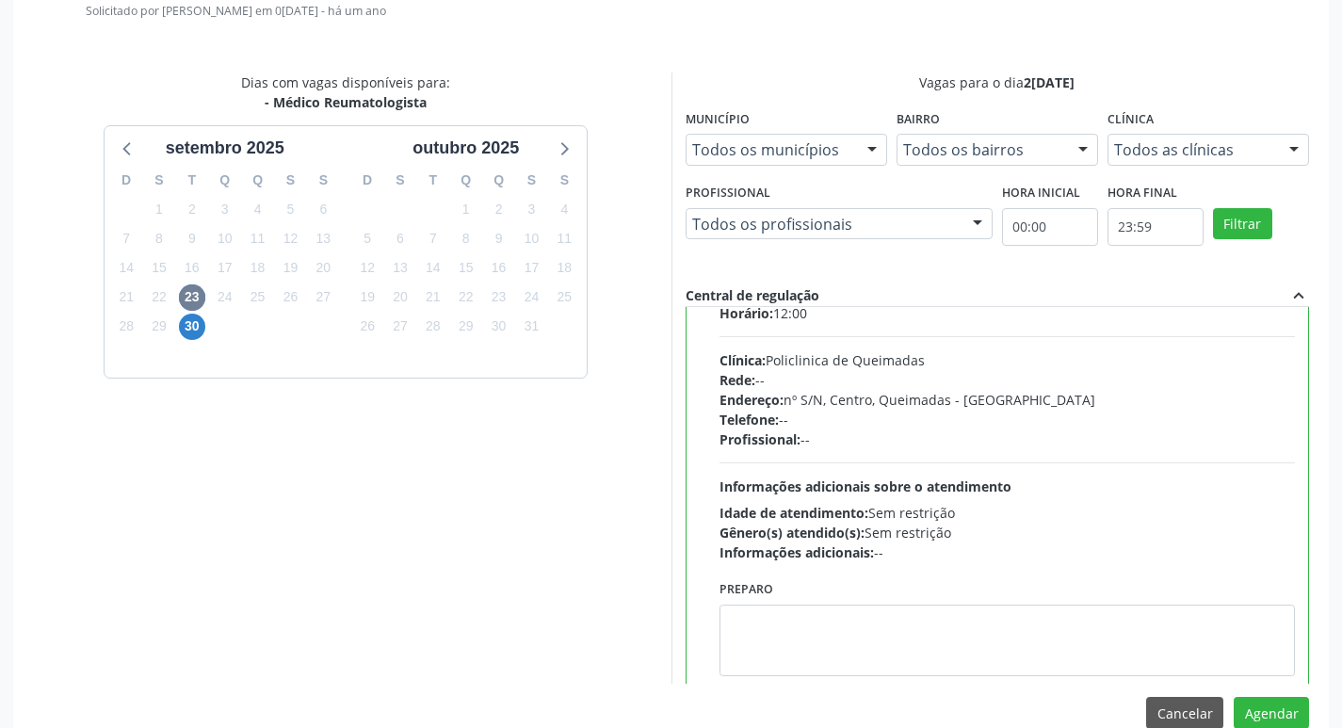
scroll to position [93, 0]
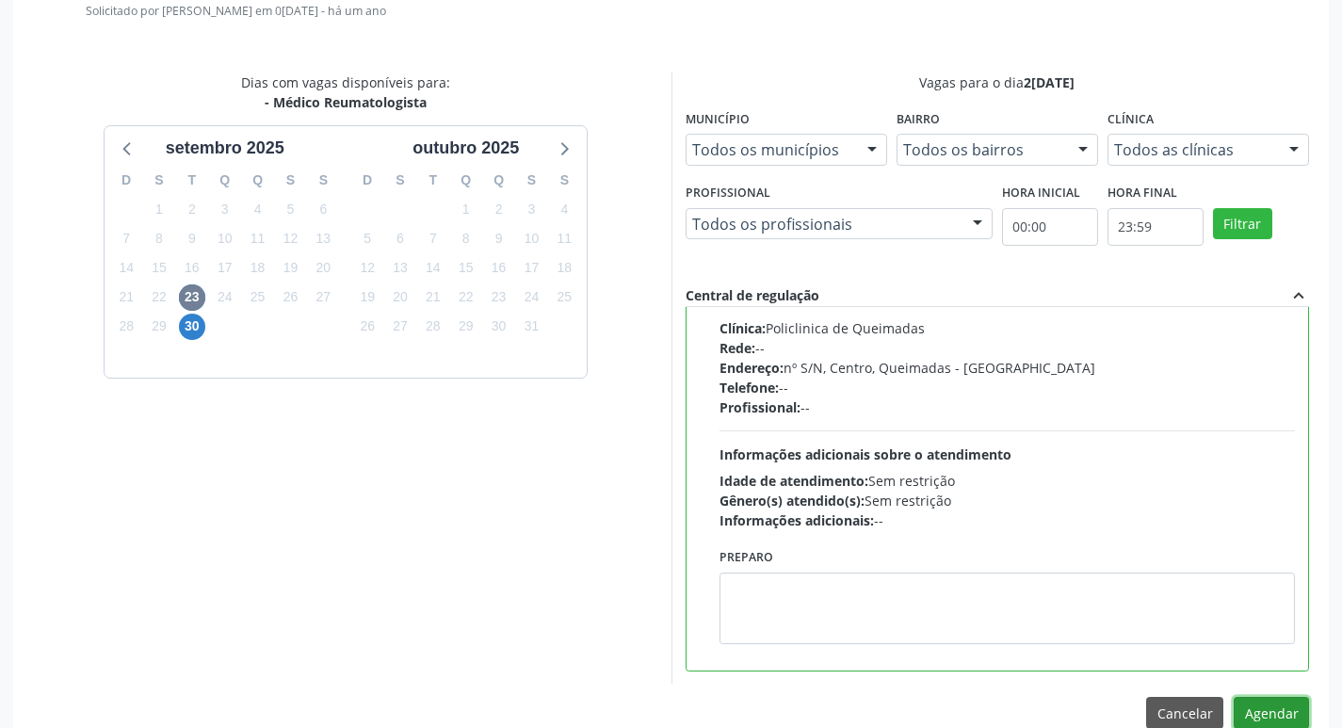
click at [1245, 713] on button "Agendar" at bounding box center [1270, 713] width 75 height 32
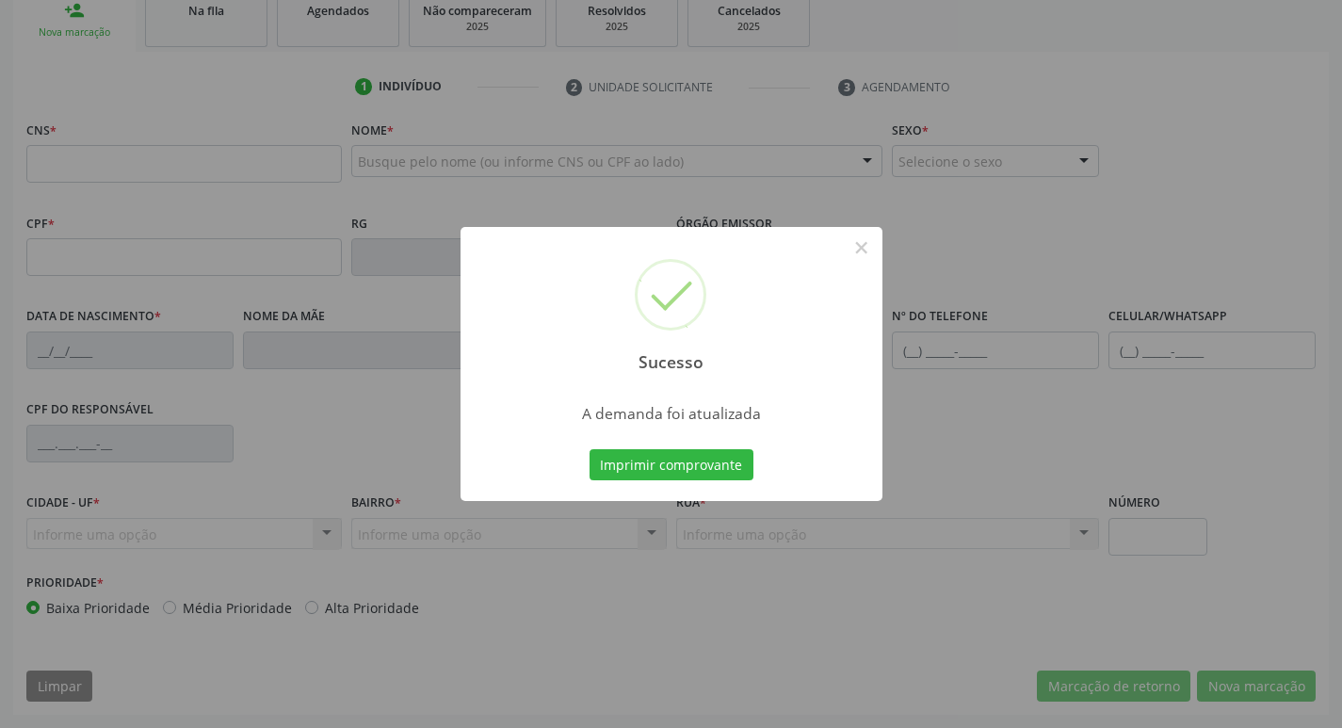
scroll to position [293, 0]
click at [701, 473] on button "Imprimir comprovante" at bounding box center [671, 465] width 164 height 32
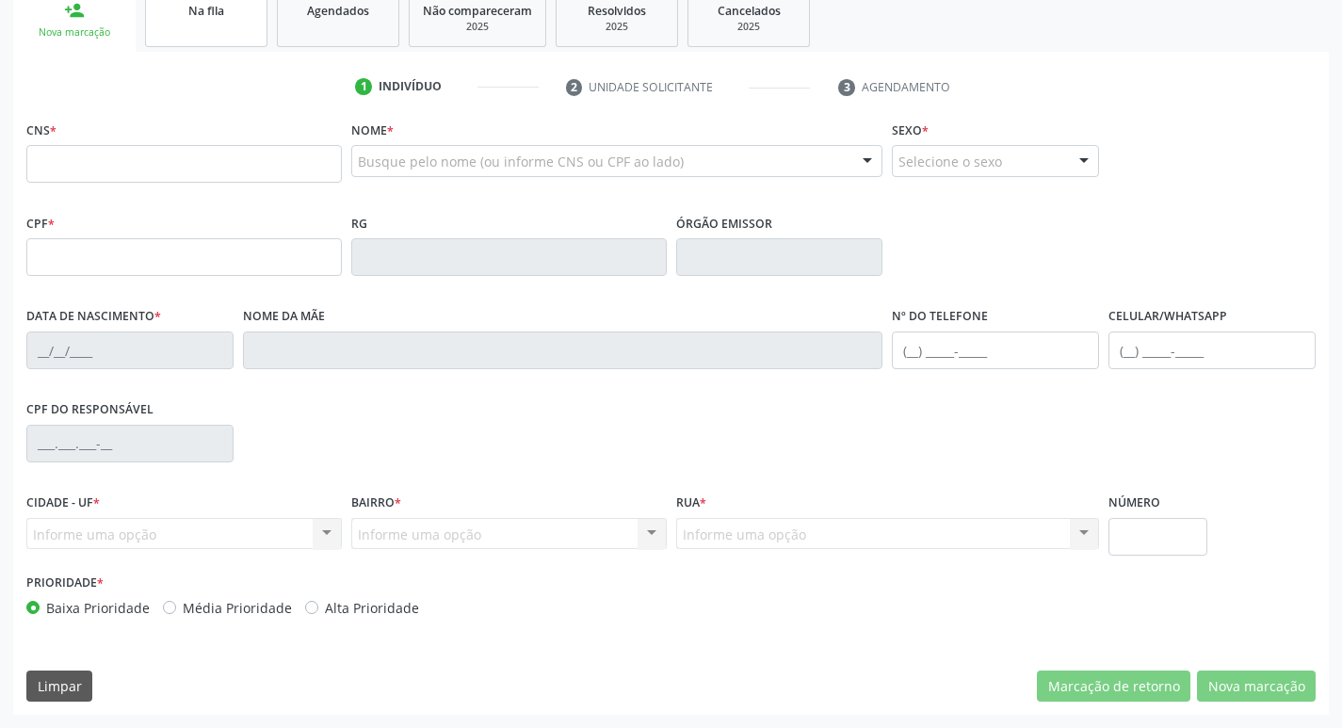
click at [215, 14] on span "Na fila" at bounding box center [206, 11] width 36 height 16
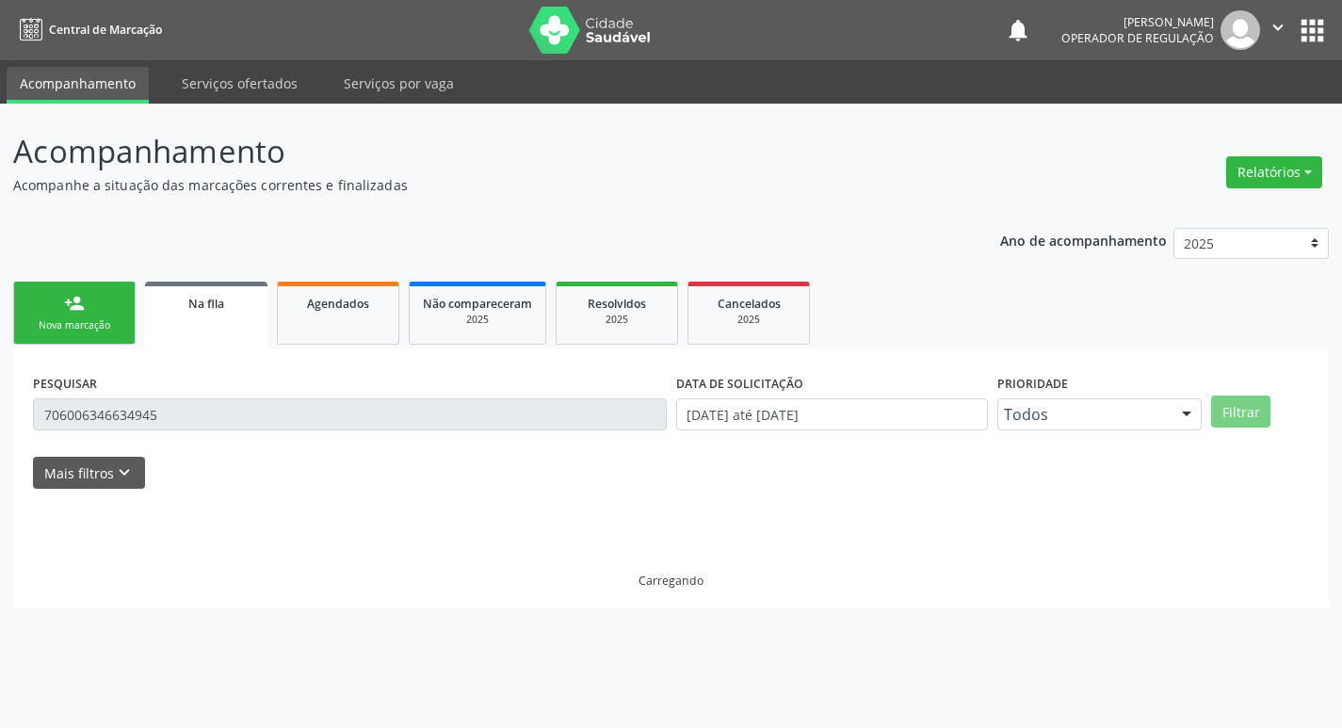
scroll to position [0, 0]
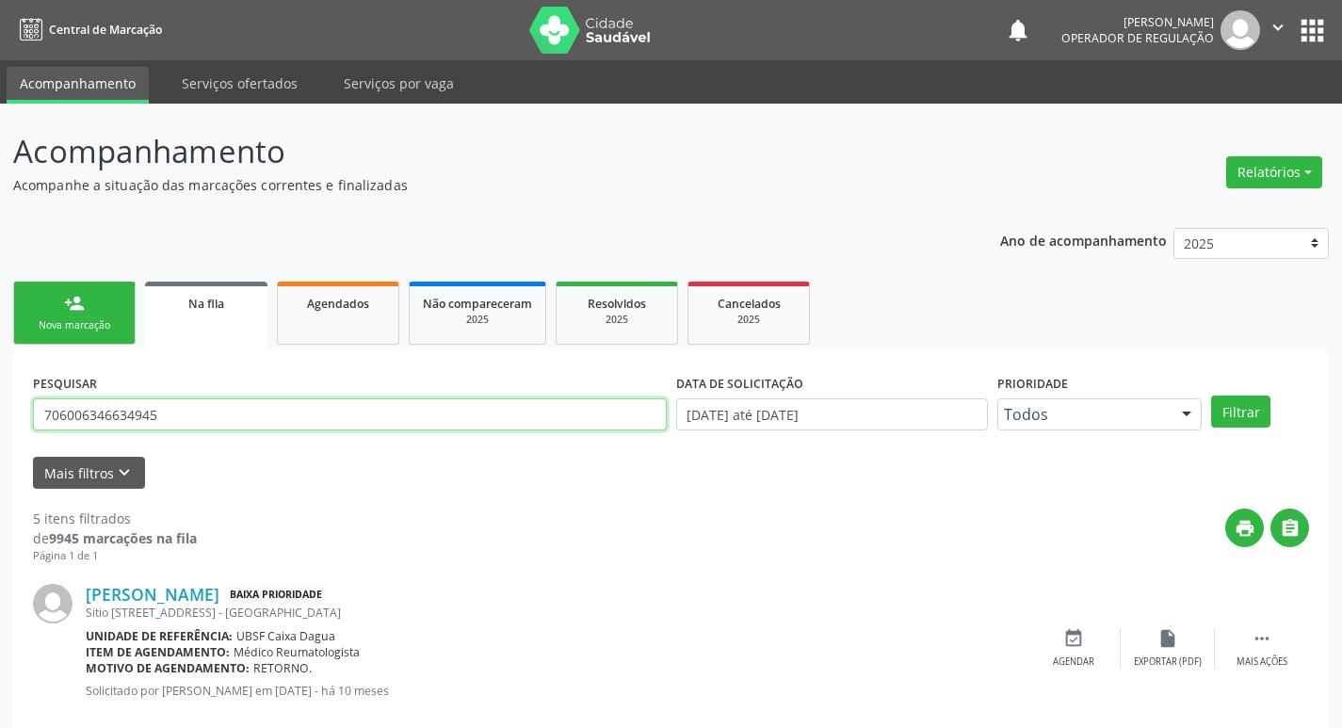
click at [260, 422] on input "706006346634945" at bounding box center [350, 414] width 634 height 32
type input "700004940996004"
click at [1211, 395] on button "Filtrar" at bounding box center [1240, 411] width 59 height 32
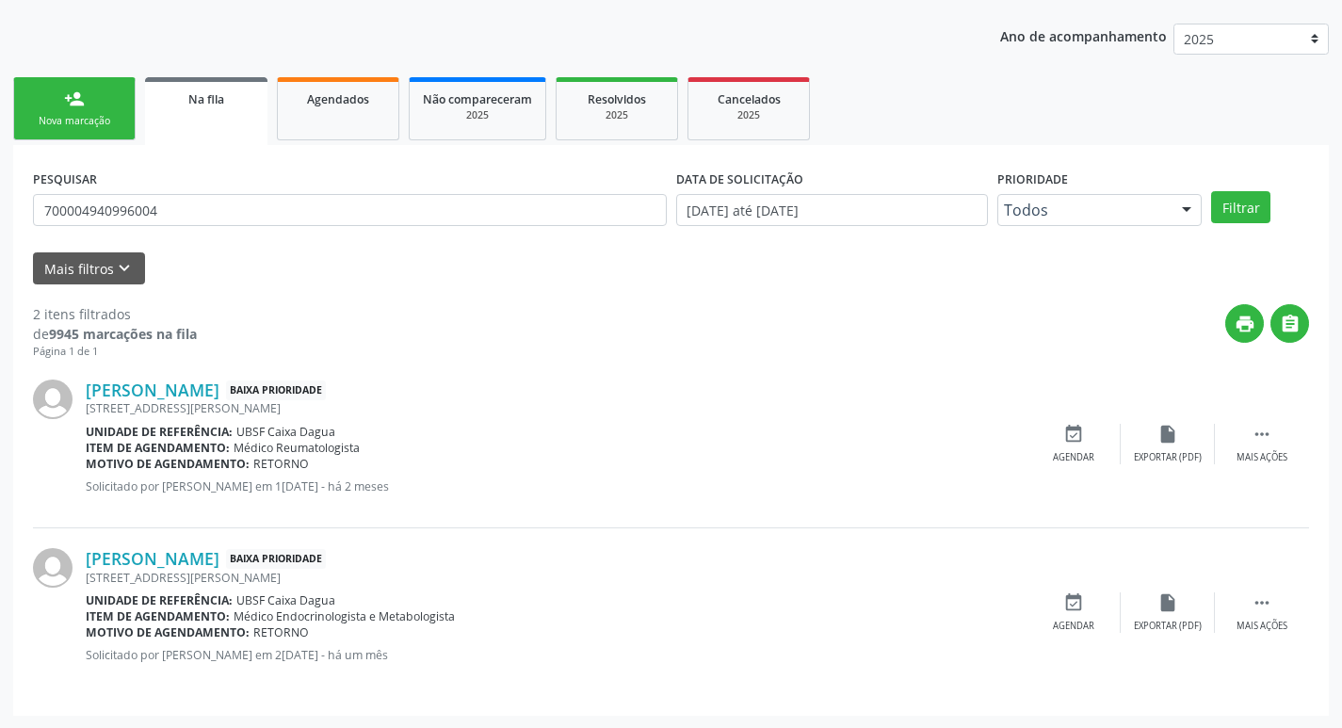
scroll to position [205, 0]
click at [1090, 433] on div "event_available Agendar" at bounding box center [1073, 443] width 94 height 40
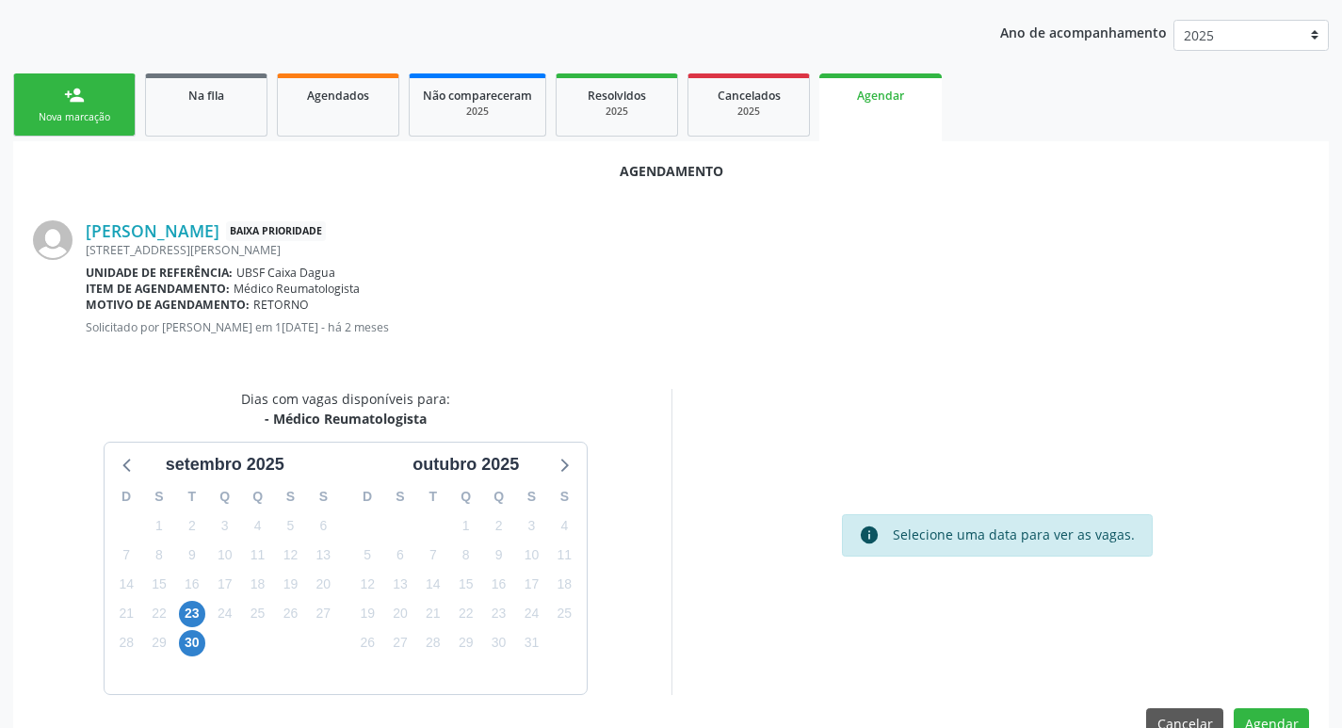
scroll to position [252, 0]
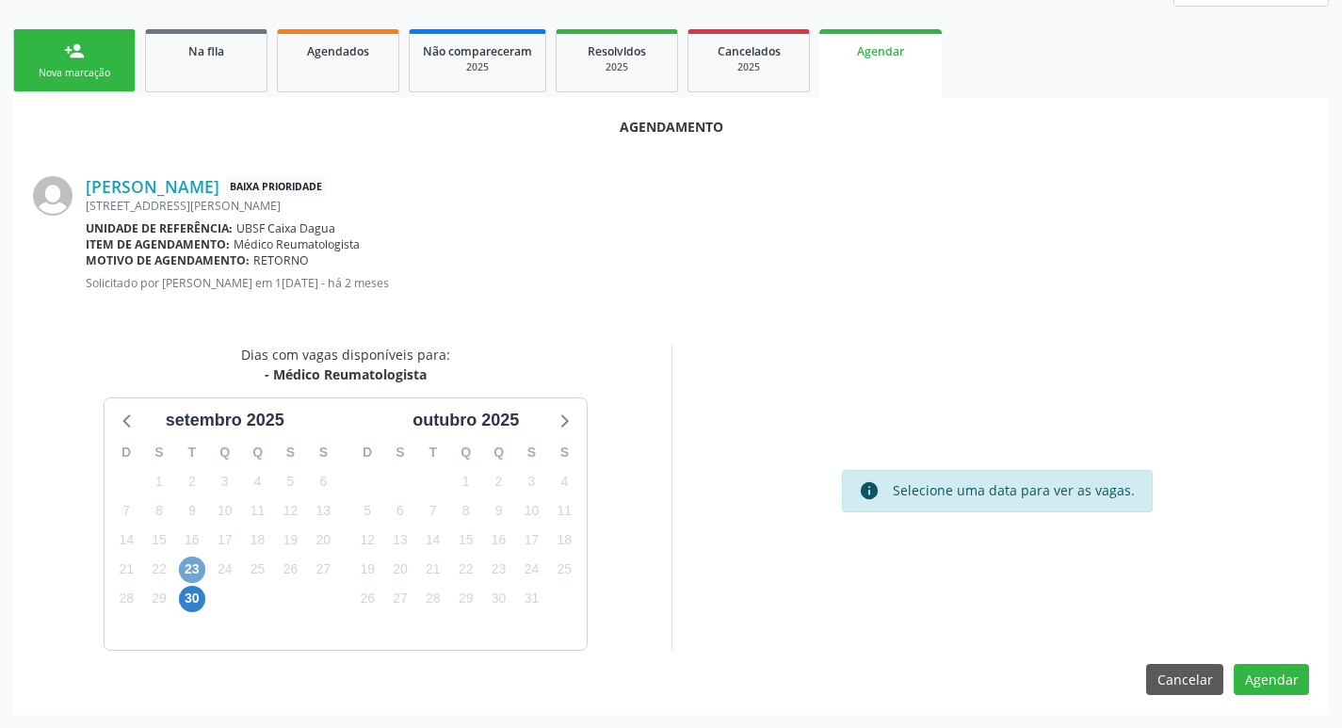
click at [184, 572] on span "23" at bounding box center [192, 569] width 26 height 26
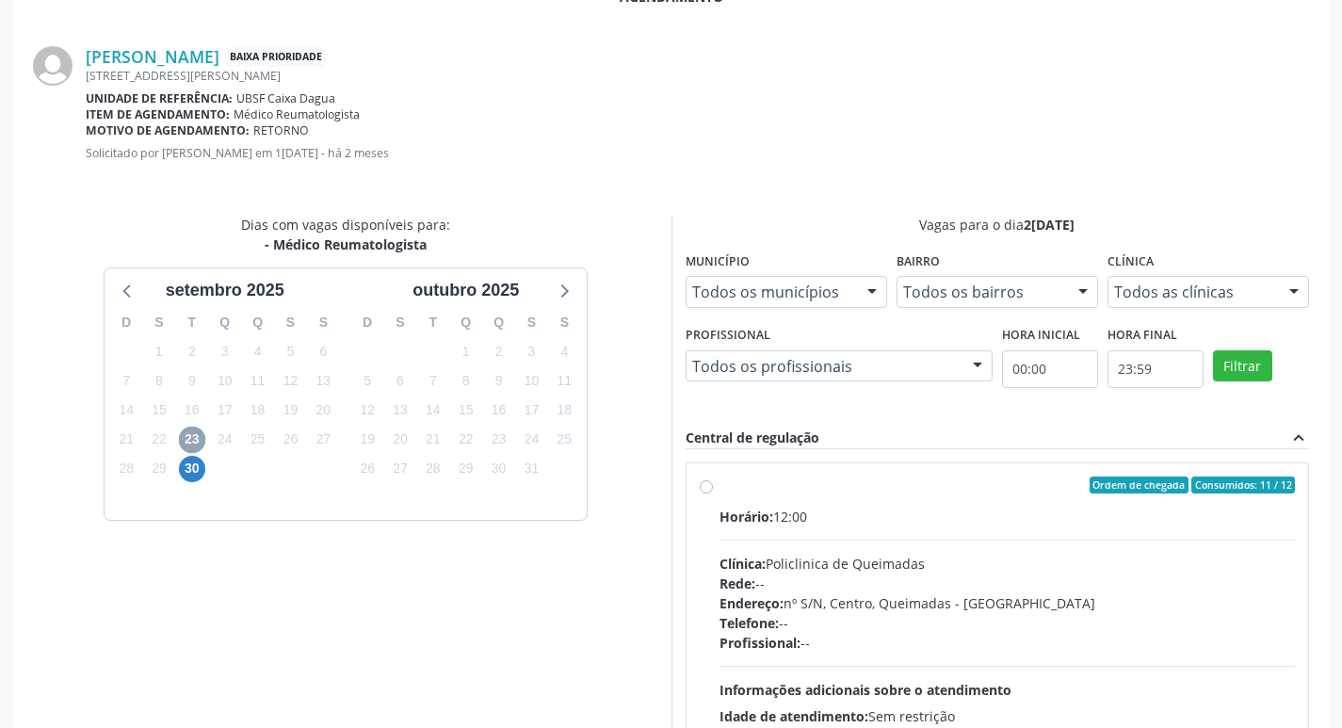
scroll to position [524, 0]
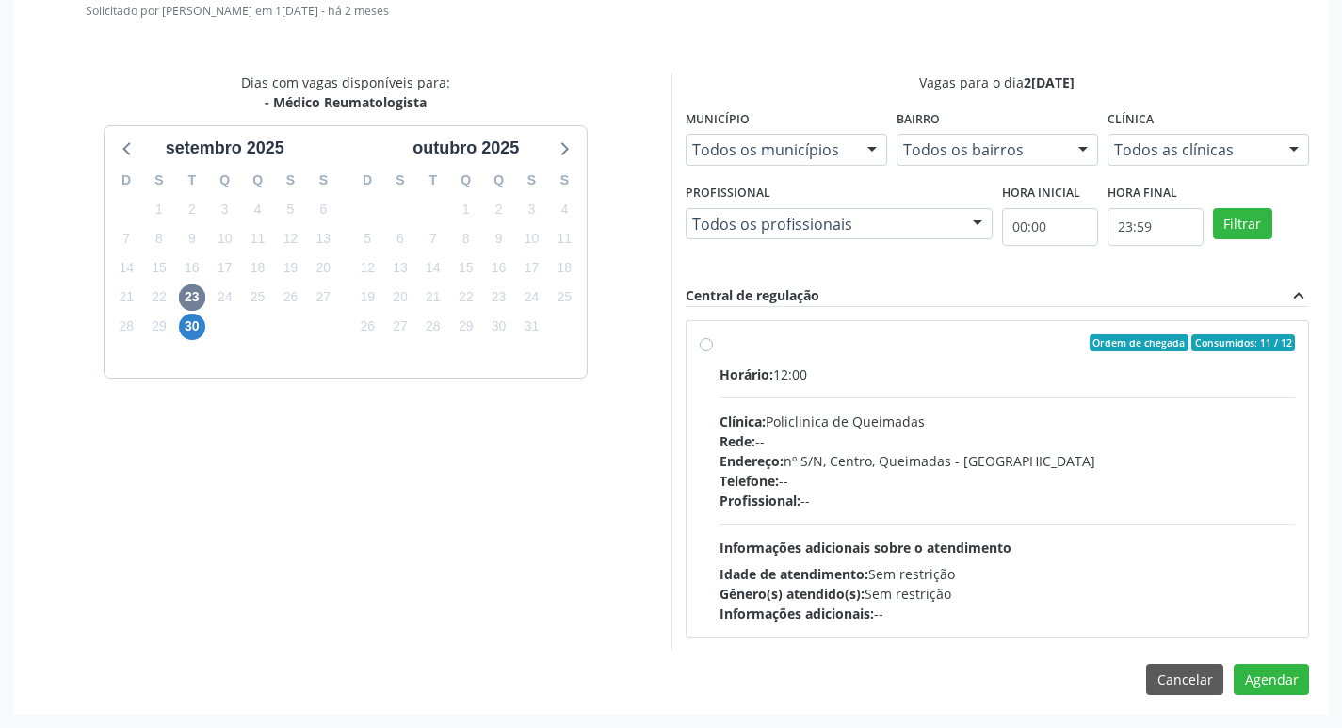
click at [977, 336] on div "Ordem de chegada Consumidos: 11 / 12" at bounding box center [1007, 342] width 576 height 17
click at [713, 336] on input "Ordem de chegada Consumidos: 11 / 12 Horário: 12:00 Clínica: Policlinica de Que…" at bounding box center [706, 342] width 13 height 17
radio input "true"
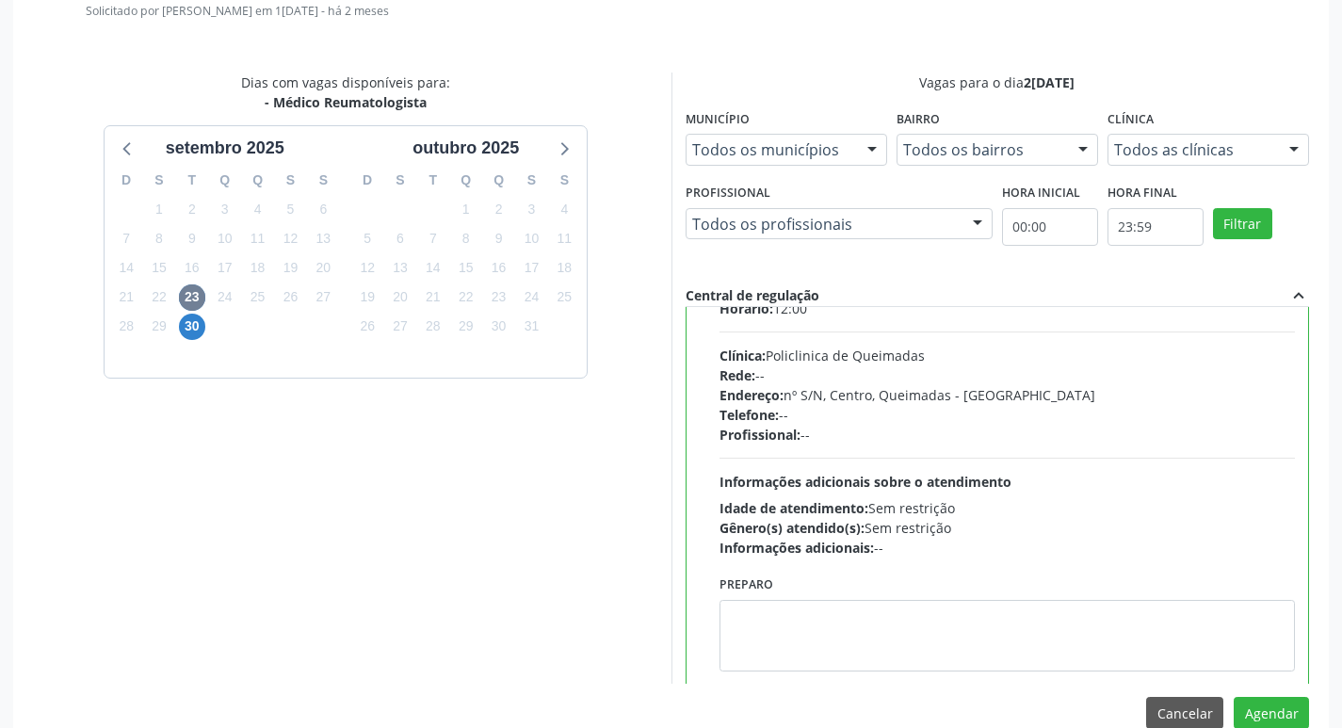
scroll to position [93, 0]
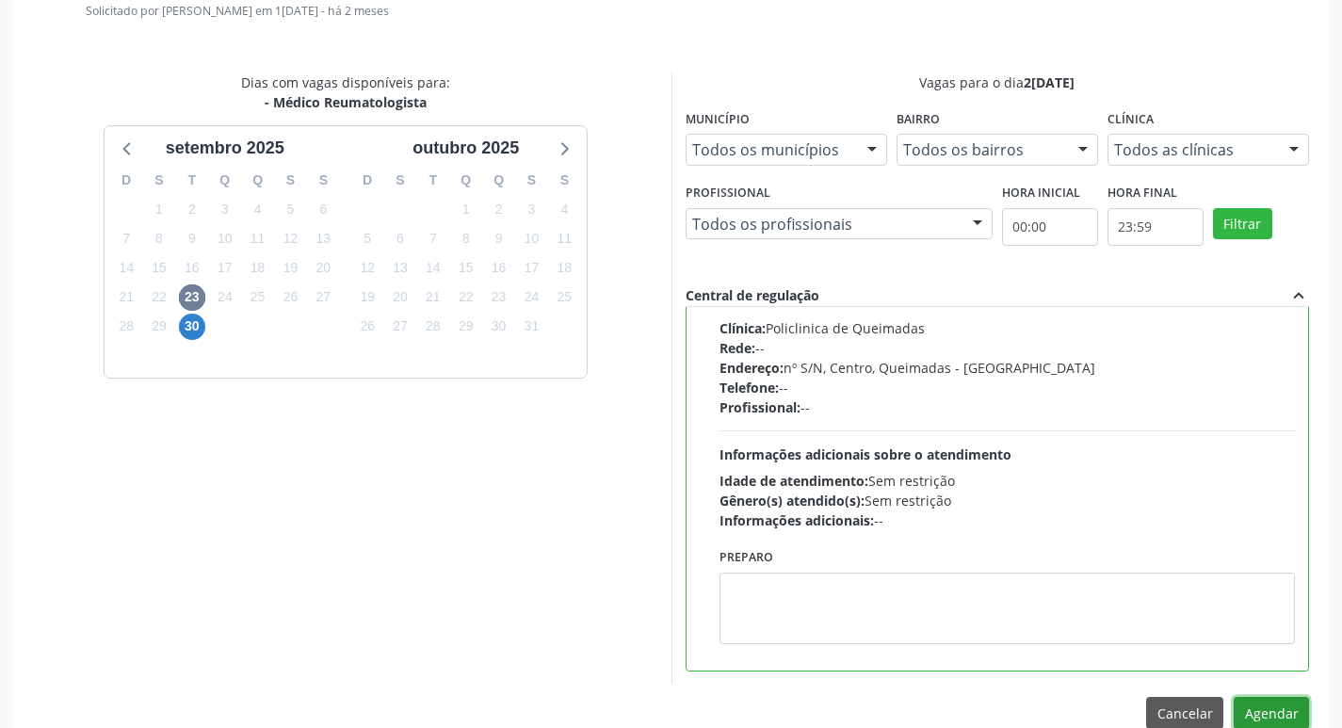
click at [1247, 710] on button "Agendar" at bounding box center [1270, 713] width 75 height 32
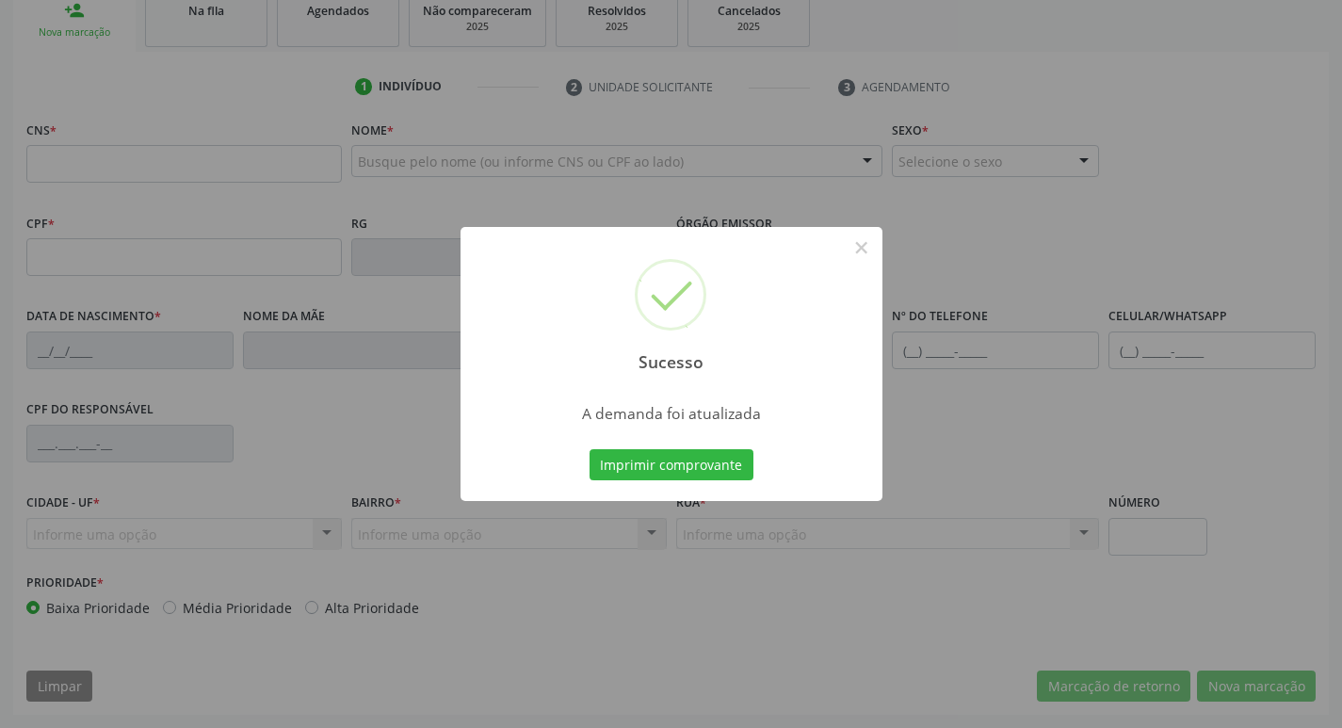
scroll to position [293, 0]
click at [702, 460] on button "Imprimir comprovante" at bounding box center [671, 465] width 164 height 32
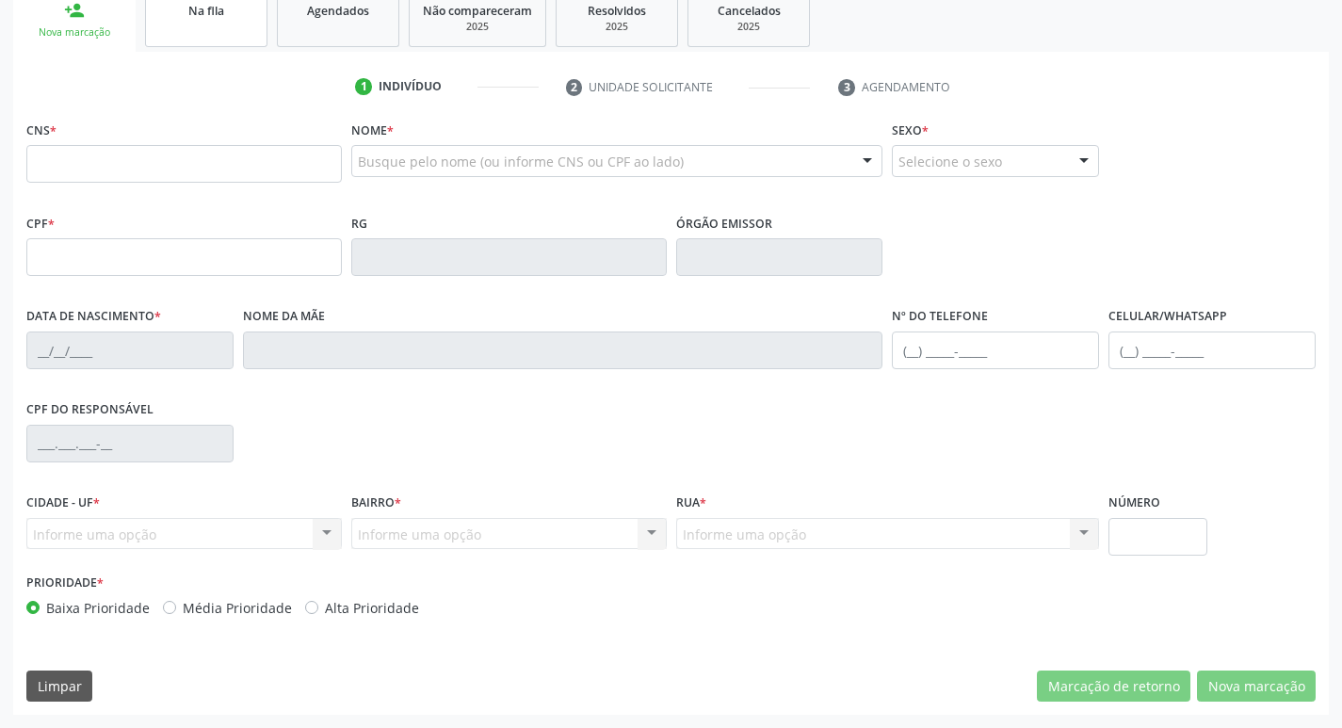
click at [240, 25] on link "Na fila" at bounding box center [206, 18] width 122 height 58
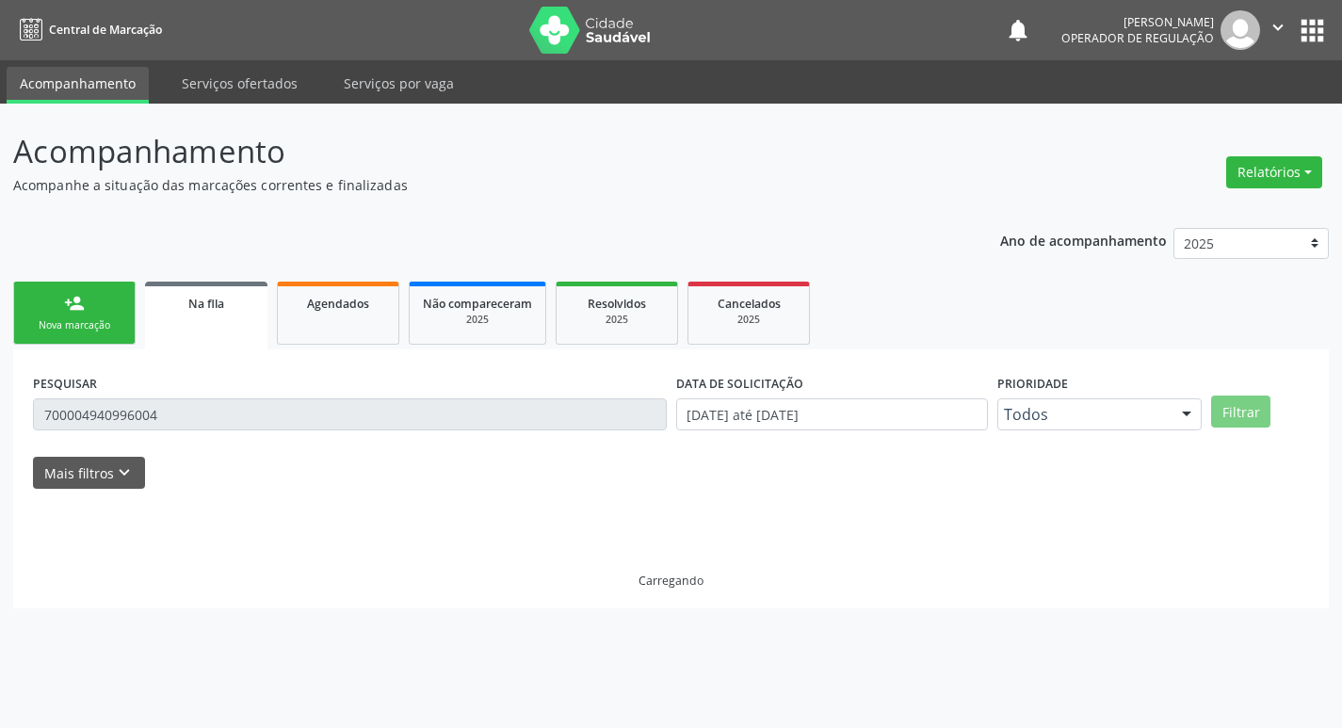
scroll to position [0, 0]
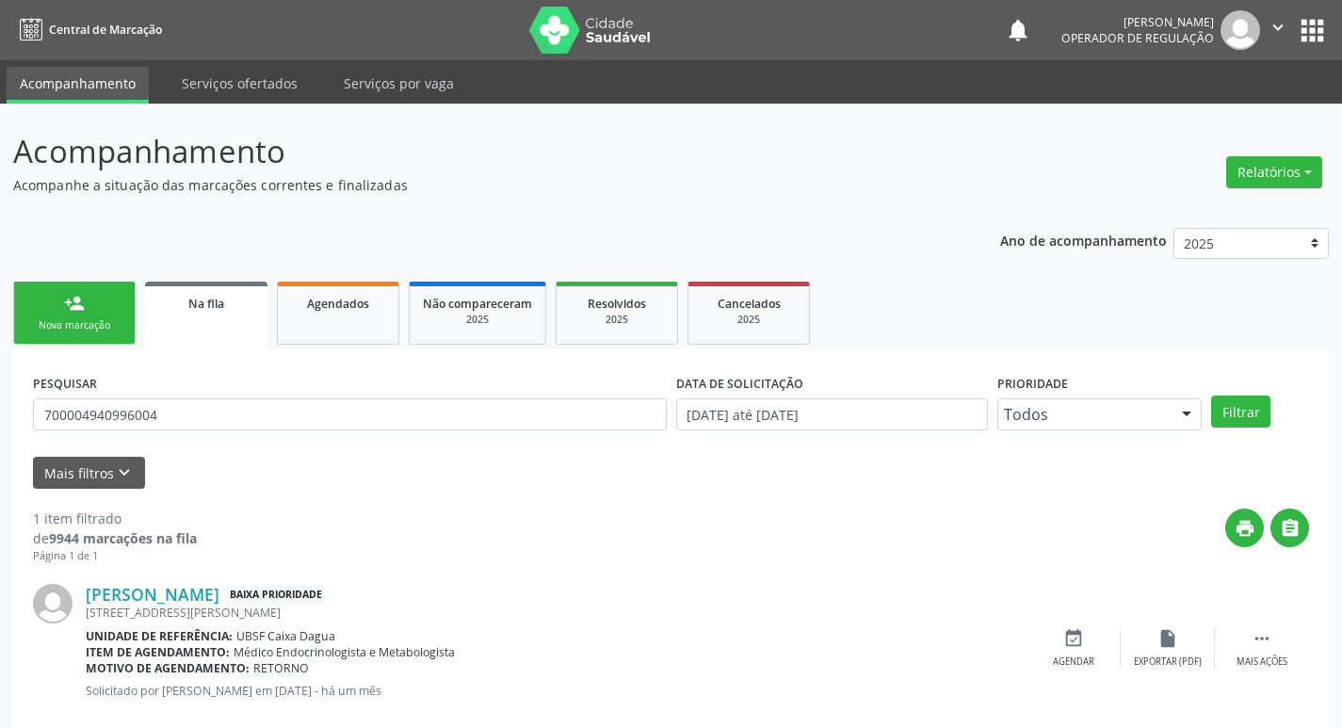
click at [178, 430] on div "PESQUISAR 700004940996004" at bounding box center [349, 405] width 643 height 73
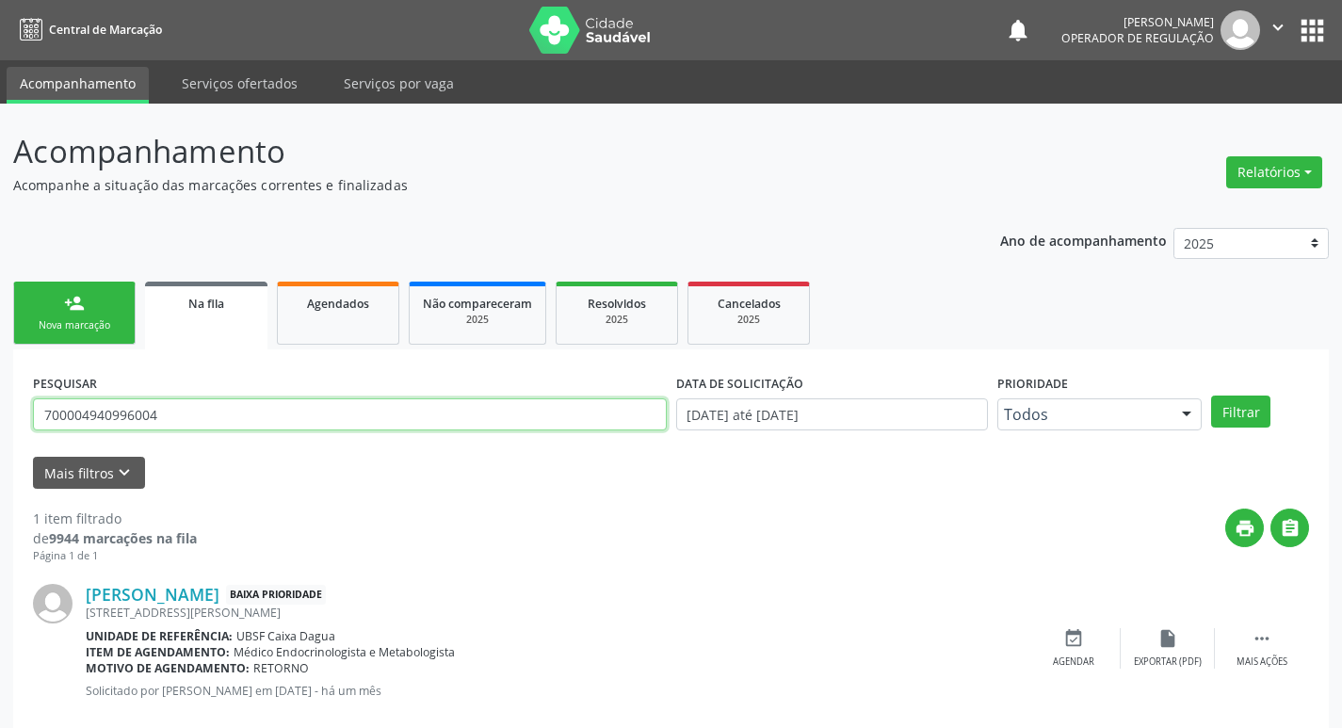
click at [173, 411] on input "700004940996004" at bounding box center [350, 414] width 634 height 32
type input "705008690109450"
click at [1211, 395] on button "Filtrar" at bounding box center [1240, 411] width 59 height 32
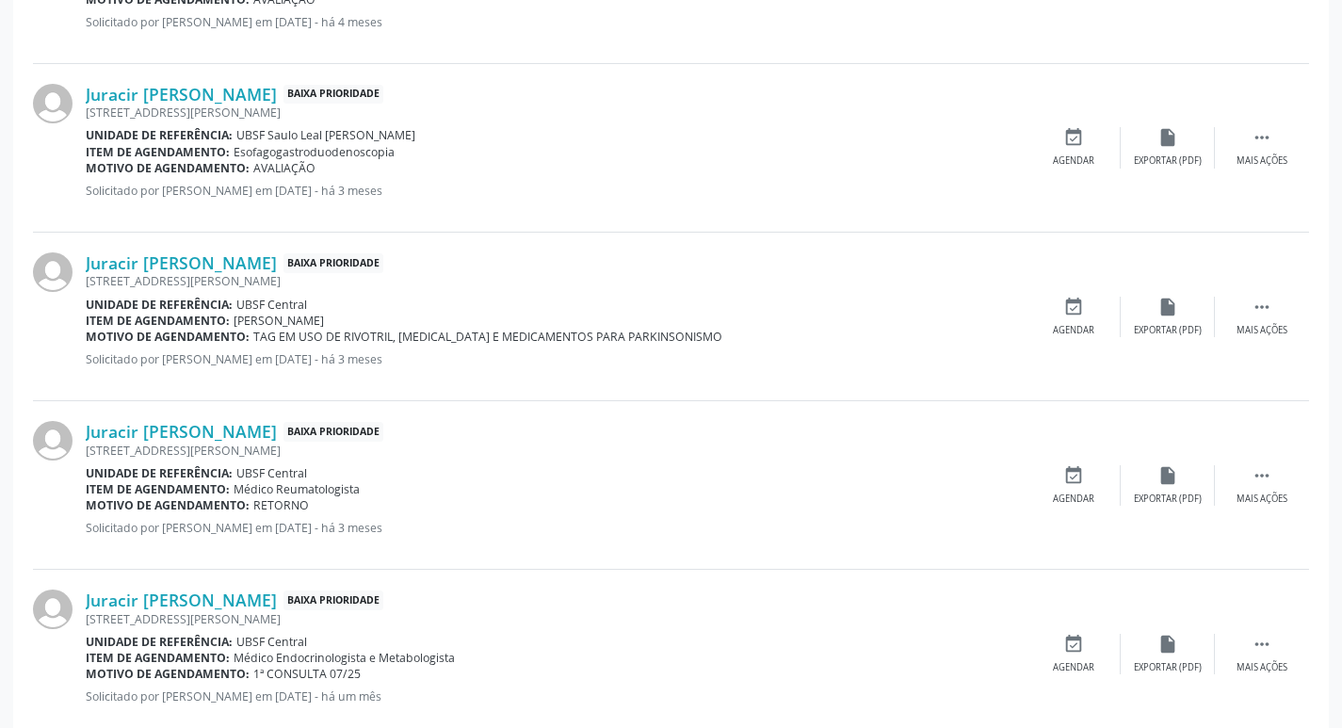
scroll to position [1218, 0]
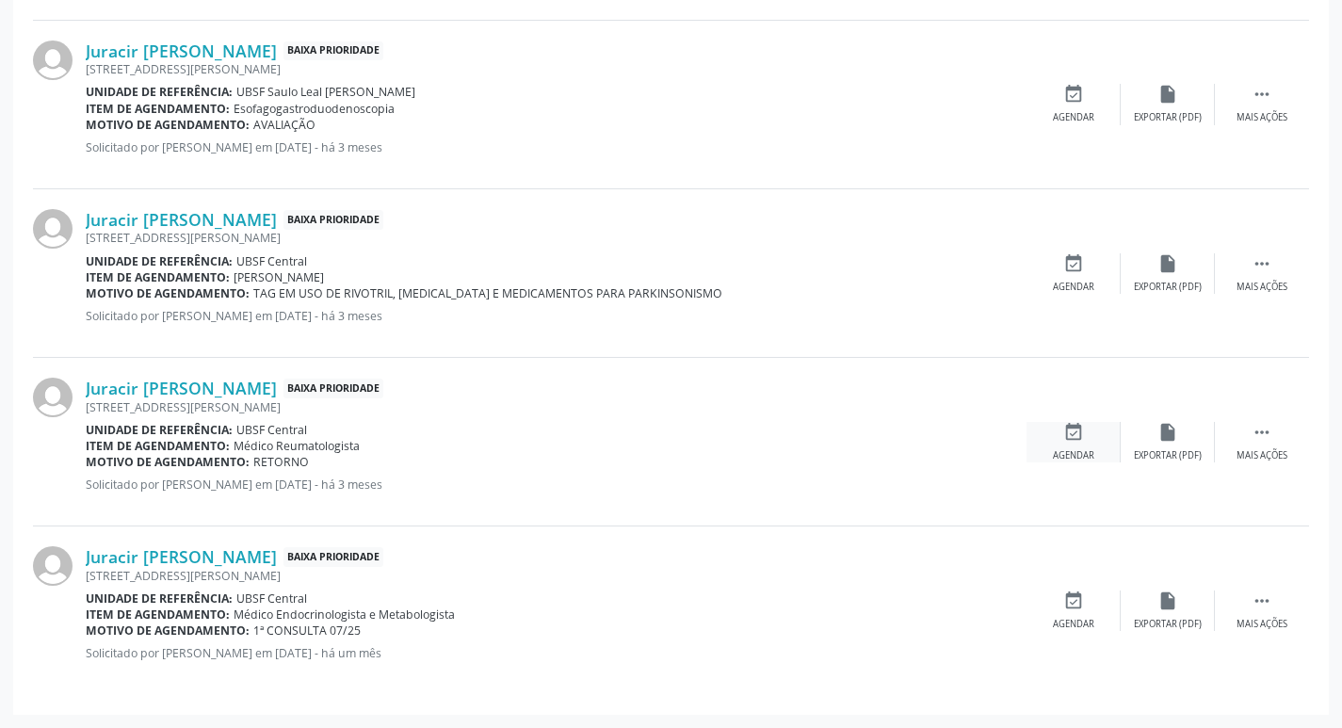
click at [1088, 438] on div "event_available Agendar" at bounding box center [1073, 442] width 94 height 40
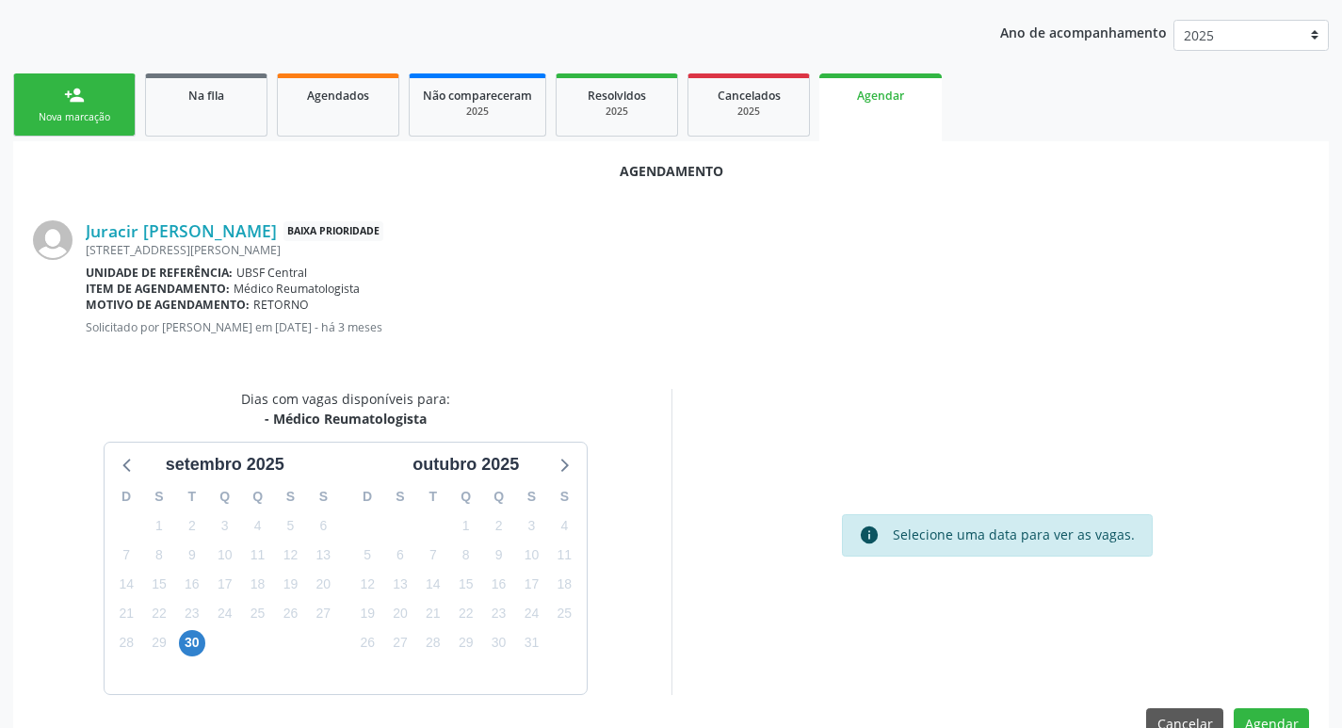
scroll to position [252, 0]
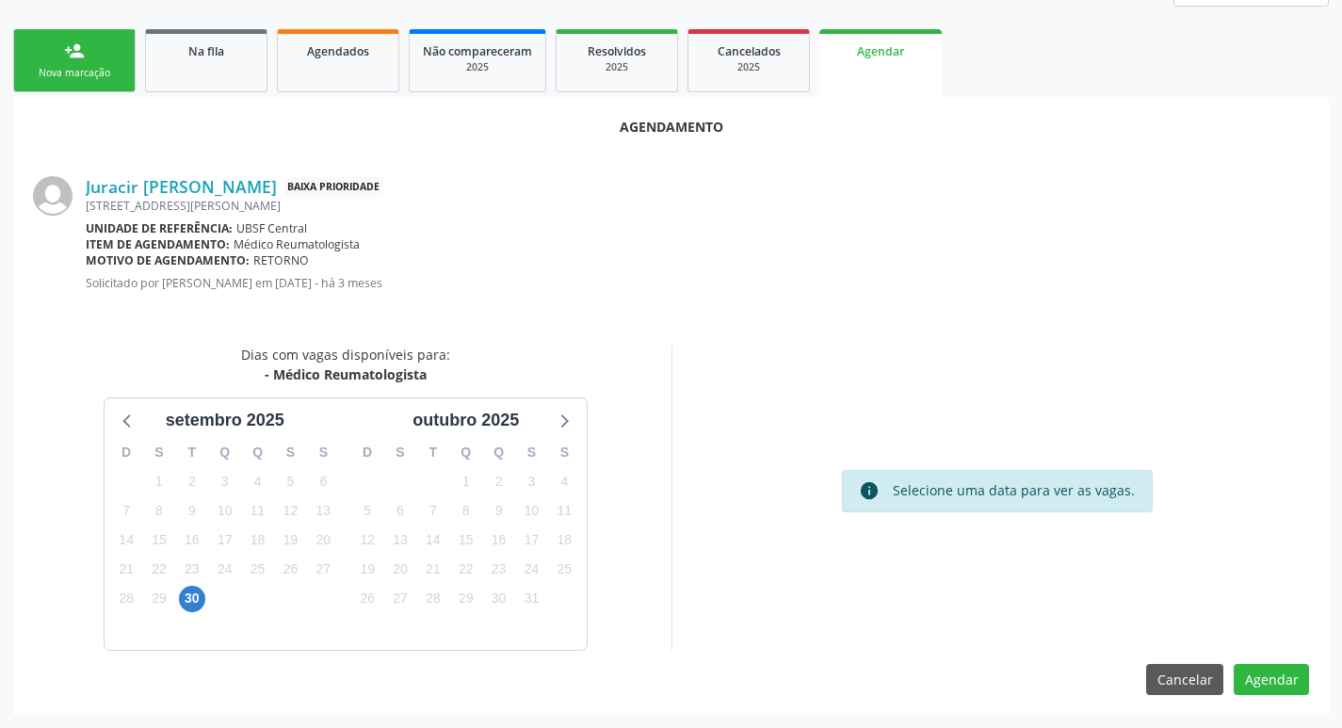
click at [63, 58] on link "person_add Nova marcação" at bounding box center [74, 60] width 122 height 63
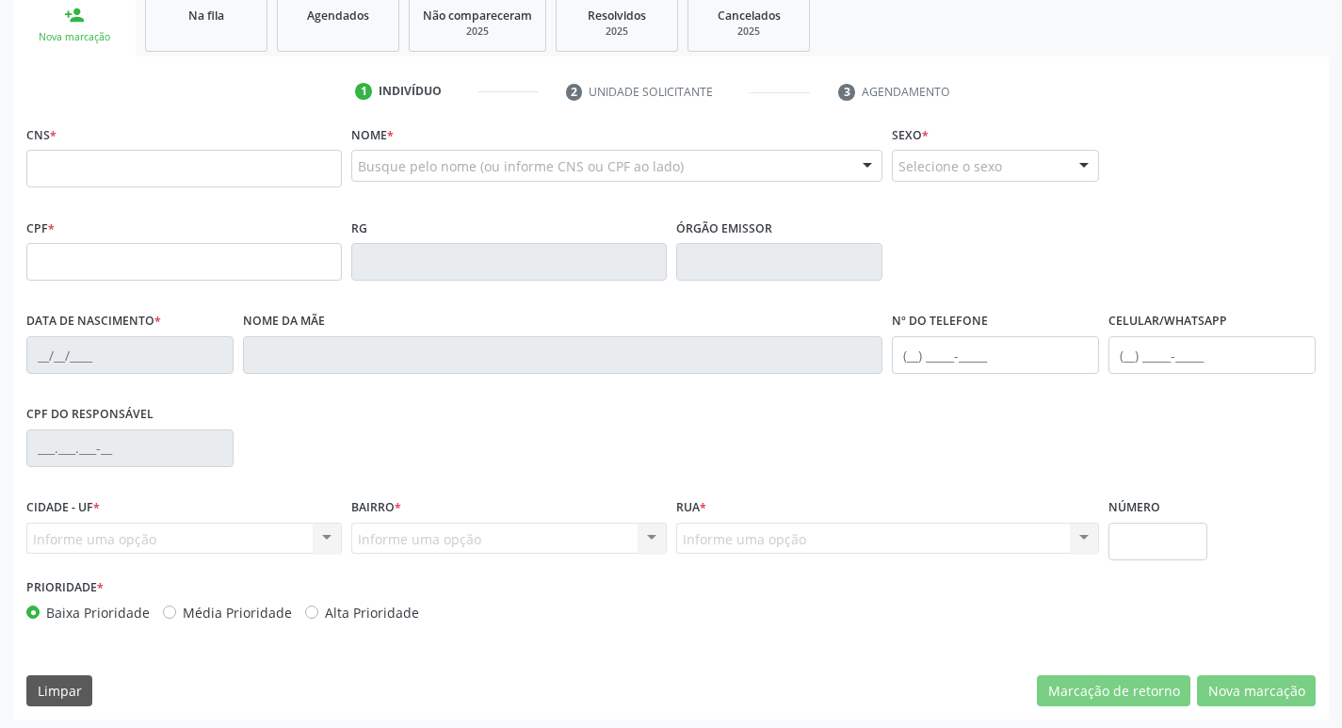
scroll to position [293, 0]
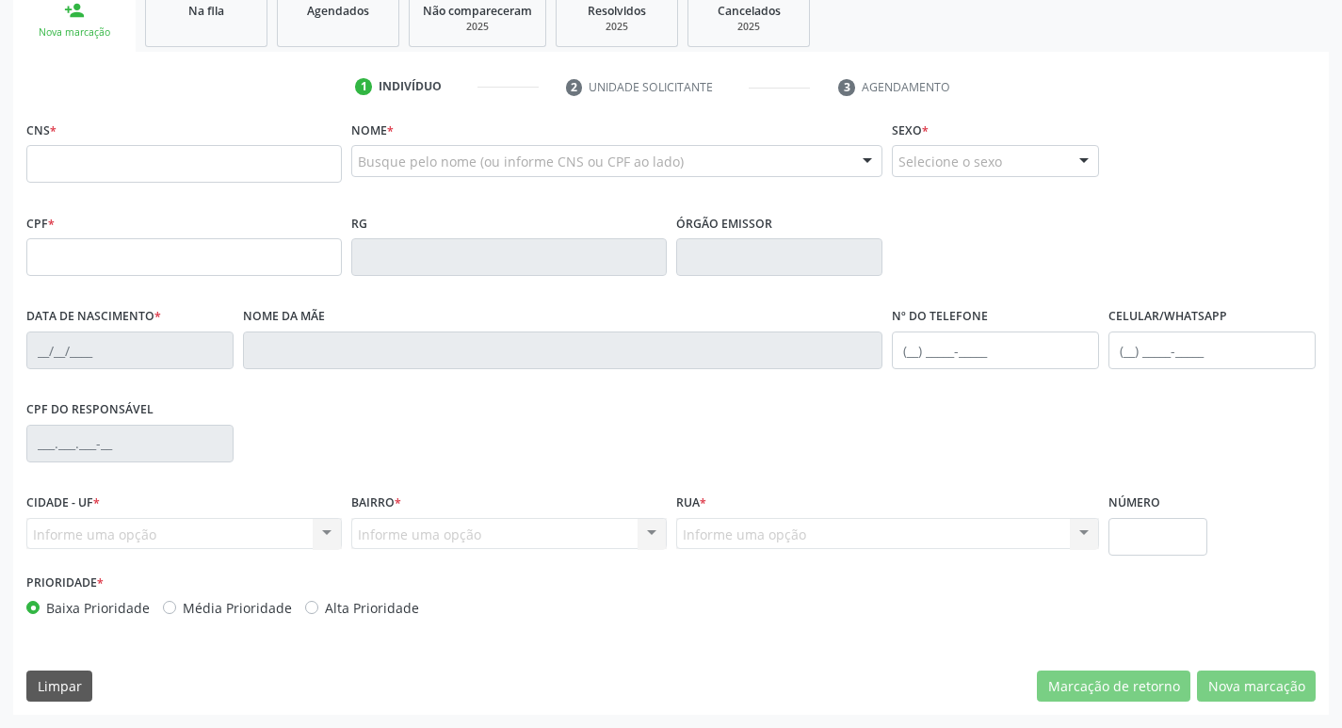
click at [813, 42] on ul "person_add Nova marcação Na fila Agendados Não compareceram 2025 Resolvidos 202…" at bounding box center [670, 18] width 1315 height 68
click at [241, 11] on div "Na fila" at bounding box center [206, 10] width 94 height 20
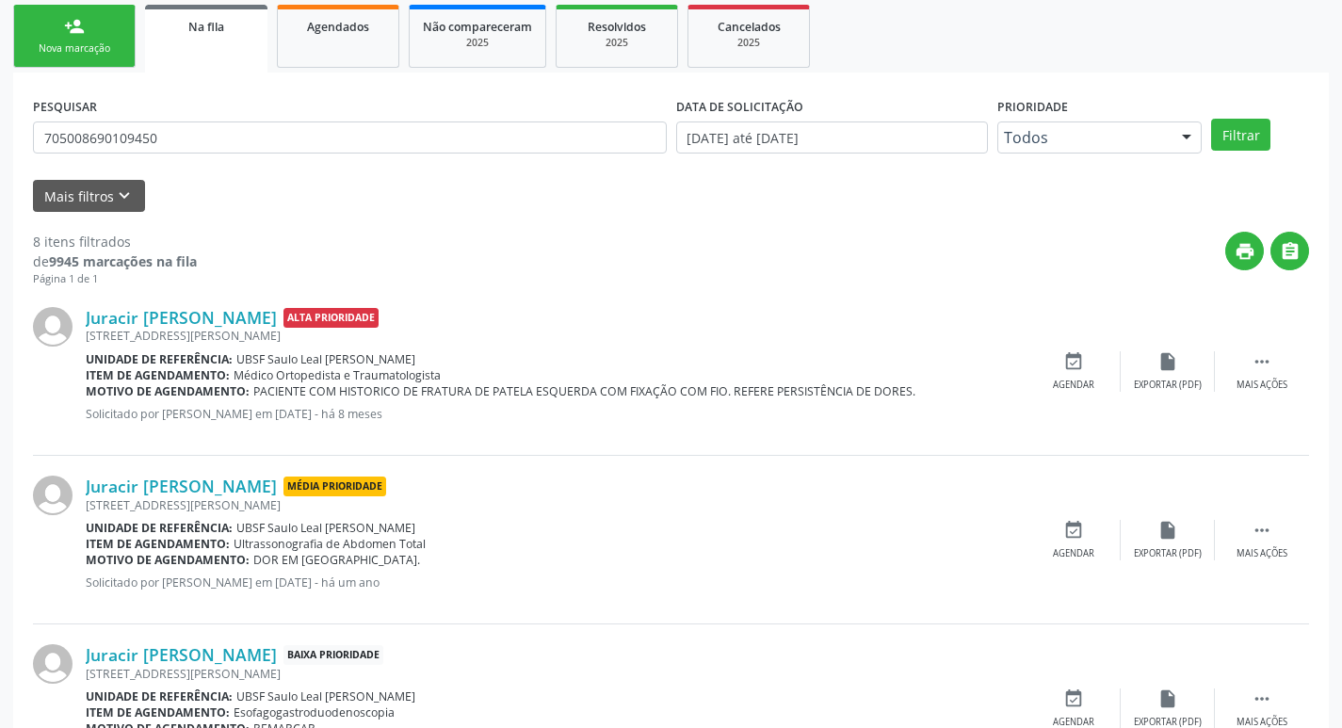
scroll to position [0, 0]
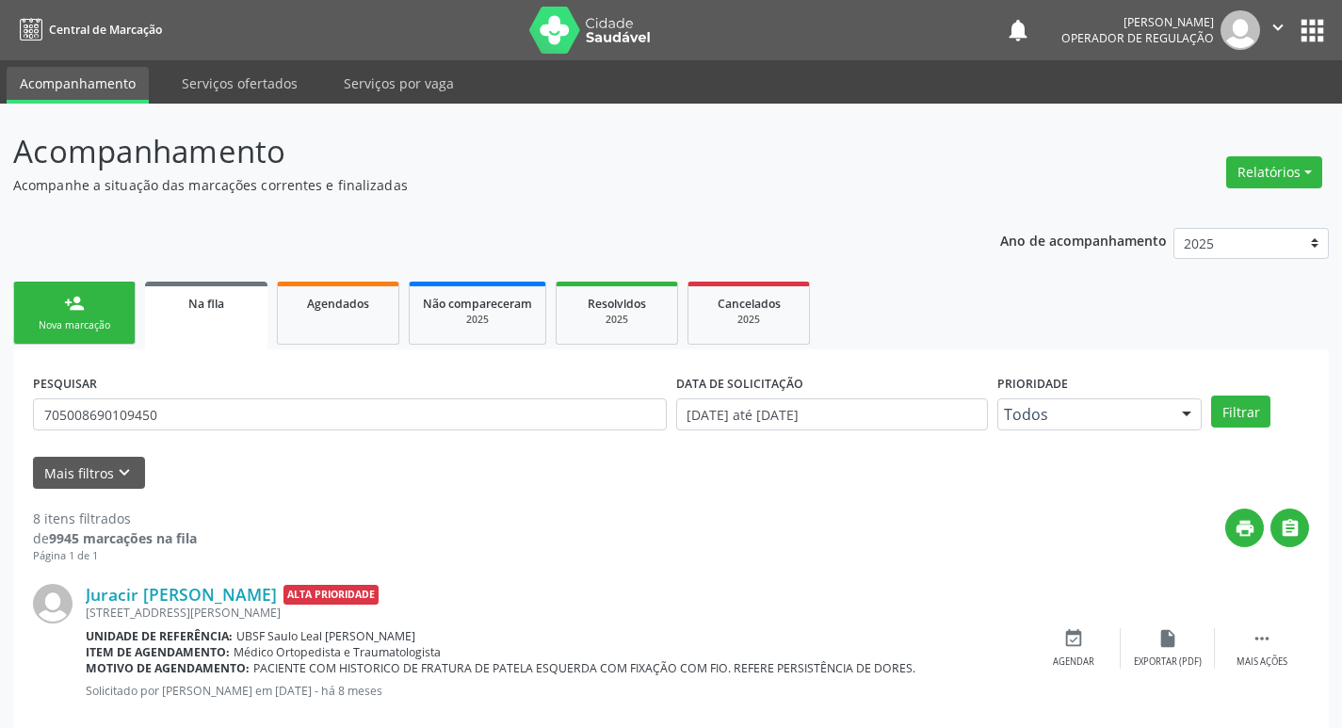
click at [1274, 9] on nav "Central de Marcação notifications [PERSON_NAME] Operador de regulação  Configu…" at bounding box center [671, 30] width 1342 height 60
click at [1279, 19] on icon "" at bounding box center [1277, 27] width 21 height 21
click at [1240, 112] on link "Sair" at bounding box center [1230, 115] width 130 height 26
